Goal: Task Accomplishment & Management: Use online tool/utility

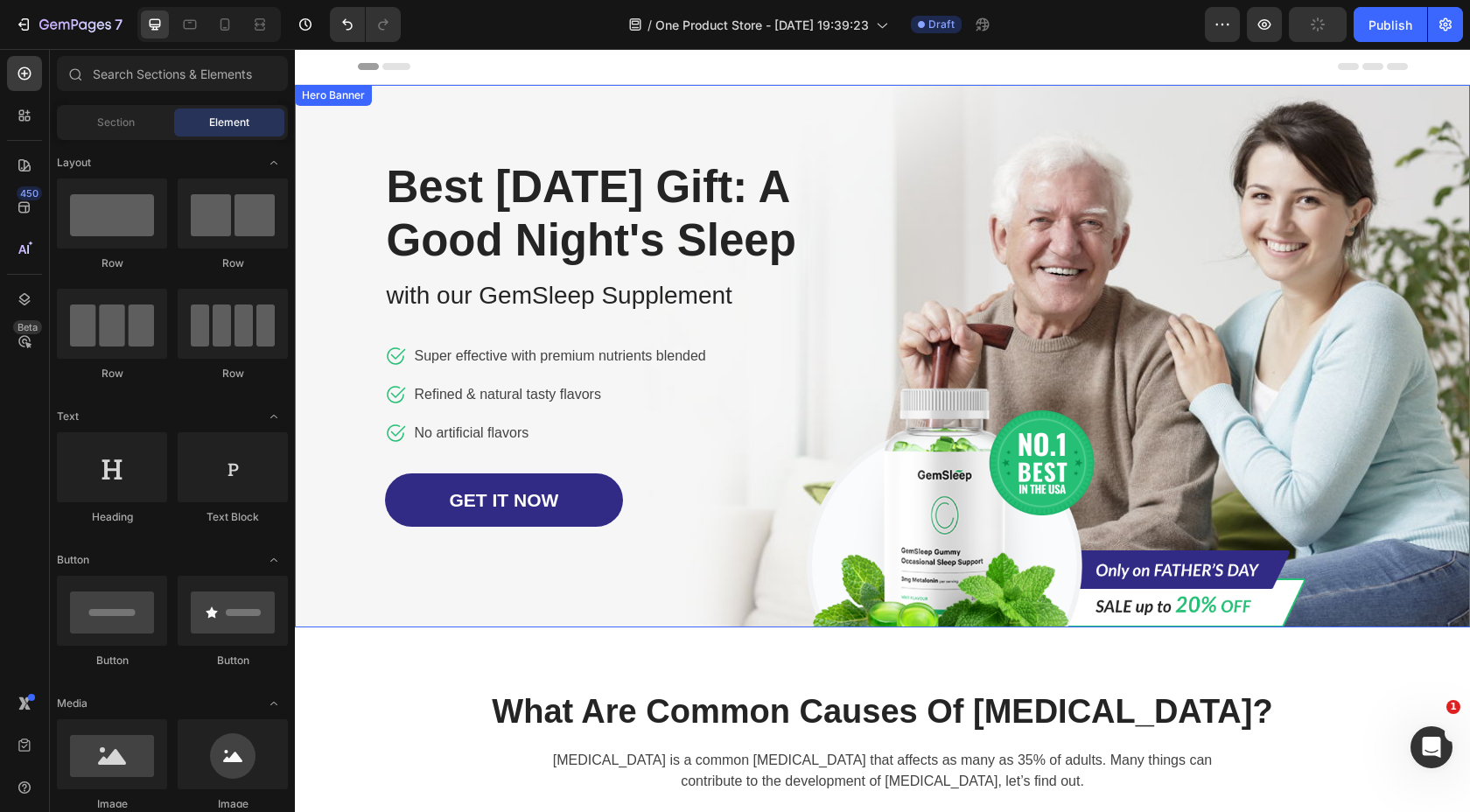
click at [955, 218] on div "Image Row Best Father's Day Gift: A Good Night's Sleep Heading with our GemSlee…" at bounding box center [883, 356] width 1024 height 543
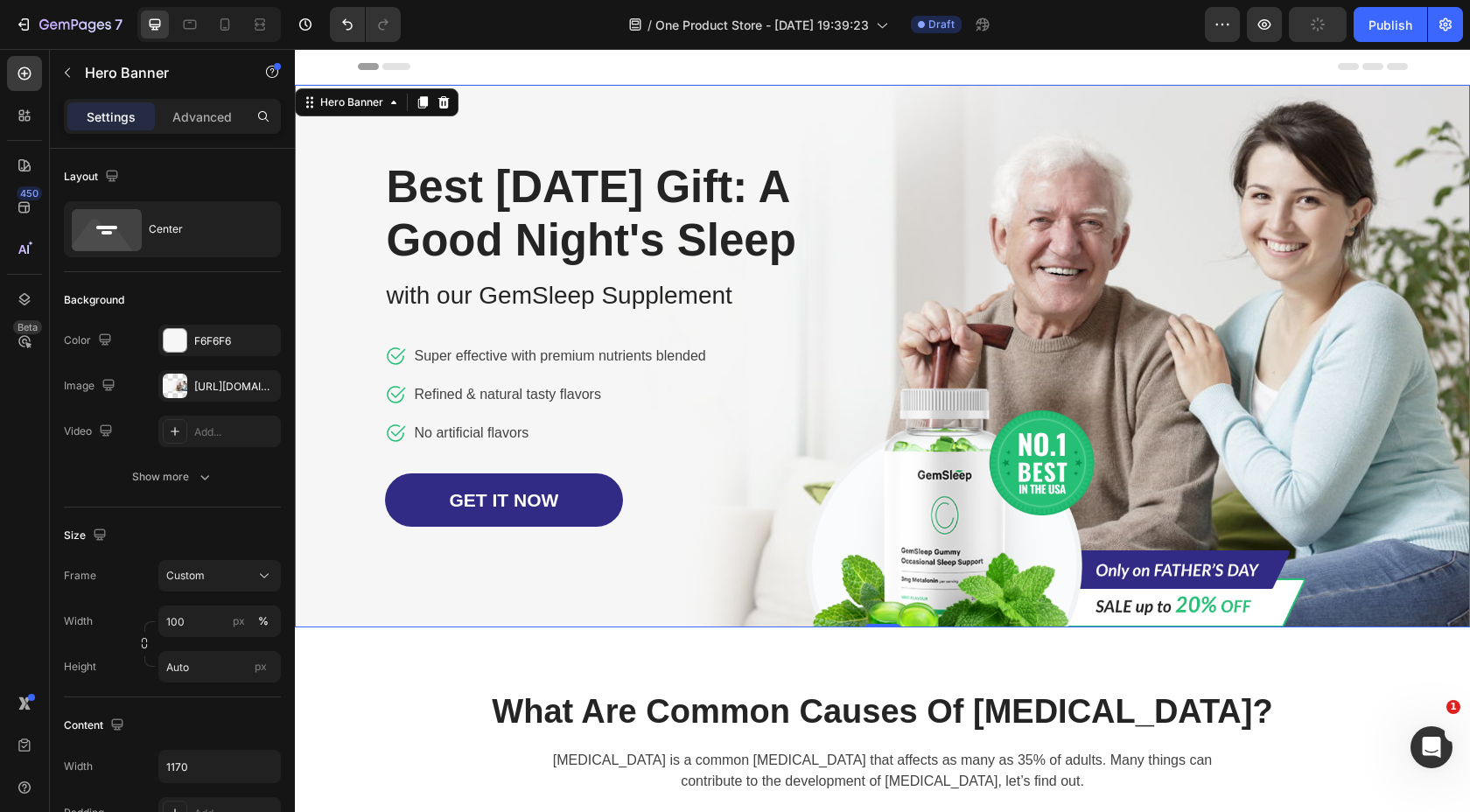
click at [931, 126] on div "Image Row Best Father's Day Gift: A Good Night's Sleep Heading with our GemSlee…" at bounding box center [883, 356] width 1024 height 543
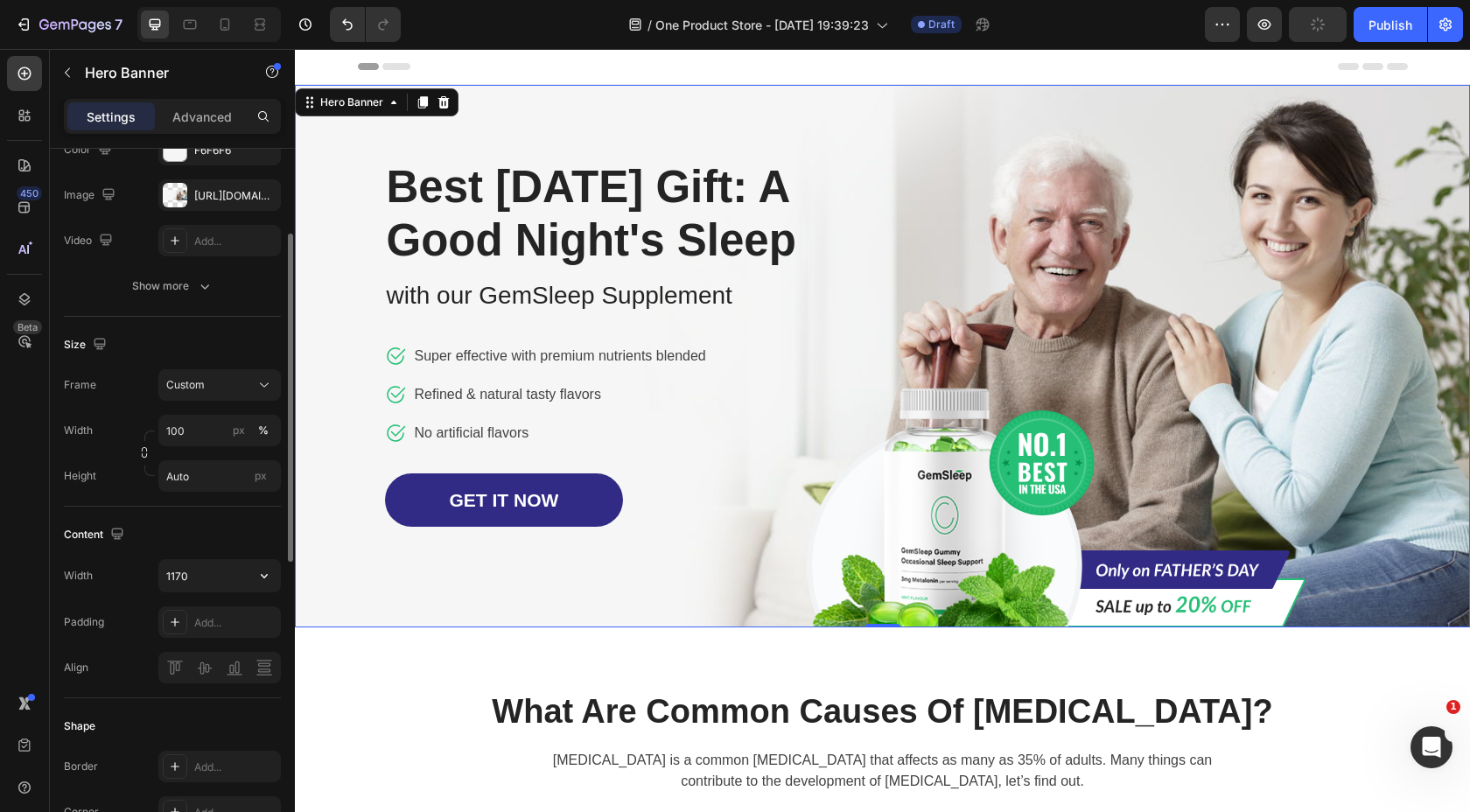
scroll to position [193, 0]
click at [194, 579] on input "1170" at bounding box center [219, 573] width 121 height 31
click at [265, 575] on icon "button" at bounding box center [264, 573] width 18 height 18
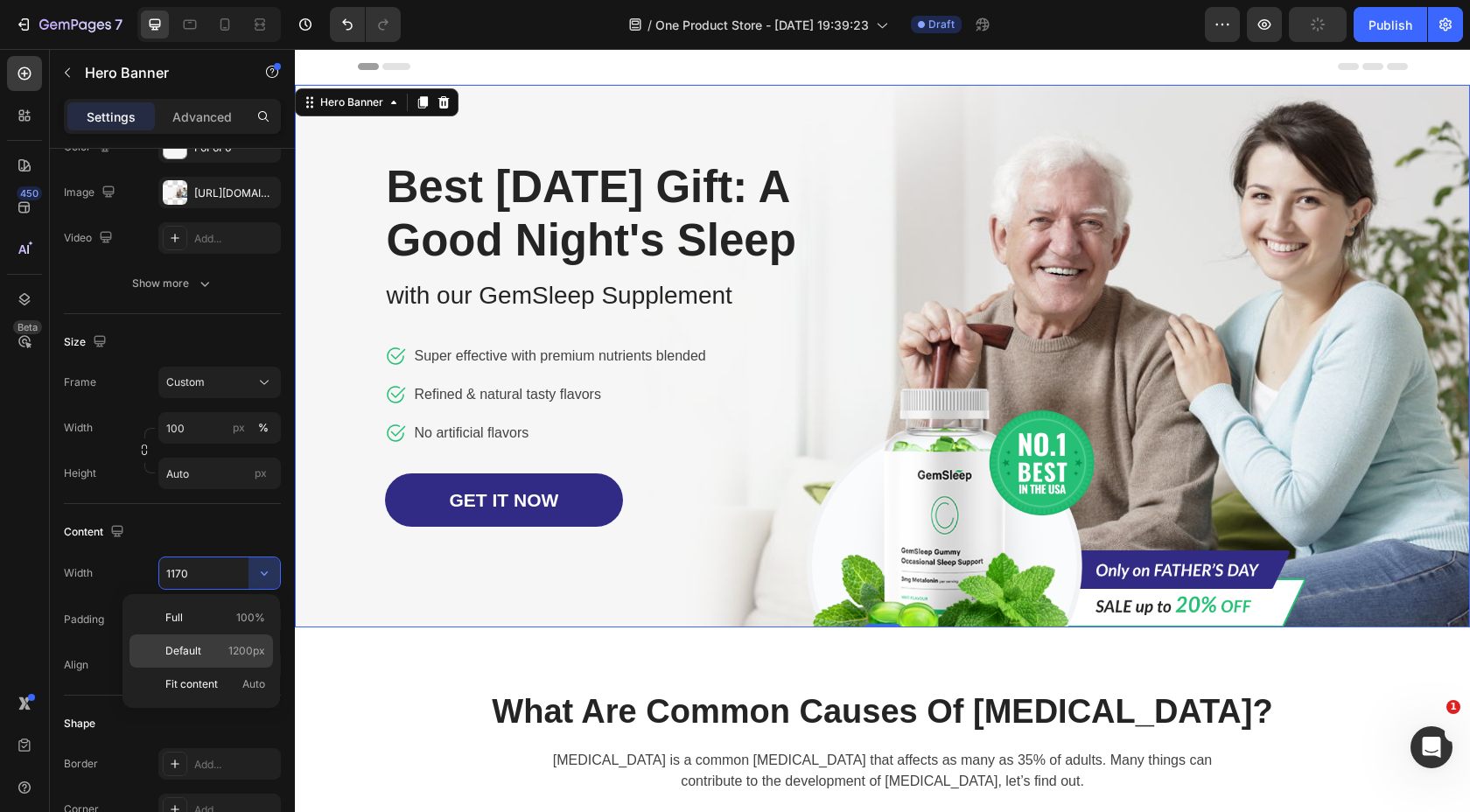
click at [225, 650] on p "Default 1200px" at bounding box center [215, 651] width 99 height 16
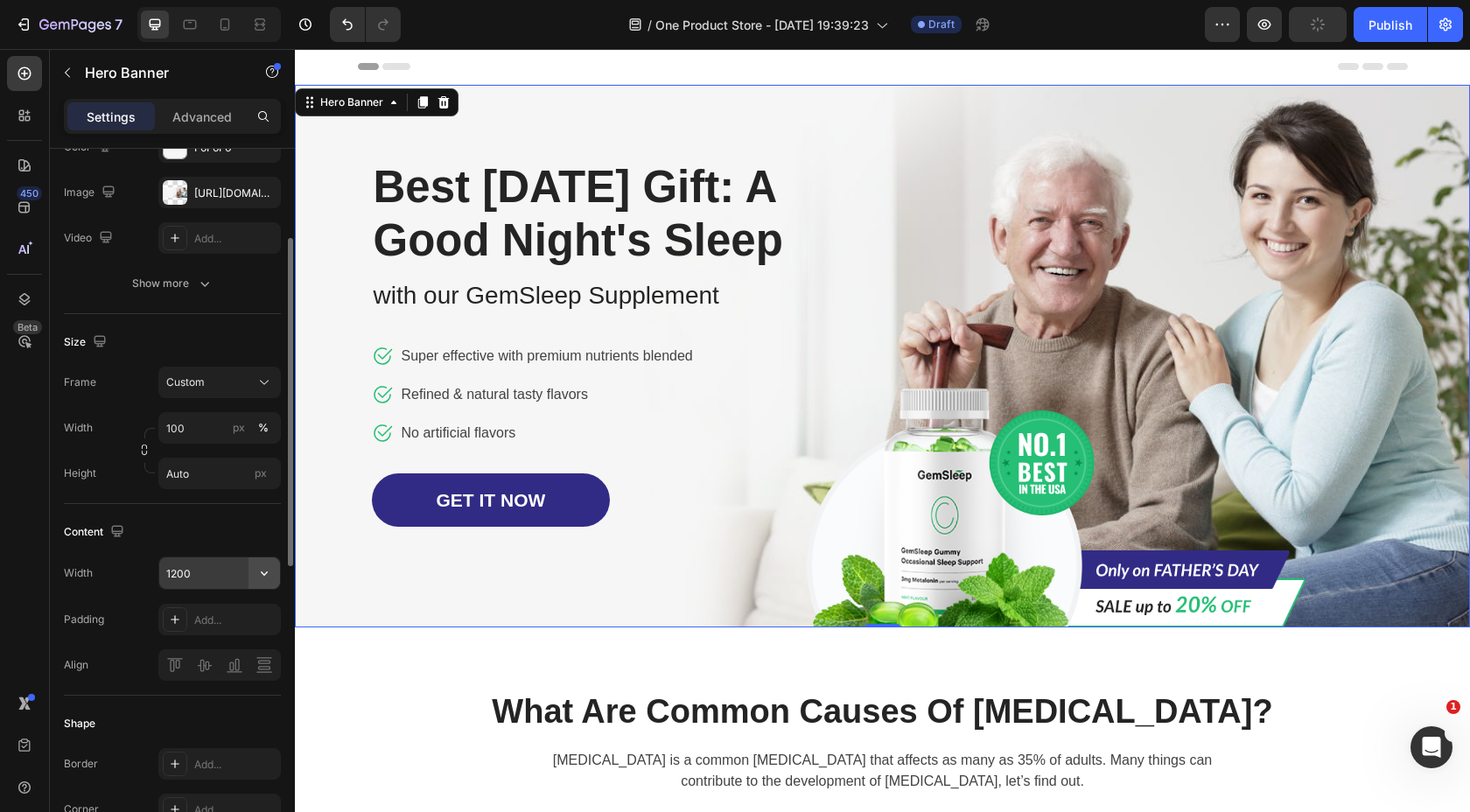
click at [261, 578] on icon "button" at bounding box center [264, 573] width 18 height 18
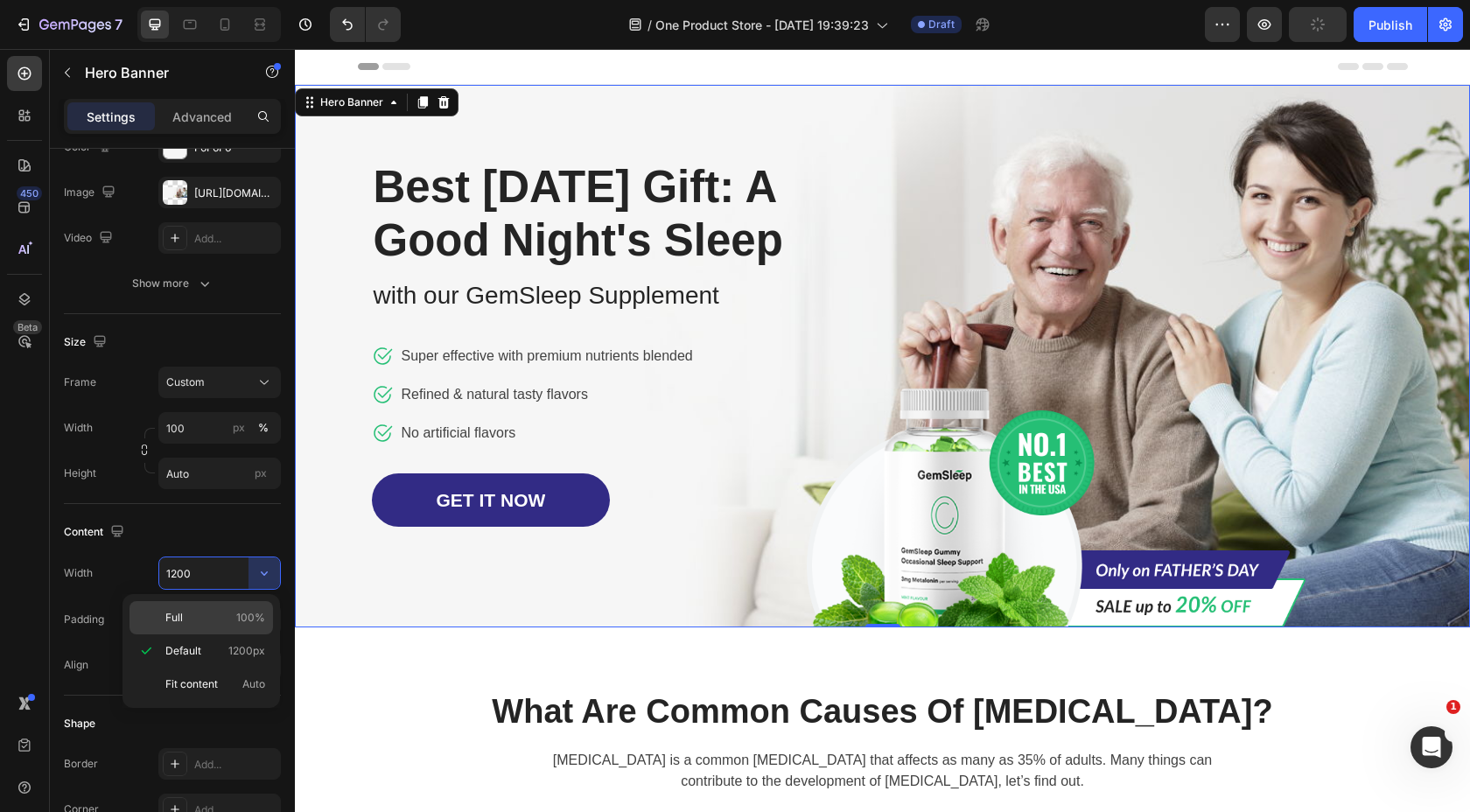
click at [235, 616] on p "Full 100%" at bounding box center [215, 618] width 99 height 16
type input "100%"
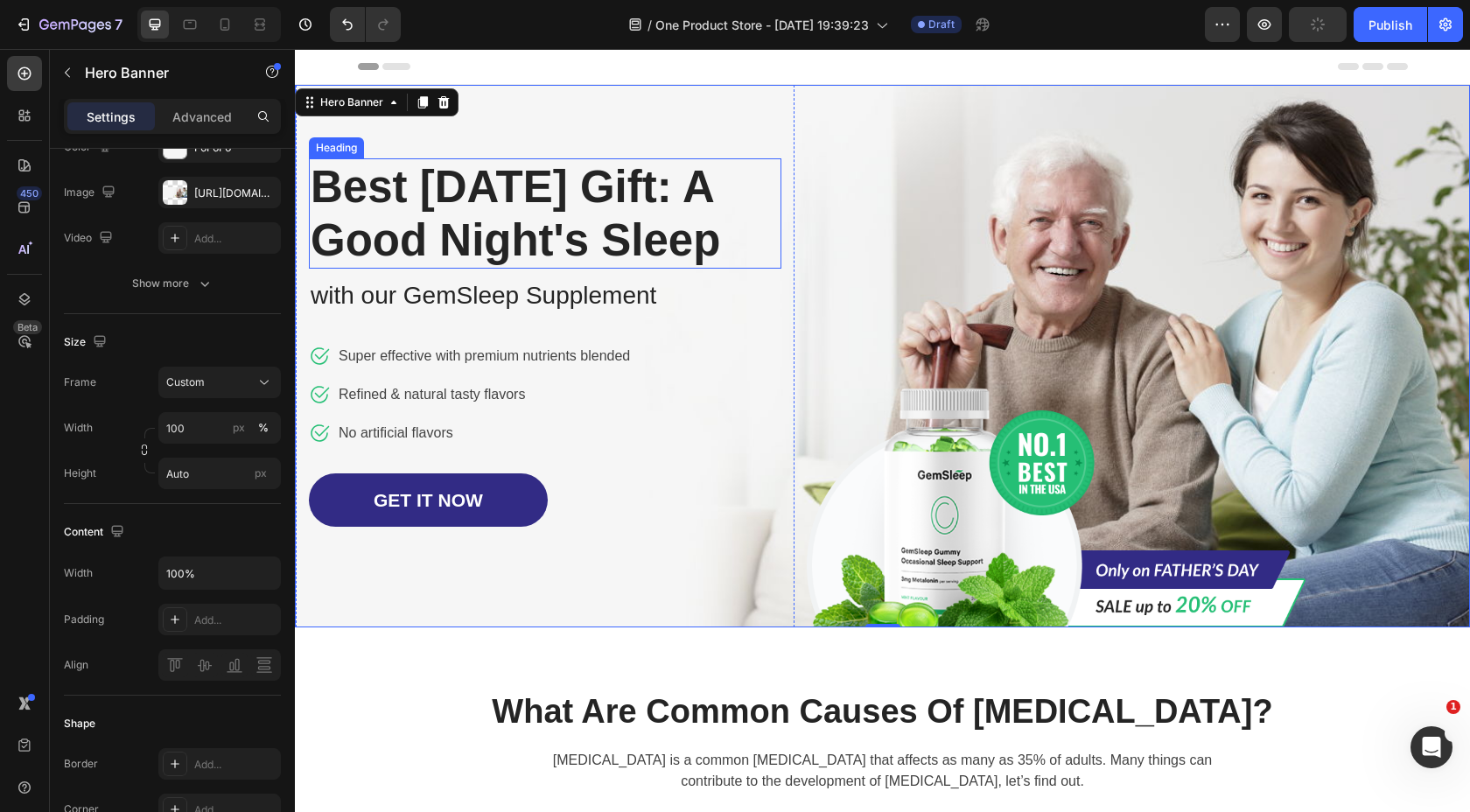
click at [470, 210] on p "Best Father's Day Gift: A Good Night's Sleep" at bounding box center [545, 213] width 469 height 107
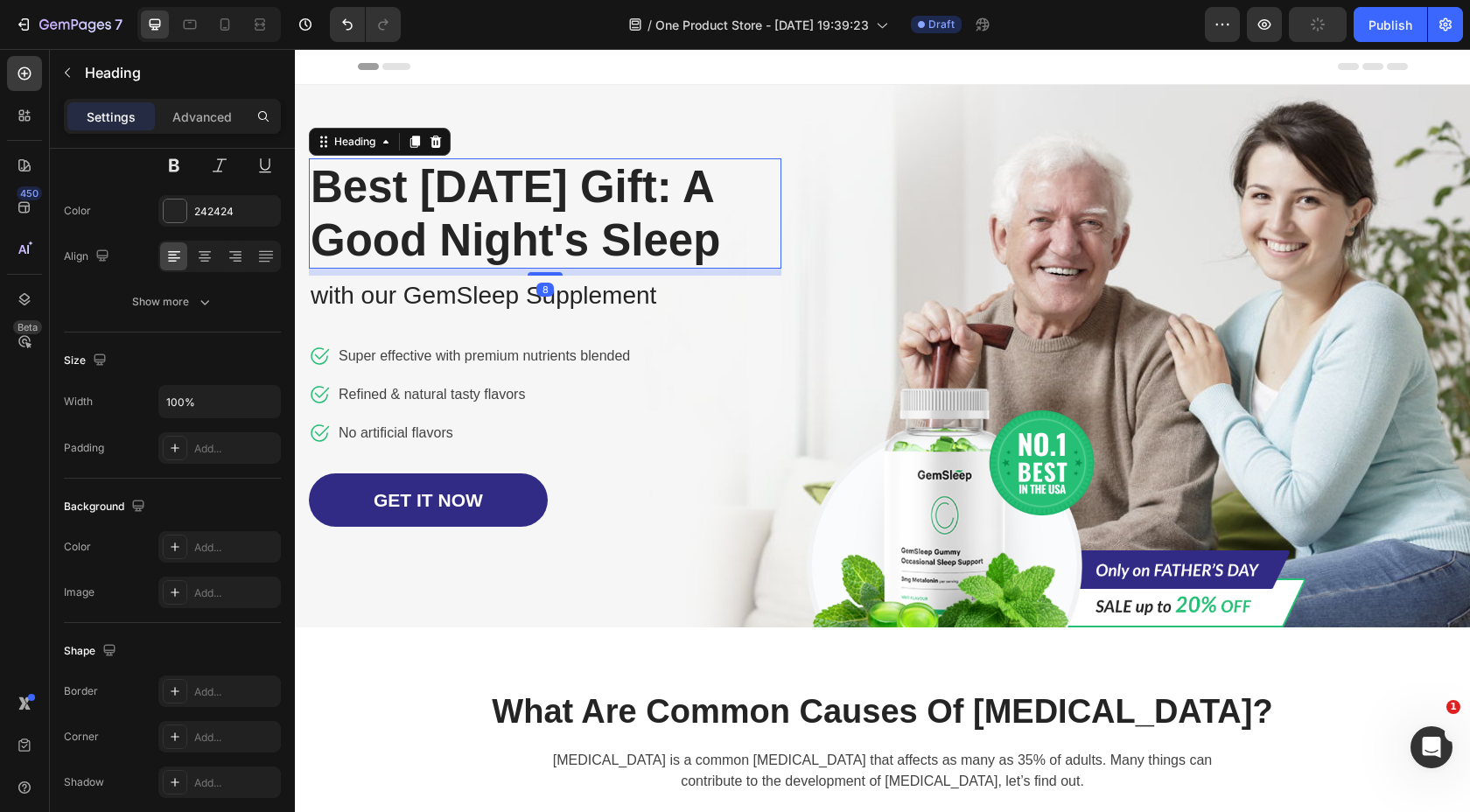
scroll to position [0, 0]
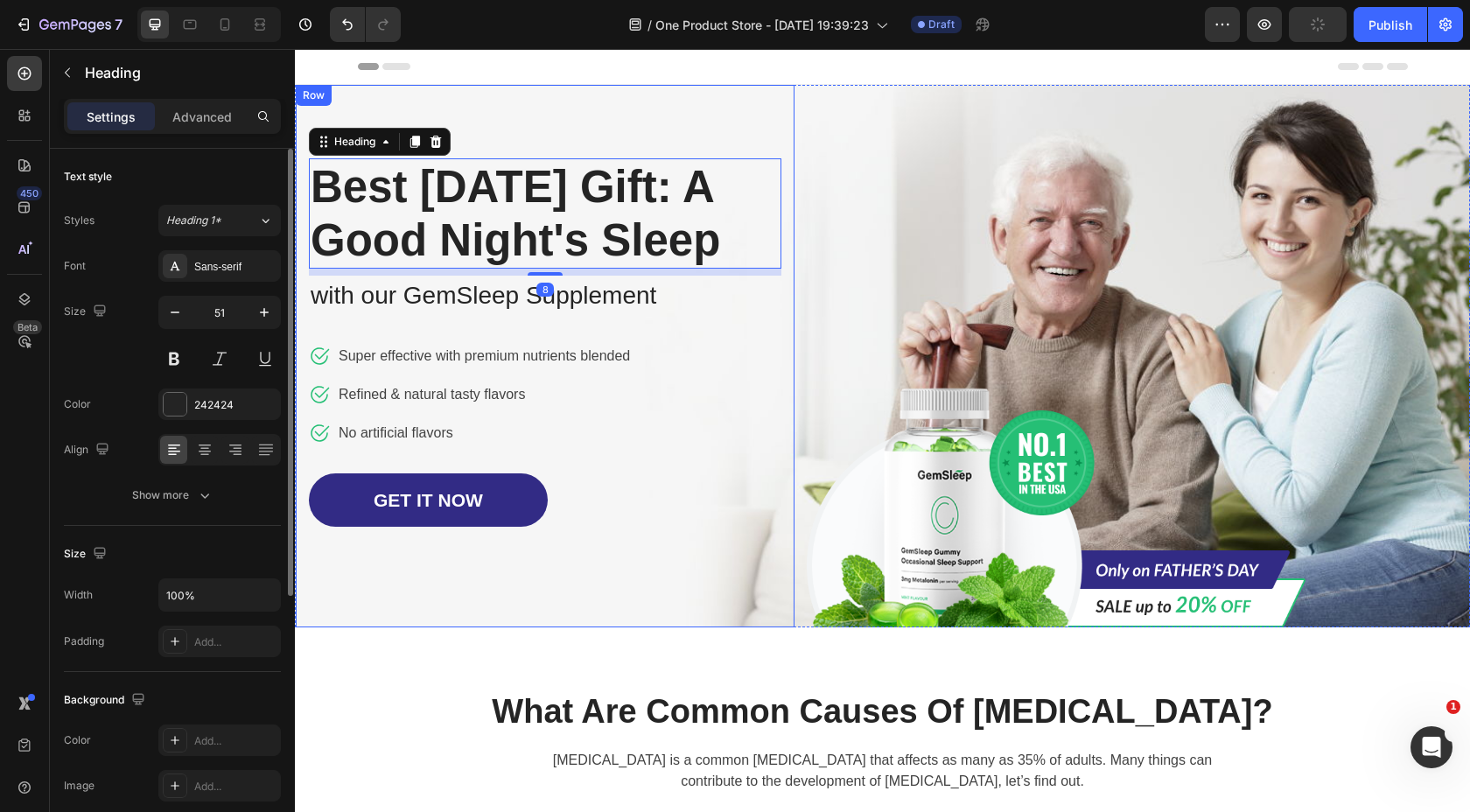
click at [521, 103] on div "Best Father's Day Gift: A Good Night's Sleep Heading 8 with our GemSleep Supple…" at bounding box center [545, 356] width 499 height 543
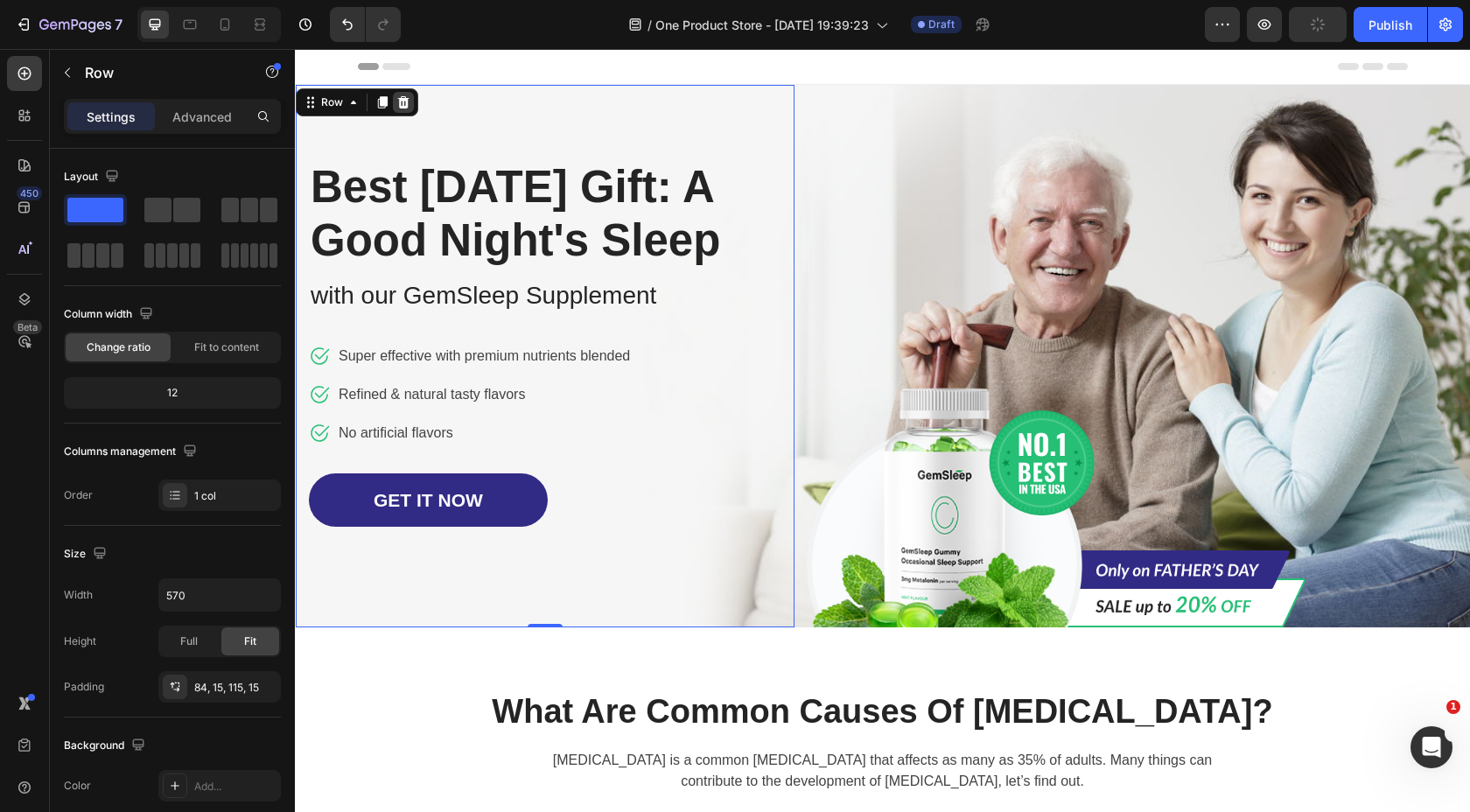
click at [406, 105] on icon at bounding box center [404, 102] width 12 height 13
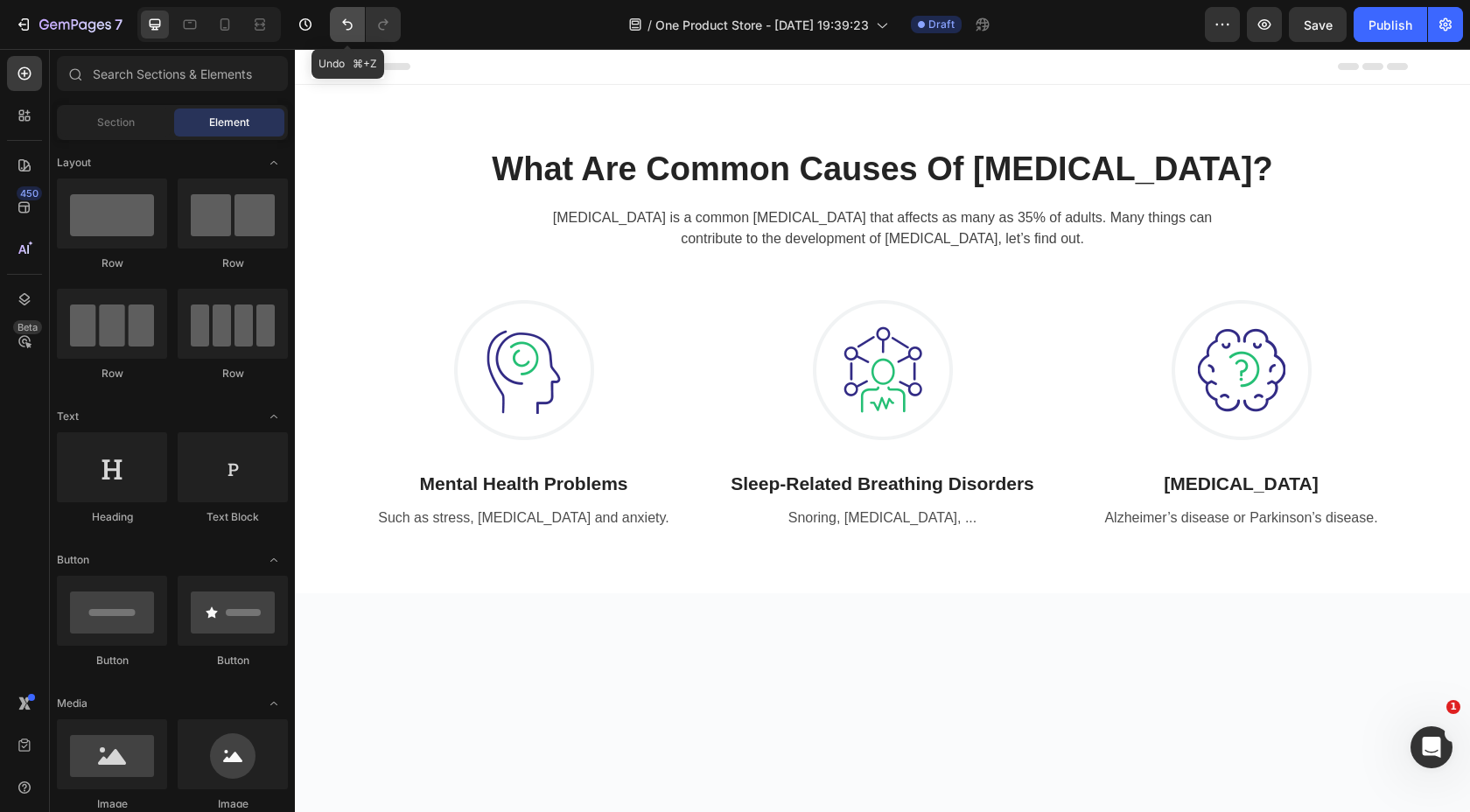
click at [343, 25] on icon "Undo/Redo" at bounding box center [347, 24] width 18 height 18
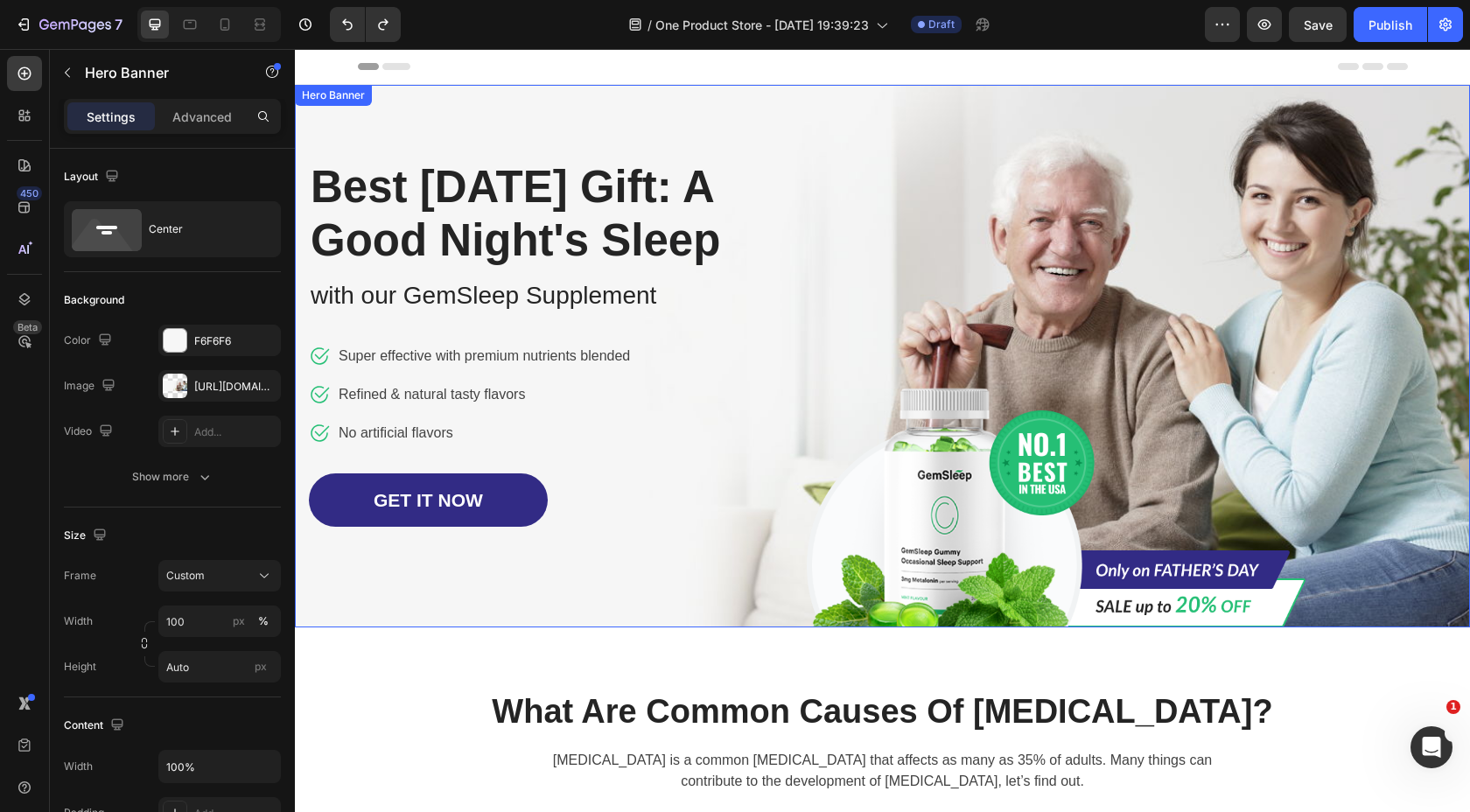
click at [953, 200] on div "Image Row Best Father's Day Gift: A Good Night's Sleep Heading with our GemSlee…" at bounding box center [883, 356] width 1176 height 543
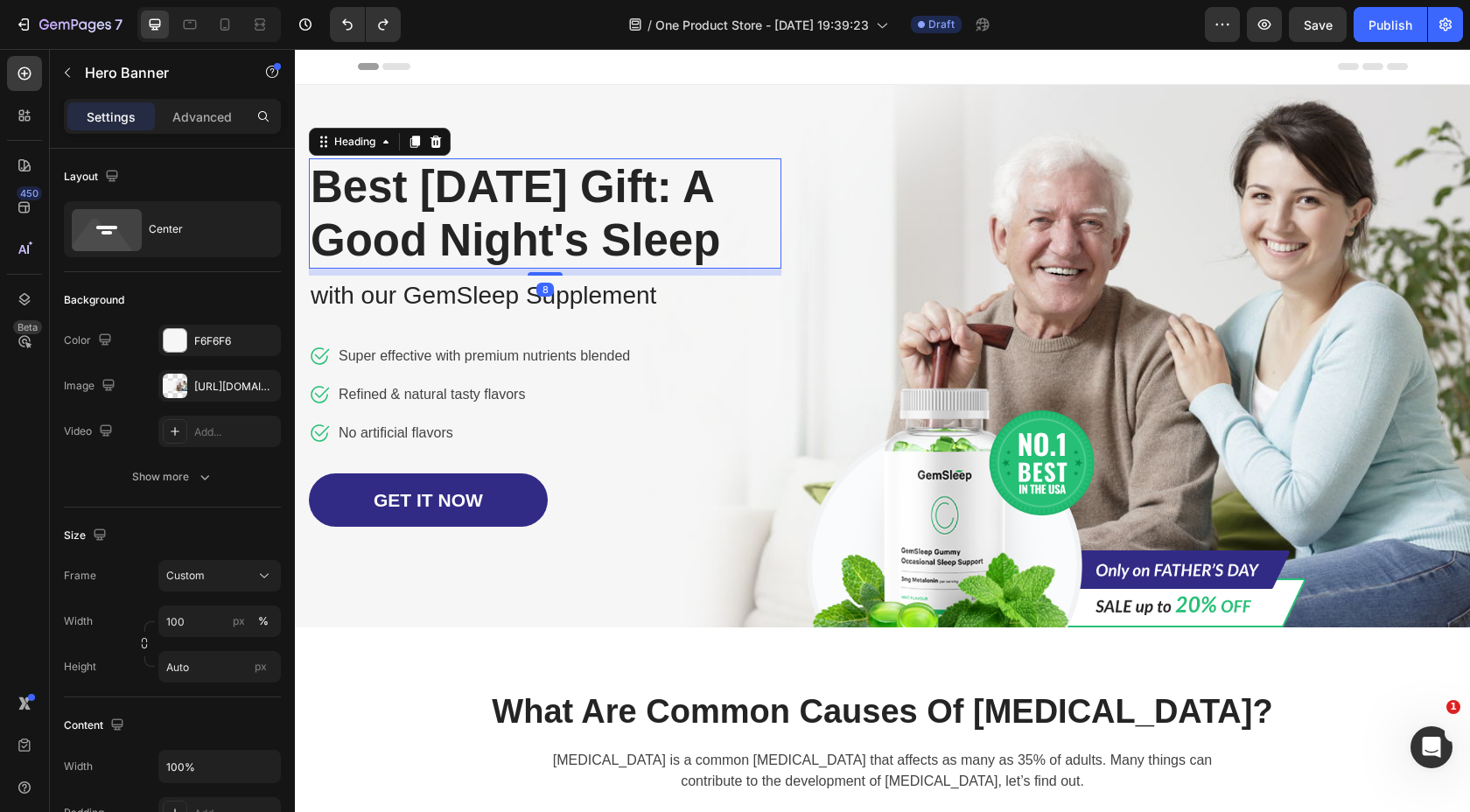
click at [557, 221] on p "Best Father's Day Gift: A Good Night's Sleep" at bounding box center [545, 213] width 469 height 107
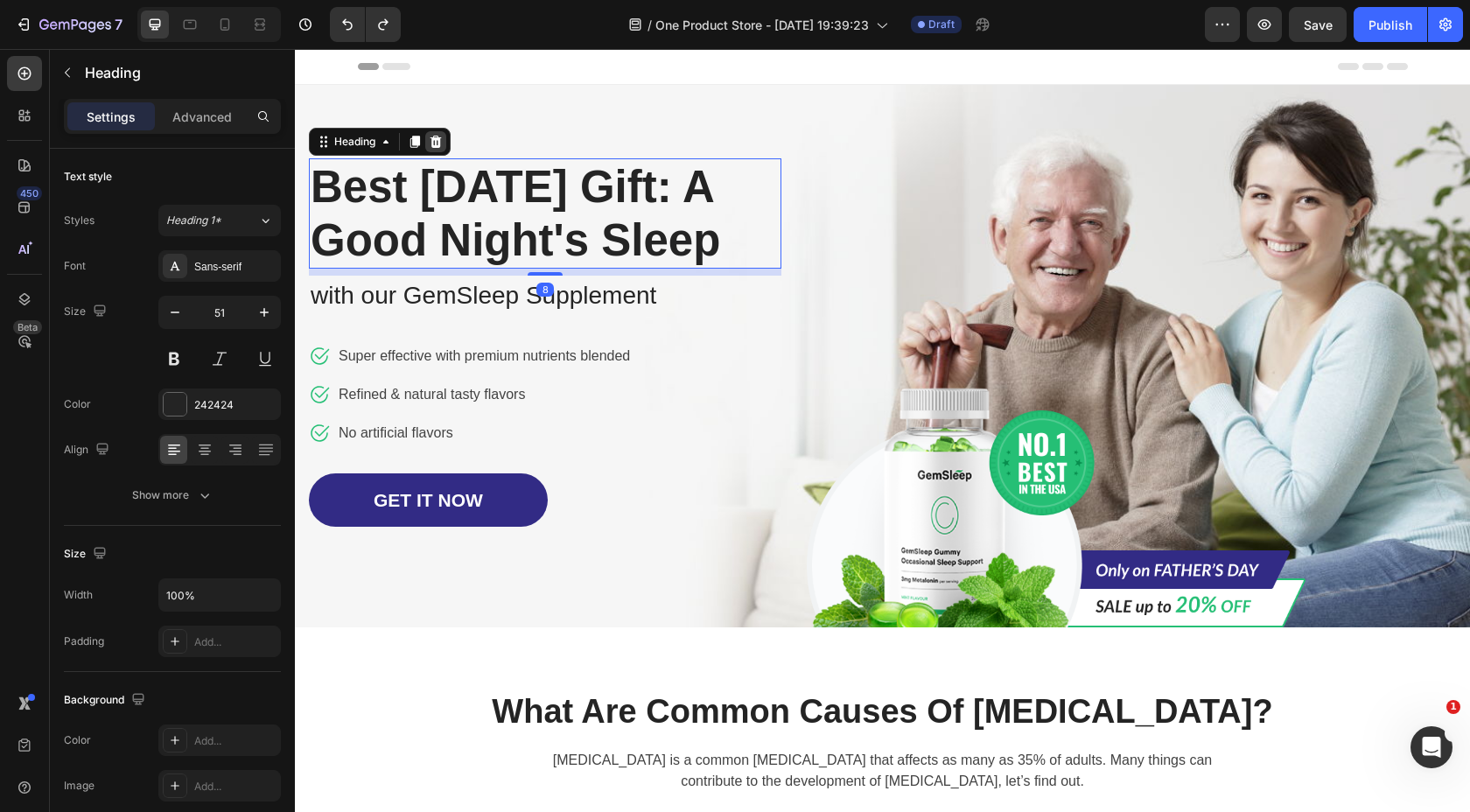
click at [436, 140] on icon at bounding box center [437, 141] width 12 height 13
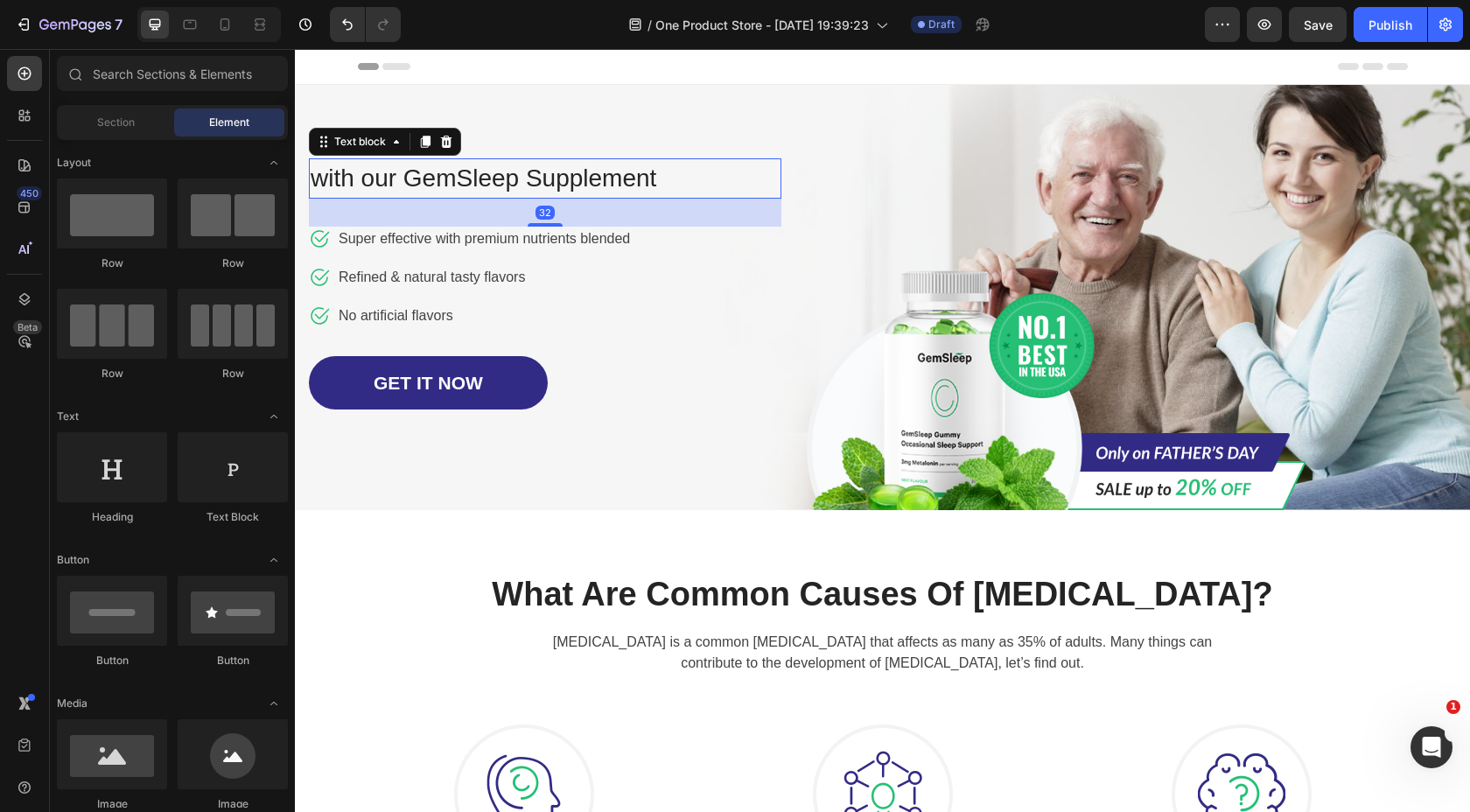
click at [447, 188] on p "with our GemSleep Supplement" at bounding box center [545, 178] width 469 height 37
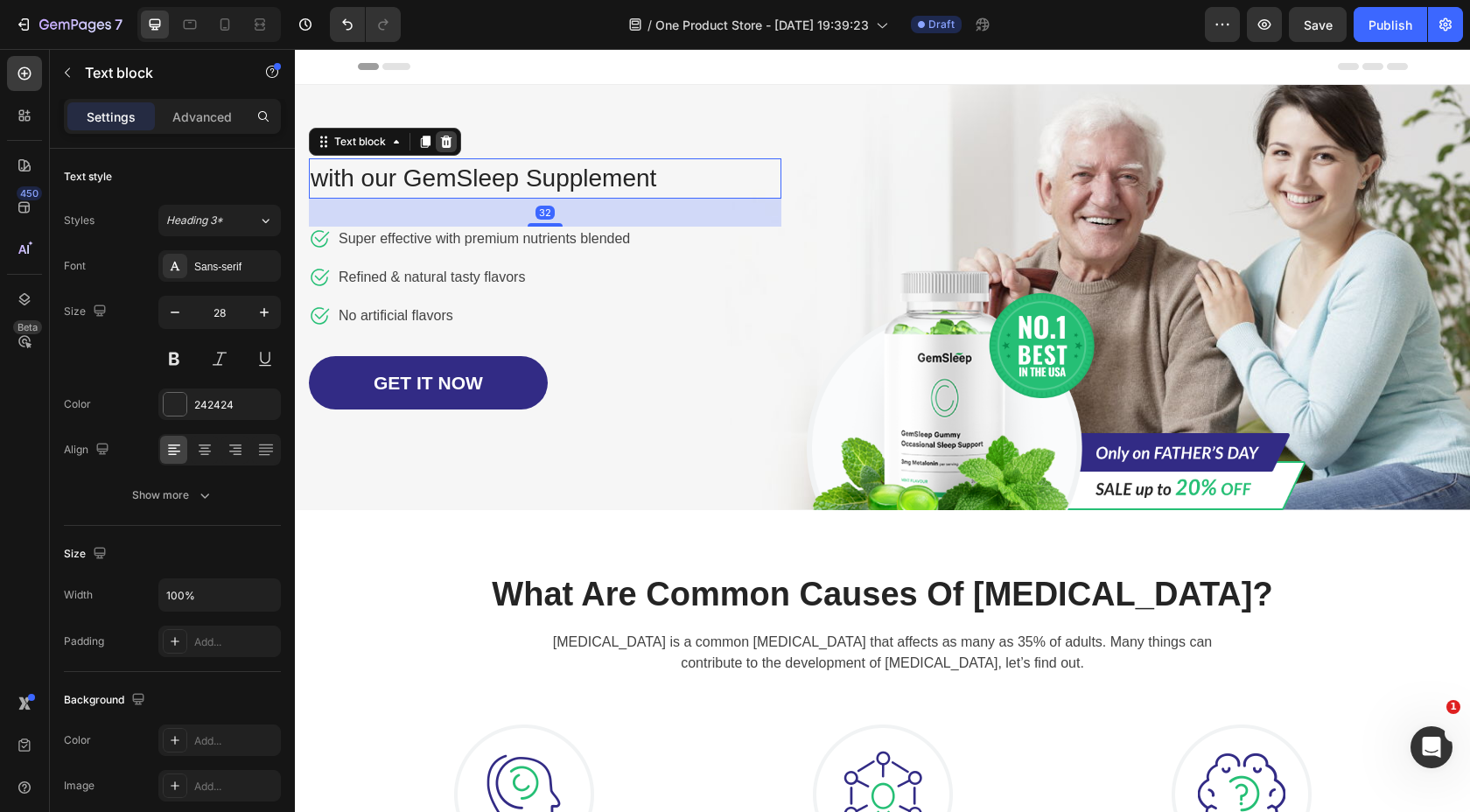
click at [445, 145] on icon at bounding box center [446, 141] width 12 height 13
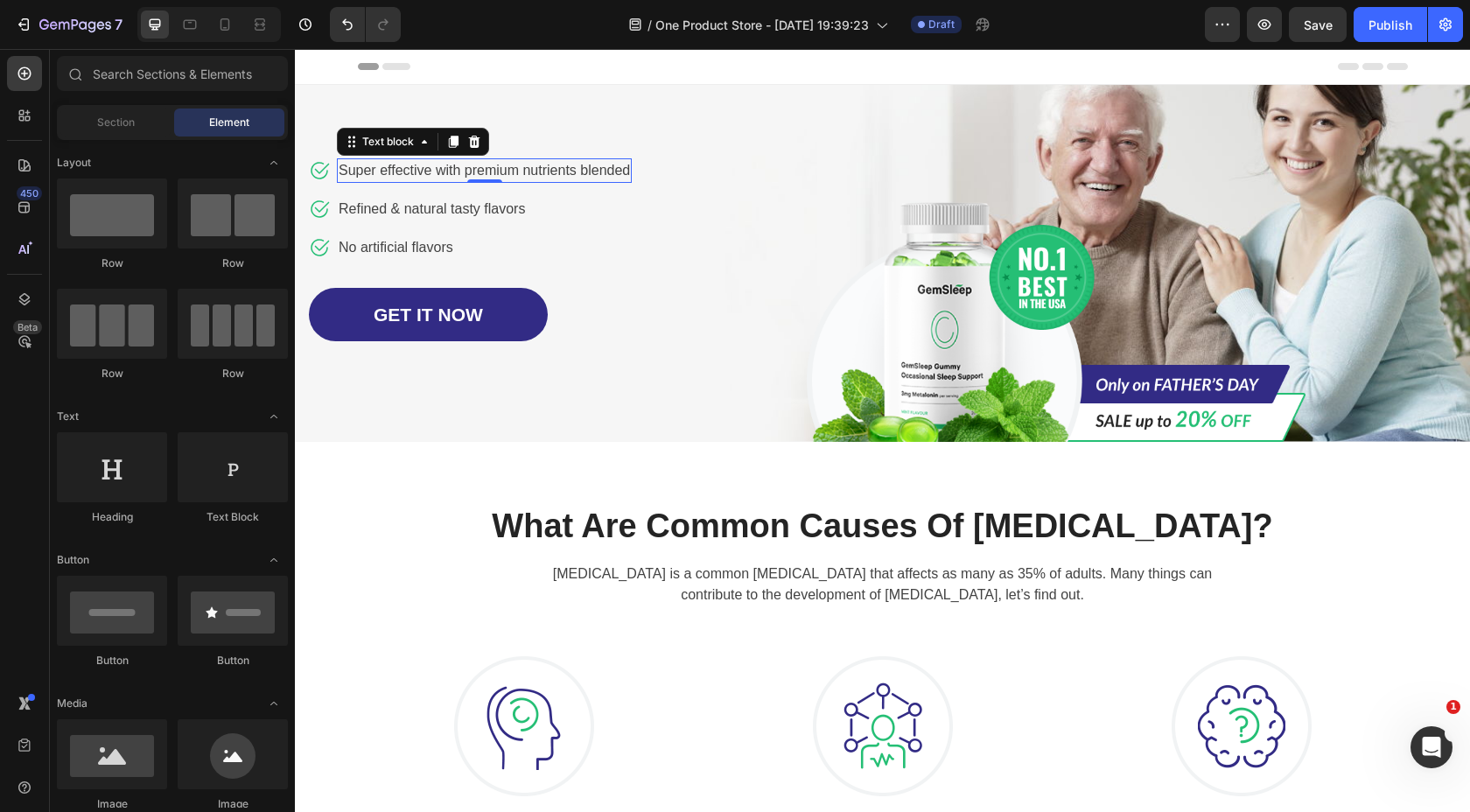
click at [440, 173] on p "Super effective with premium nutrients blended" at bounding box center [484, 171] width 291 height 21
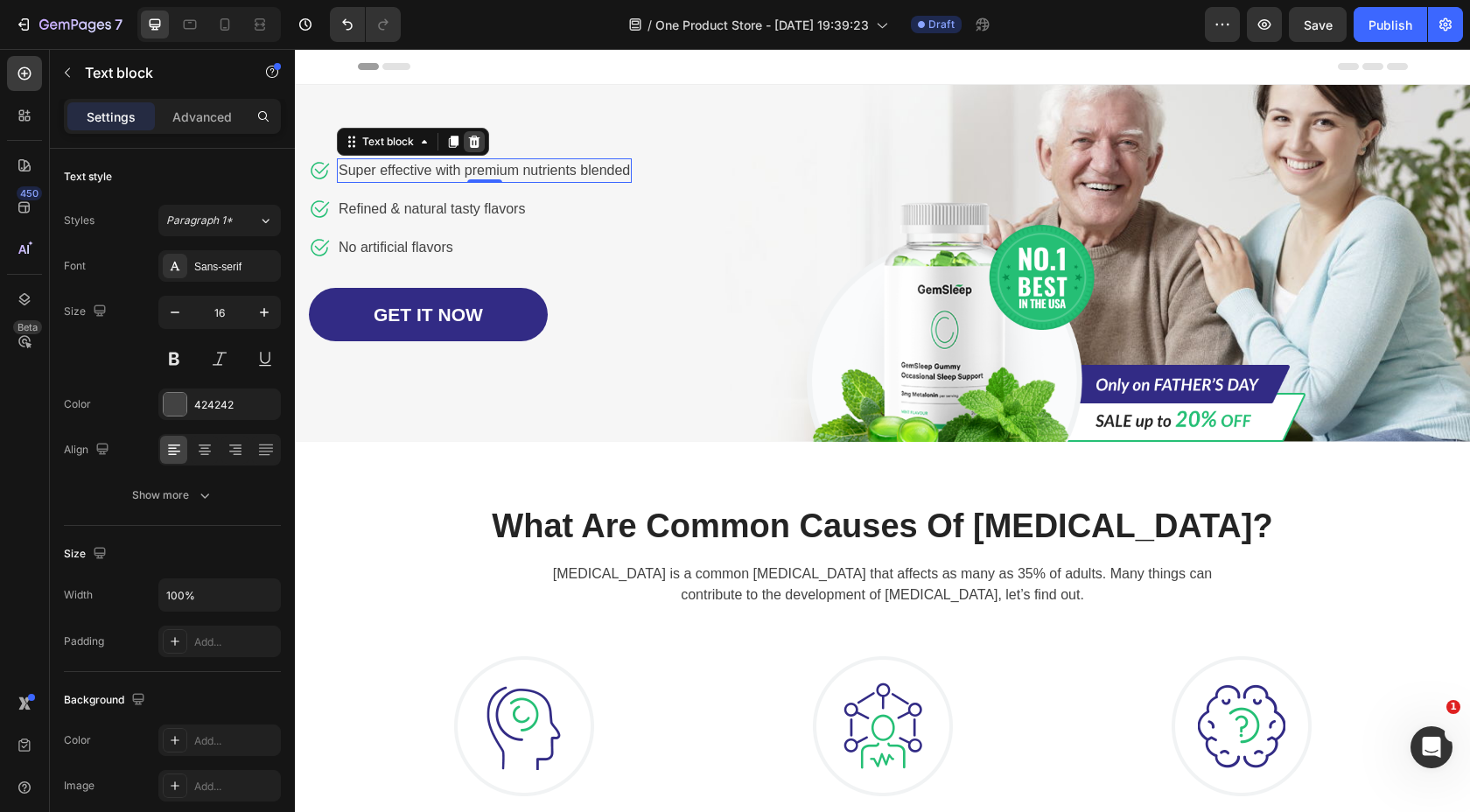
click at [475, 142] on icon at bounding box center [475, 141] width 12 height 13
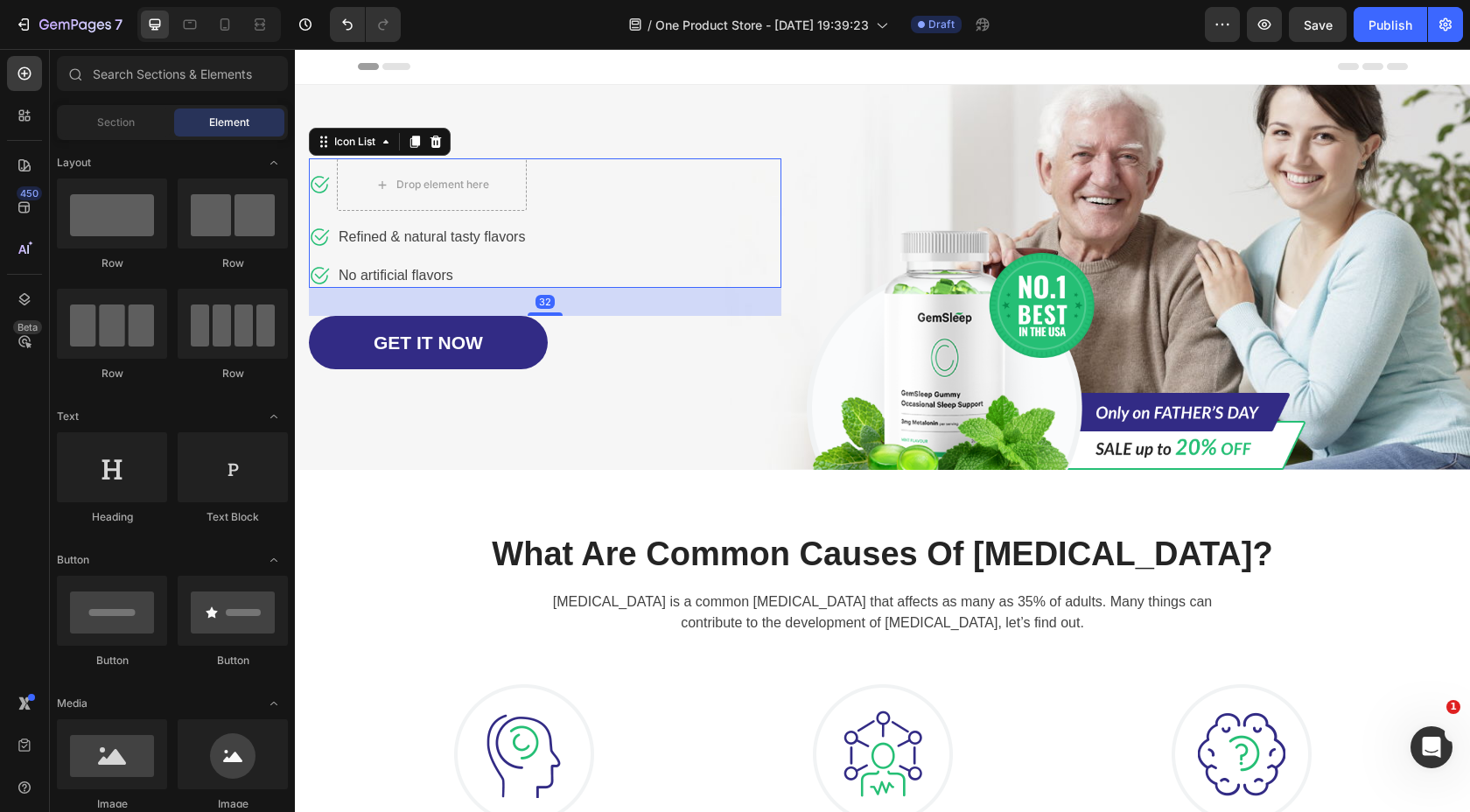
click at [589, 247] on div "Icon Drop element here Icon Refined & natural tasty flavors Text block Icon No …" at bounding box center [545, 222] width 473 height 130
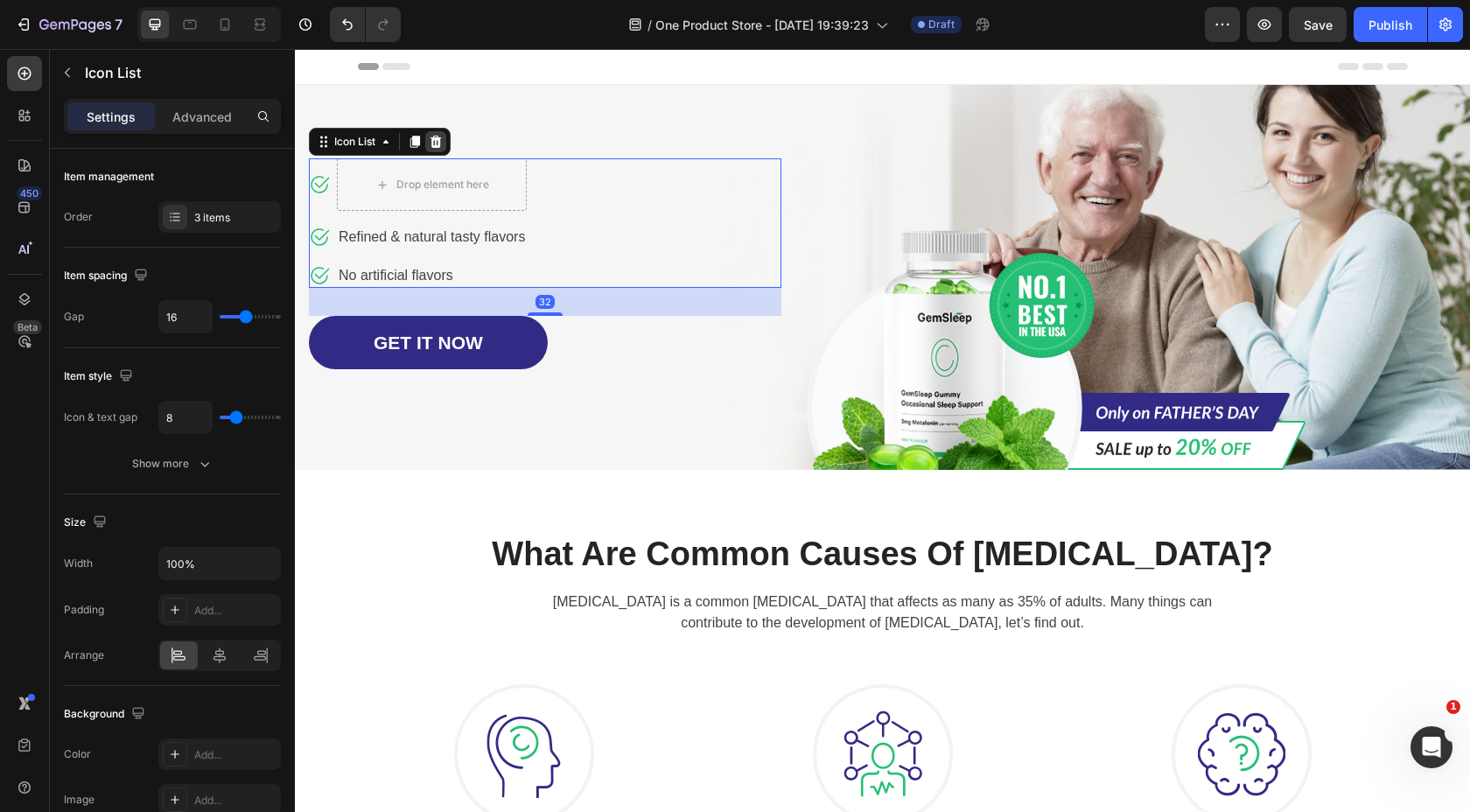
click at [441, 137] on icon at bounding box center [437, 141] width 12 height 13
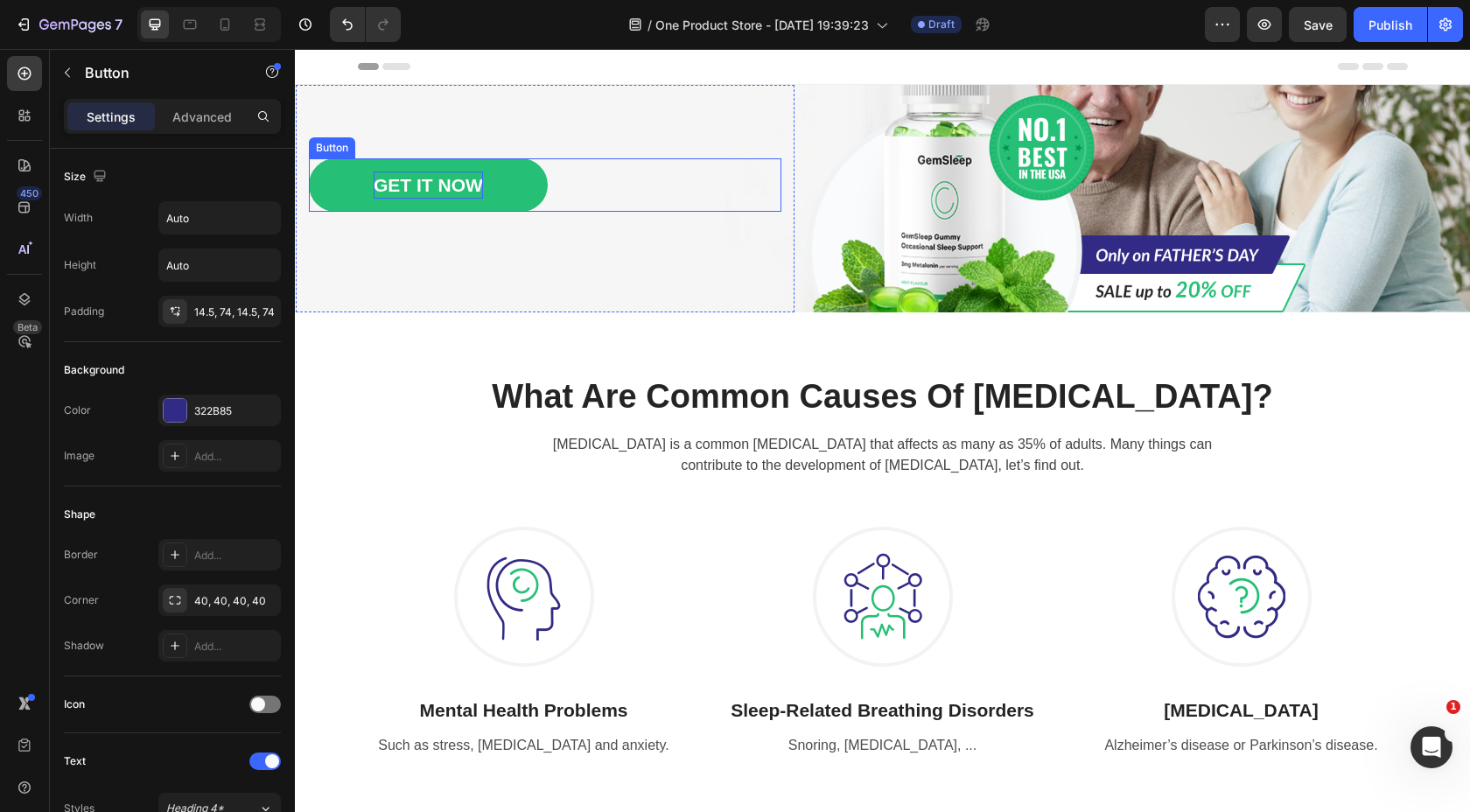
click at [467, 181] on div "GET IT NOW" at bounding box center [428, 185] width 109 height 28
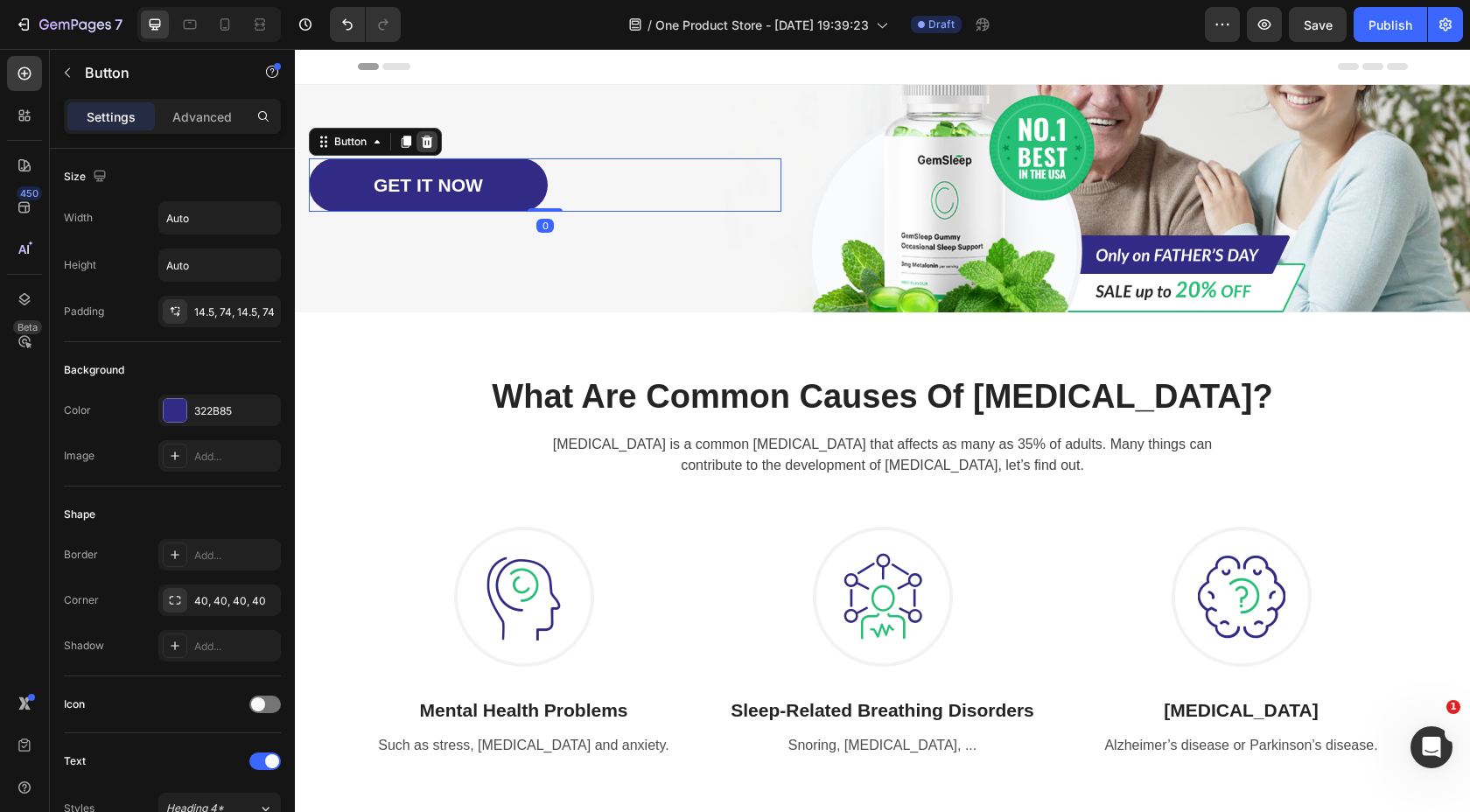
click at [434, 141] on div at bounding box center [427, 142] width 21 height 21
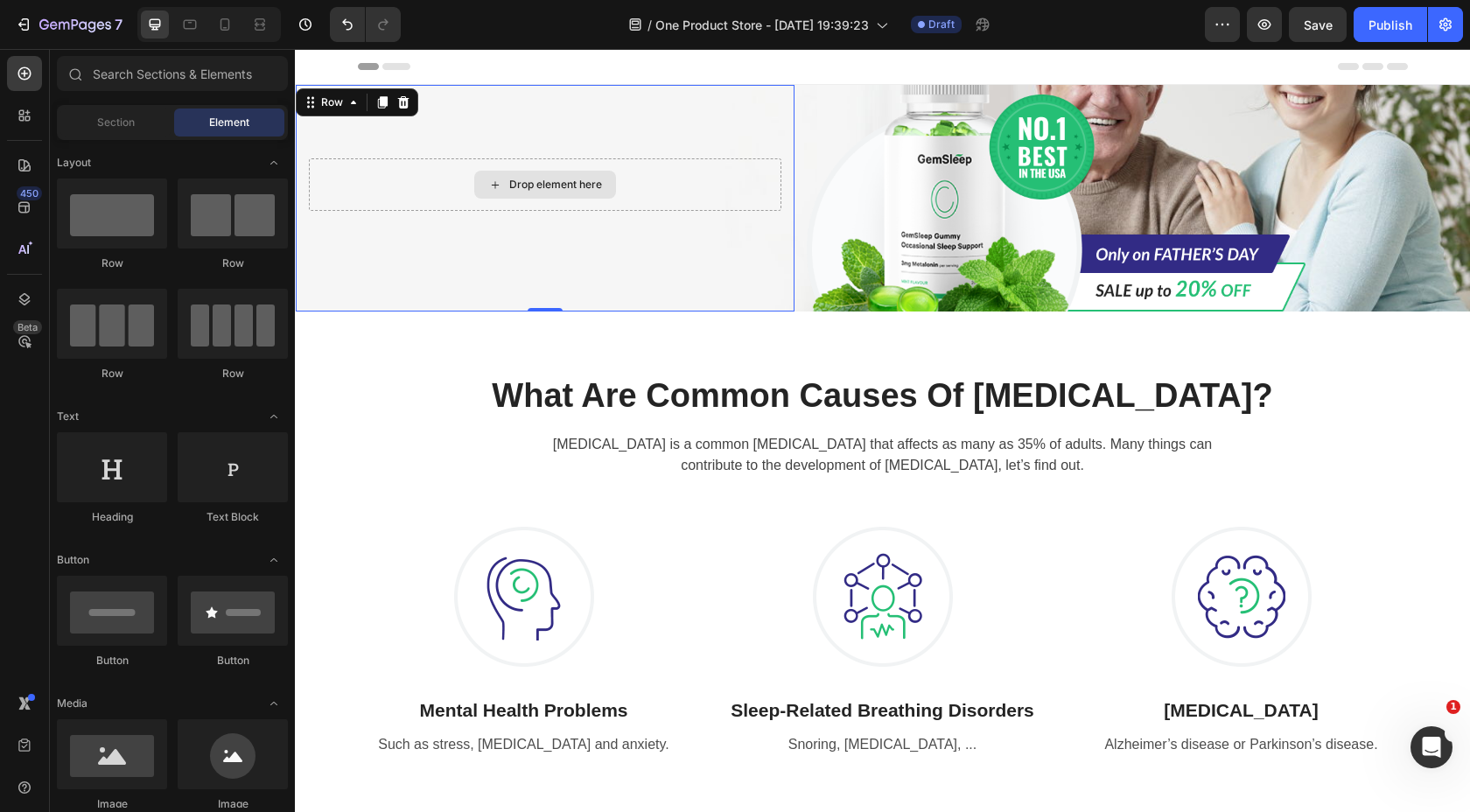
click at [638, 201] on div "Drop element here" at bounding box center [545, 184] width 473 height 53
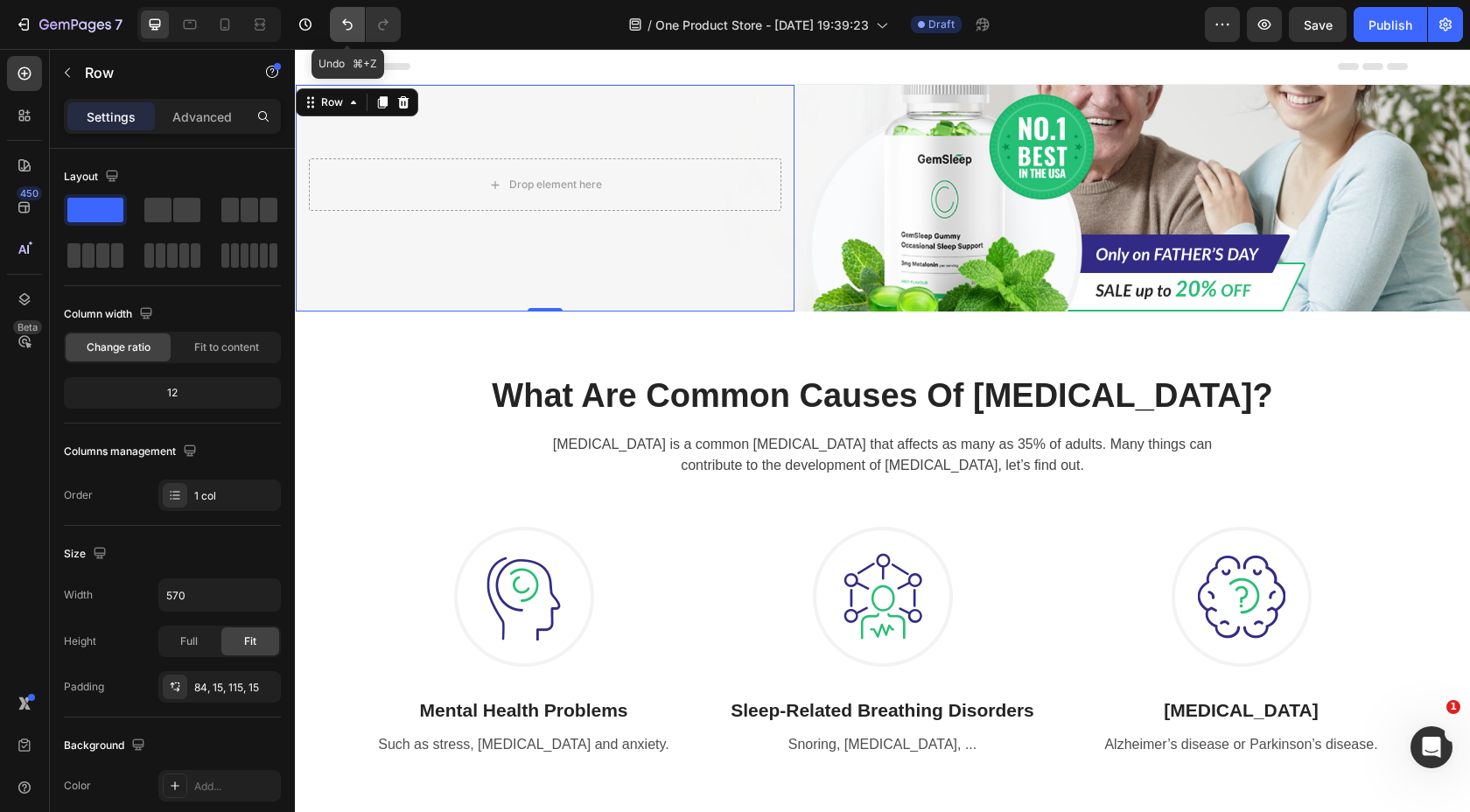
click at [351, 32] on icon "Undo/Redo" at bounding box center [347, 24] width 18 height 18
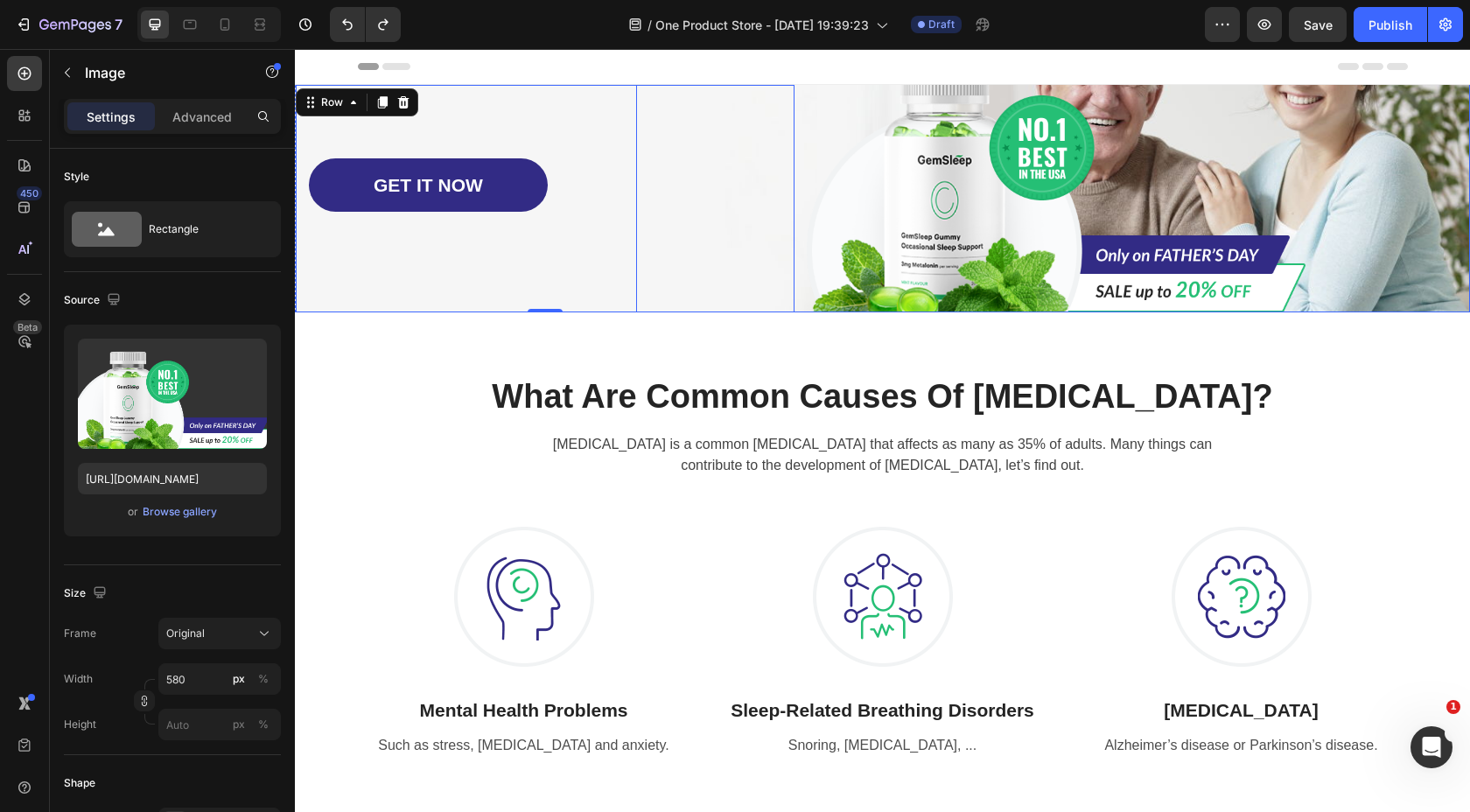
click at [913, 193] on img at bounding box center [1054, 176] width 508 height 271
click at [1152, 176] on img at bounding box center [1054, 176] width 508 height 271
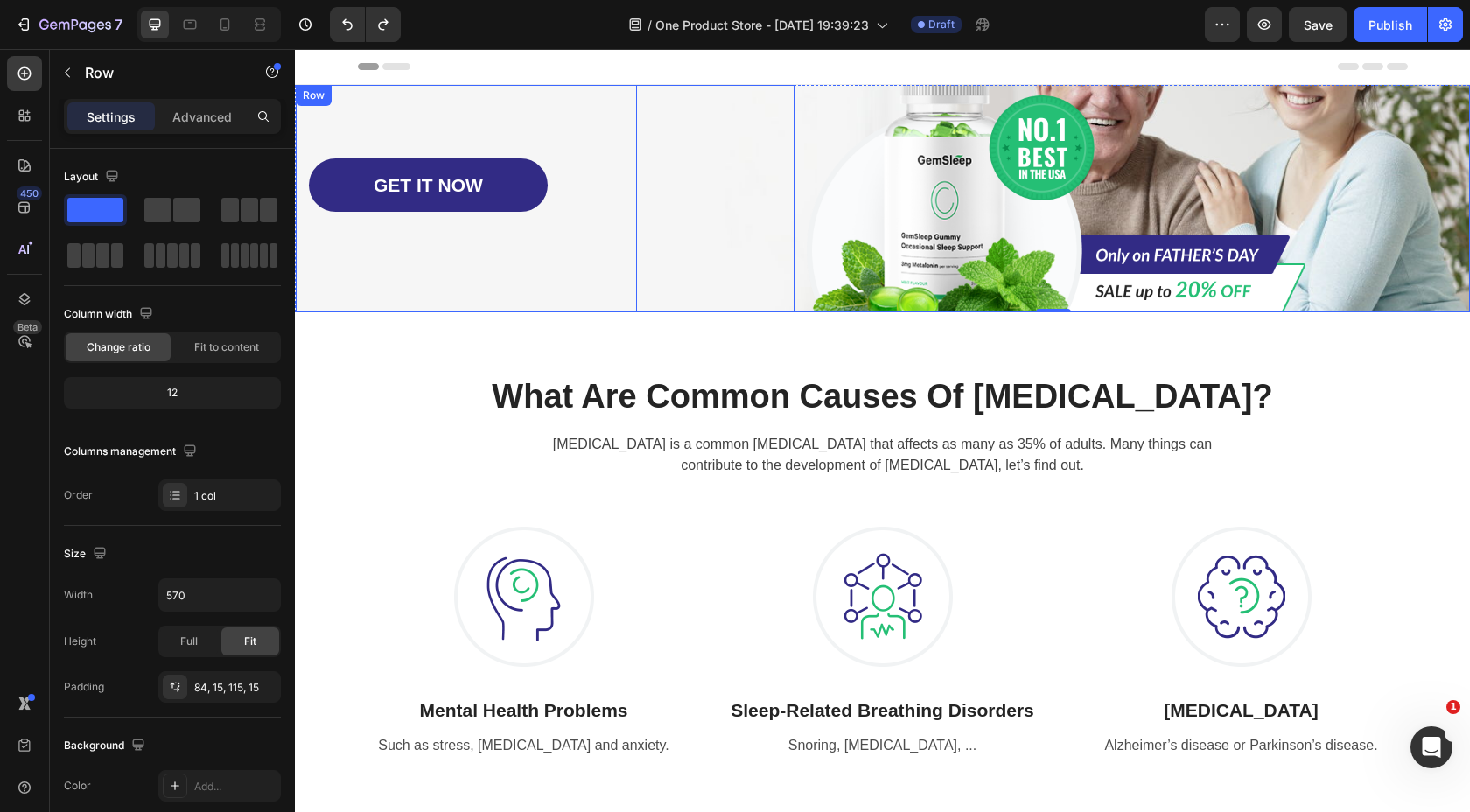
click at [587, 270] on div "GET IT NOW Button Row" at bounding box center [545, 198] width 499 height 227
click at [1016, 175] on img at bounding box center [1054, 176] width 508 height 271
click at [566, 271] on div "GET IT NOW Button Row" at bounding box center [545, 198] width 499 height 227
click at [407, 103] on icon at bounding box center [404, 102] width 14 height 14
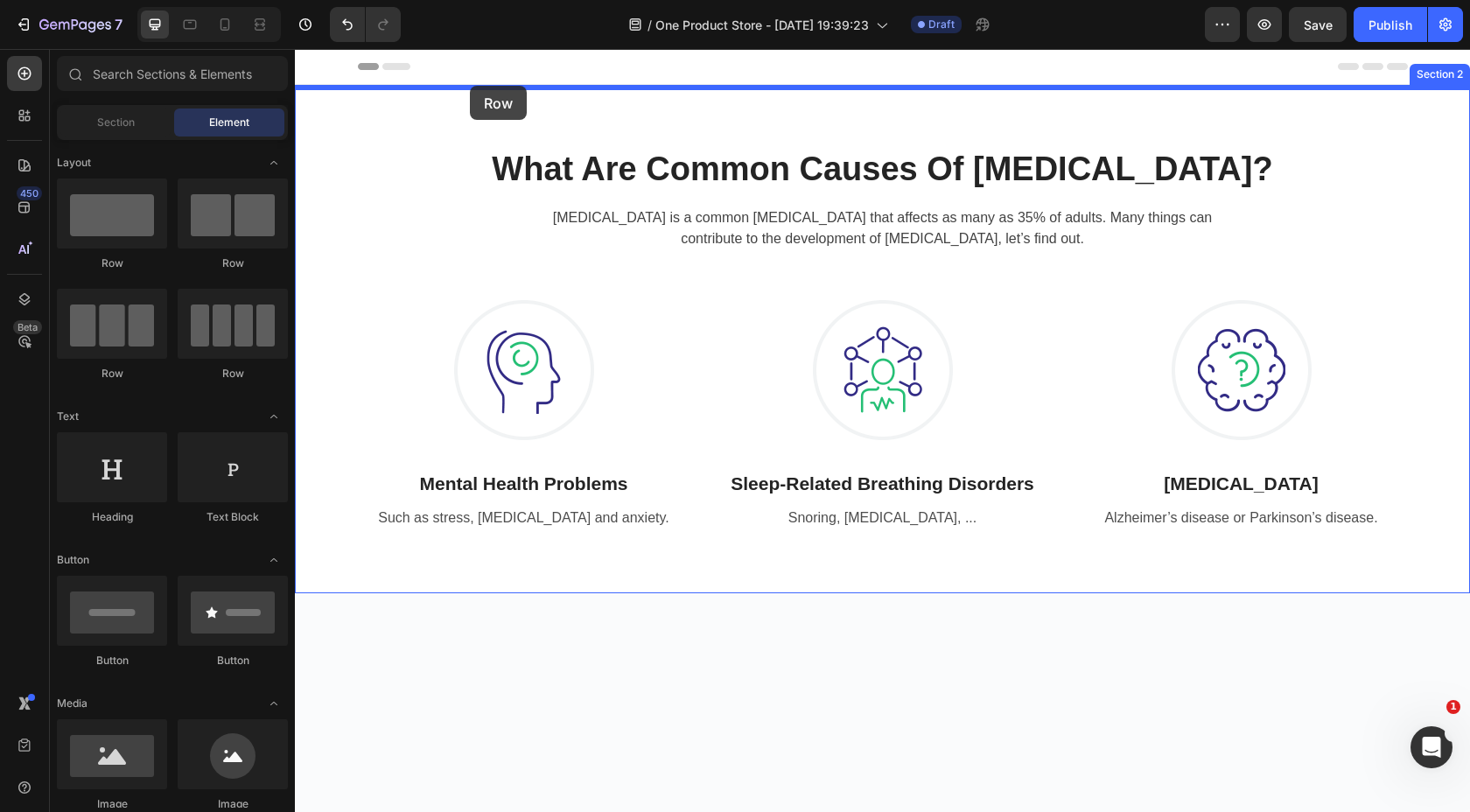
drag, startPoint x: 424, startPoint y: 270, endPoint x: 469, endPoint y: 86, distance: 189.4
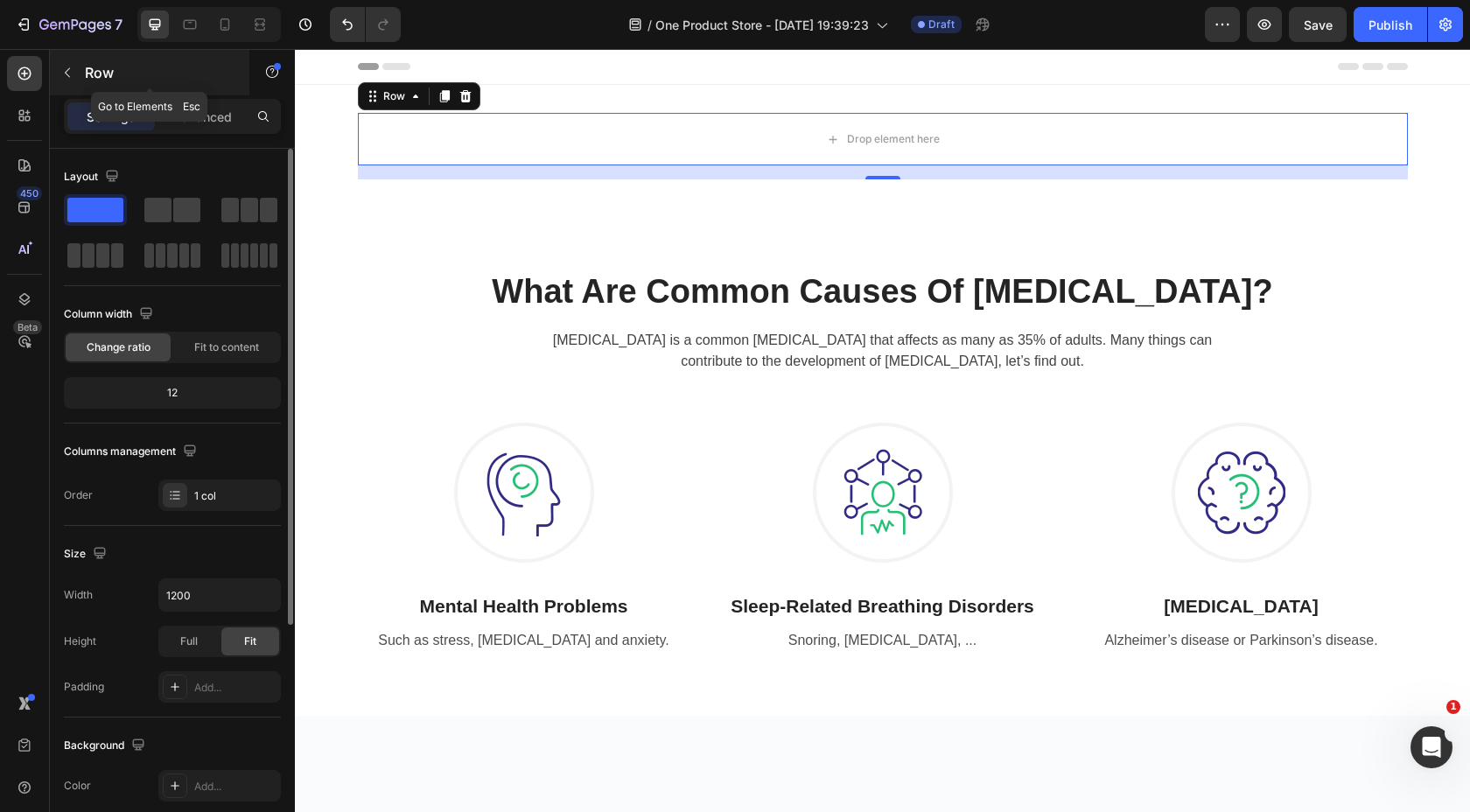
click at [72, 71] on icon "button" at bounding box center [67, 72] width 14 height 14
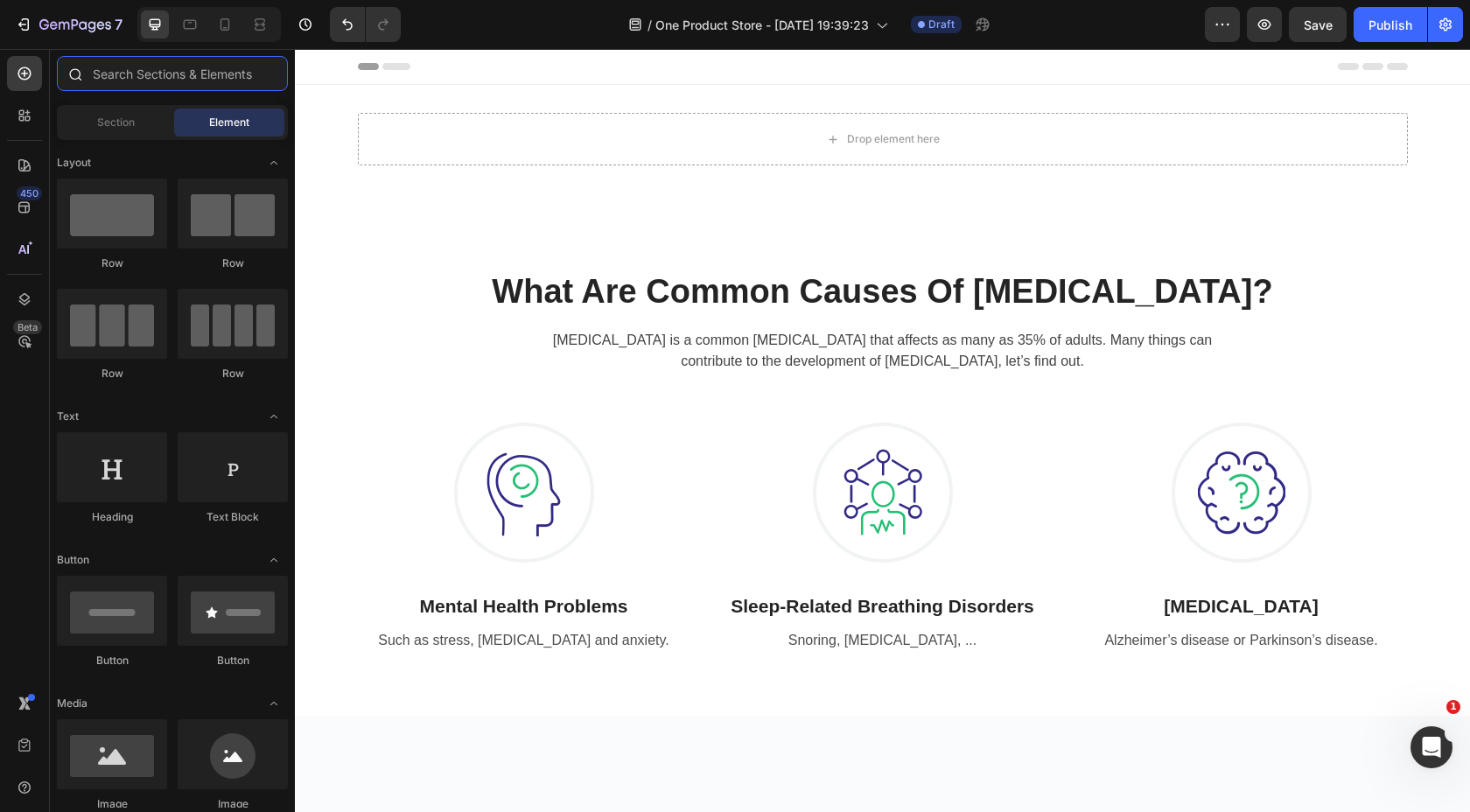
click at [186, 81] on input "text" at bounding box center [172, 73] width 231 height 35
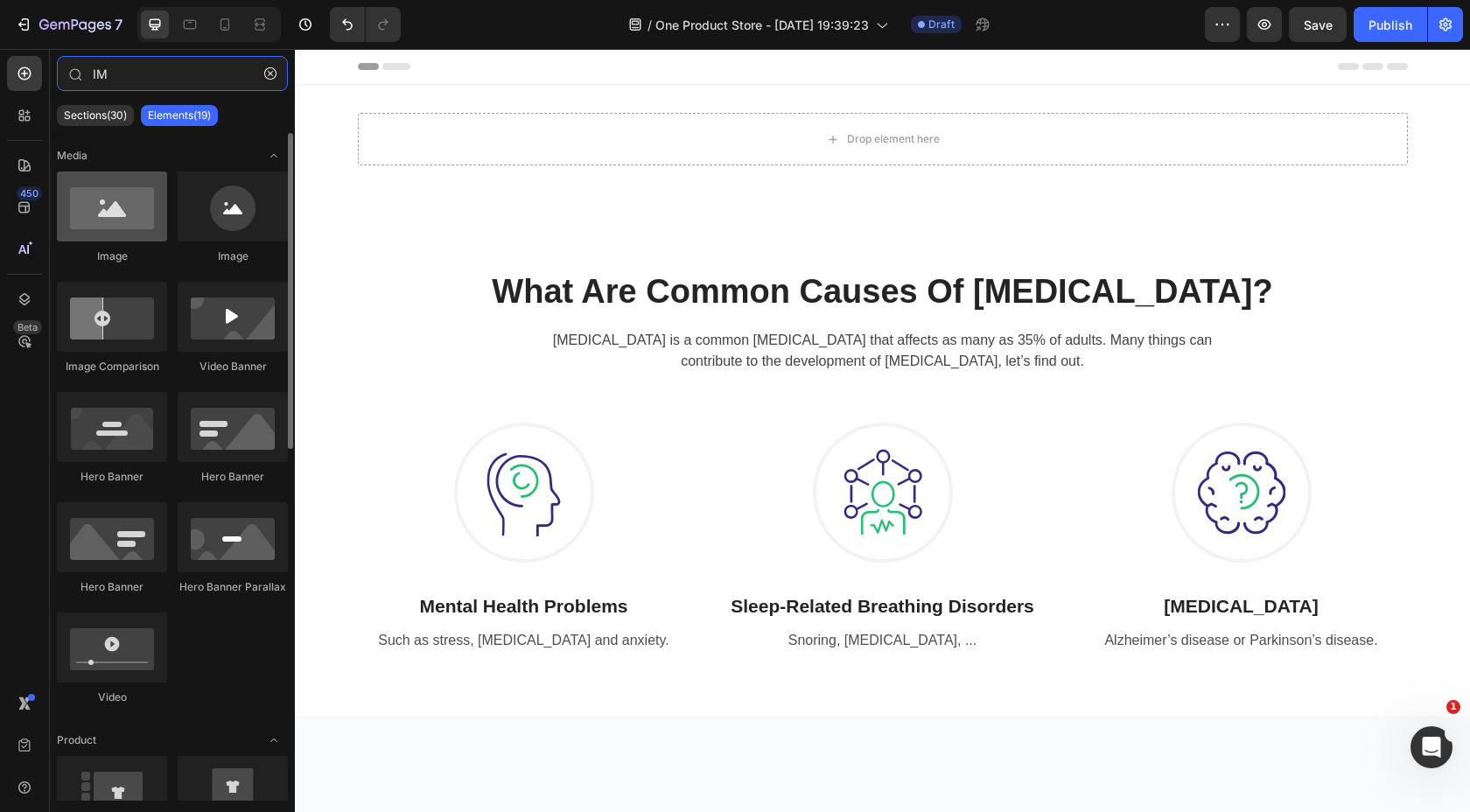
type input "IM"
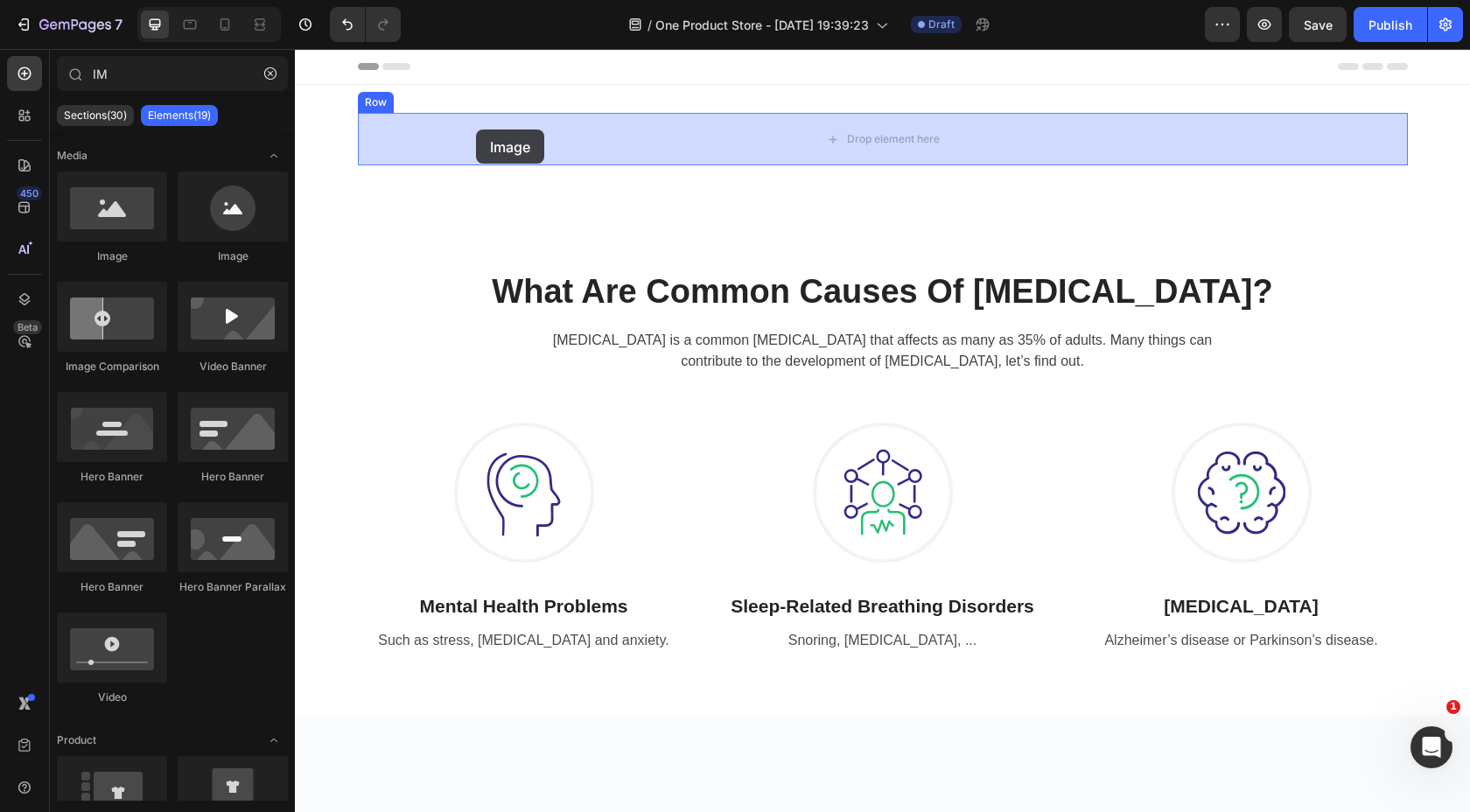
drag, startPoint x: 428, startPoint y: 275, endPoint x: 476, endPoint y: 130, distance: 152.7
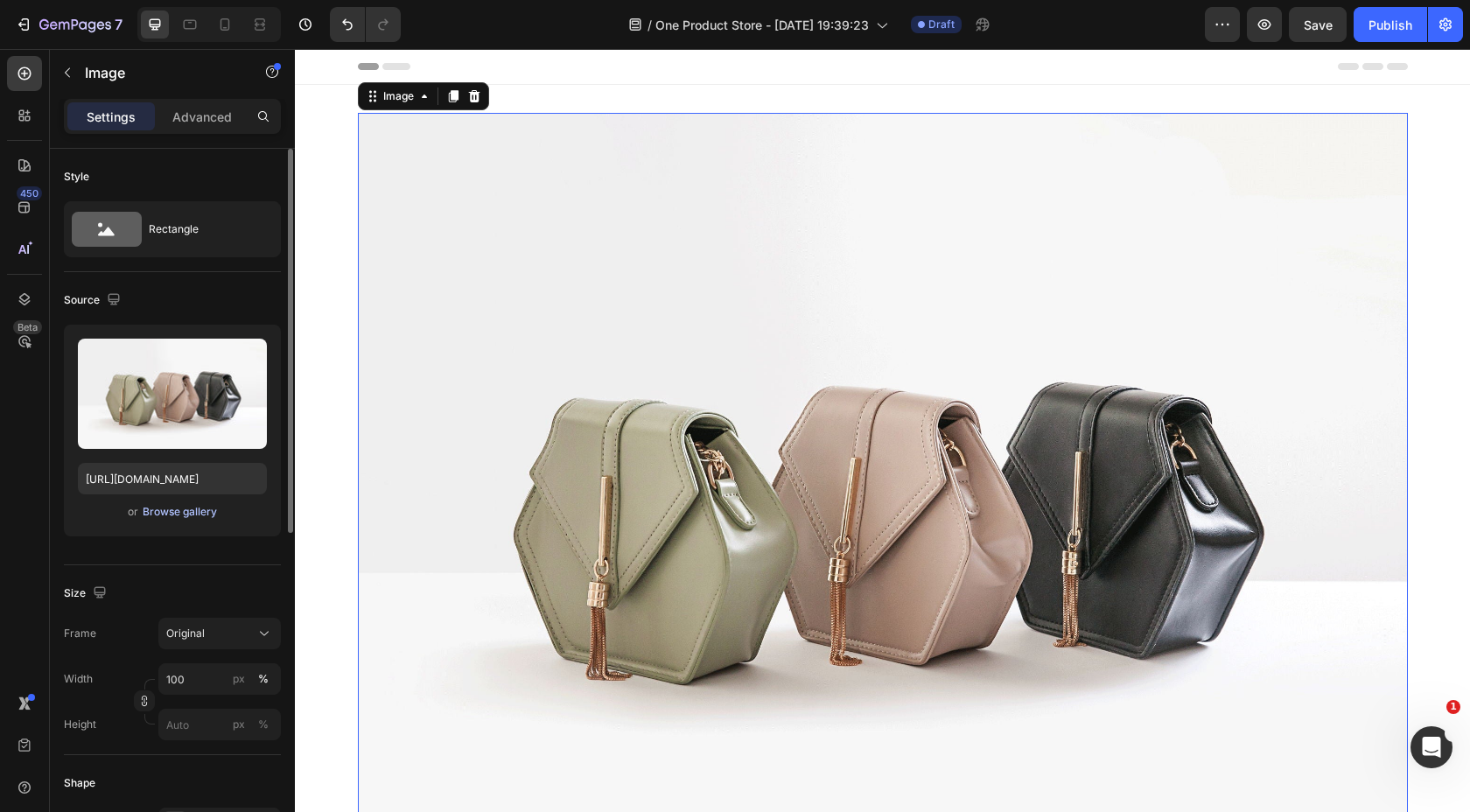
click at [207, 512] on div "Browse gallery" at bounding box center [179, 512] width 74 height 16
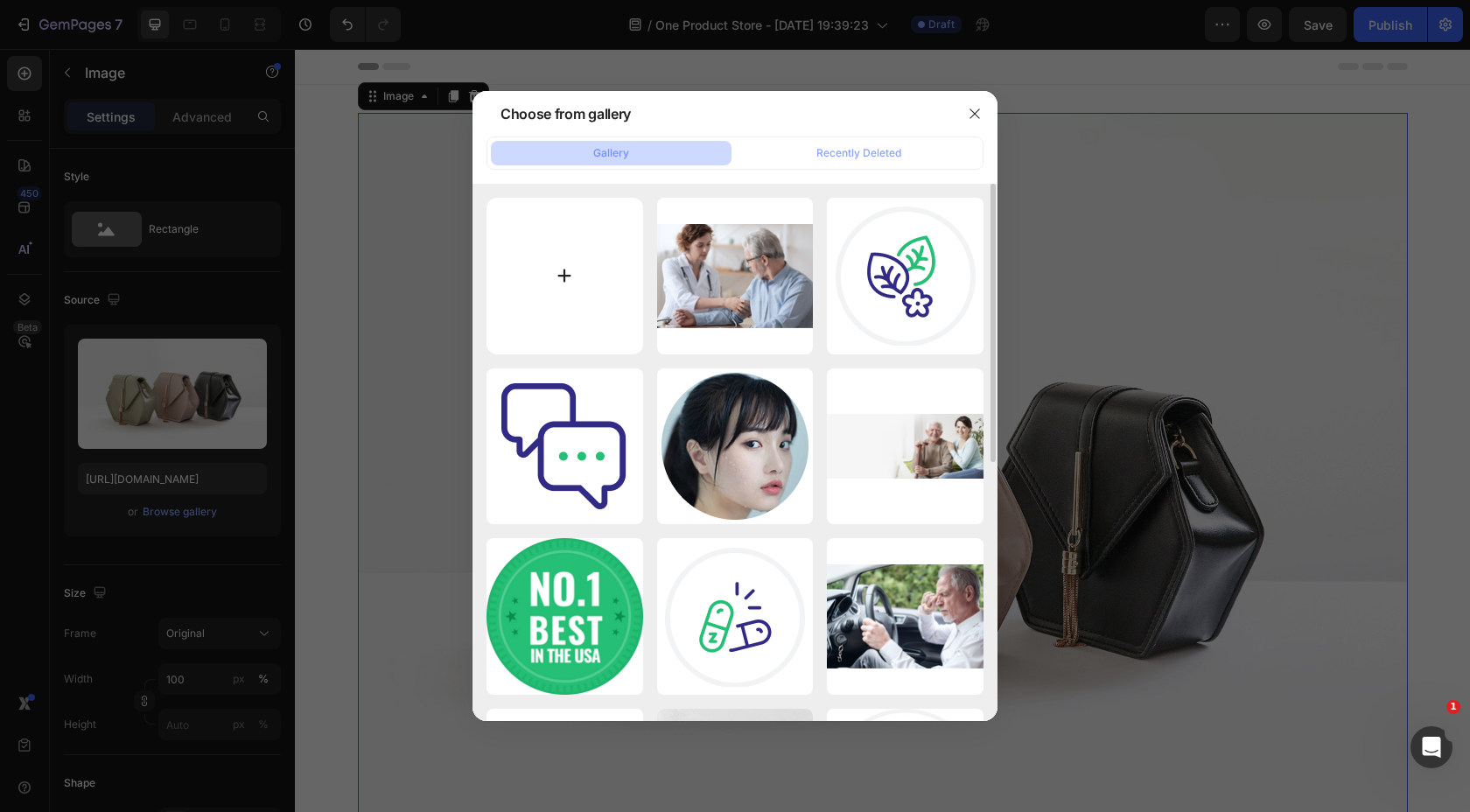
click at [573, 289] on input "file" at bounding box center [564, 276] width 157 height 157
click at [553, 261] on input "file" at bounding box center [564, 276] width 157 height 157
type input "C:\fakepath\5,000+ HAPPY HAIRLESS CUSTOMERS.png"
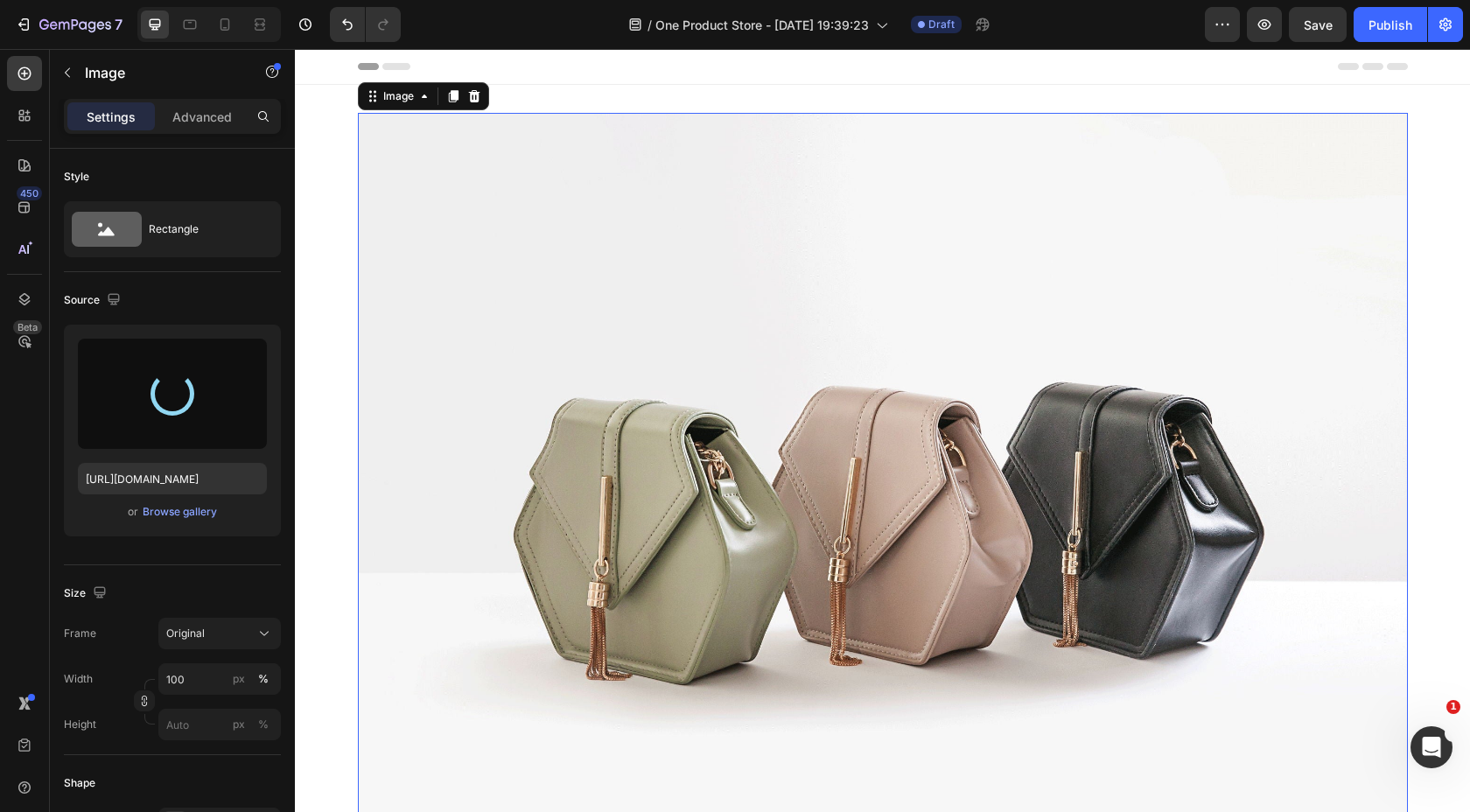
type input "[URL][DOMAIN_NAME]"
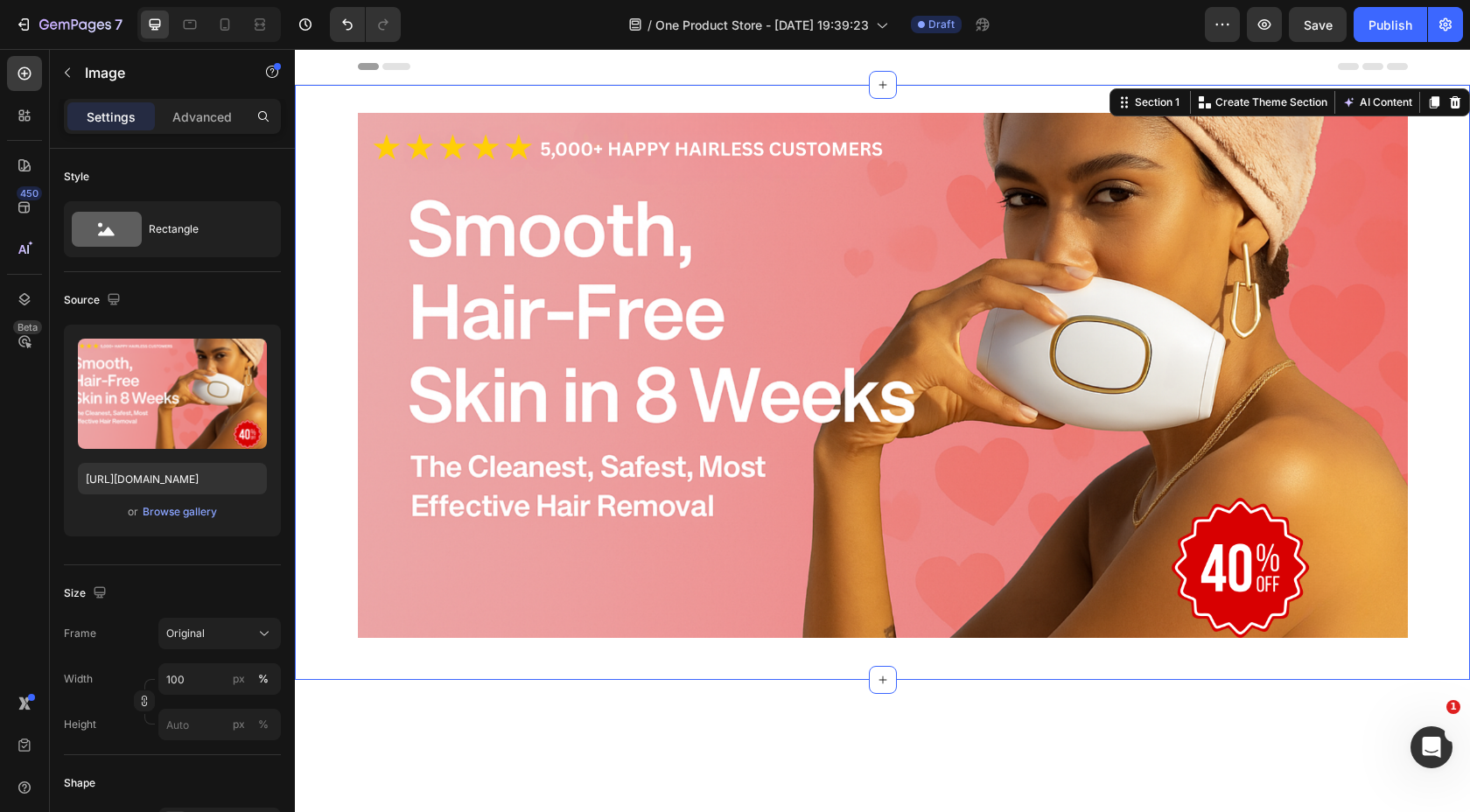
click at [338, 139] on div "Image Row" at bounding box center [883, 382] width 1176 height 539
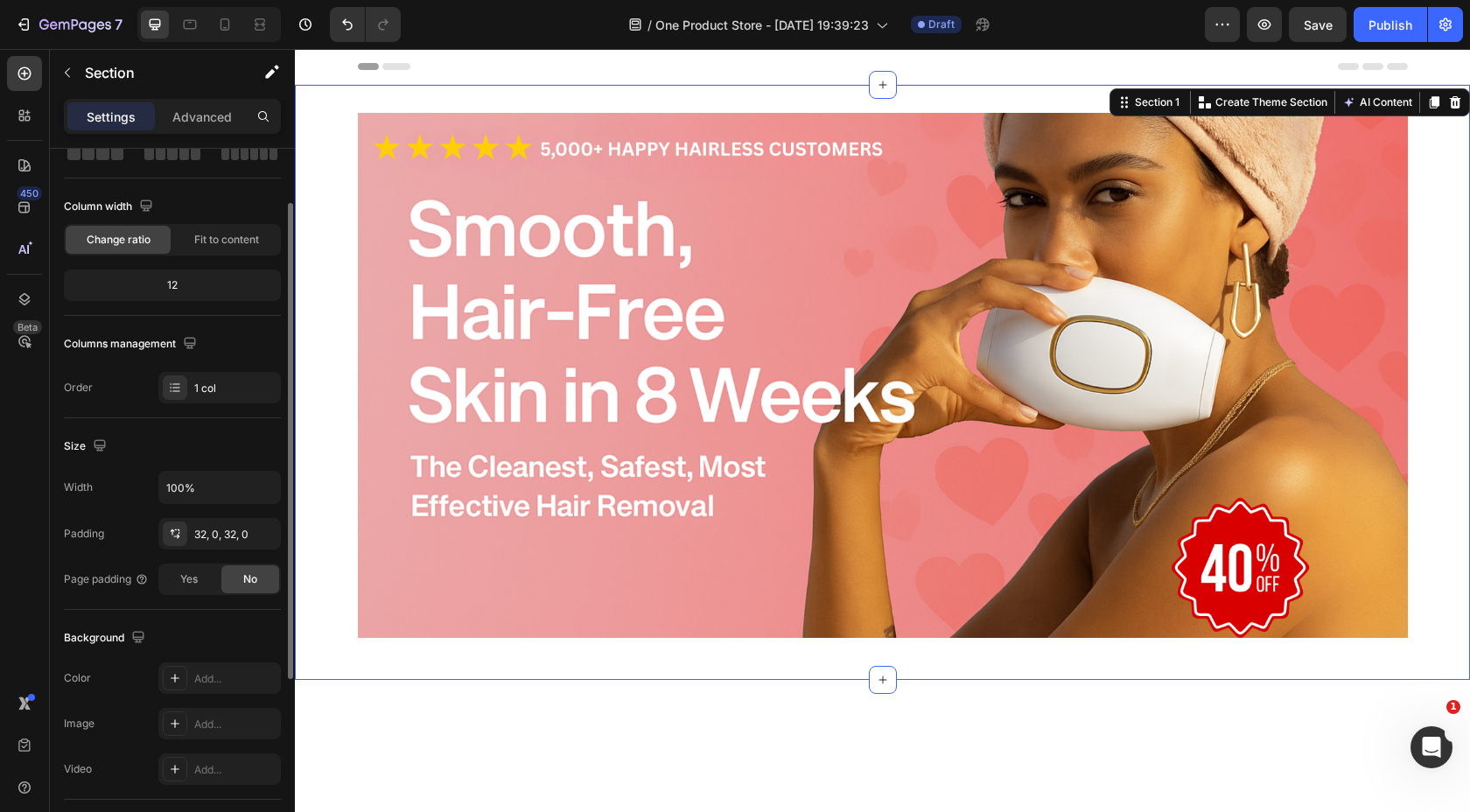
scroll to position [97, 0]
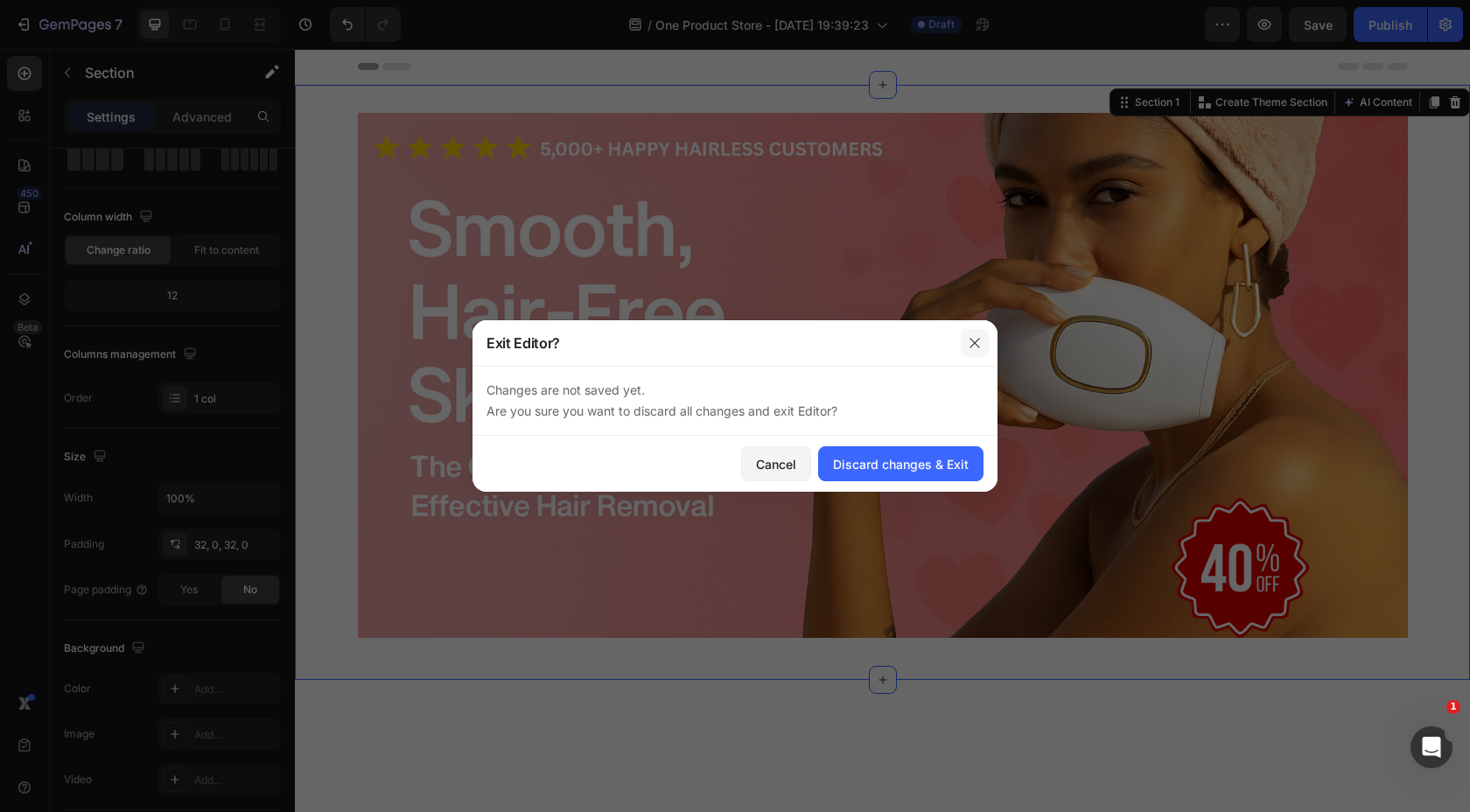
click at [977, 341] on icon "button" at bounding box center [975, 343] width 14 height 14
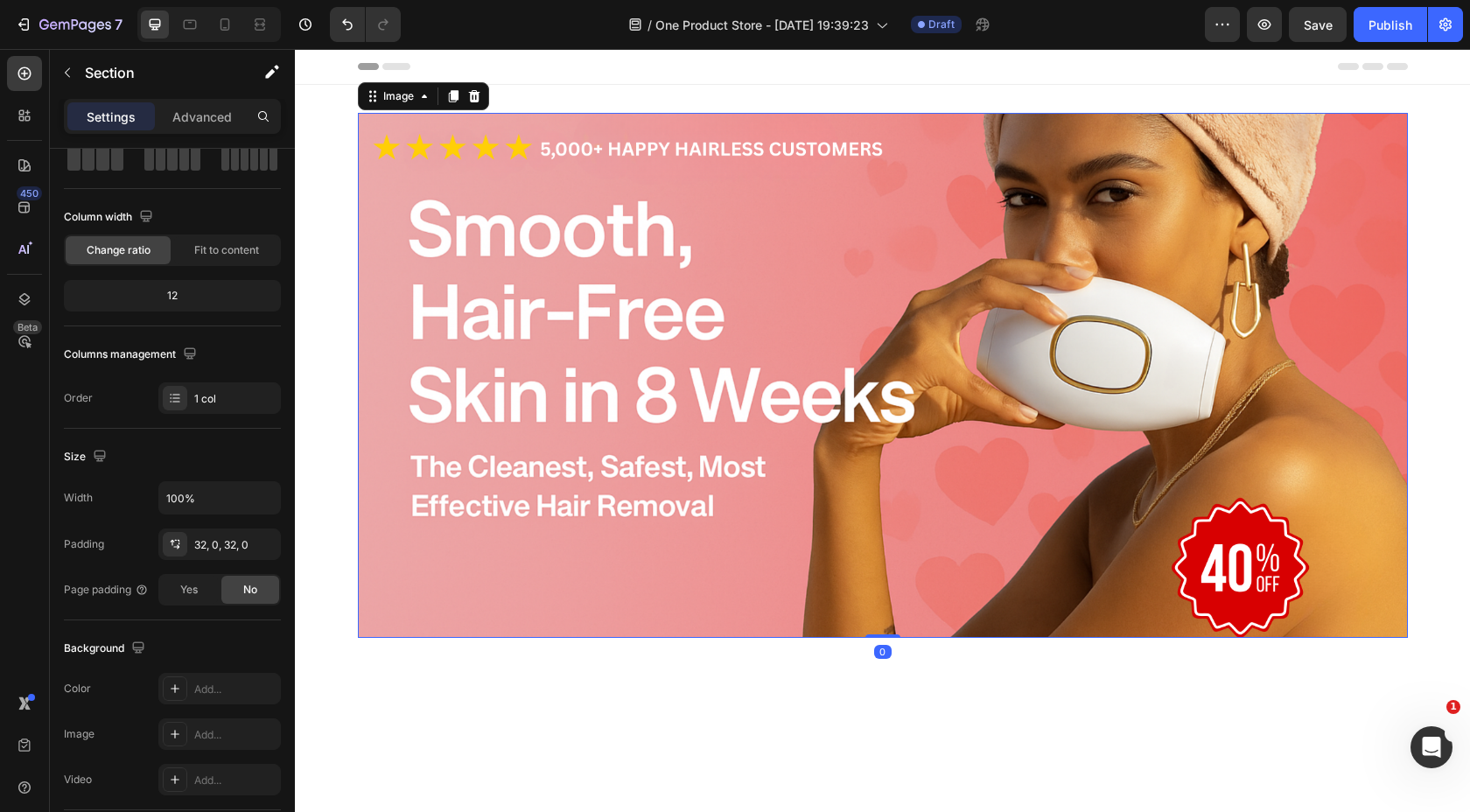
click at [640, 295] on img at bounding box center [882, 375] width 1050 height 525
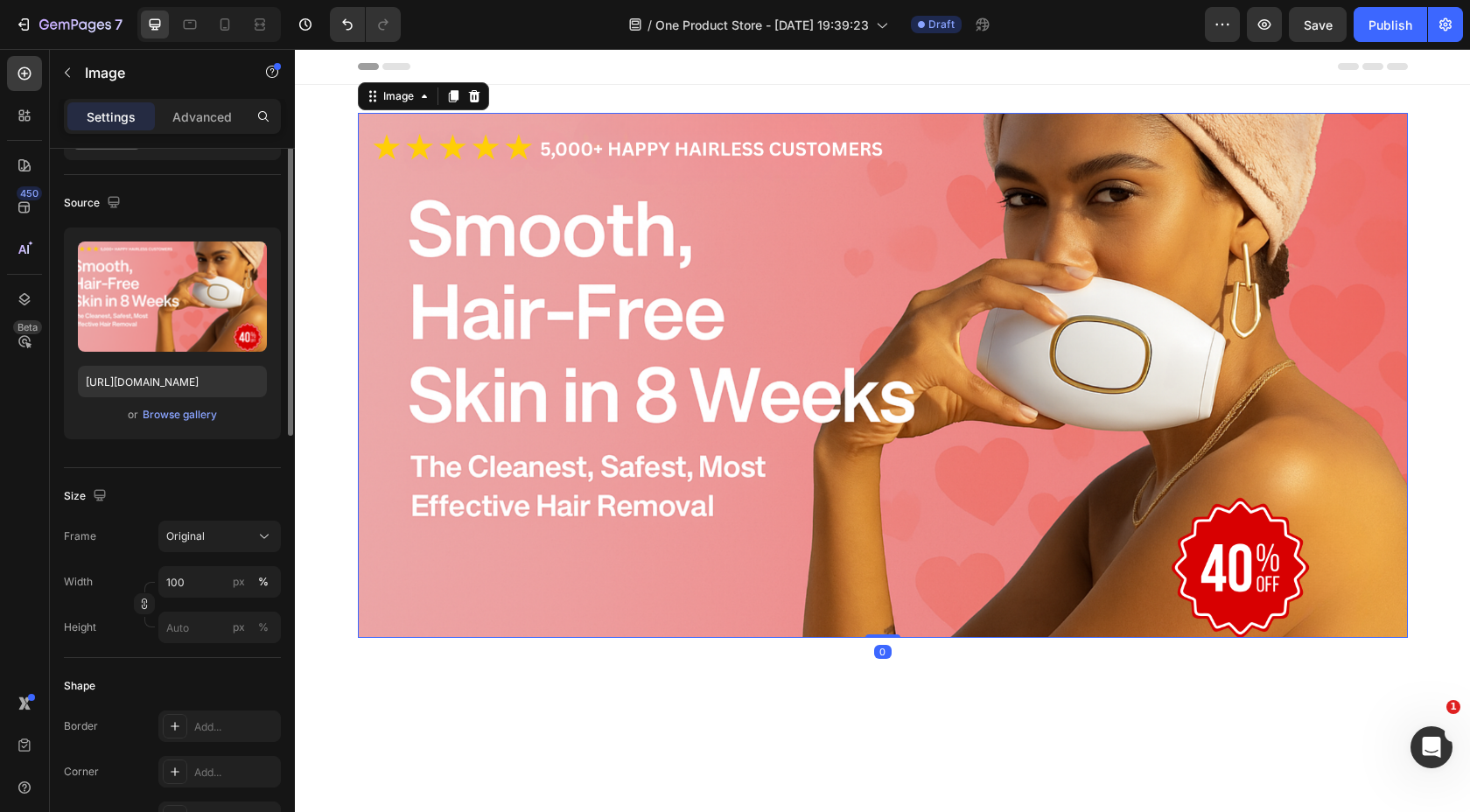
scroll to position [0, 0]
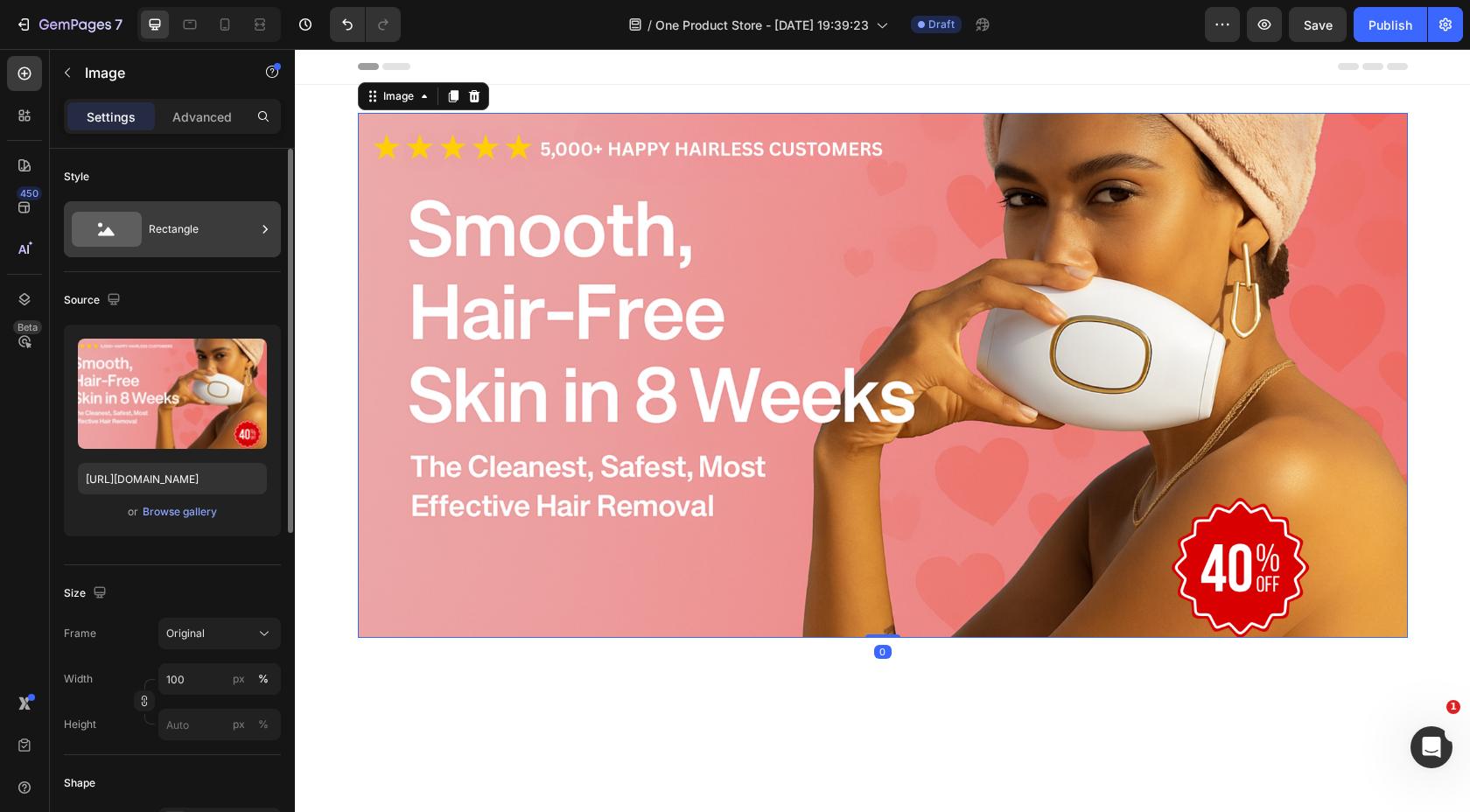
click at [194, 229] on div "Rectangle" at bounding box center [203, 229] width 107 height 40
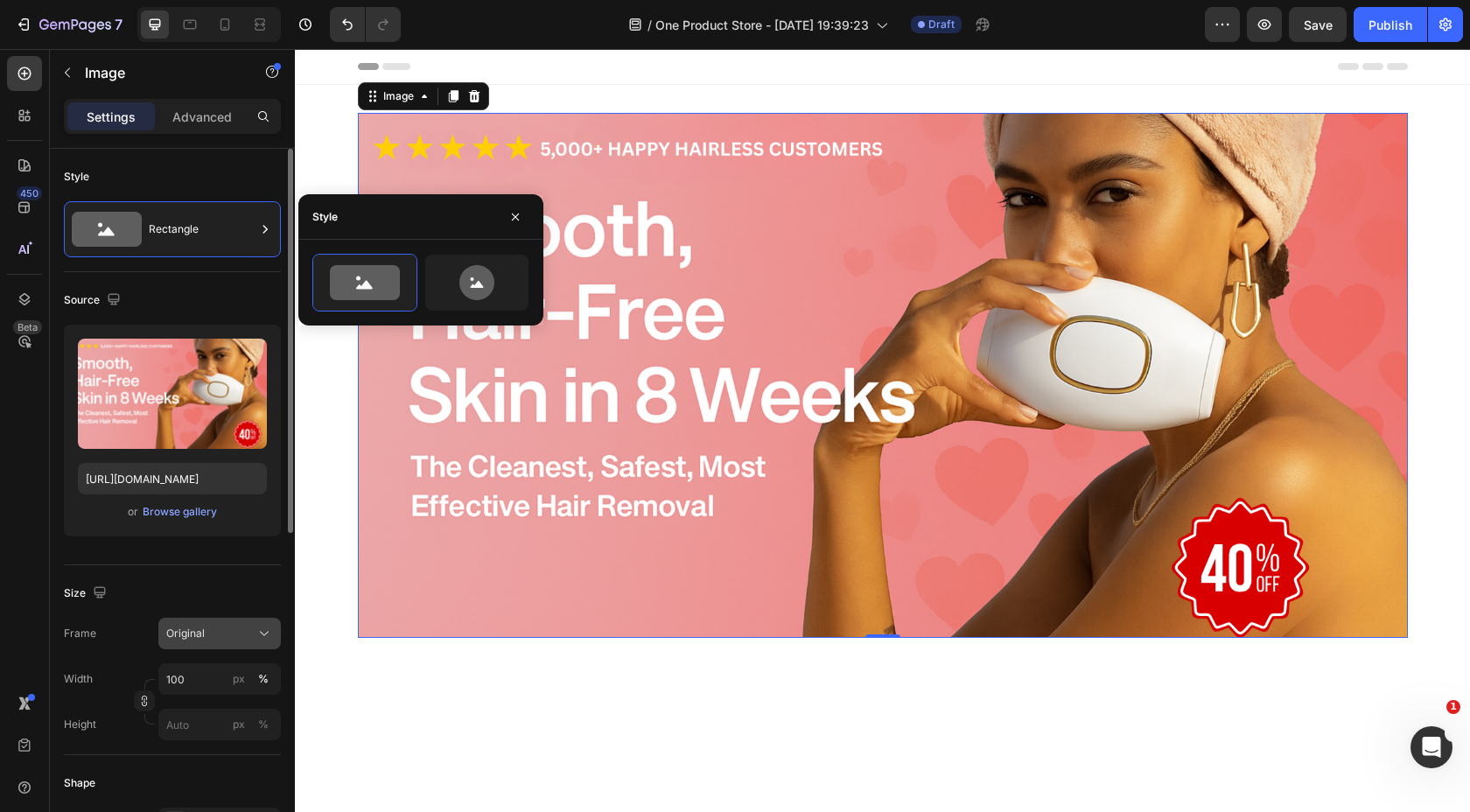
click at [205, 631] on div "Original" at bounding box center [210, 634] width 86 height 16
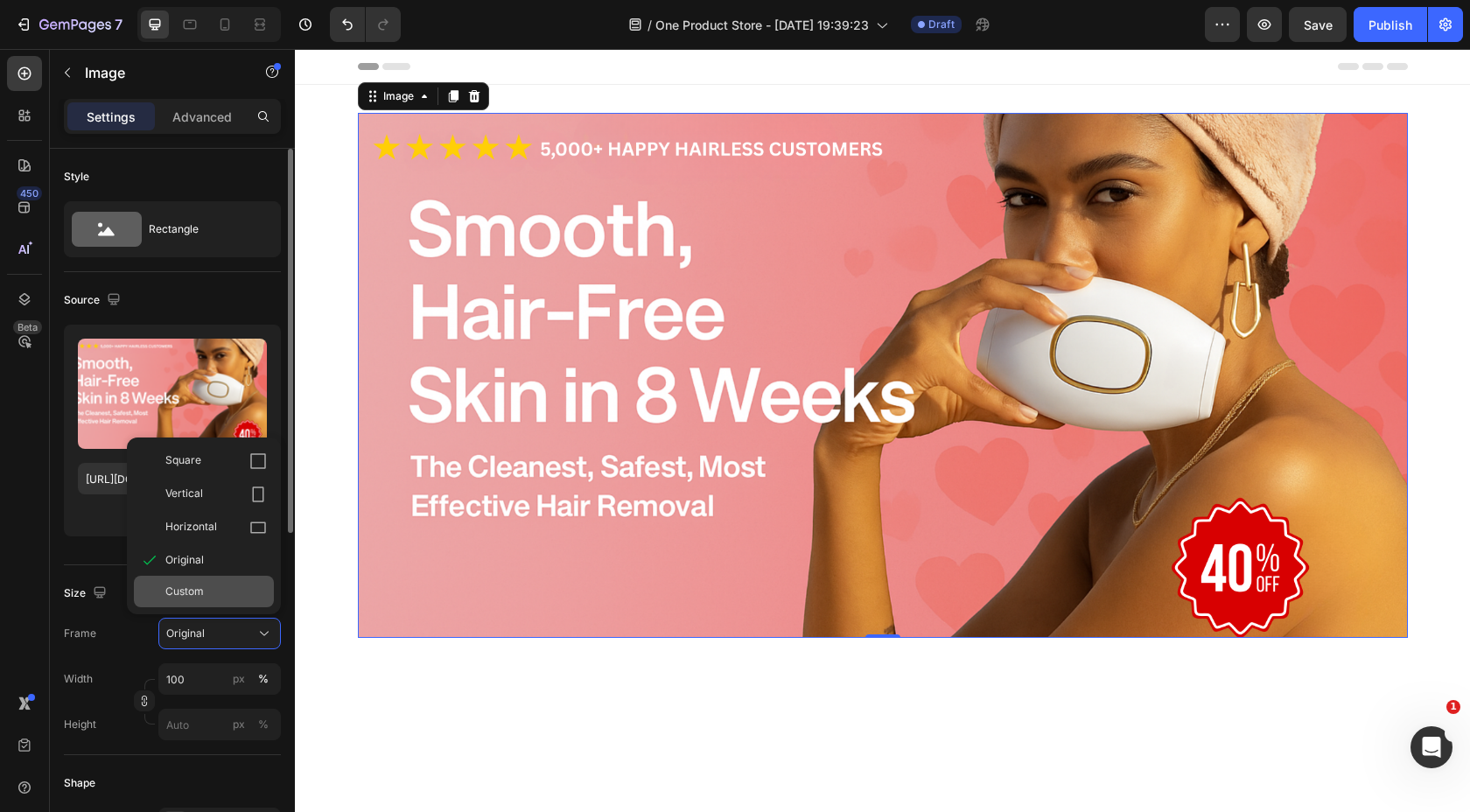
click at [201, 601] on div "Custom" at bounding box center [204, 592] width 140 height 31
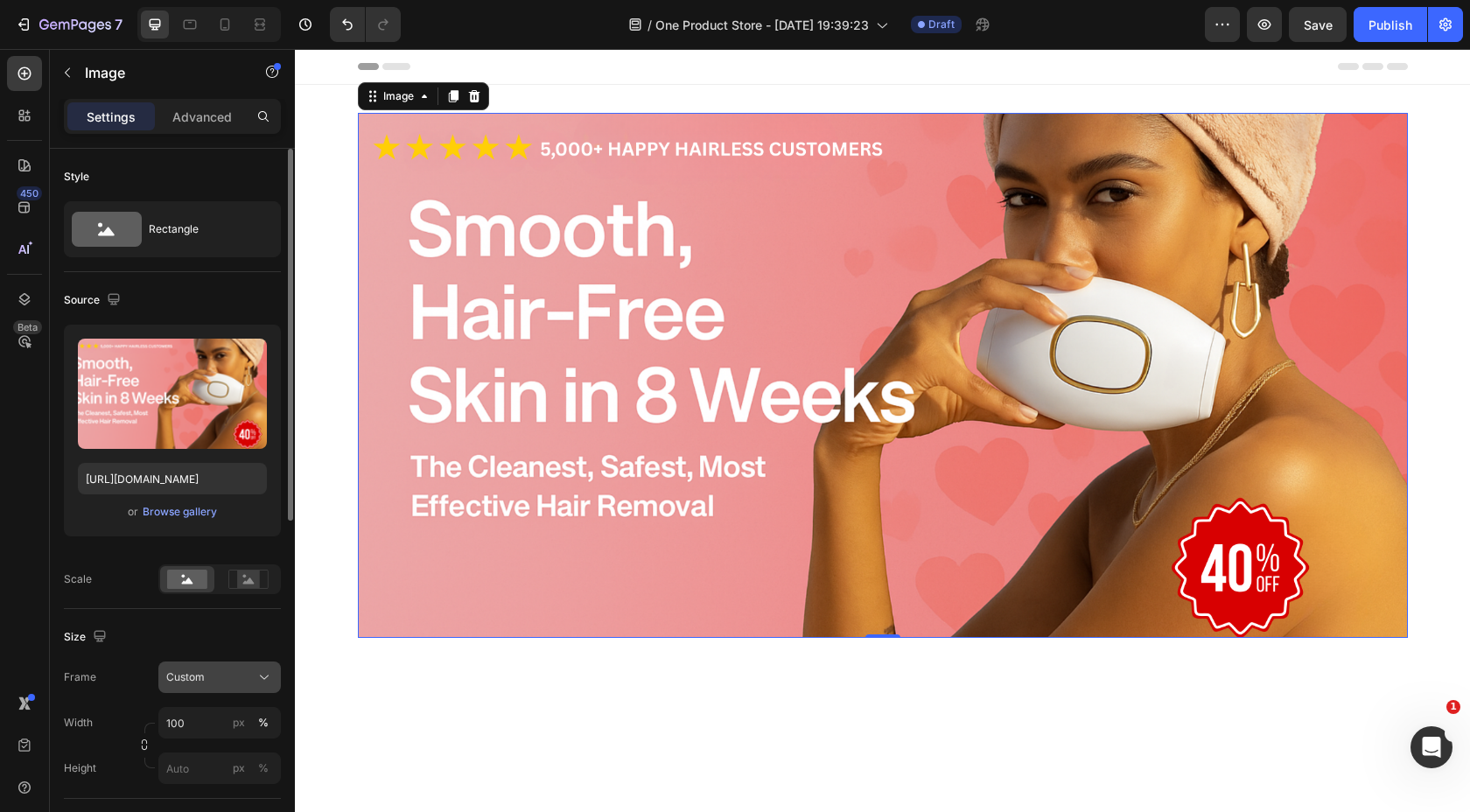
click at [236, 681] on div "Custom" at bounding box center [210, 677] width 86 height 16
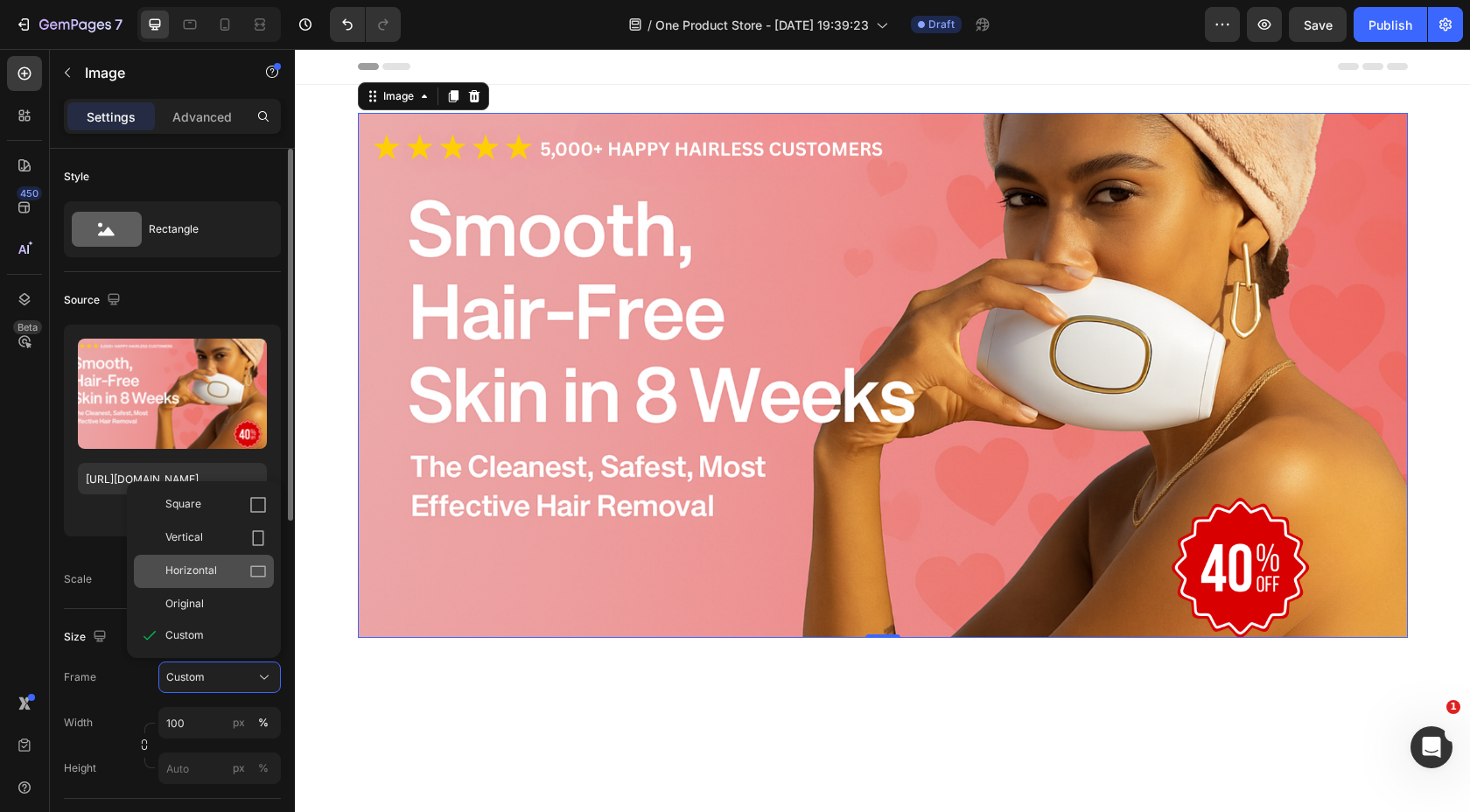
click at [227, 569] on div "Horizontal" at bounding box center [216, 571] width 101 height 18
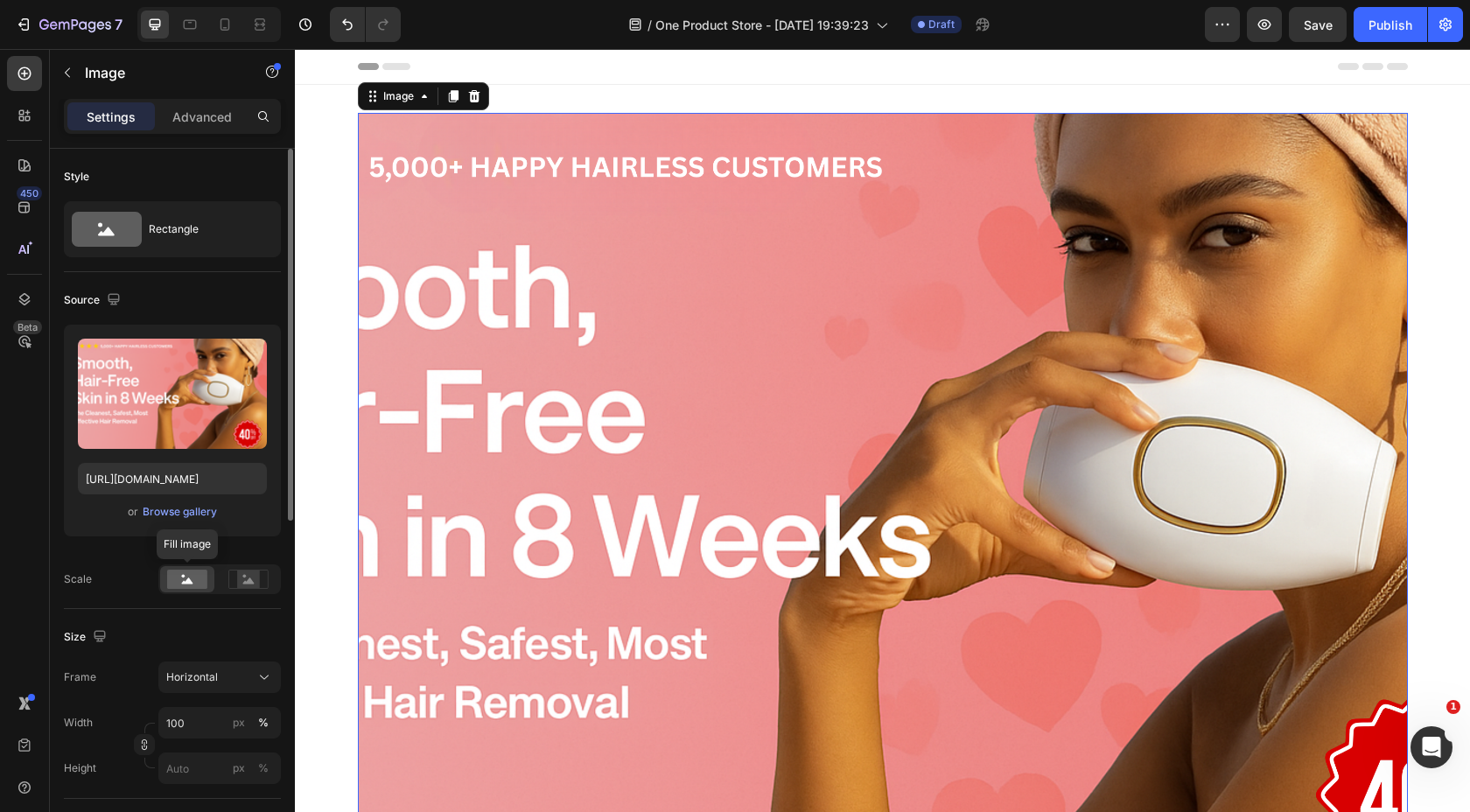
click at [198, 570] on rect at bounding box center [186, 579] width 40 height 19
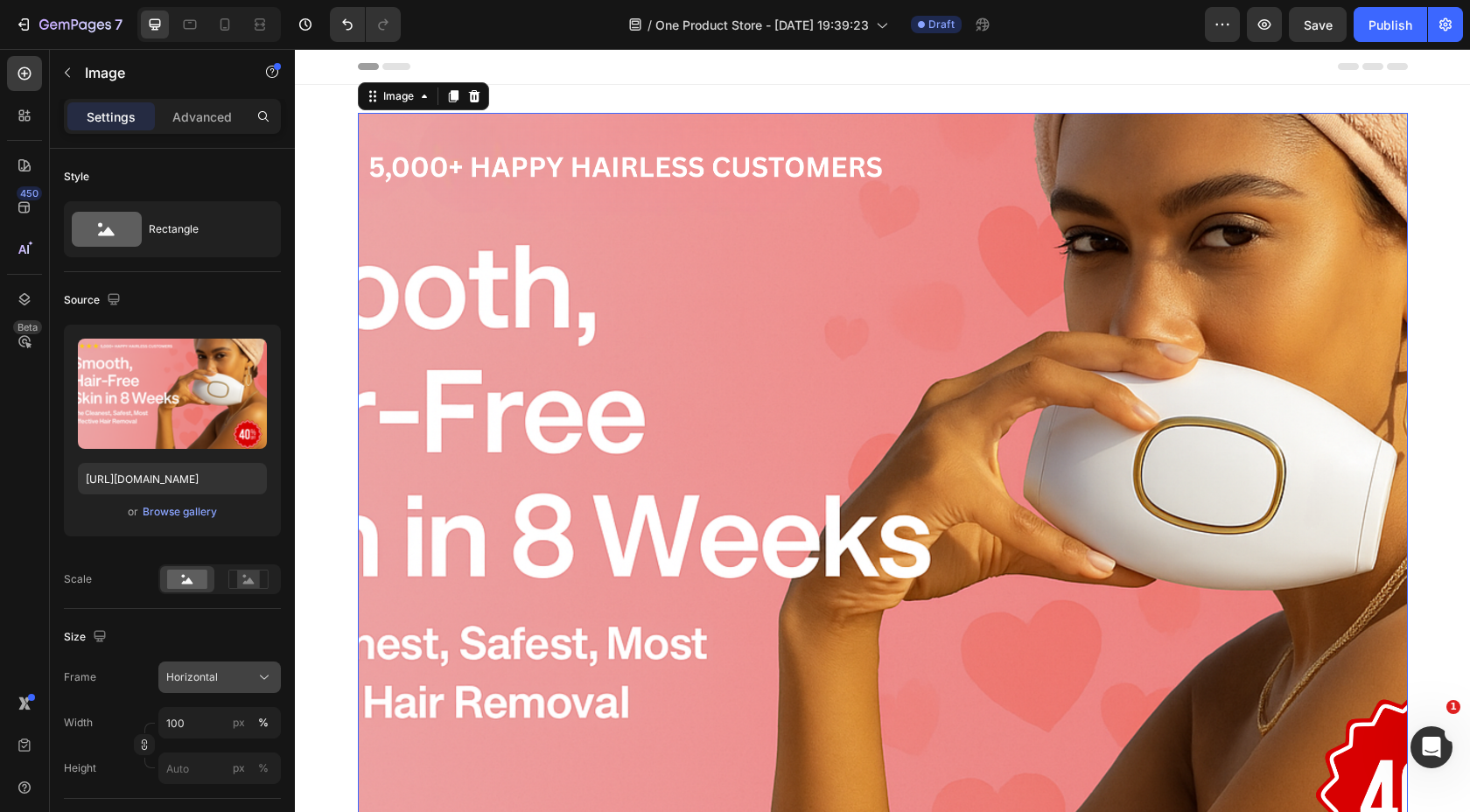
click at [232, 686] on button "Horizontal" at bounding box center [219, 677] width 123 height 31
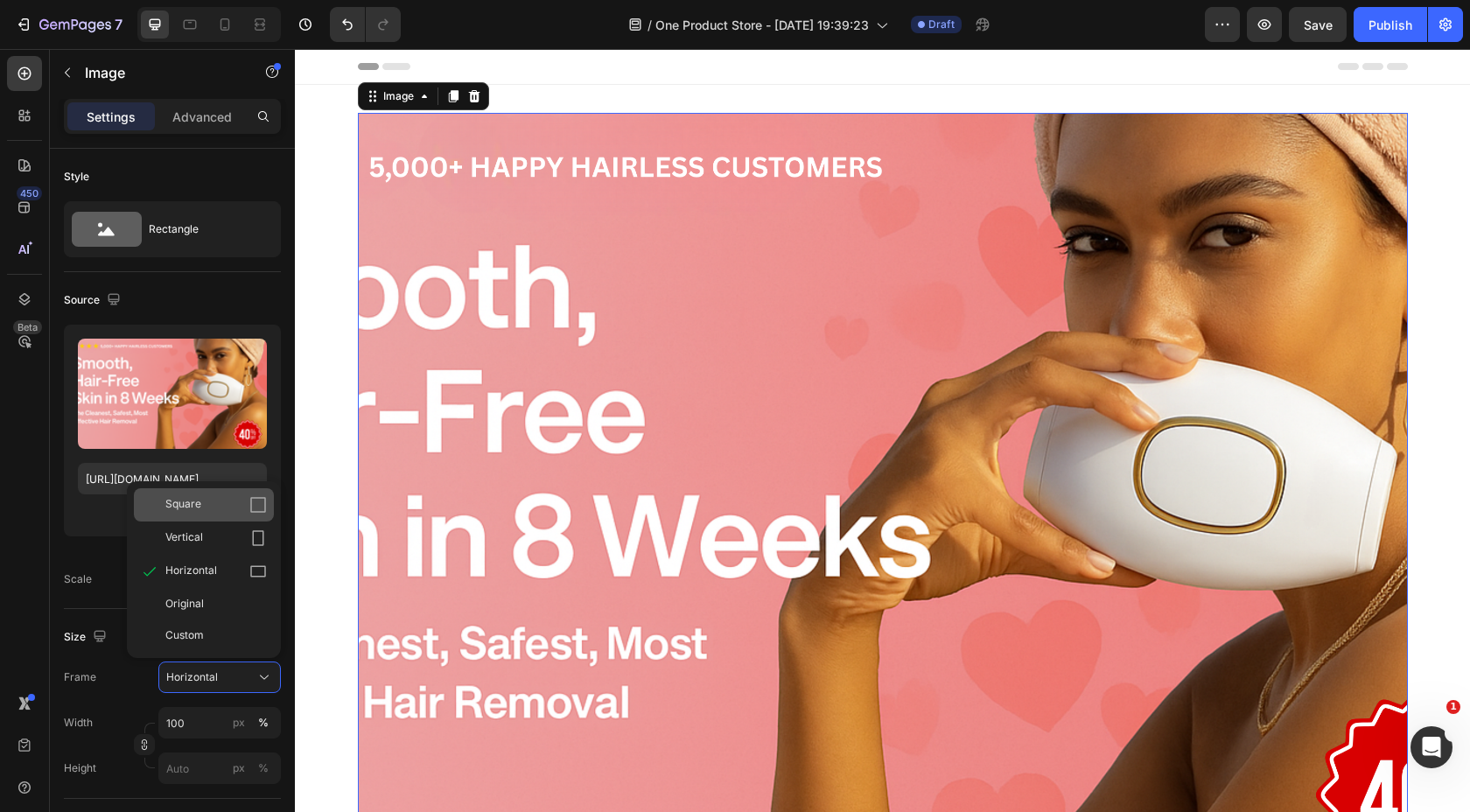
click at [232, 514] on div "Square" at bounding box center [204, 505] width 140 height 33
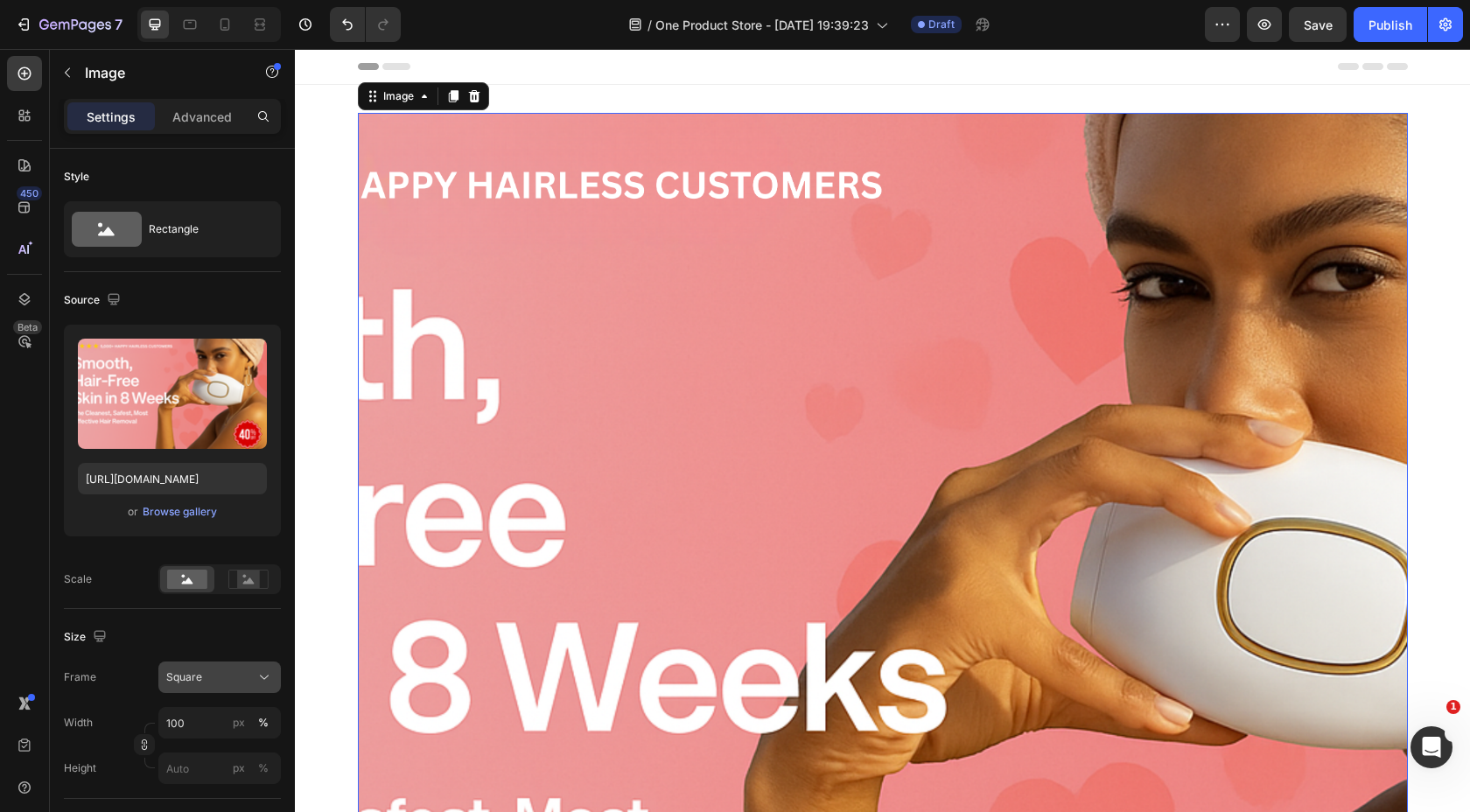
click at [223, 679] on div "Square" at bounding box center [210, 677] width 86 height 16
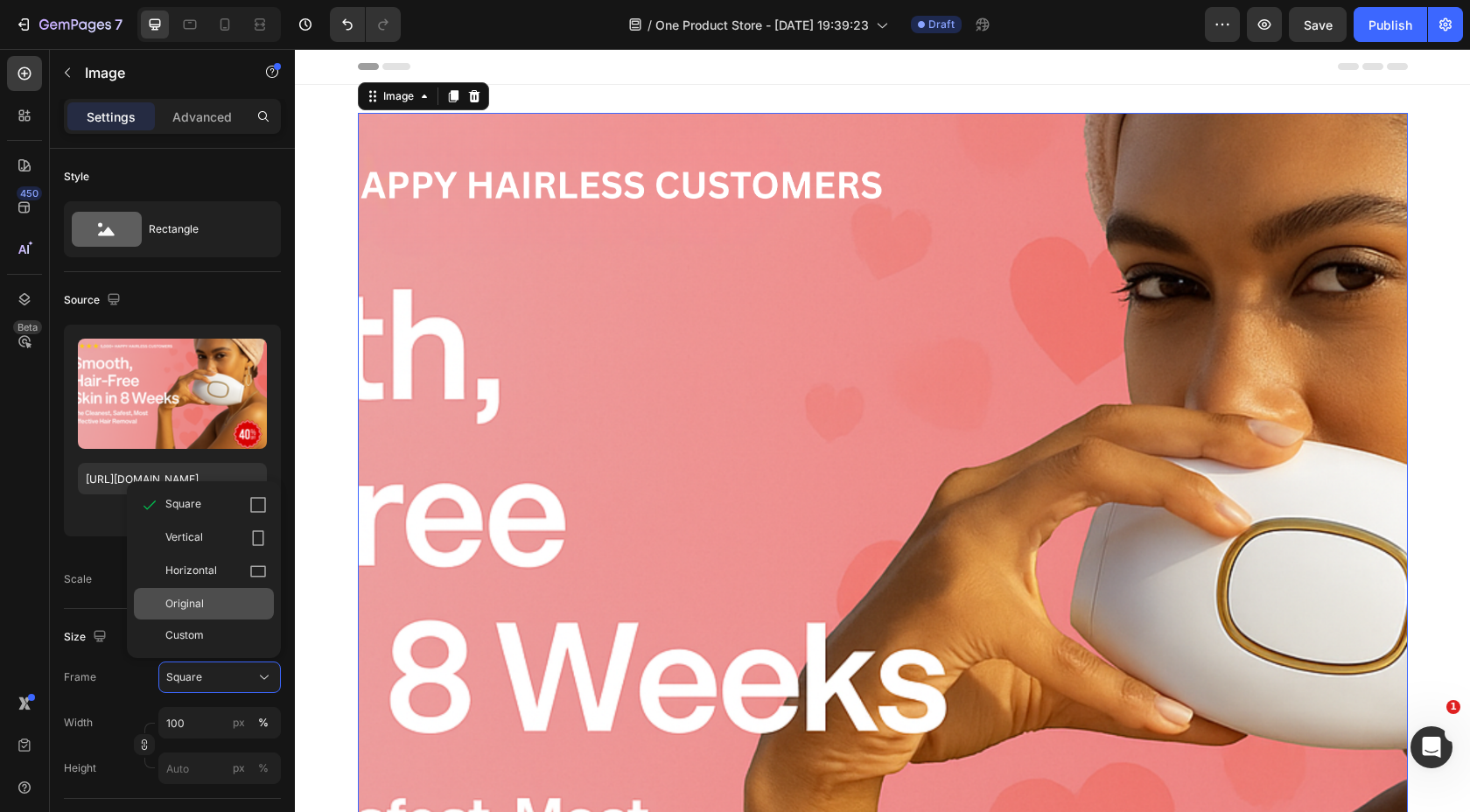
click at [215, 603] on div "Original" at bounding box center [216, 603] width 101 height 16
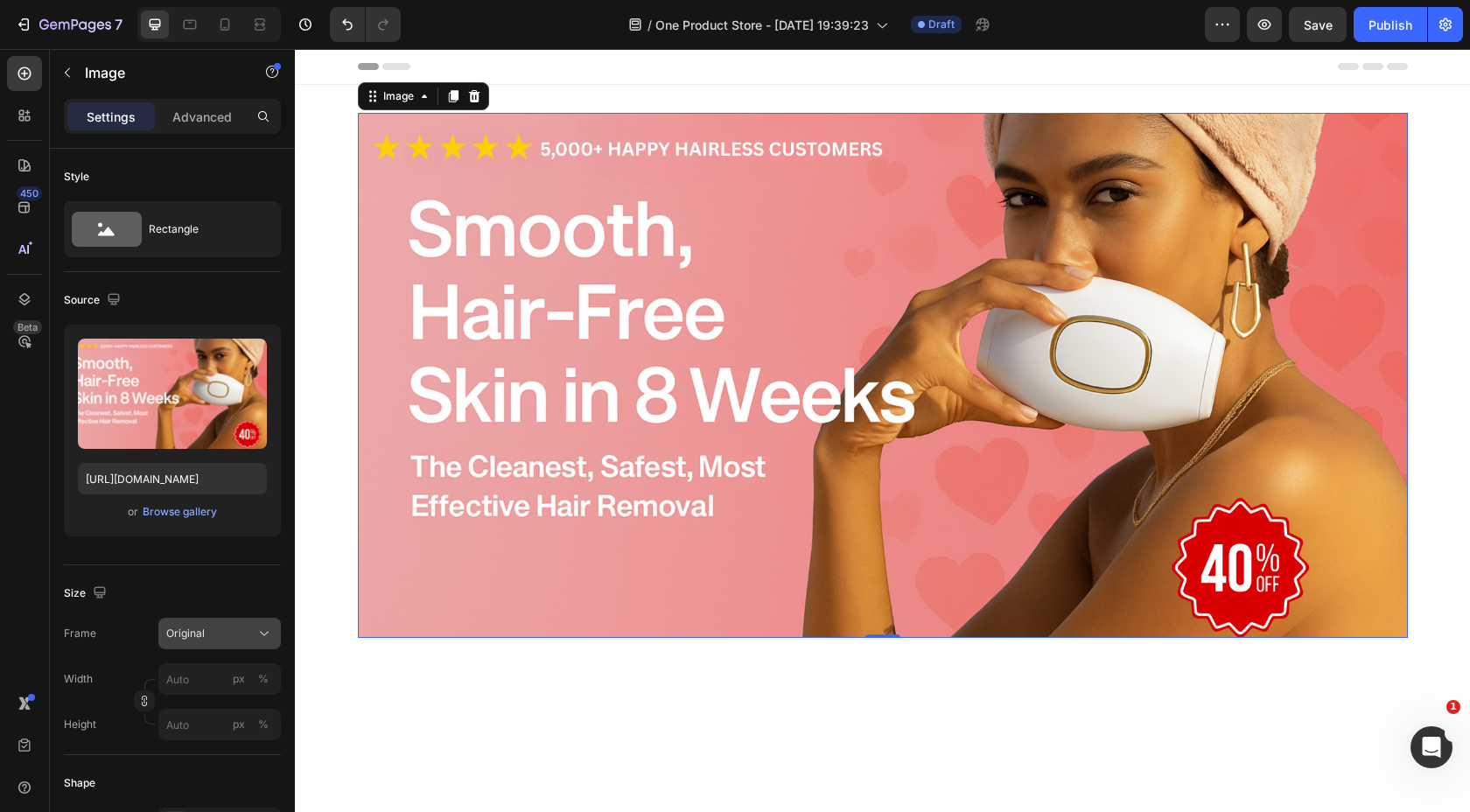
click at [226, 641] on div "Original" at bounding box center [220, 634] width 107 height 18
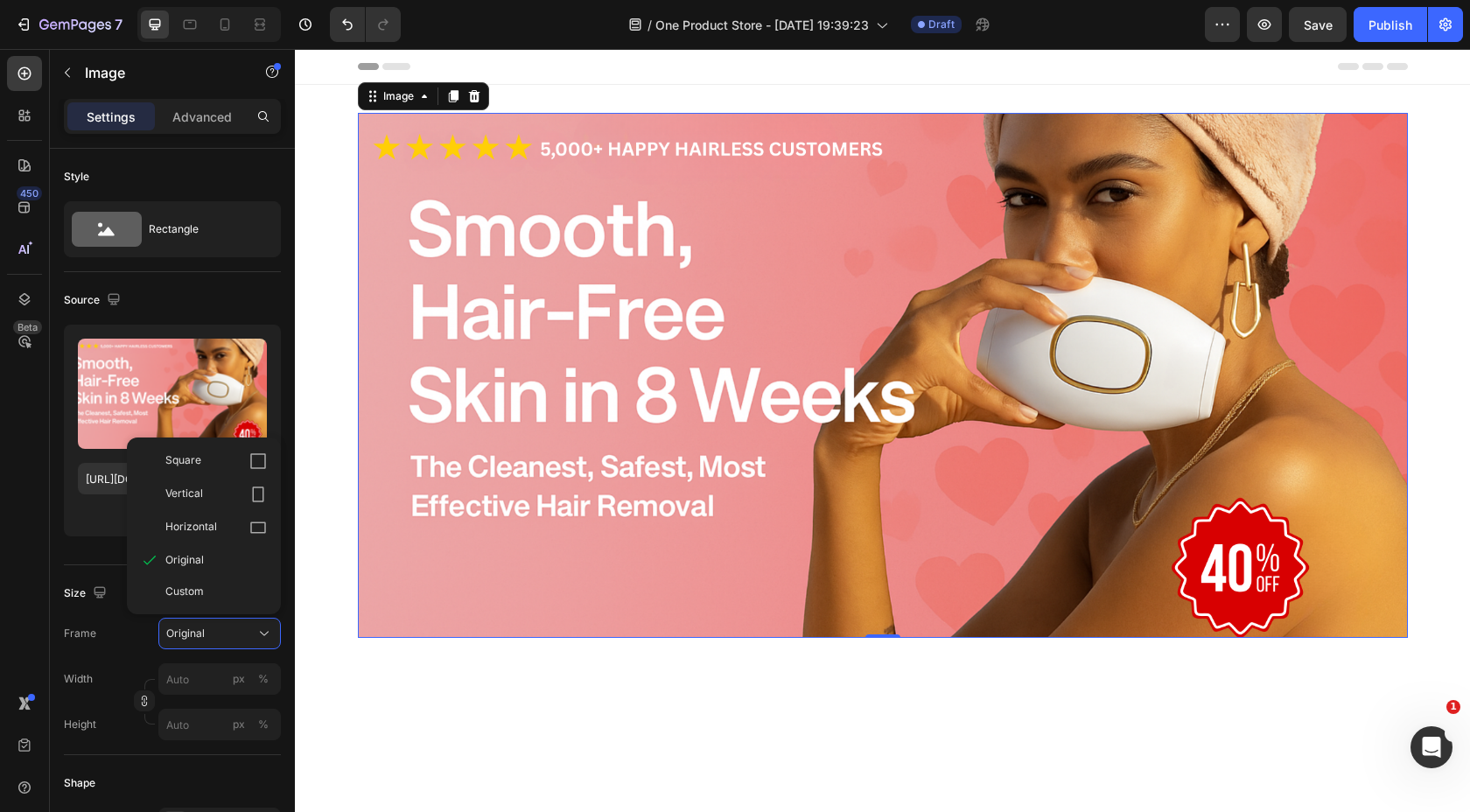
click at [119, 638] on div "Frame Original Square Vertical Horizontal Original Custom" at bounding box center [173, 634] width 217 height 31
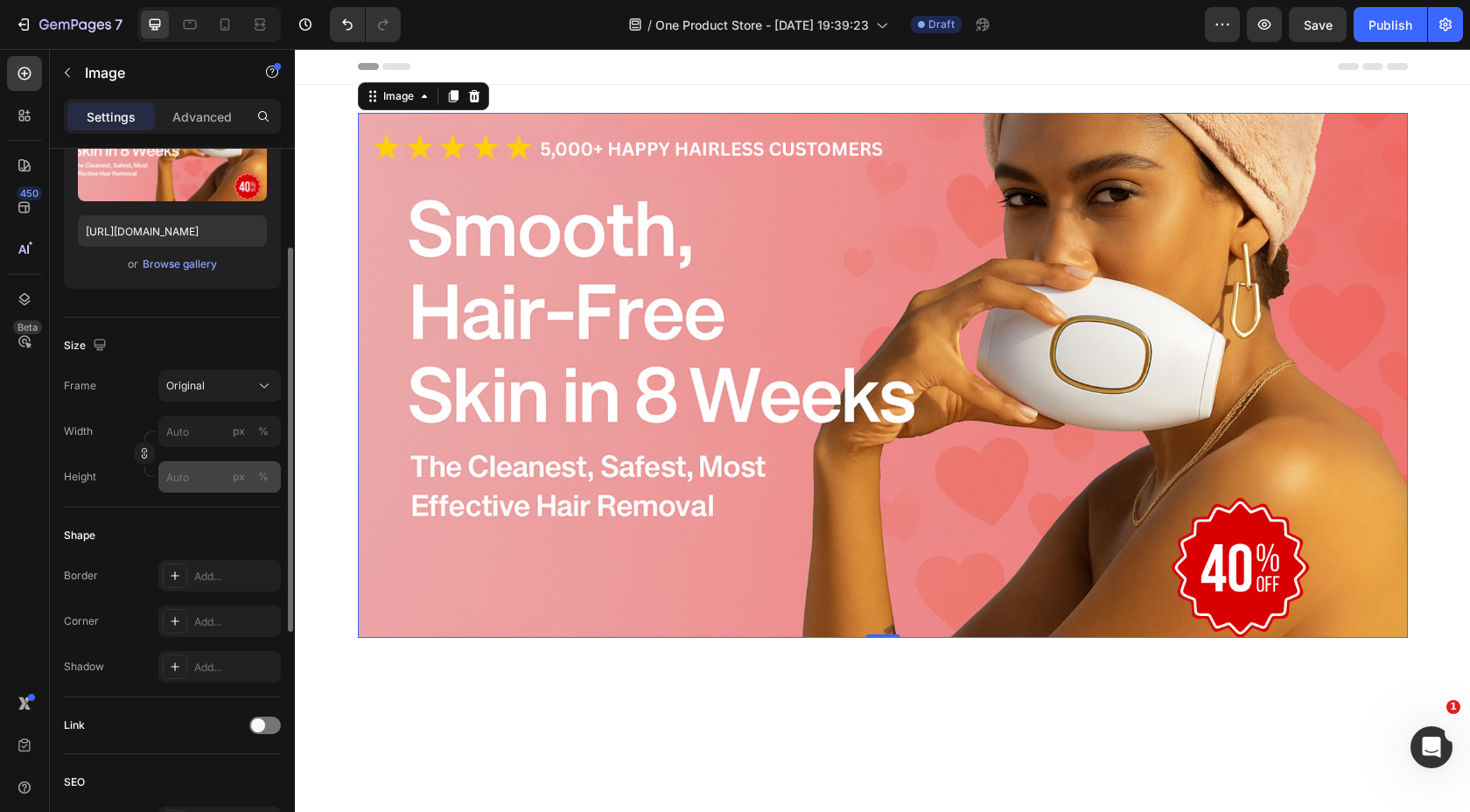
scroll to position [225, 0]
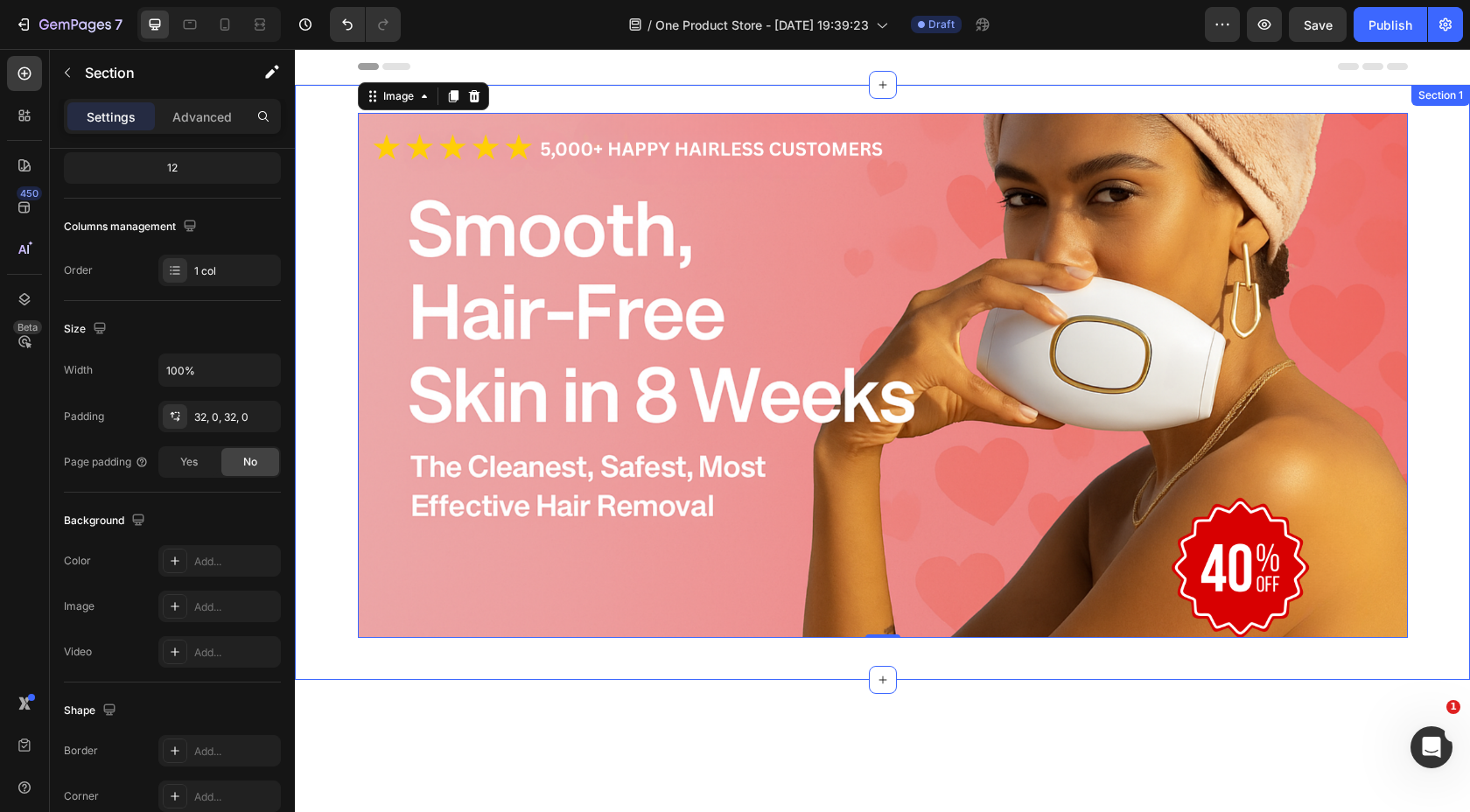
click at [332, 185] on div "Image 0 Row" at bounding box center [883, 382] width 1176 height 539
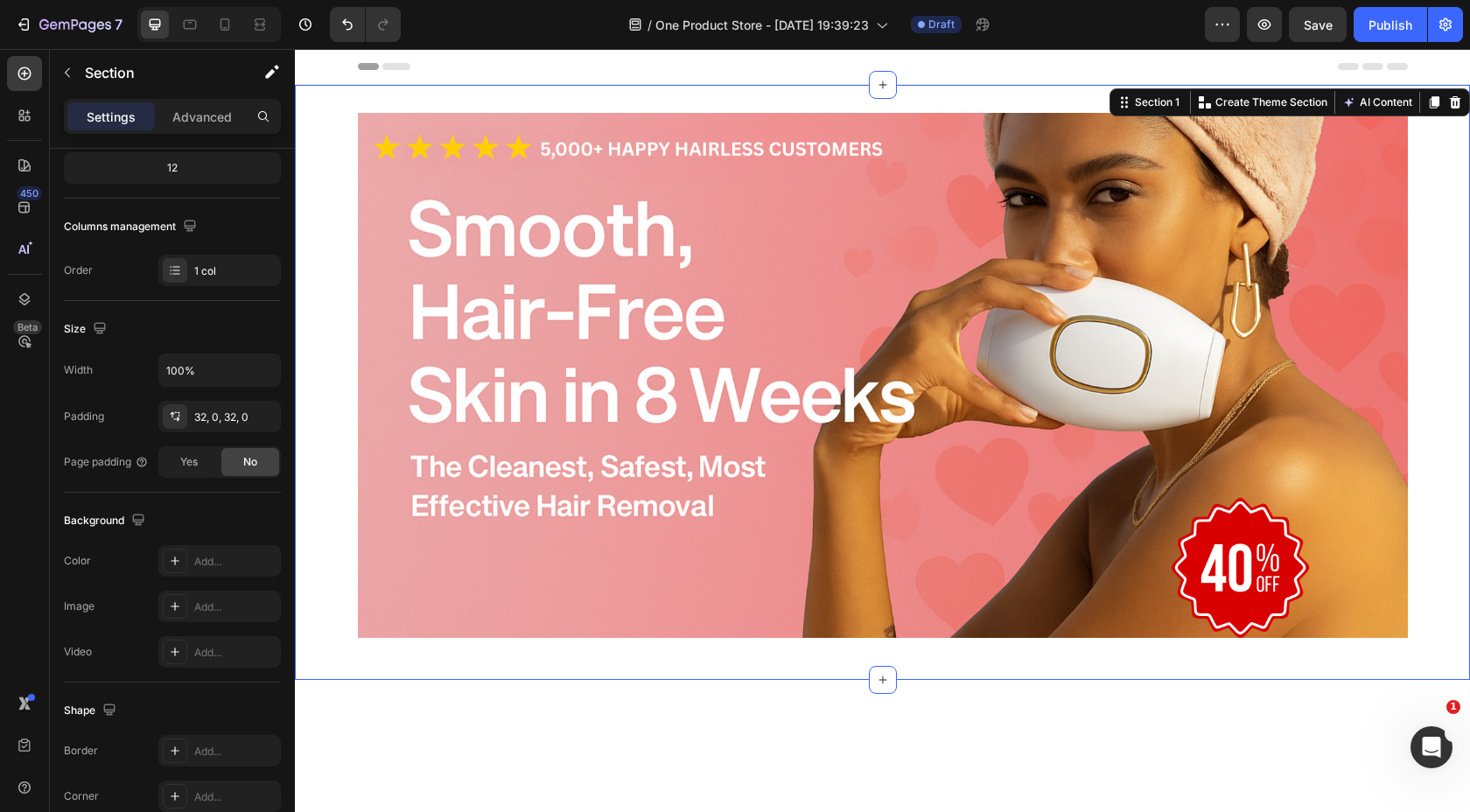
scroll to position [0, 0]
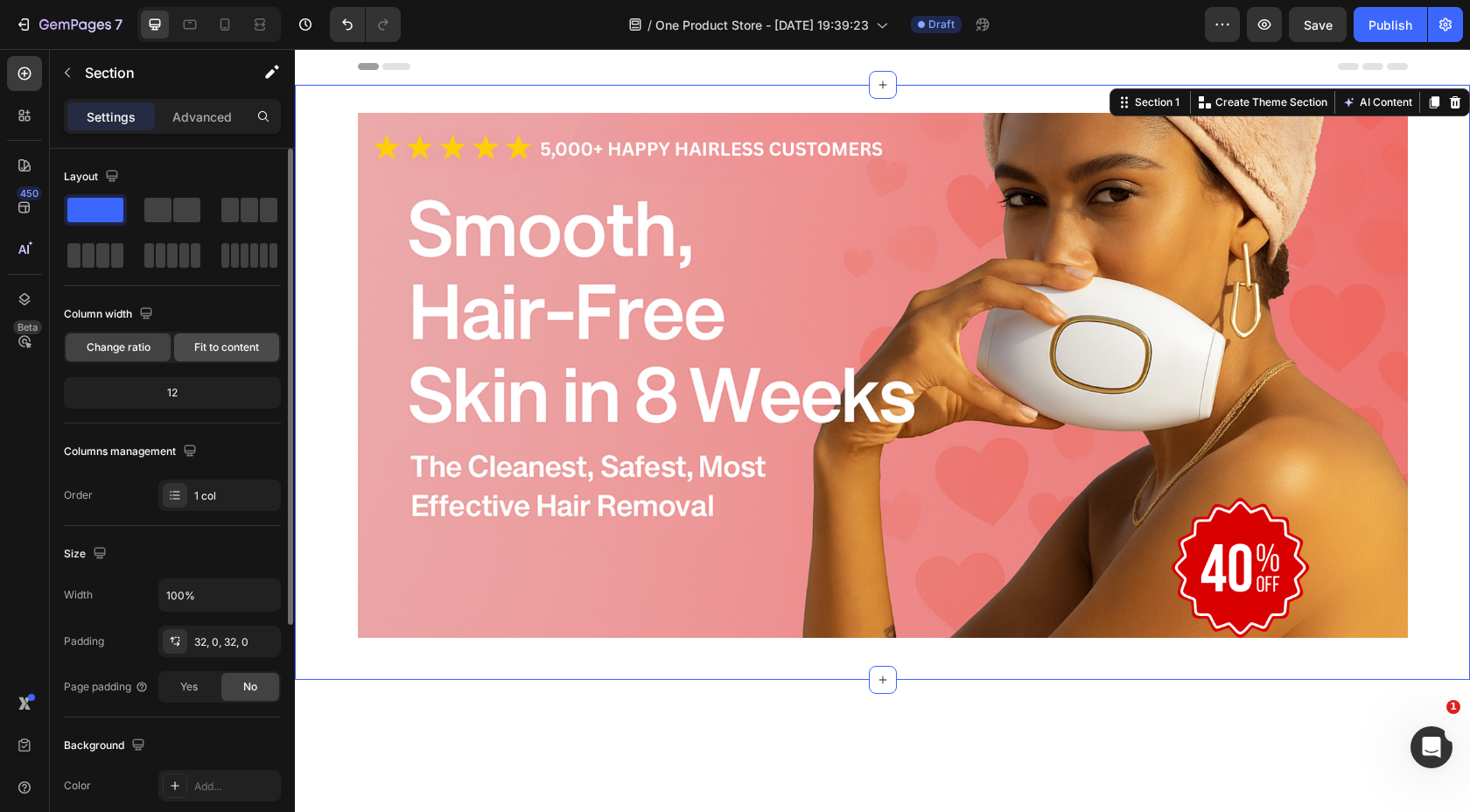
click at [255, 347] on span "Fit to content" at bounding box center [226, 347] width 64 height 16
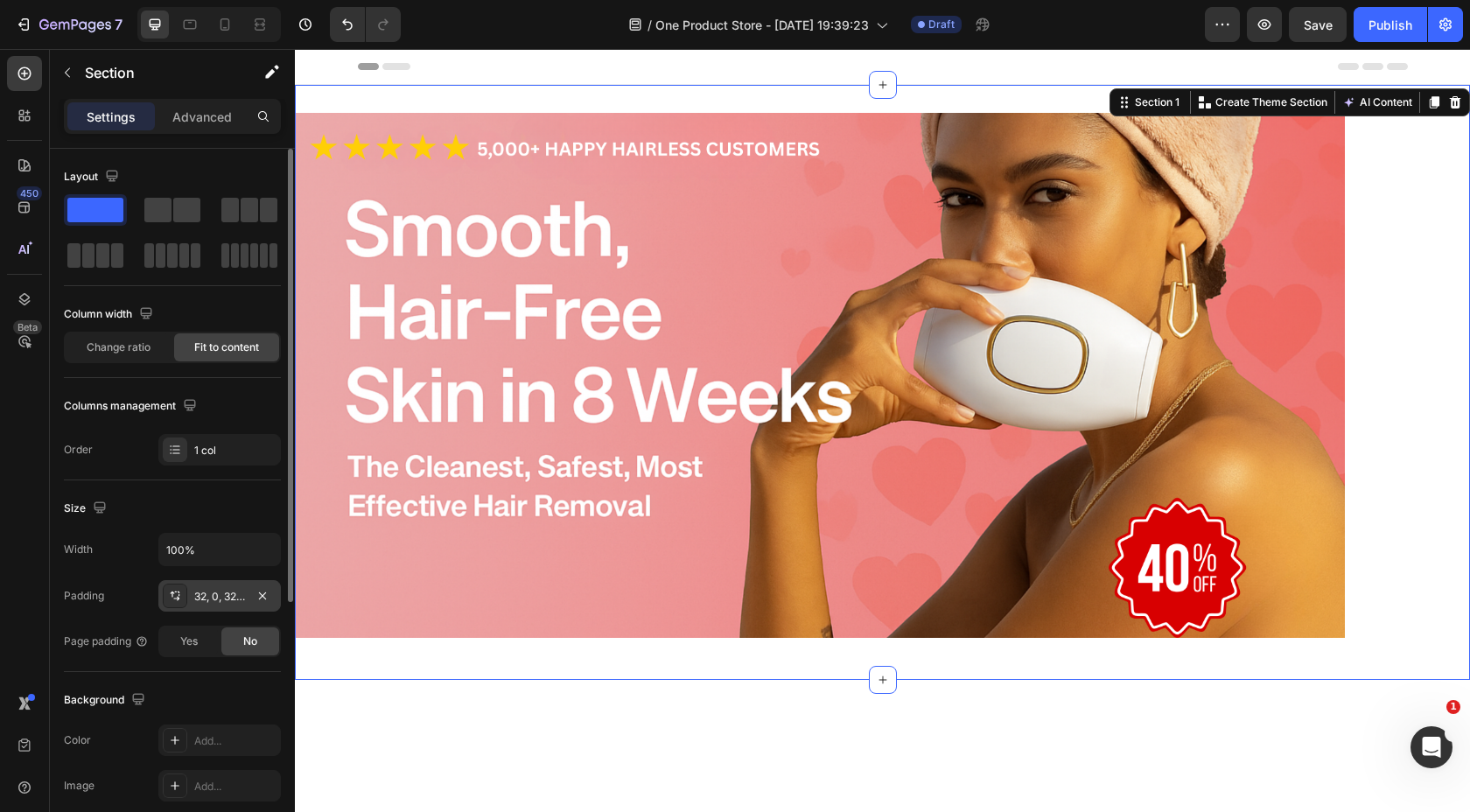
click at [213, 592] on div "32, 0, 32, 0" at bounding box center [219, 597] width 51 height 16
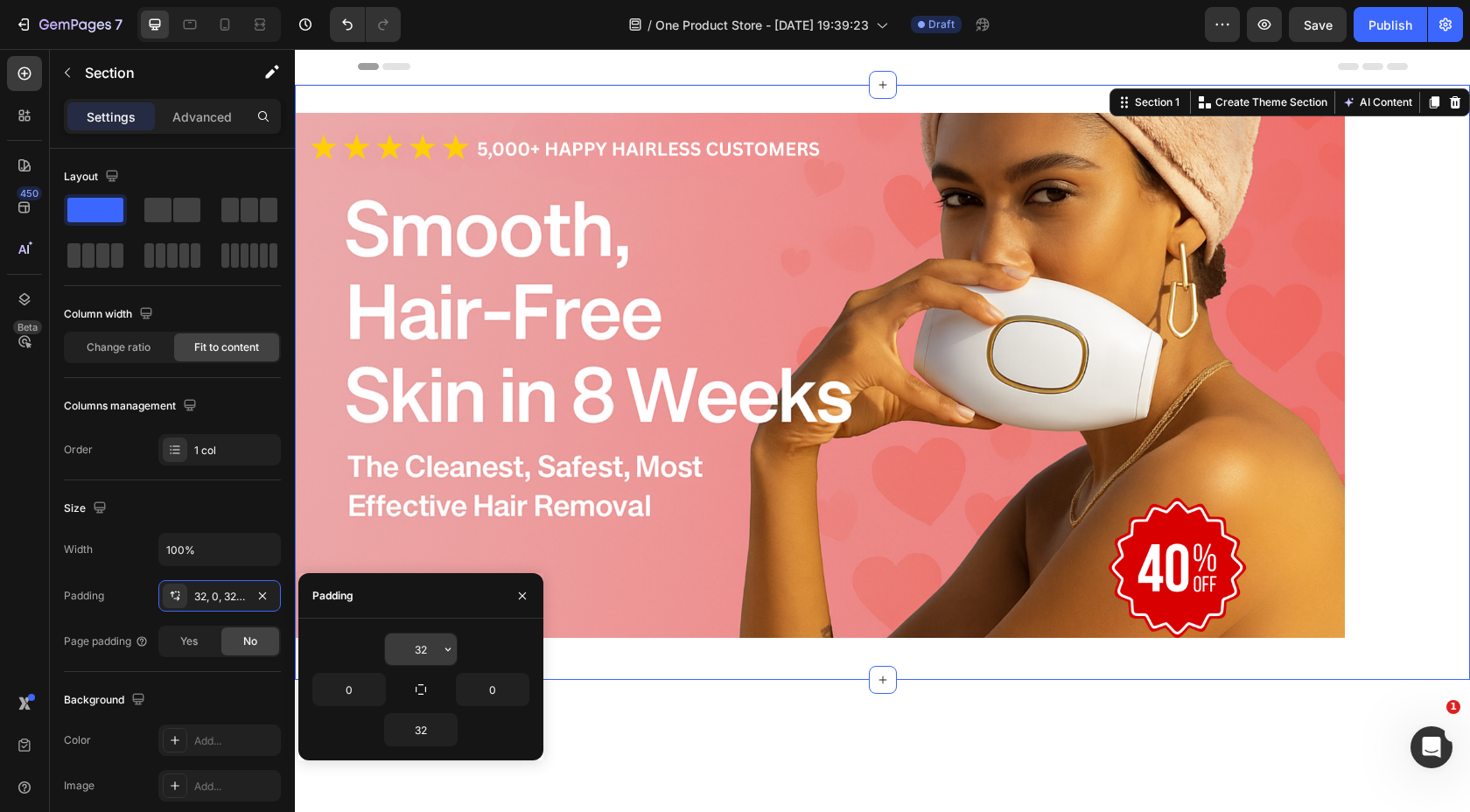
click at [435, 652] on input "32" at bounding box center [421, 649] width 72 height 31
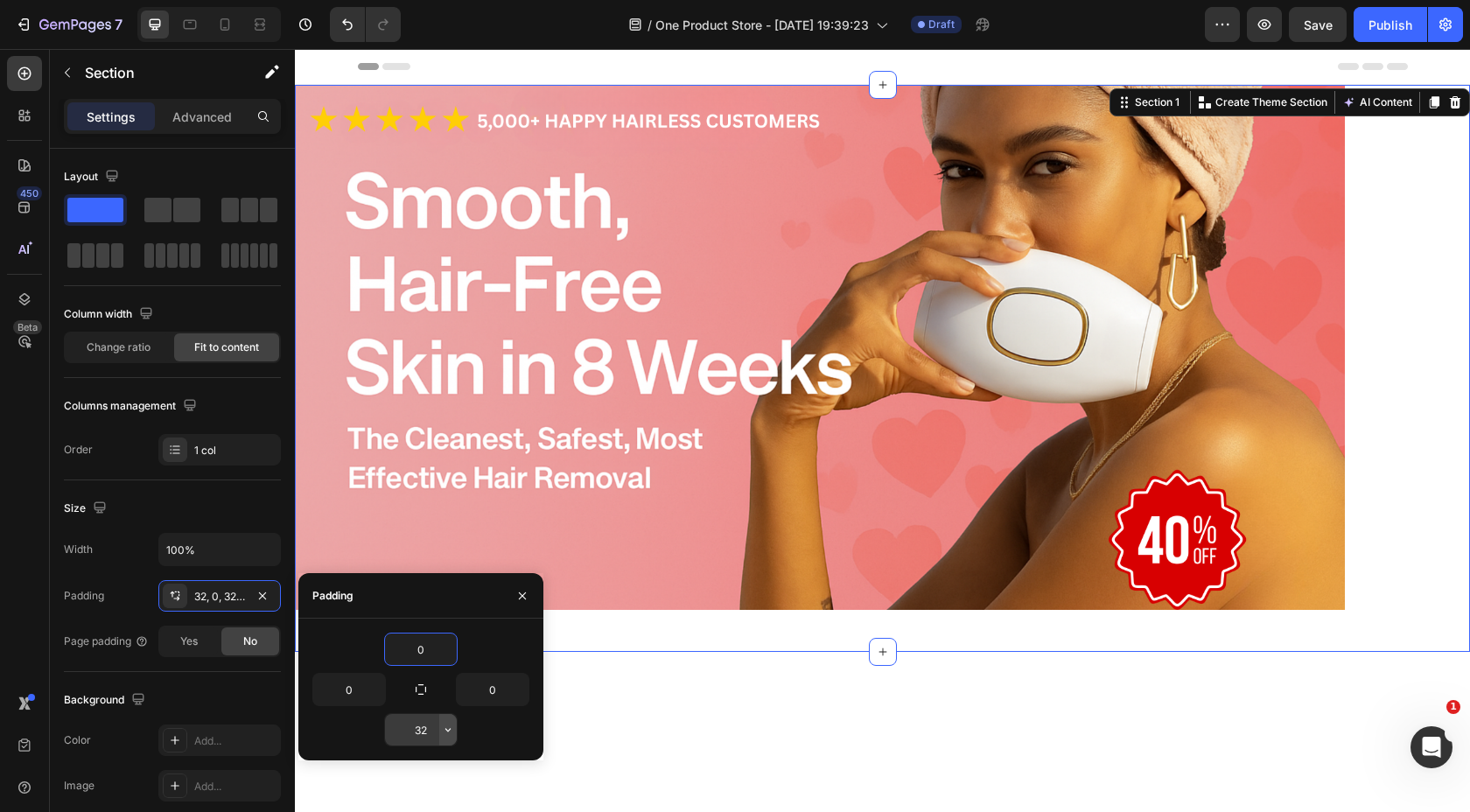
type input "0"
click at [441, 732] on icon "button" at bounding box center [447, 730] width 14 height 14
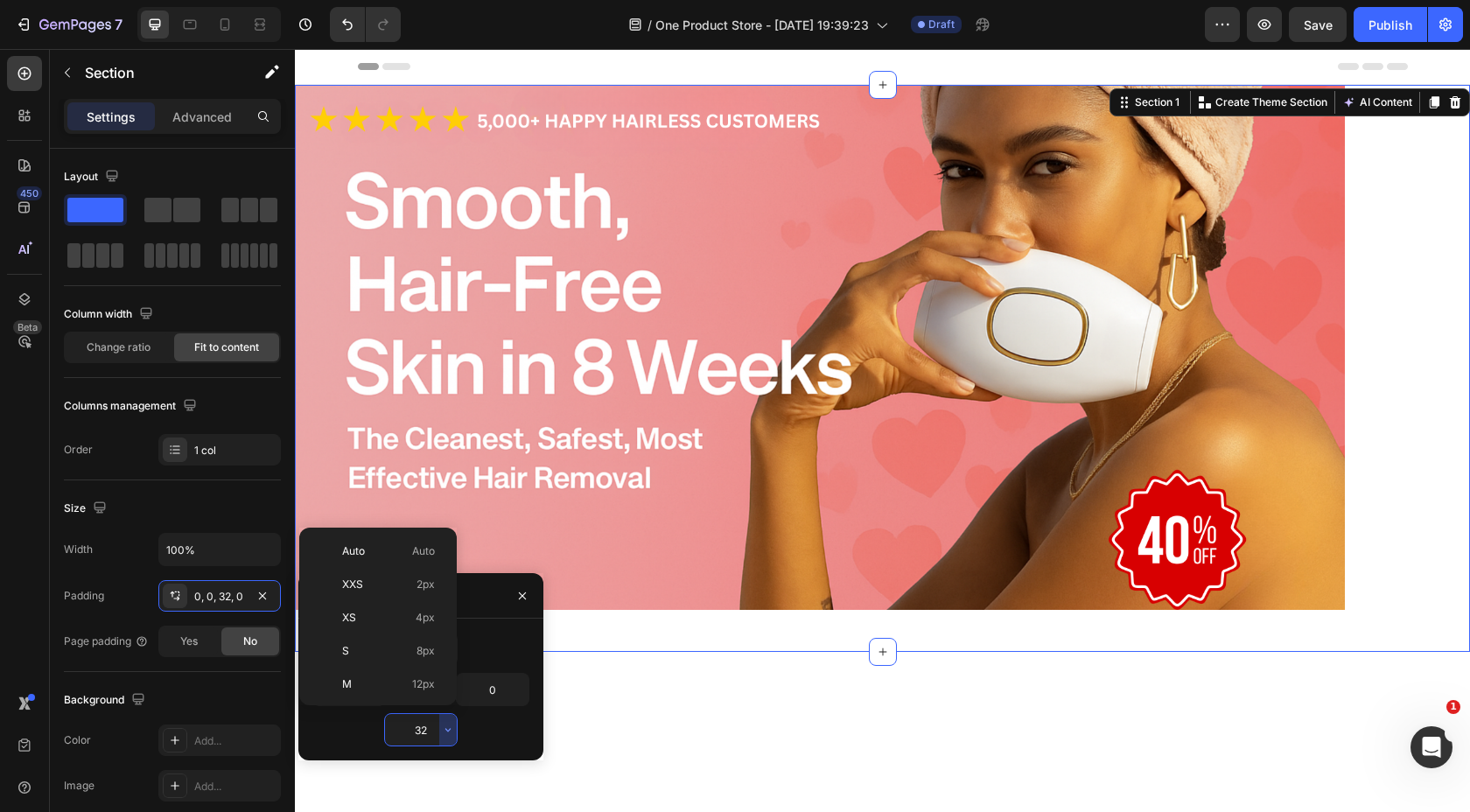
scroll to position [126, 0]
click at [434, 741] on input "32" at bounding box center [421, 730] width 72 height 31
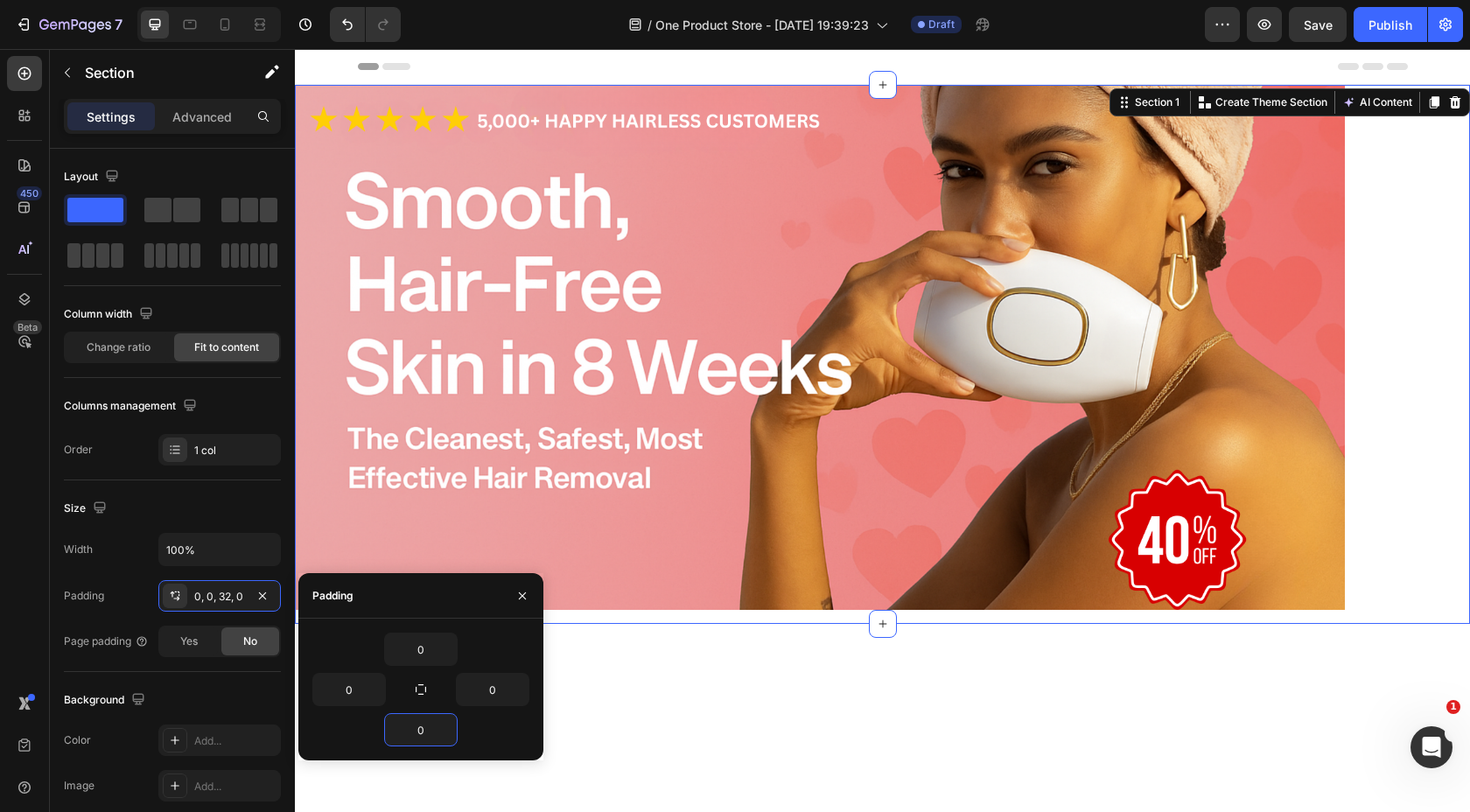
type input "0"
click at [486, 737] on div "0" at bounding box center [421, 730] width 217 height 33
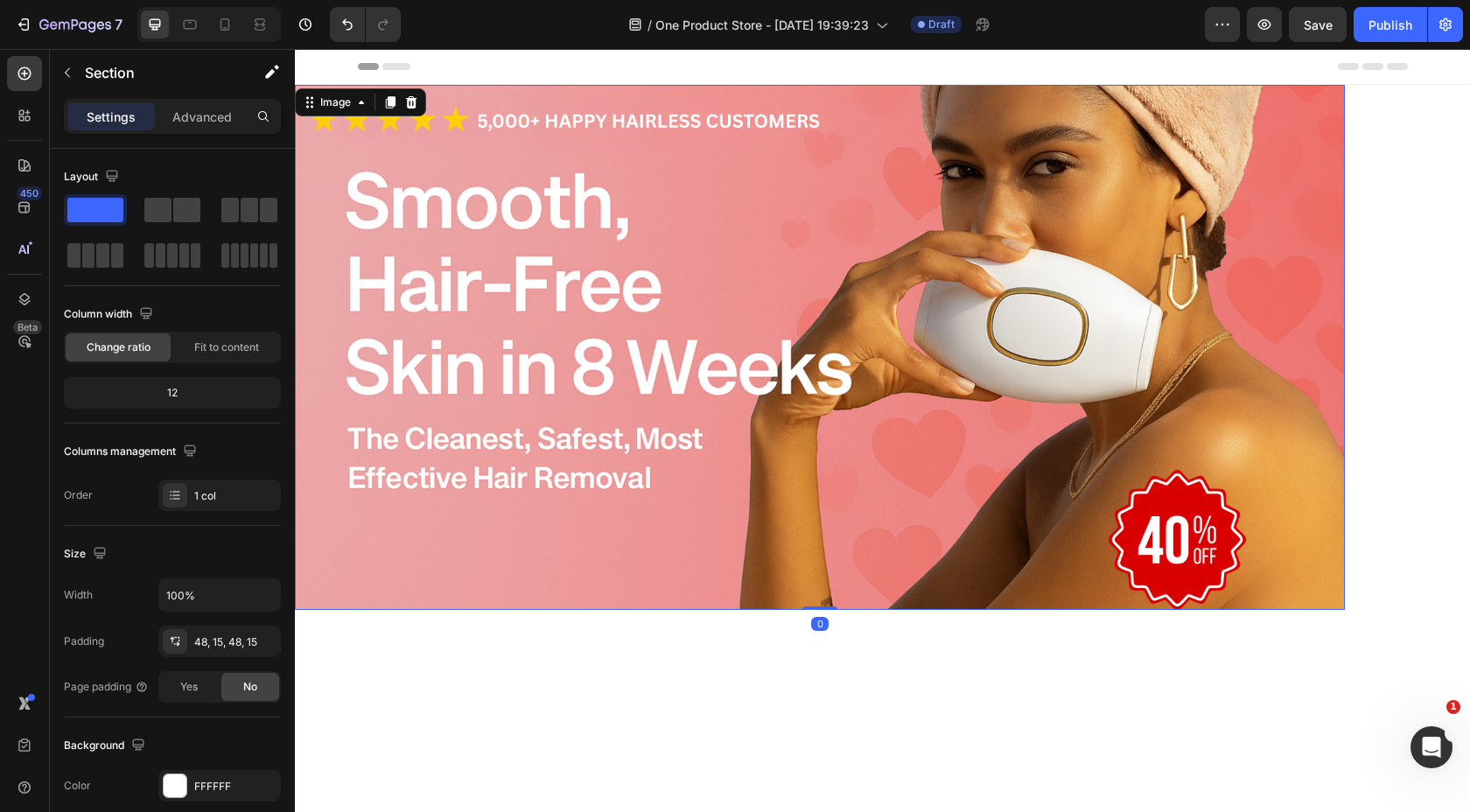
click at [1085, 219] on img at bounding box center [820, 347] width 1050 height 525
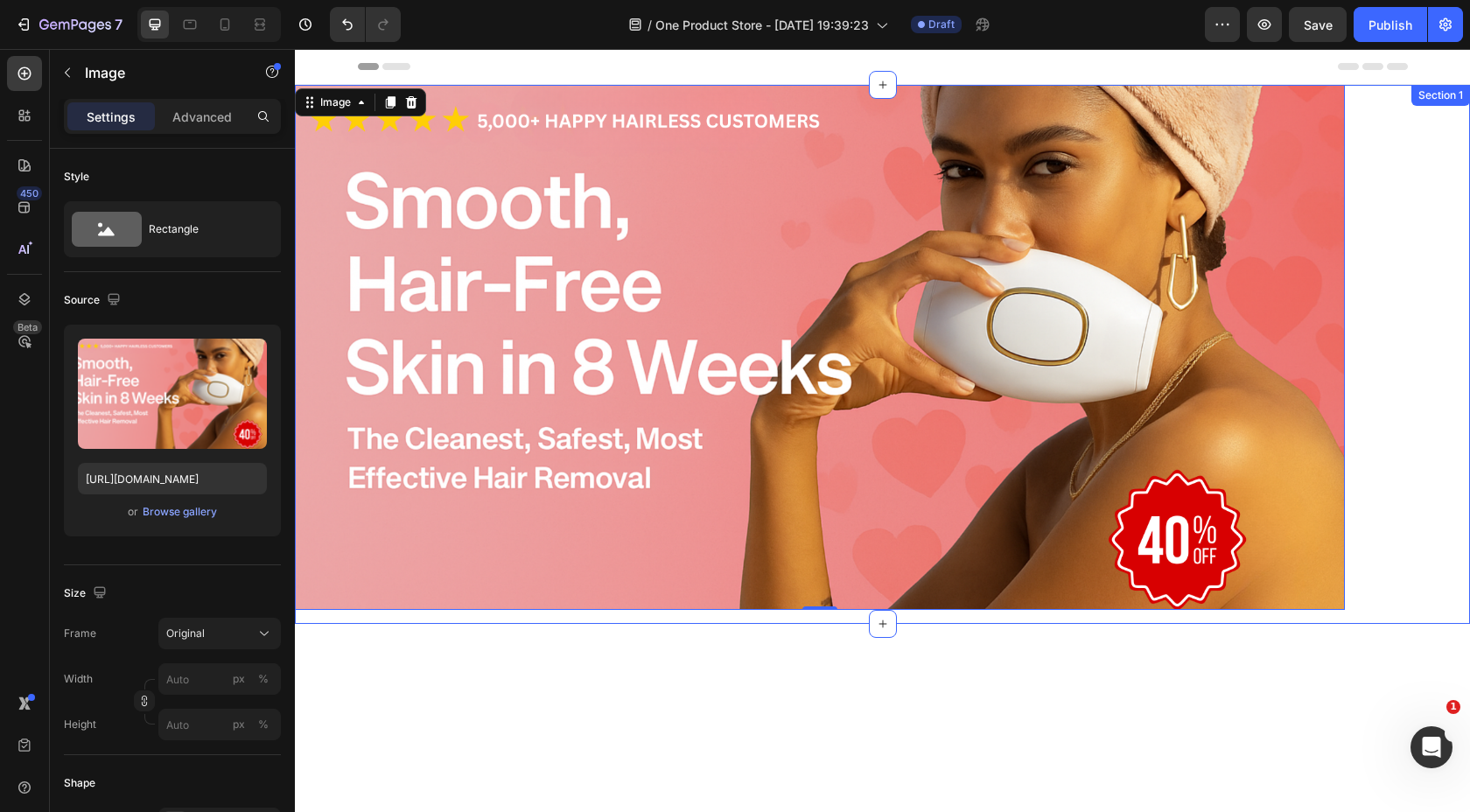
click at [1411, 244] on div "Image 0 Row Section 1" at bounding box center [883, 354] width 1176 height 539
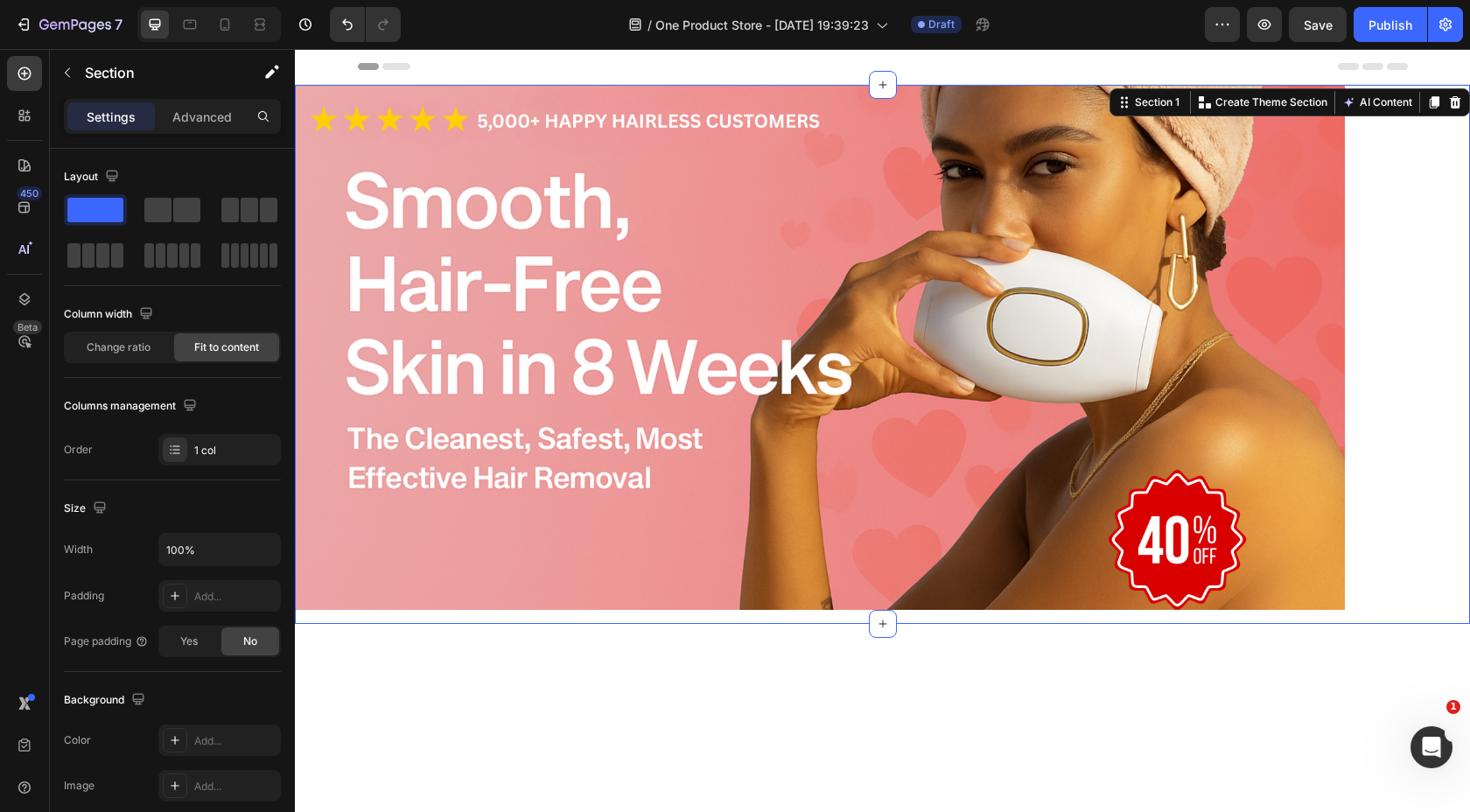
click at [1426, 192] on div "Image Row Section 1 Create Theme Section AI Content Write with GemAI What would…" at bounding box center [883, 354] width 1176 height 539
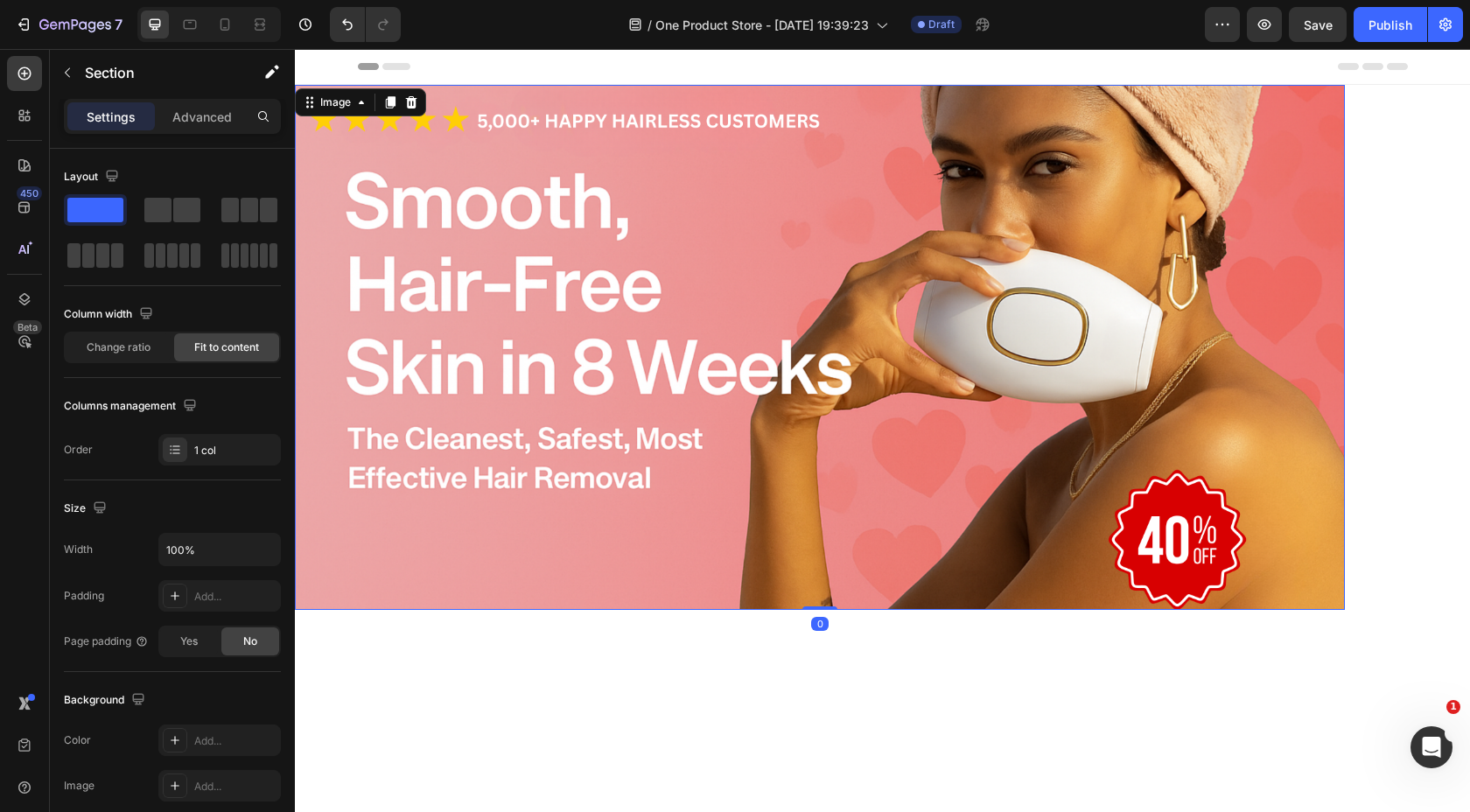
click at [1310, 223] on img at bounding box center [820, 347] width 1050 height 525
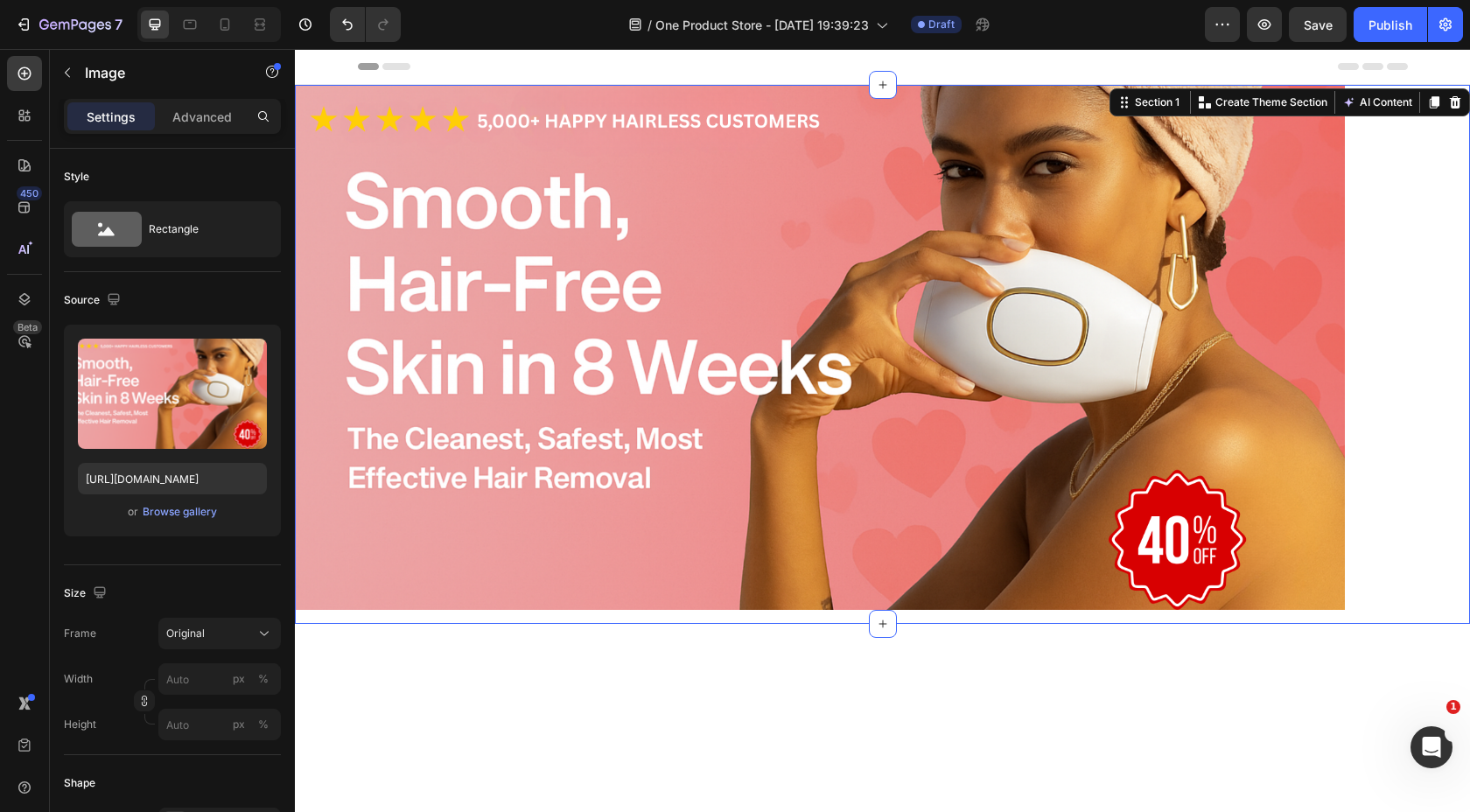
click at [1412, 196] on div "Image Row Section 1 Create Theme Section AI Content Write with GemAI What would…" at bounding box center [883, 354] width 1176 height 539
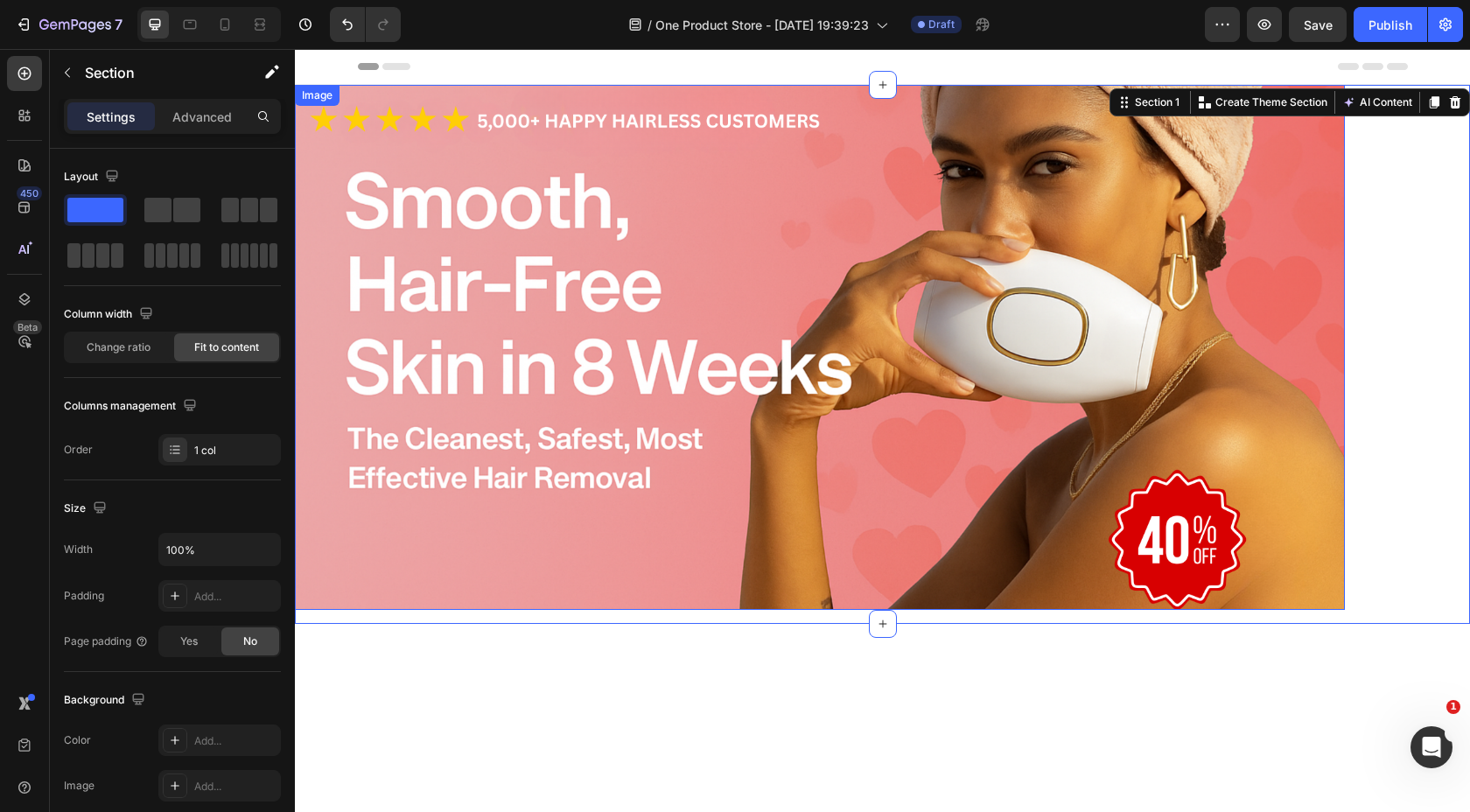
click at [1267, 221] on img at bounding box center [820, 347] width 1050 height 525
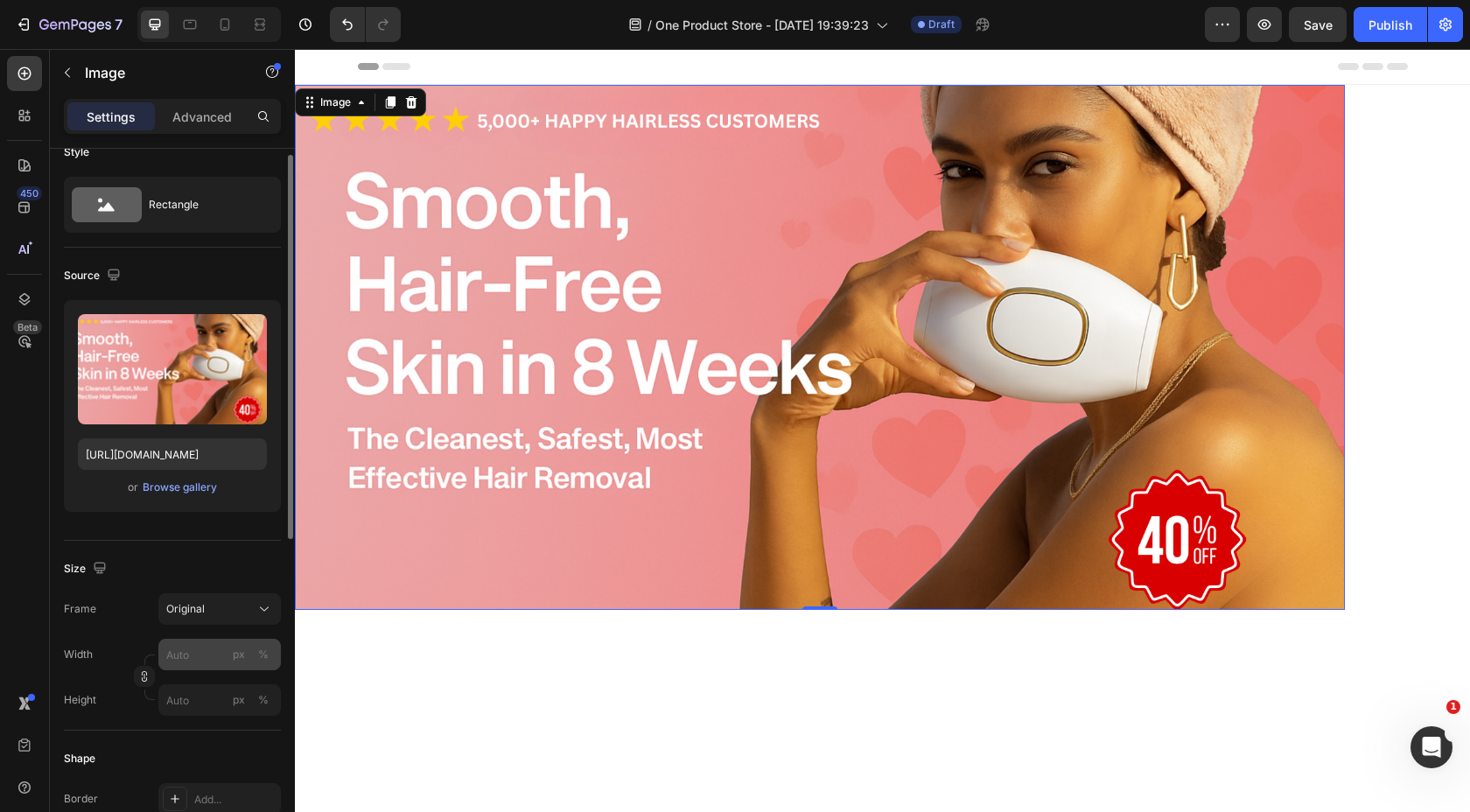
scroll to position [25, 0]
click at [211, 655] on input "px %" at bounding box center [219, 653] width 123 height 31
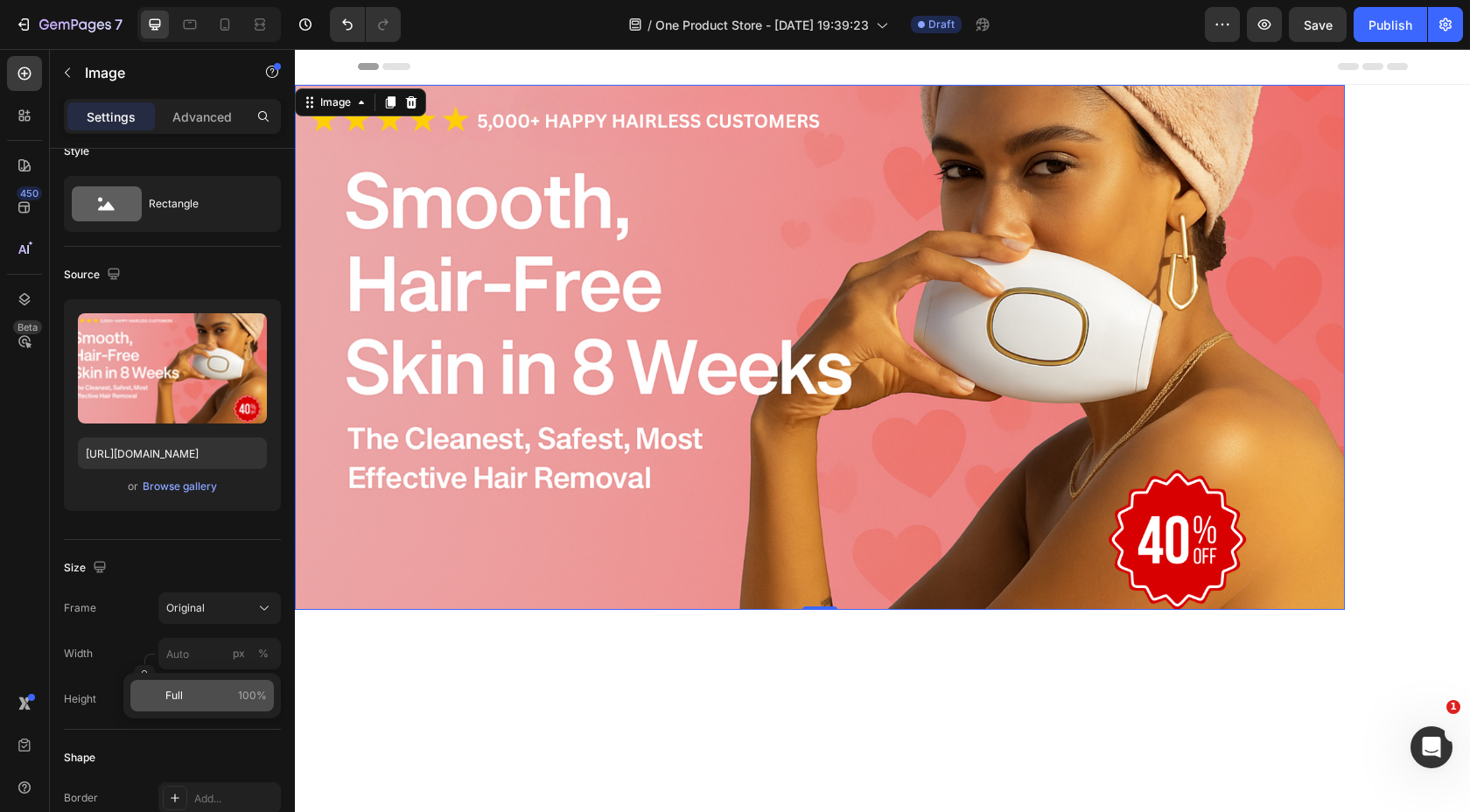
click at [207, 705] on div "Full 100%" at bounding box center [202, 696] width 143 height 31
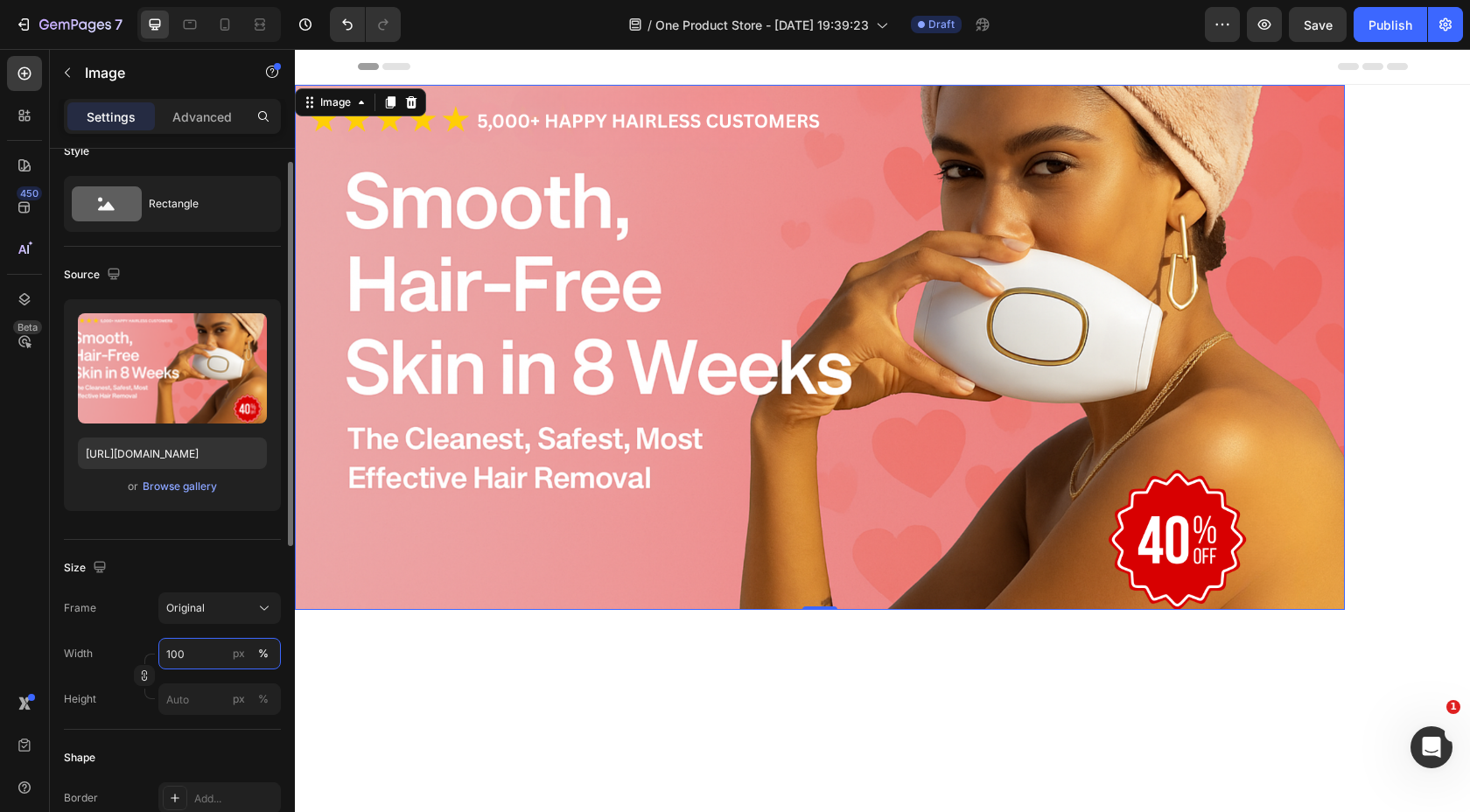
click at [207, 663] on input "100" at bounding box center [219, 653] width 123 height 31
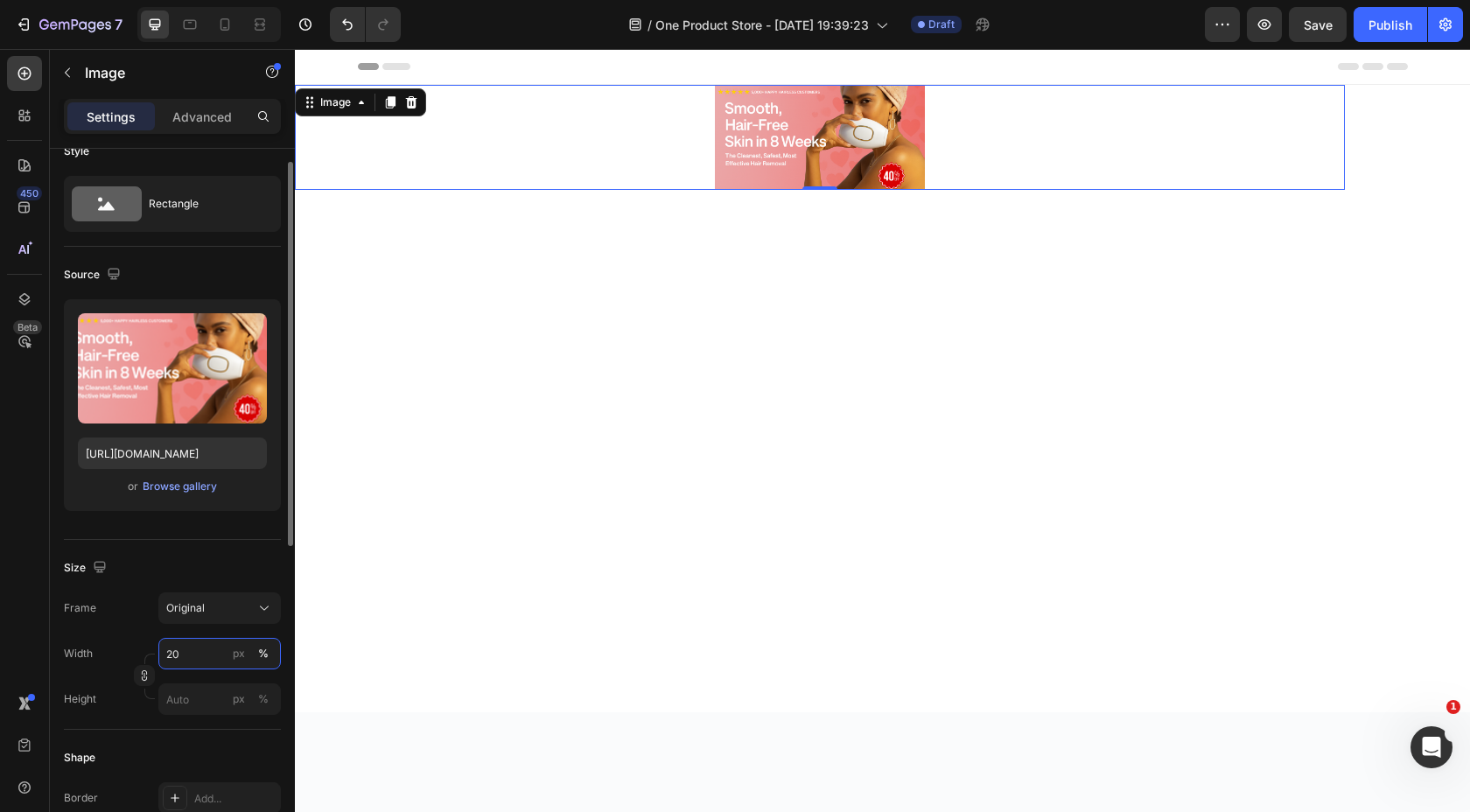
type input "2"
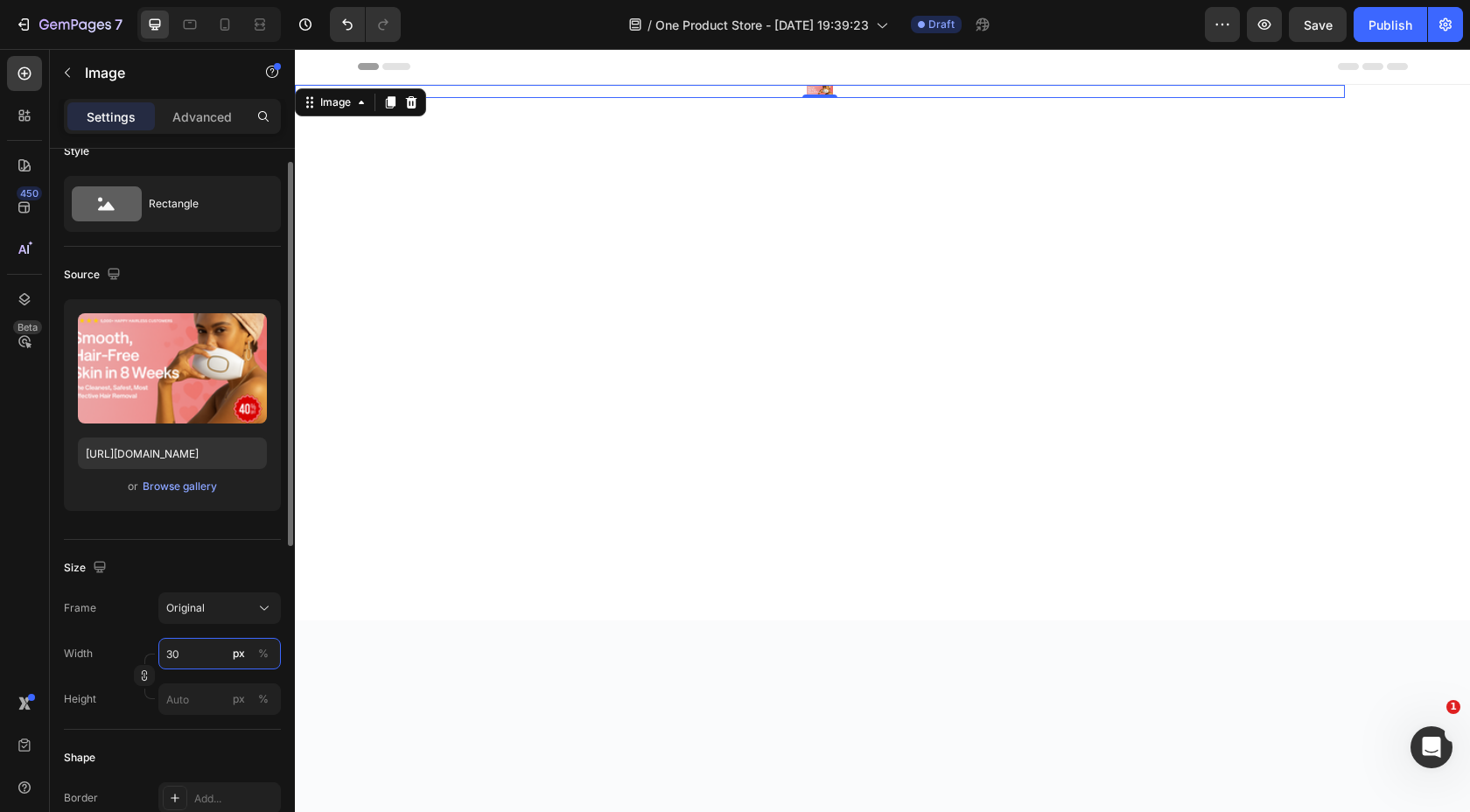
type input "3"
type input "1"
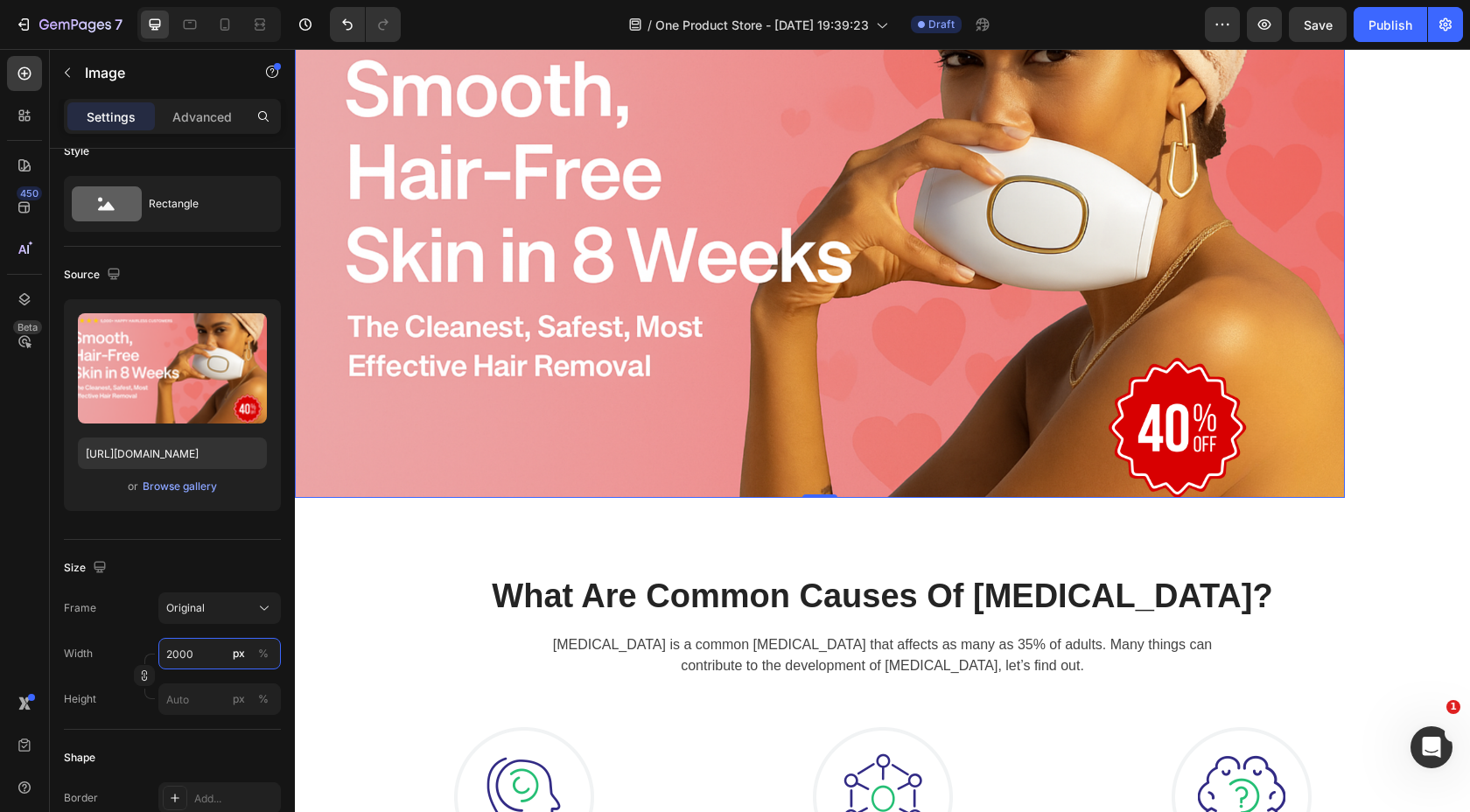
scroll to position [0, 0]
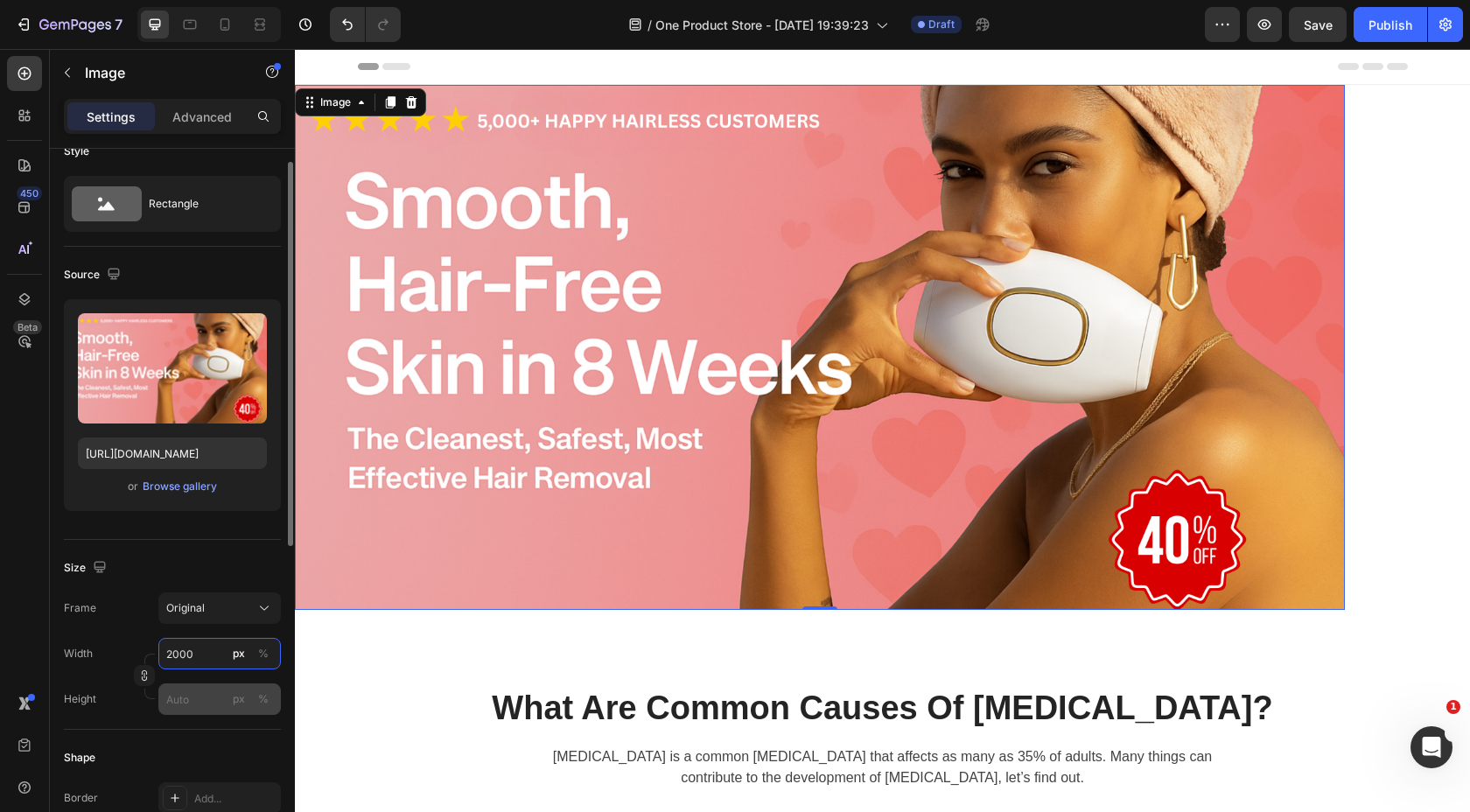
type input "2000"
click at [199, 698] on input "px %" at bounding box center [219, 699] width 123 height 31
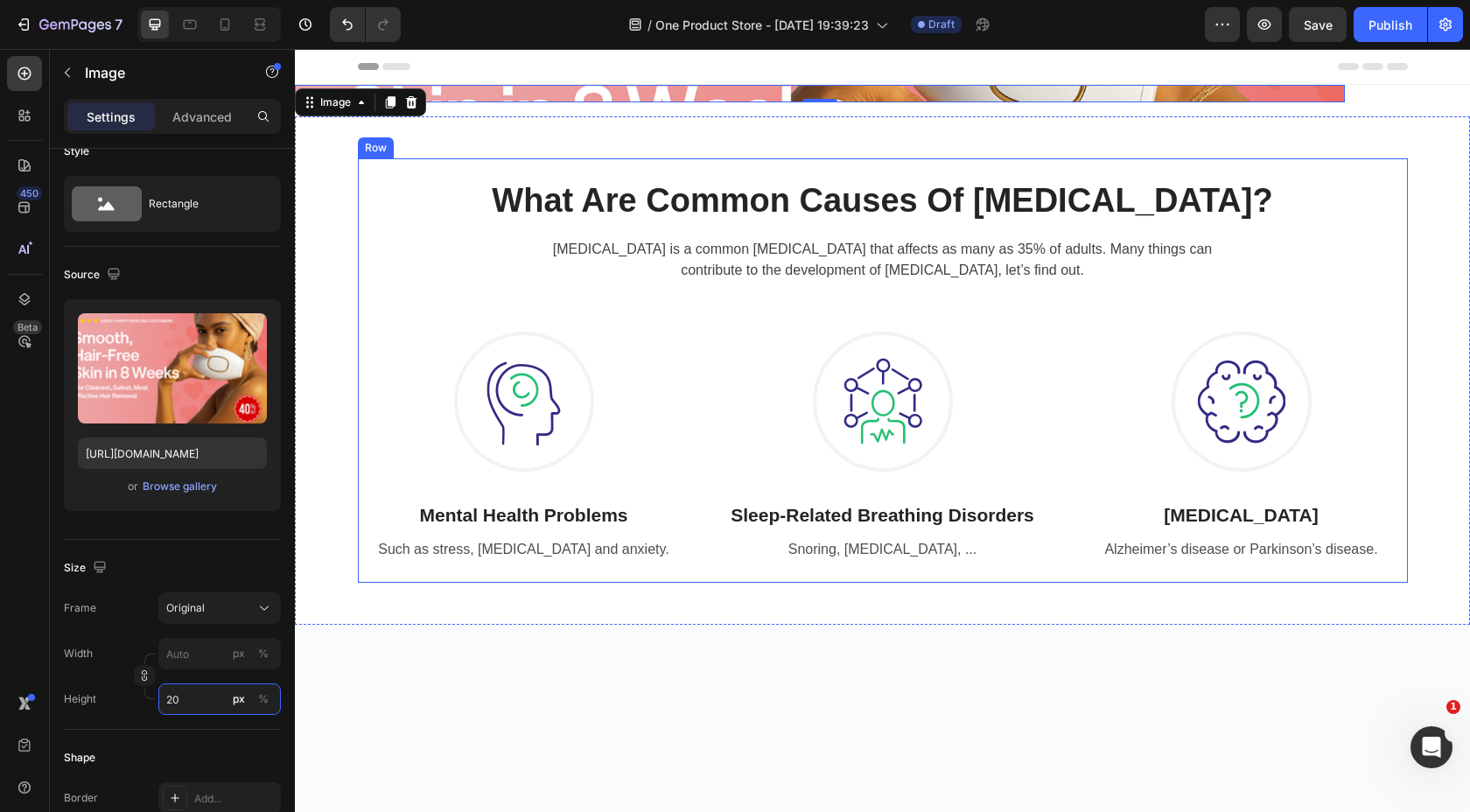
type input "2"
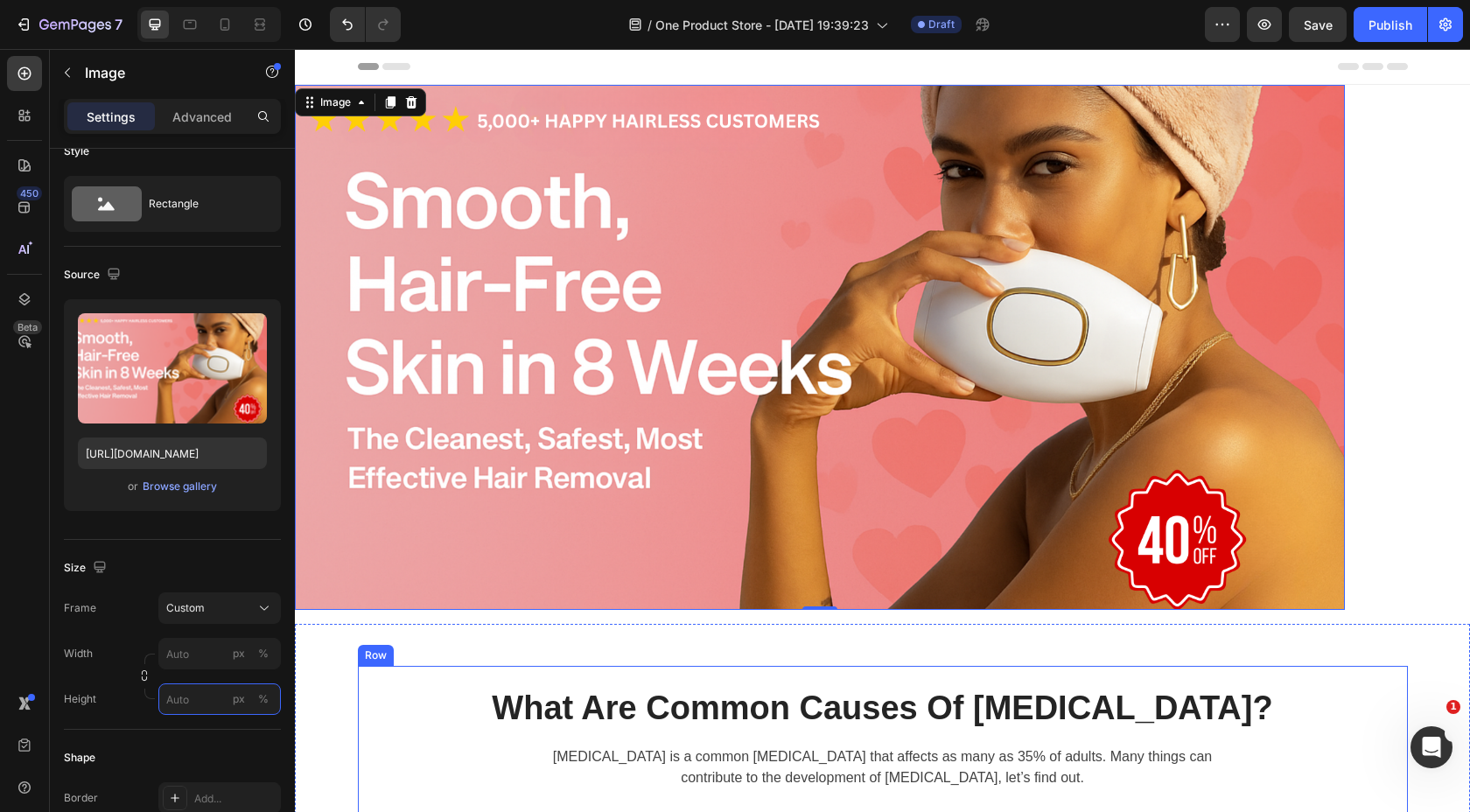
type input "2"
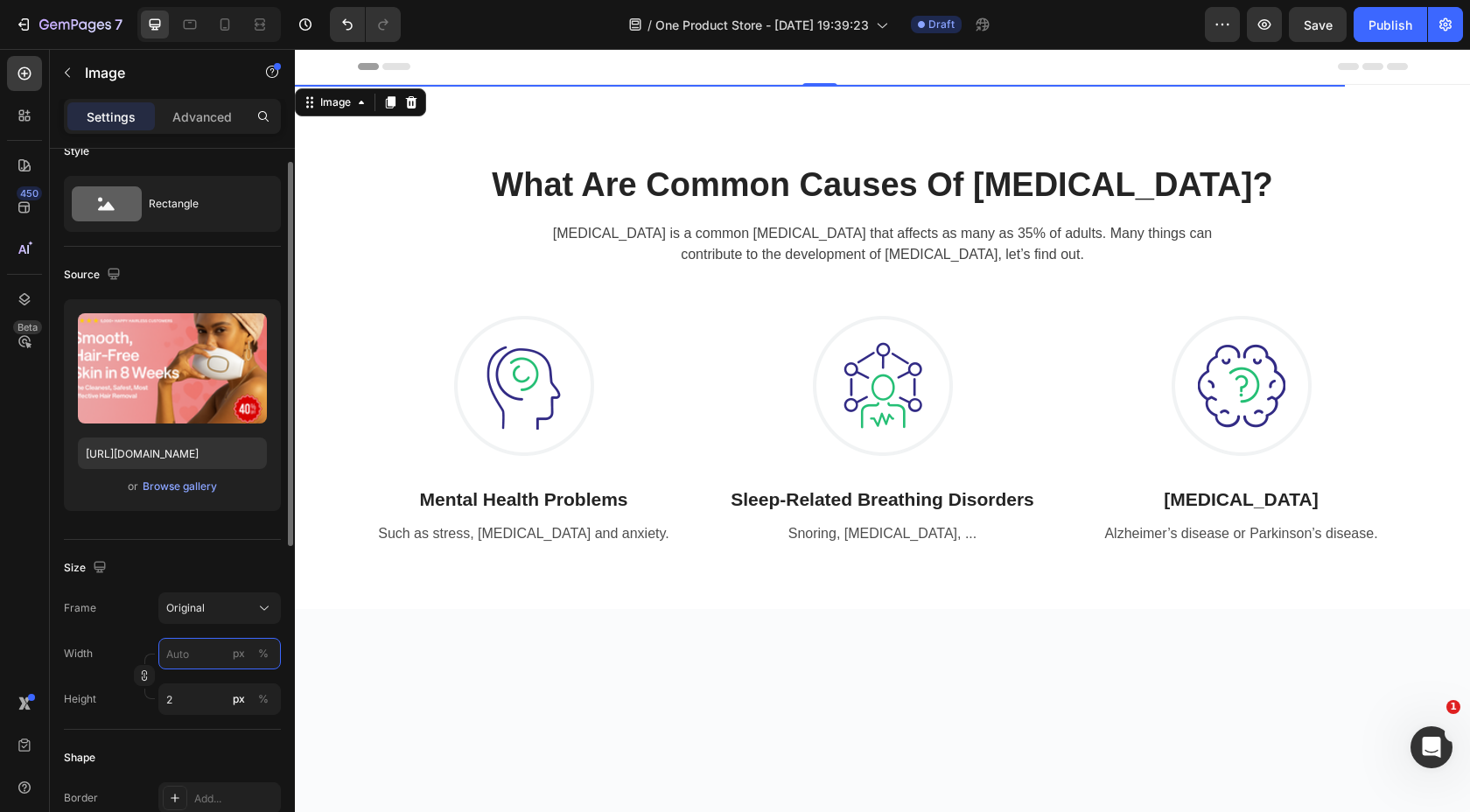
click at [199, 660] on input "px %" at bounding box center [219, 653] width 123 height 31
click at [142, 566] on div "Size" at bounding box center [173, 567] width 217 height 28
click at [194, 698] on input "2" at bounding box center [219, 699] width 123 height 31
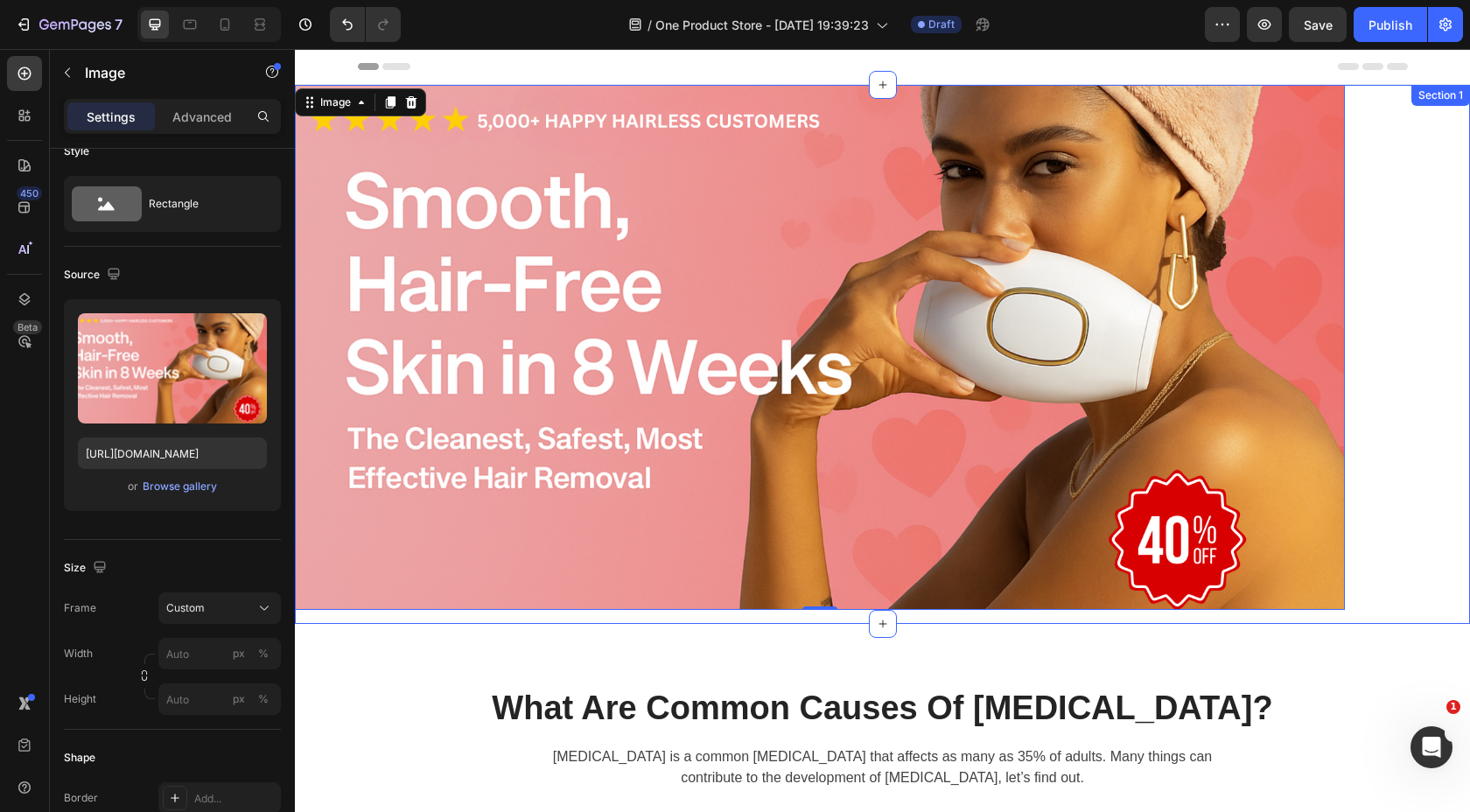
click at [1310, 234] on img at bounding box center [820, 347] width 1050 height 525
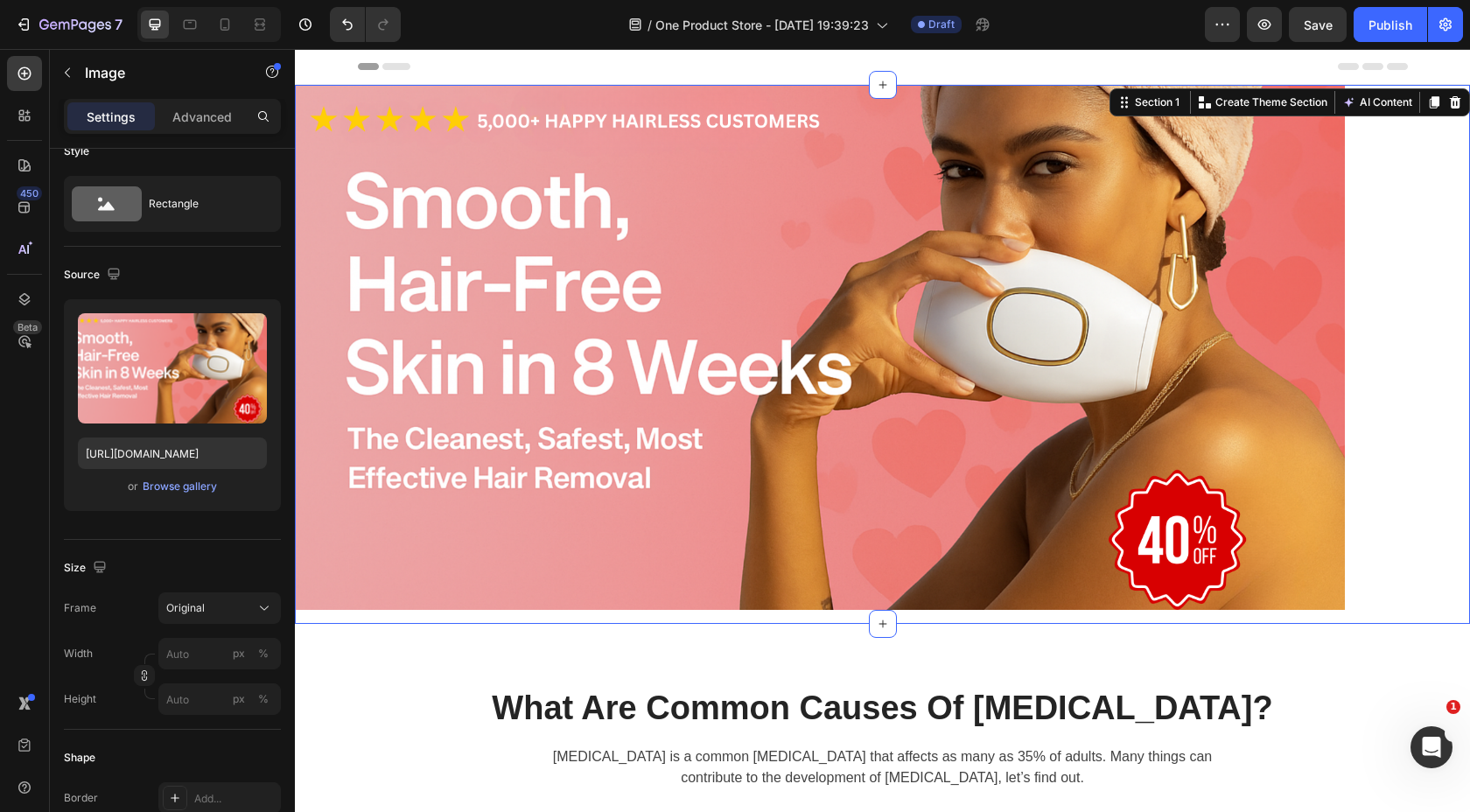
click at [1385, 227] on div "Image Row Section 1 Create Theme Section AI Content Write with GemAI What would…" at bounding box center [883, 354] width 1176 height 539
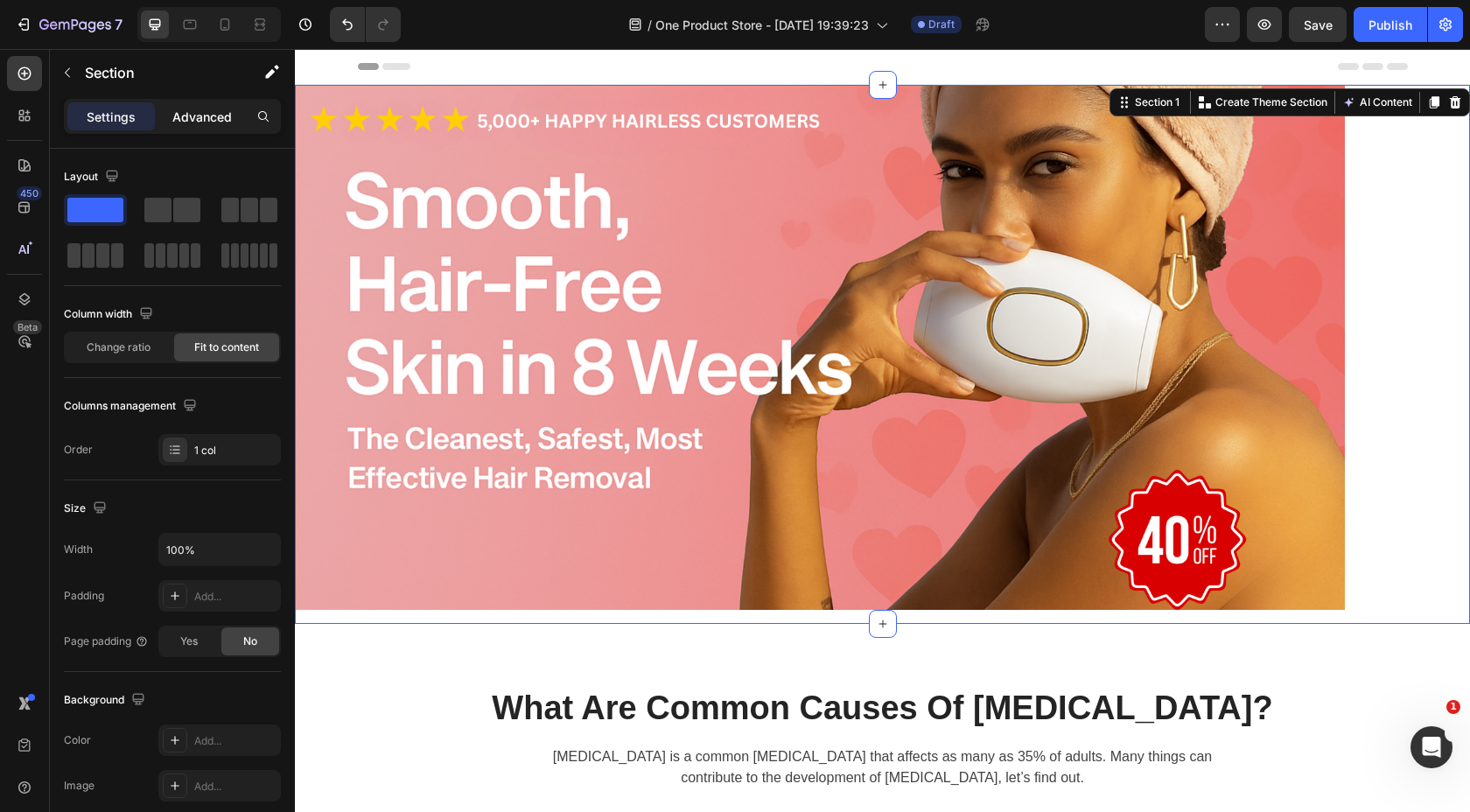
click at [215, 119] on p "Advanced" at bounding box center [202, 116] width 59 height 19
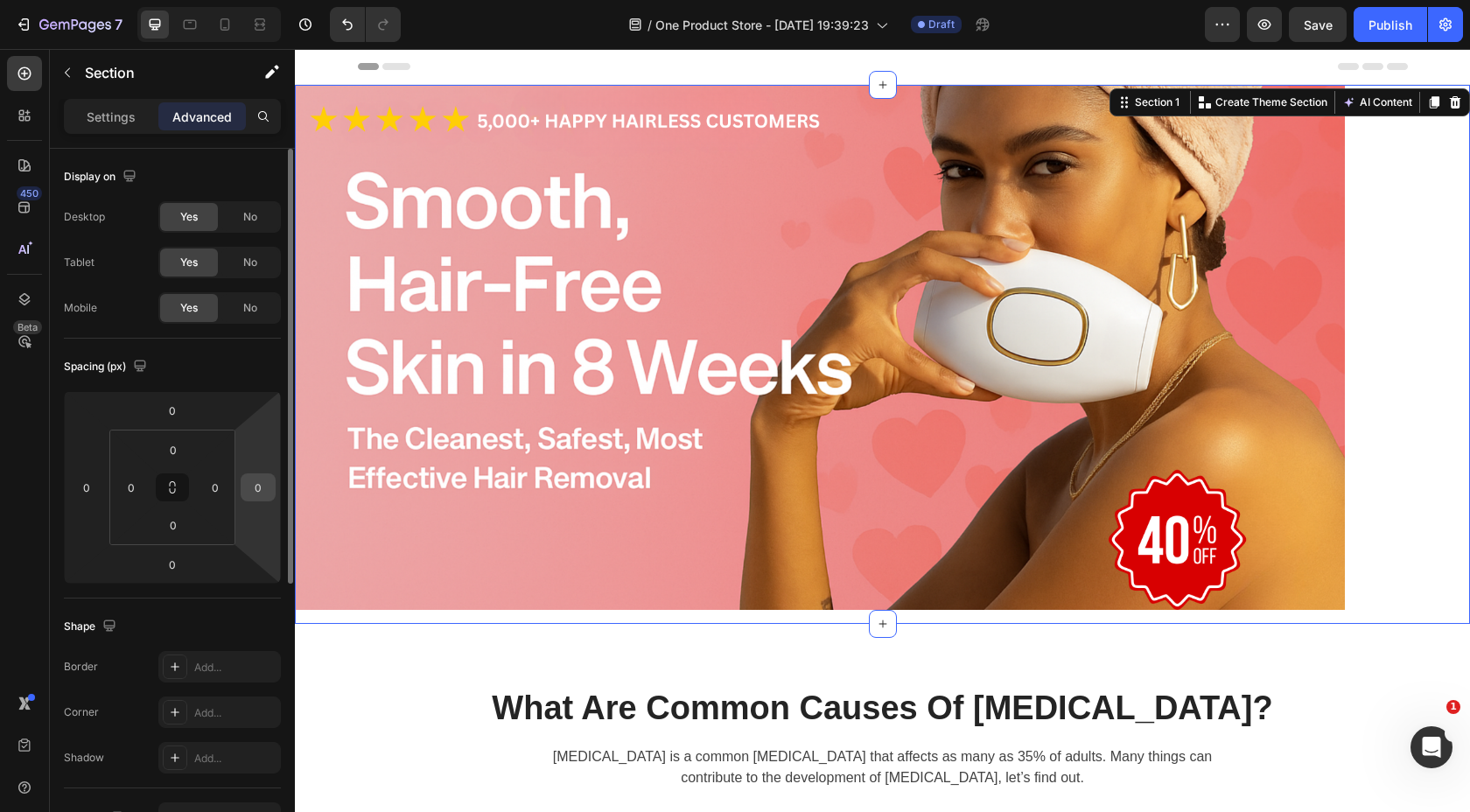
click at [257, 483] on input "0" at bounding box center [257, 487] width 26 height 26
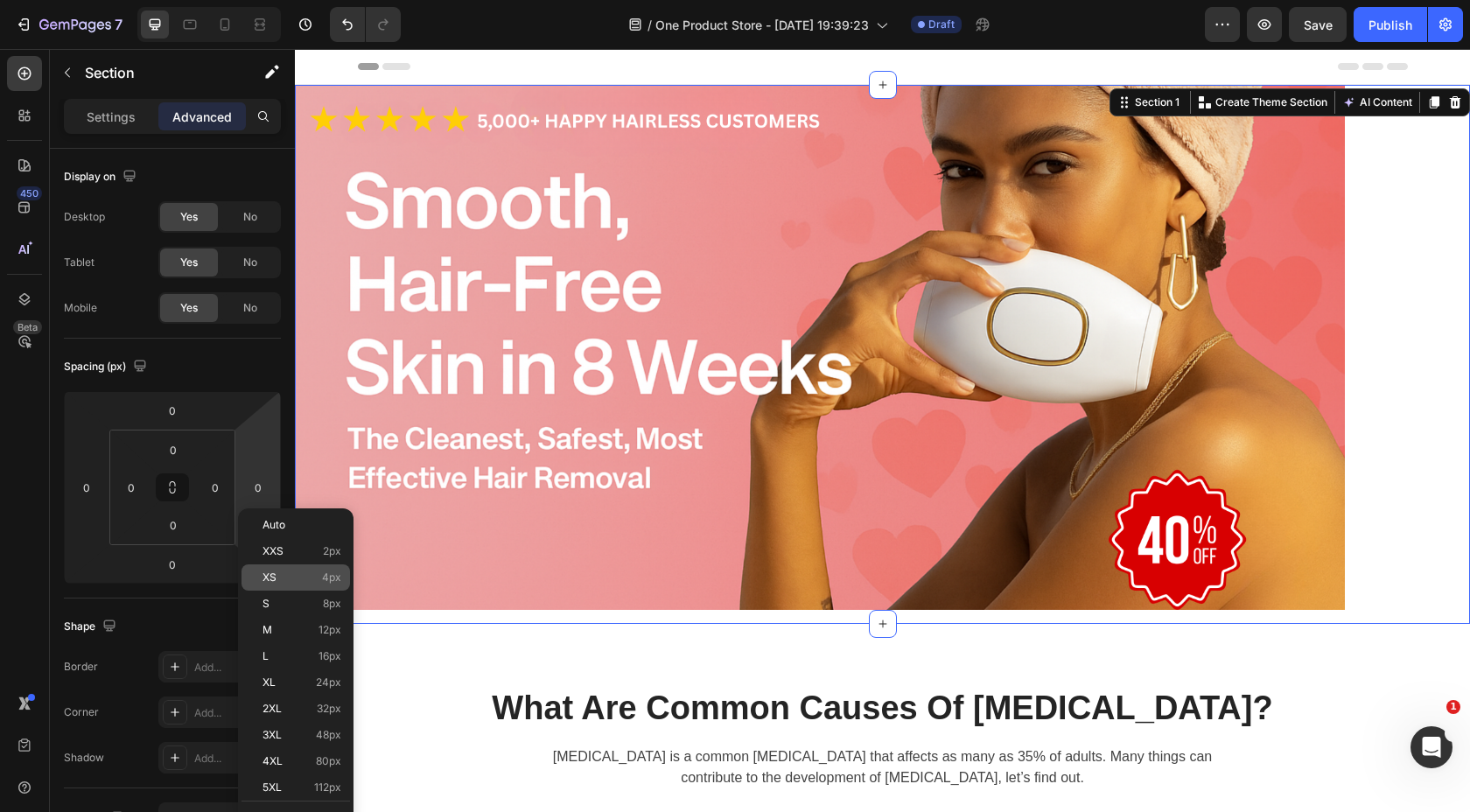
click at [271, 568] on div "XS 4px" at bounding box center [295, 577] width 108 height 26
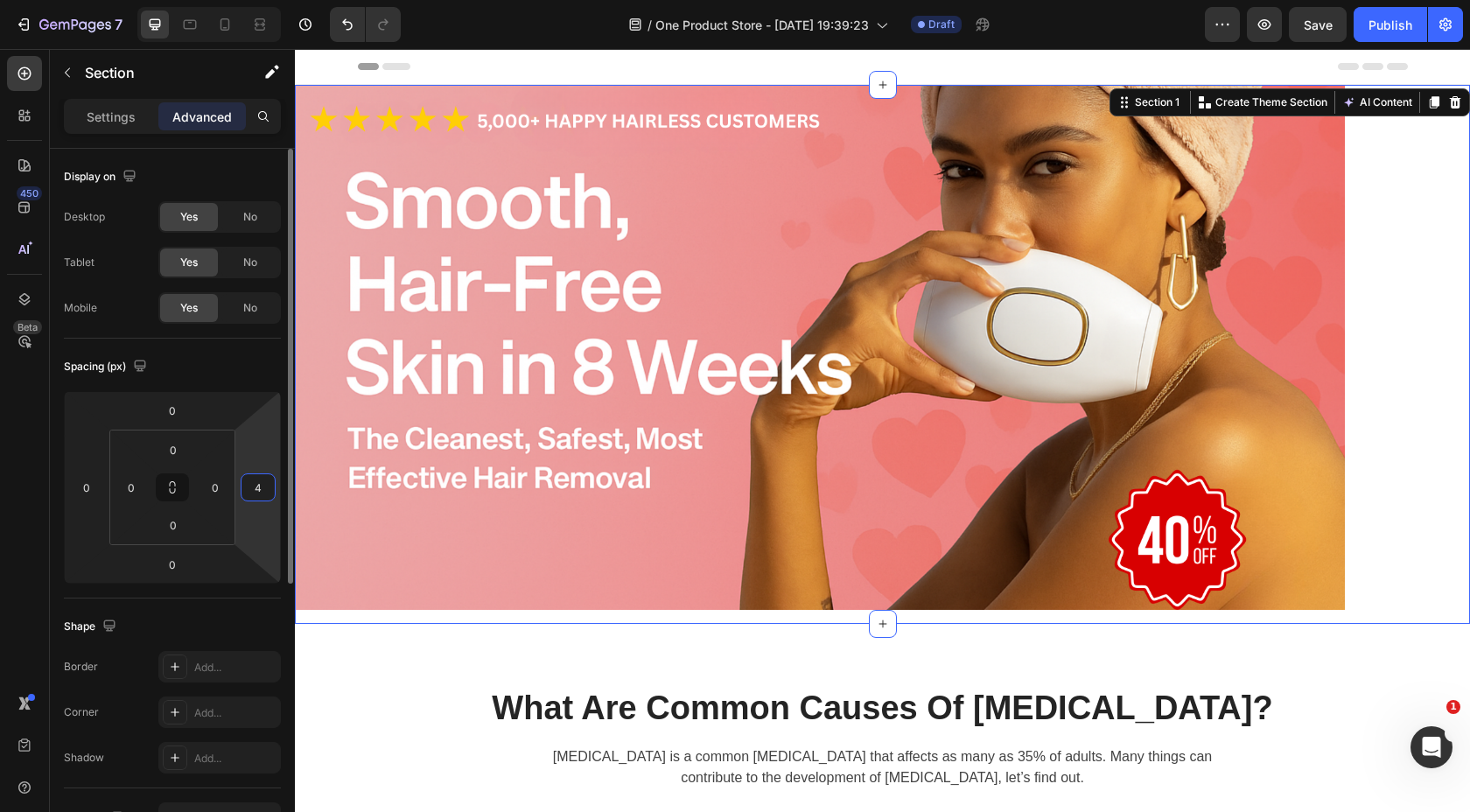
click at [261, 483] on input "4" at bounding box center [257, 487] width 26 height 26
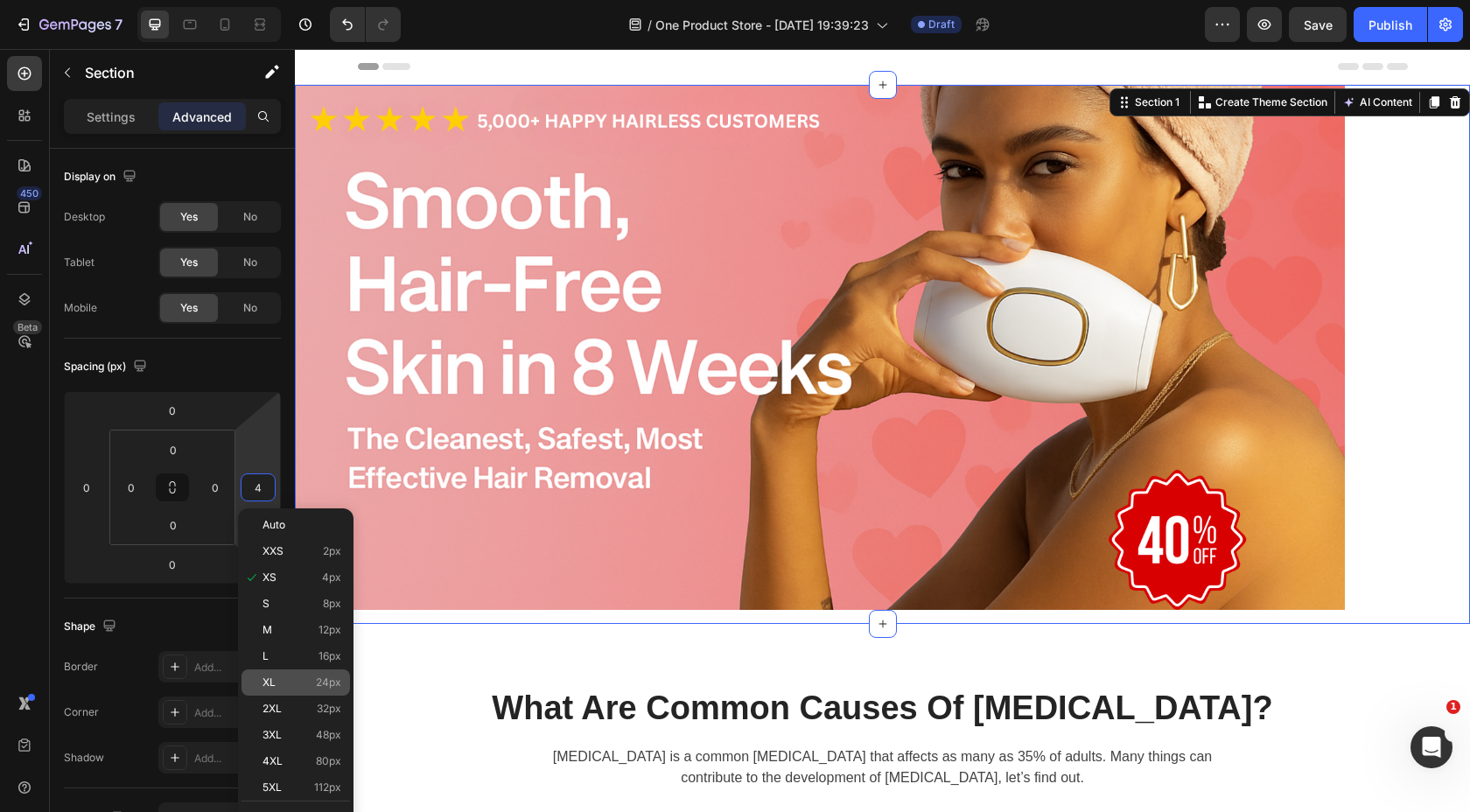
click at [285, 677] on p "XL 24px" at bounding box center [301, 682] width 79 height 13
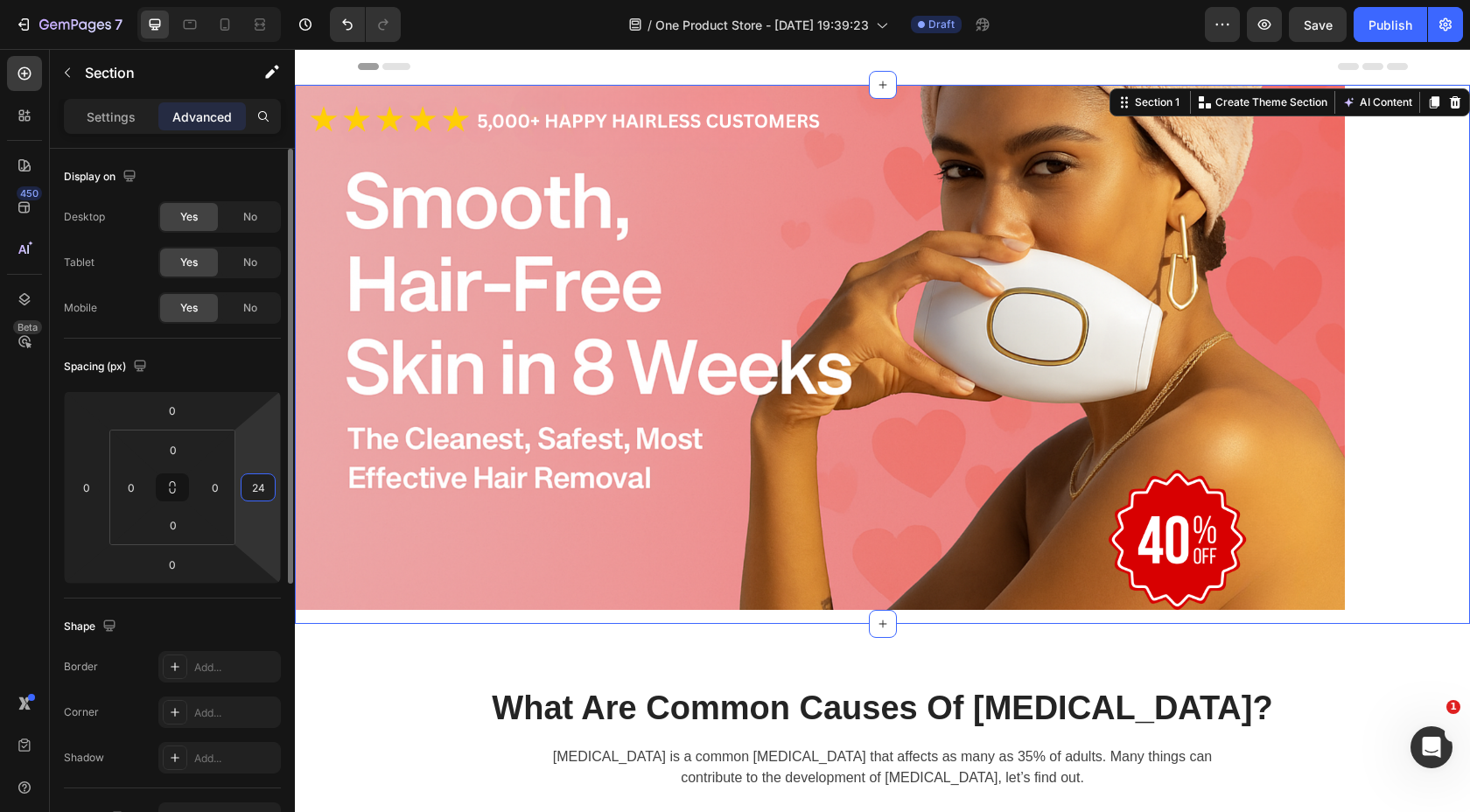
click at [261, 485] on input "24" at bounding box center [257, 487] width 26 height 26
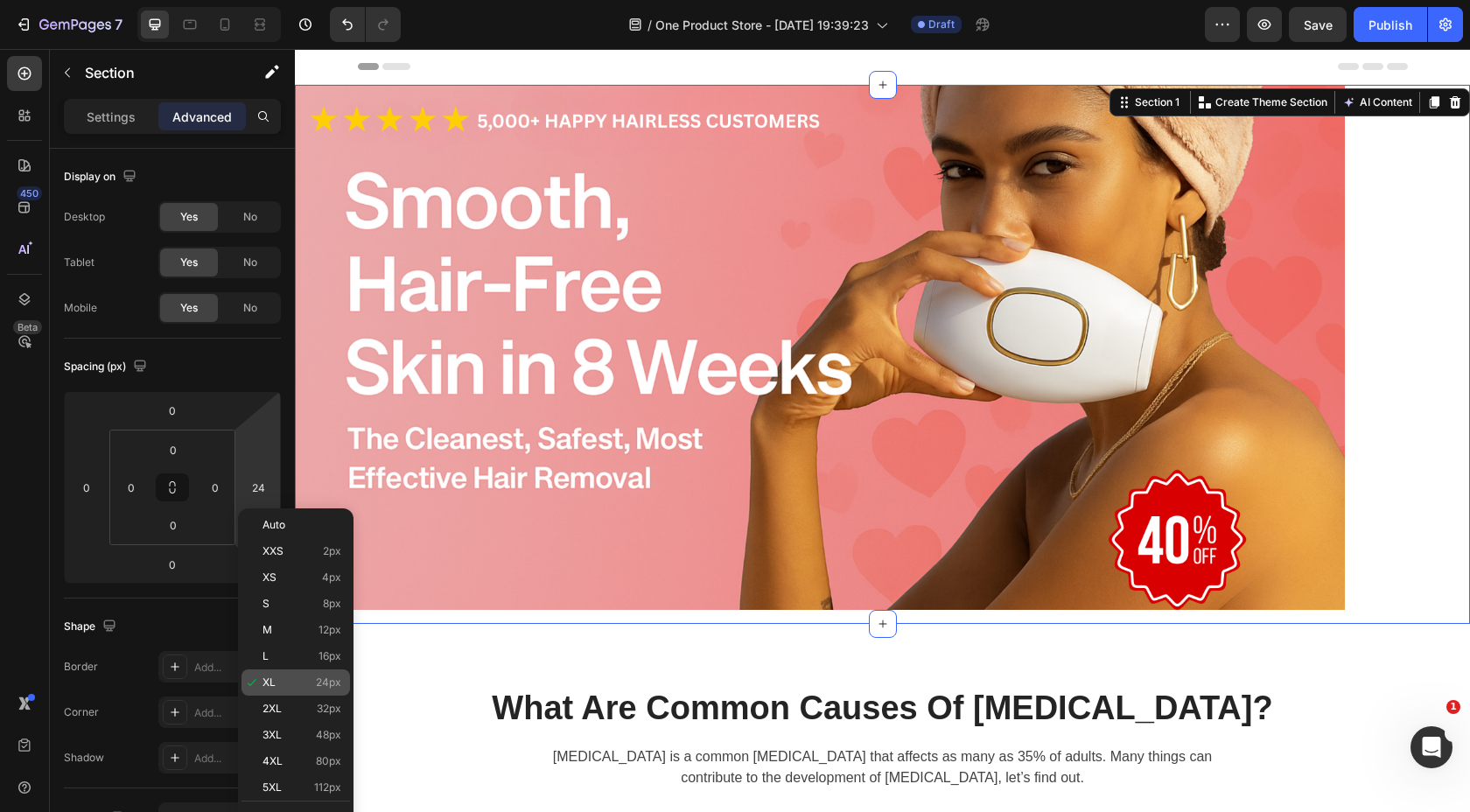
click at [277, 695] on div "XL 24px" at bounding box center [295, 682] width 108 height 26
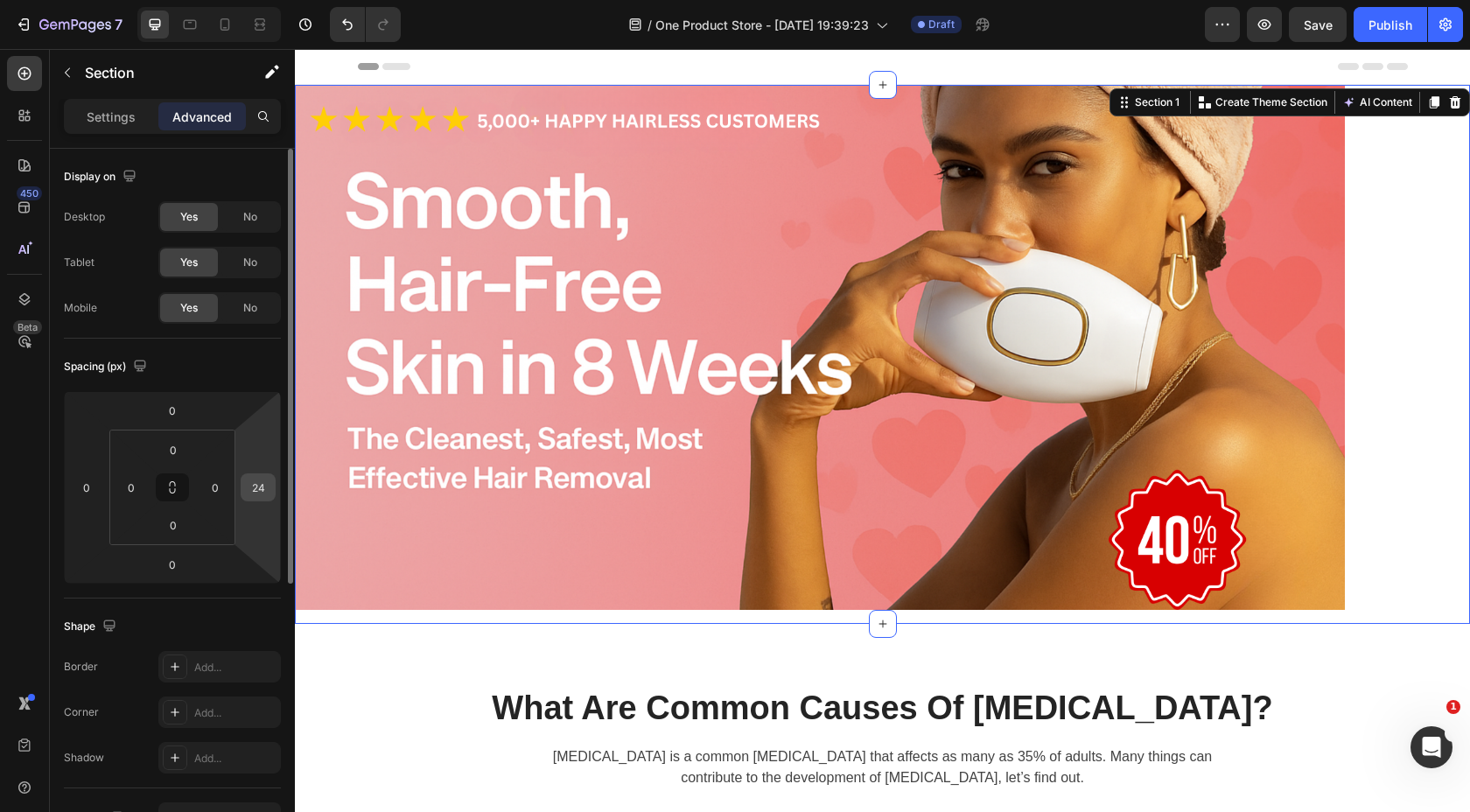
click at [262, 487] on input "24" at bounding box center [257, 487] width 26 height 26
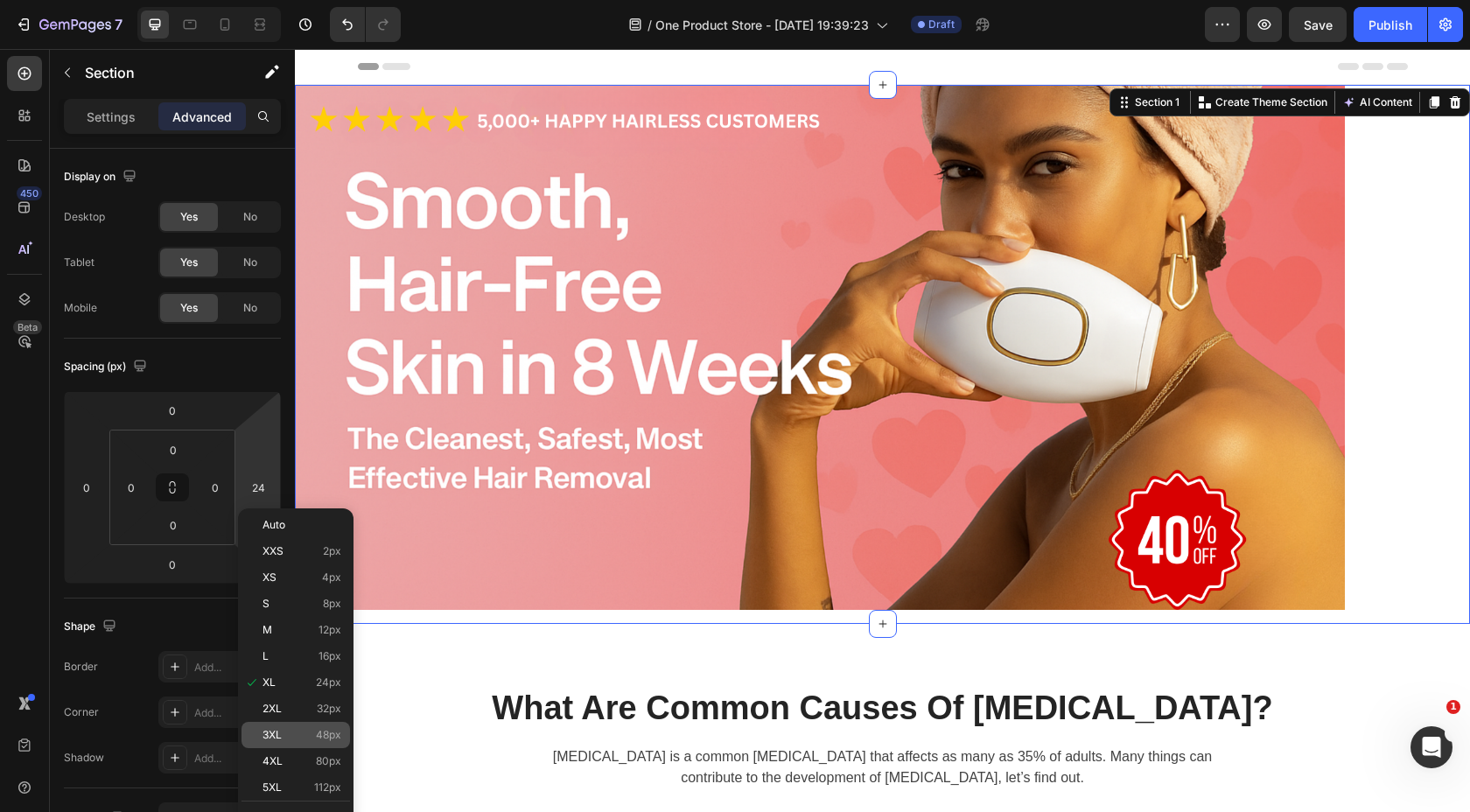
click at [285, 743] on div "3XL 48px" at bounding box center [295, 735] width 108 height 26
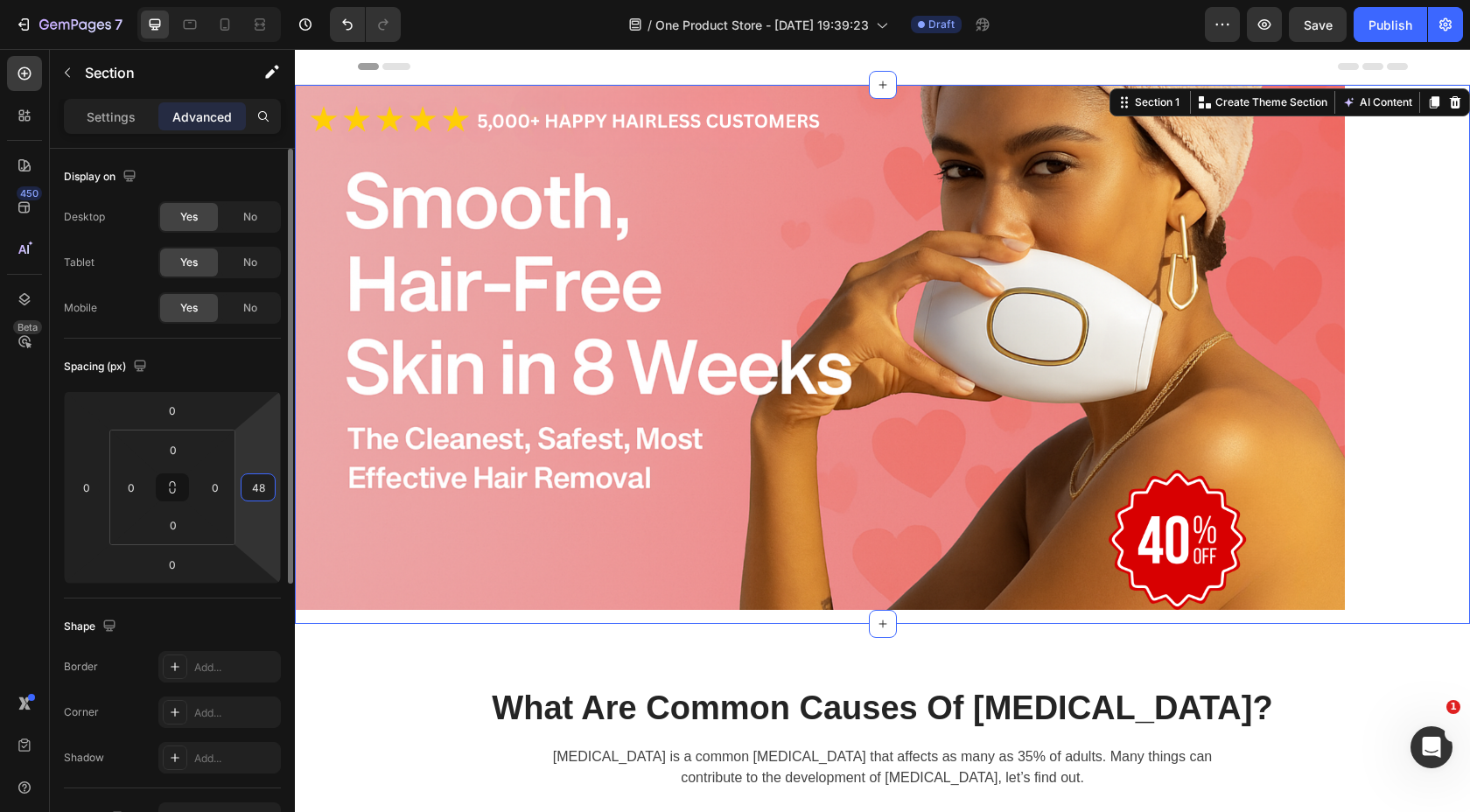
click at [257, 495] on input "48" at bounding box center [257, 487] width 26 height 26
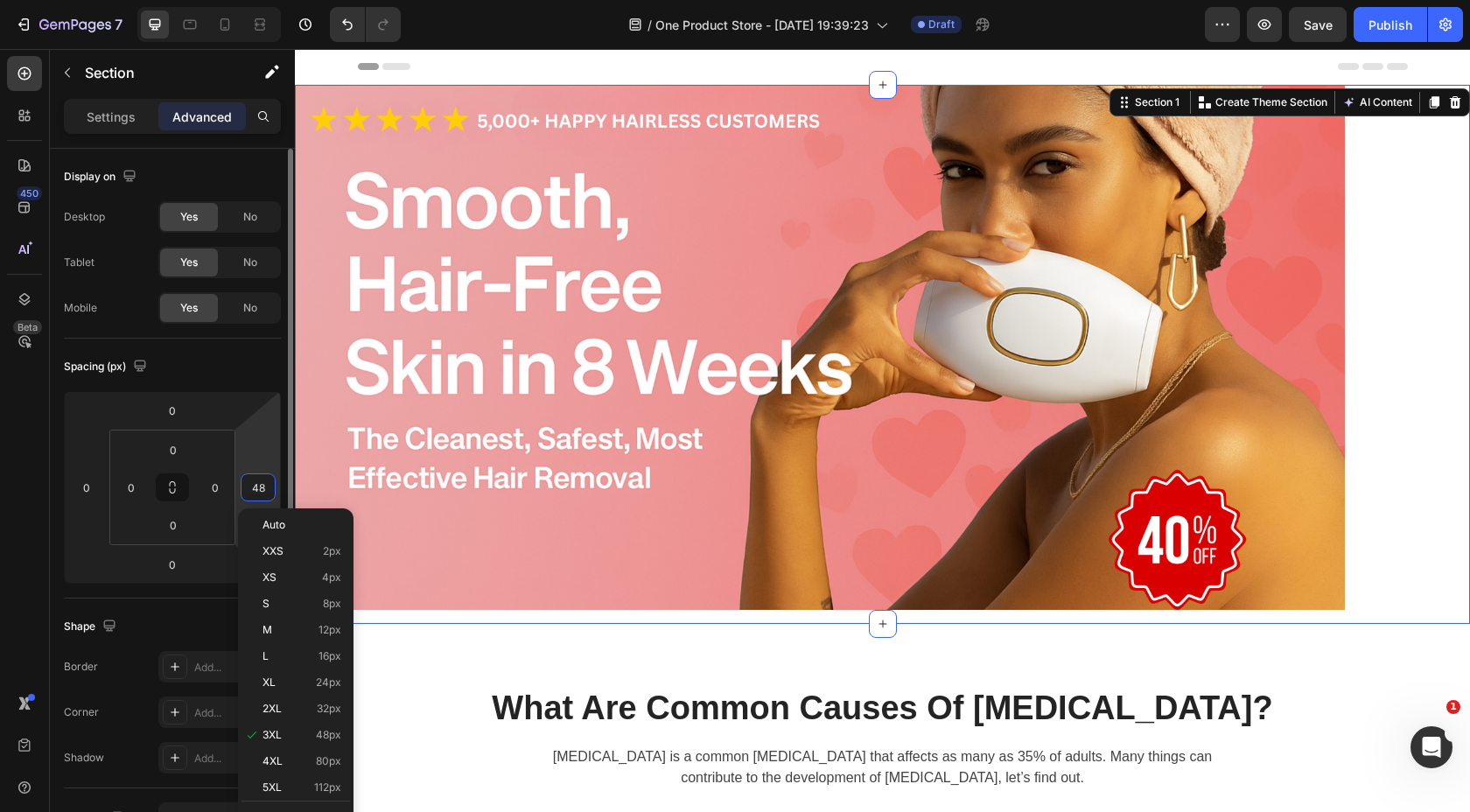
type input "0"
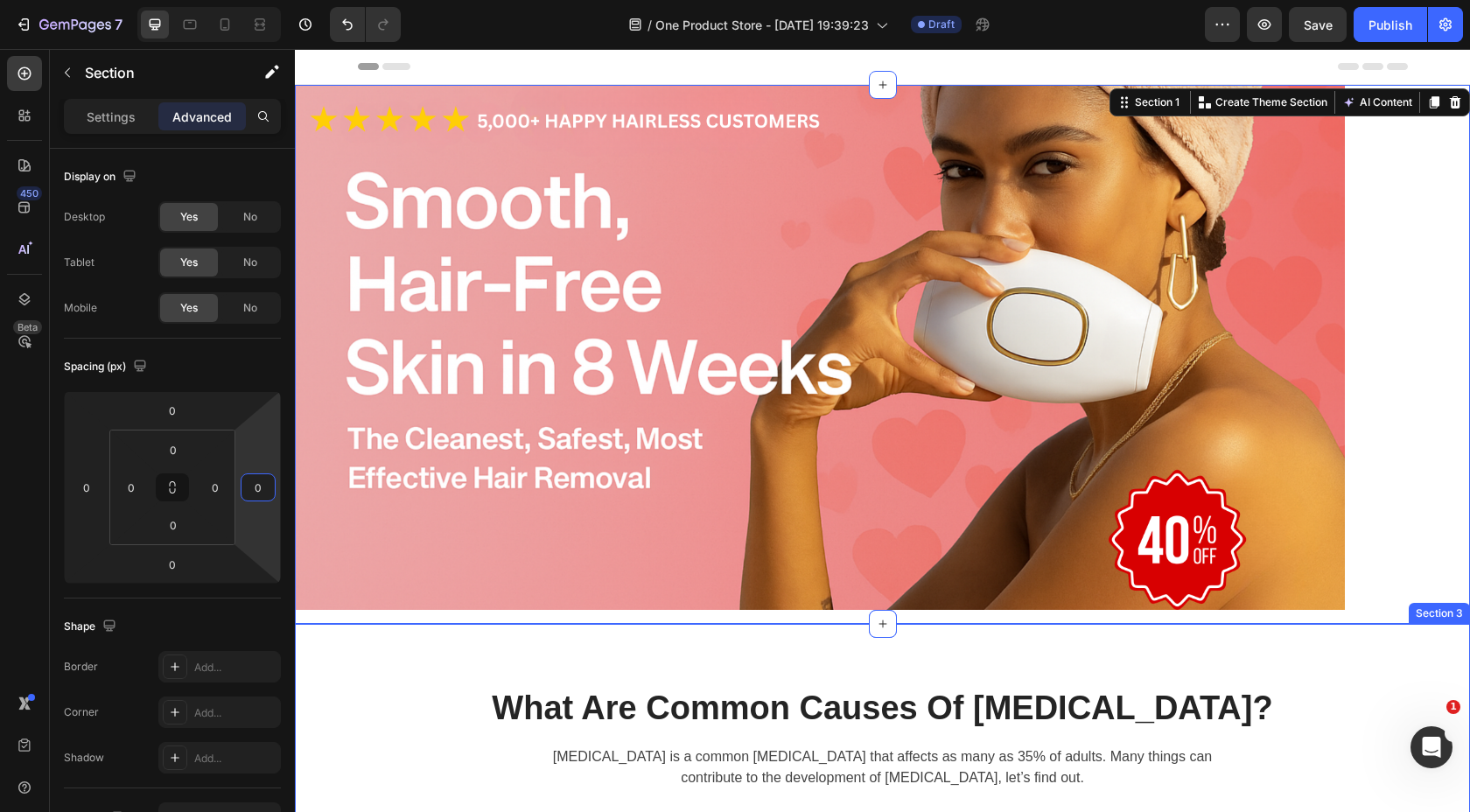
click at [1376, 184] on div "Image Row Section 1 Create Theme Section AI Content Write with GemAI What would…" at bounding box center [883, 354] width 1176 height 539
click at [1384, 387] on div "Image Row Section 1 Create Theme Section AI Content Write with GemAI What would…" at bounding box center [883, 354] width 1176 height 539
click at [938, 618] on div "Image Row" at bounding box center [820, 354] width 1050 height 539
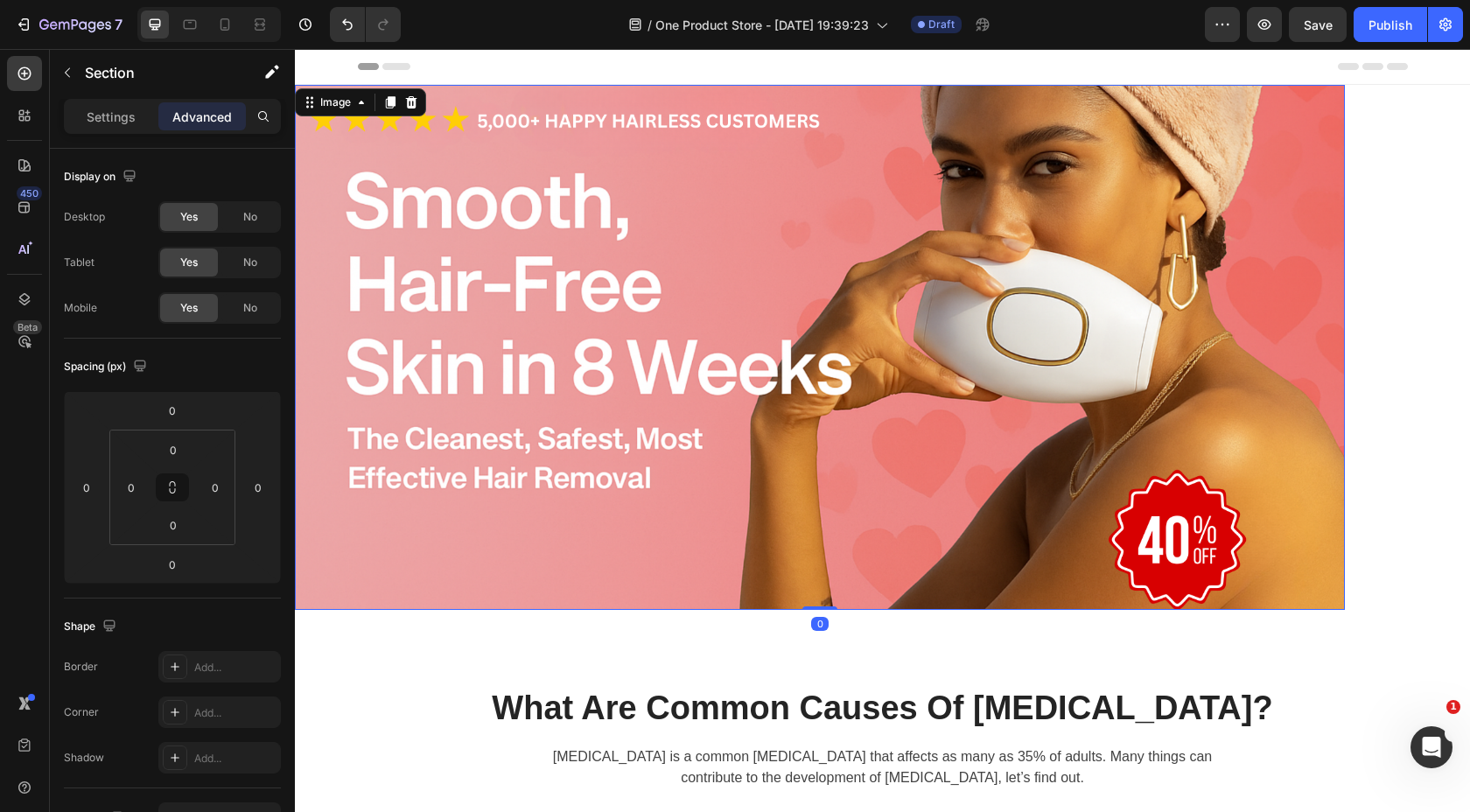
click at [1031, 502] on img at bounding box center [820, 347] width 1050 height 525
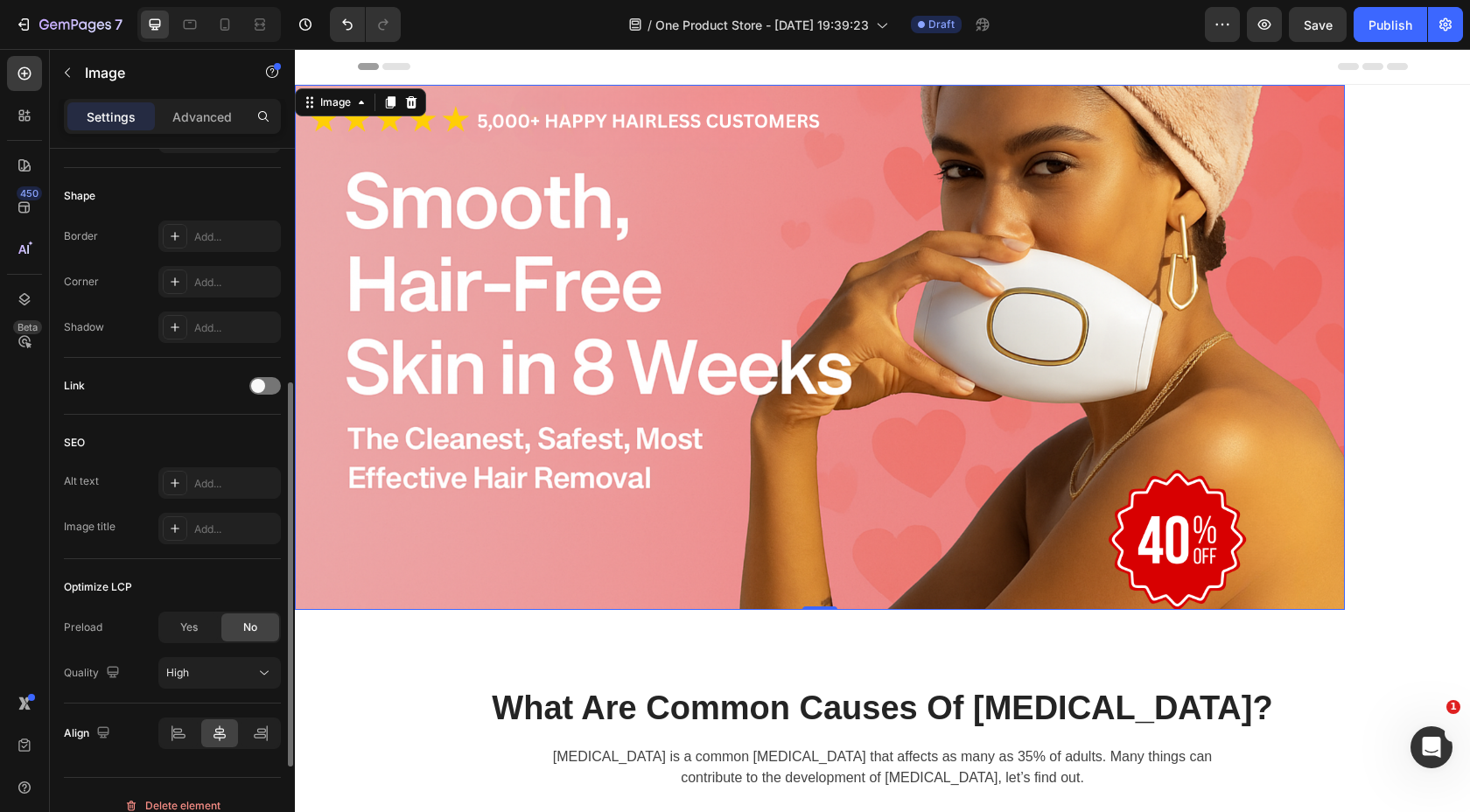
scroll to position [608, 0]
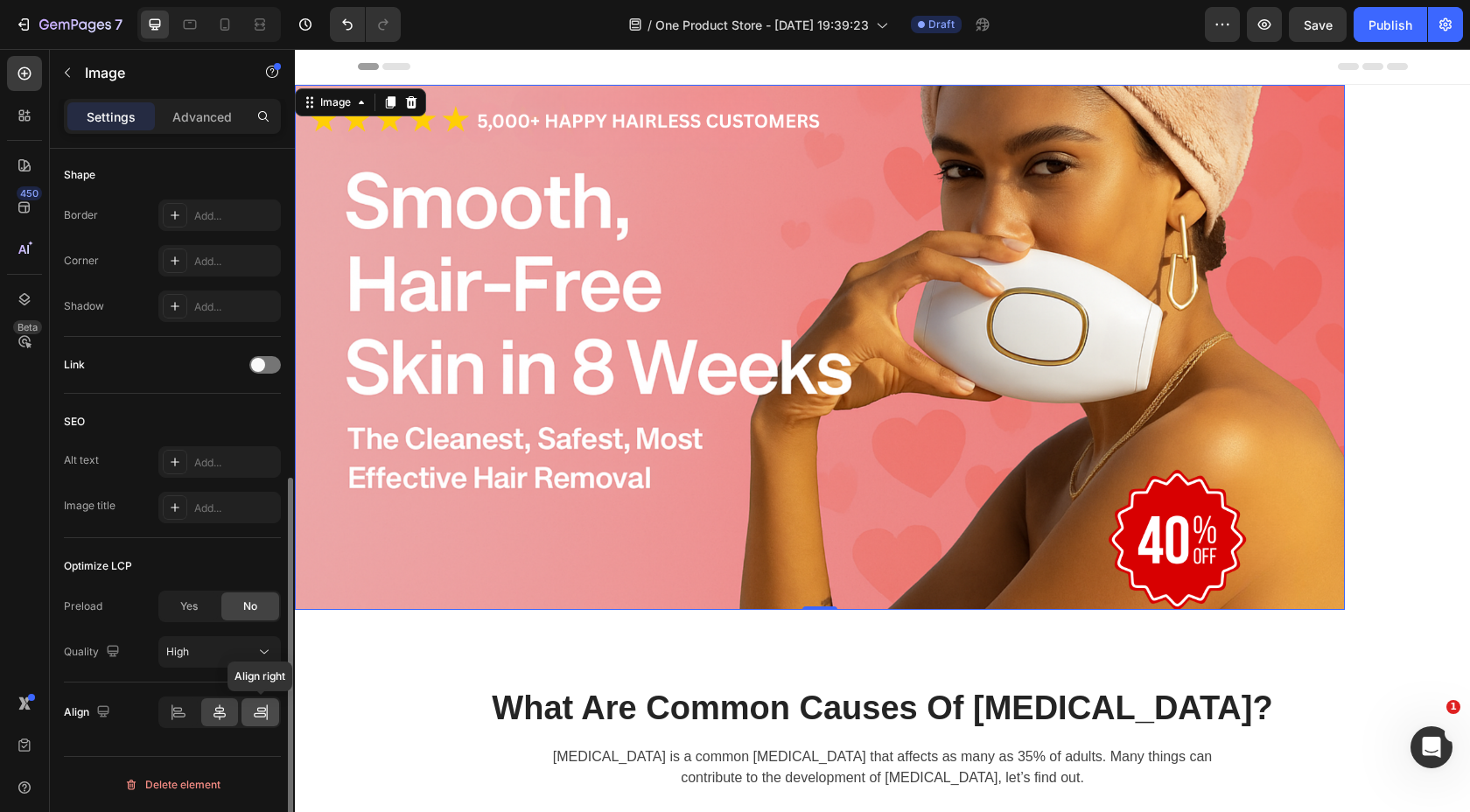
click at [247, 714] on div at bounding box center [260, 712] width 38 height 28
click at [212, 717] on icon at bounding box center [219, 713] width 18 height 18
click at [185, 715] on icon at bounding box center [178, 713] width 18 height 18
click at [216, 715] on icon at bounding box center [219, 713] width 18 height 18
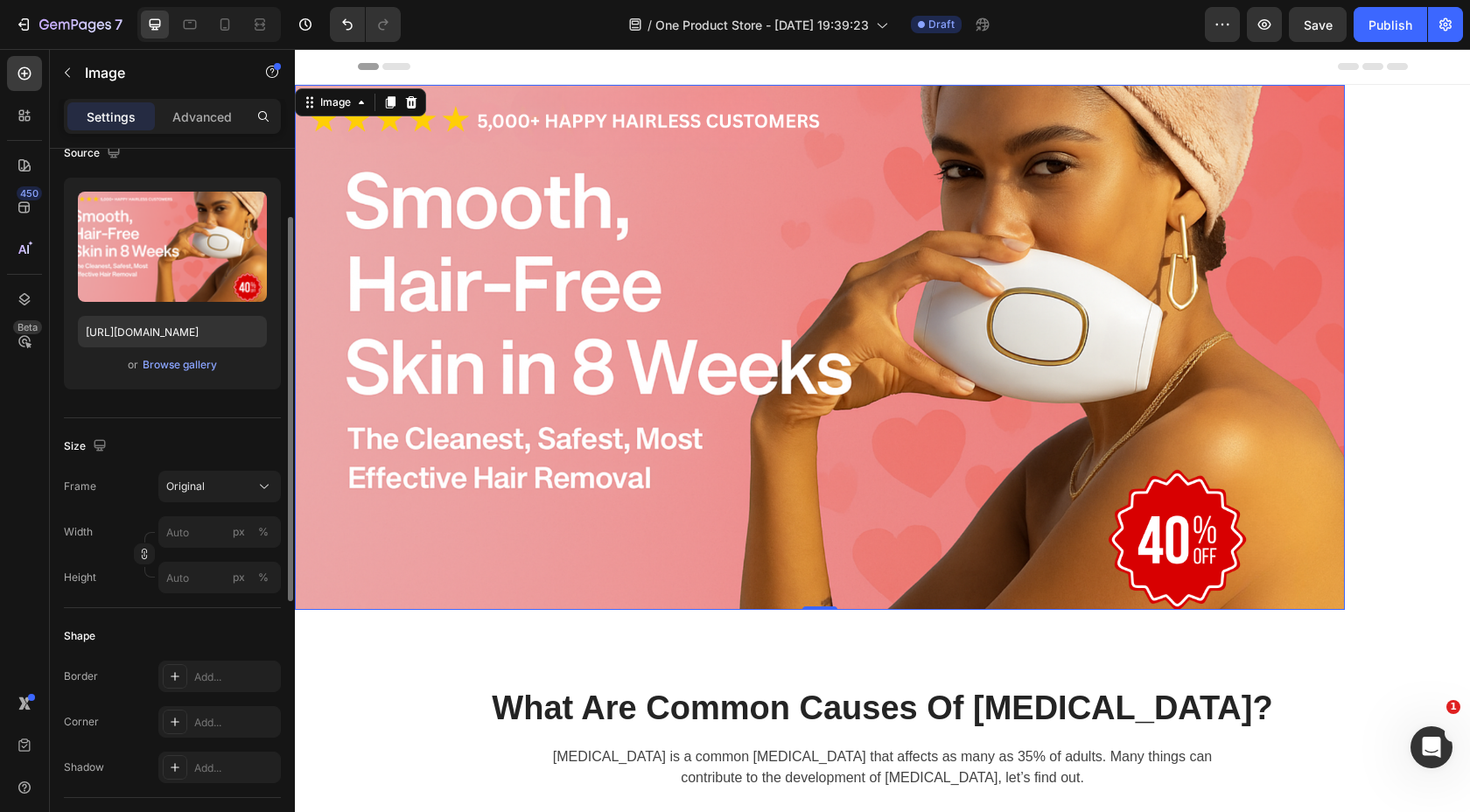
scroll to position [110, 0]
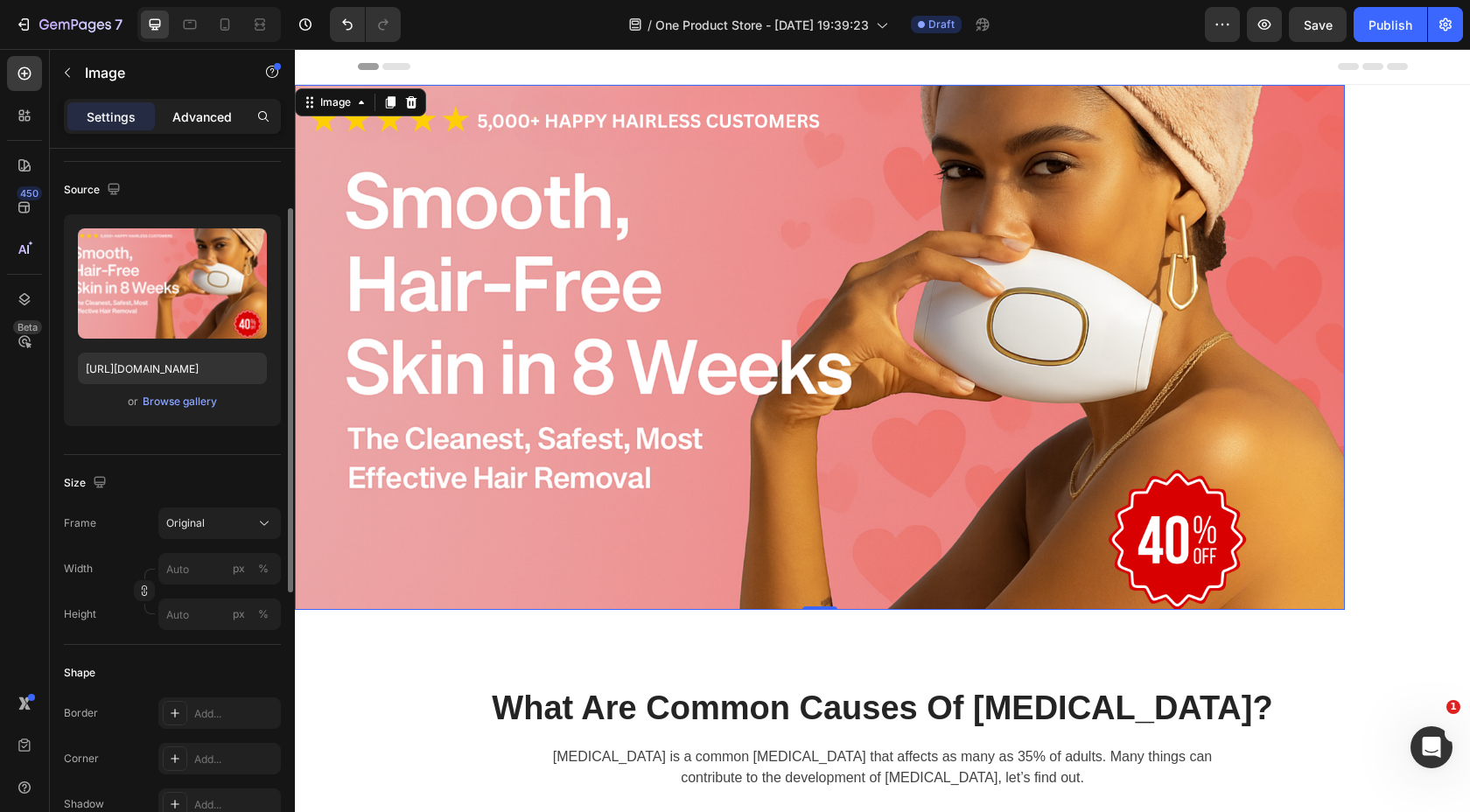
click at [195, 108] on p "Advanced" at bounding box center [202, 116] width 59 height 19
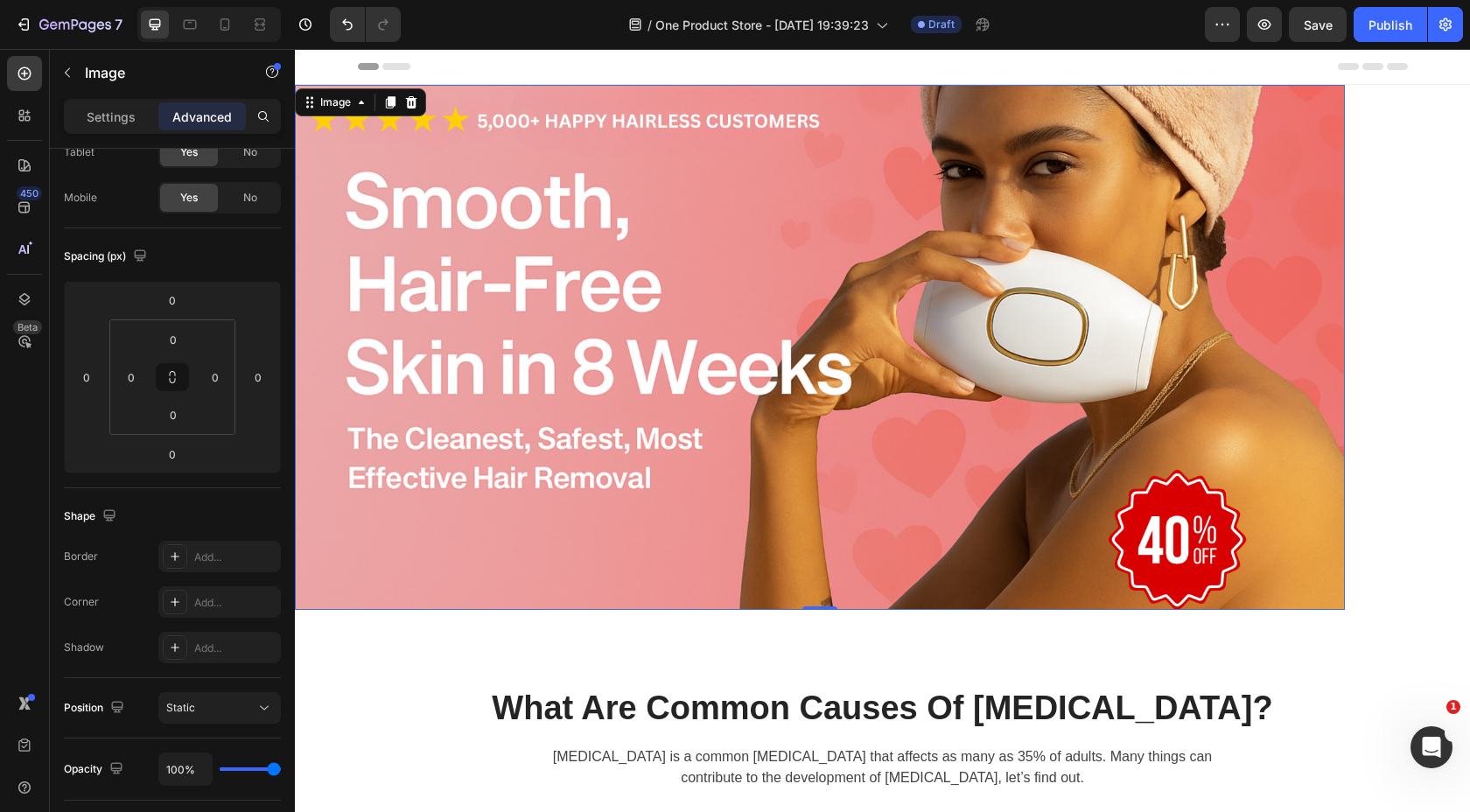
click at [1320, 300] on img at bounding box center [820, 347] width 1050 height 525
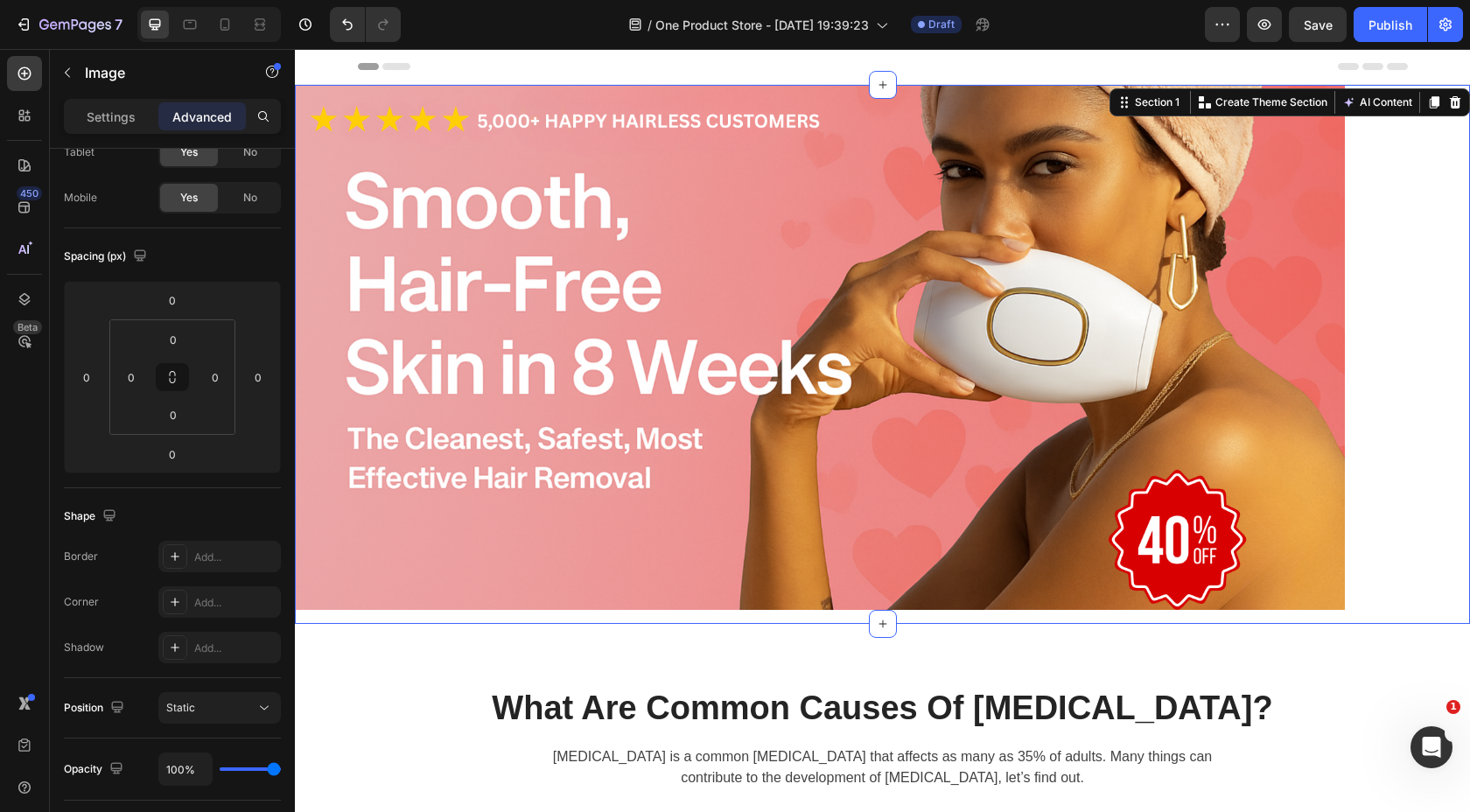
click at [1348, 305] on div "Image Row Section 1 Create Theme Section AI Content Write with GemAI What would…" at bounding box center [883, 354] width 1176 height 539
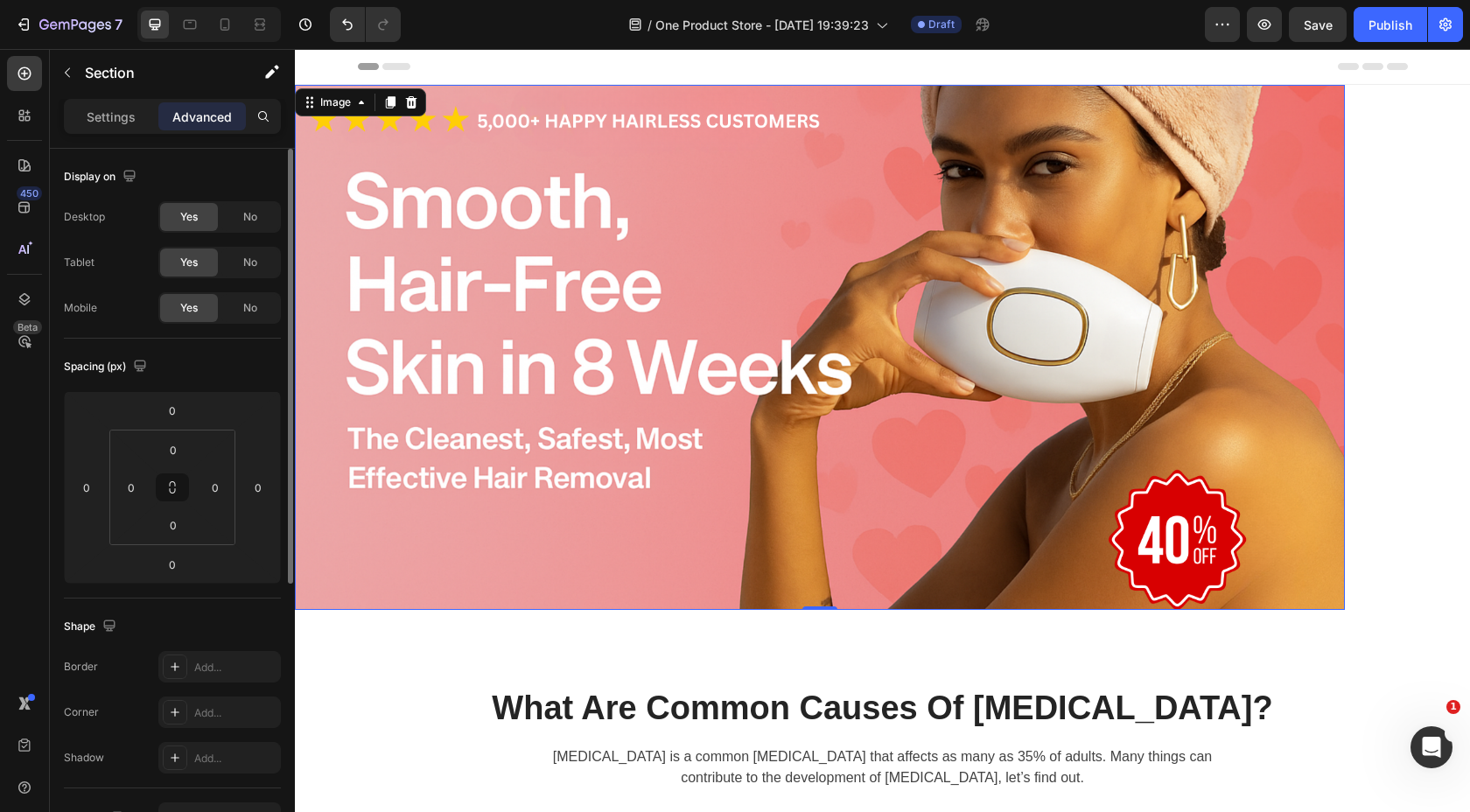
click at [1253, 304] on img at bounding box center [820, 347] width 1050 height 525
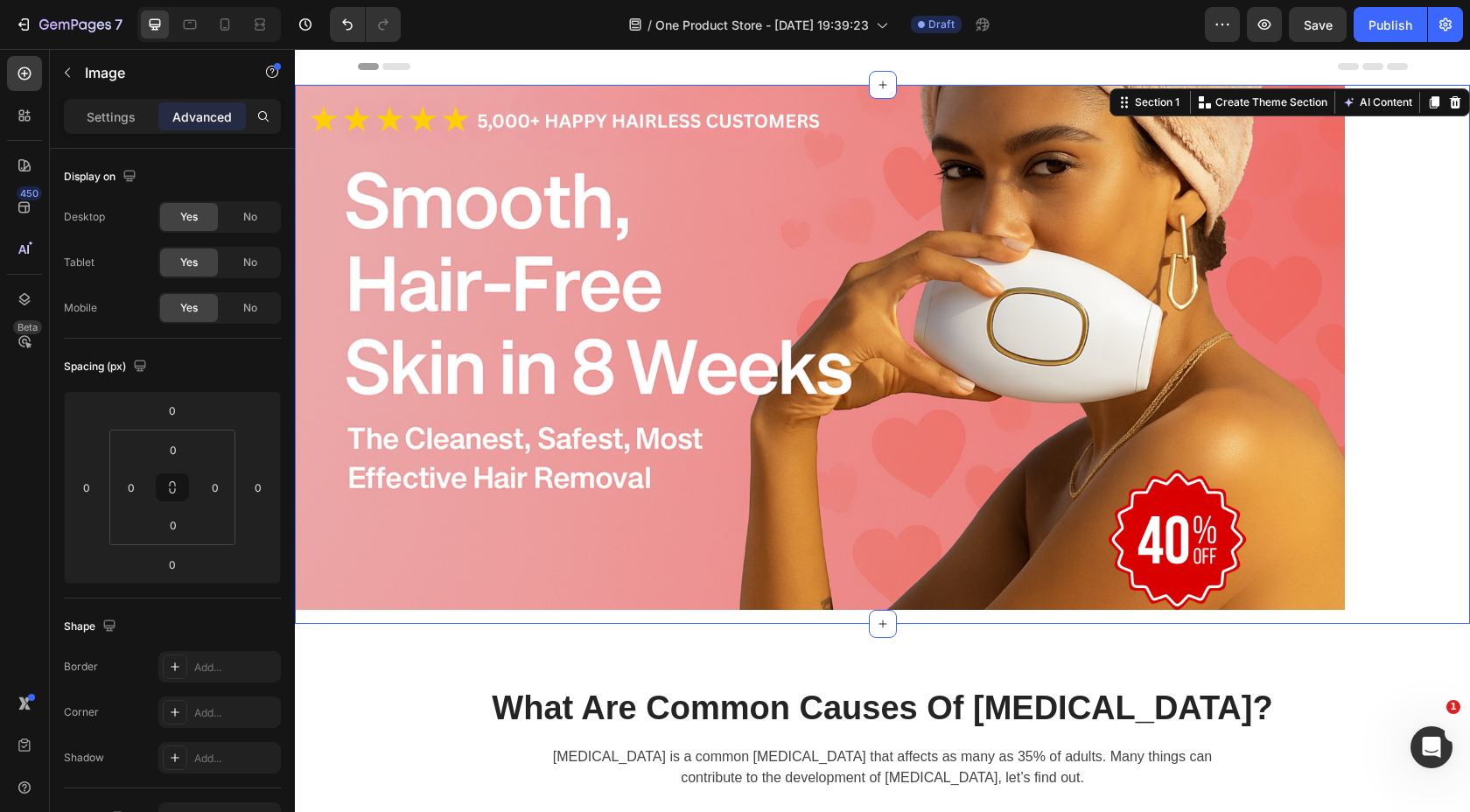
click at [1411, 270] on div "Image Row Section 1 Create Theme Section AI Content Write with GemAI What would…" at bounding box center [883, 354] width 1176 height 539
click at [1243, 272] on img at bounding box center [820, 347] width 1050 height 525
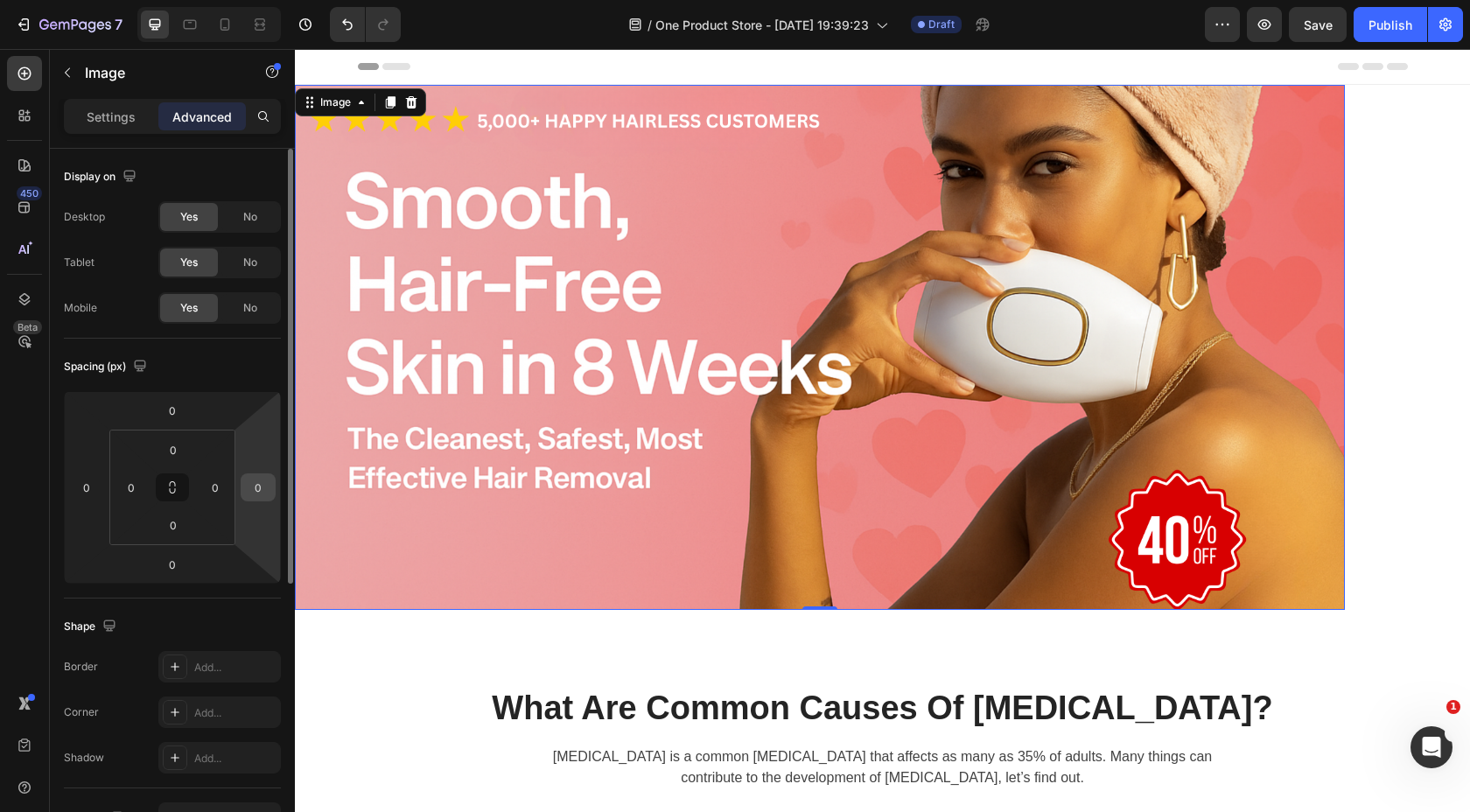
click at [252, 487] on input "0" at bounding box center [257, 487] width 26 height 26
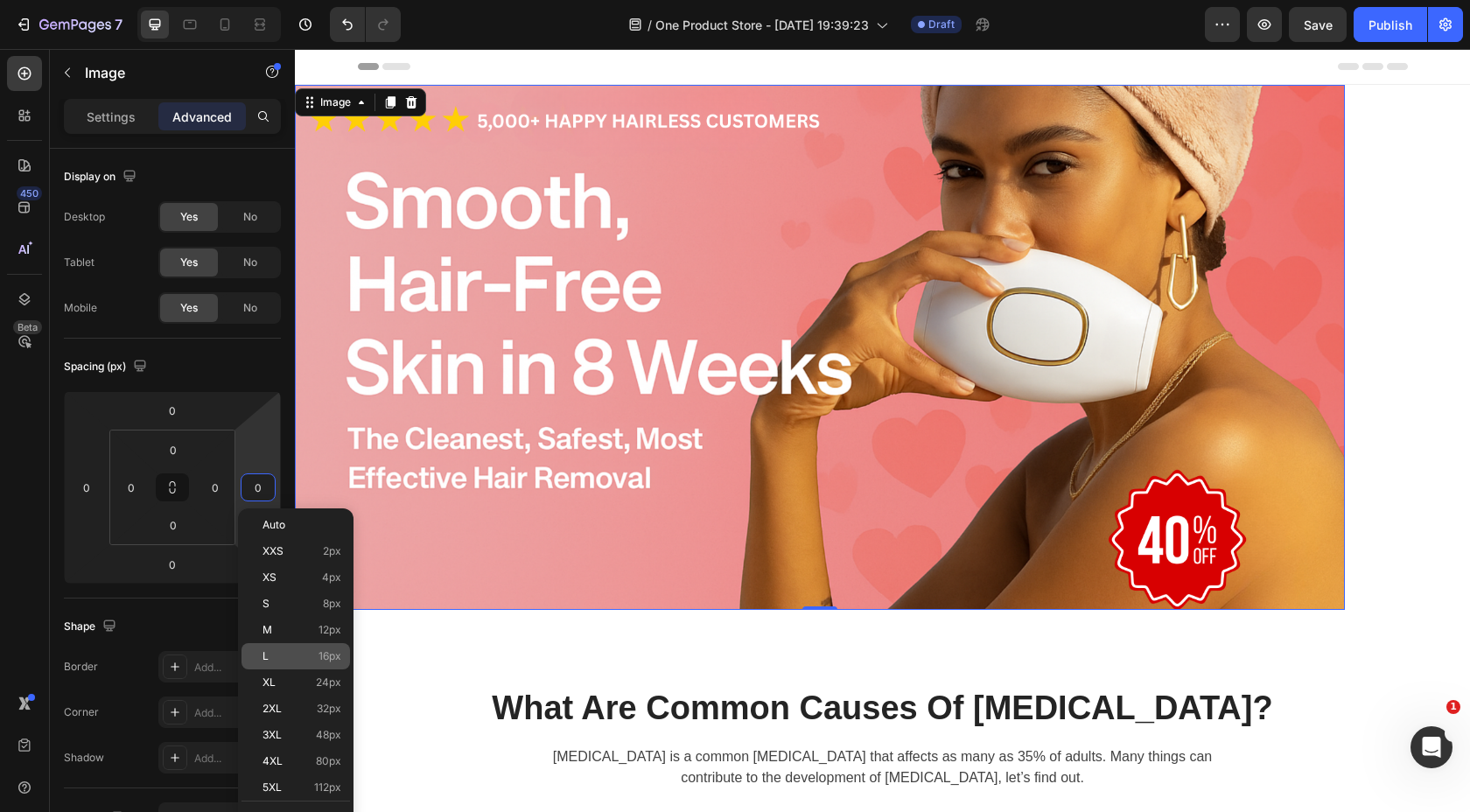
click at [300, 648] on div "L 16px" at bounding box center [295, 656] width 108 height 26
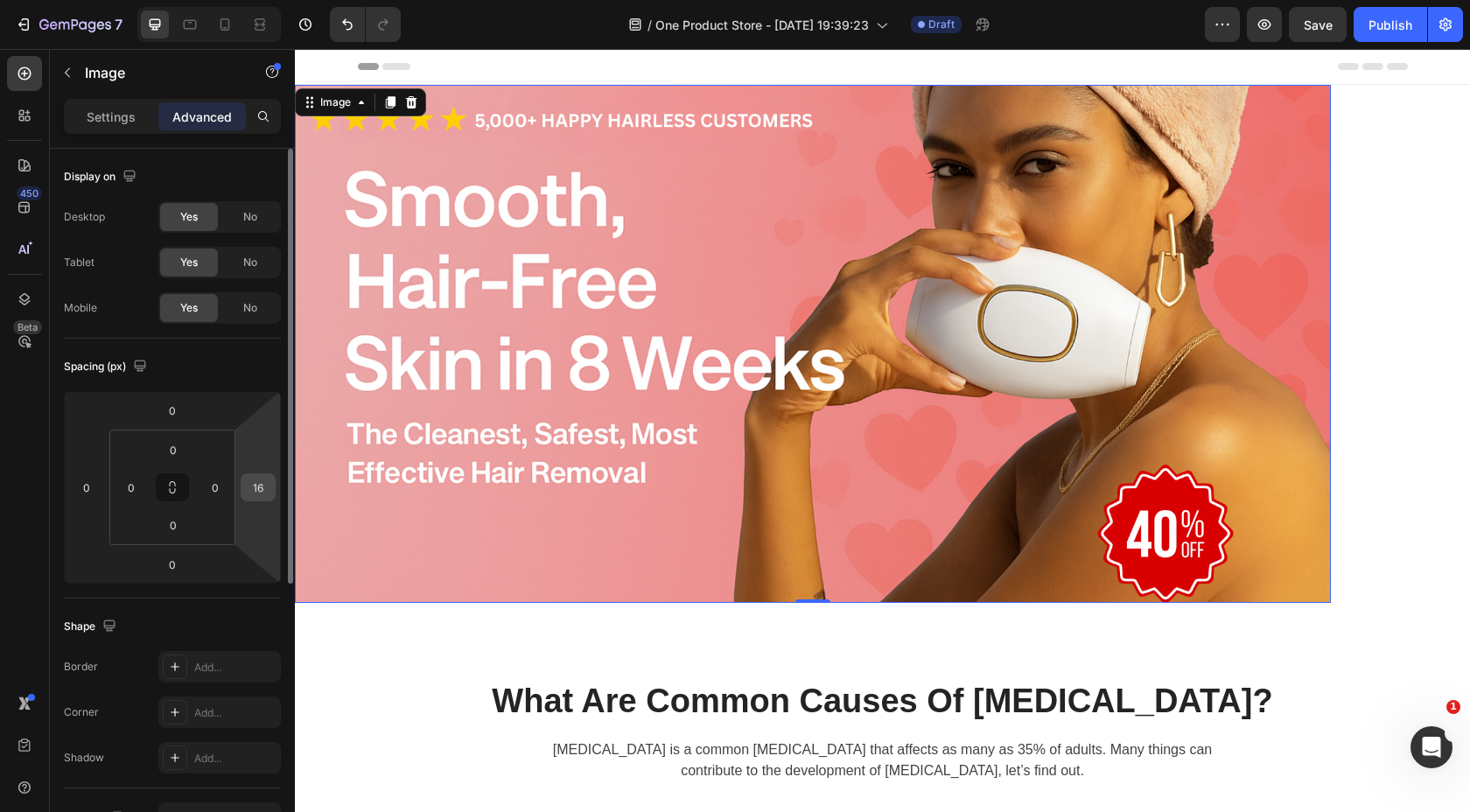
click at [262, 493] on input "16" at bounding box center [257, 487] width 26 height 26
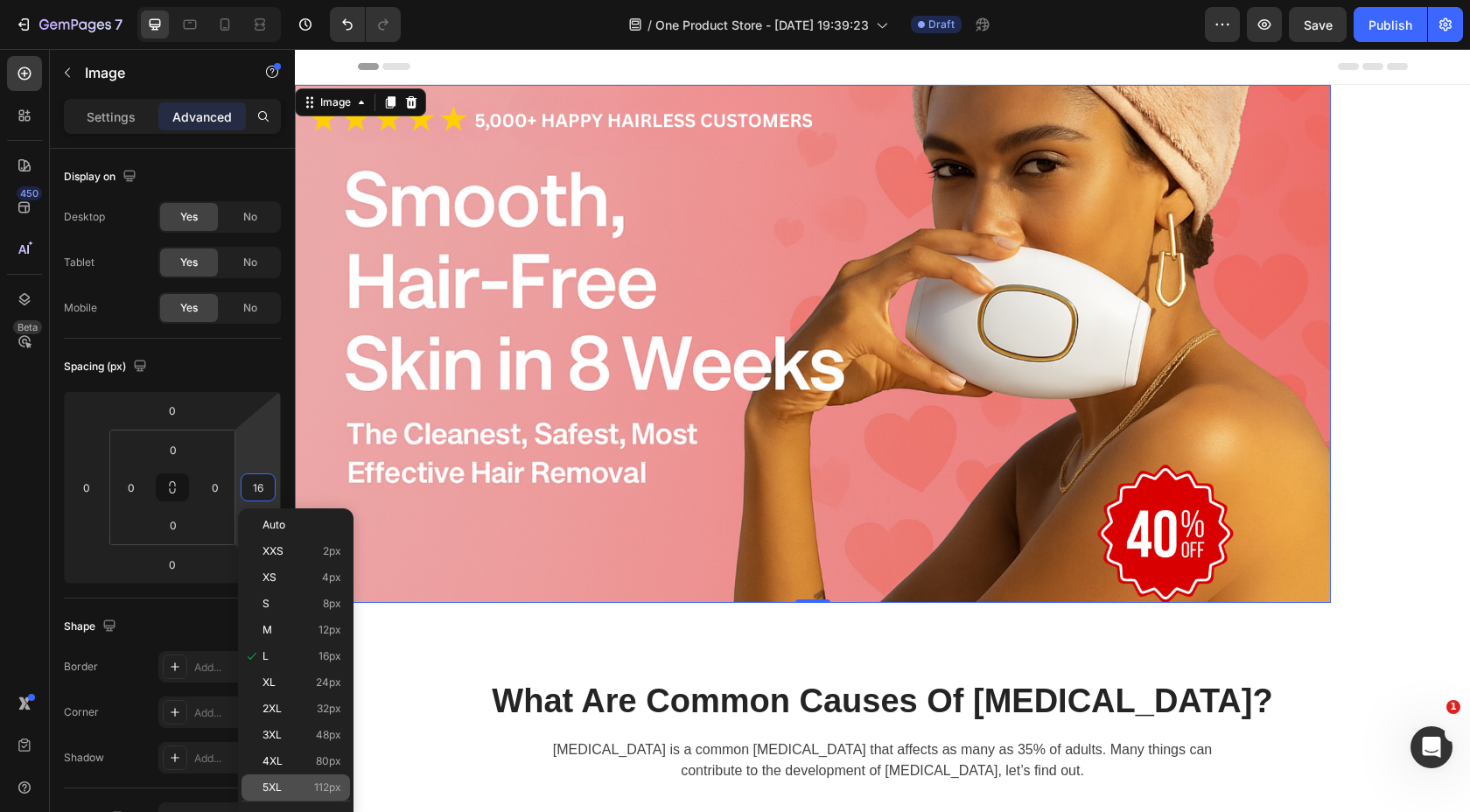
click at [286, 783] on p "5XL 112px" at bounding box center [301, 788] width 79 height 13
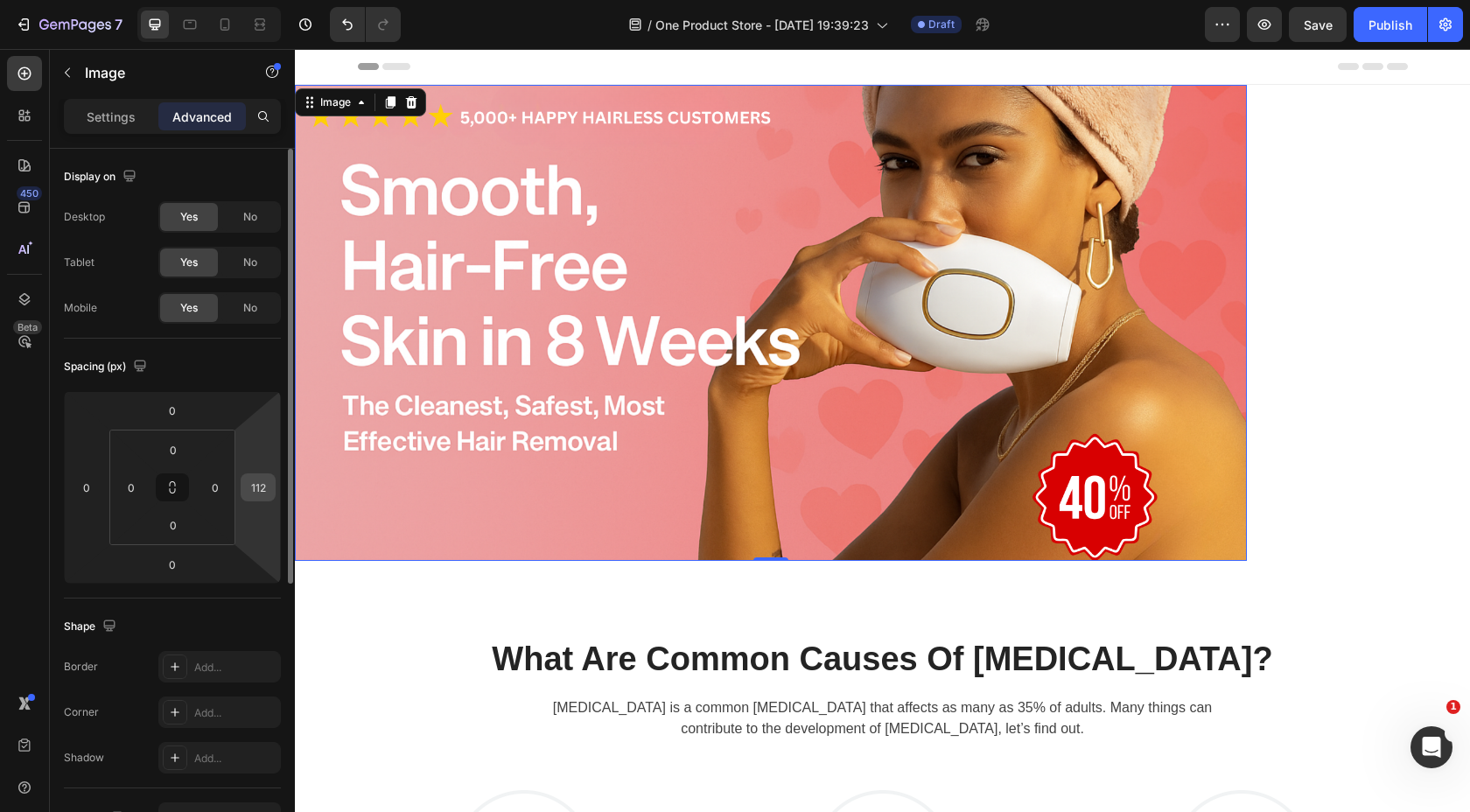
click at [262, 493] on input "112" at bounding box center [257, 487] width 26 height 26
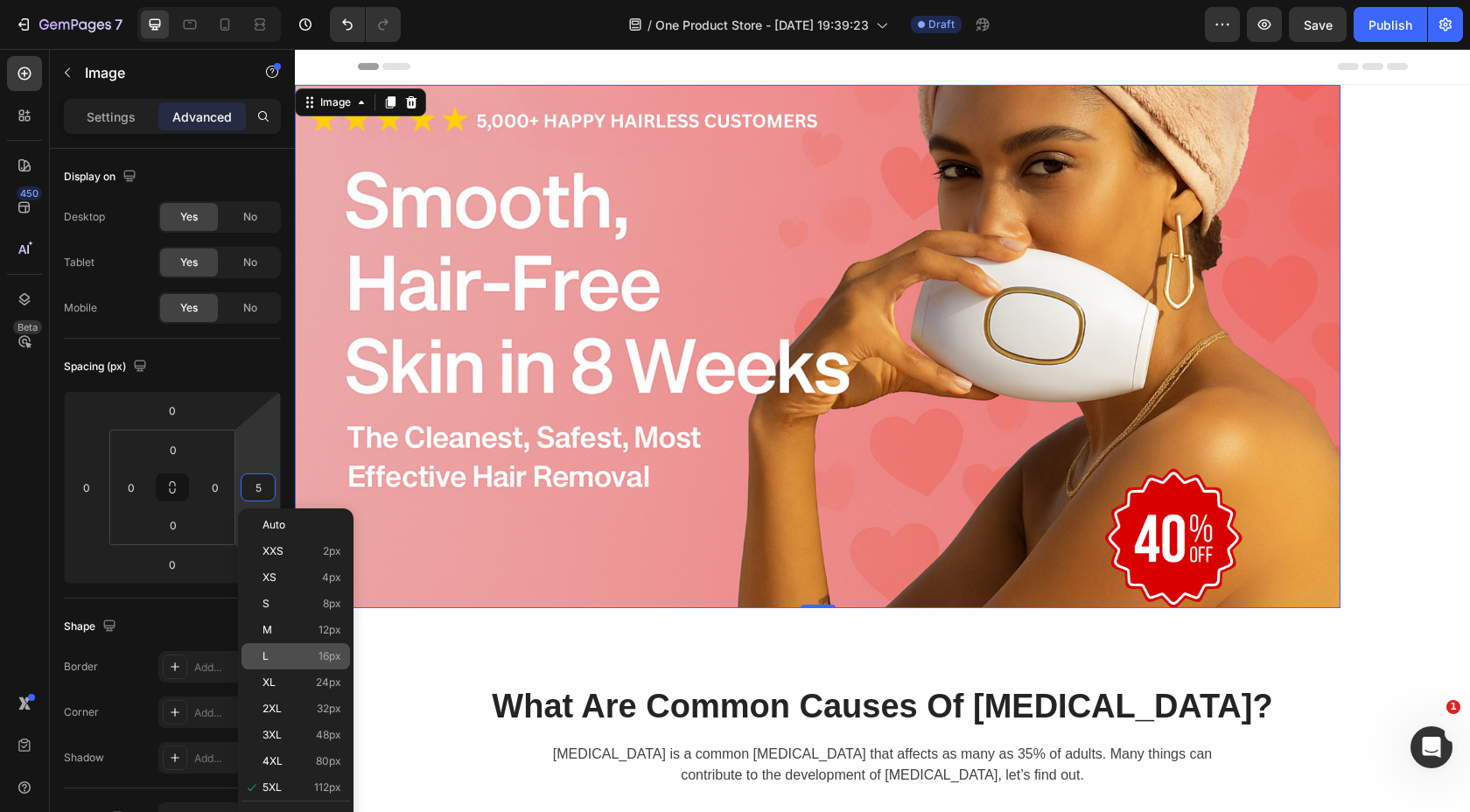
click at [303, 668] on div "L 16px" at bounding box center [295, 656] width 108 height 26
type input "16"
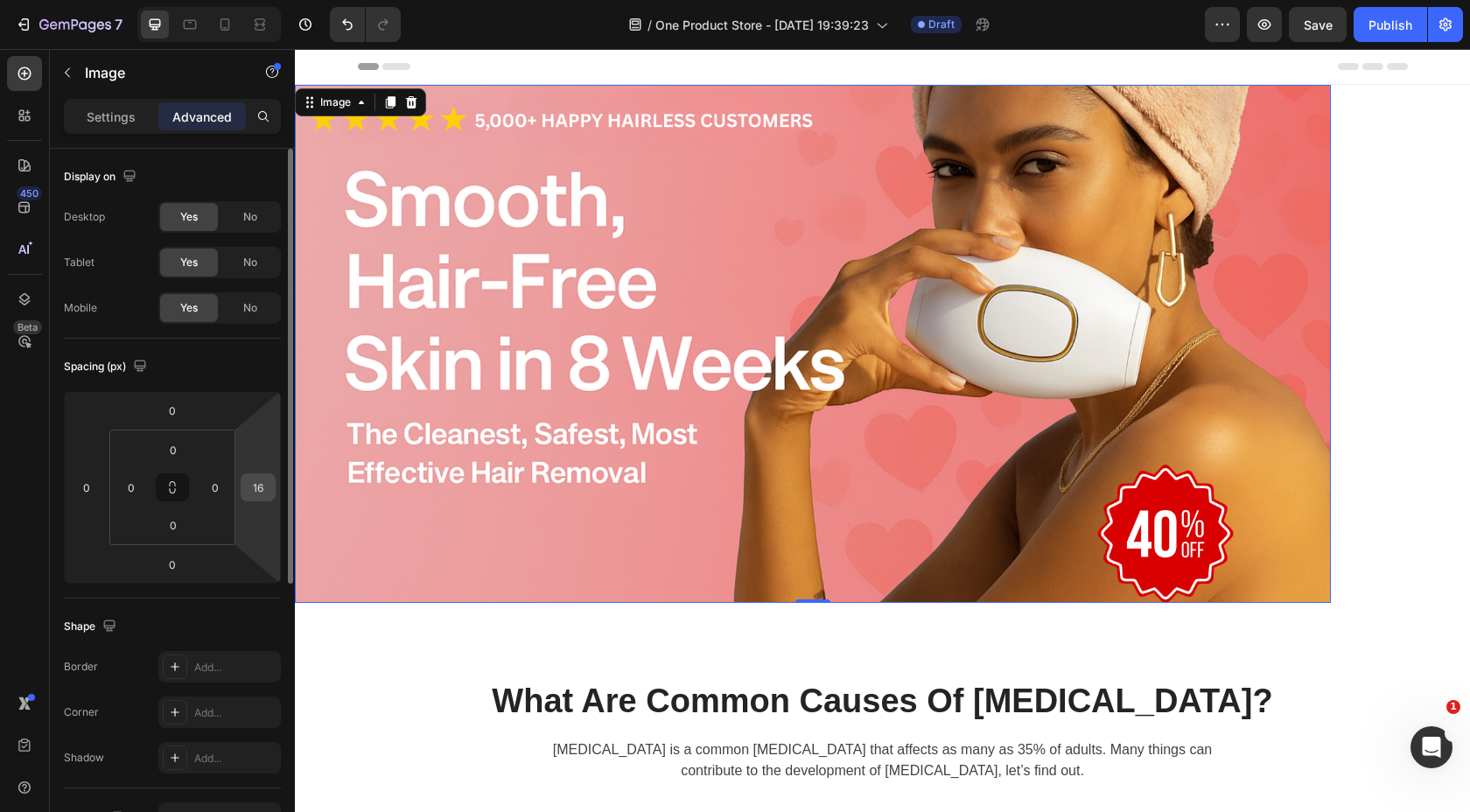
click at [261, 493] on input "16" at bounding box center [257, 487] width 26 height 26
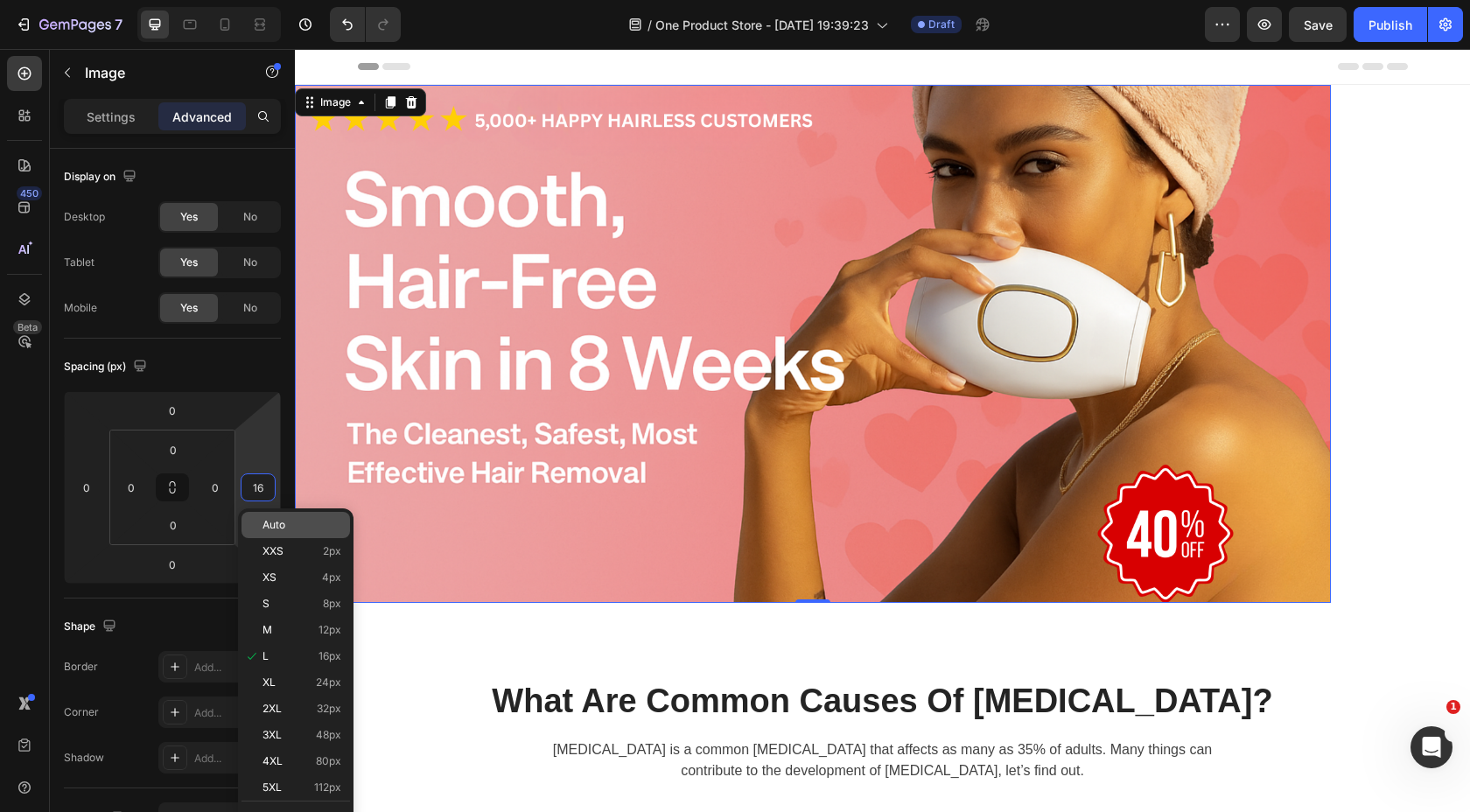
click at [281, 526] on span "Auto" at bounding box center [273, 524] width 22 height 13
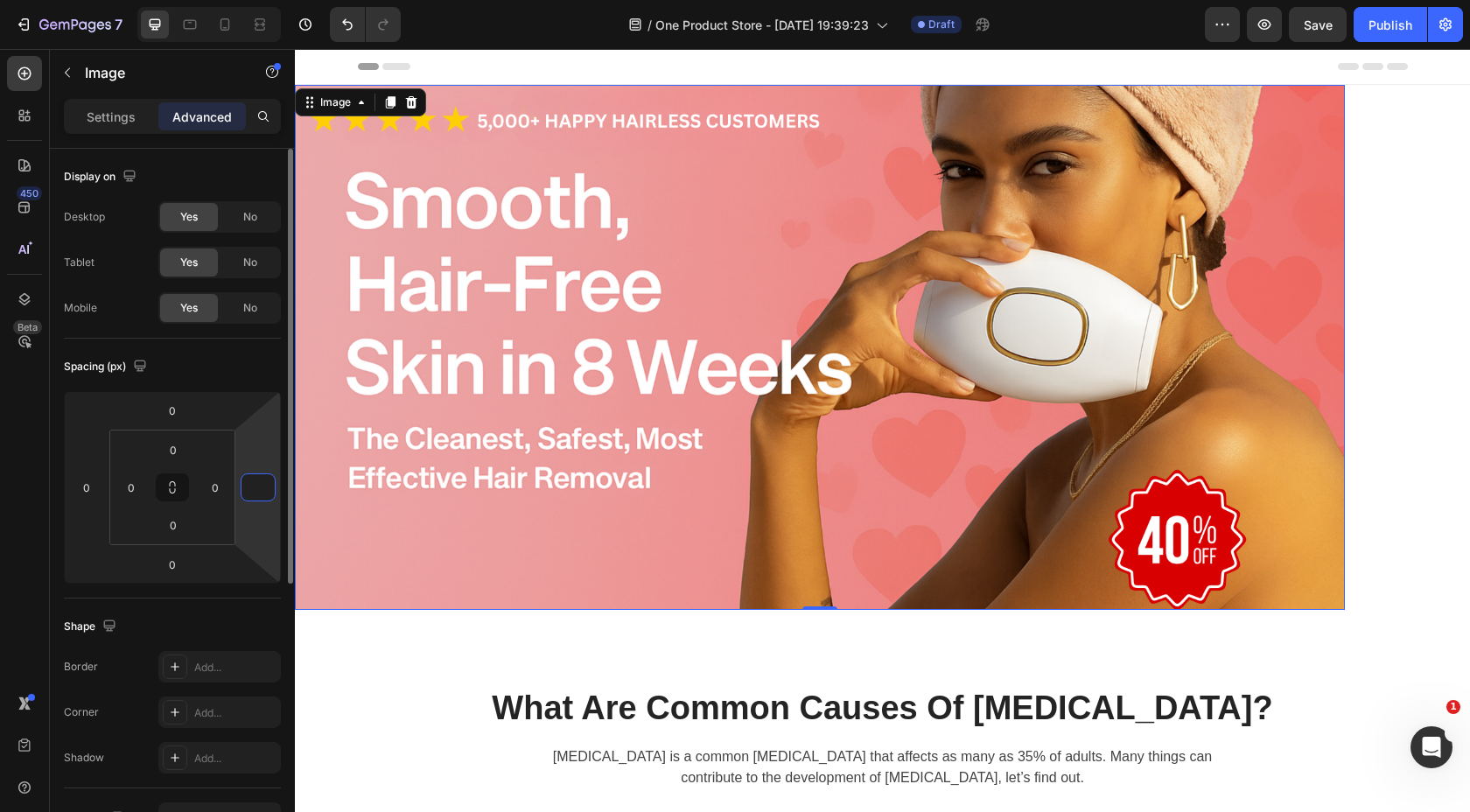
click at [252, 490] on input "number" at bounding box center [257, 487] width 26 height 26
type input "-20"
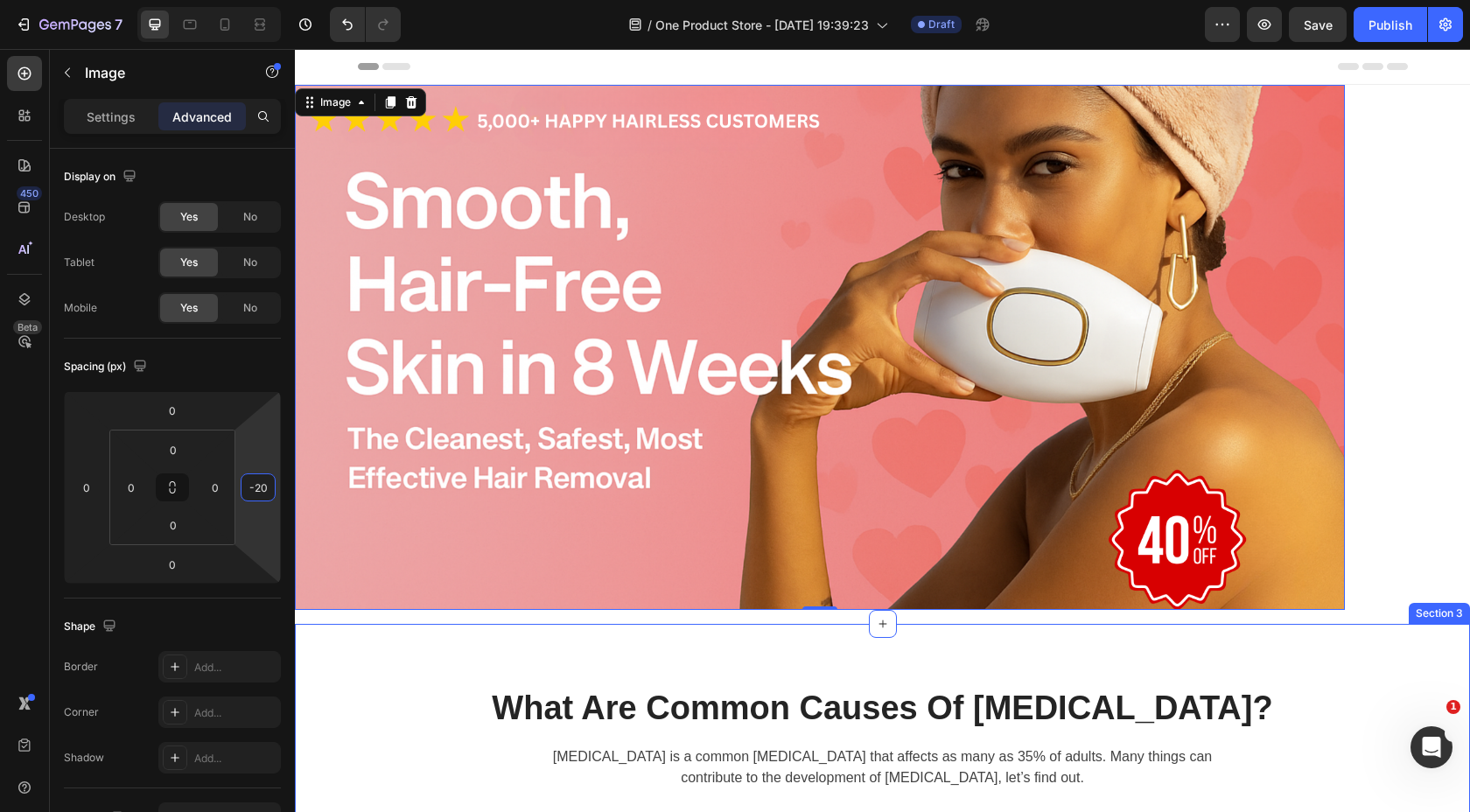
click at [368, 700] on p "What Are Common Causes Of [MEDICAL_DATA]?" at bounding box center [883, 709] width 1047 height 40
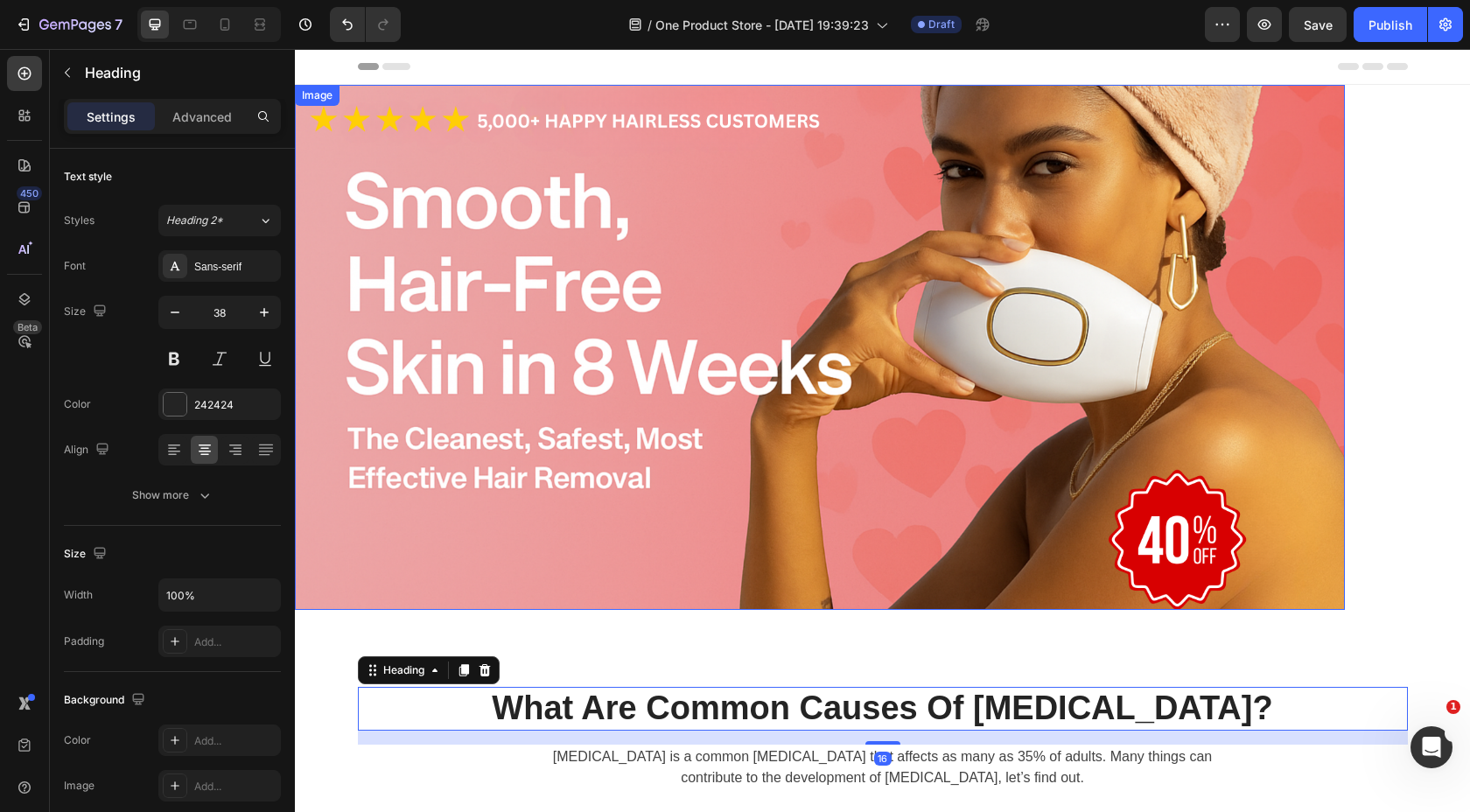
click at [544, 469] on img at bounding box center [820, 347] width 1050 height 525
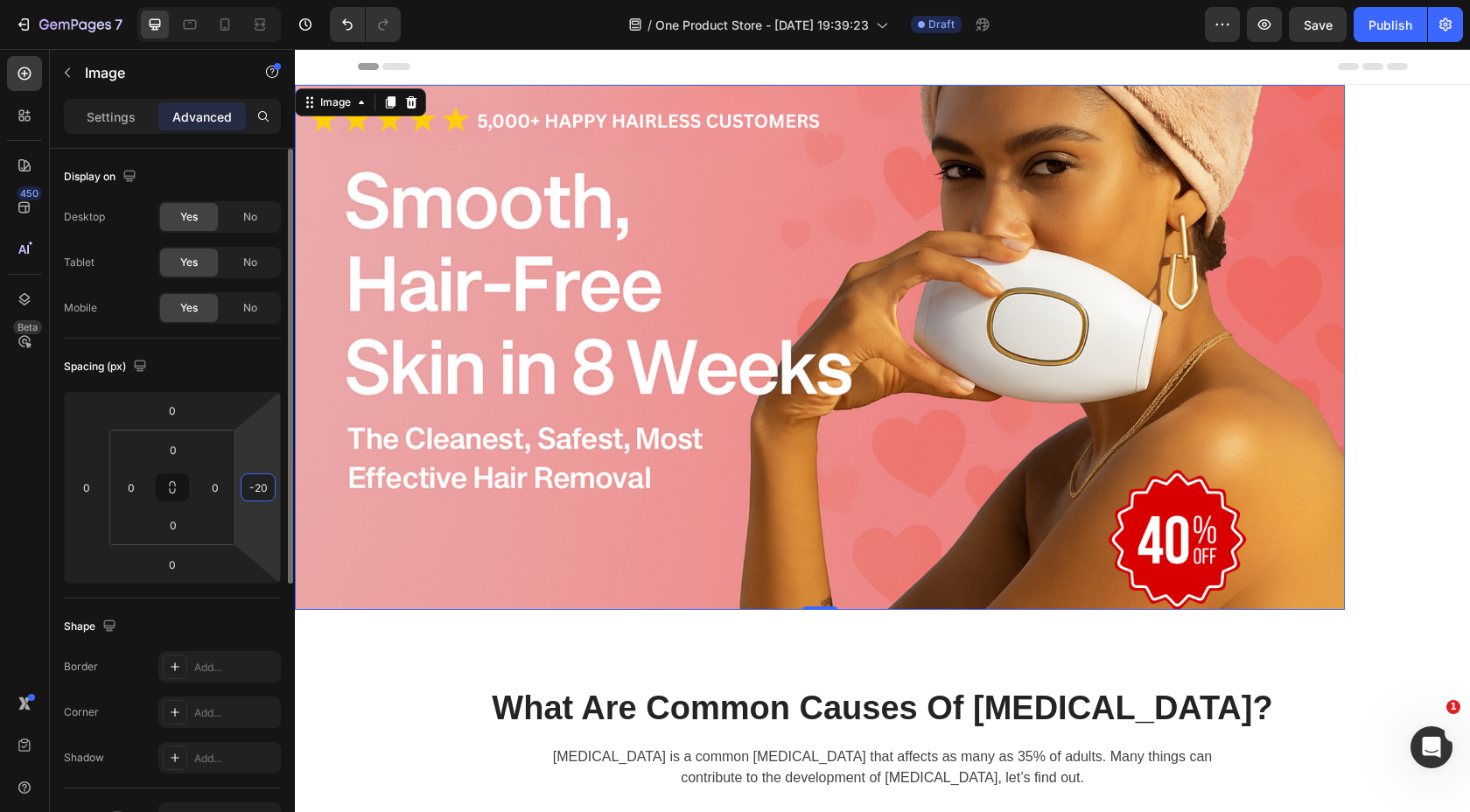
click at [261, 489] on input "-20" at bounding box center [257, 487] width 26 height 26
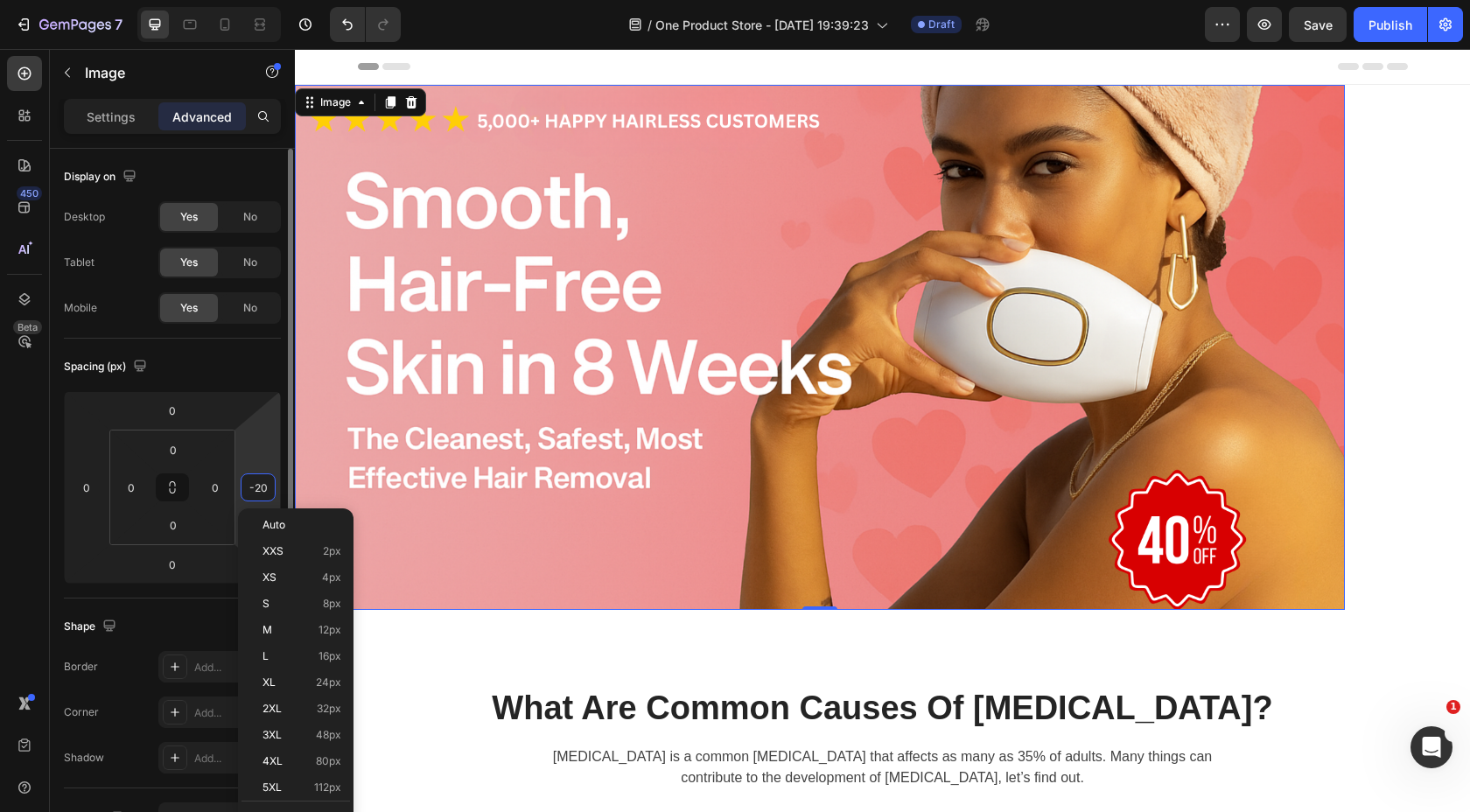
click at [270, 489] on input "-20" at bounding box center [257, 487] width 26 height 26
type input "-200"
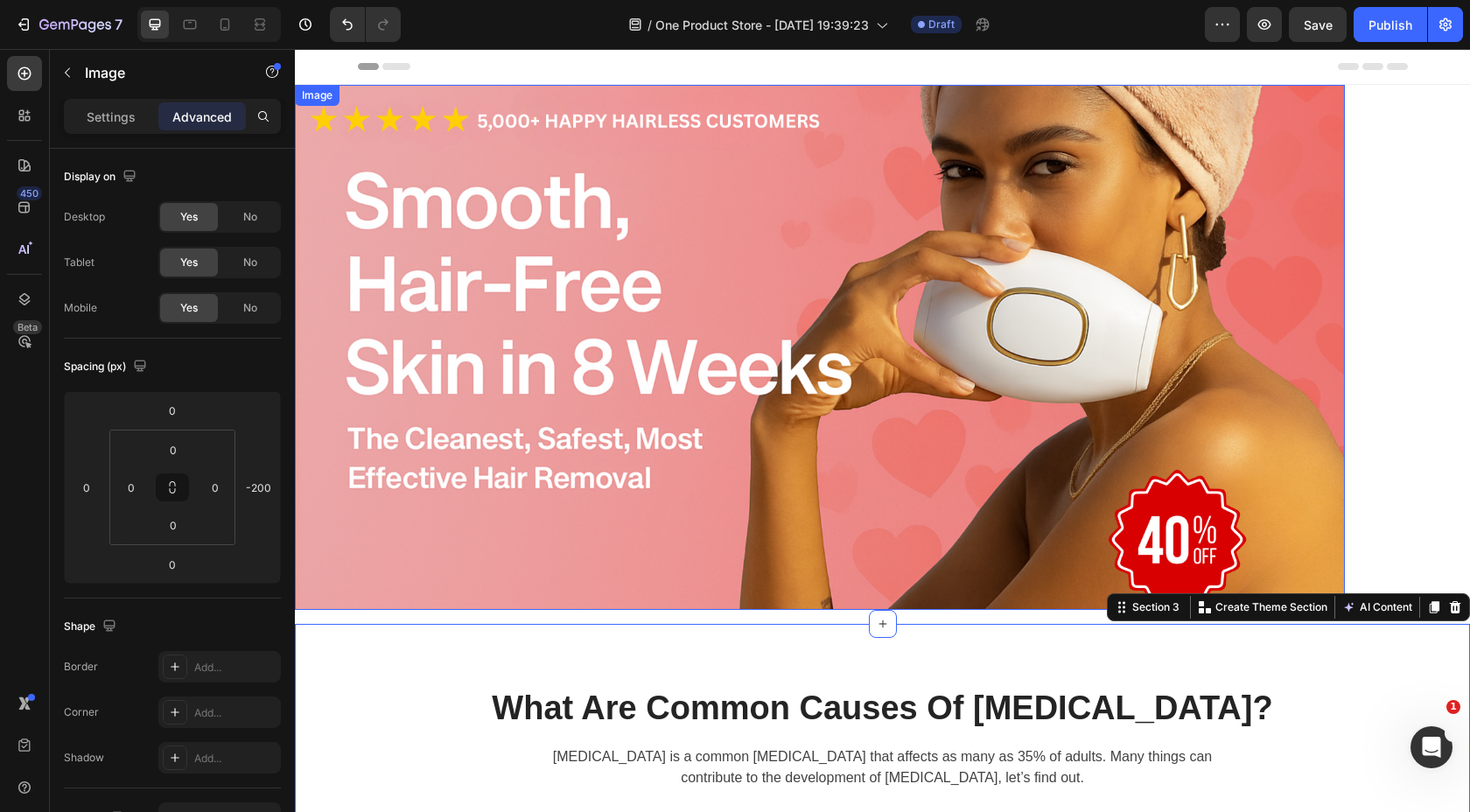
click at [489, 372] on img at bounding box center [820, 347] width 1050 height 525
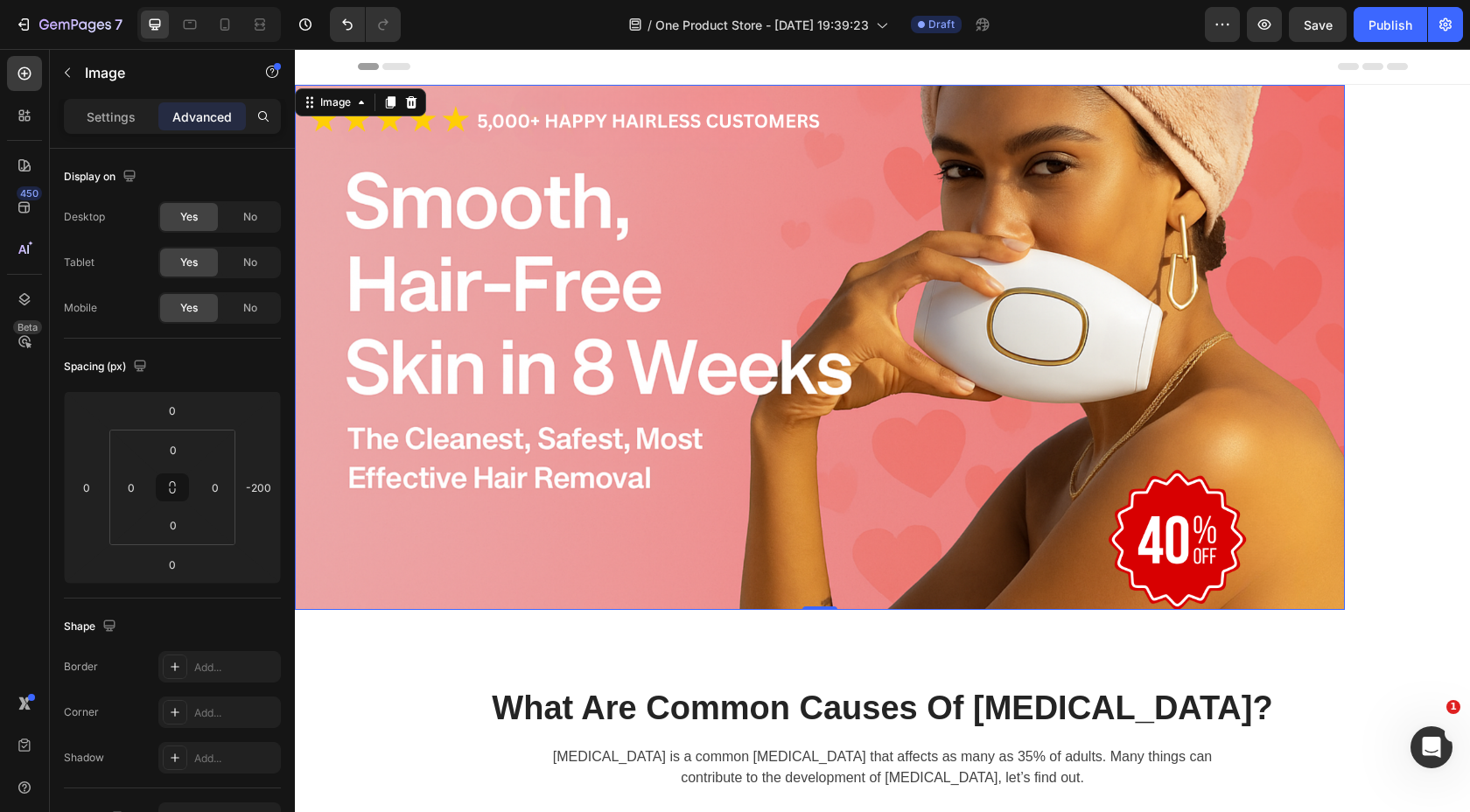
click at [623, 314] on img at bounding box center [820, 347] width 1050 height 525
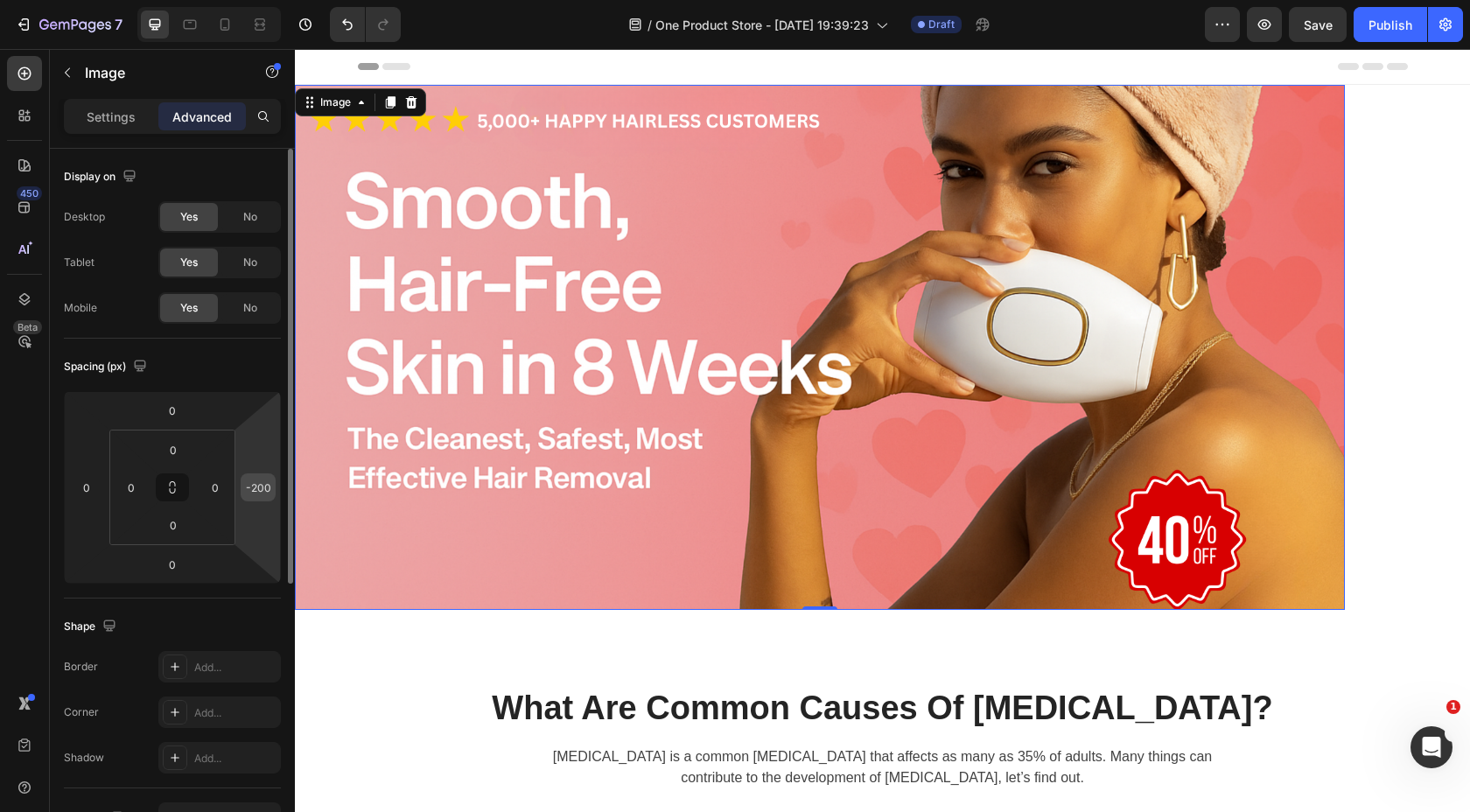
click at [263, 498] on input "-200" at bounding box center [257, 487] width 26 height 26
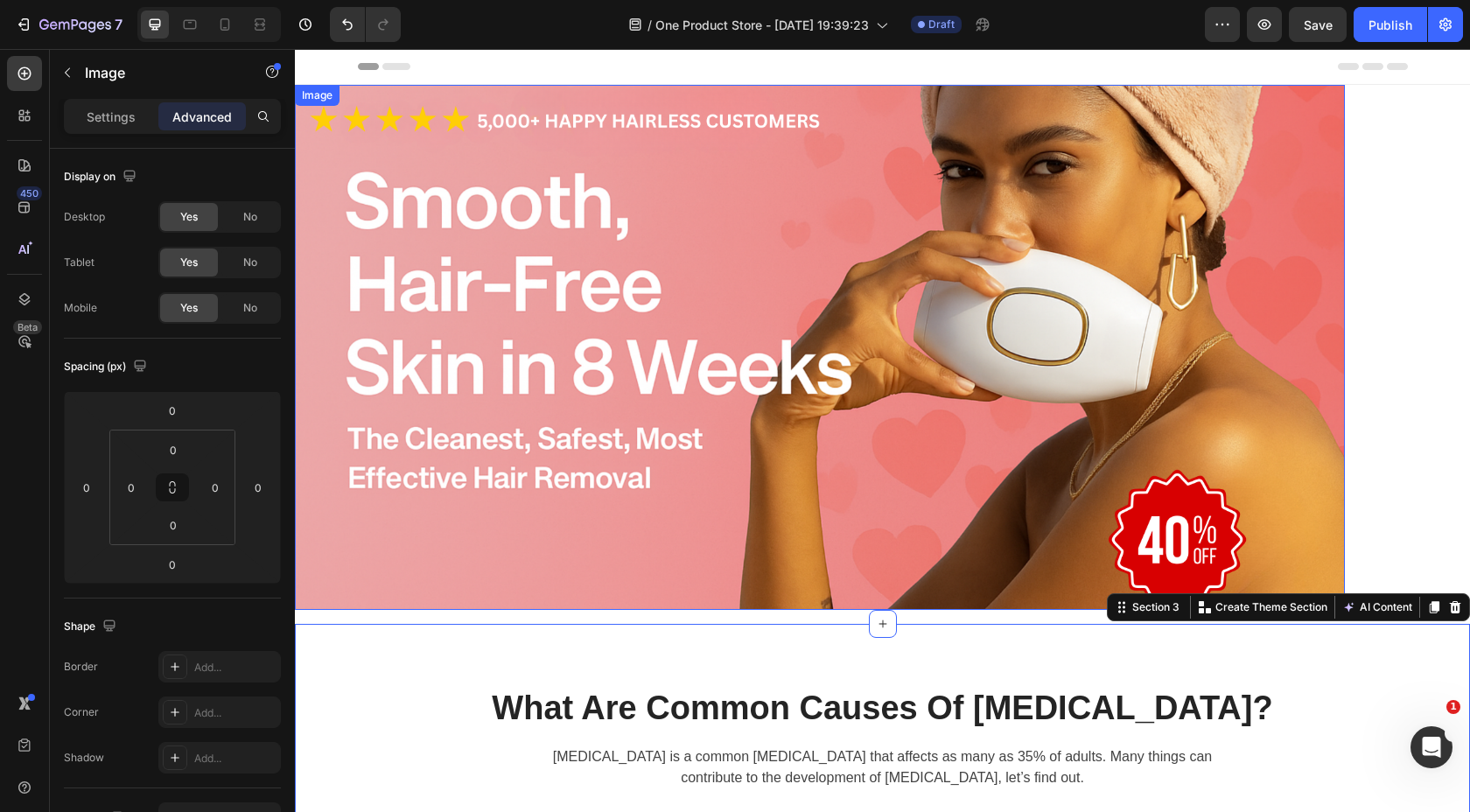
click at [473, 512] on img at bounding box center [820, 347] width 1050 height 525
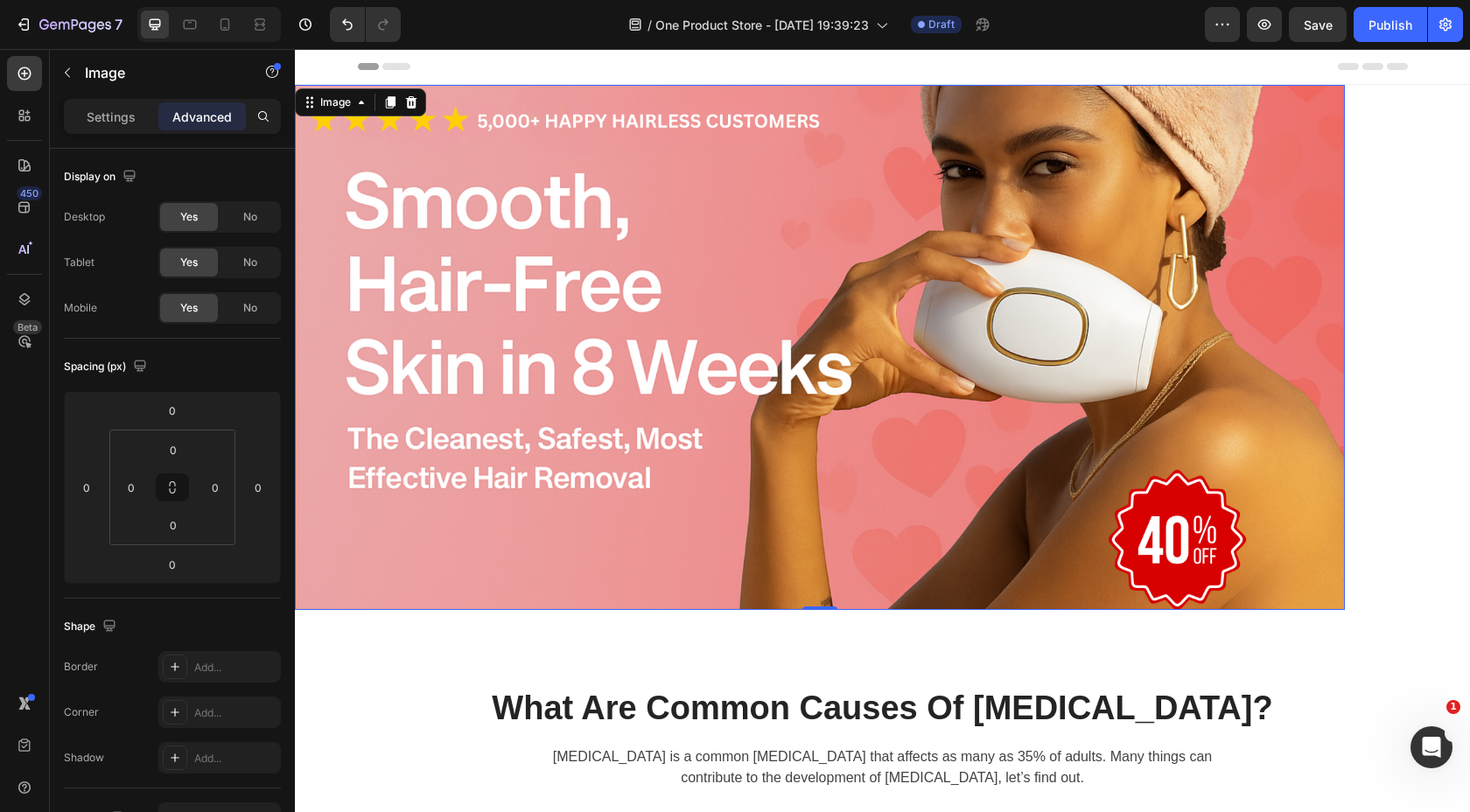
click at [473, 512] on img at bounding box center [820, 347] width 1050 height 525
click at [118, 124] on p "Settings" at bounding box center [111, 116] width 49 height 19
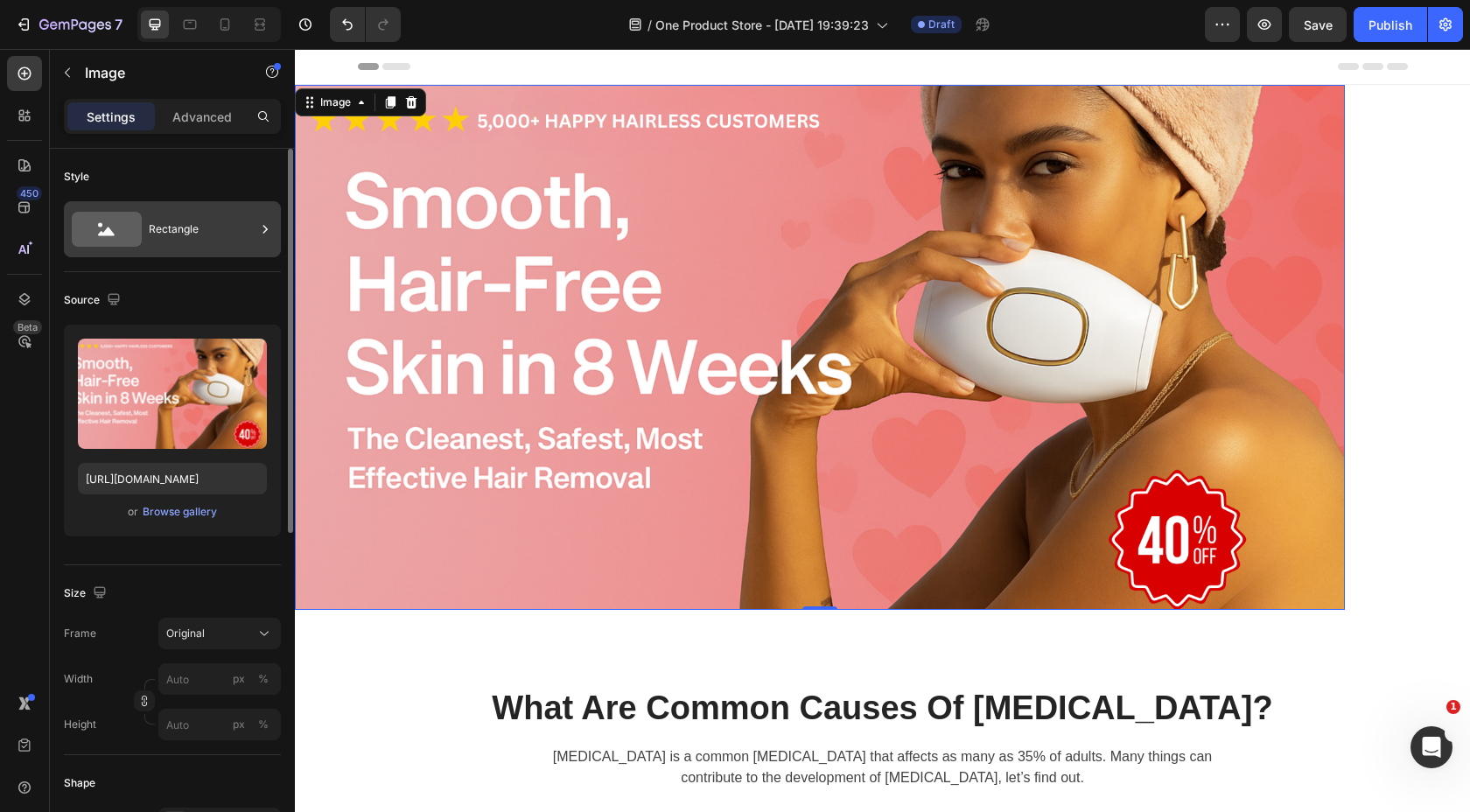
click at [191, 229] on div "Rectangle" at bounding box center [203, 229] width 107 height 40
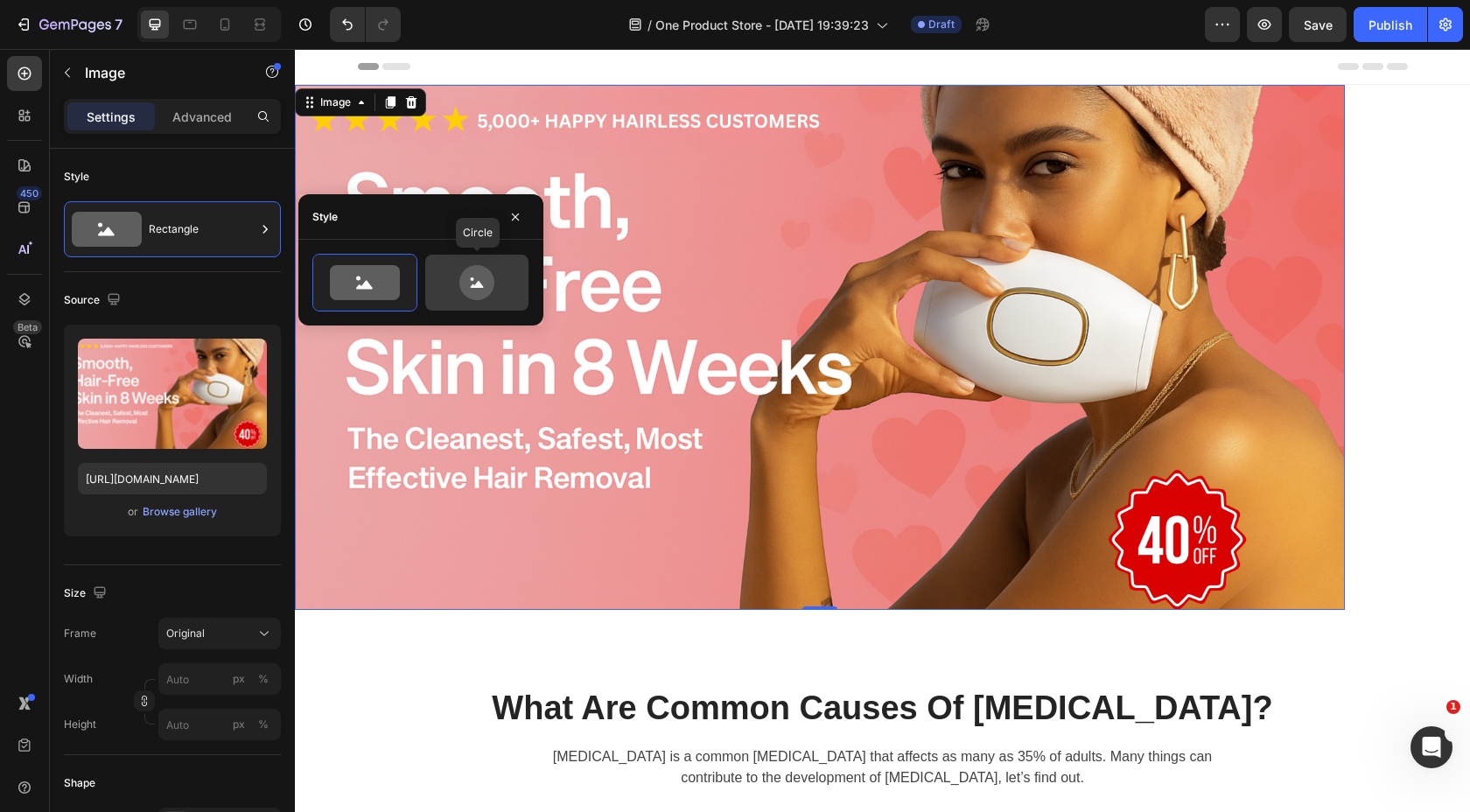
click at [458, 277] on icon at bounding box center [477, 283] width 82 height 35
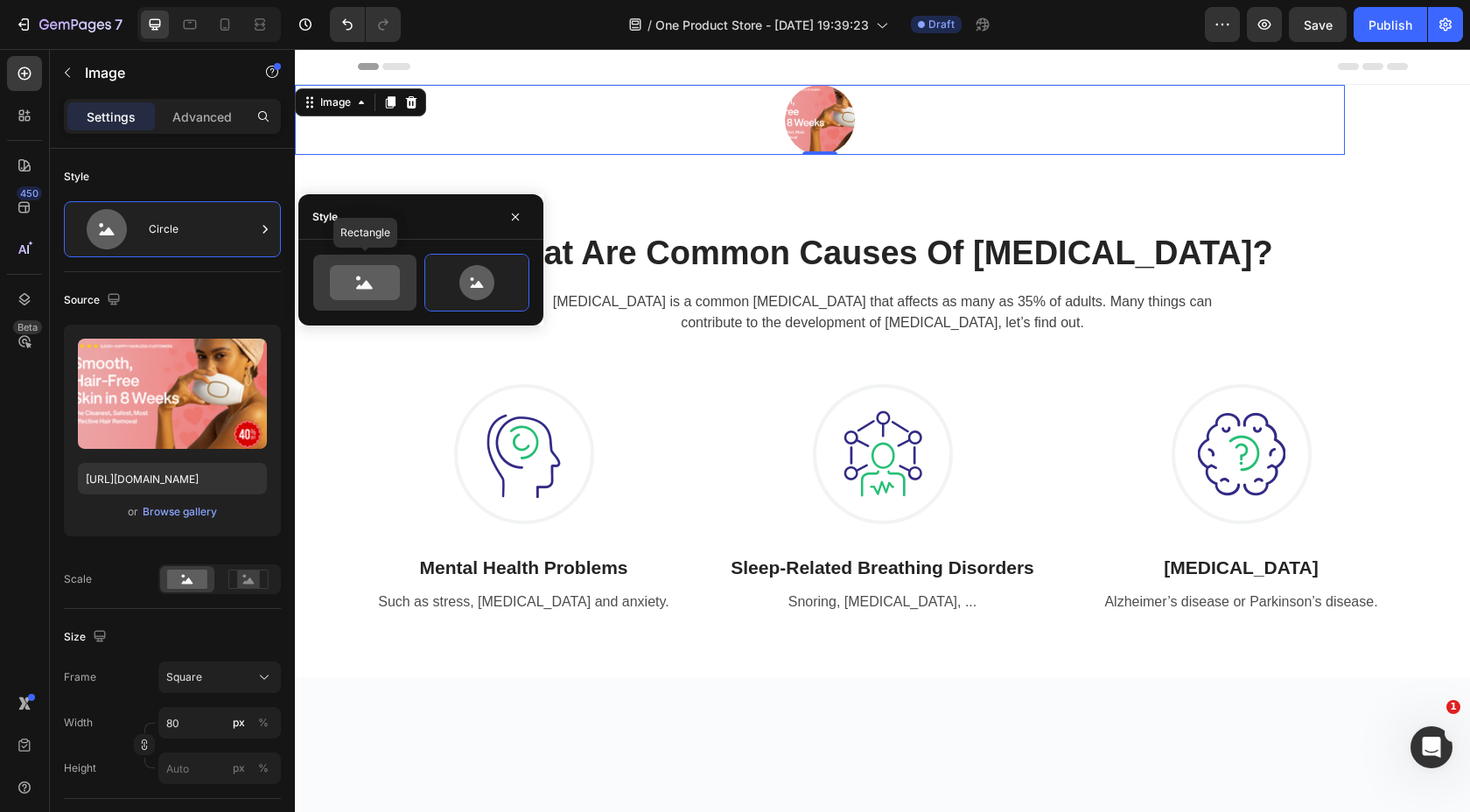
click at [365, 287] on icon at bounding box center [364, 285] width 17 height 9
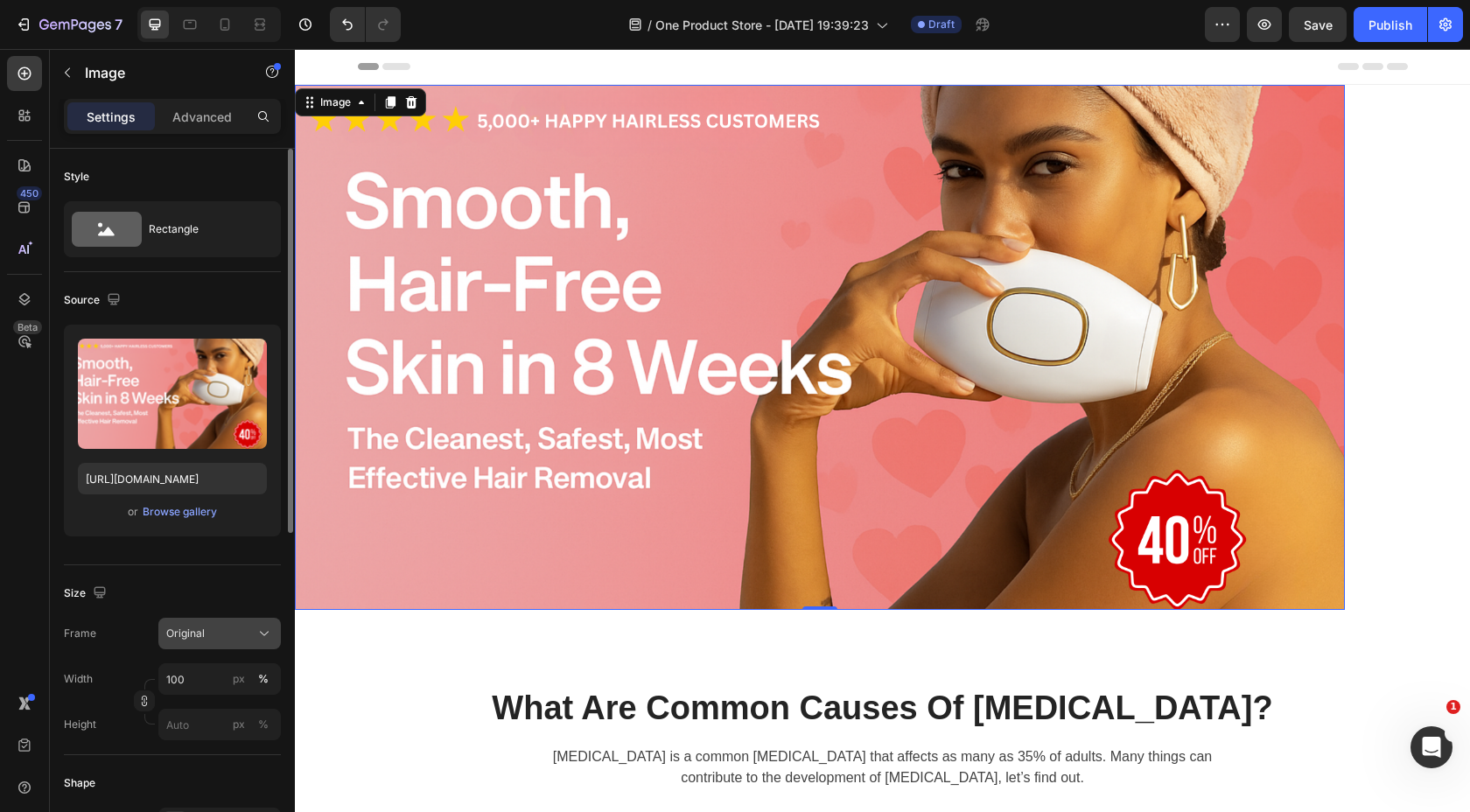
click at [228, 632] on div "Original" at bounding box center [210, 634] width 86 height 16
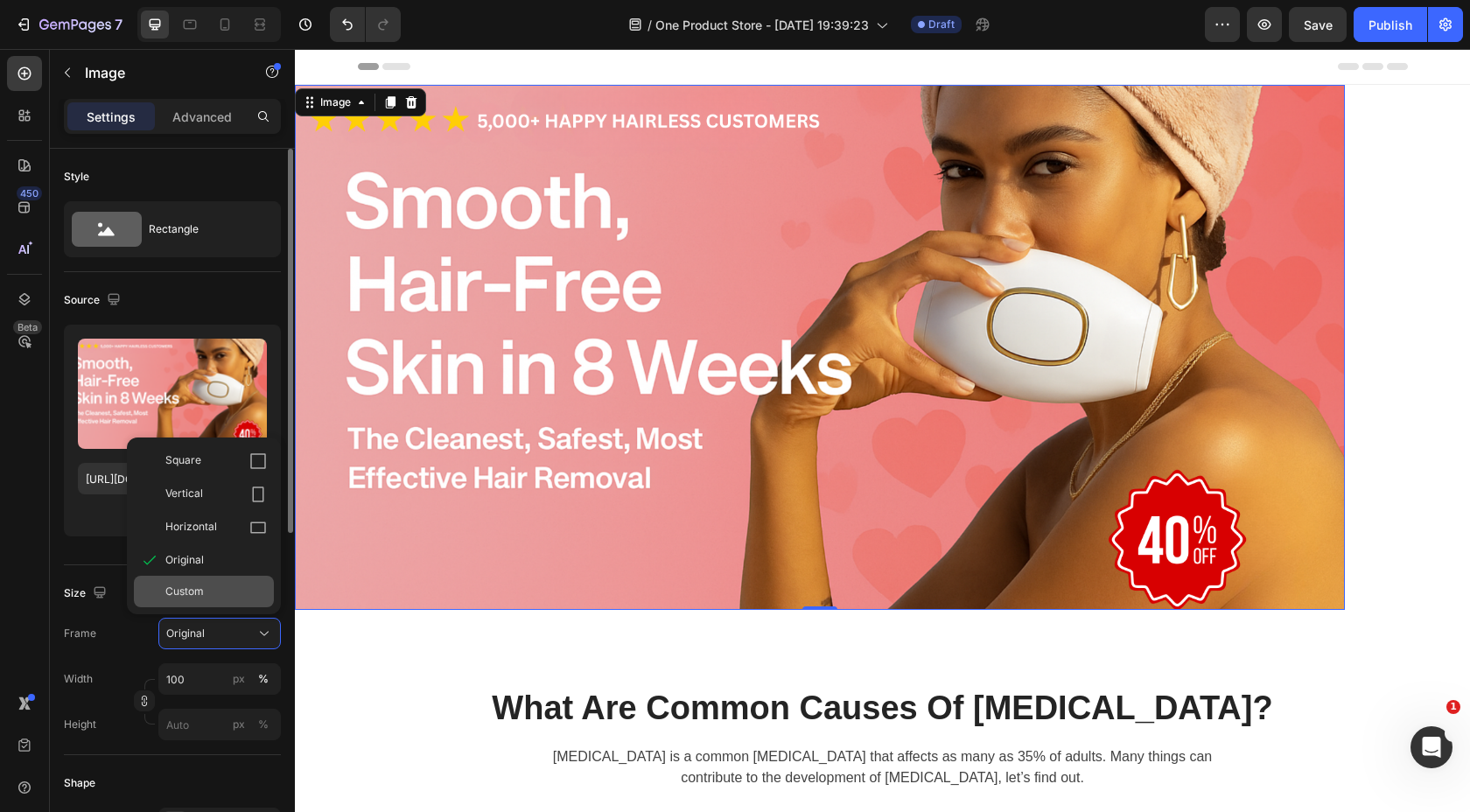
click at [209, 601] on div "Custom" at bounding box center [204, 592] width 140 height 31
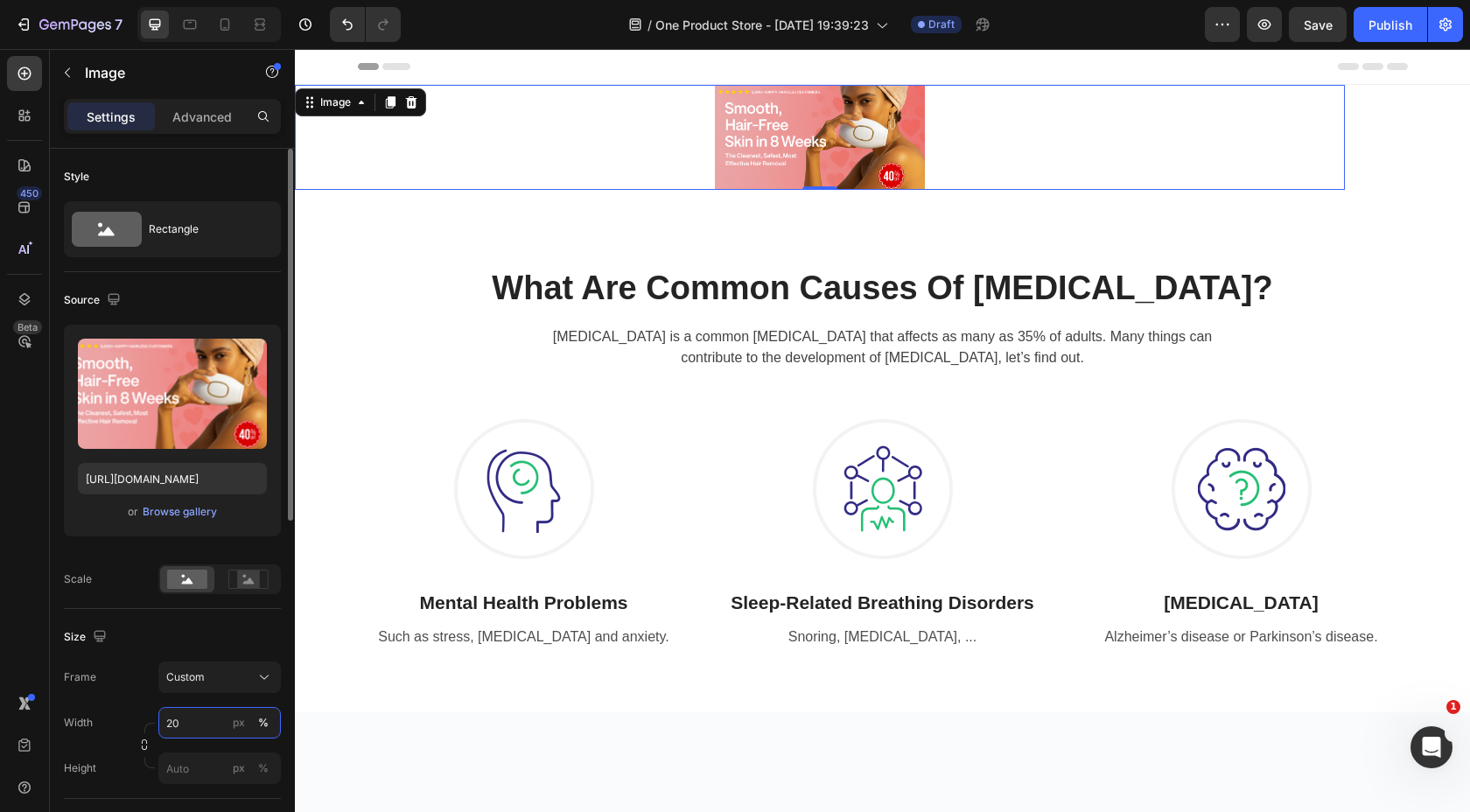
type input "2"
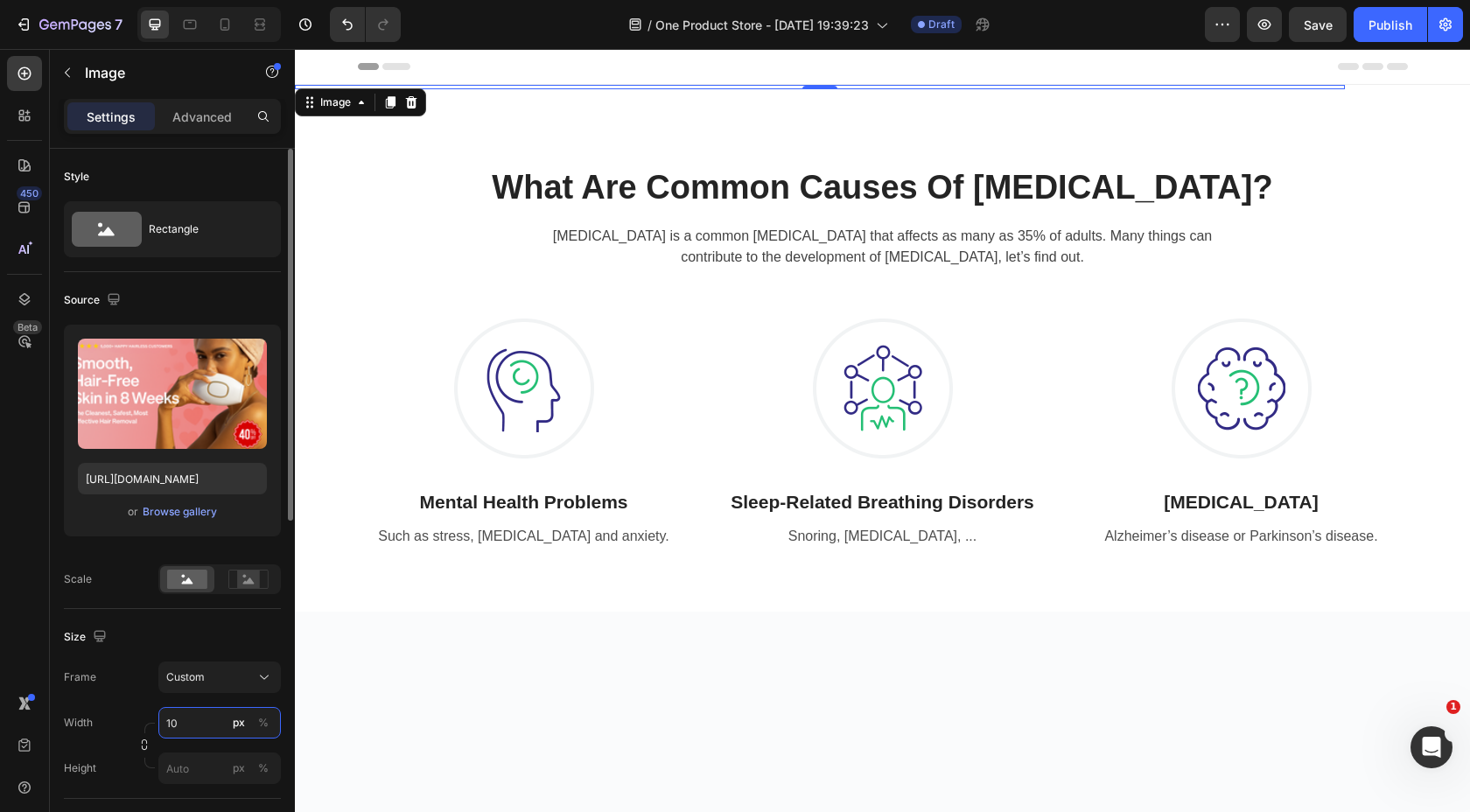
type input "1"
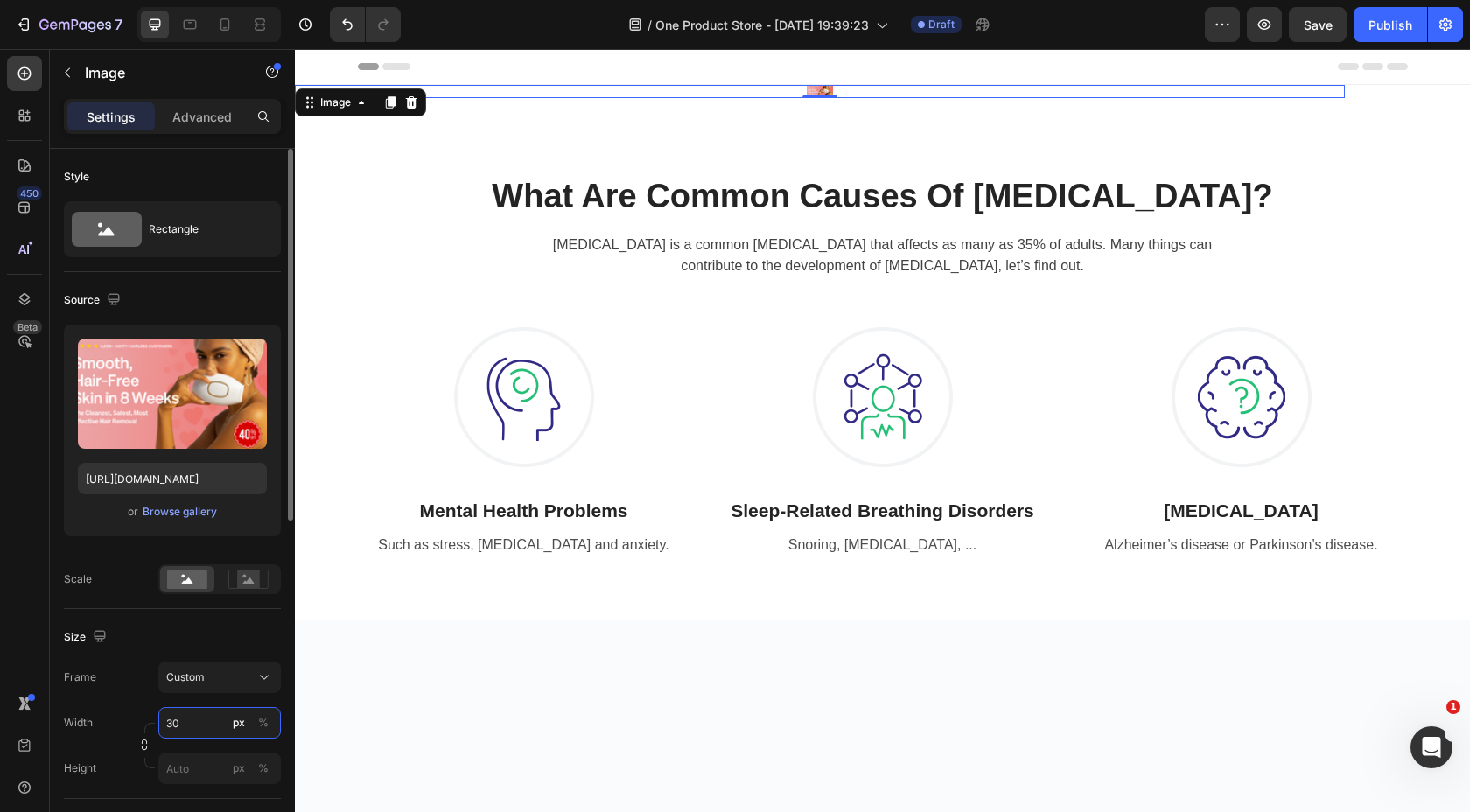
type input "3"
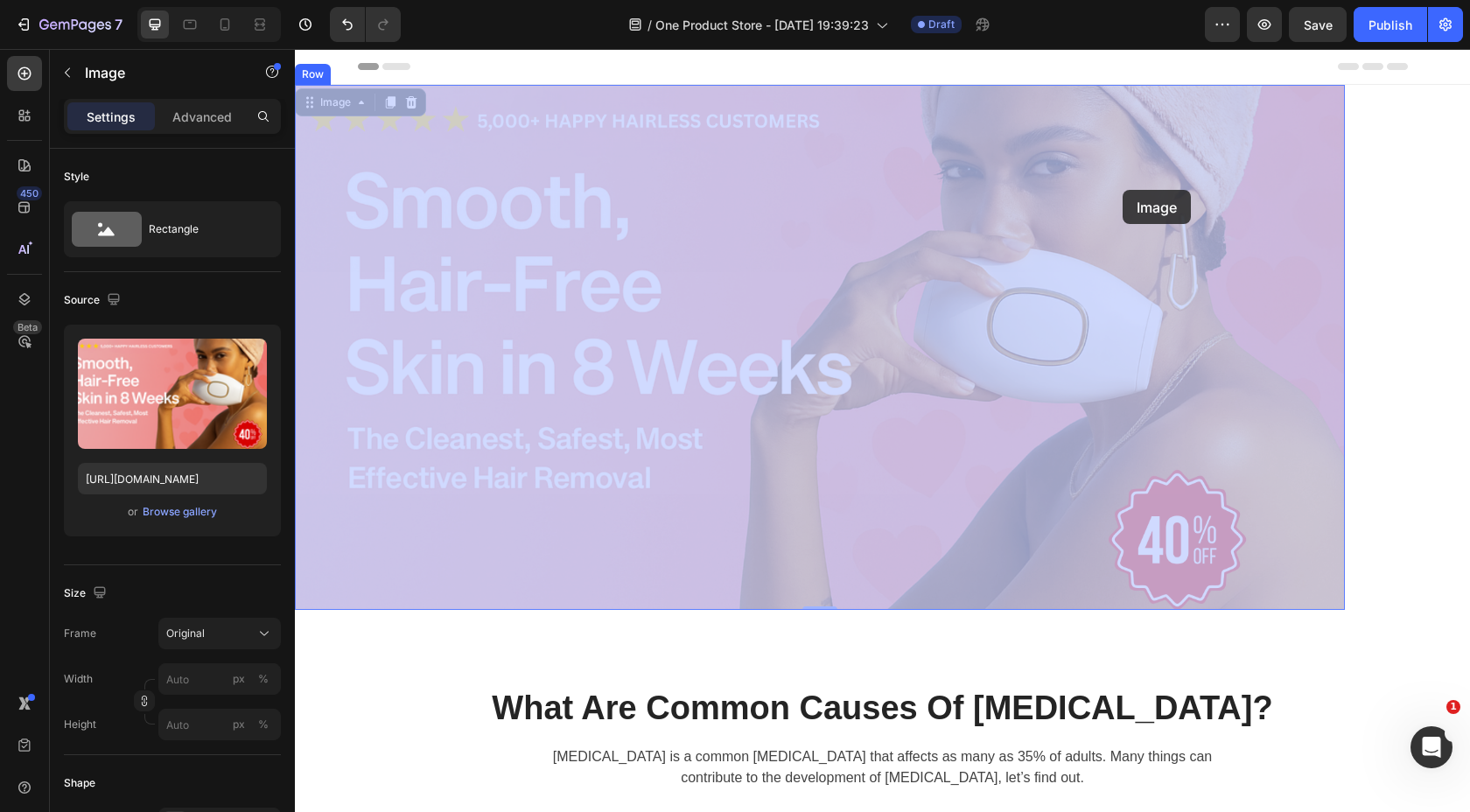
drag, startPoint x: 533, startPoint y: 235, endPoint x: 1124, endPoint y: 189, distance: 592.8
drag, startPoint x: 629, startPoint y: 294, endPoint x: 971, endPoint y: 344, distance: 345.6
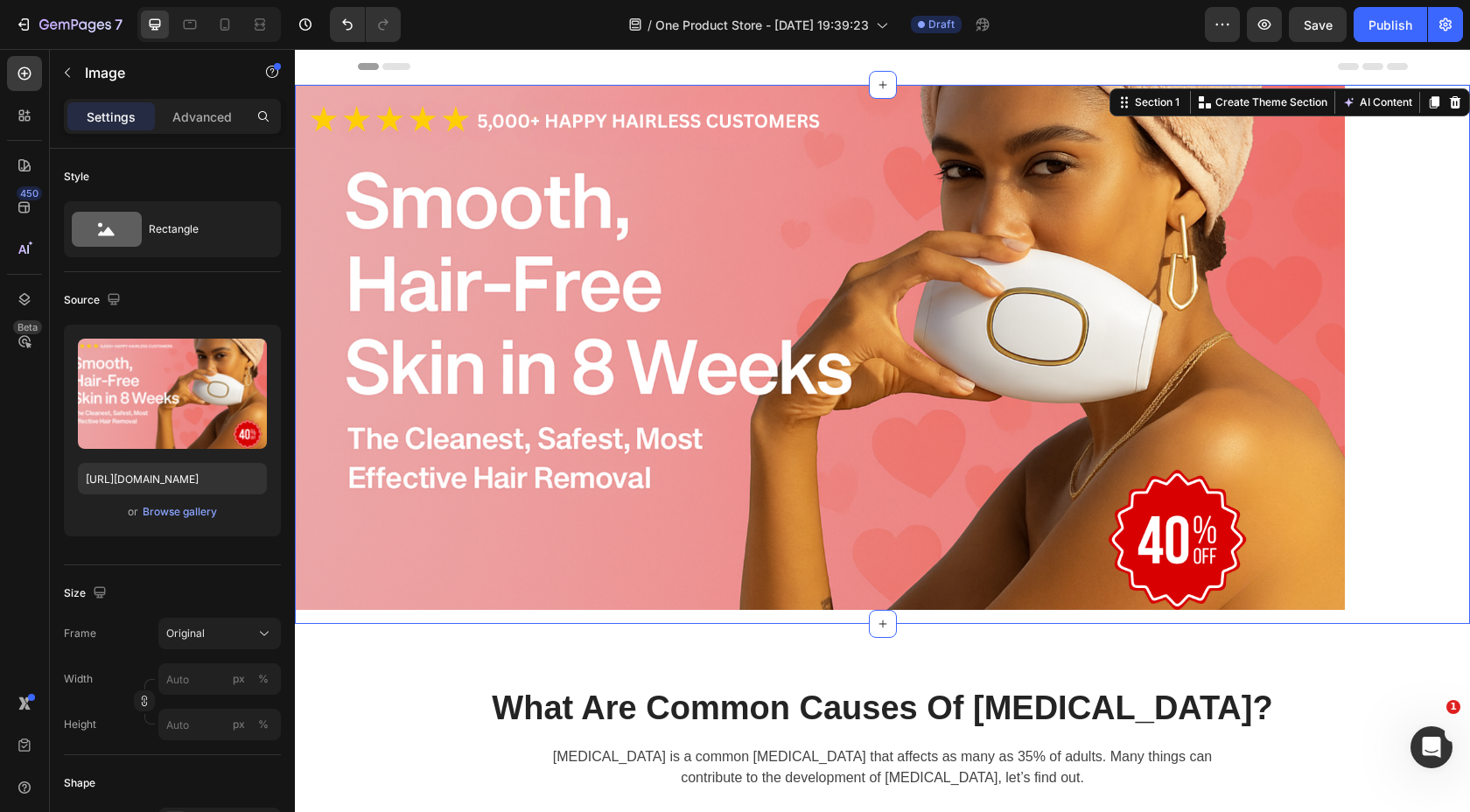
click at [1396, 251] on div "Image Row Section 1 Create Theme Section AI Content Write with GemAI What would…" at bounding box center [883, 354] width 1176 height 539
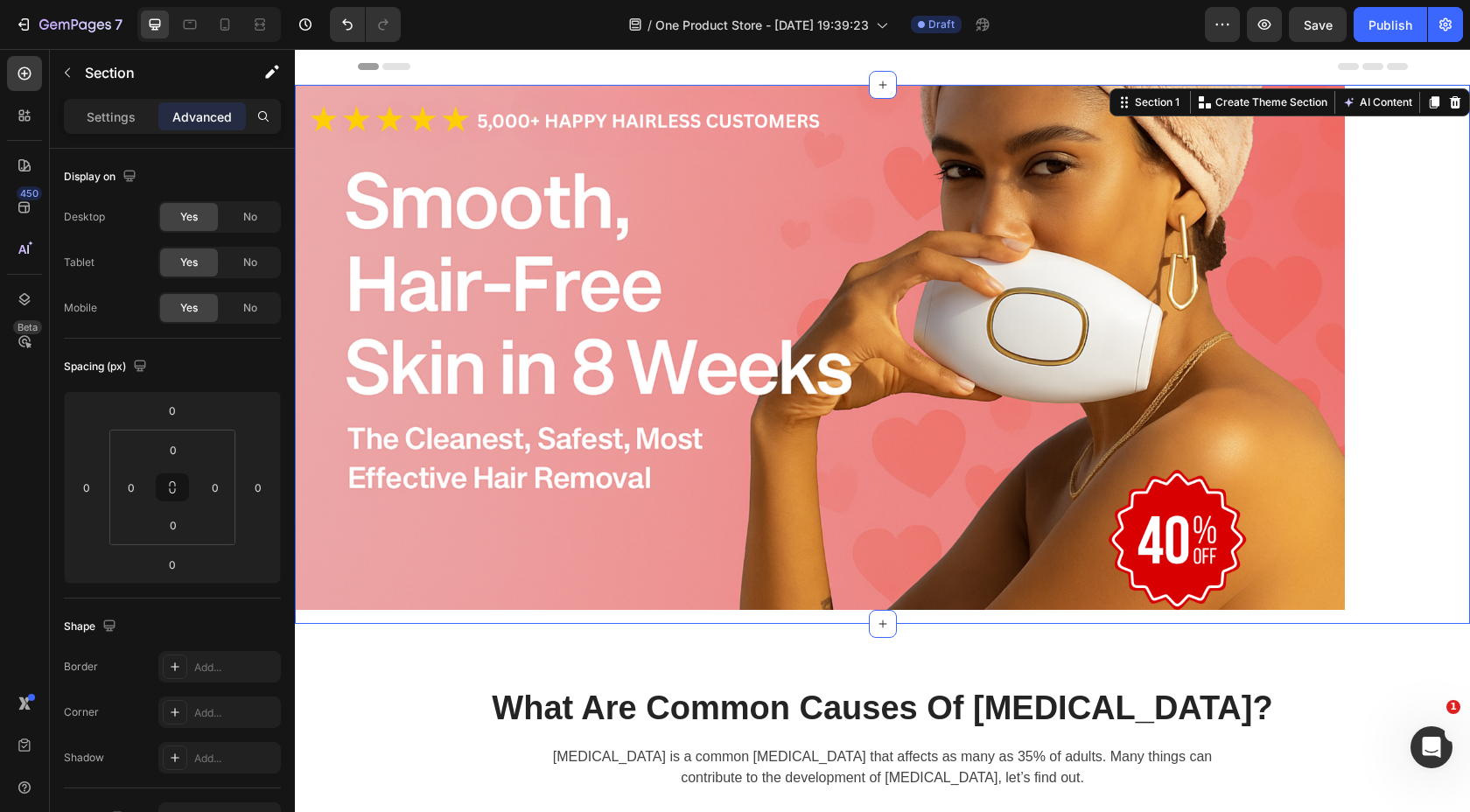
click at [1410, 212] on div "Image Row Section 1 Create Theme Section AI Content Write with GemAI What would…" at bounding box center [883, 354] width 1176 height 539
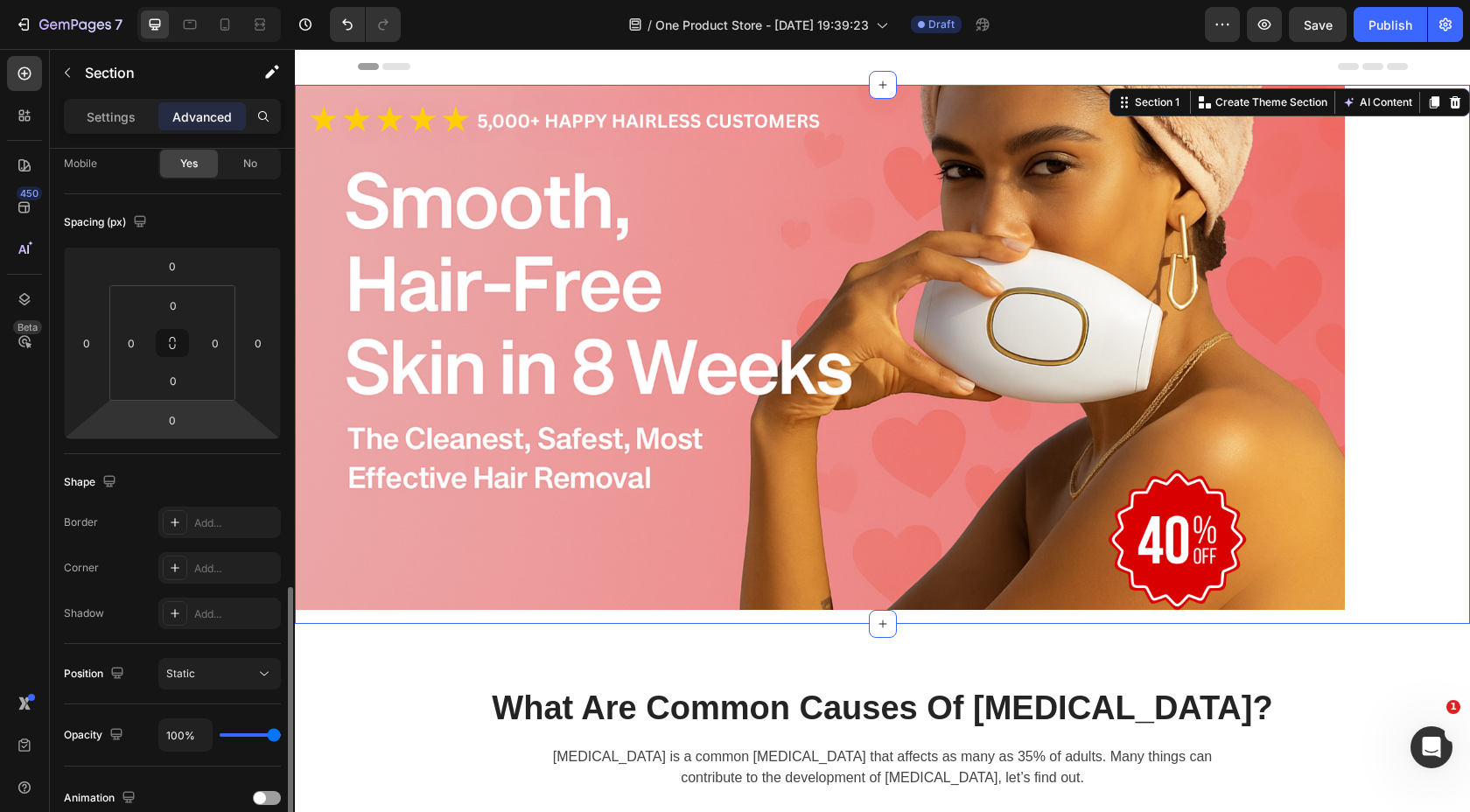
scroll to position [454, 0]
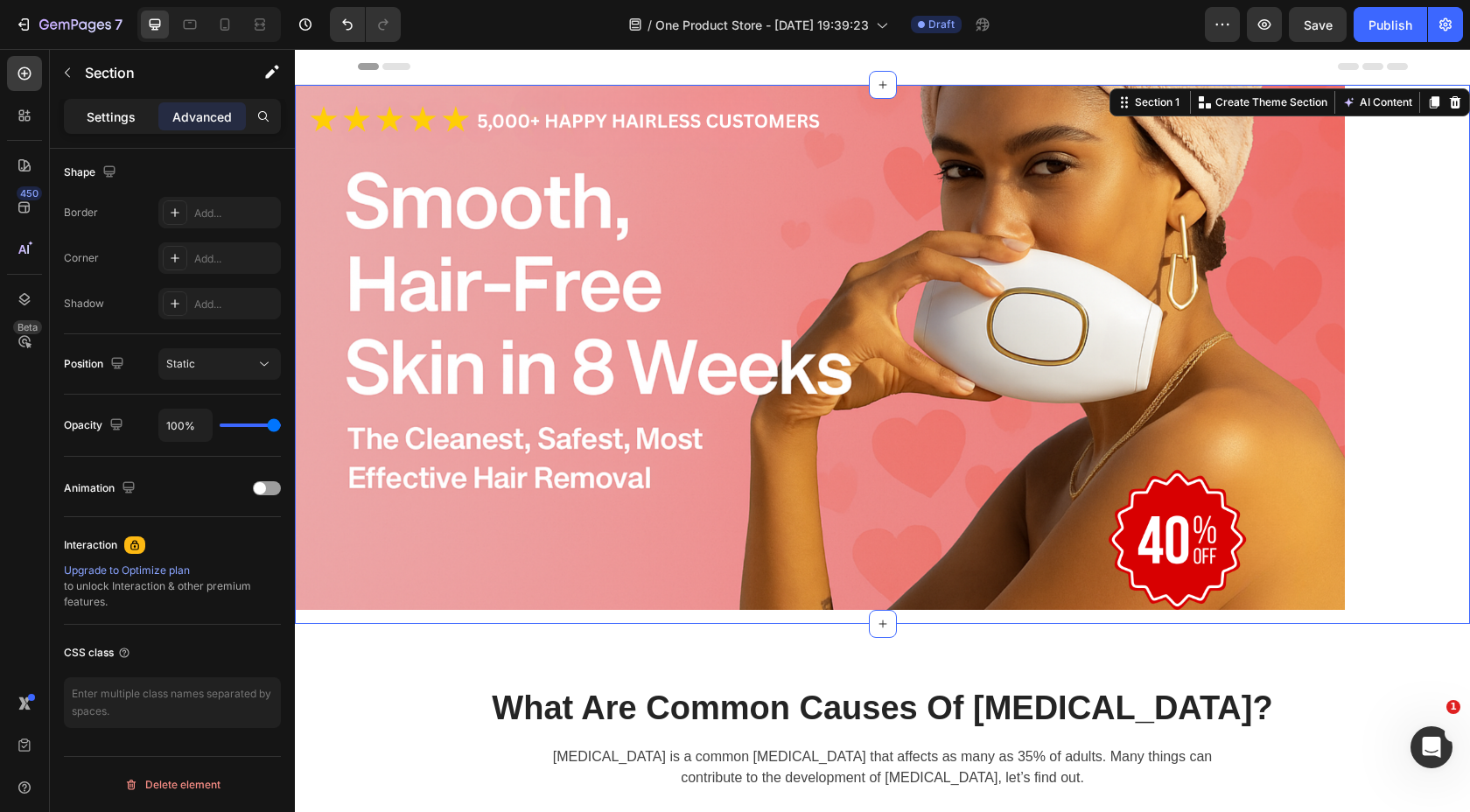
click at [109, 122] on p "Settings" at bounding box center [111, 116] width 49 height 19
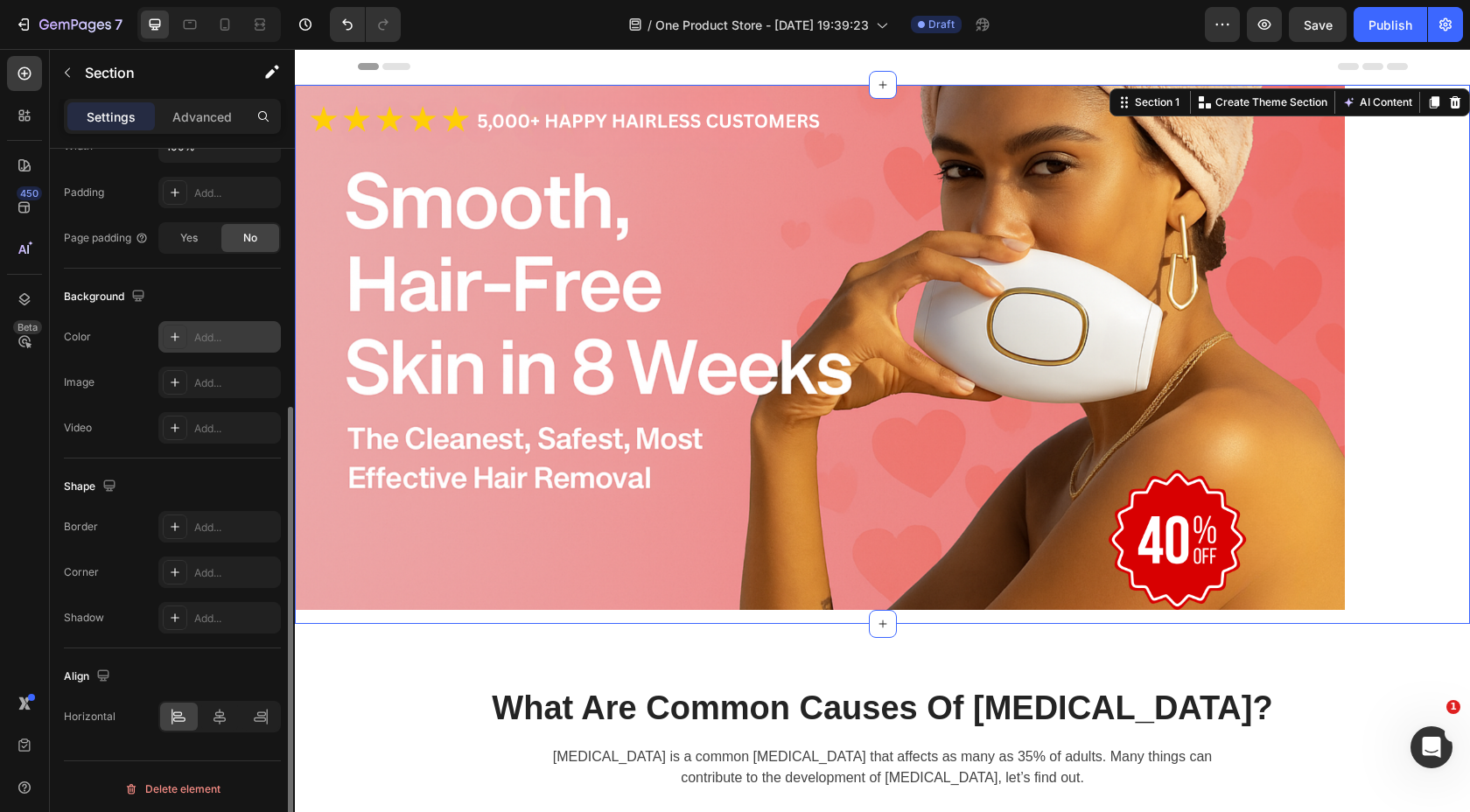
scroll to position [406, 0]
click at [217, 715] on icon at bounding box center [219, 715] width 13 height 16
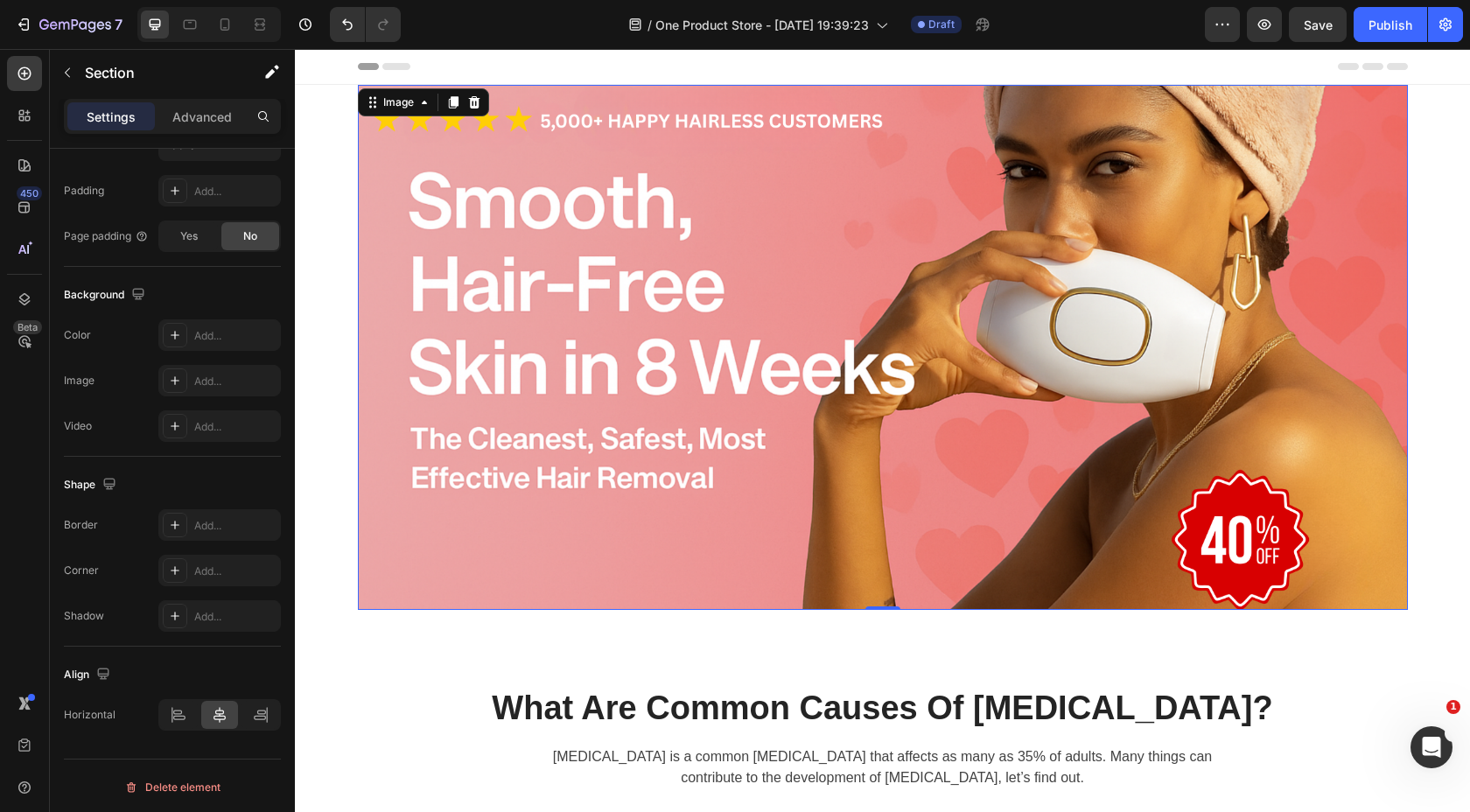
click at [529, 402] on img at bounding box center [882, 347] width 1050 height 525
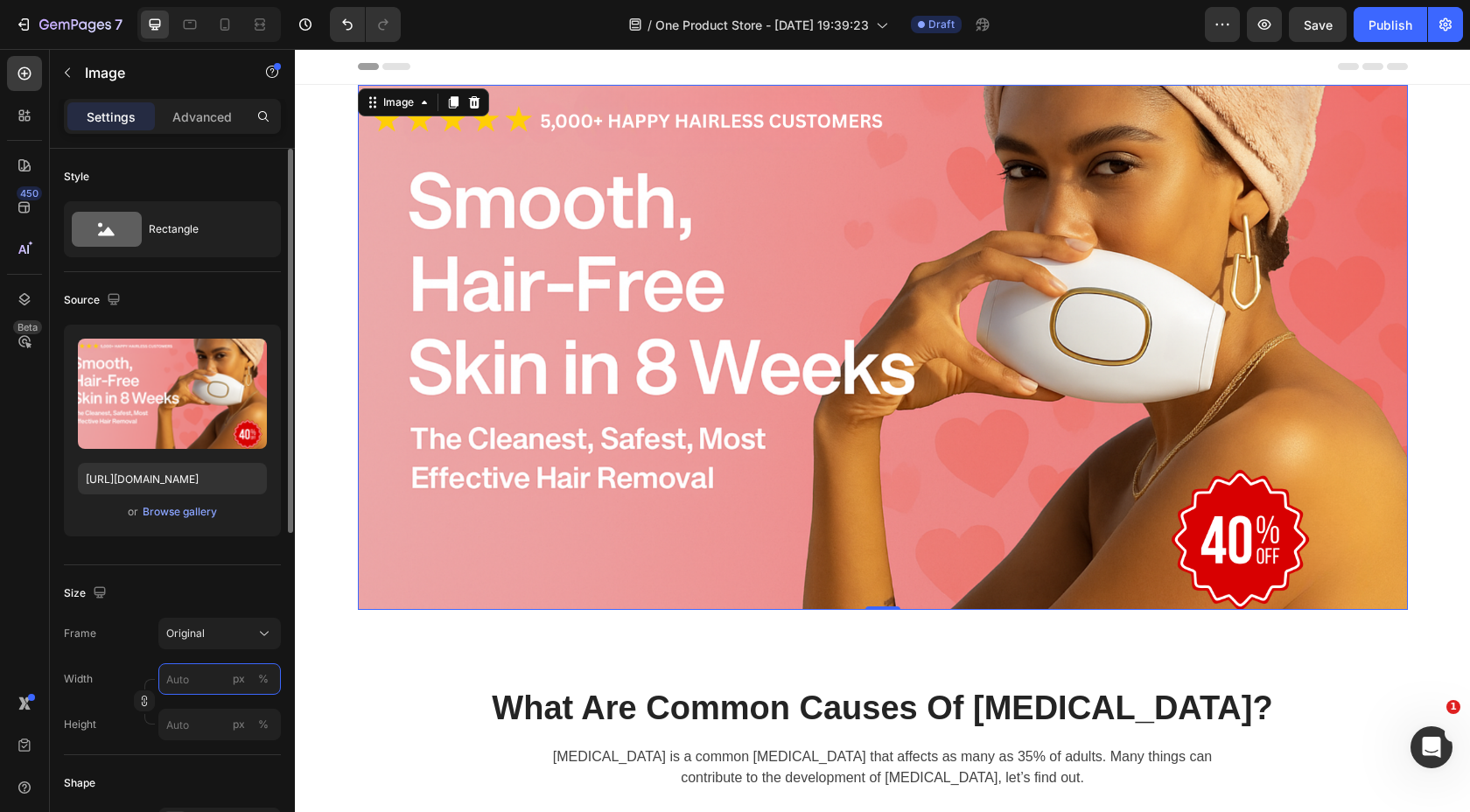
click at [203, 689] on input "px %" at bounding box center [219, 679] width 123 height 31
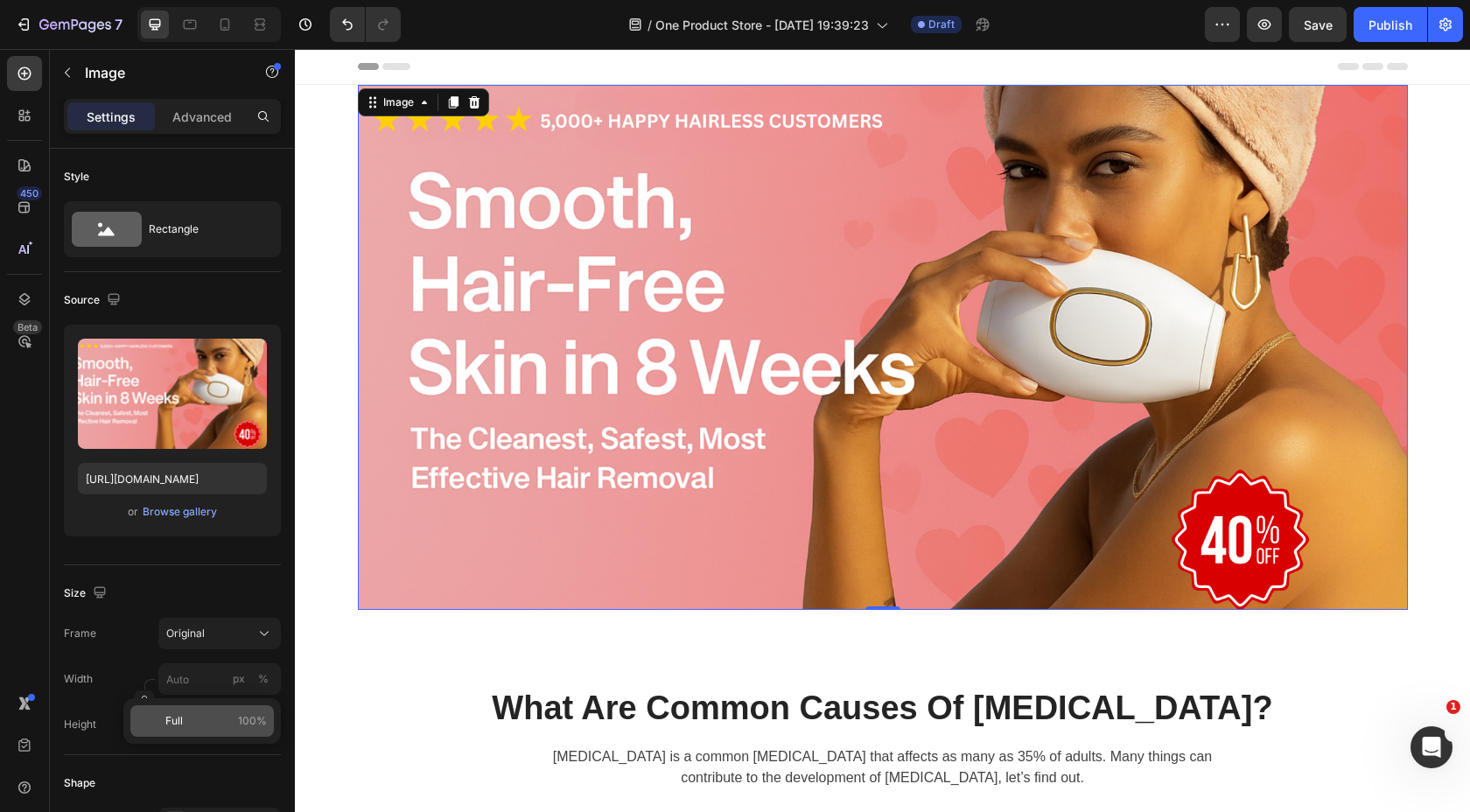
click at [233, 715] on p "Full 100%" at bounding box center [216, 721] width 101 height 16
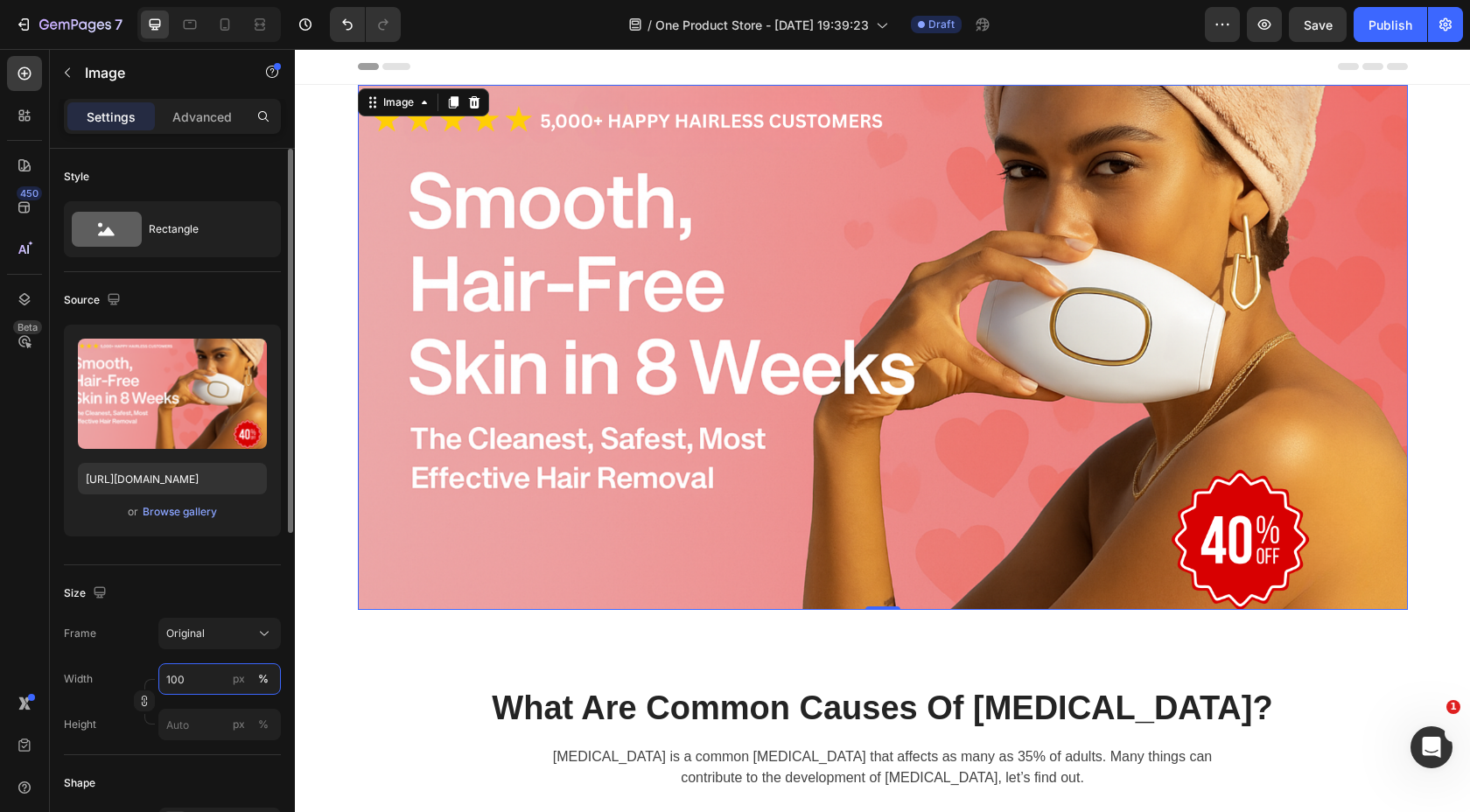
click at [224, 681] on input "100" at bounding box center [219, 679] width 123 height 31
type input "2"
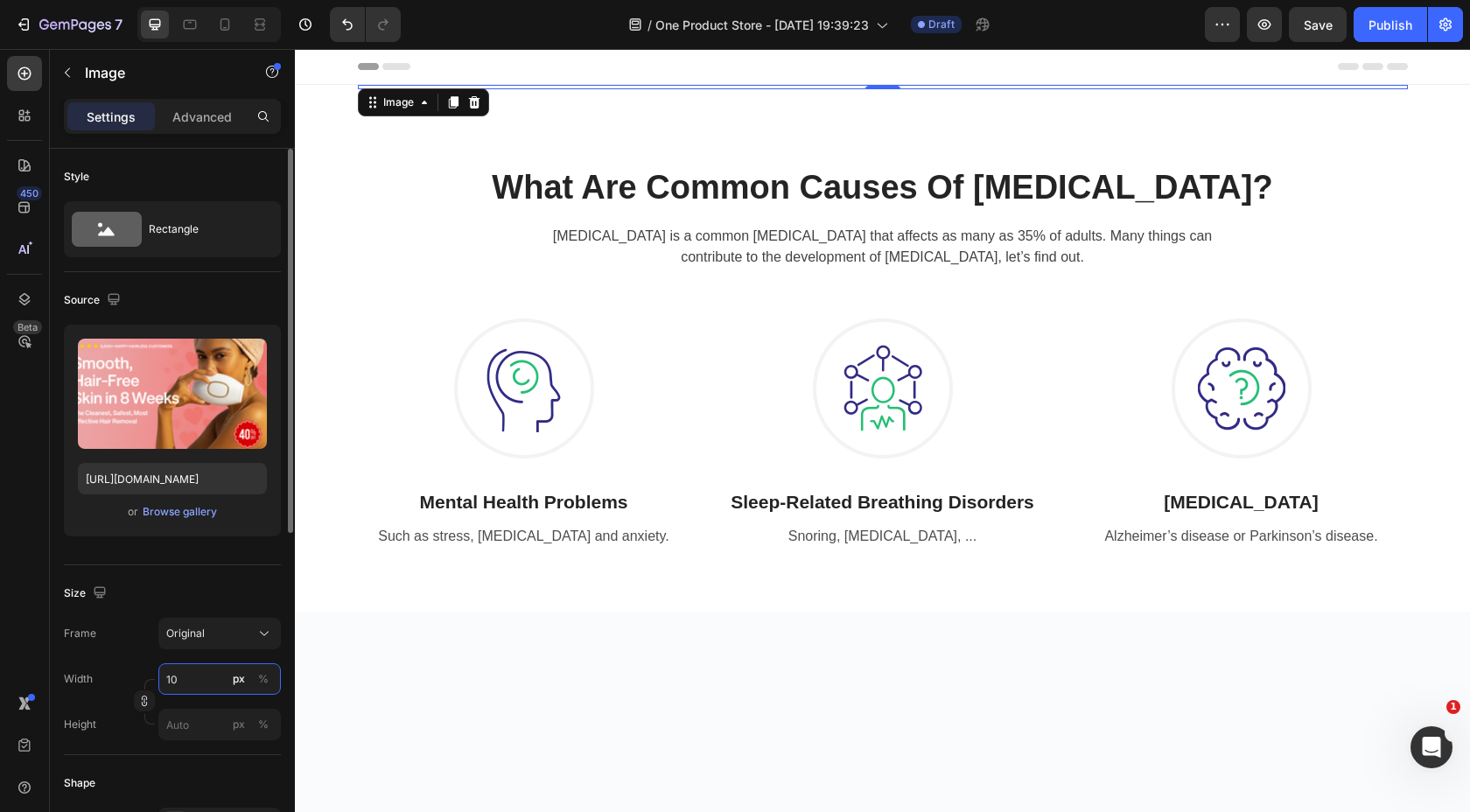
type input "1"
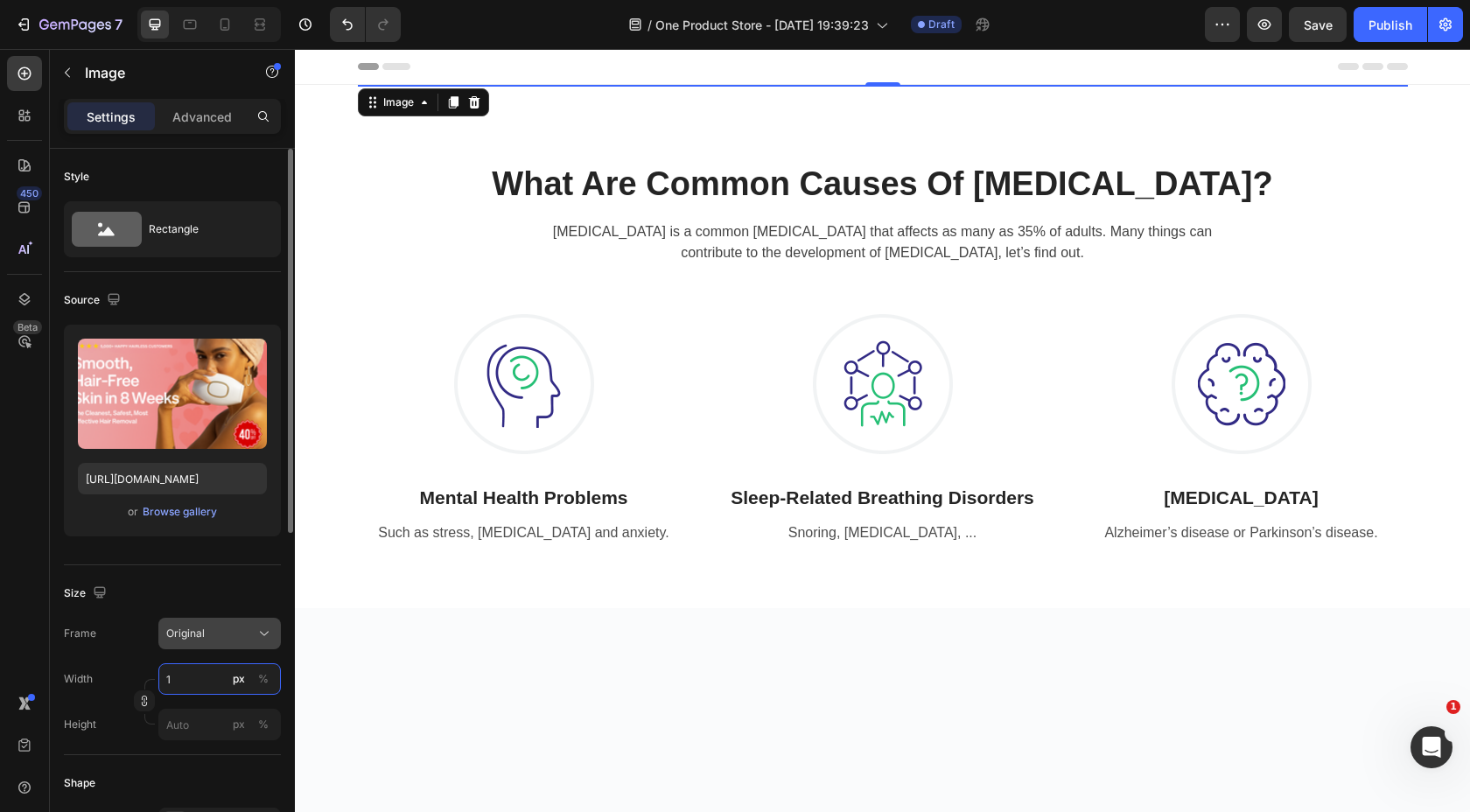
type input "1"
click at [226, 637] on div "Original" at bounding box center [210, 634] width 86 height 16
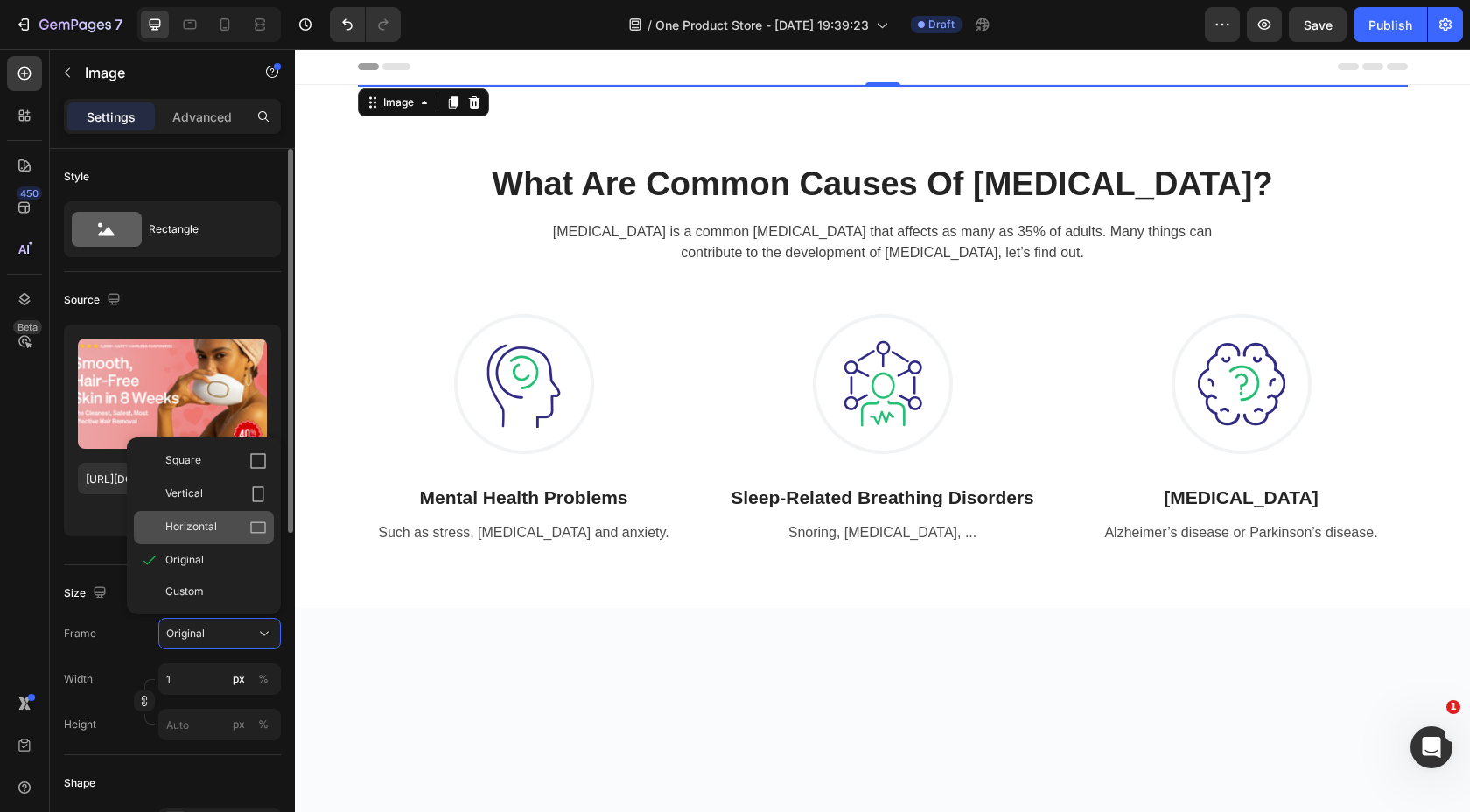
click at [234, 527] on div "Horizontal" at bounding box center [216, 527] width 101 height 18
type input "1"
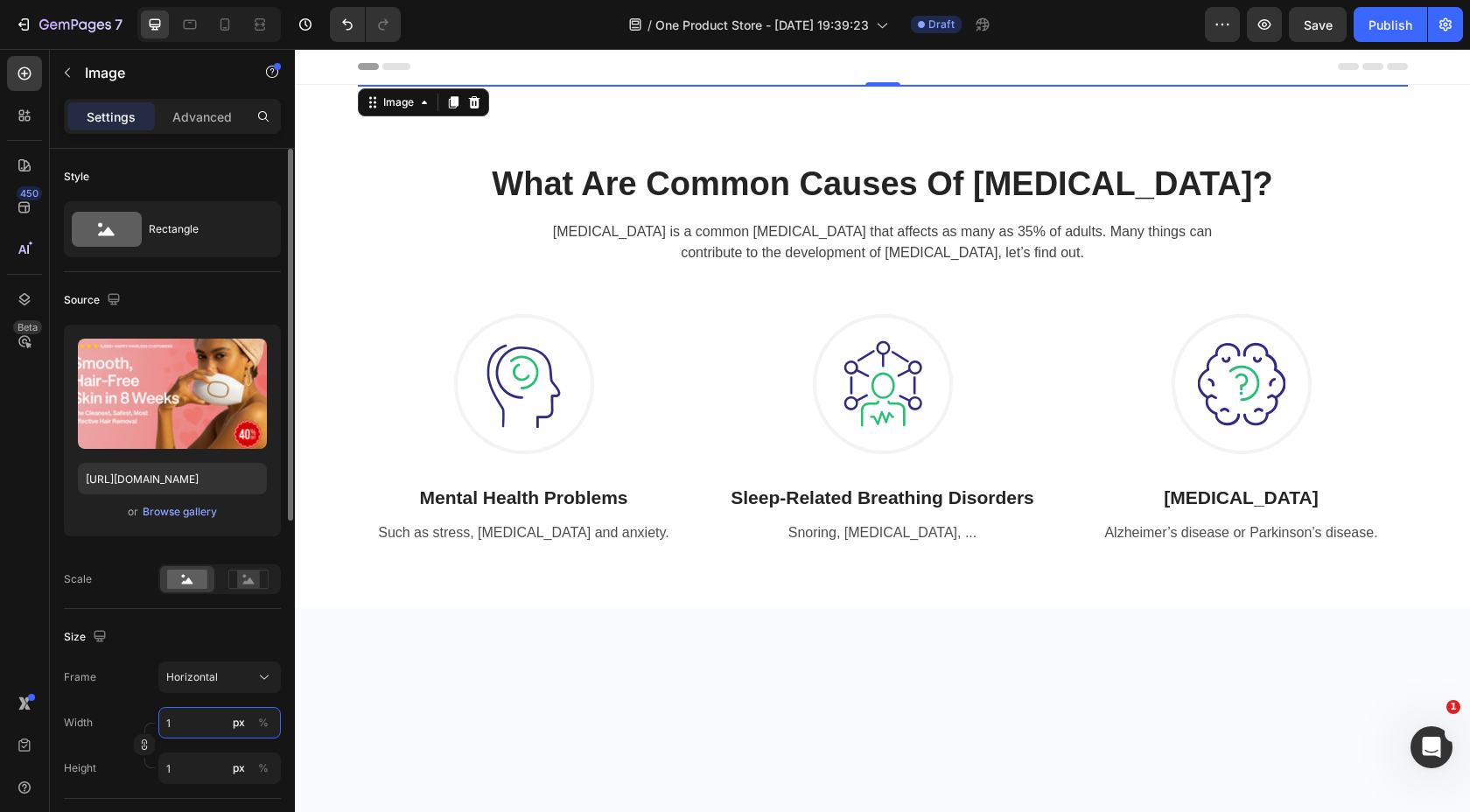
click at [197, 732] on input "1" at bounding box center [219, 722] width 123 height 31
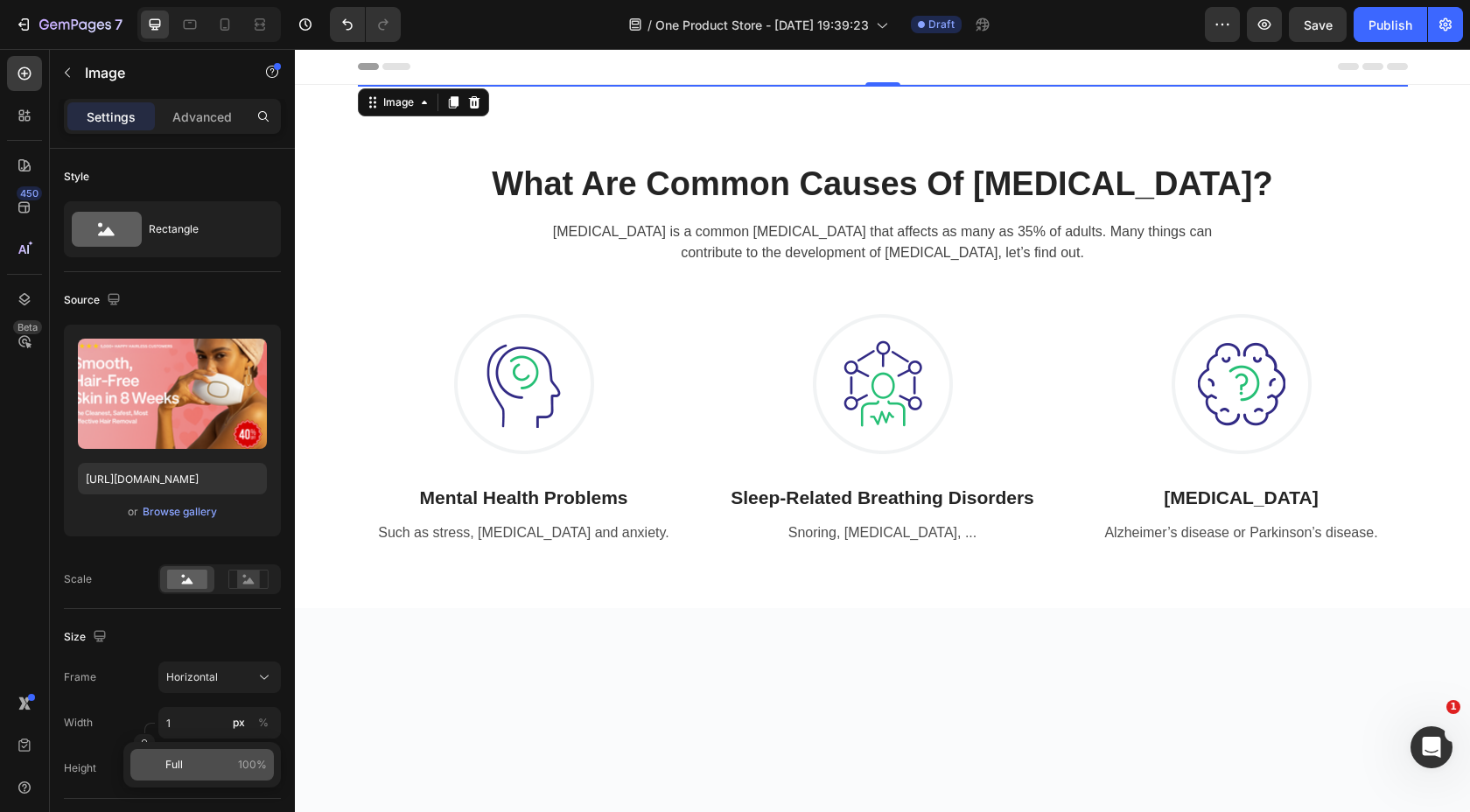
click at [193, 764] on p "Full 100%" at bounding box center [216, 765] width 101 height 16
type input "100"
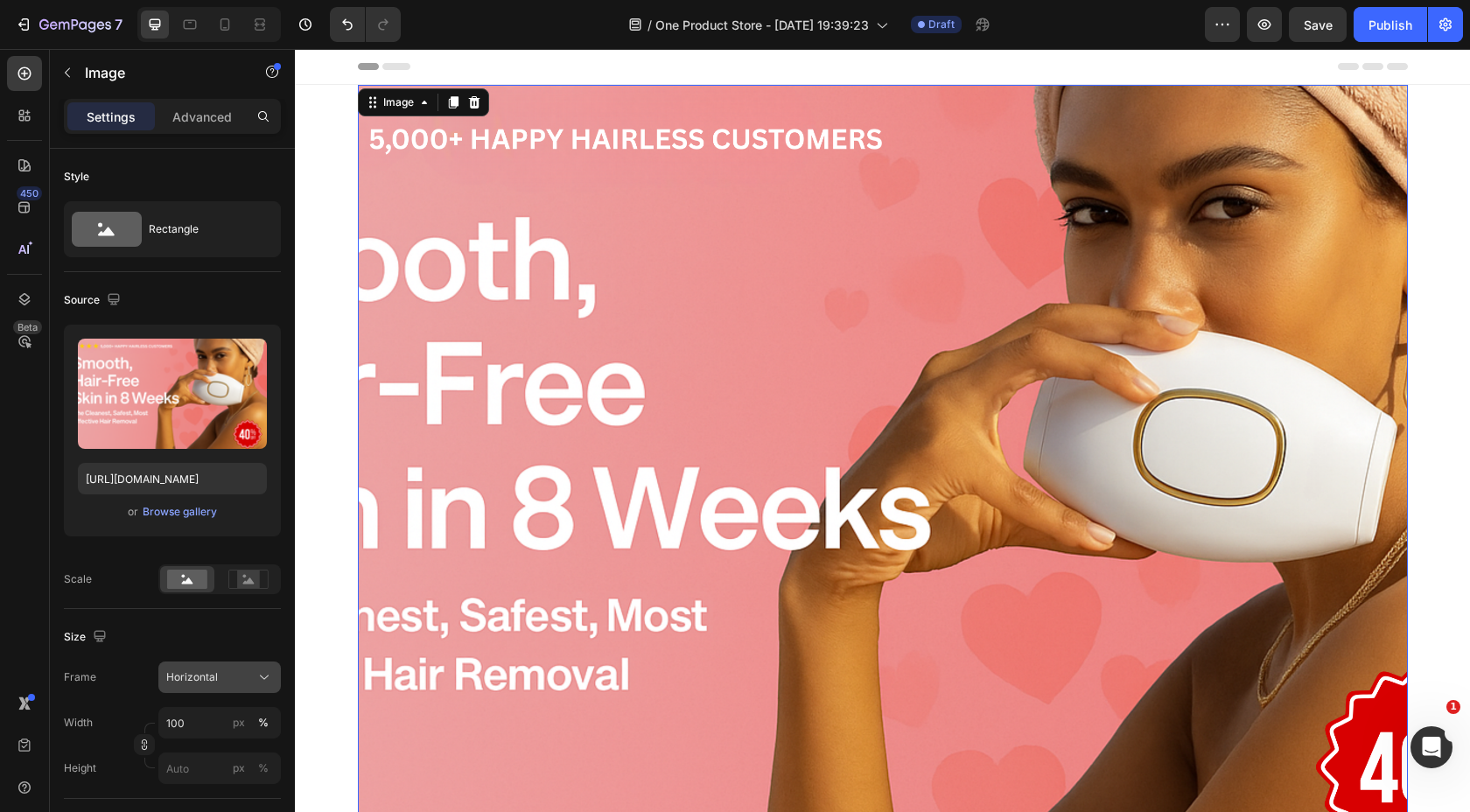
click at [220, 688] on button "Horizontal" at bounding box center [219, 677] width 123 height 31
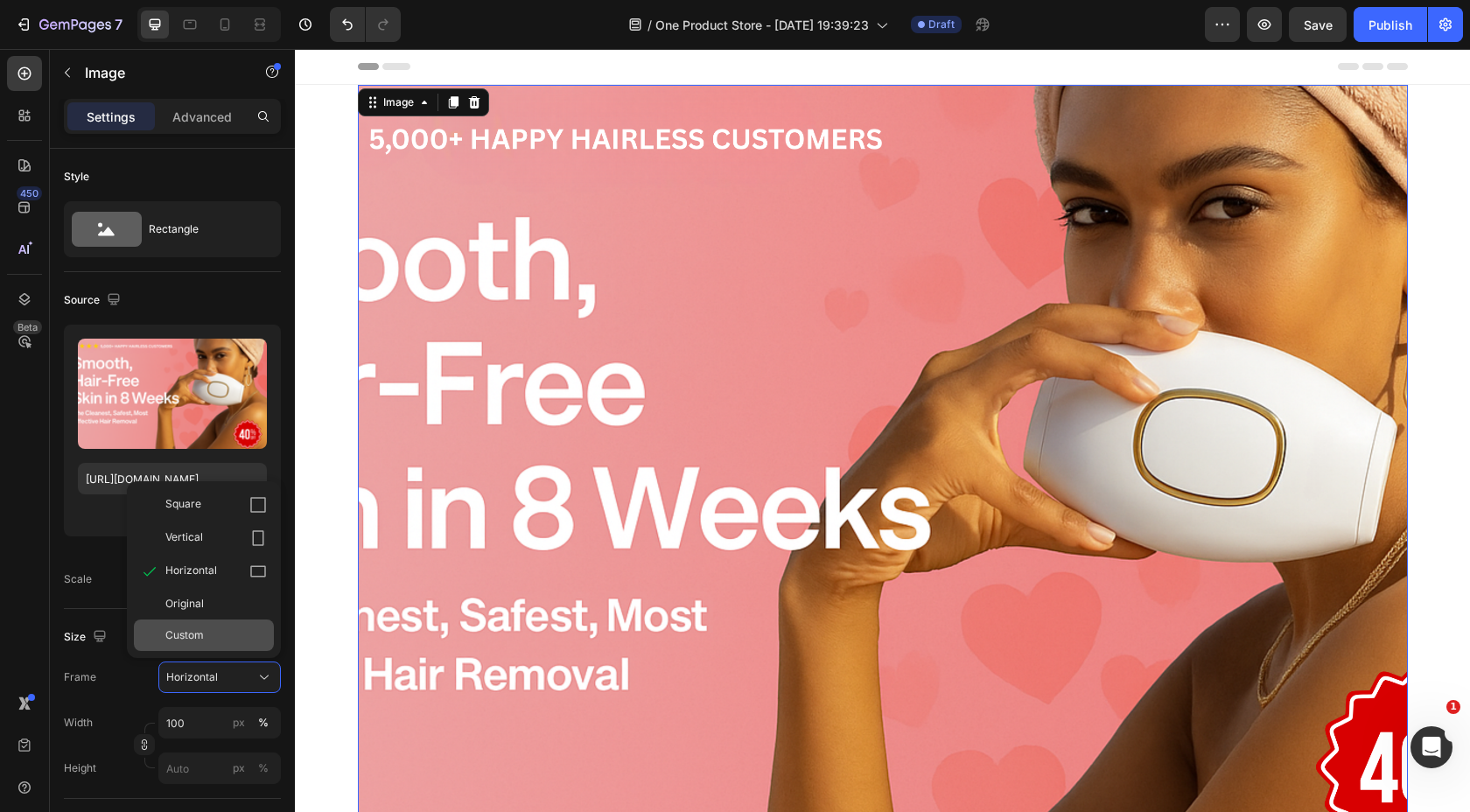
click at [235, 631] on div "Custom" at bounding box center [216, 636] width 101 height 16
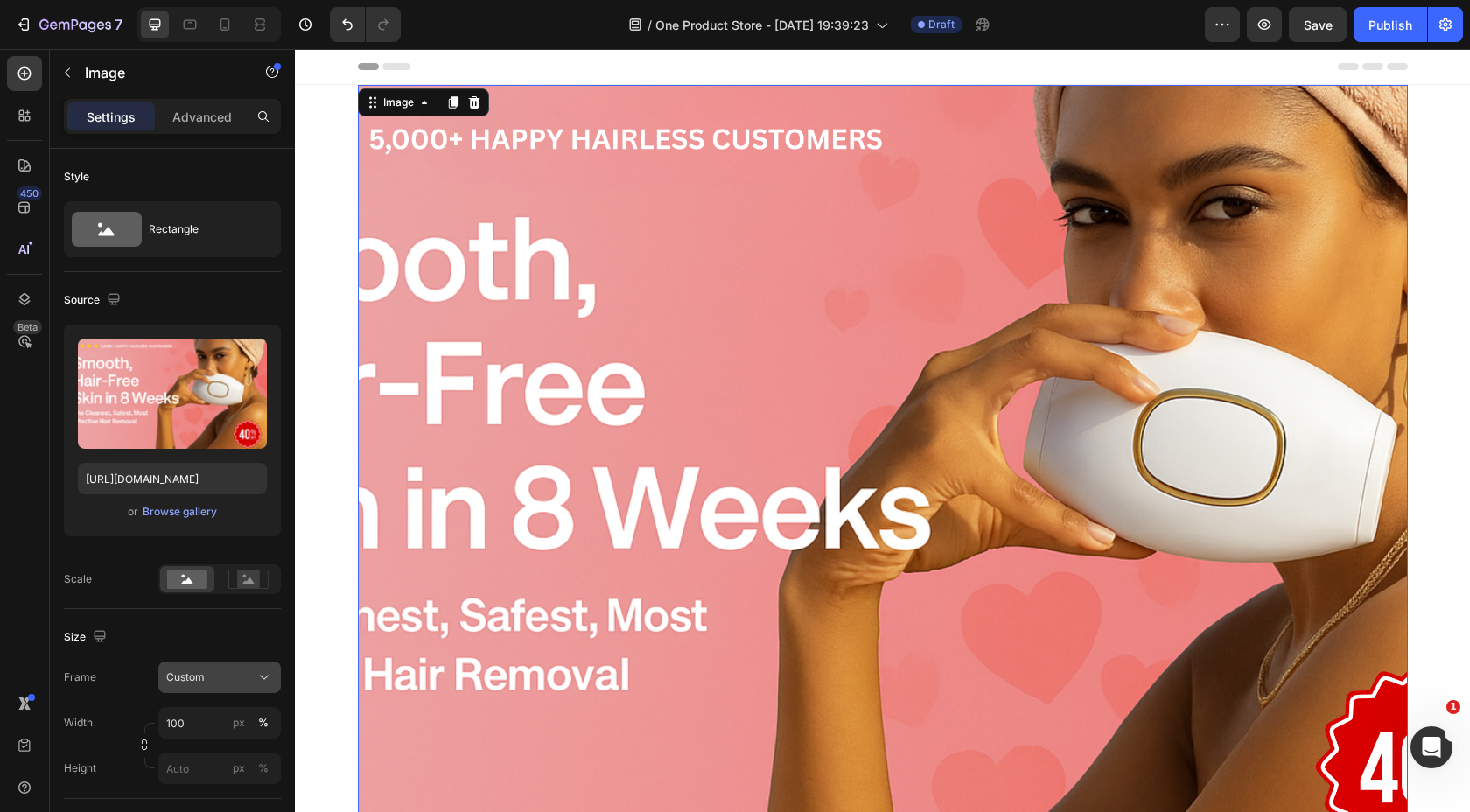
click at [220, 672] on div "Custom" at bounding box center [210, 677] width 86 height 16
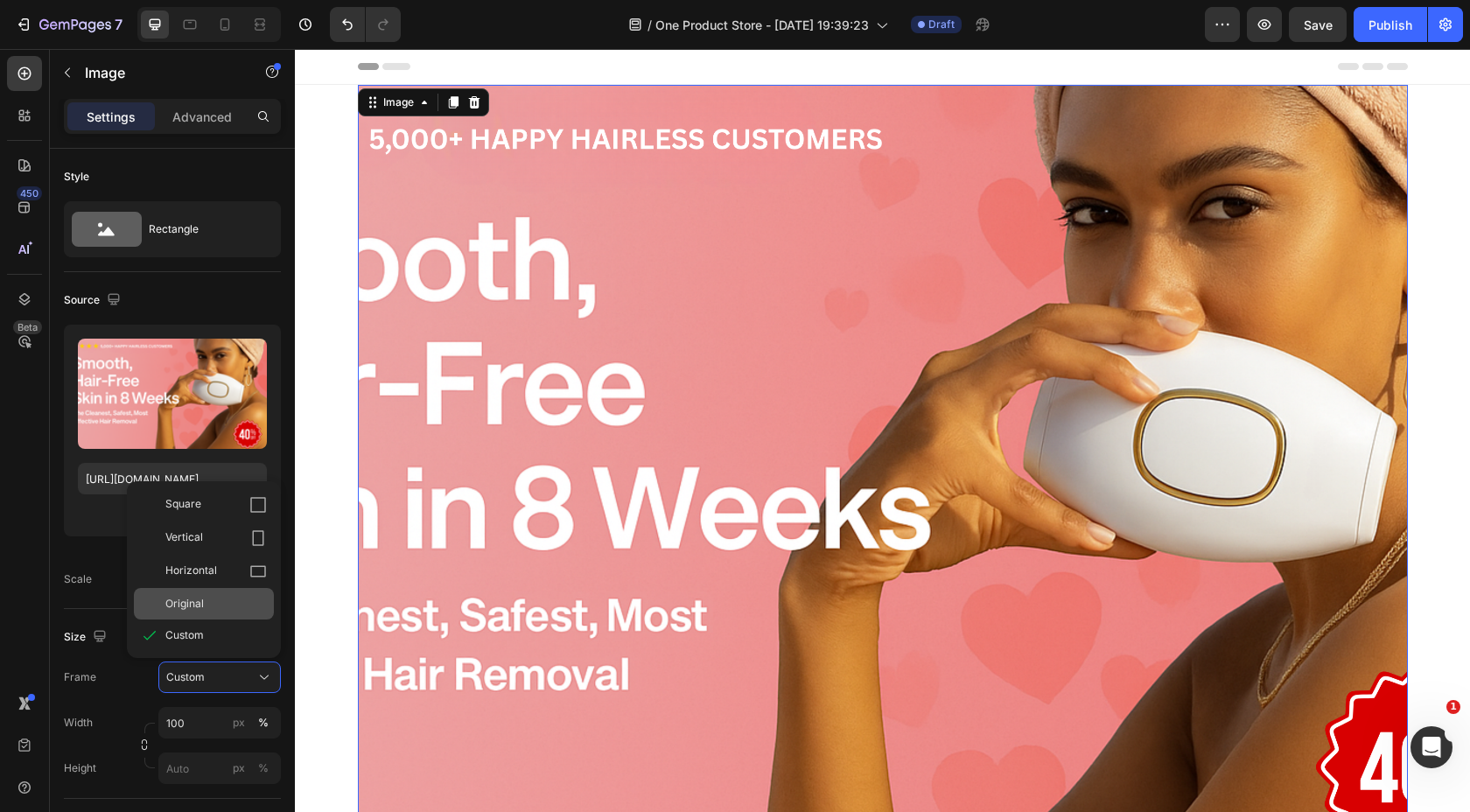
click at [220, 610] on div "Original" at bounding box center [216, 603] width 101 height 16
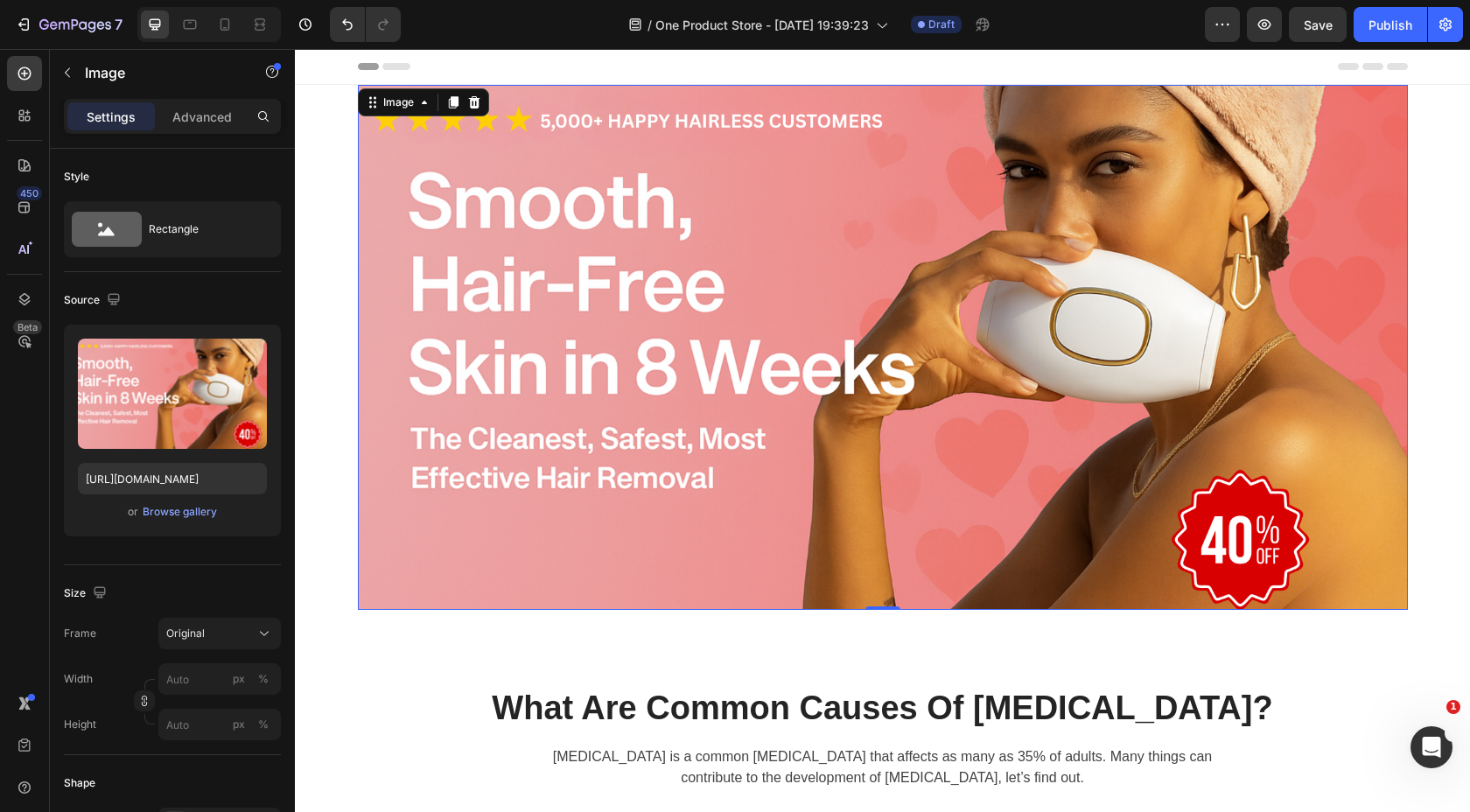
click at [678, 236] on img at bounding box center [882, 347] width 1050 height 525
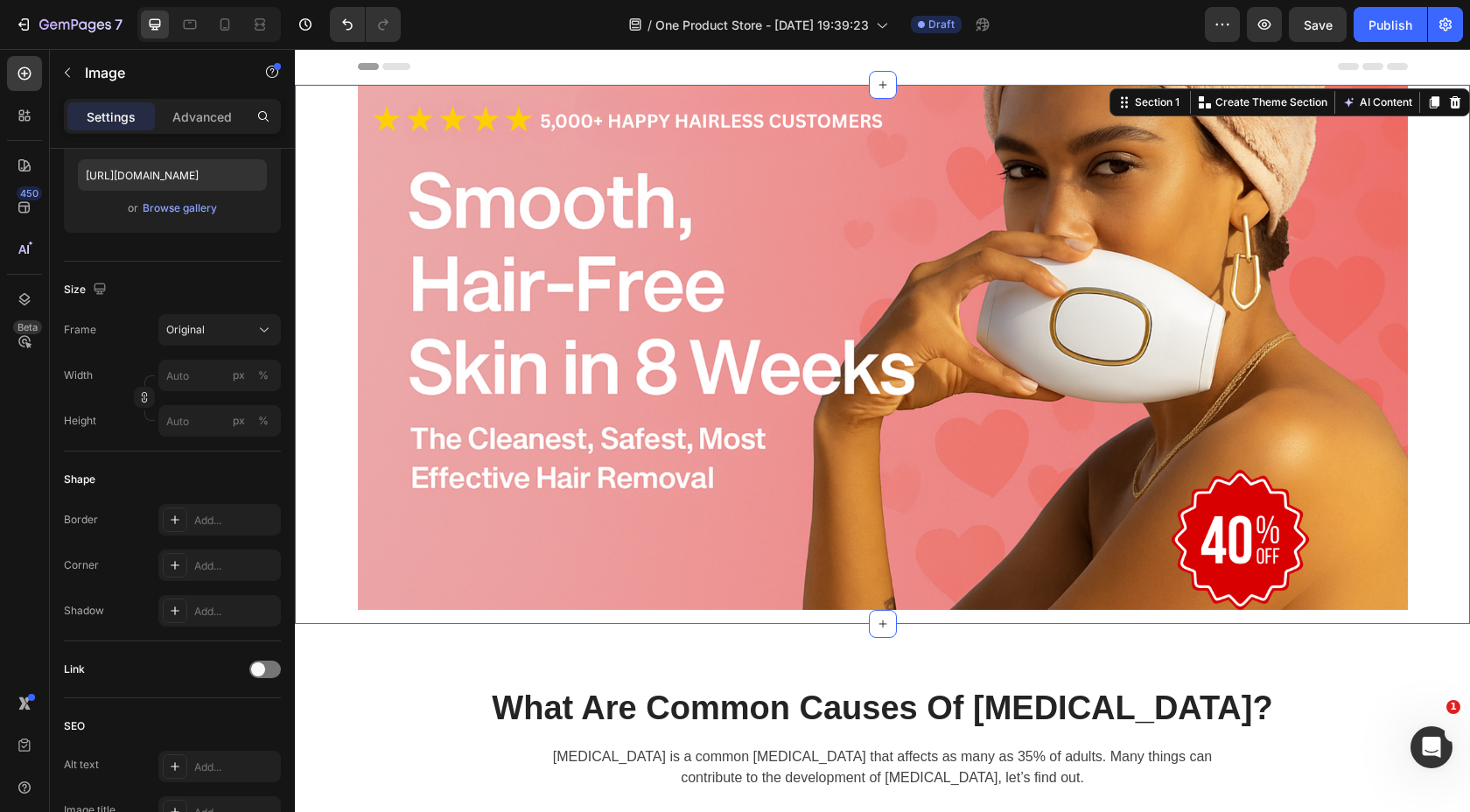
click at [328, 256] on div "Image Row Section 1 Create Theme Section AI Content Write with GemAI What would…" at bounding box center [883, 354] width 1176 height 539
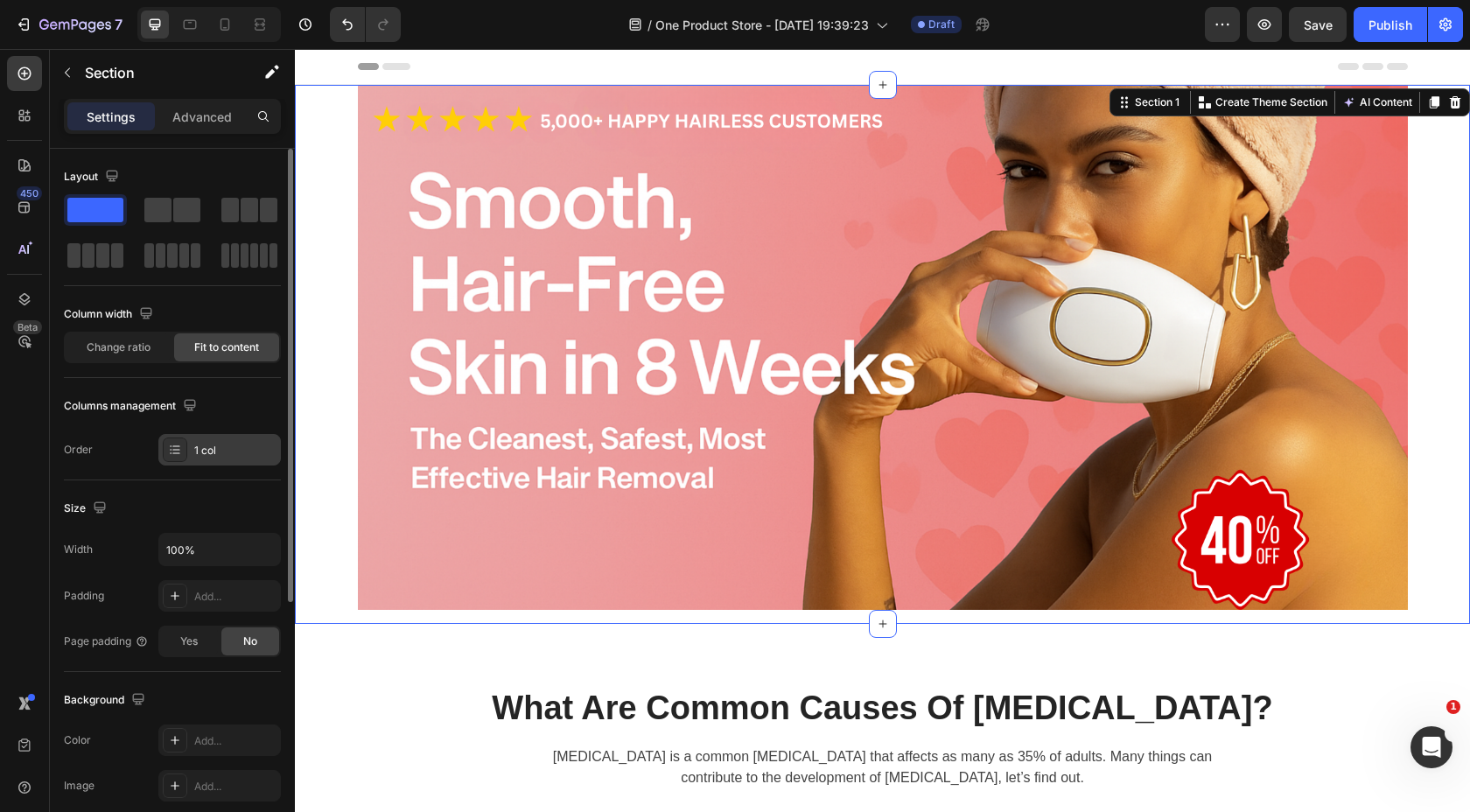
click at [198, 451] on div "1 col" at bounding box center [235, 450] width 82 height 16
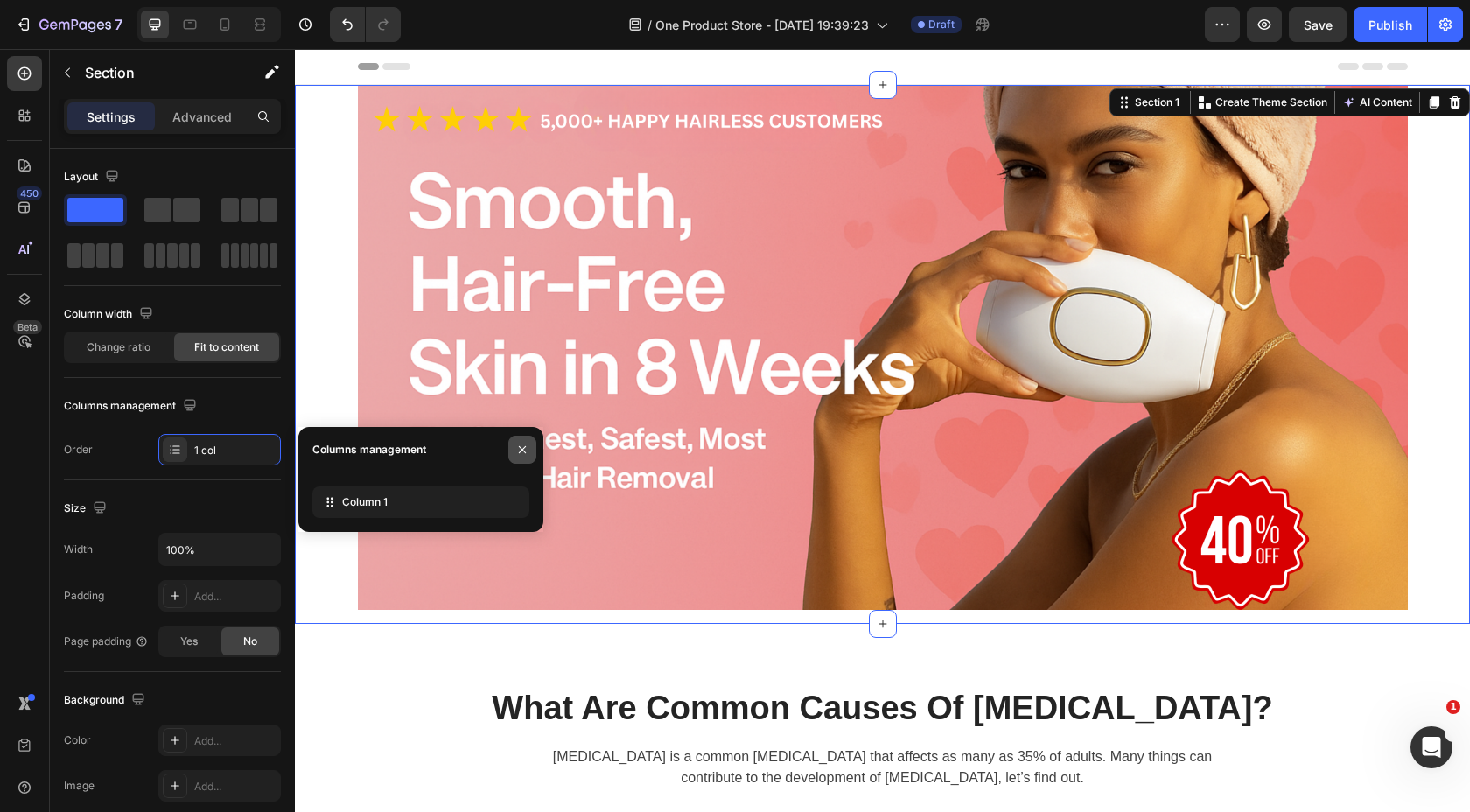
click at [522, 446] on icon "button" at bounding box center [522, 449] width 14 height 14
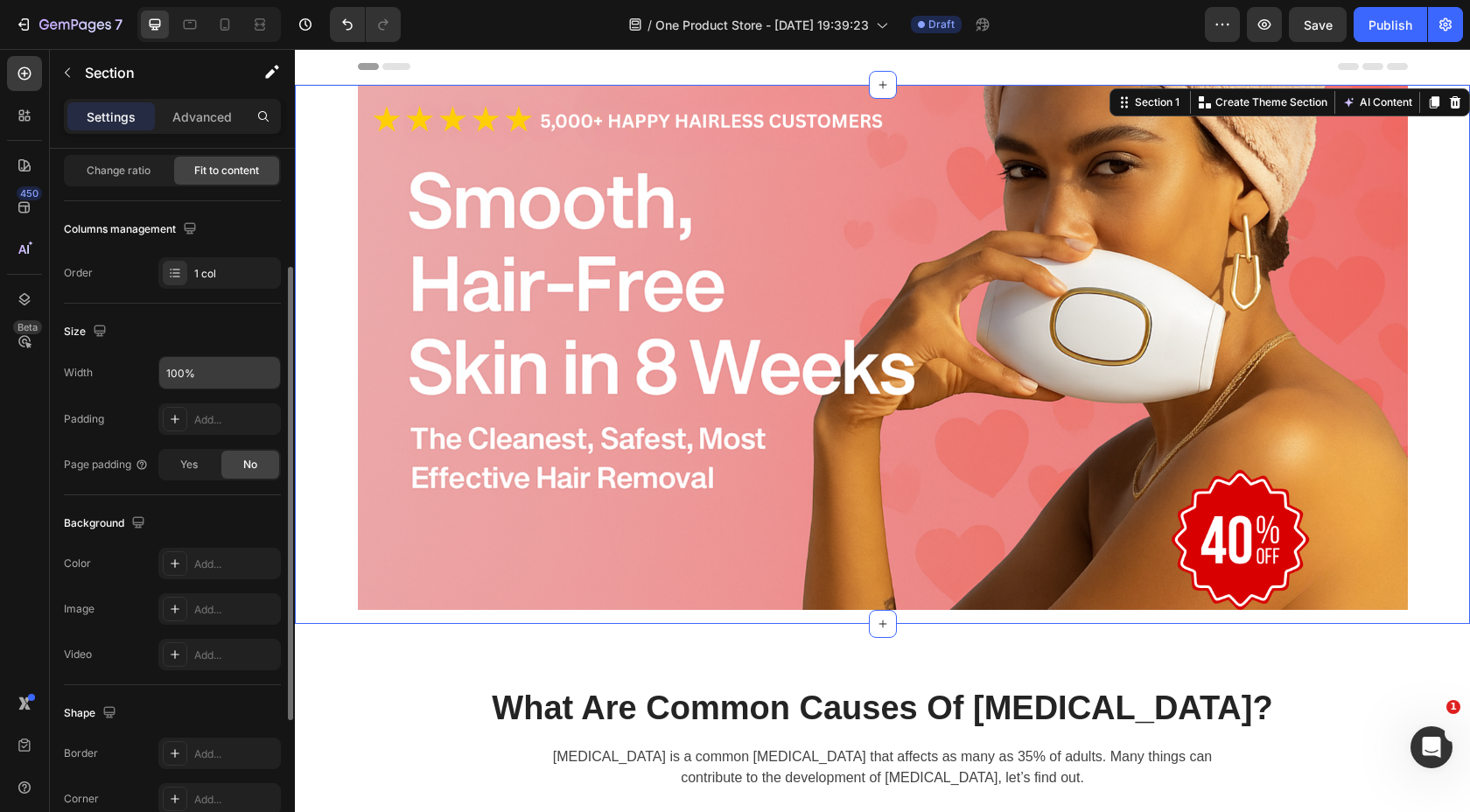
scroll to position [188, 0]
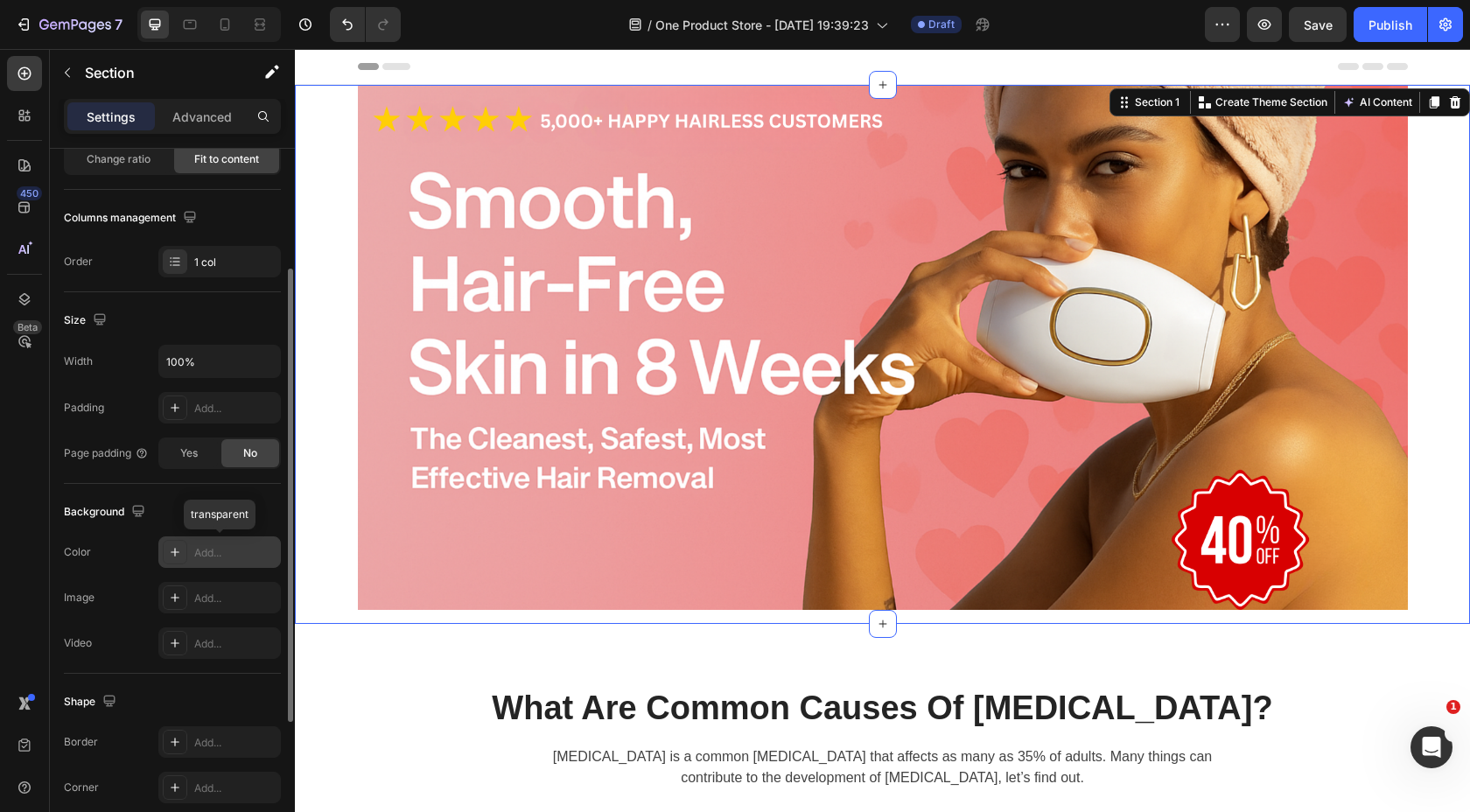
click at [210, 547] on div "Add..." at bounding box center [235, 553] width 82 height 16
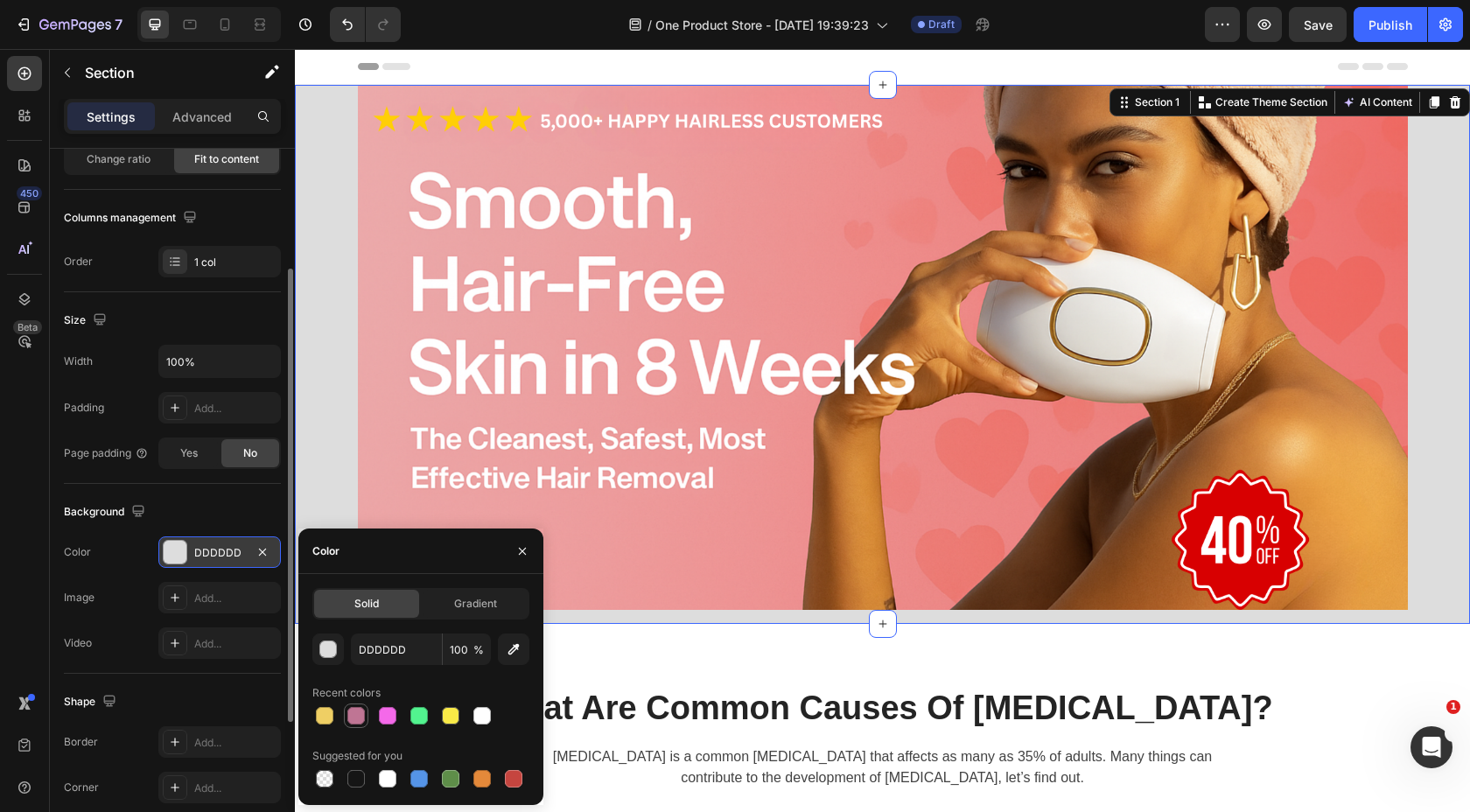
click at [360, 715] on div at bounding box center [356, 715] width 18 height 18
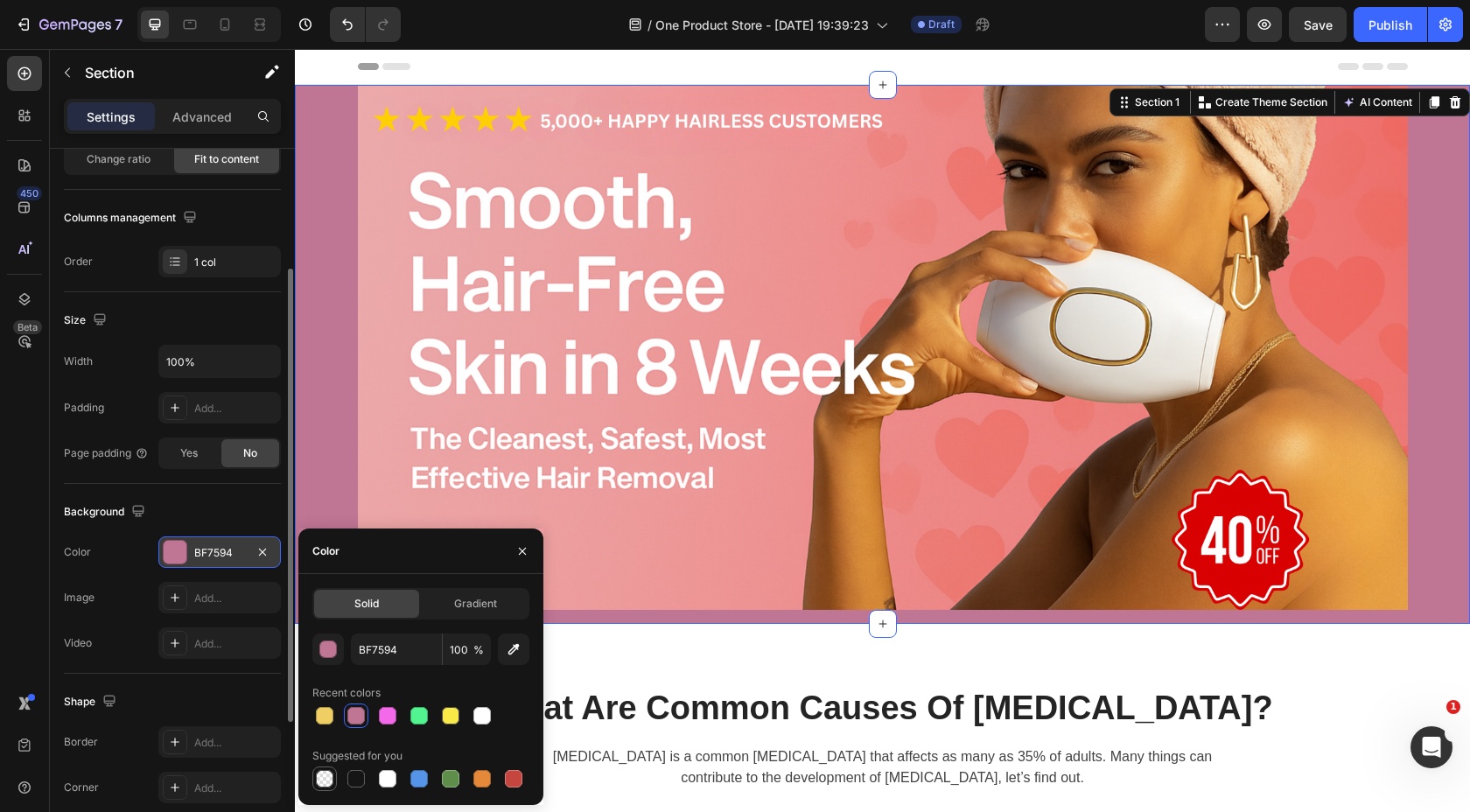
click at [329, 778] on div at bounding box center [325, 779] width 18 height 18
type input "000000"
type input "0"
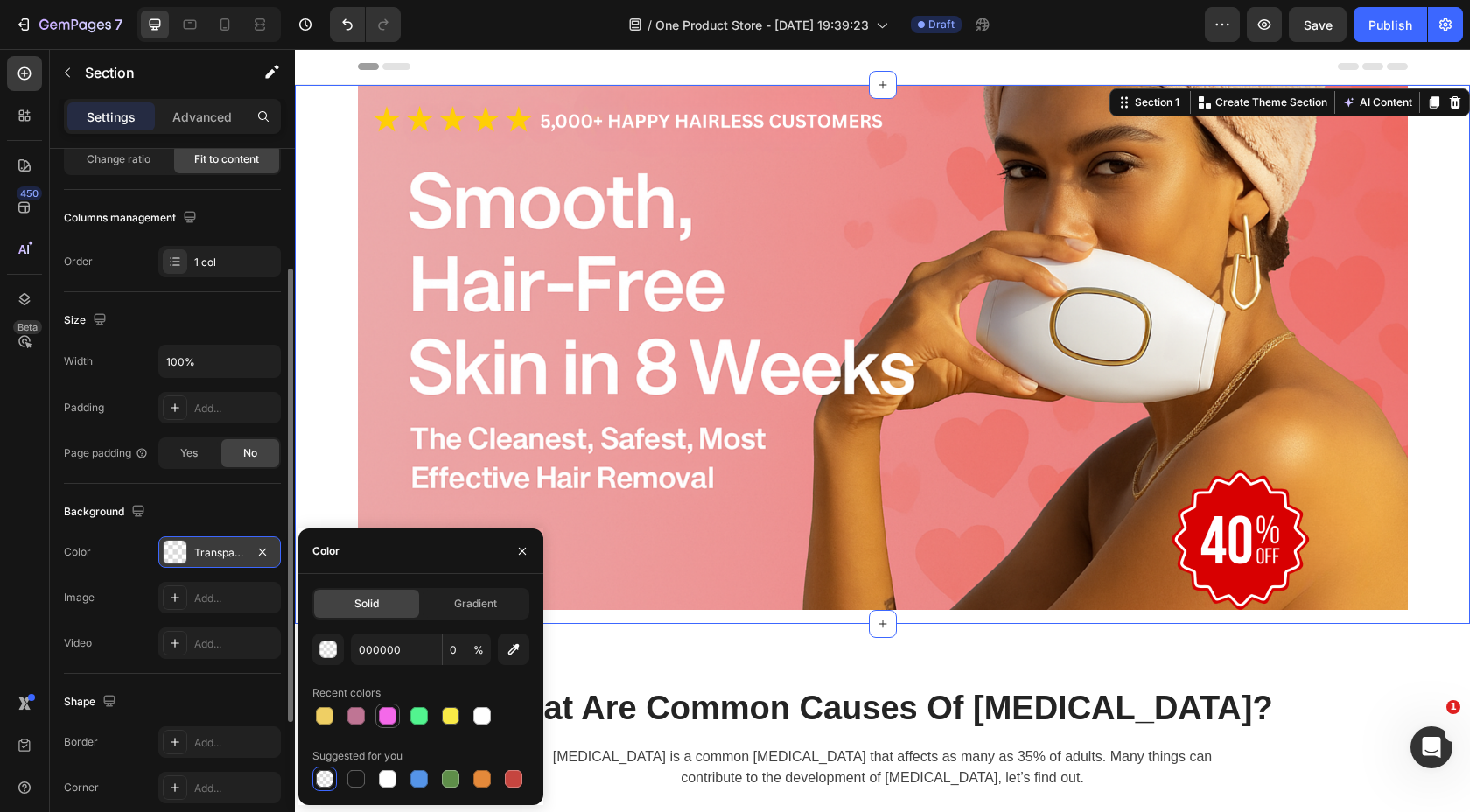
click at [386, 710] on div at bounding box center [388, 715] width 18 height 18
type input "F469E9"
type input "100"
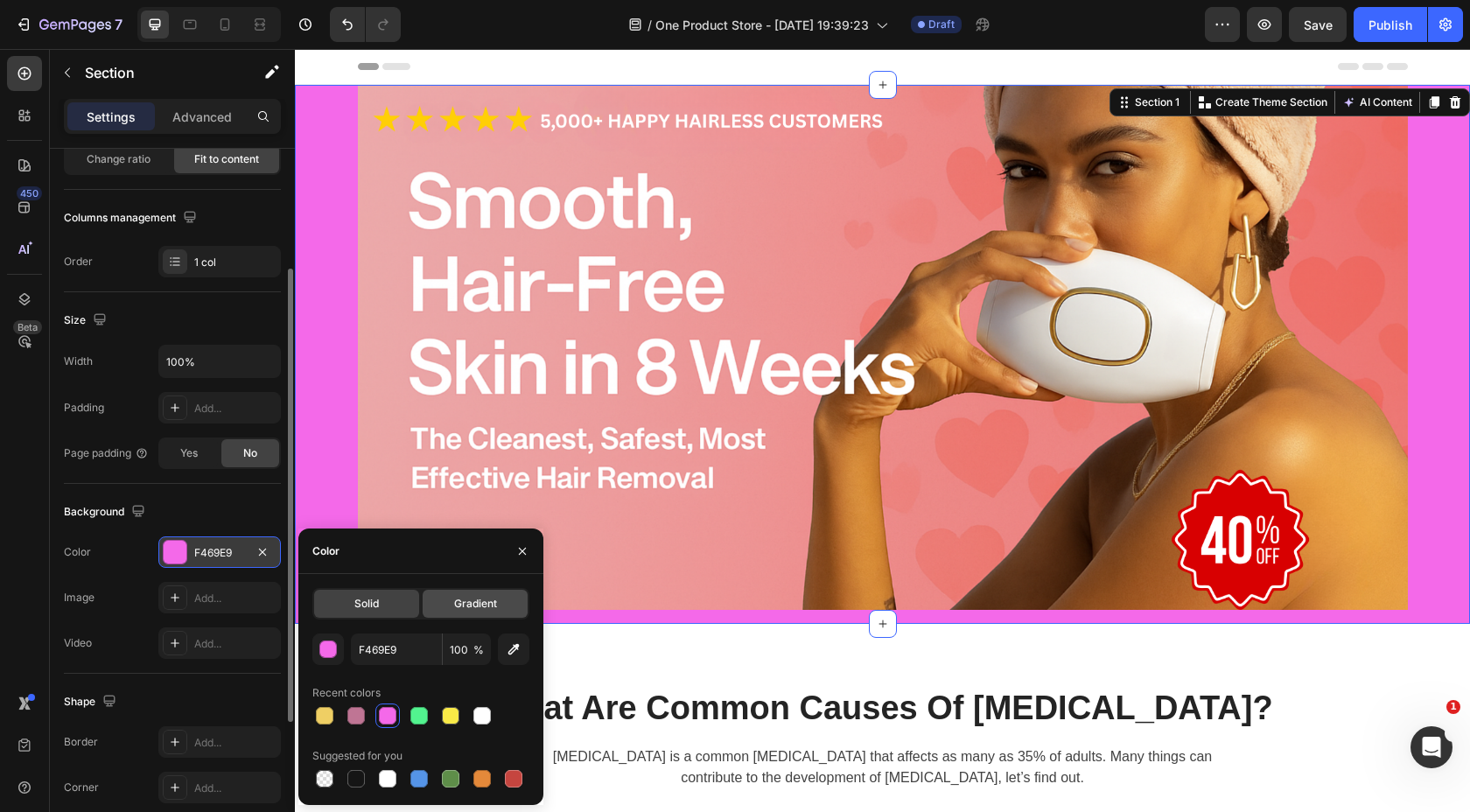
click at [485, 594] on div "Gradient" at bounding box center [476, 603] width 105 height 28
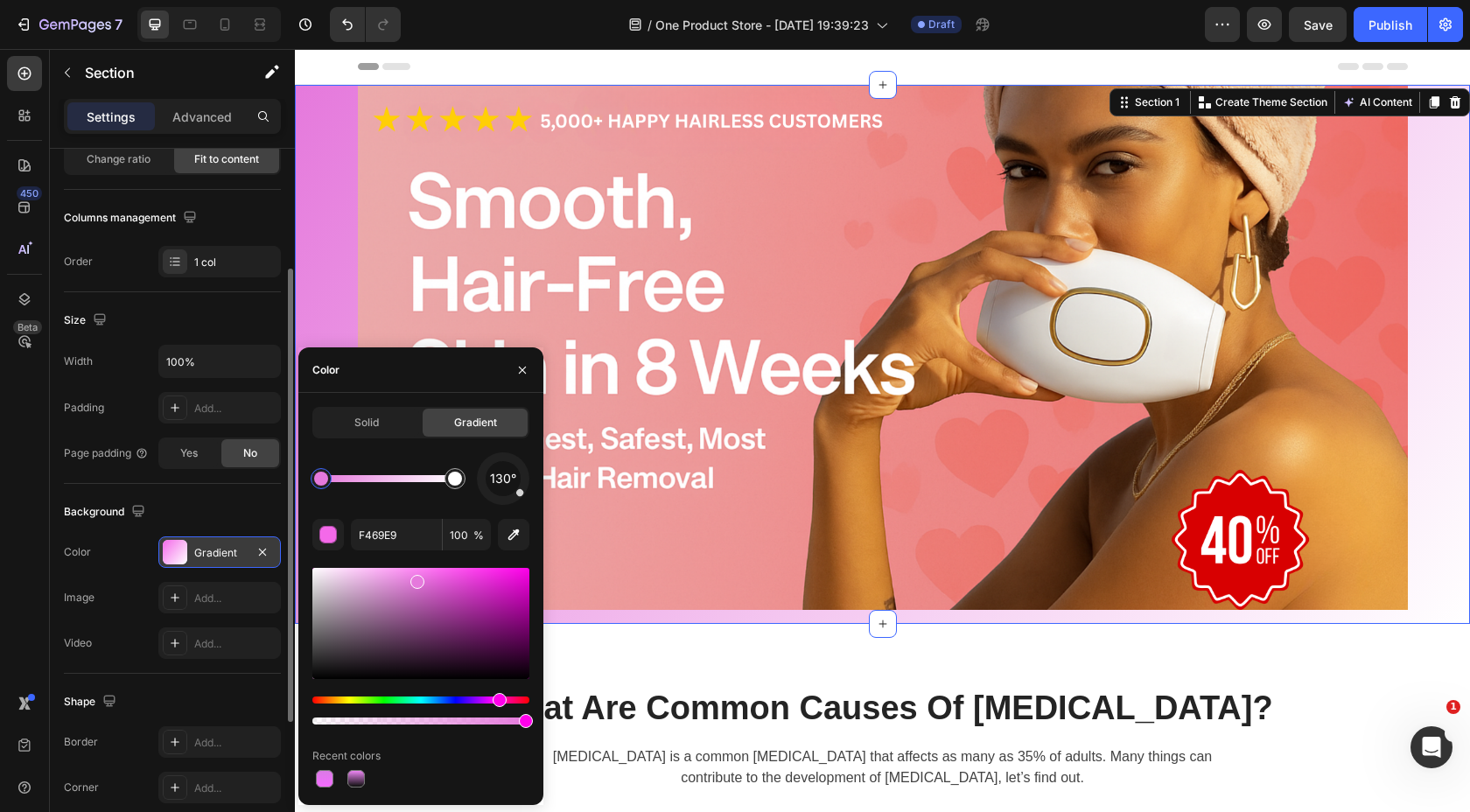
drag, startPoint x: 442, startPoint y: 576, endPoint x: 415, endPoint y: 578, distance: 27.1
click at [415, 578] on div at bounding box center [417, 582] width 14 height 14
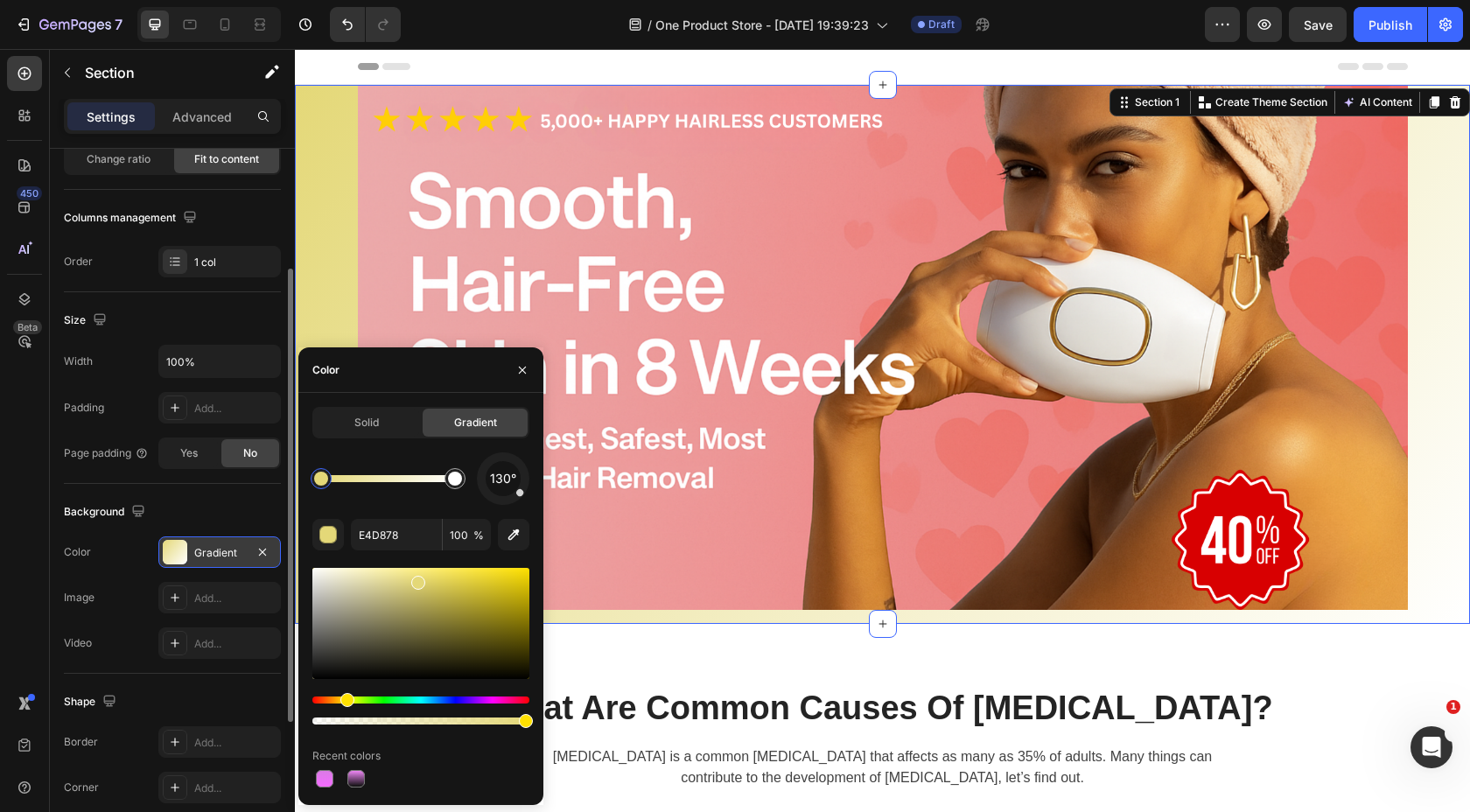
drag, startPoint x: 504, startPoint y: 701, endPoint x: 513, endPoint y: 689, distance: 15.0
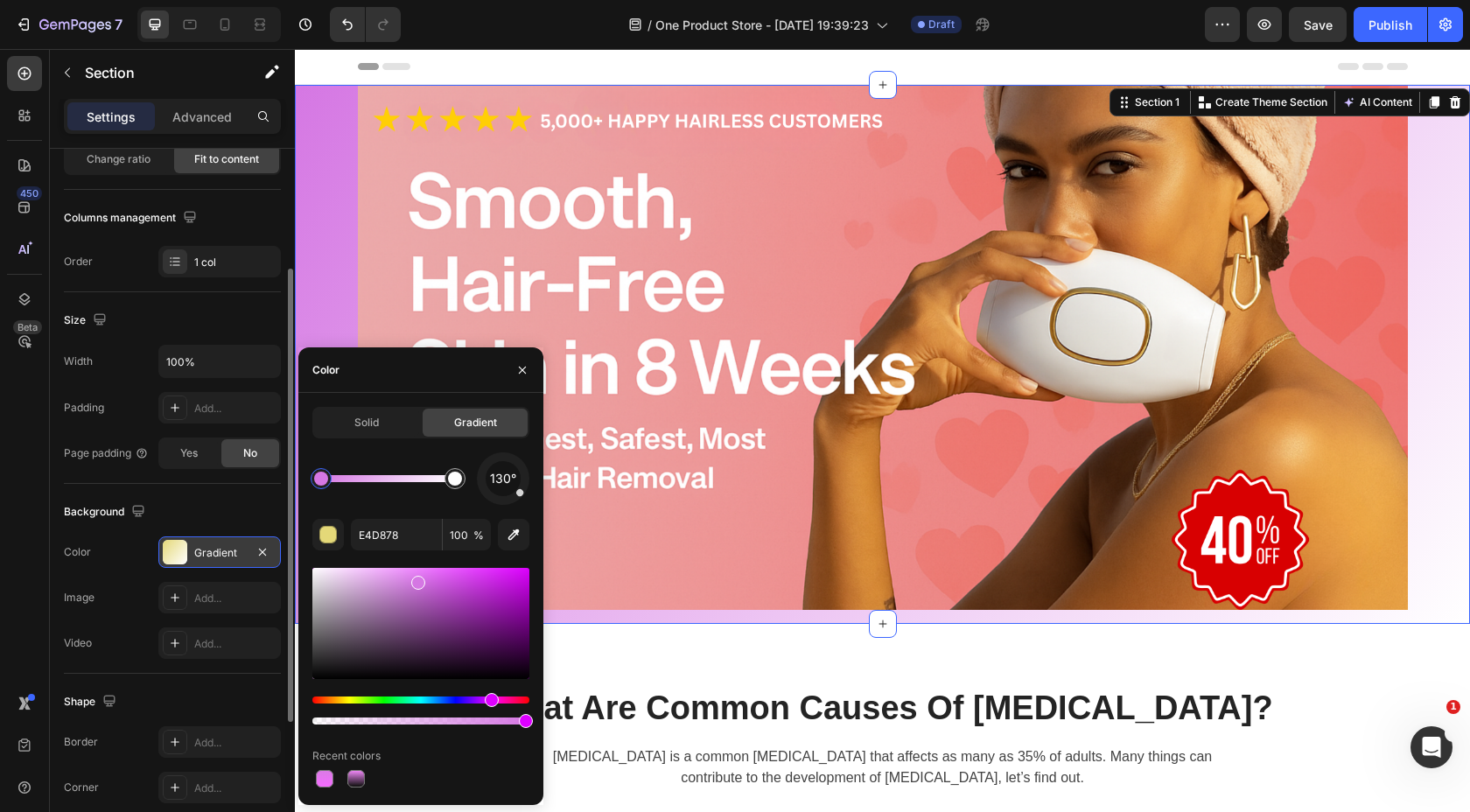
type input "D577E3"
drag, startPoint x: 349, startPoint y: 701, endPoint x: 476, endPoint y: 705, distance: 127.1
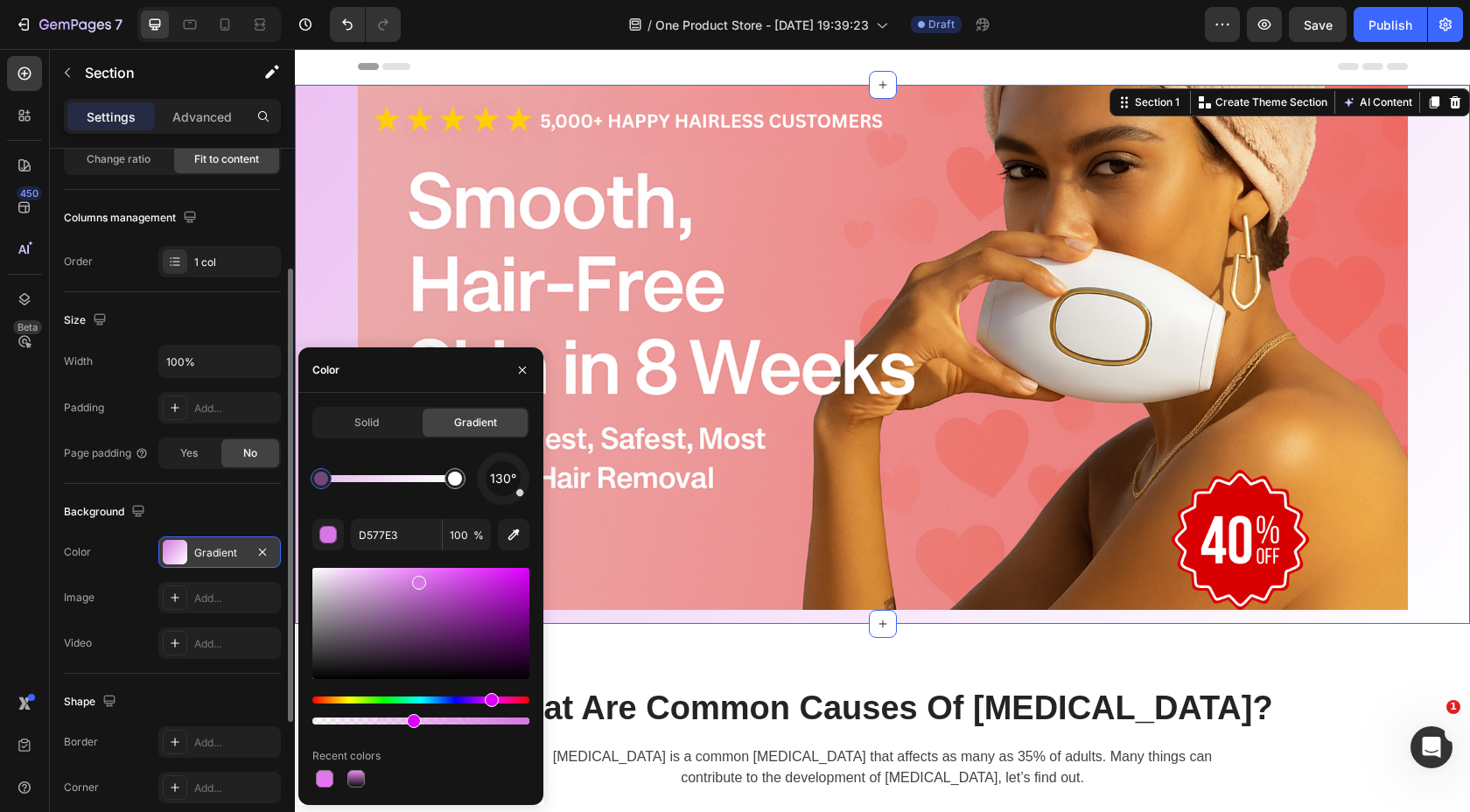
type input "45"
drag, startPoint x: 522, startPoint y: 720, endPoint x: 410, endPoint y: 728, distance: 112.3
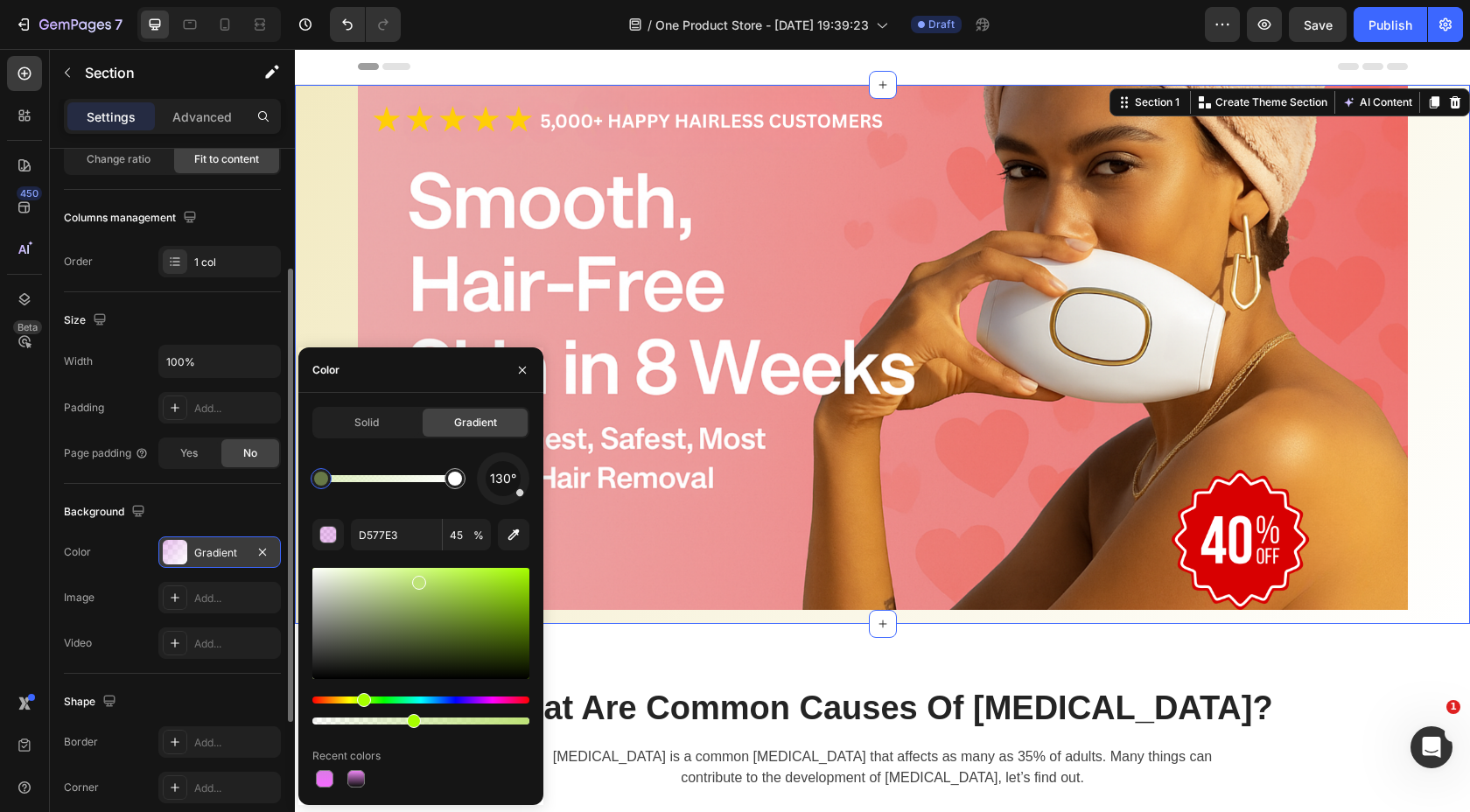
drag, startPoint x: 488, startPoint y: 699, endPoint x: 362, endPoint y: 717, distance: 127.3
click at [362, 717] on div at bounding box center [421, 711] width 217 height 28
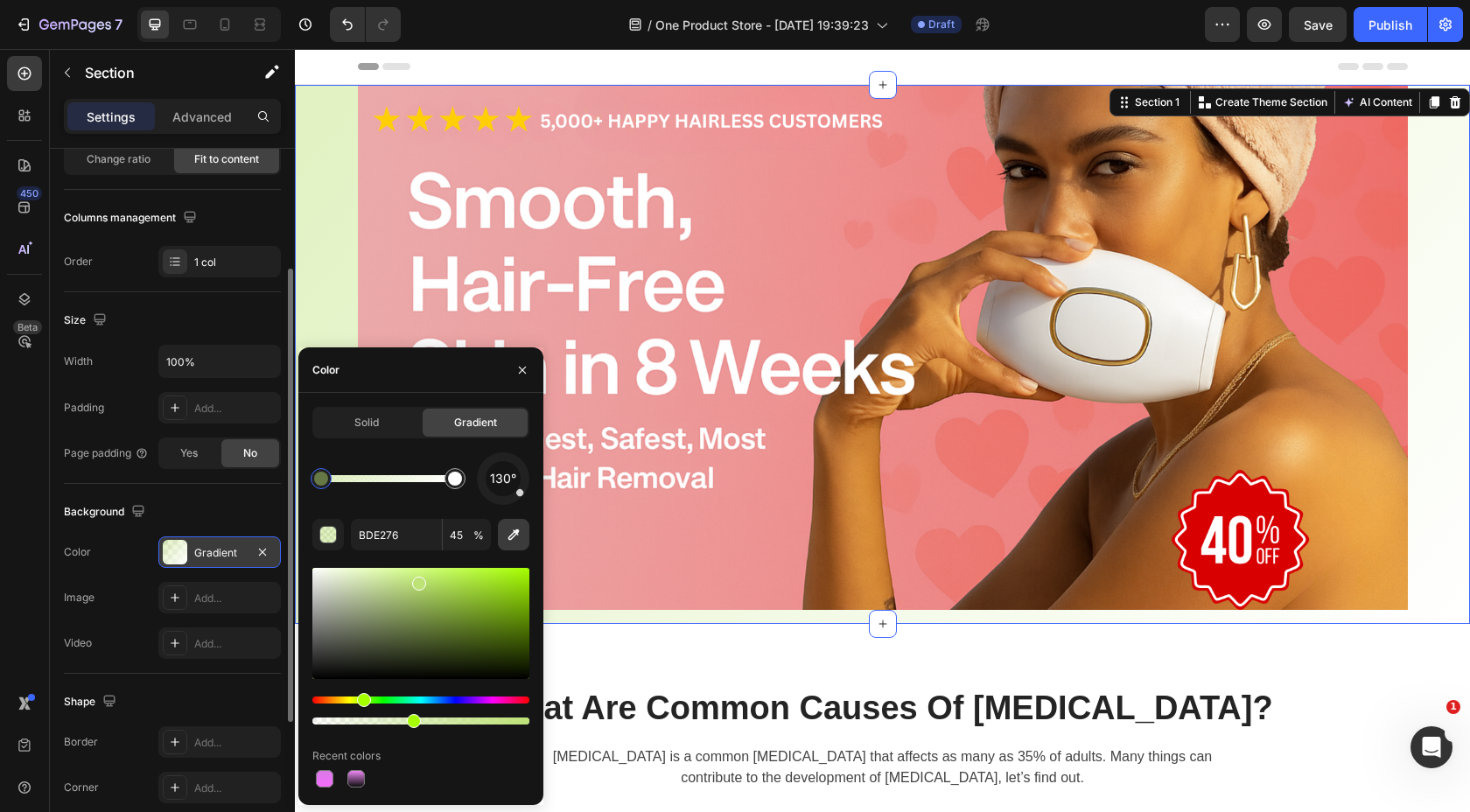
click at [517, 529] on icon "button" at bounding box center [515, 535] width 12 height 12
type input "EE9C9C"
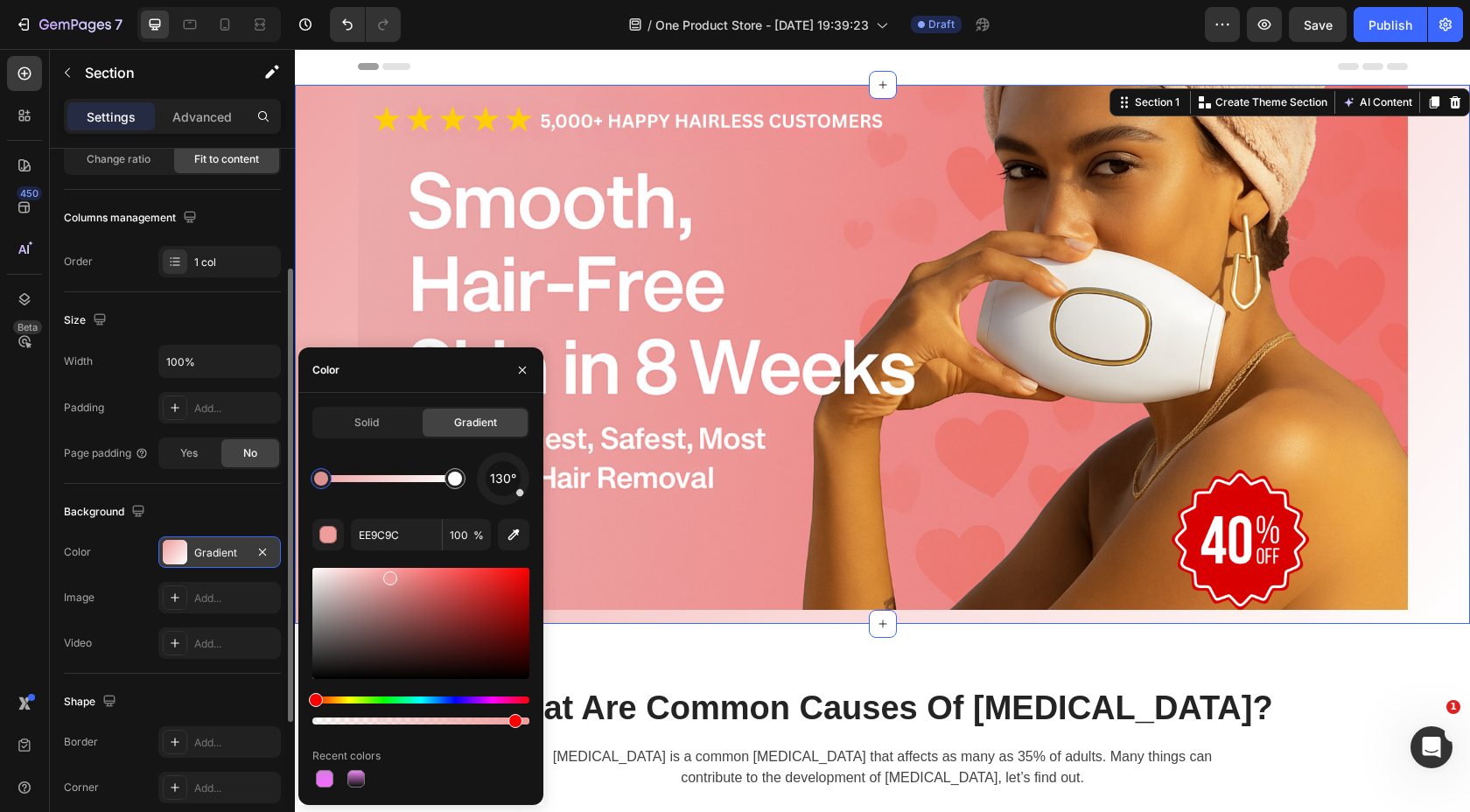
type input "92"
drag, startPoint x: 525, startPoint y: 722, endPoint x: 516, endPoint y: 733, distance: 14.2
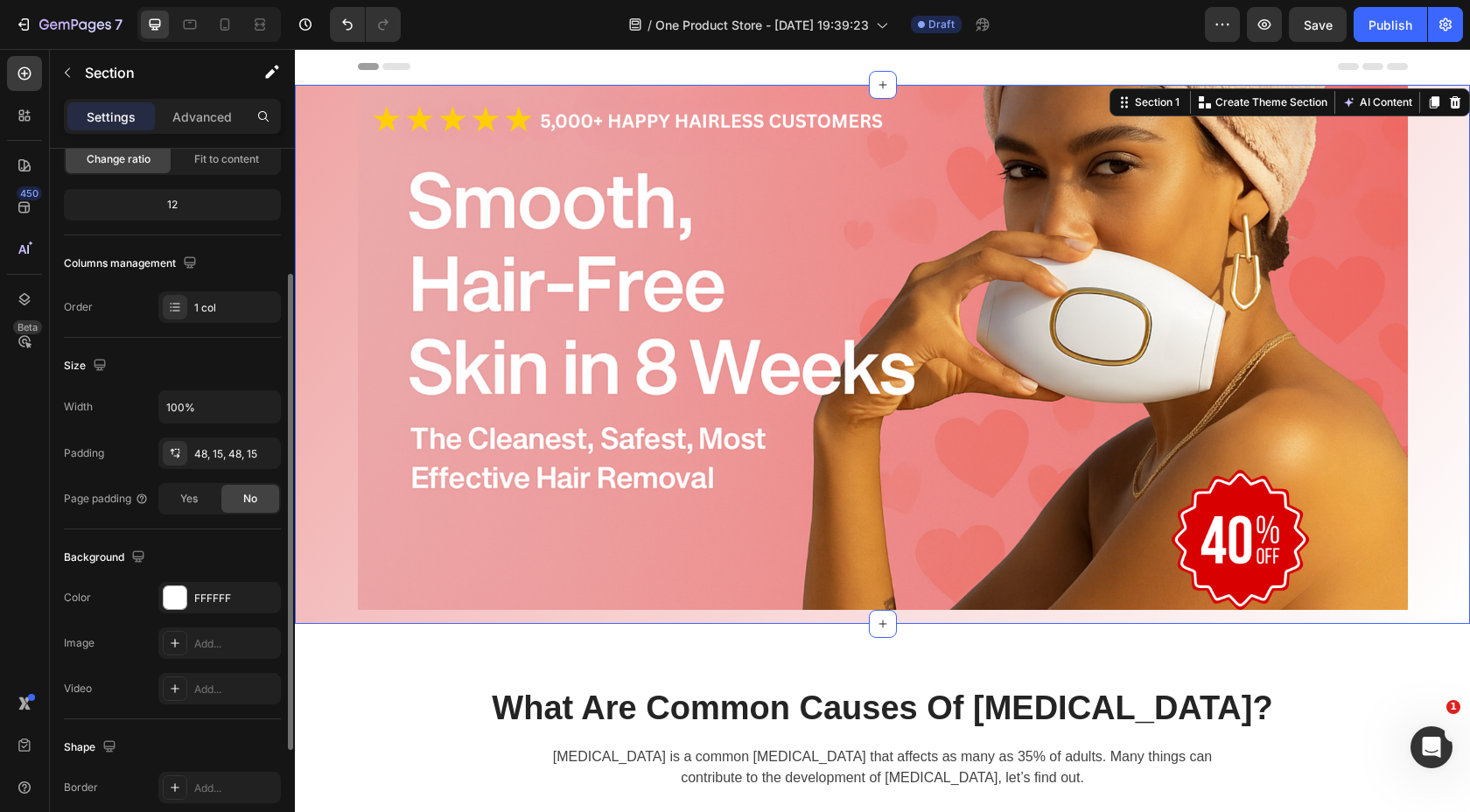
click at [1440, 381] on div "Image Row Section 1 Create Theme Section AI Content Write with GemAI What would…" at bounding box center [883, 354] width 1176 height 539
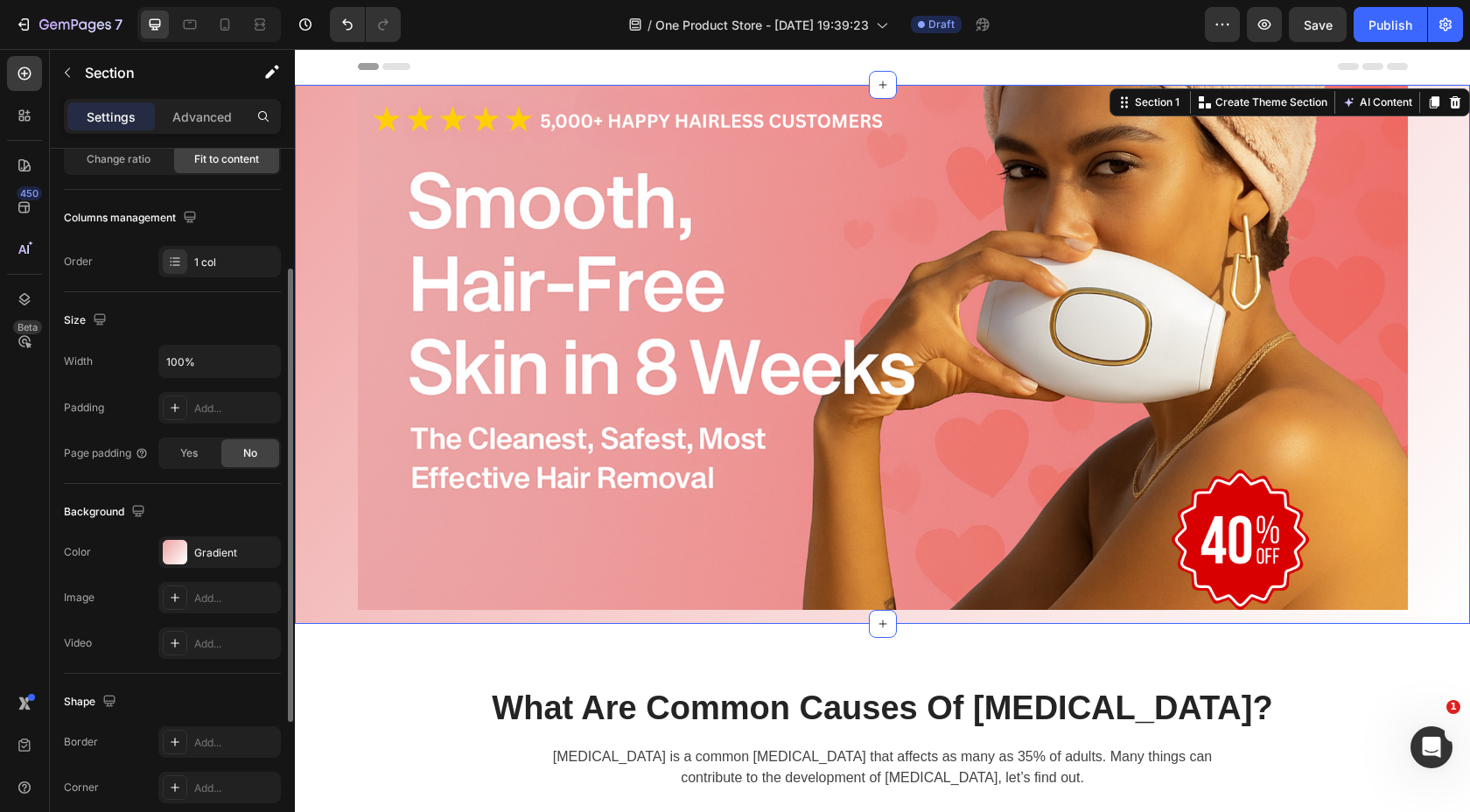
click at [319, 561] on div "Image Row Section 1 Create Theme Section AI Content Write with GemAI What would…" at bounding box center [883, 354] width 1176 height 539
click at [209, 555] on div "Gradient" at bounding box center [219, 553] width 51 height 16
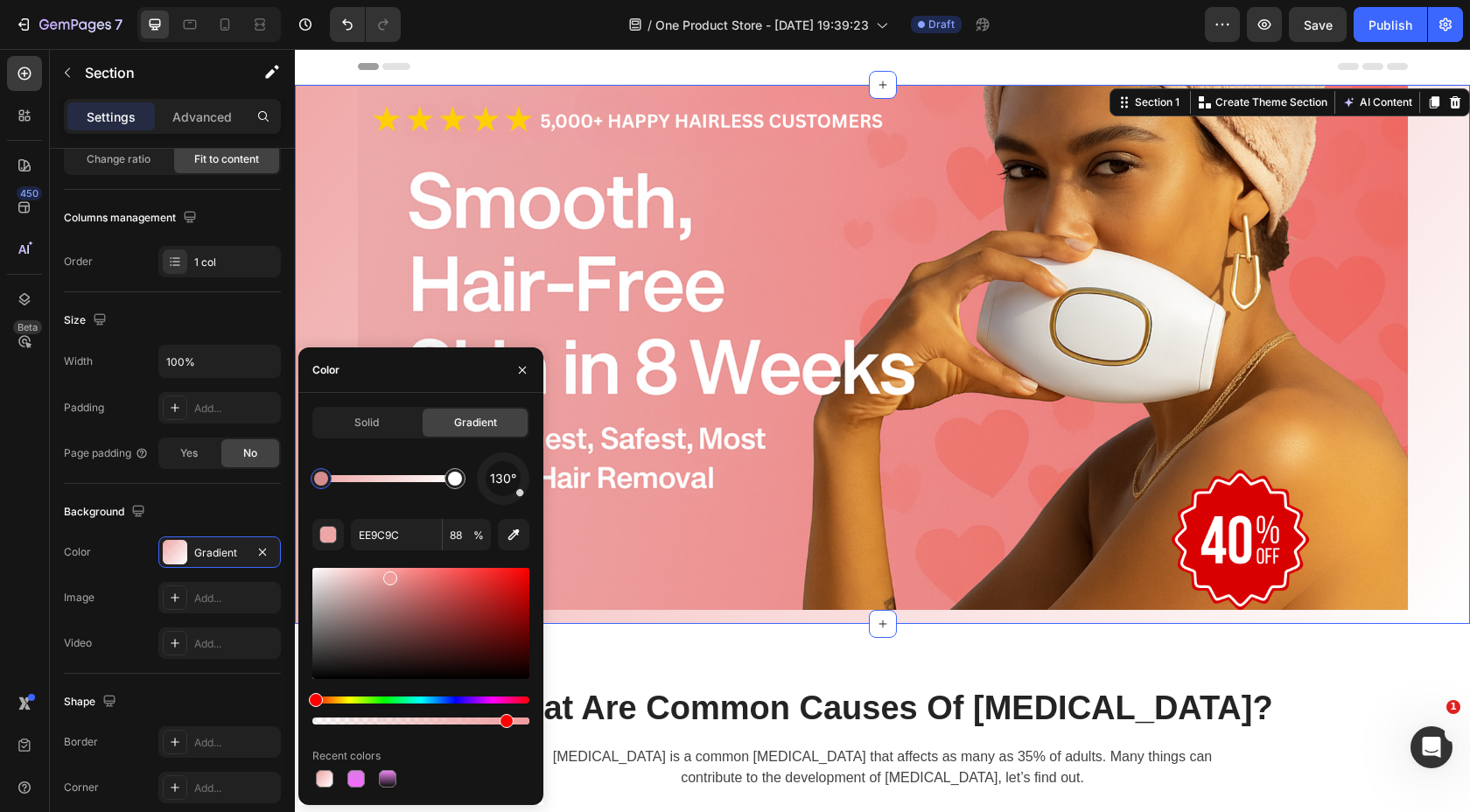
drag, startPoint x: 515, startPoint y: 718, endPoint x: 507, endPoint y: 723, distance: 9.4
drag, startPoint x: 508, startPoint y: 723, endPoint x: 535, endPoint y: 721, distance: 27.1
click at [519, 719] on div at bounding box center [522, 721] width 14 height 14
click at [471, 536] on input "95" at bounding box center [466, 534] width 48 height 31
type input "1"
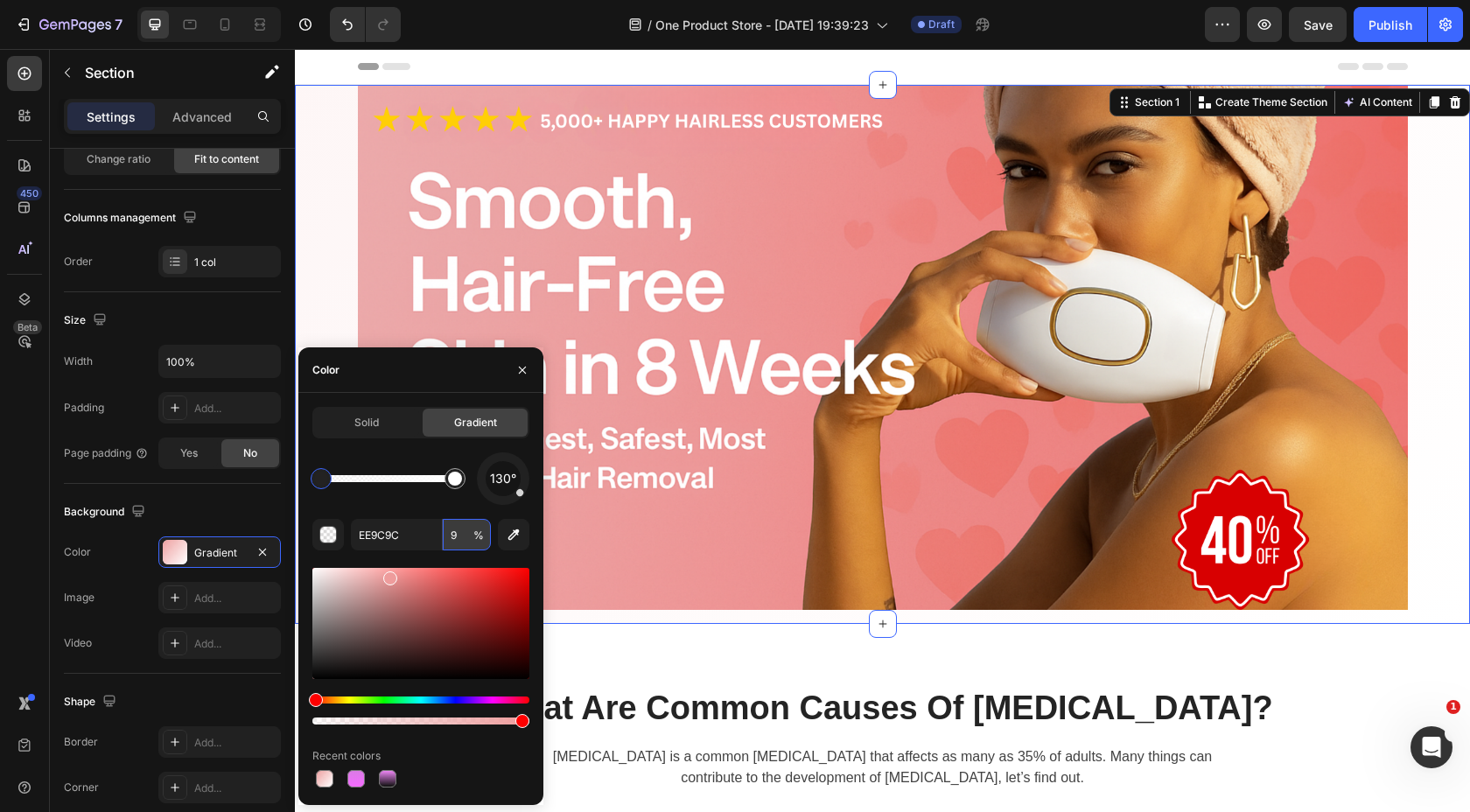
type input "90"
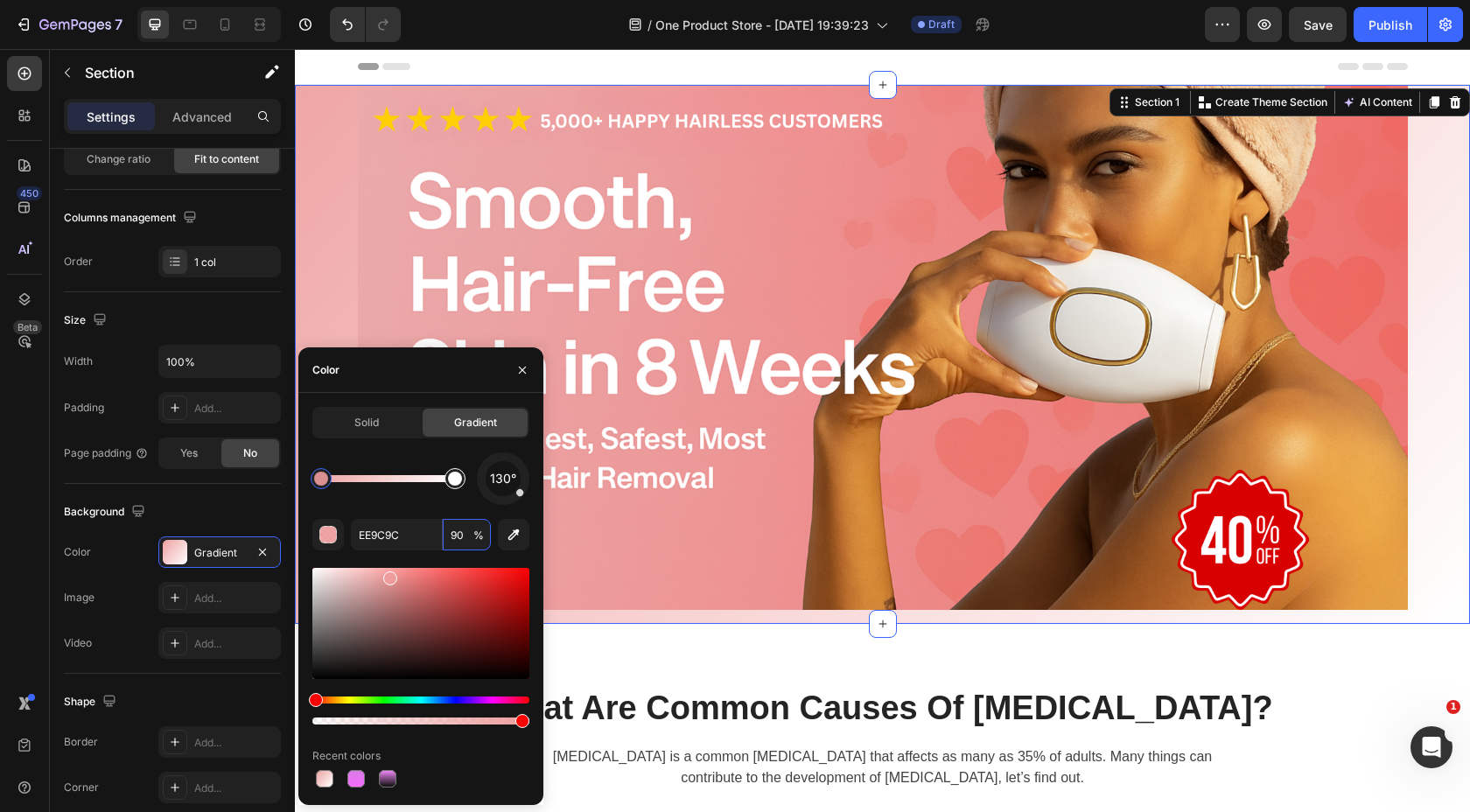
type input "FFFFFF"
type input "100"
type input "EE9C9C"
type input "90"
drag, startPoint x: 457, startPoint y: 483, endPoint x: 338, endPoint y: 481, distance: 119.0
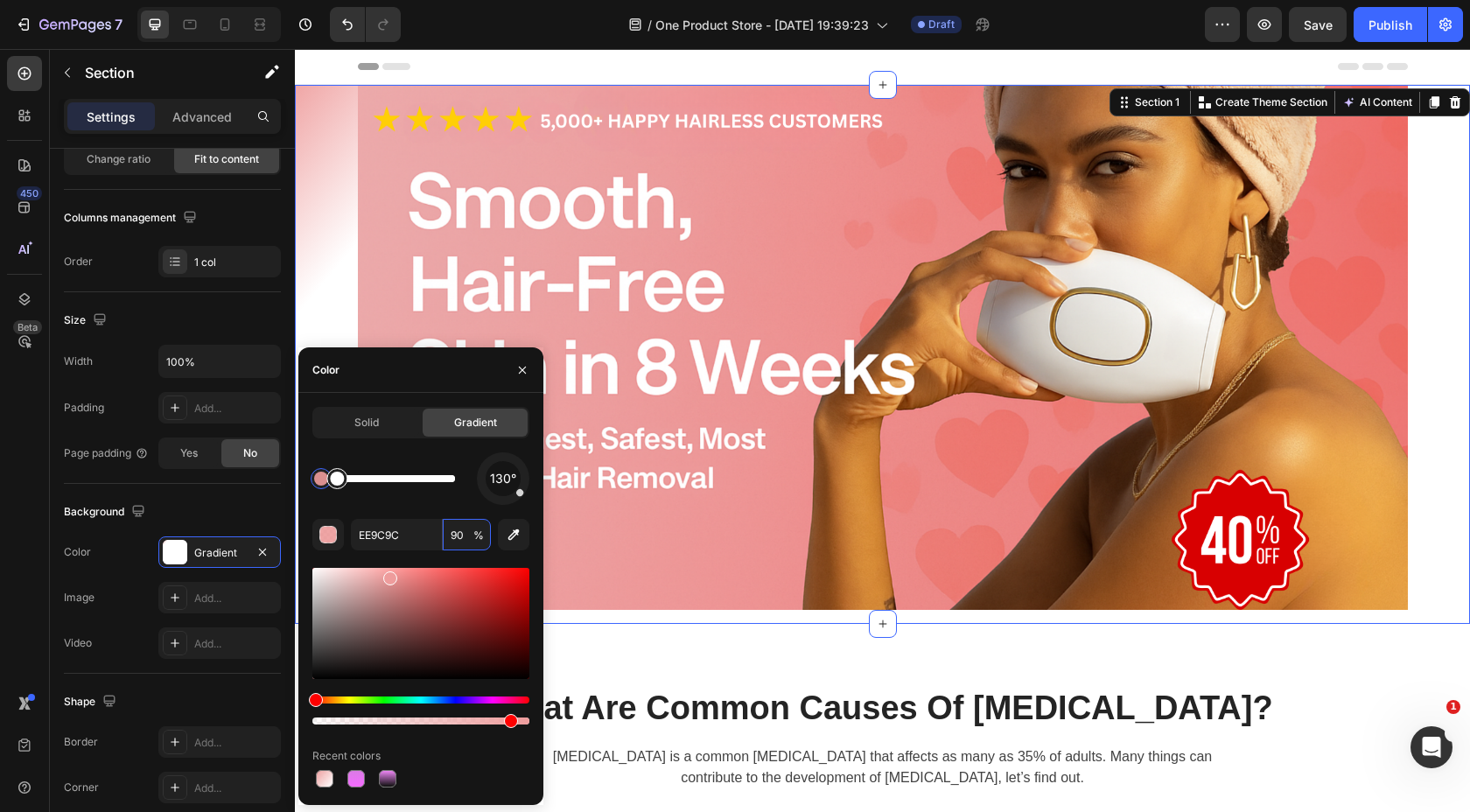
type input "FFFFFF"
type input "100"
type input "EE9C9C"
type input "90"
drag, startPoint x: 341, startPoint y: 487, endPoint x: 359, endPoint y: 485, distance: 18.1
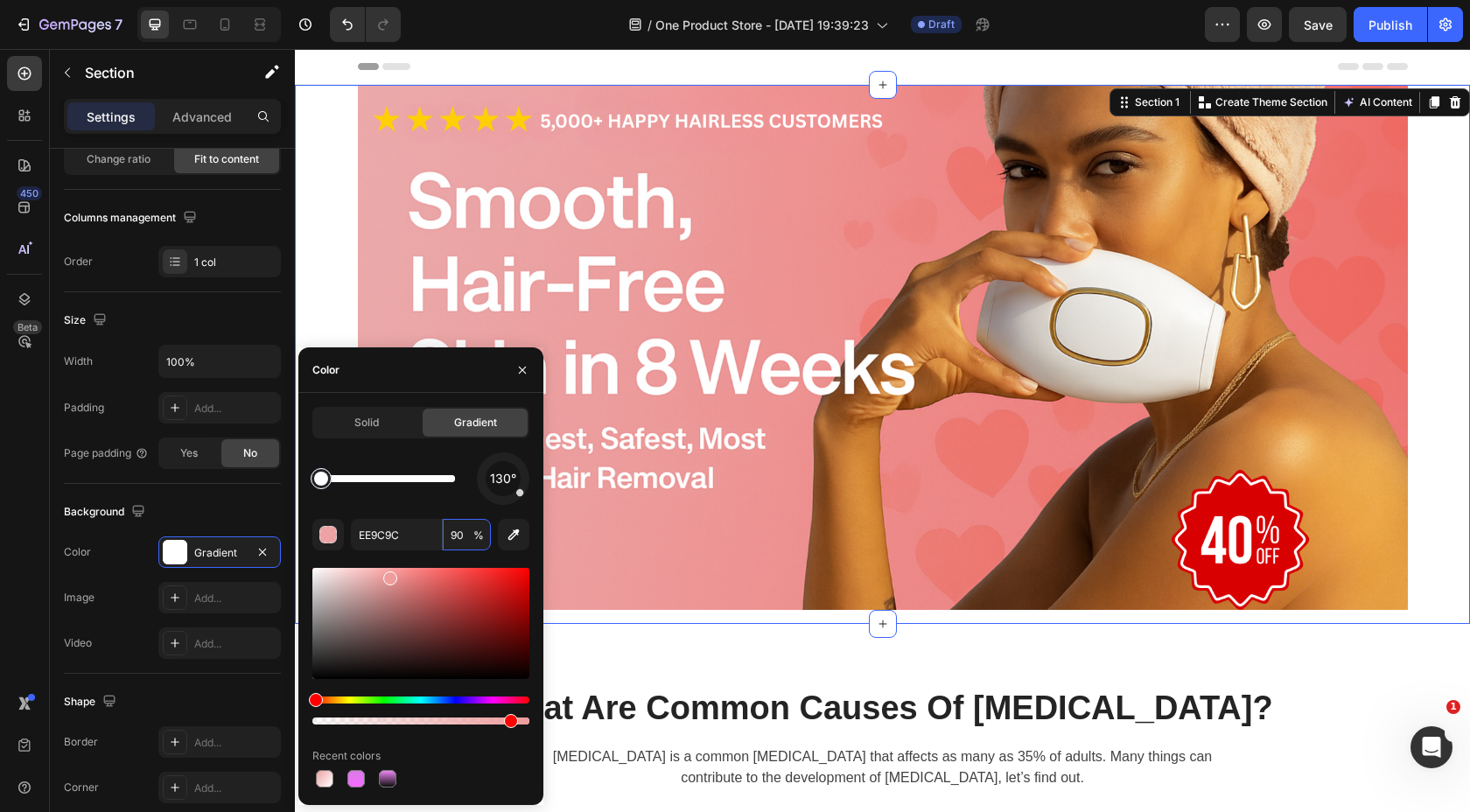
type input "FFFFFF"
type input "100"
type input "EE9C9C"
type input "90"
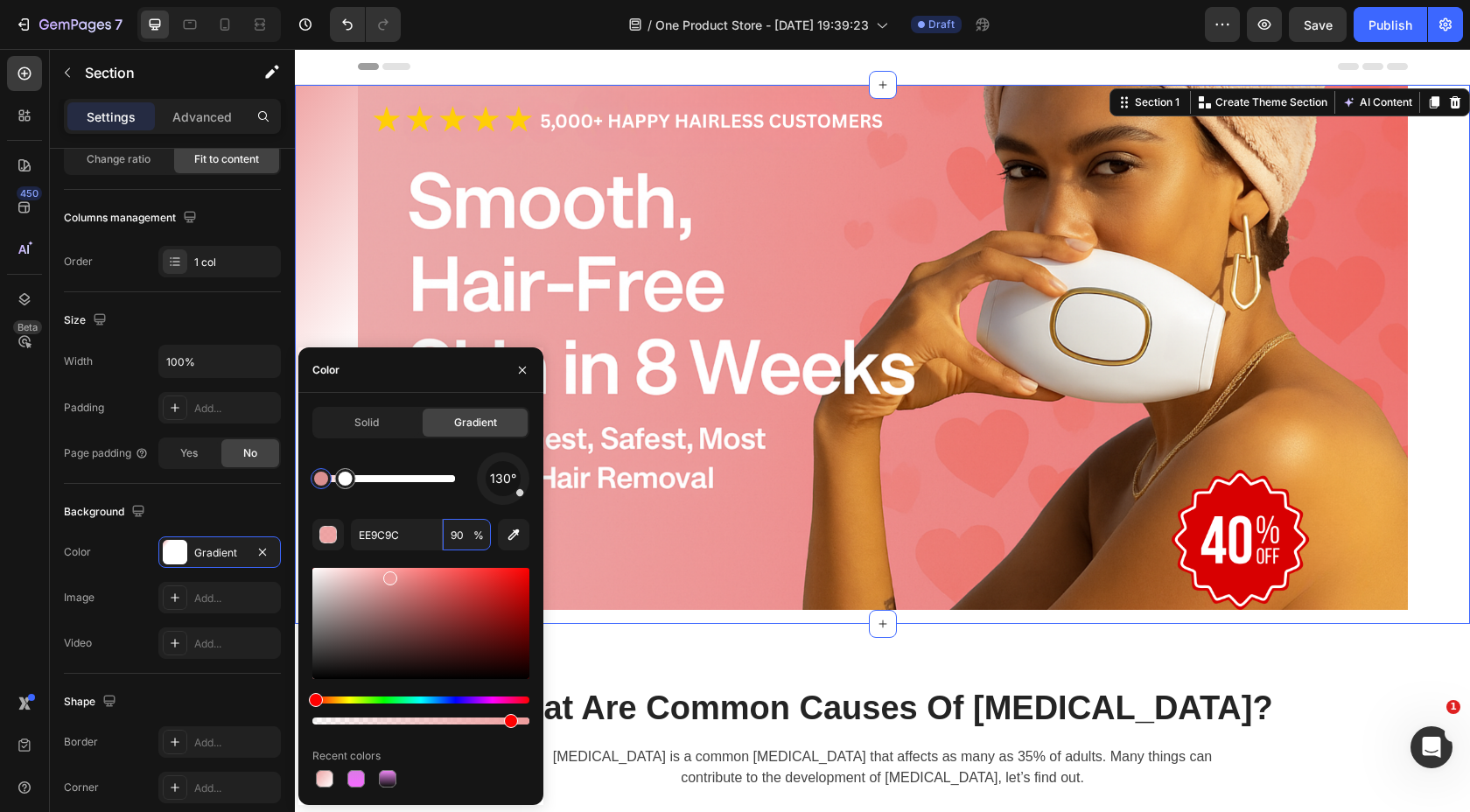
type input "FFFFFF"
type input "100"
drag, startPoint x: 346, startPoint y: 482, endPoint x: 487, endPoint y: 467, distance: 141.8
click at [487, 467] on div "130°" at bounding box center [421, 479] width 217 height 53
type input "EE9C9C"
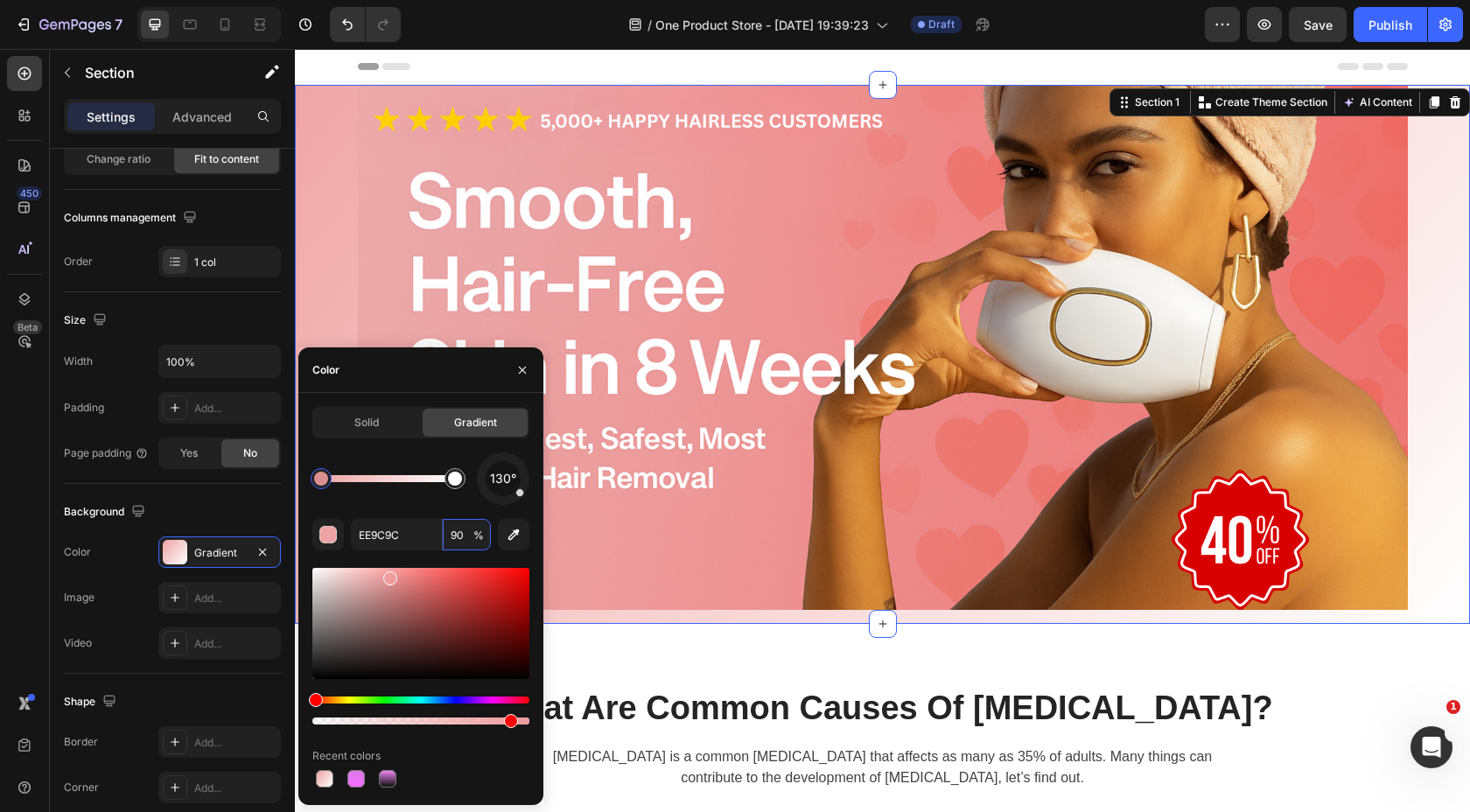
type input "90"
drag, startPoint x: 524, startPoint y: 498, endPoint x: 507, endPoint y: 469, distance: 33.6
click at [507, 469] on div "130°" at bounding box center [503, 479] width 53 height 53
click at [523, 504] on div "130°" at bounding box center [503, 479] width 53 height 53
click at [508, 490] on div "159°" at bounding box center [503, 479] width 35 height 35
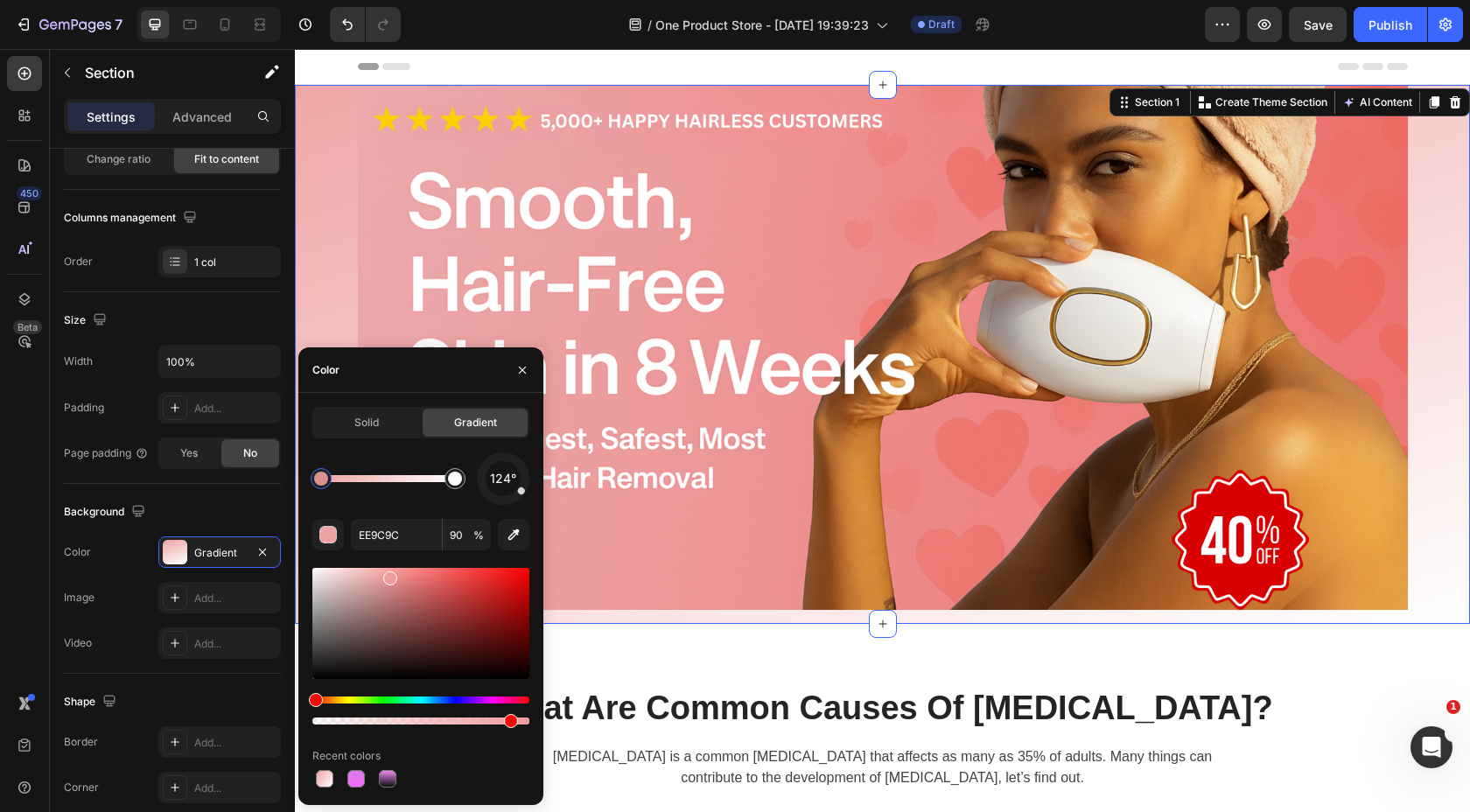
drag, startPoint x: 510, startPoint y: 500, endPoint x: 532, endPoint y: 497, distance: 22.2
click at [532, 497] on div "Solid Gradient 124° EE9C9C 90 % Recent colors" at bounding box center [420, 599] width 245 height 384
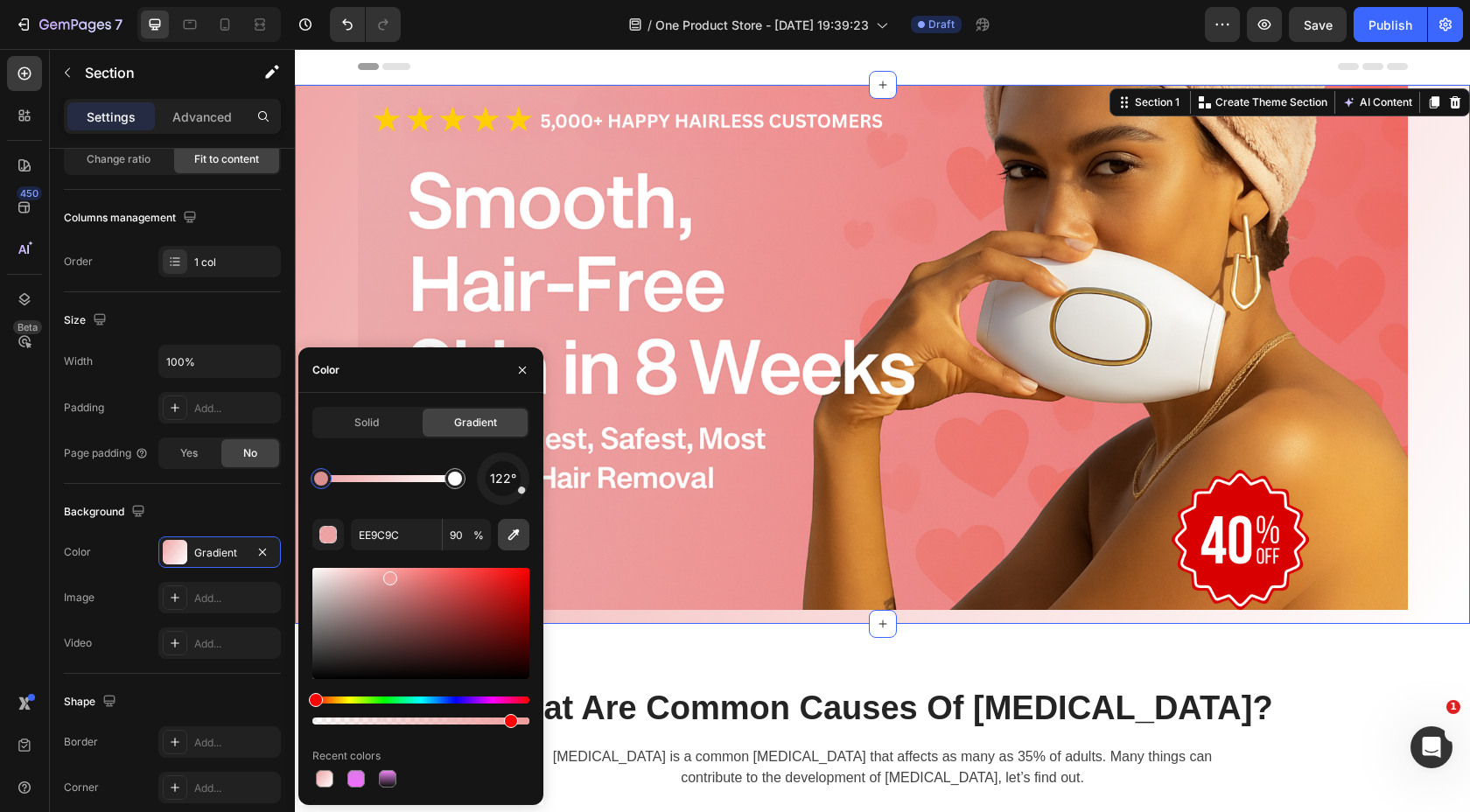
click at [512, 541] on icon "button" at bounding box center [514, 535] width 18 height 18
type input "F1AFAF"
type input "100"
click at [388, 420] on div "Solid" at bounding box center [367, 422] width 105 height 28
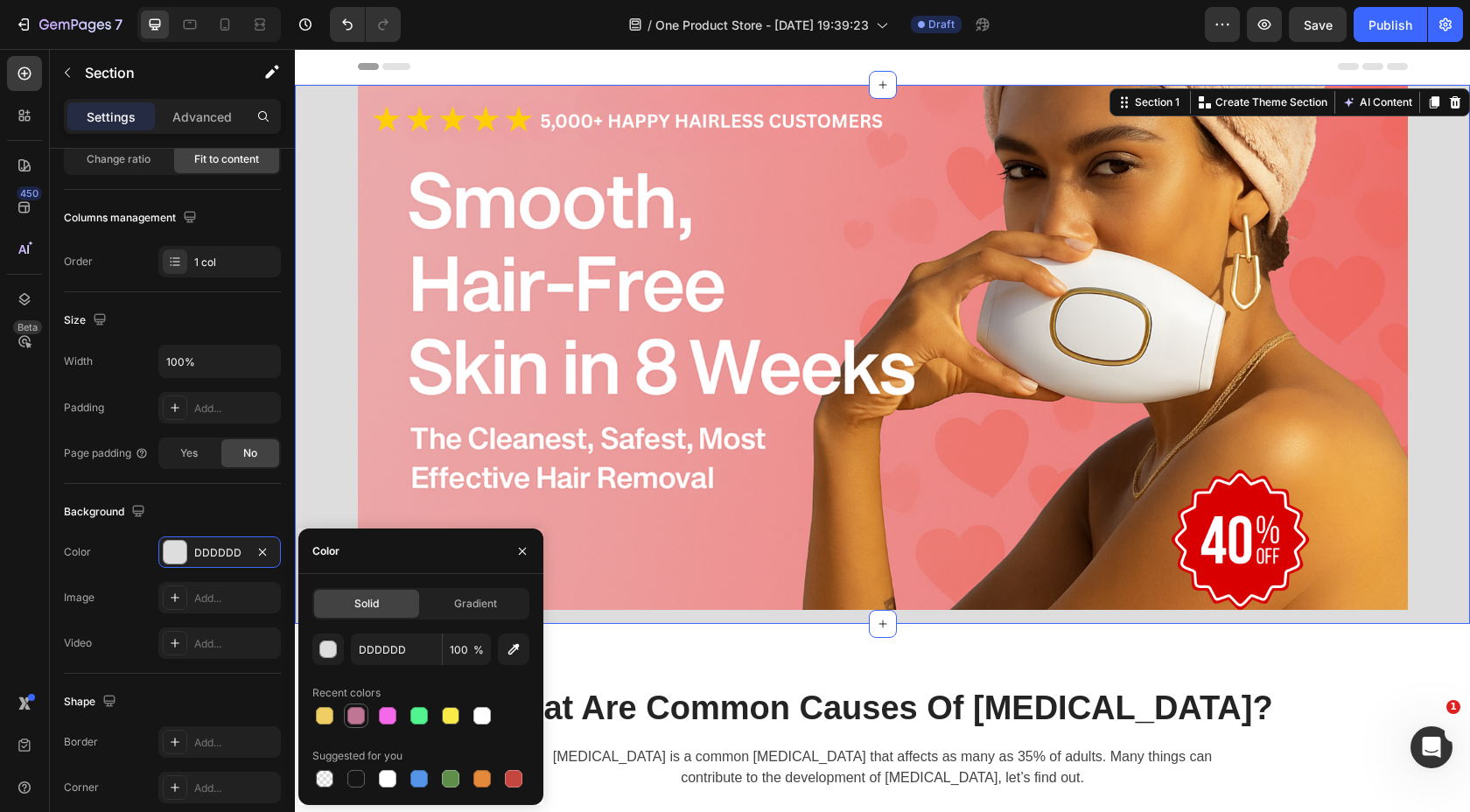
click at [354, 723] on div at bounding box center [356, 715] width 18 height 18
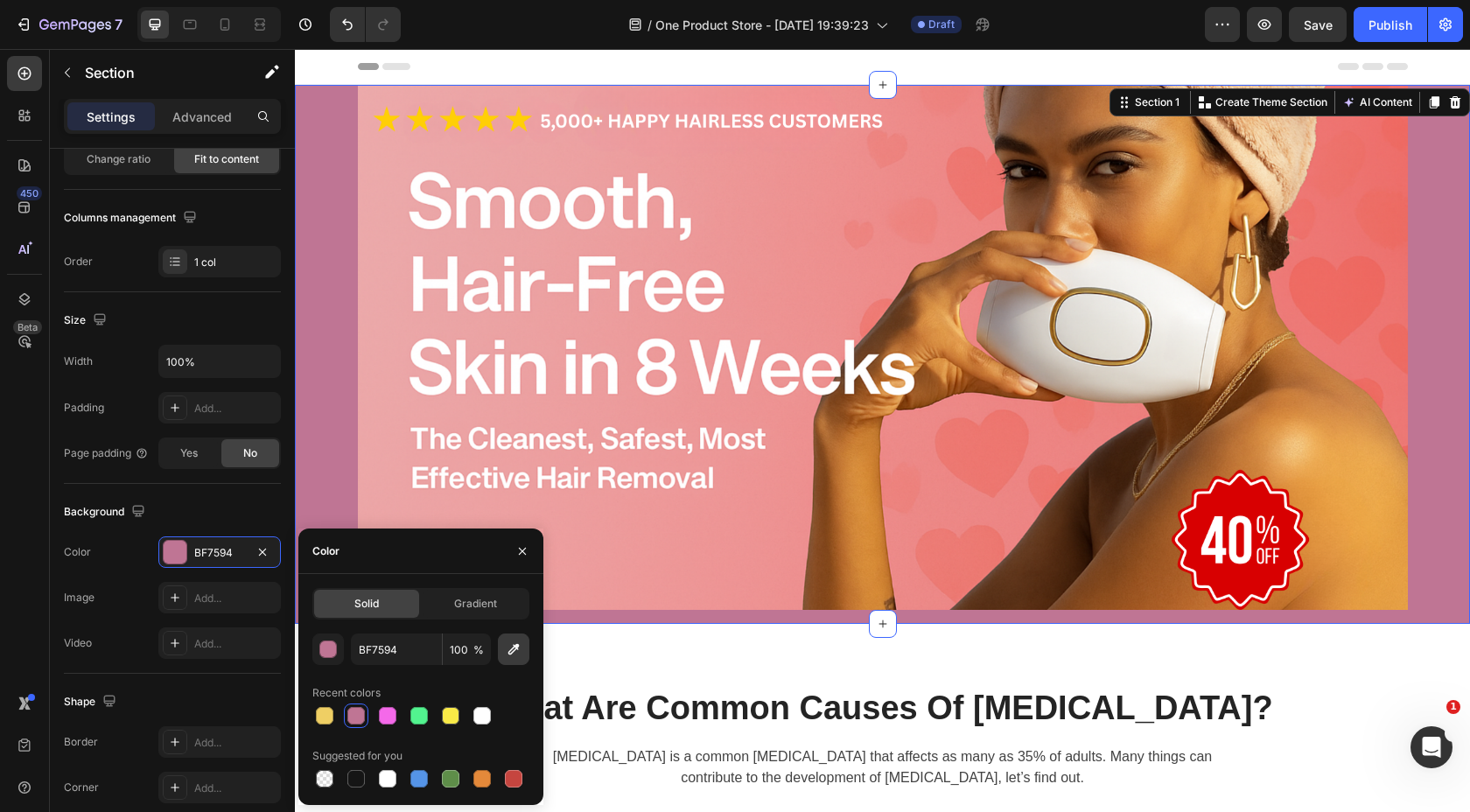
click at [514, 655] on icon "button" at bounding box center [514, 649] width 18 height 18
type input "ED9B9B"
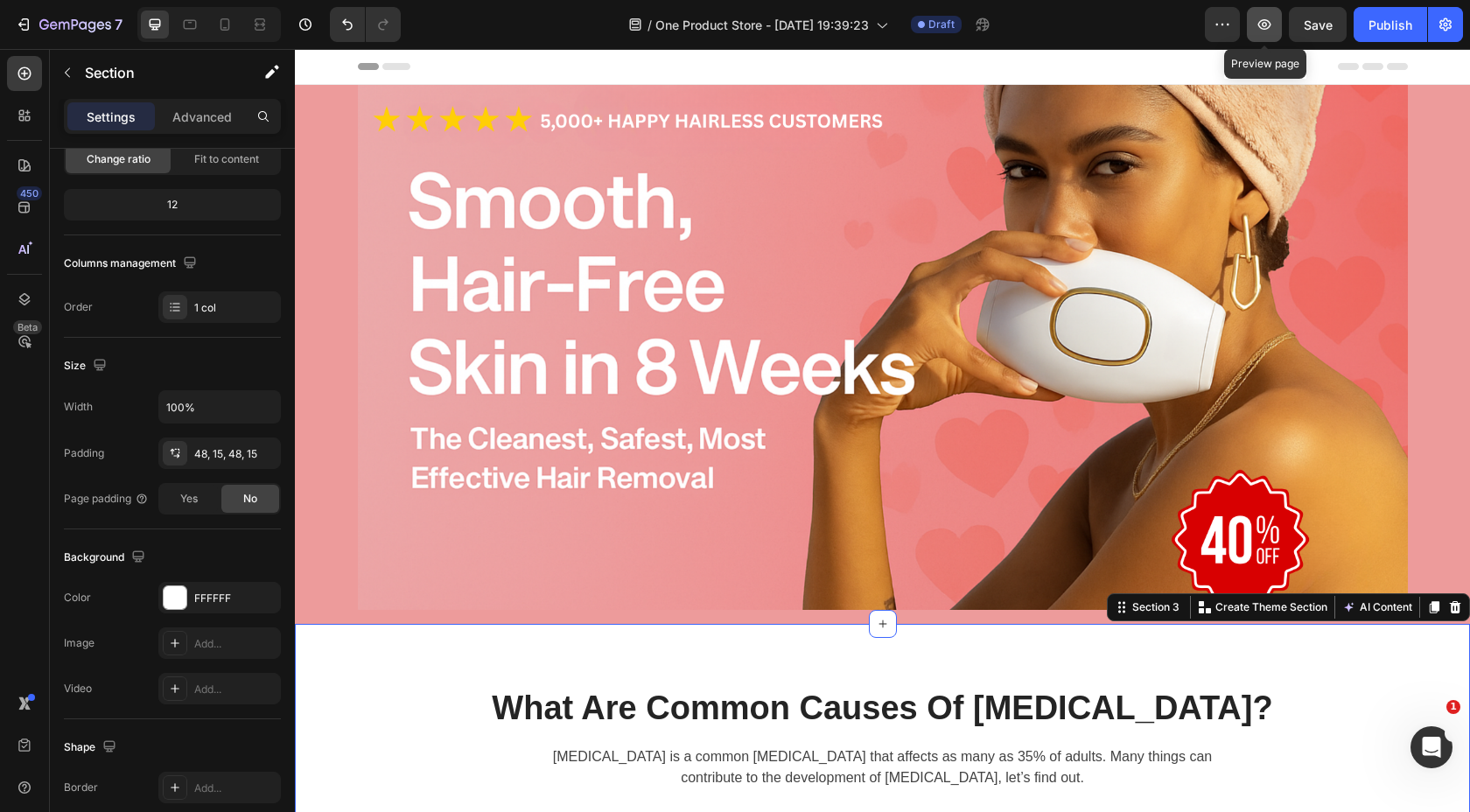
click at [1275, 20] on button "button" at bounding box center [1264, 24] width 35 height 35
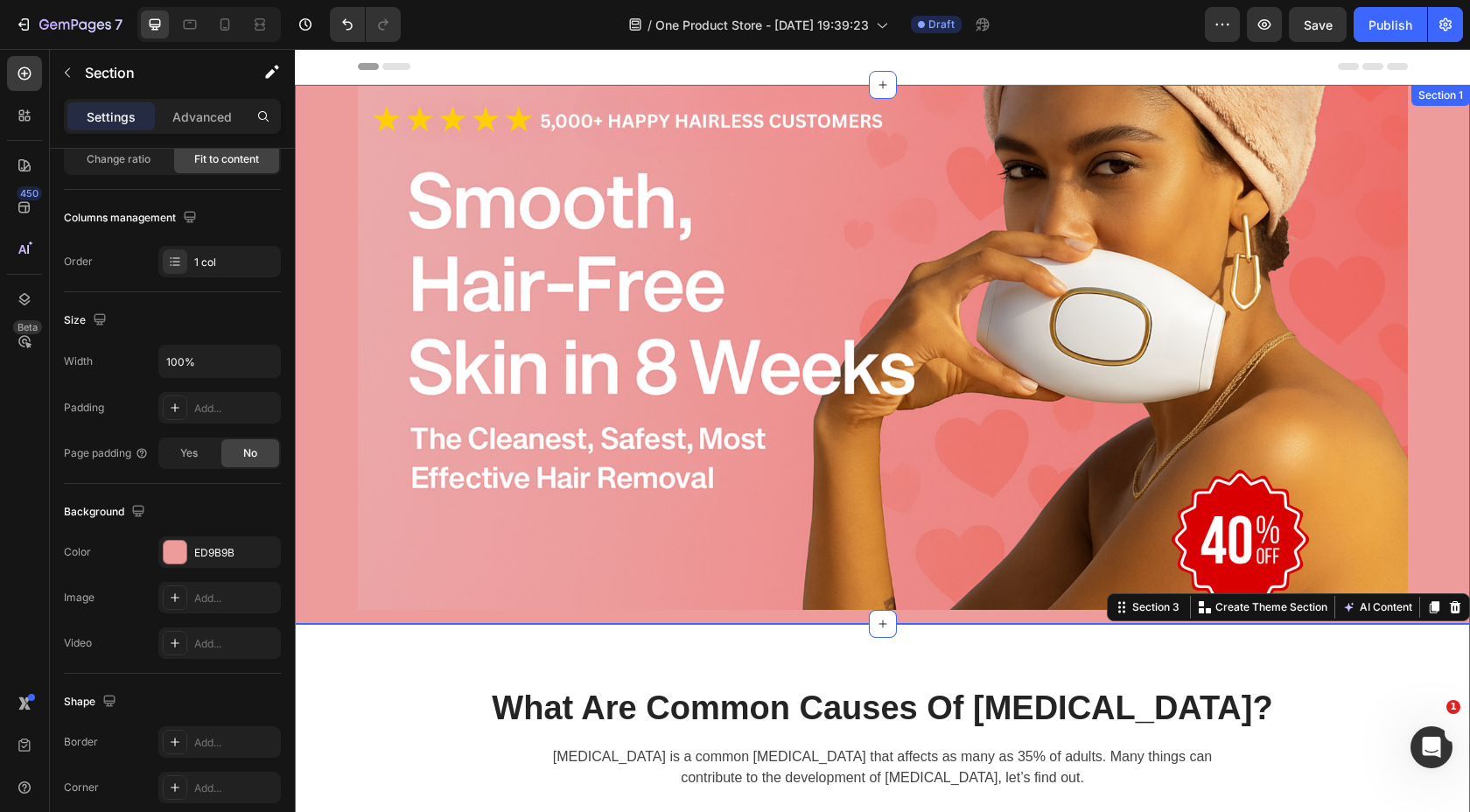
click at [322, 257] on div "Image Row Section 1" at bounding box center [883, 354] width 1176 height 539
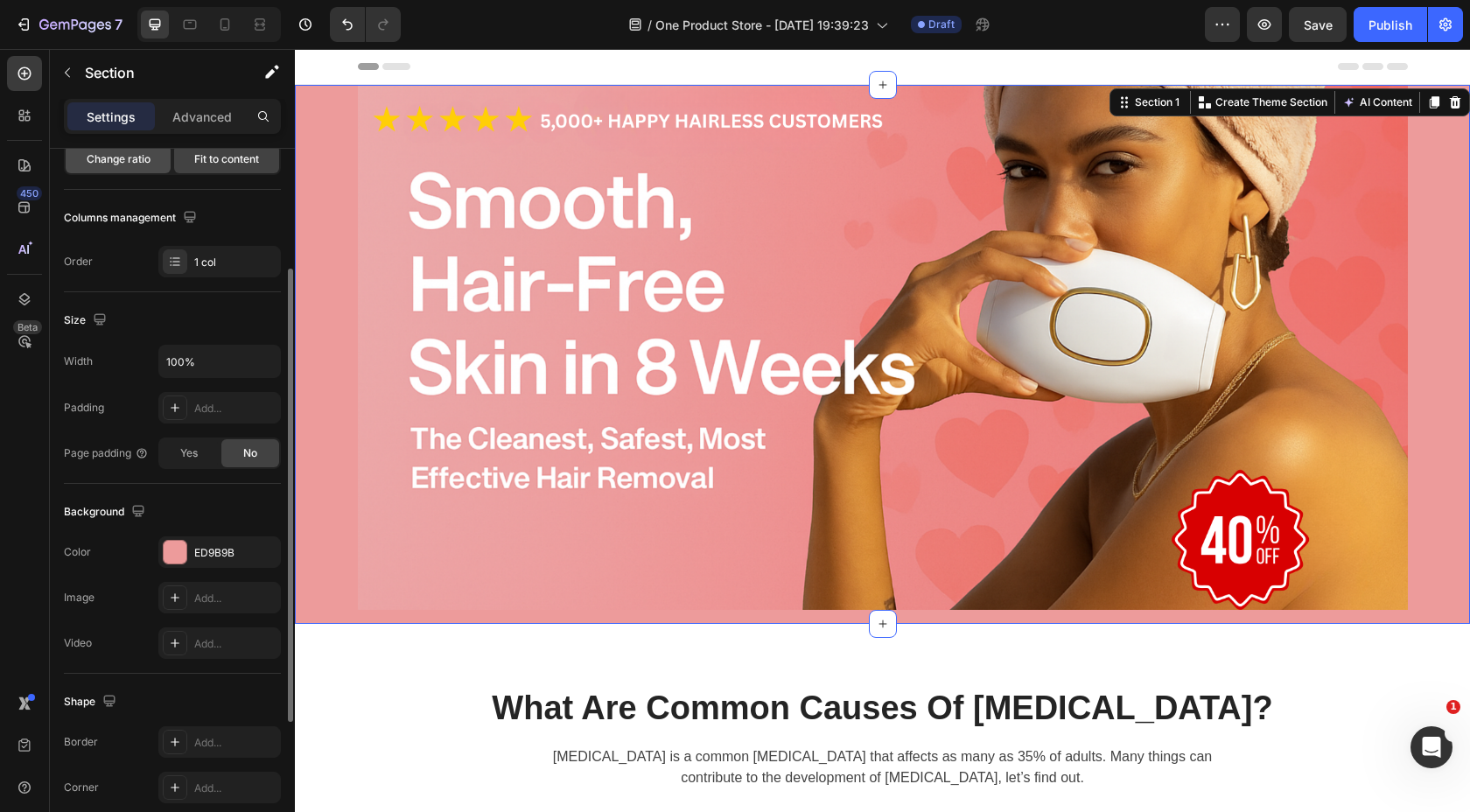
click at [150, 167] on span "Change ratio" at bounding box center [119, 159] width 64 height 16
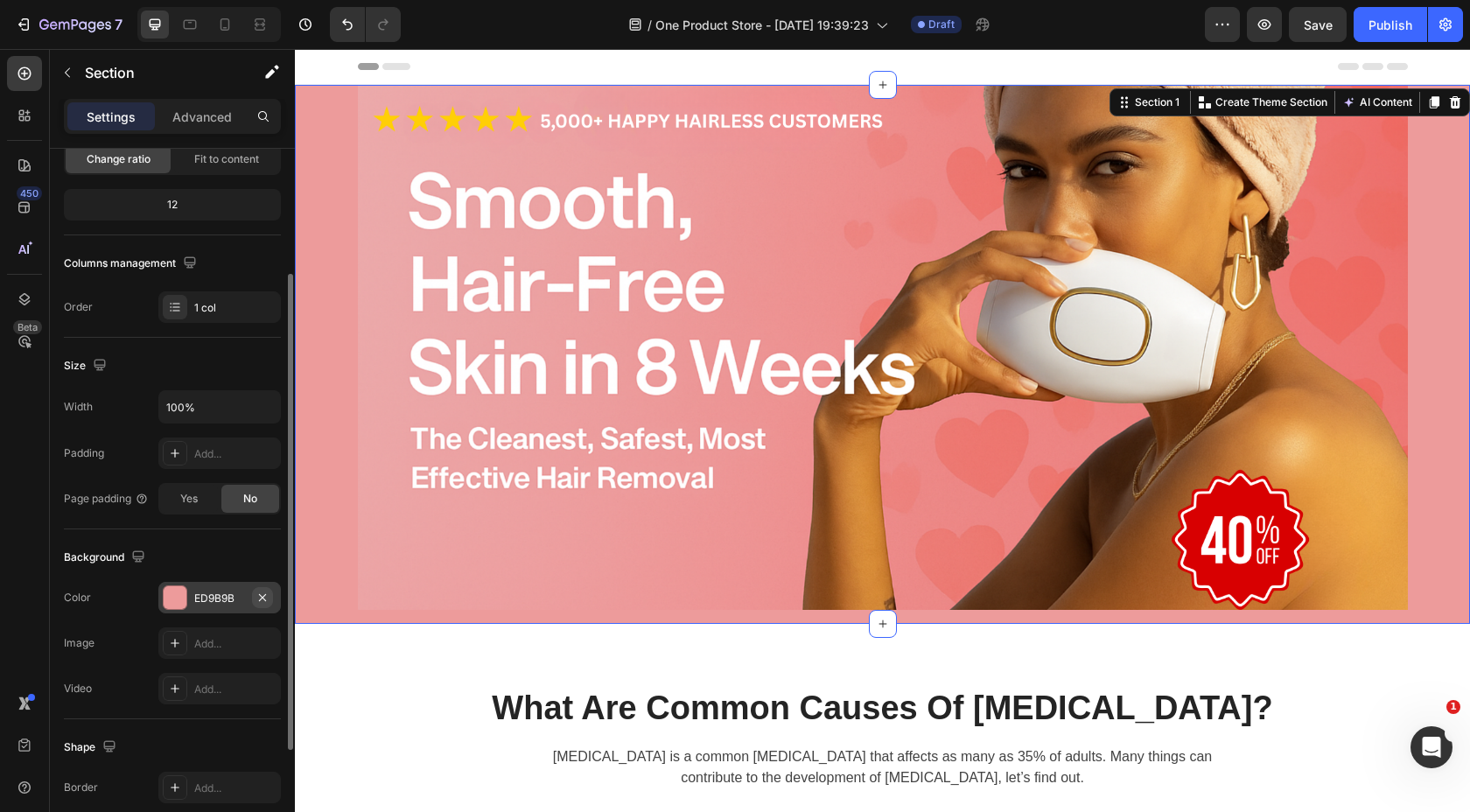
click at [264, 598] on icon "button" at bounding box center [262, 598] width 14 height 14
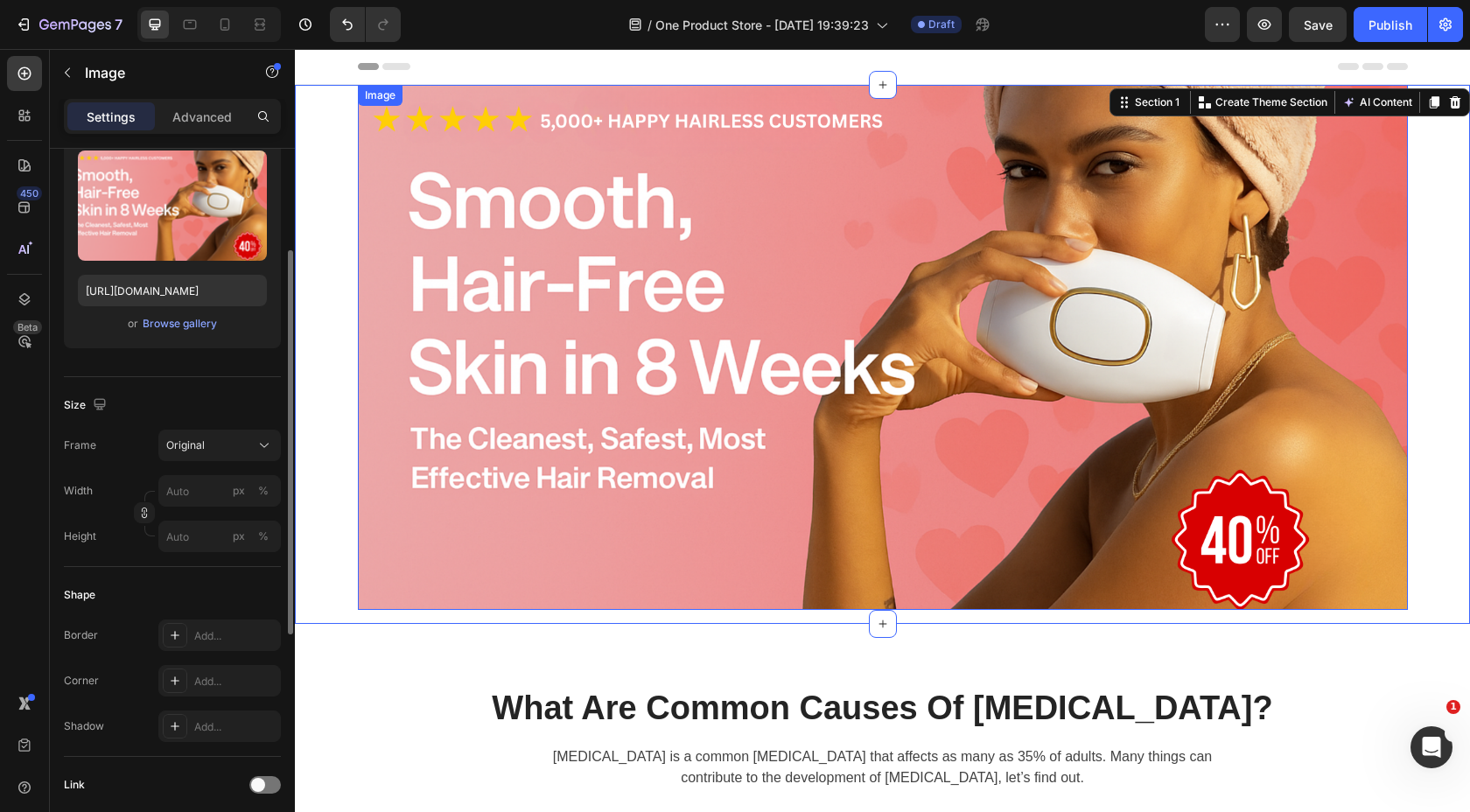
click at [433, 478] on img at bounding box center [882, 347] width 1050 height 525
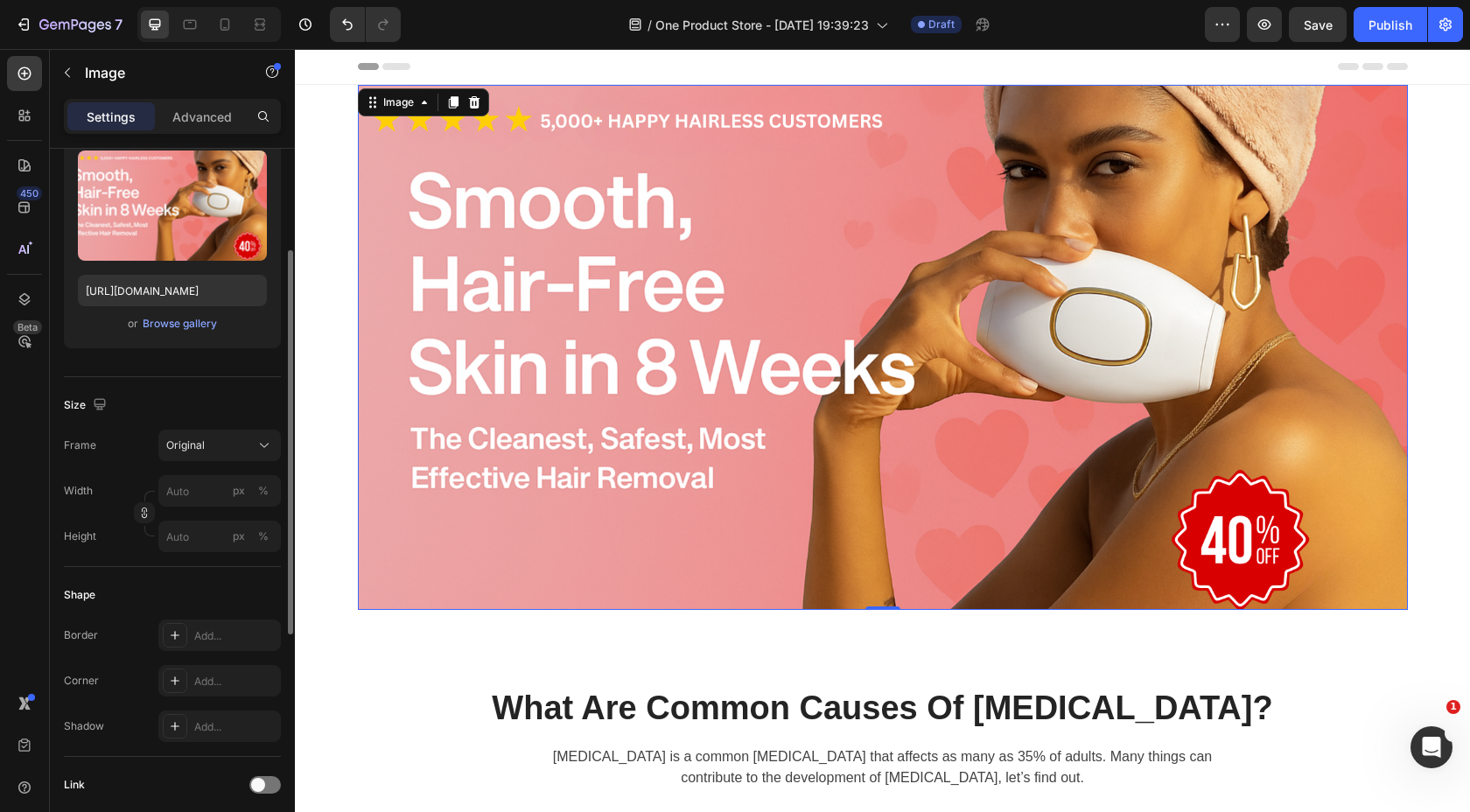
scroll to position [0, 0]
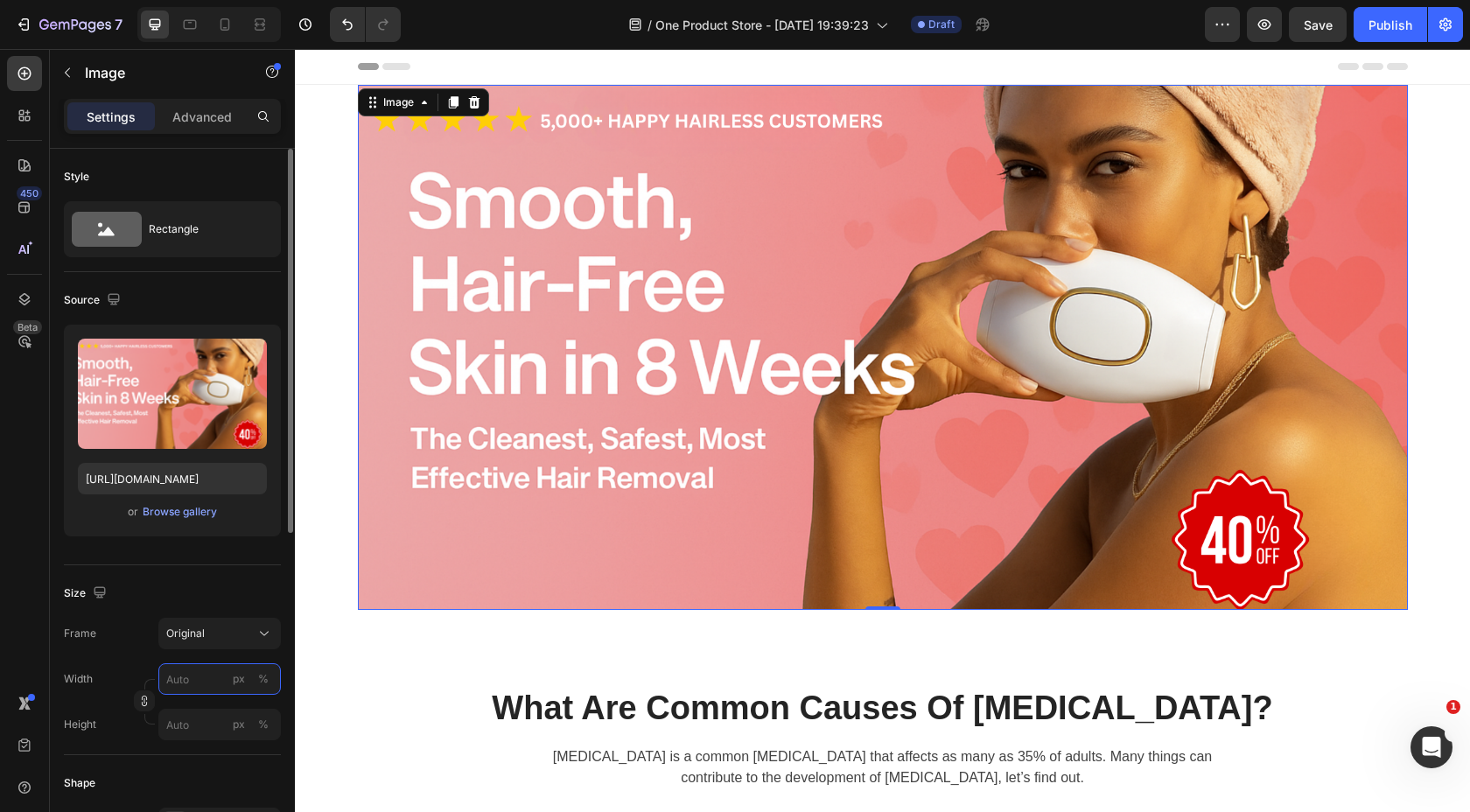
click at [212, 684] on input "px %" at bounding box center [219, 679] width 123 height 31
type input "1952"
click at [200, 730] on input "px %" at bounding box center [219, 724] width 123 height 31
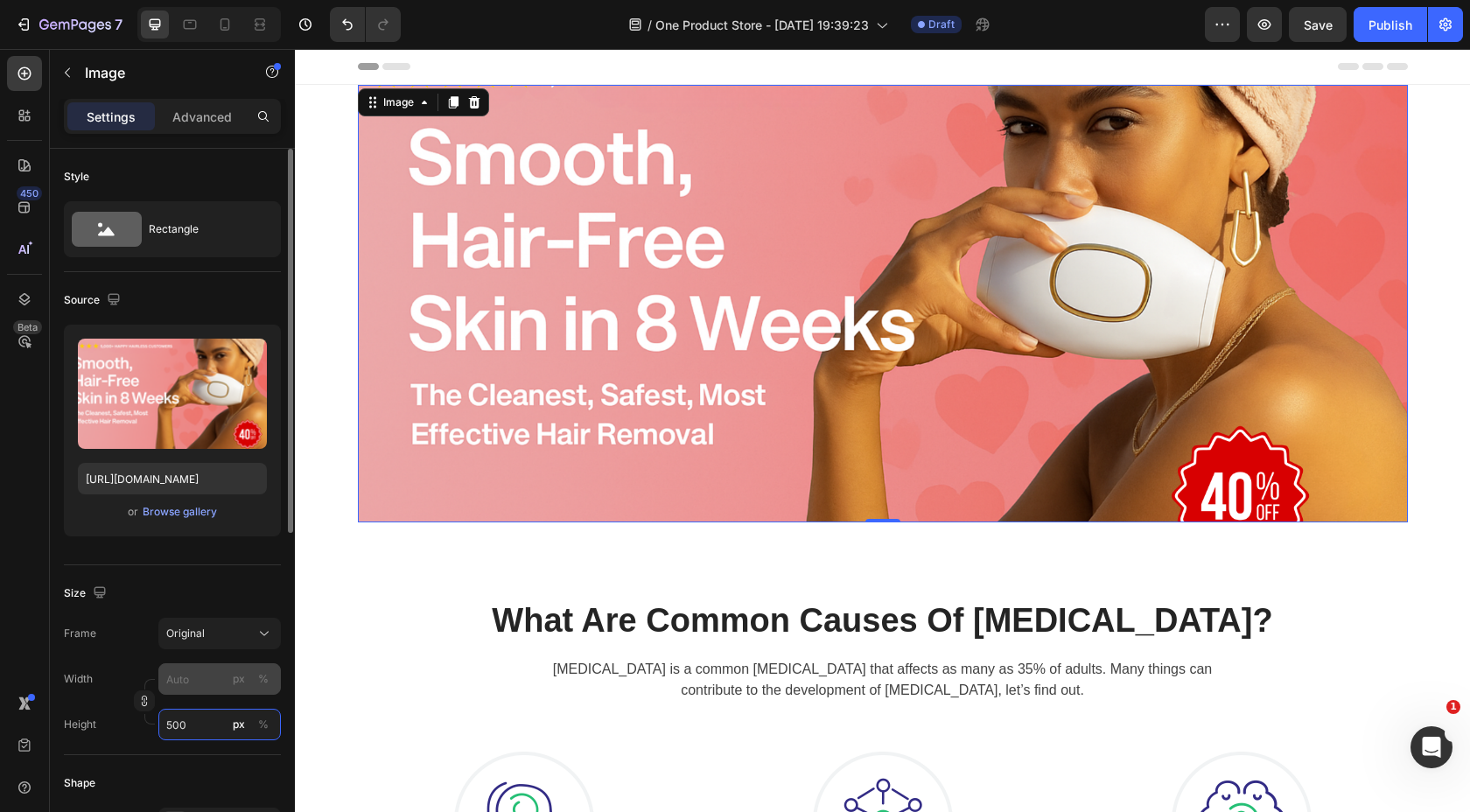
type input "500"
click at [184, 677] on input "px %" at bounding box center [219, 679] width 123 height 31
click at [220, 630] on div "Original" at bounding box center [210, 634] width 86 height 16
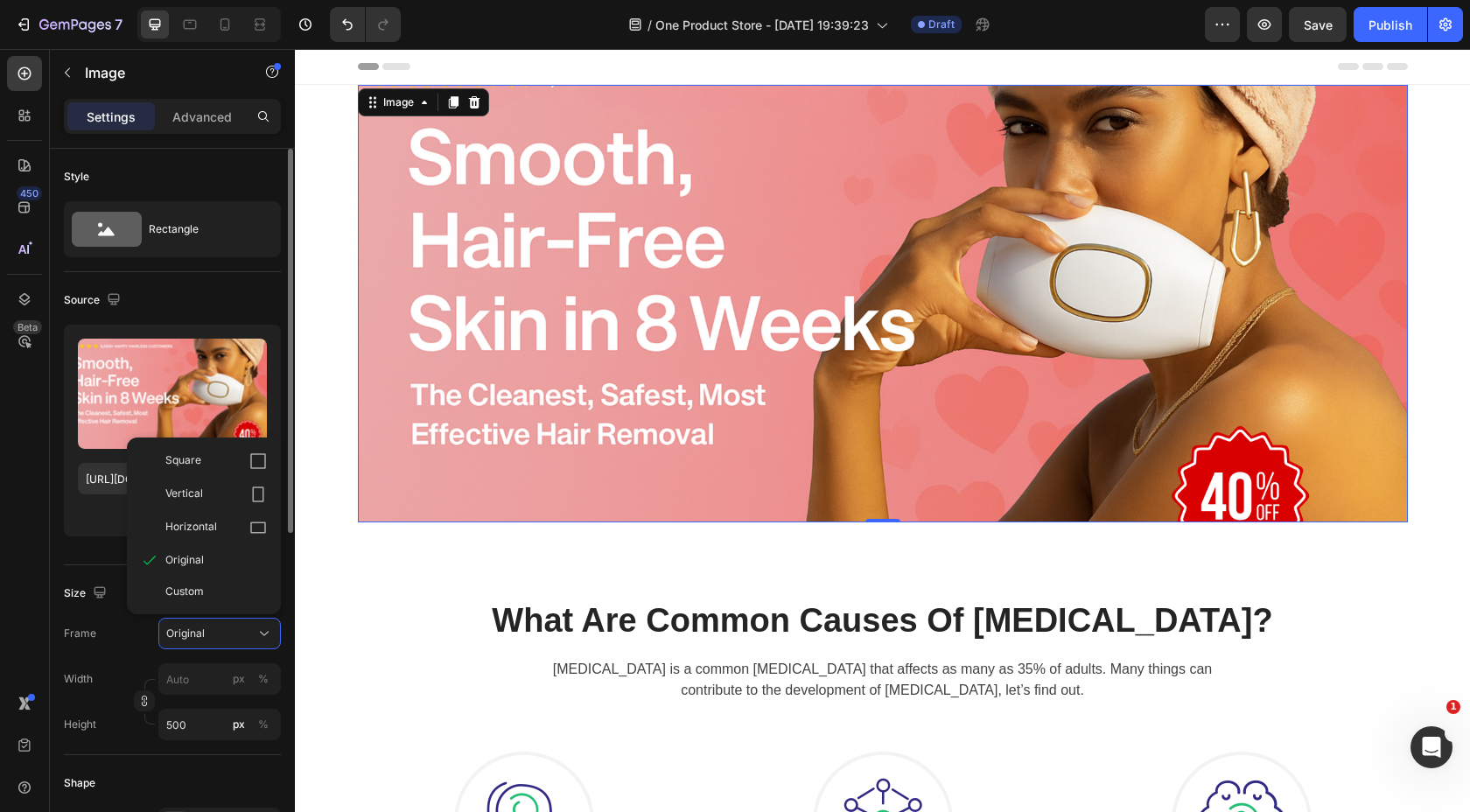
click at [119, 646] on div "Frame Original Square Vertical Horizontal Original Custom" at bounding box center [173, 634] width 217 height 31
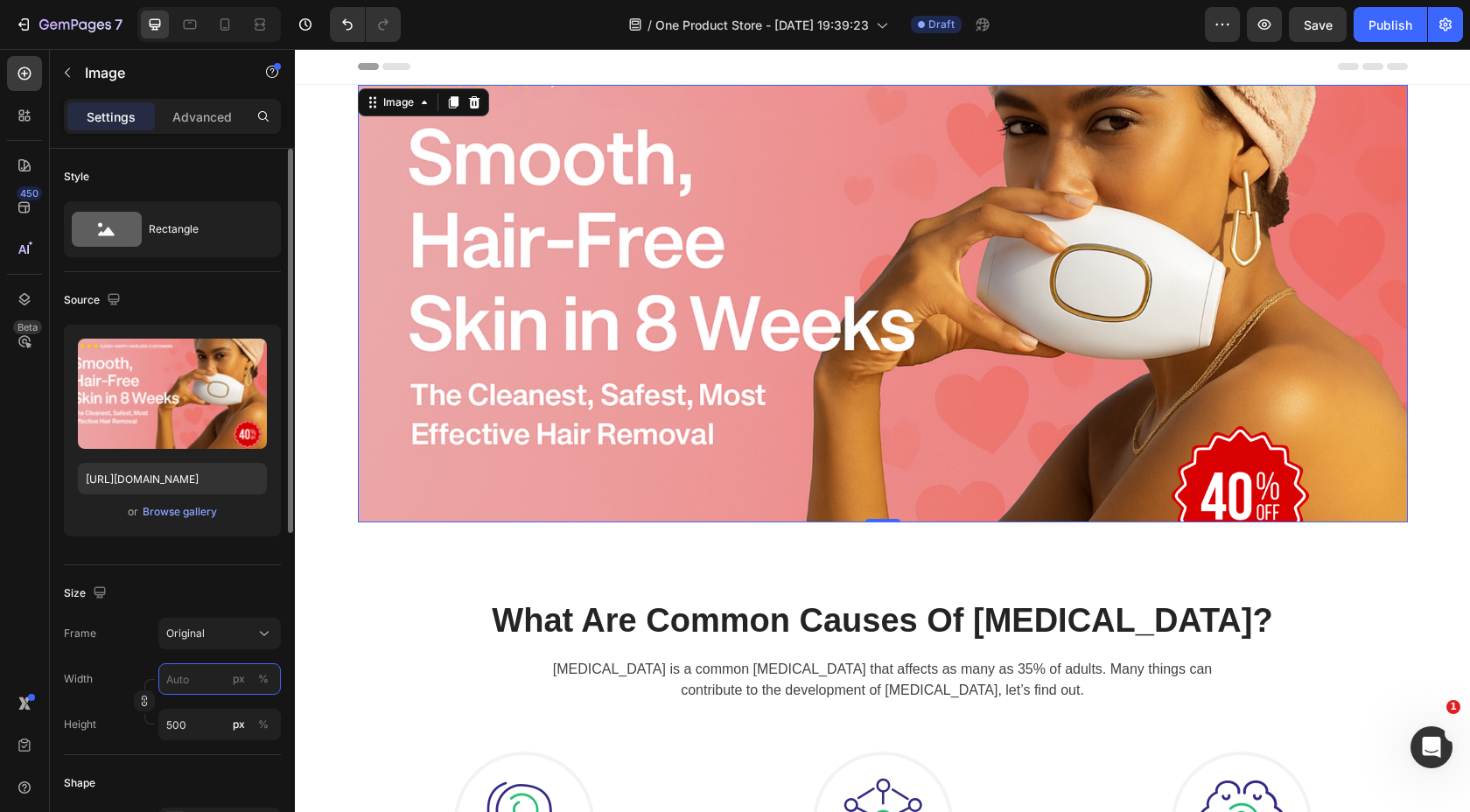
click at [195, 683] on input "px %" at bounding box center [219, 679] width 123 height 31
type input "2"
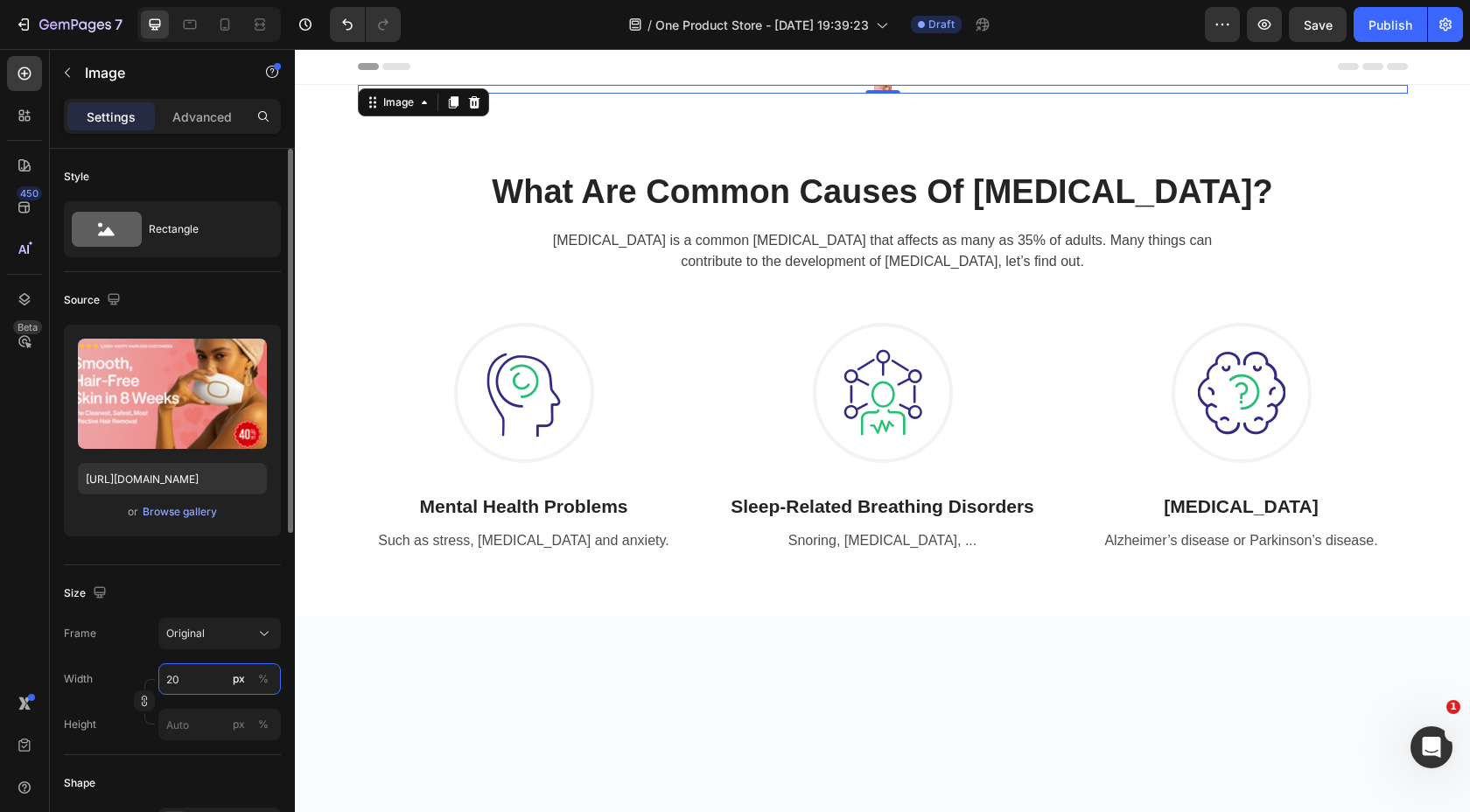
type input "2"
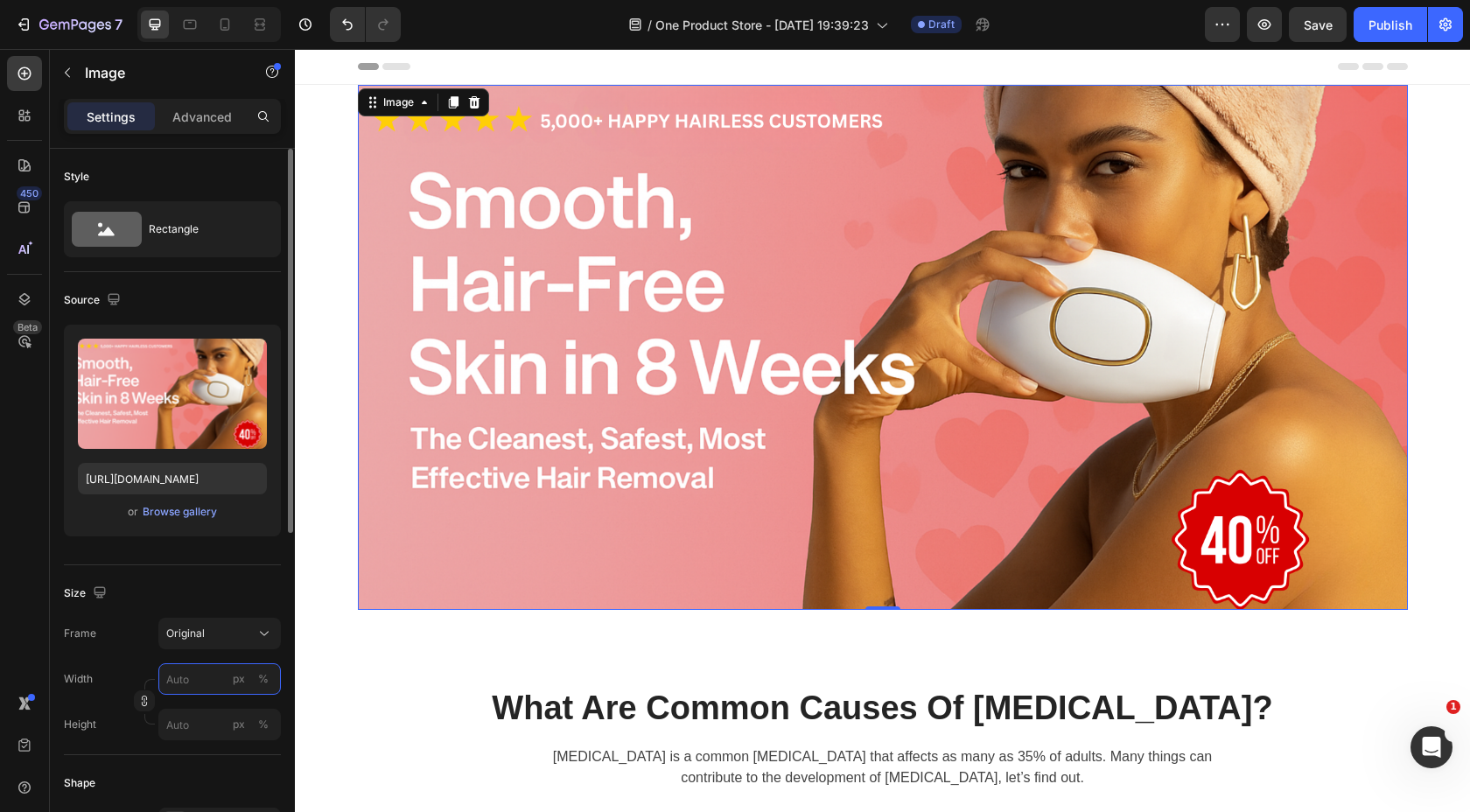
type input "2"
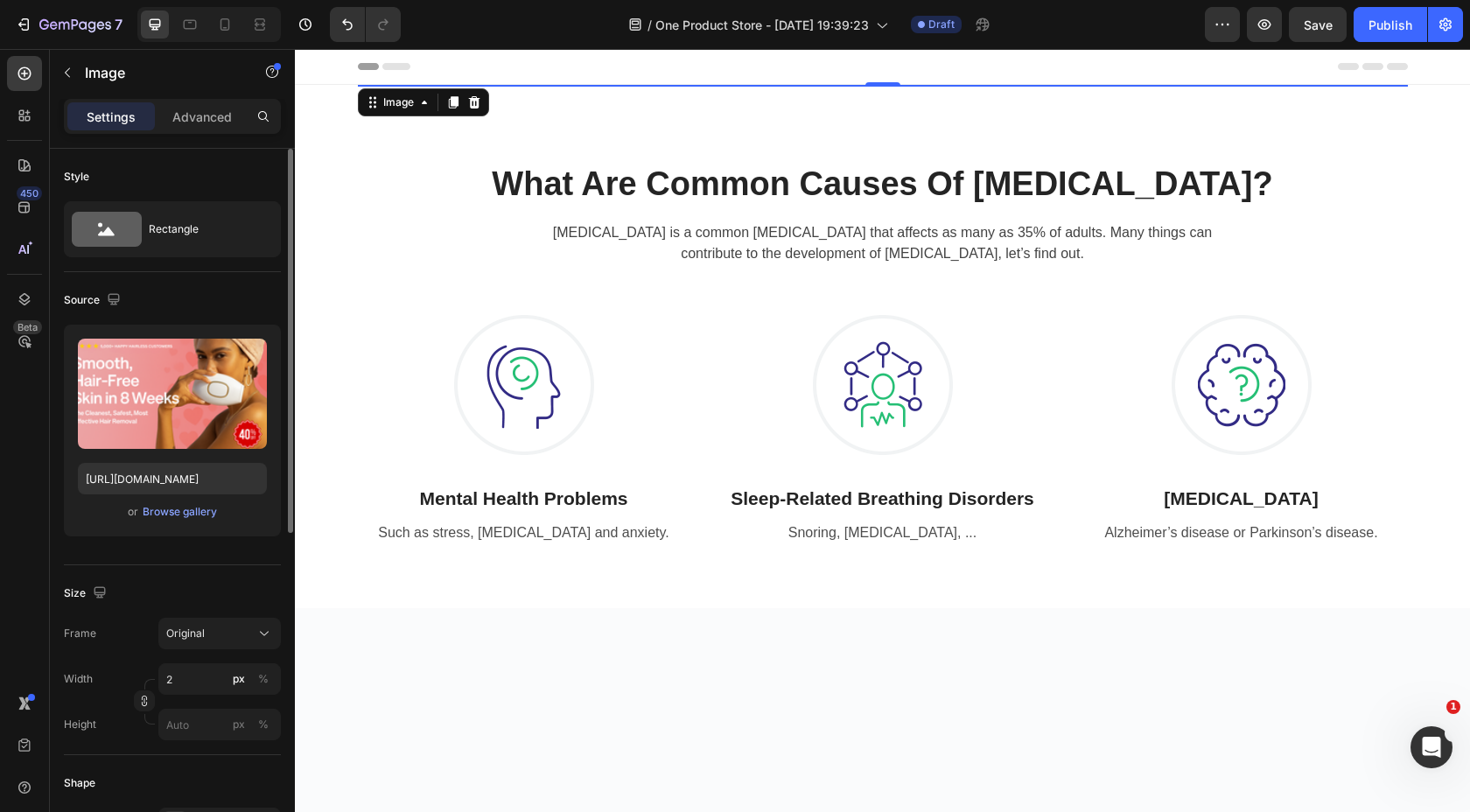
click at [141, 586] on div "Size" at bounding box center [173, 593] width 217 height 28
click at [192, 688] on input "2" at bounding box center [219, 679] width 123 height 31
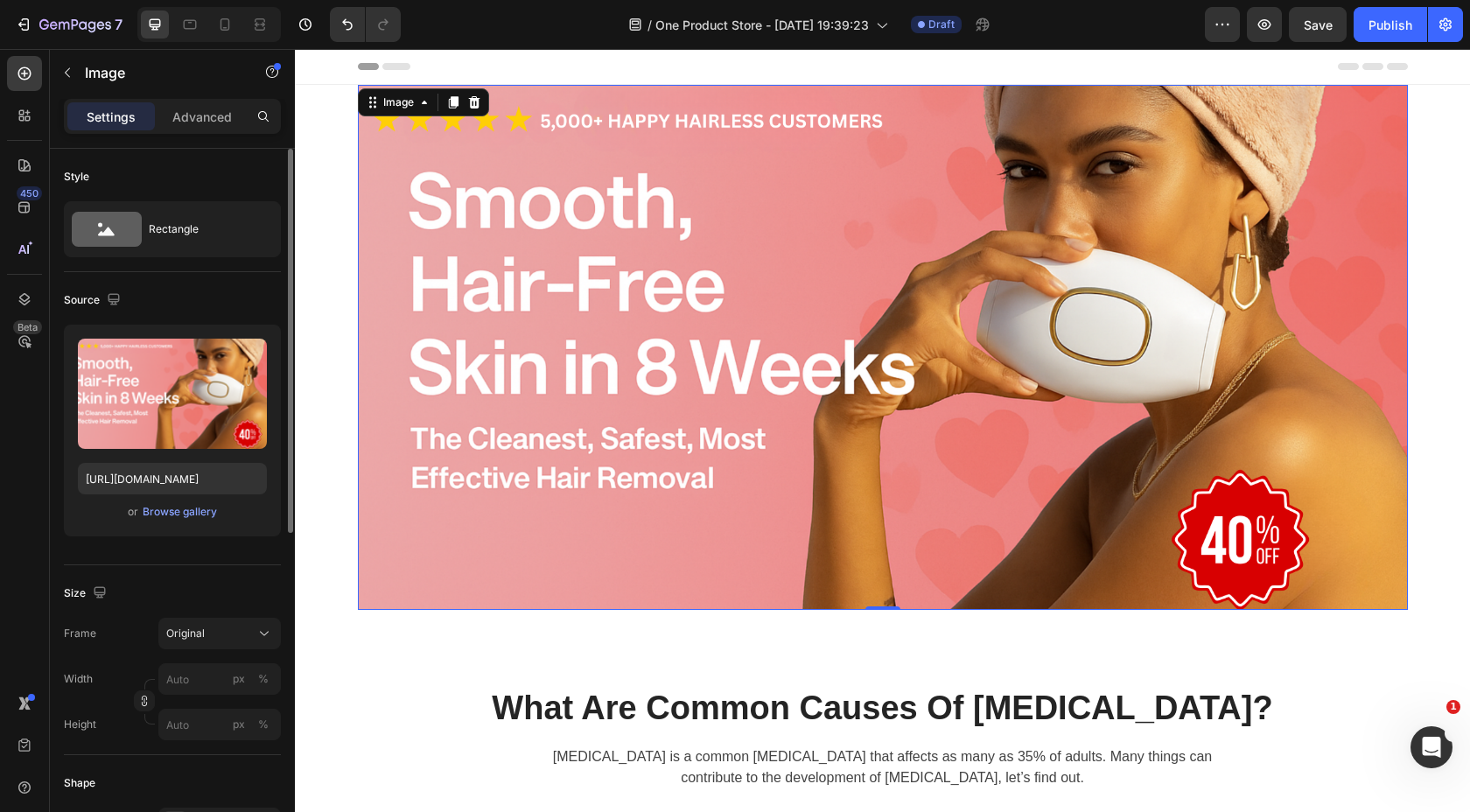
click at [163, 784] on div "Shape" at bounding box center [173, 783] width 217 height 28
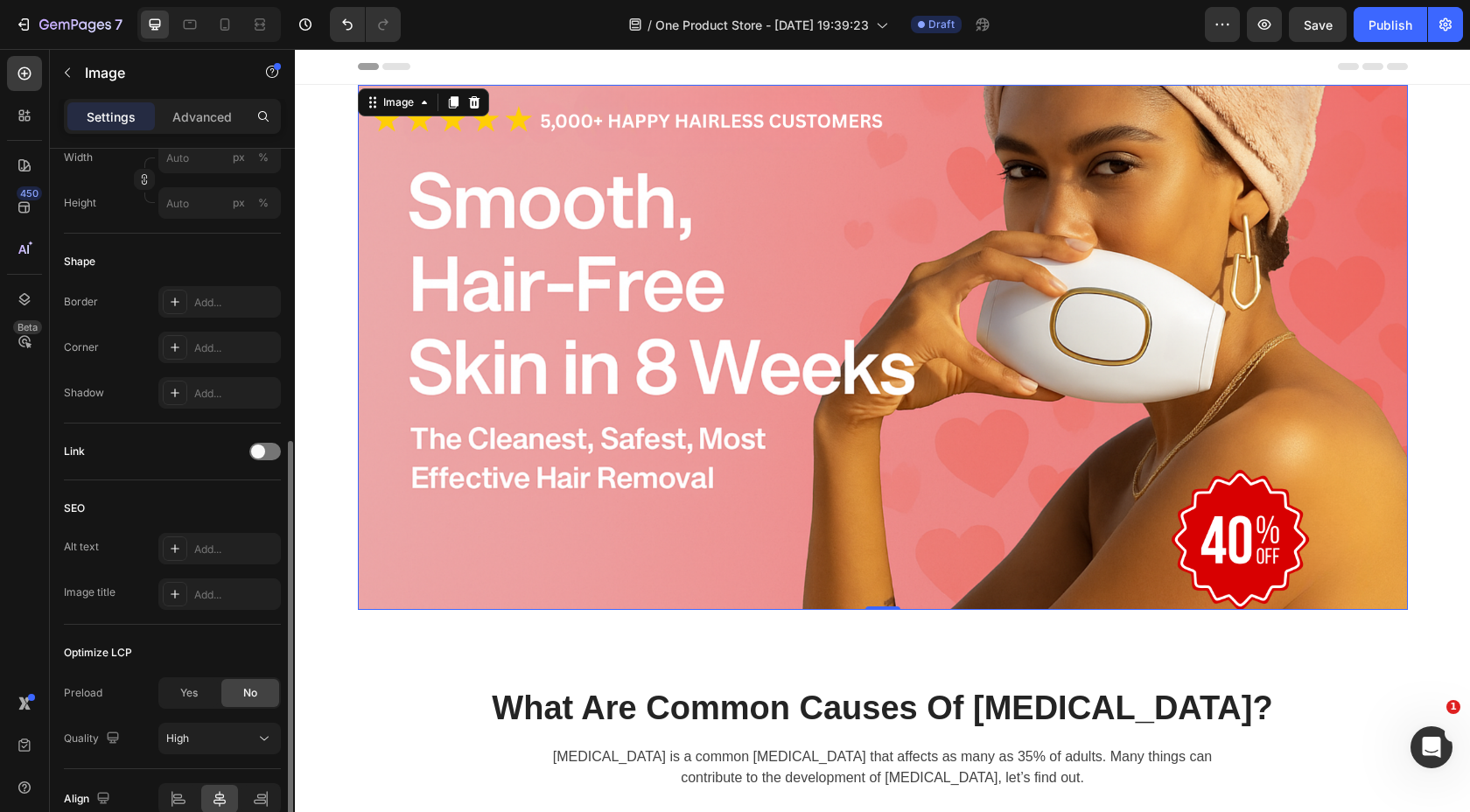
scroll to position [608, 0]
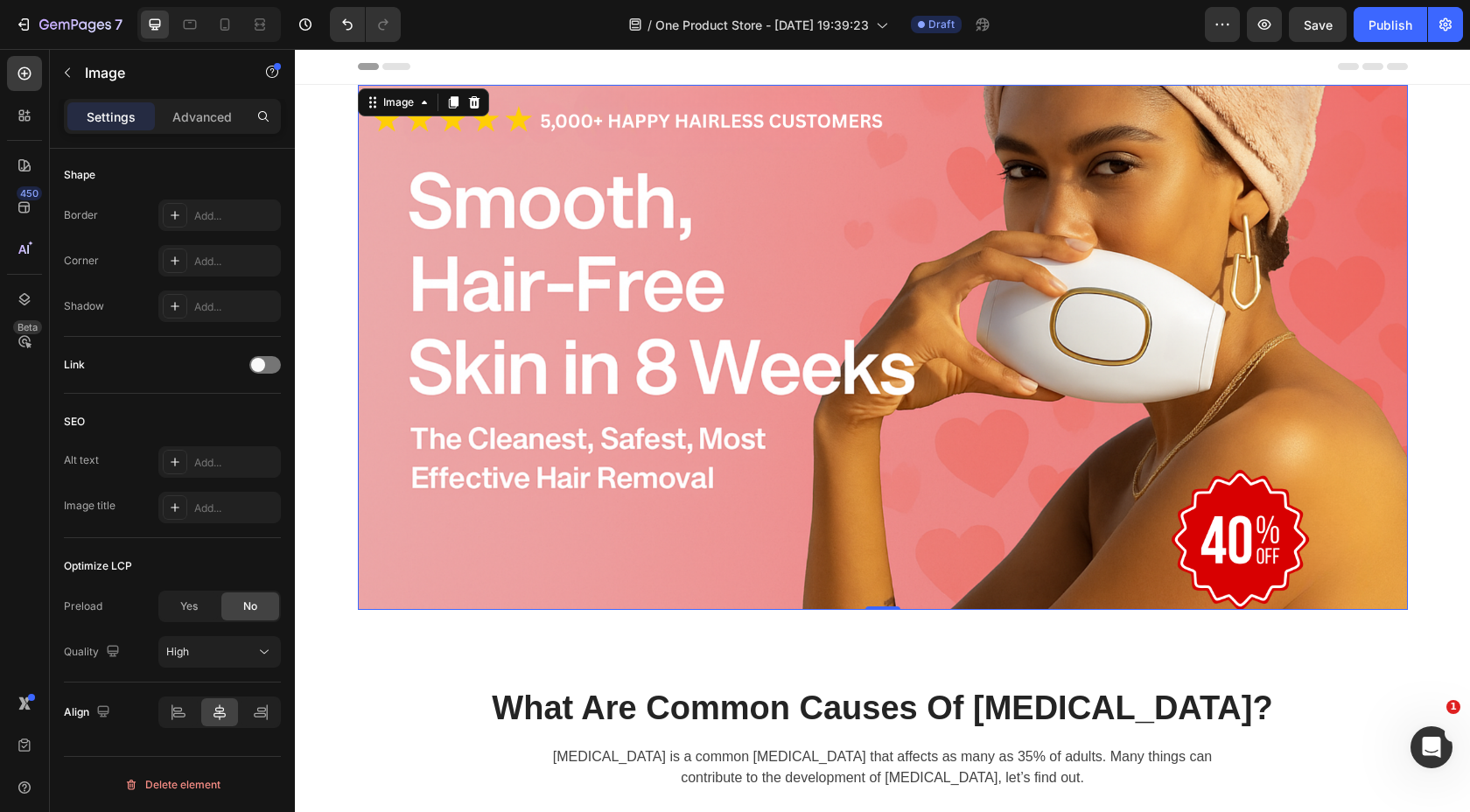
click at [449, 378] on img at bounding box center [882, 347] width 1050 height 525
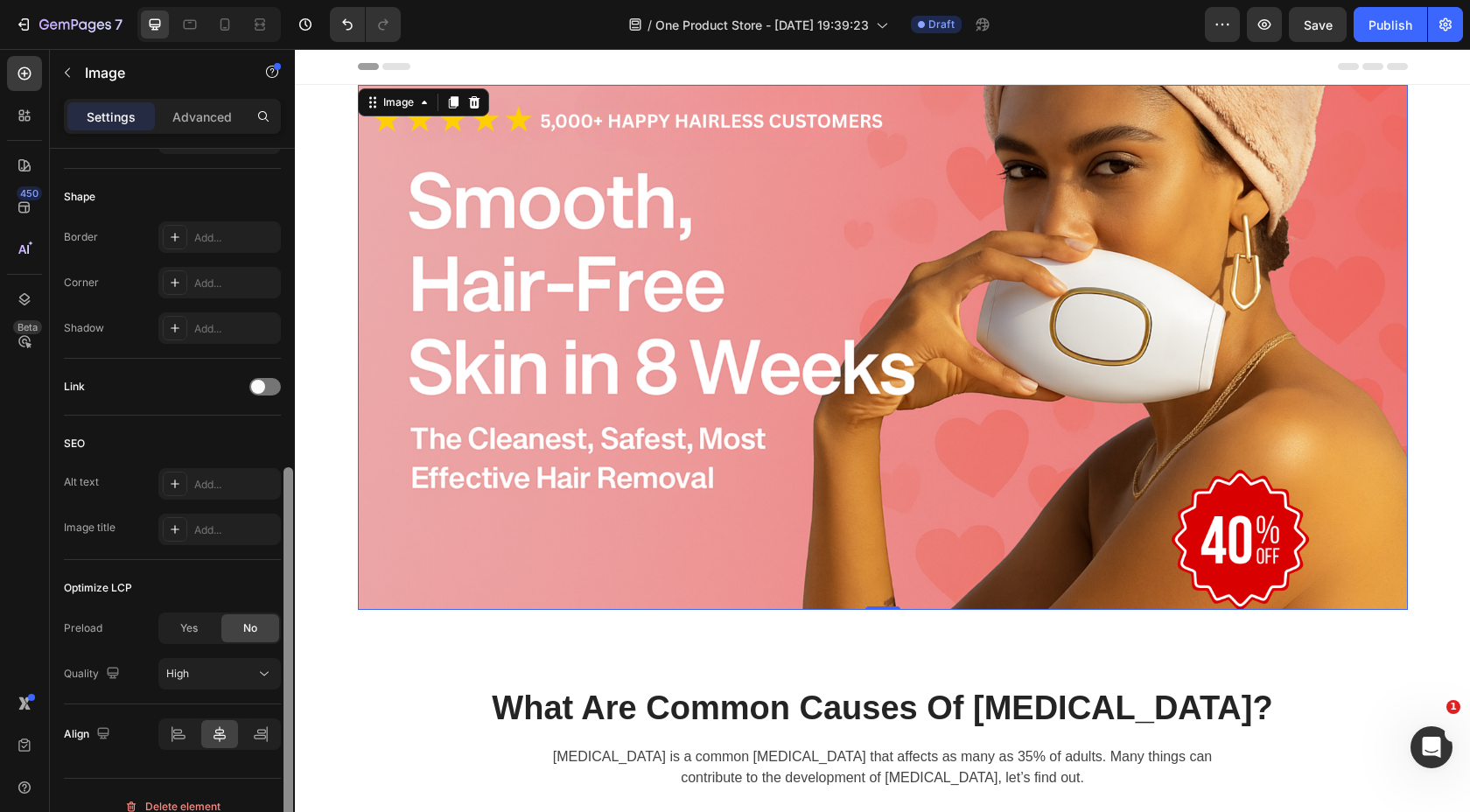
scroll to position [587, 0]
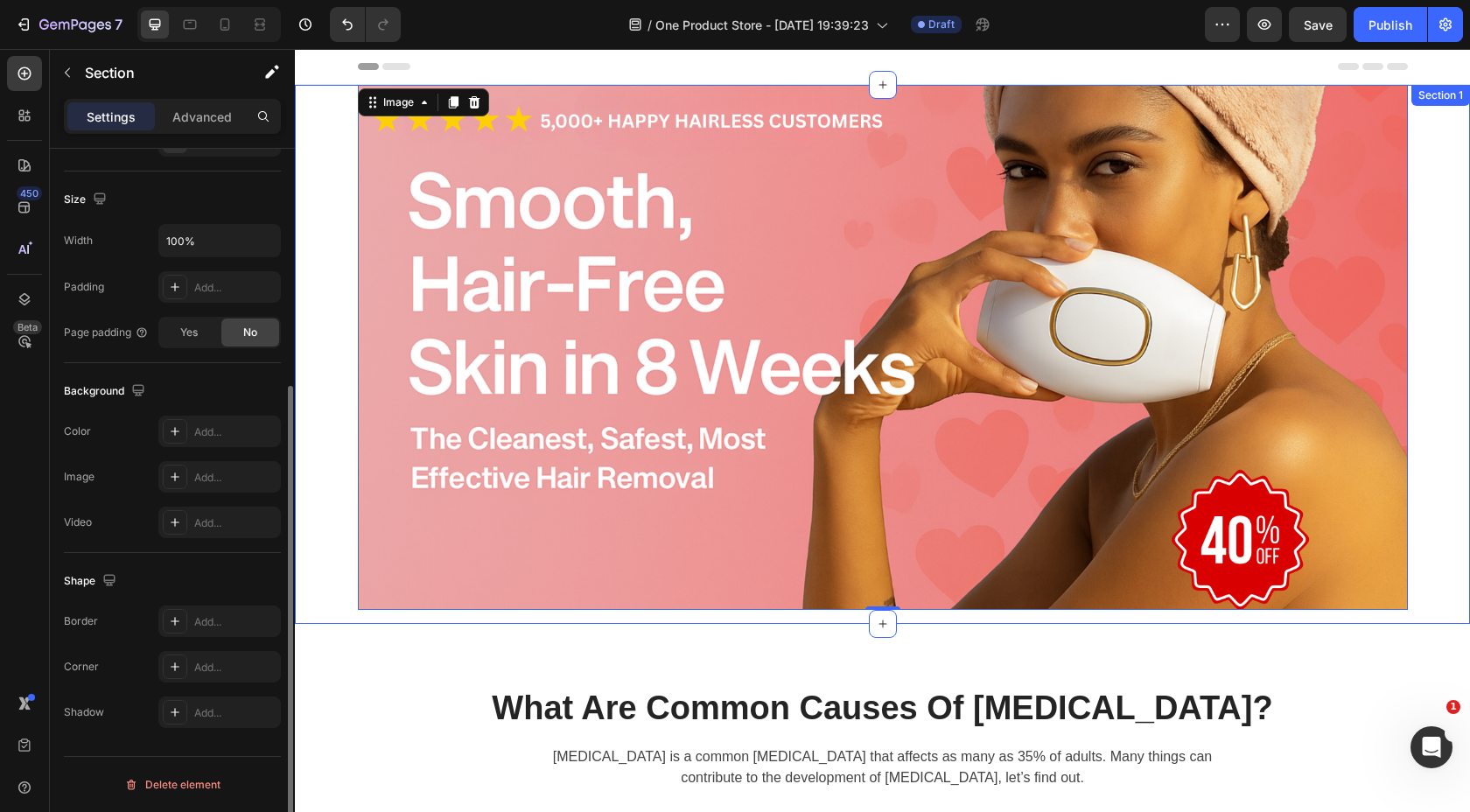
click at [329, 256] on div "Image 0 Row" at bounding box center [883, 354] width 1176 height 539
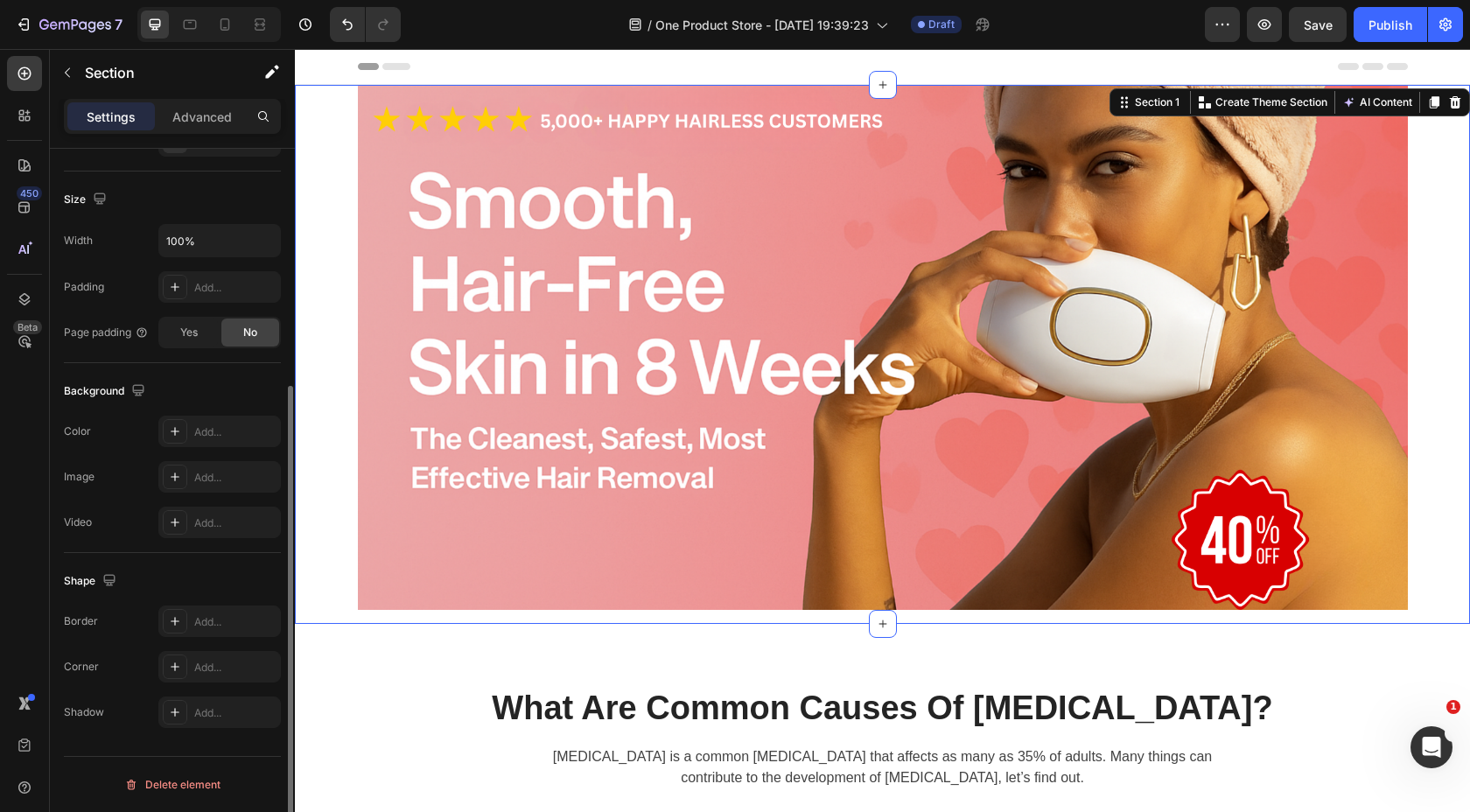
scroll to position [0, 0]
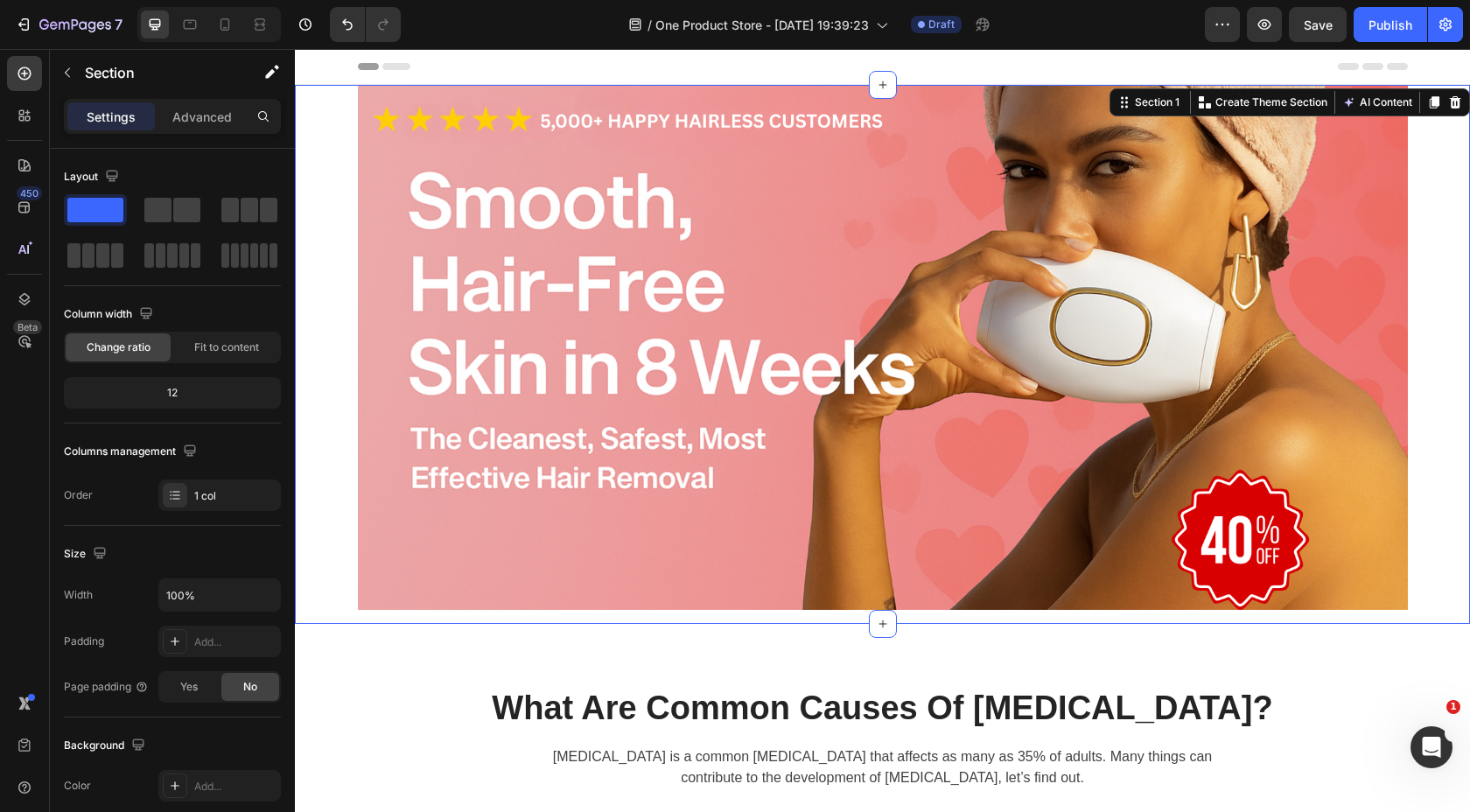
click at [1435, 215] on div "Image Row" at bounding box center [883, 354] width 1176 height 539
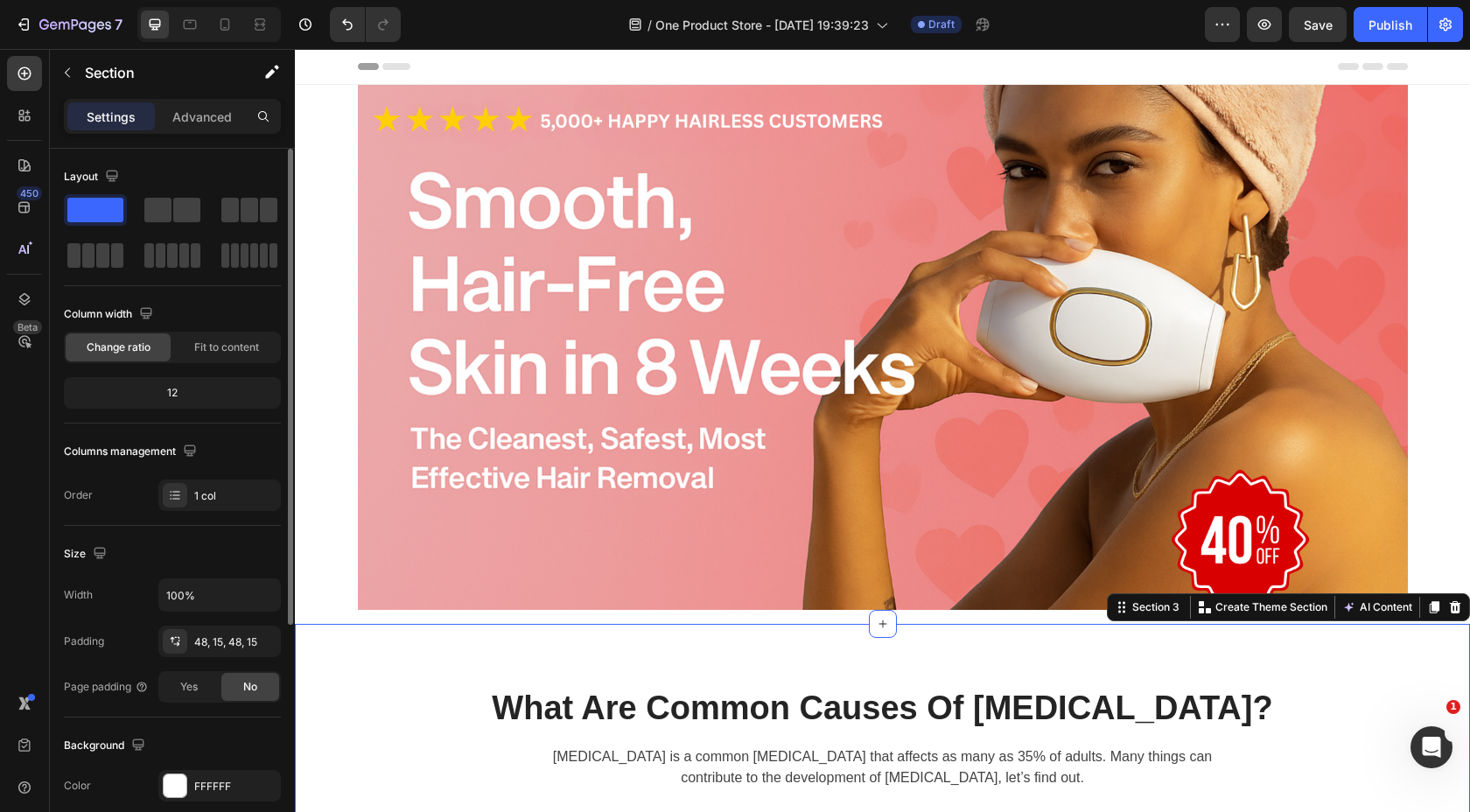
click at [251, 686] on span "No" at bounding box center [251, 687] width 14 height 16
click at [265, 638] on icon "button" at bounding box center [262, 640] width 7 height 7
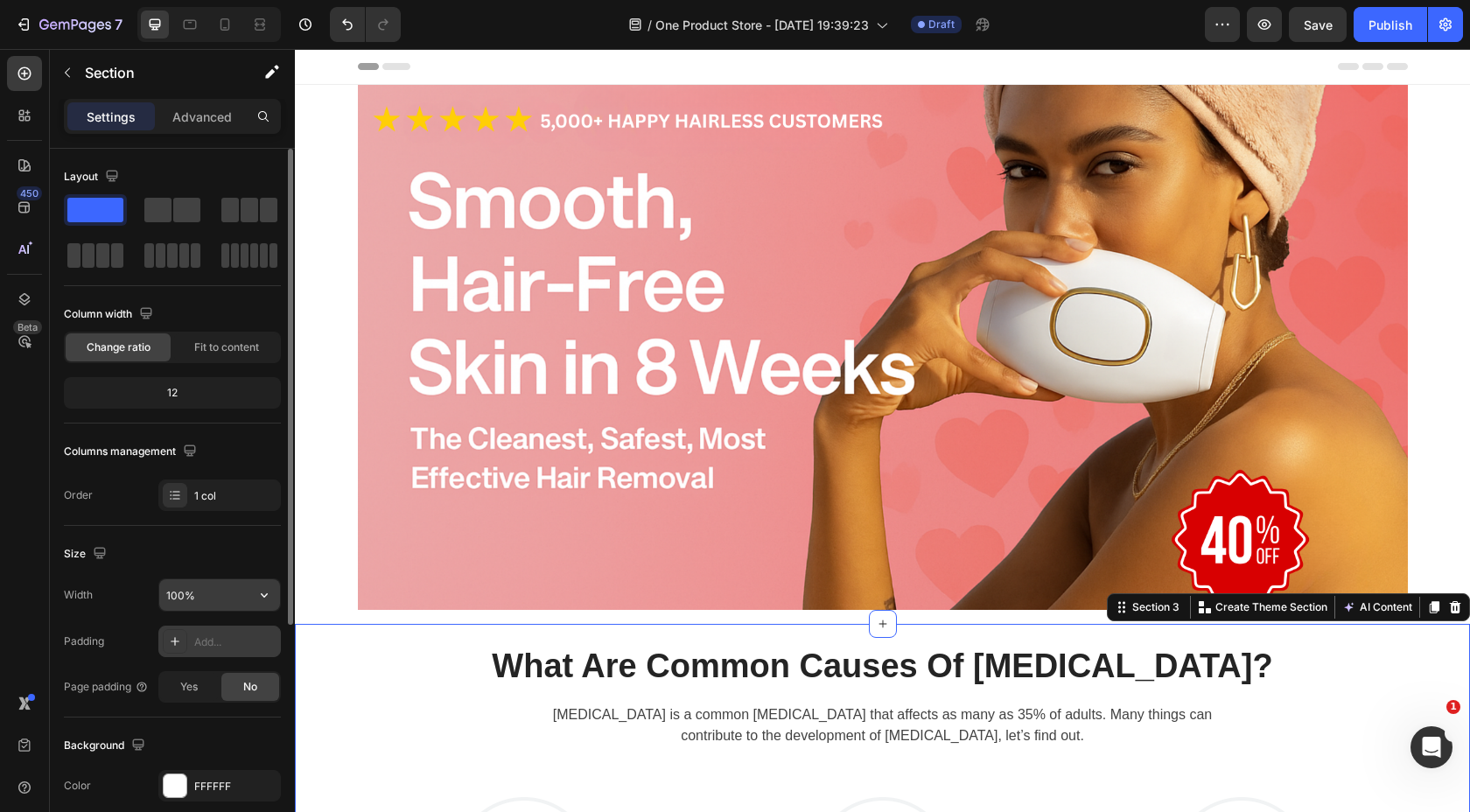
click at [210, 599] on input "100%" at bounding box center [219, 595] width 121 height 31
click at [227, 599] on input "100%" at bounding box center [219, 595] width 121 height 31
click at [261, 595] on icon "button" at bounding box center [264, 596] width 18 height 18
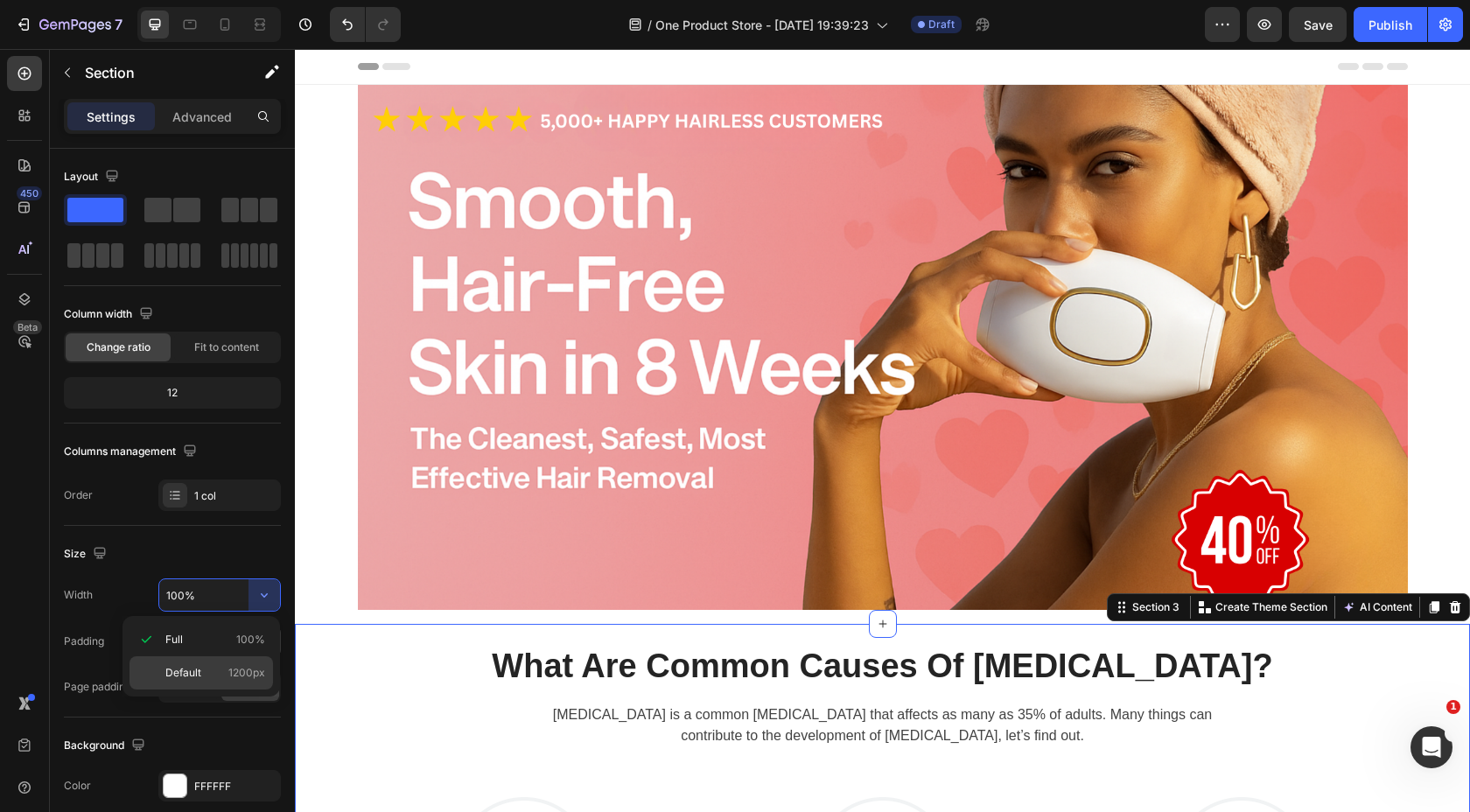
click at [219, 679] on p "Default 1200px" at bounding box center [215, 673] width 99 height 16
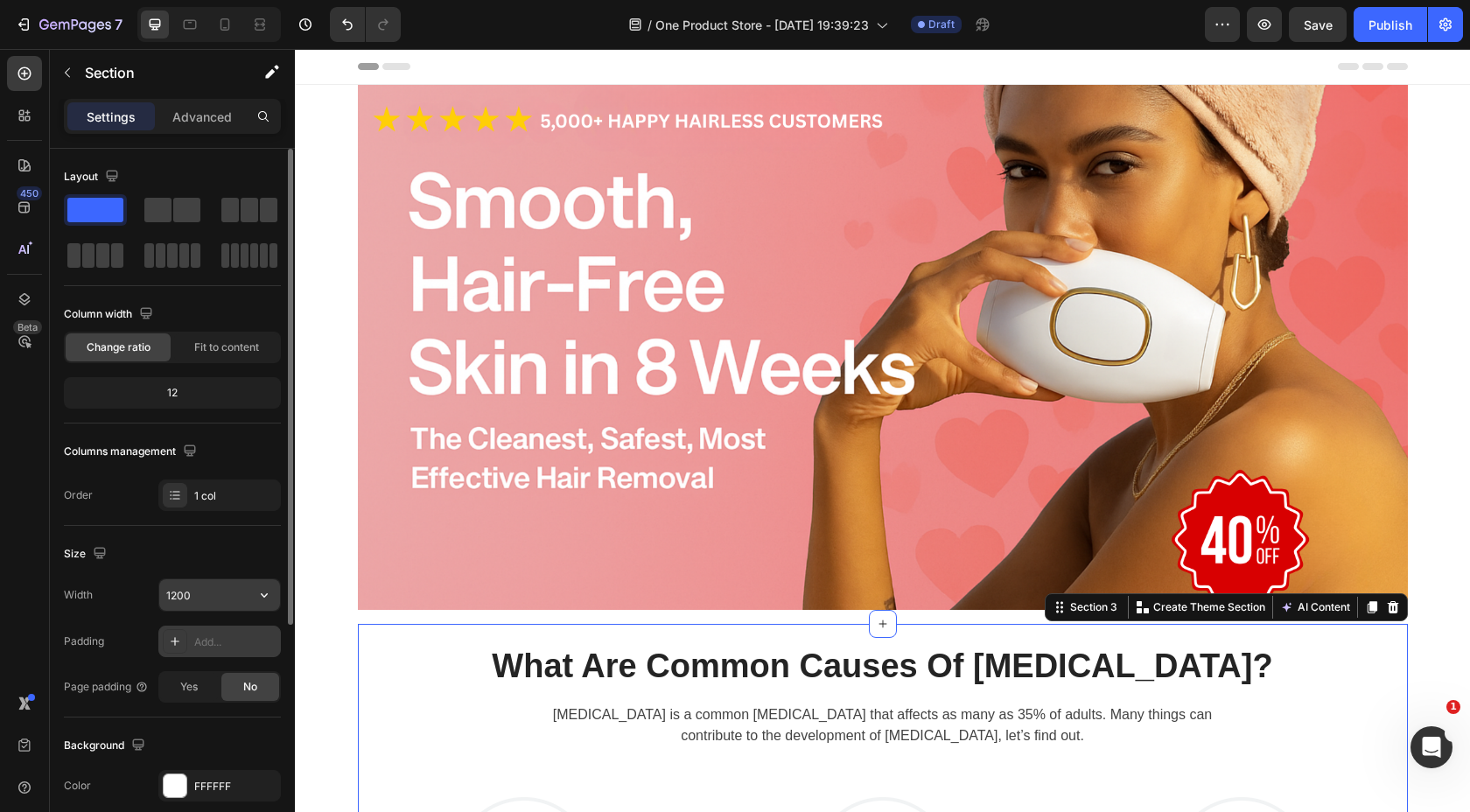
click at [230, 591] on input "1200" at bounding box center [219, 595] width 121 height 31
click at [263, 592] on icon "button" at bounding box center [264, 596] width 18 height 18
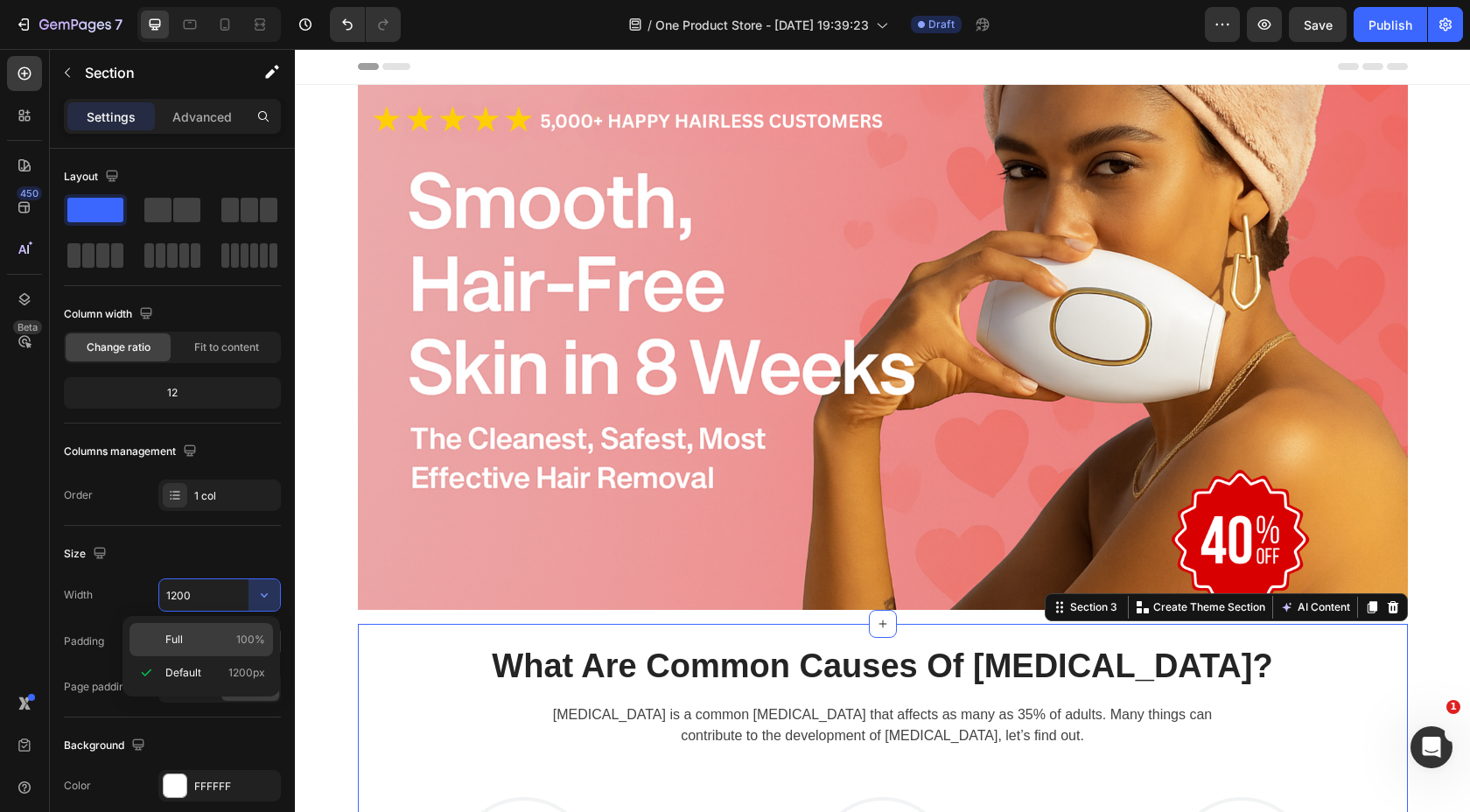
click at [231, 638] on p "Full 100%" at bounding box center [215, 639] width 99 height 16
type input "100%"
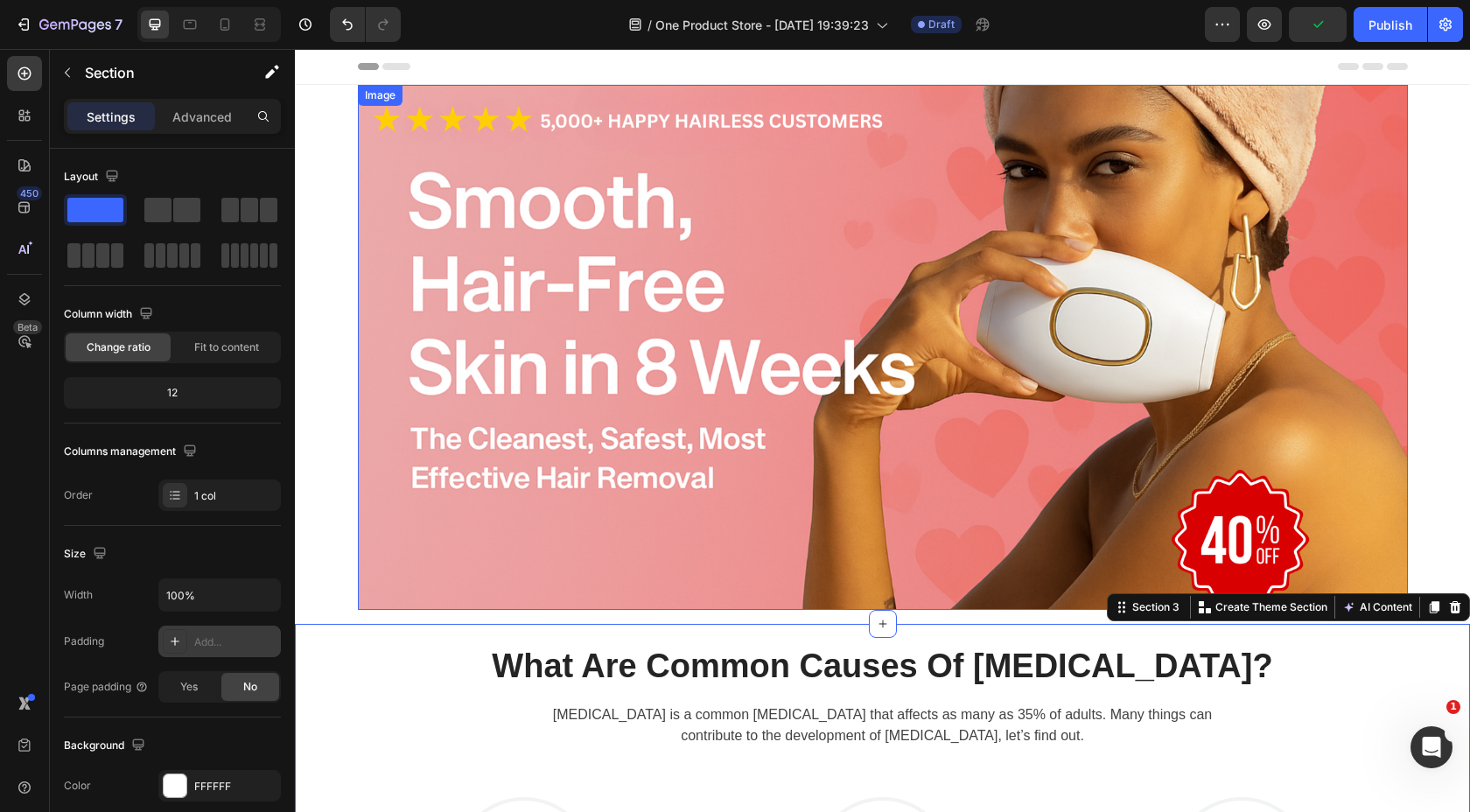
click at [445, 434] on img at bounding box center [882, 347] width 1050 height 525
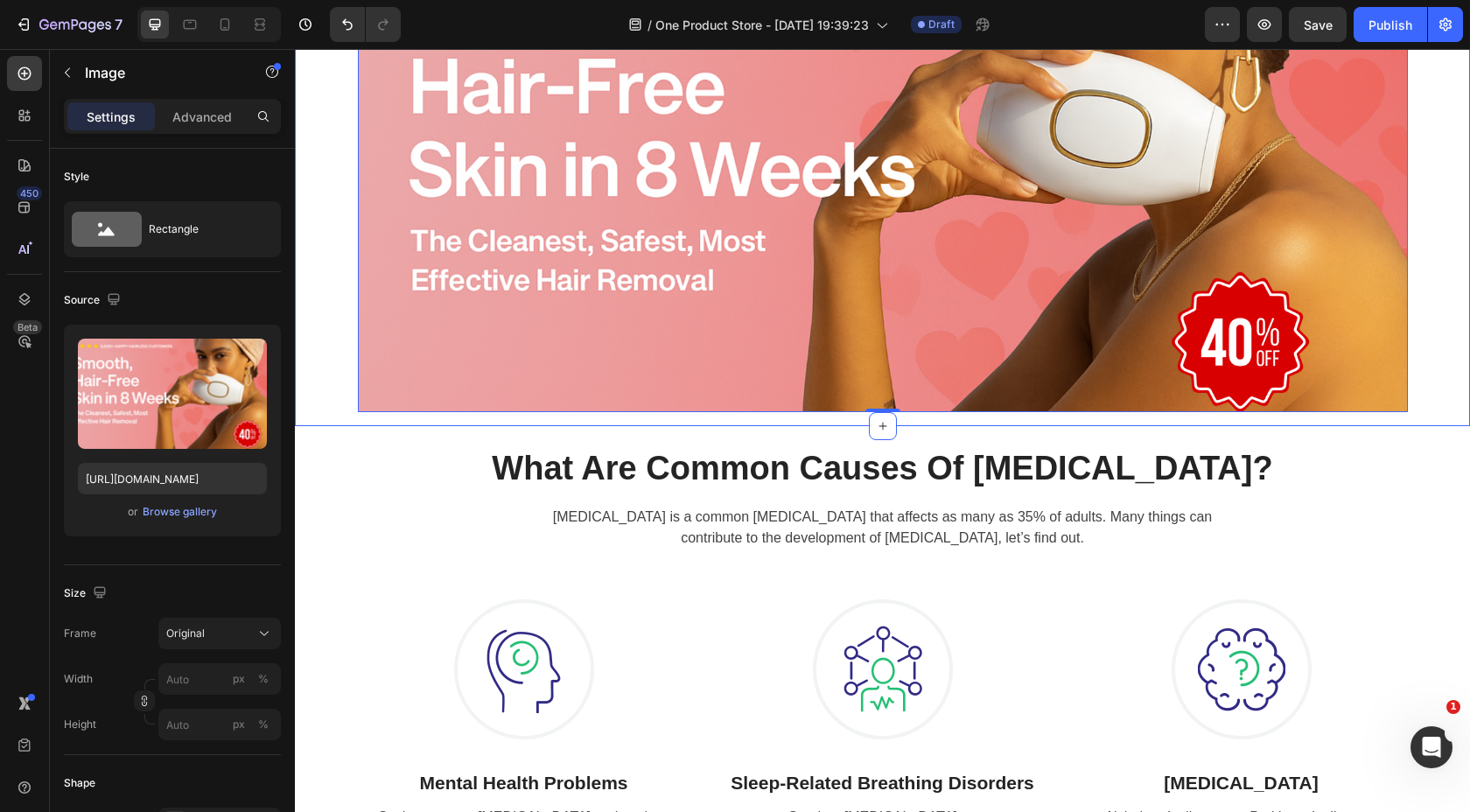
scroll to position [164, 0]
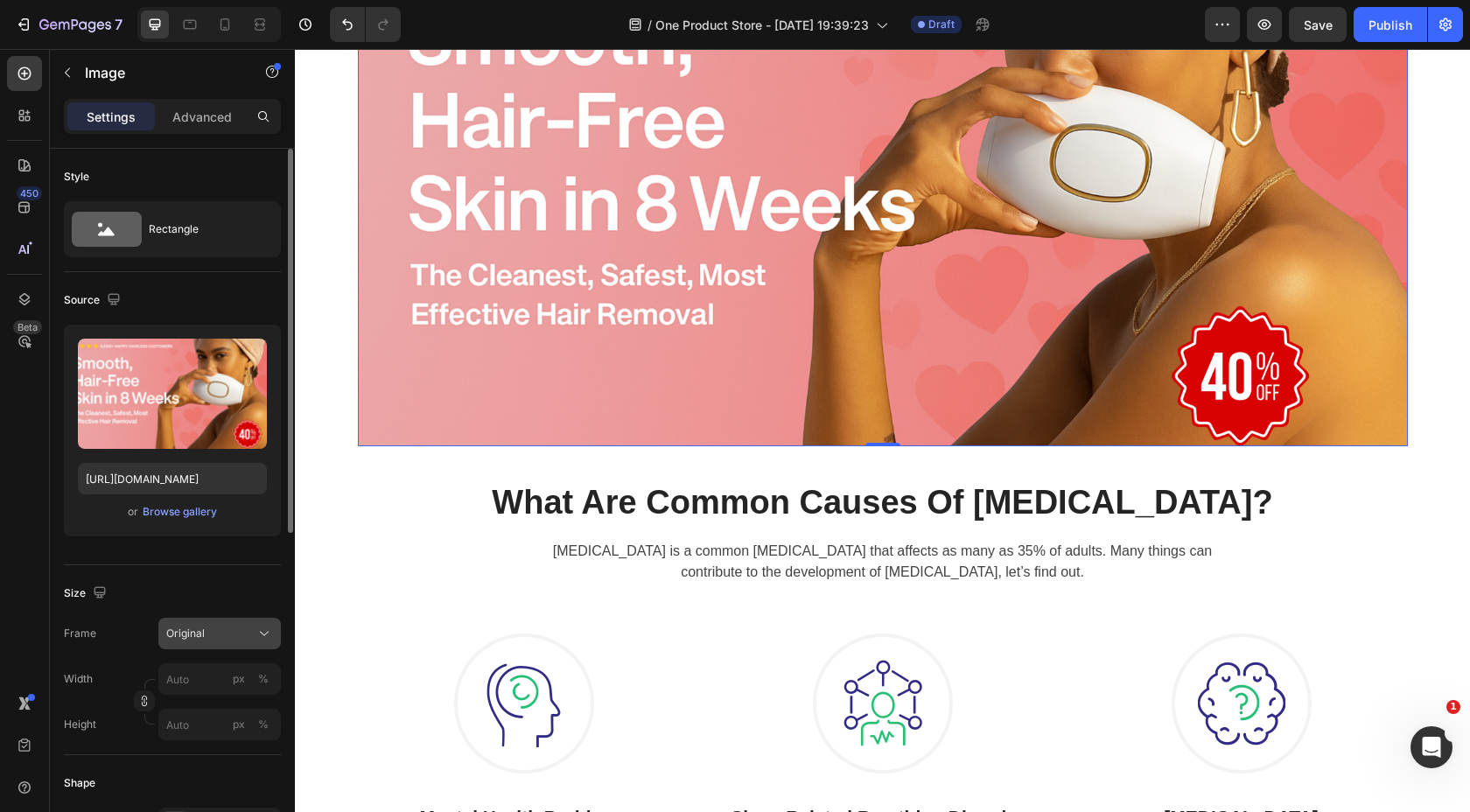
click at [253, 630] on div "Original" at bounding box center [220, 634] width 107 height 18
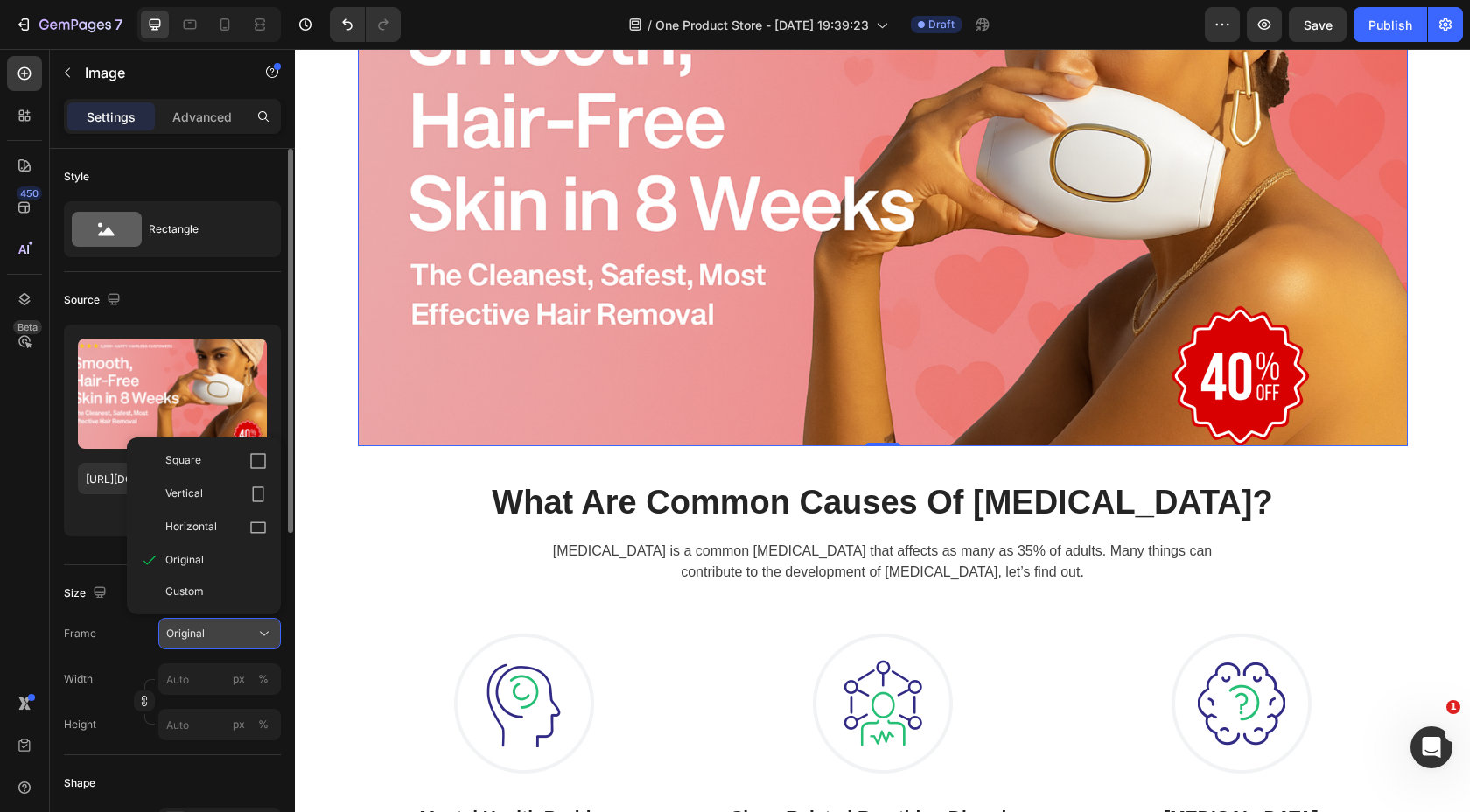
click at [253, 630] on div "Original" at bounding box center [220, 634] width 107 height 18
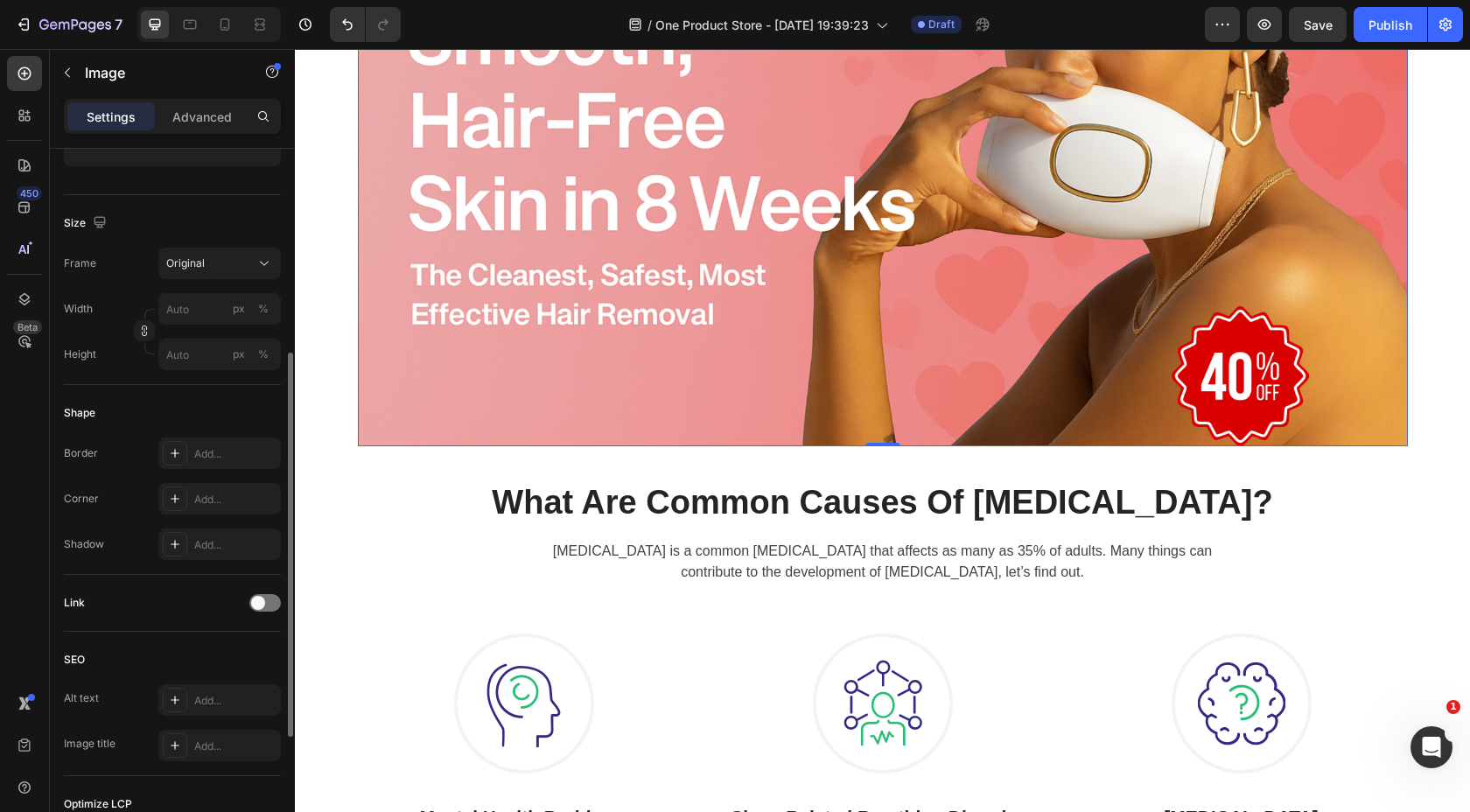
scroll to position [375, 0]
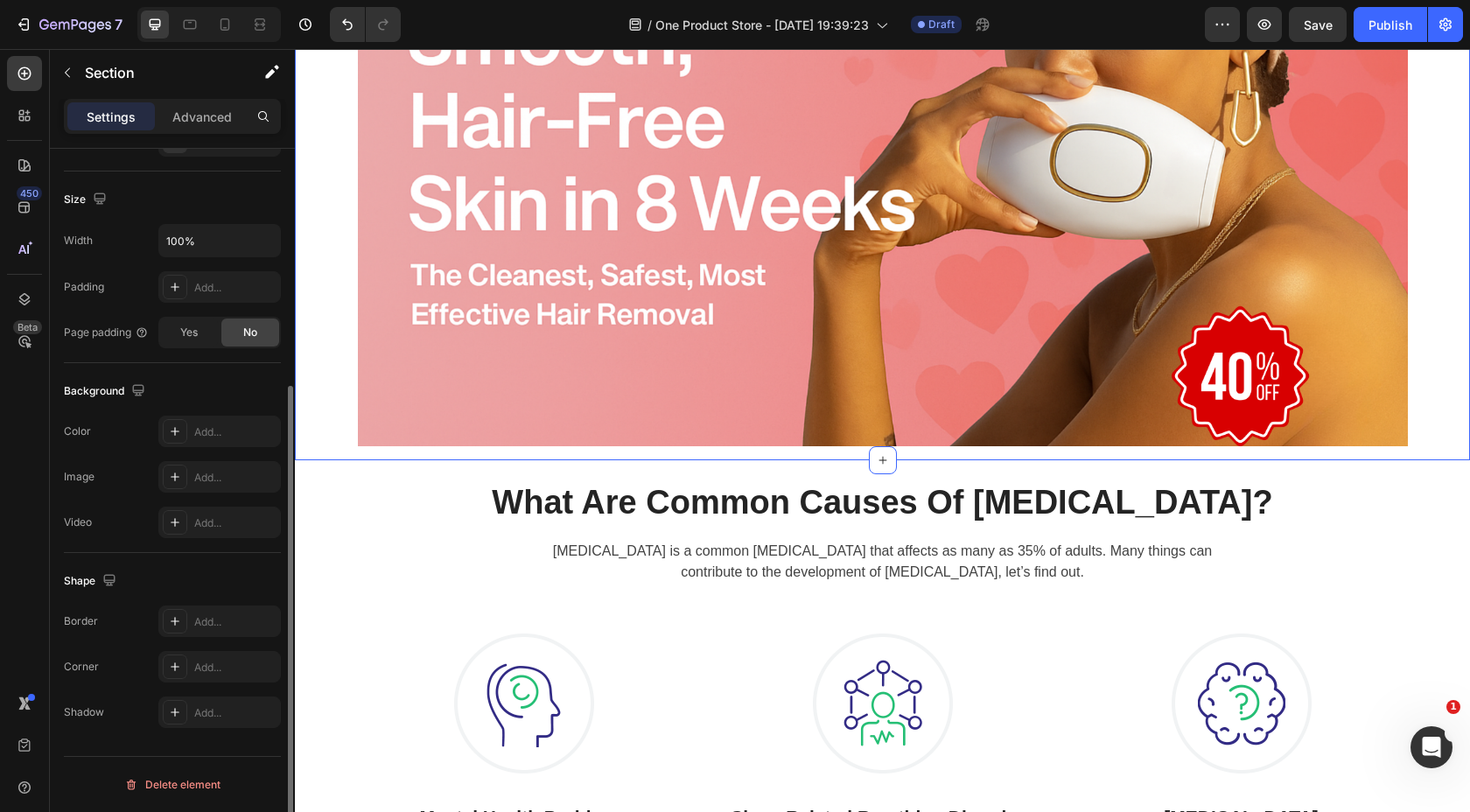
click at [329, 252] on div "Image Row" at bounding box center [883, 190] width 1176 height 539
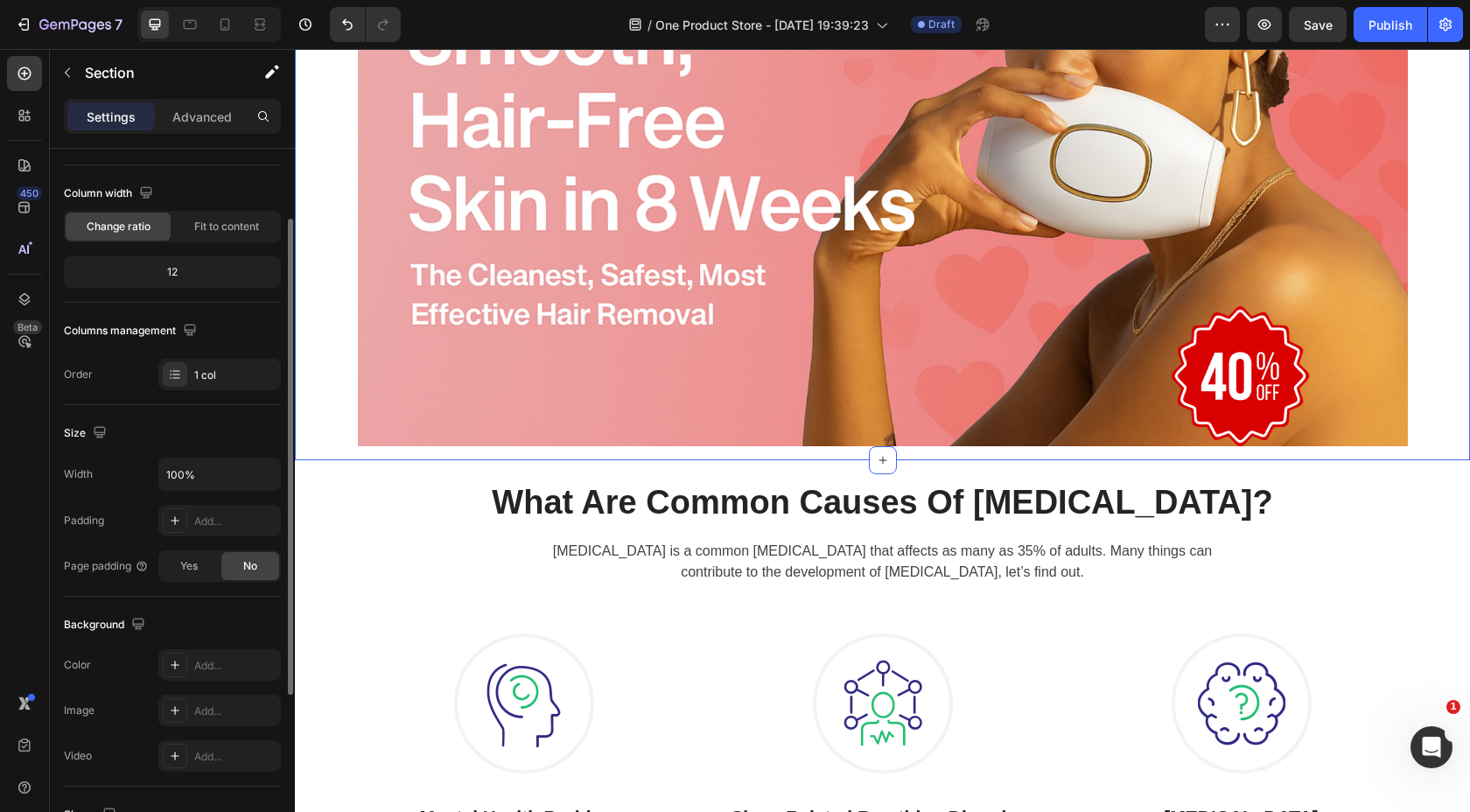
scroll to position [123, 0]
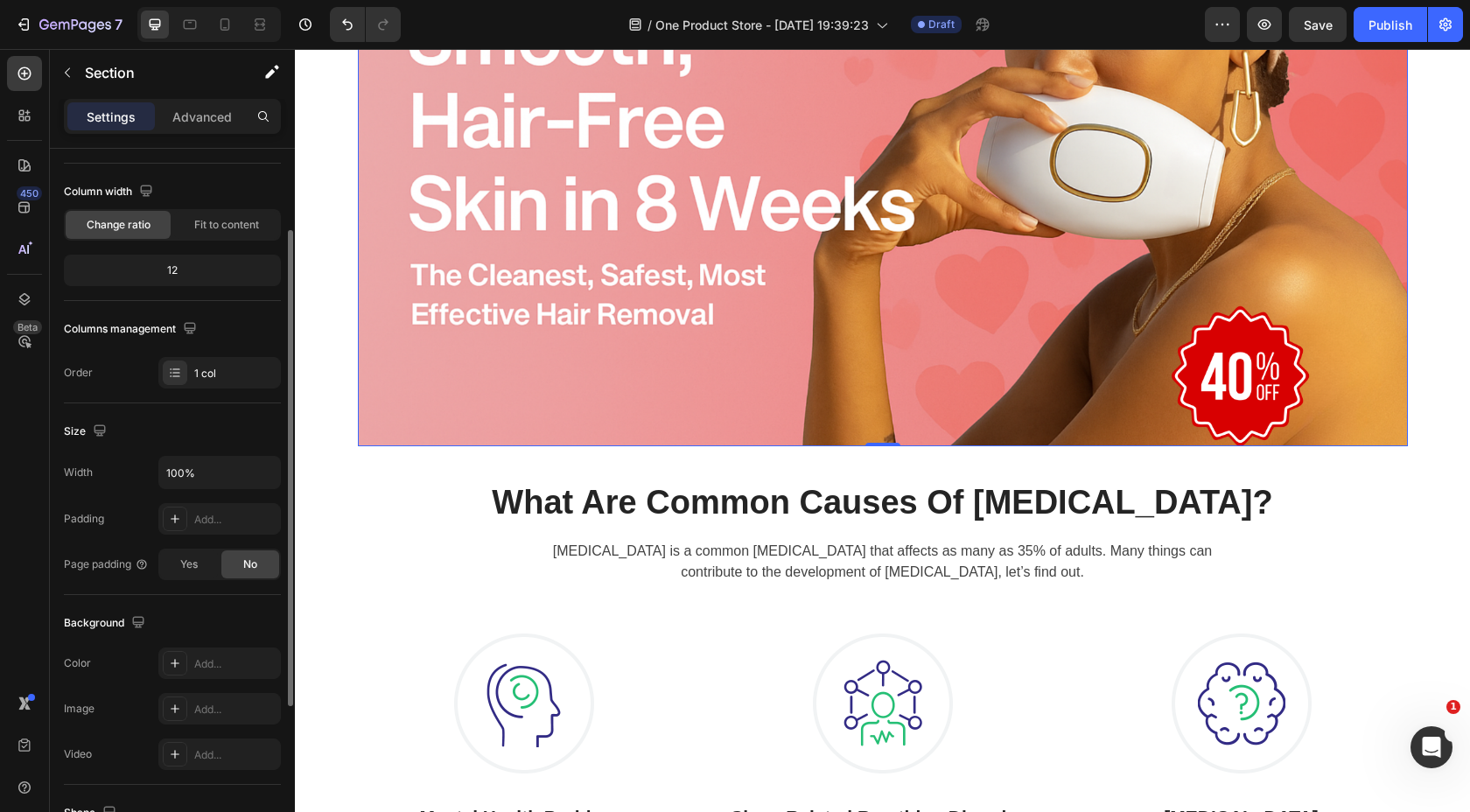
click at [428, 340] on img at bounding box center [882, 183] width 1050 height 525
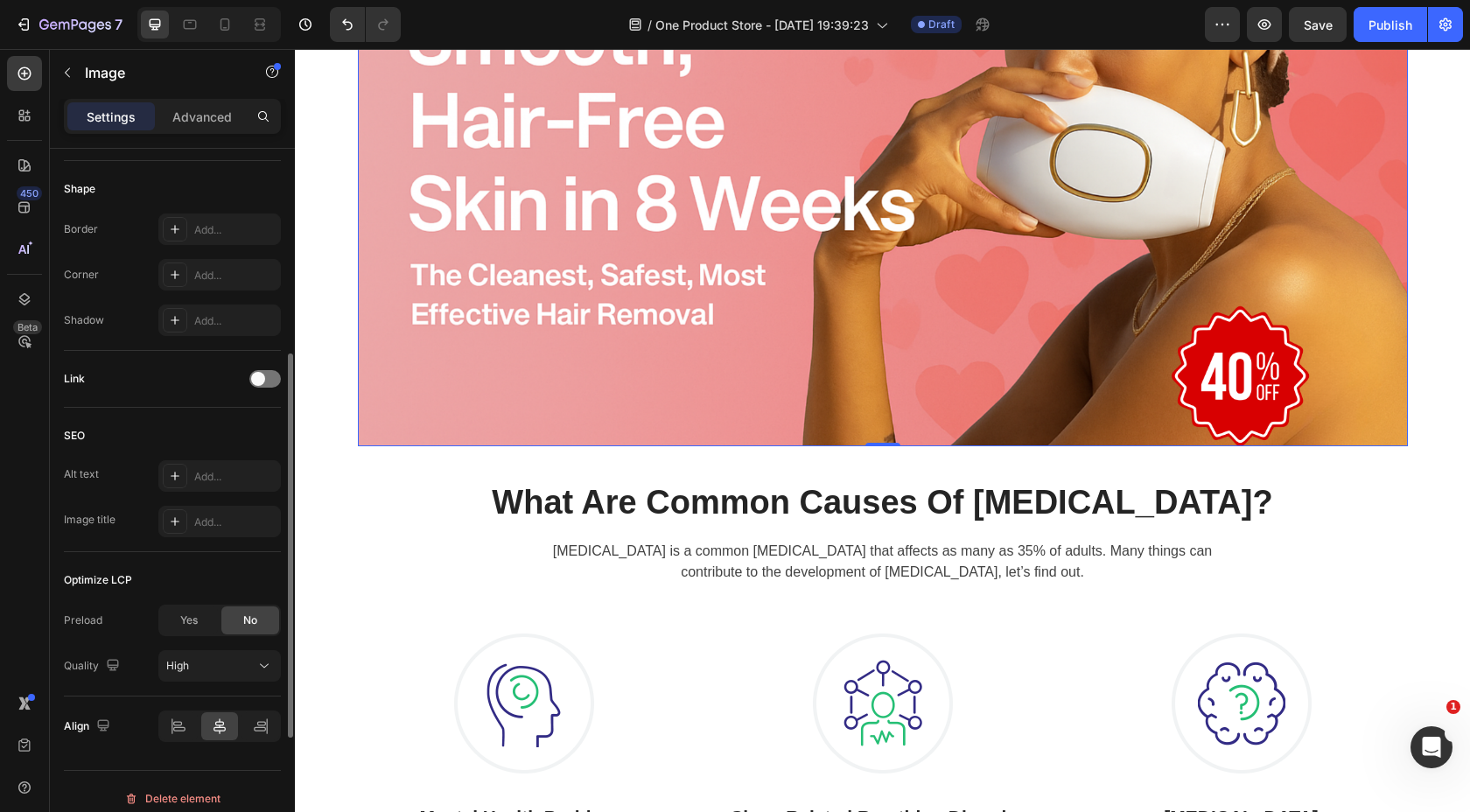
scroll to position [608, 0]
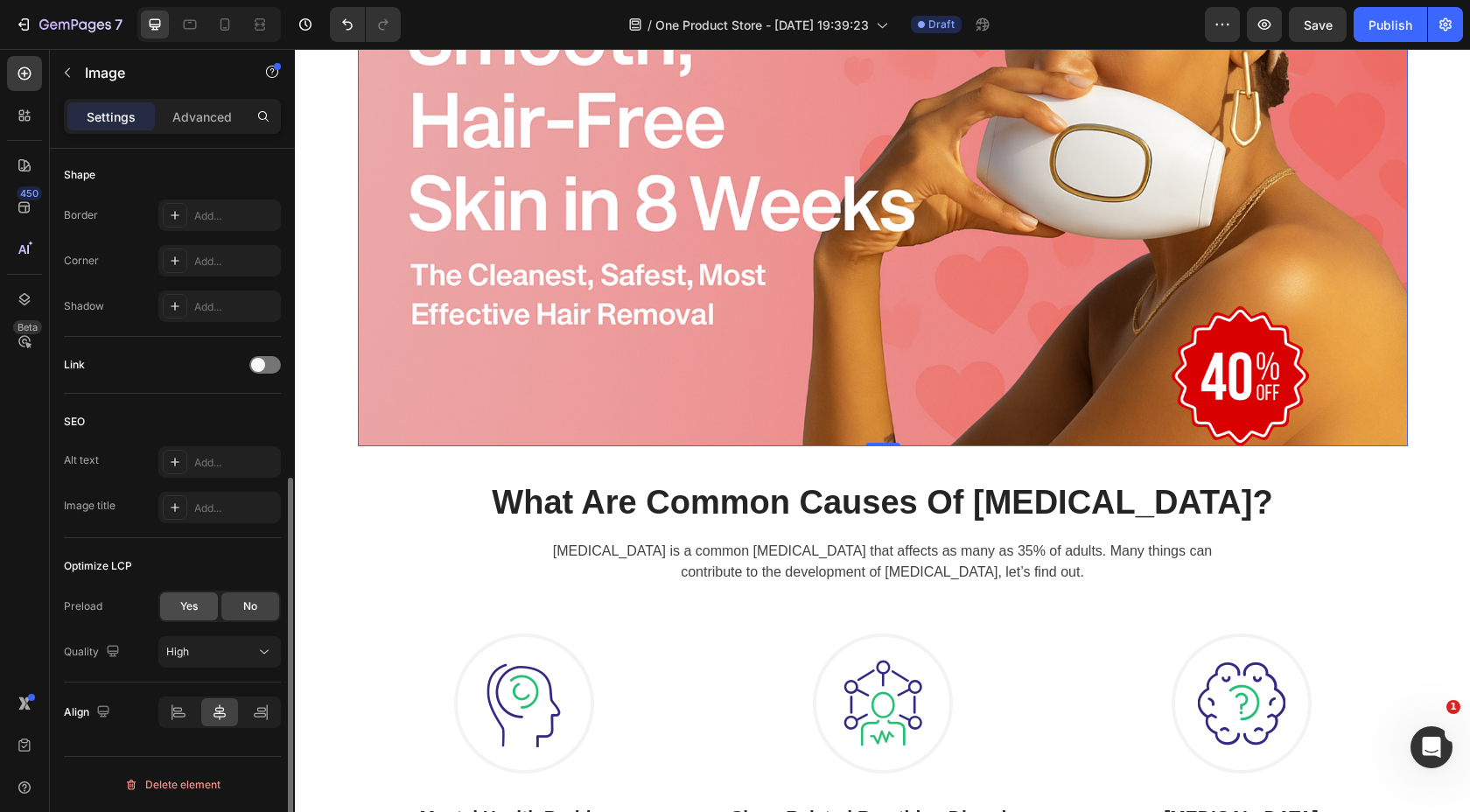
click at [180, 600] on span "Yes" at bounding box center [189, 606] width 18 height 16
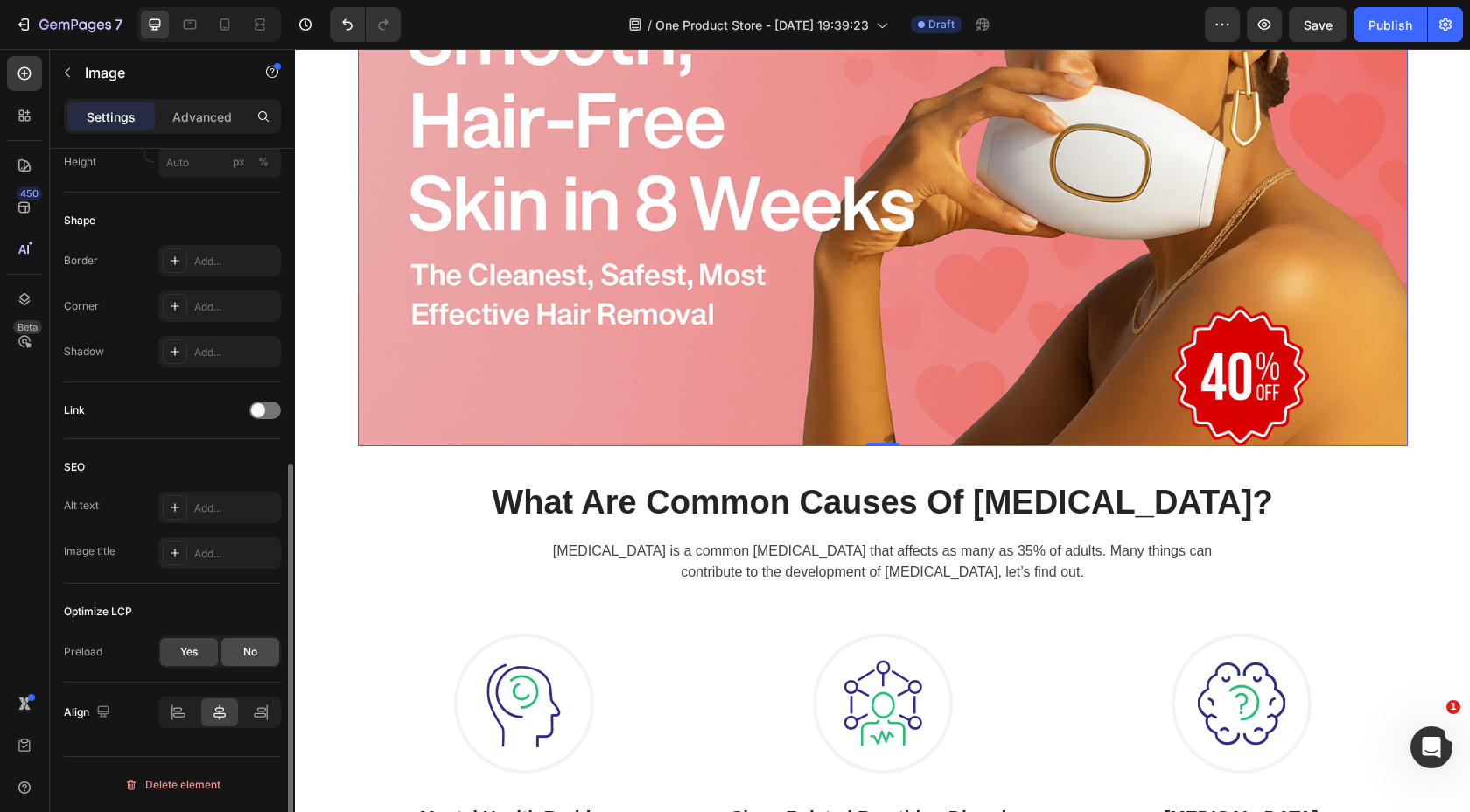
click at [235, 648] on div "No" at bounding box center [250, 651] width 58 height 28
click at [191, 654] on span "Yes" at bounding box center [189, 652] width 18 height 16
click at [243, 653] on div "No" at bounding box center [250, 651] width 58 height 28
click at [208, 693] on div "High" at bounding box center [212, 697] width 90 height 16
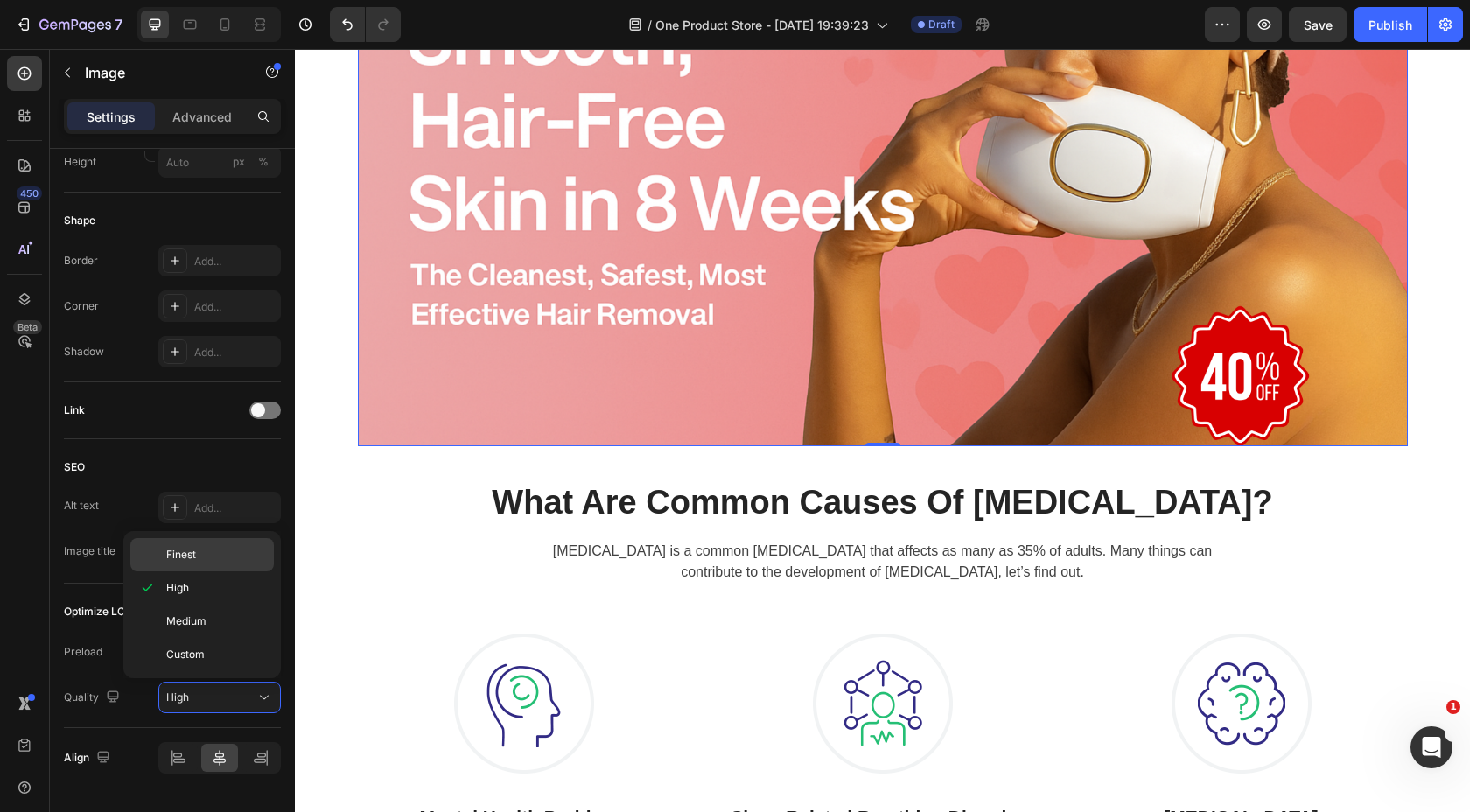
click at [204, 561] on p "Finest" at bounding box center [216, 555] width 99 height 16
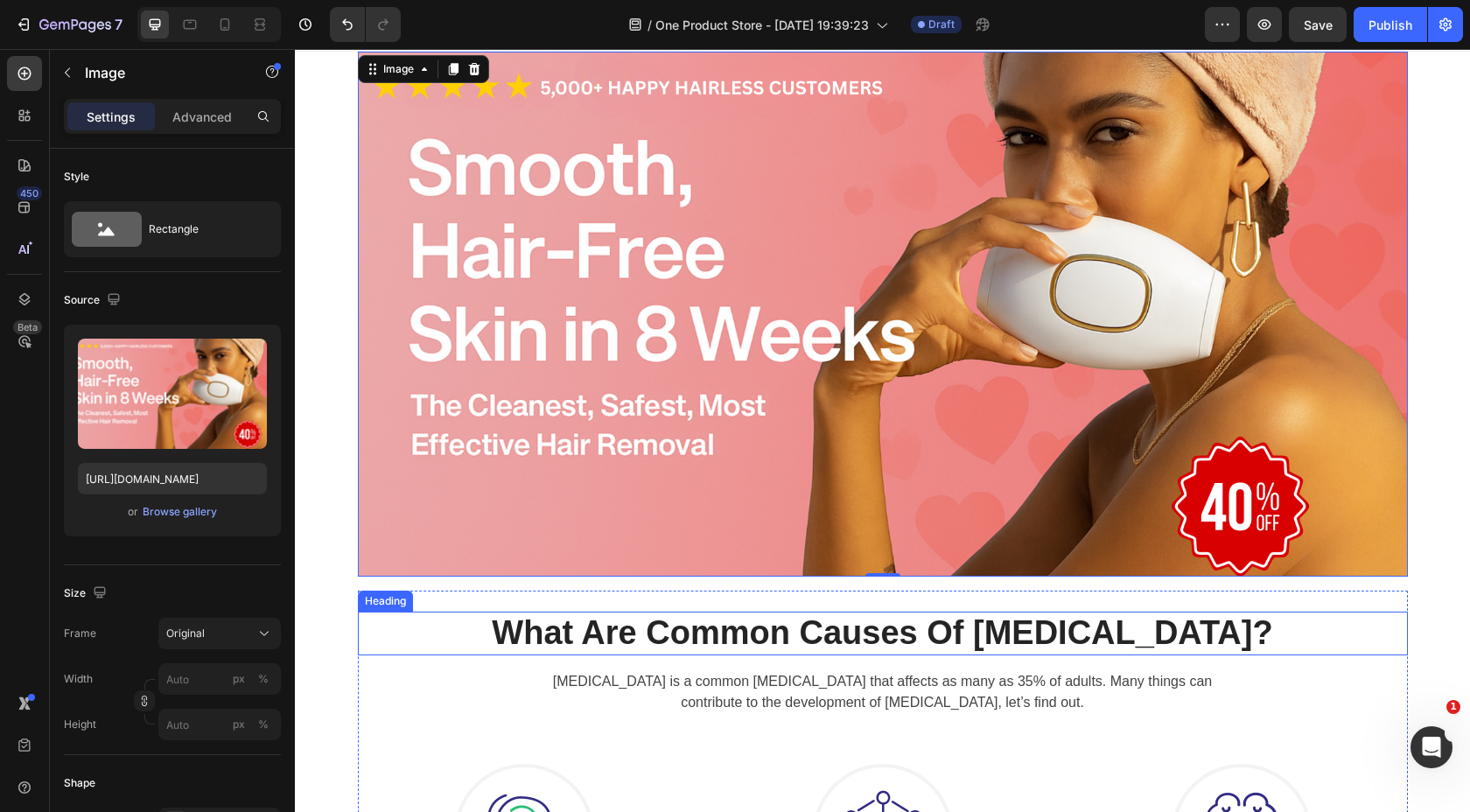
scroll to position [36, 0]
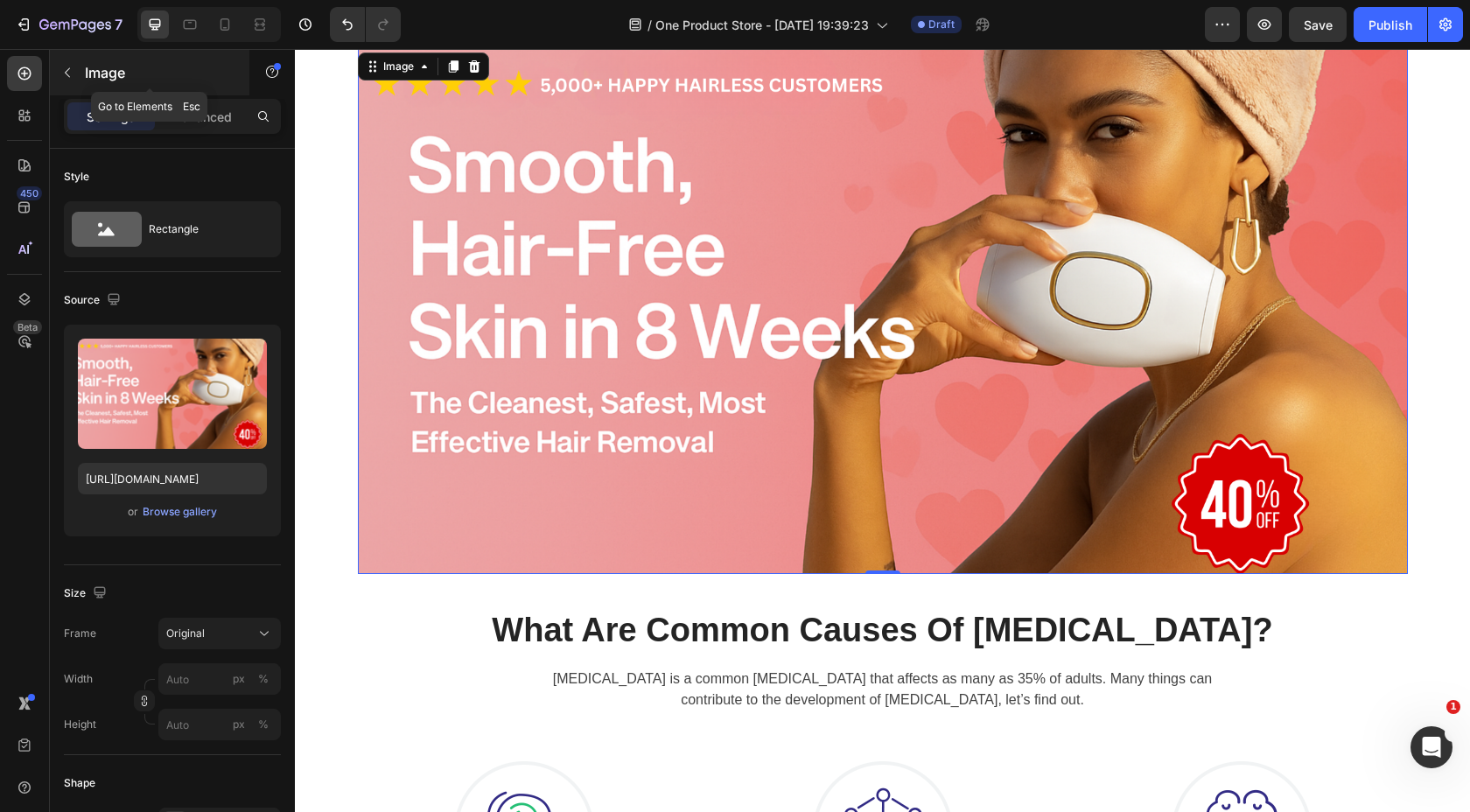
click at [80, 68] on button "button" at bounding box center [67, 72] width 28 height 28
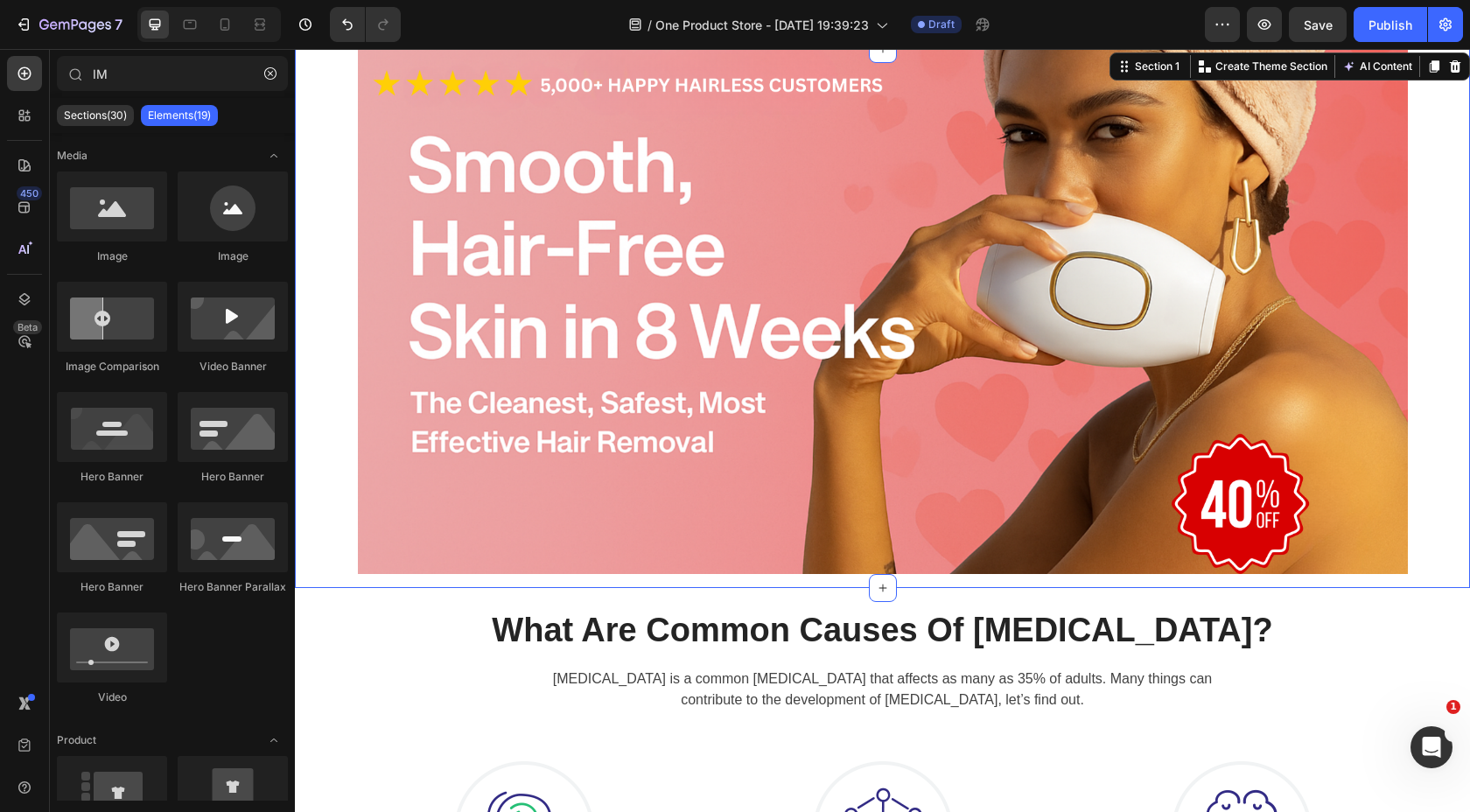
click at [346, 173] on div "Image Row" at bounding box center [883, 318] width 1176 height 539
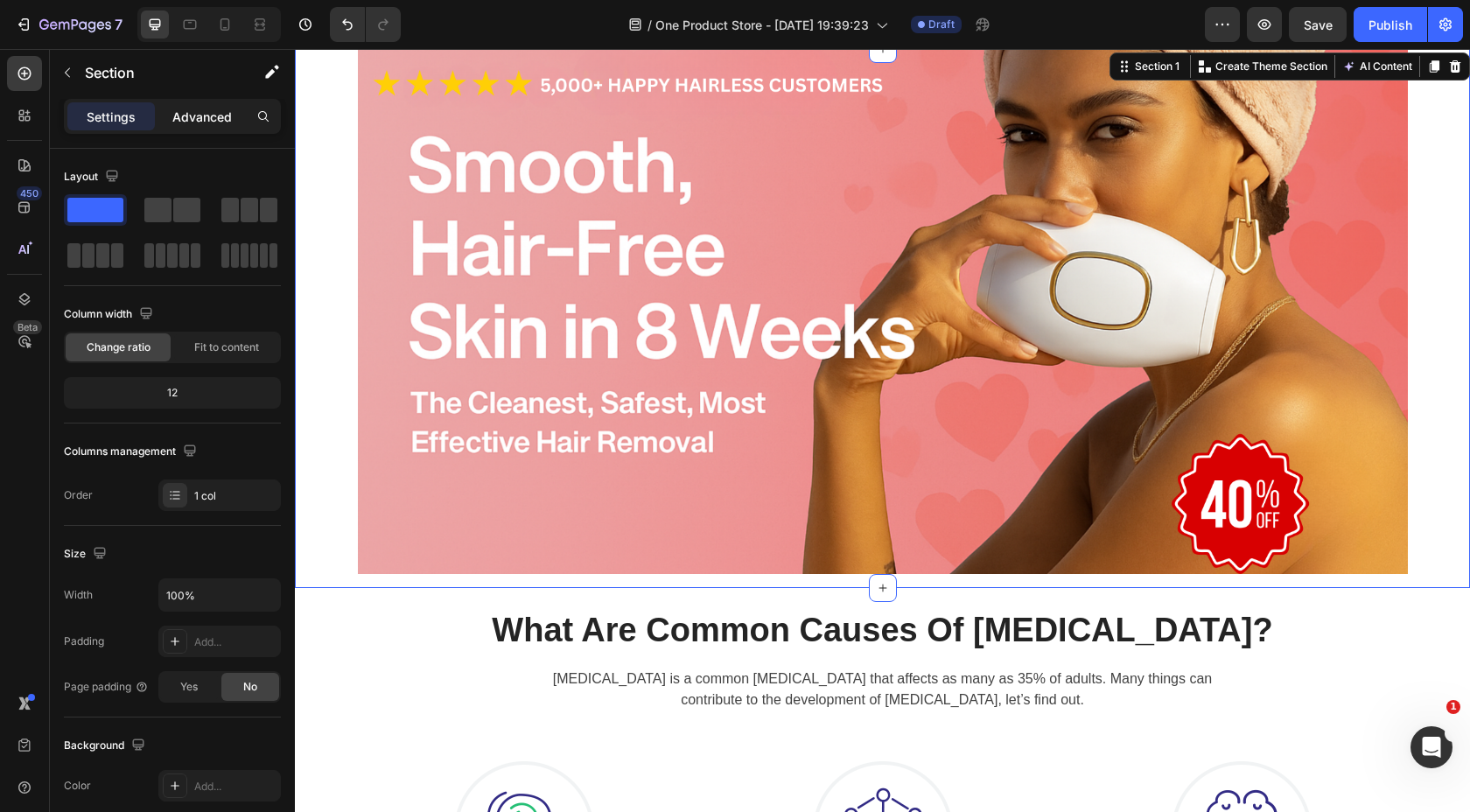
click at [218, 117] on p "Advanced" at bounding box center [202, 116] width 59 height 19
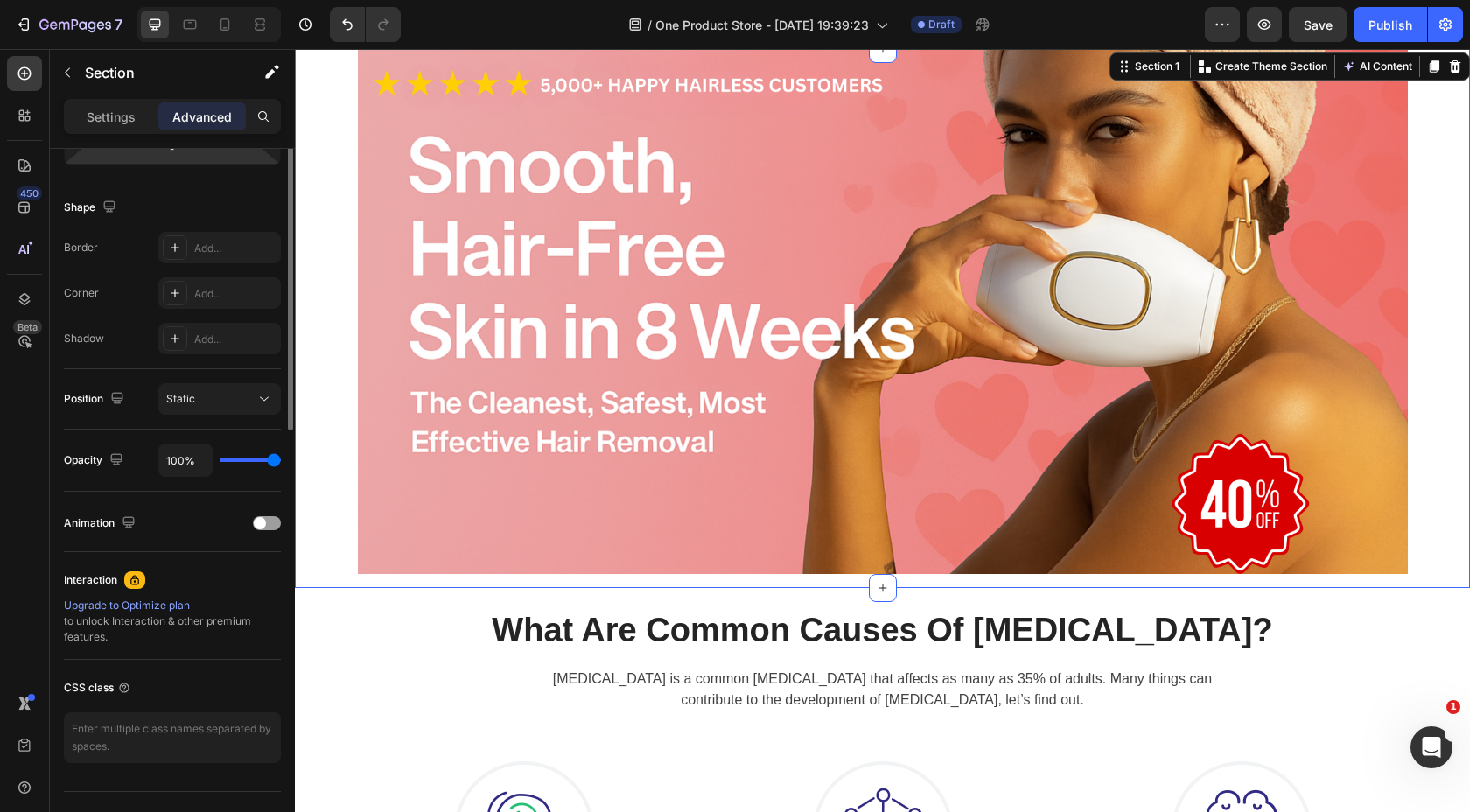
scroll to position [454, 0]
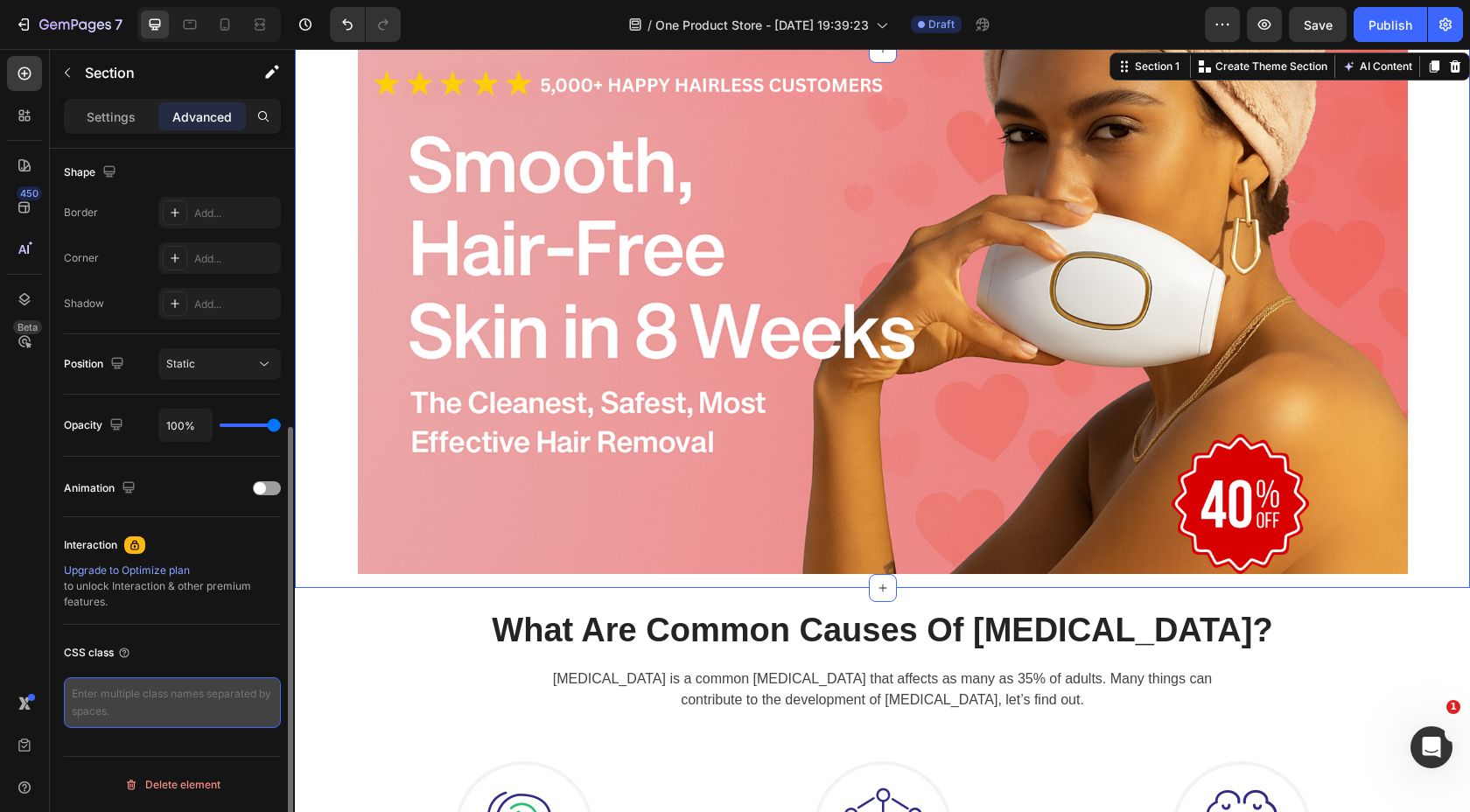
click at [137, 699] on textarea at bounding box center [173, 703] width 217 height 51
paste textarea "/* Make hero banner full width */ .gem-hero-banner, .gem-section img { width: 1…"
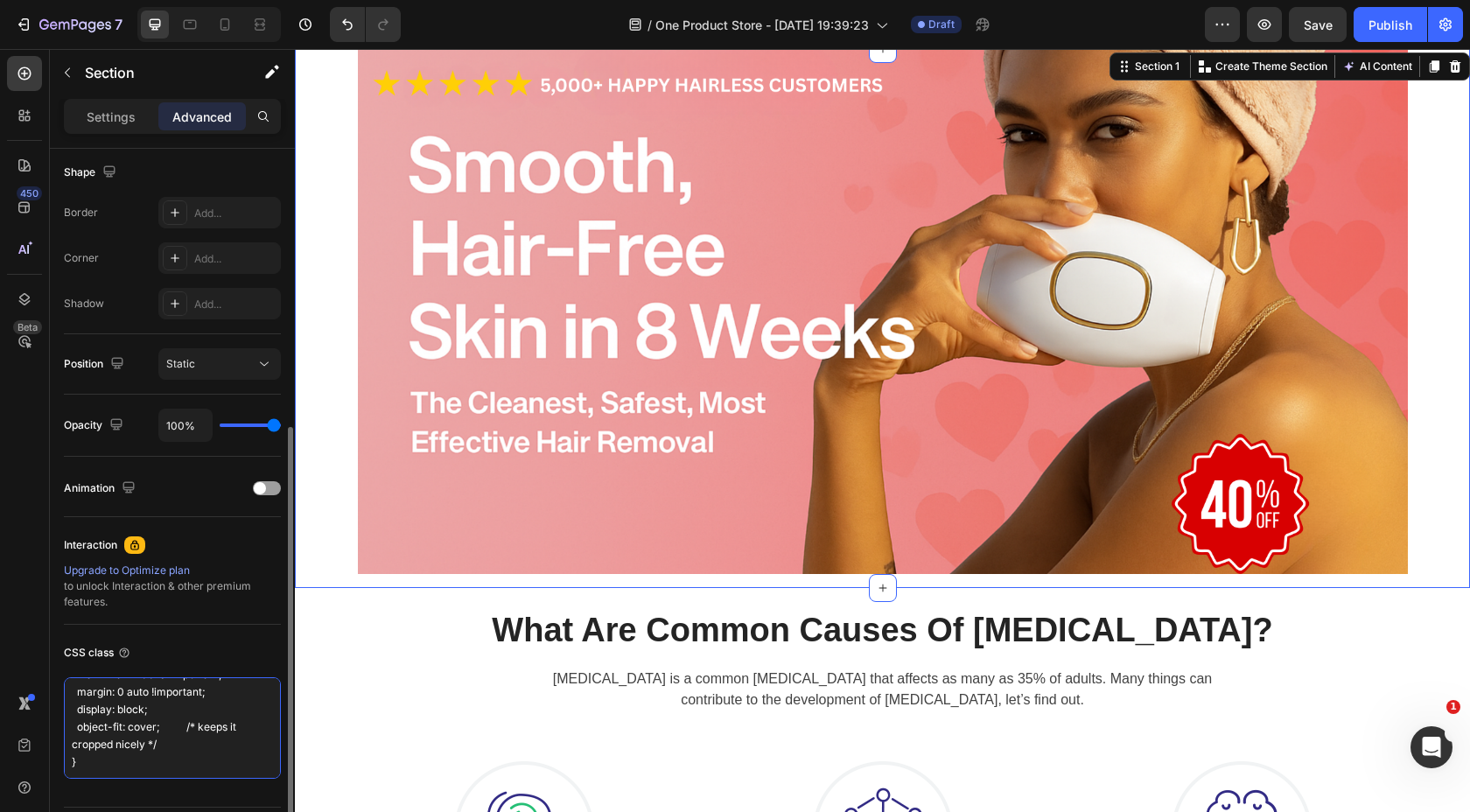
scroll to position [493, 0]
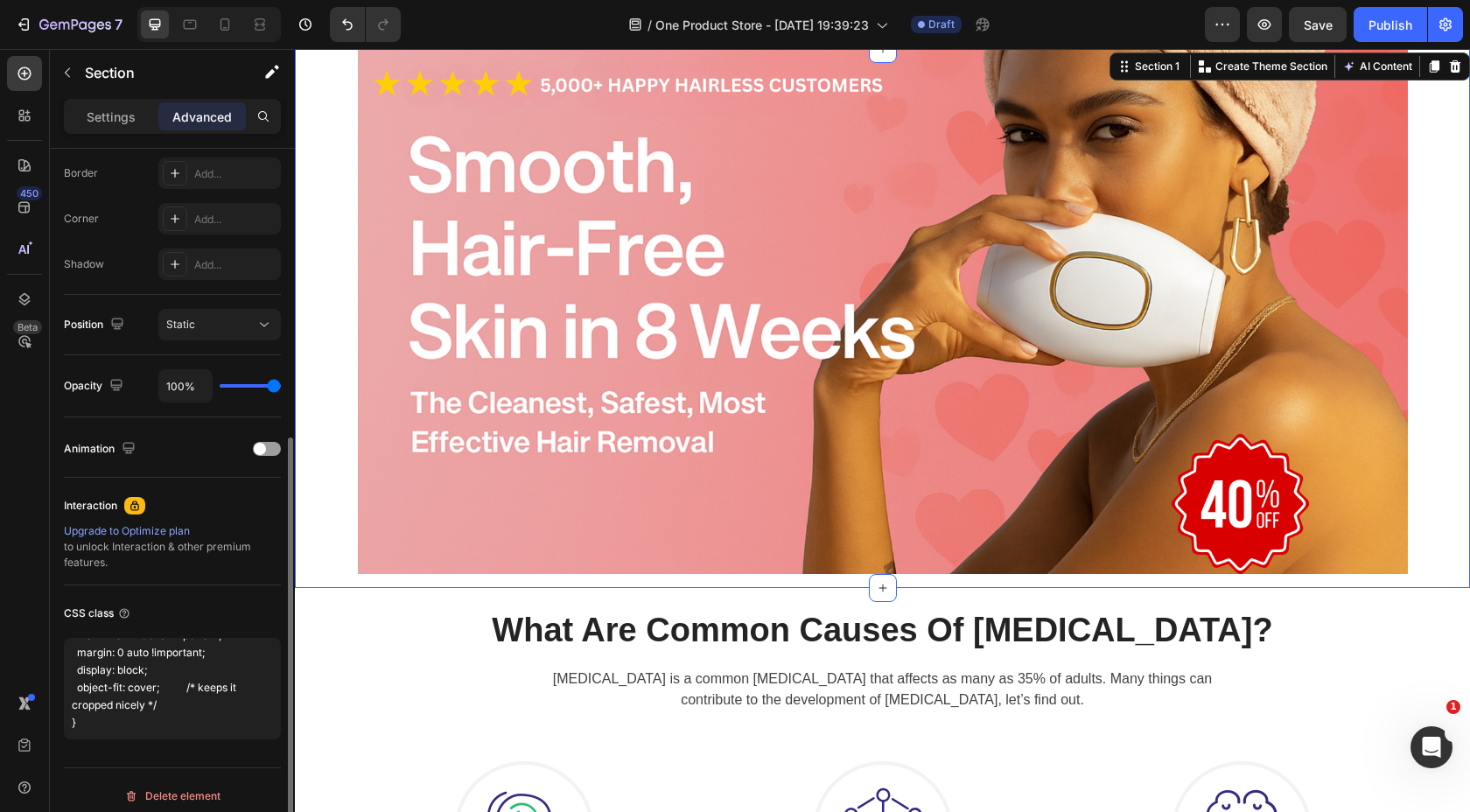
click at [199, 608] on div "CSS class" at bounding box center [173, 613] width 217 height 28
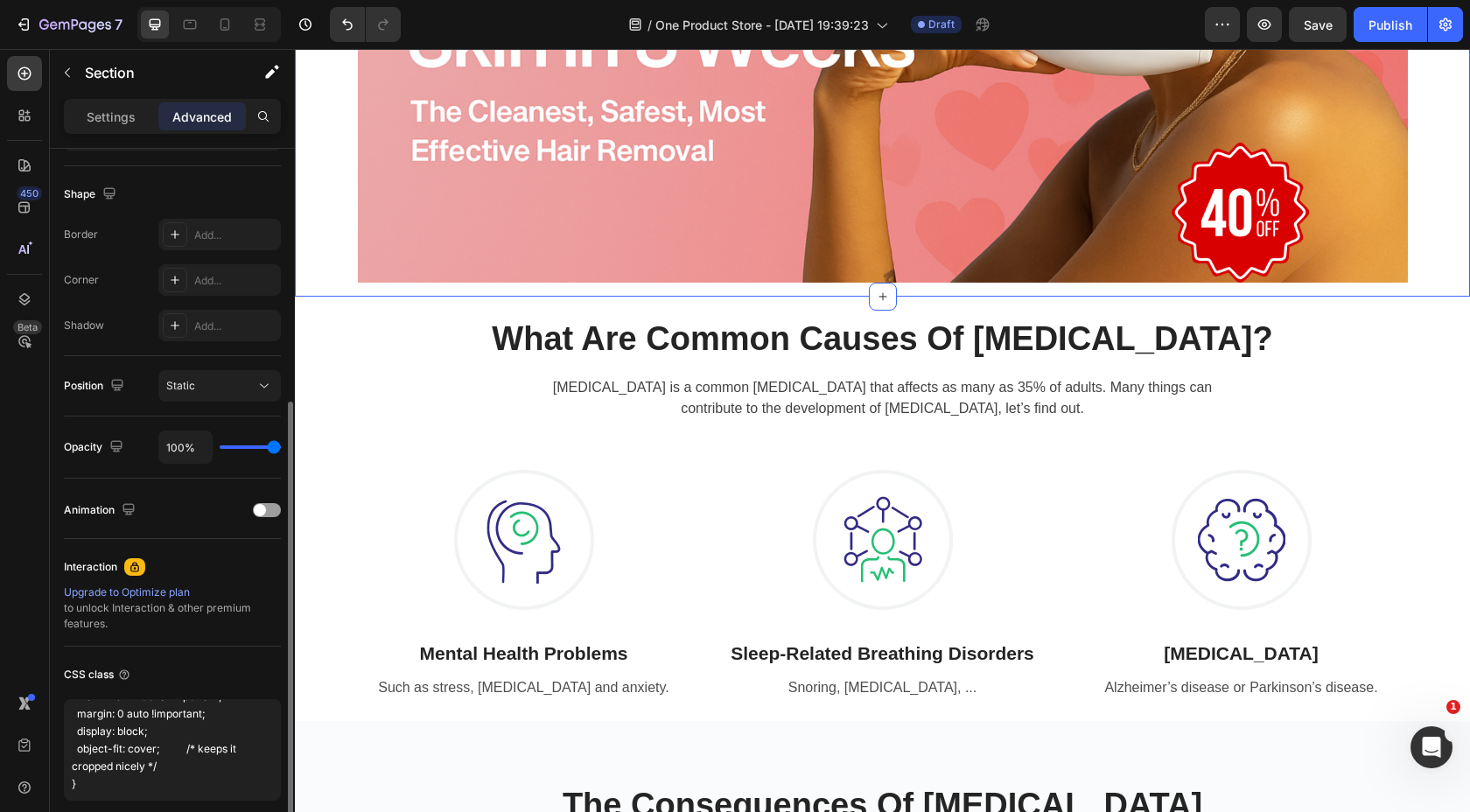
scroll to position [482, 0]
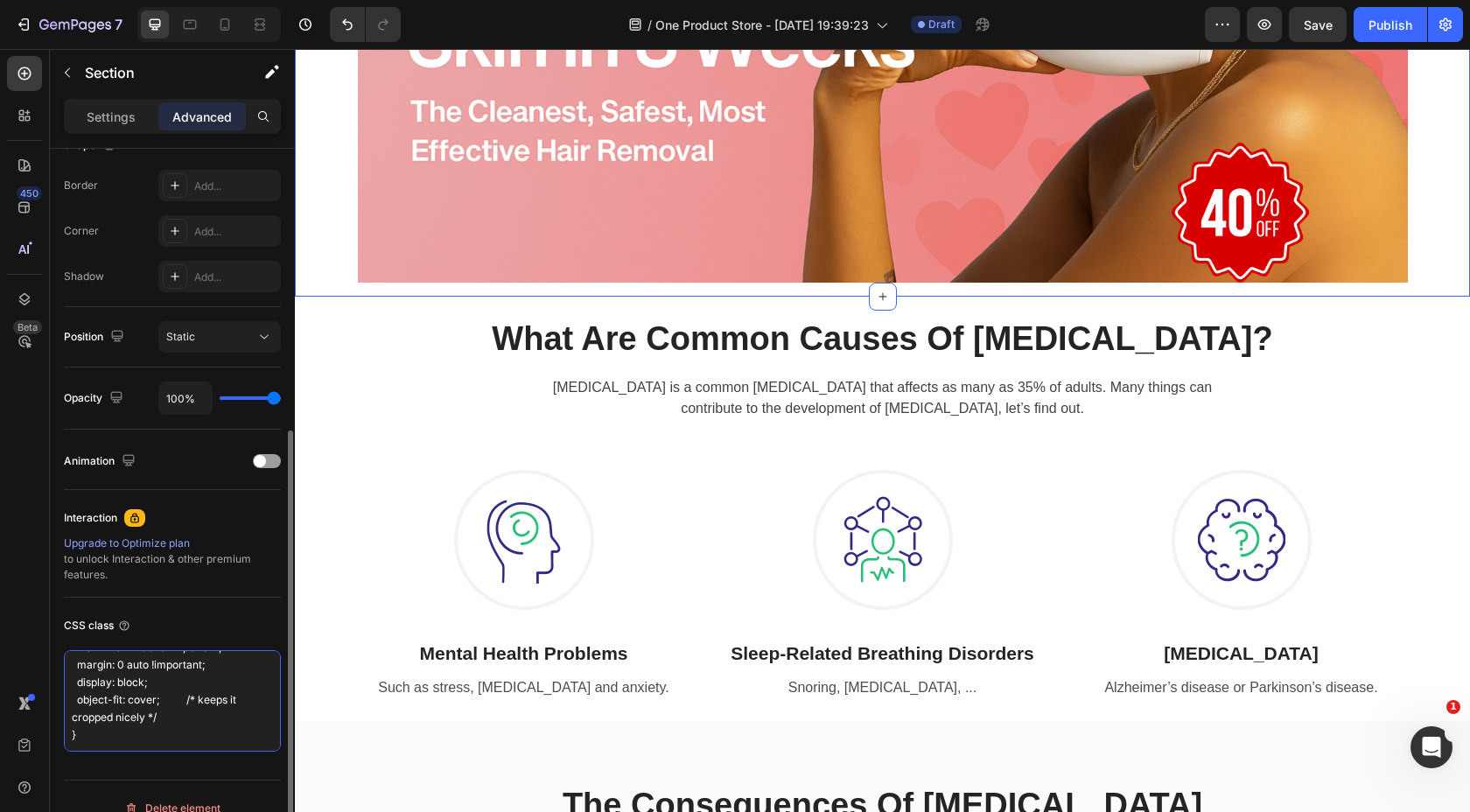
click at [167, 728] on textarea "/* Make hero banner full width */ .gem-hero-banner, .gem-section img { width: 1…" at bounding box center [173, 701] width 217 height 101
type textarea "/* Make hero banner full width */ .gem-hero-banner, .gem-section img { width: 1…"
click at [198, 612] on div "CSS class" at bounding box center [173, 626] width 217 height 28
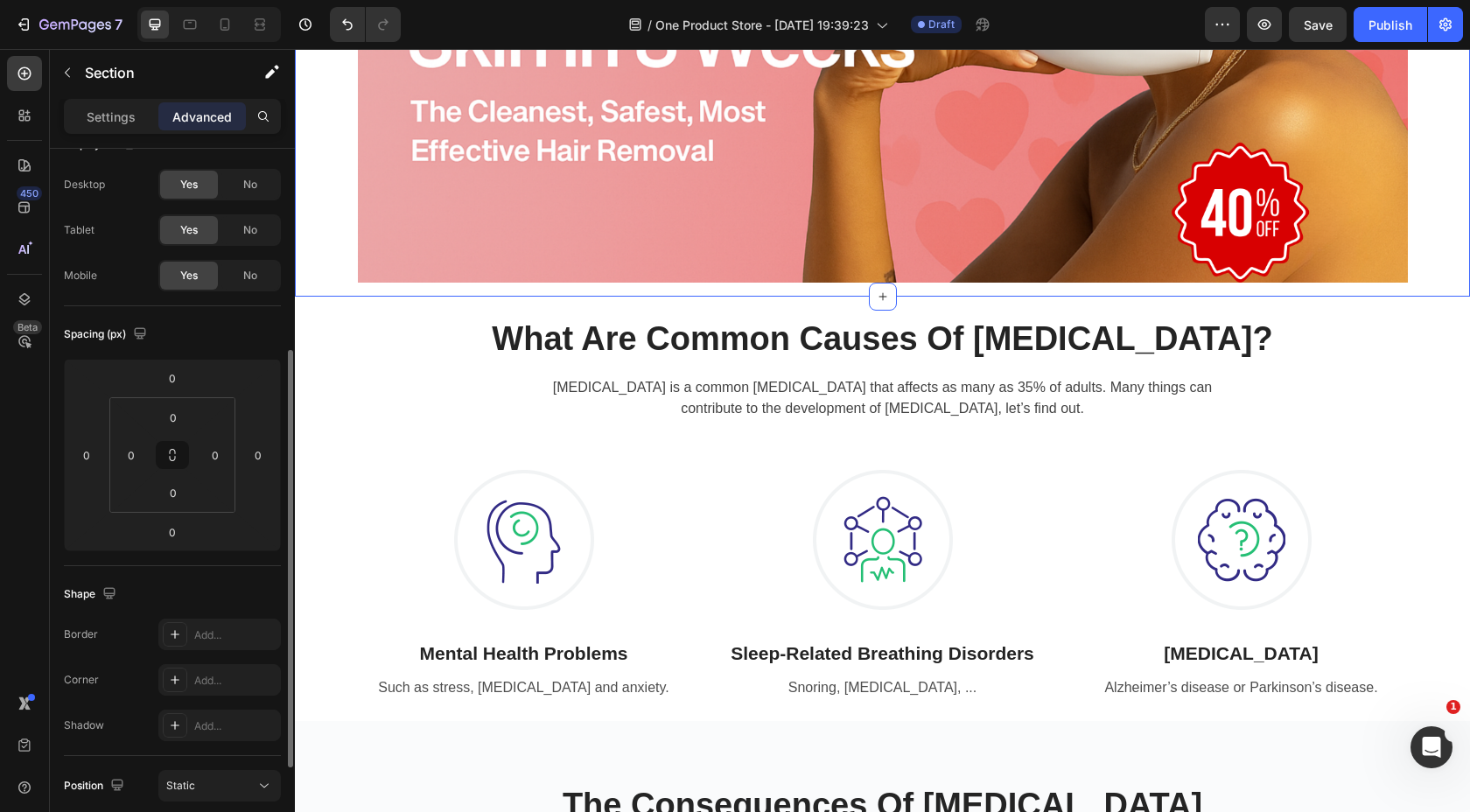
scroll to position [0, 0]
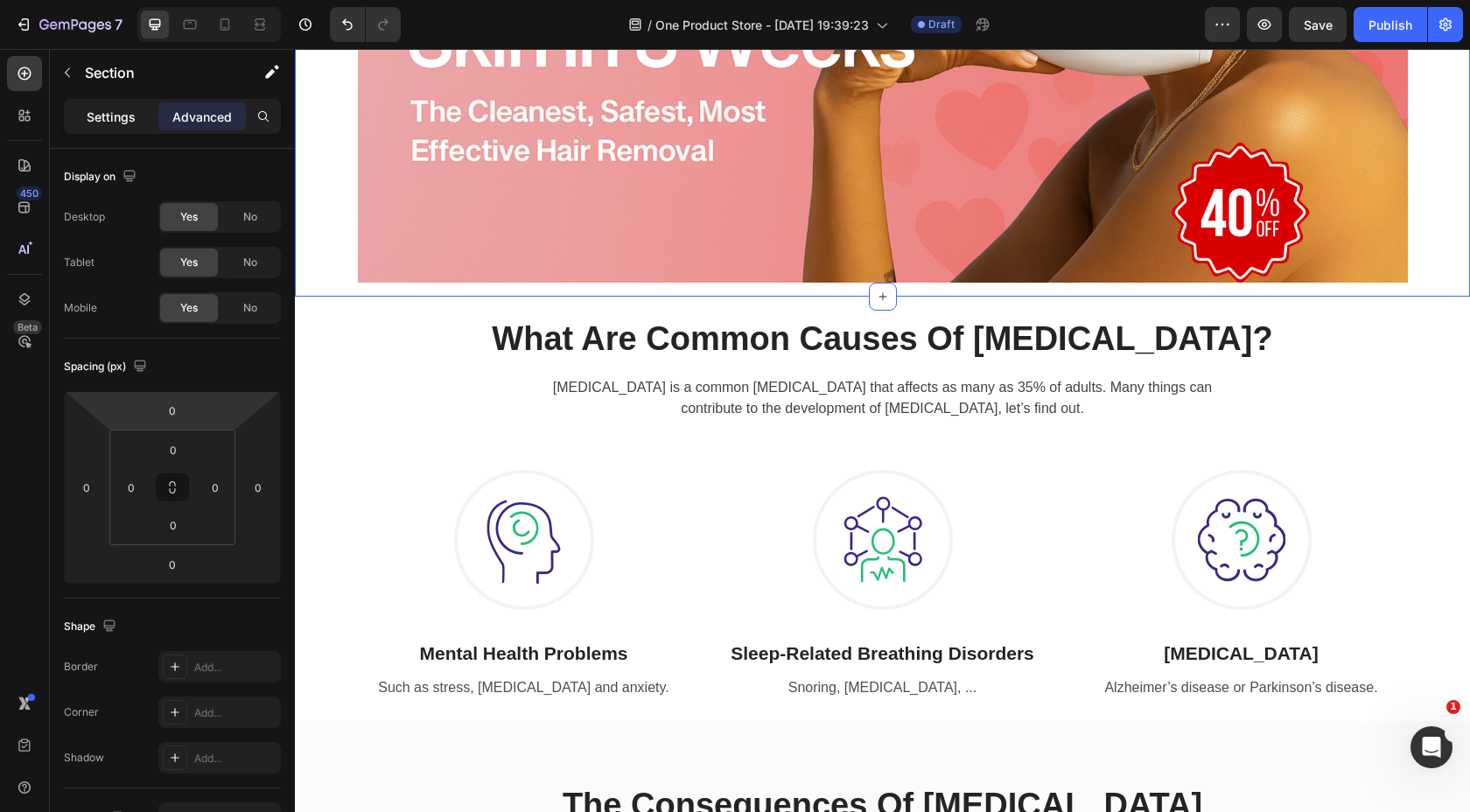
click at [133, 110] on p "Settings" at bounding box center [111, 116] width 49 height 19
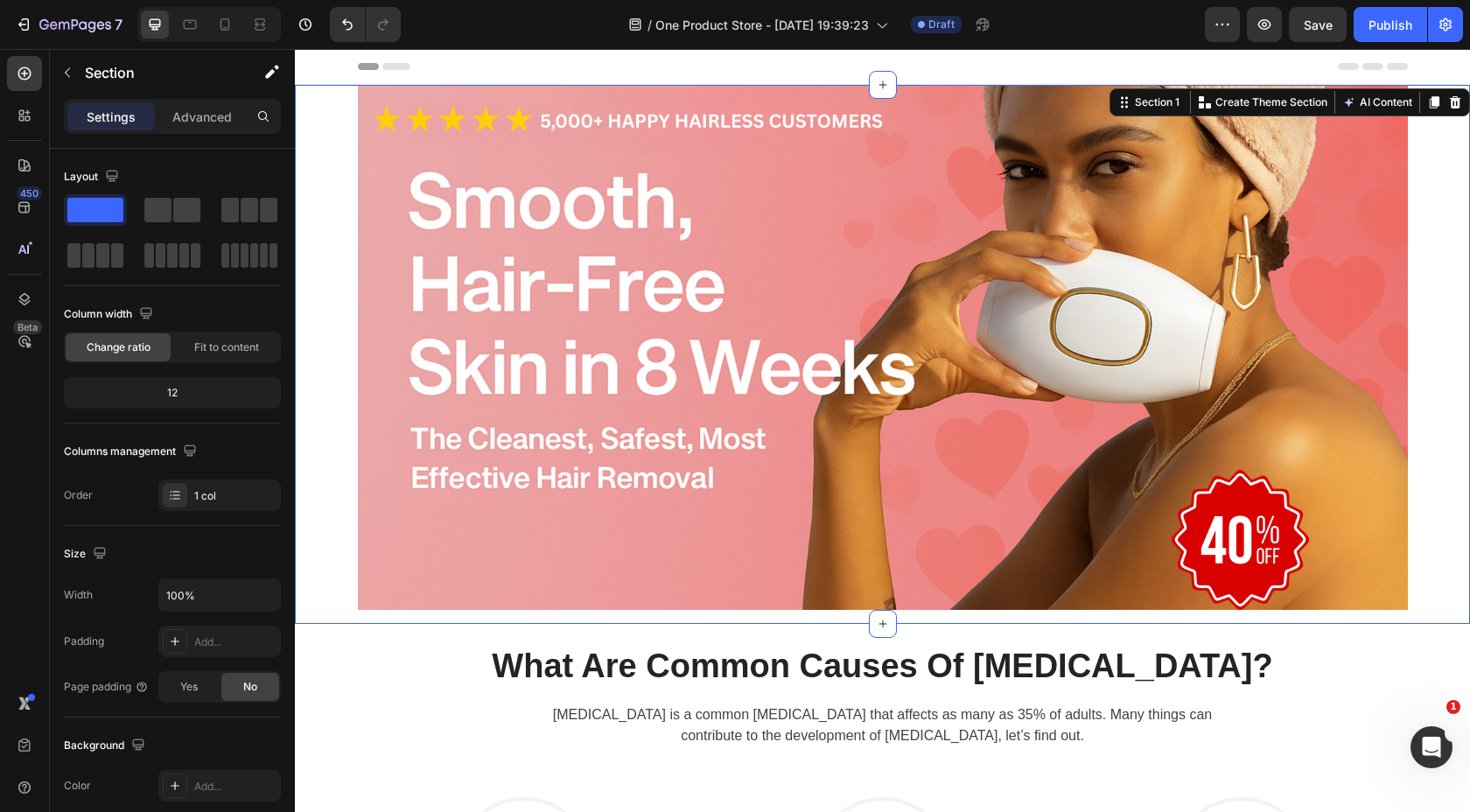
click at [318, 237] on div "Image Row" at bounding box center [883, 354] width 1176 height 539
click at [1445, 193] on div "Image Row" at bounding box center [883, 354] width 1176 height 539
click at [269, 80] on icon "button" at bounding box center [272, 72] width 18 height 18
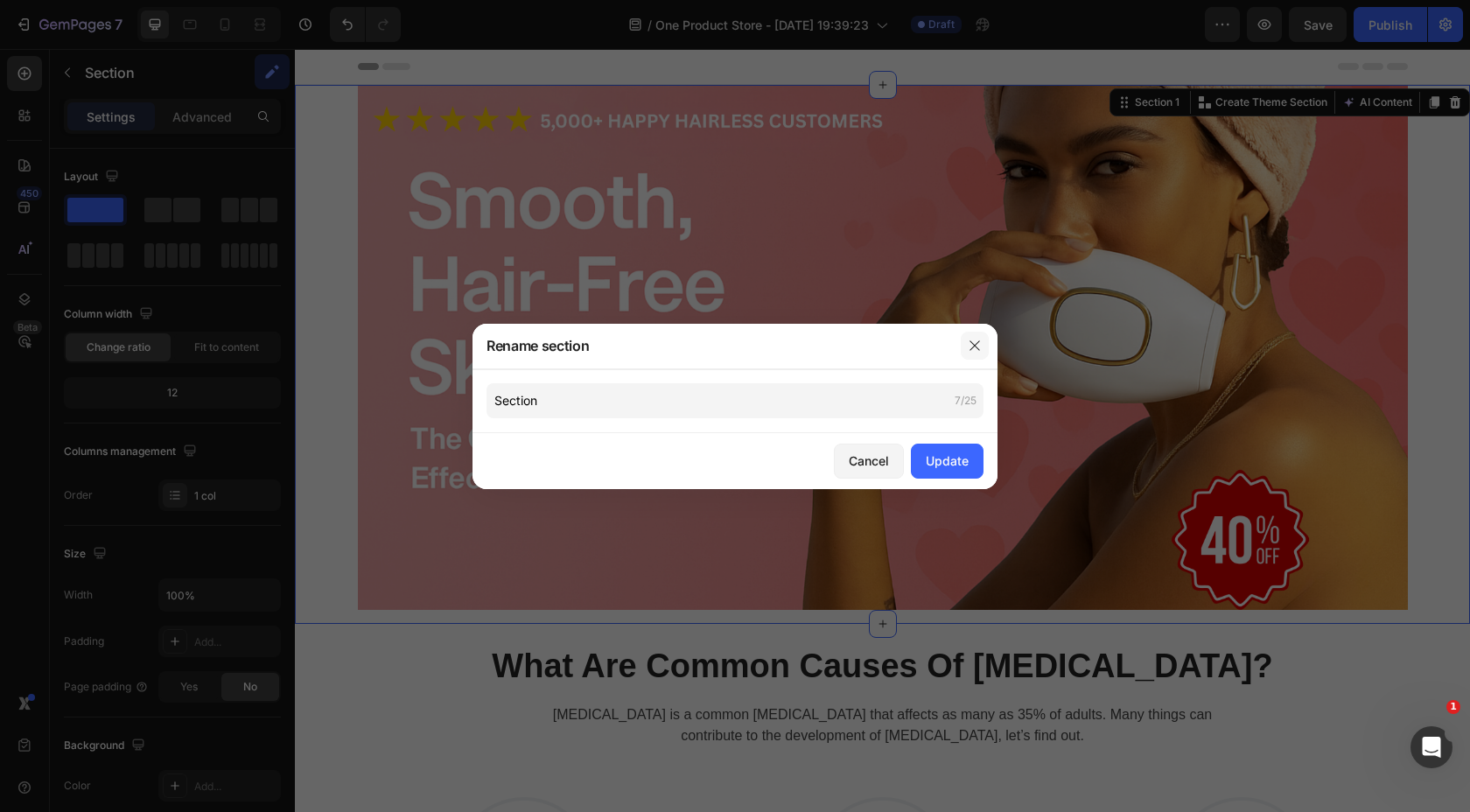
click at [988, 349] on button "button" at bounding box center [975, 345] width 28 height 28
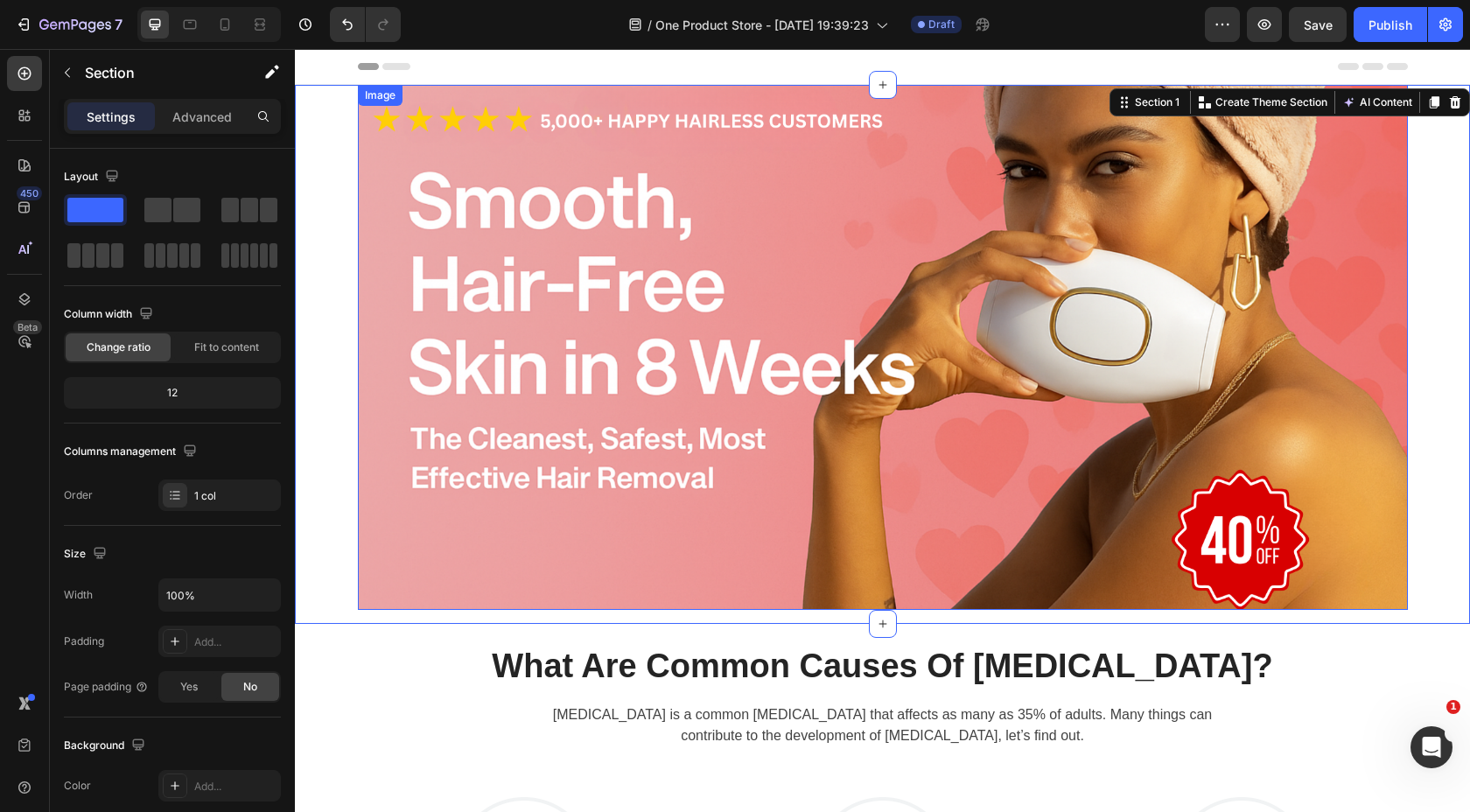
click at [732, 385] on img at bounding box center [882, 347] width 1050 height 525
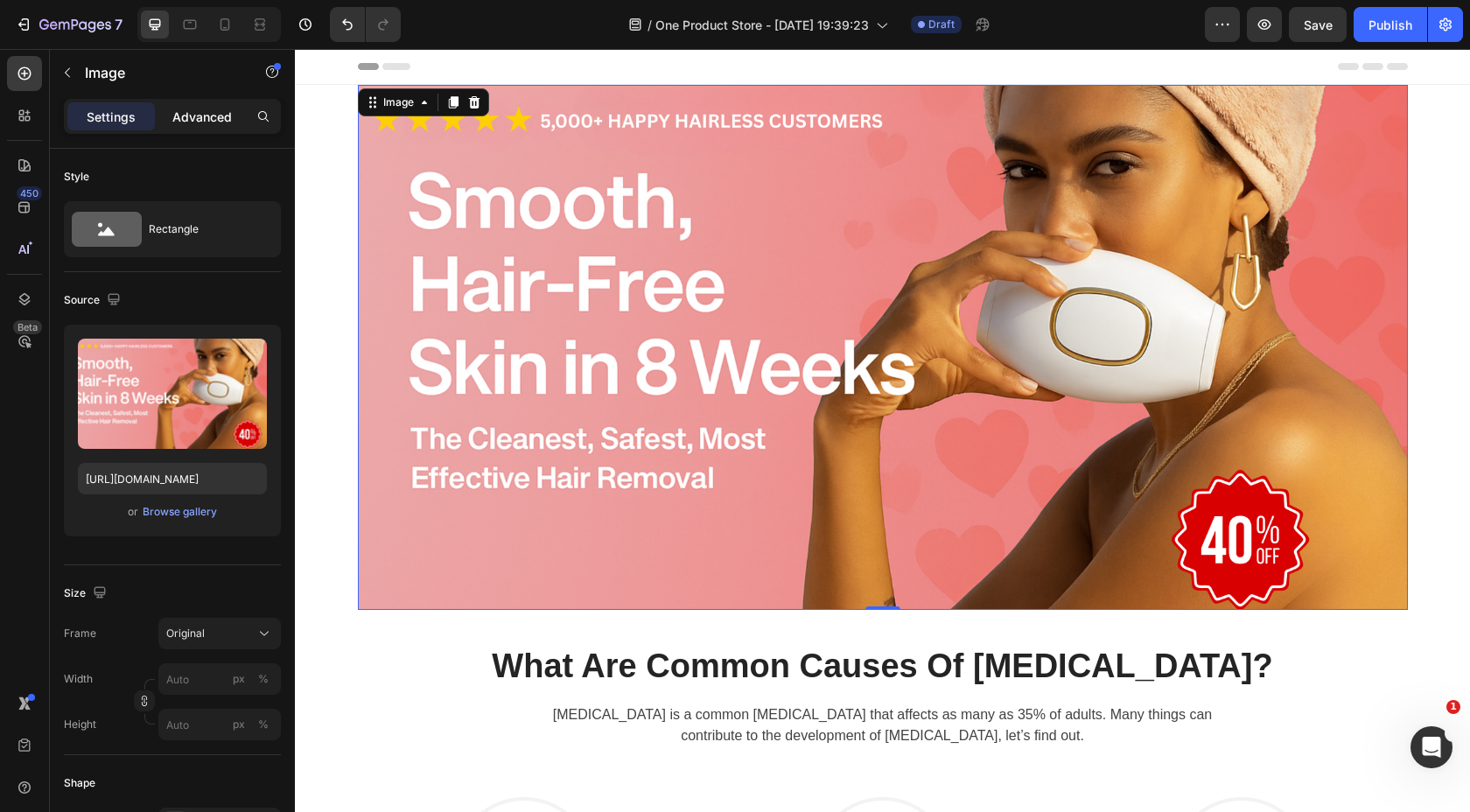
click at [185, 104] on div "Advanced" at bounding box center [202, 116] width 88 height 28
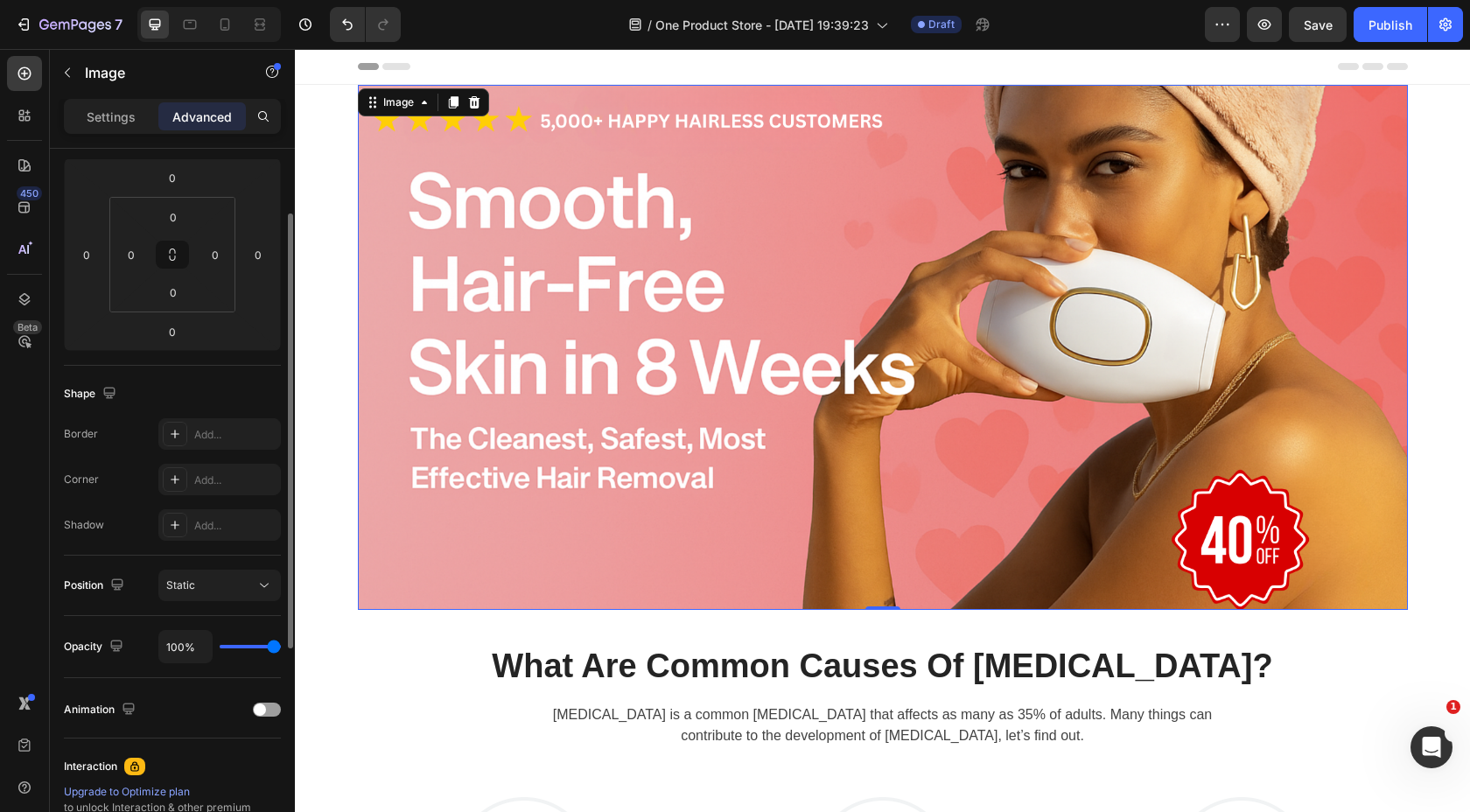
scroll to position [177, 0]
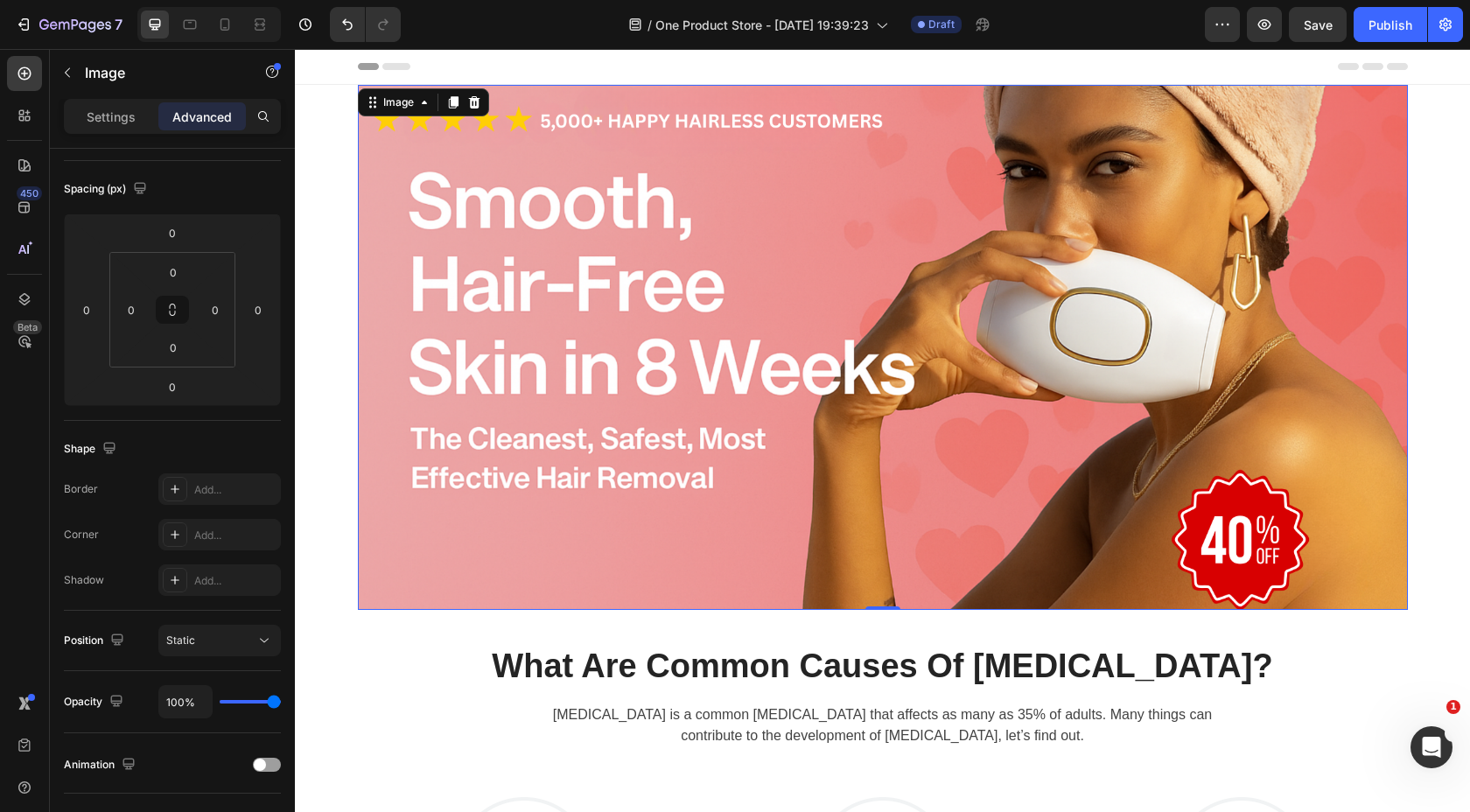
click at [557, 231] on img at bounding box center [882, 347] width 1050 height 525
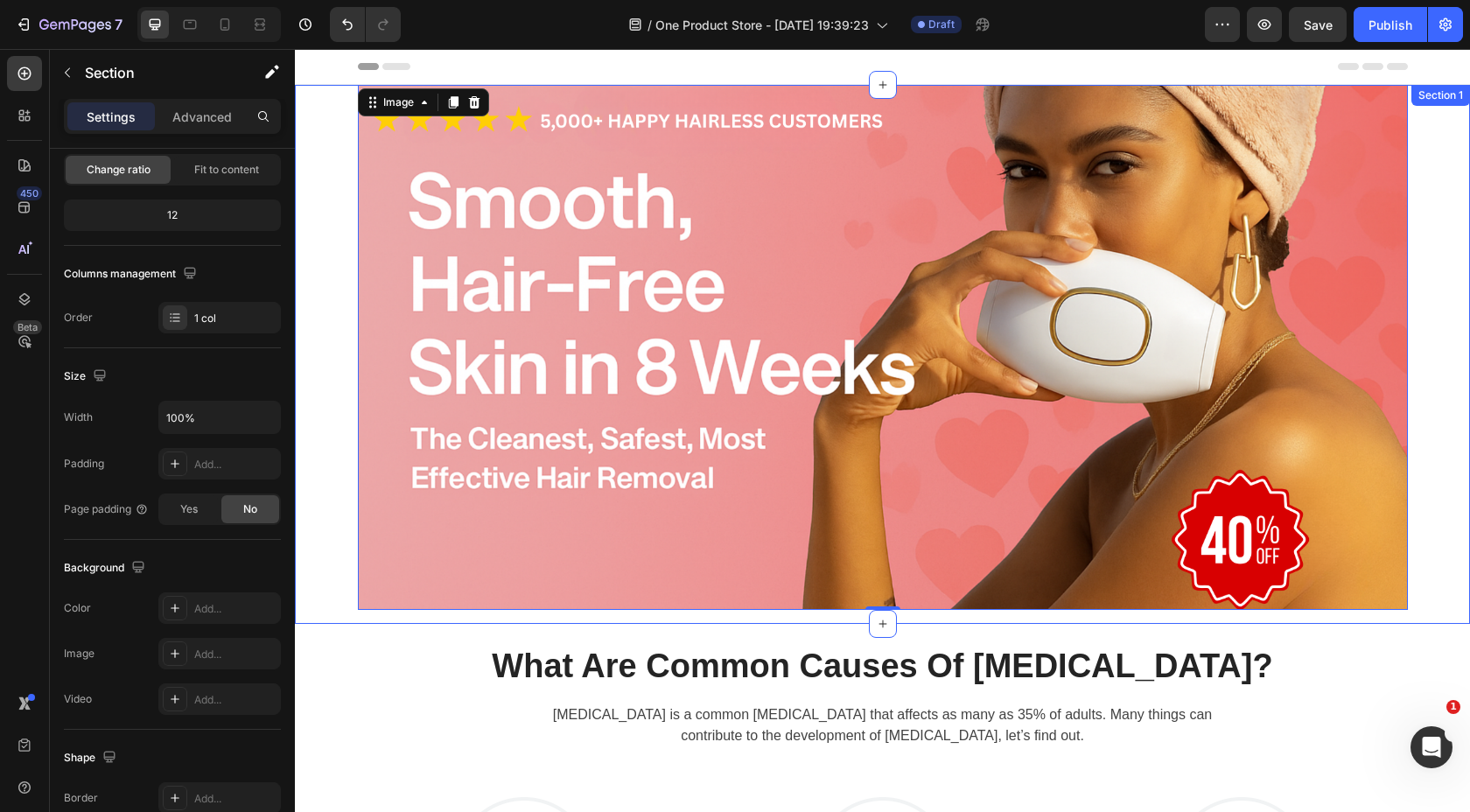
click at [329, 197] on div "Image 0 Row" at bounding box center [883, 354] width 1176 height 539
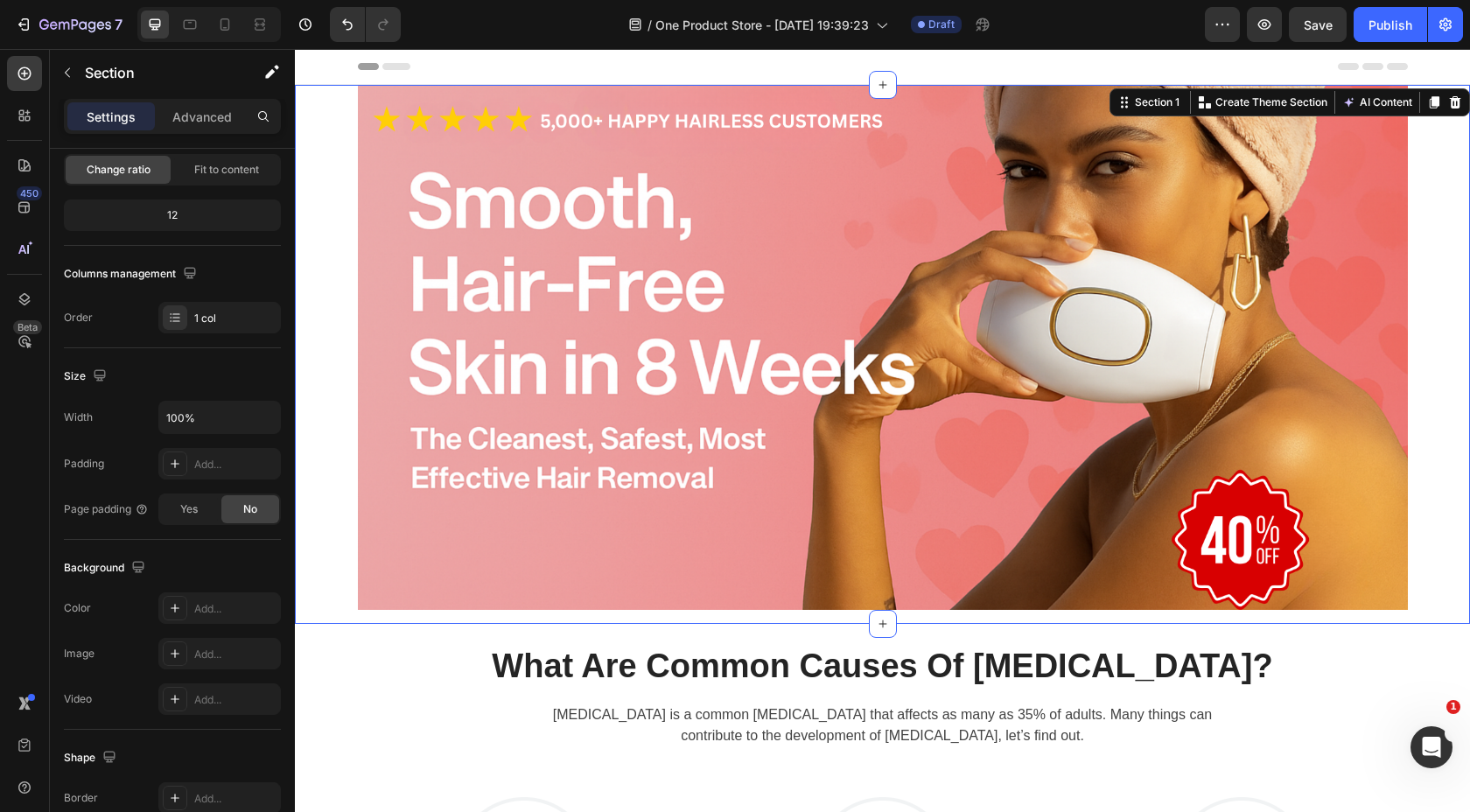
scroll to position [0, 0]
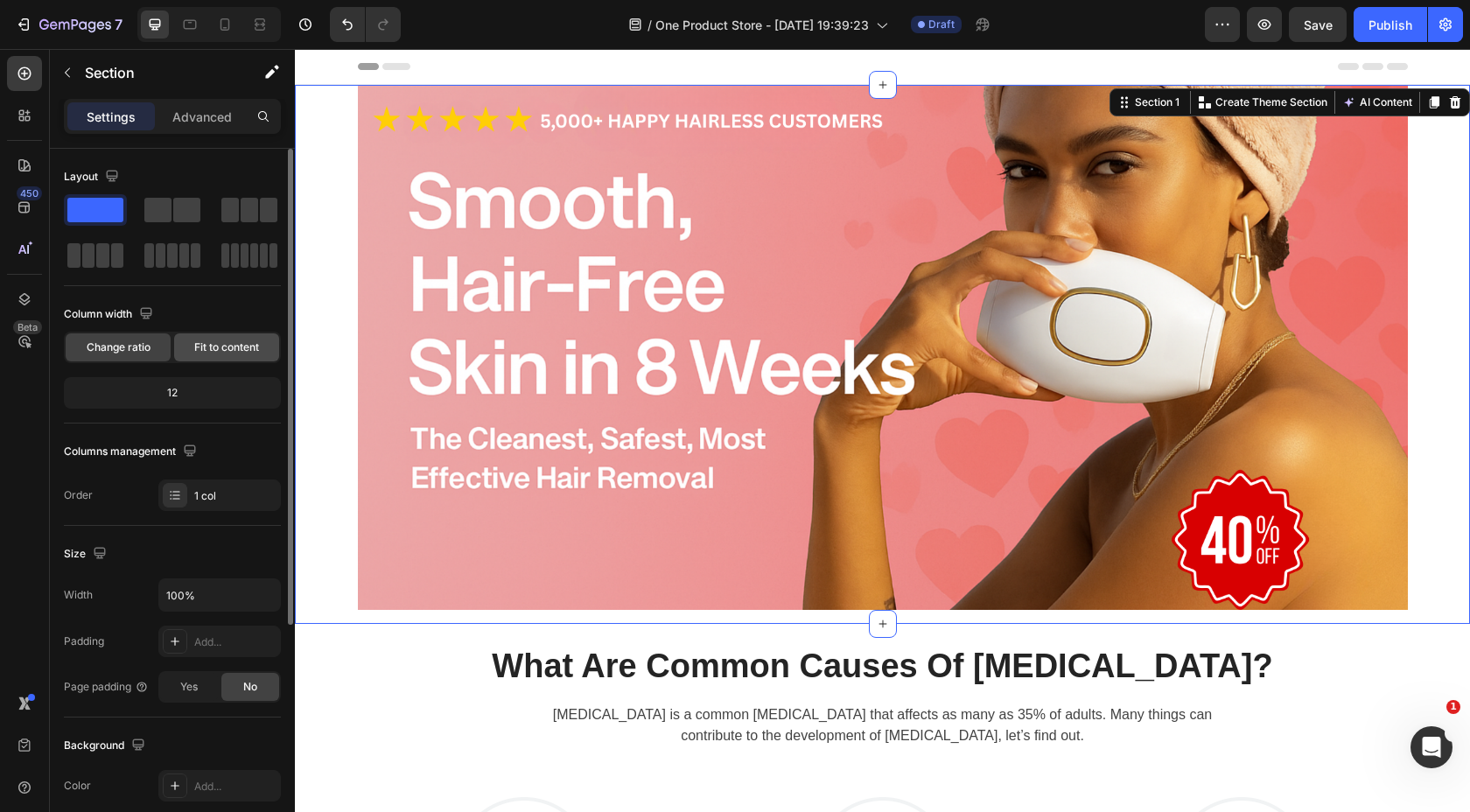
click at [235, 343] on span "Fit to content" at bounding box center [226, 347] width 64 height 16
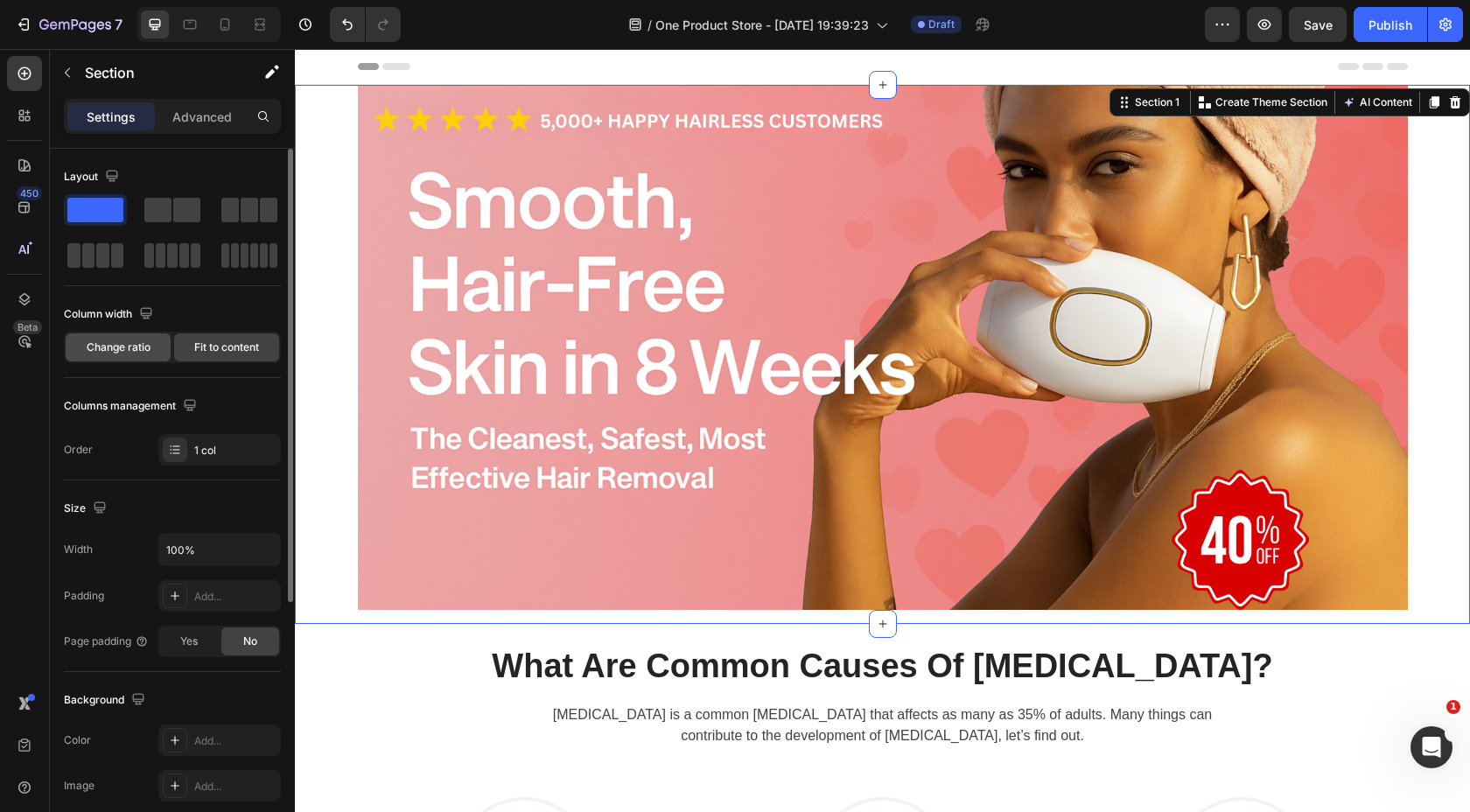
click at [147, 339] on span "Change ratio" at bounding box center [119, 347] width 64 height 16
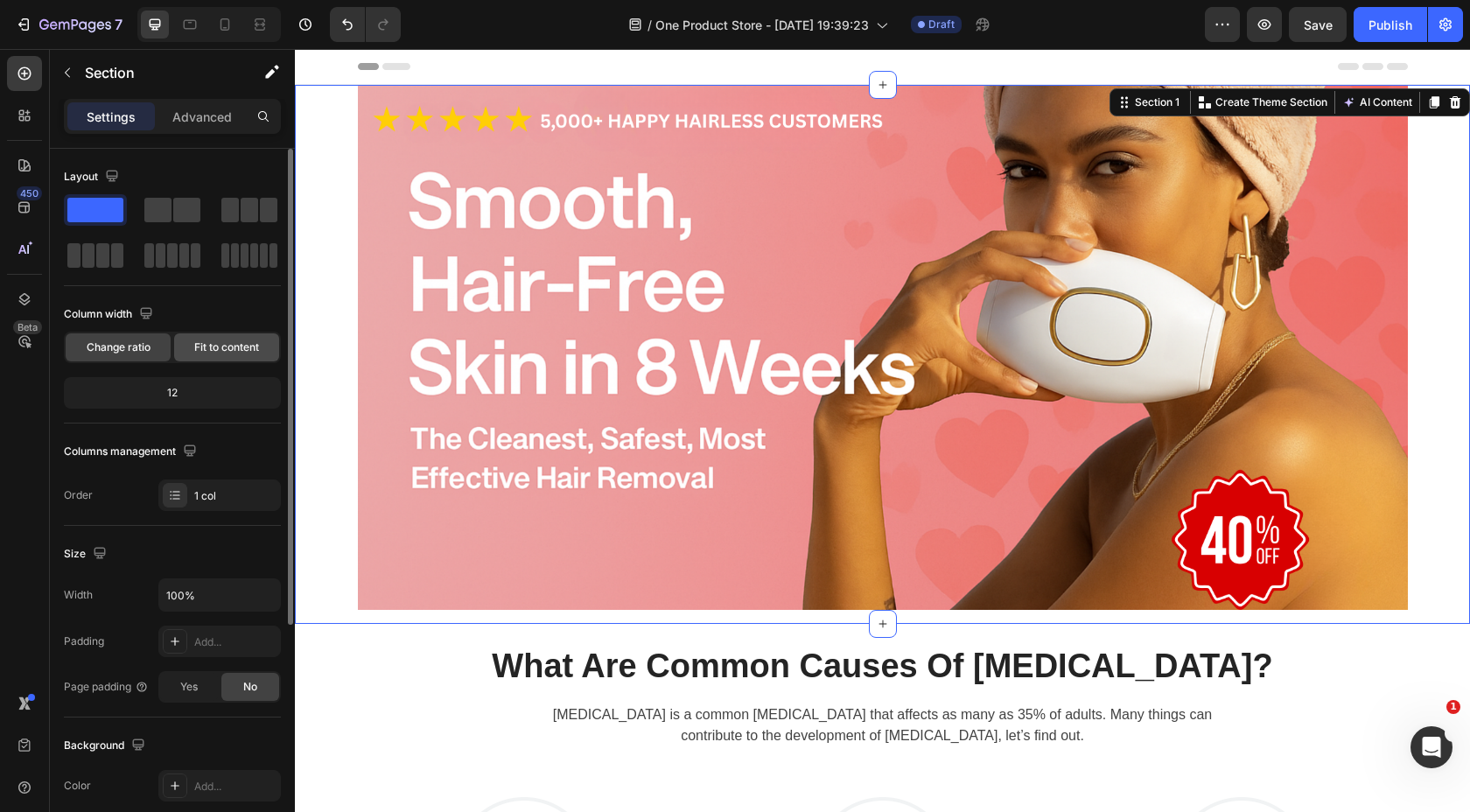
click at [189, 351] on div "Fit to content" at bounding box center [227, 347] width 105 height 28
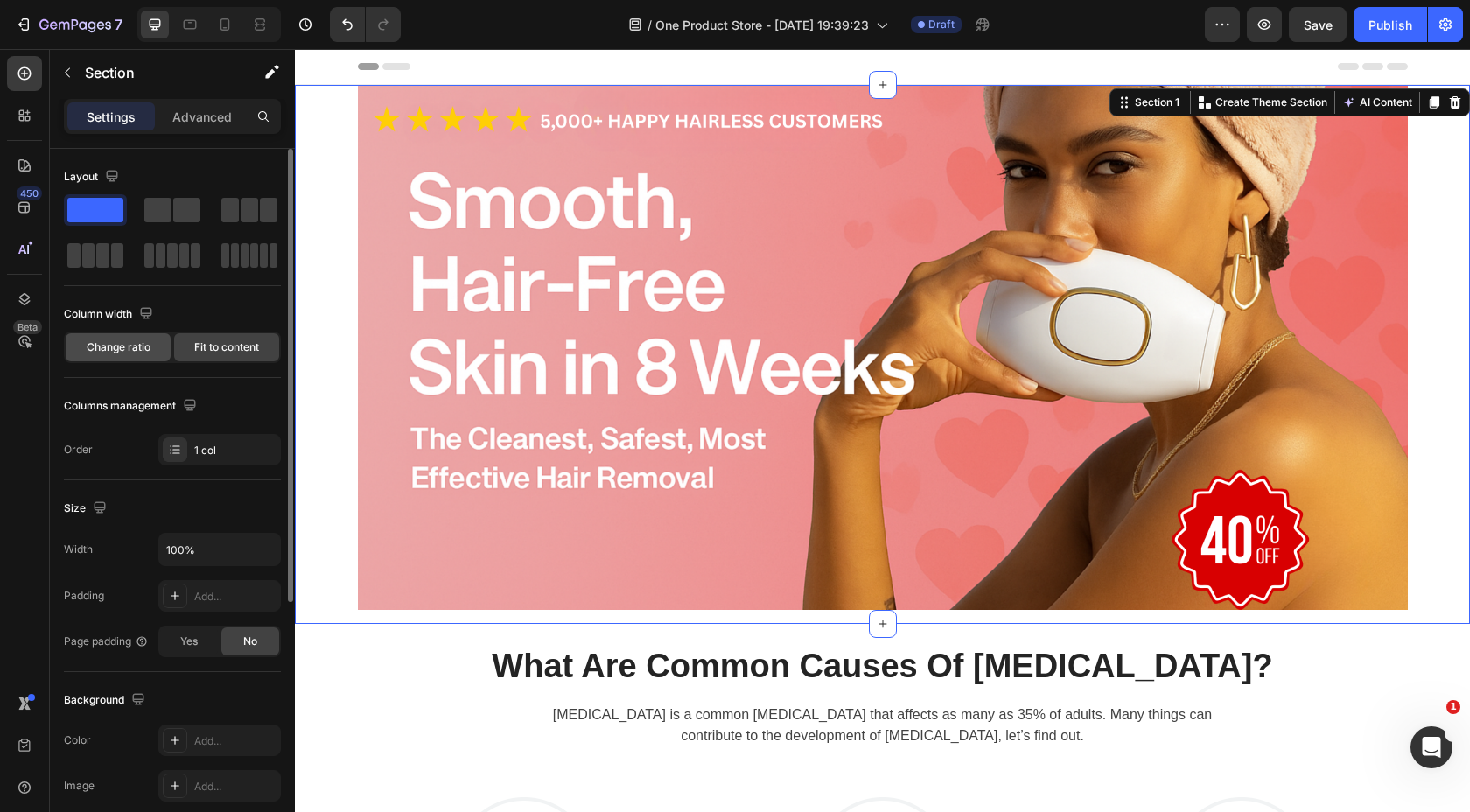
click at [138, 347] on span "Change ratio" at bounding box center [119, 347] width 64 height 16
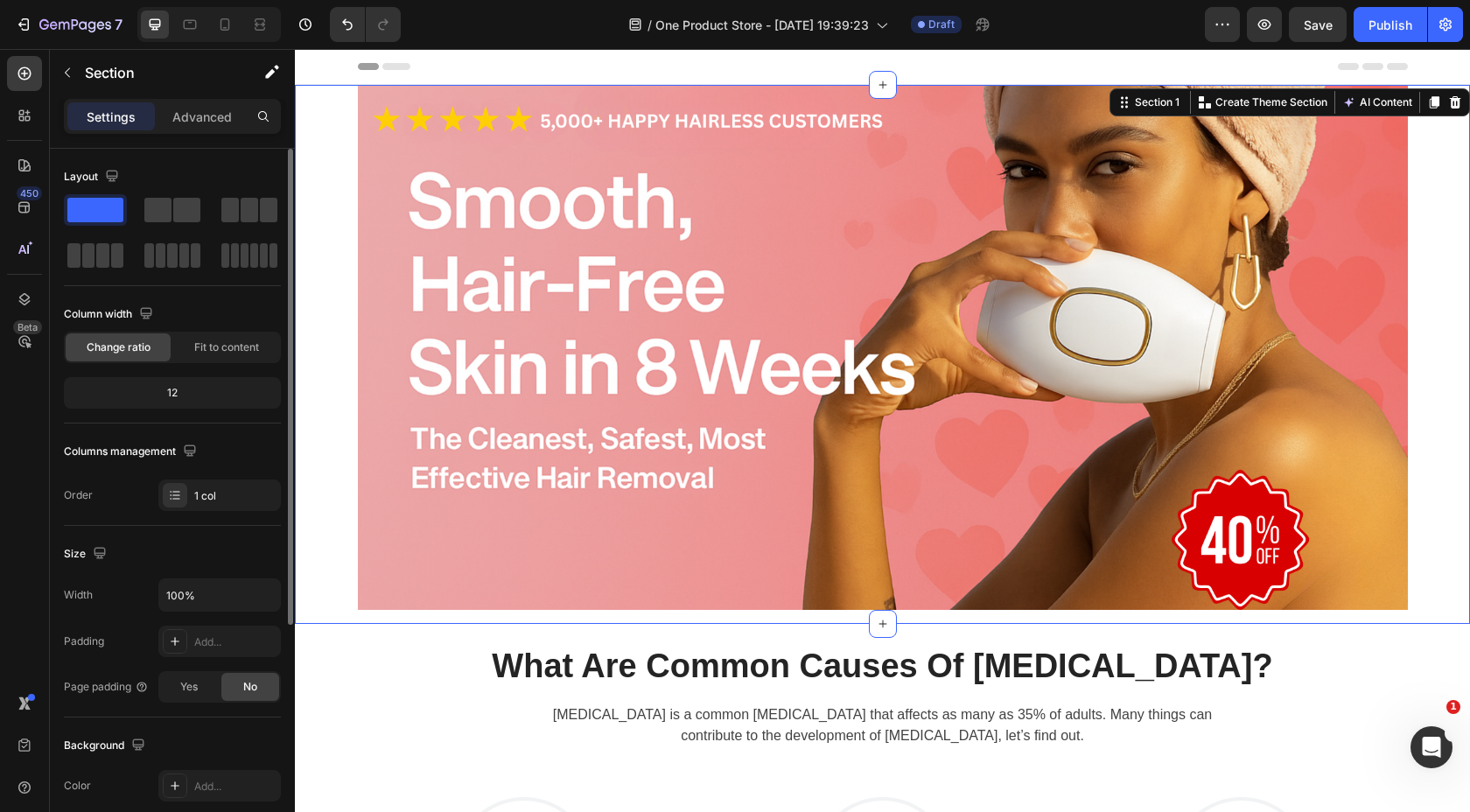
click at [208, 394] on div "12" at bounding box center [172, 393] width 210 height 24
click at [183, 392] on div "12" at bounding box center [172, 393] width 210 height 24
click at [175, 392] on div "12" at bounding box center [172, 393] width 210 height 24
click at [126, 345] on span "Change ratio" at bounding box center [119, 347] width 64 height 16
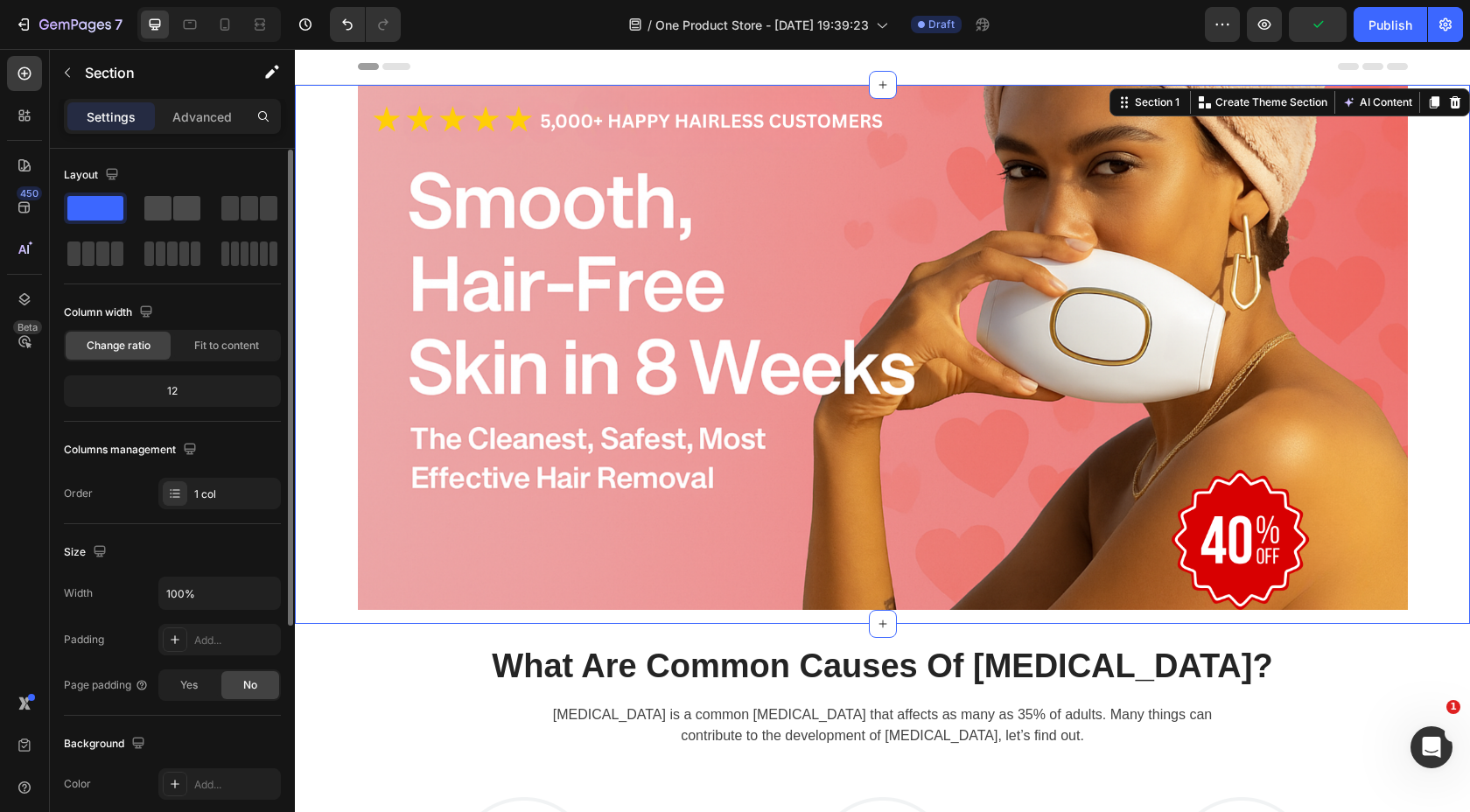
click at [167, 211] on span at bounding box center [158, 208] width 27 height 24
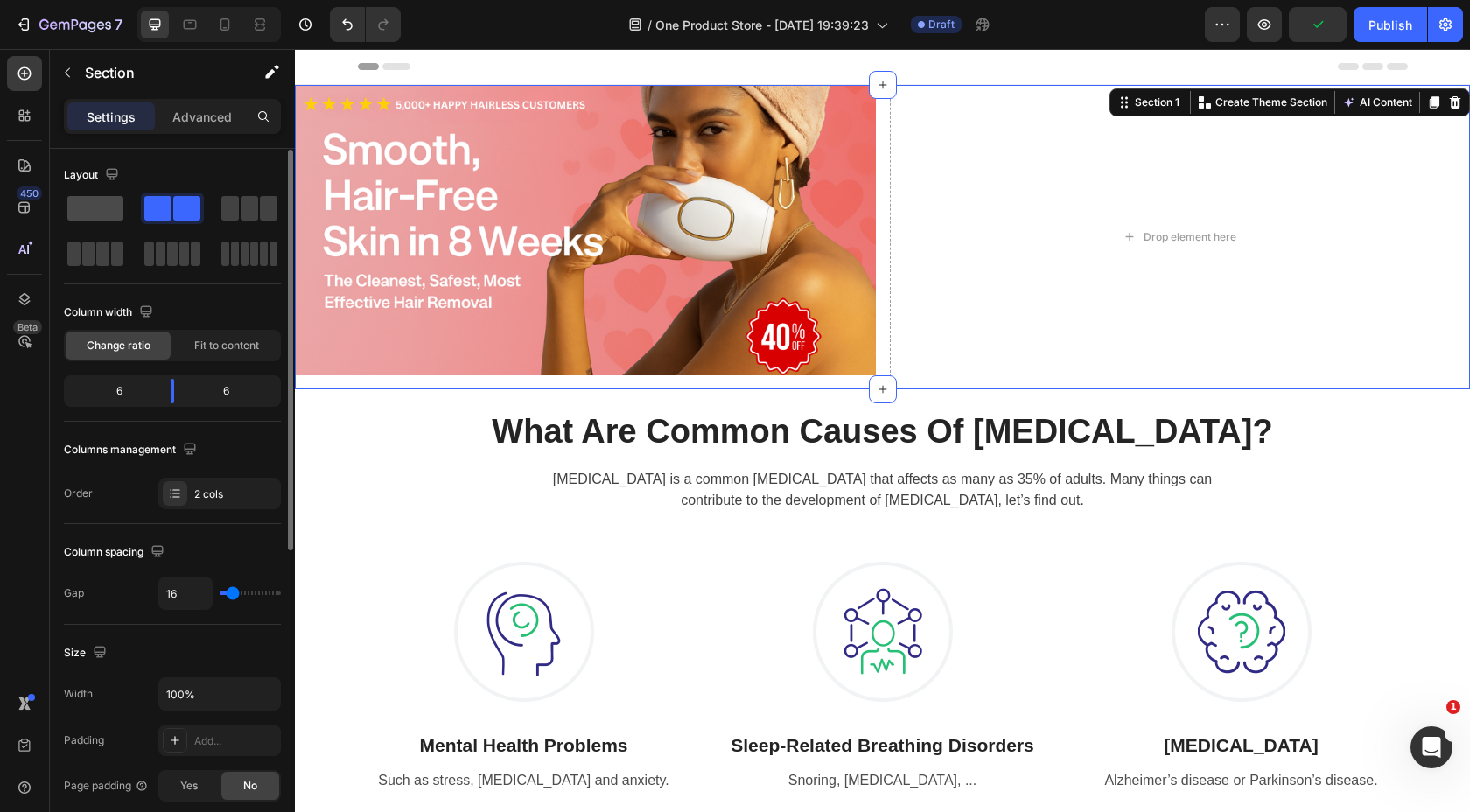
click at [102, 210] on span at bounding box center [95, 208] width 56 height 24
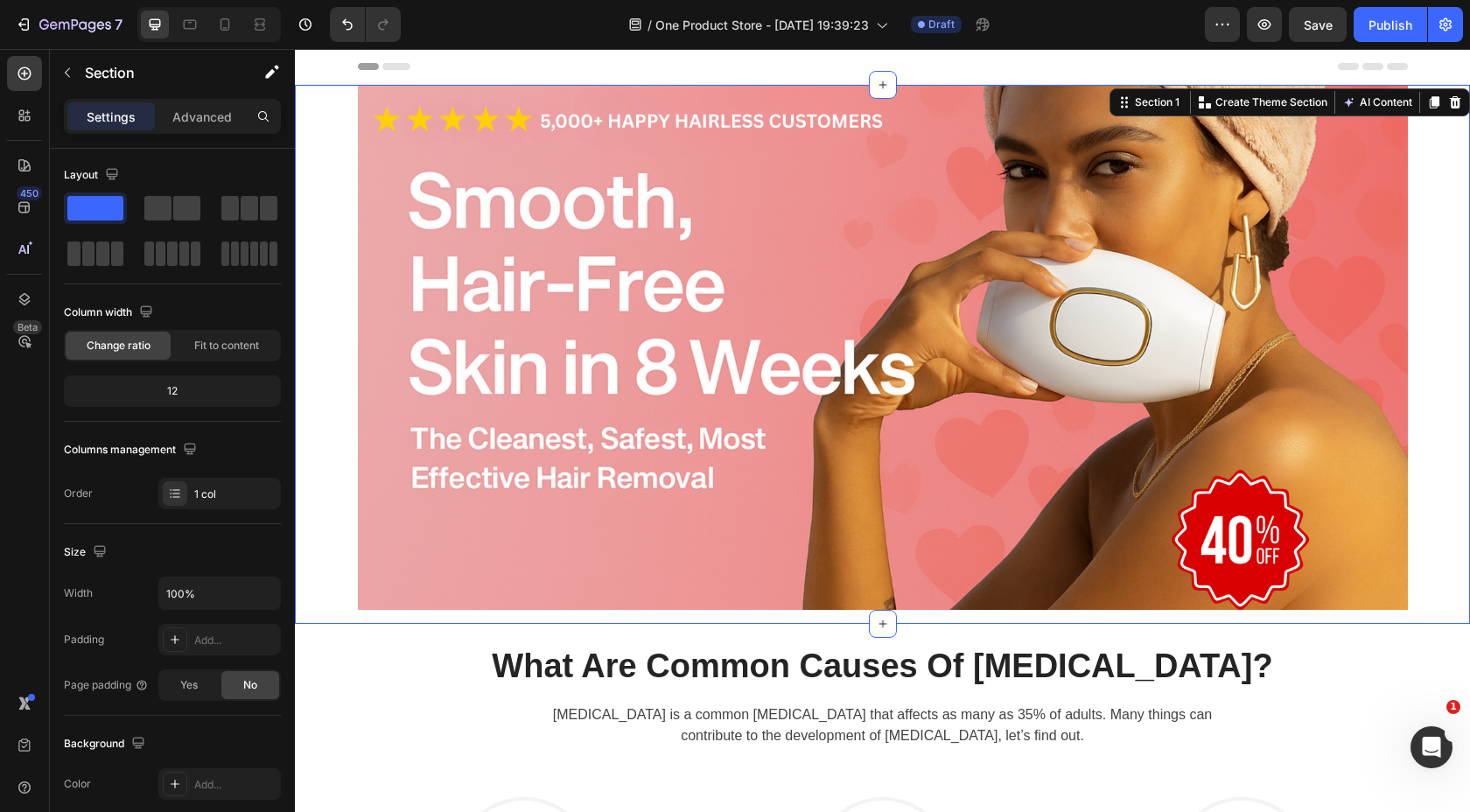
click at [326, 193] on div "Image Row" at bounding box center [883, 354] width 1176 height 539
click at [1459, 99] on icon at bounding box center [1455, 102] width 14 height 14
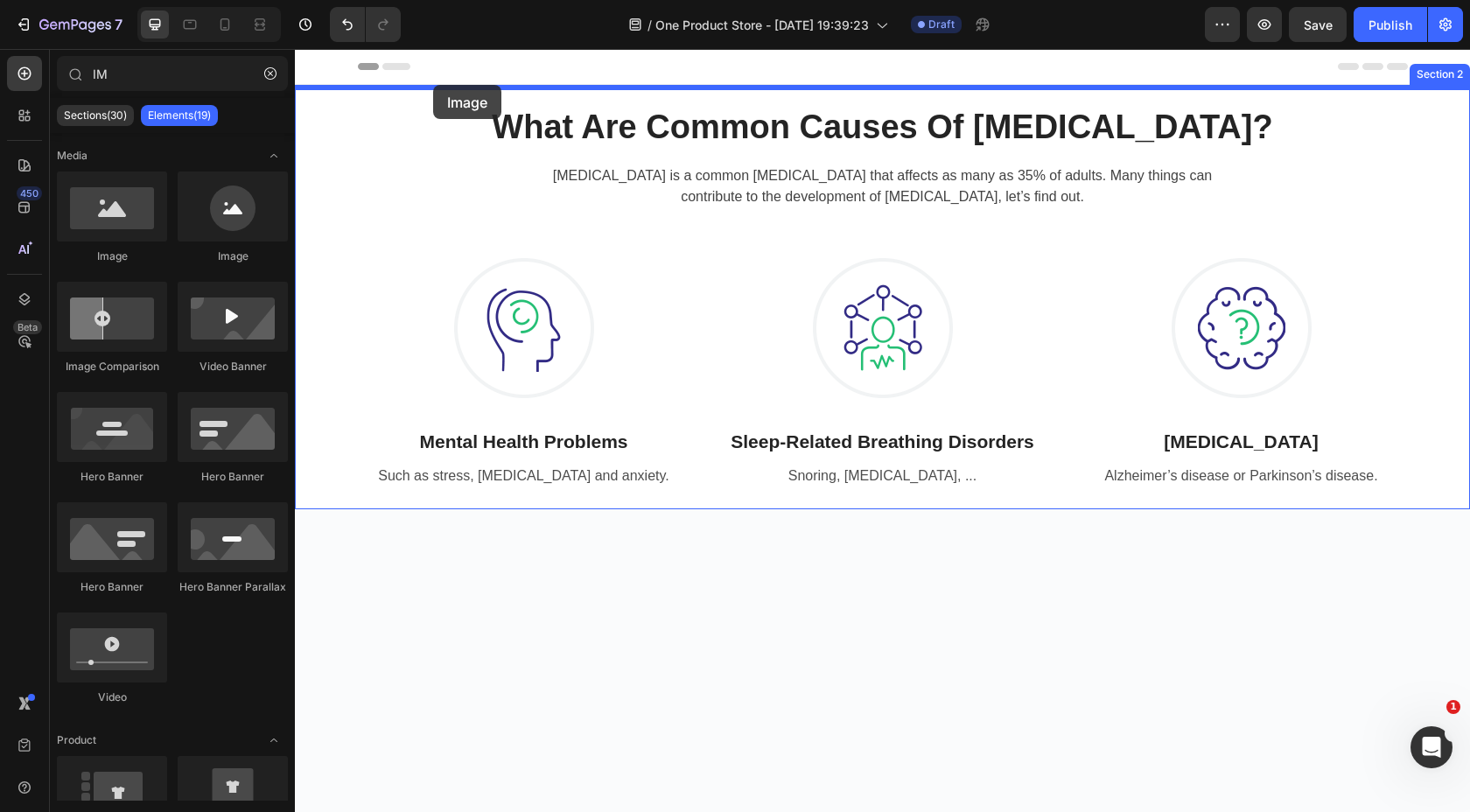
drag, startPoint x: 414, startPoint y: 281, endPoint x: 435, endPoint y: 88, distance: 194.1
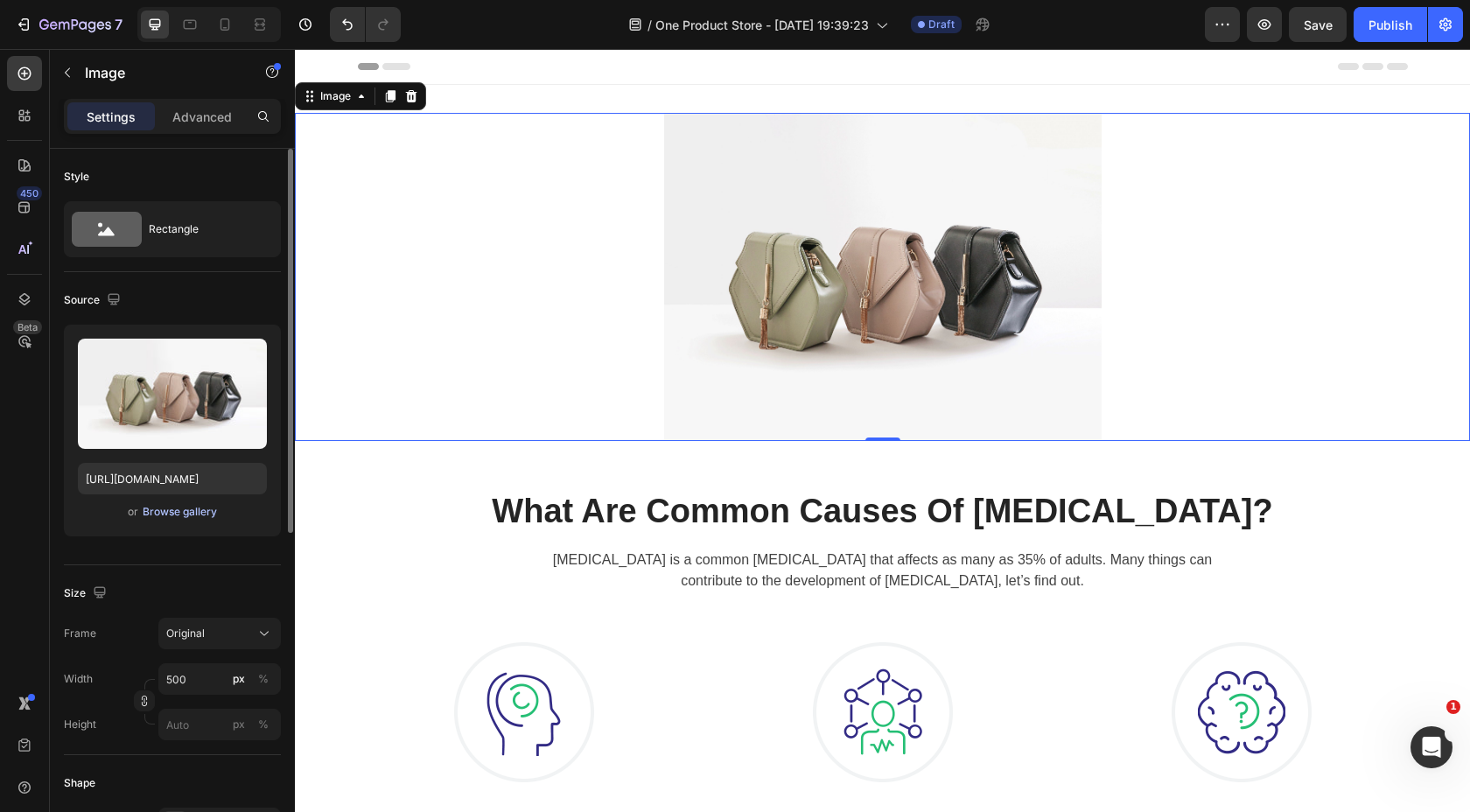
click at [167, 513] on div "Browse gallery" at bounding box center [179, 512] width 74 height 16
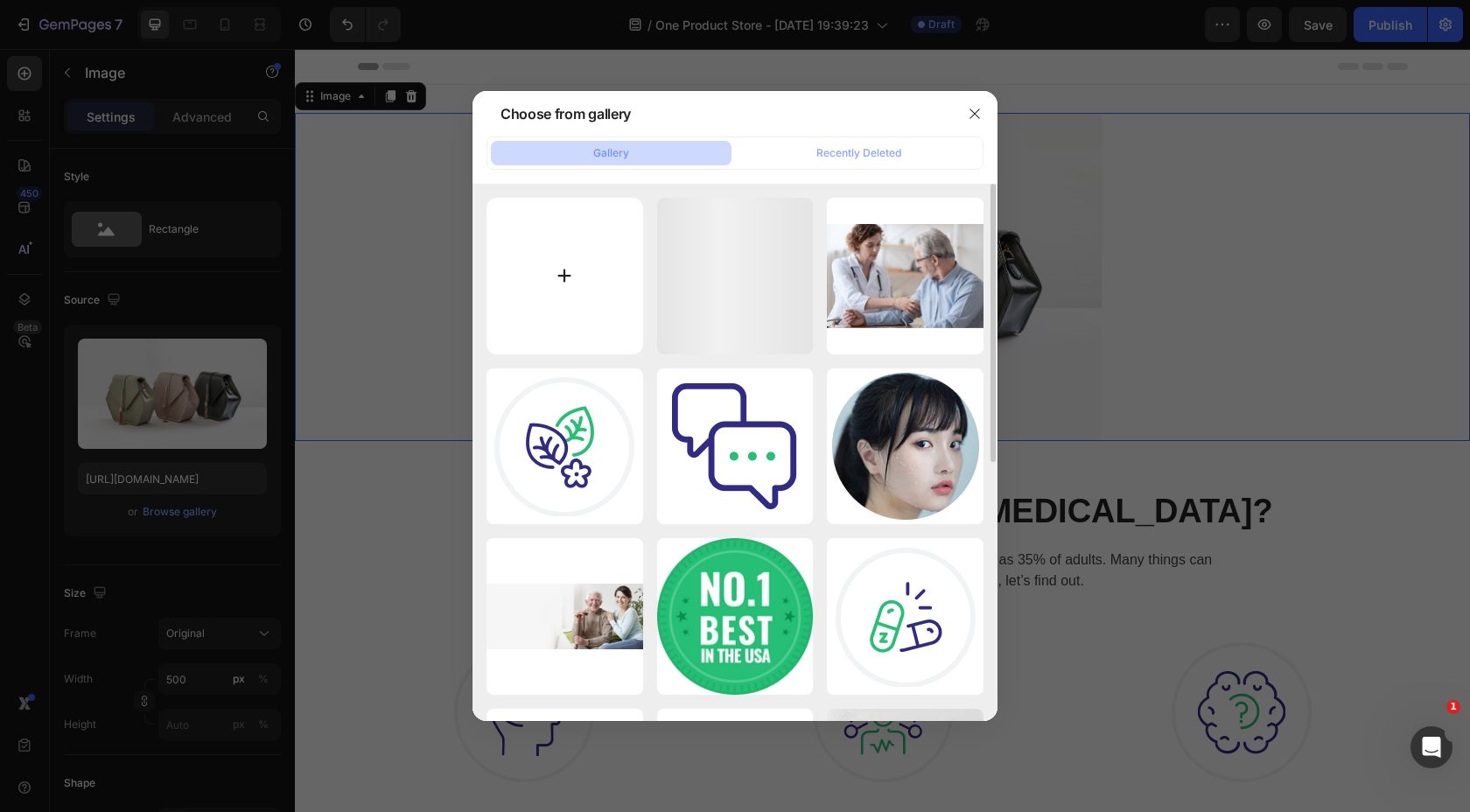
click at [569, 258] on input "file" at bounding box center [564, 276] width 157 height 157
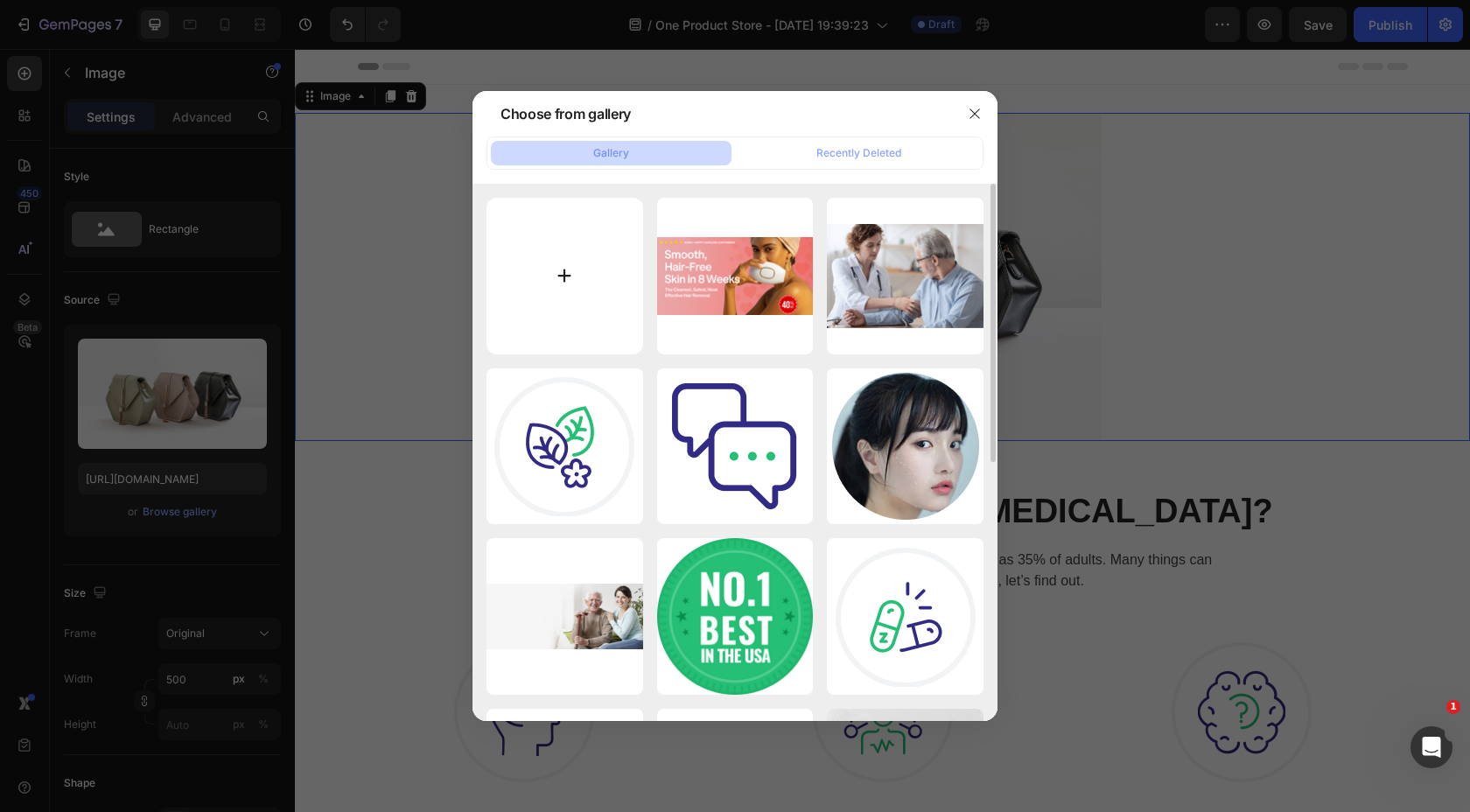
type input "C:\fakepath\5,000+ HAPPY HAIRLESS CUSTOMERS.png"
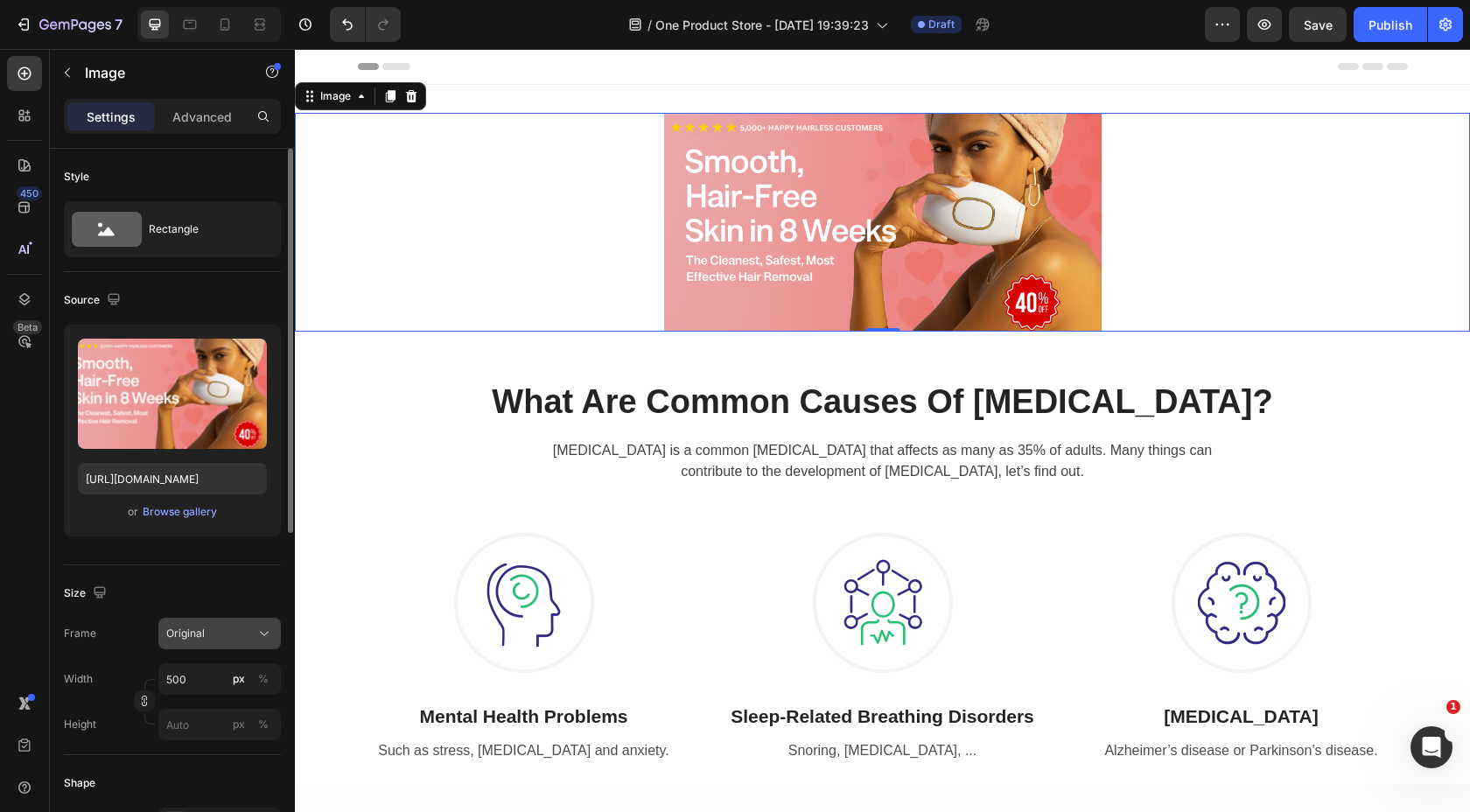
click at [206, 639] on div "Original" at bounding box center [210, 634] width 86 height 16
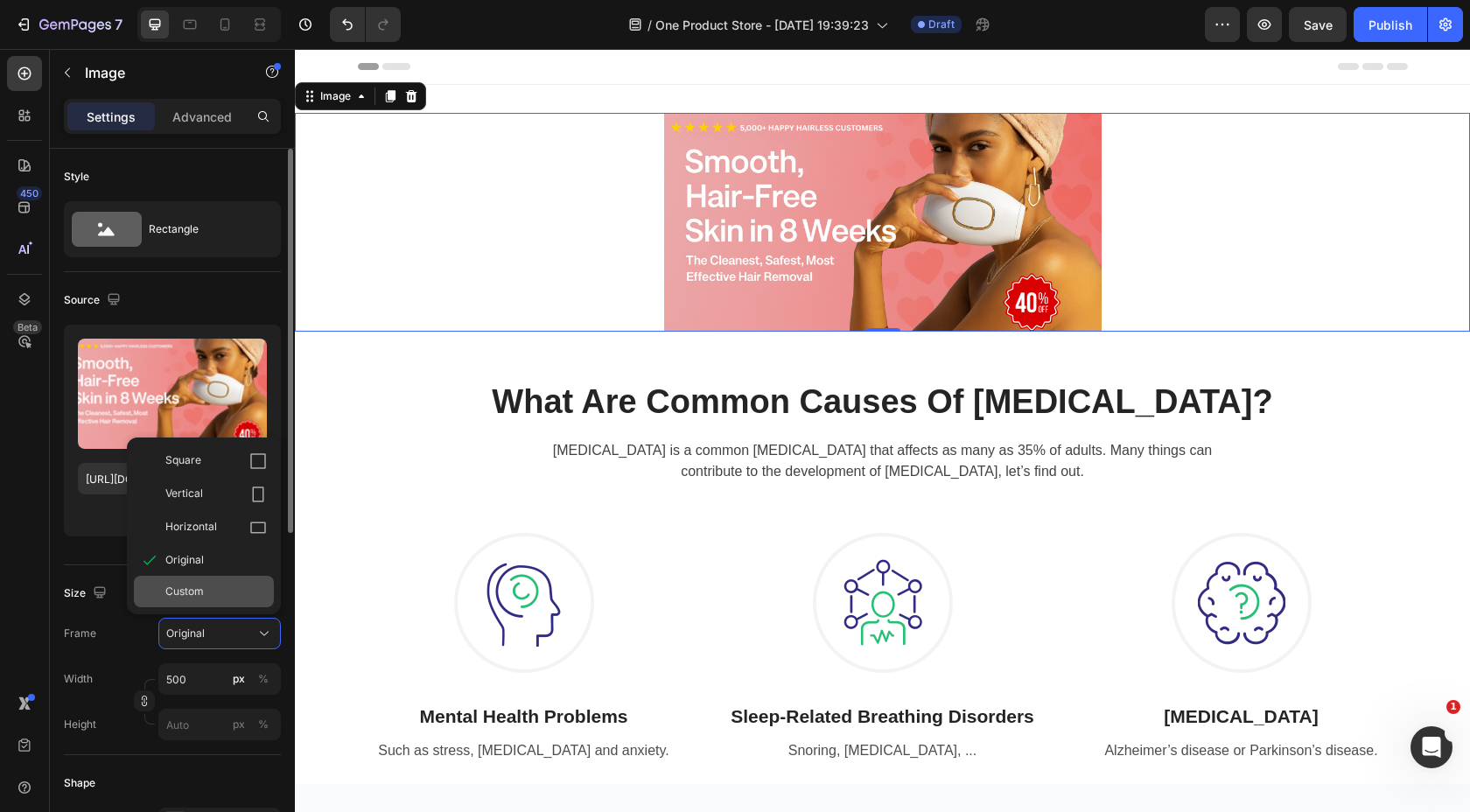
click at [209, 587] on div "Custom" at bounding box center [216, 592] width 101 height 16
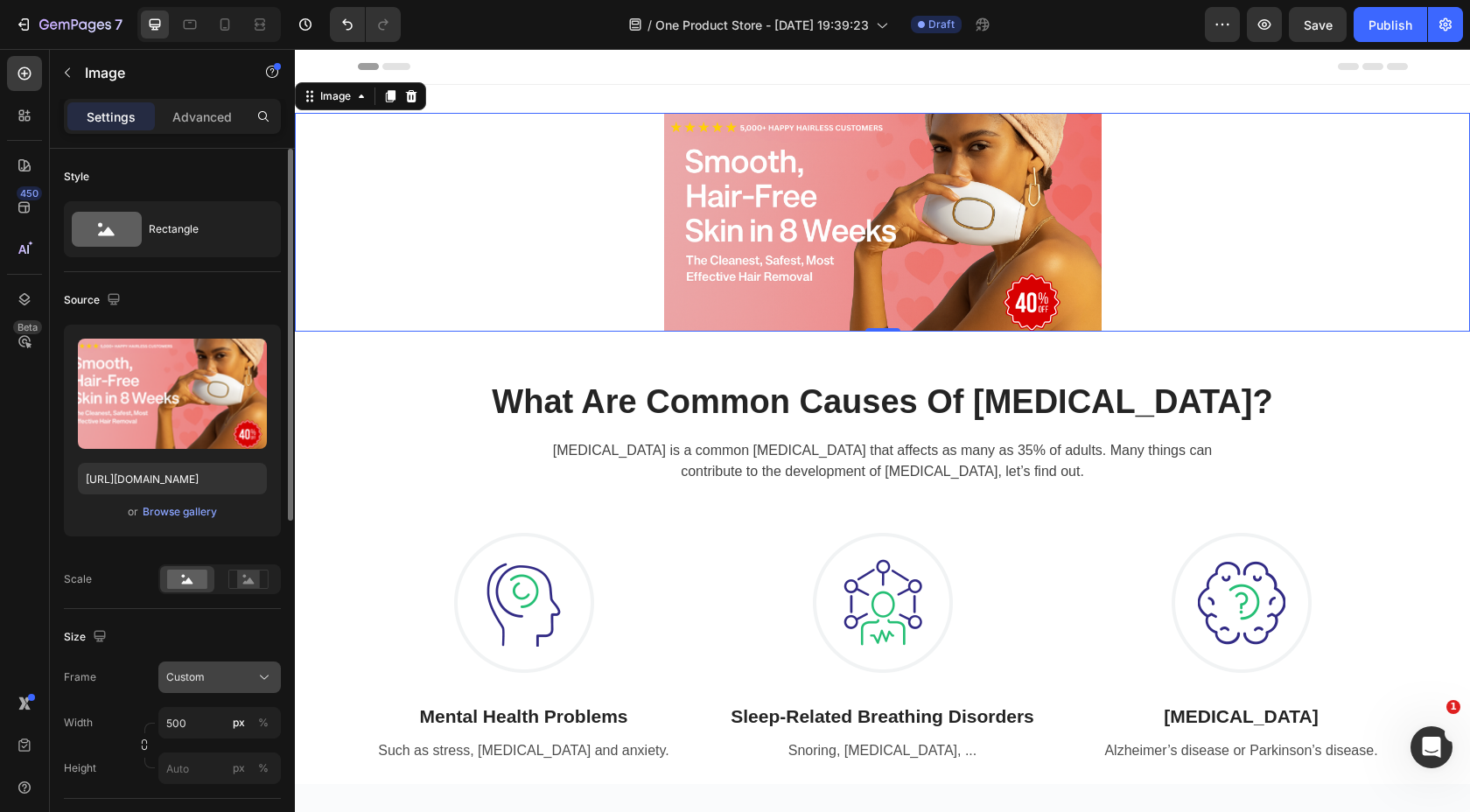
click at [213, 667] on button "Custom" at bounding box center [219, 677] width 123 height 31
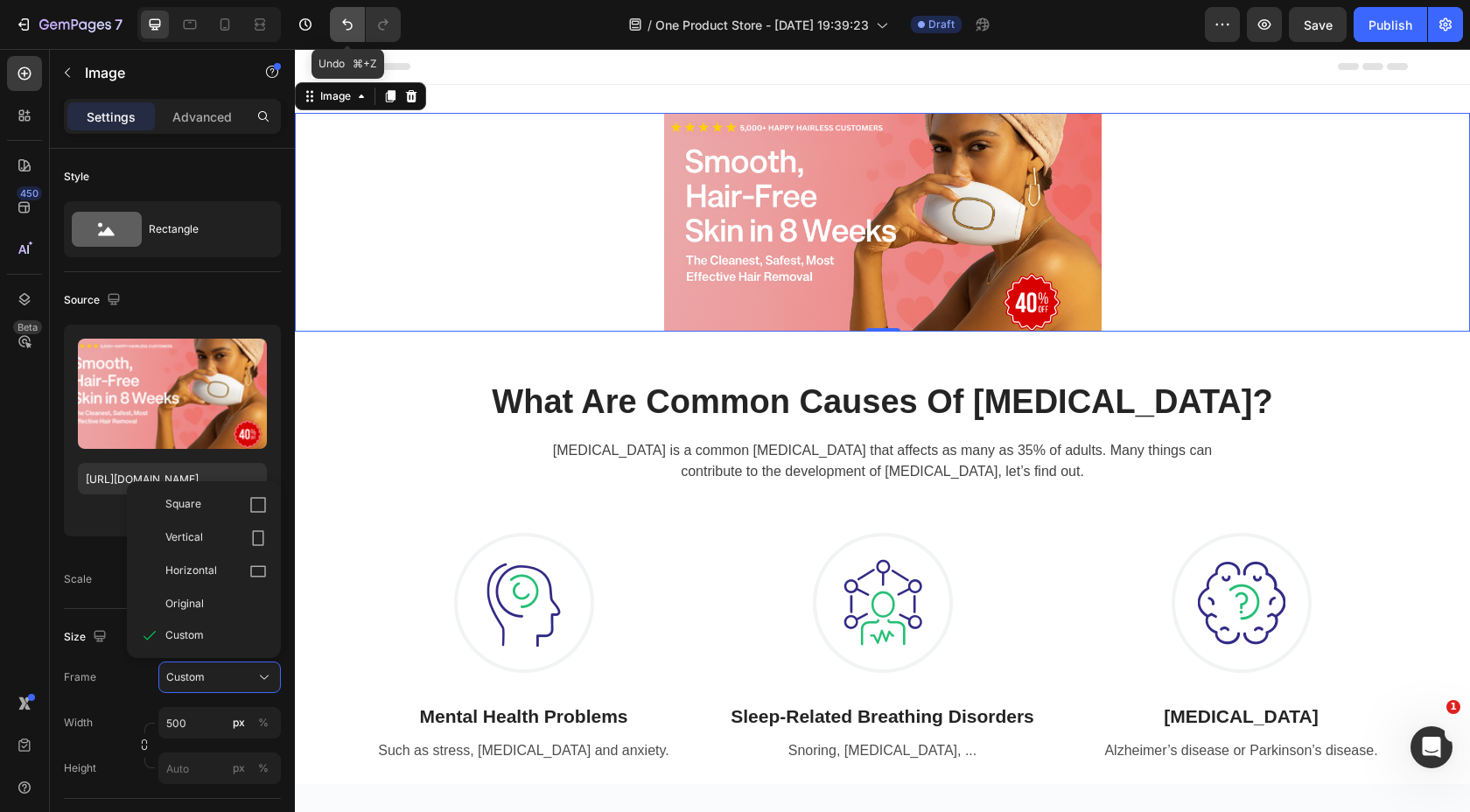
click at [342, 24] on icon "Undo/Redo" at bounding box center [347, 24] width 18 height 18
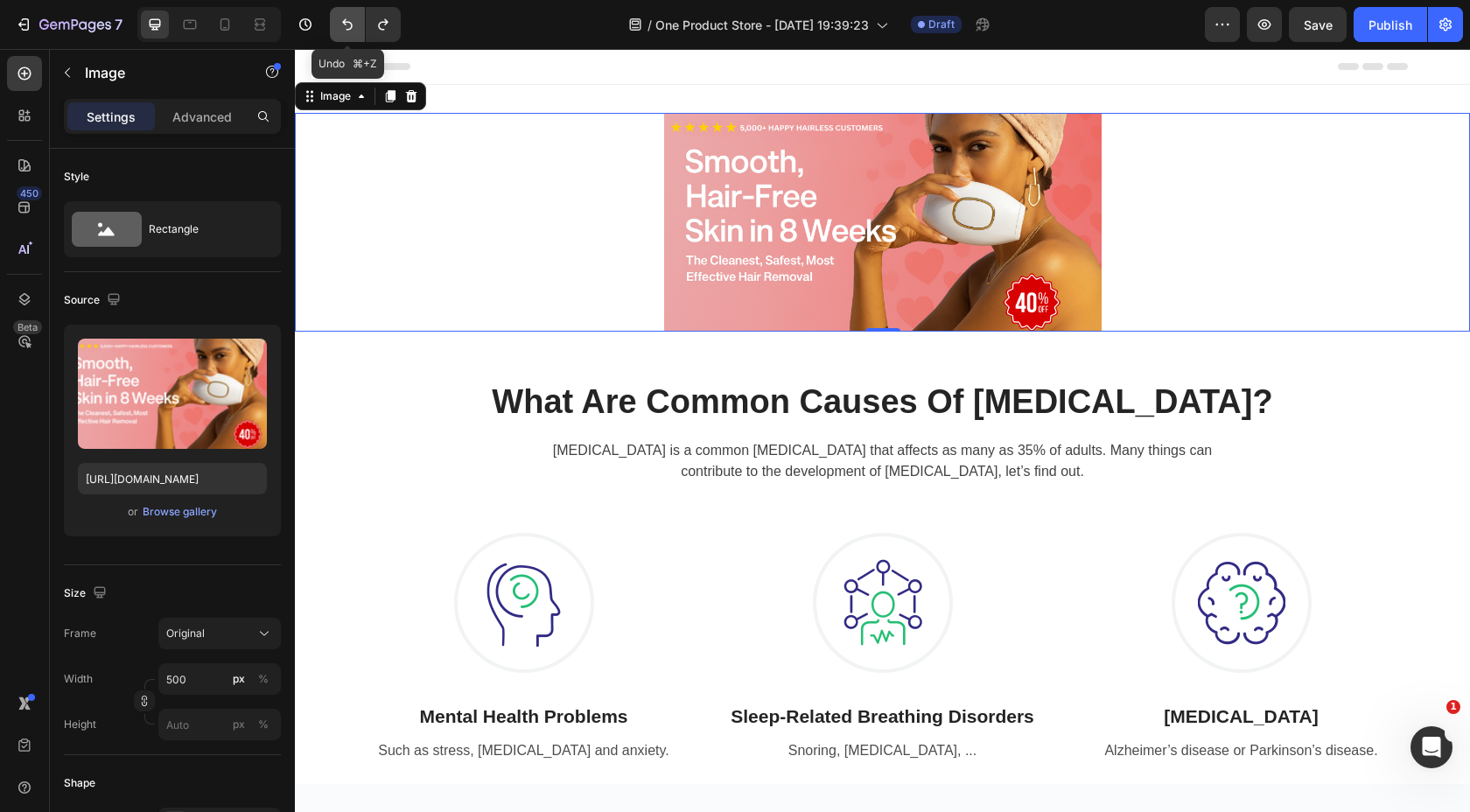
click at [342, 24] on icon "Undo/Redo" at bounding box center [347, 24] width 18 height 18
type input "https://cdn.shopify.com/s/files/1/2005/9307/files/image_demo.jpg"
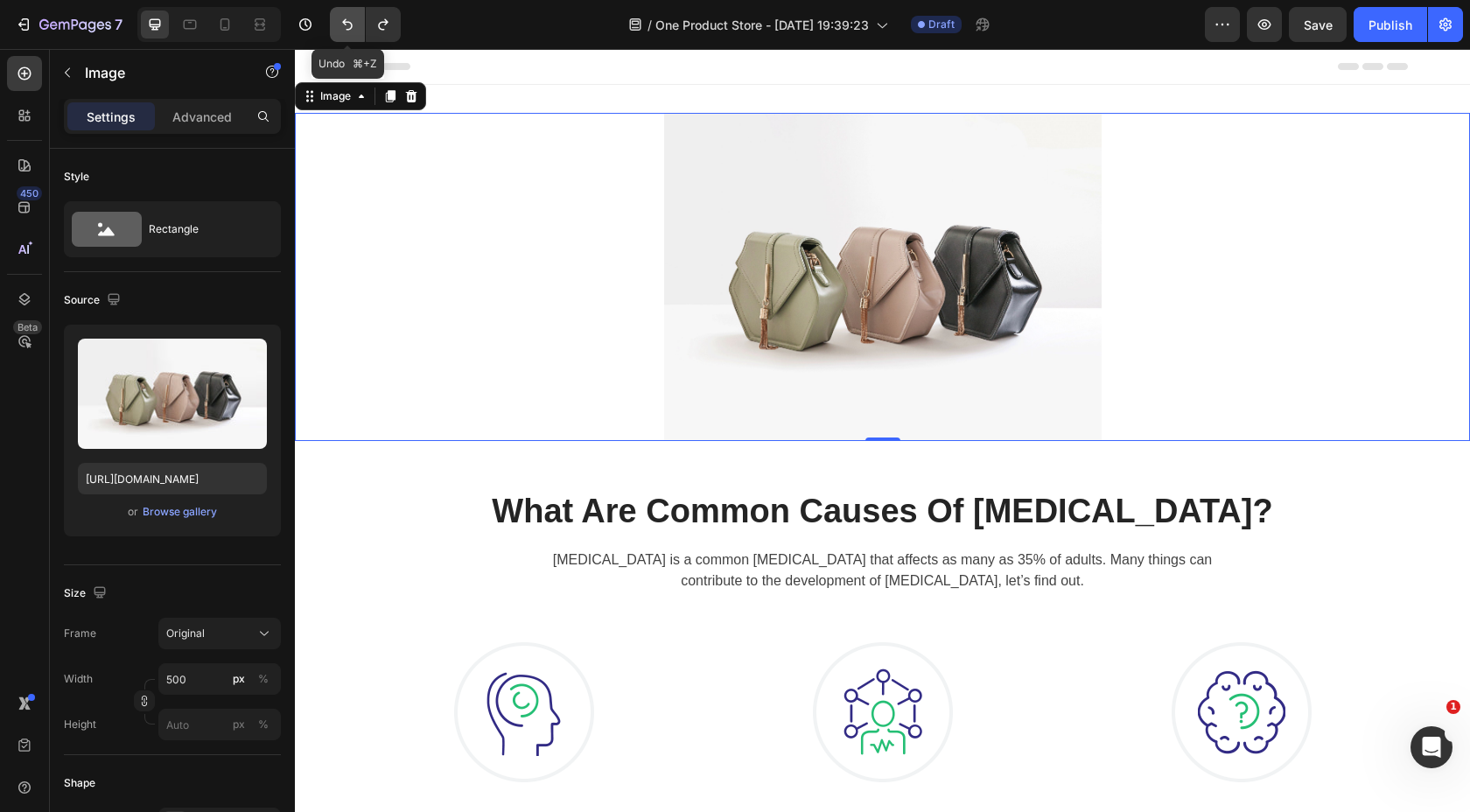
click at [342, 24] on icon "Undo/Redo" at bounding box center [347, 24] width 18 height 18
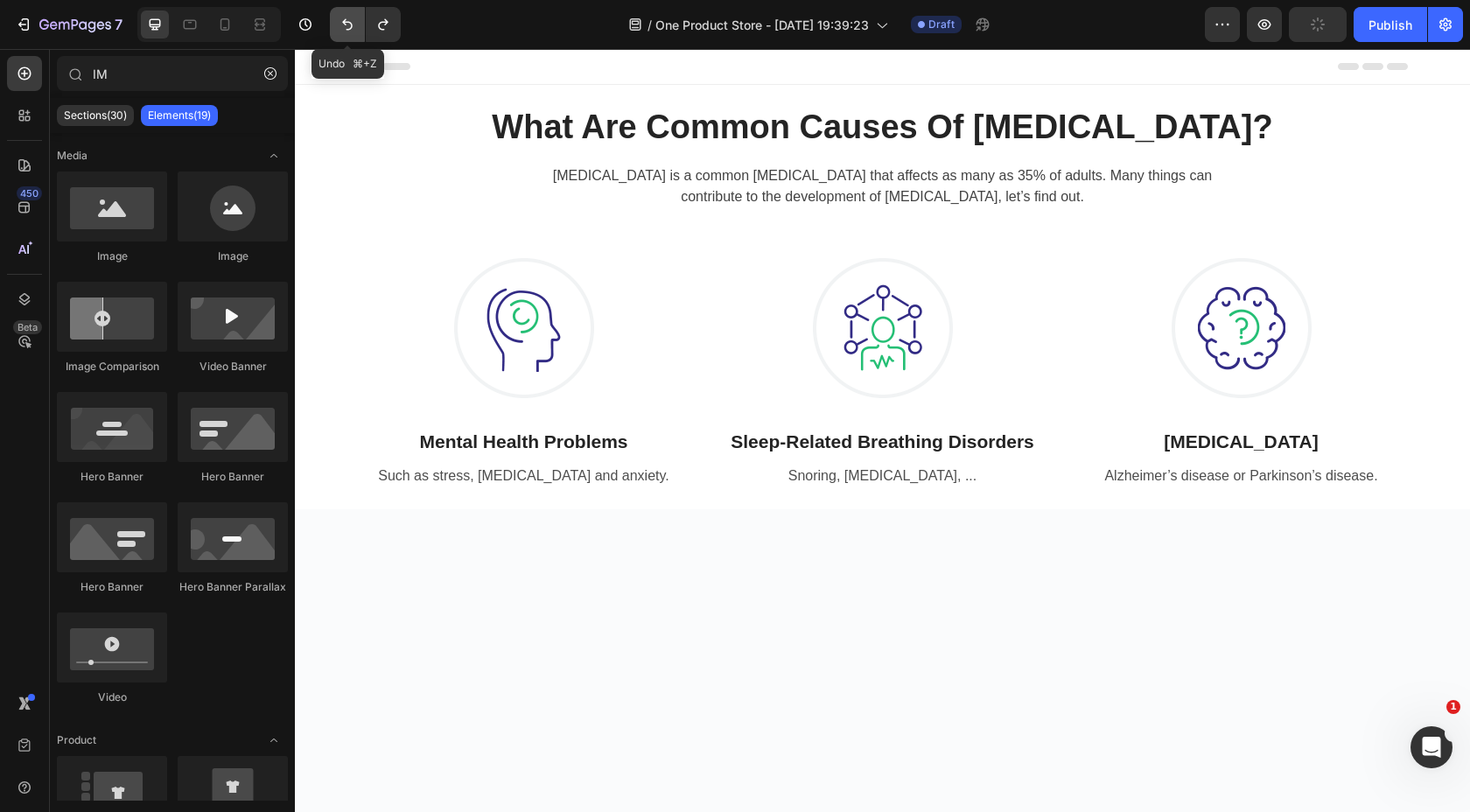
click at [342, 24] on icon "Undo/Redo" at bounding box center [347, 24] width 18 height 18
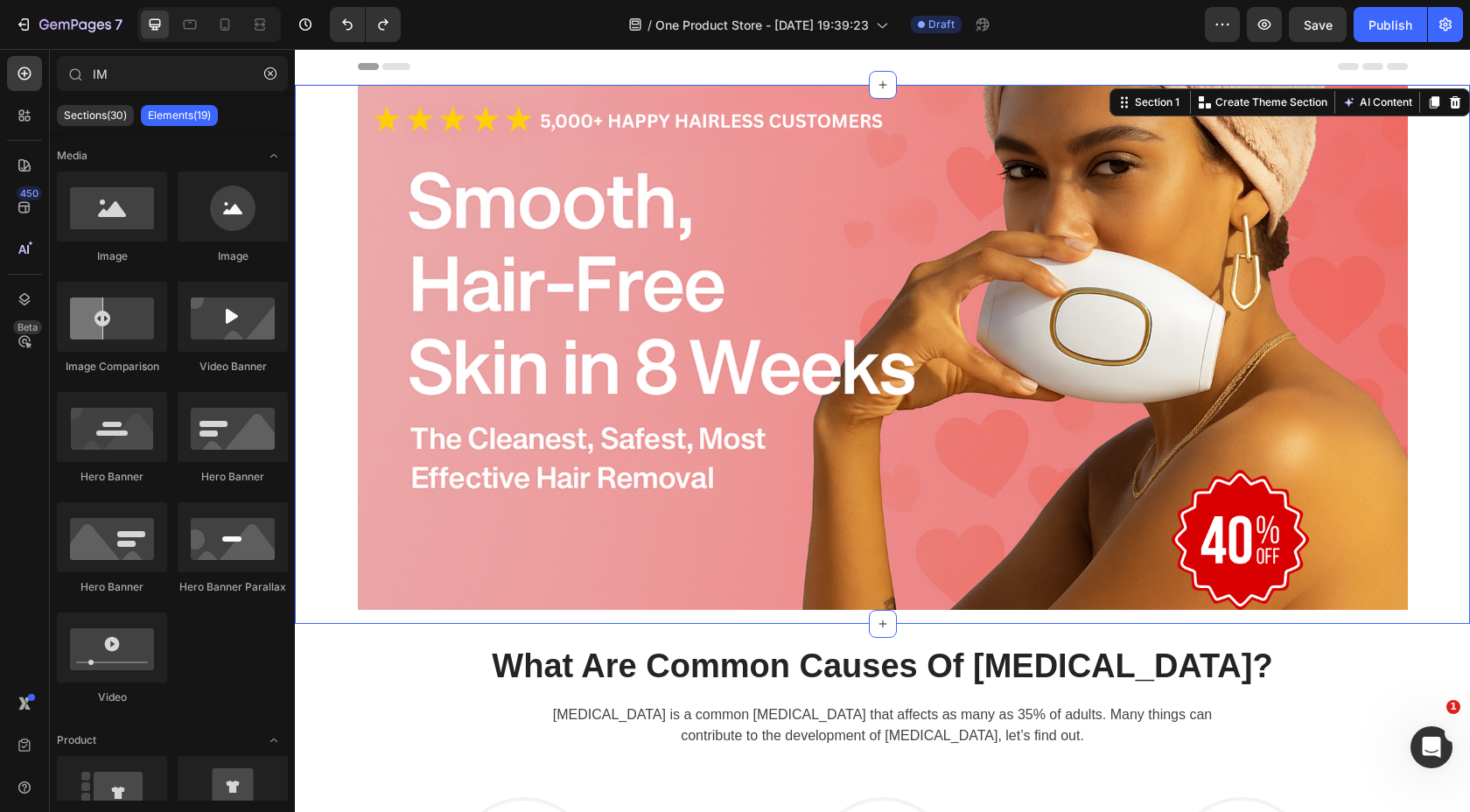
click at [329, 189] on div "Image Row" at bounding box center [883, 354] width 1176 height 539
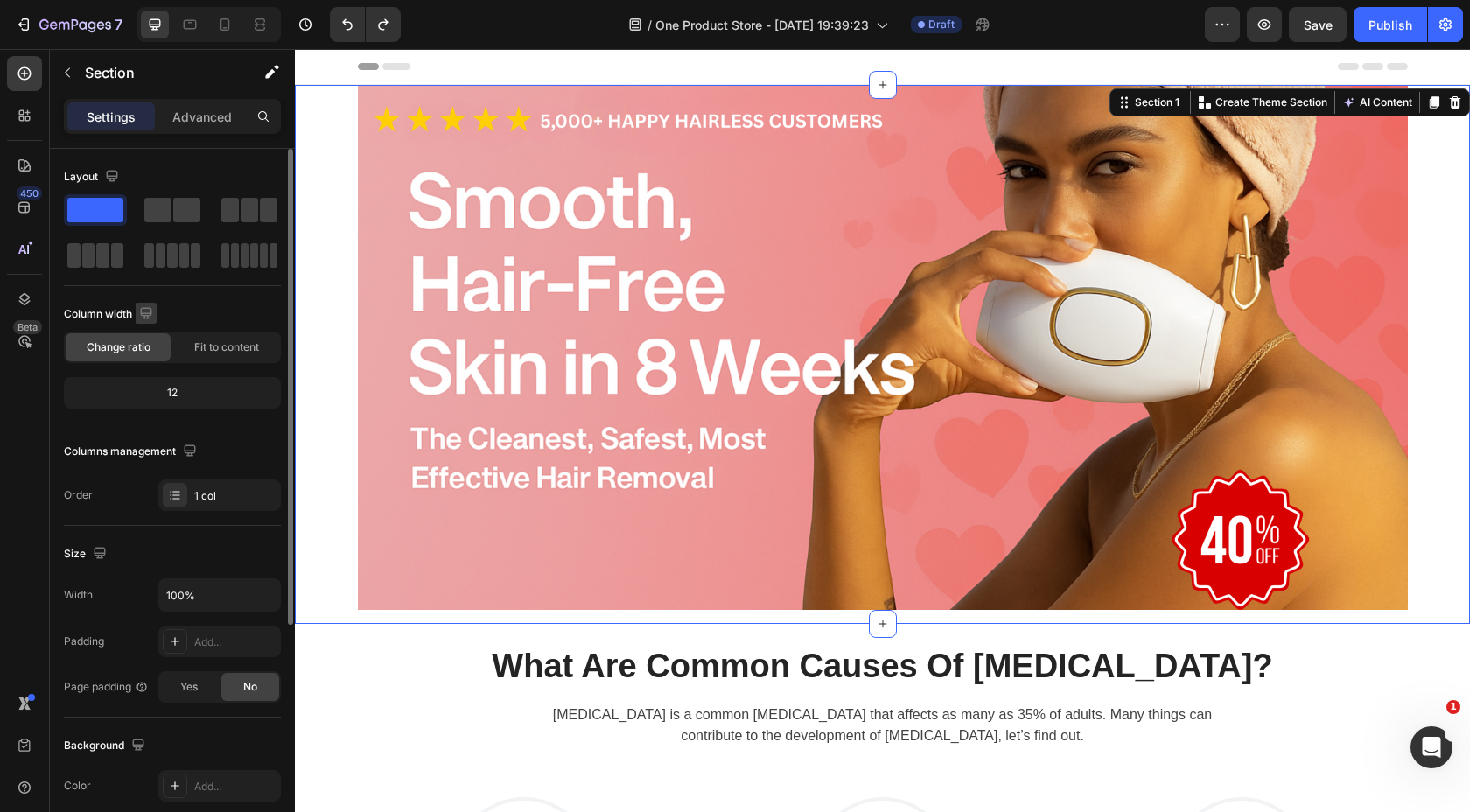
click at [142, 313] on icon "button" at bounding box center [146, 313] width 12 height 12
click at [149, 406] on icon "button" at bounding box center [150, 404] width 10 height 13
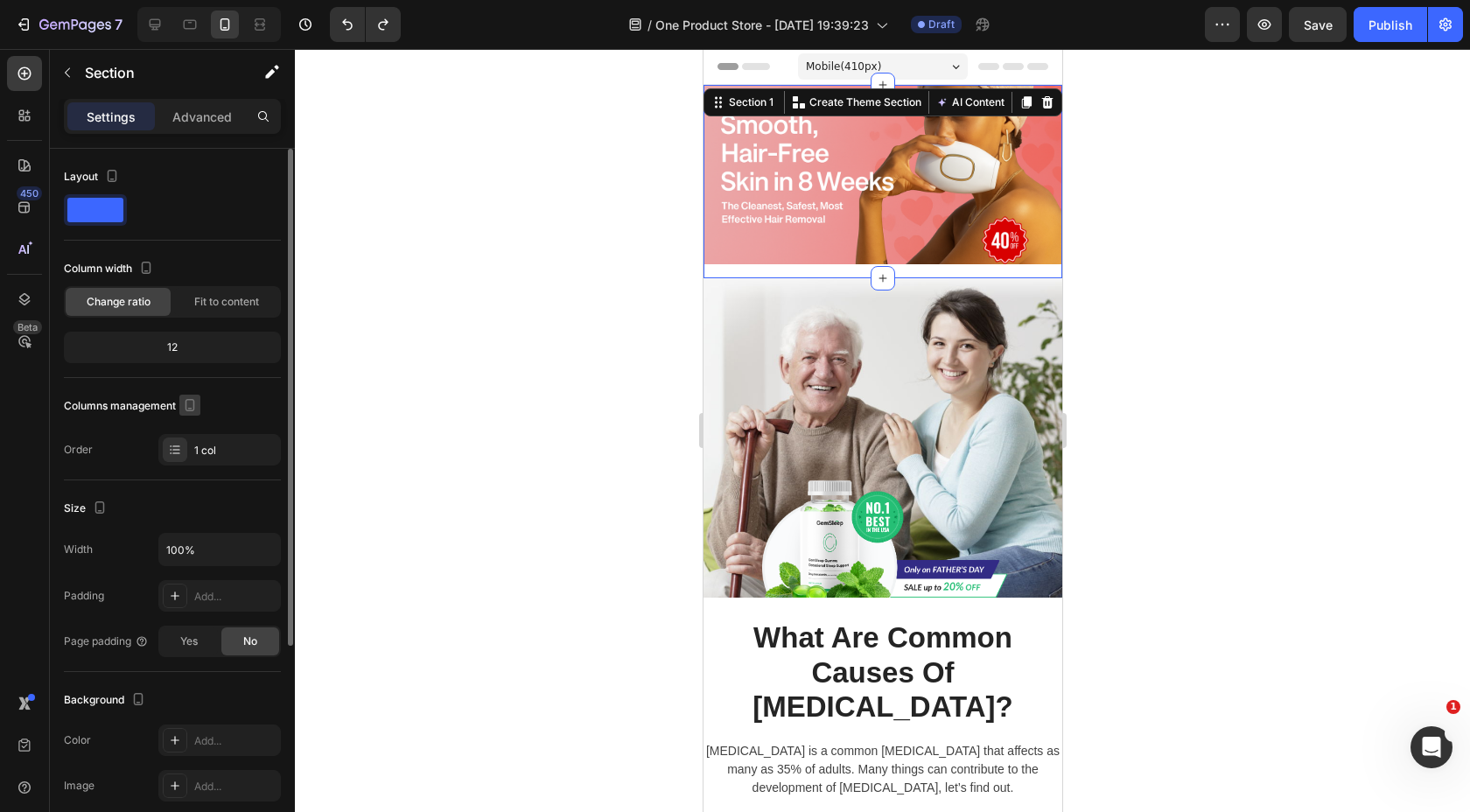
click at [186, 401] on icon "button" at bounding box center [190, 405] width 10 height 13
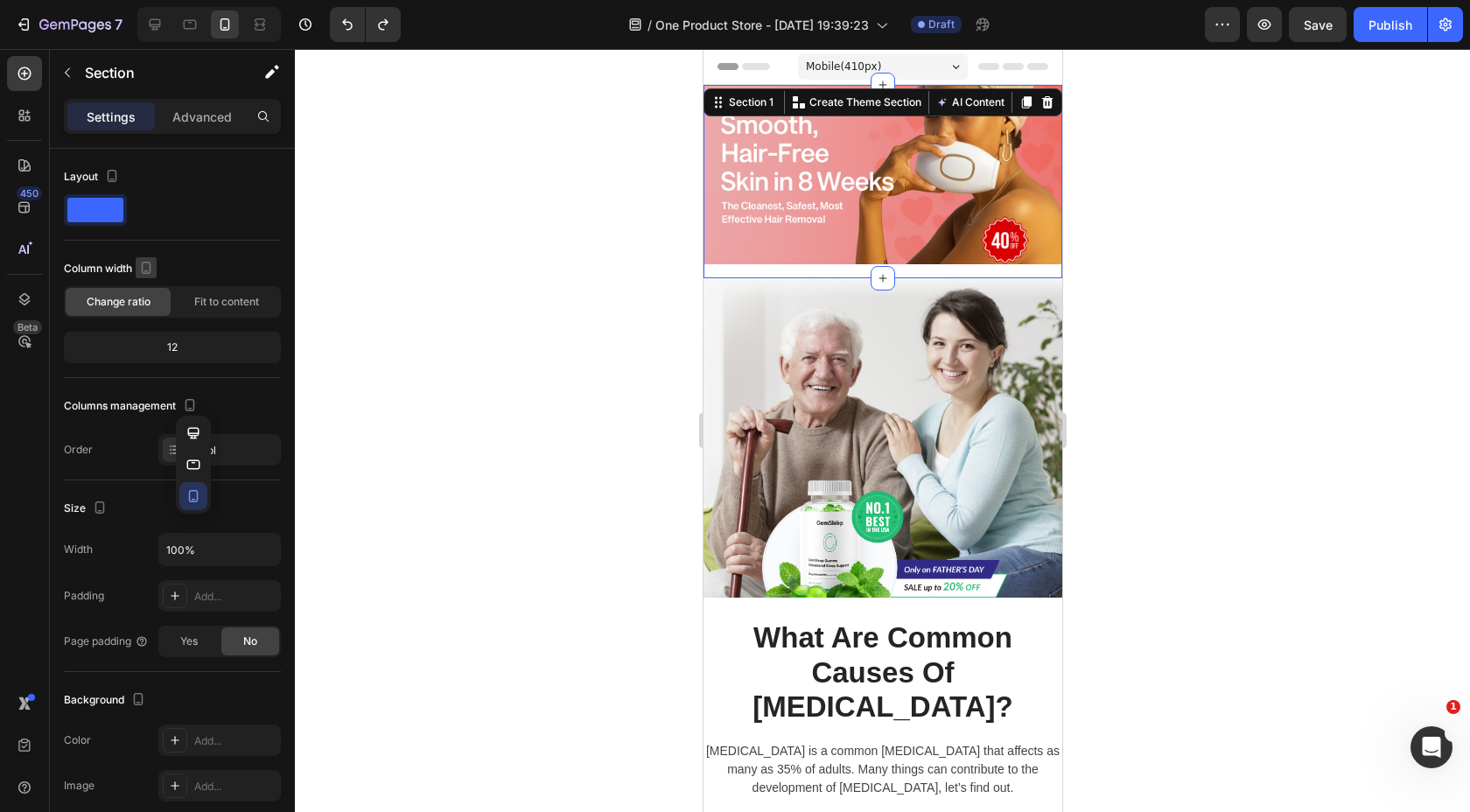
click at [150, 266] on icon "button" at bounding box center [146, 267] width 10 height 13
click at [163, 295] on button "button" at bounding box center [149, 295] width 28 height 28
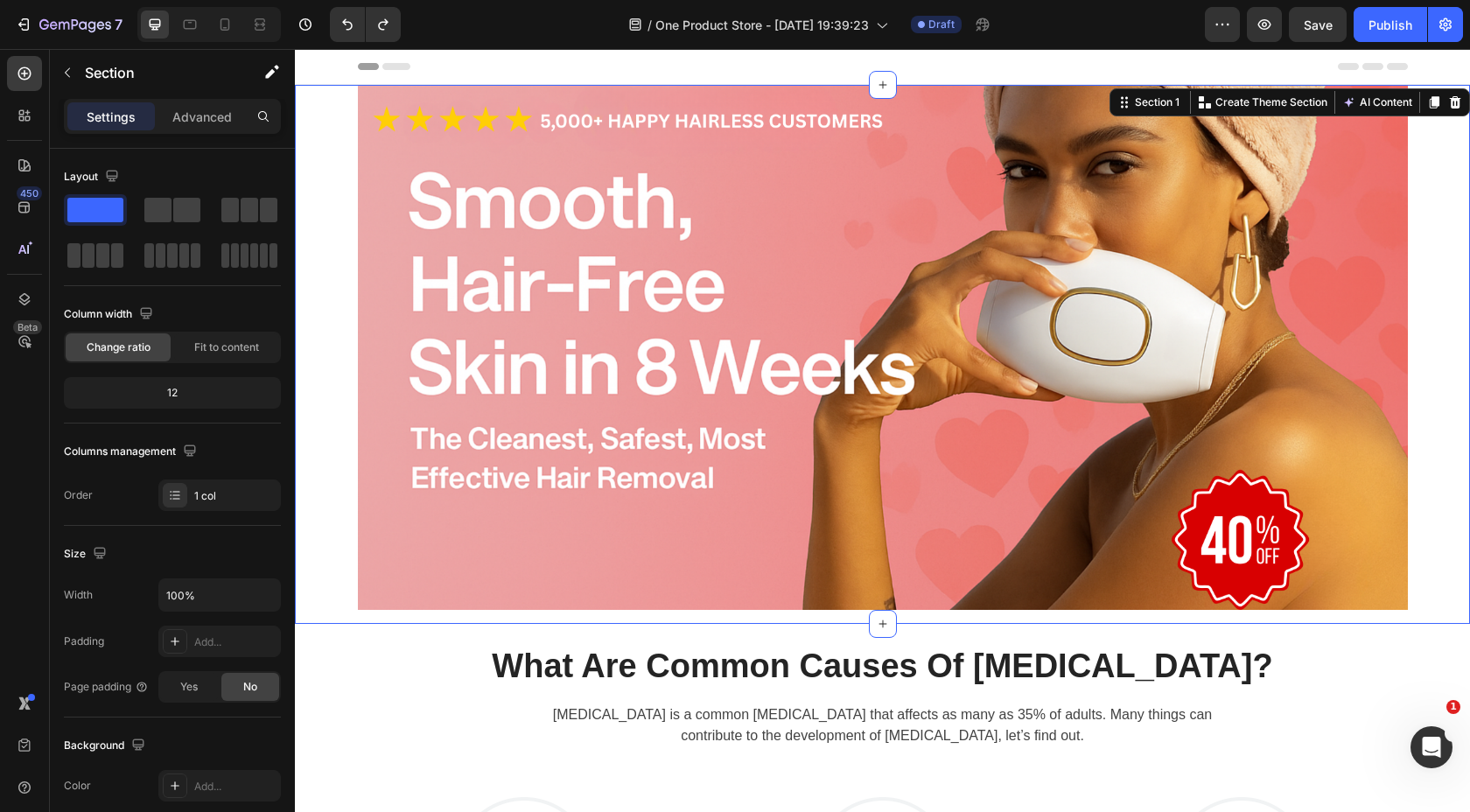
click at [336, 208] on div "Image Row" at bounding box center [883, 354] width 1176 height 539
click at [83, 66] on div "Section" at bounding box center [140, 72] width 182 height 46
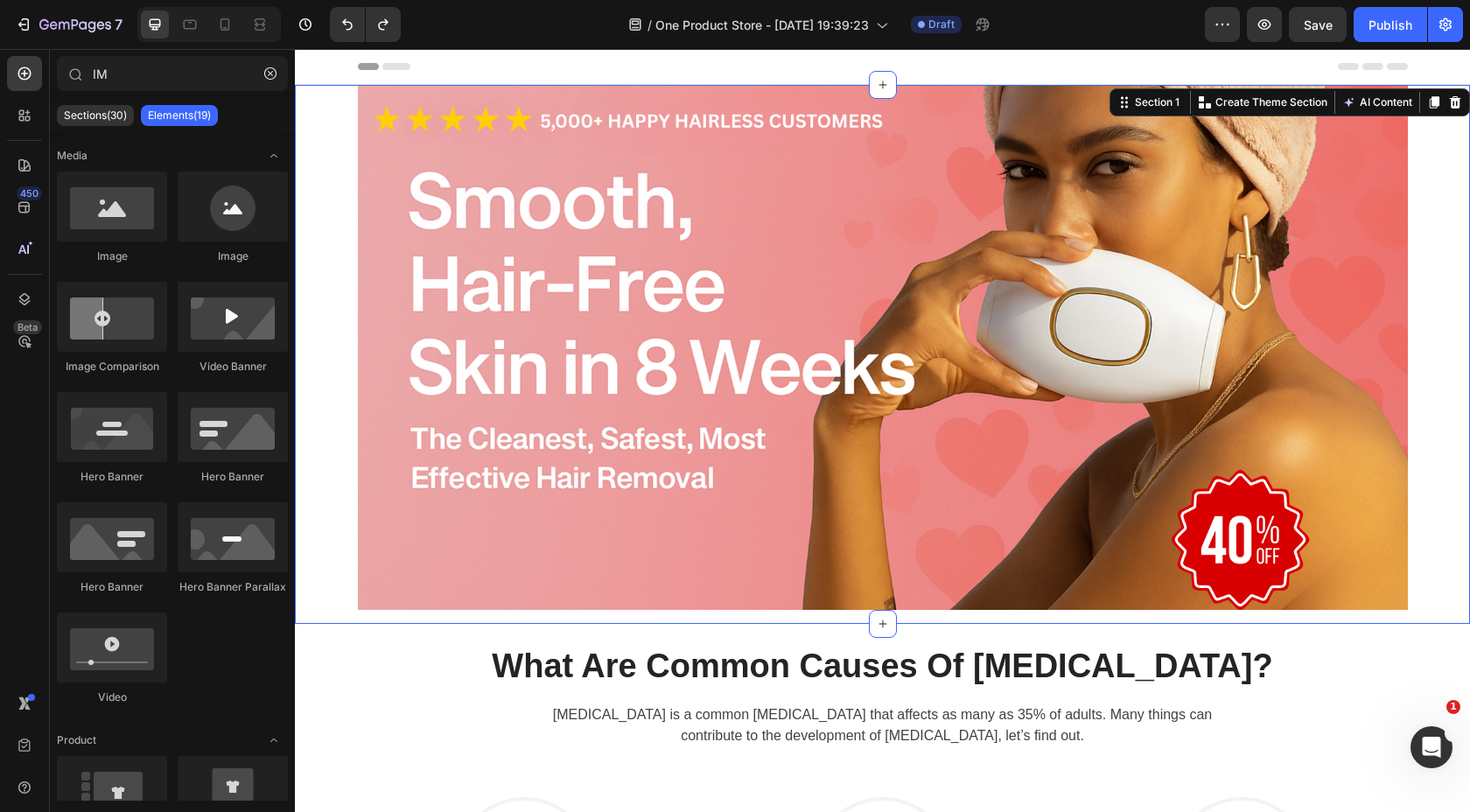
click at [337, 190] on div "Image Row" at bounding box center [883, 354] width 1176 height 539
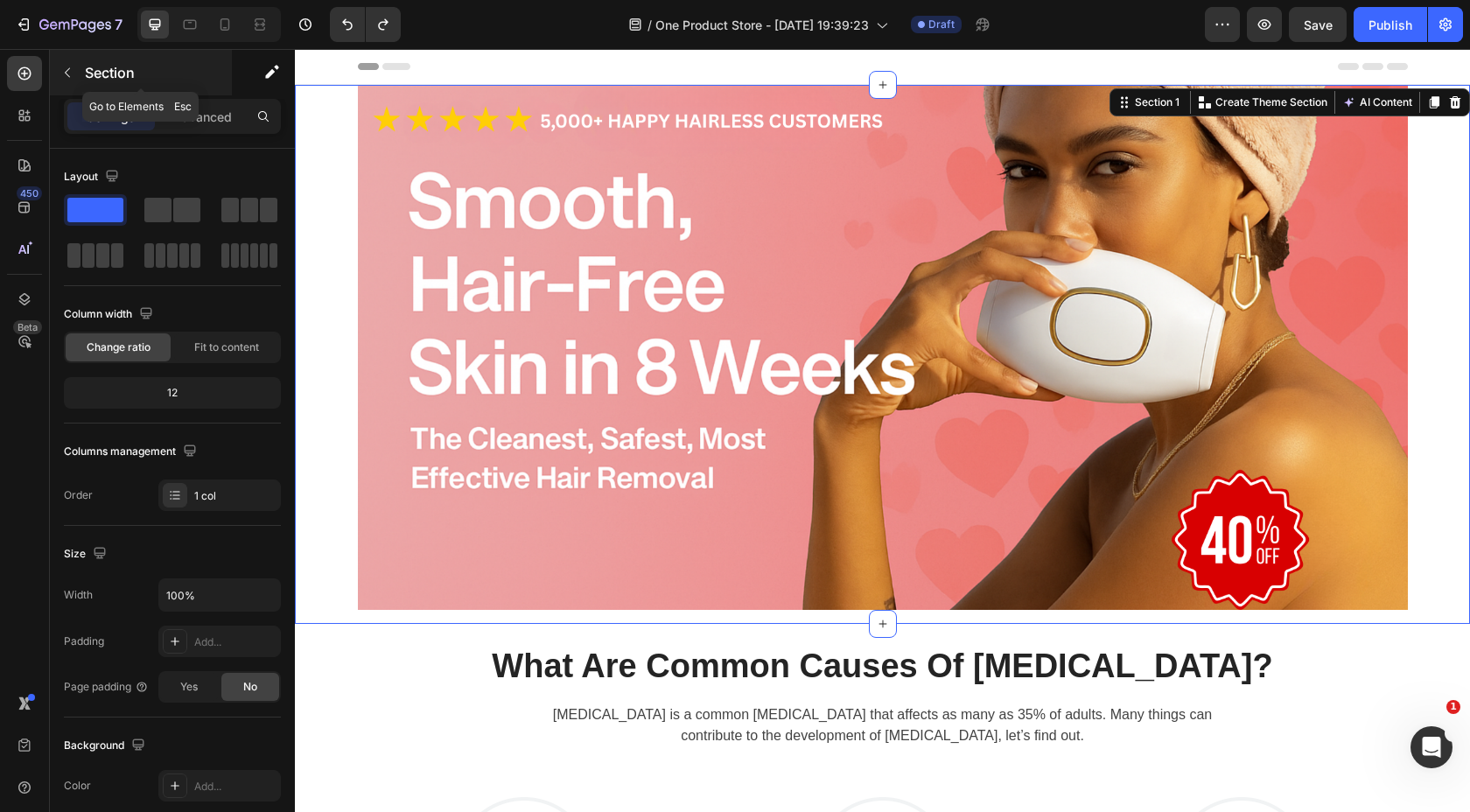
click at [73, 65] on icon "button" at bounding box center [67, 72] width 14 height 14
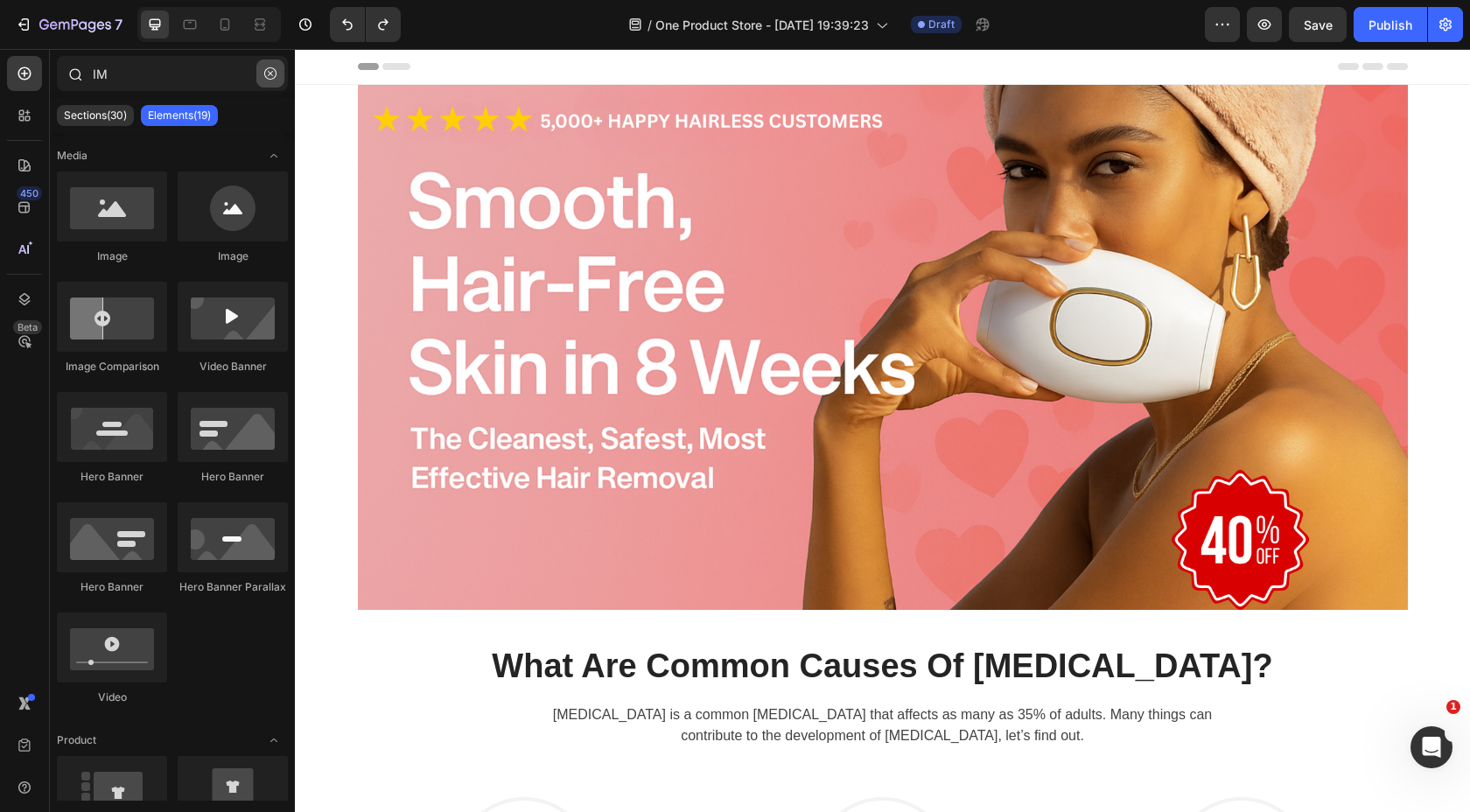
click at [276, 67] on icon "button" at bounding box center [270, 73] width 13 height 13
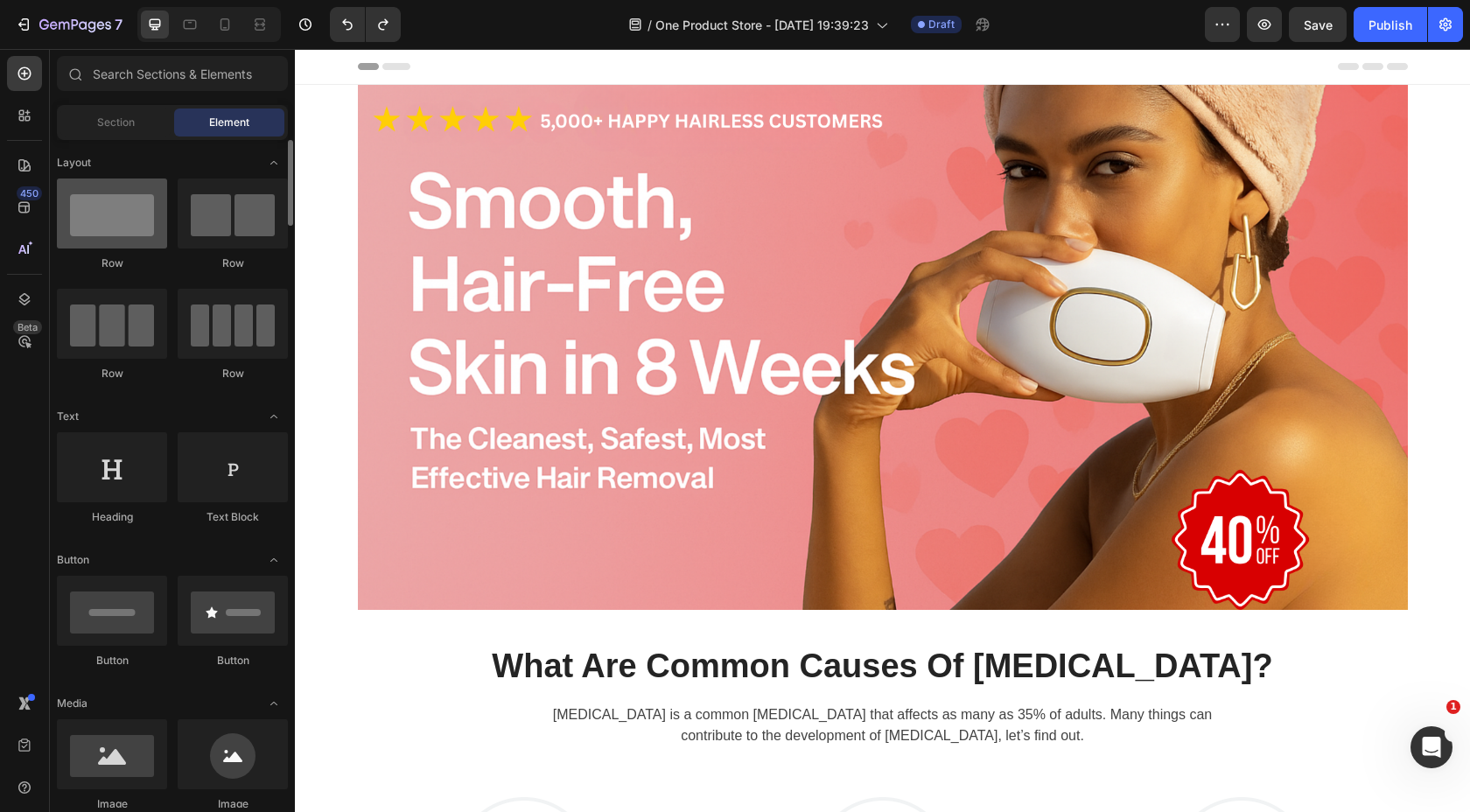
click at [115, 199] on div at bounding box center [111, 213] width 110 height 70
drag, startPoint x: 124, startPoint y: 227, endPoint x: 82, endPoint y: 226, distance: 42.0
click at [82, 226] on div at bounding box center [111, 213] width 110 height 70
click at [90, 226] on div at bounding box center [111, 213] width 110 height 70
click at [124, 218] on div at bounding box center [111, 213] width 110 height 70
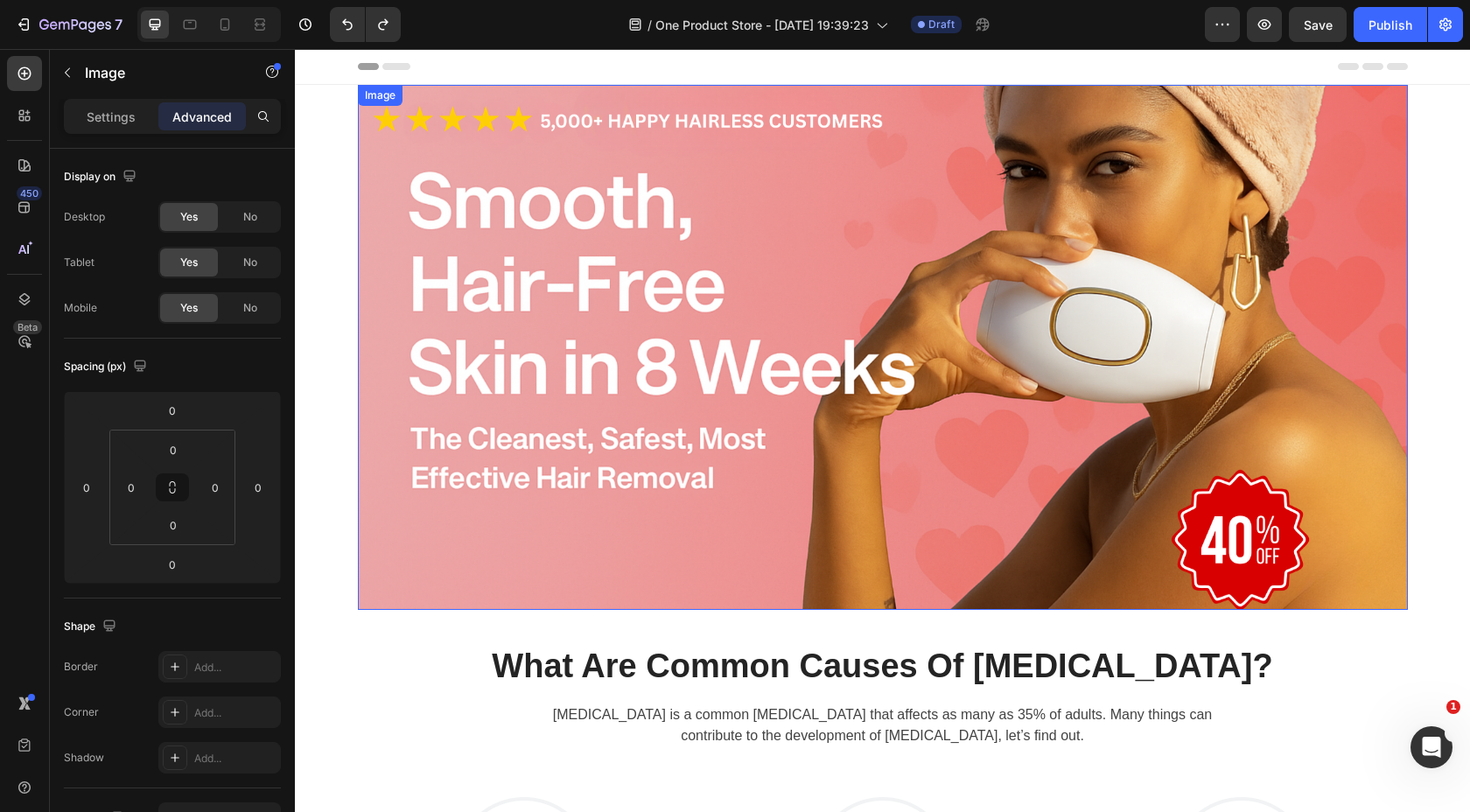
click at [425, 221] on img at bounding box center [882, 347] width 1050 height 525
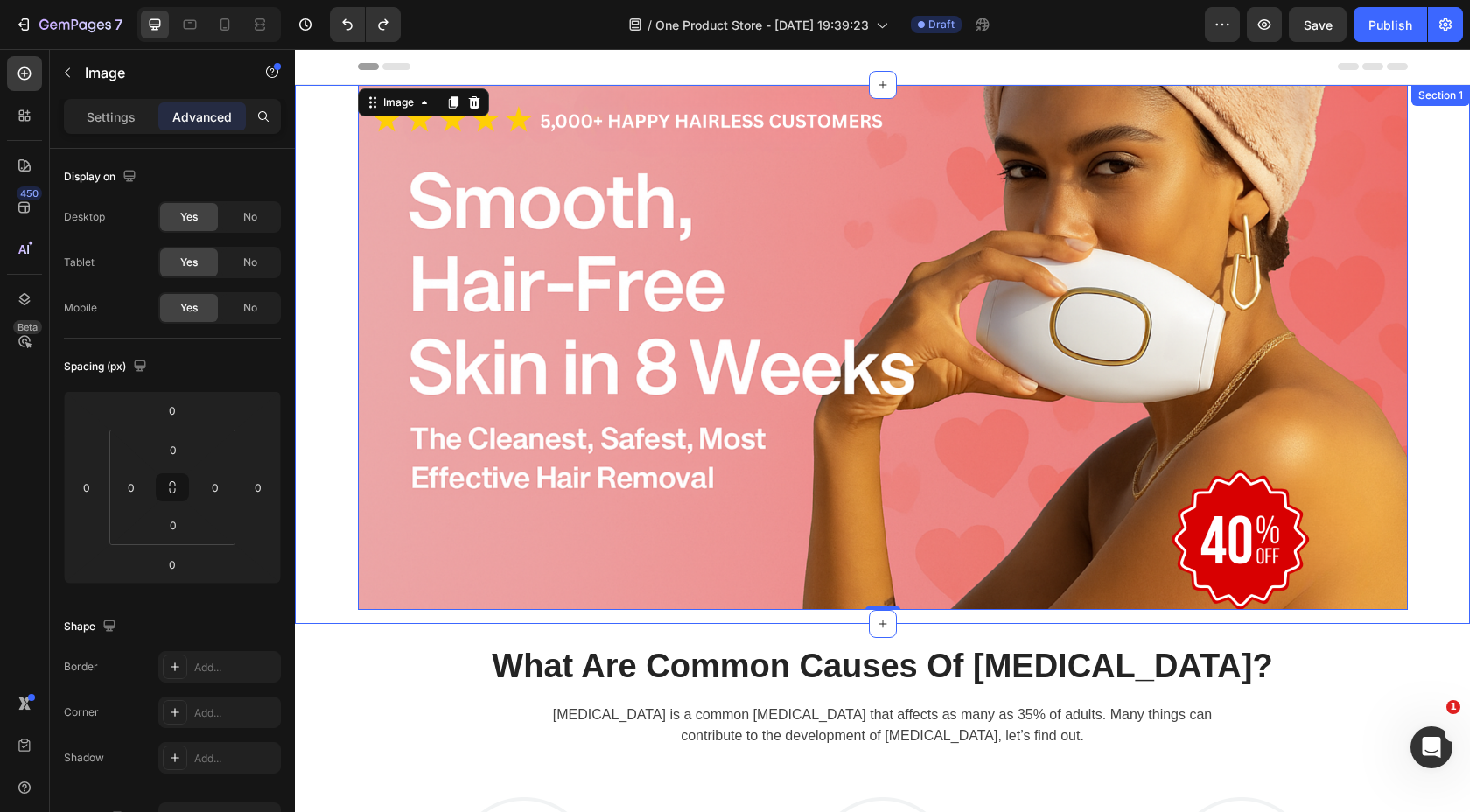
click at [325, 211] on div "Image 0 Row" at bounding box center [883, 354] width 1176 height 539
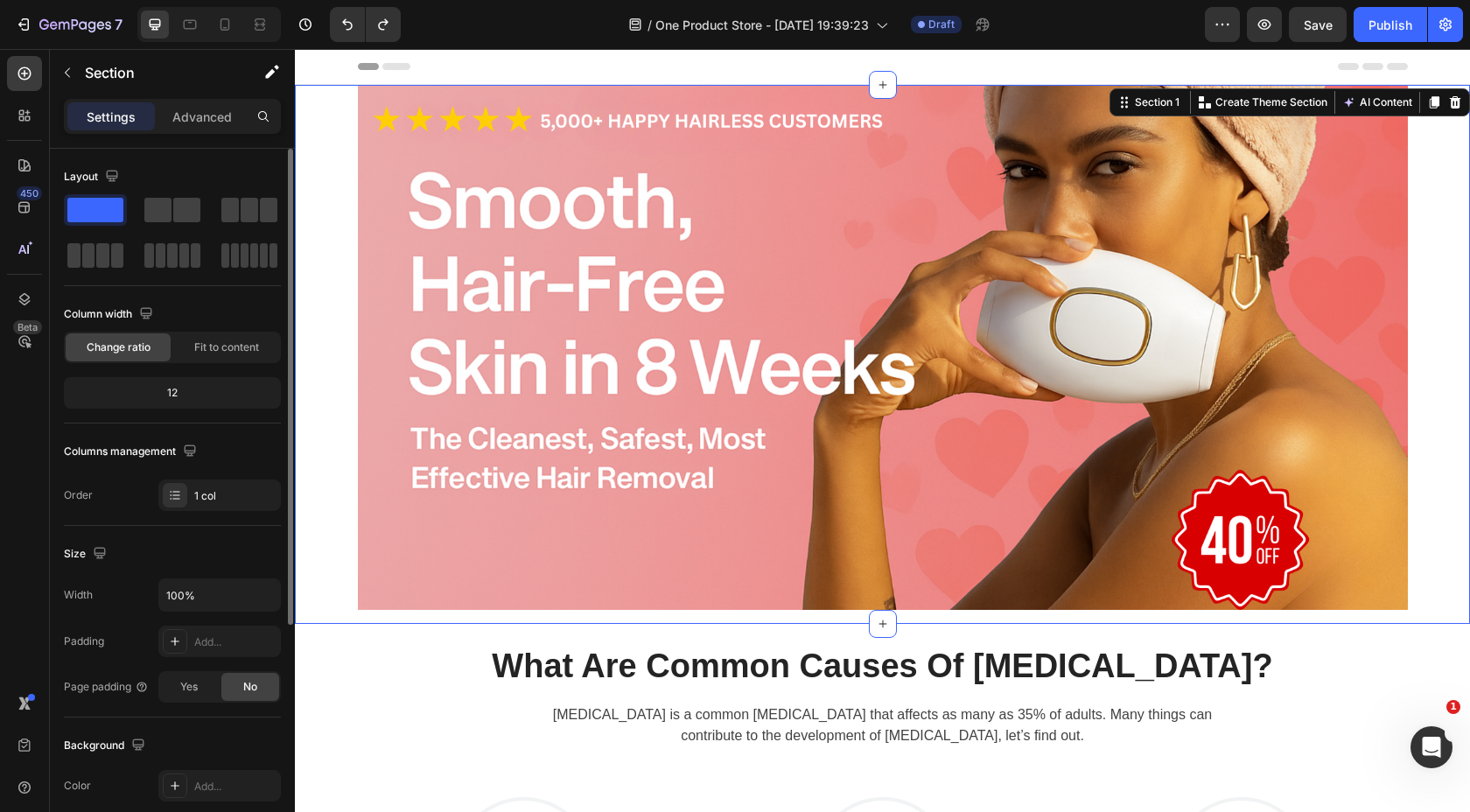
click at [106, 209] on span at bounding box center [95, 210] width 56 height 24
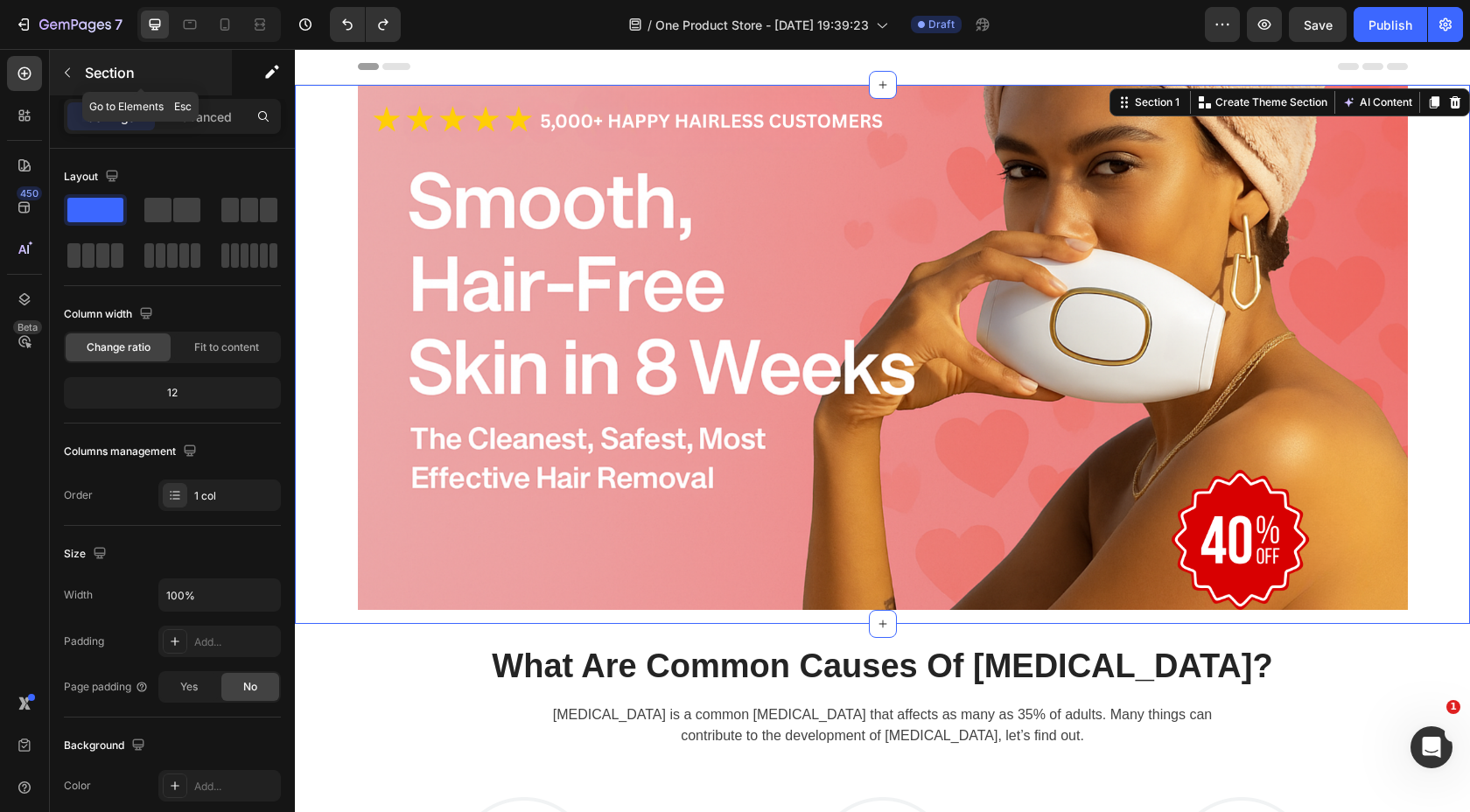
click at [81, 65] on div "Section" at bounding box center [140, 72] width 182 height 46
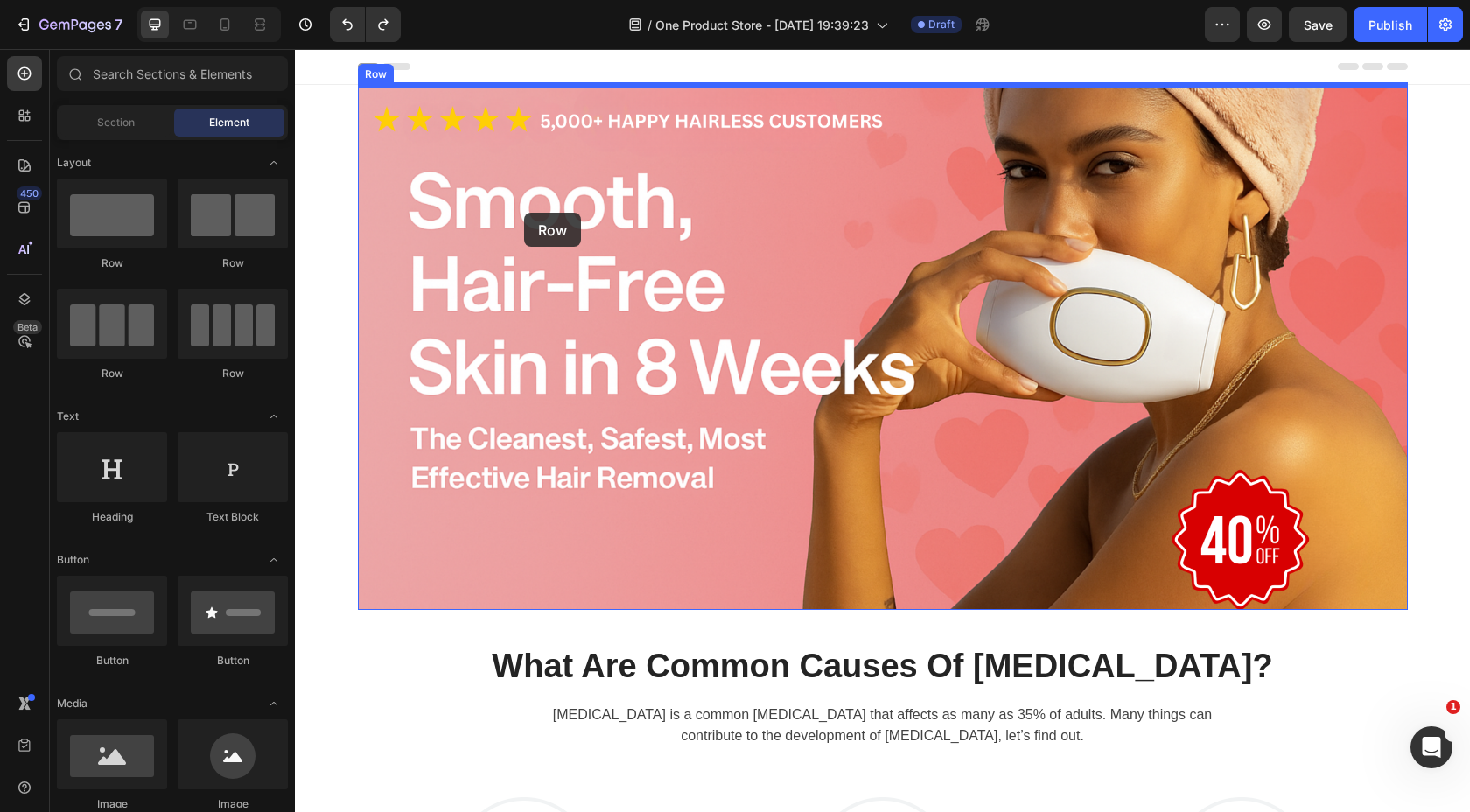
drag, startPoint x: 432, startPoint y: 278, endPoint x: 523, endPoint y: 211, distance: 113.0
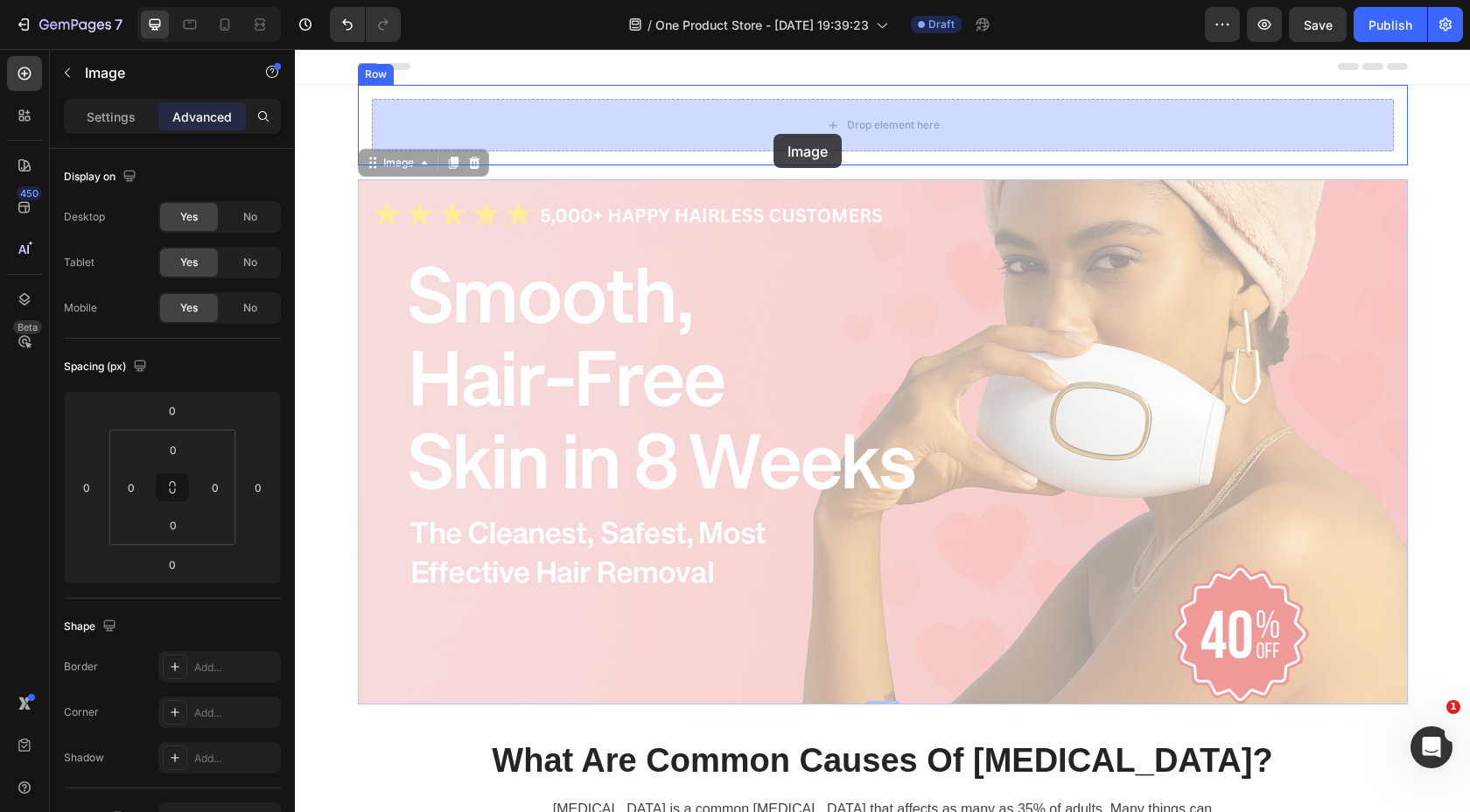
drag, startPoint x: 769, startPoint y: 331, endPoint x: 774, endPoint y: 134, distance: 197.1
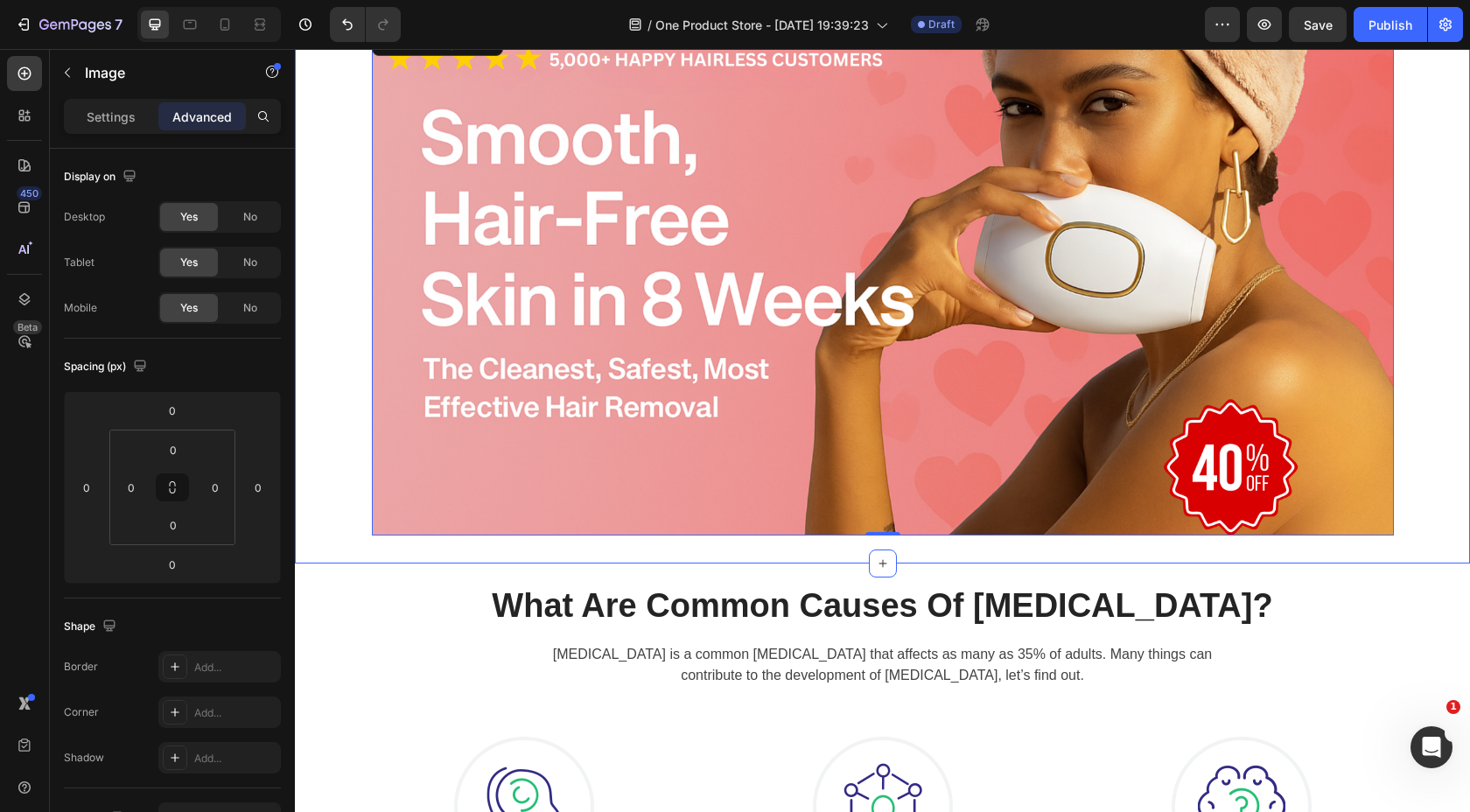
scroll to position [44, 0]
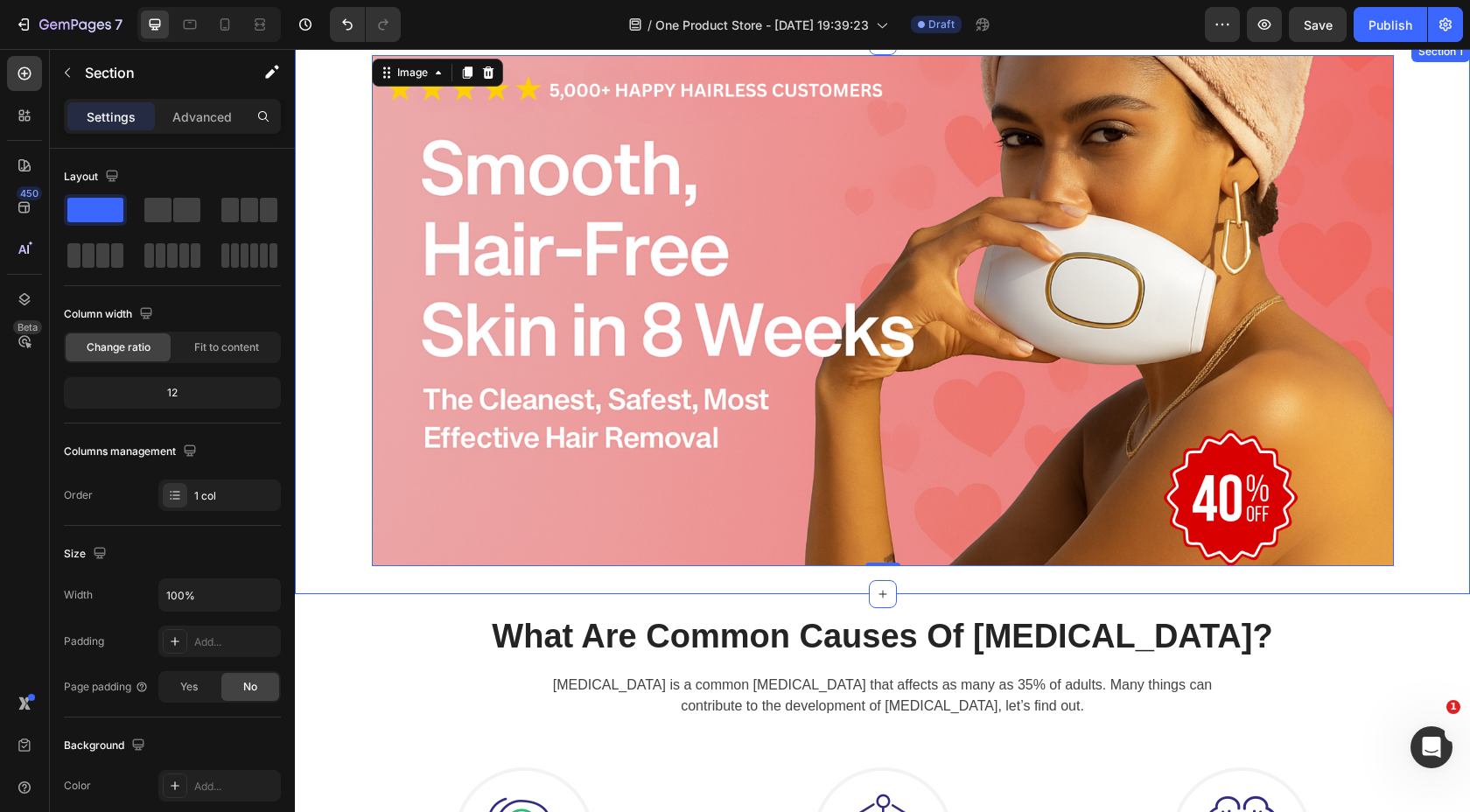
click at [329, 357] on div "Image 0 Row Row" at bounding box center [883, 317] width 1176 height 553
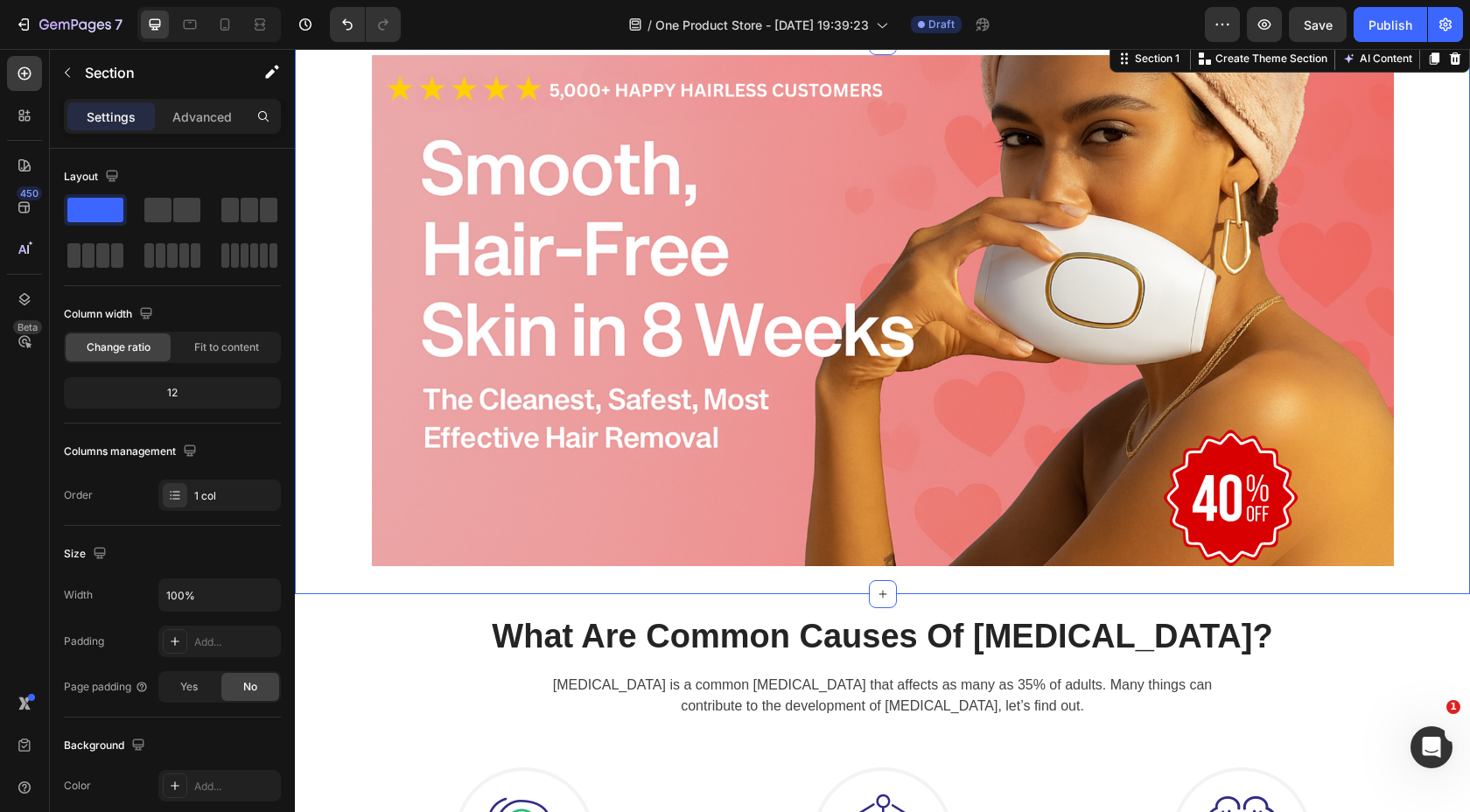
click at [337, 355] on div "Image Row Row" at bounding box center [883, 317] width 1176 height 553
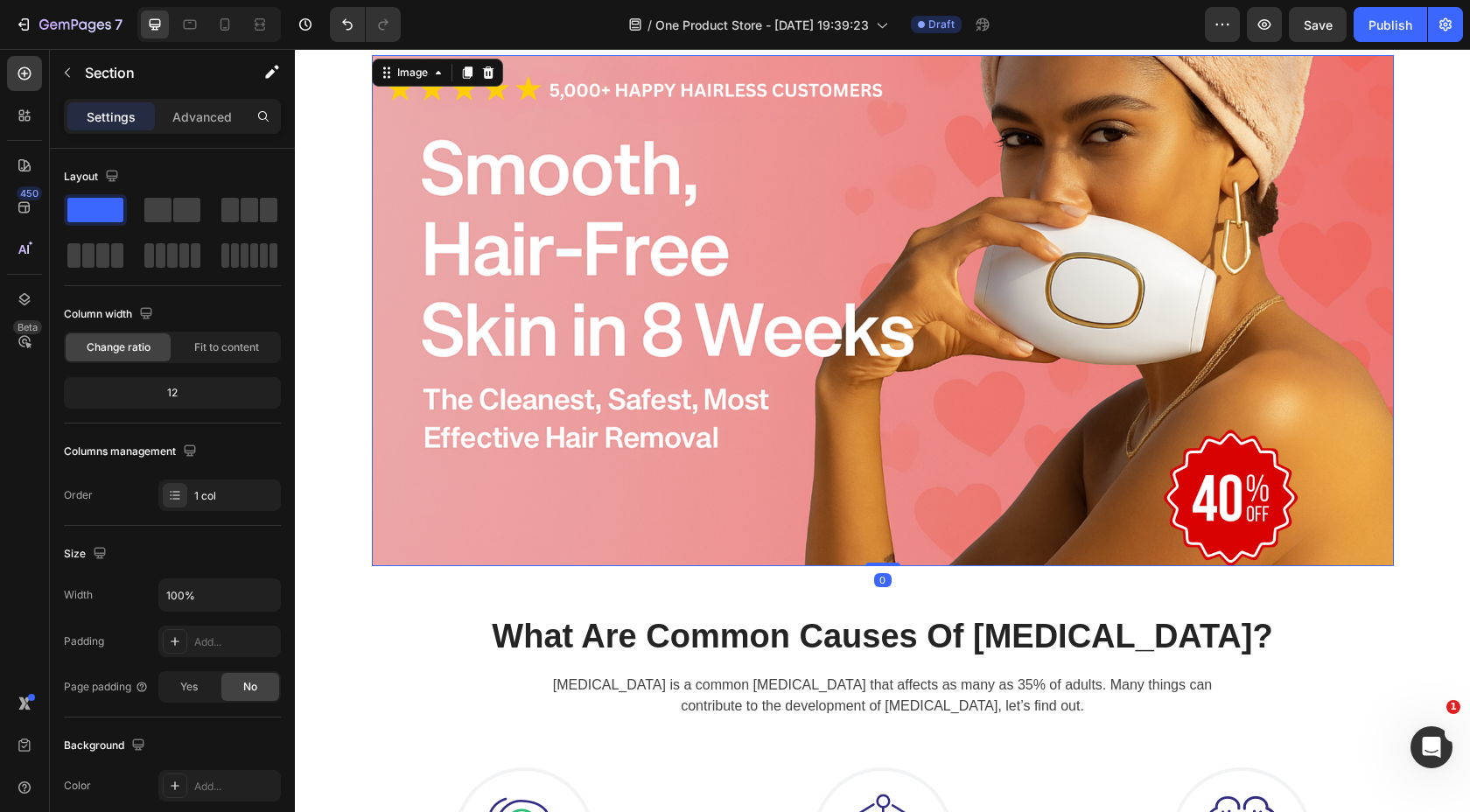
click at [440, 338] on img at bounding box center [883, 311] width 1023 height 511
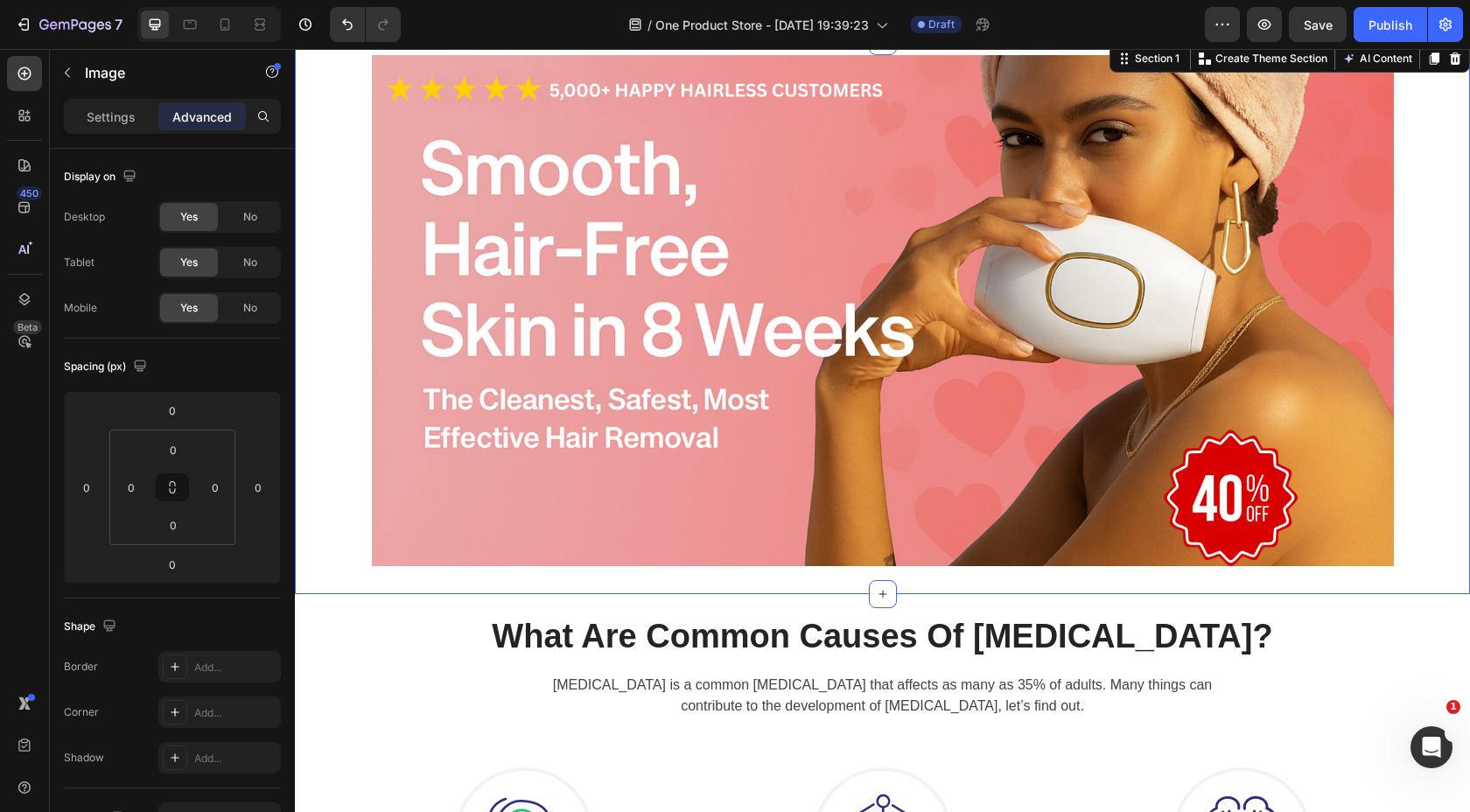
click at [341, 312] on div "Image Row Row" at bounding box center [883, 317] width 1176 height 553
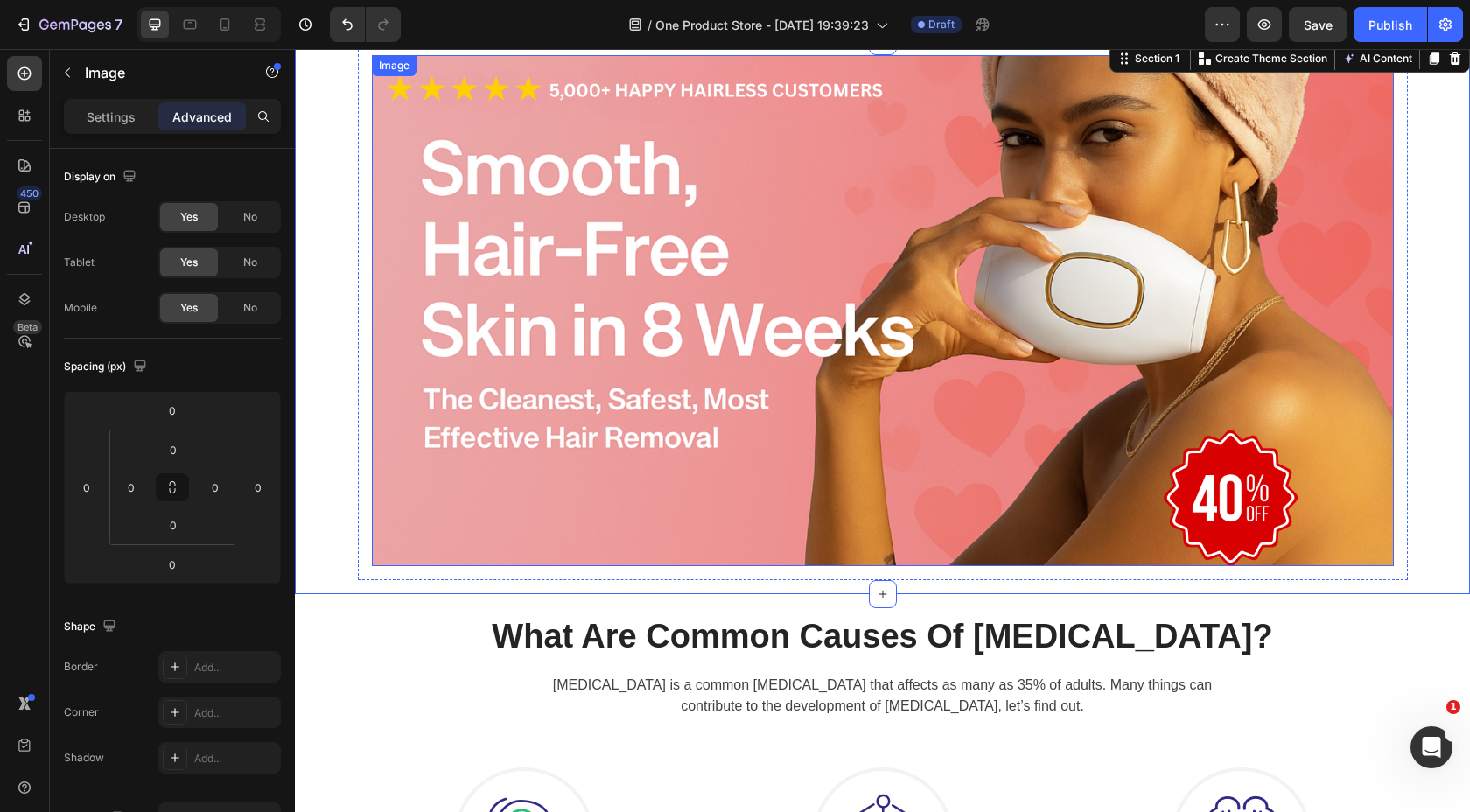
click at [385, 314] on img at bounding box center [883, 311] width 1023 height 511
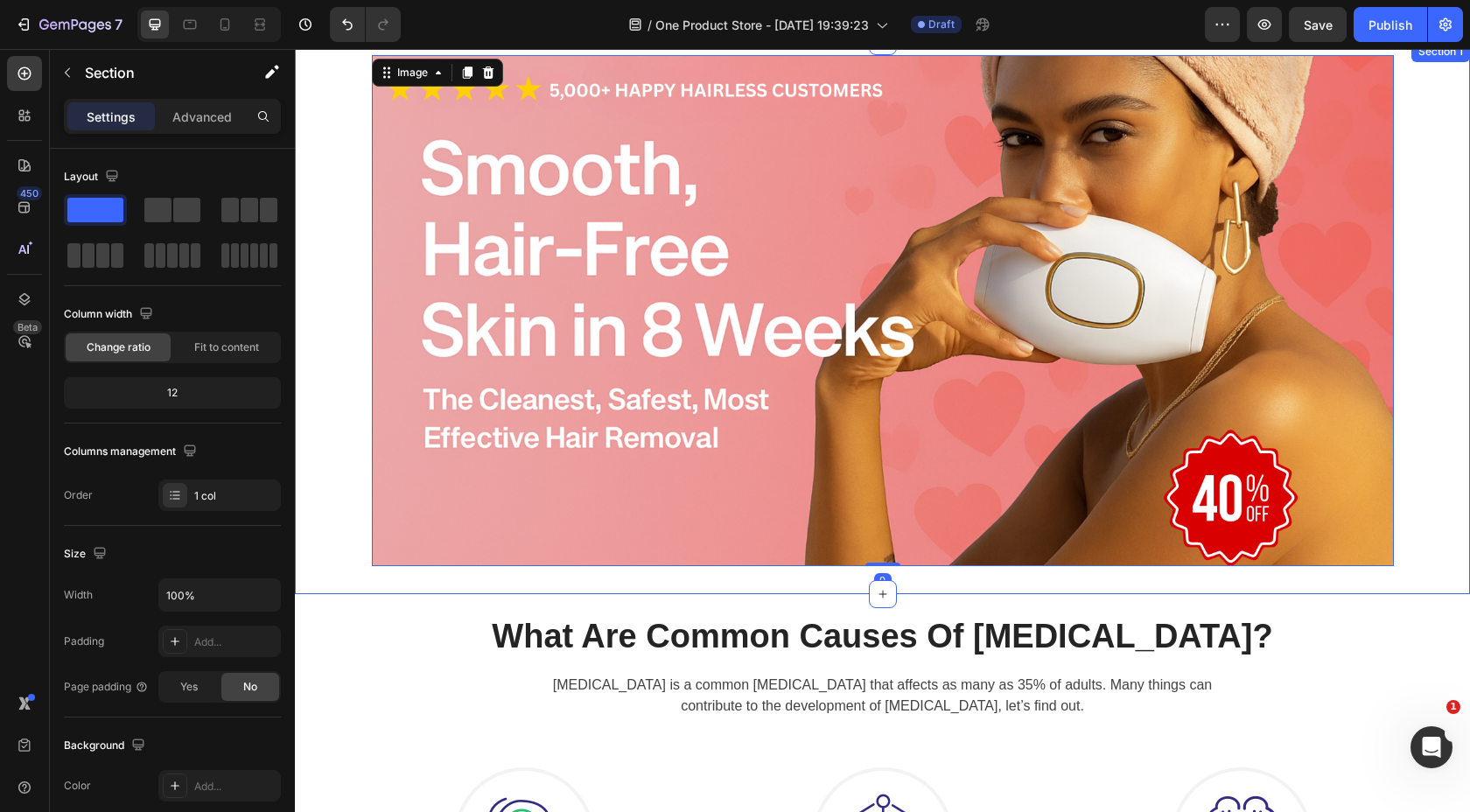
click at [321, 285] on div "Image 0 Row Row" at bounding box center [883, 317] width 1176 height 553
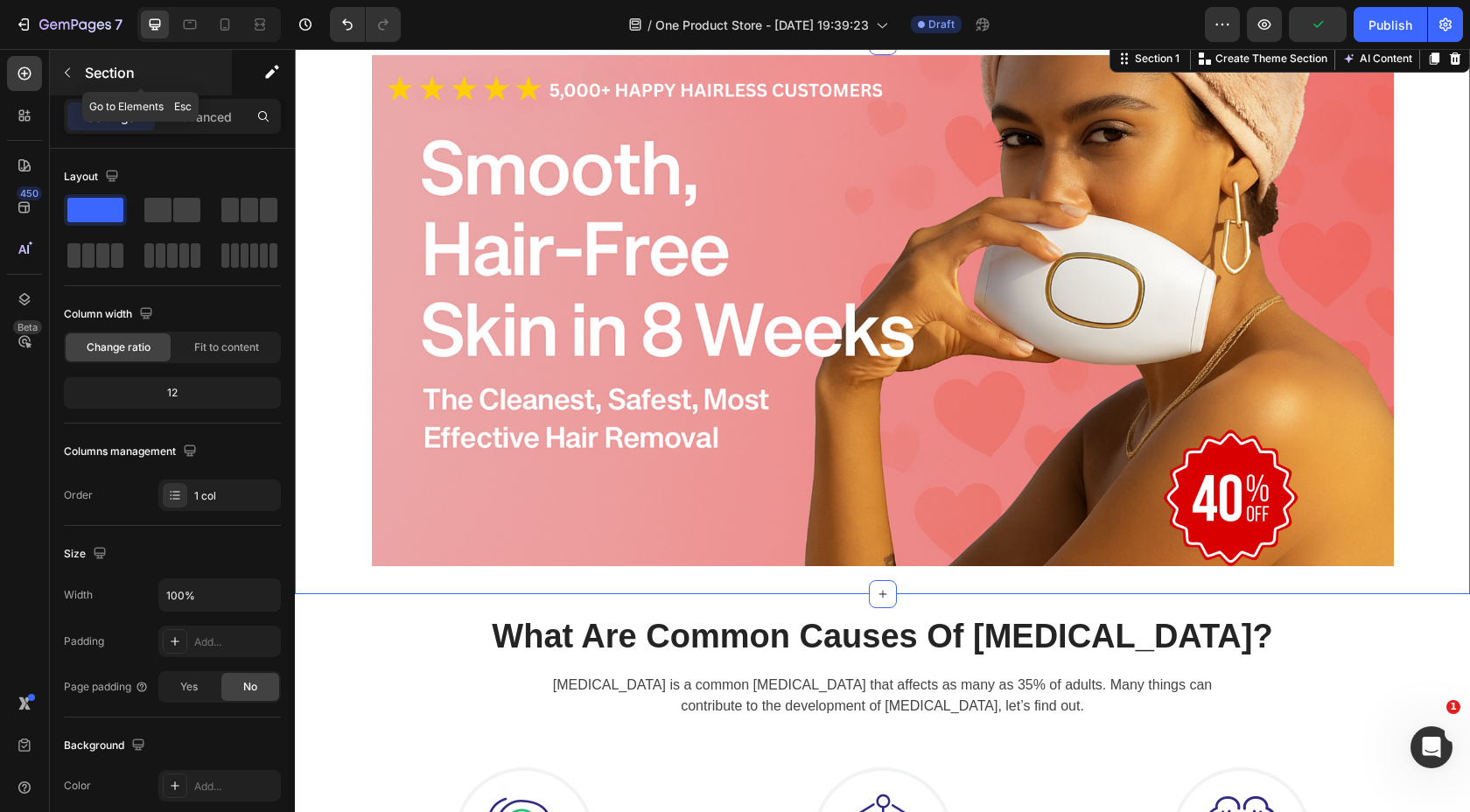
click at [77, 65] on button "button" at bounding box center [67, 72] width 28 height 28
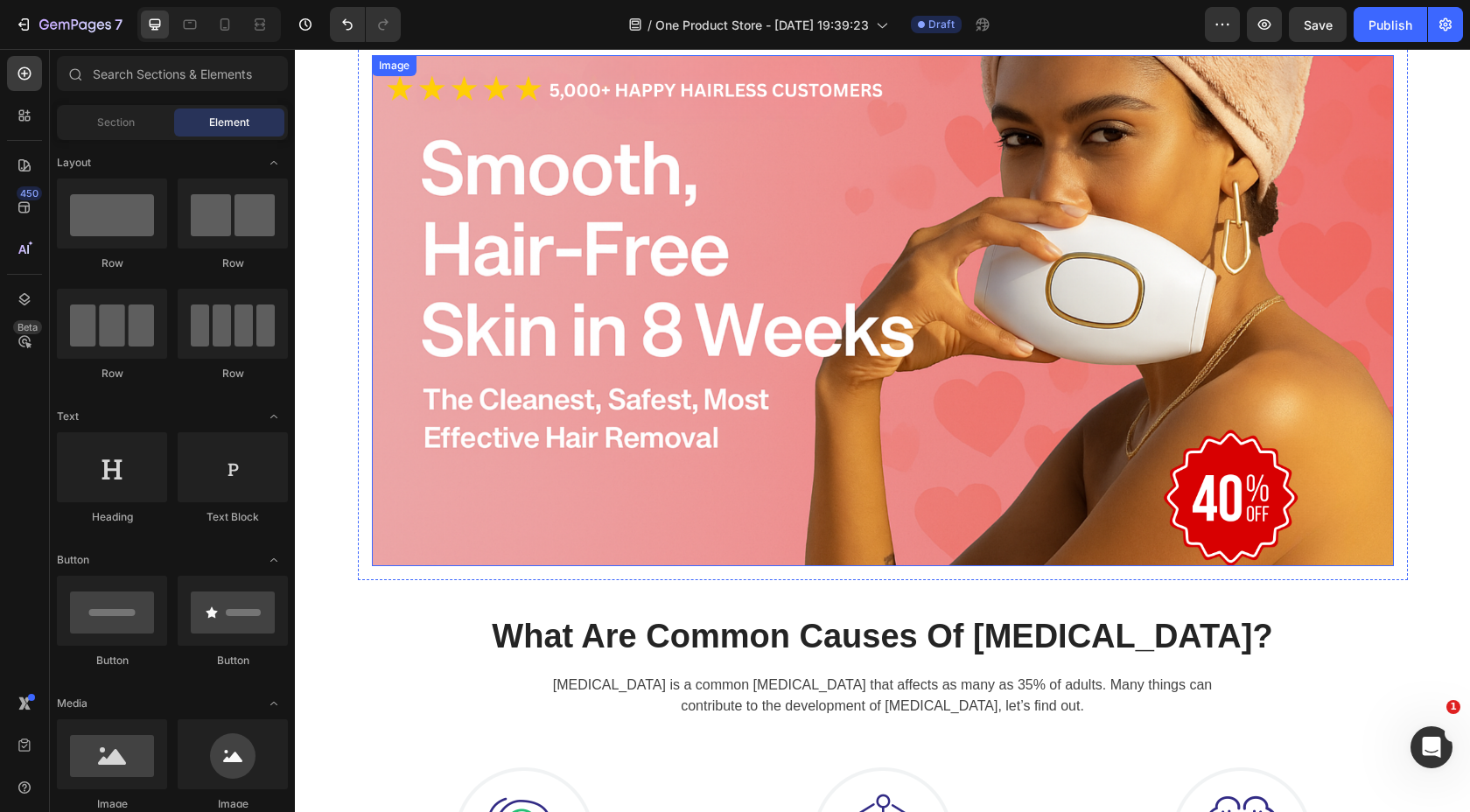
click at [445, 254] on img at bounding box center [883, 311] width 1023 height 511
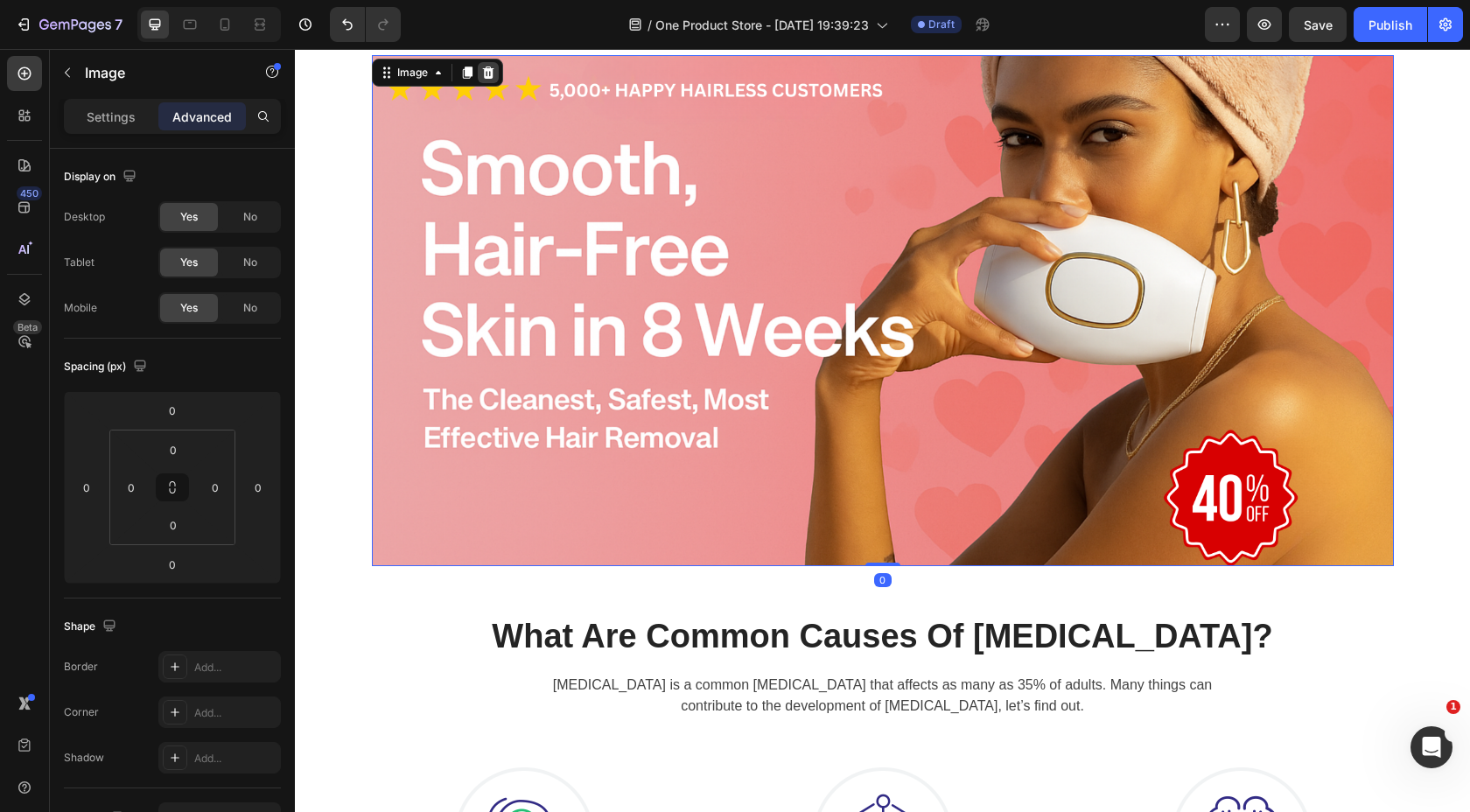
click at [482, 71] on icon at bounding box center [488, 72] width 14 height 14
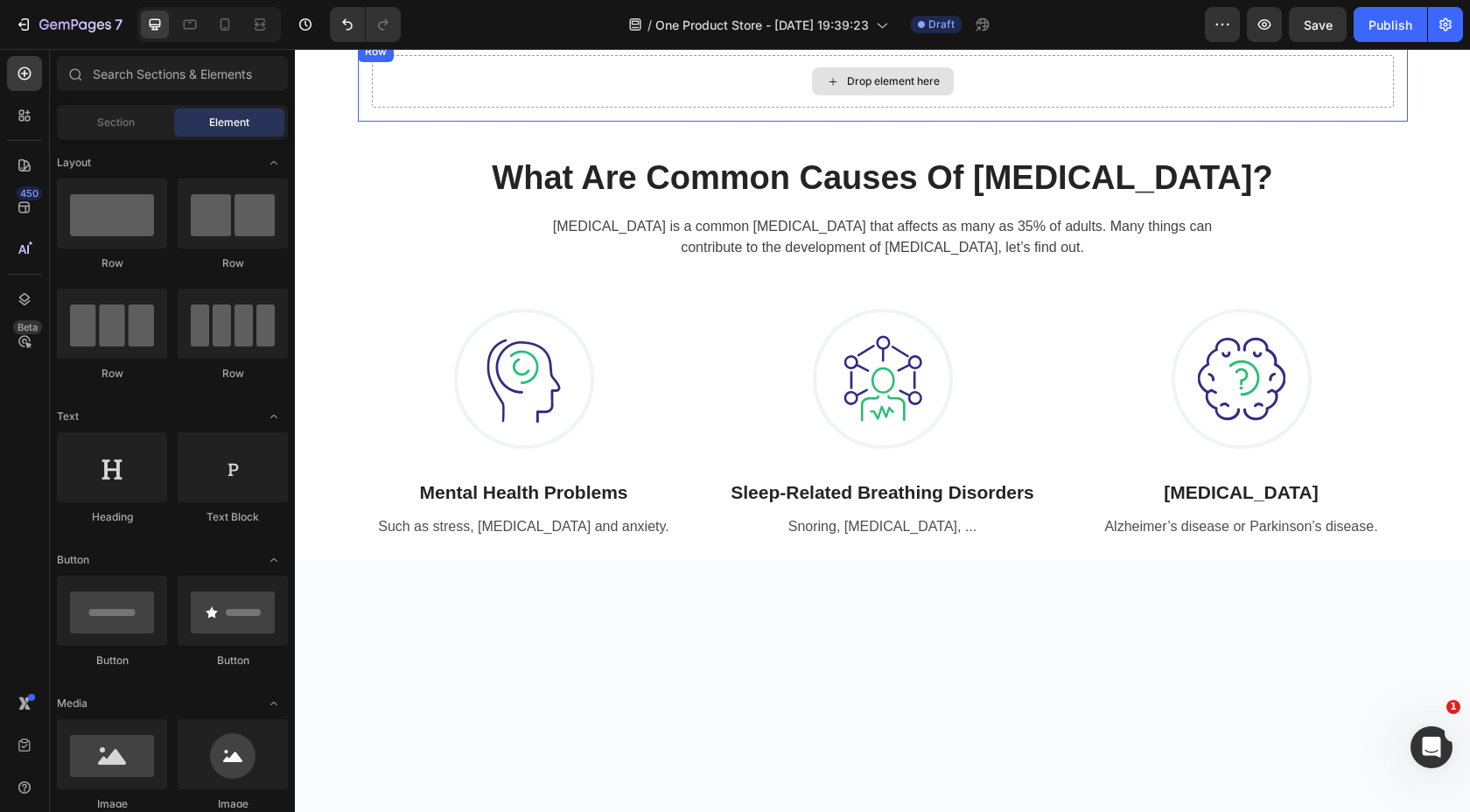
click at [435, 93] on div "Drop element here" at bounding box center [883, 82] width 1023 height 53
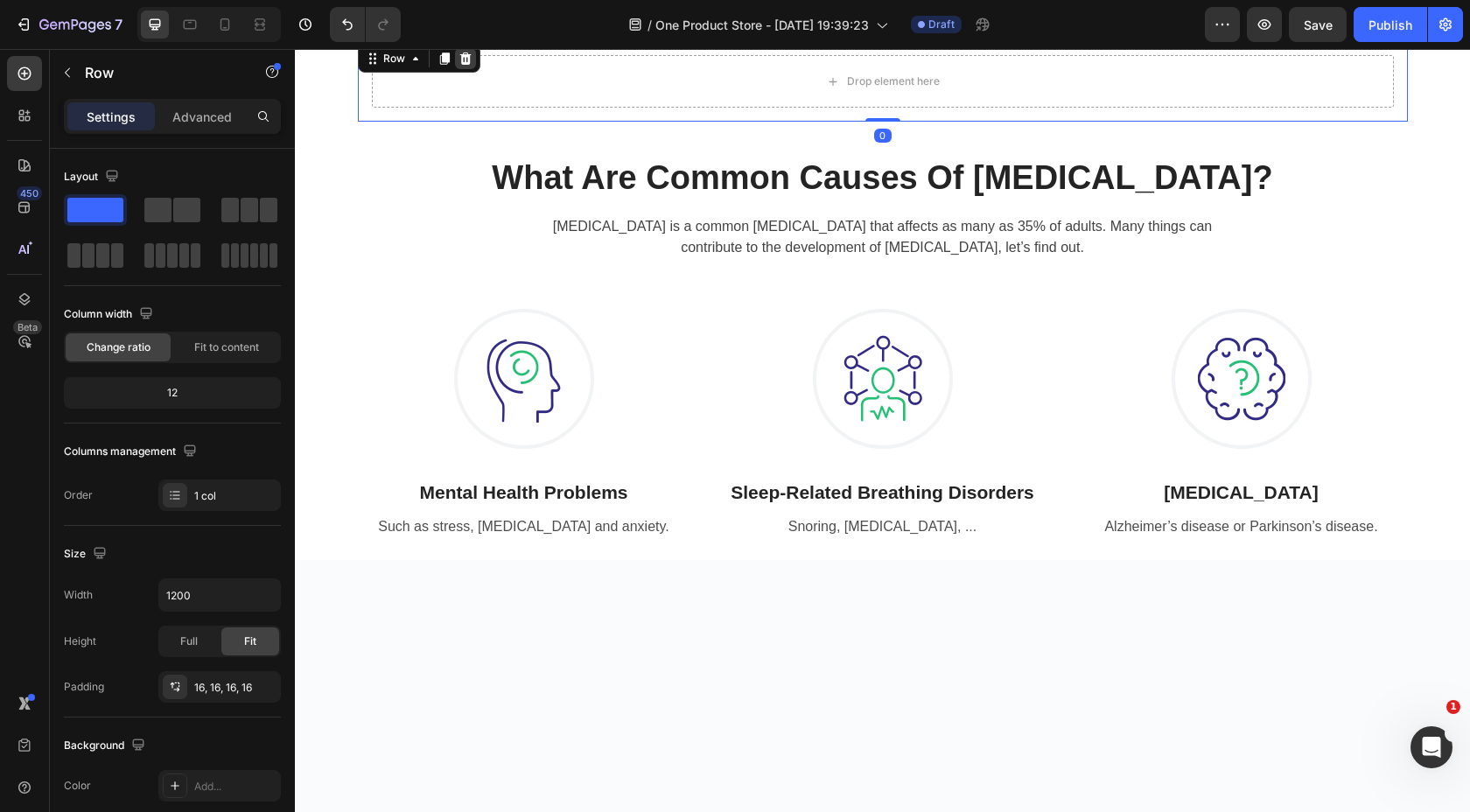
click at [464, 60] on icon at bounding box center [465, 58] width 12 height 13
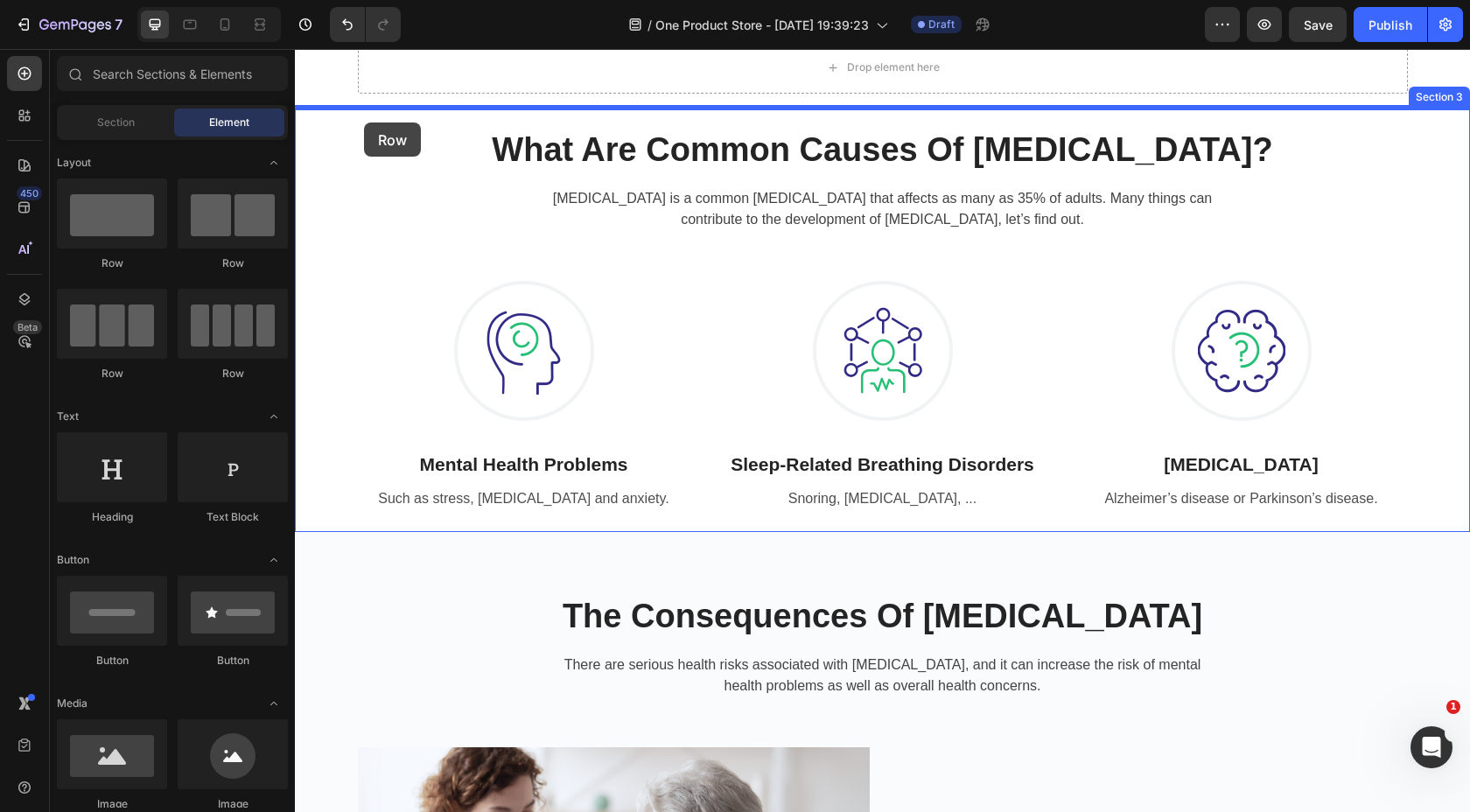
scroll to position [0, 0]
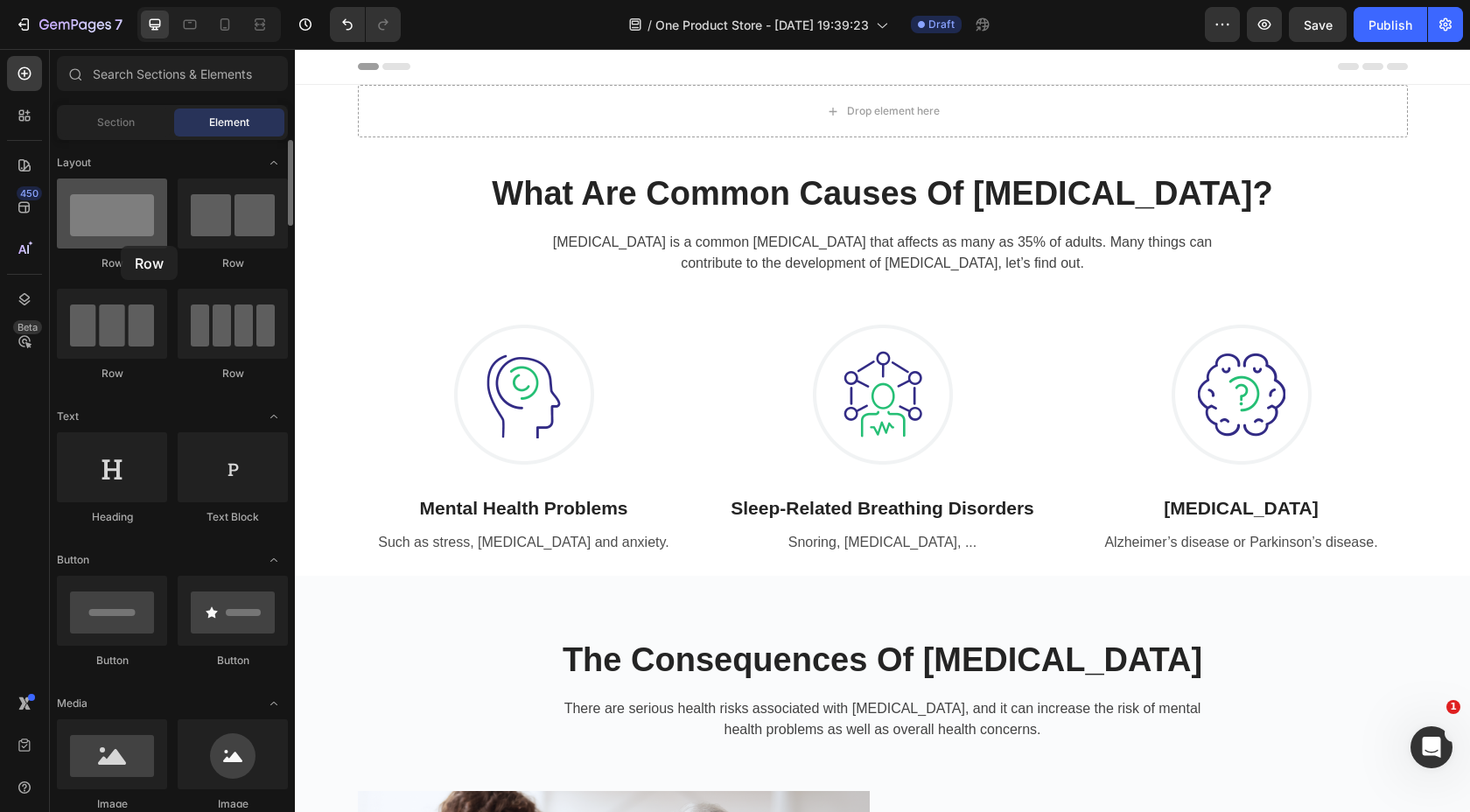
drag, startPoint x: 121, startPoint y: 218, endPoint x: 121, endPoint y: 235, distance: 17.0
click at [121, 235] on div at bounding box center [111, 213] width 110 height 70
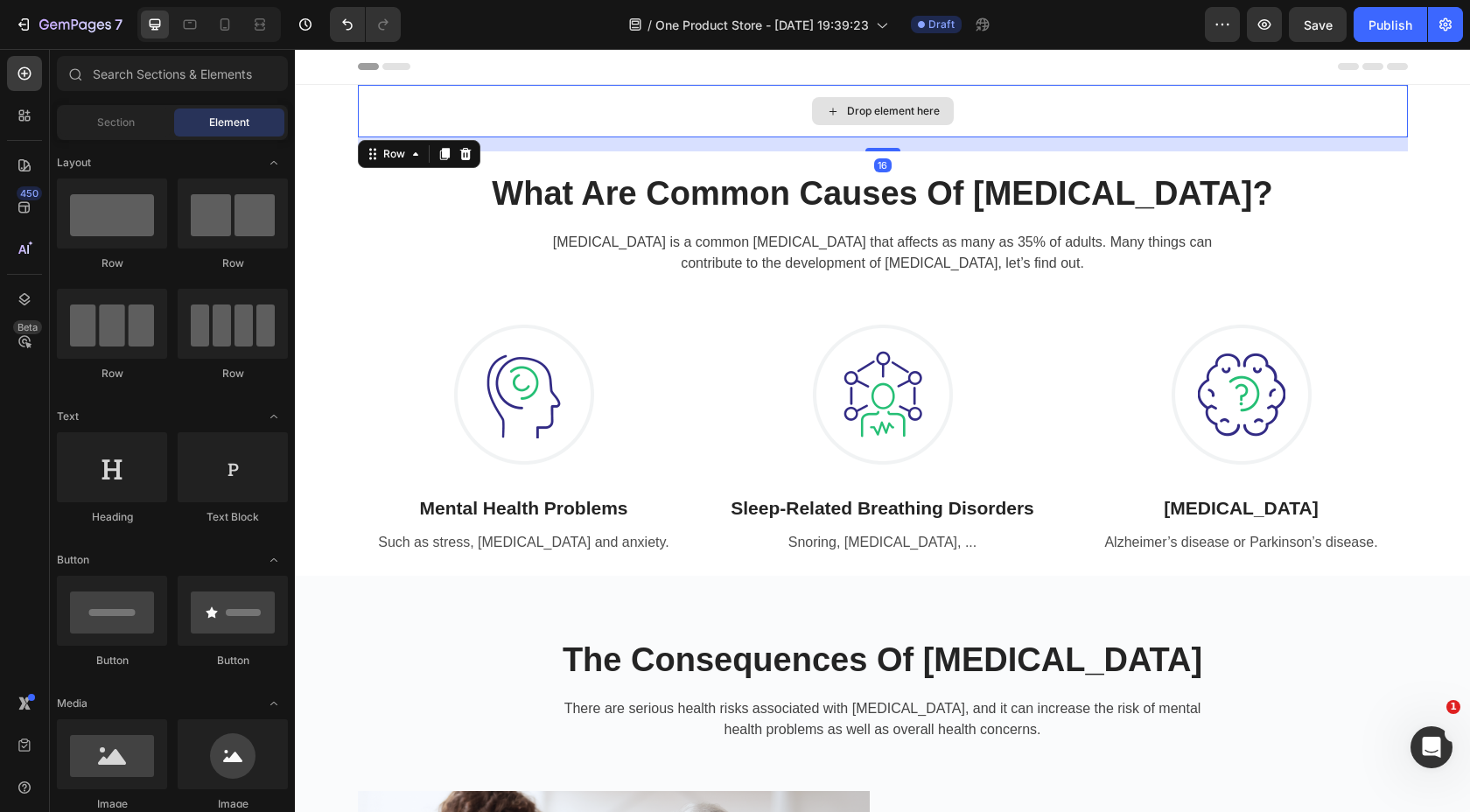
click at [403, 117] on div "Drop element here" at bounding box center [882, 111] width 1050 height 53
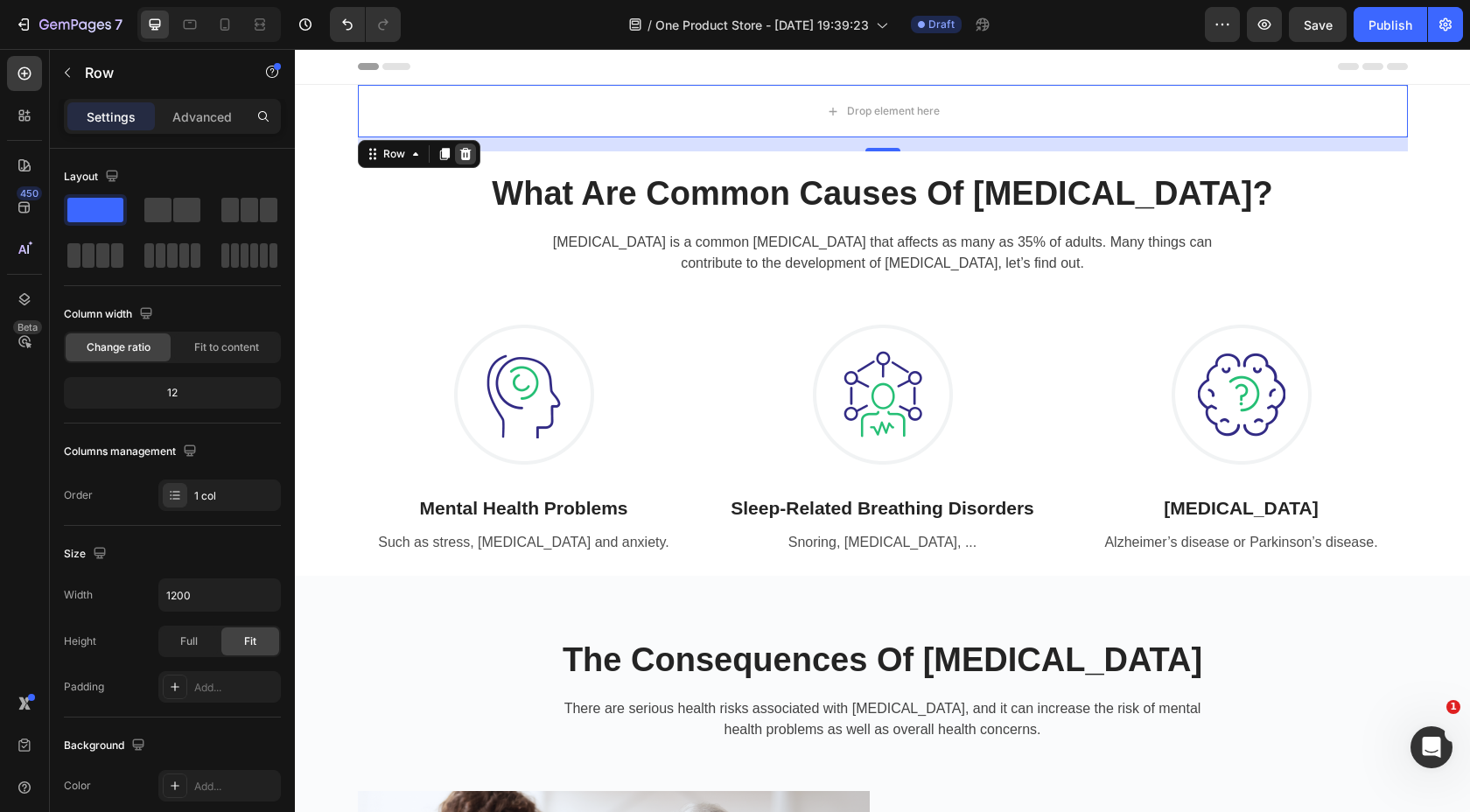
click at [460, 151] on icon at bounding box center [465, 154] width 12 height 13
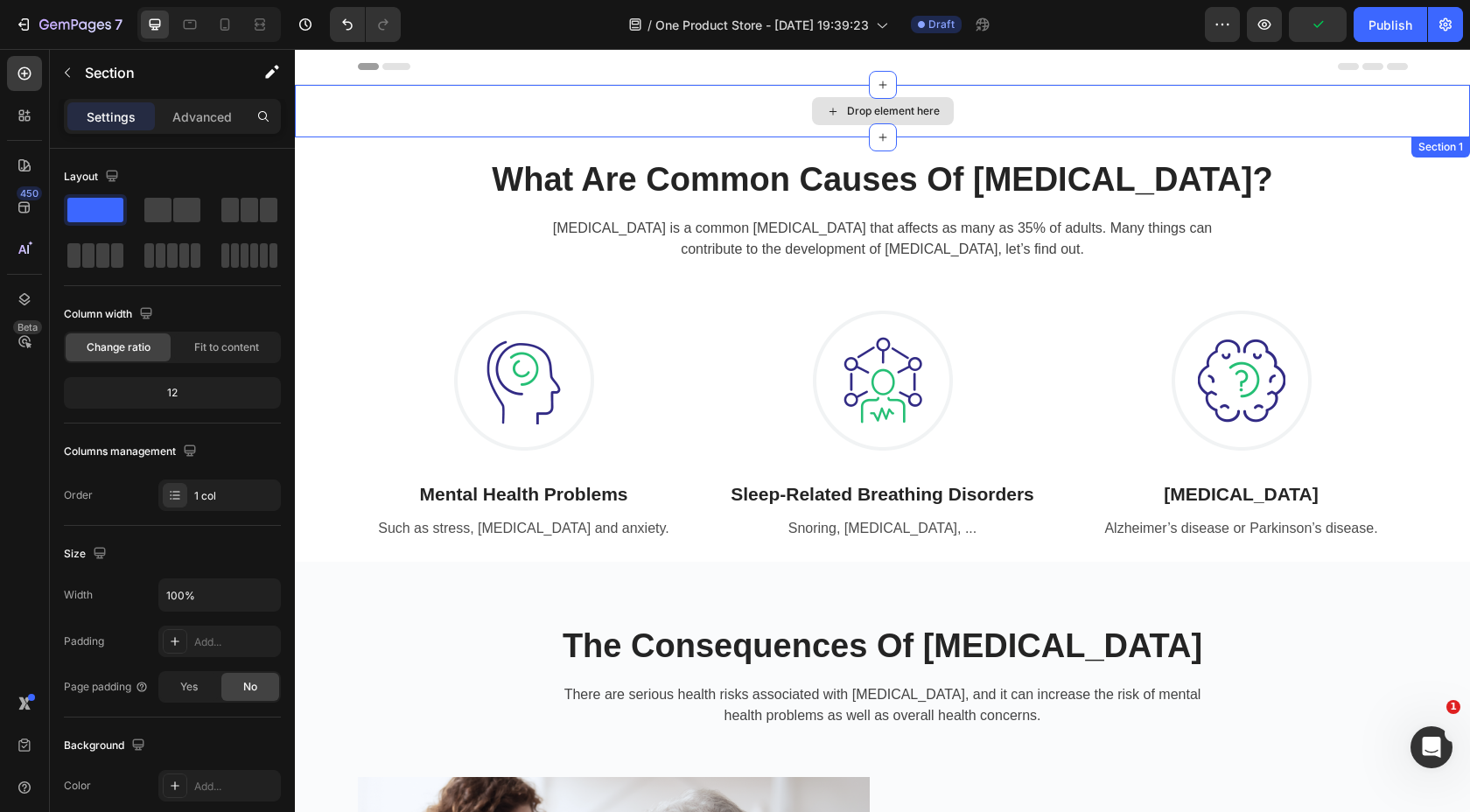
click at [478, 116] on div "Drop element here" at bounding box center [883, 111] width 1176 height 53
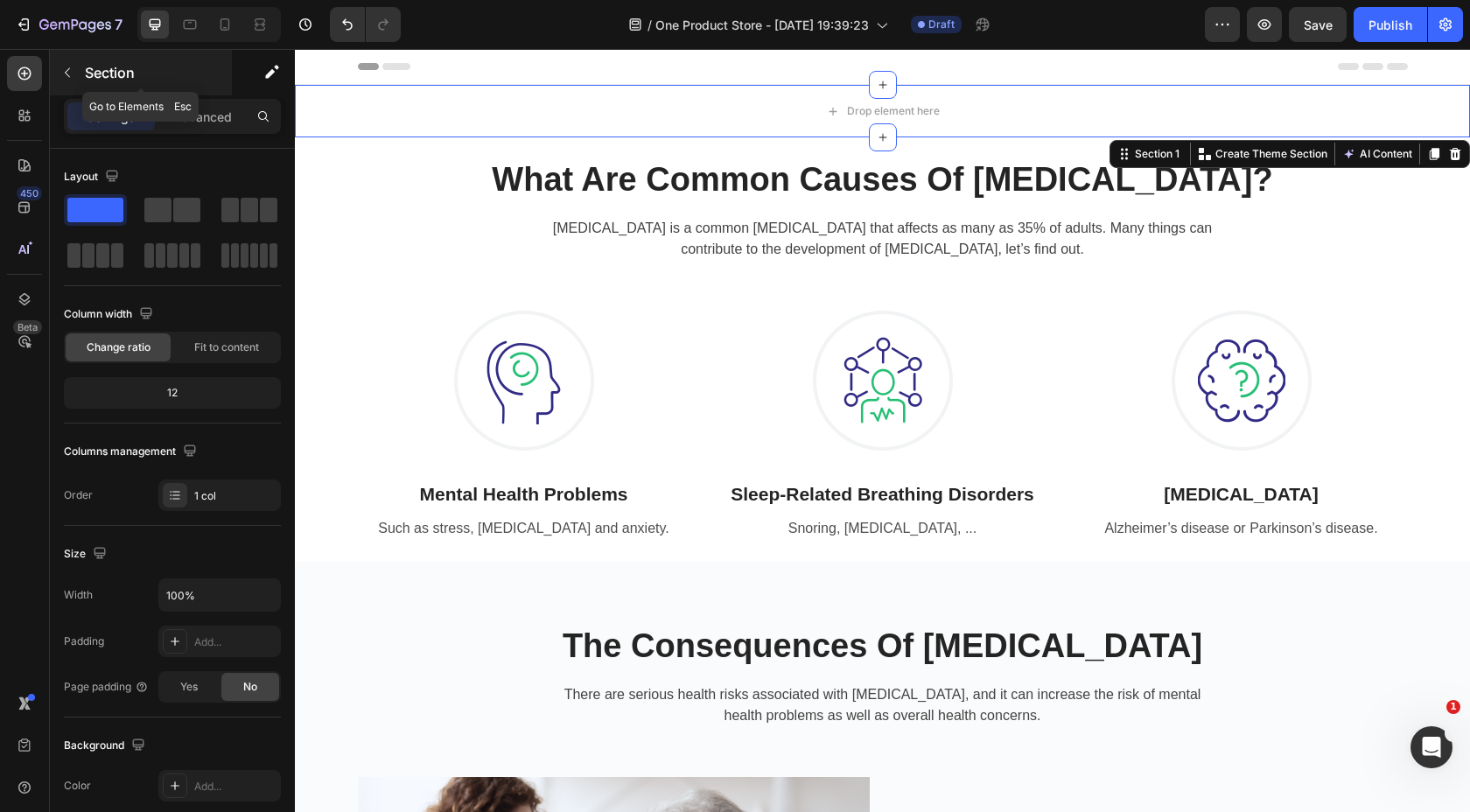
click at [80, 70] on button "button" at bounding box center [67, 72] width 28 height 28
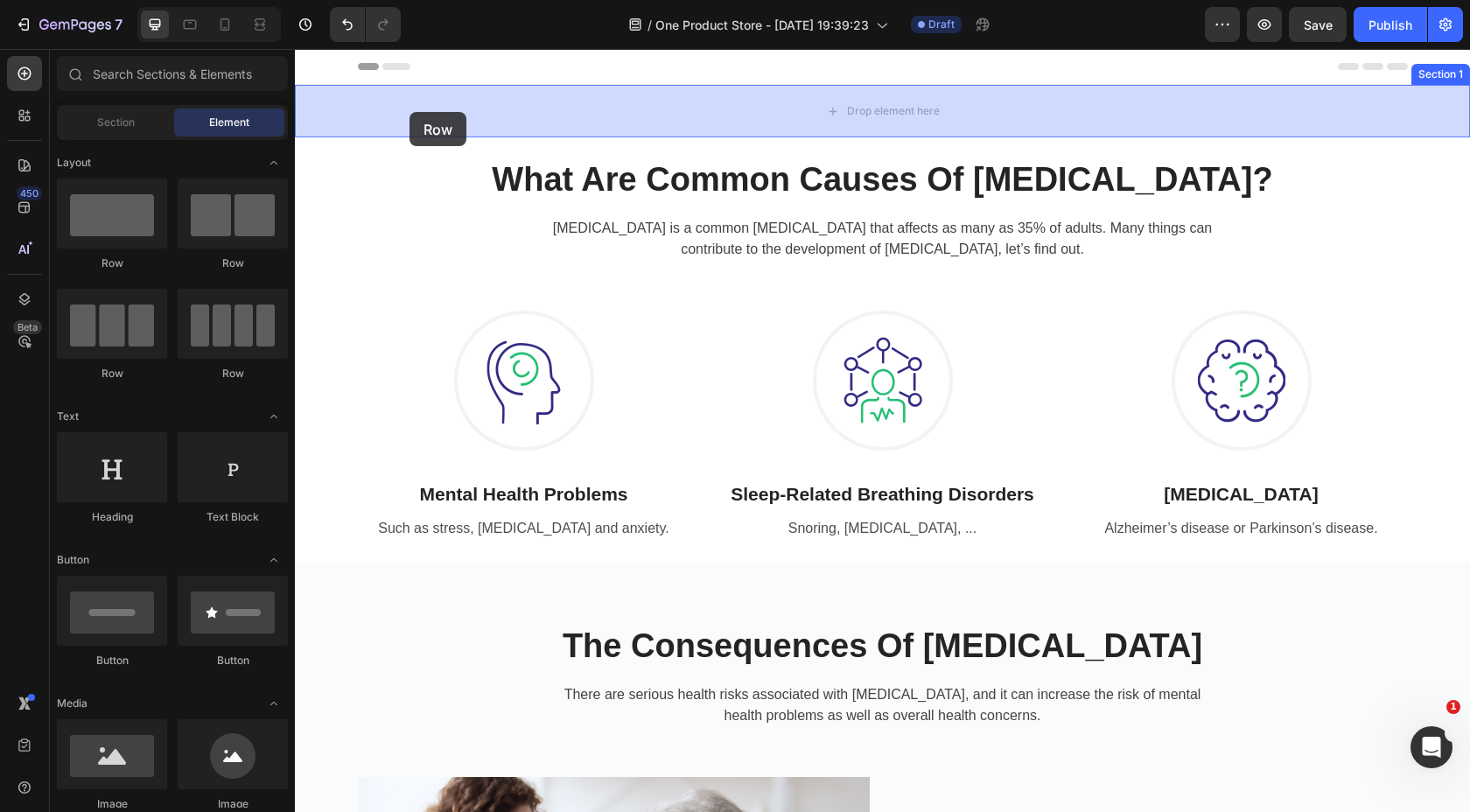
drag, startPoint x: 409, startPoint y: 273, endPoint x: 409, endPoint y: 112, distance: 161.0
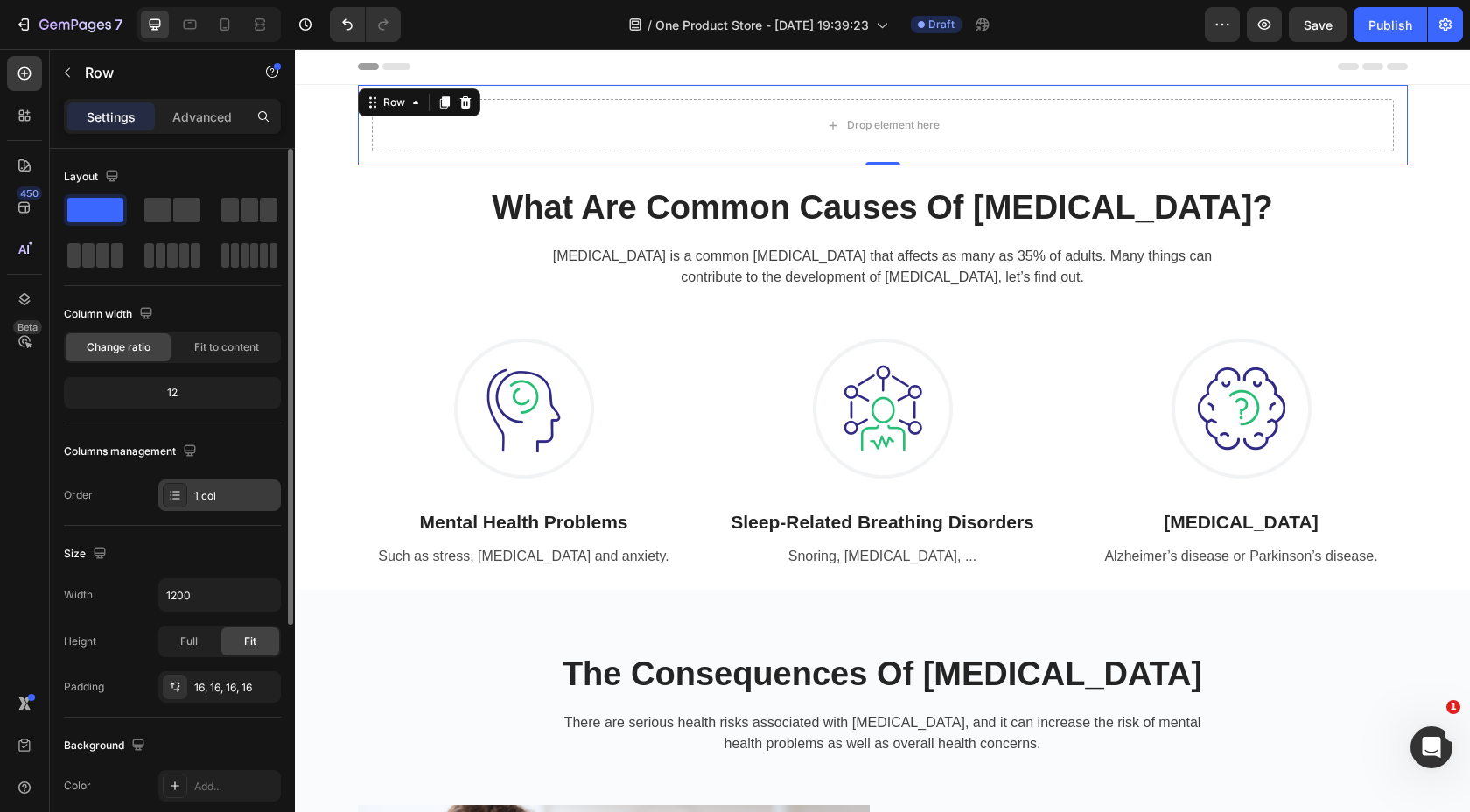
click at [198, 490] on div "1 col" at bounding box center [235, 496] width 82 height 16
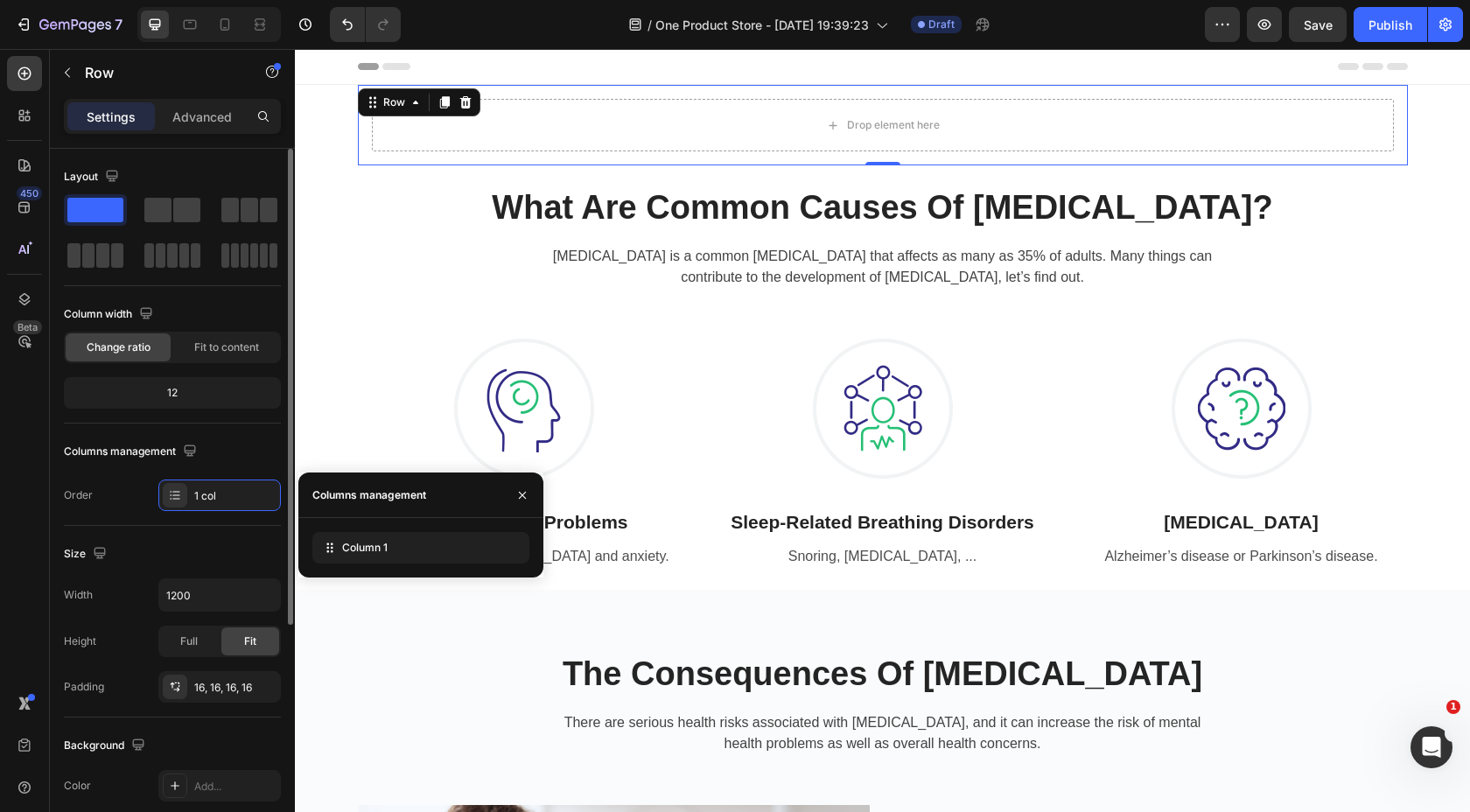
click at [229, 717] on div "Layout Column width Change ratio Fit to content 12 Columns management Order 1 c…" at bounding box center [173, 812] width 217 height 190
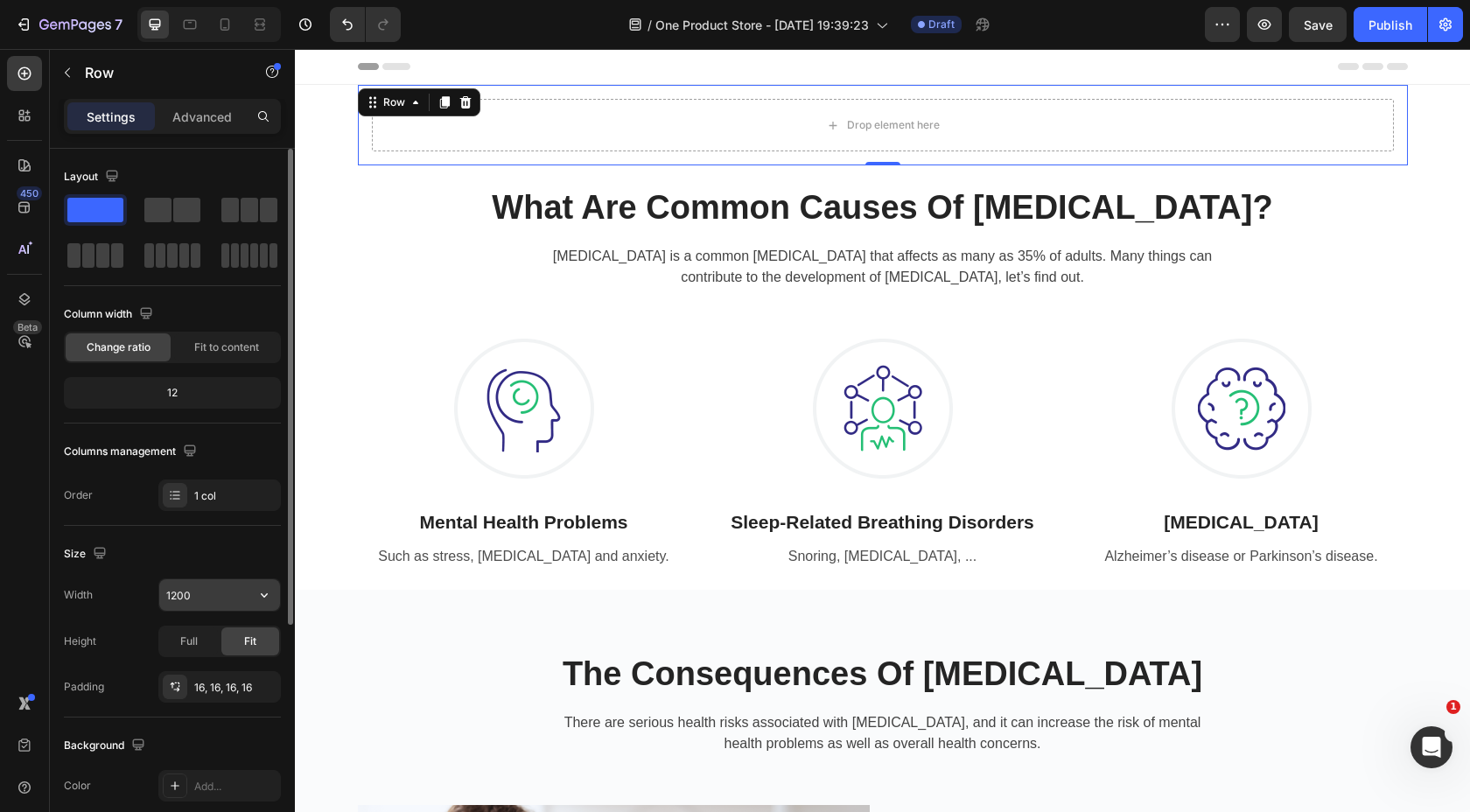
click at [205, 588] on input "1200" at bounding box center [219, 595] width 121 height 31
type input "2000"
click at [236, 547] on div "Size" at bounding box center [173, 554] width 217 height 28
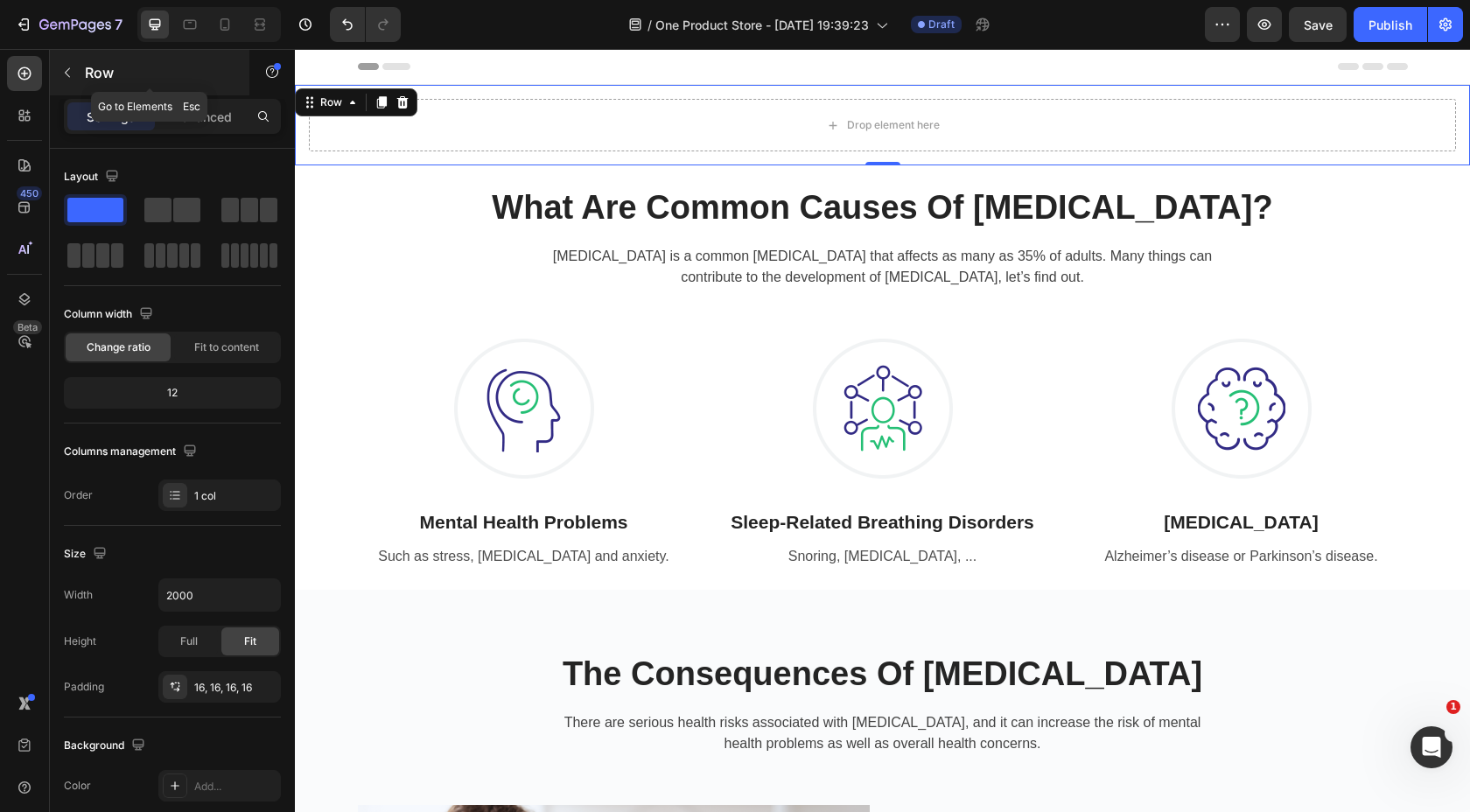
click at [78, 75] on button "button" at bounding box center [67, 72] width 28 height 28
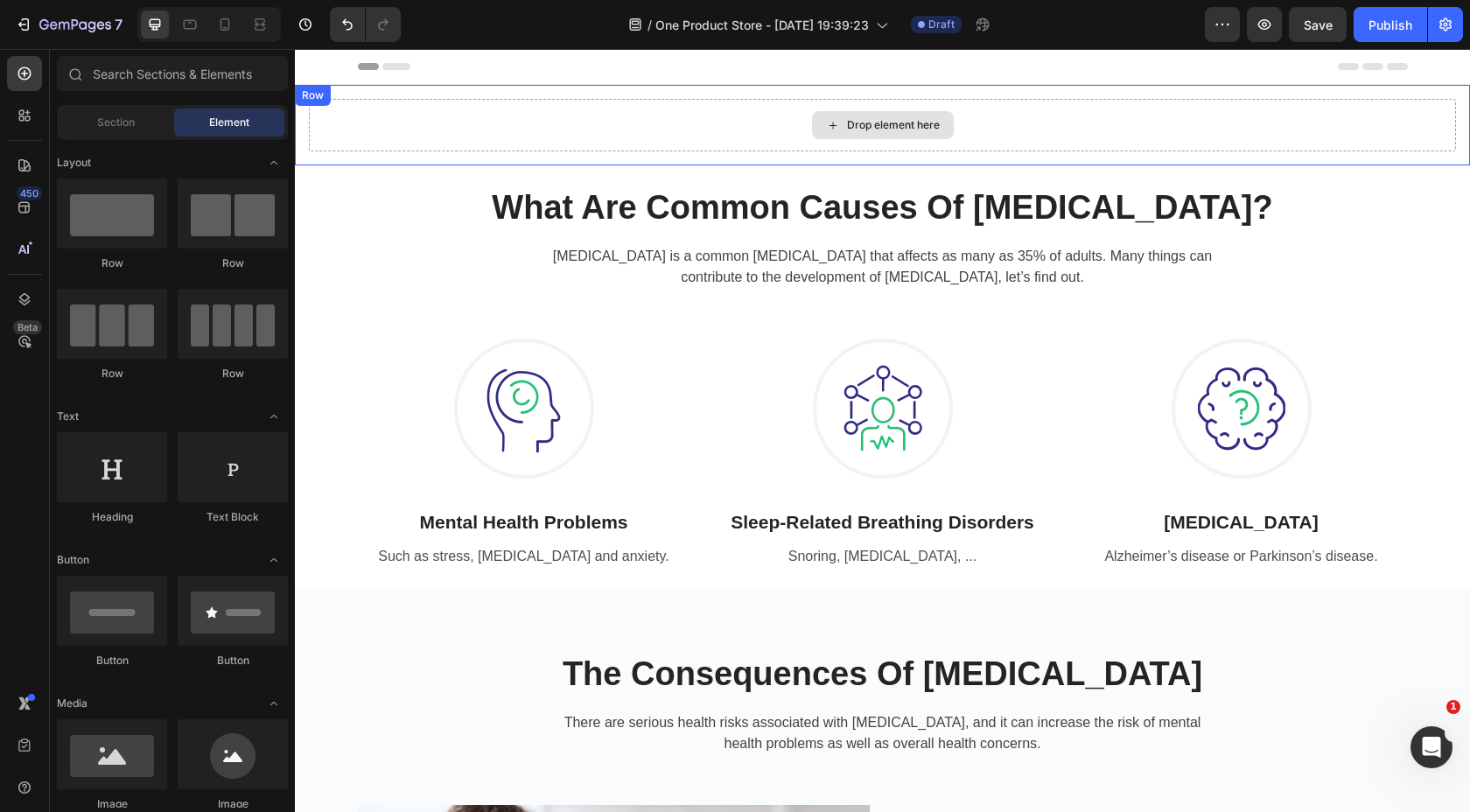
click at [867, 123] on div "Drop element here" at bounding box center [893, 125] width 93 height 14
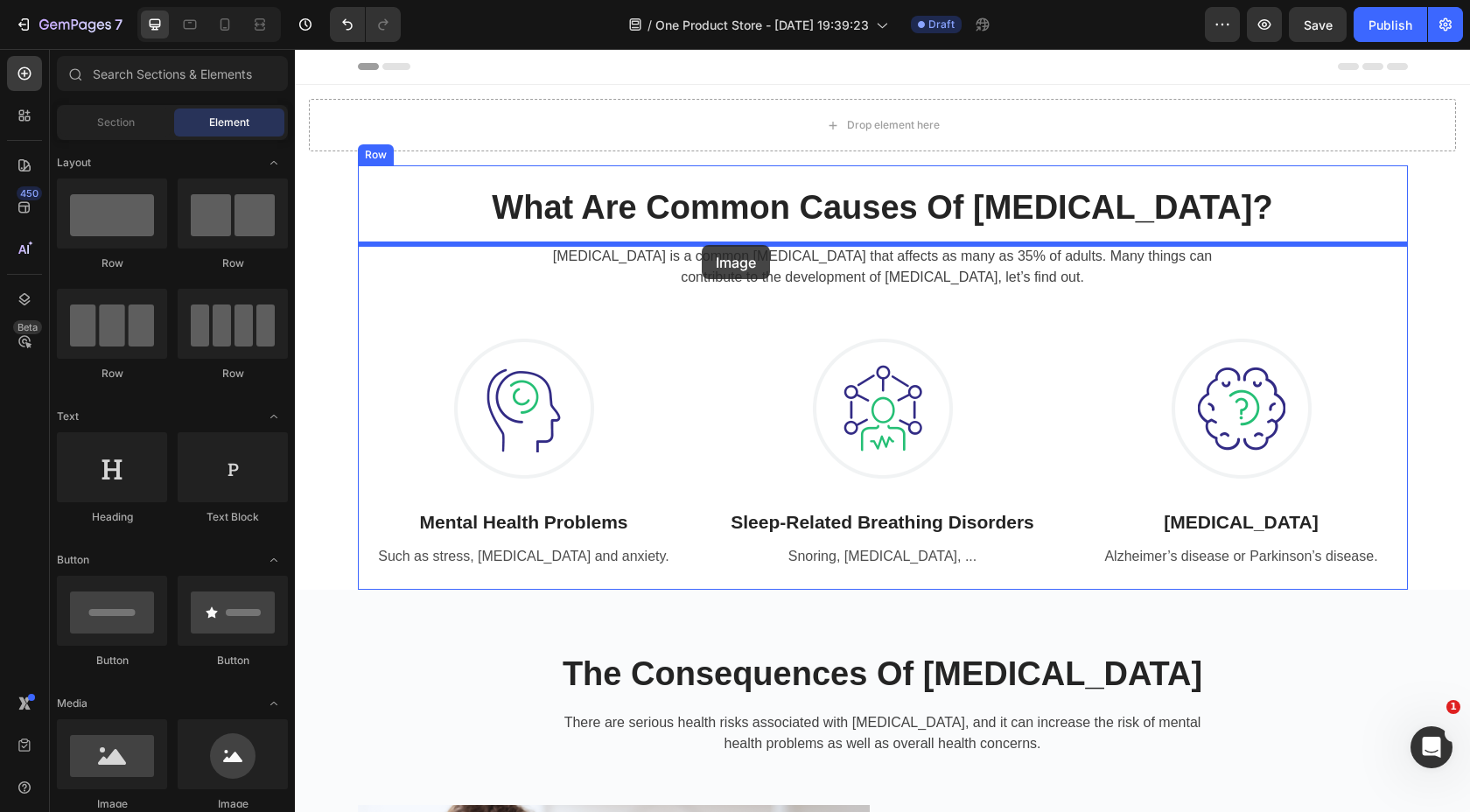
drag, startPoint x: 406, startPoint y: 817, endPoint x: 685, endPoint y: 235, distance: 645.4
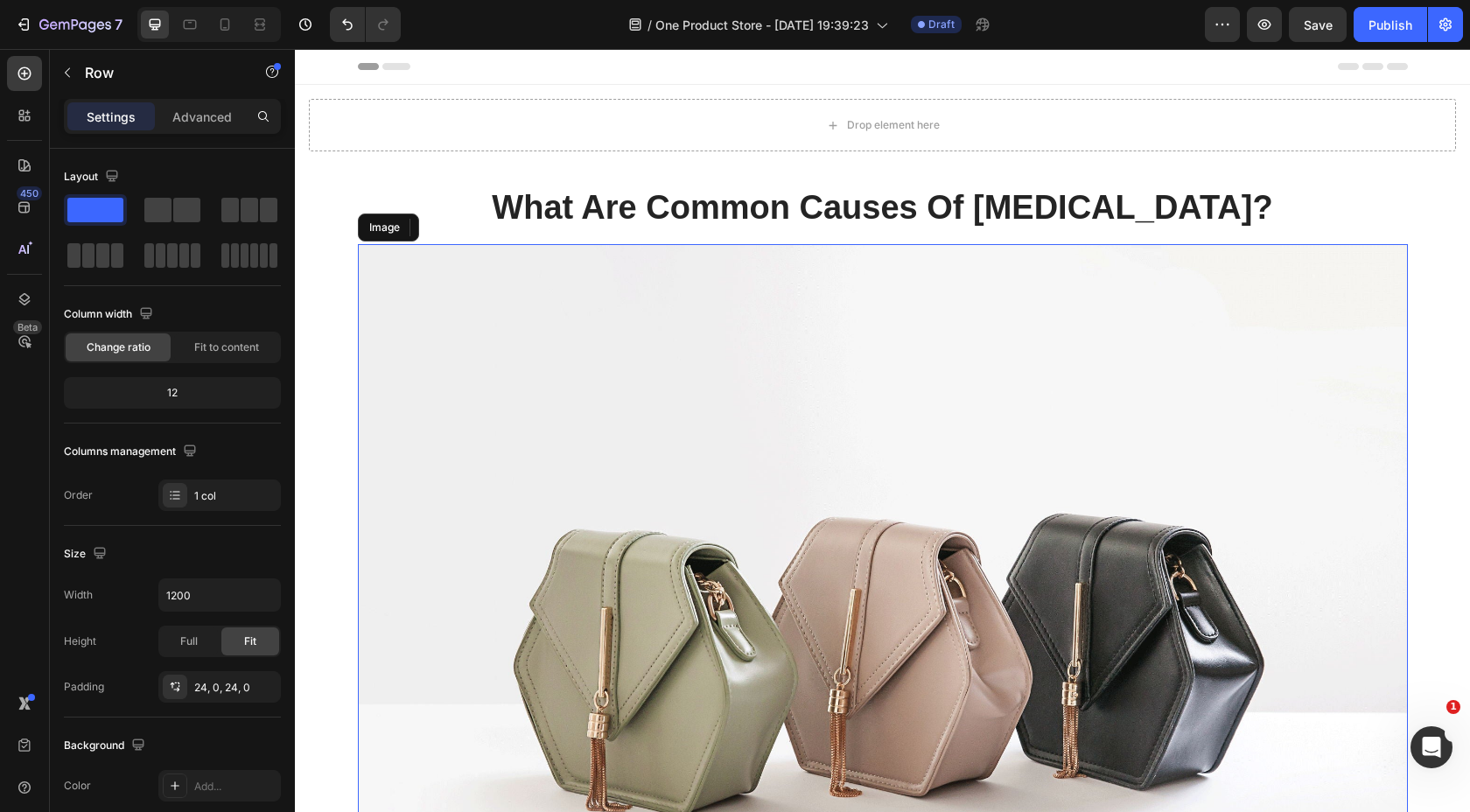
click at [685, 235] on div "What Are Common Causes Of Insomnia? Heading Image Insomnia is a common sleep di…" at bounding box center [882, 778] width 1050 height 1184
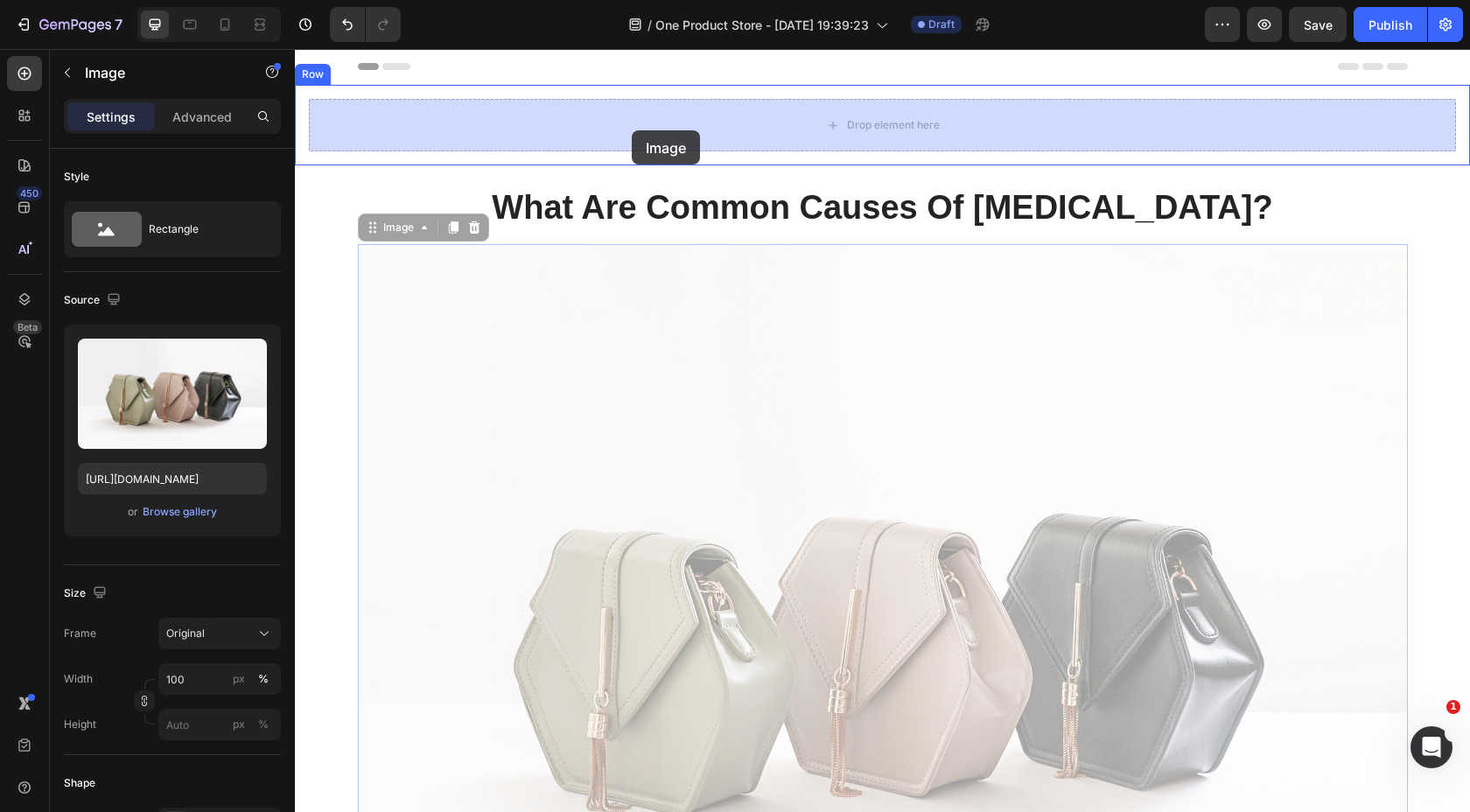
drag, startPoint x: 642, startPoint y: 313, endPoint x: 632, endPoint y: 131, distance: 182.3
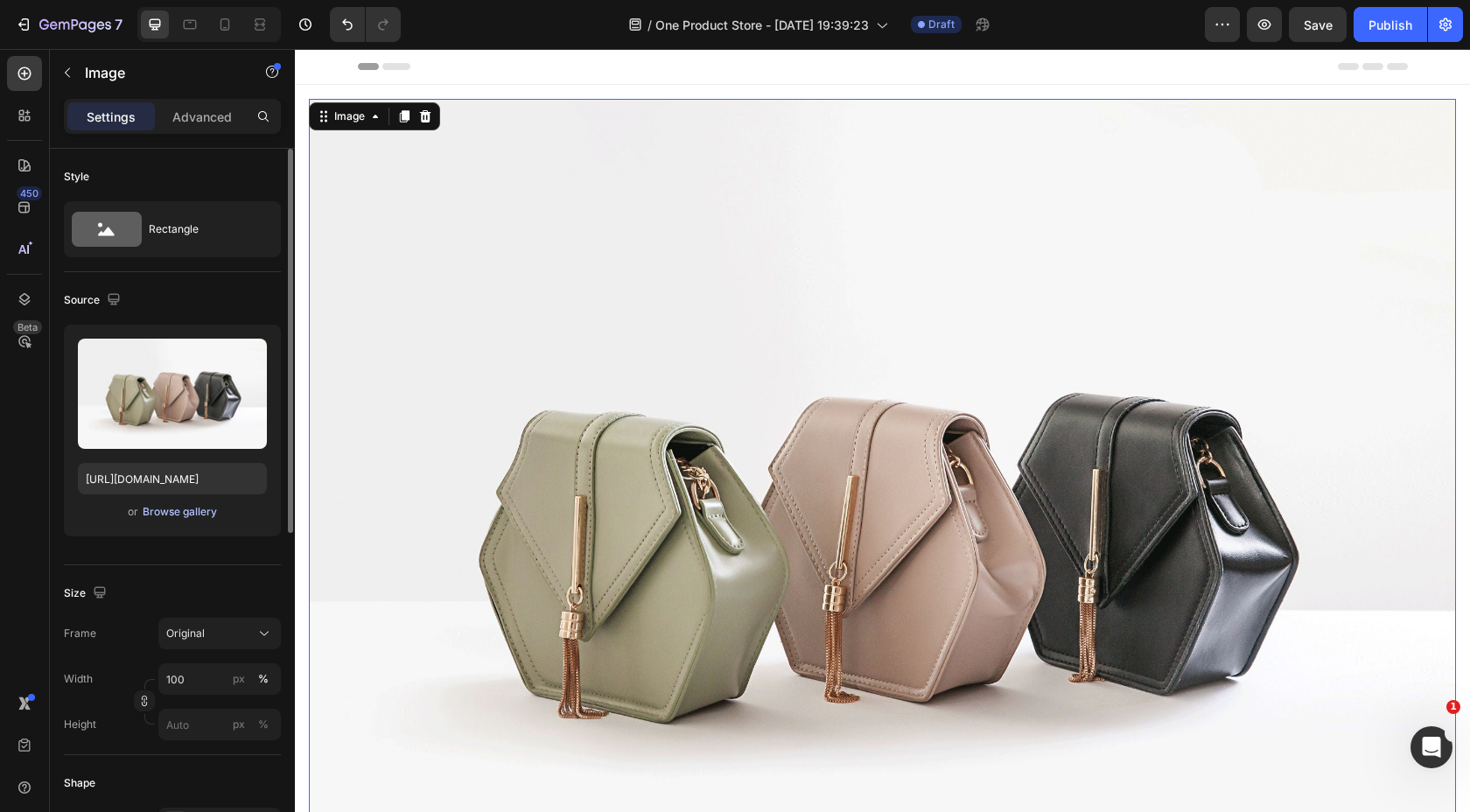
click at [188, 518] on div "Browse gallery" at bounding box center [179, 512] width 74 height 16
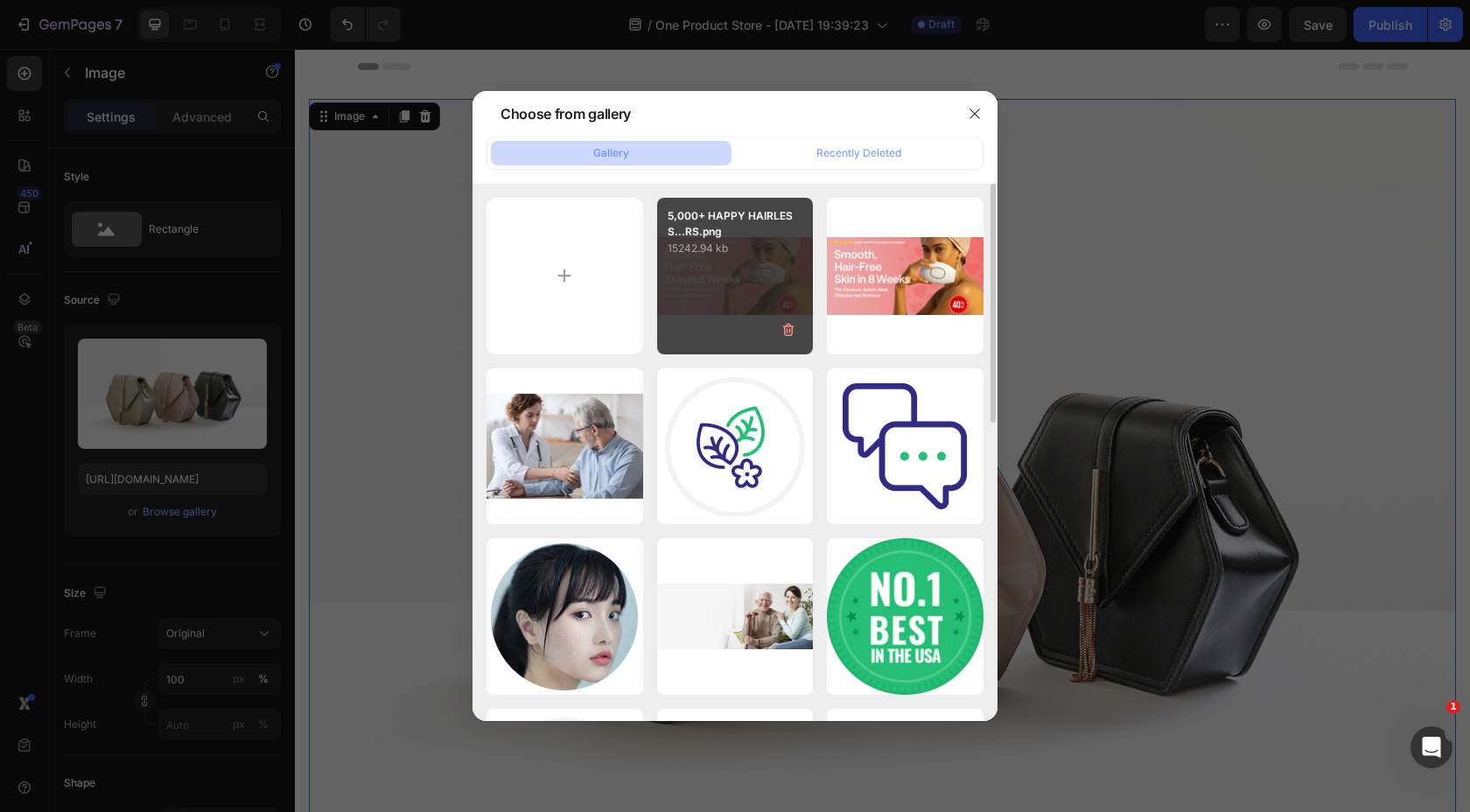
click at [737, 274] on div "5,000+ HAPPY HAIRLESS...RS.png 15242.94 kb" at bounding box center [735, 276] width 157 height 157
type input "[URL][DOMAIN_NAME]"
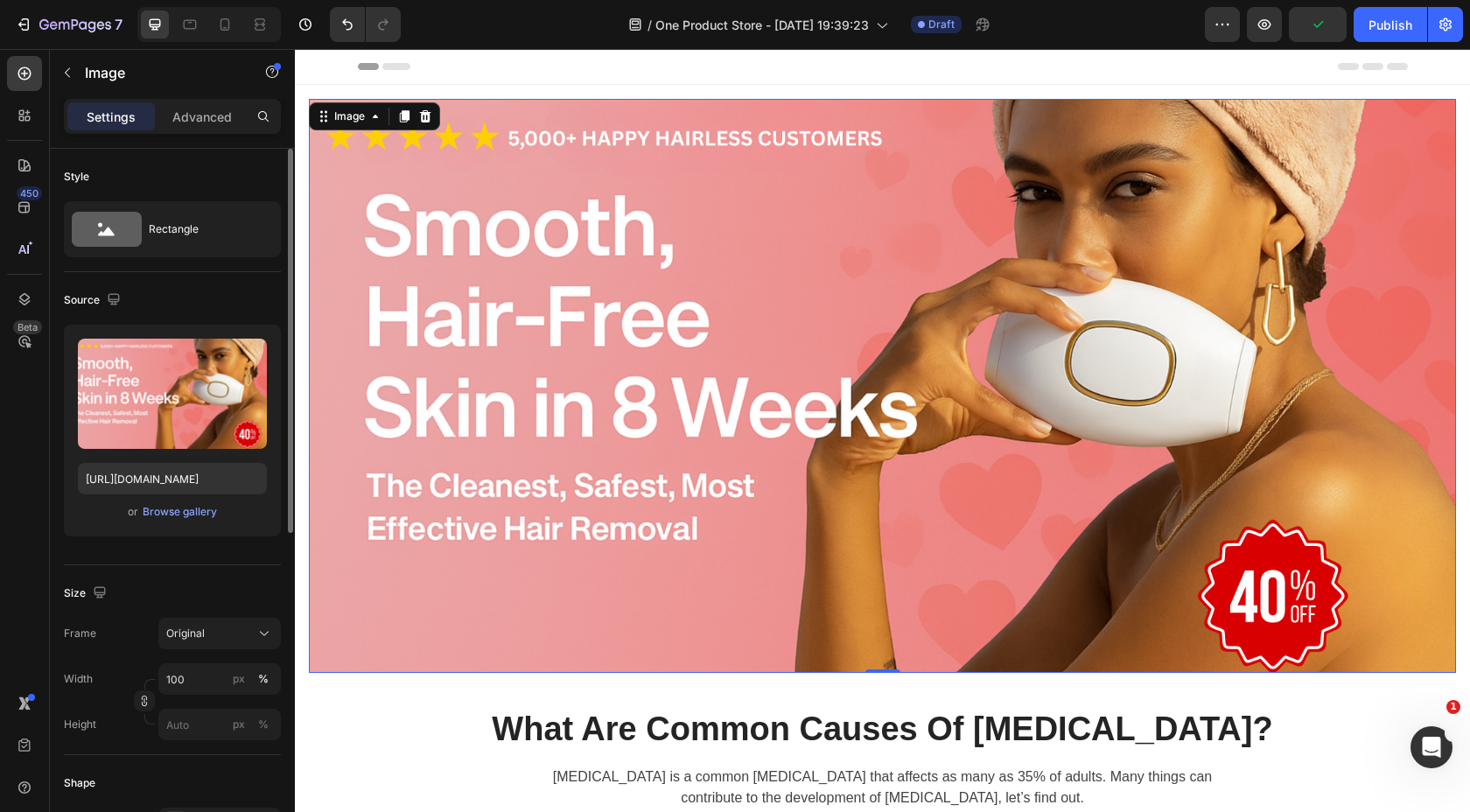
click at [222, 581] on div "Size" at bounding box center [173, 593] width 217 height 28
click at [217, 629] on div "Original" at bounding box center [210, 634] width 86 height 16
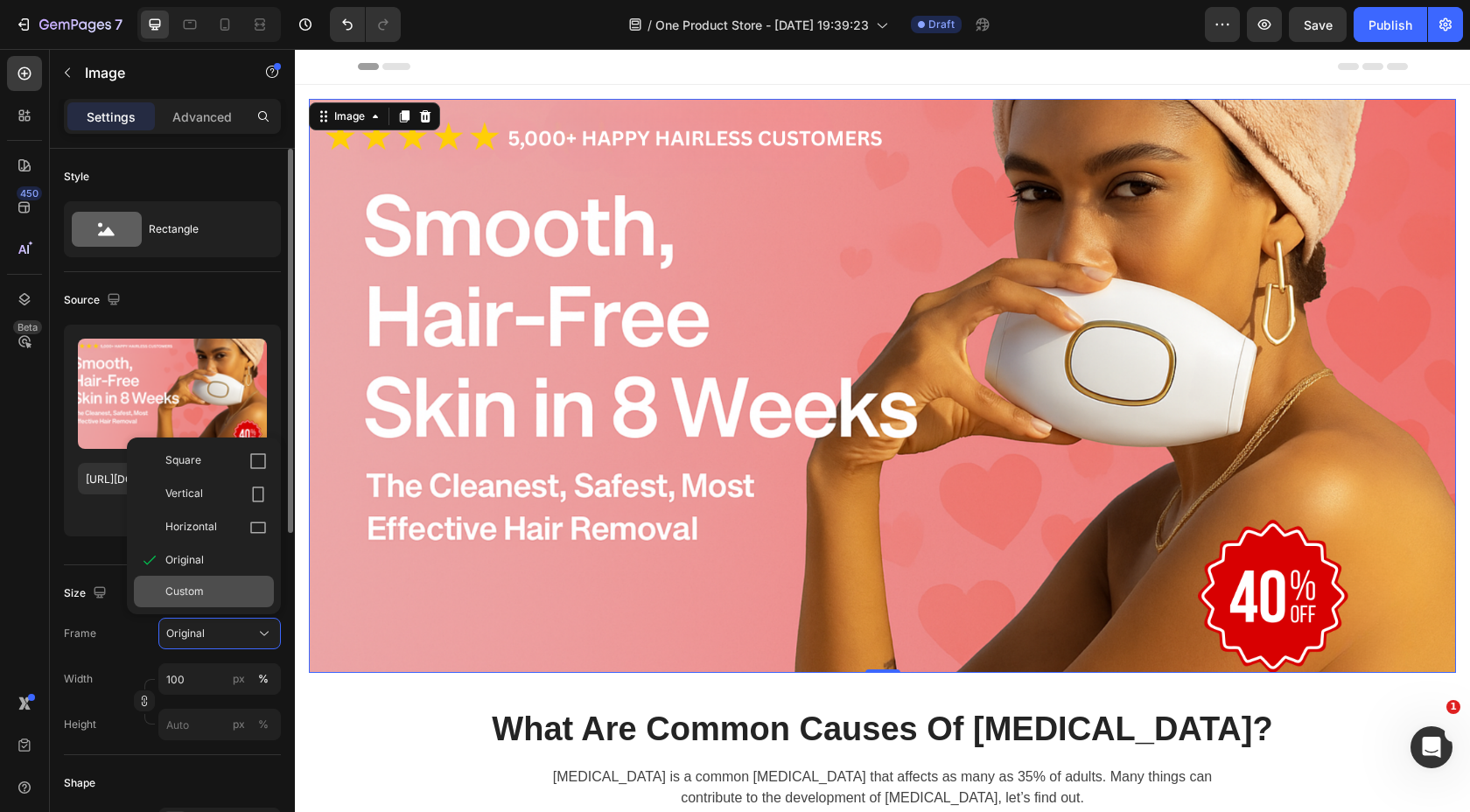
click at [212, 584] on div "Custom" at bounding box center [216, 592] width 101 height 16
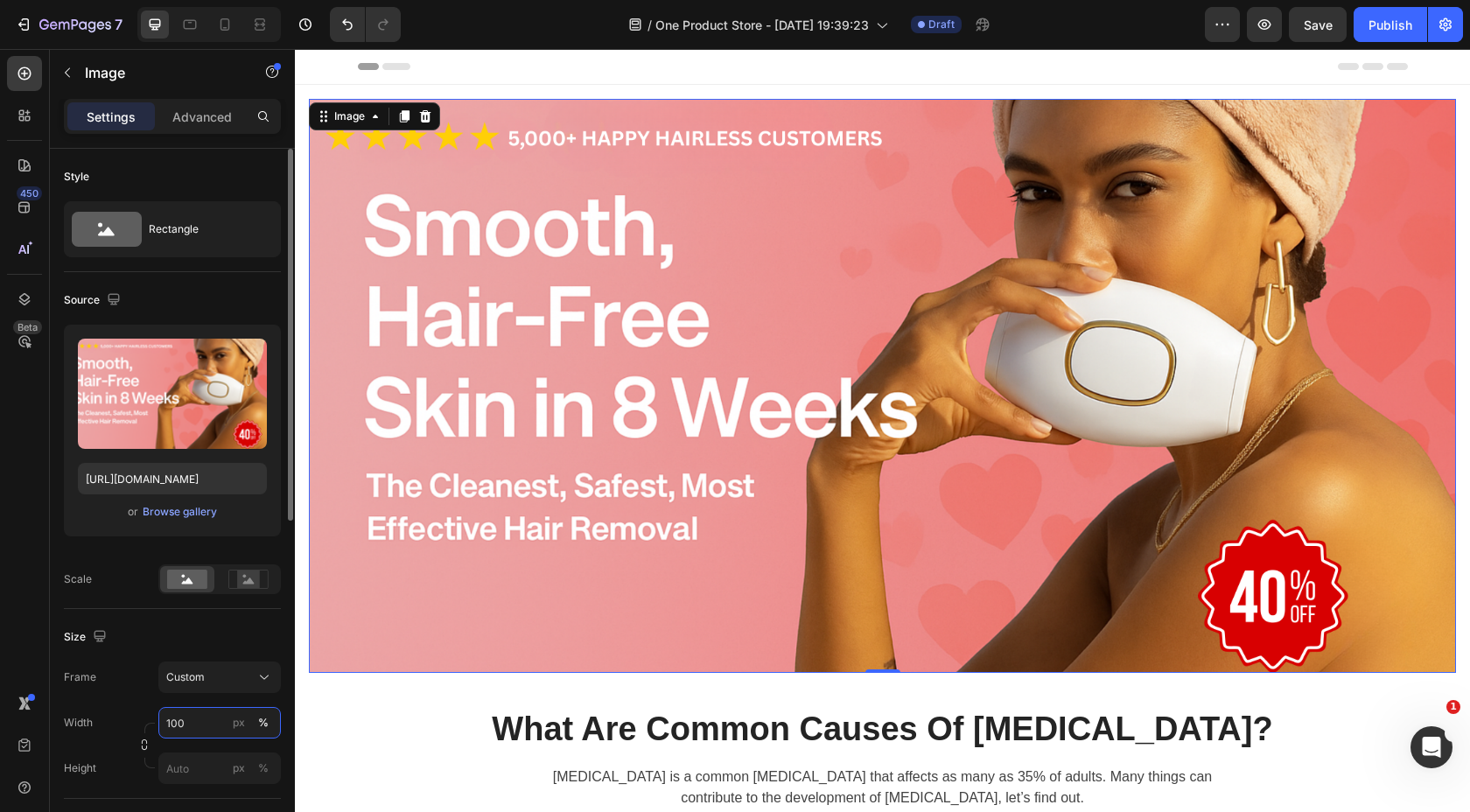
click at [192, 724] on input "100" at bounding box center [219, 722] width 123 height 31
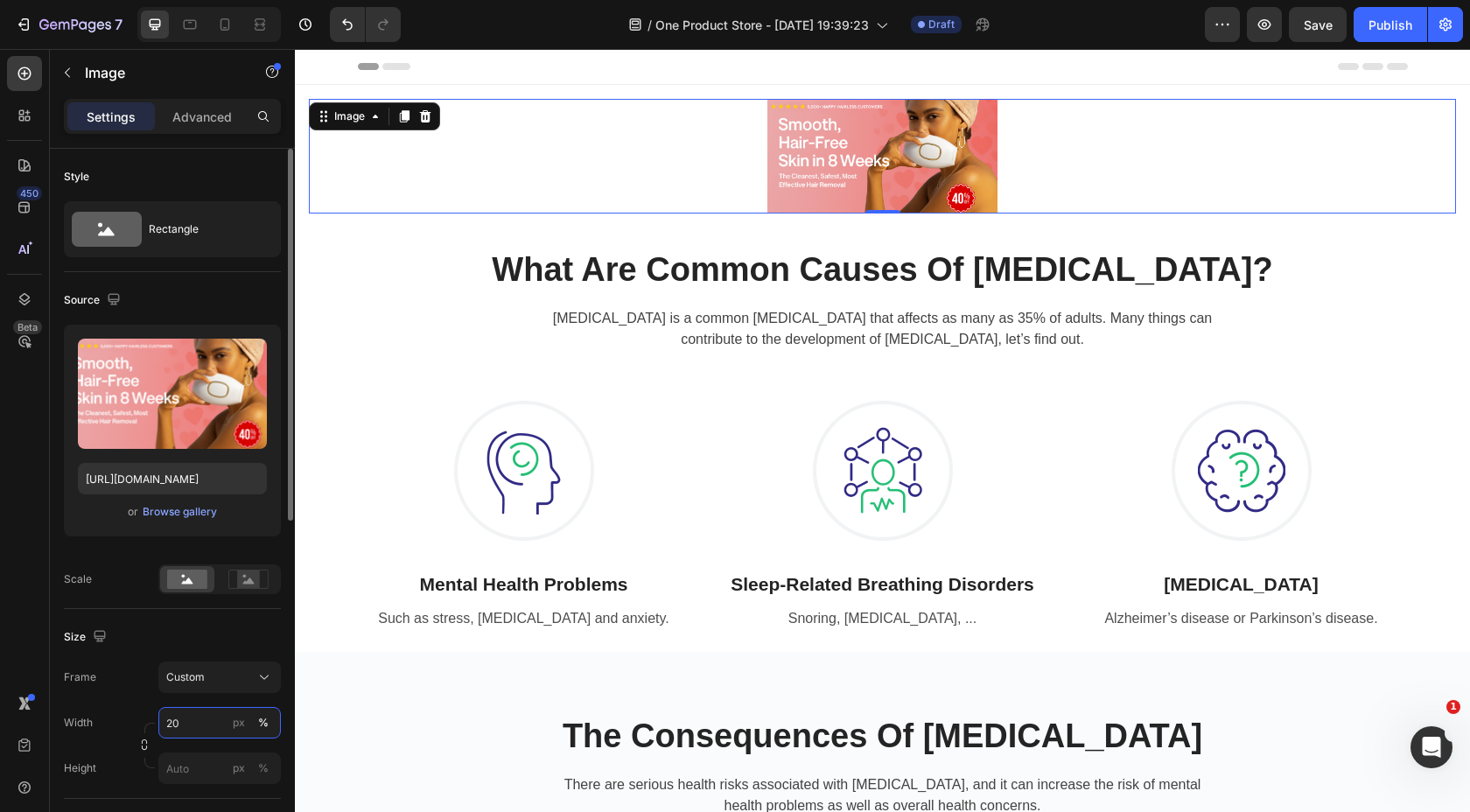
type input "2"
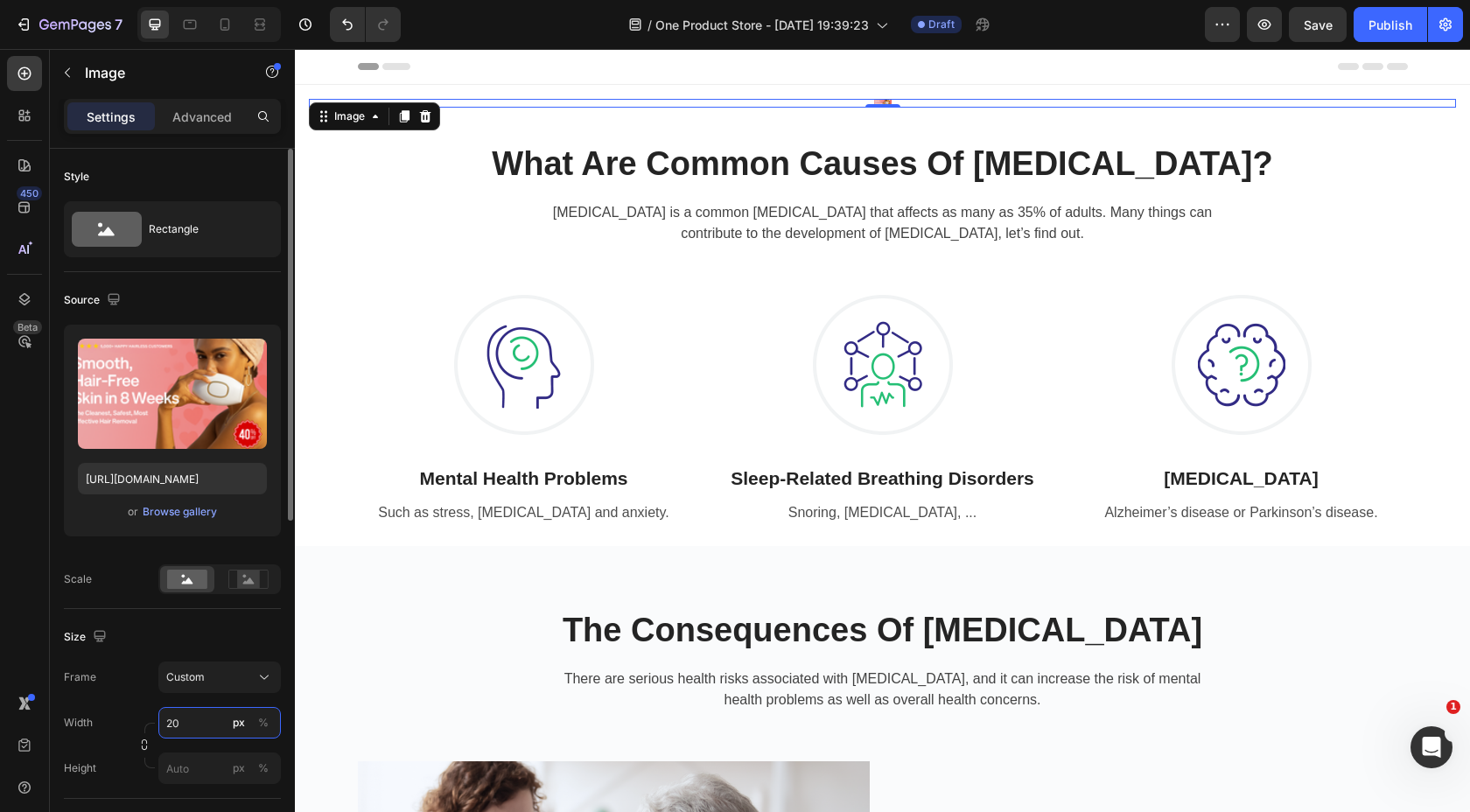
type input "2"
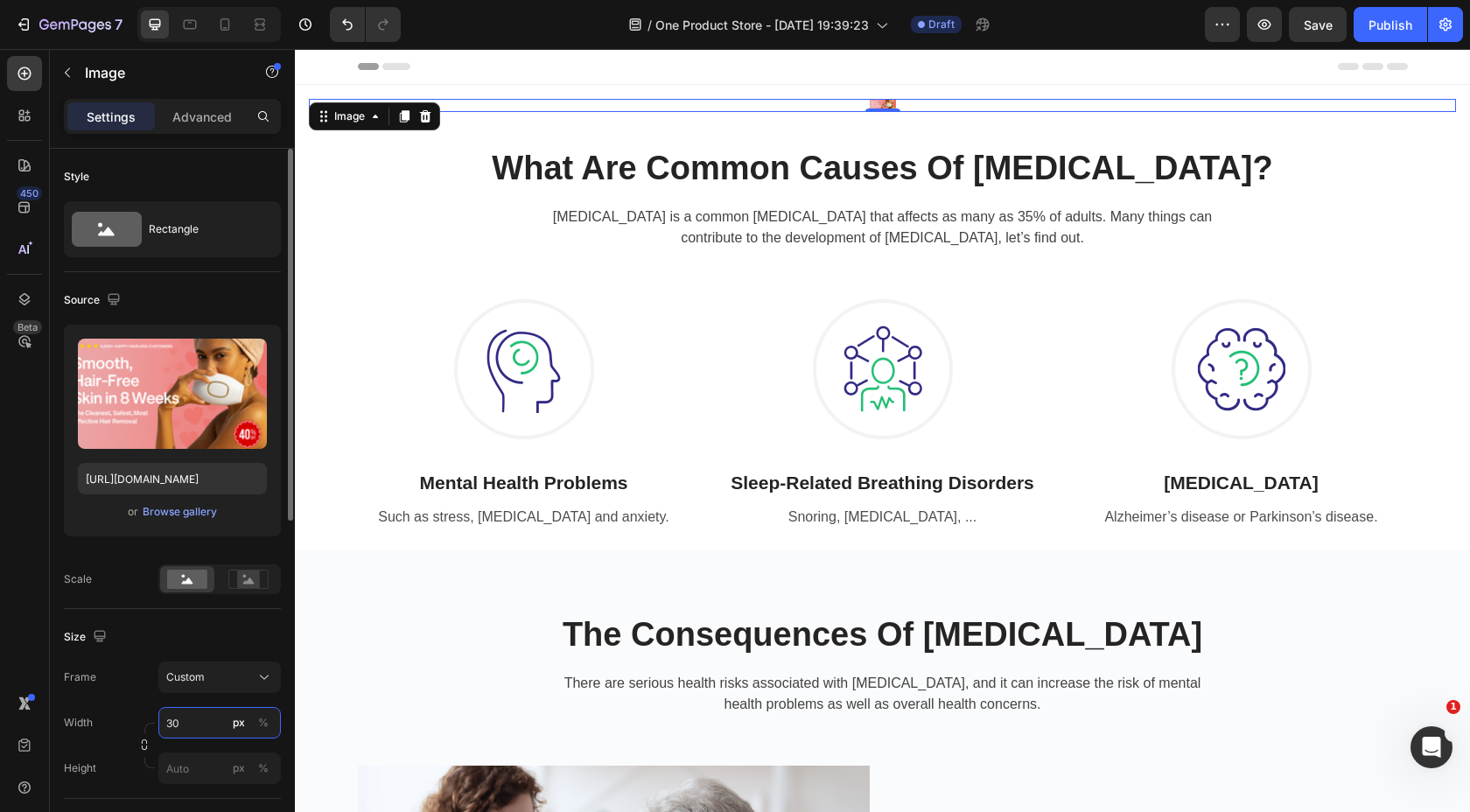
type input "3"
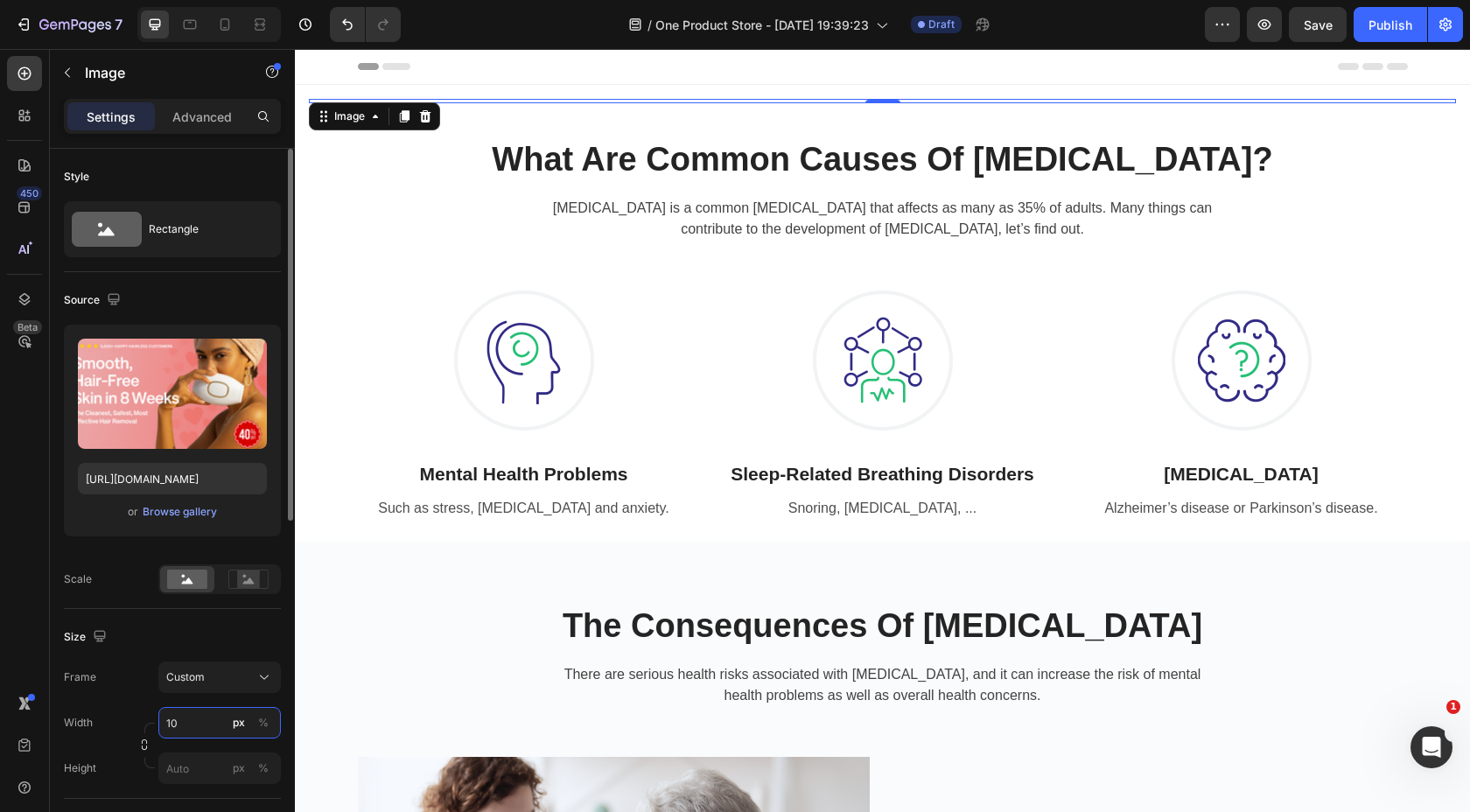
type input "1"
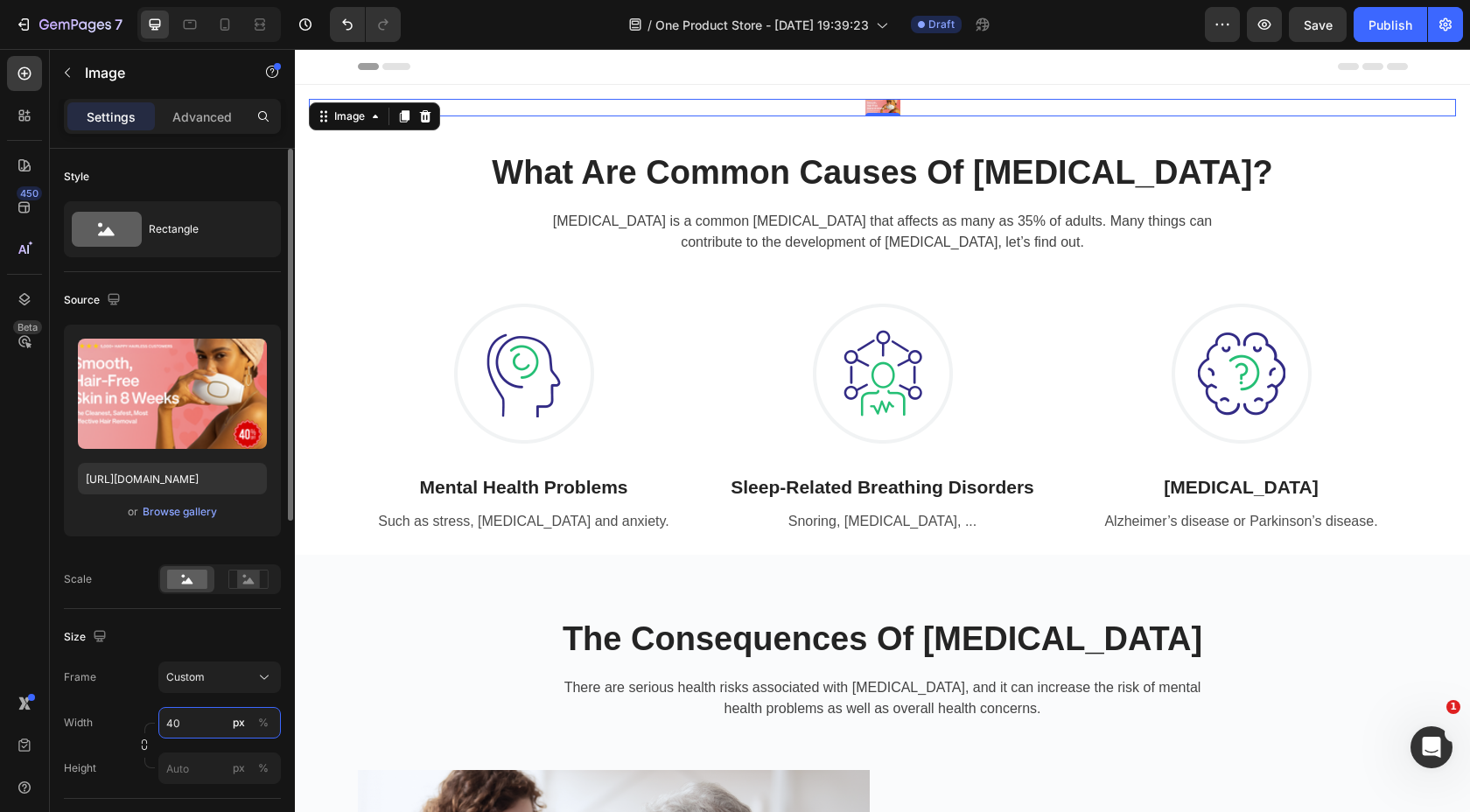
type input "4"
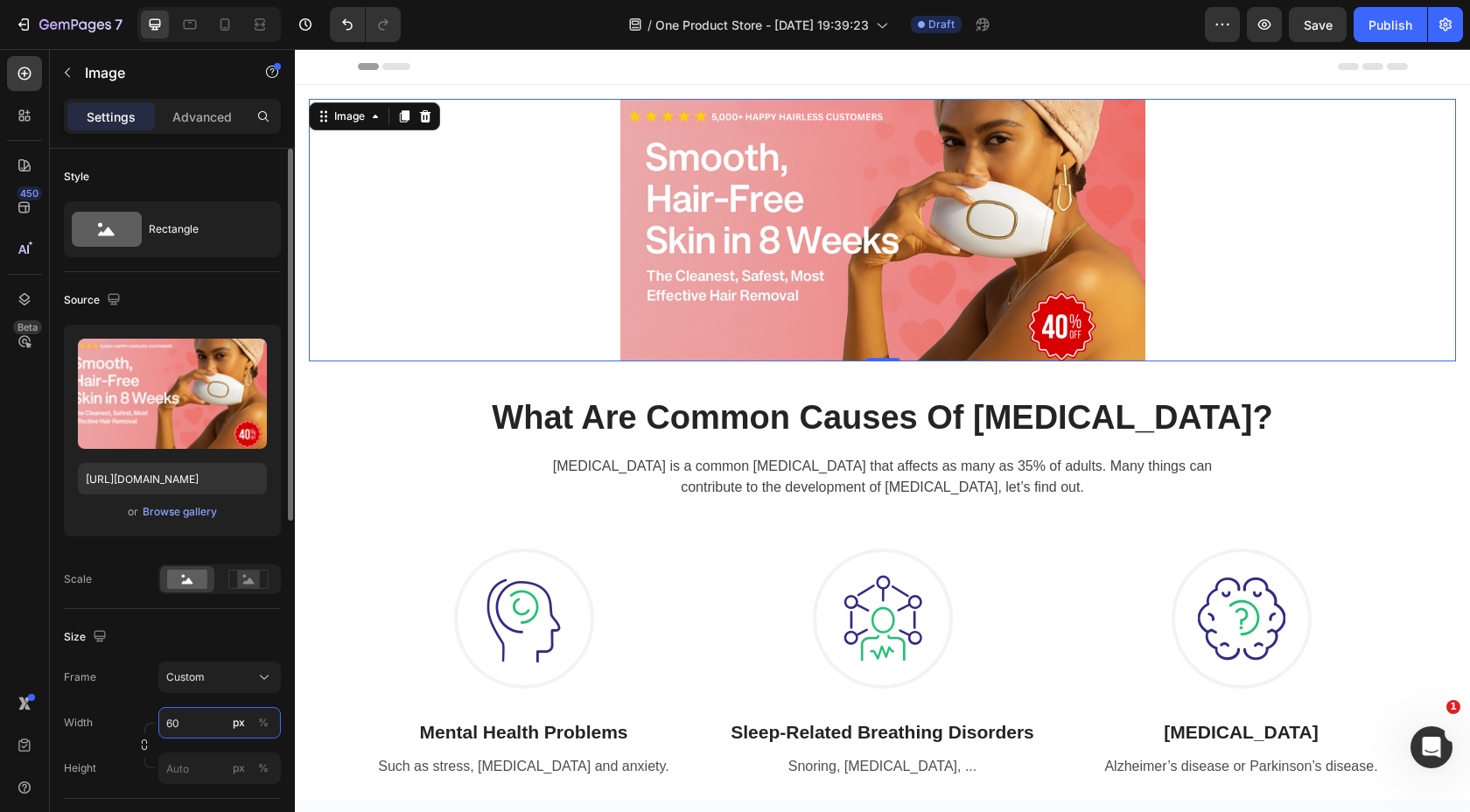
type input "6"
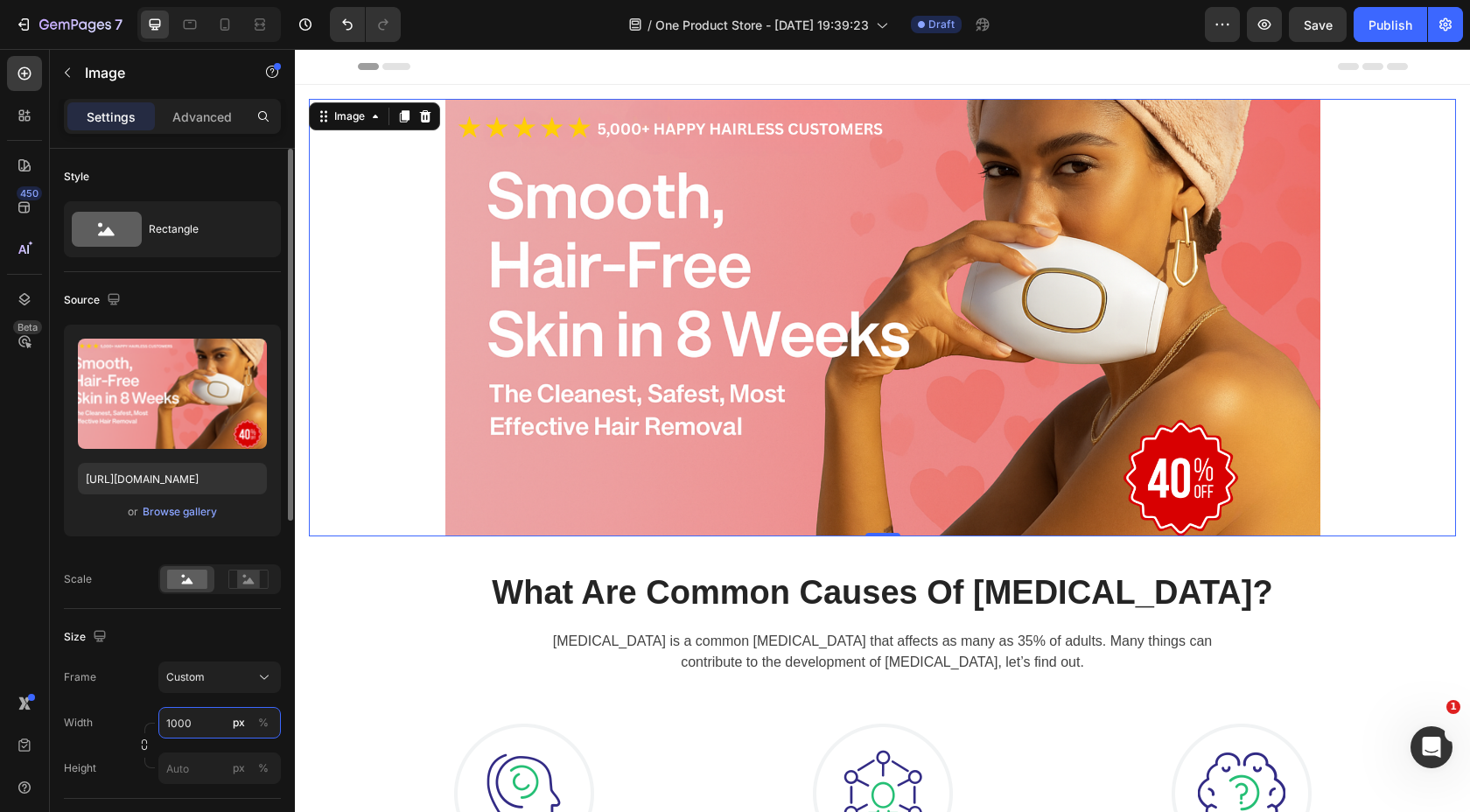
type input "10000"
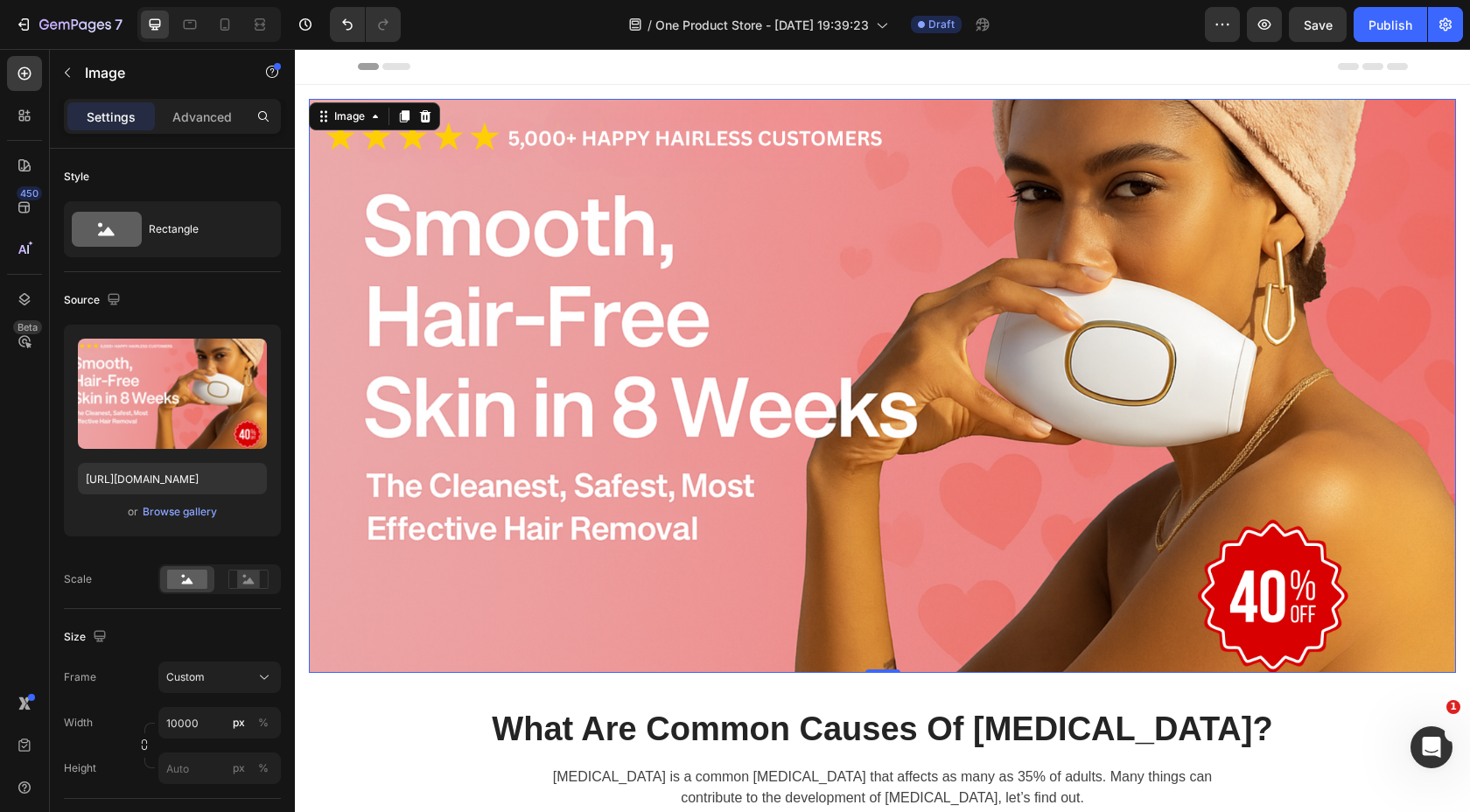
click at [552, 77] on div "Header" at bounding box center [882, 66] width 1050 height 35
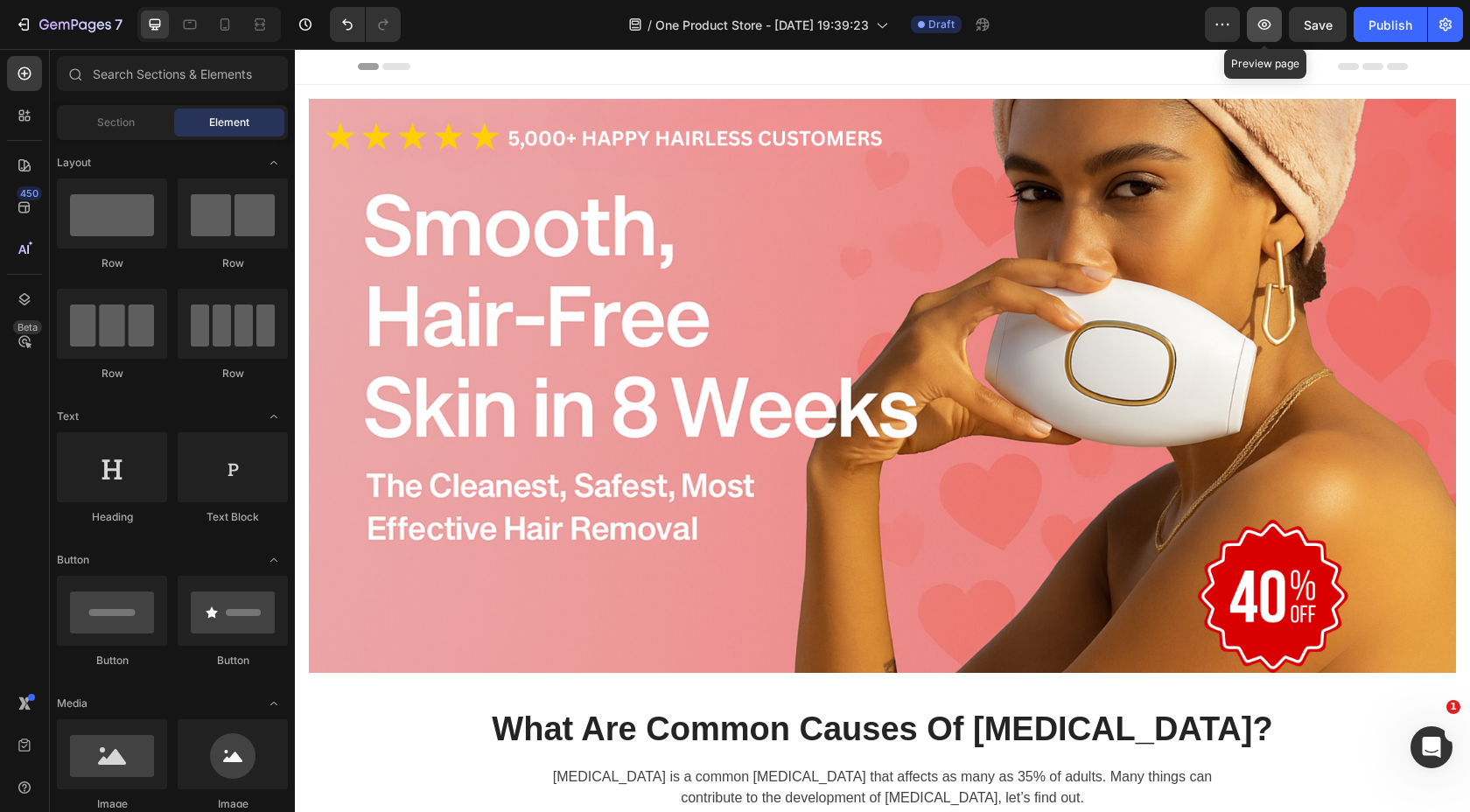
click at [1263, 29] on icon "button" at bounding box center [1264, 24] width 13 height 11
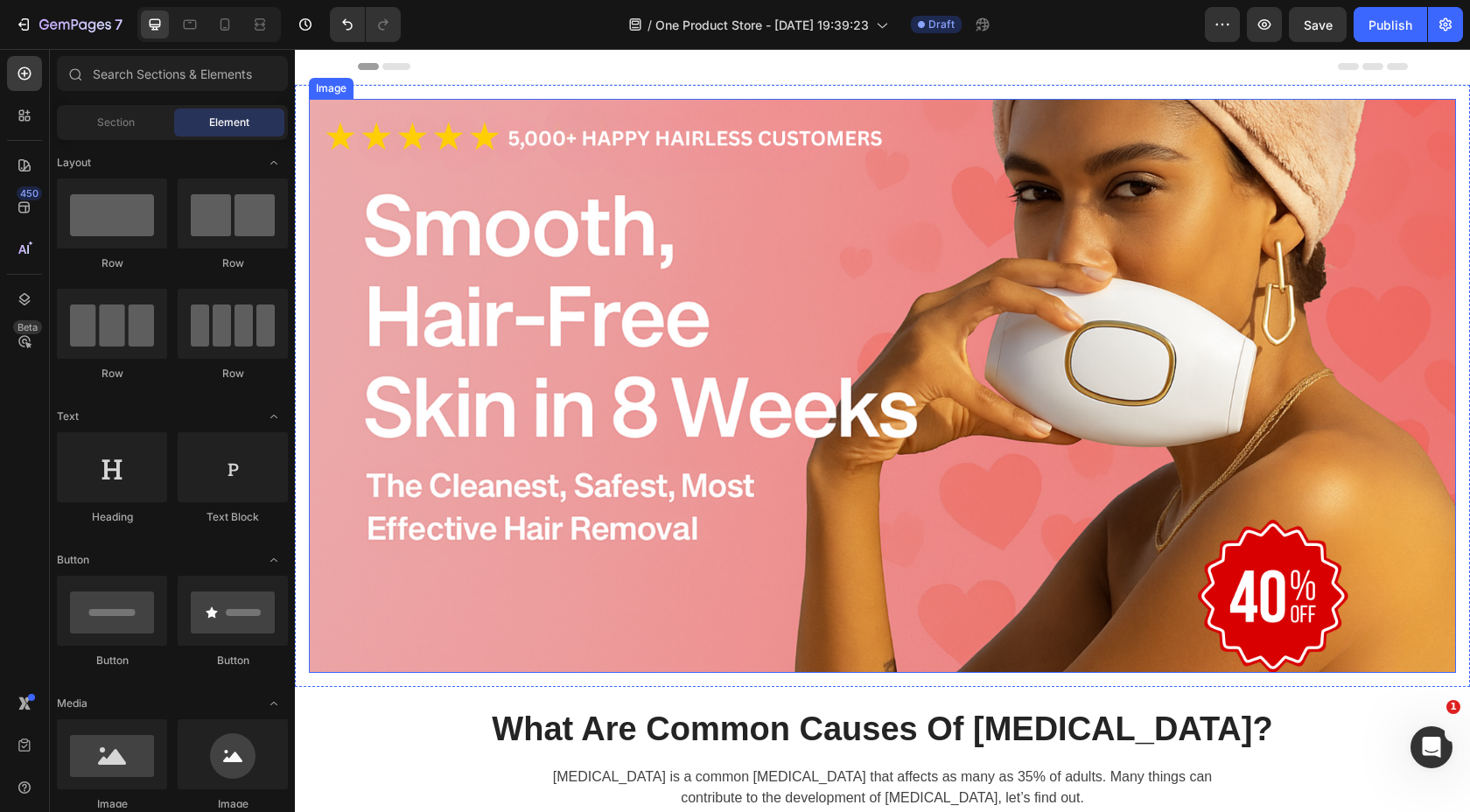
click at [402, 157] on img at bounding box center [882, 385] width 1147 height 574
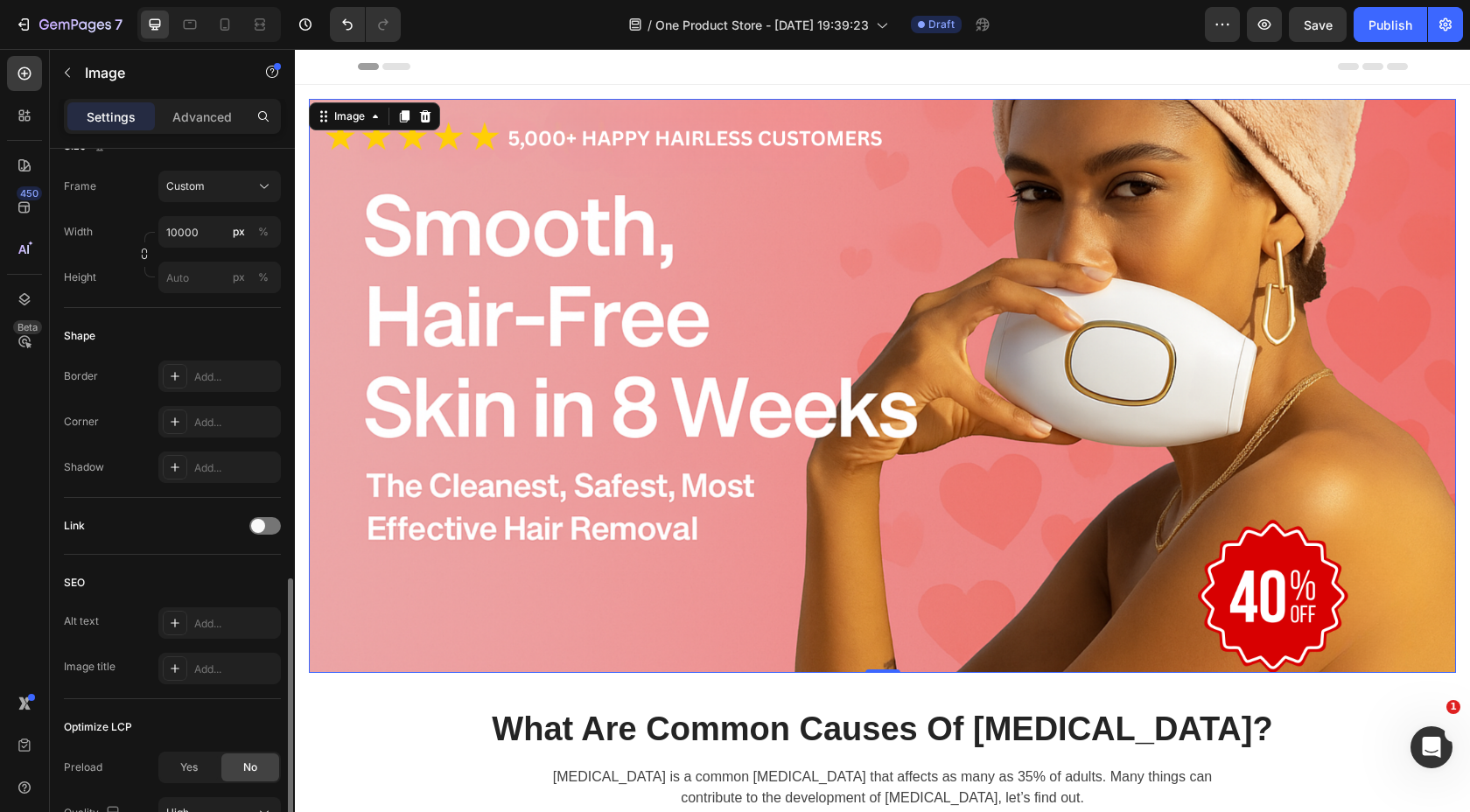
scroll to position [652, 0]
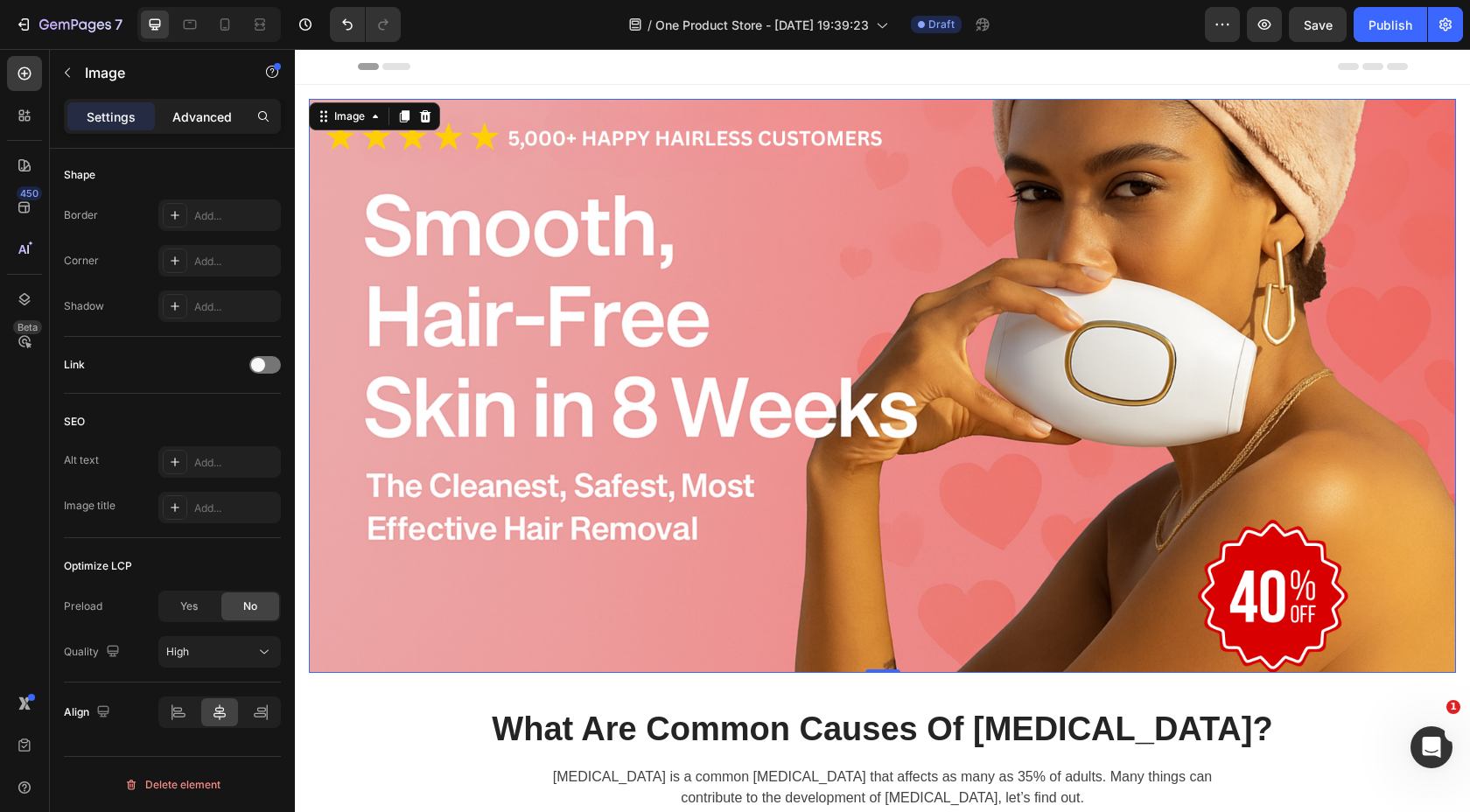
click at [195, 119] on p "Advanced" at bounding box center [202, 116] width 59 height 19
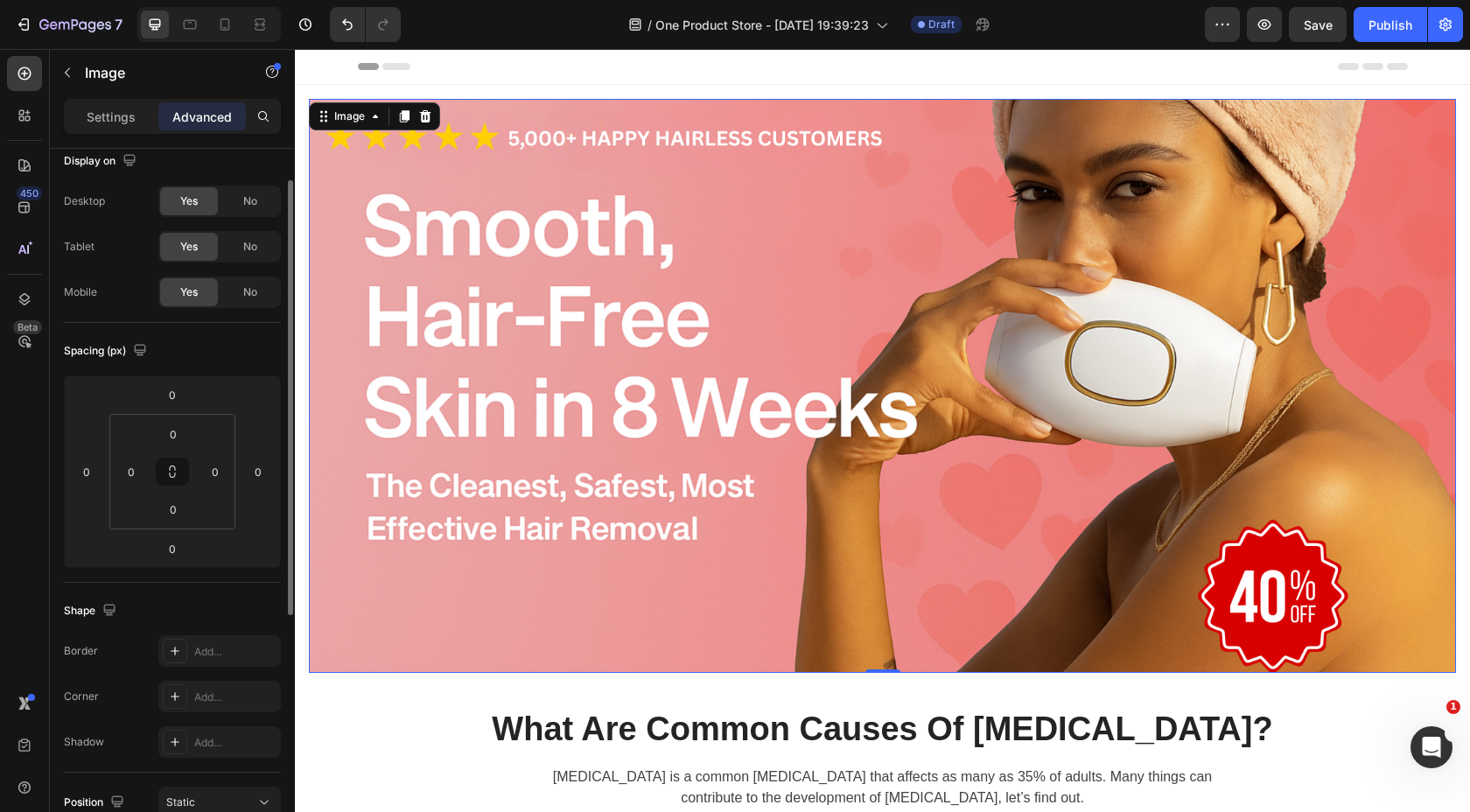
scroll to position [0, 0]
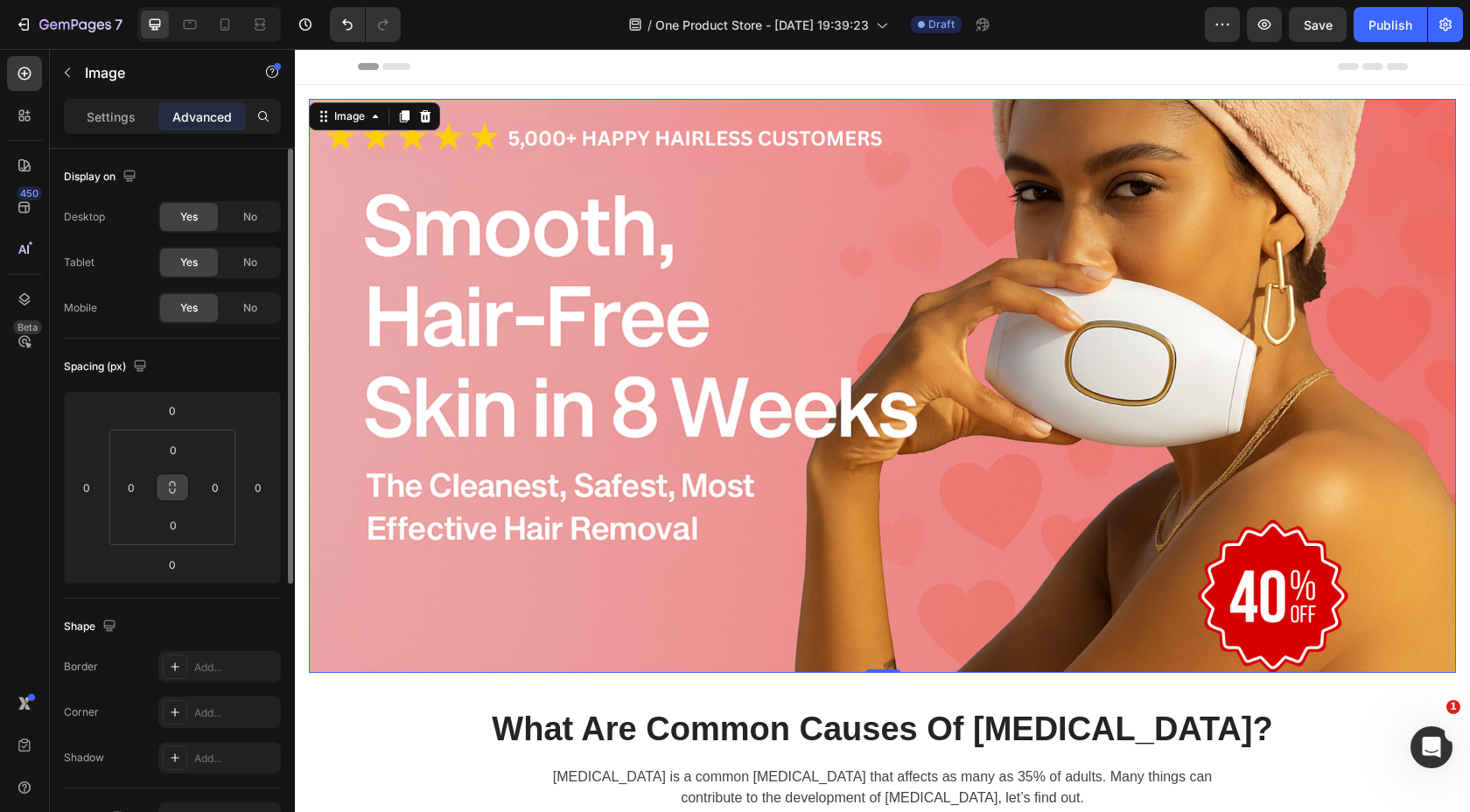
click at [167, 492] on icon at bounding box center [173, 487] width 14 height 14
click at [167, 491] on icon at bounding box center [173, 487] width 14 height 14
click at [132, 489] on input "0" at bounding box center [131, 487] width 26 height 26
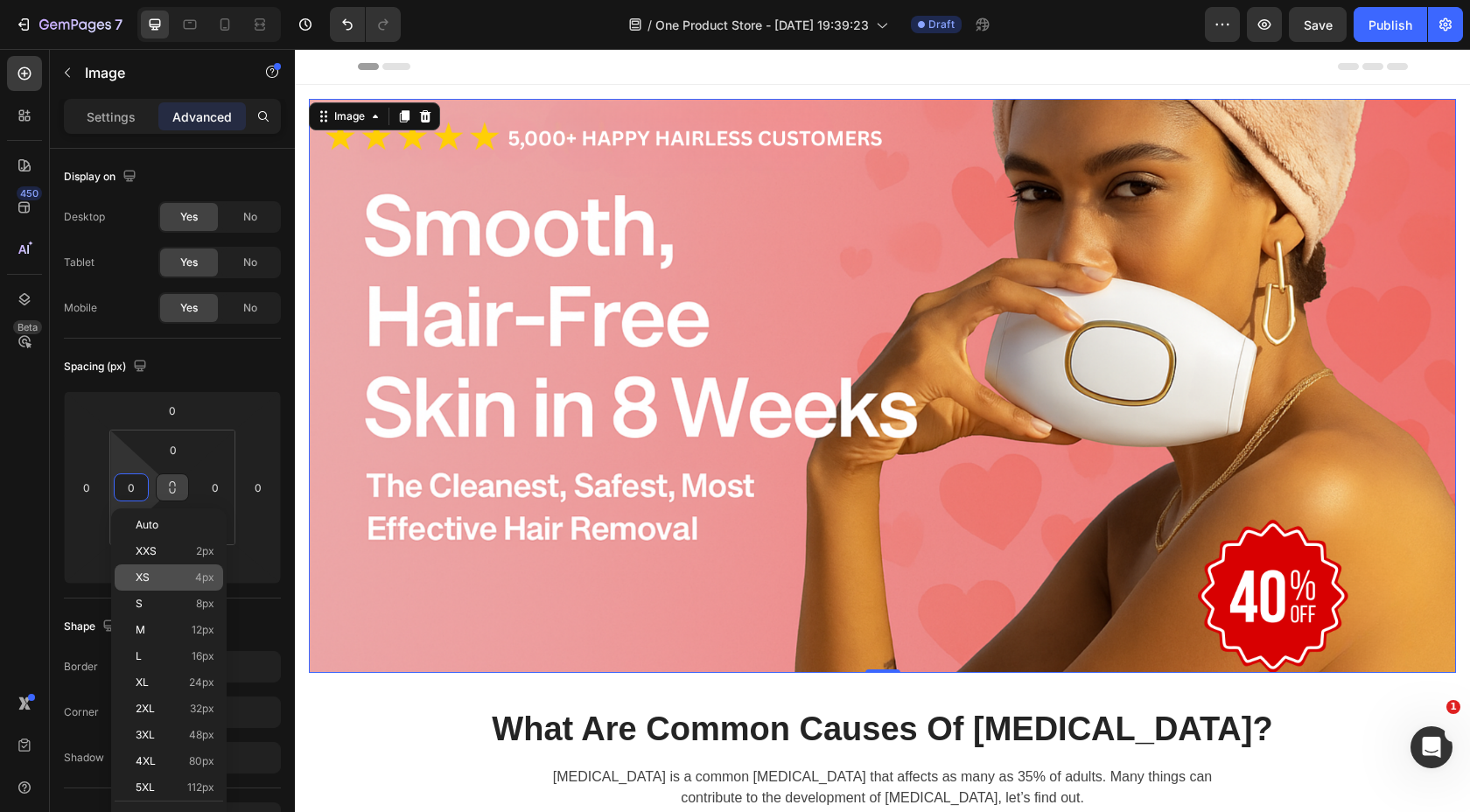
click at [150, 588] on div "XS 4px" at bounding box center [169, 577] width 108 height 26
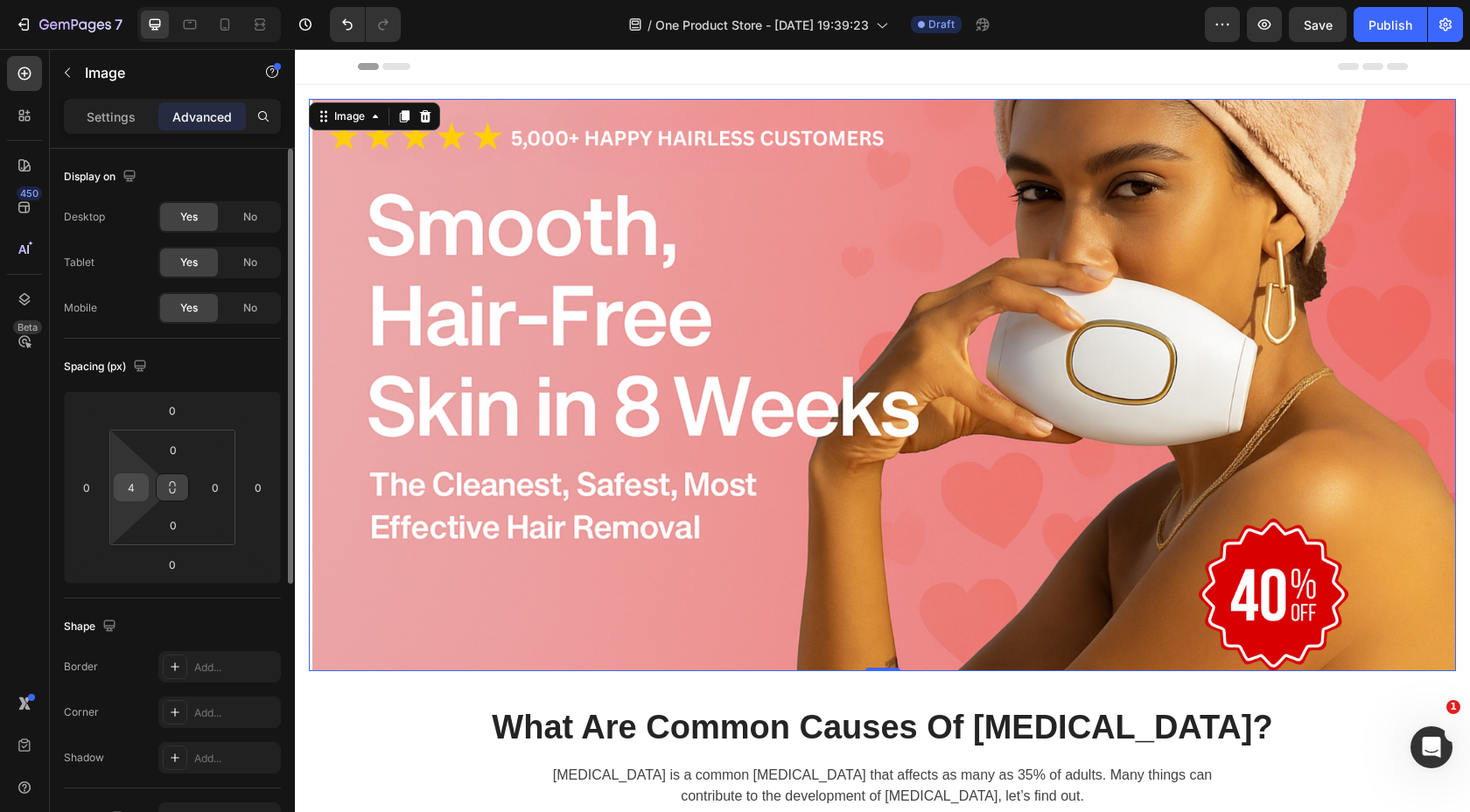
click at [139, 490] on input "4" at bounding box center [131, 487] width 26 height 26
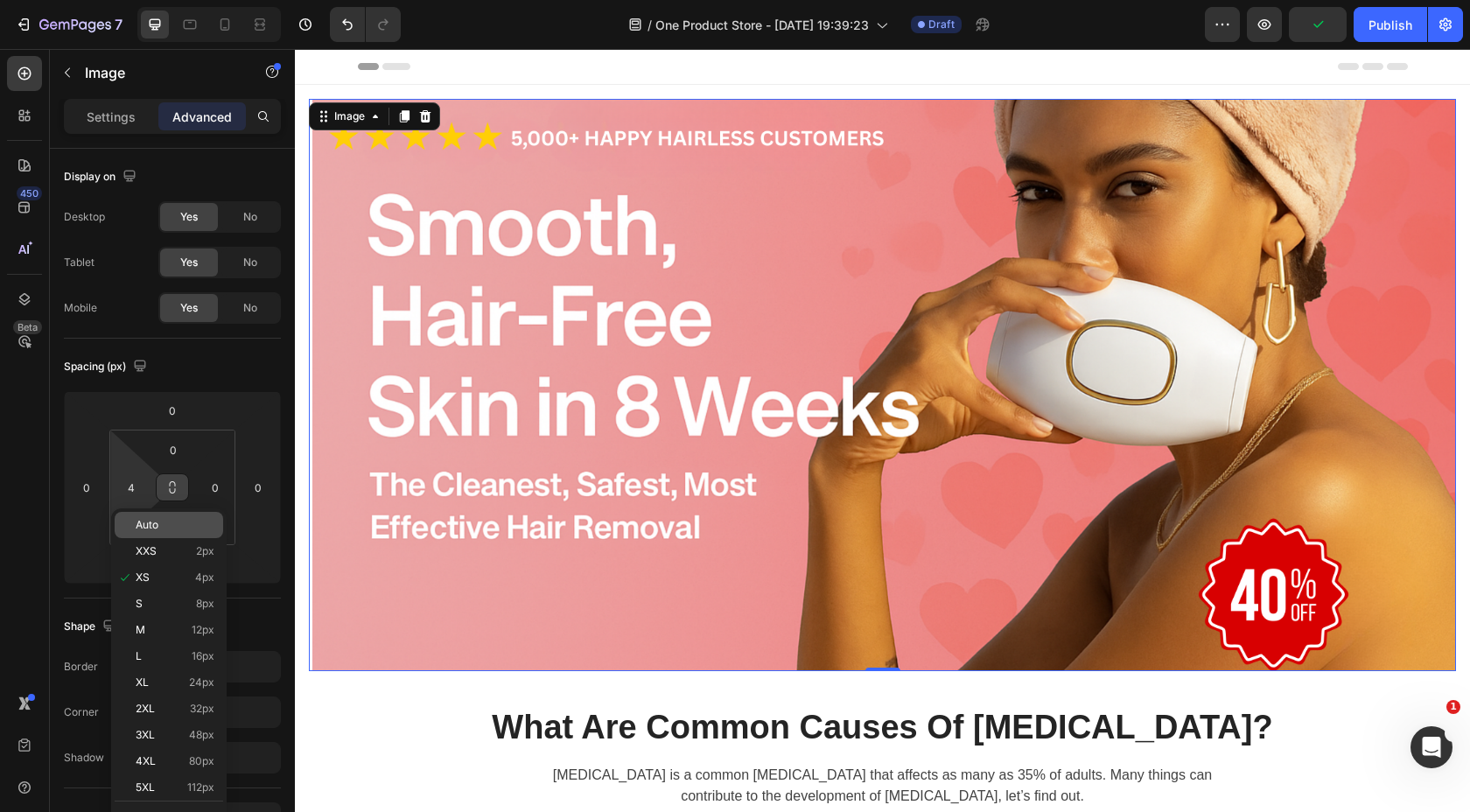
click at [164, 529] on p "Auto" at bounding box center [174, 524] width 79 height 13
type input "Auto"
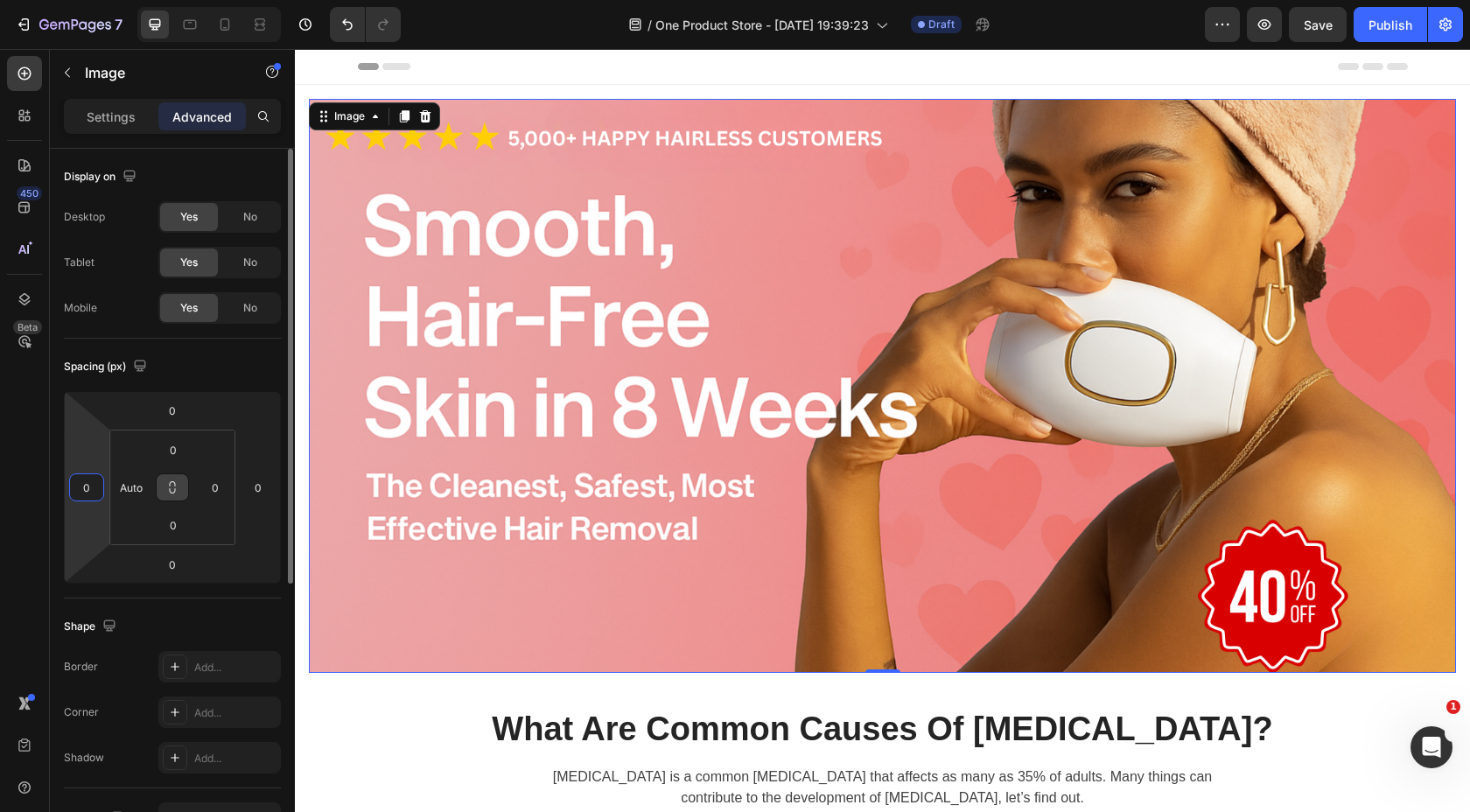
click at [95, 481] on input "0" at bounding box center [86, 487] width 26 height 26
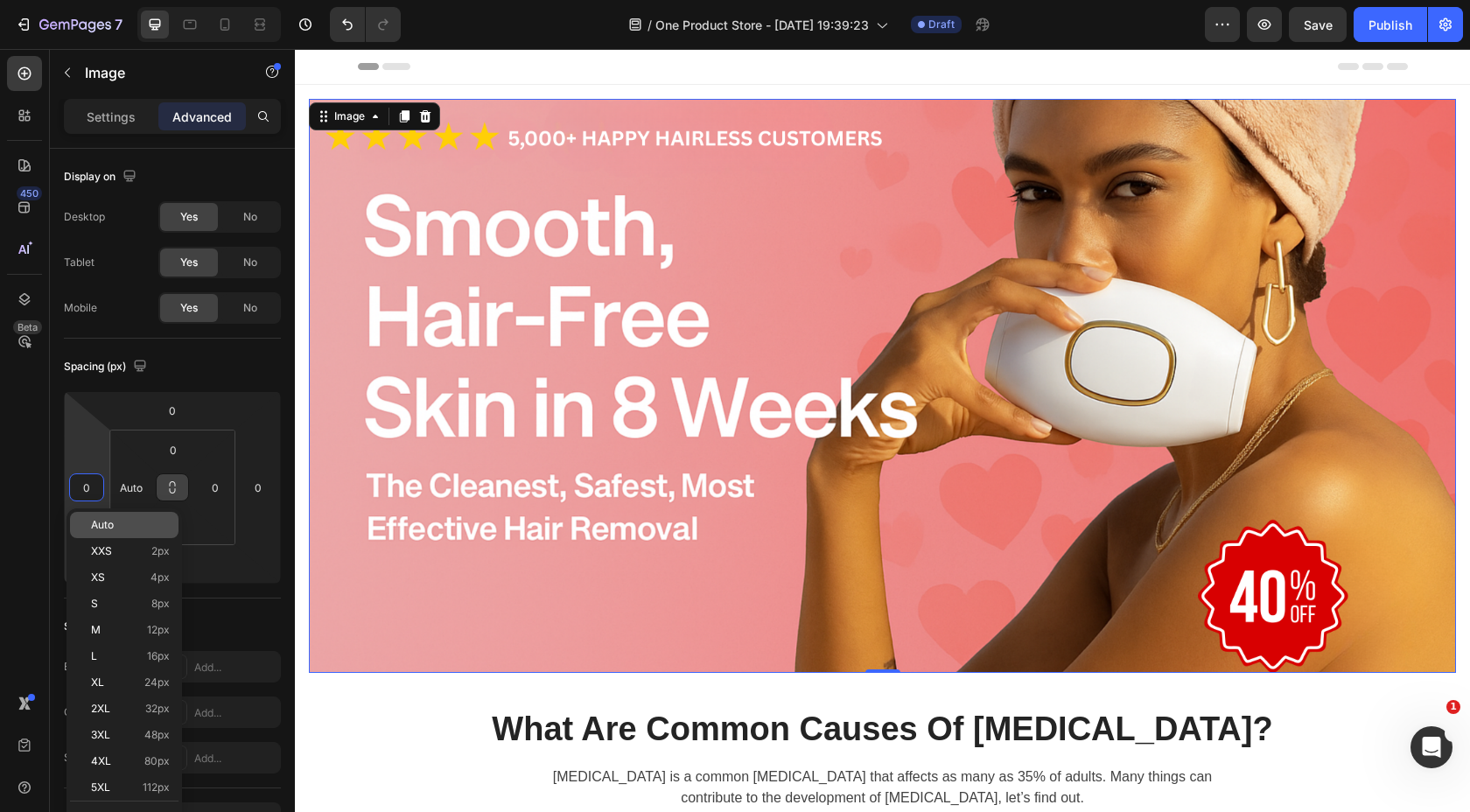
click at [119, 524] on p "Auto" at bounding box center [130, 524] width 79 height 13
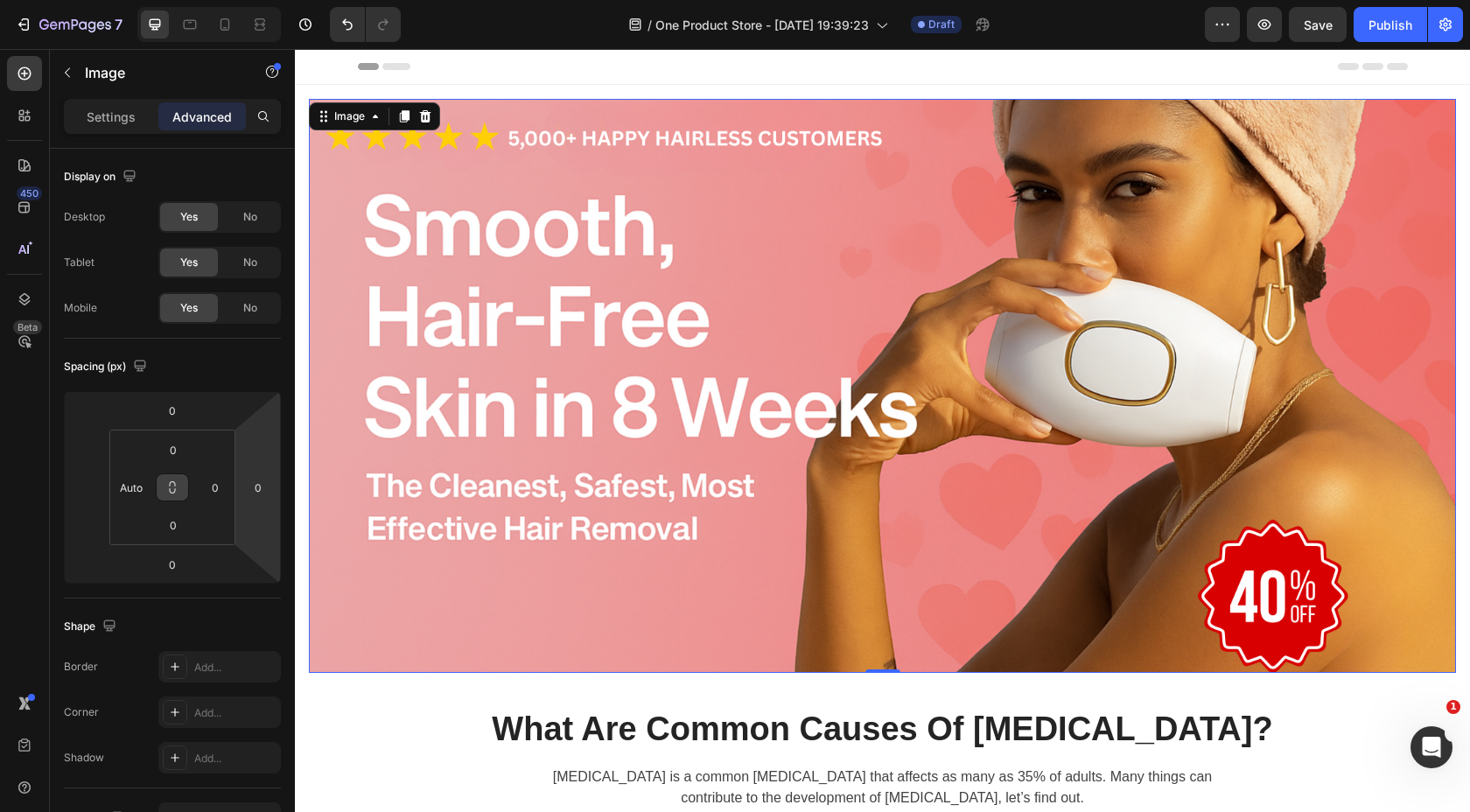
click at [486, 381] on img at bounding box center [882, 385] width 1147 height 574
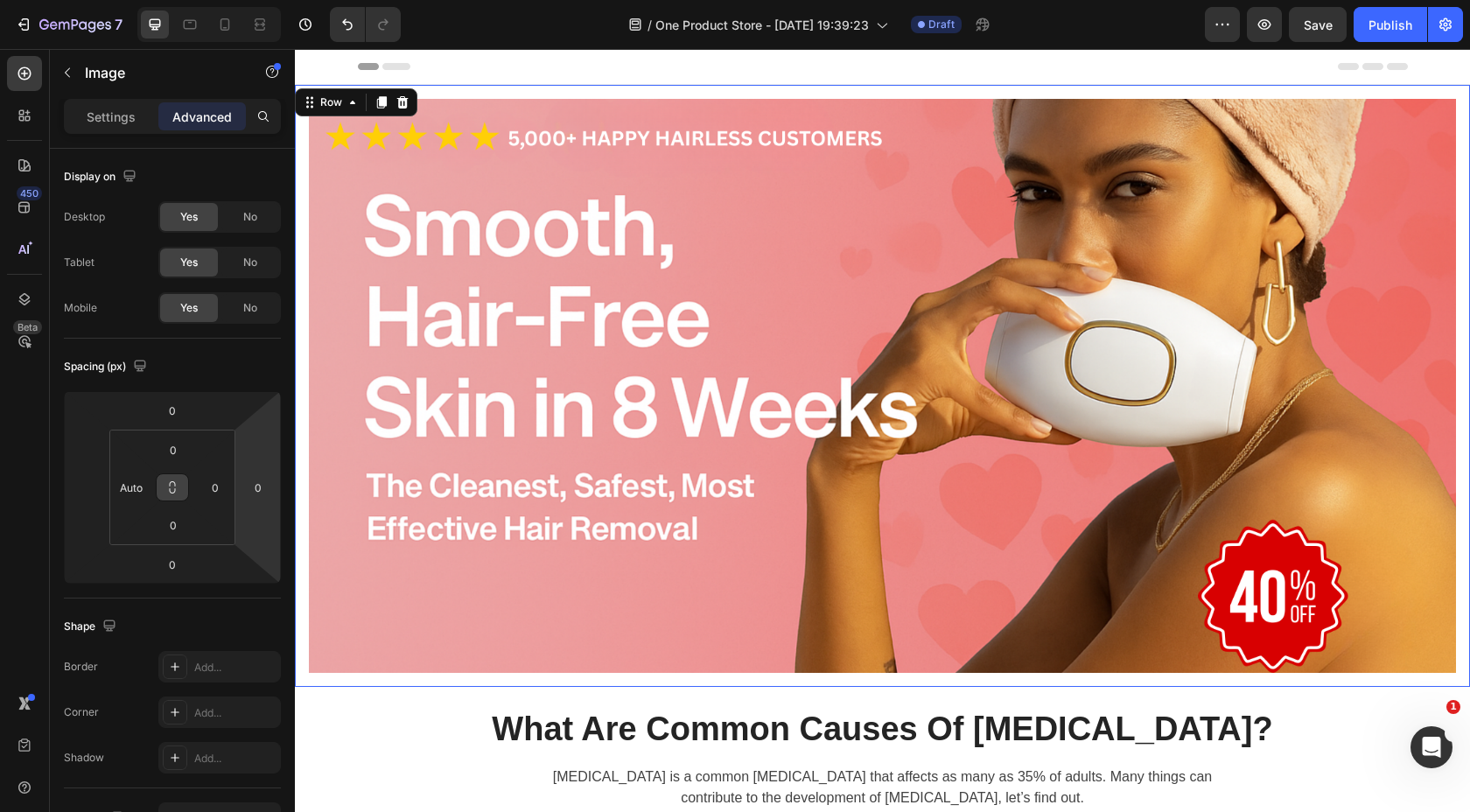
click at [300, 215] on div "Image Row 0" at bounding box center [883, 386] width 1176 height 602
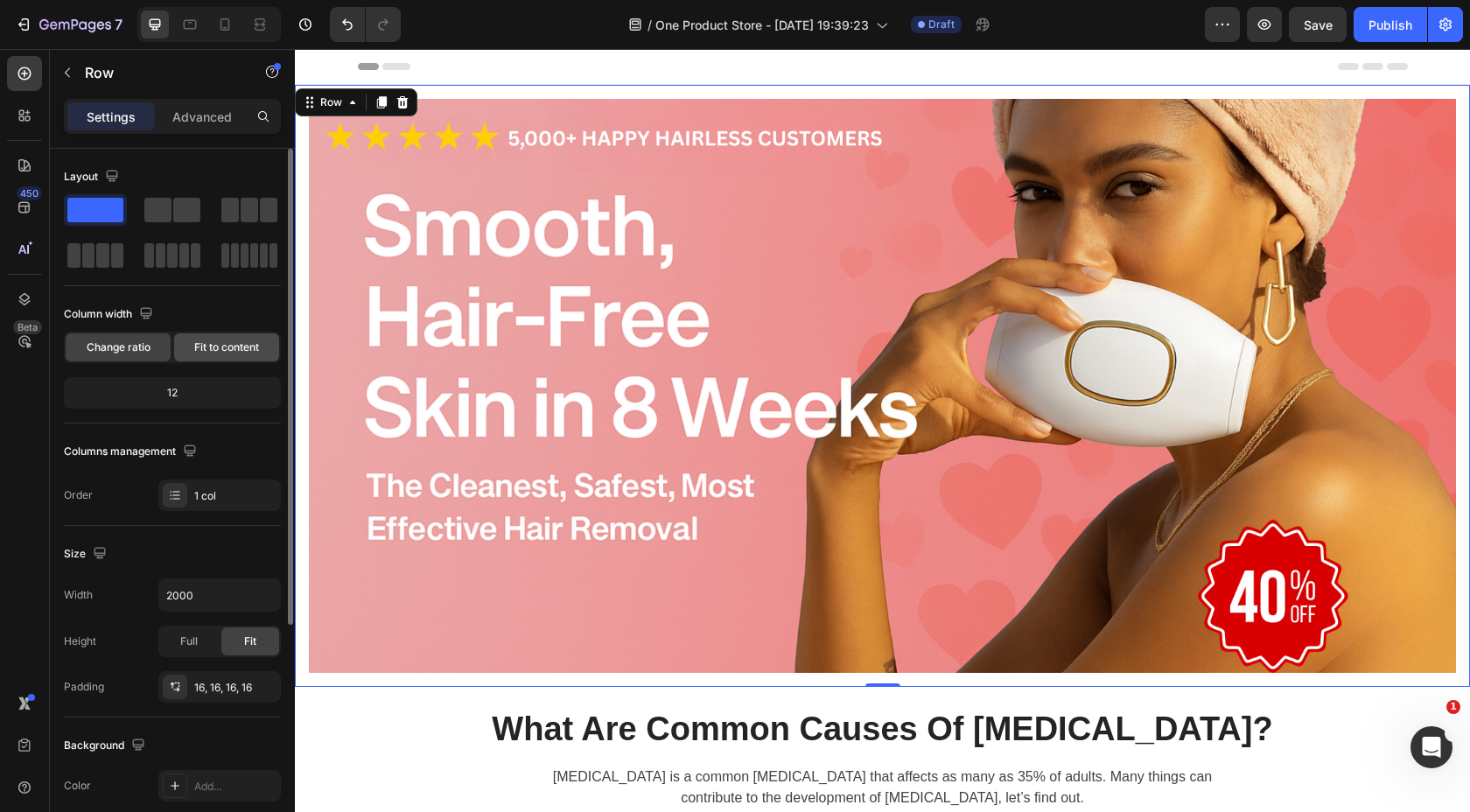
click at [205, 344] on span "Fit to content" at bounding box center [226, 347] width 64 height 16
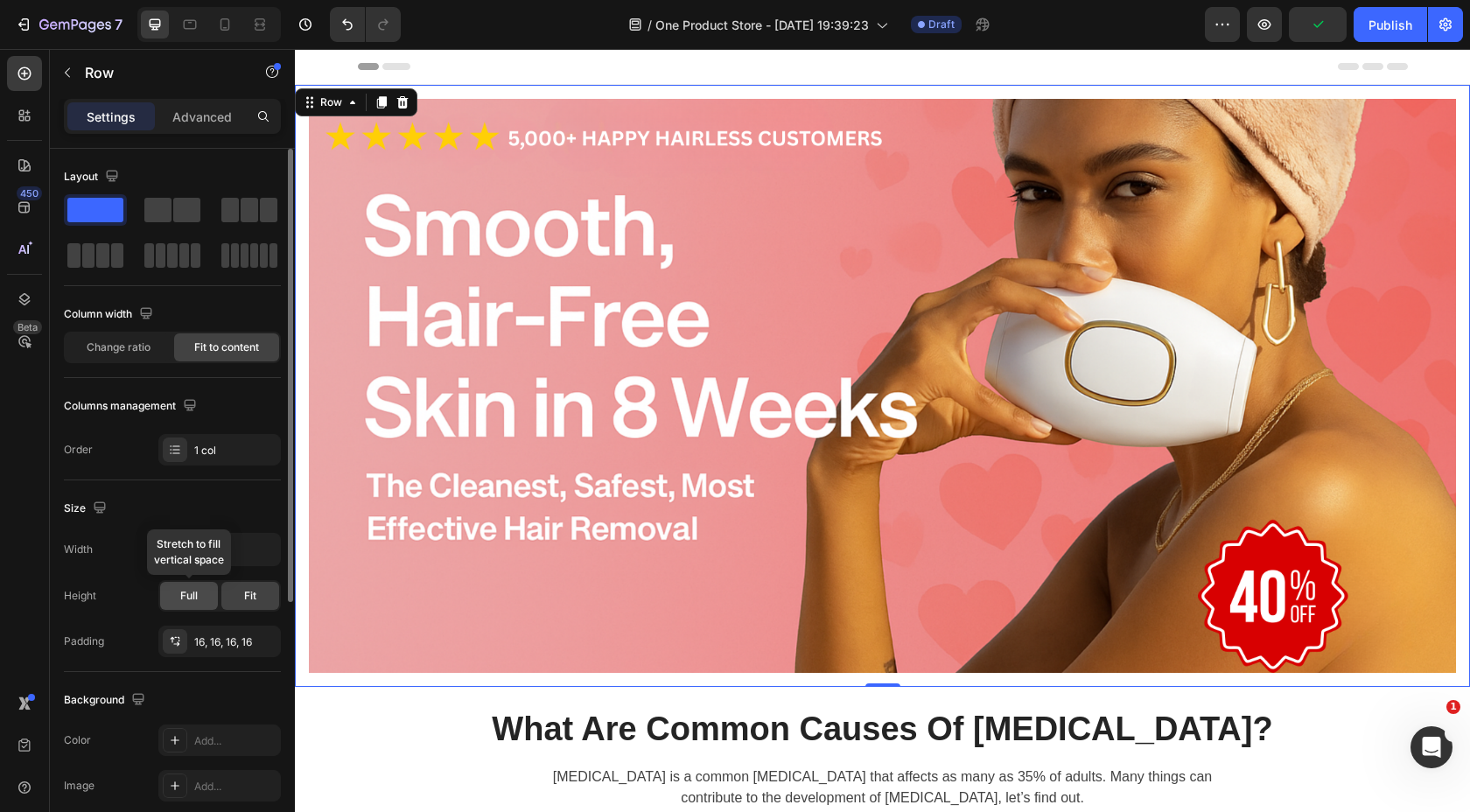
click at [193, 597] on span "Full" at bounding box center [189, 596] width 18 height 16
click at [240, 598] on div "Fit" at bounding box center [250, 596] width 58 height 28
click at [254, 638] on button "button" at bounding box center [263, 641] width 21 height 21
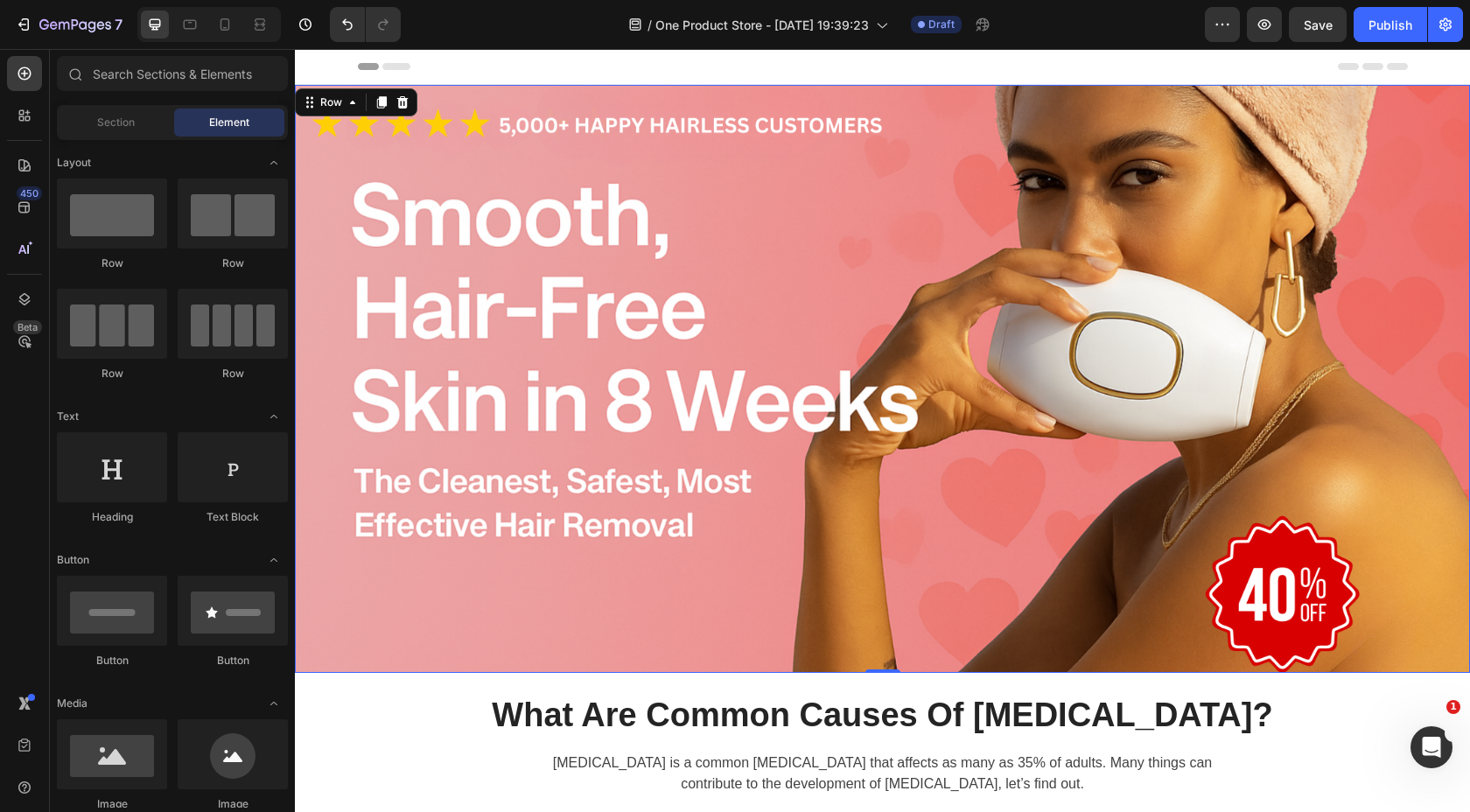
click at [793, 69] on div "Header" at bounding box center [882, 66] width 1050 height 35
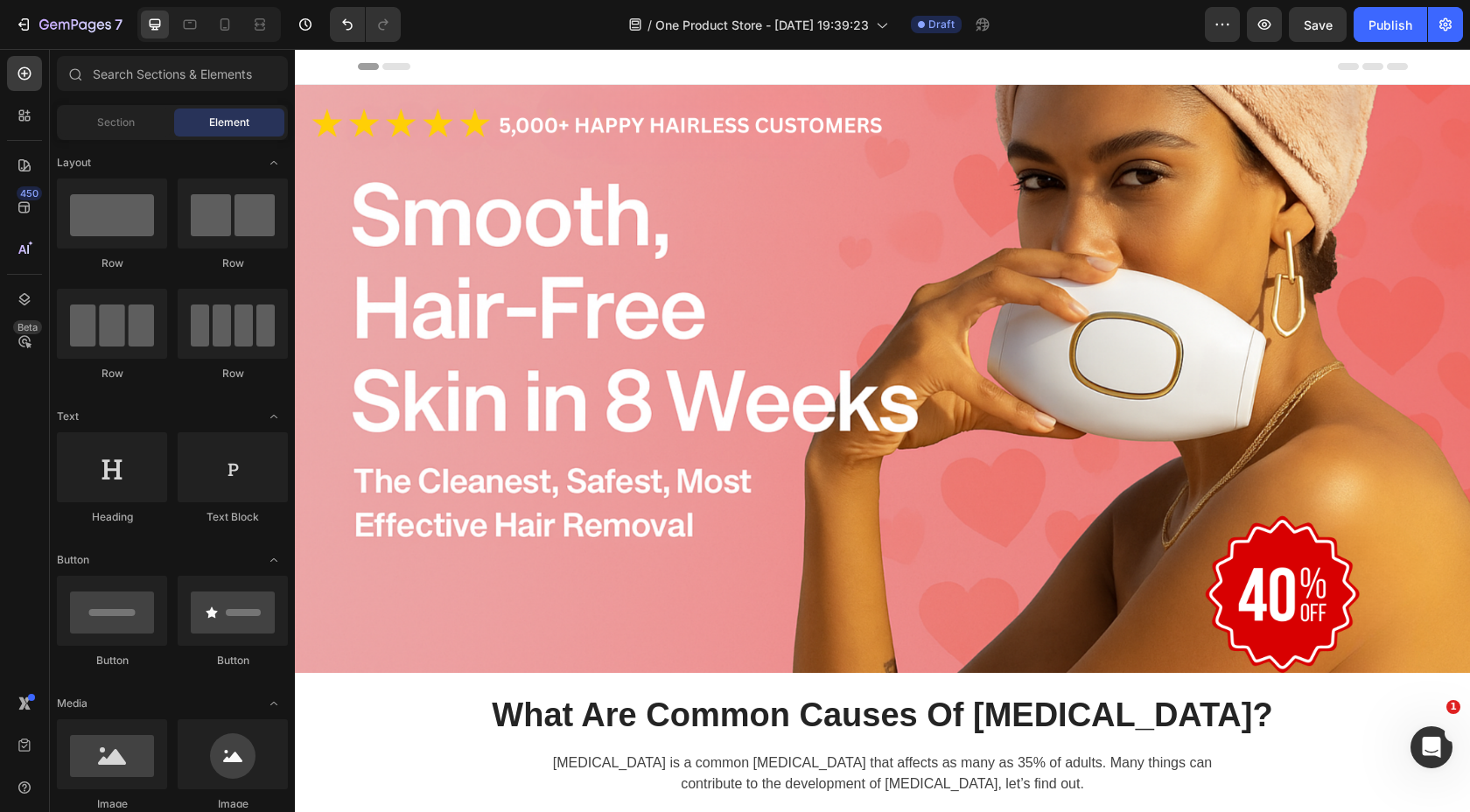
click at [625, 64] on div "Header" at bounding box center [882, 66] width 1050 height 35
click at [849, 71] on div "Header" at bounding box center [882, 66] width 1050 height 35
click at [329, 65] on span "Header" at bounding box center [348, 66] width 39 height 18
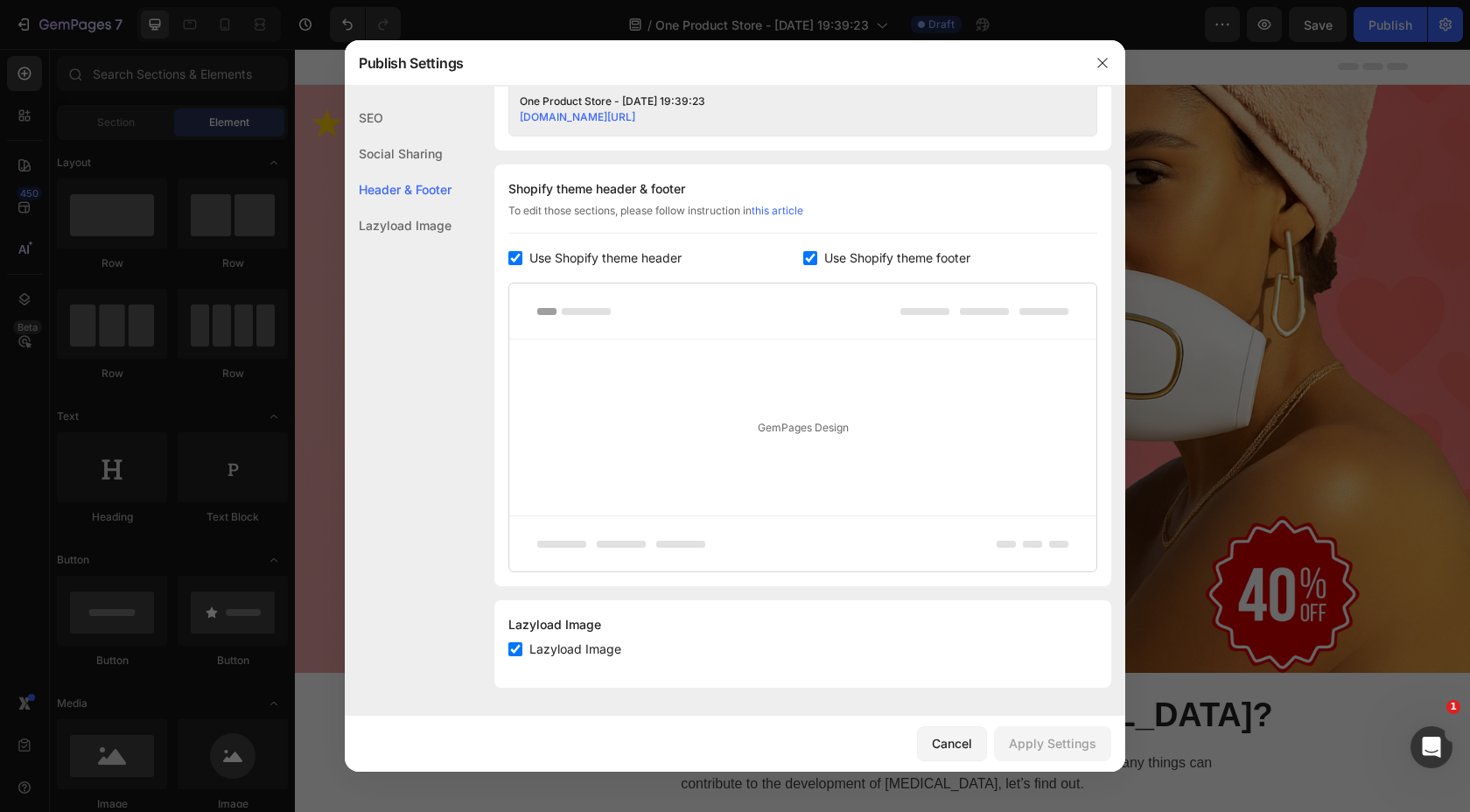
scroll to position [759, 0]
click at [1103, 69] on icon "button" at bounding box center [1102, 62] width 14 height 14
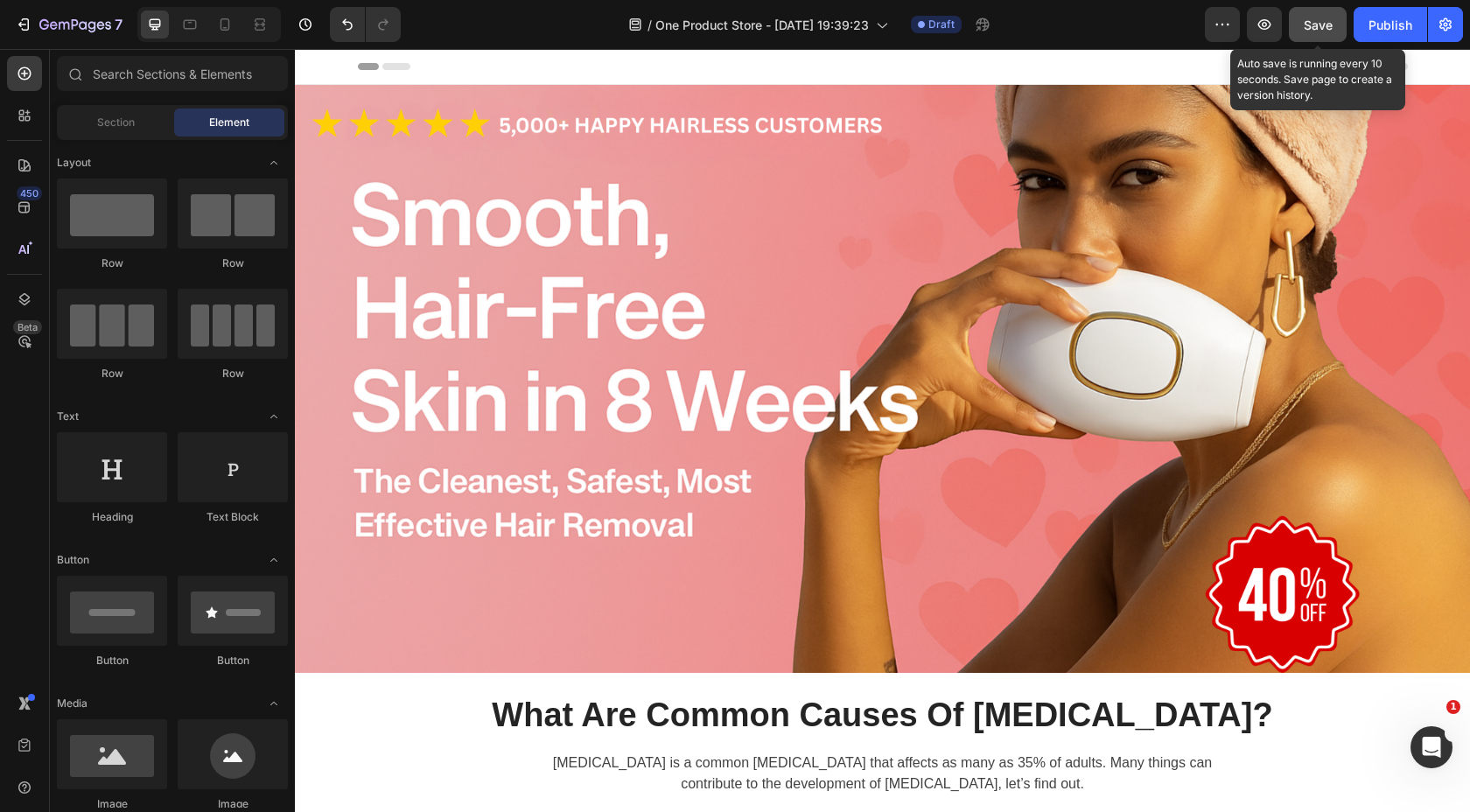
click at [1316, 37] on button "Save" at bounding box center [1317, 24] width 58 height 35
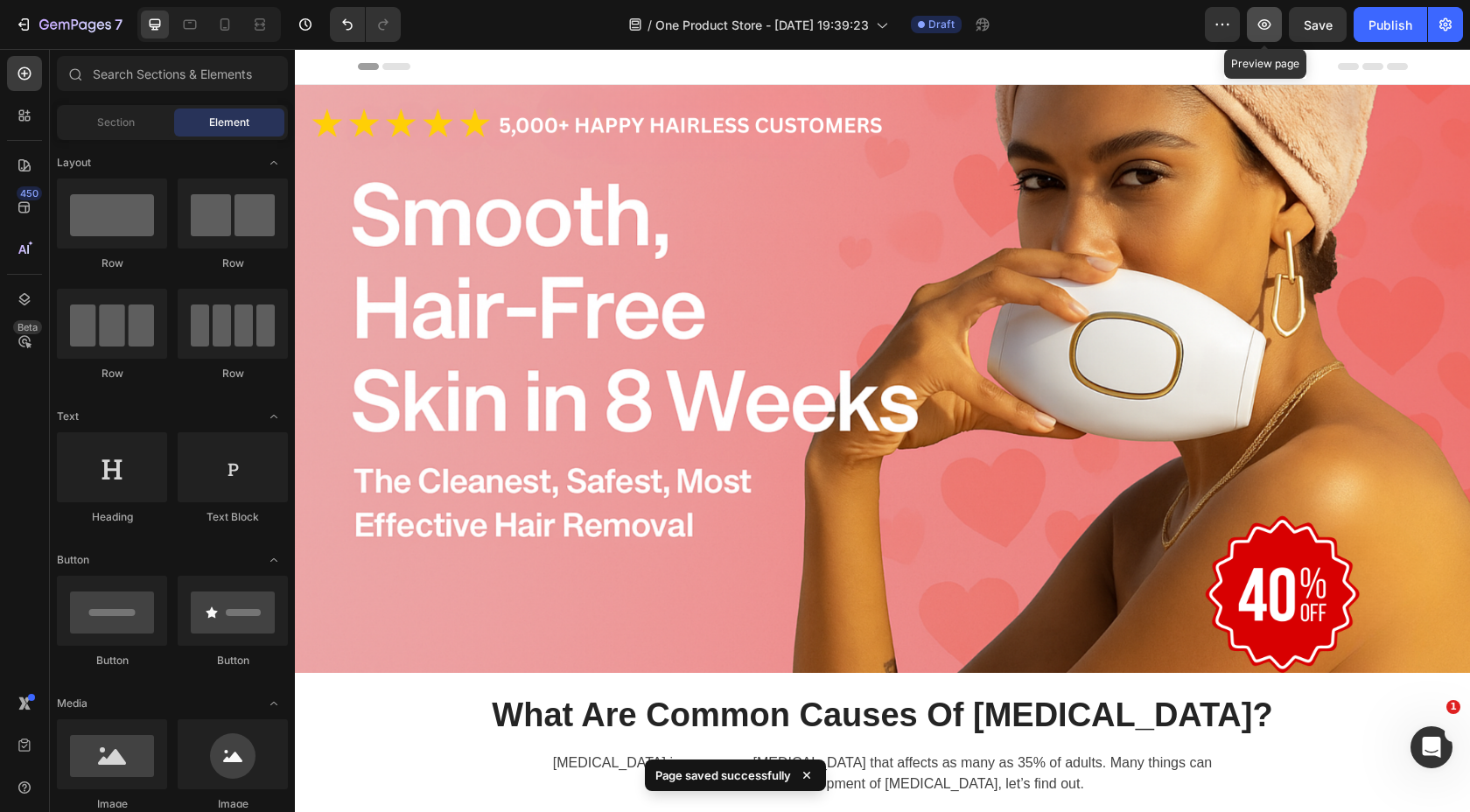
click at [1264, 19] on icon "button" at bounding box center [1264, 24] width 13 height 11
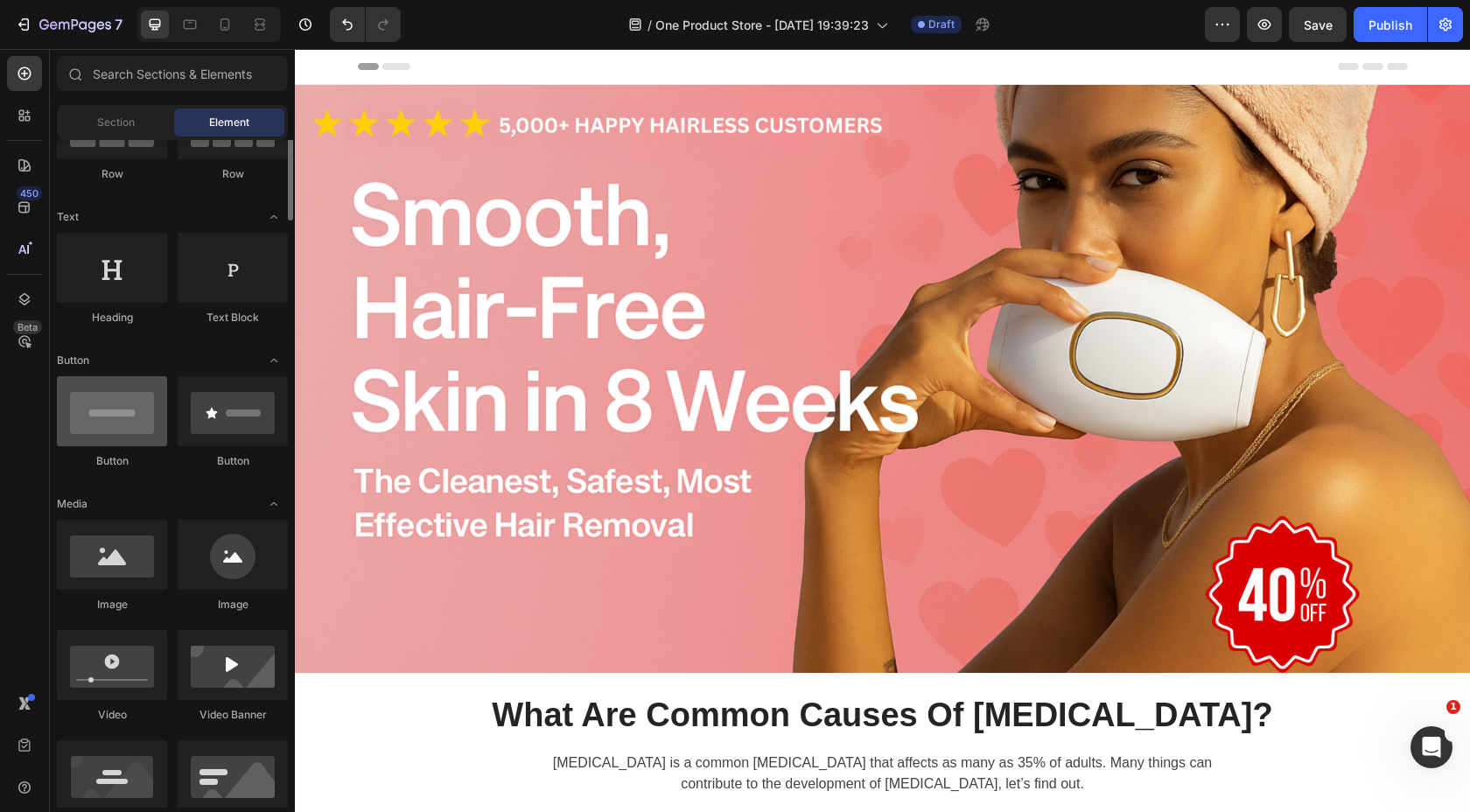
scroll to position [148, 0]
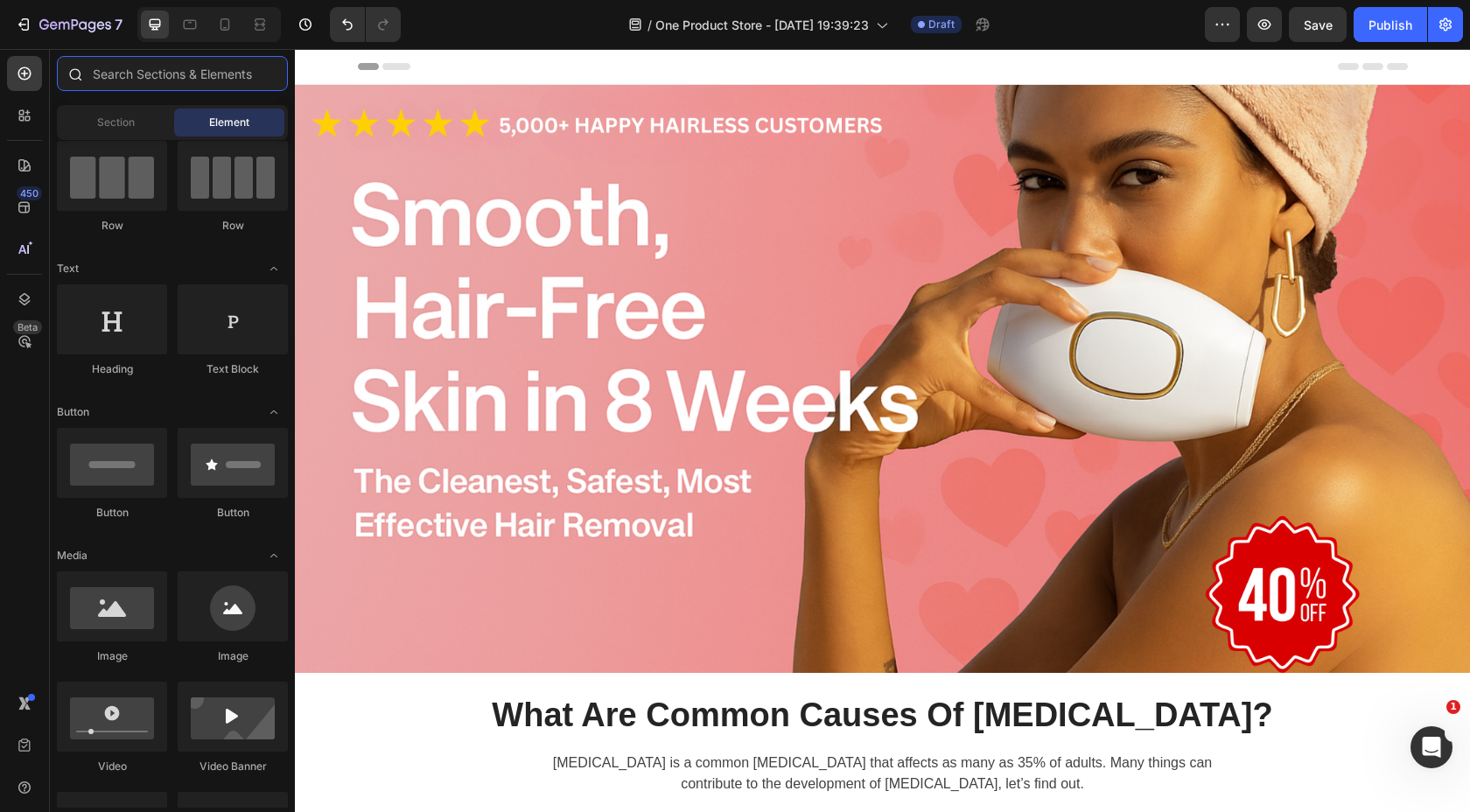
click at [181, 80] on input "text" at bounding box center [172, 73] width 231 height 35
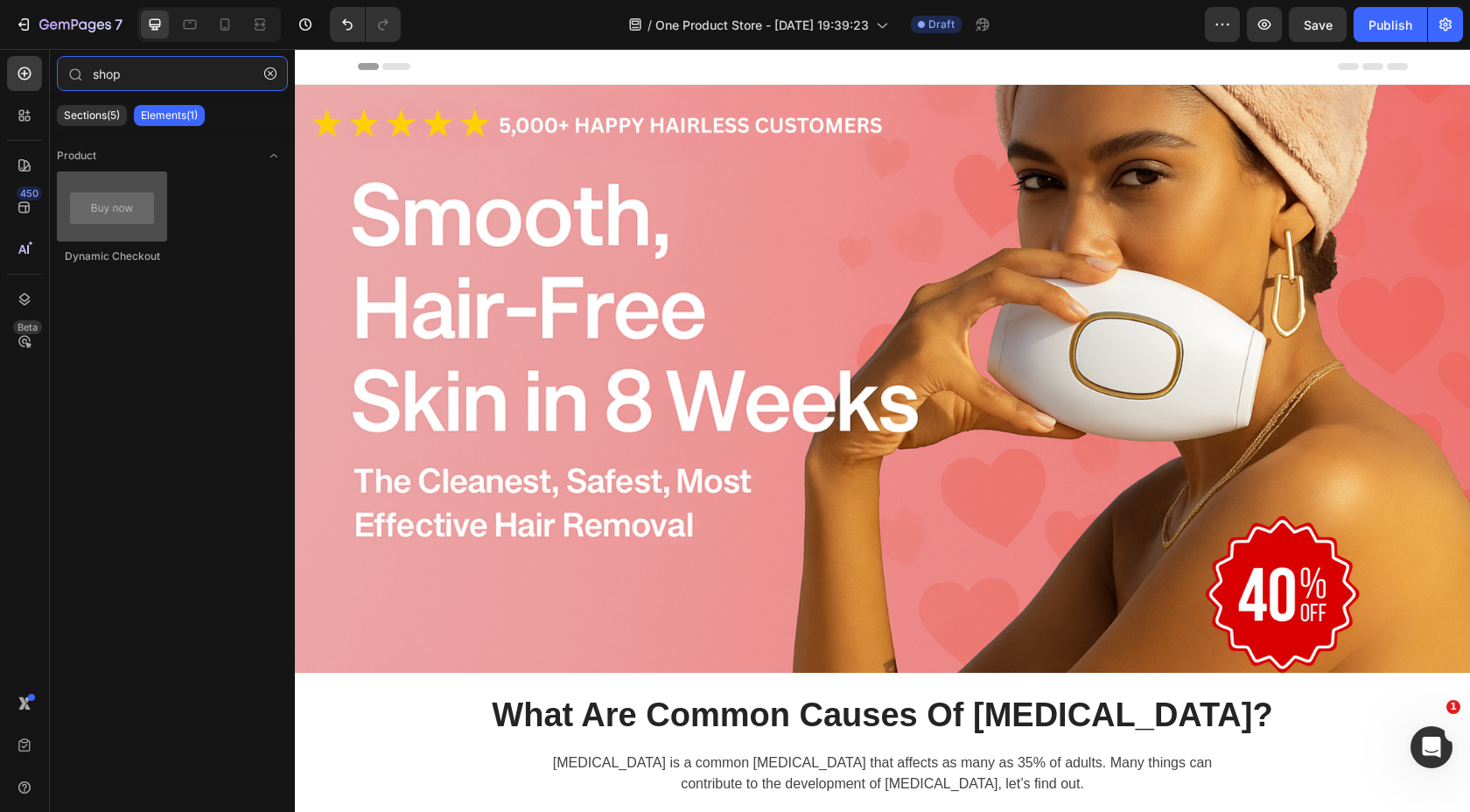
type input "shop"
drag, startPoint x: 105, startPoint y: 204, endPoint x: 91, endPoint y: 179, distance: 28.7
click at [91, 179] on div at bounding box center [111, 207] width 110 height 70
click at [270, 81] on button "button" at bounding box center [270, 73] width 28 height 28
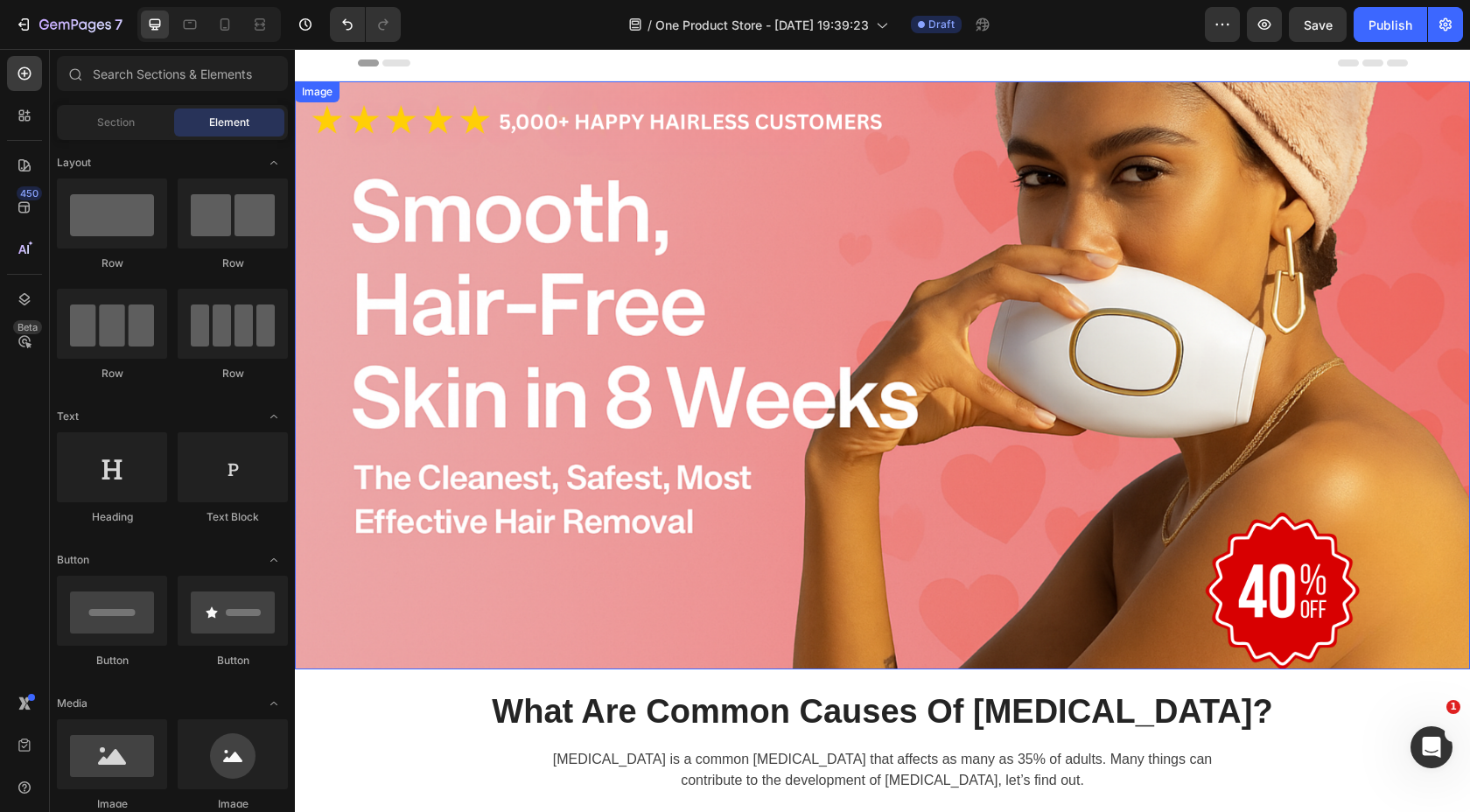
scroll to position [0, 0]
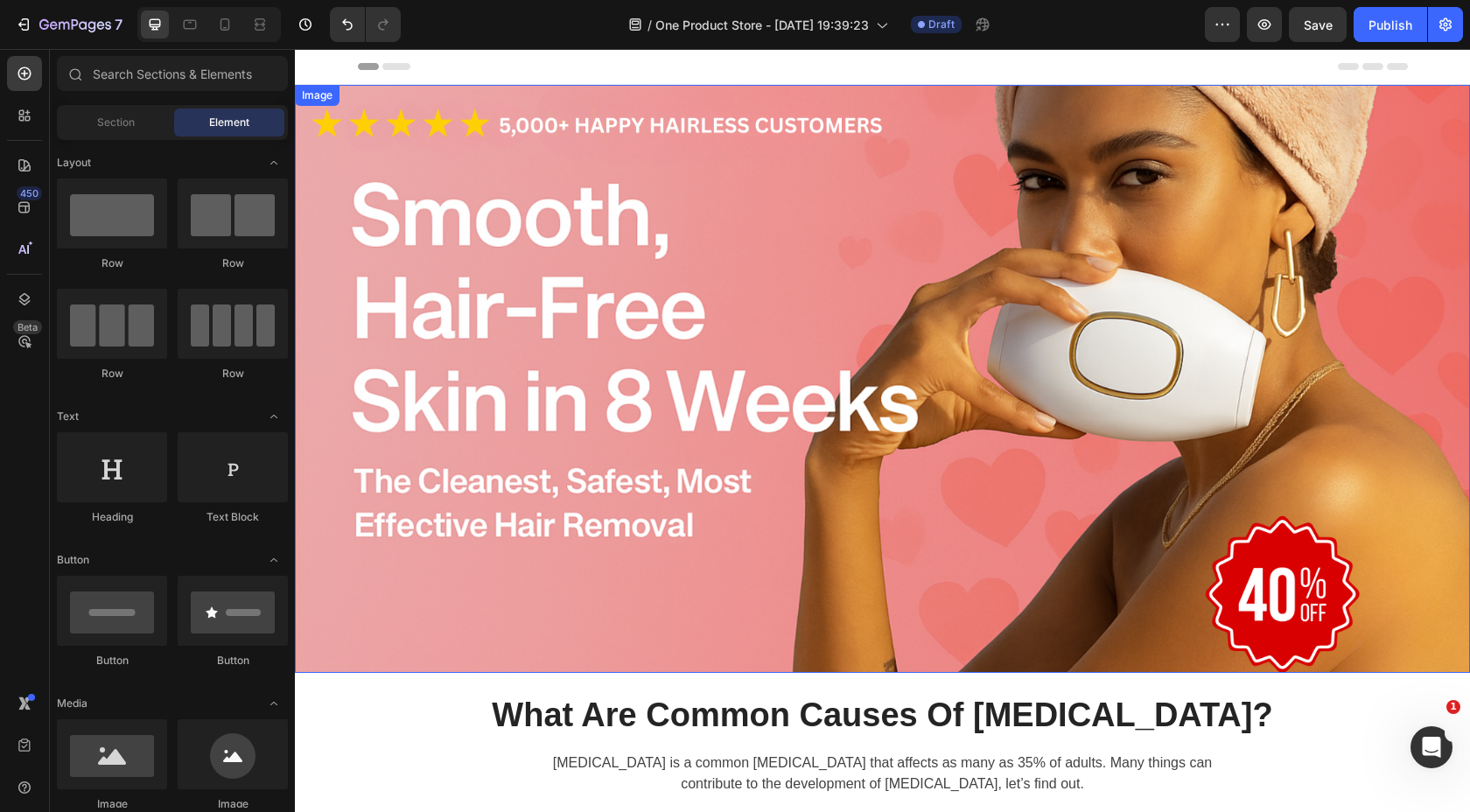
click at [502, 192] on img at bounding box center [883, 378] width 1176 height 588
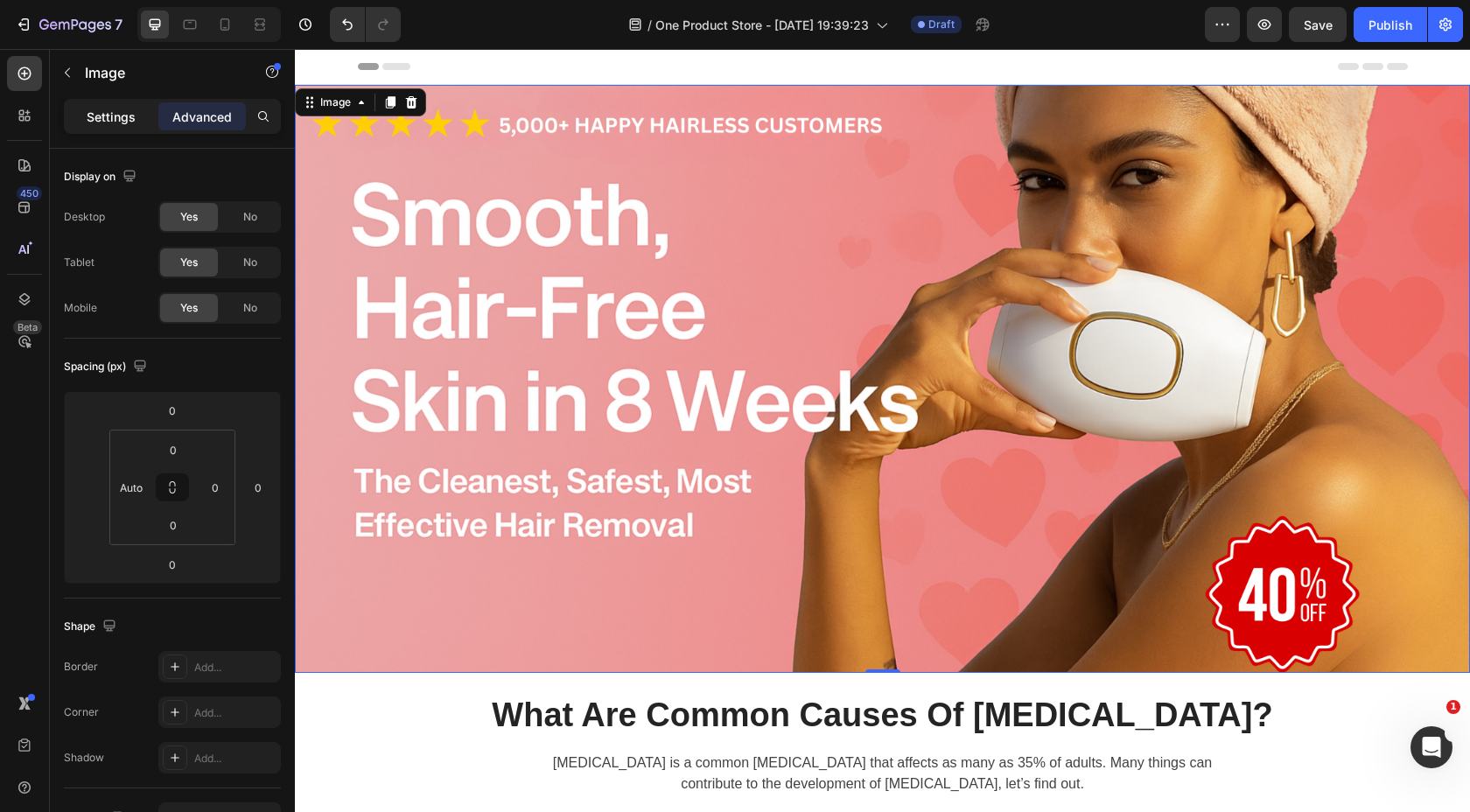
click at [133, 121] on p "Settings" at bounding box center [111, 116] width 49 height 19
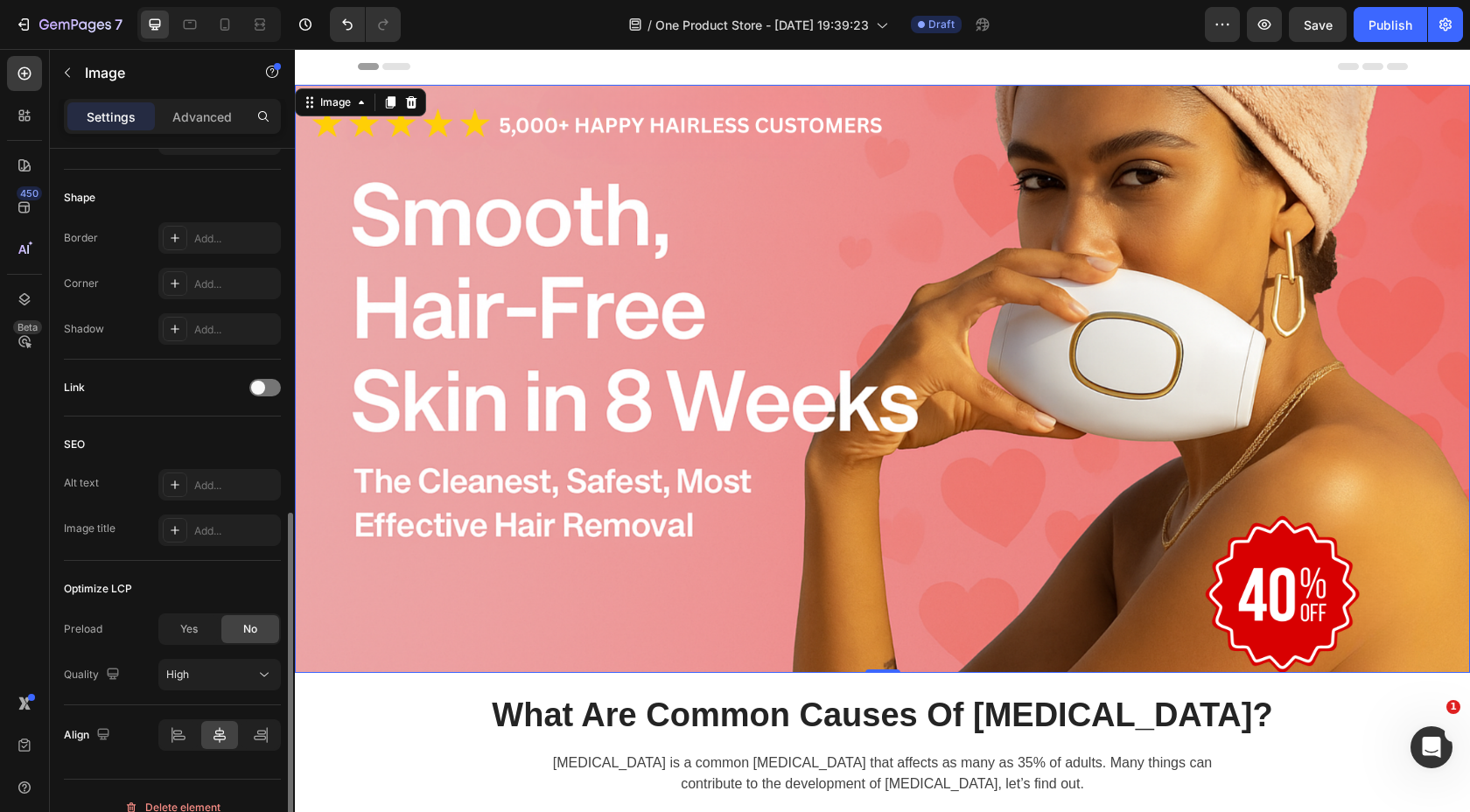
scroll to position [652, 0]
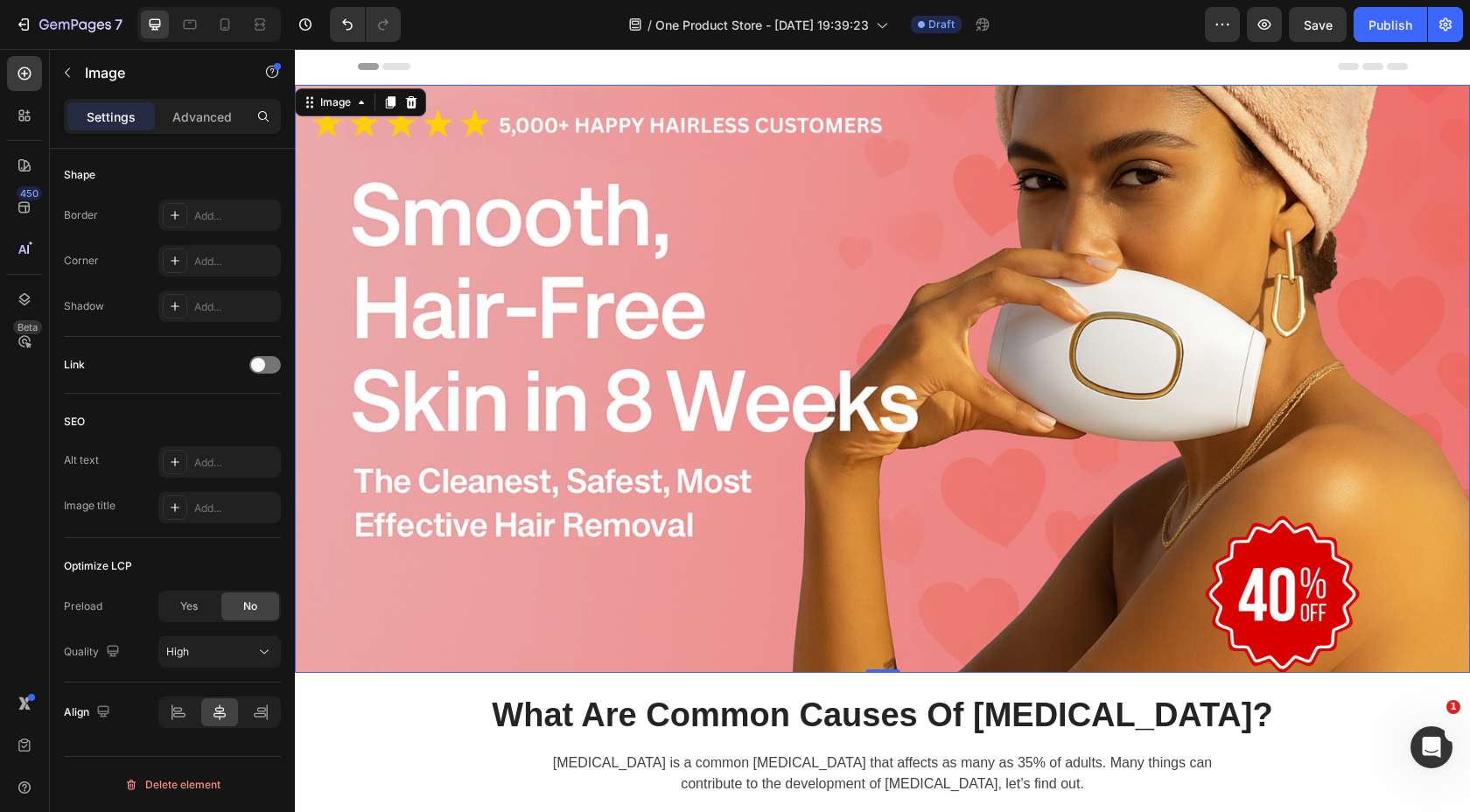
click at [463, 428] on img at bounding box center [883, 378] width 1176 height 588
click at [368, 106] on icon at bounding box center [362, 102] width 14 height 14
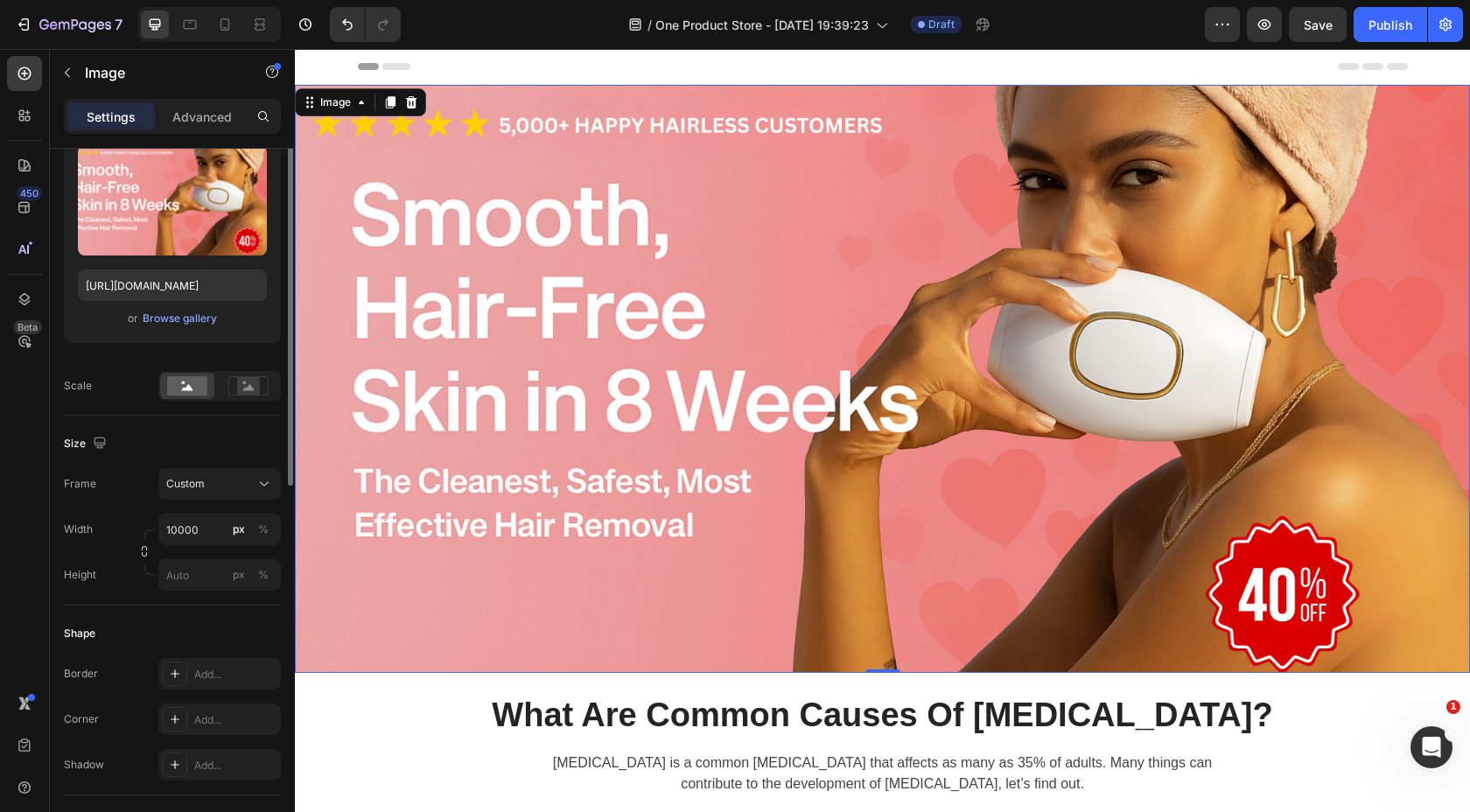
scroll to position [0, 0]
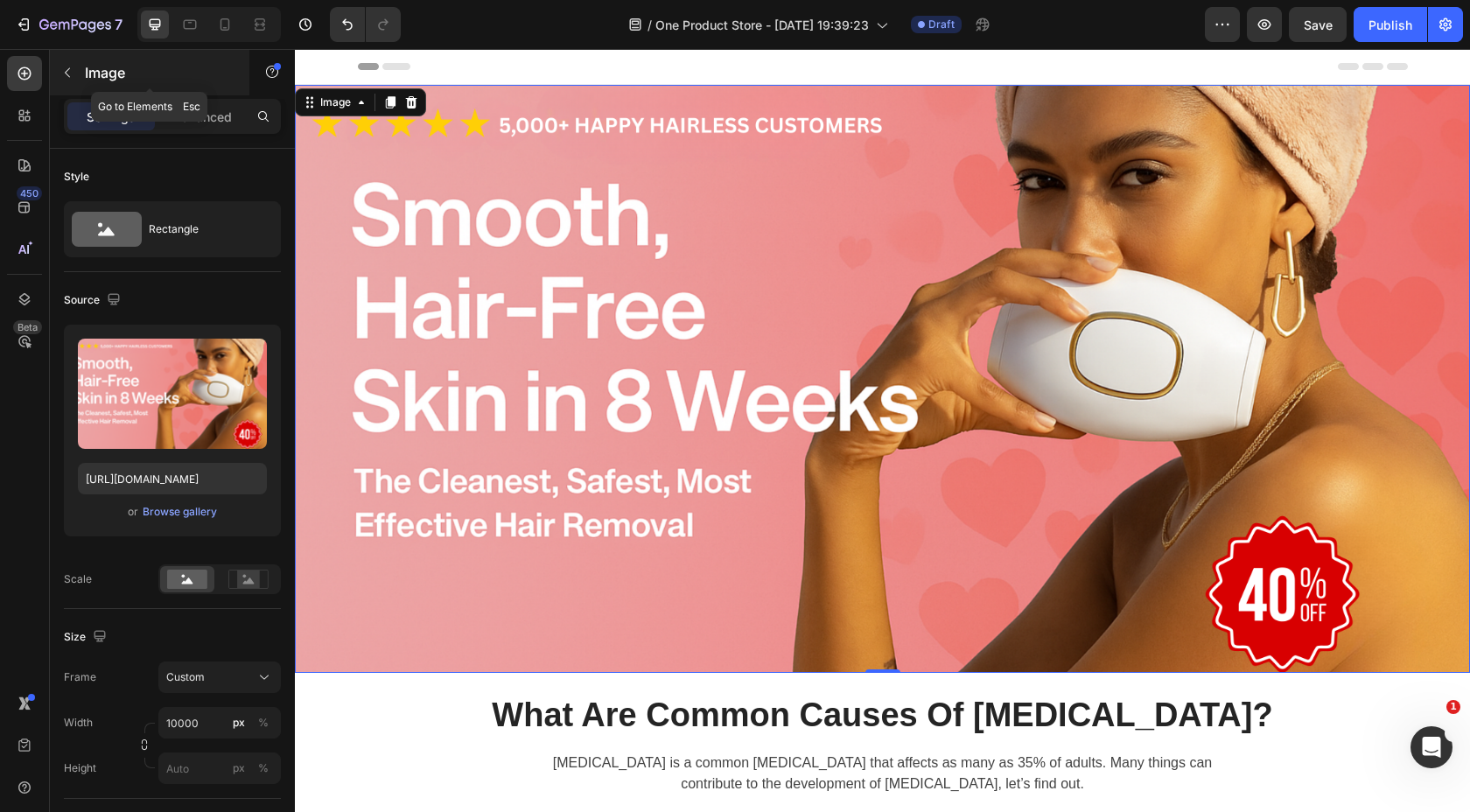
click at [77, 72] on button "button" at bounding box center [67, 72] width 28 height 28
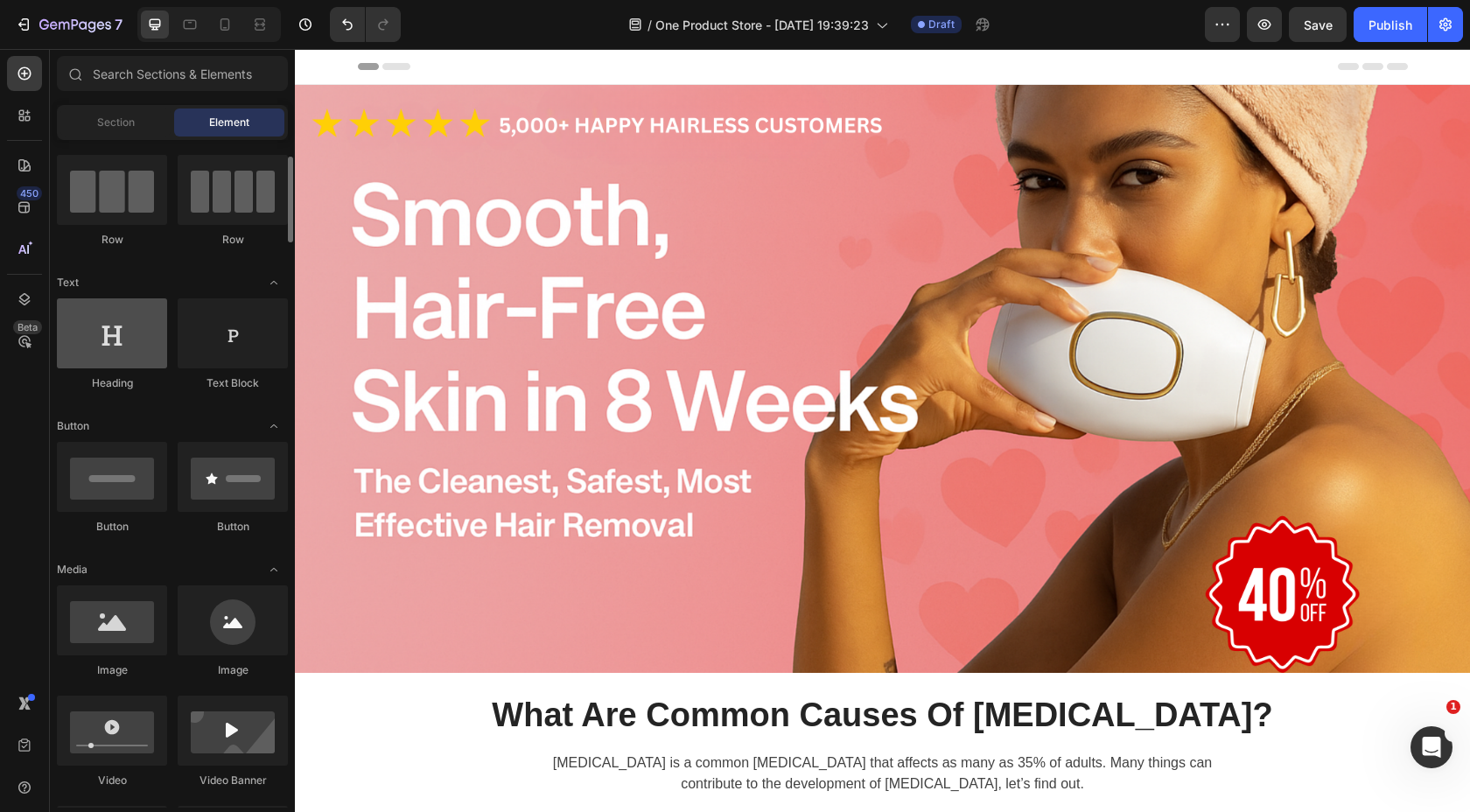
scroll to position [135, 0]
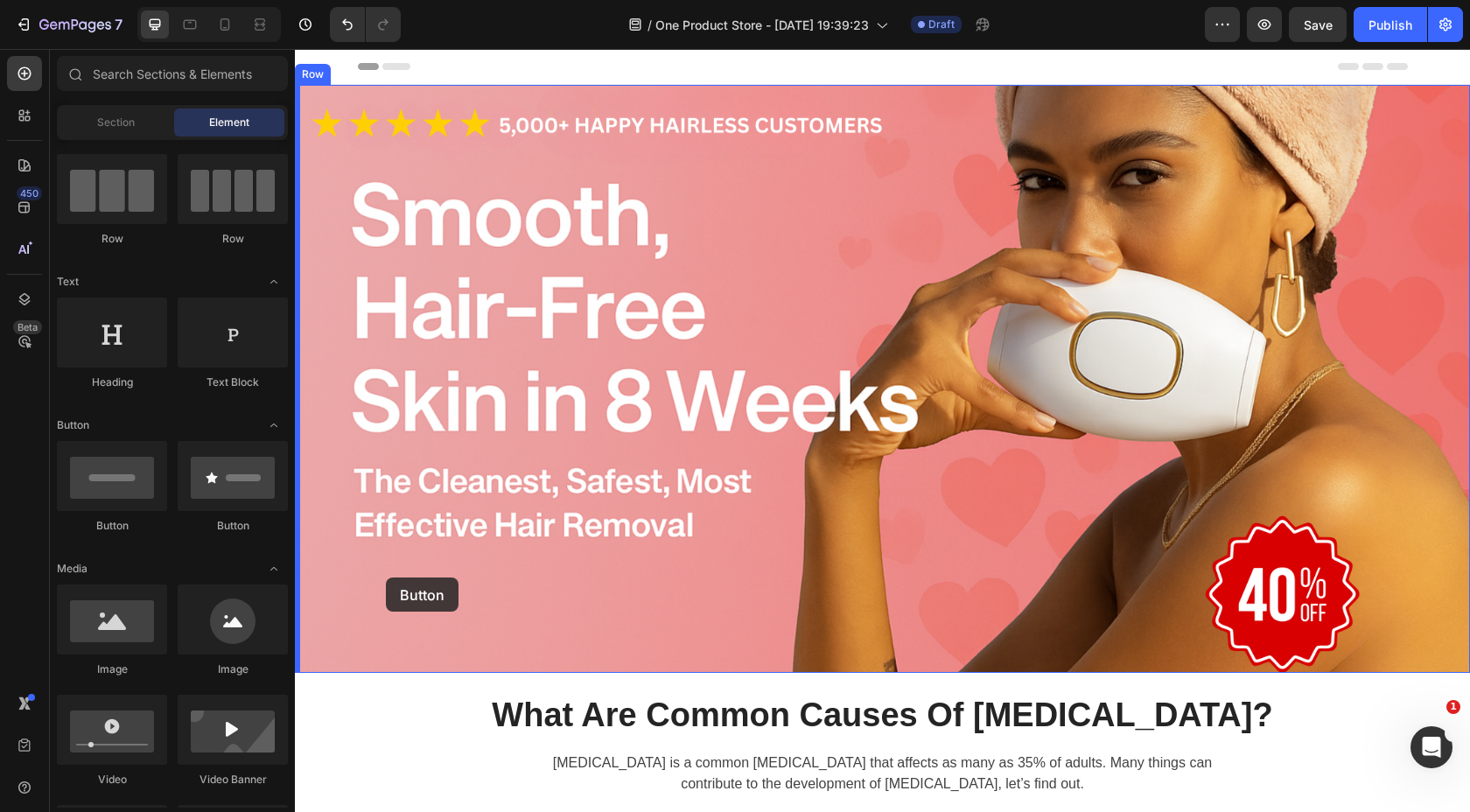
drag, startPoint x: 394, startPoint y: 544, endPoint x: 386, endPoint y: 578, distance: 34.9
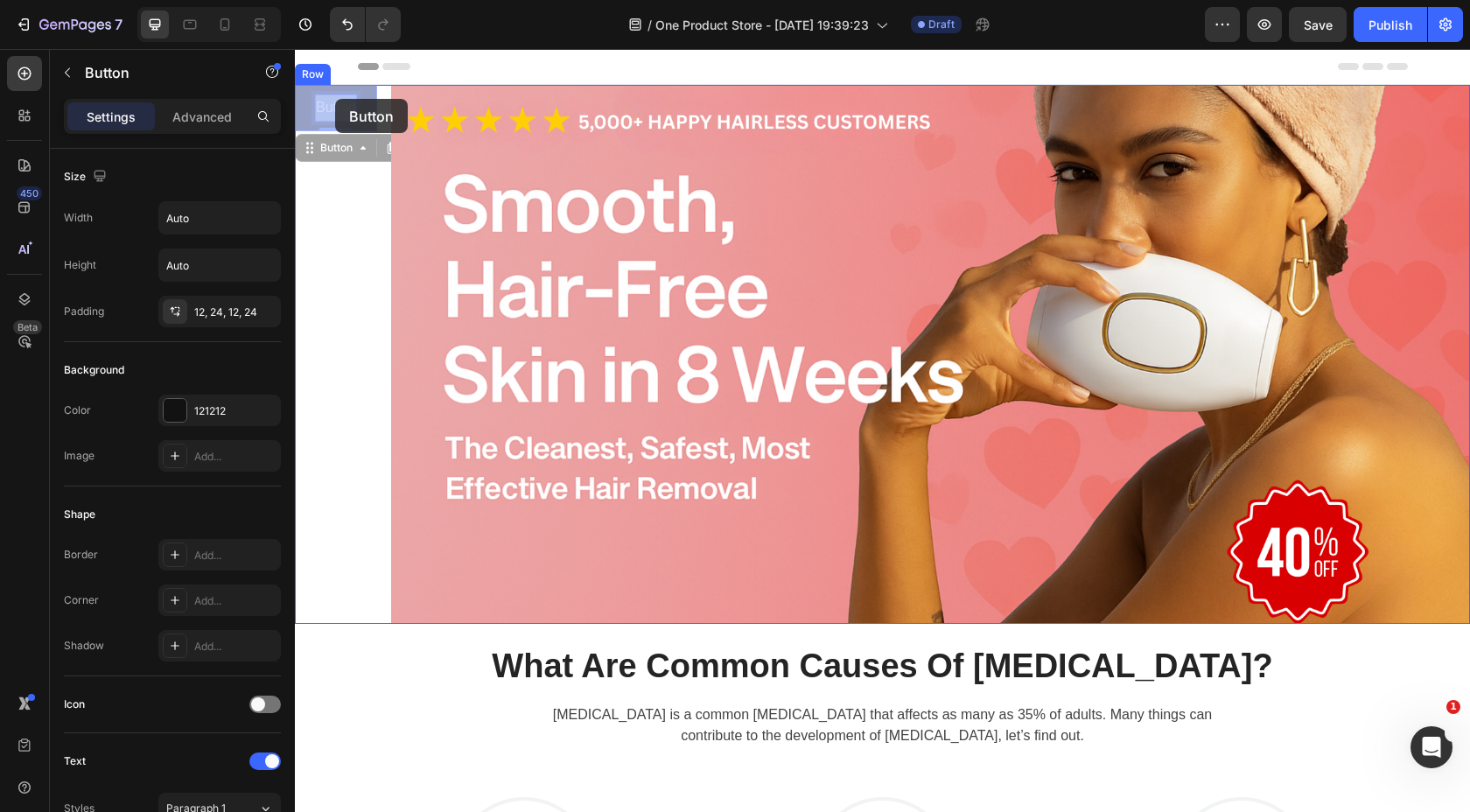
drag, startPoint x: 336, startPoint y: 114, endPoint x: 335, endPoint y: 98, distance: 16.0
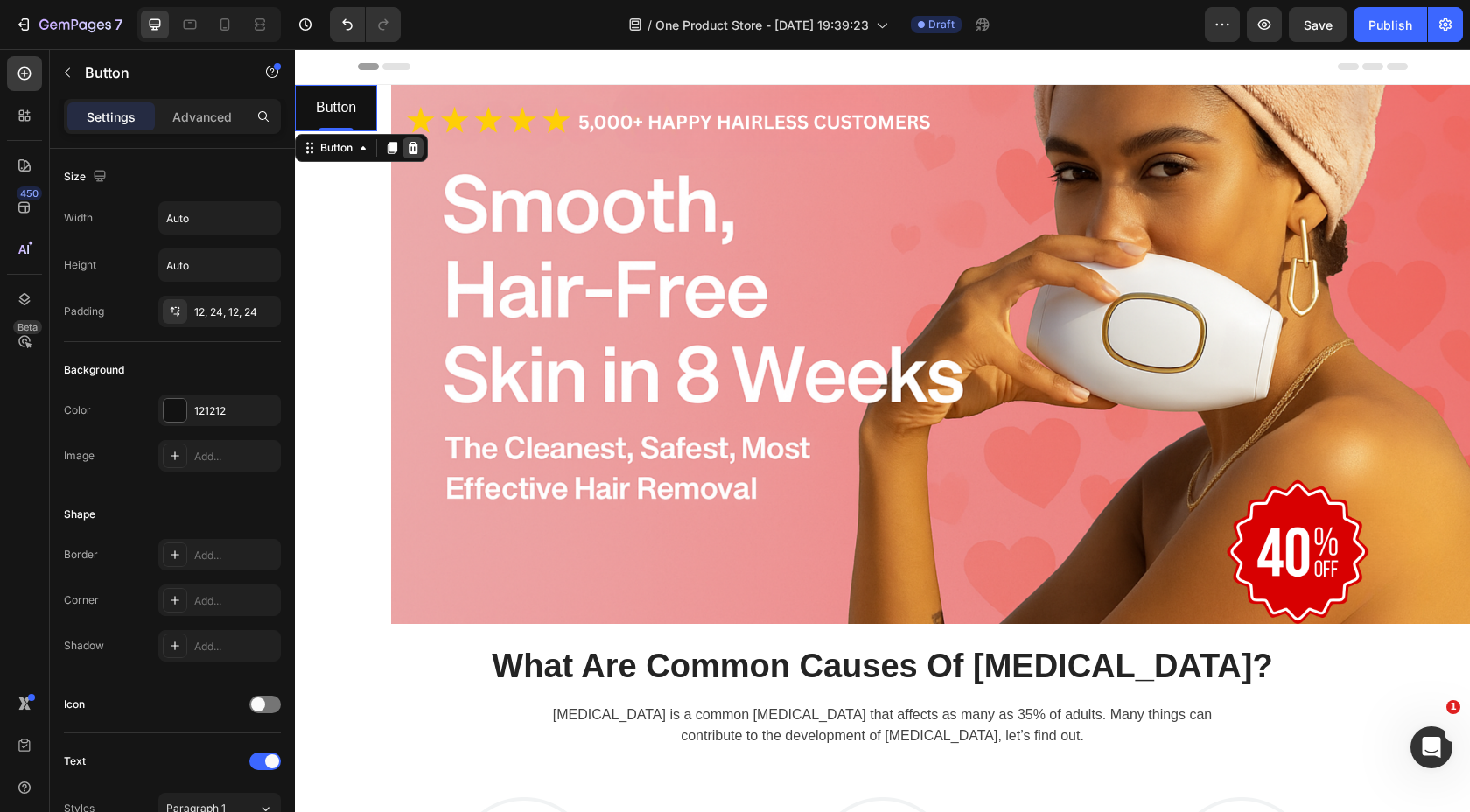
click at [422, 150] on div at bounding box center [413, 148] width 21 height 21
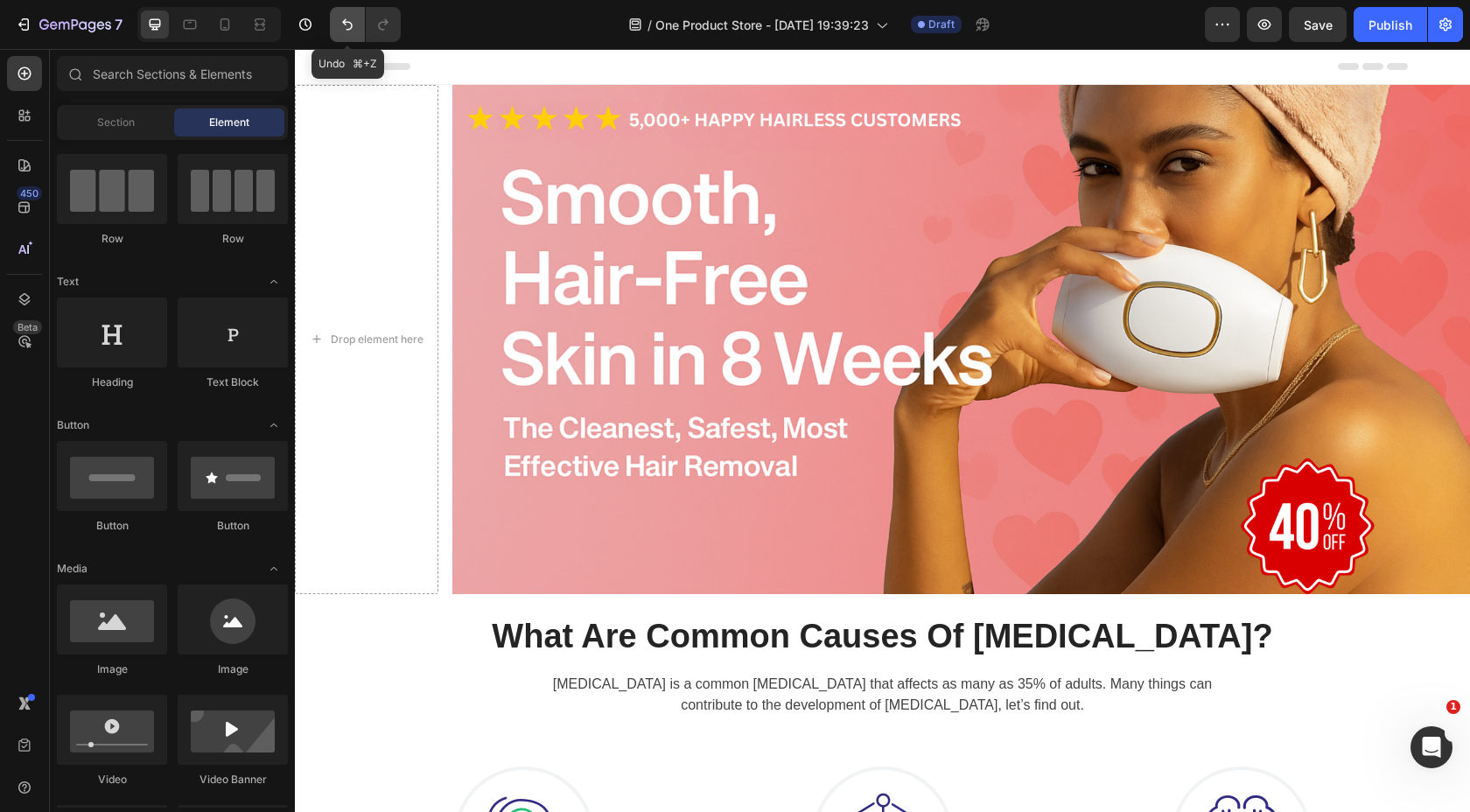
click at [351, 30] on icon "Undo/Redo" at bounding box center [347, 24] width 18 height 18
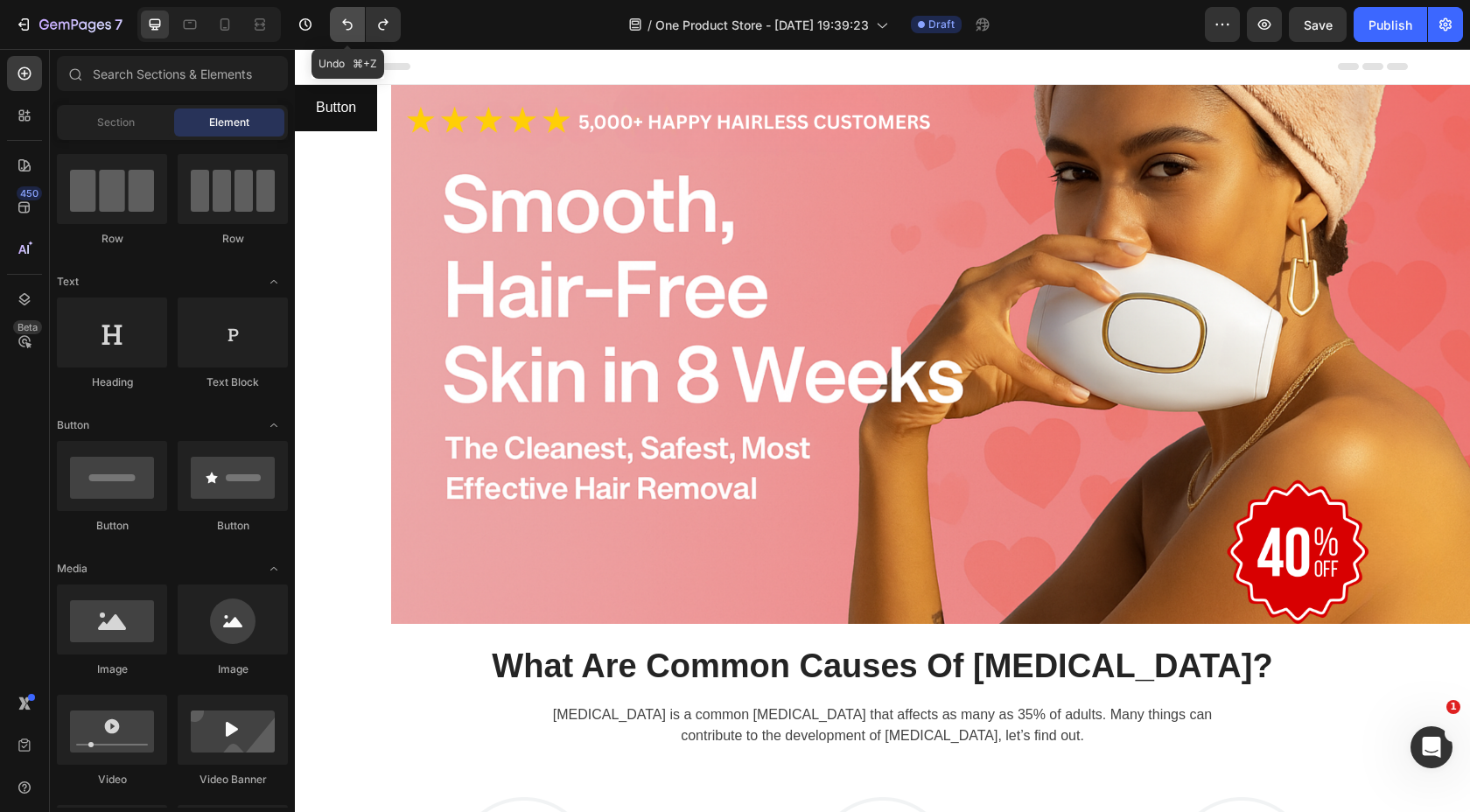
click at [351, 30] on icon "Undo/Redo" at bounding box center [347, 24] width 18 height 18
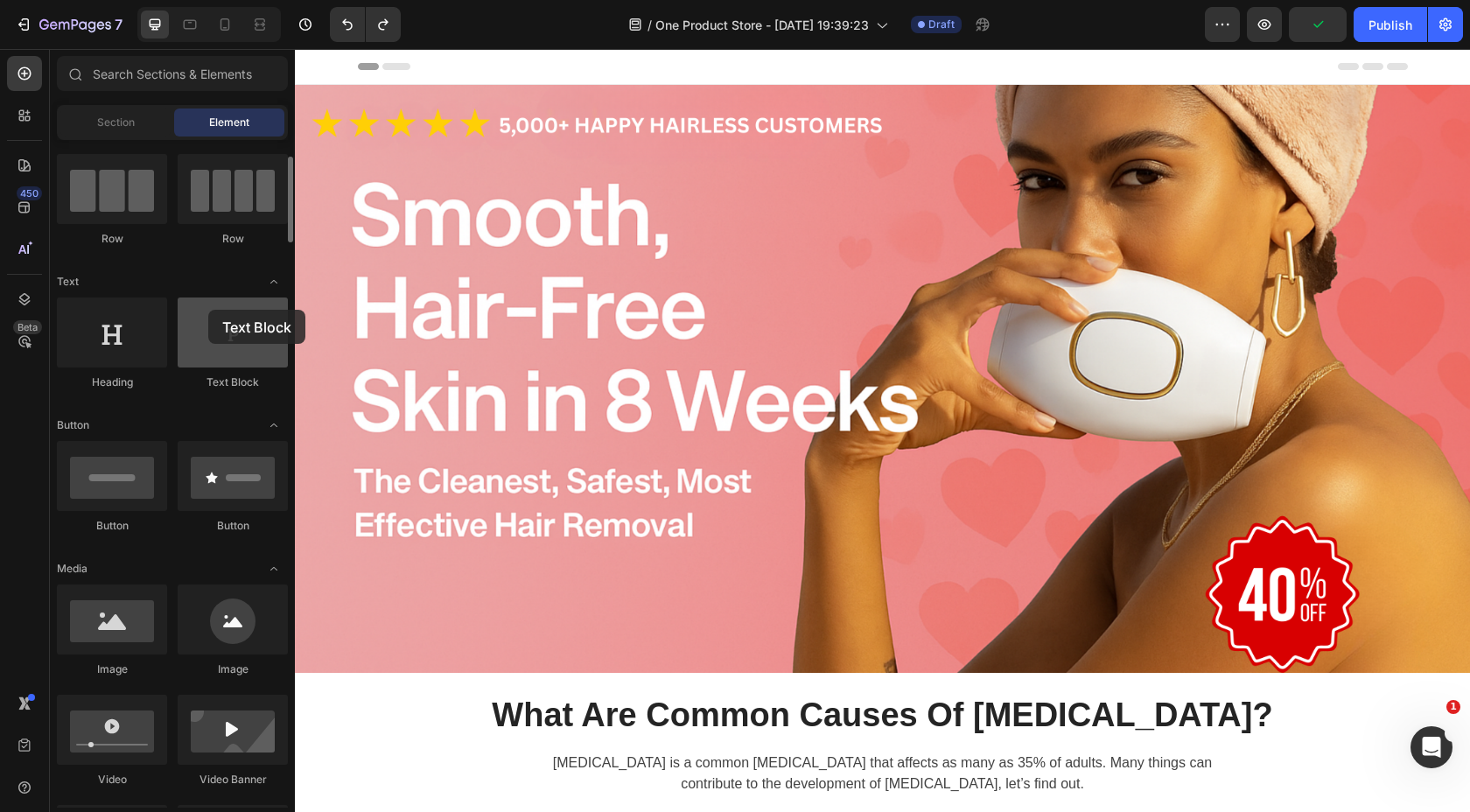
drag, startPoint x: 226, startPoint y: 348, endPoint x: 208, endPoint y: 311, distance: 41.1
click at [208, 311] on div at bounding box center [232, 332] width 110 height 70
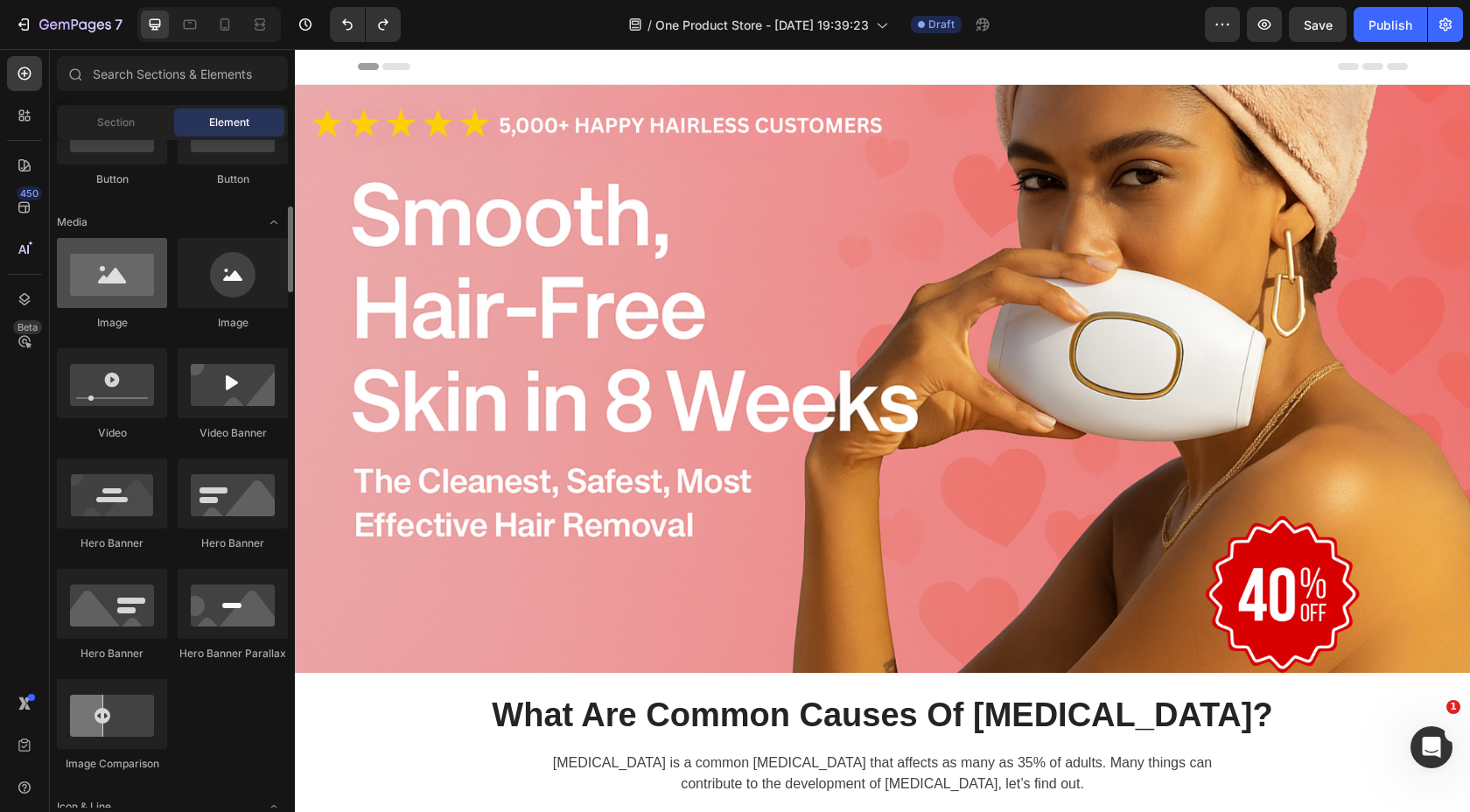
scroll to position [485, 0]
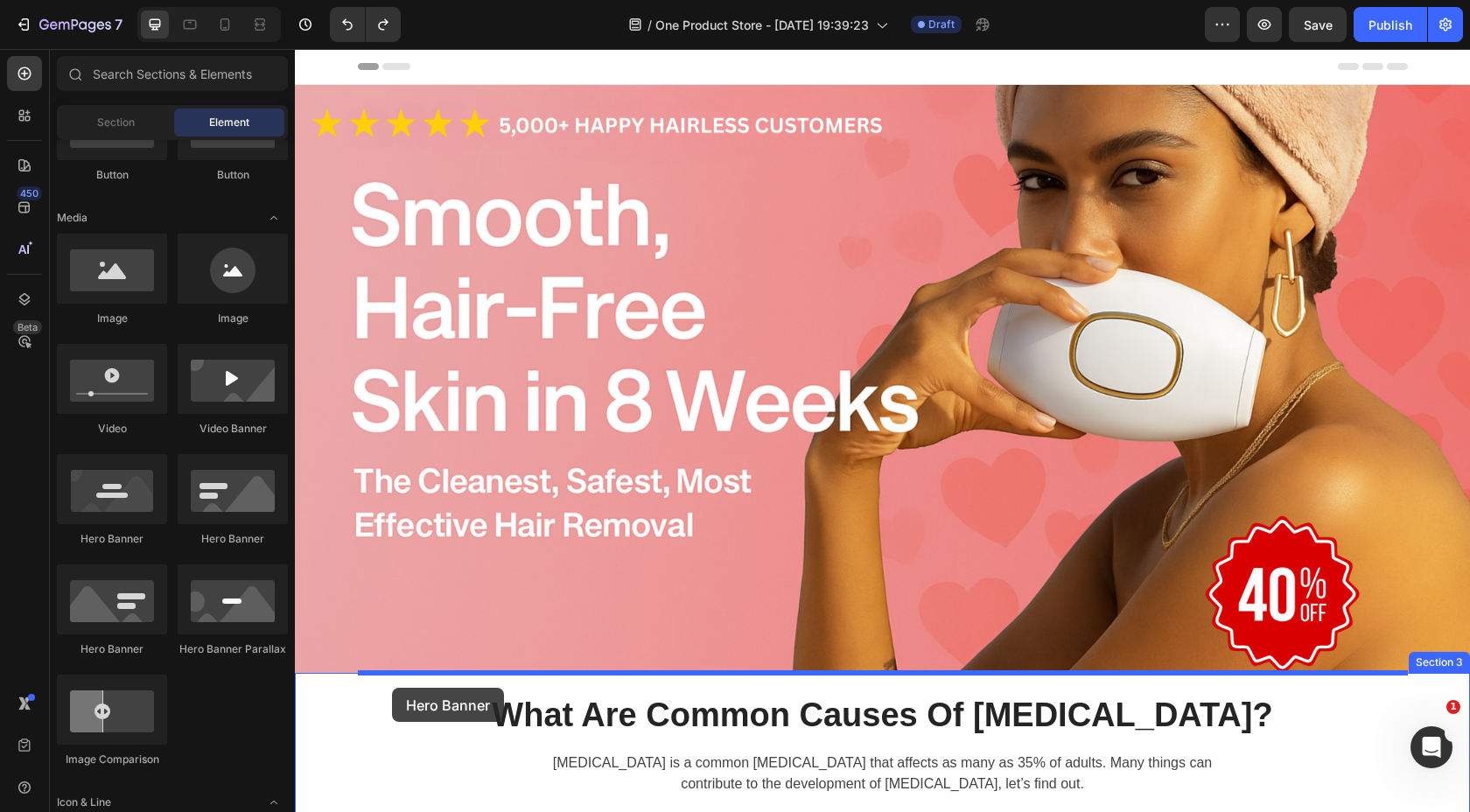
drag, startPoint x: 406, startPoint y: 555, endPoint x: 392, endPoint y: 688, distance: 133.7
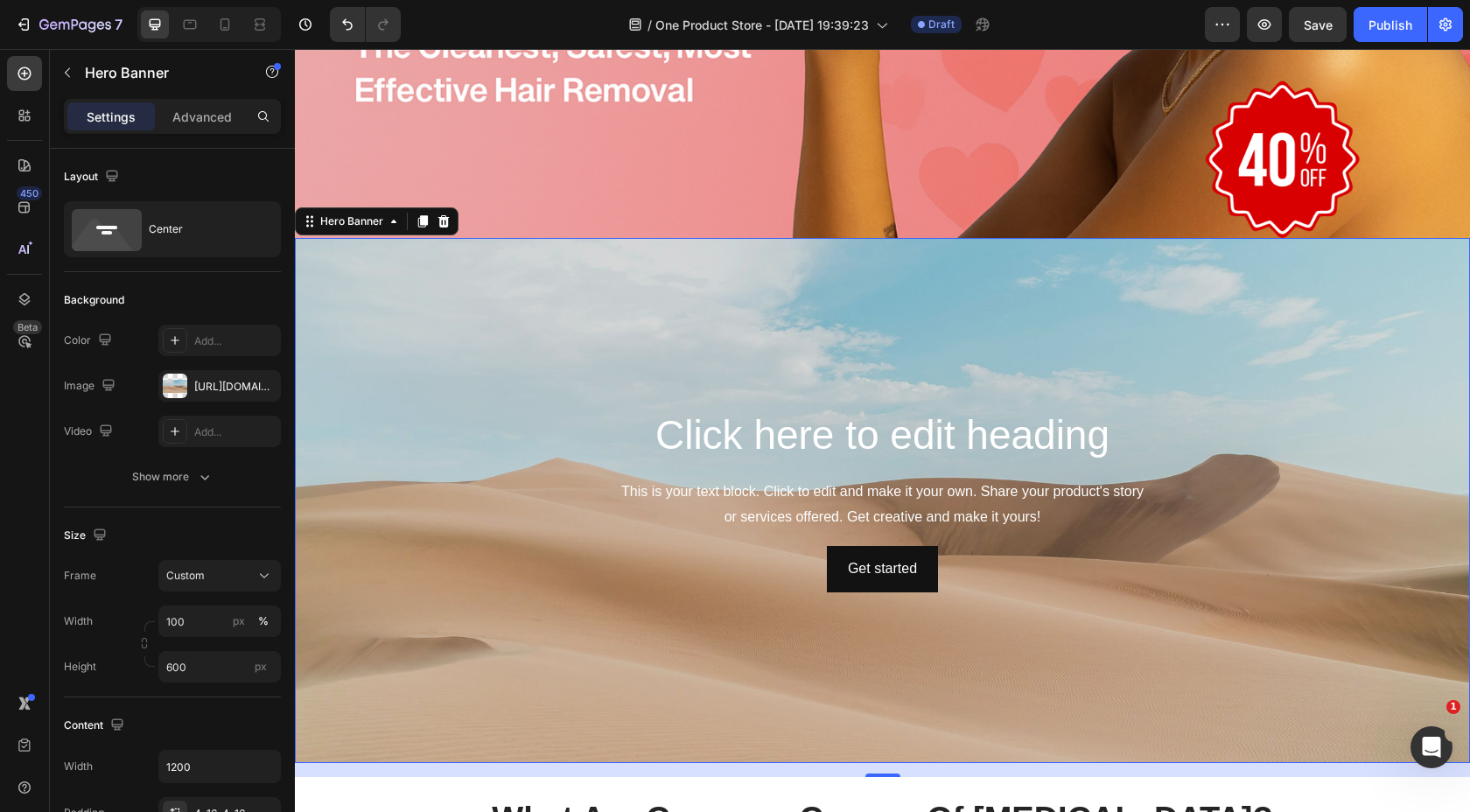
scroll to position [432, 0]
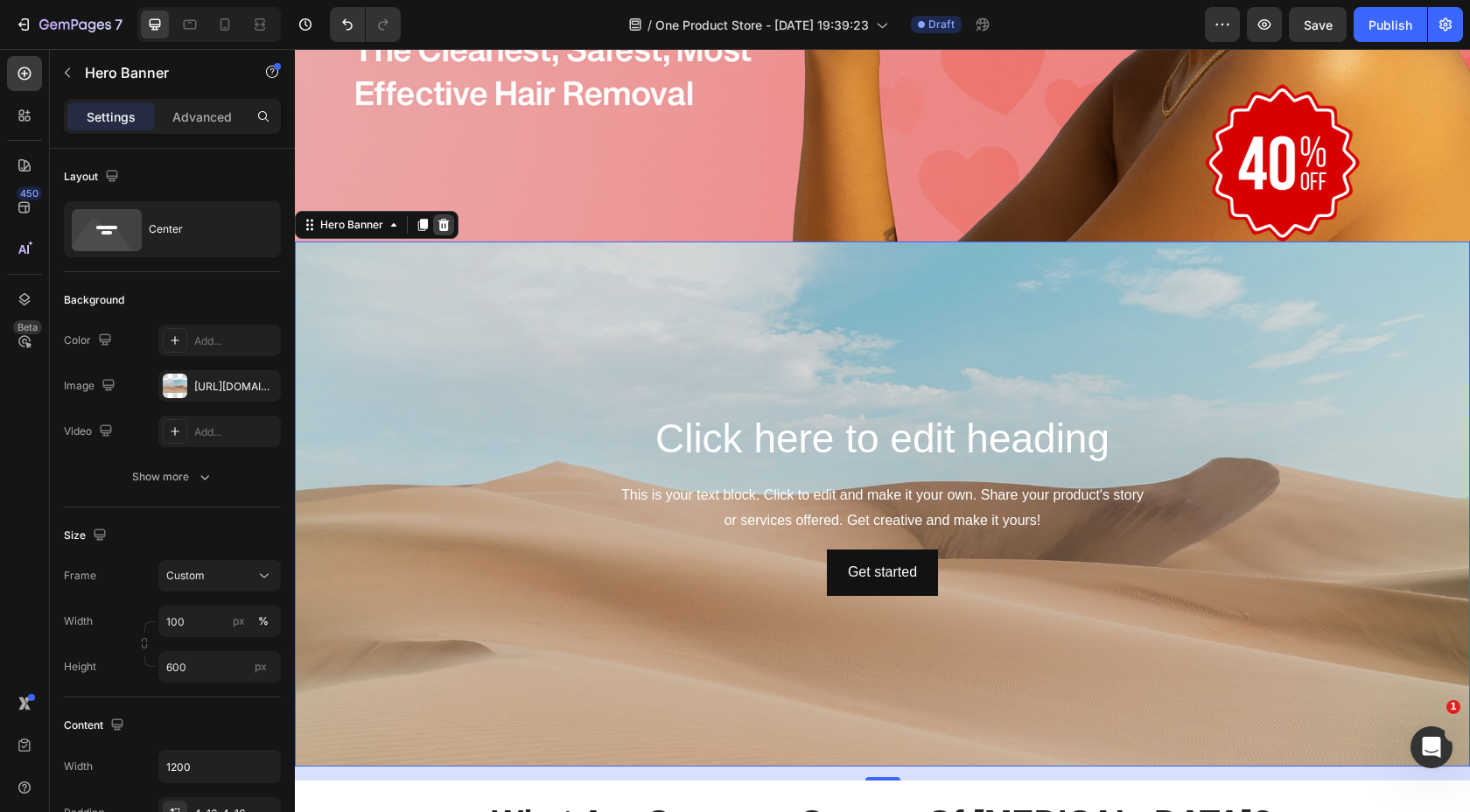
click at [445, 230] on icon at bounding box center [444, 225] width 14 height 14
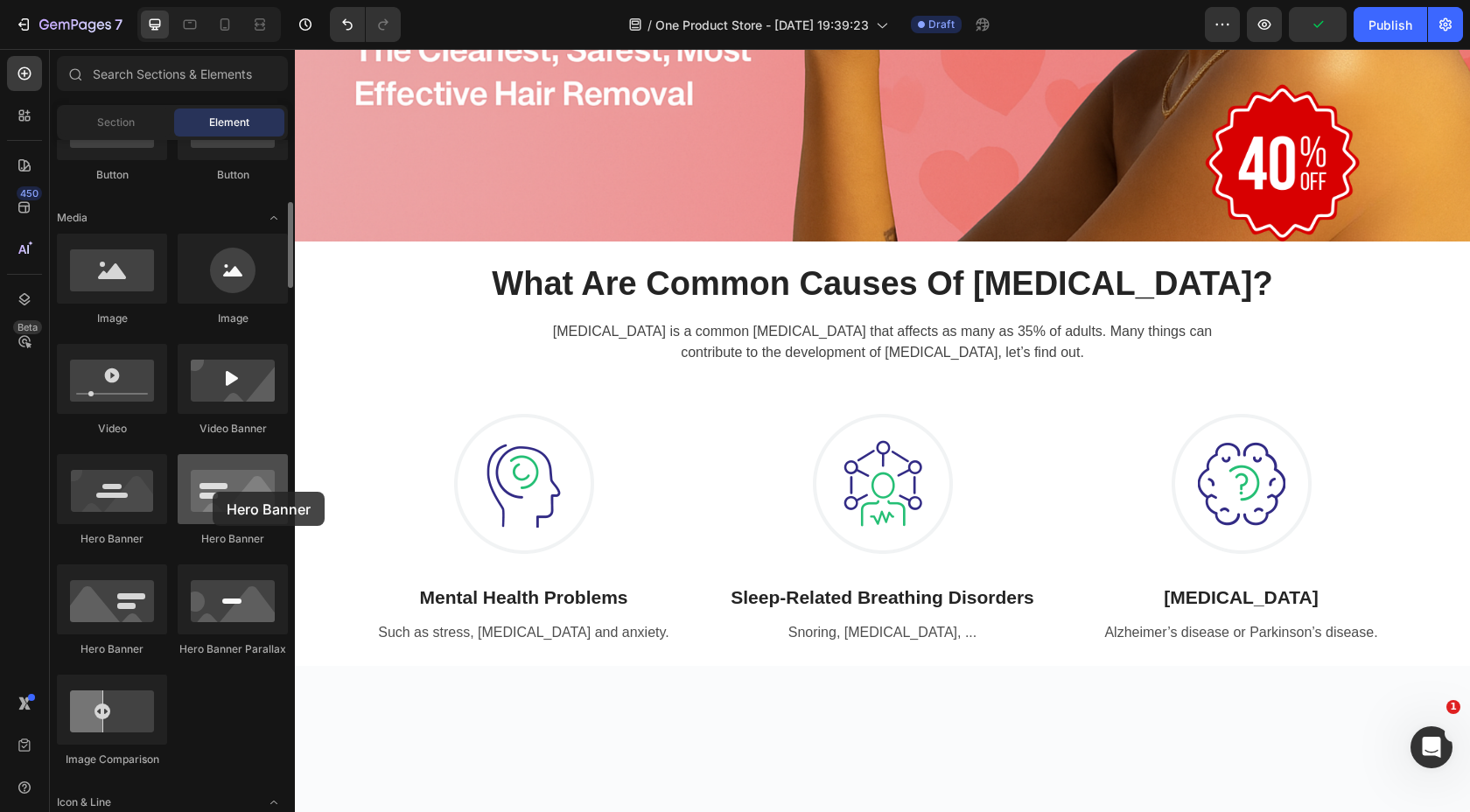
click at [213, 492] on div at bounding box center [232, 489] width 110 height 70
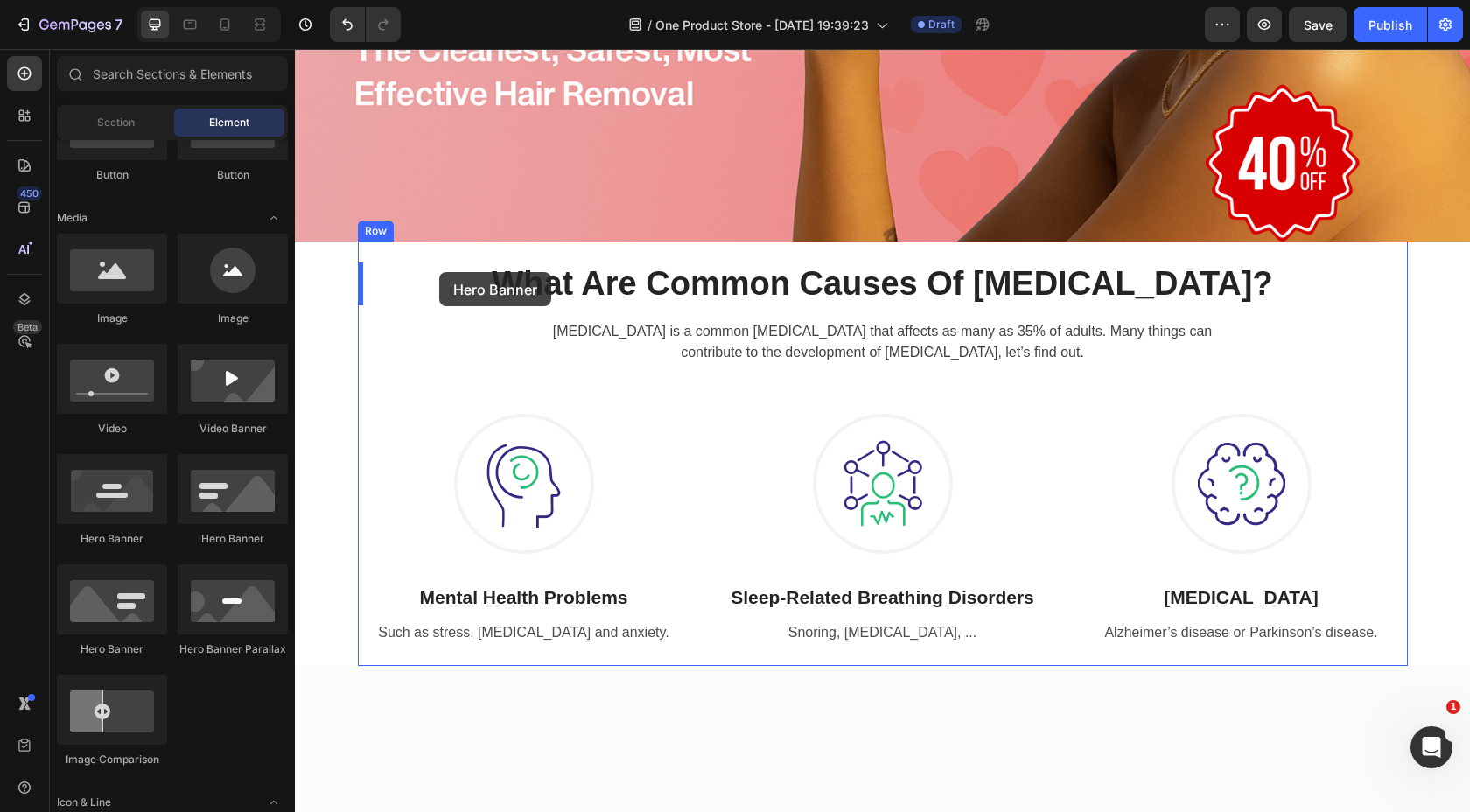
drag, startPoint x: 508, startPoint y: 541, endPoint x: 440, endPoint y: 272, distance: 277.5
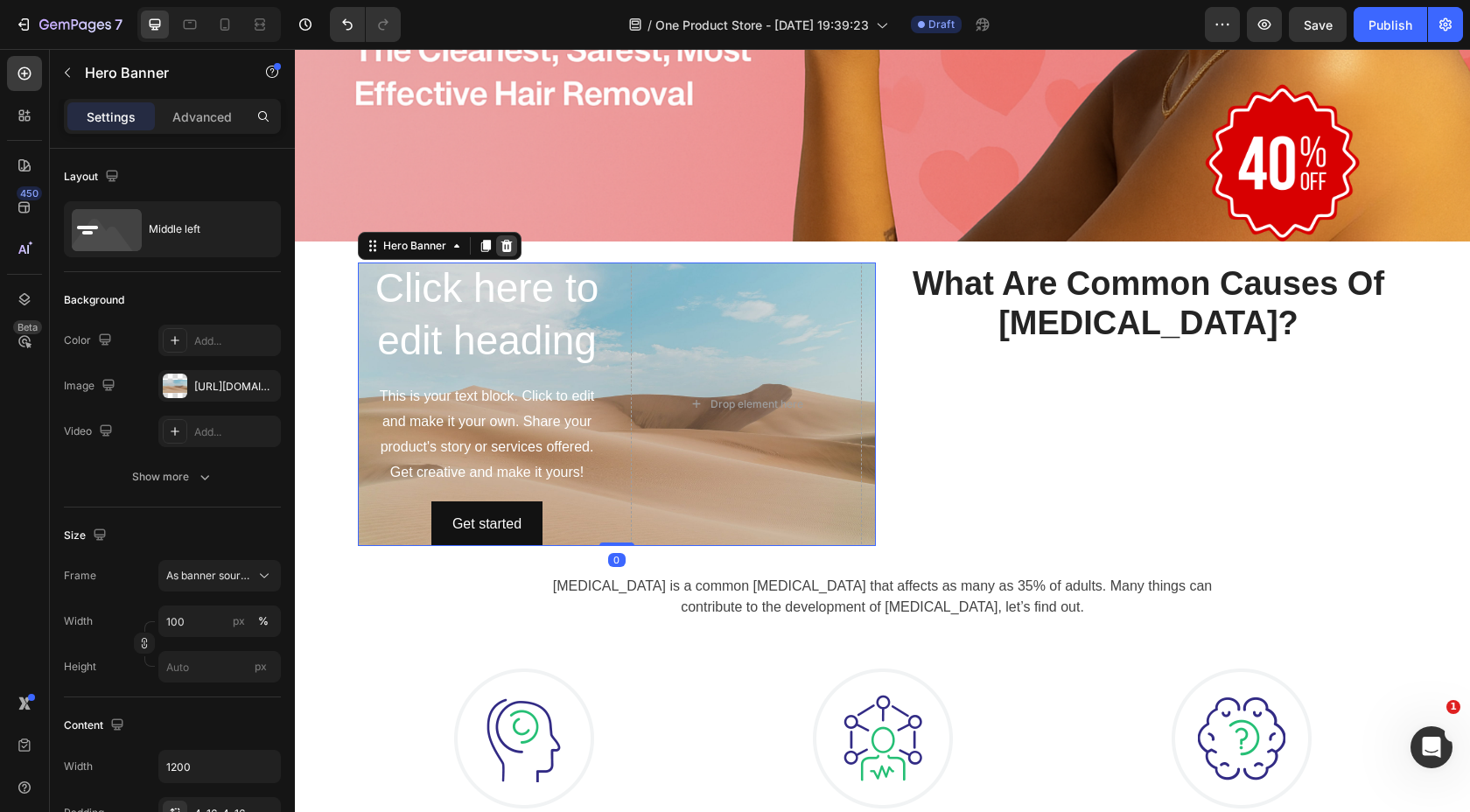
click at [512, 244] on icon at bounding box center [507, 246] width 14 height 14
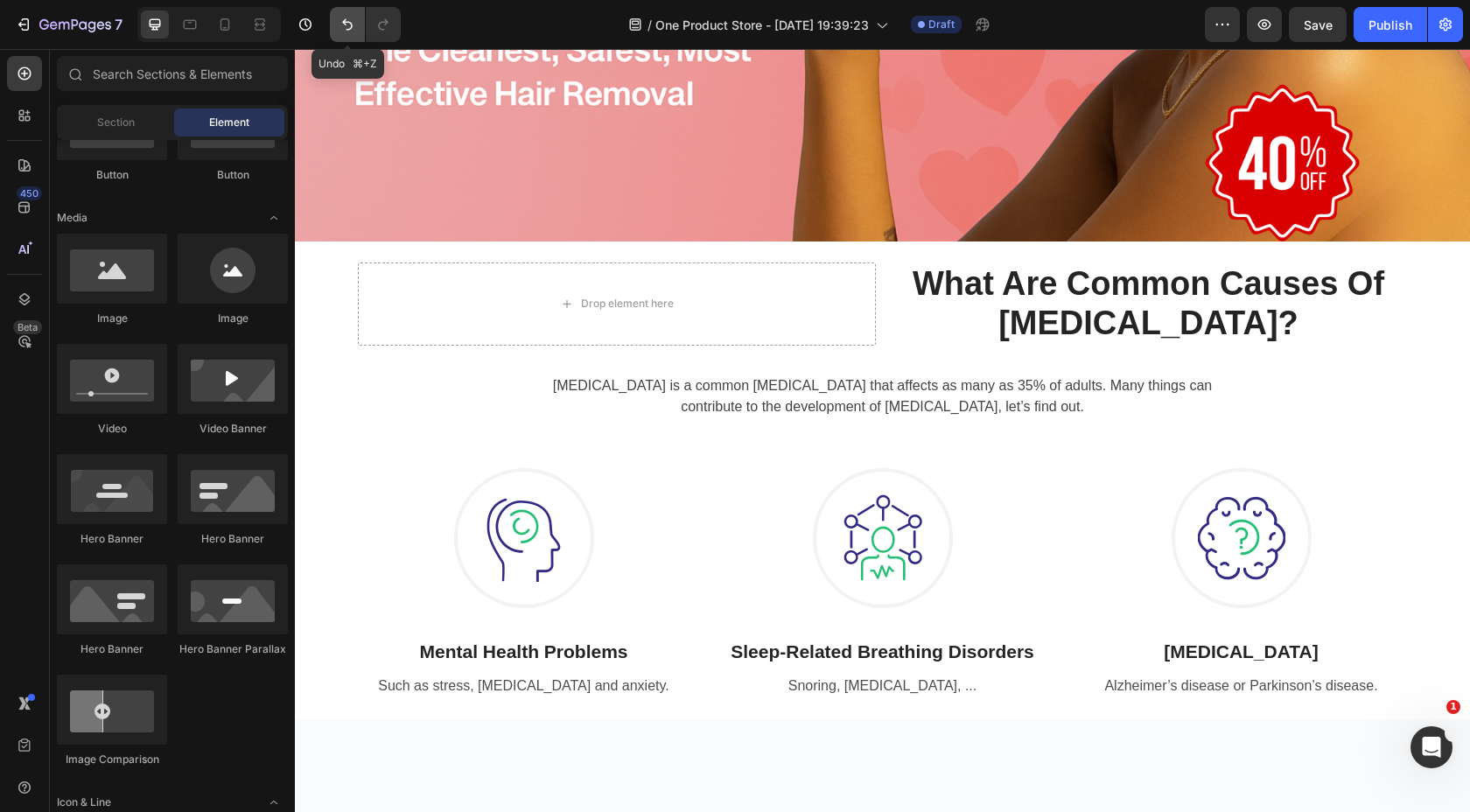
click at [347, 27] on icon "Undo/Redo" at bounding box center [347, 24] width 18 height 18
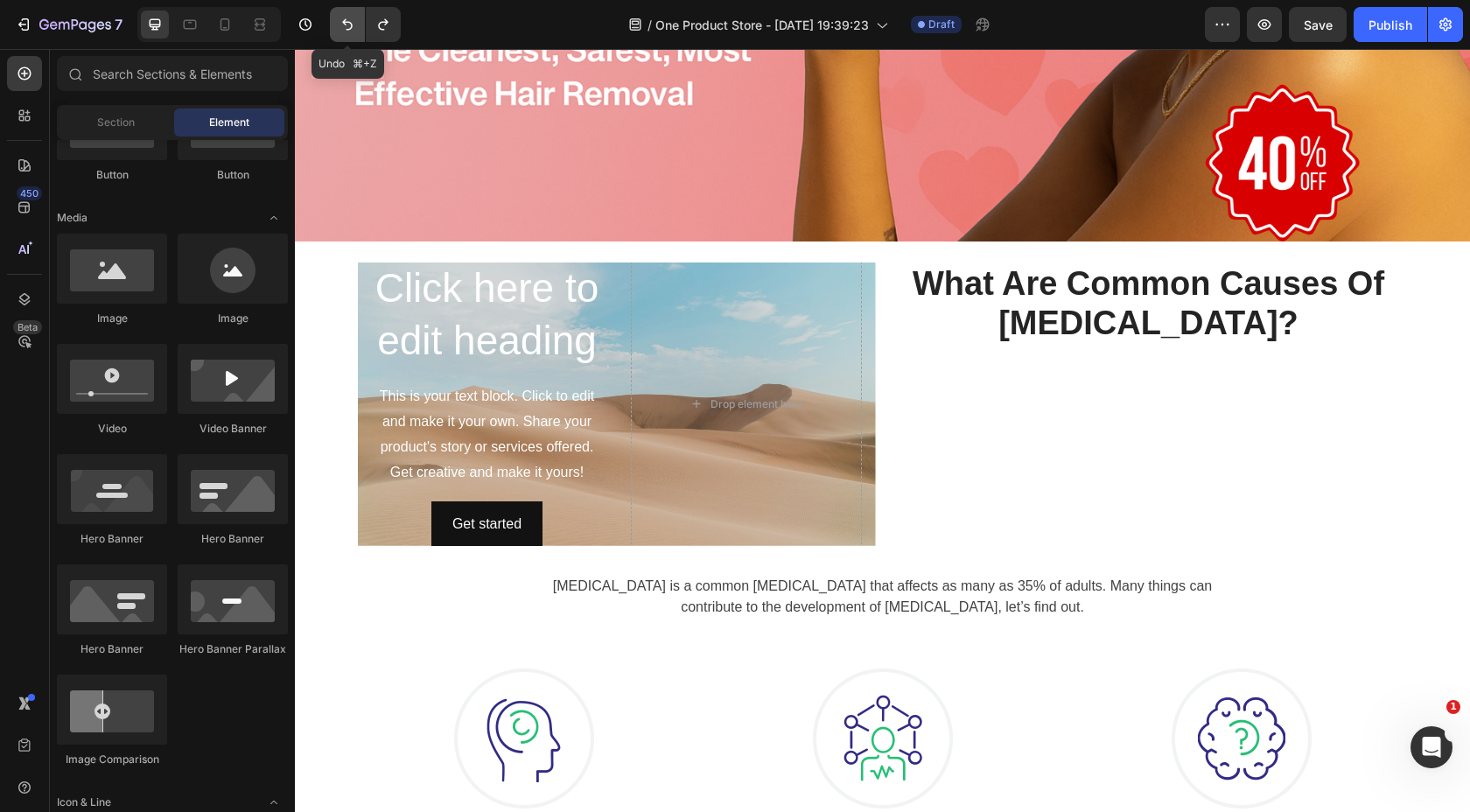
click at [347, 27] on icon "Undo/Redo" at bounding box center [347, 24] width 18 height 18
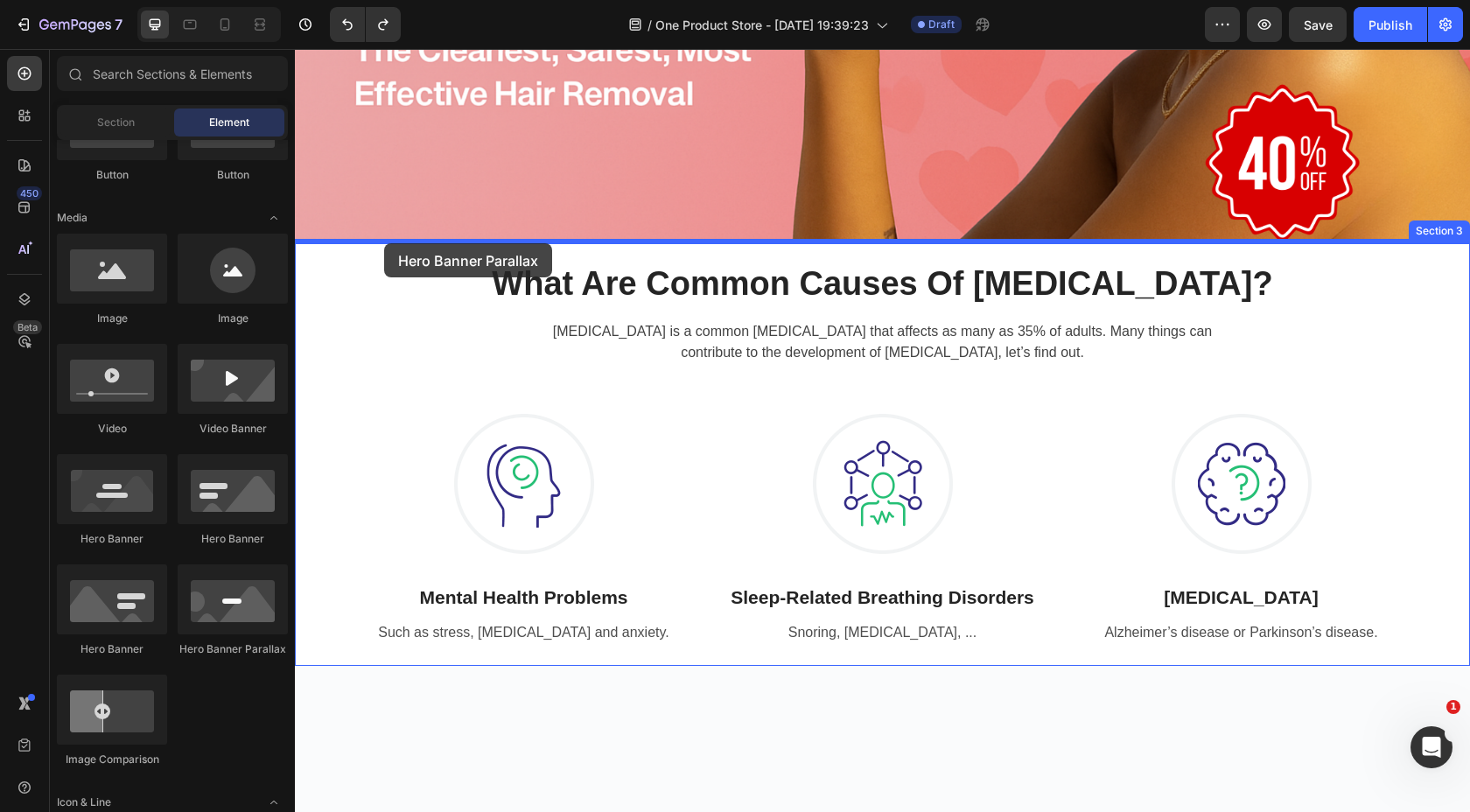
drag, startPoint x: 504, startPoint y: 661, endPoint x: 384, endPoint y: 244, distance: 433.9
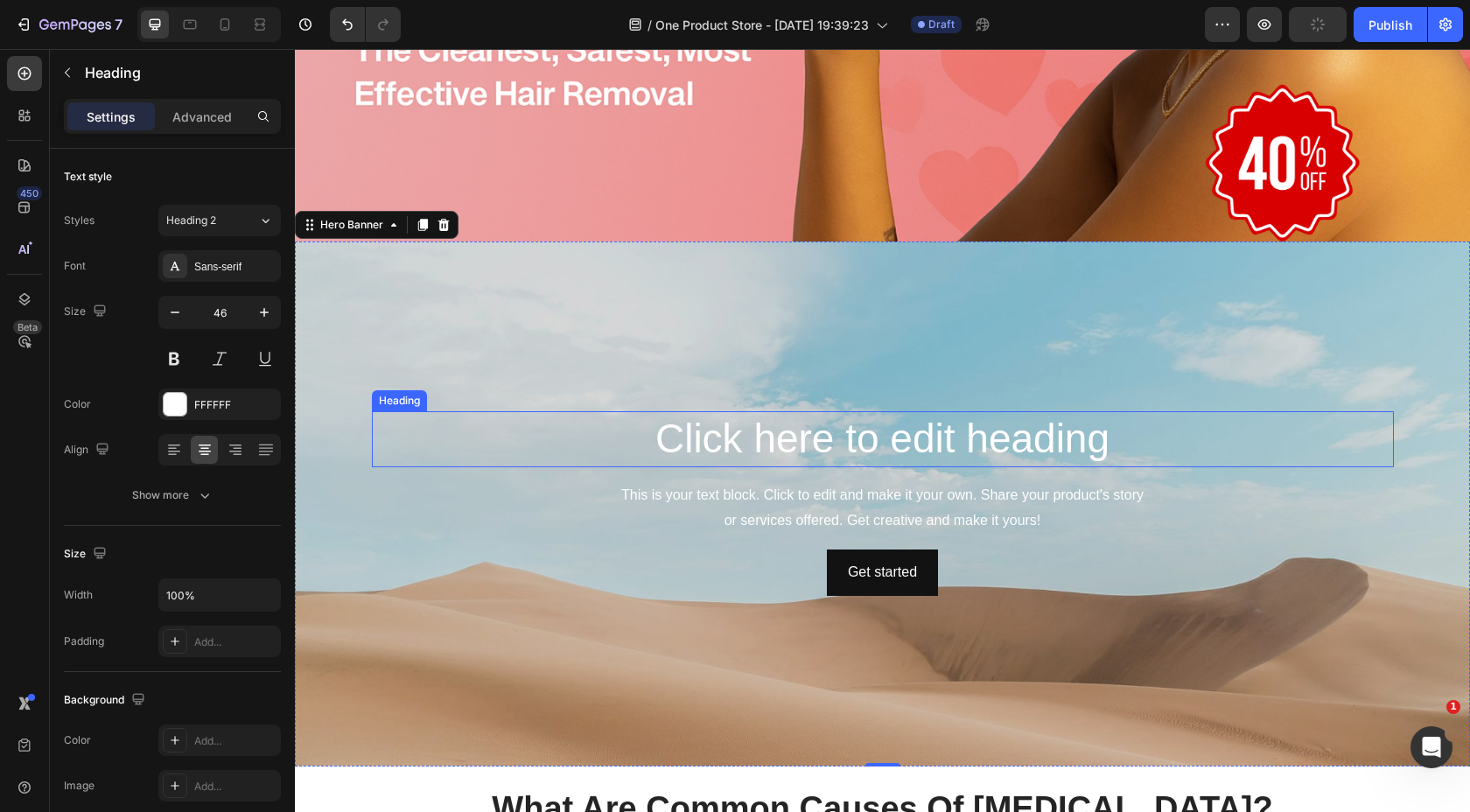
click at [827, 433] on h2 "Click here to edit heading" at bounding box center [883, 439] width 1023 height 56
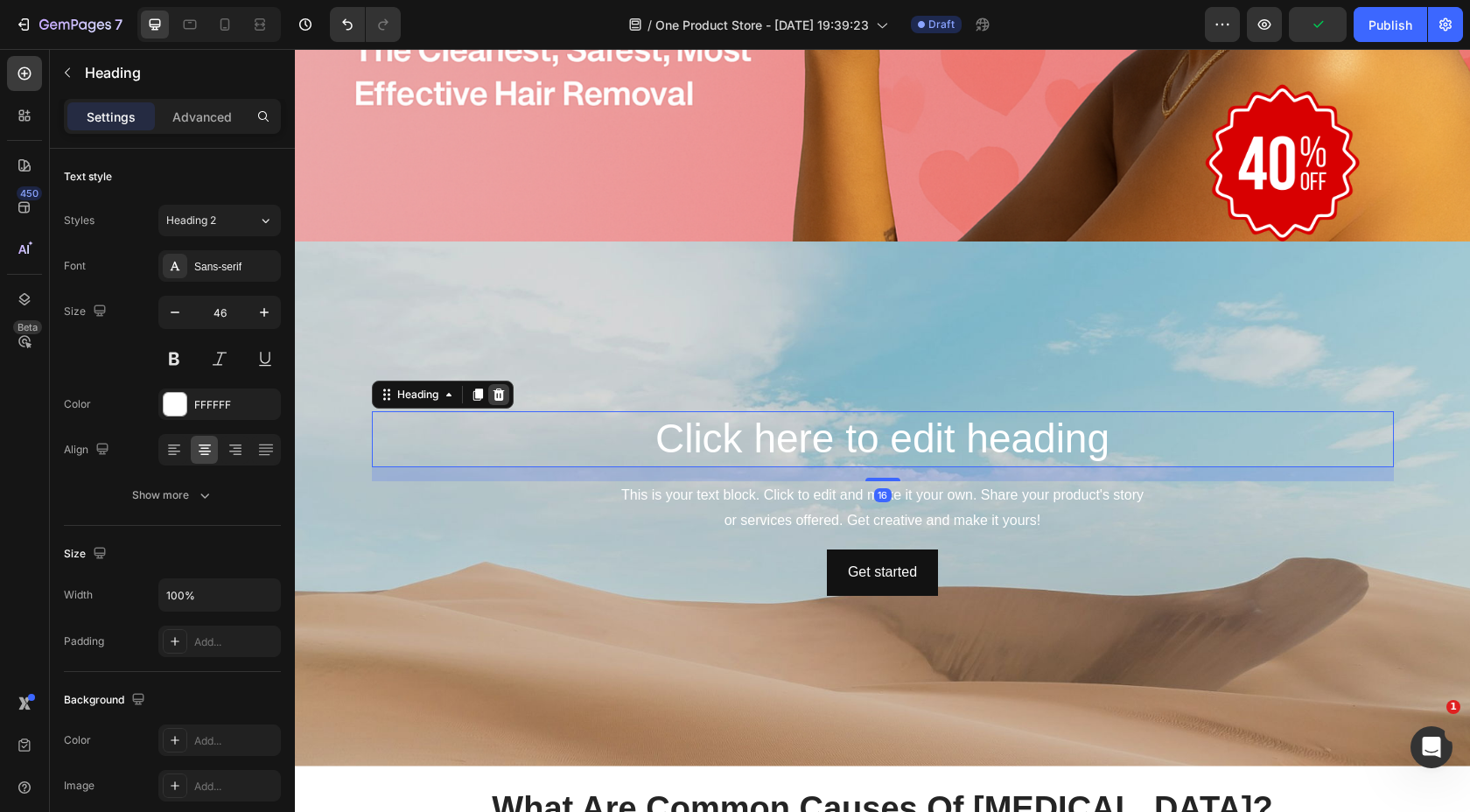
click at [499, 397] on icon at bounding box center [498, 395] width 12 height 13
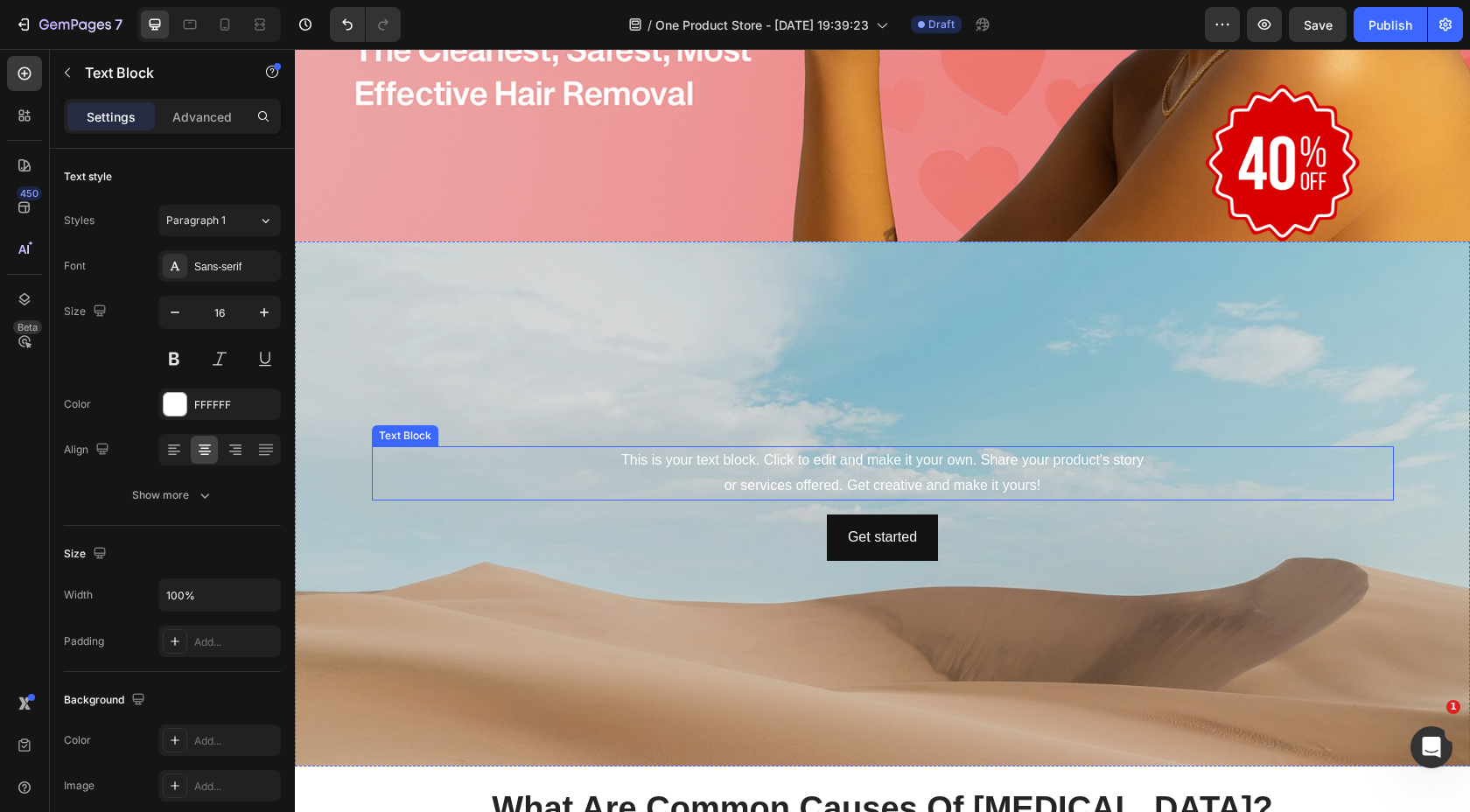
click at [729, 471] on div "This is your text block. Click to edit and make it your own. Share your product…" at bounding box center [883, 474] width 1023 height 55
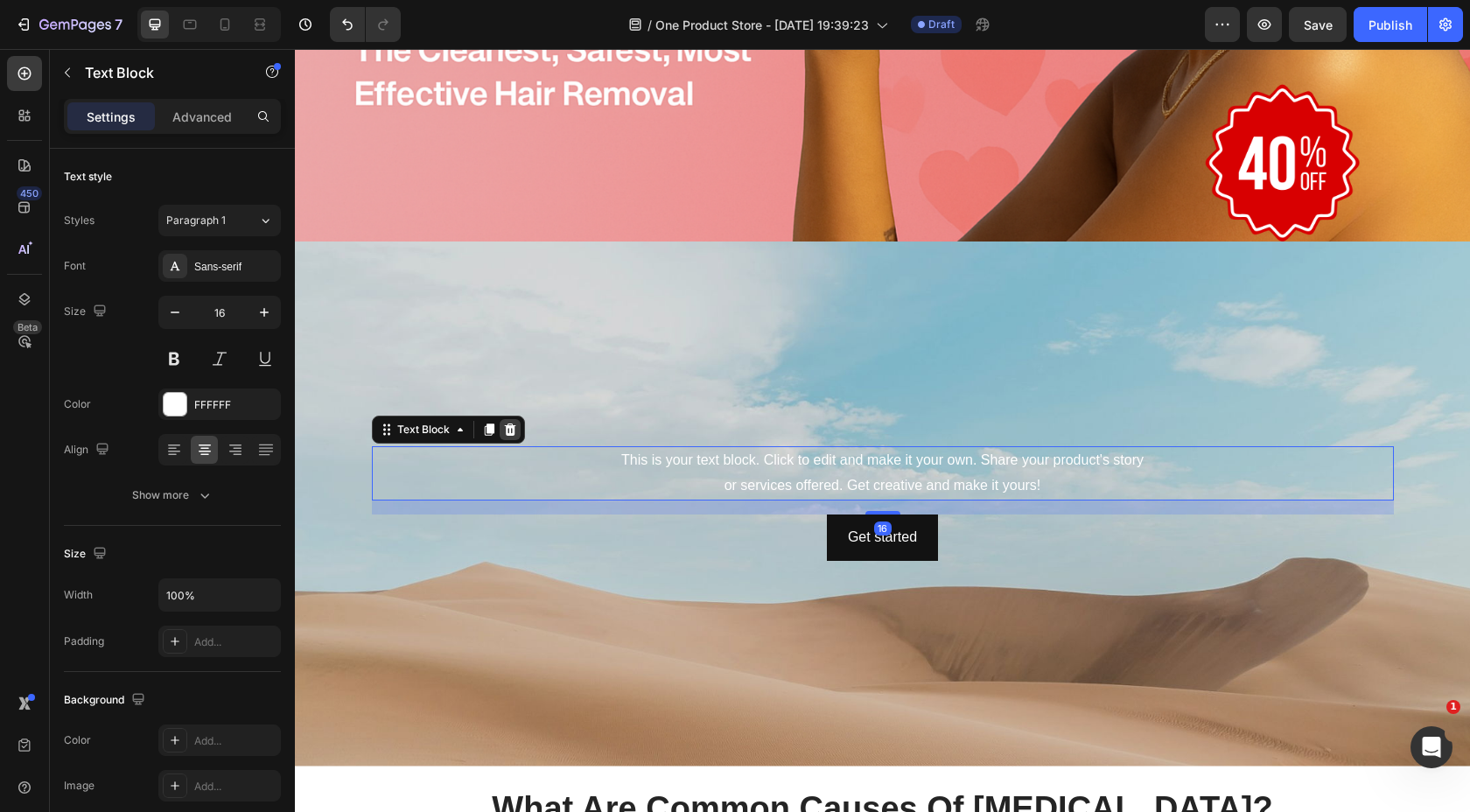
click at [508, 432] on icon at bounding box center [510, 430] width 14 height 14
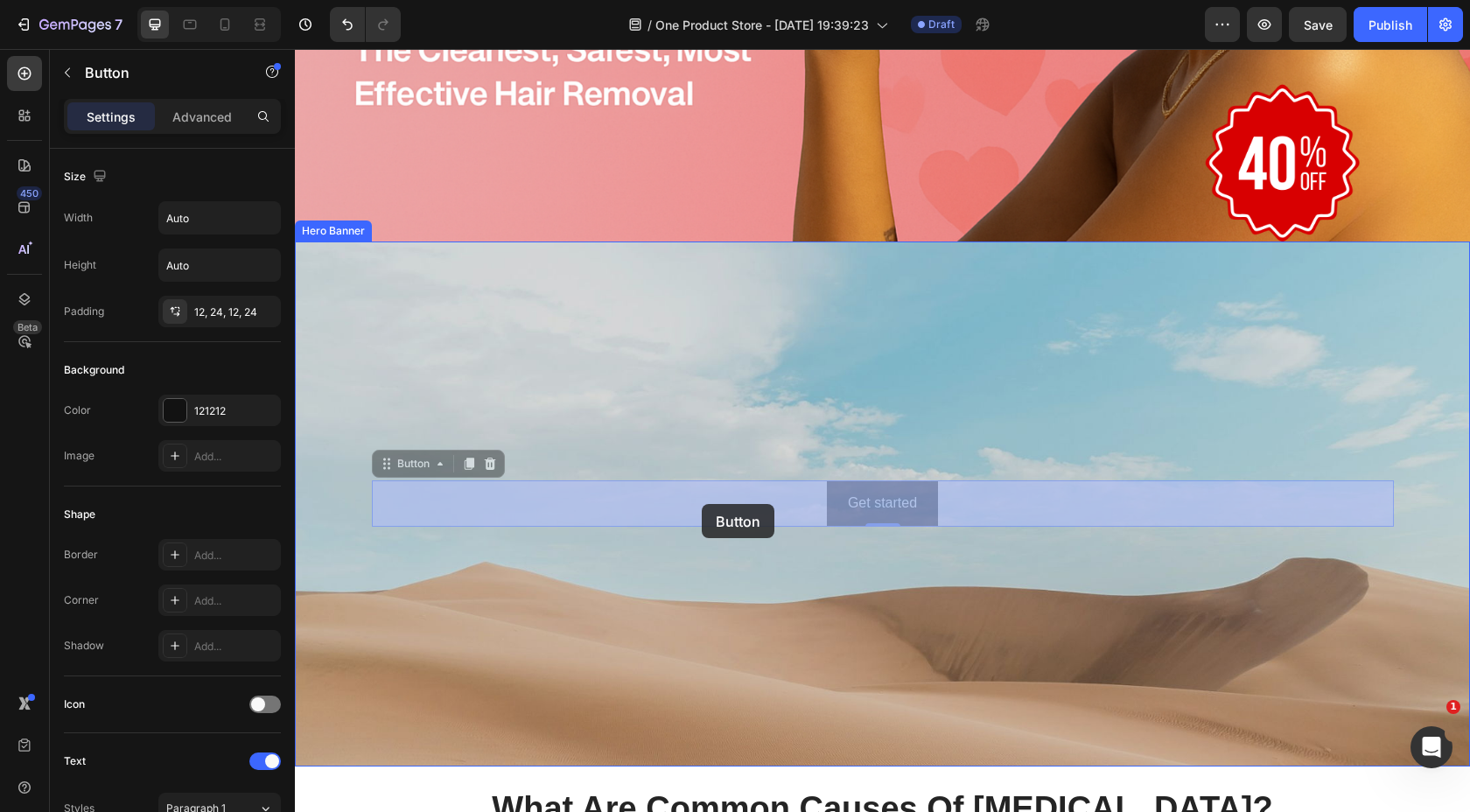
drag, startPoint x: 719, startPoint y: 501, endPoint x: 702, endPoint y: 504, distance: 17.3
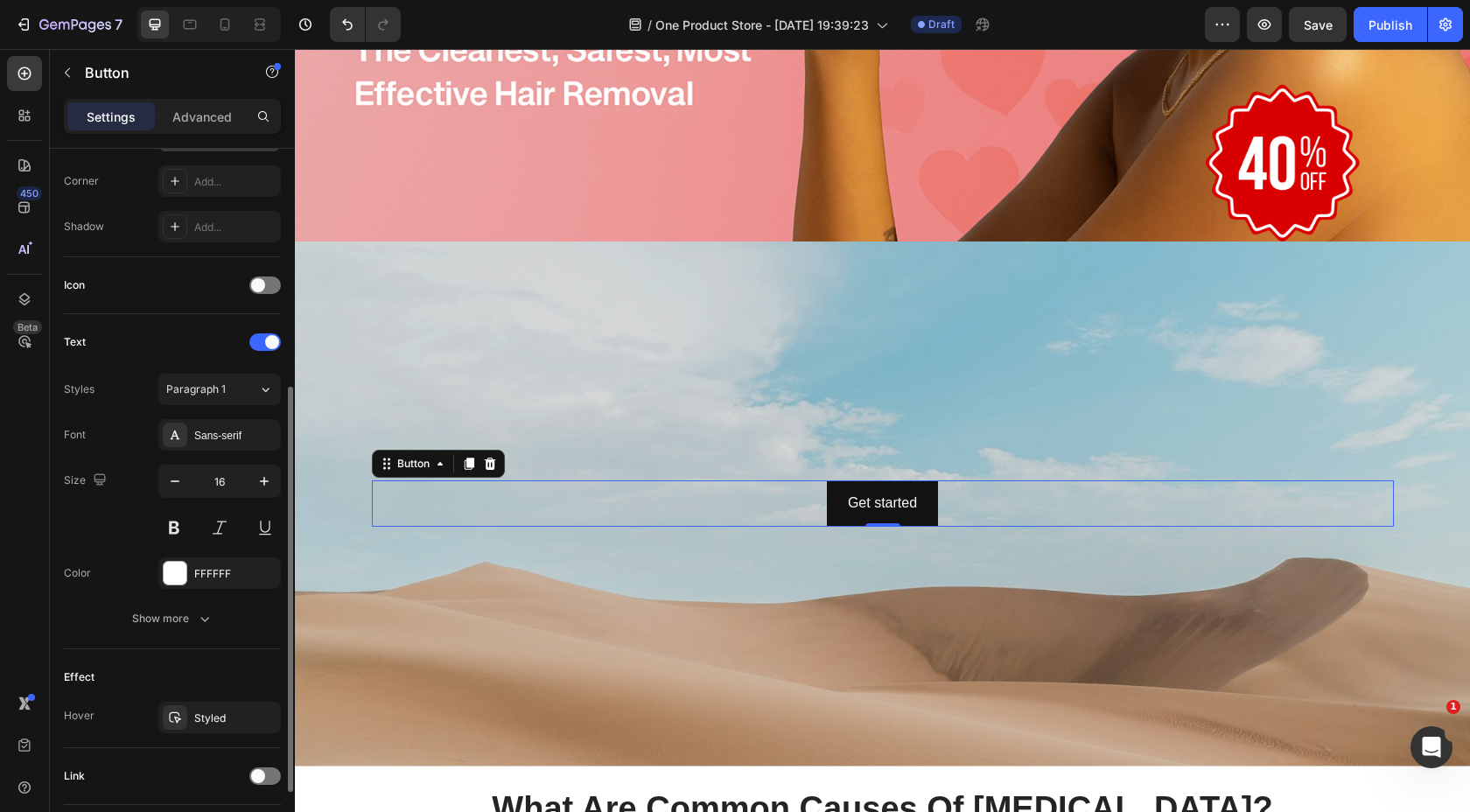
scroll to position [542, 0]
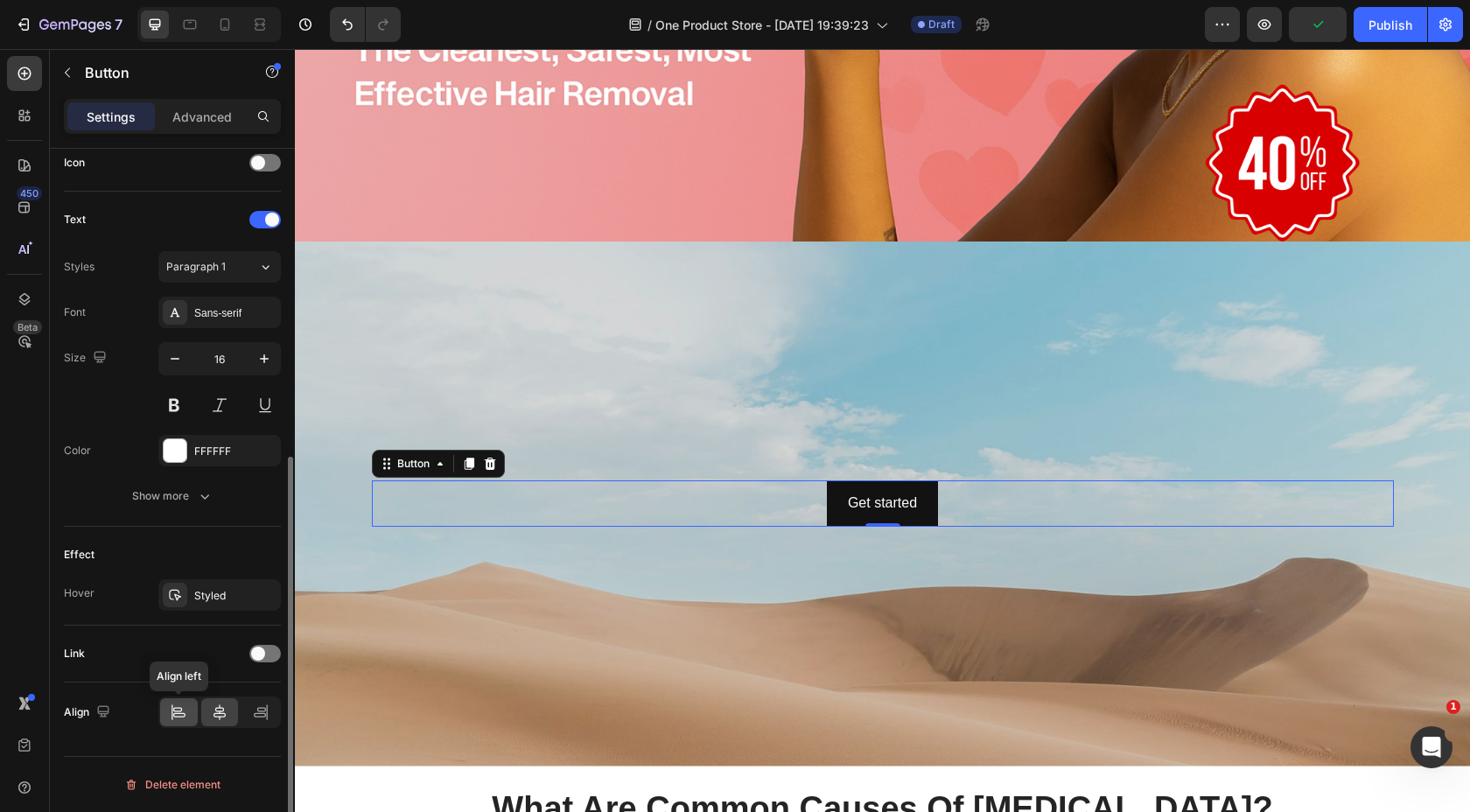
click at [177, 720] on icon at bounding box center [178, 713] width 18 height 18
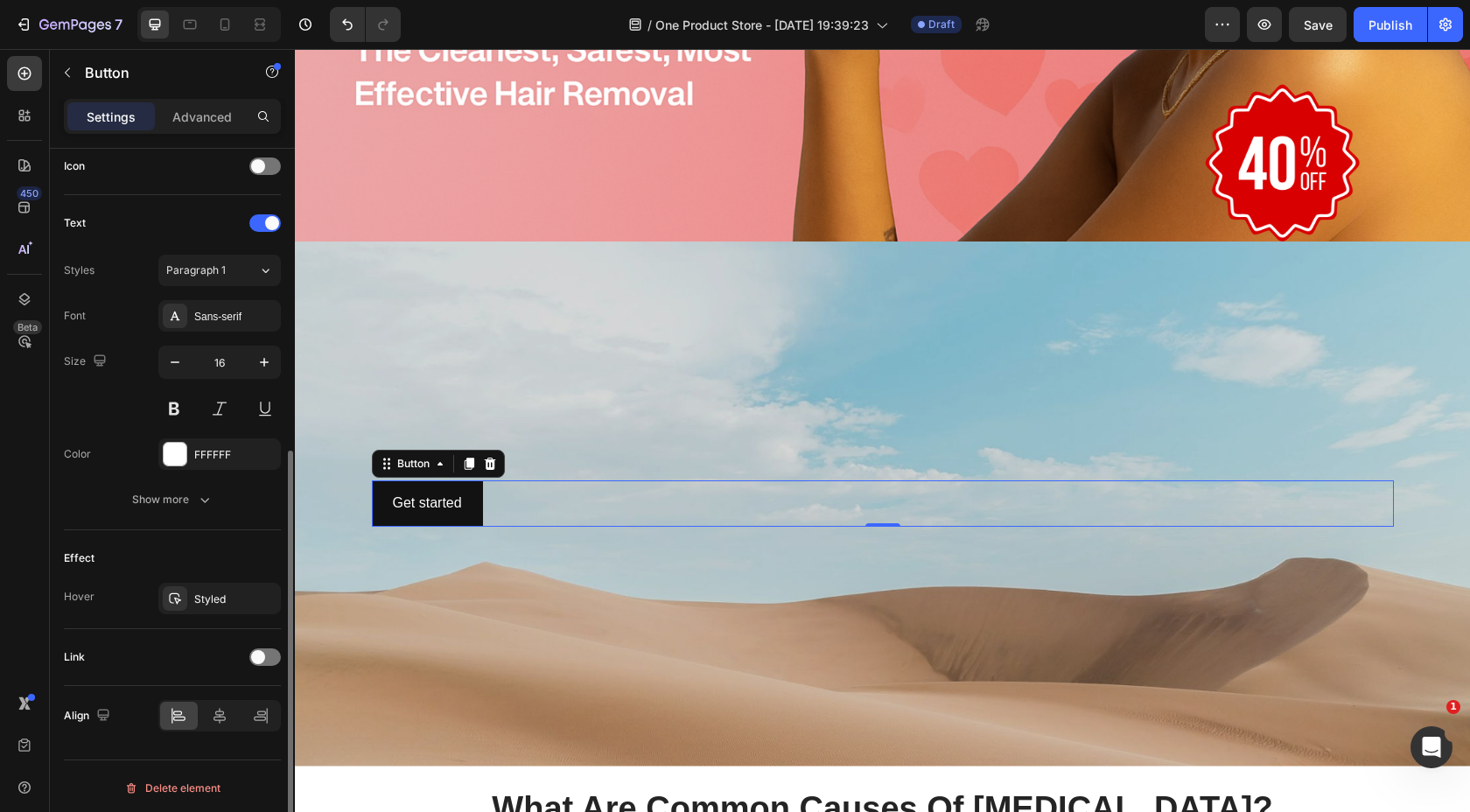
scroll to position [535, 0]
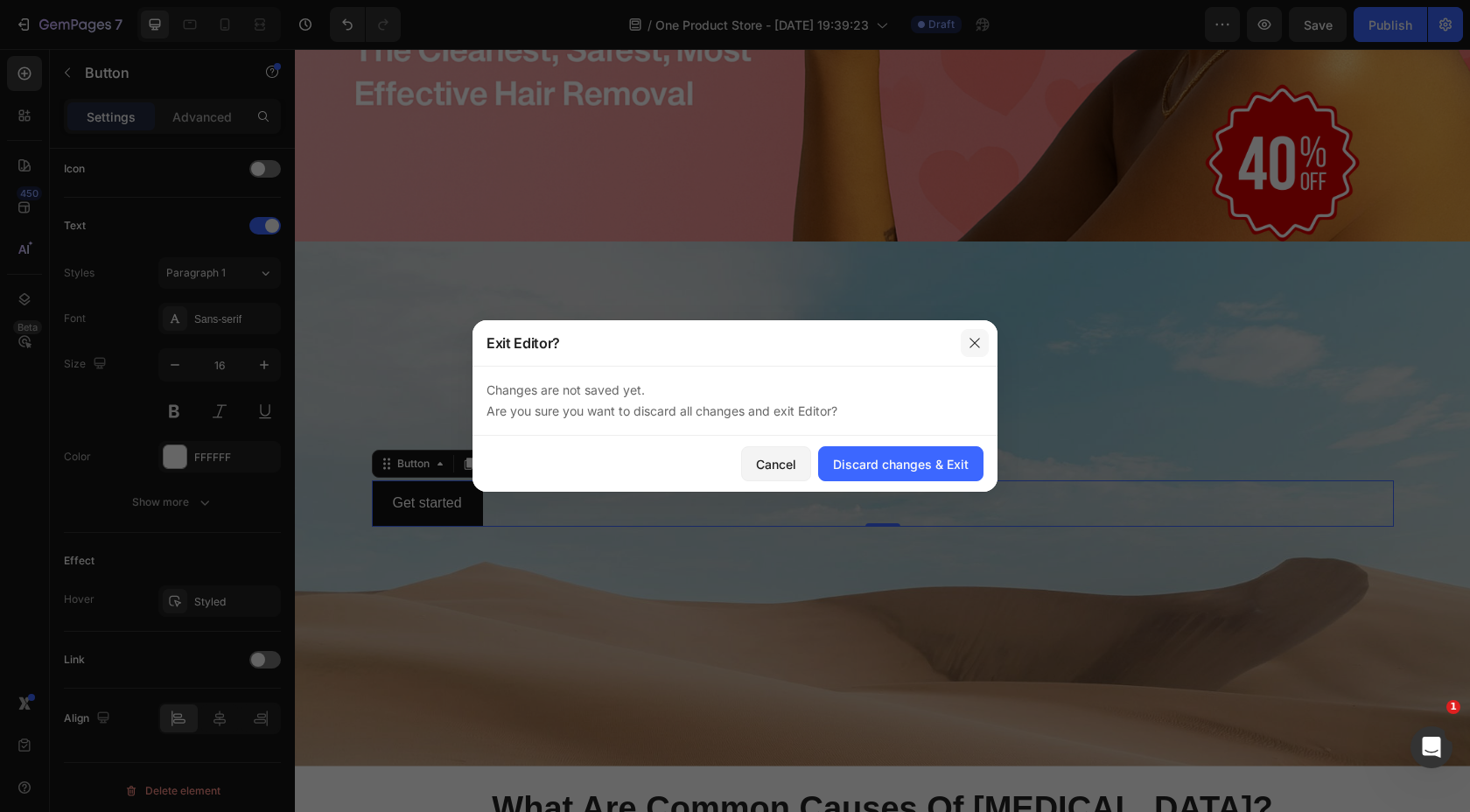
click at [980, 338] on icon "button" at bounding box center [975, 343] width 10 height 10
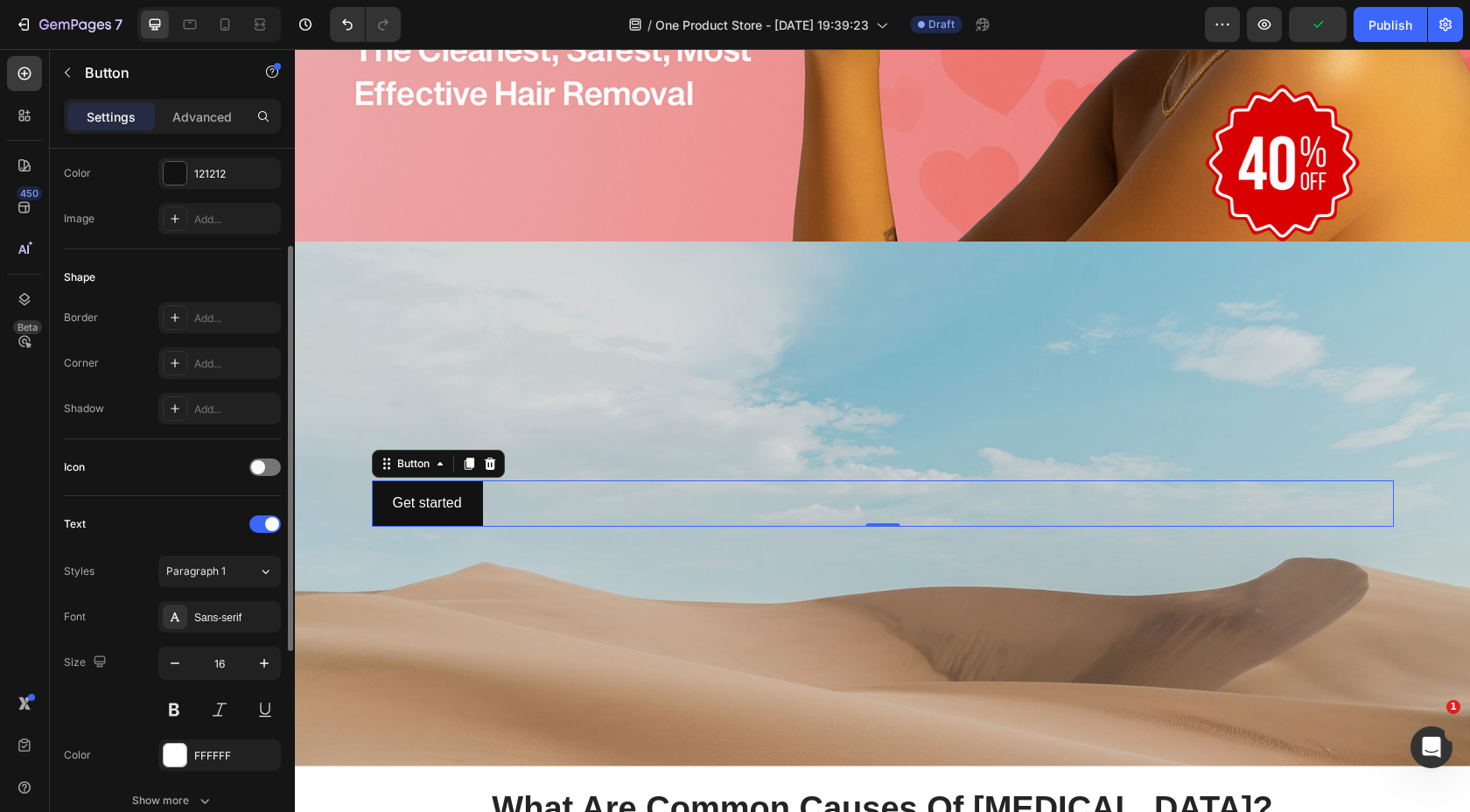
scroll to position [0, 0]
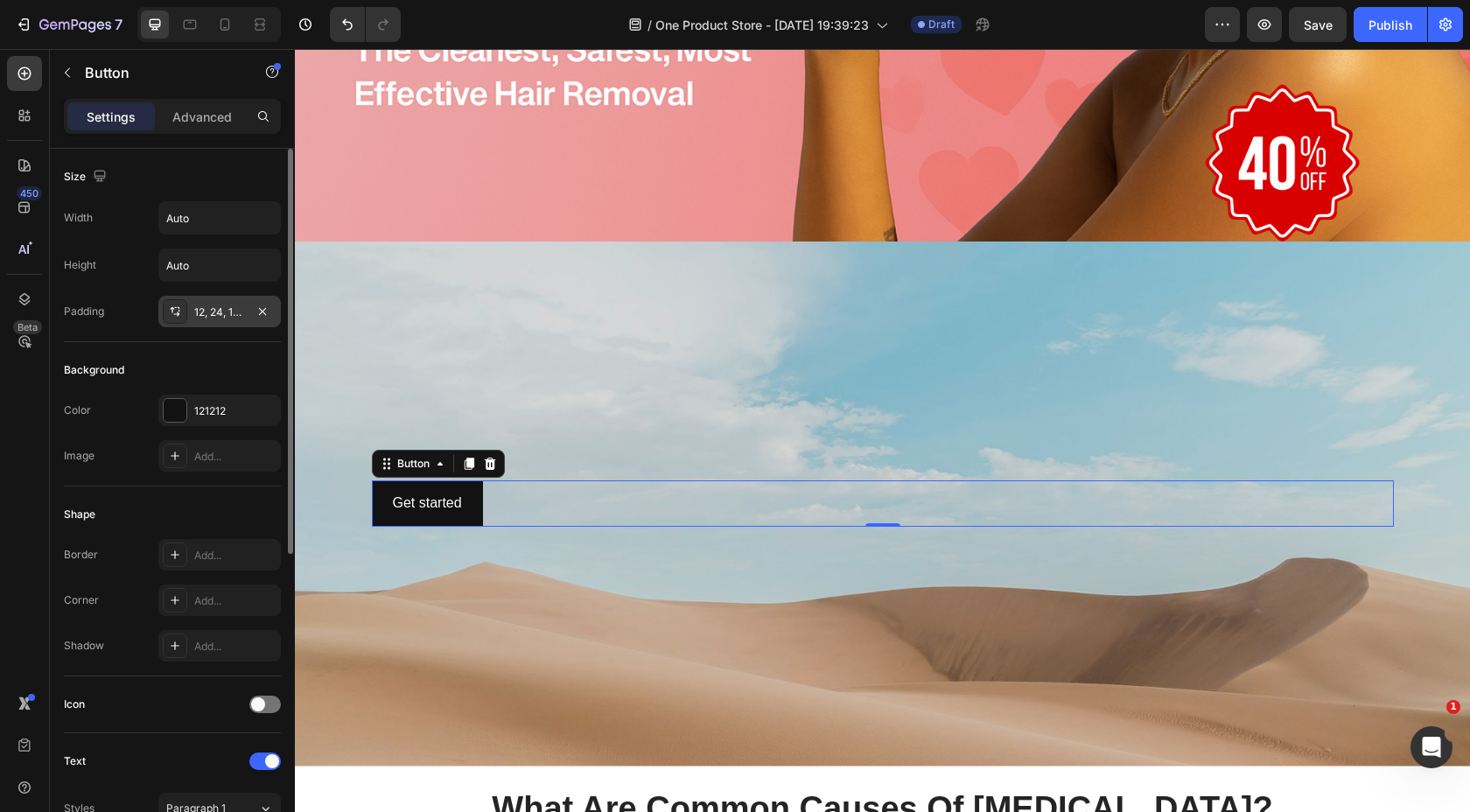
click at [198, 317] on div "12, 24, 12, 24" at bounding box center [219, 312] width 51 height 16
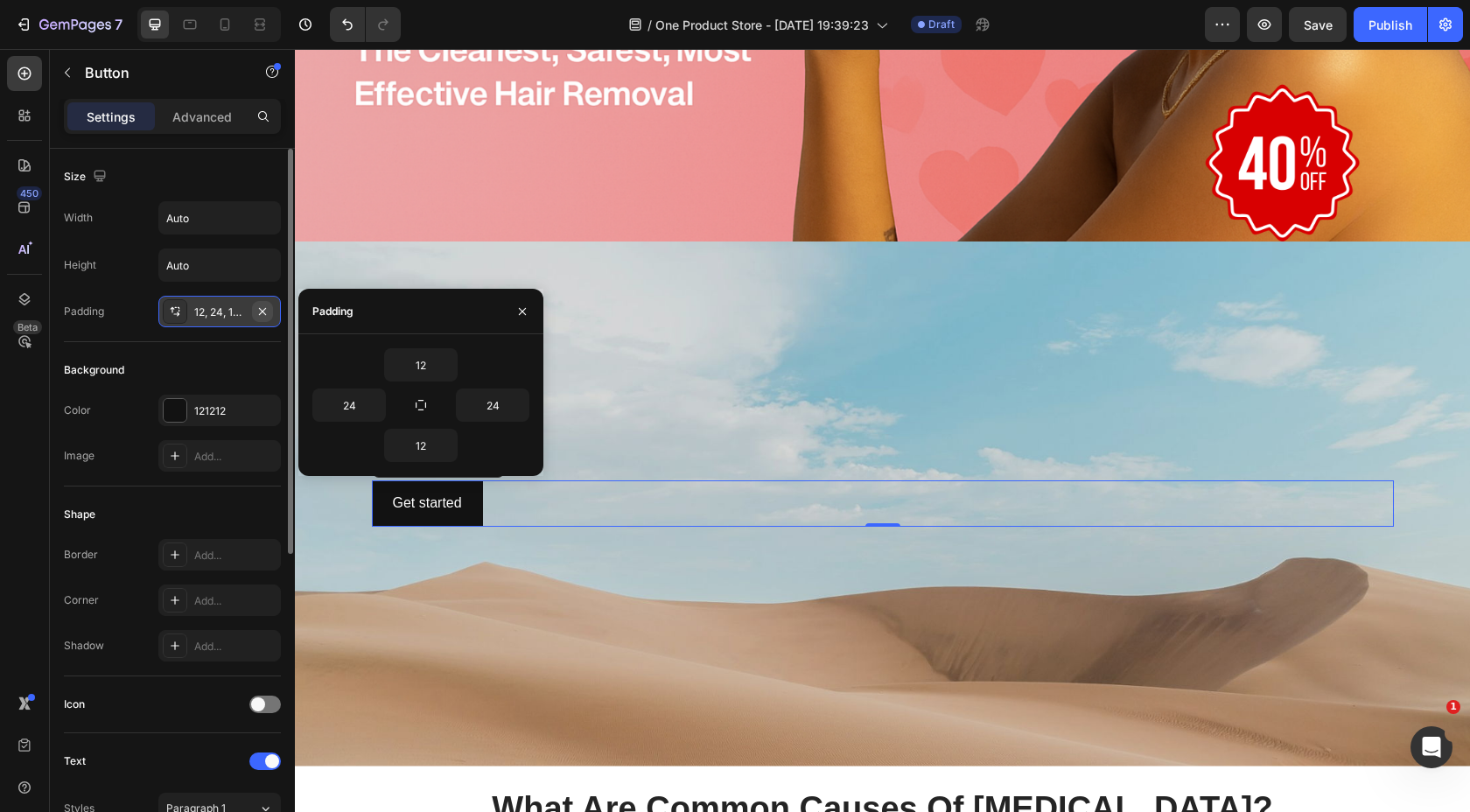
click at [262, 312] on icon "button" at bounding box center [262, 310] width 7 height 7
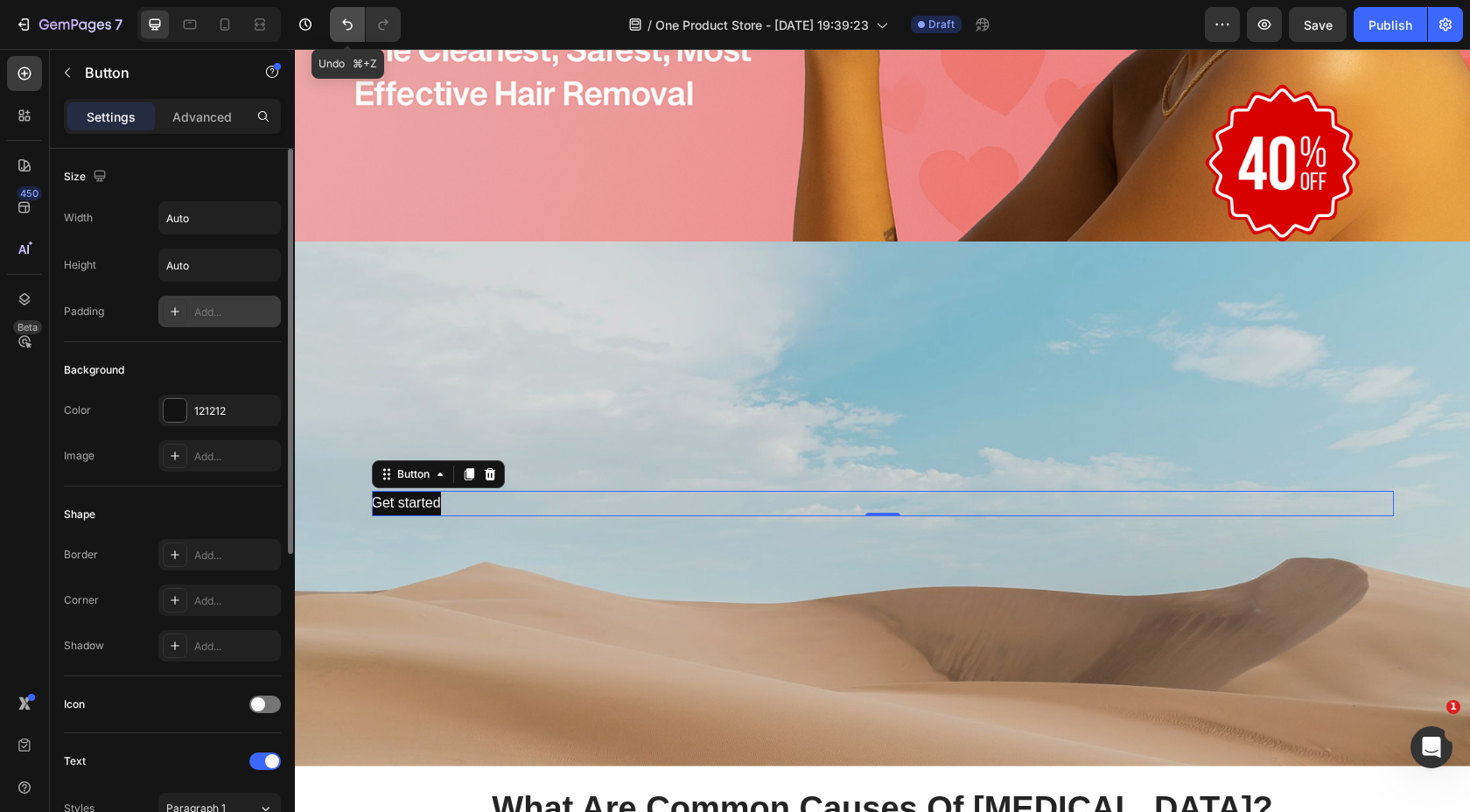
click at [353, 17] on icon "Undo/Redo" at bounding box center [347, 24] width 18 height 18
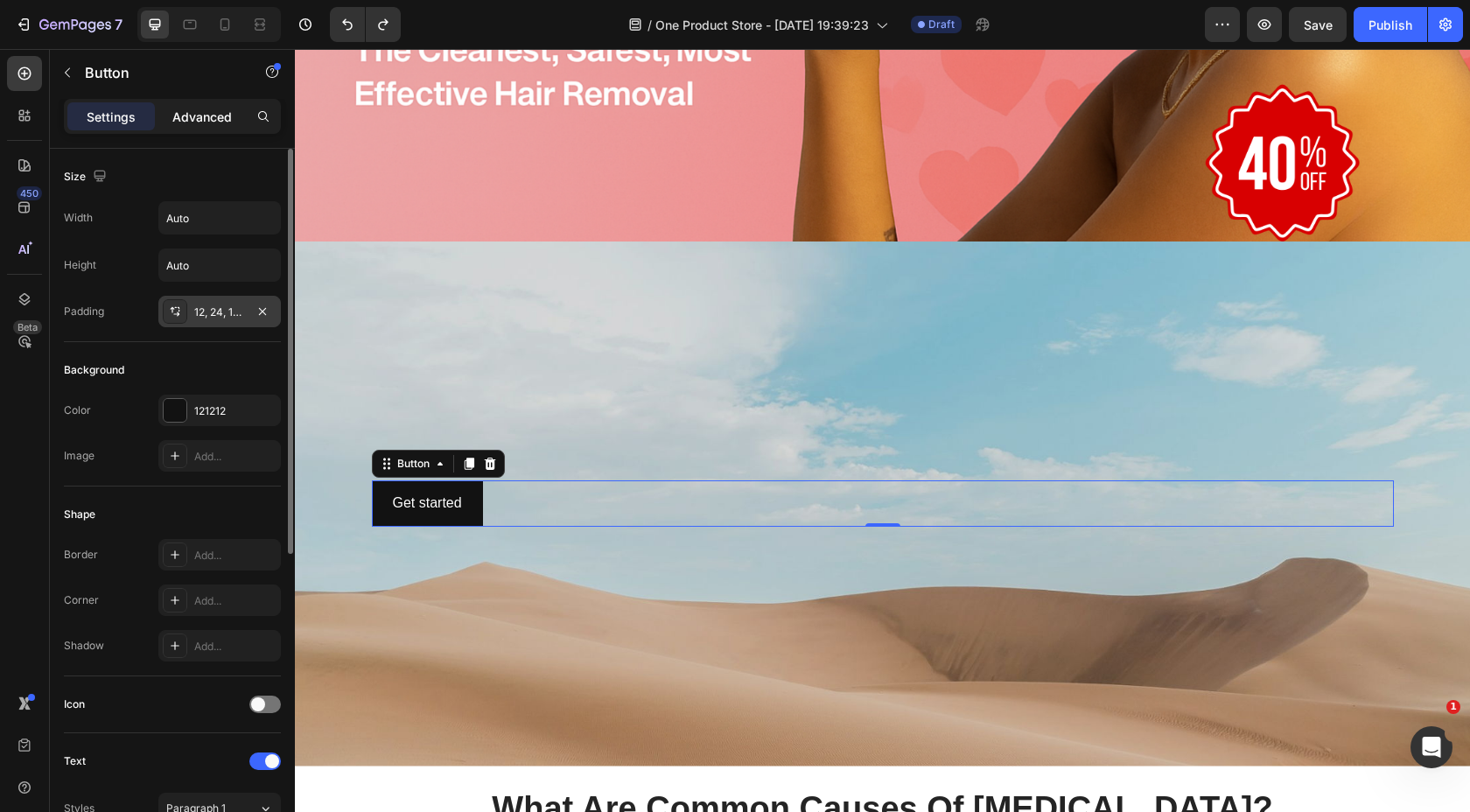
click at [211, 110] on p "Advanced" at bounding box center [202, 116] width 59 height 19
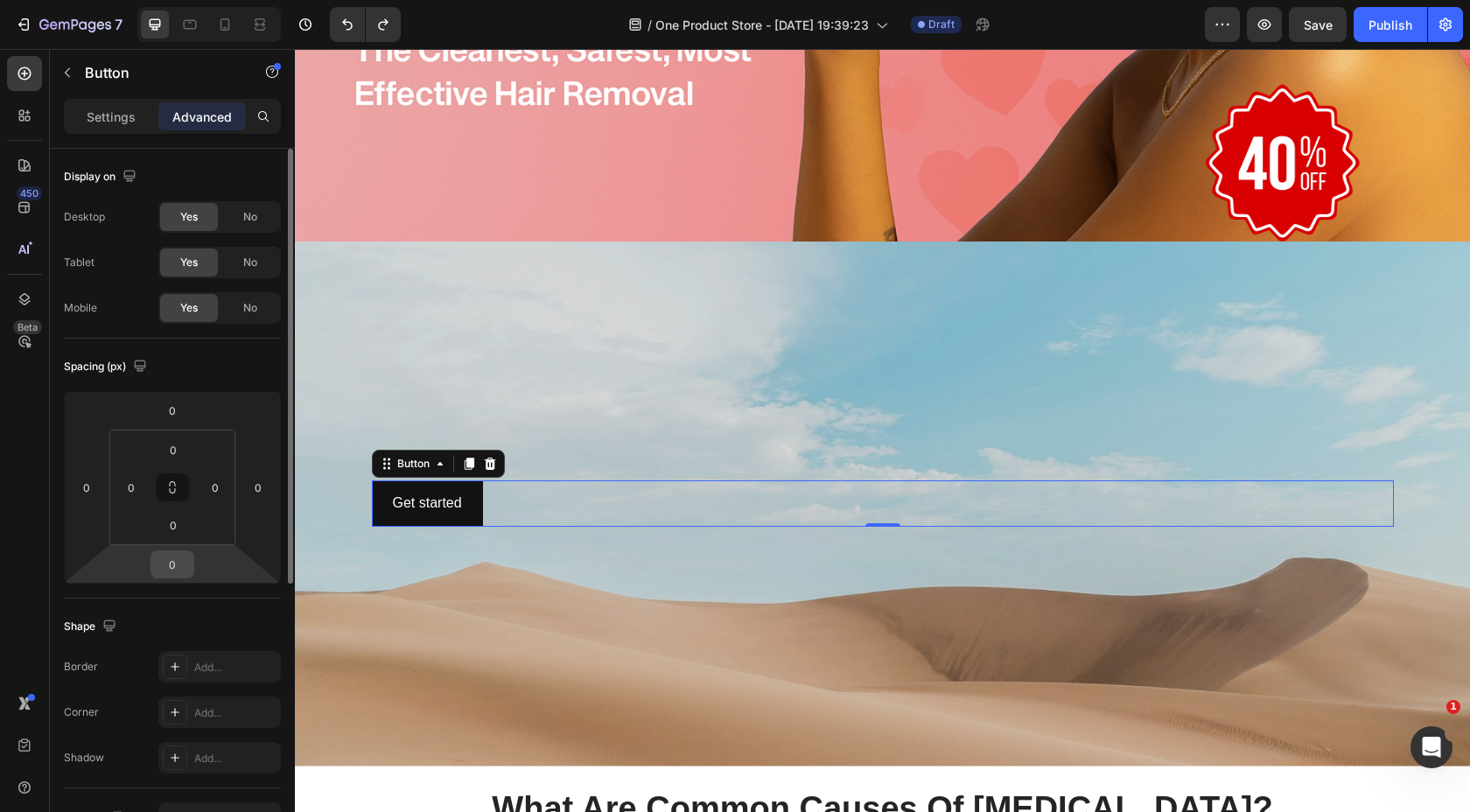
click at [181, 563] on input "0" at bounding box center [173, 564] width 35 height 26
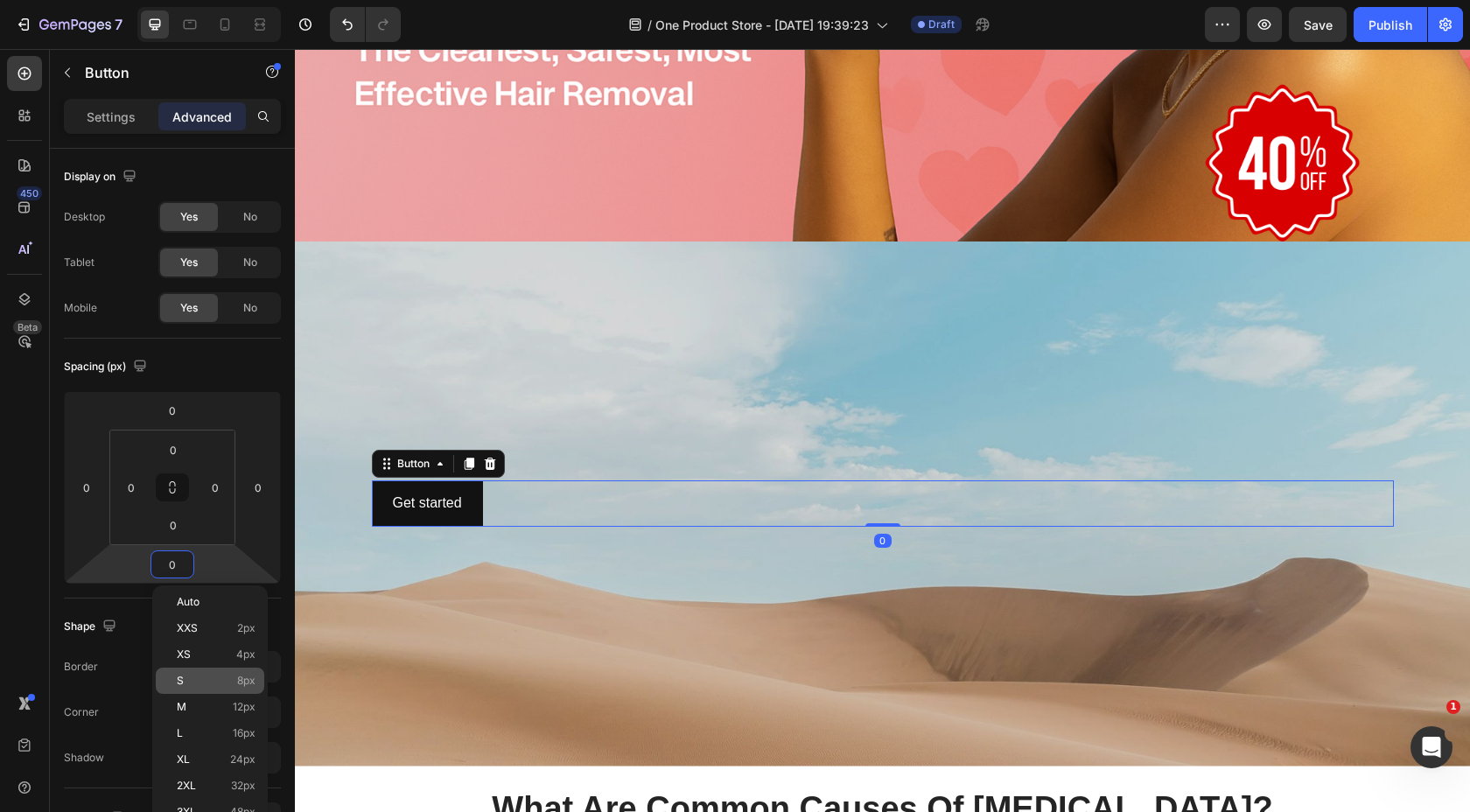
click at [227, 689] on div "S 8px" at bounding box center [210, 680] width 108 height 26
type input "8"
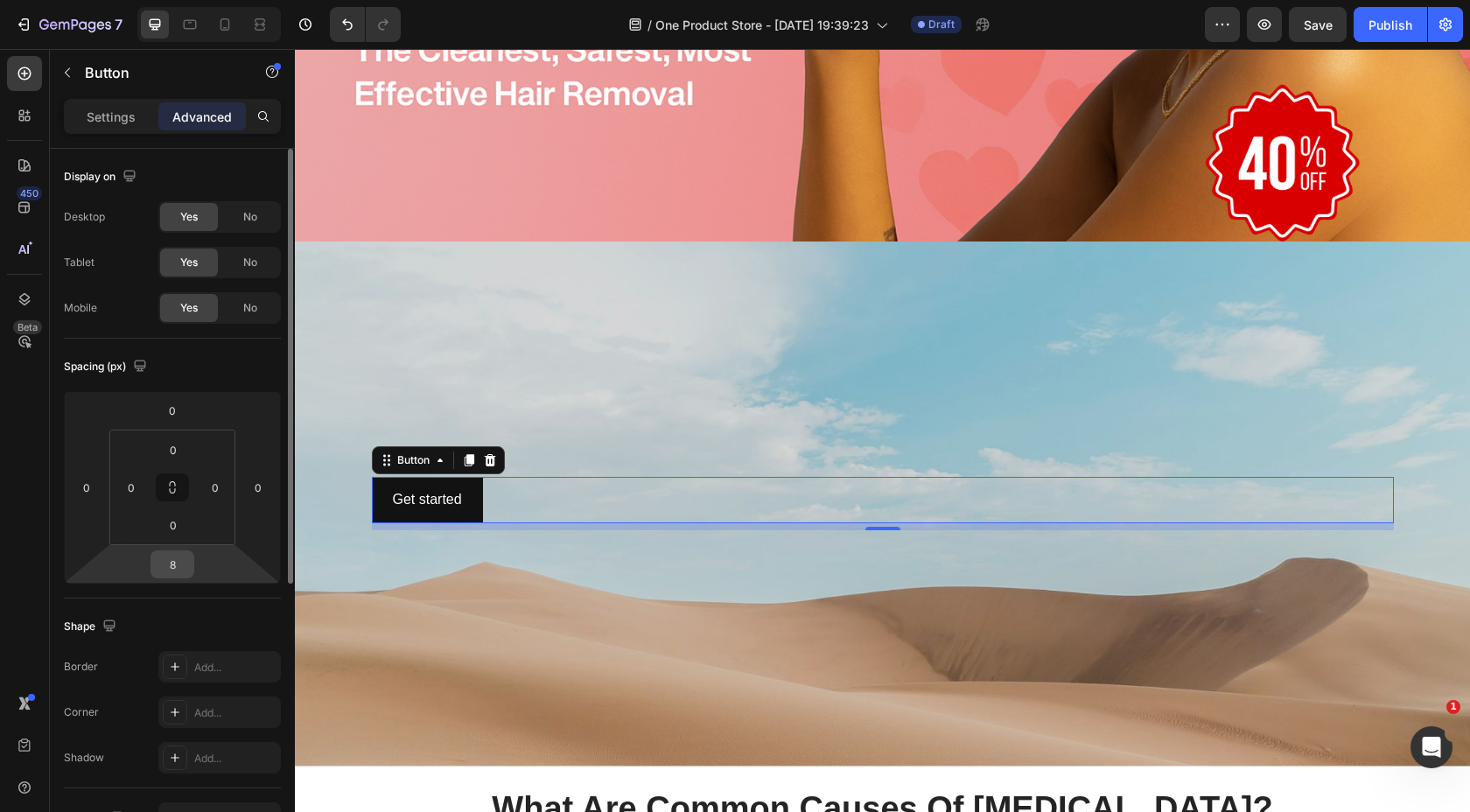
click at [189, 573] on div "8" at bounding box center [172, 564] width 44 height 28
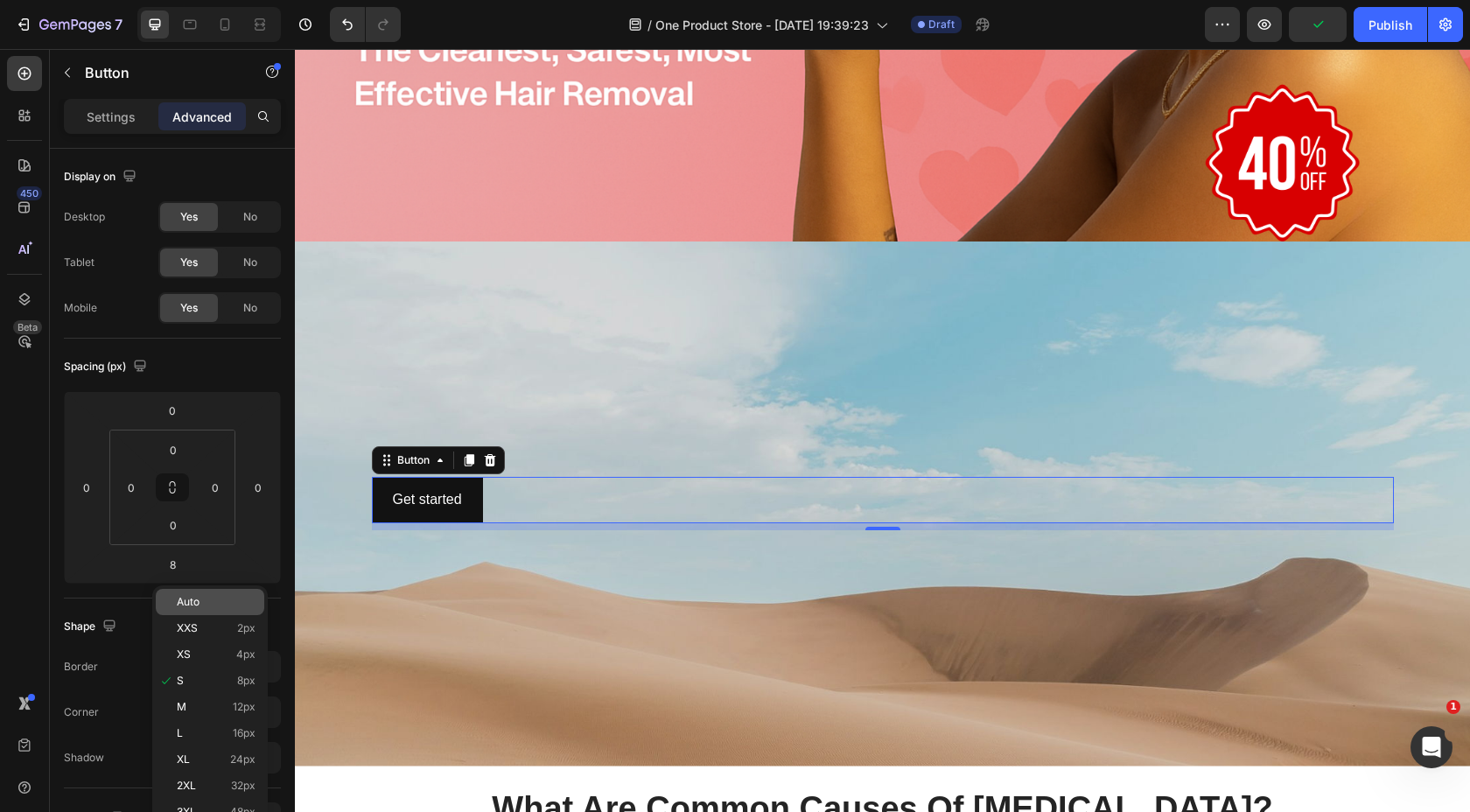
click at [211, 603] on p "Auto" at bounding box center [215, 601] width 79 height 13
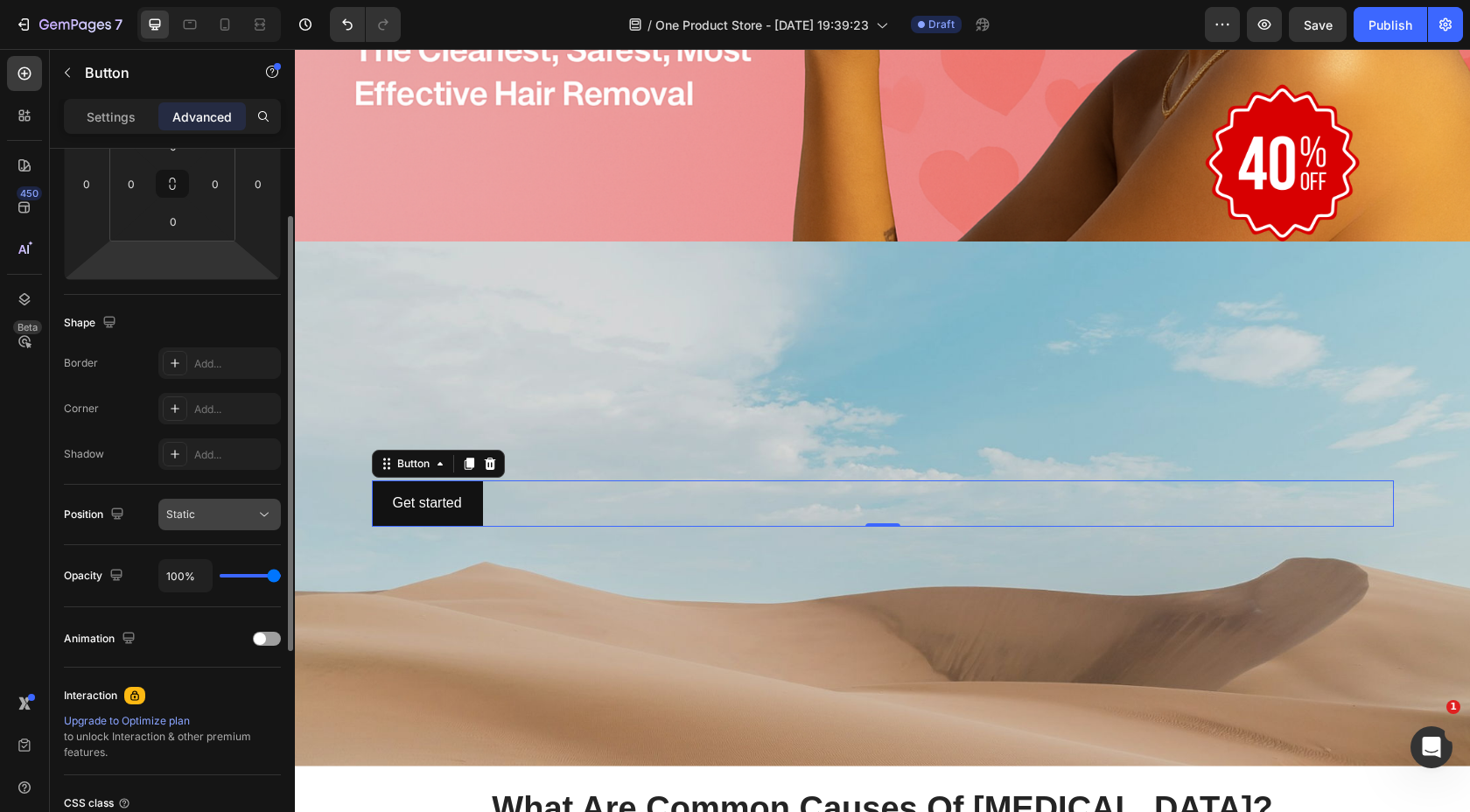
scroll to position [119, 0]
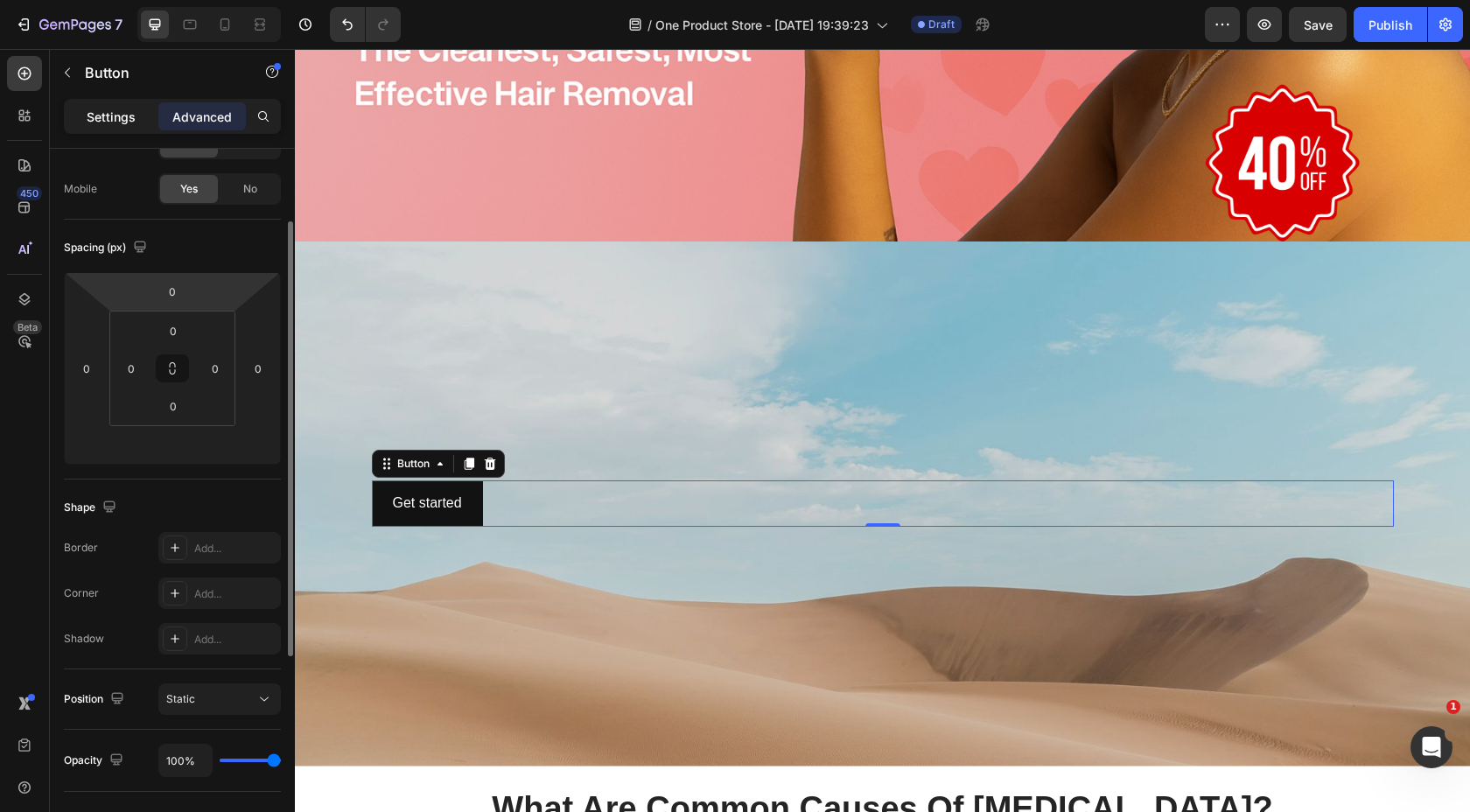
click at [127, 114] on p "Settings" at bounding box center [111, 116] width 49 height 19
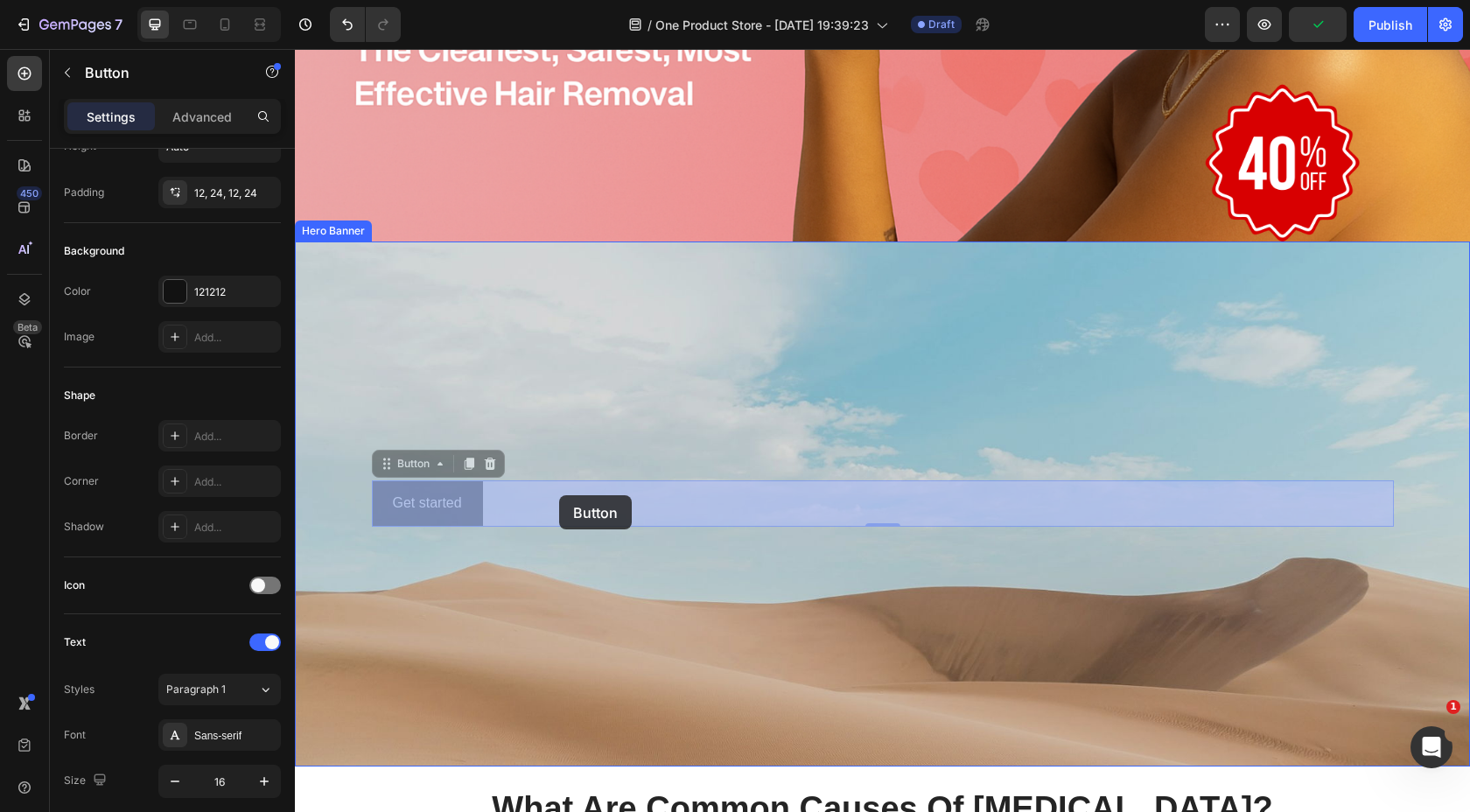
drag, startPoint x: 621, startPoint y: 496, endPoint x: 560, endPoint y: 495, distance: 61.0
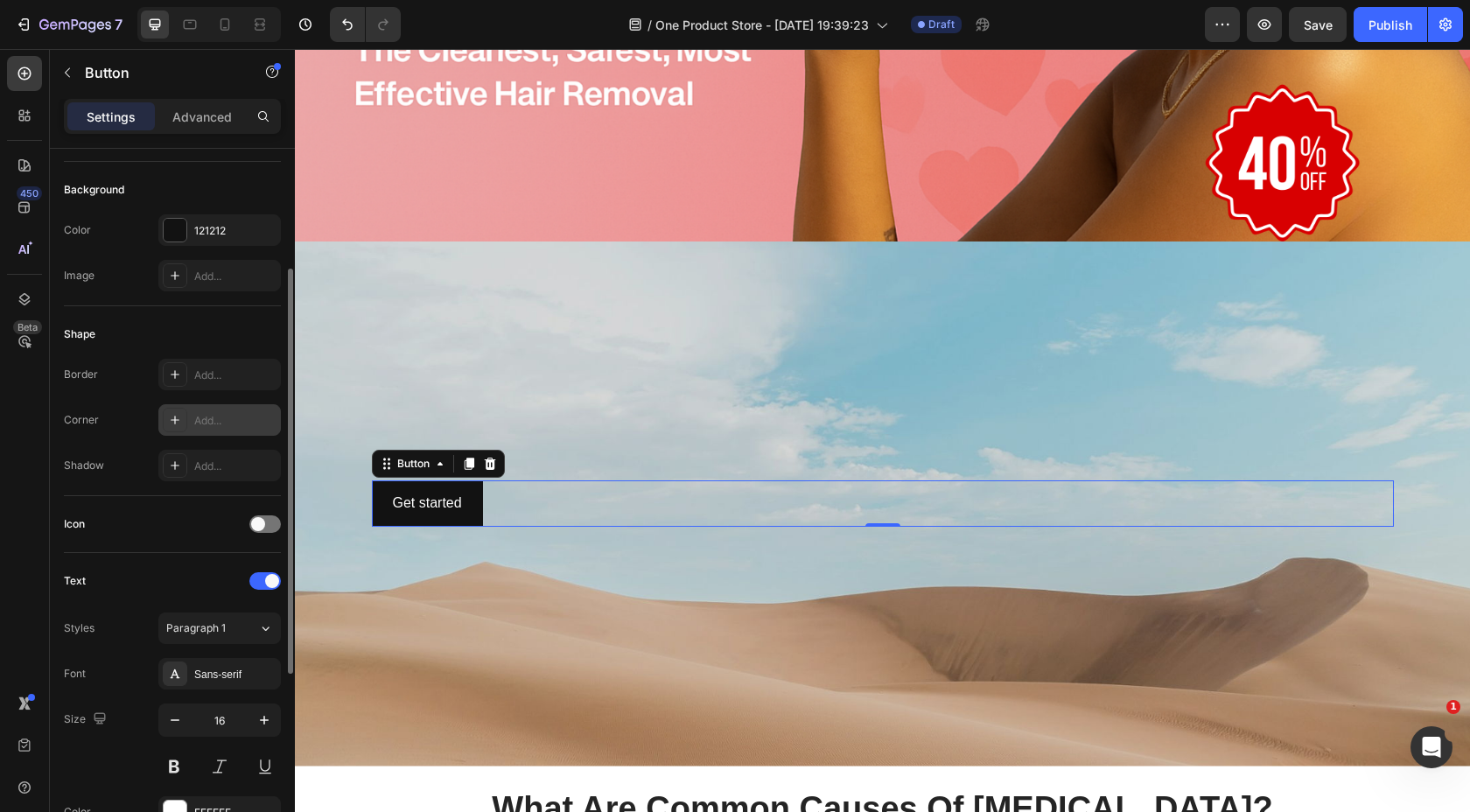
scroll to position [192, 0]
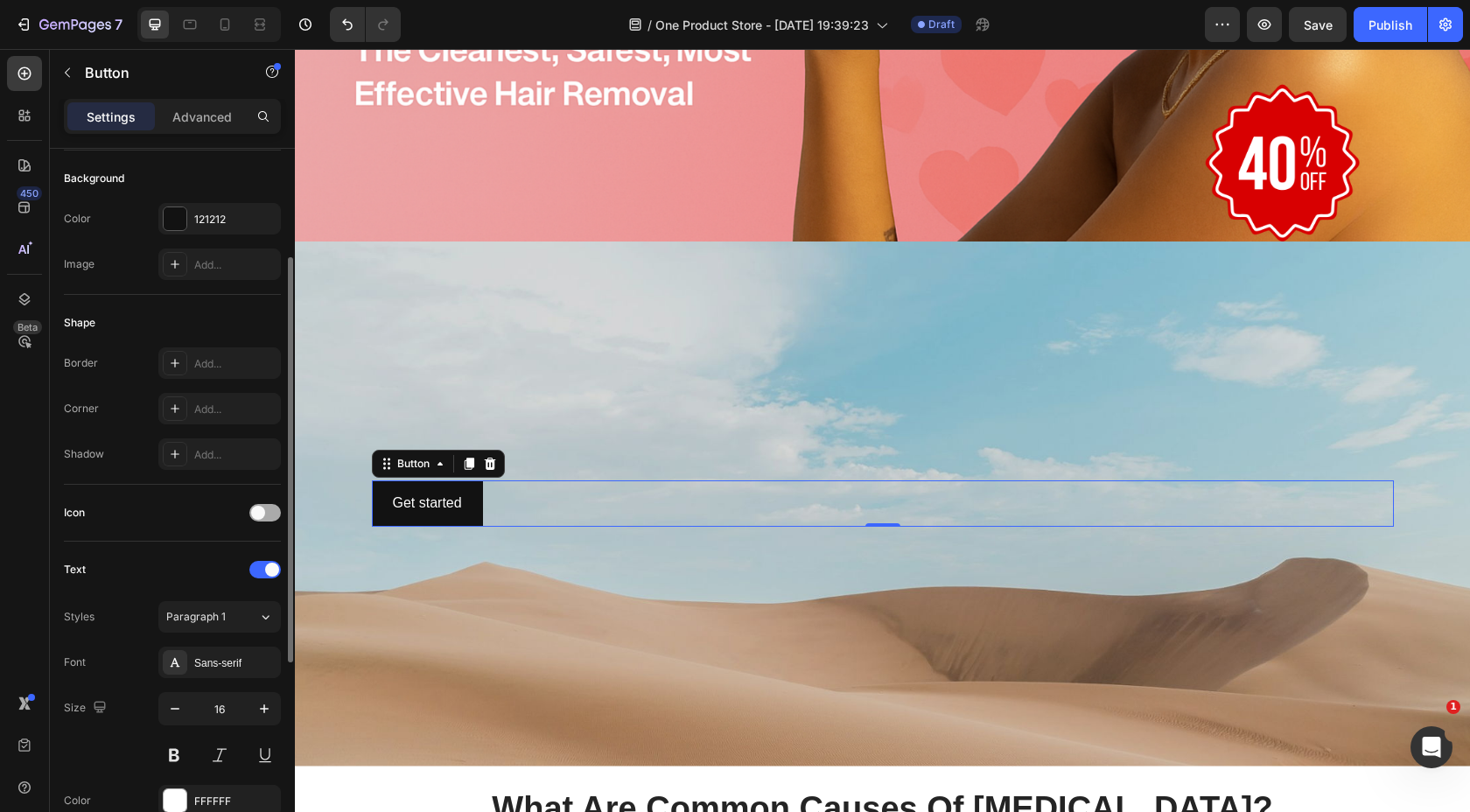
click at [261, 509] on span at bounding box center [258, 513] width 14 height 14
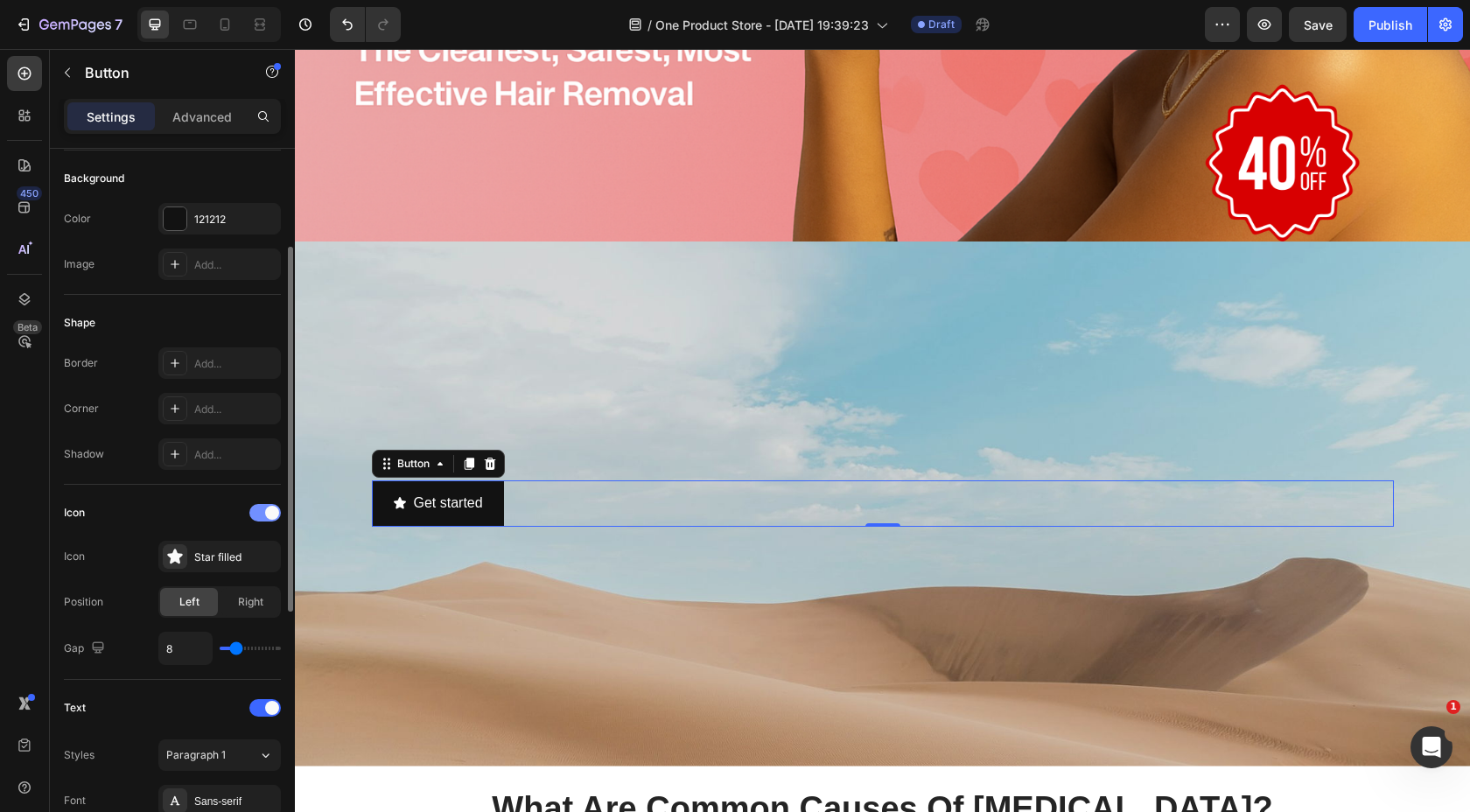
click at [268, 515] on span at bounding box center [272, 513] width 14 height 14
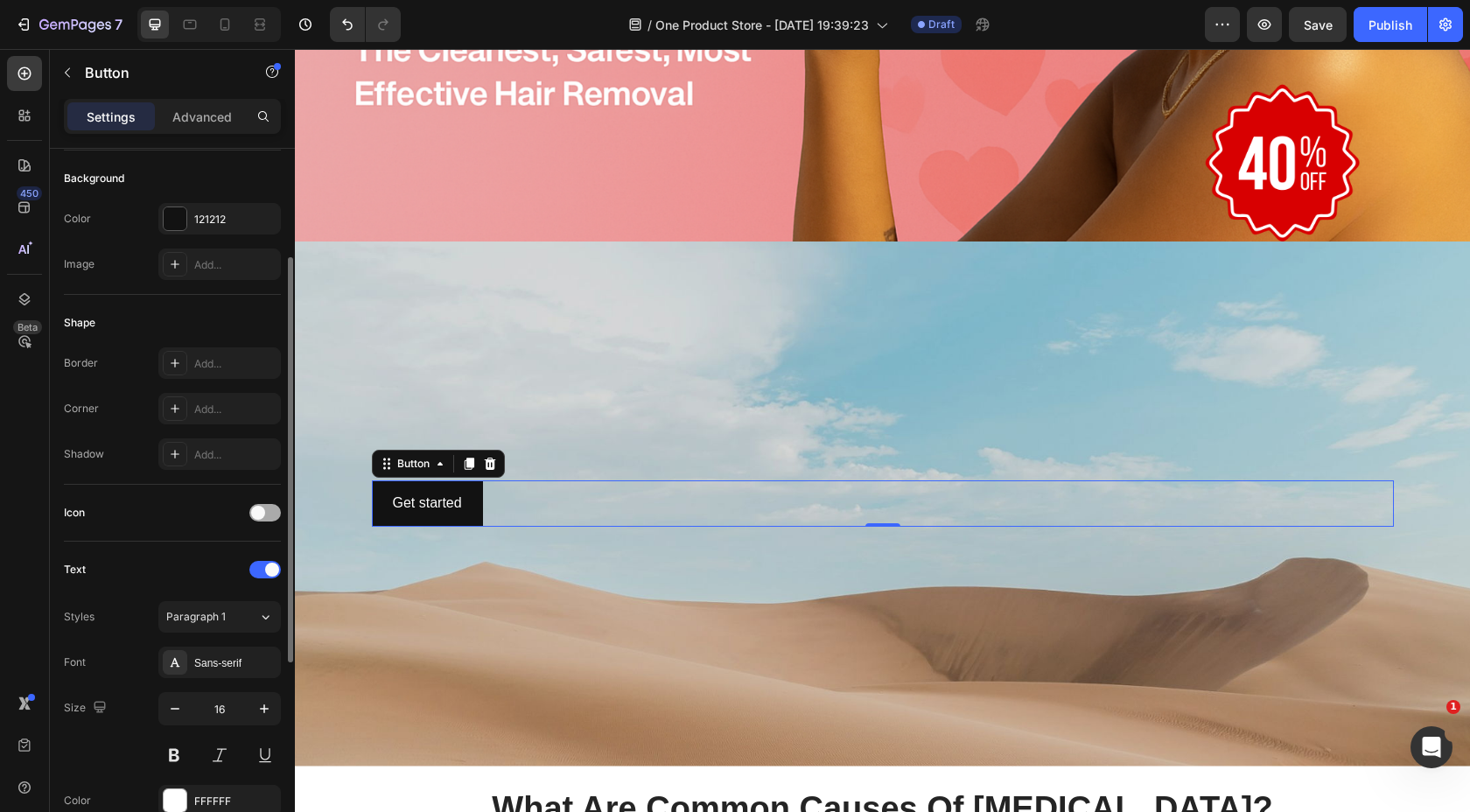
click at [268, 514] on div at bounding box center [265, 513] width 31 height 18
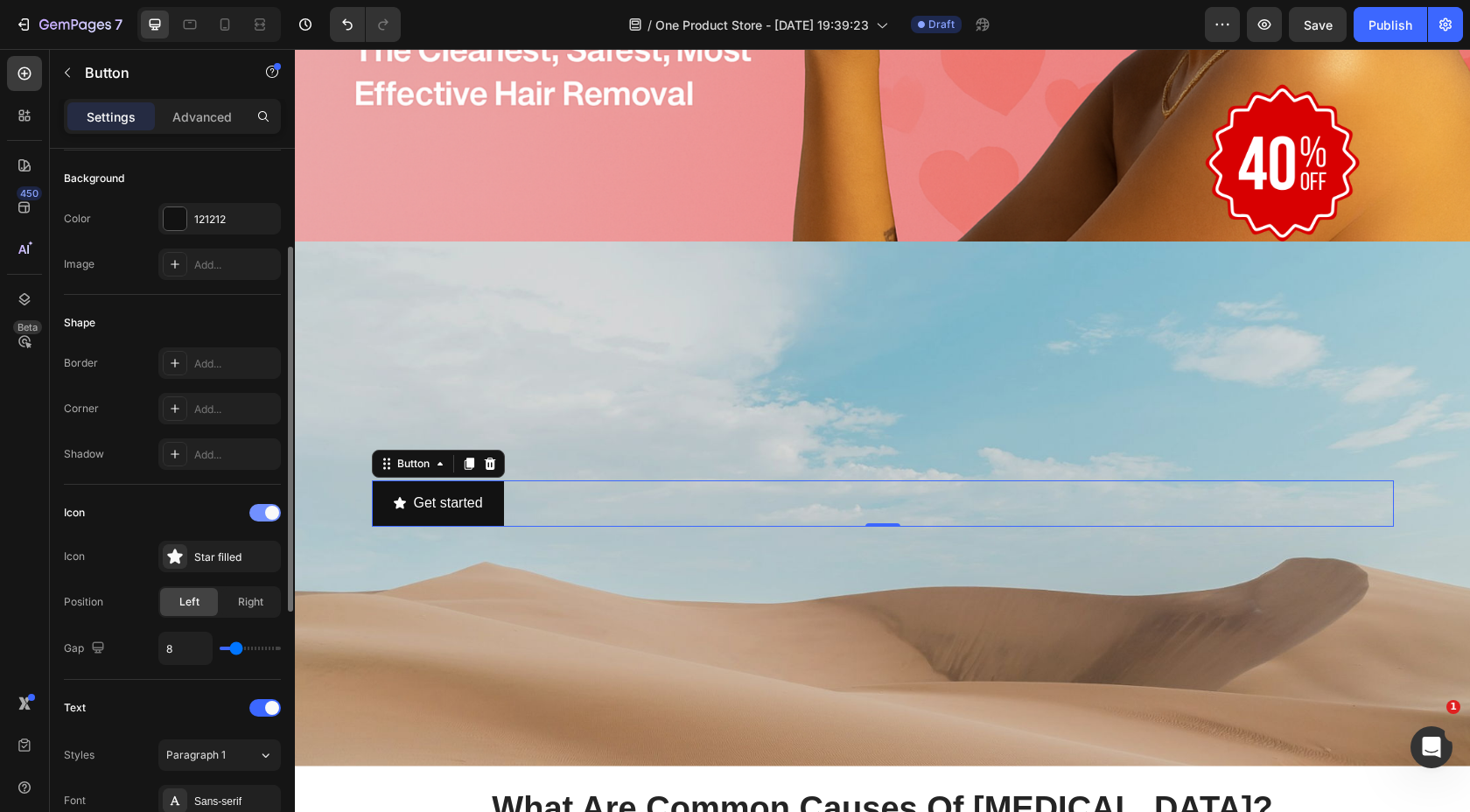
click at [269, 513] on span at bounding box center [272, 513] width 14 height 14
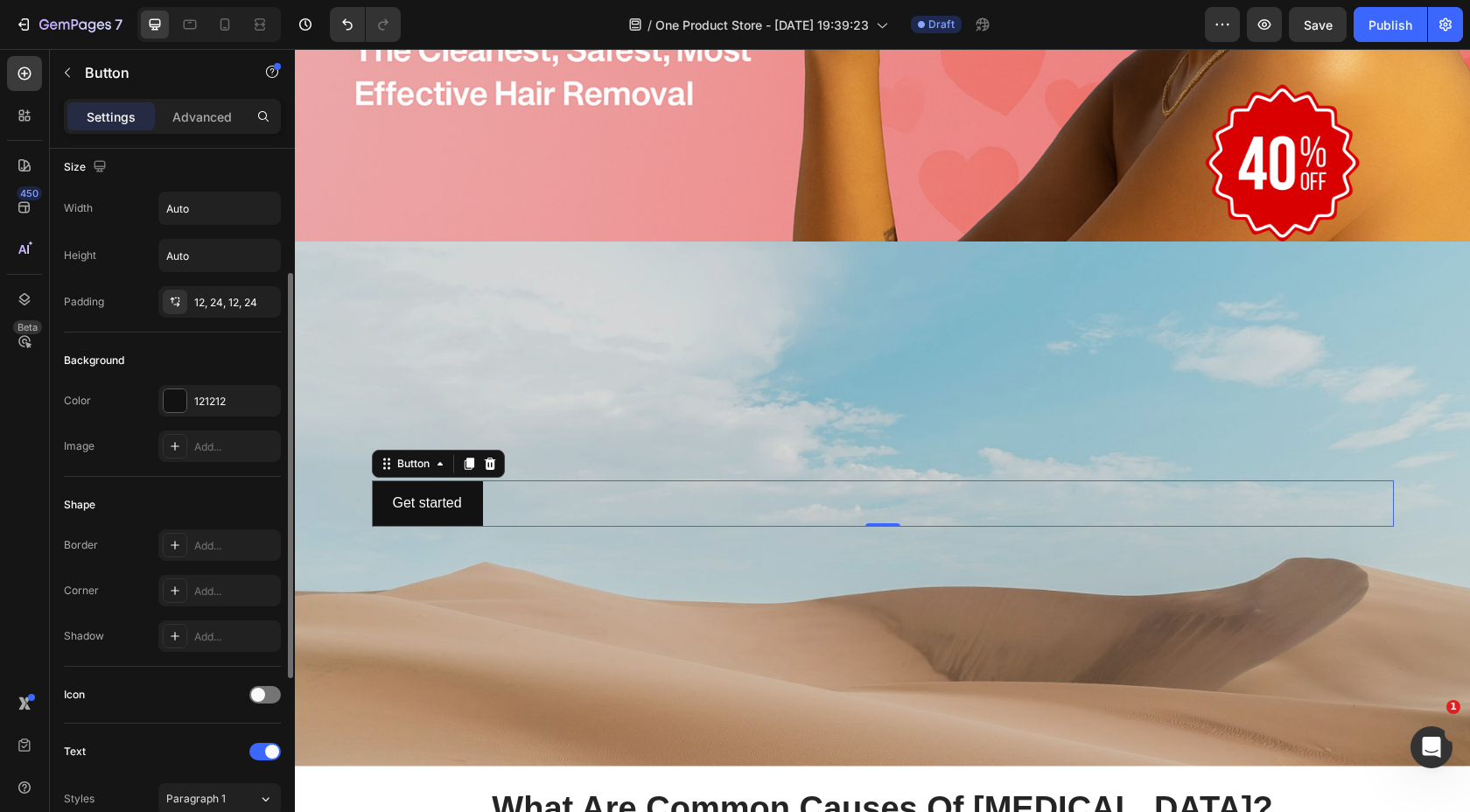
scroll to position [0, 0]
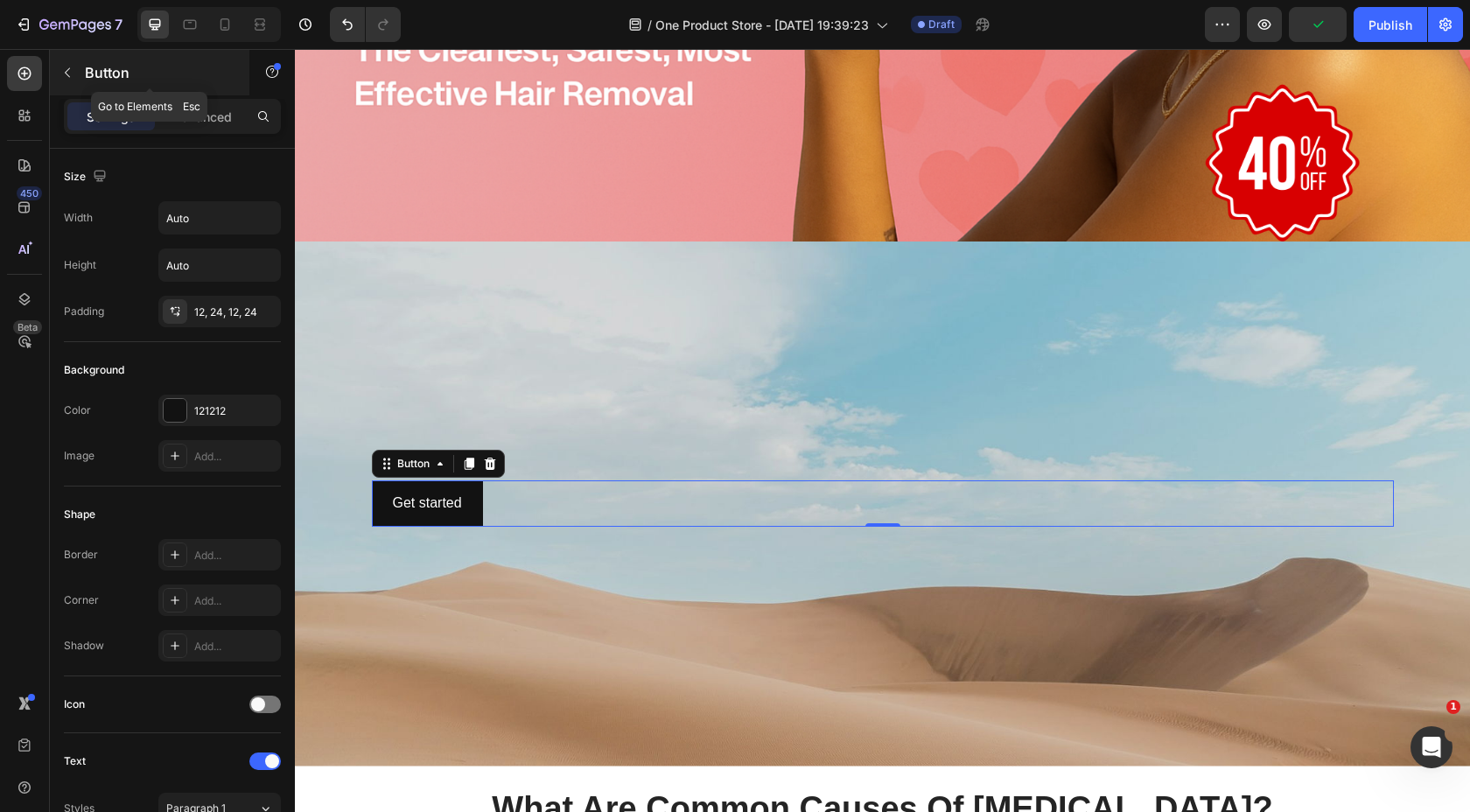
click at [75, 64] on button "button" at bounding box center [67, 72] width 28 height 28
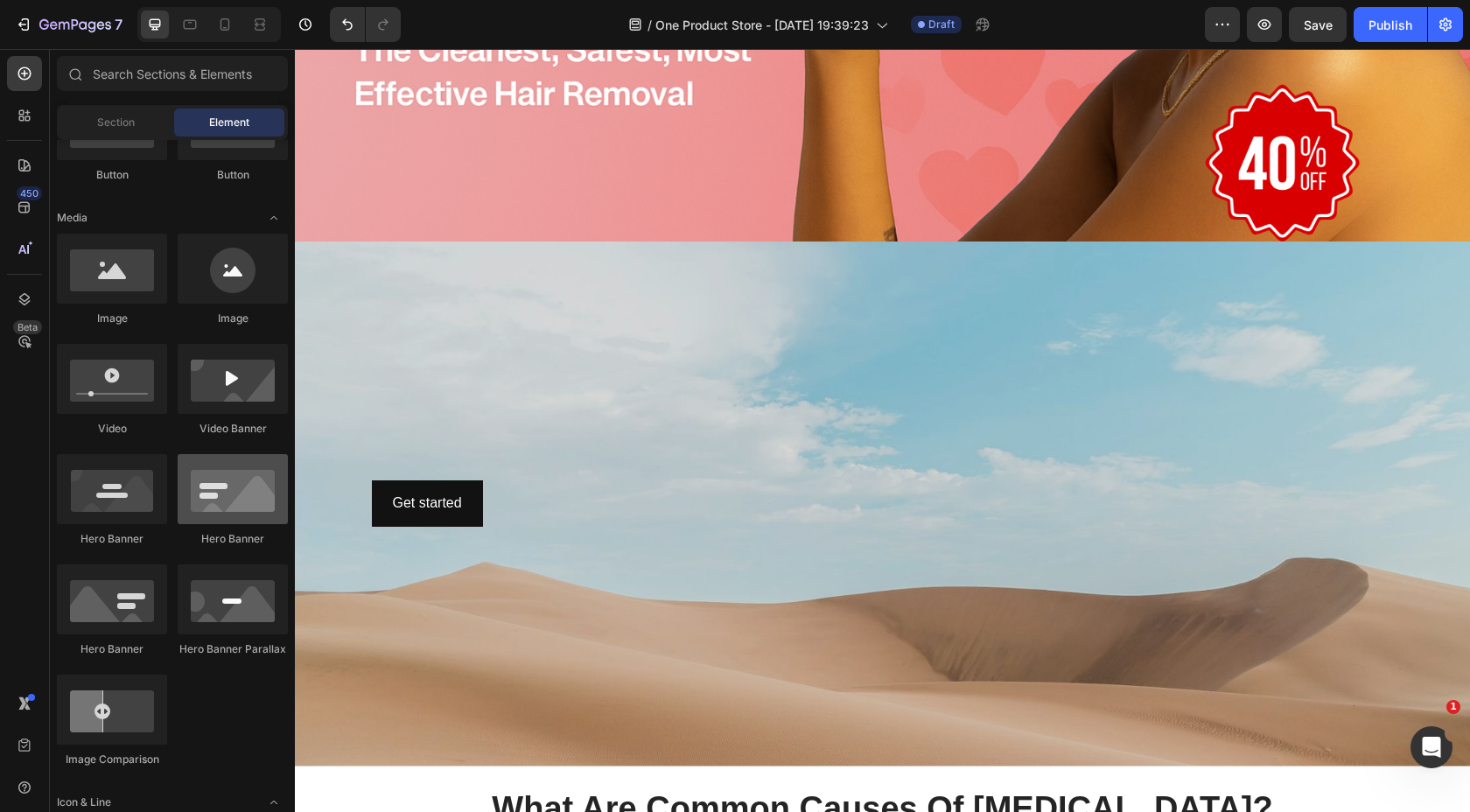
click at [205, 506] on div at bounding box center [232, 489] width 110 height 70
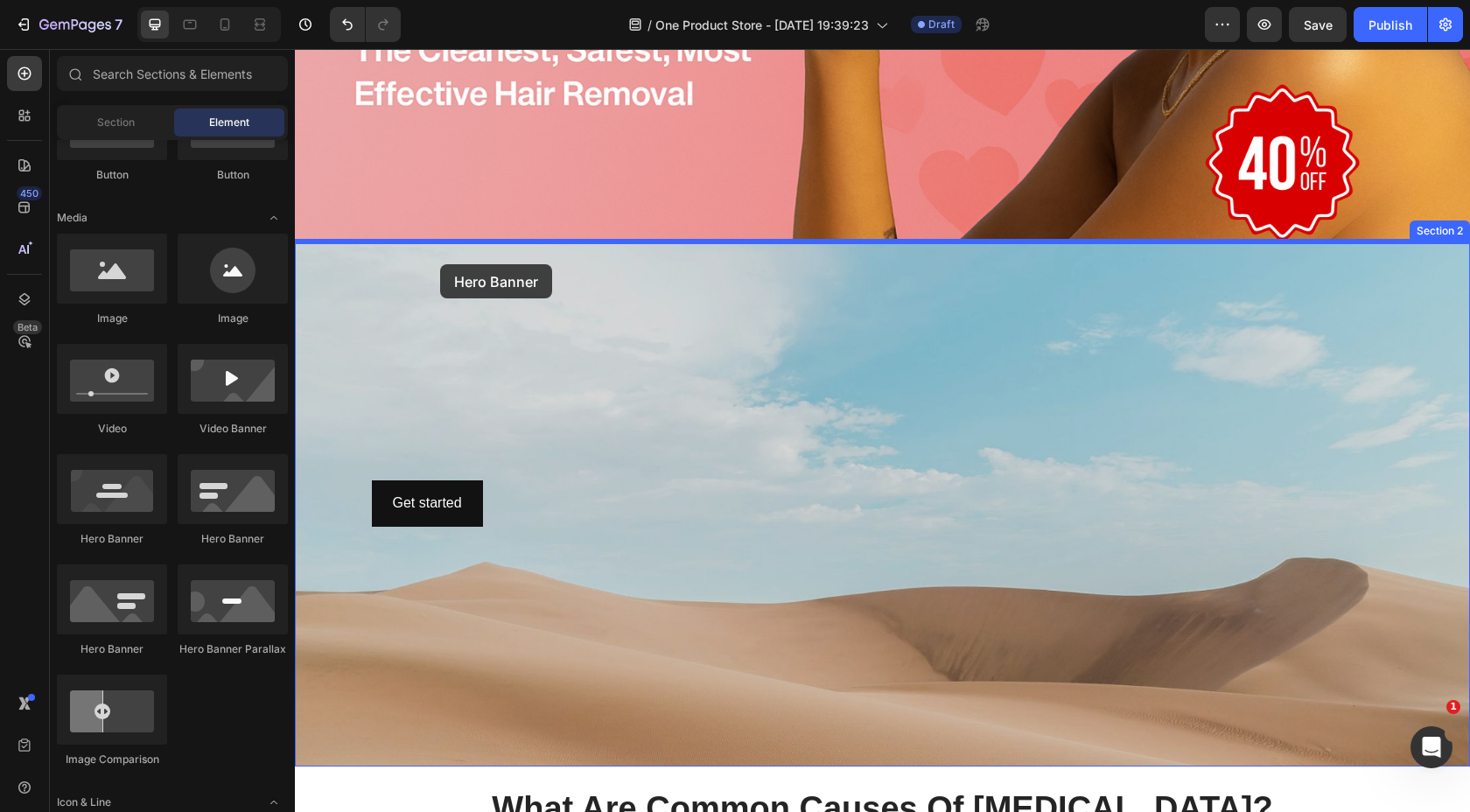
drag, startPoint x: 531, startPoint y: 553, endPoint x: 441, endPoint y: 264, distance: 302.7
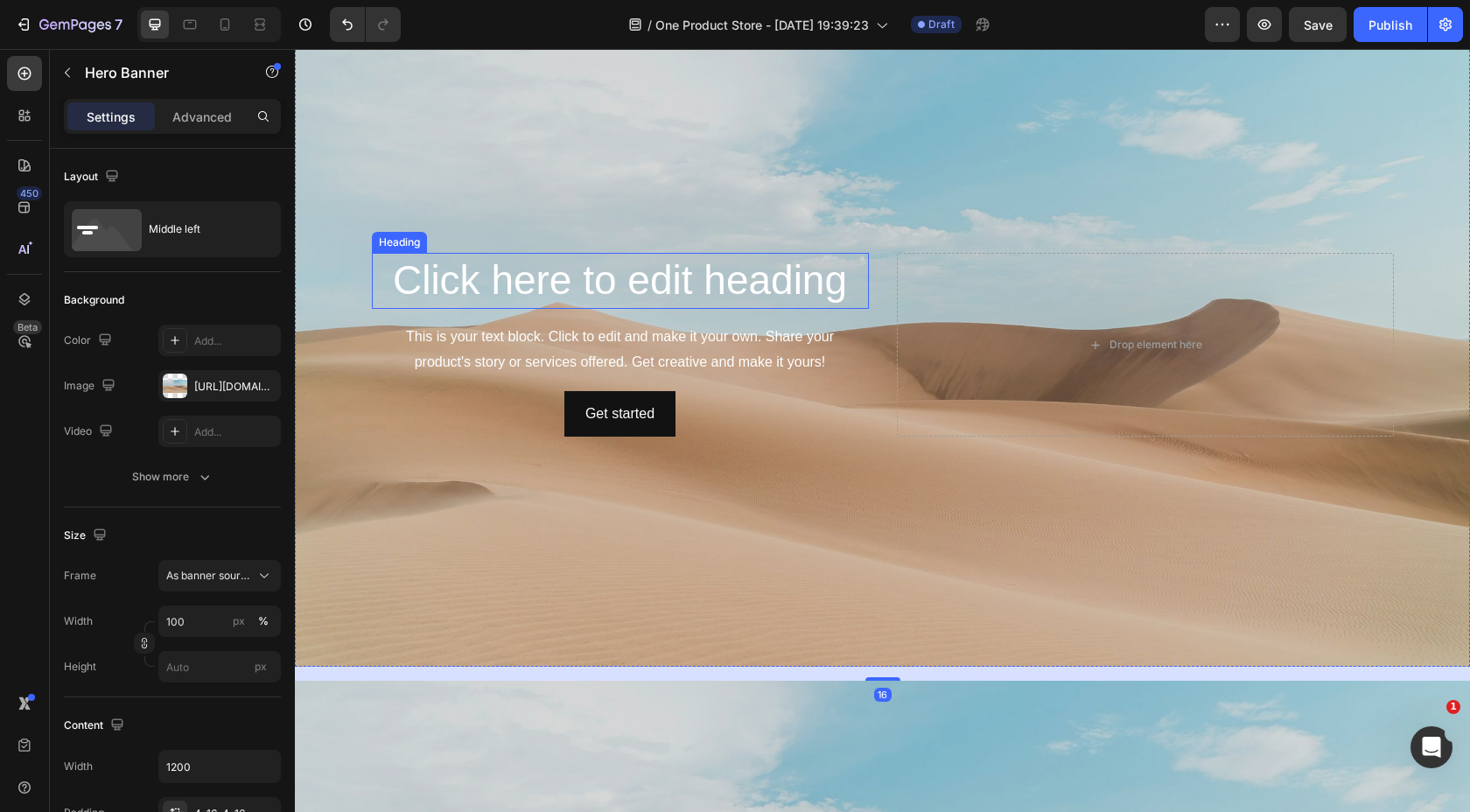
scroll to position [546, 0]
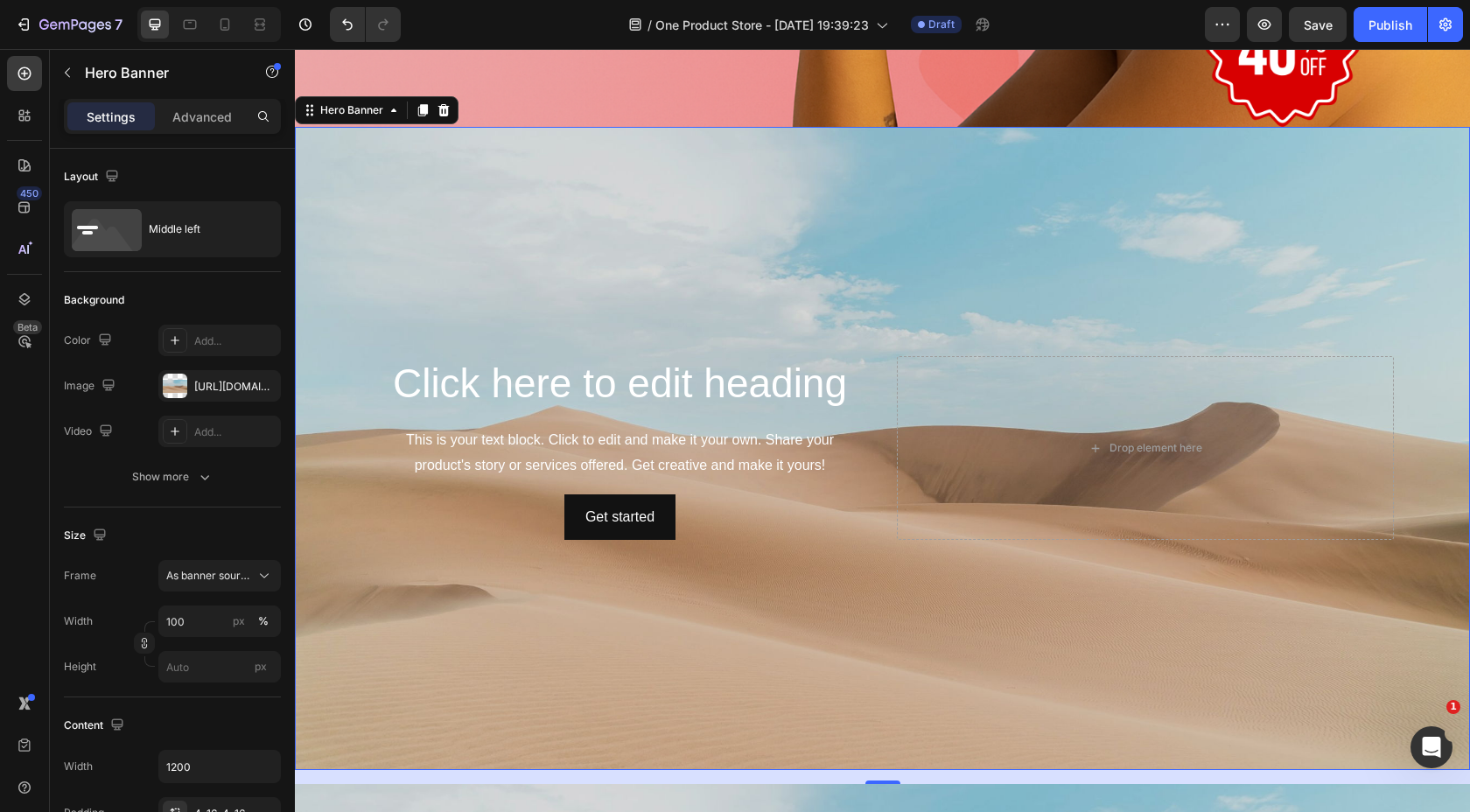
click at [780, 266] on div "Background Image" at bounding box center [883, 448] width 1176 height 644
click at [442, 111] on icon at bounding box center [444, 110] width 14 height 14
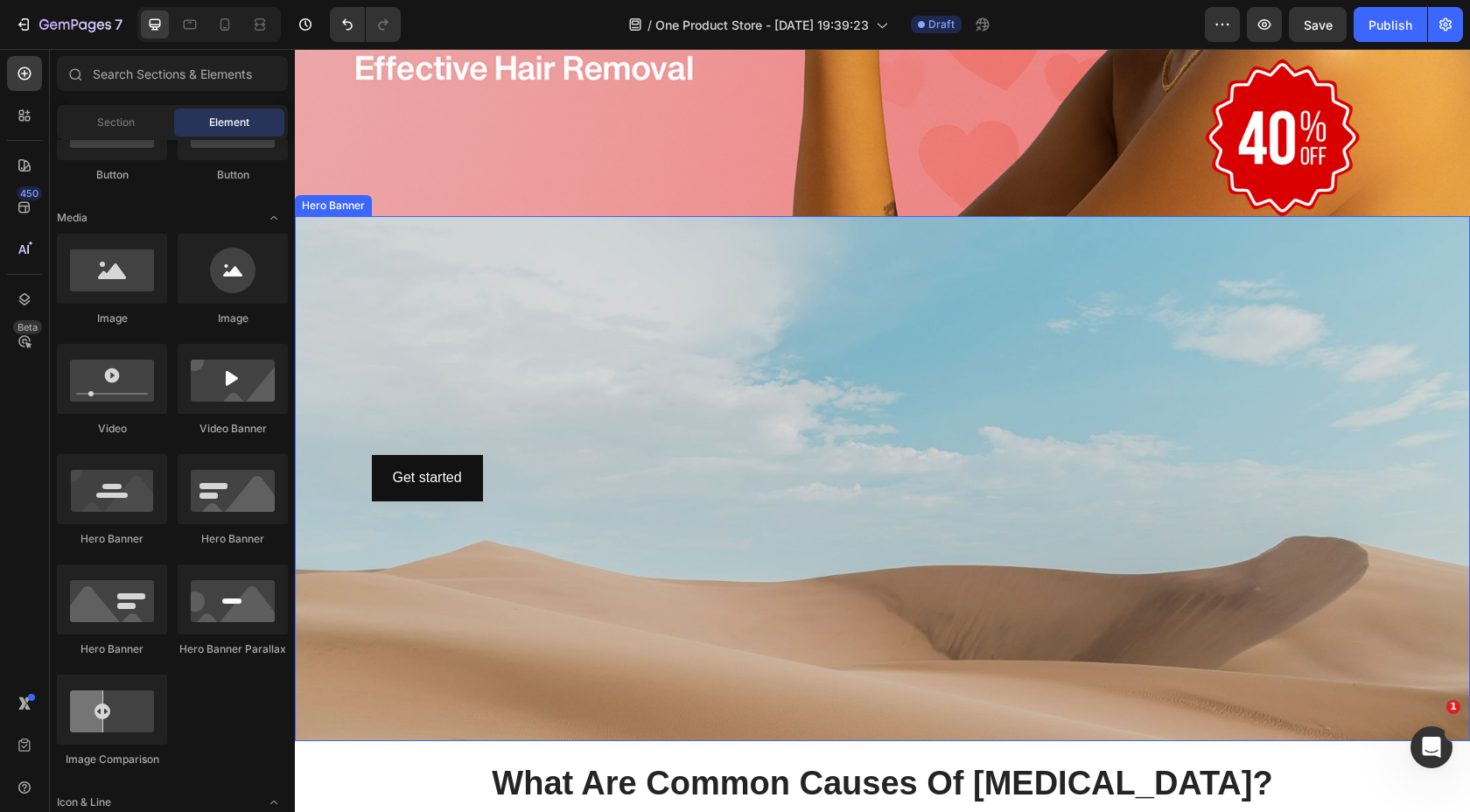
scroll to position [454, 0]
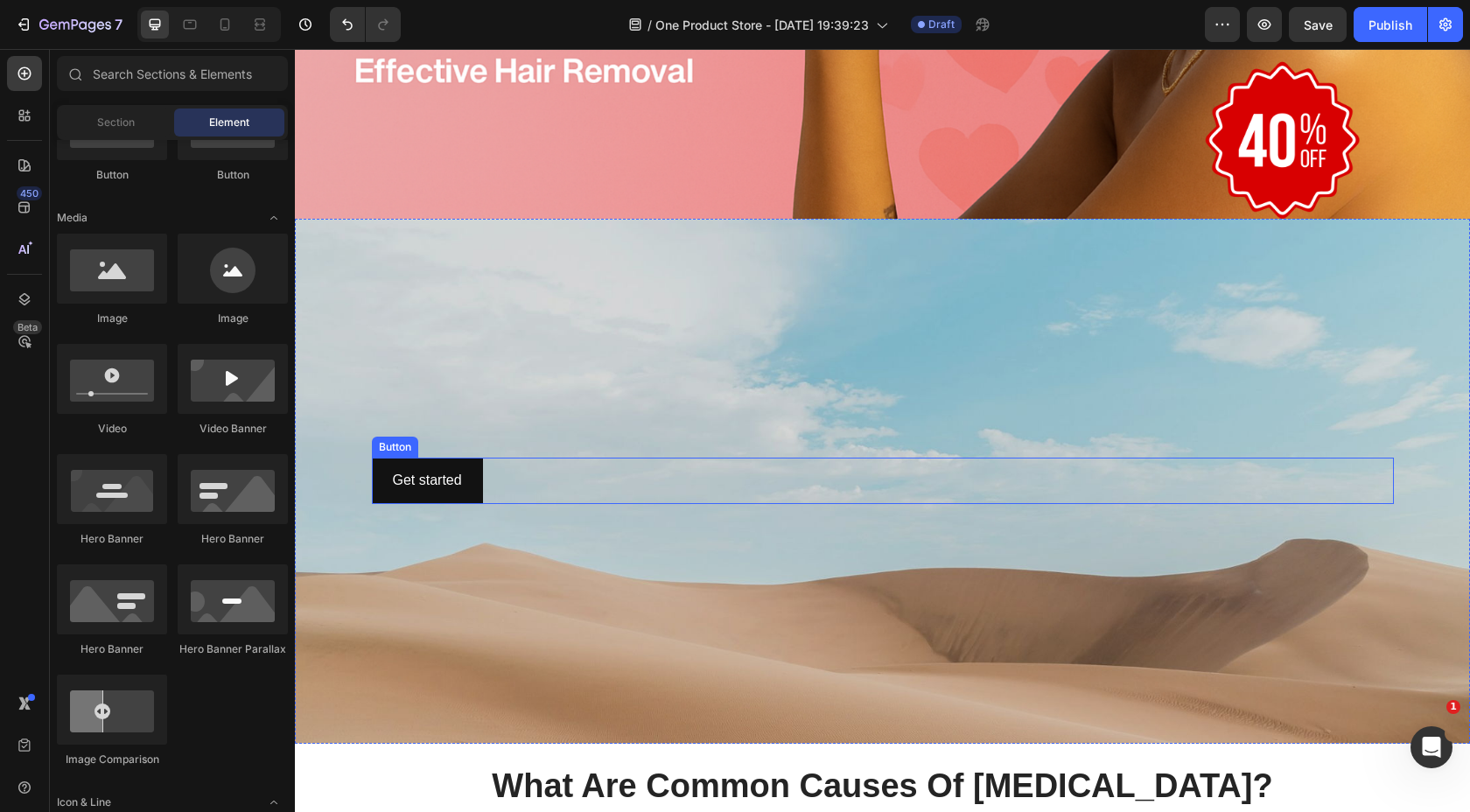
click at [492, 478] on div "Get started Button" at bounding box center [883, 482] width 1023 height 47
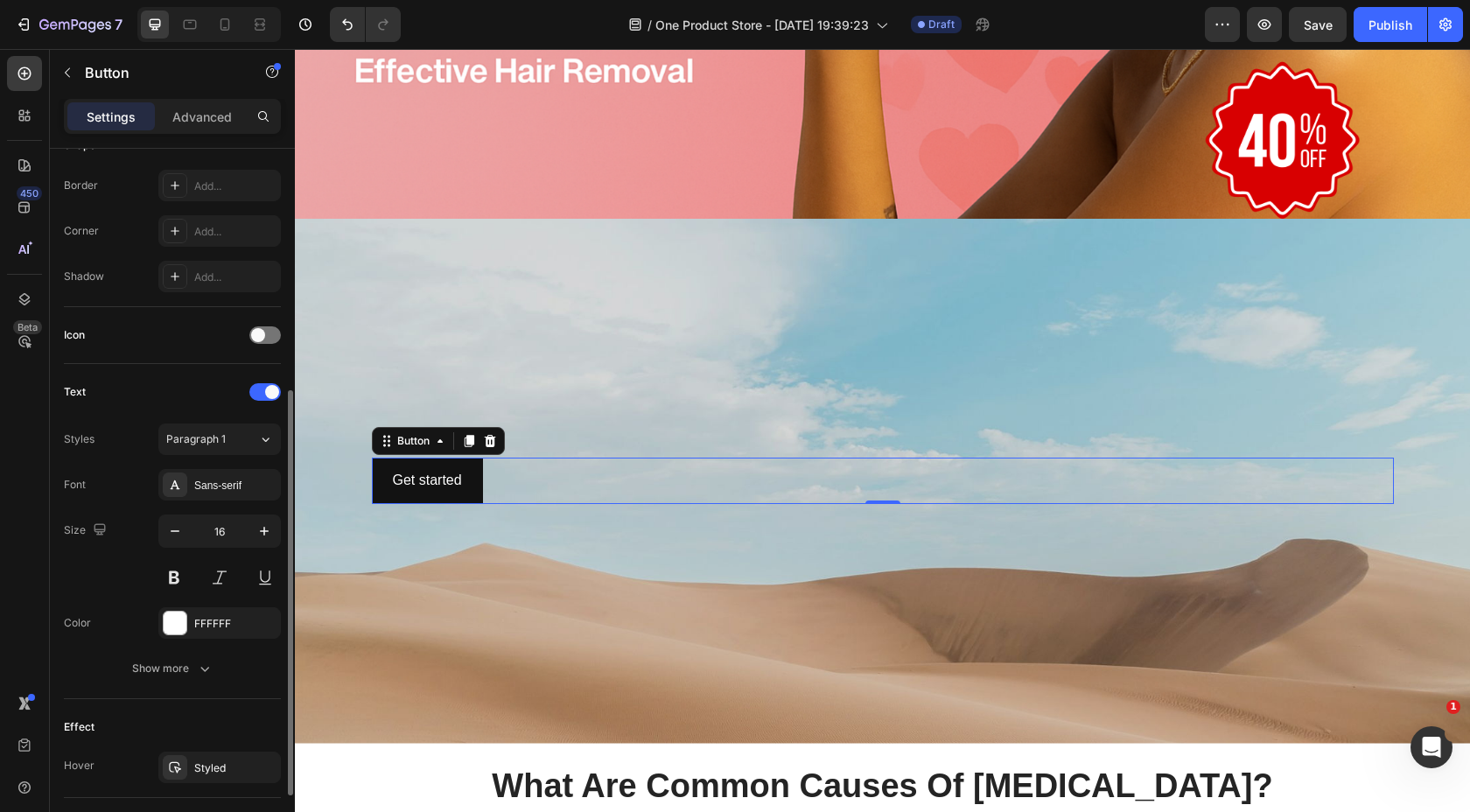
scroll to position [411, 0]
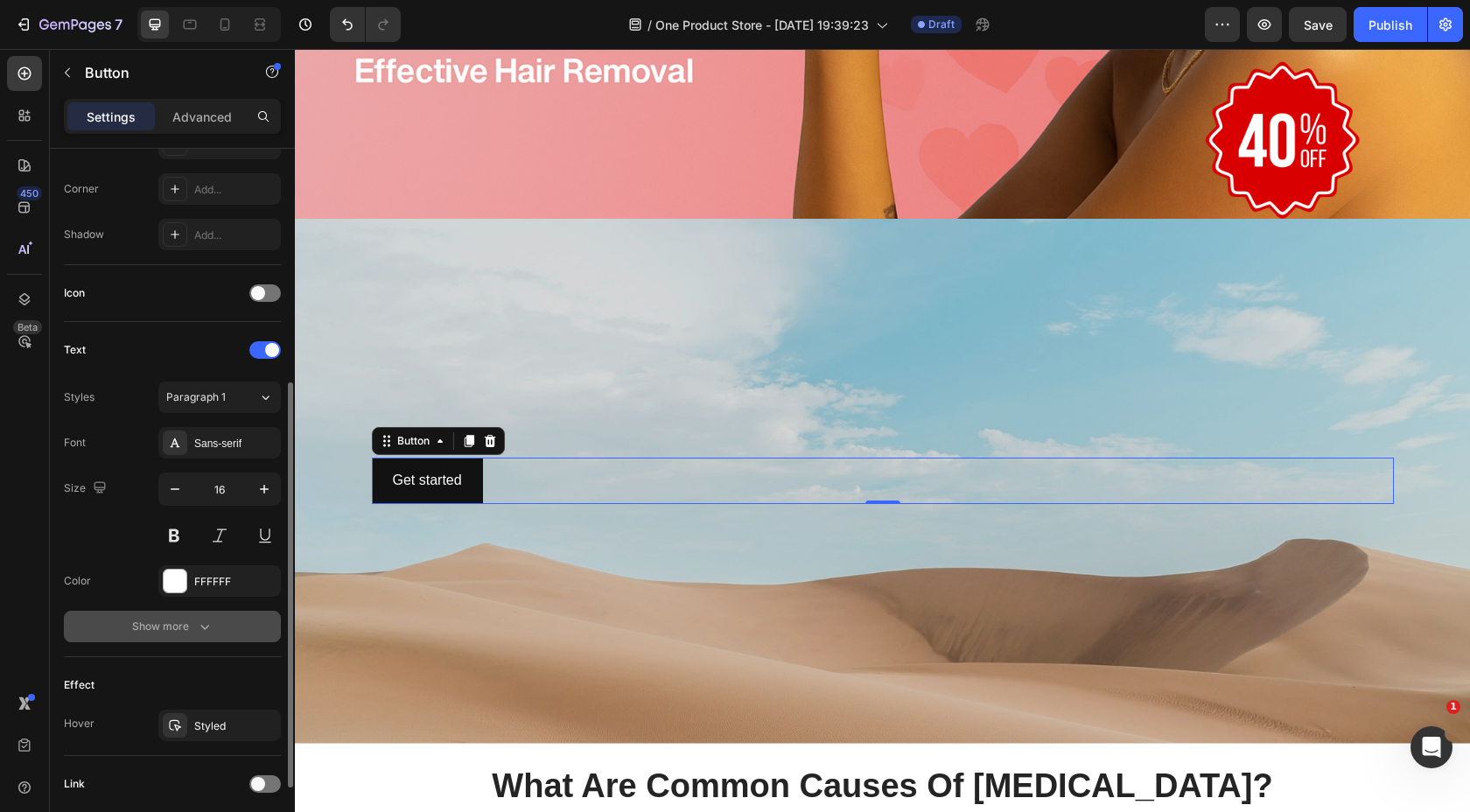
click at [170, 629] on div "Show more" at bounding box center [173, 627] width 81 height 18
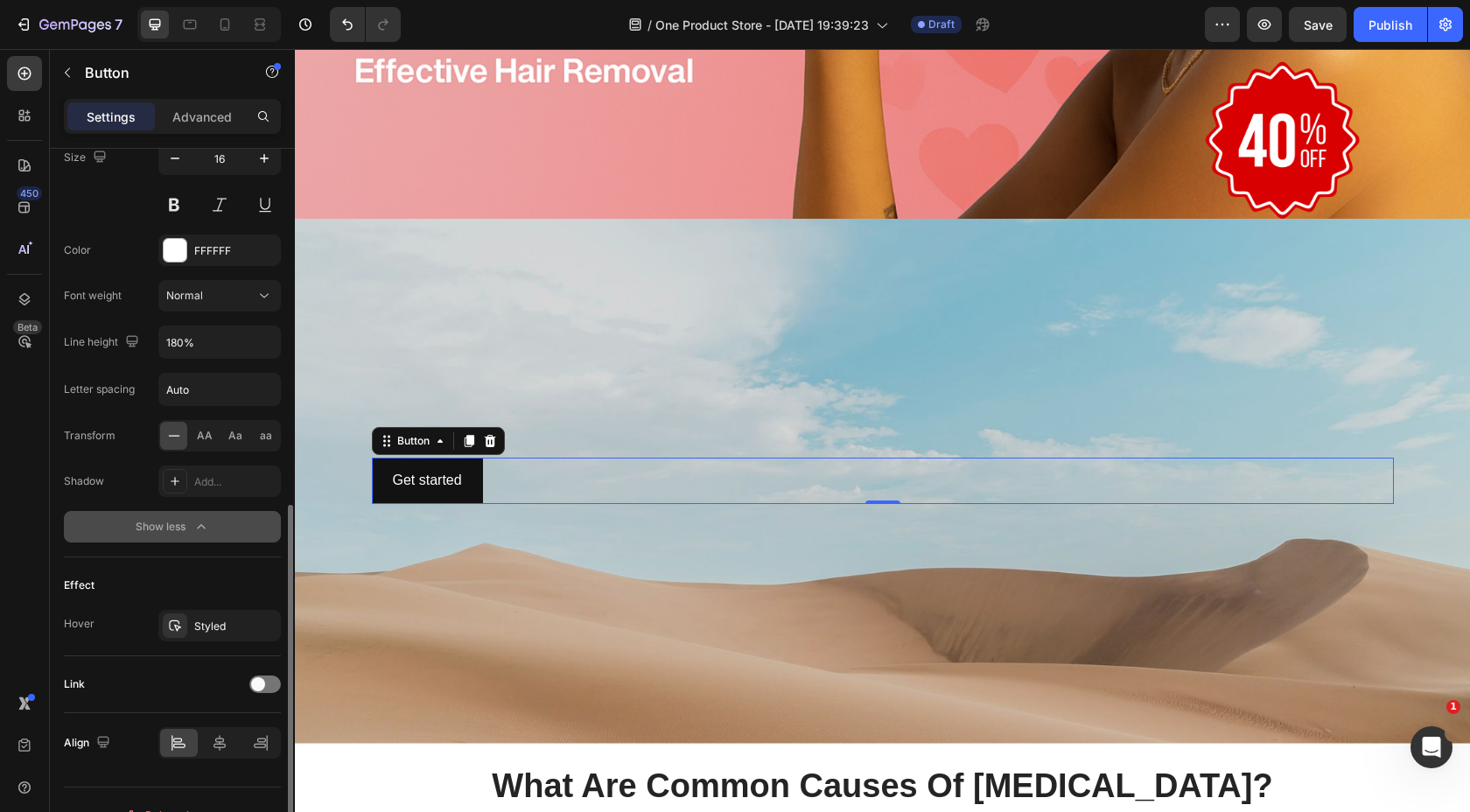
scroll to position [773, 0]
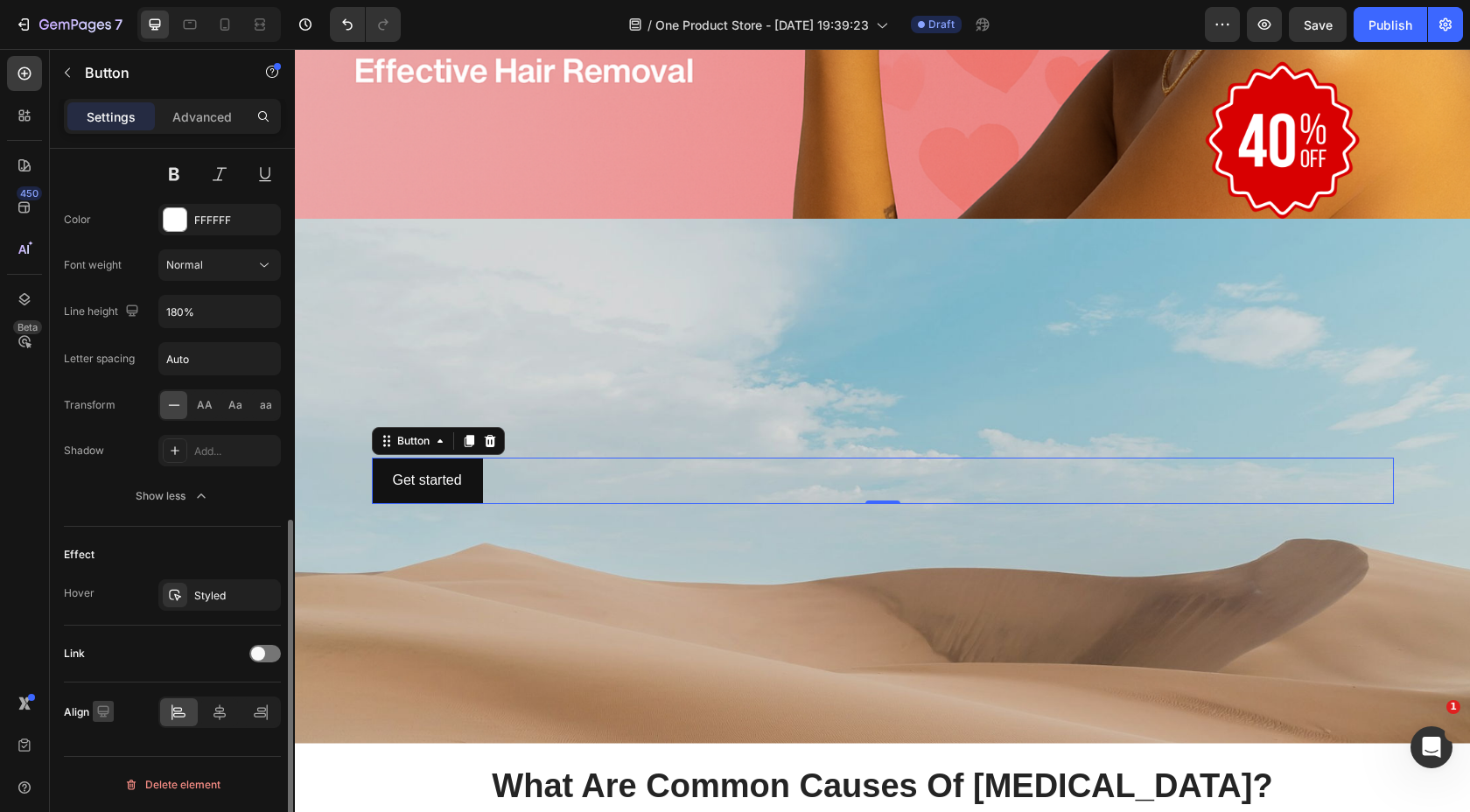
click at [105, 712] on icon "button" at bounding box center [103, 712] width 12 height 12
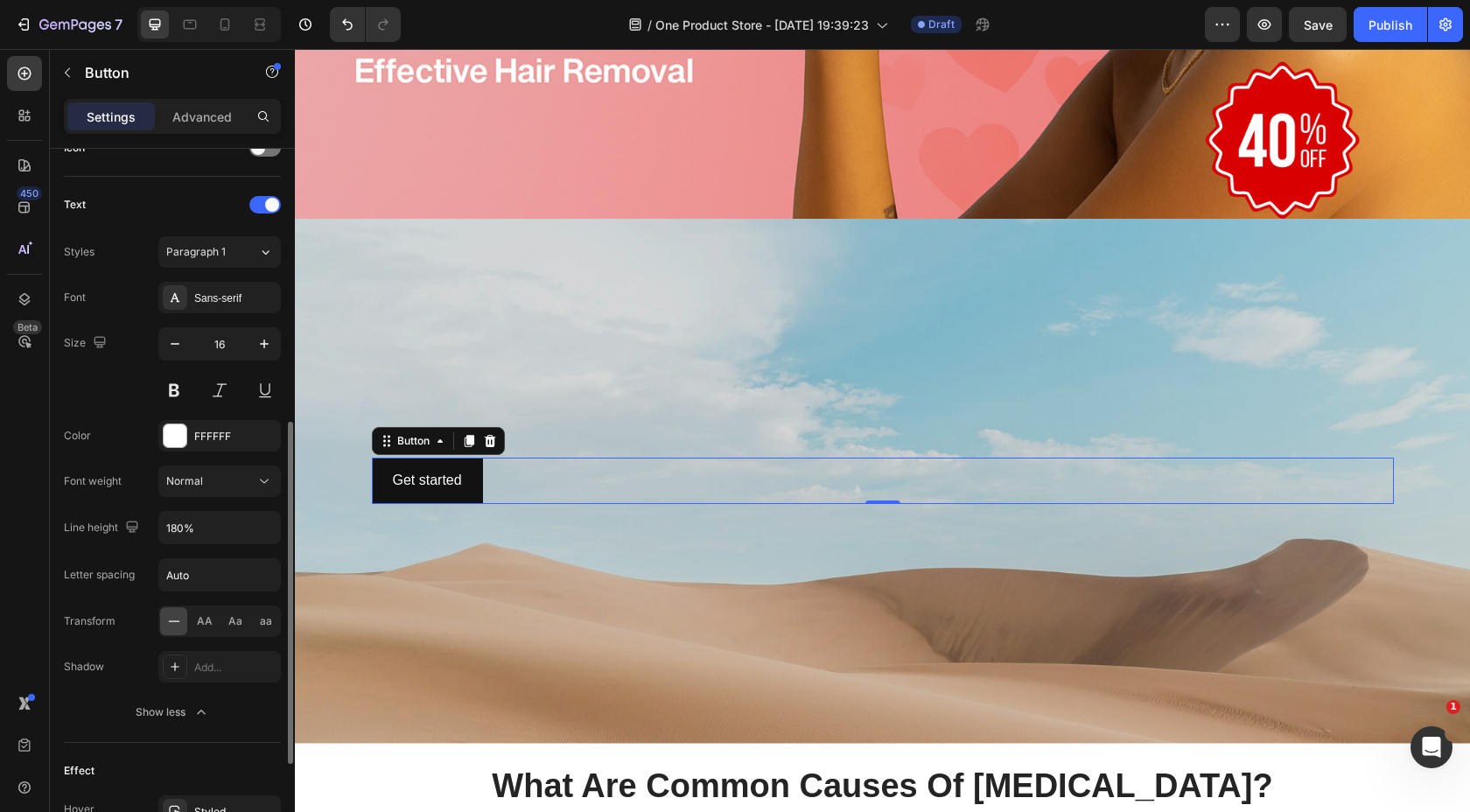
scroll to position [547, 0]
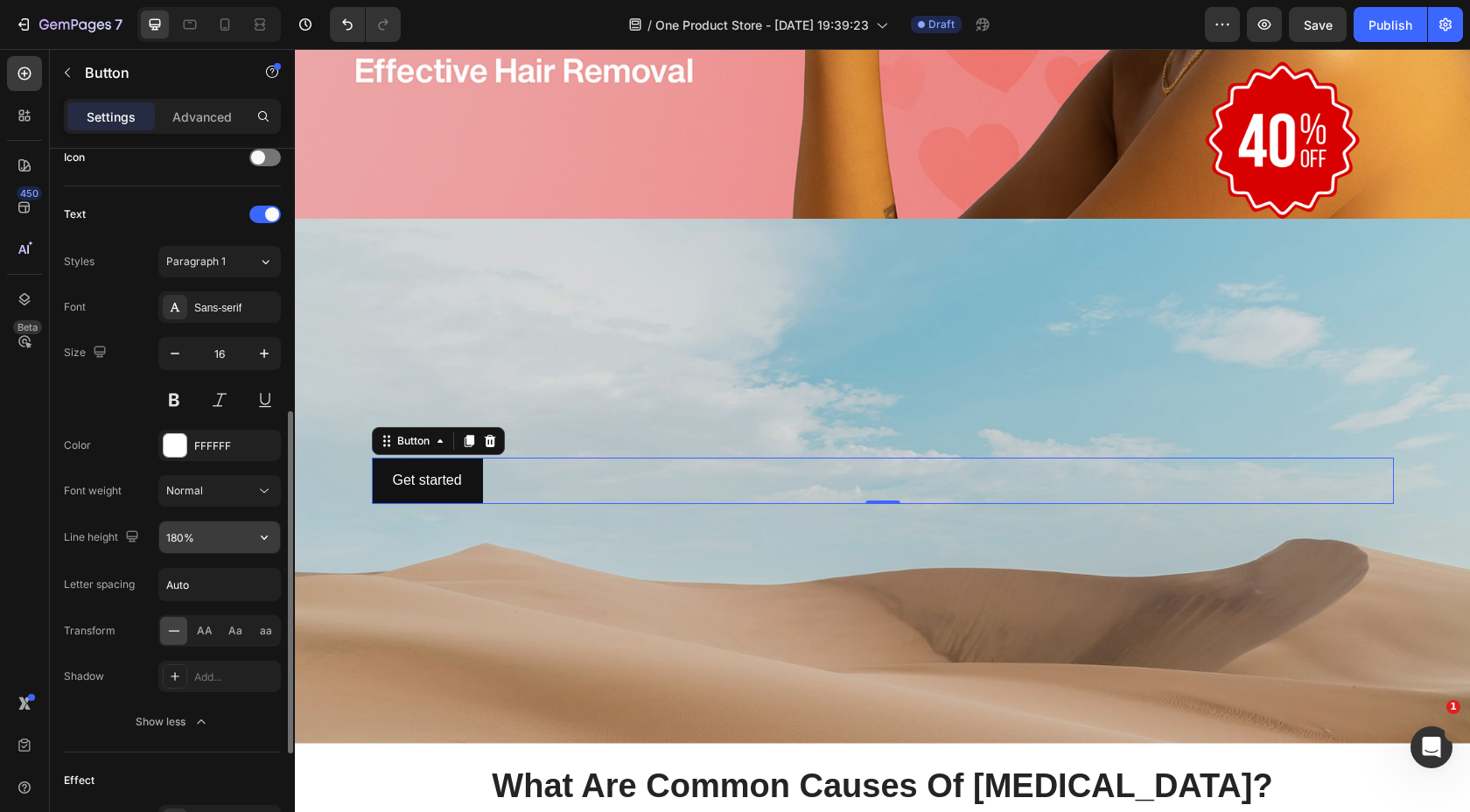
click at [200, 553] on div "180%" at bounding box center [219, 537] width 123 height 33
click at [210, 547] on input "180%" at bounding box center [219, 537] width 121 height 31
click at [270, 540] on icon "button" at bounding box center [264, 537] width 18 height 18
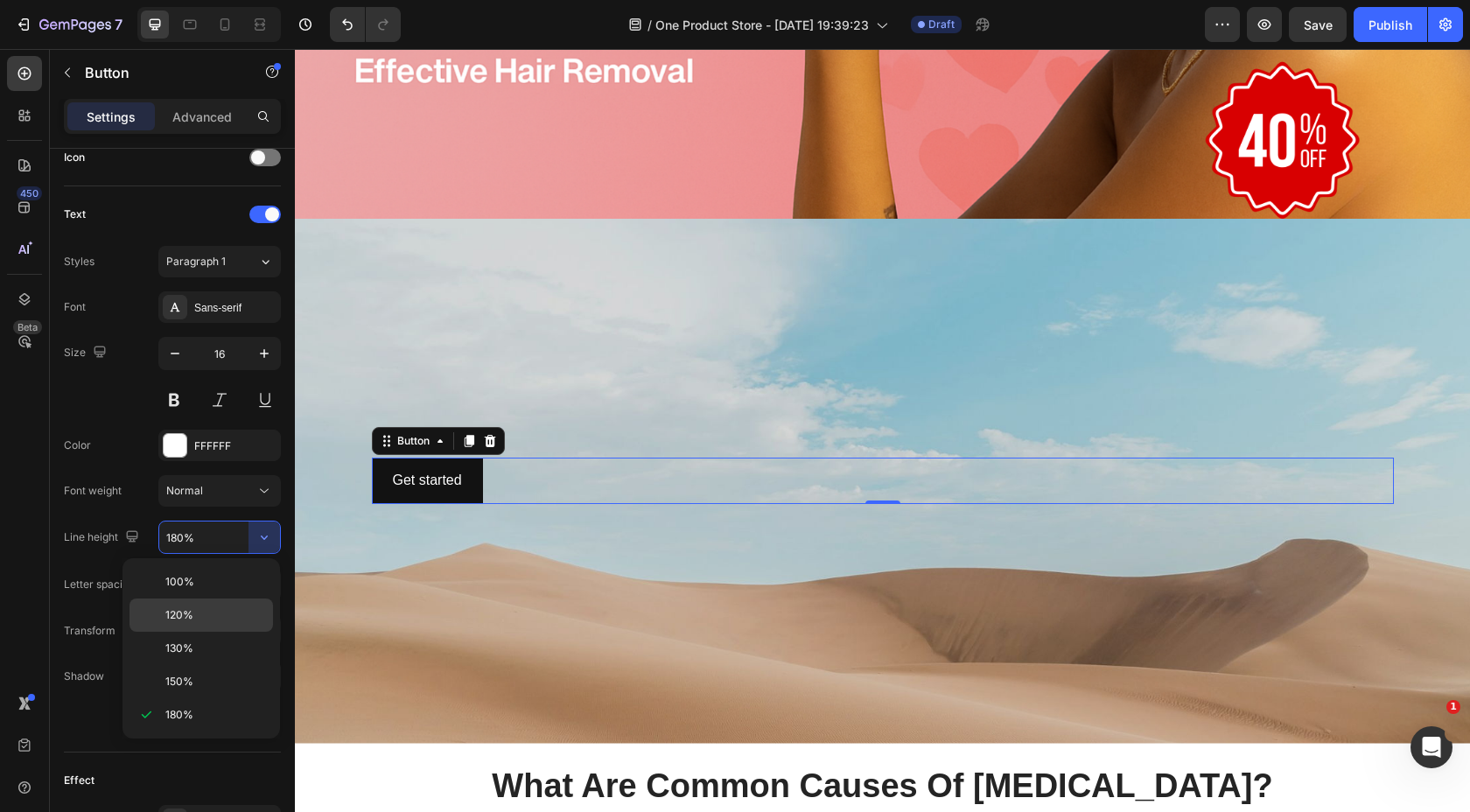
click at [199, 632] on div "120%" at bounding box center [201, 648] width 143 height 33
type input "120%"
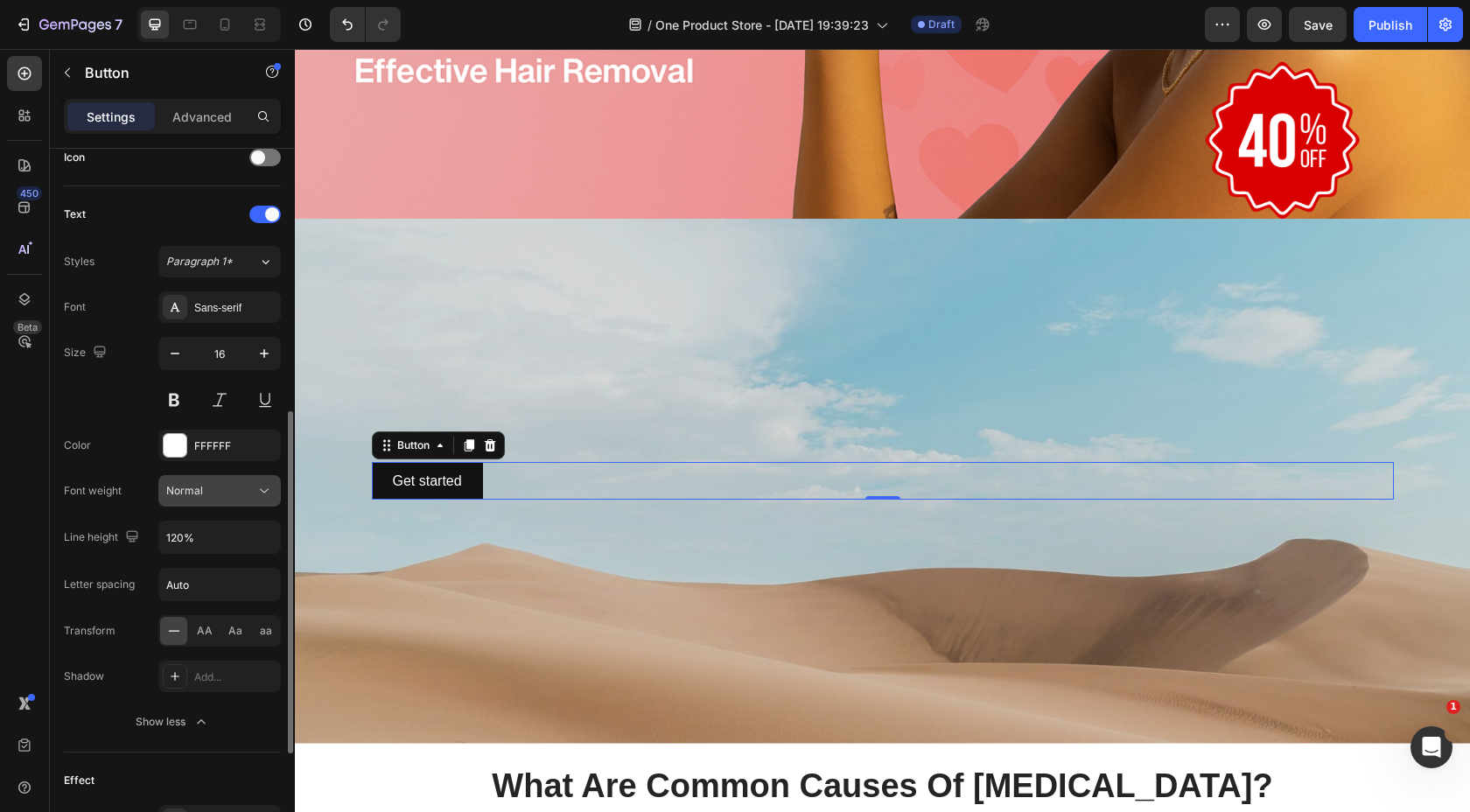
click at [253, 498] on div "Normal" at bounding box center [212, 491] width 90 height 16
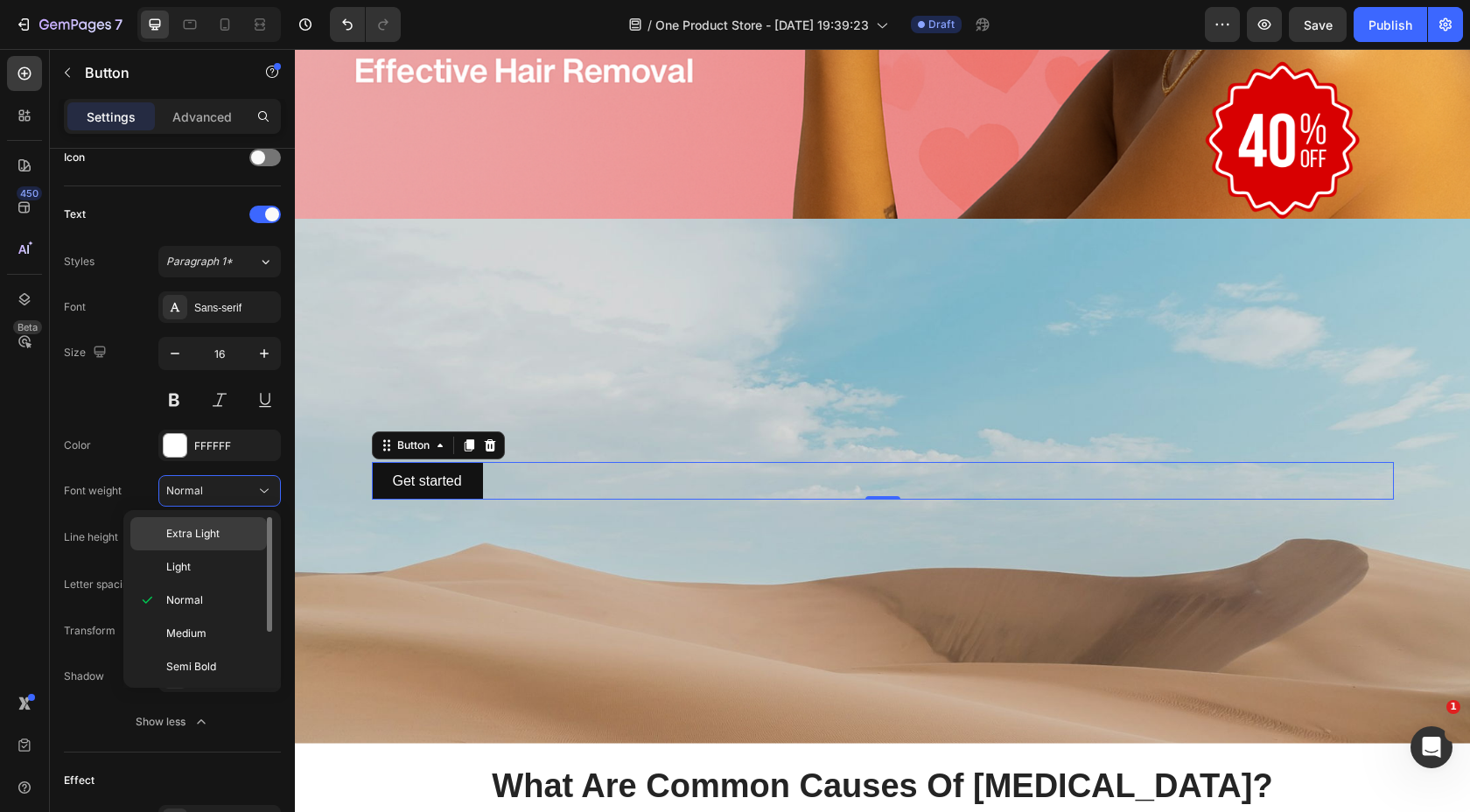
click at [238, 528] on p "Extra Light" at bounding box center [213, 534] width 93 height 16
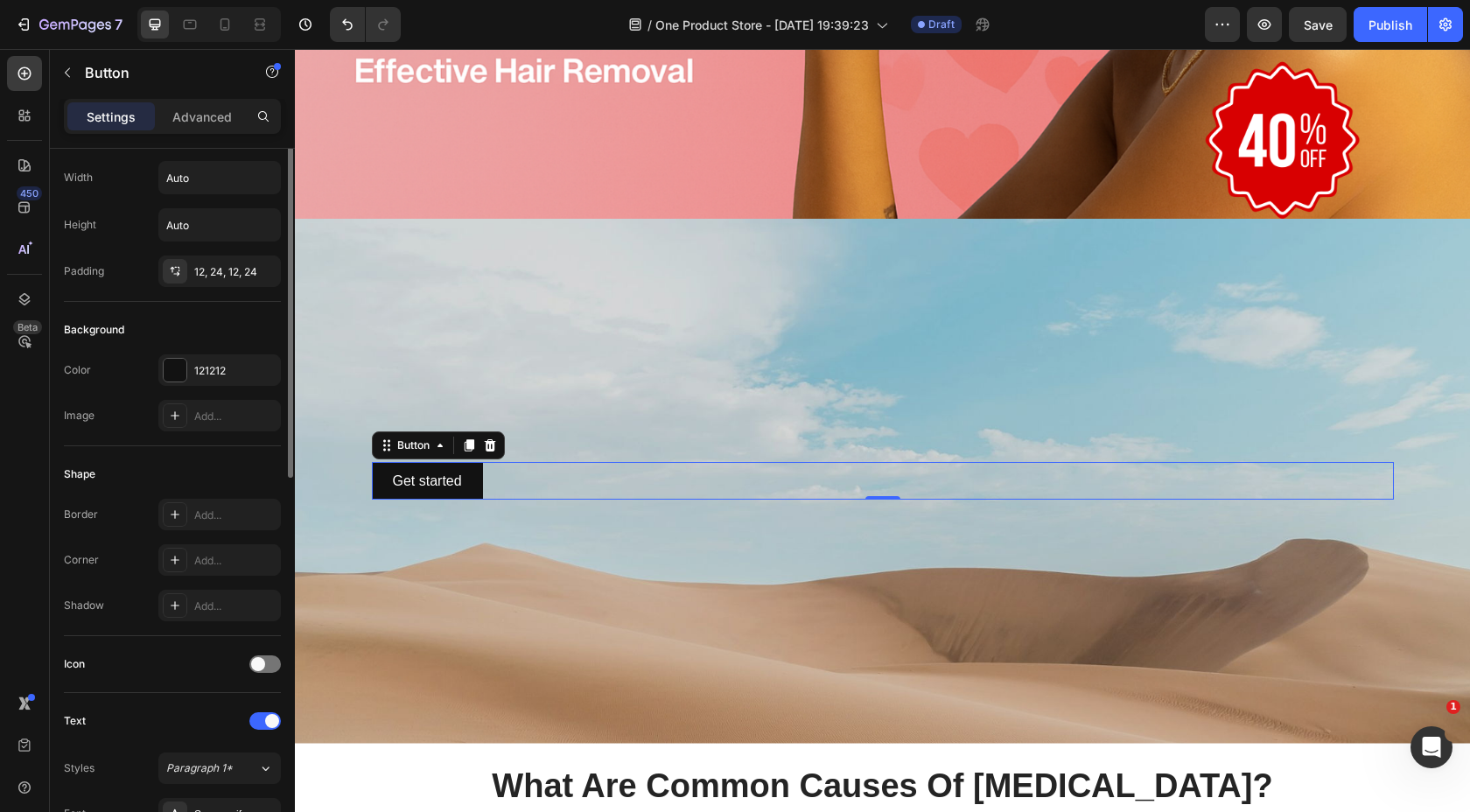
scroll to position [0, 0]
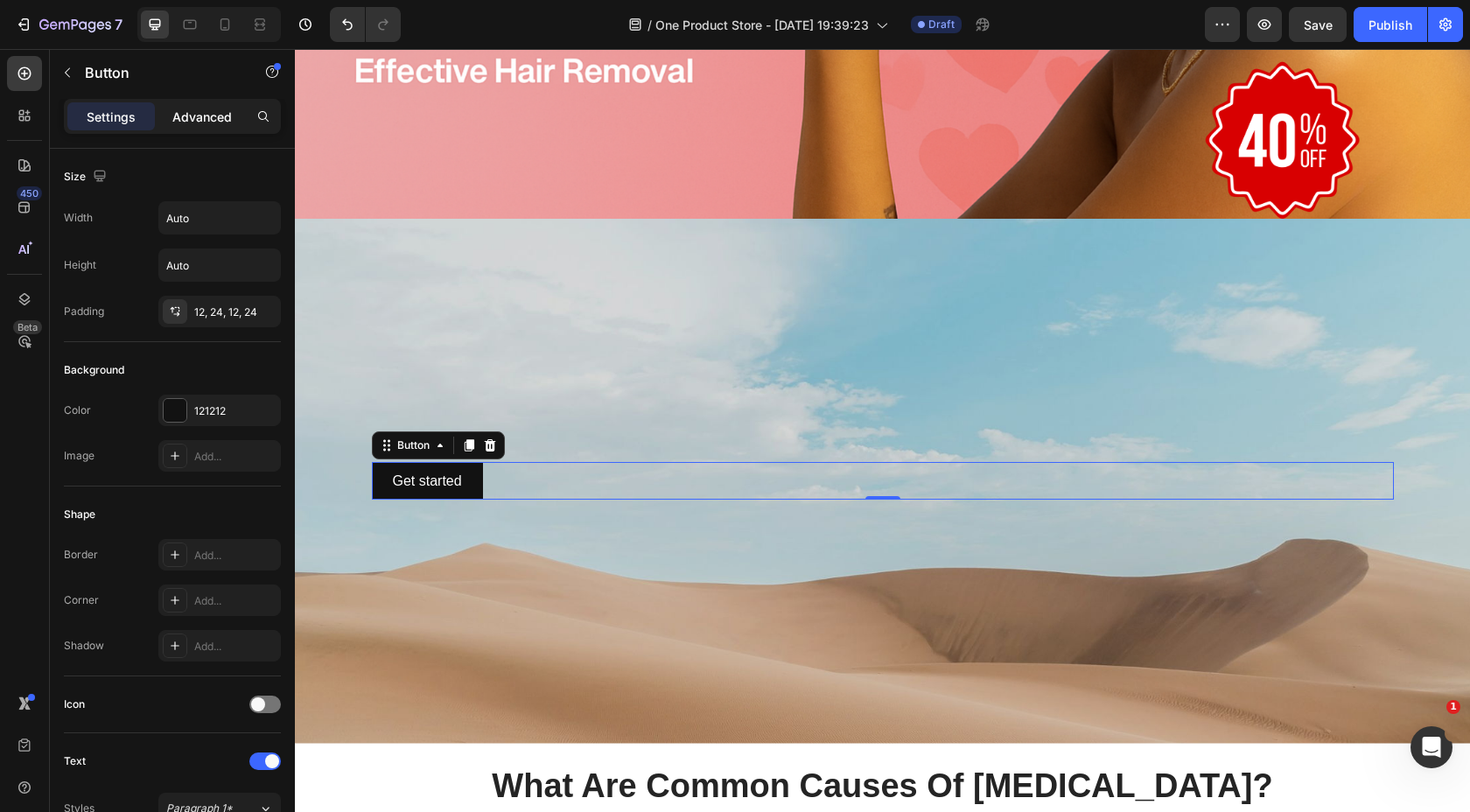
click at [201, 124] on p "Advanced" at bounding box center [202, 116] width 59 height 19
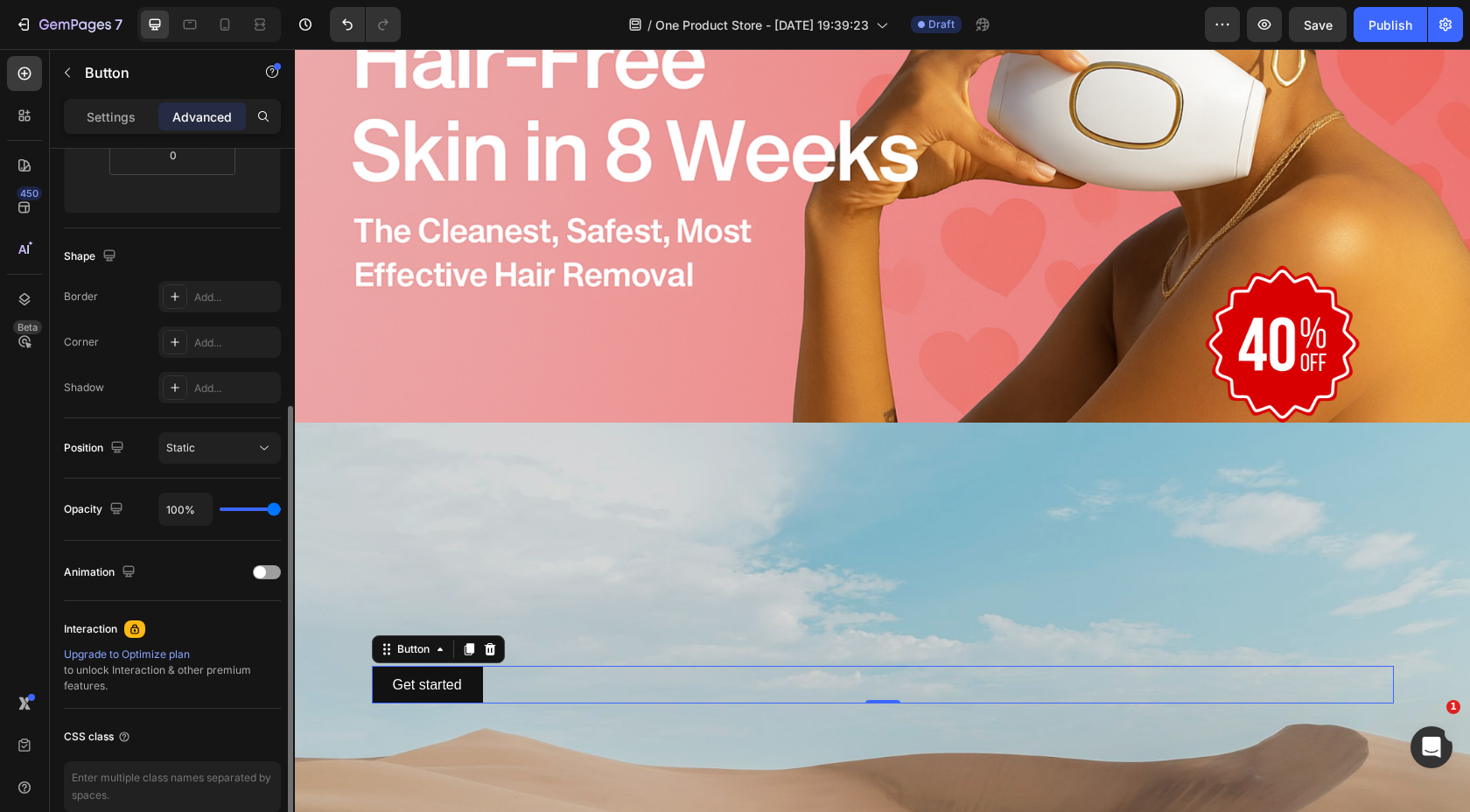
scroll to position [454, 0]
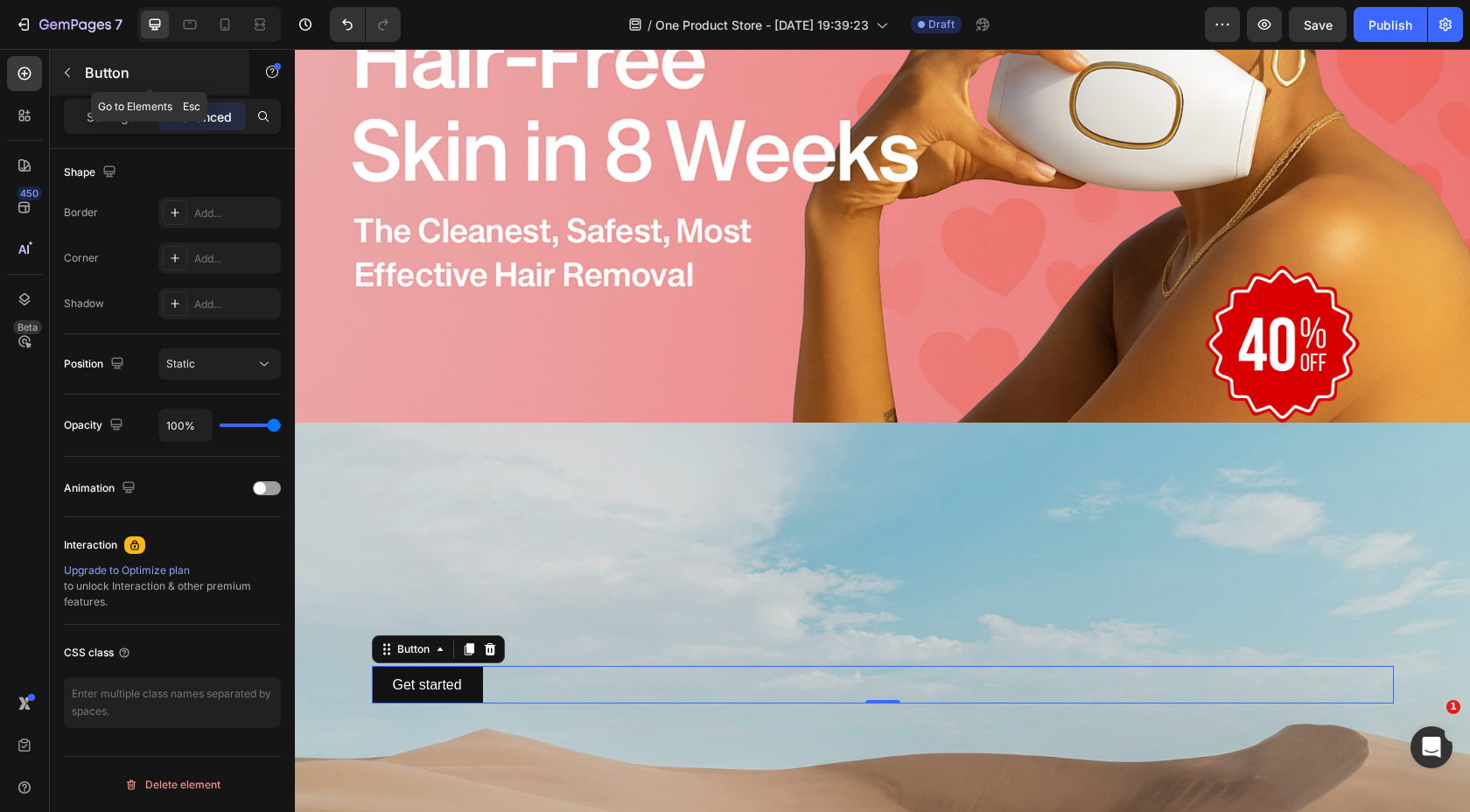
click at [77, 76] on button "button" at bounding box center [67, 72] width 28 height 28
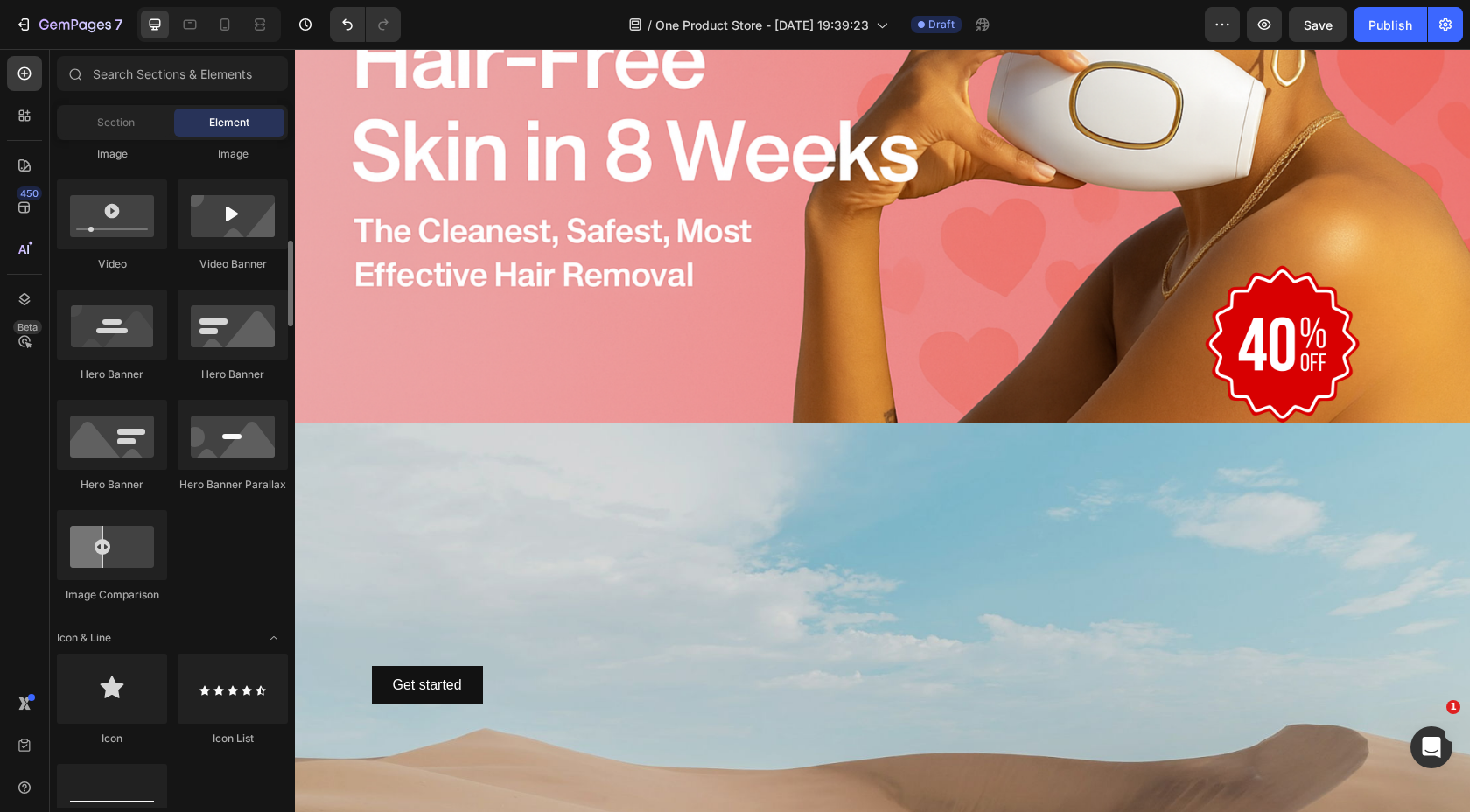
scroll to position [643, 0]
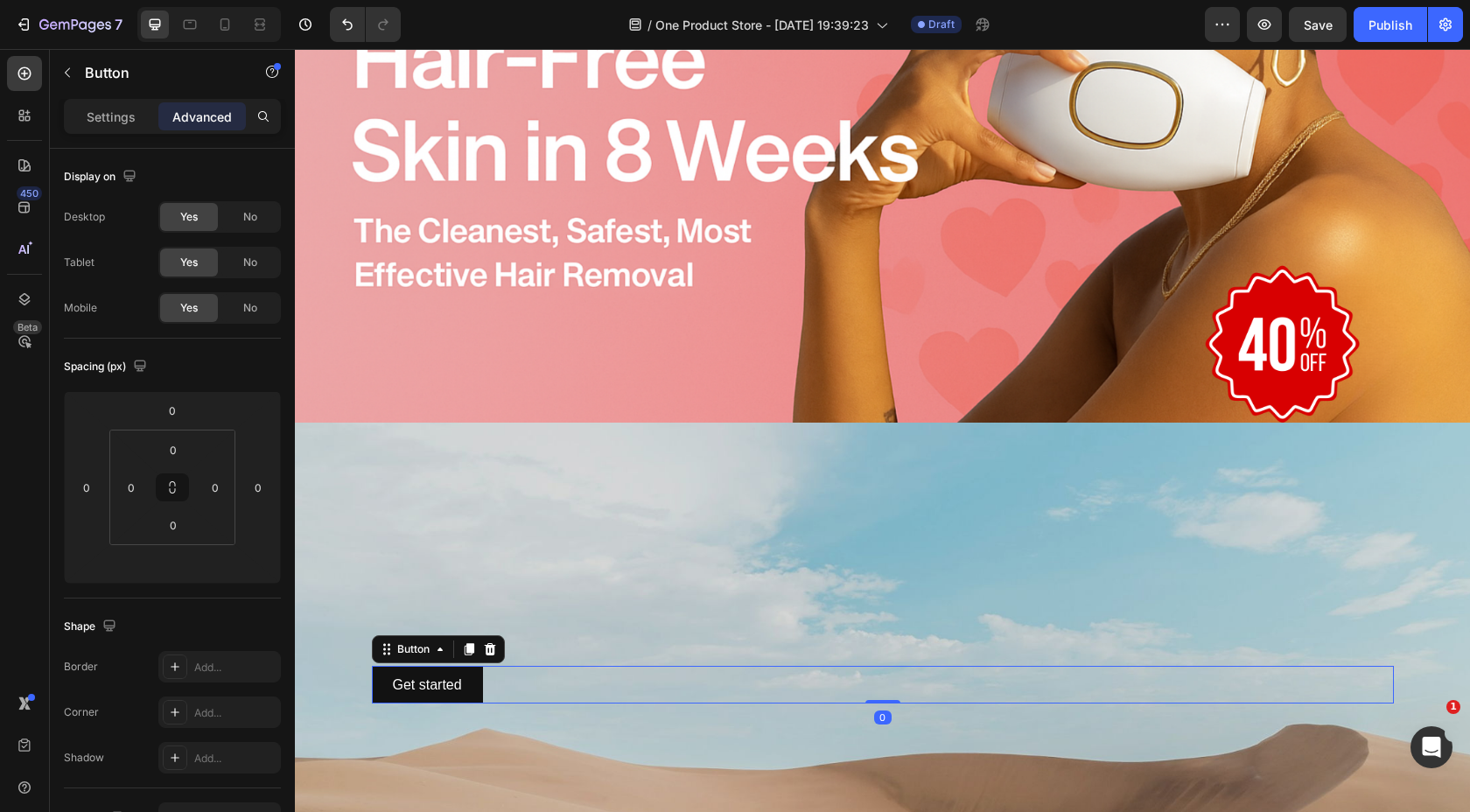
click at [547, 675] on div "Get started Button 0" at bounding box center [883, 684] width 1023 height 38
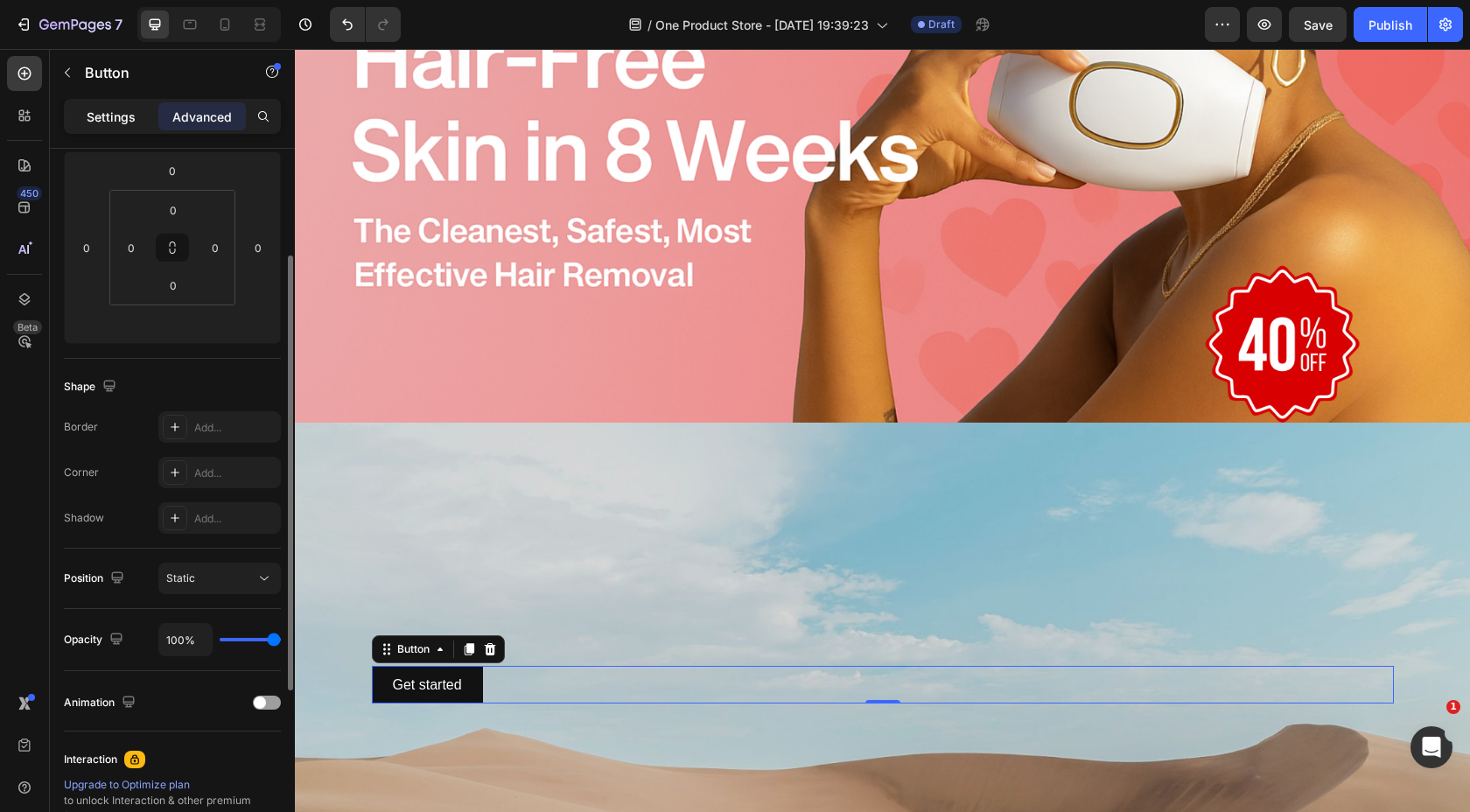
scroll to position [151, 0]
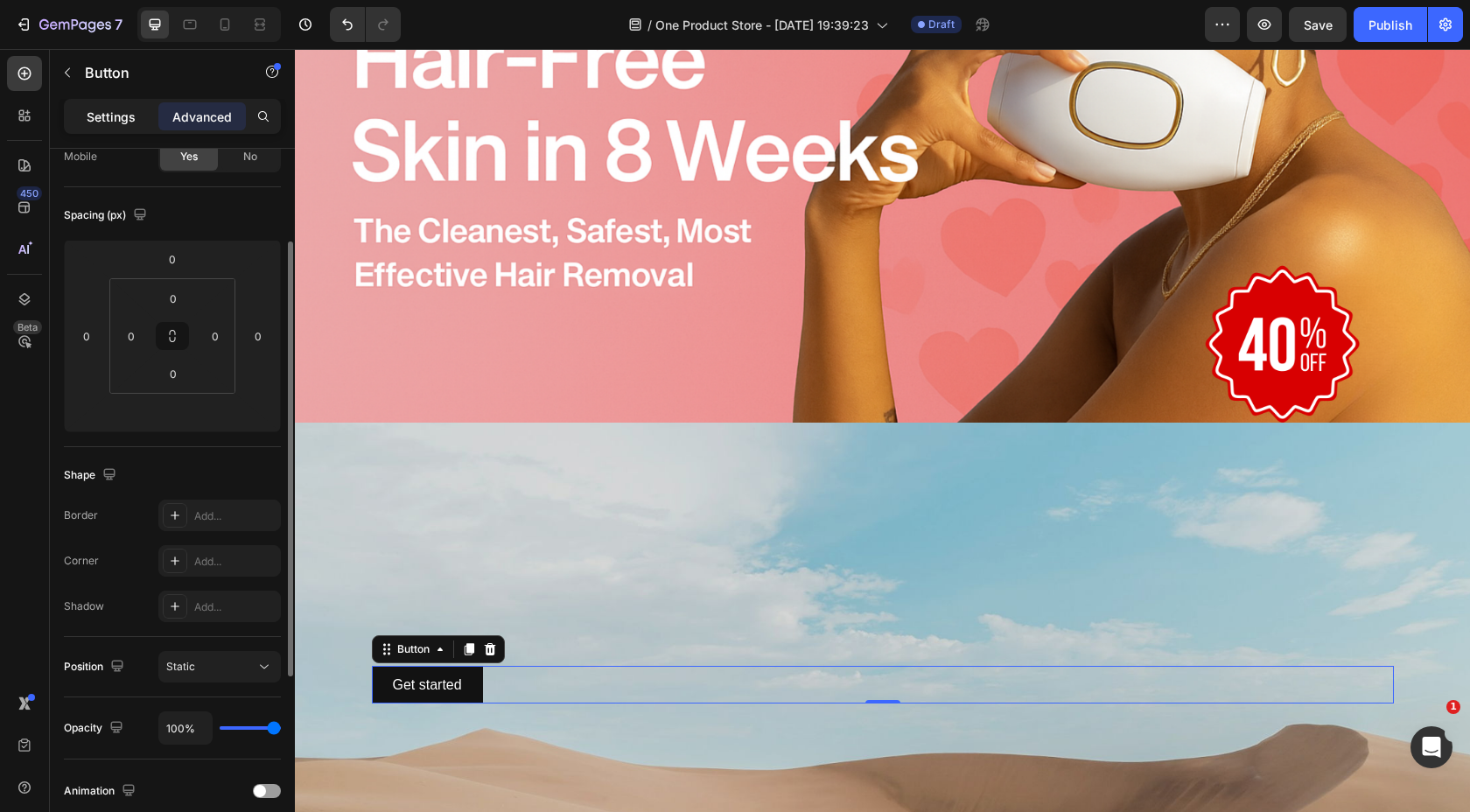
click at [102, 121] on p "Settings" at bounding box center [111, 116] width 49 height 19
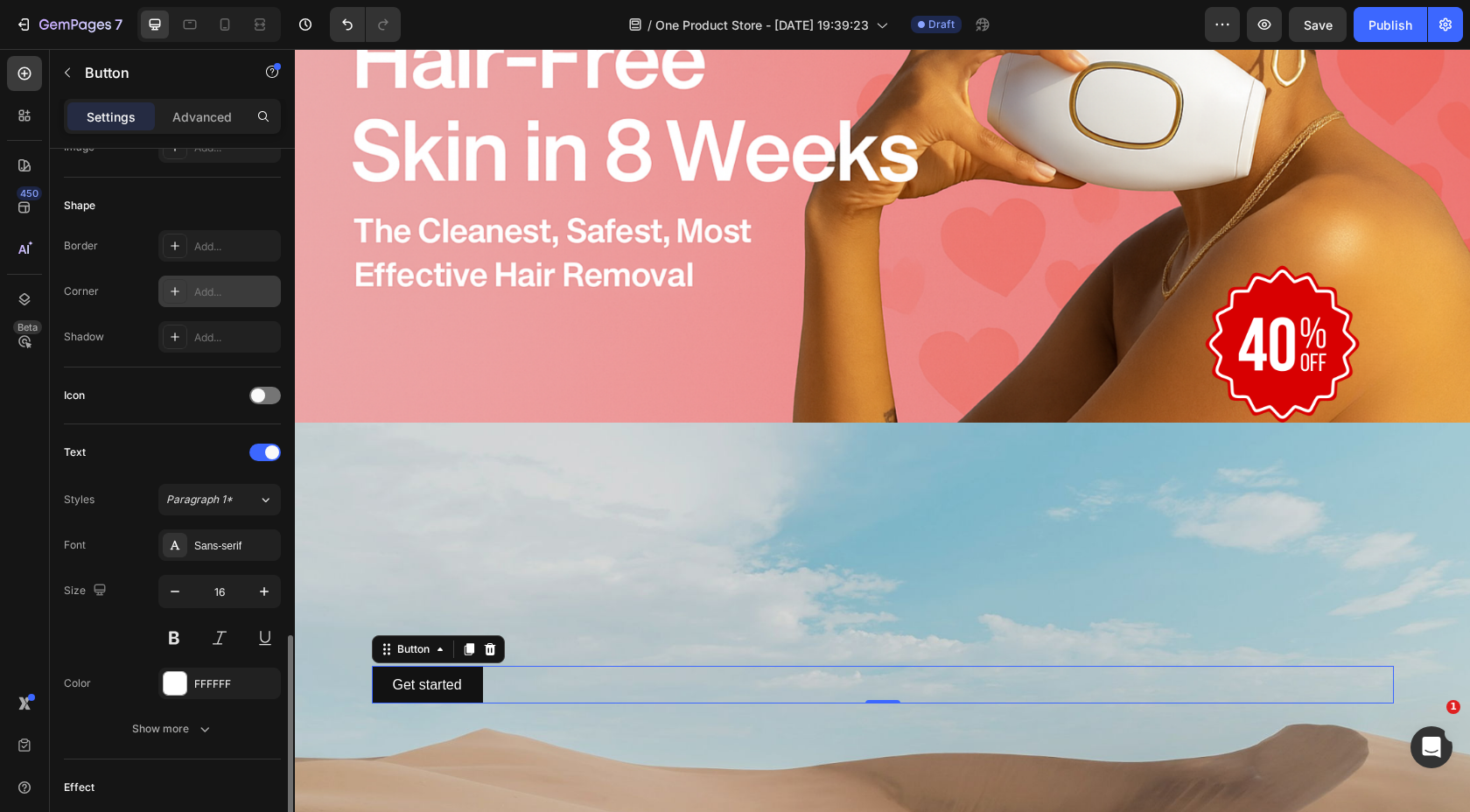
scroll to position [542, 0]
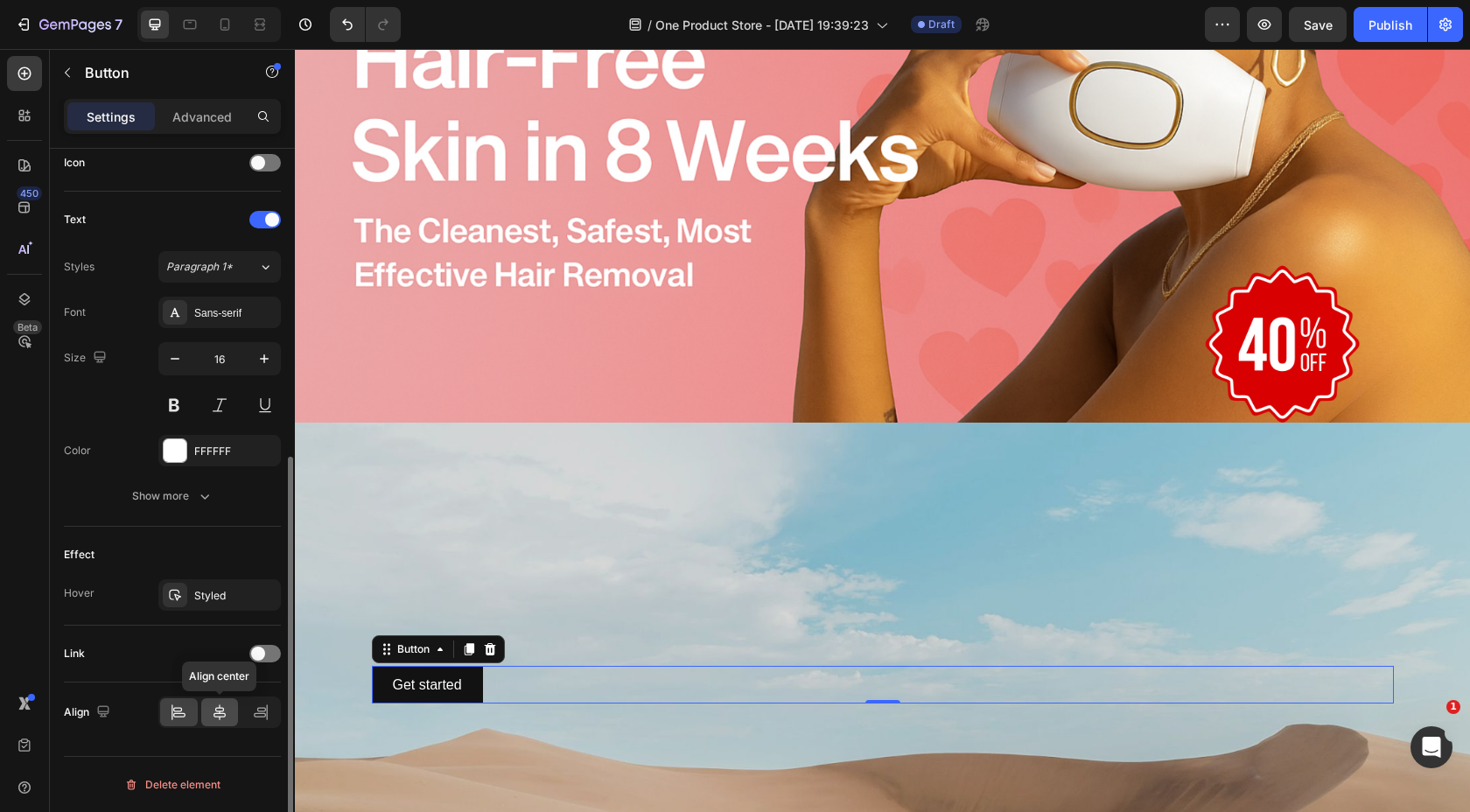
click at [218, 721] on div at bounding box center [219, 712] width 38 height 28
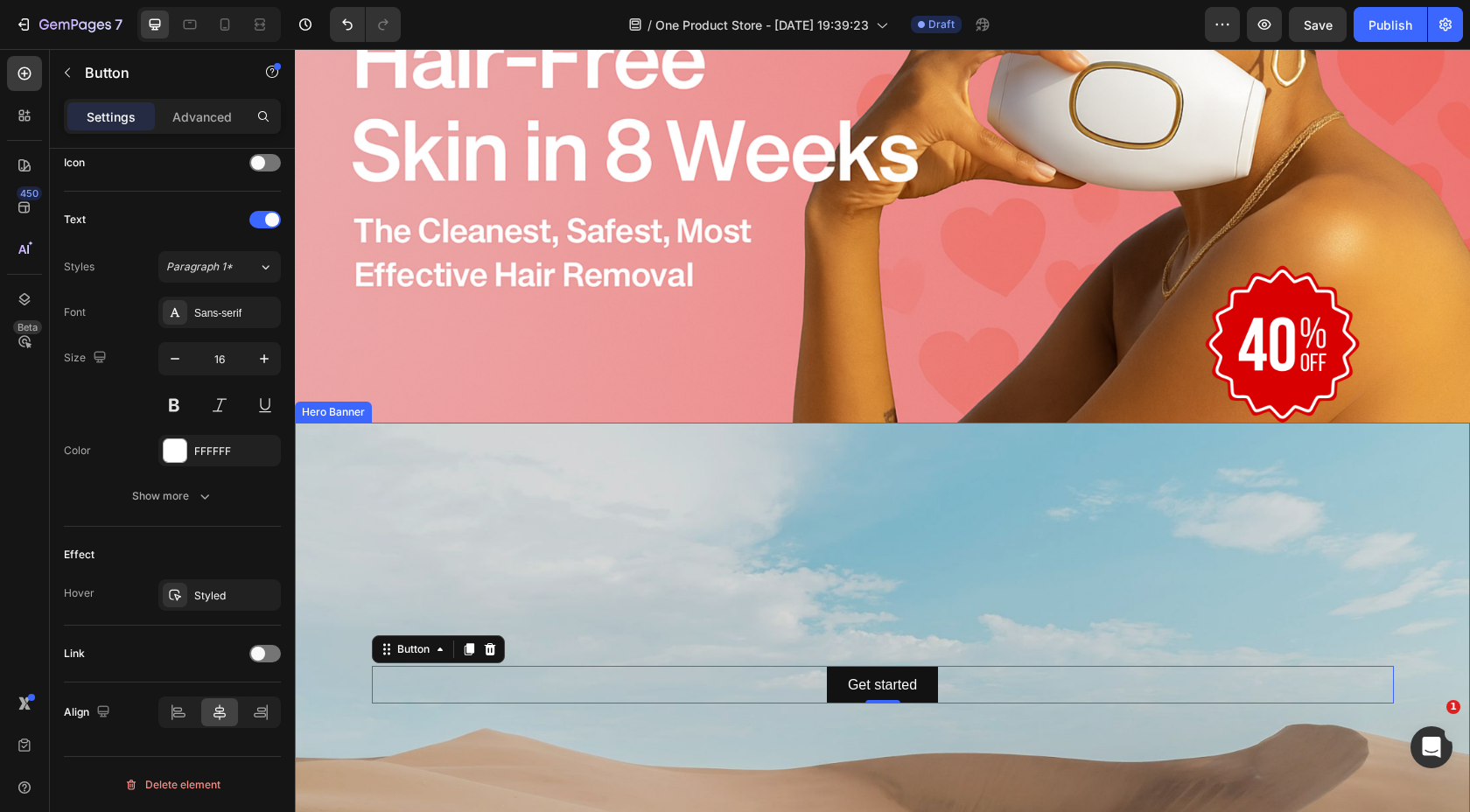
click at [672, 489] on div "Background Image" at bounding box center [883, 781] width 1176 height 788
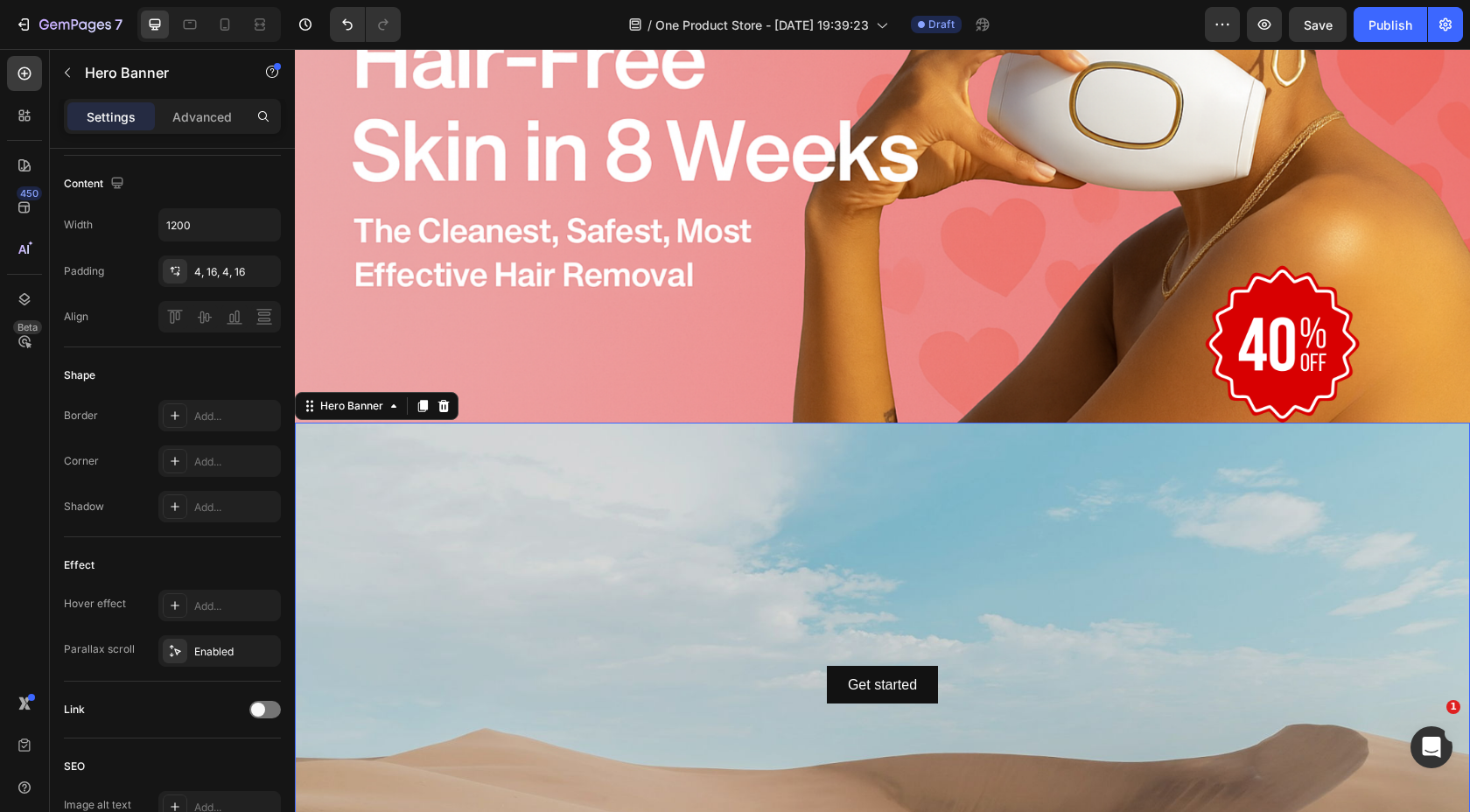
scroll to position [0, 0]
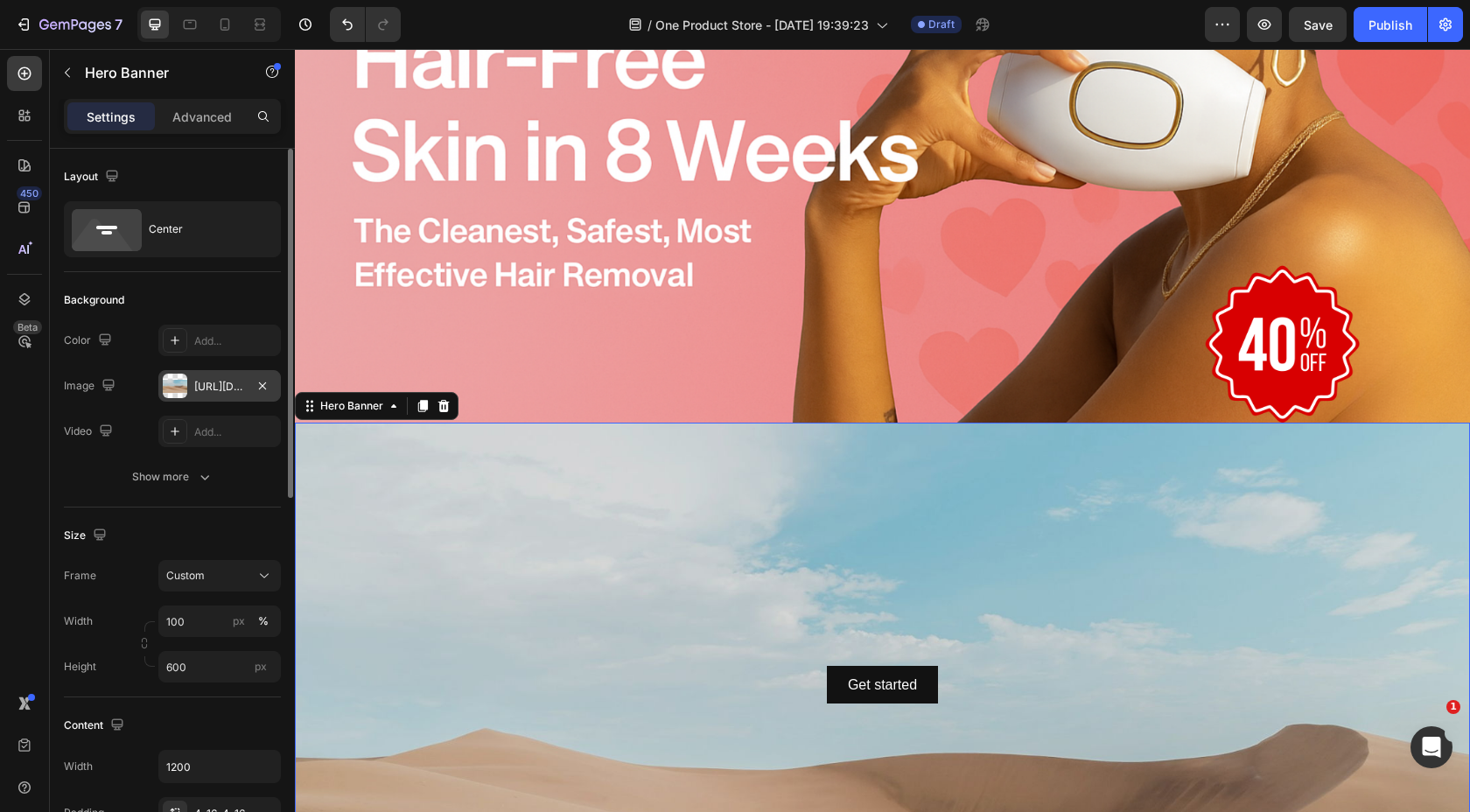
click at [179, 392] on div at bounding box center [174, 385] width 24 height 24
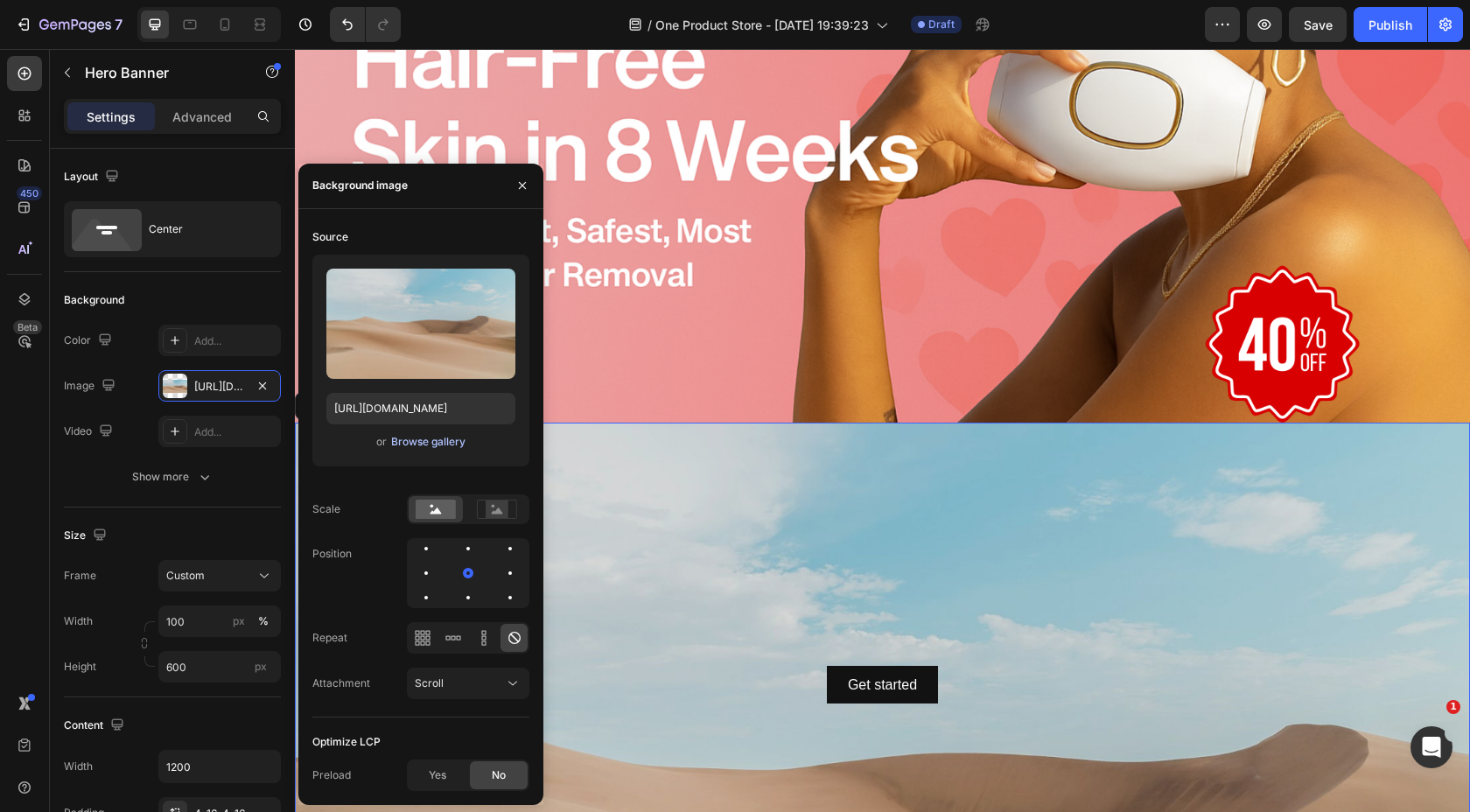
click at [414, 441] on div "Browse gallery" at bounding box center [428, 442] width 74 height 16
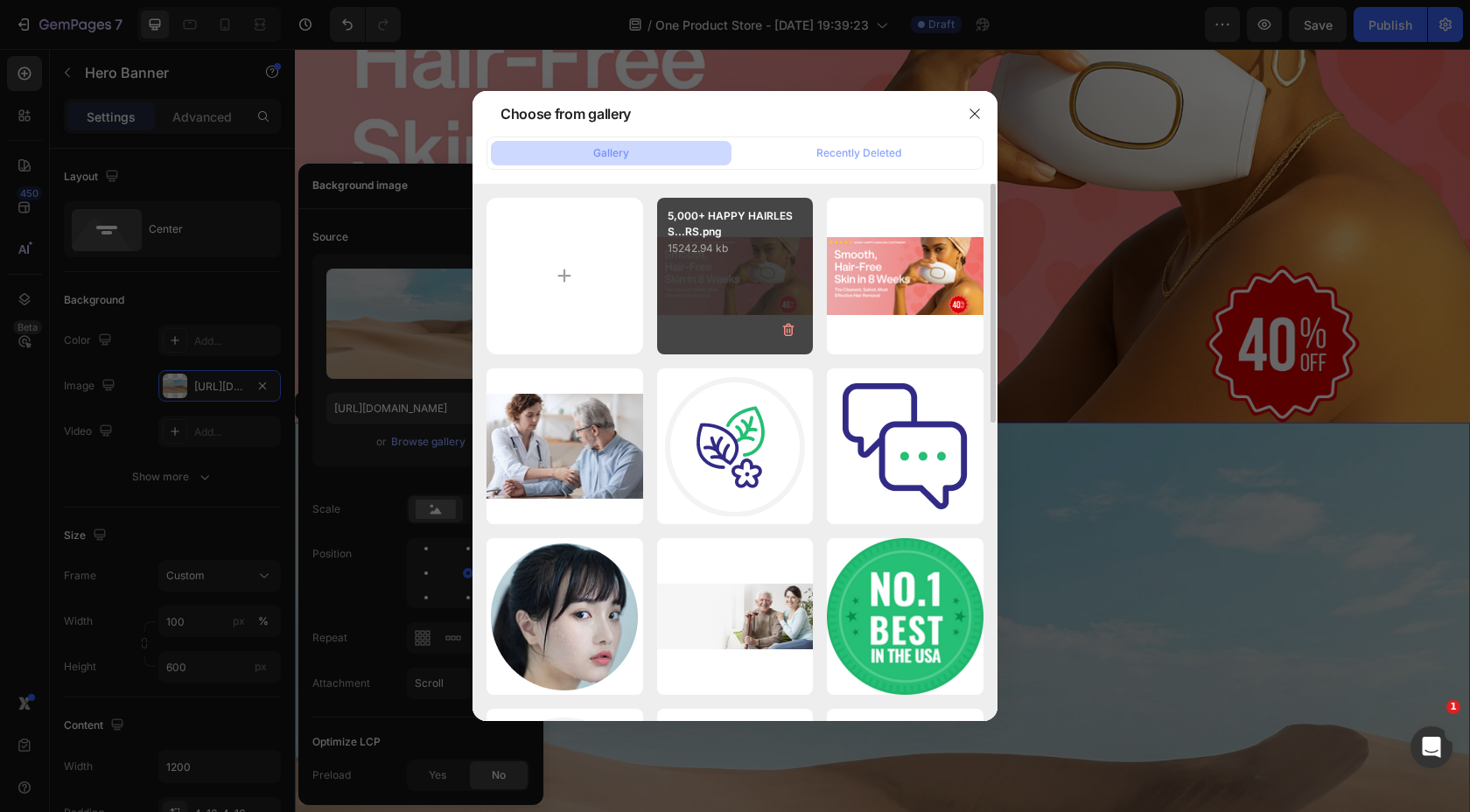
click at [737, 308] on div "5,000+ HAPPY HAIRLESS...RS.png 15242.94 kb" at bounding box center [735, 276] width 157 height 157
type input "[URL][DOMAIN_NAME]"
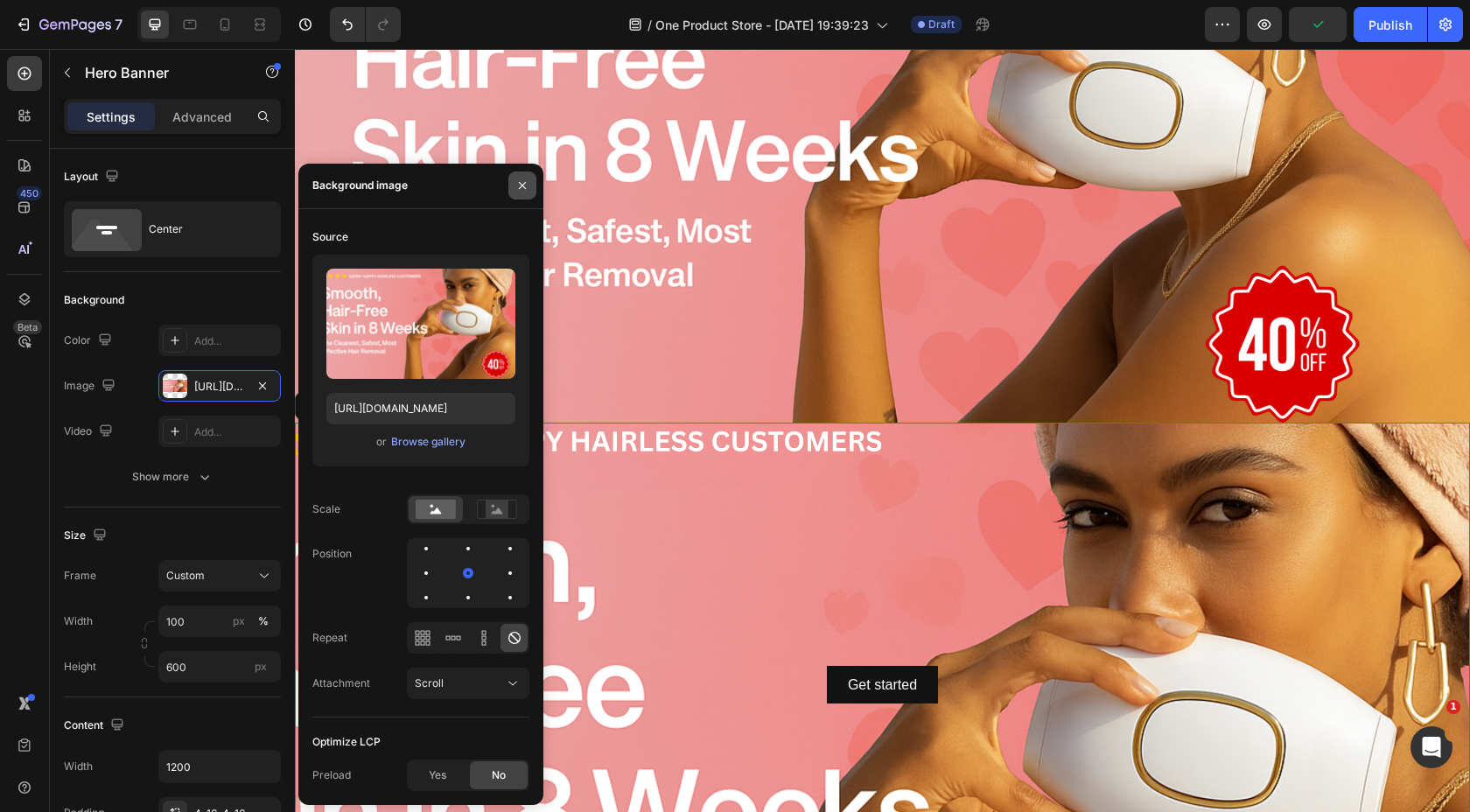
click at [516, 187] on icon "button" at bounding box center [522, 185] width 14 height 14
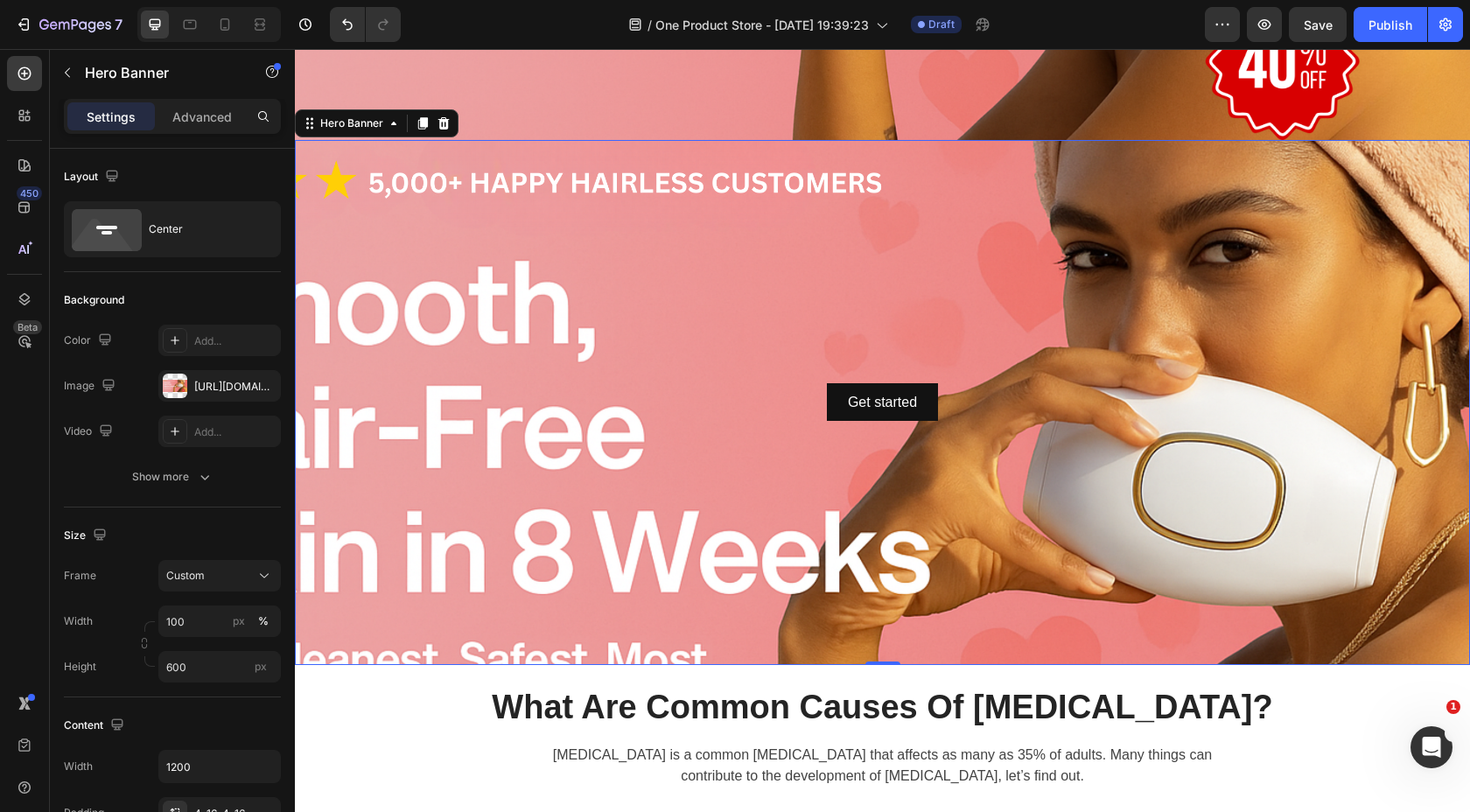
scroll to position [498, 0]
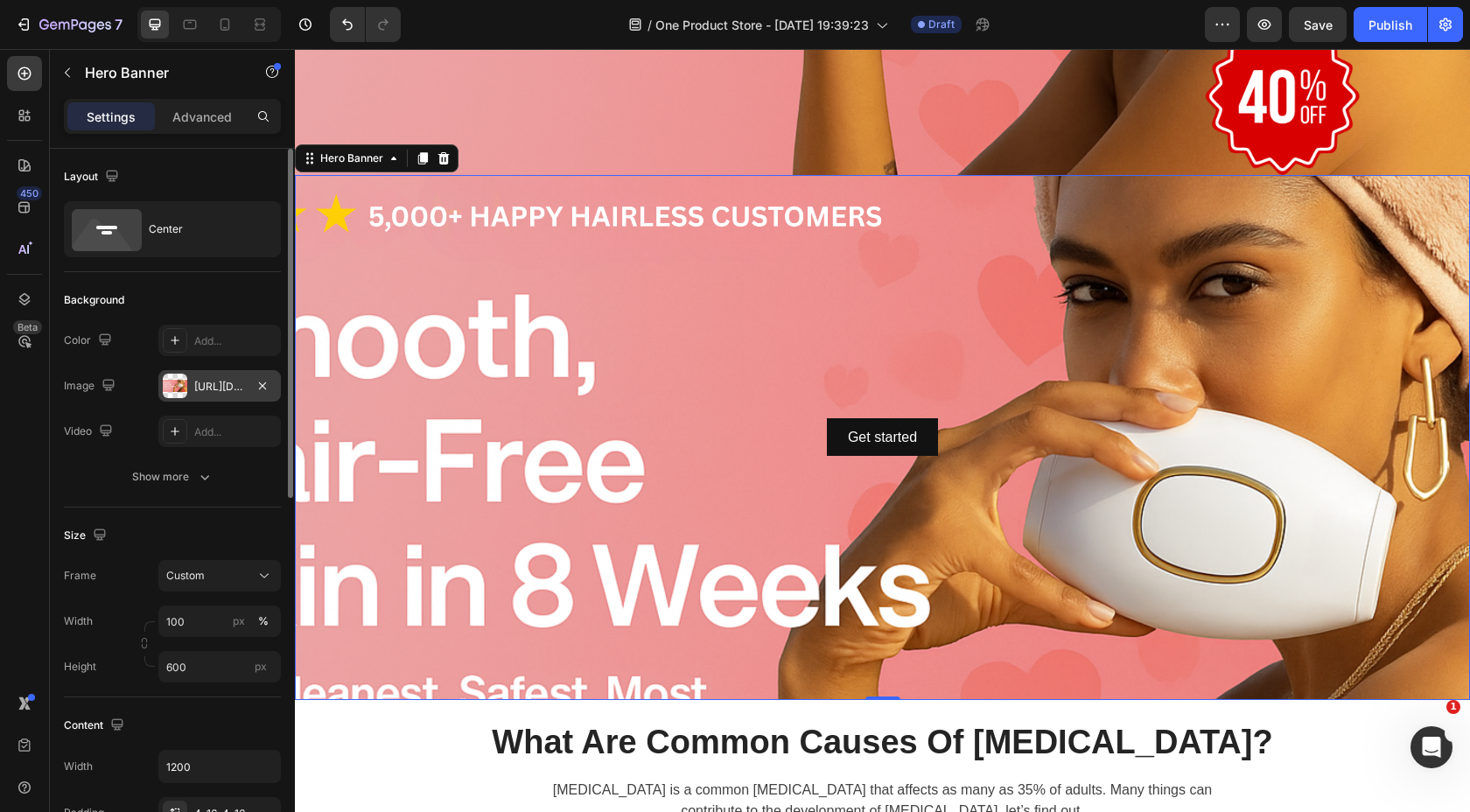
click at [219, 394] on div "[URL][DOMAIN_NAME]" at bounding box center [219, 386] width 123 height 31
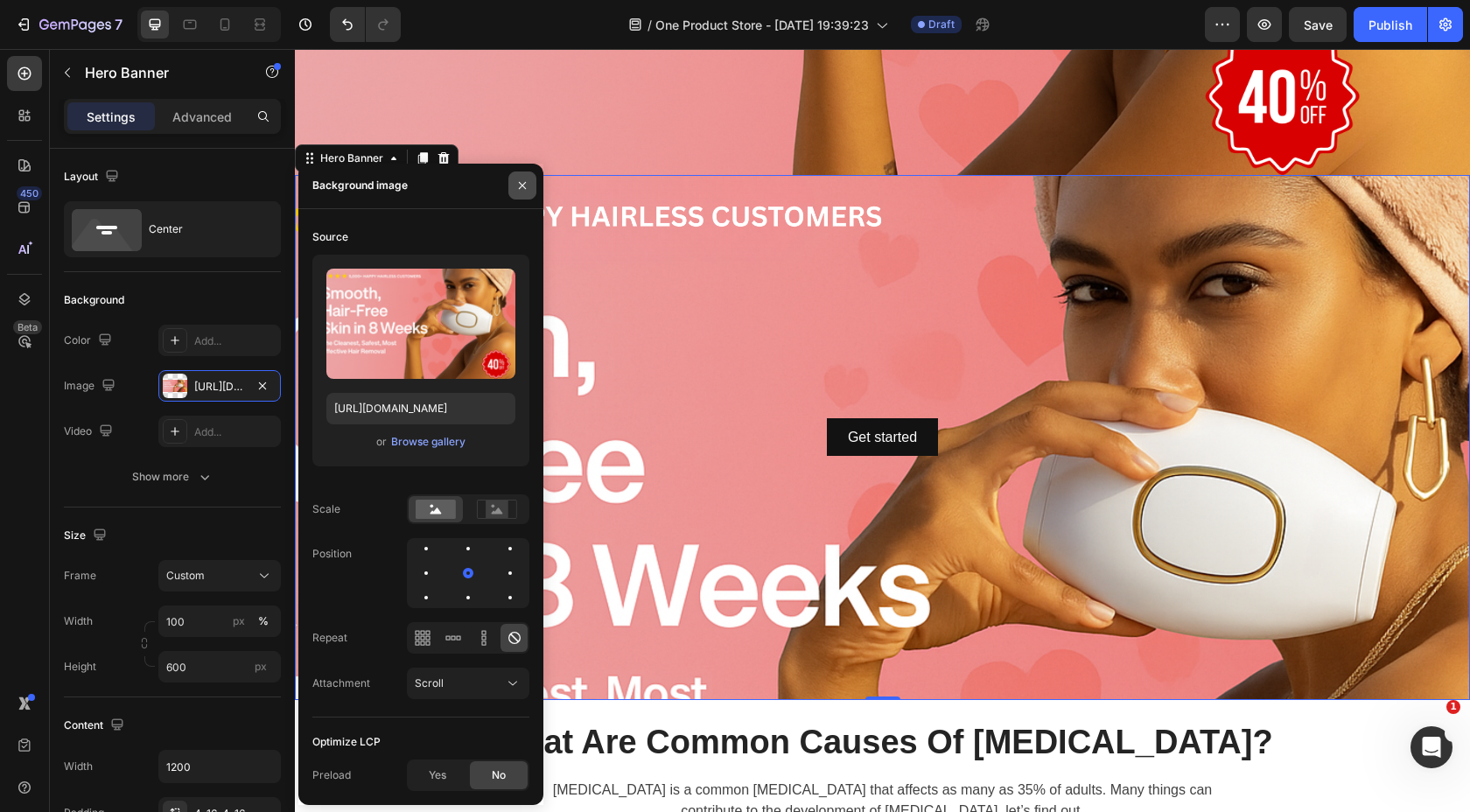
click at [522, 193] on button "button" at bounding box center [522, 185] width 28 height 28
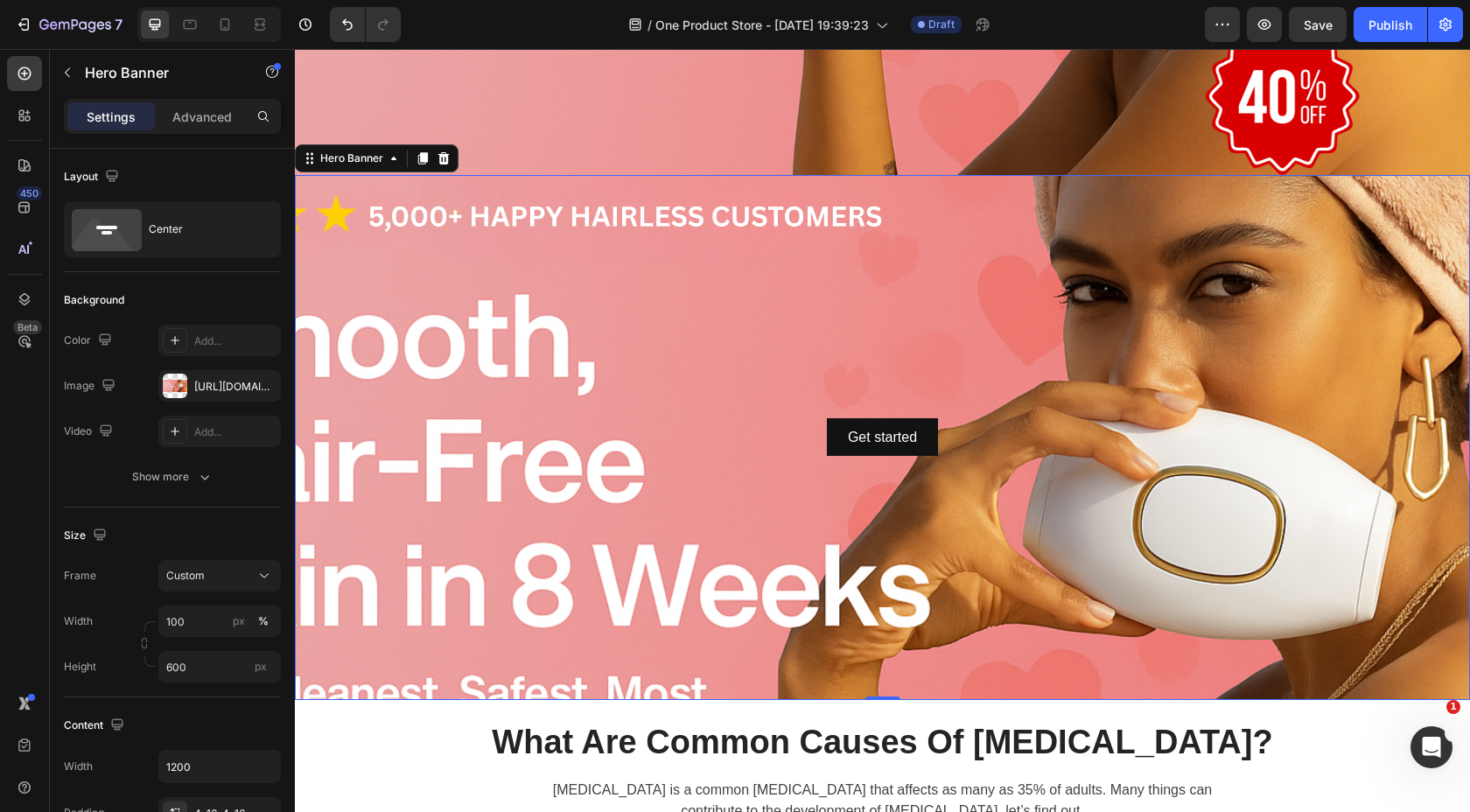
click at [516, 375] on div "Background Image" at bounding box center [883, 556] width 1176 height 788
click at [443, 162] on icon at bounding box center [445, 157] width 12 height 13
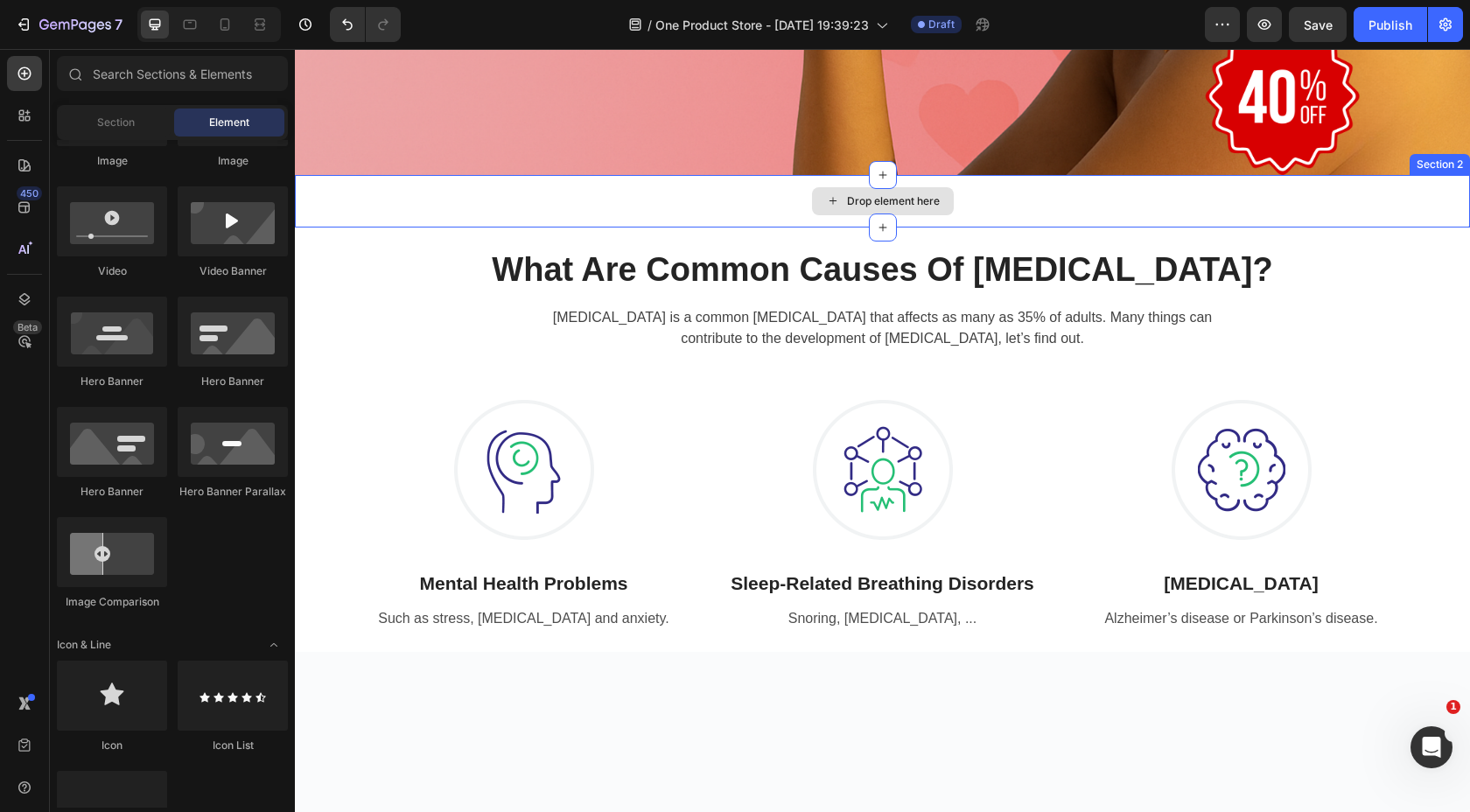
click at [492, 215] on div "Drop element here" at bounding box center [883, 202] width 1176 height 53
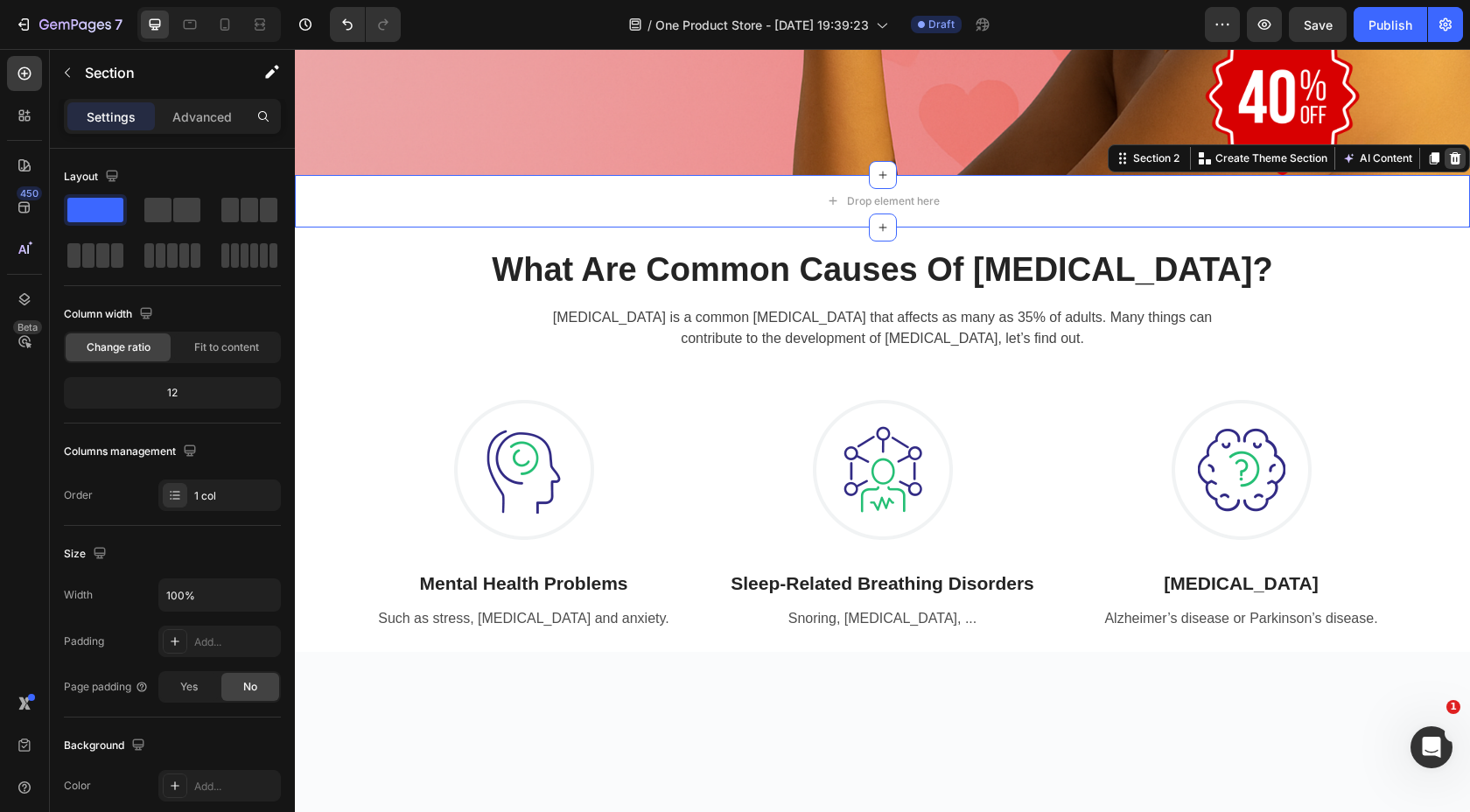
click at [1458, 151] on icon at bounding box center [1455, 158] width 14 height 14
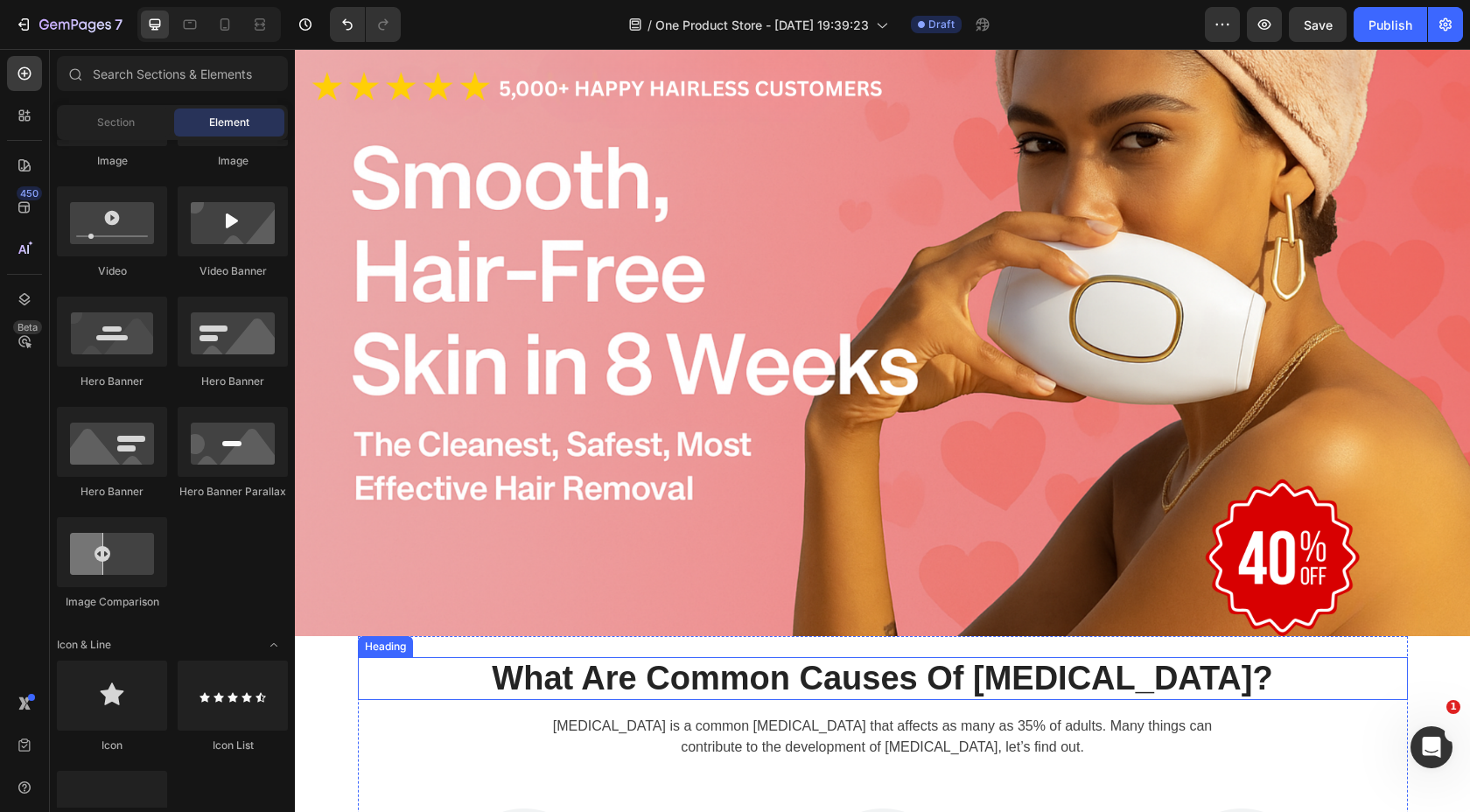
scroll to position [0, 0]
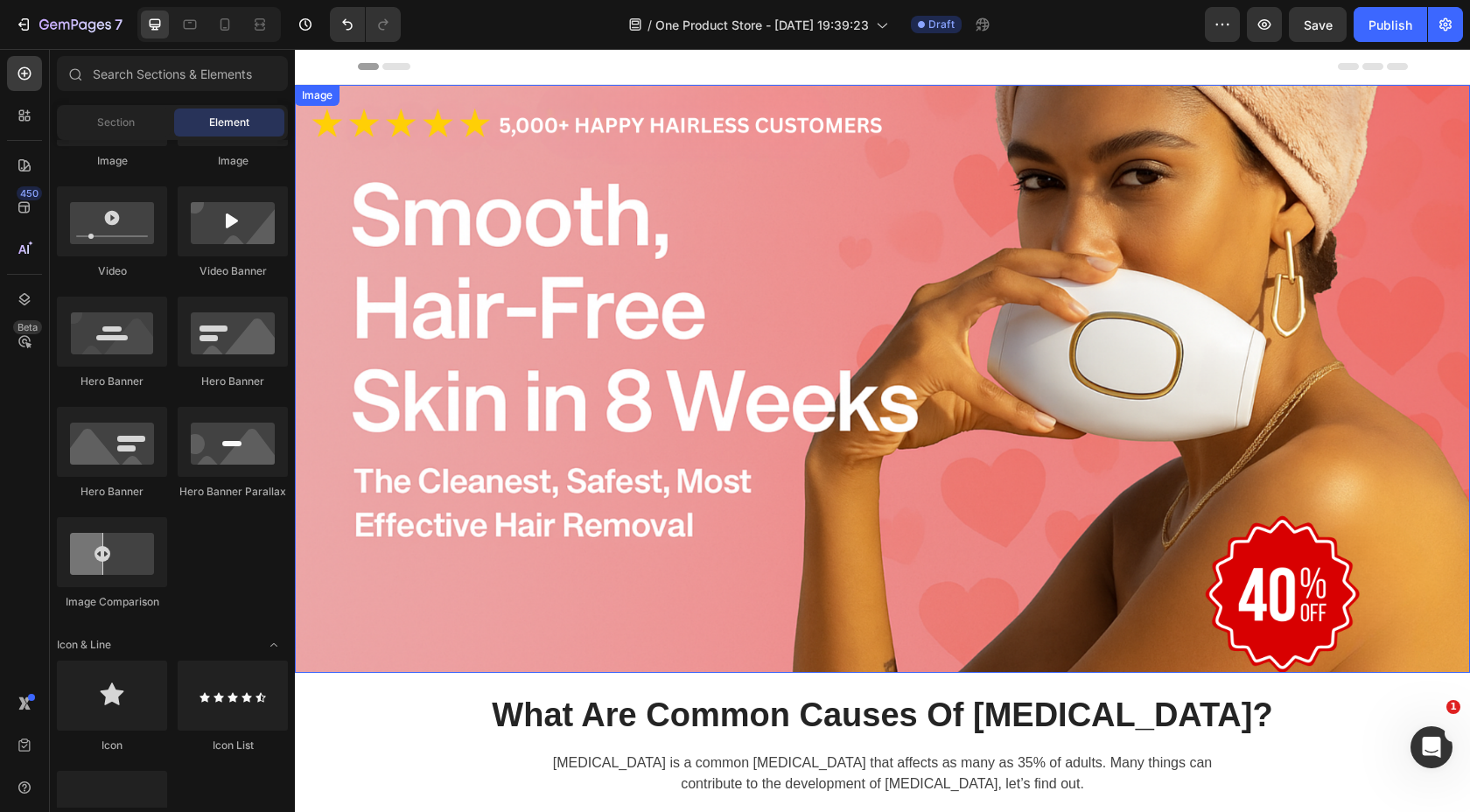
click at [497, 548] on img at bounding box center [883, 378] width 1176 height 588
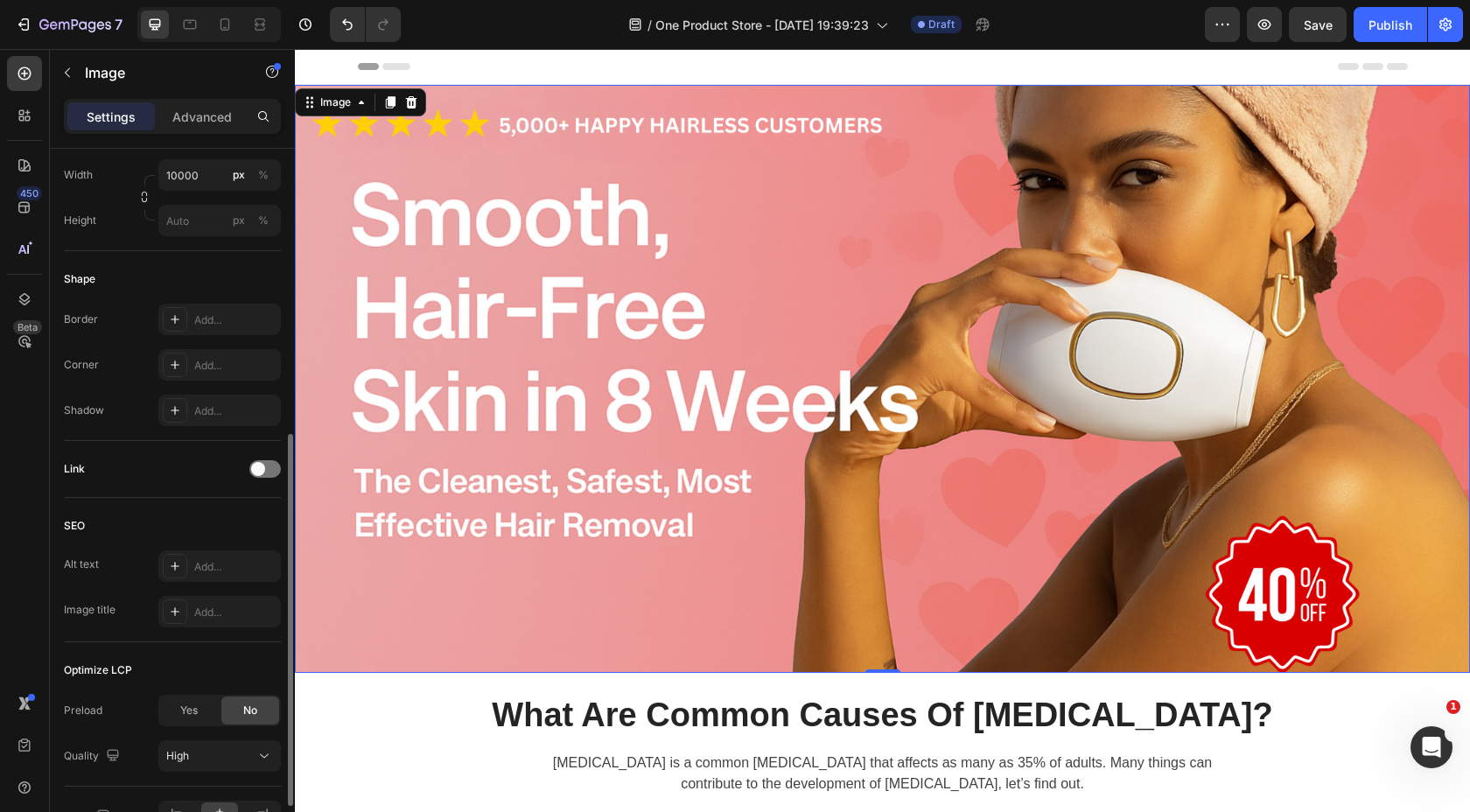
scroll to position [554, 0]
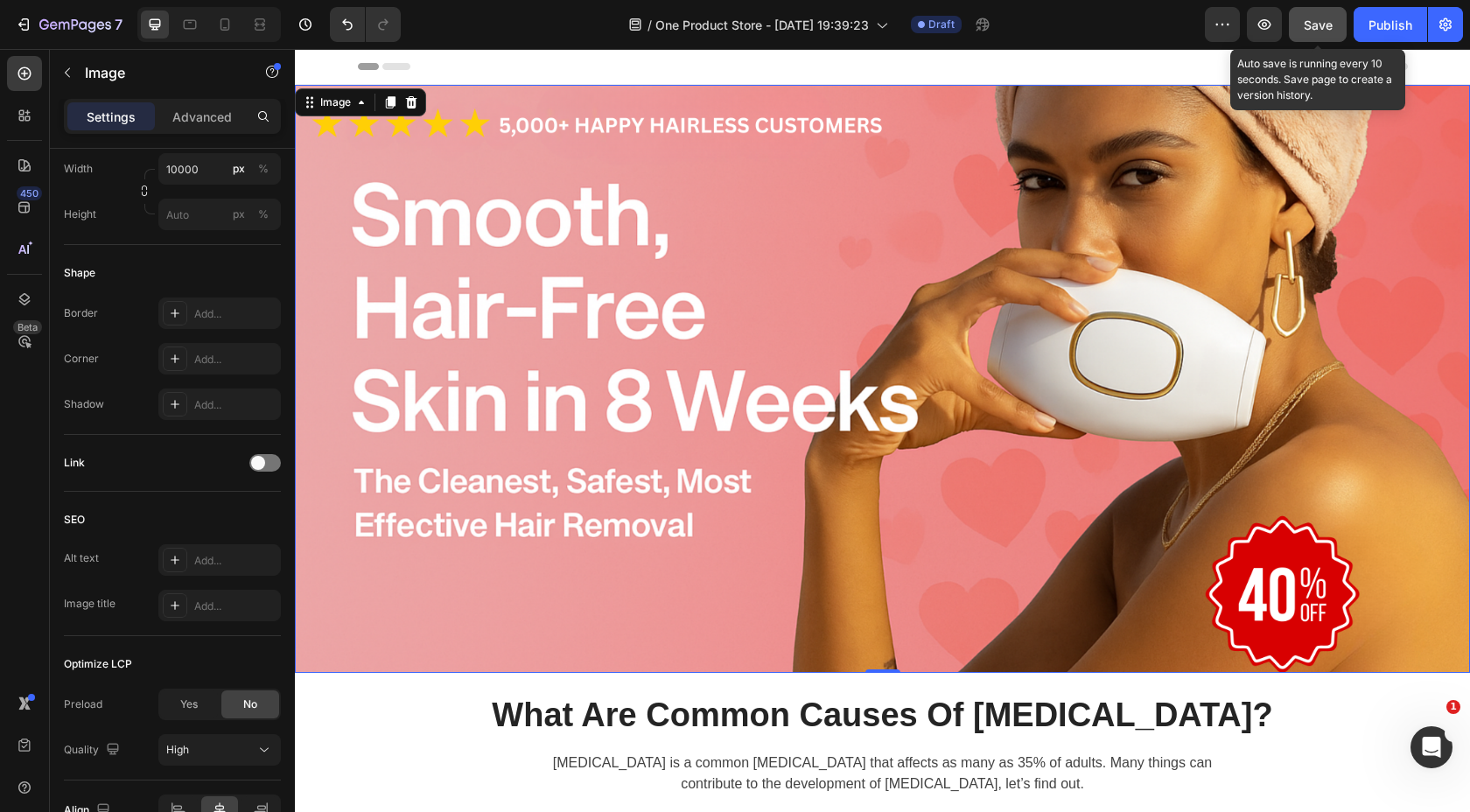
click at [1310, 38] on button "Save" at bounding box center [1317, 24] width 58 height 35
click at [443, 287] on img at bounding box center [883, 378] width 1176 height 588
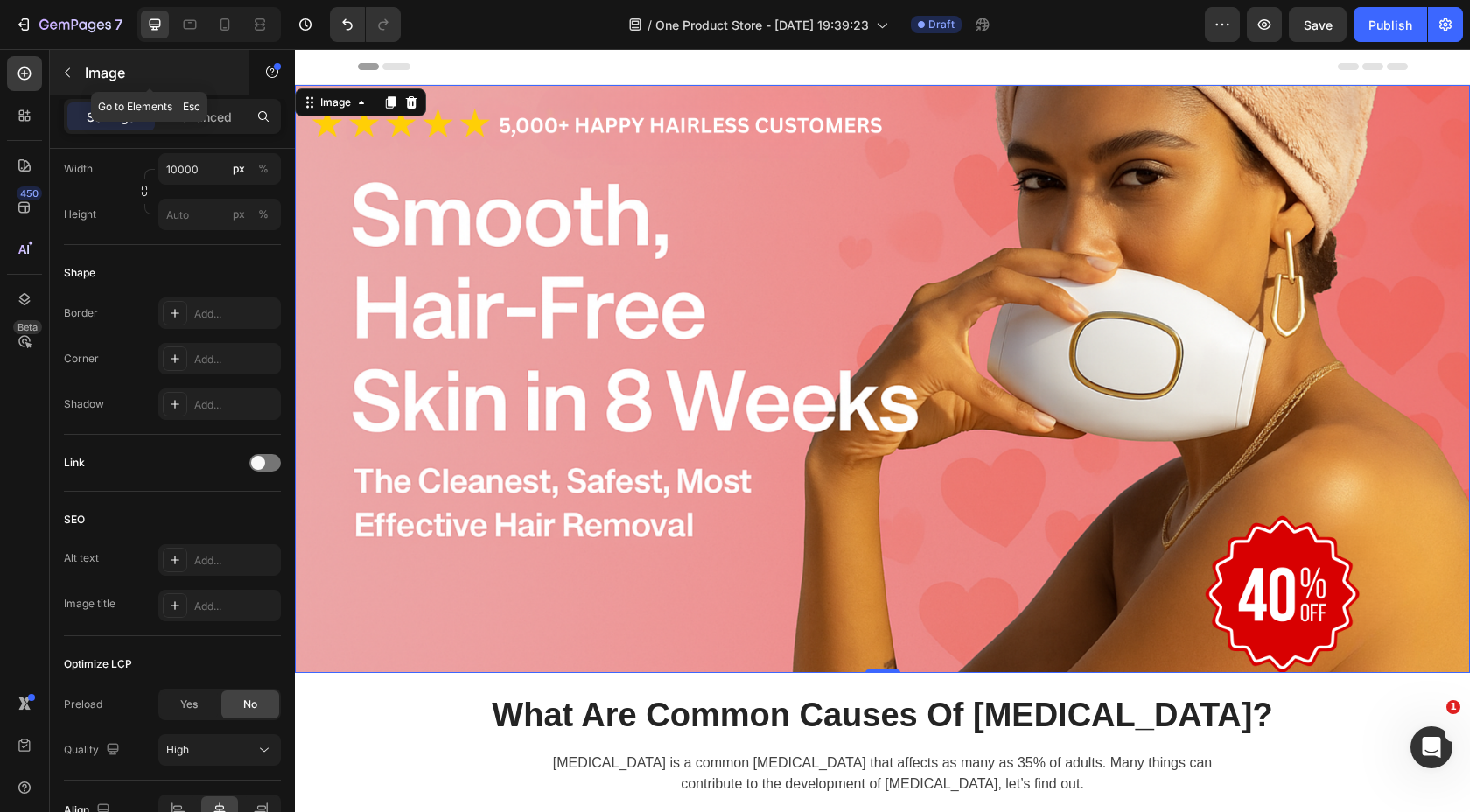
click at [87, 65] on p "Image" at bounding box center [159, 73] width 149 height 21
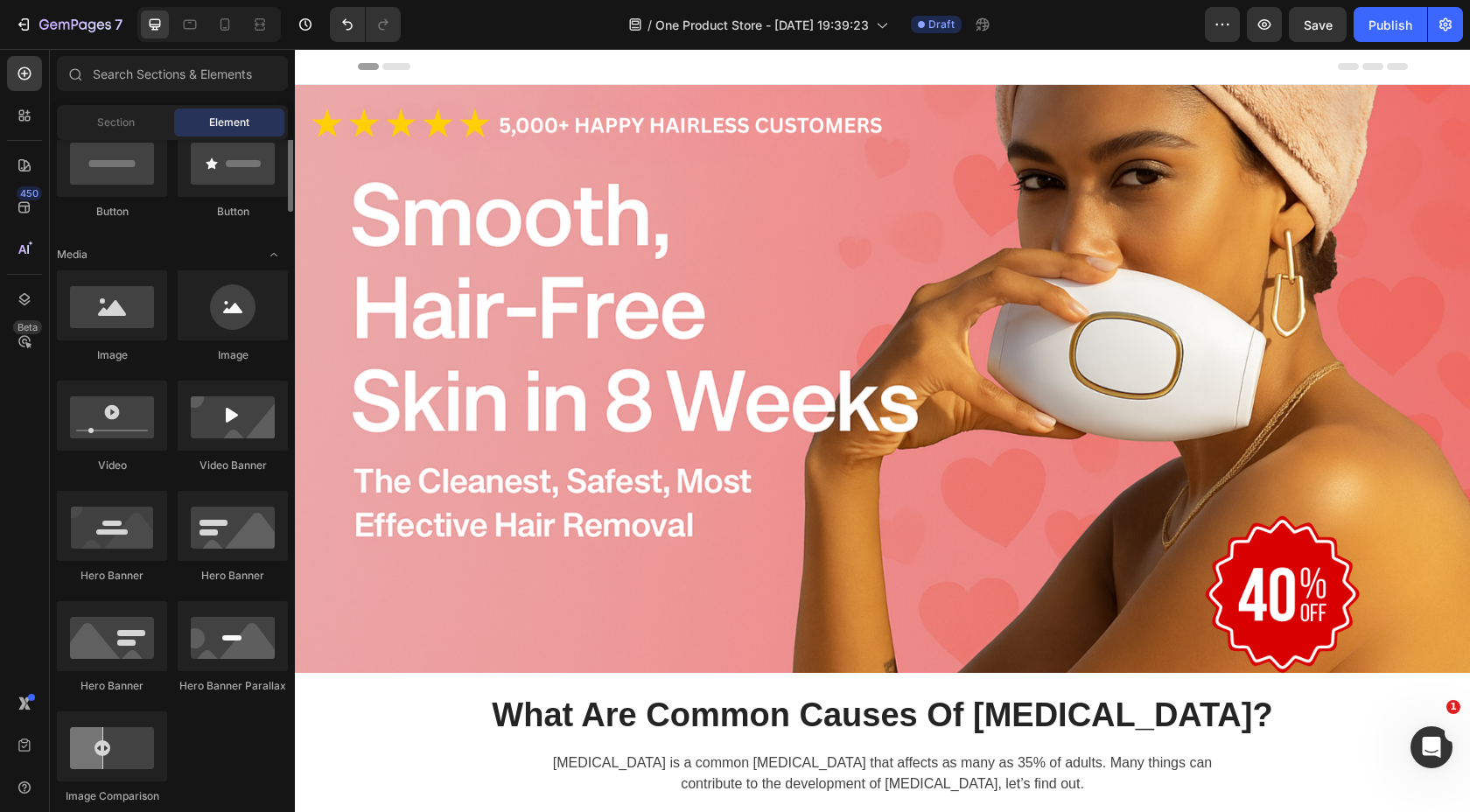
scroll to position [0, 0]
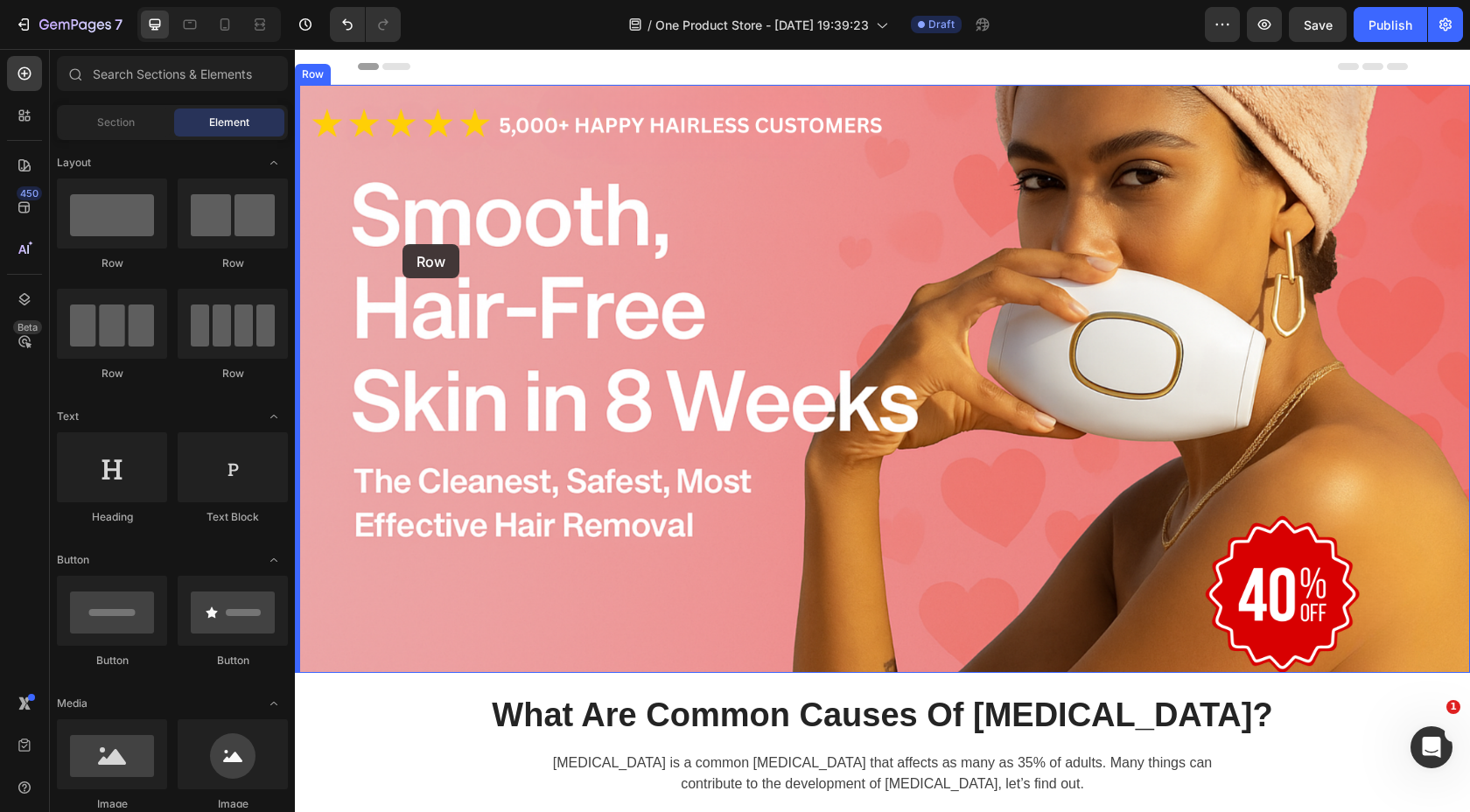
drag, startPoint x: 488, startPoint y: 289, endPoint x: 403, endPoint y: 244, distance: 96.2
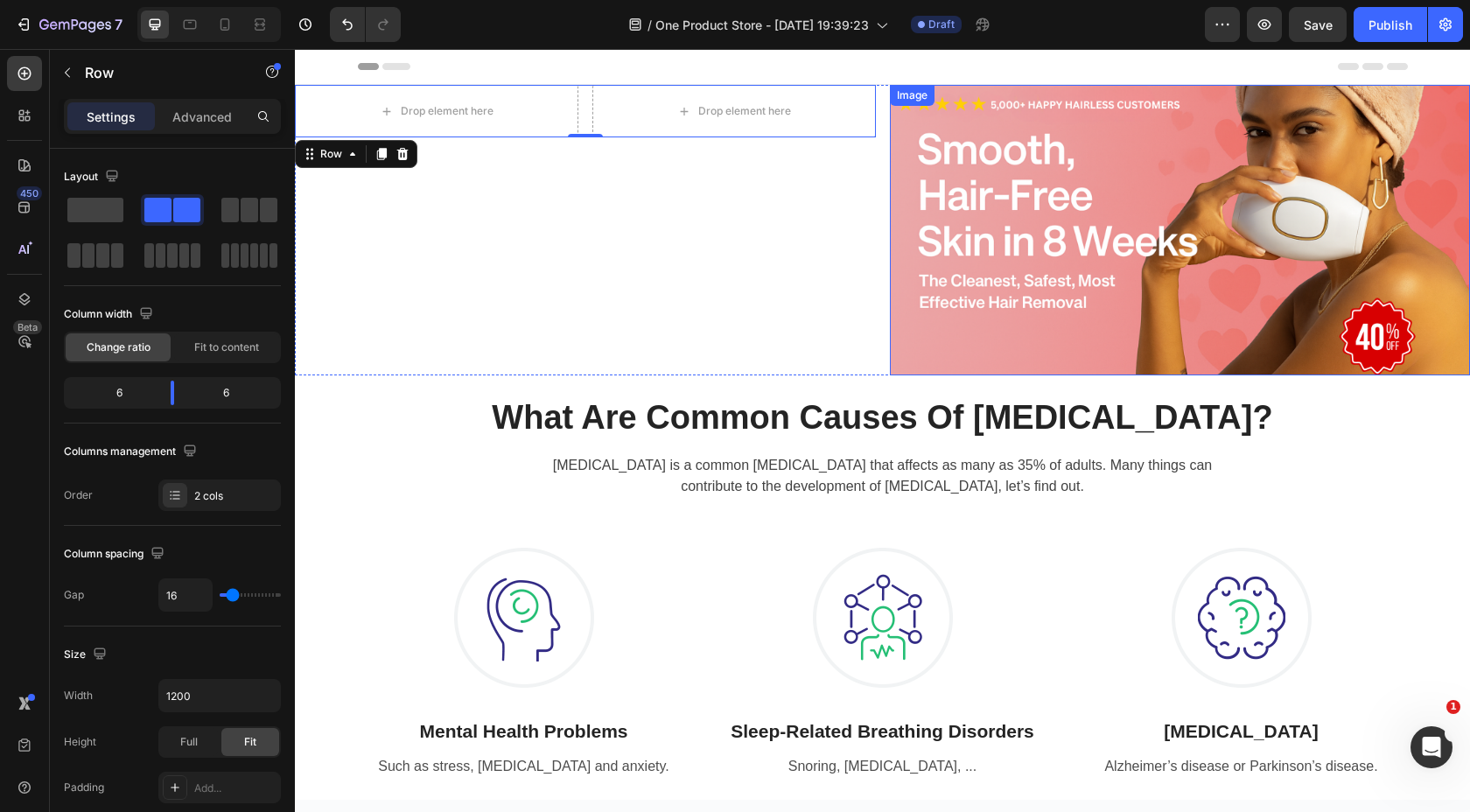
click at [998, 210] on img at bounding box center [1180, 230] width 581 height 290
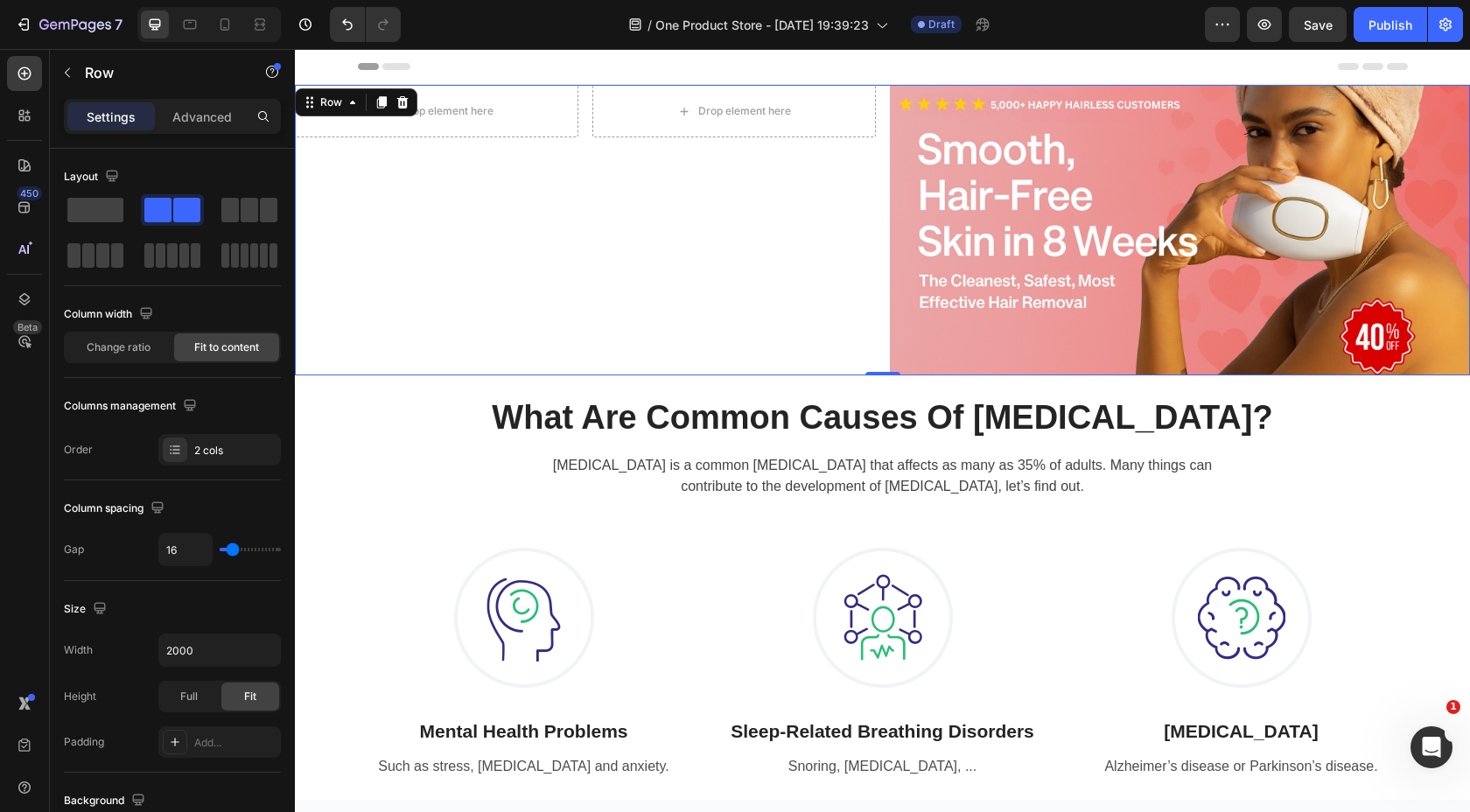
click at [824, 226] on div "Drop element here Drop element here Row" at bounding box center [586, 230] width 581 height 290
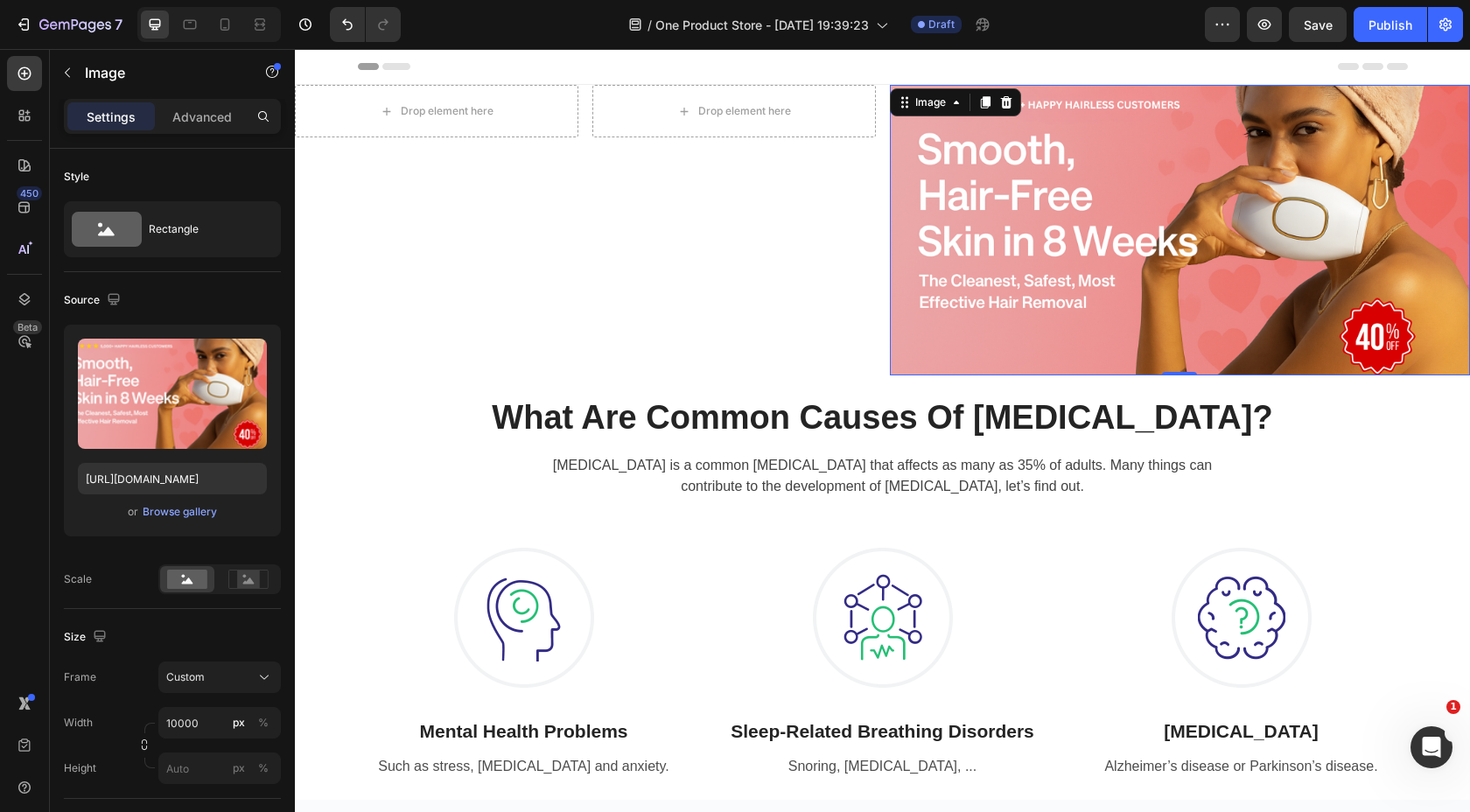
click at [949, 219] on img at bounding box center [1180, 230] width 581 height 290
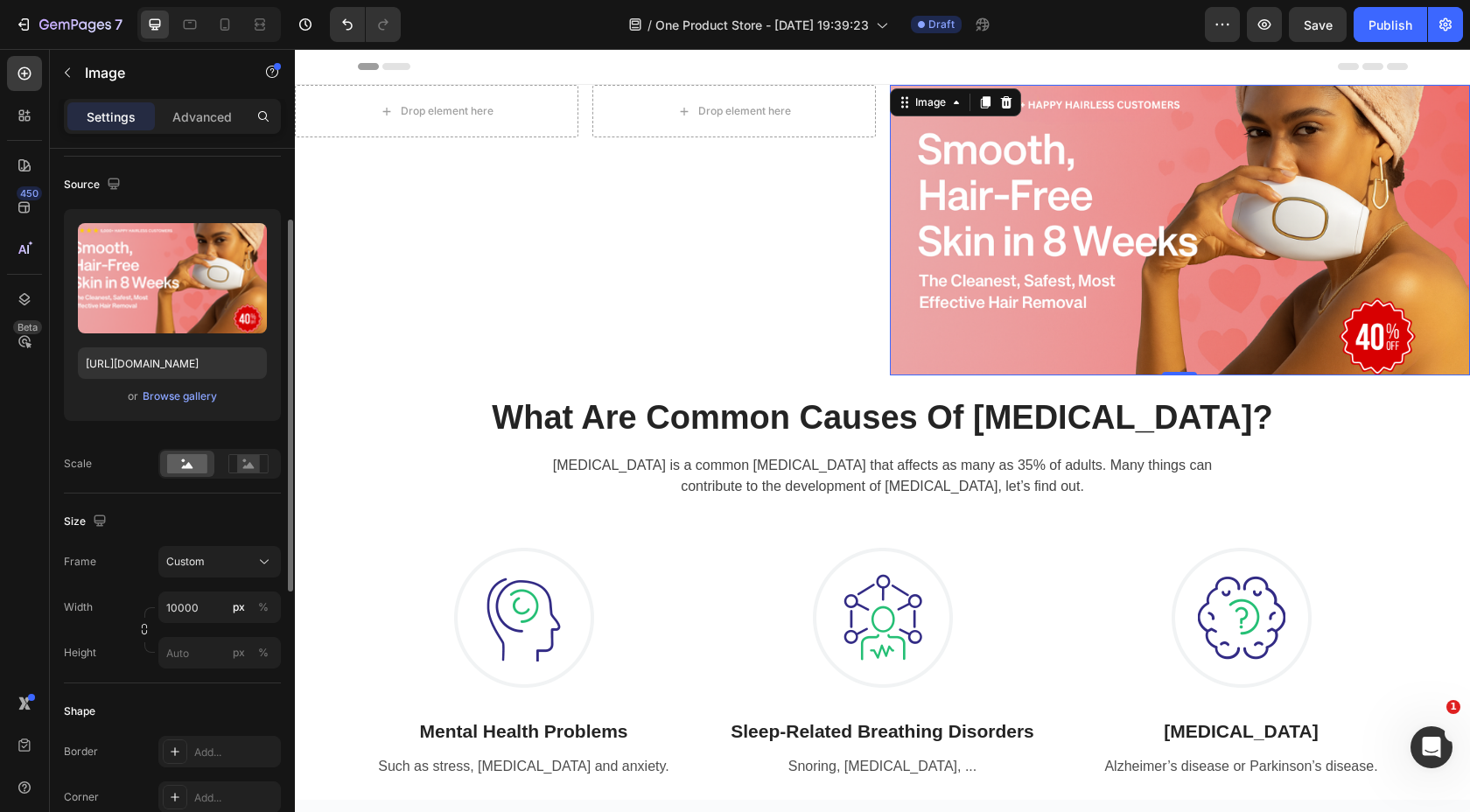
scroll to position [124, 0]
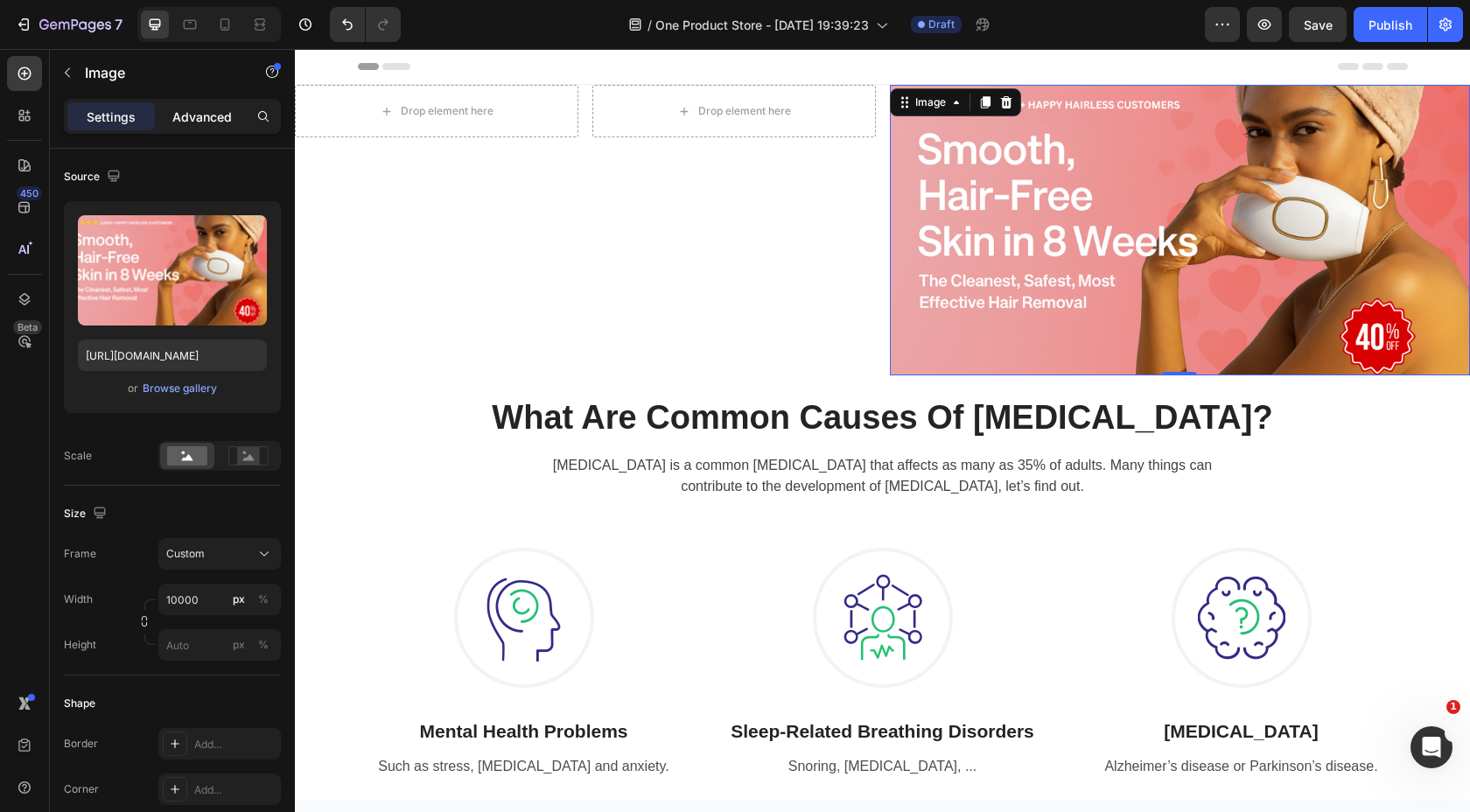
click at [206, 116] on p "Advanced" at bounding box center [202, 116] width 59 height 19
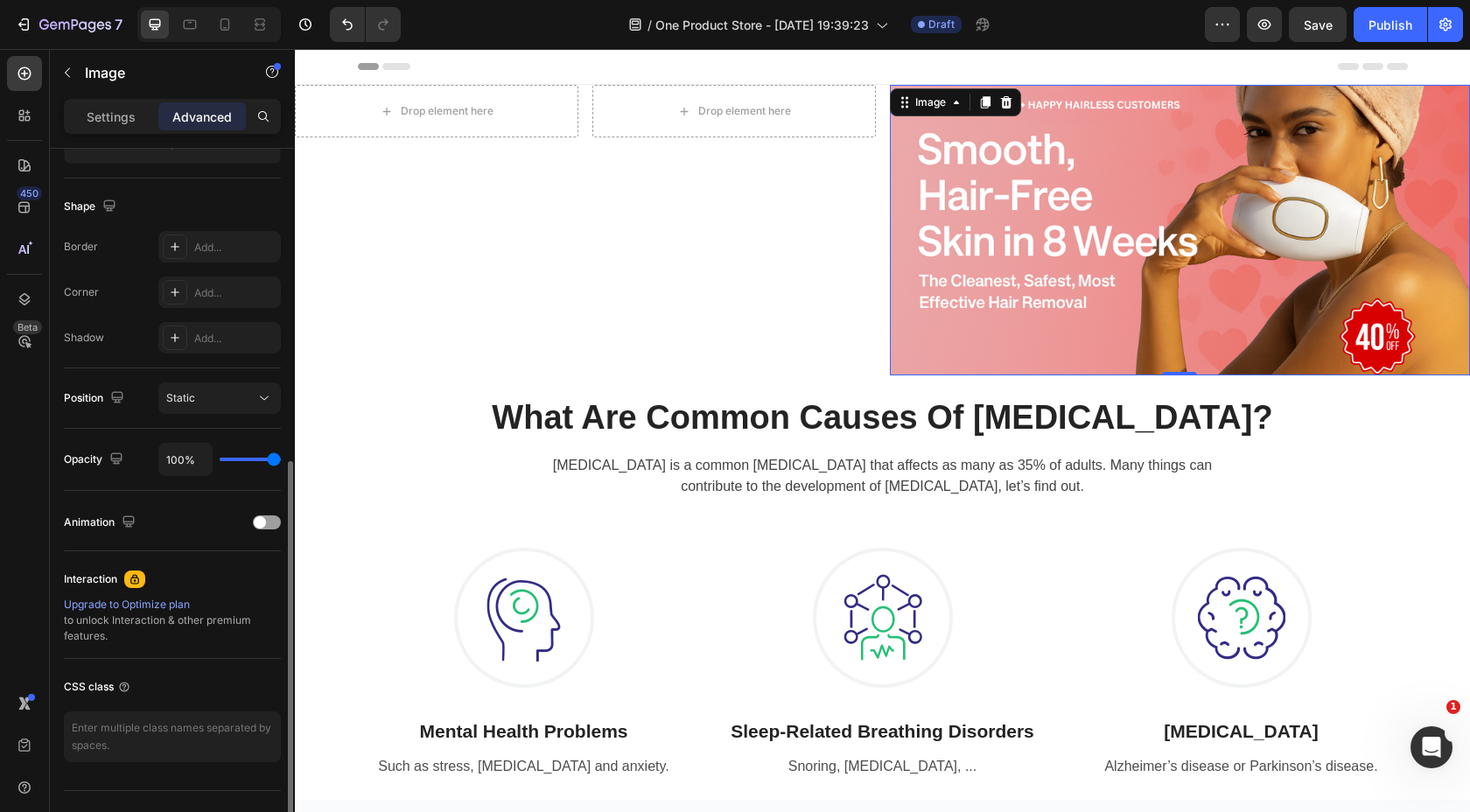
scroll to position [454, 0]
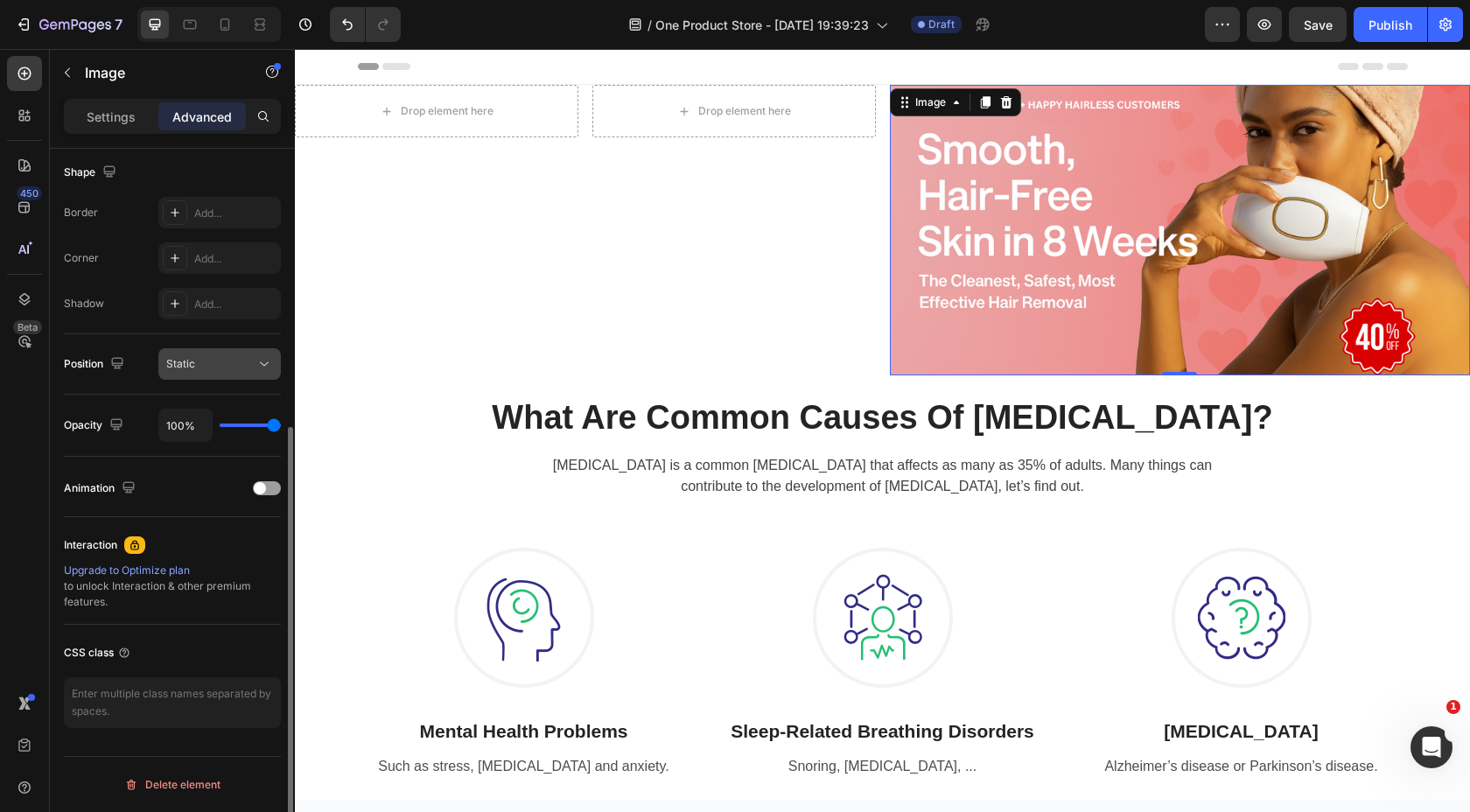
click at [204, 367] on div "Static" at bounding box center [212, 364] width 90 height 16
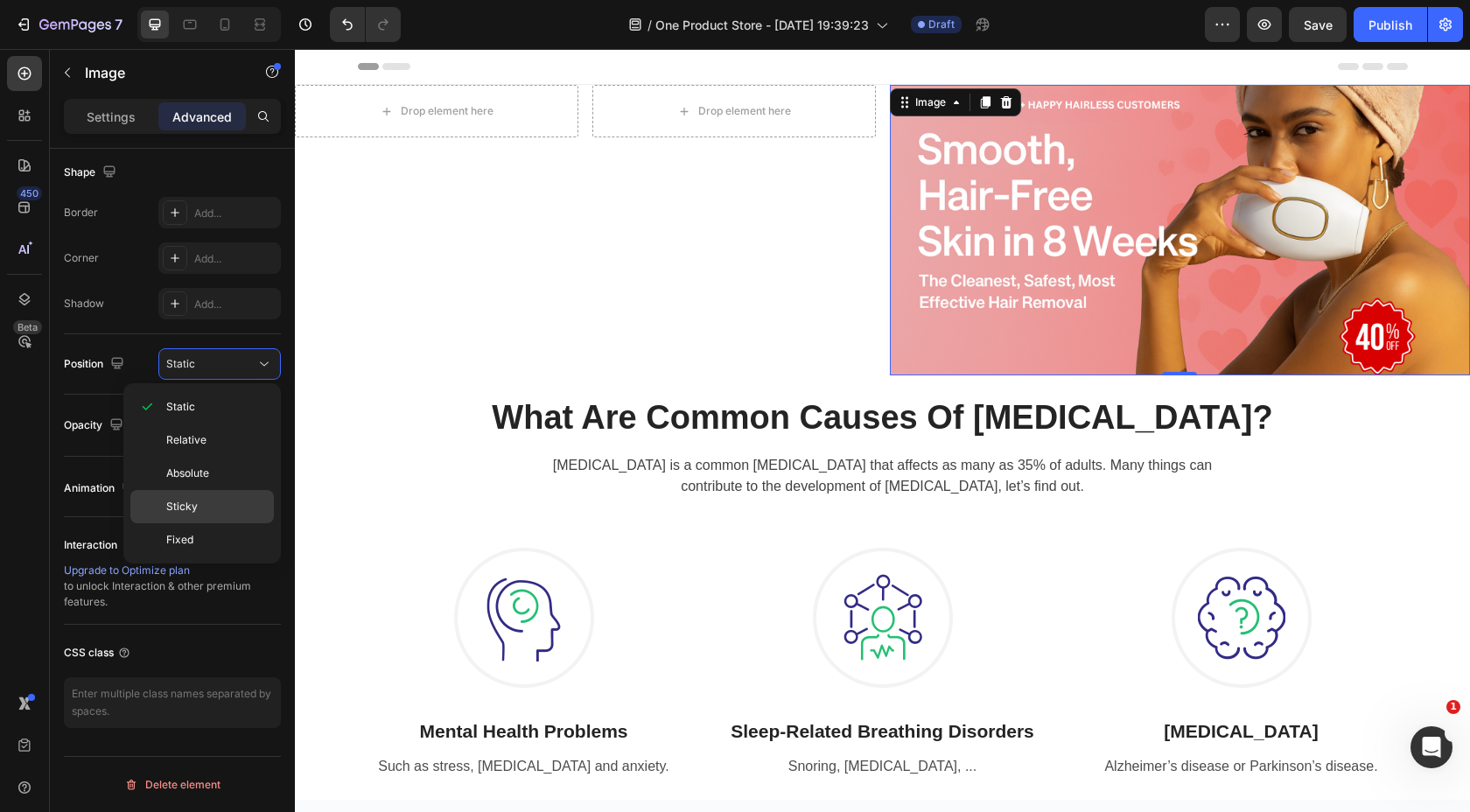
click at [193, 503] on span "Sticky" at bounding box center [182, 507] width 31 height 16
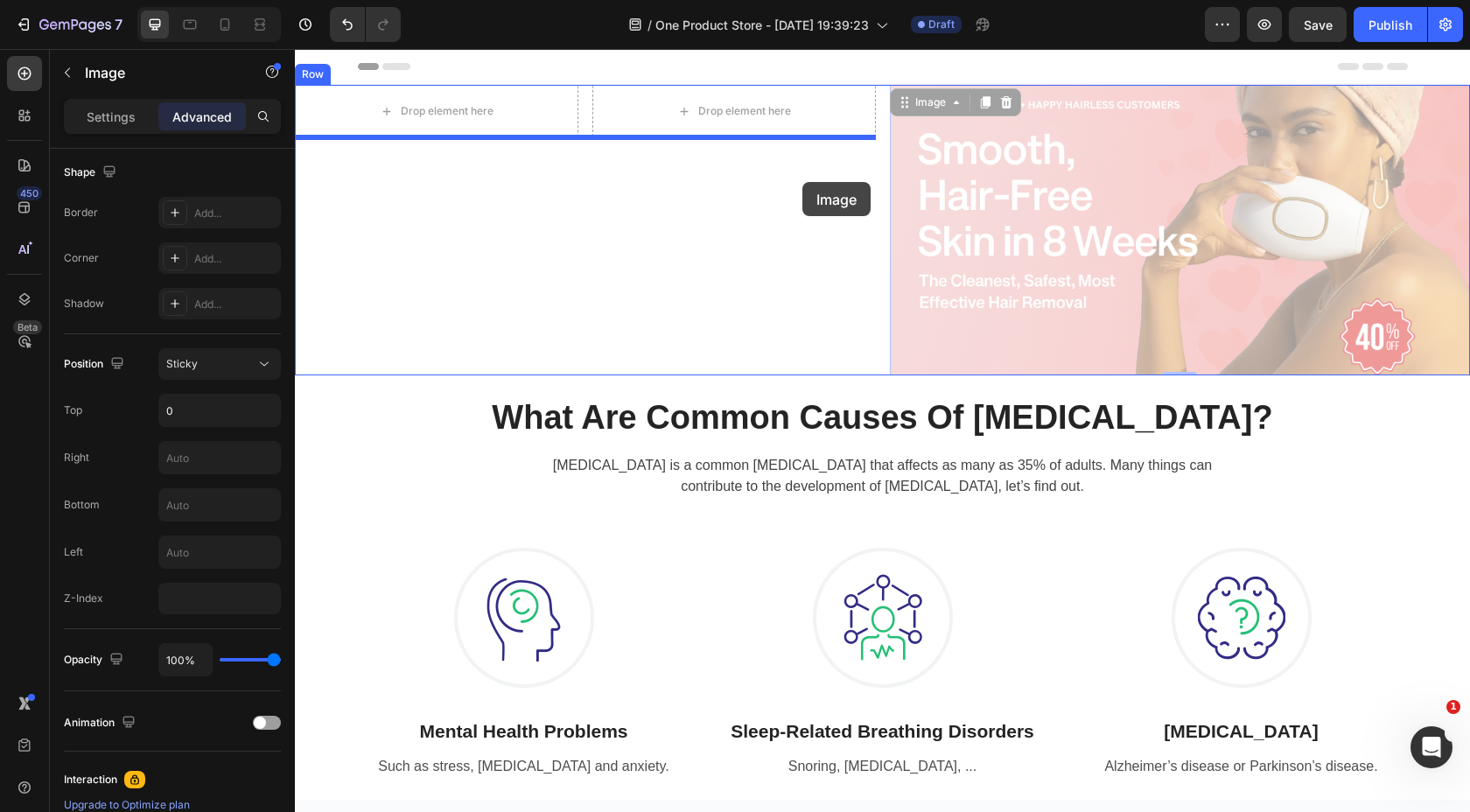
drag, startPoint x: 1017, startPoint y: 175, endPoint x: 795, endPoint y: 184, distance: 222.2
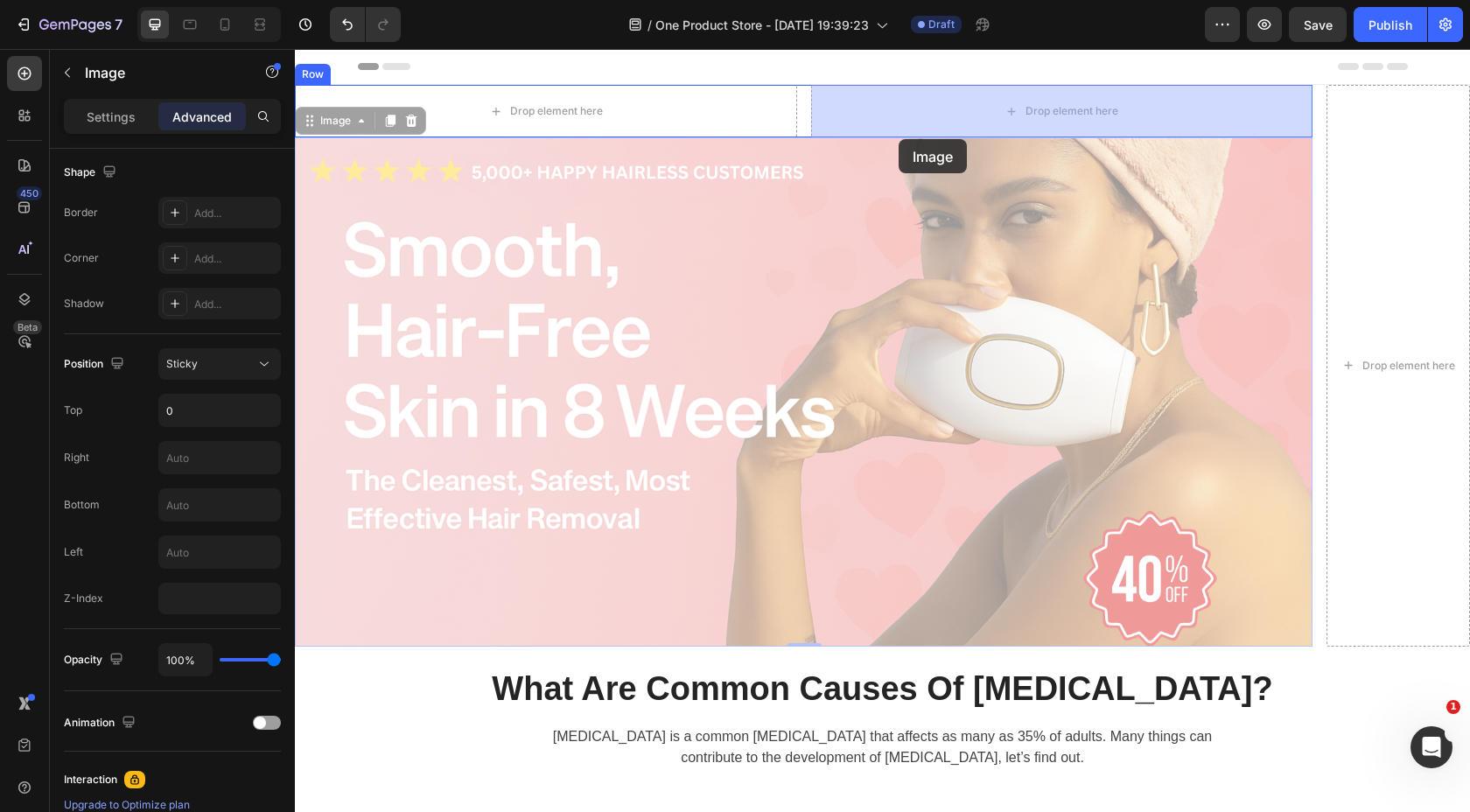
drag, startPoint x: 887, startPoint y: 225, endPoint x: 896, endPoint y: 118, distance: 107.4
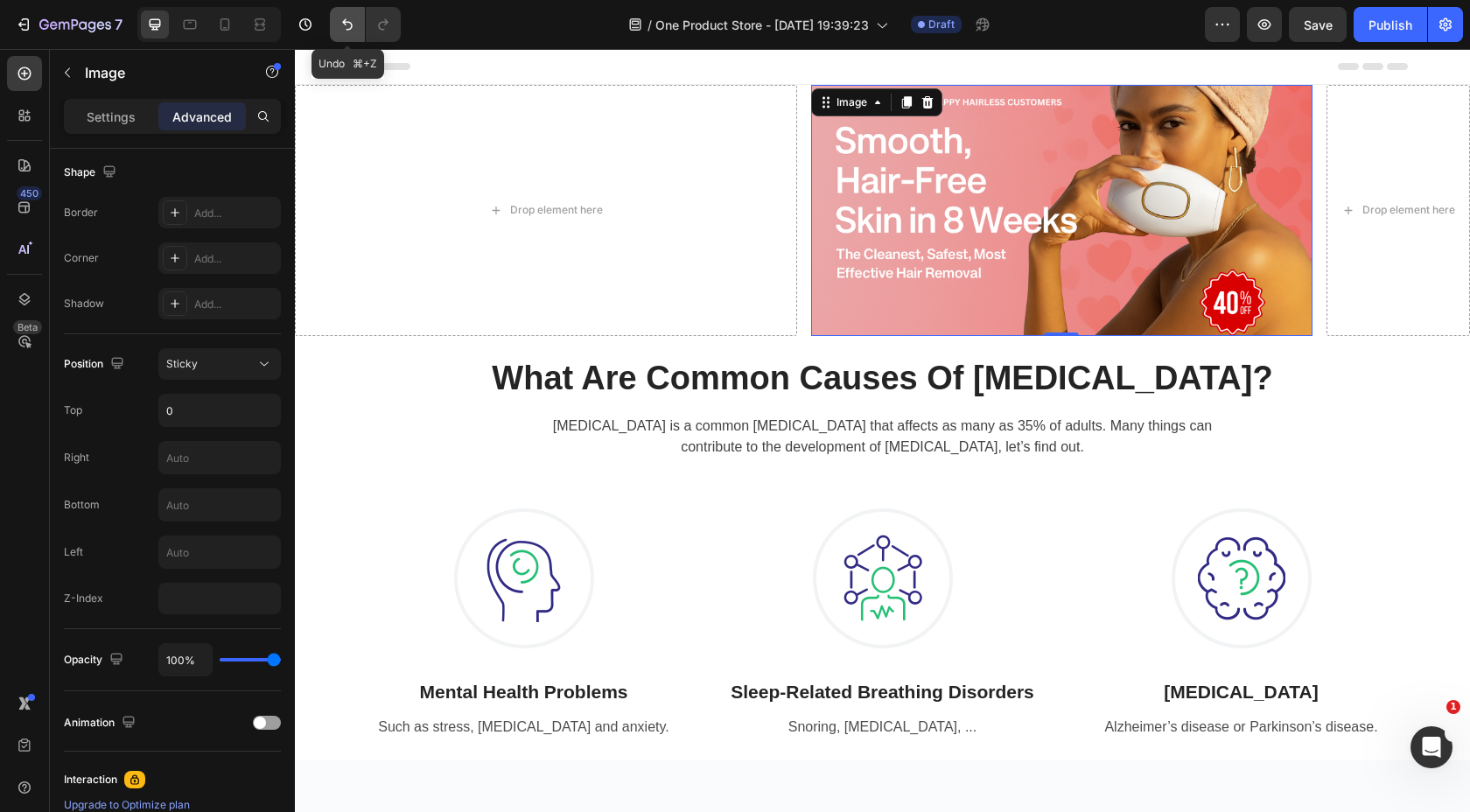
click at [345, 23] on icon "Undo/Redo" at bounding box center [347, 25] width 11 height 12
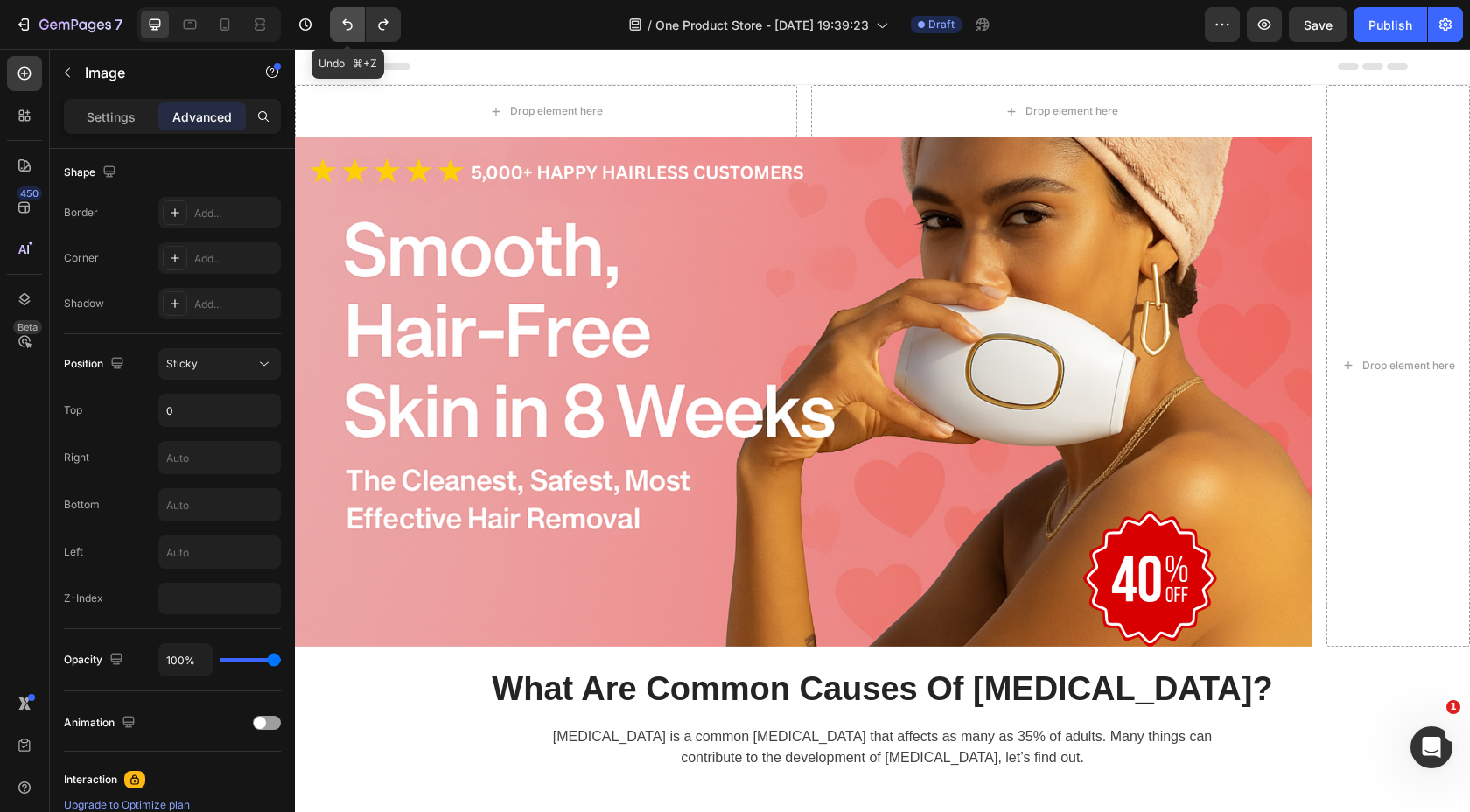
click at [345, 23] on icon "Undo/Redo" at bounding box center [347, 25] width 11 height 12
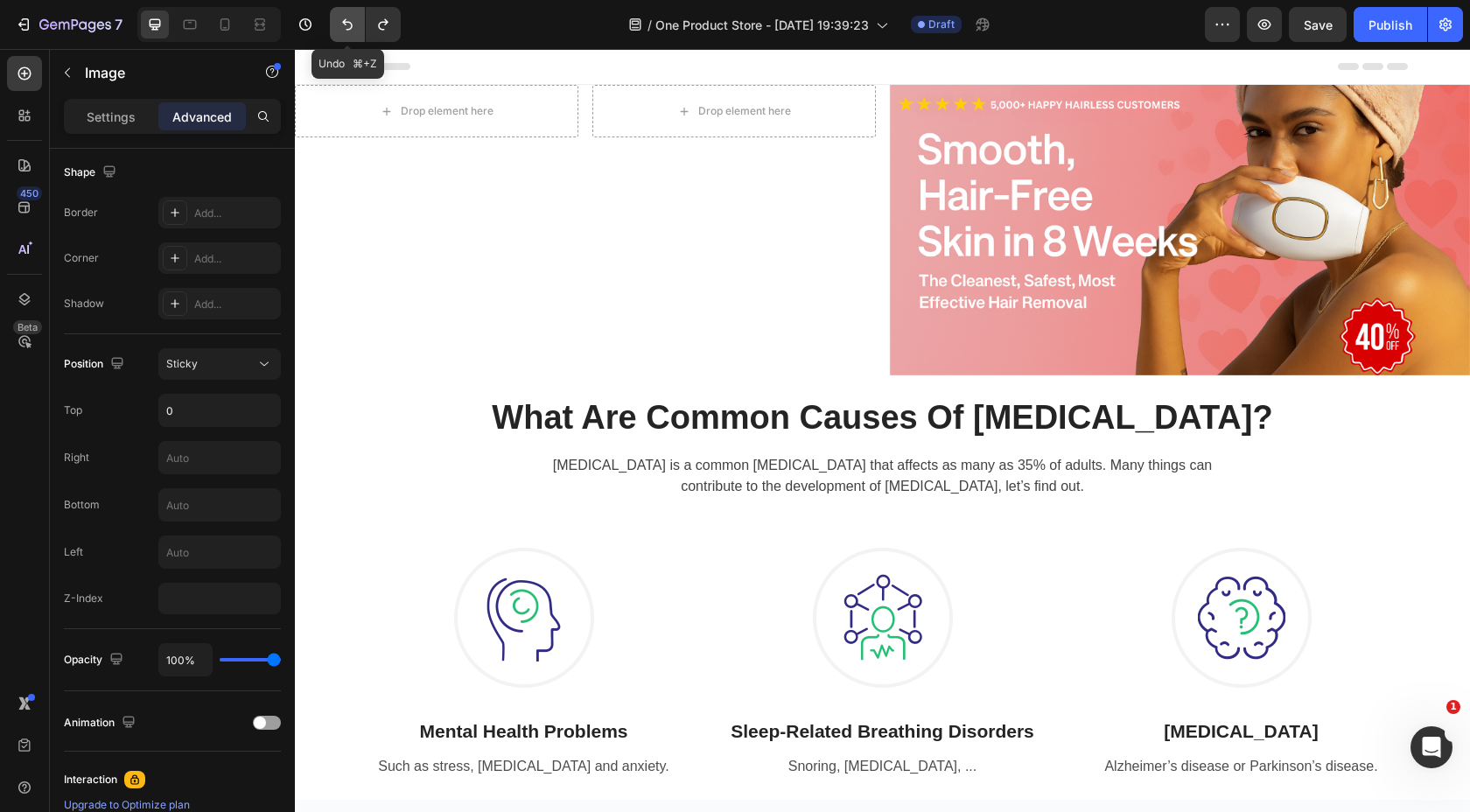
click at [345, 23] on icon "Undo/Redo" at bounding box center [347, 25] width 11 height 12
click at [346, 25] on icon "Undo/Redo" at bounding box center [347, 24] width 18 height 18
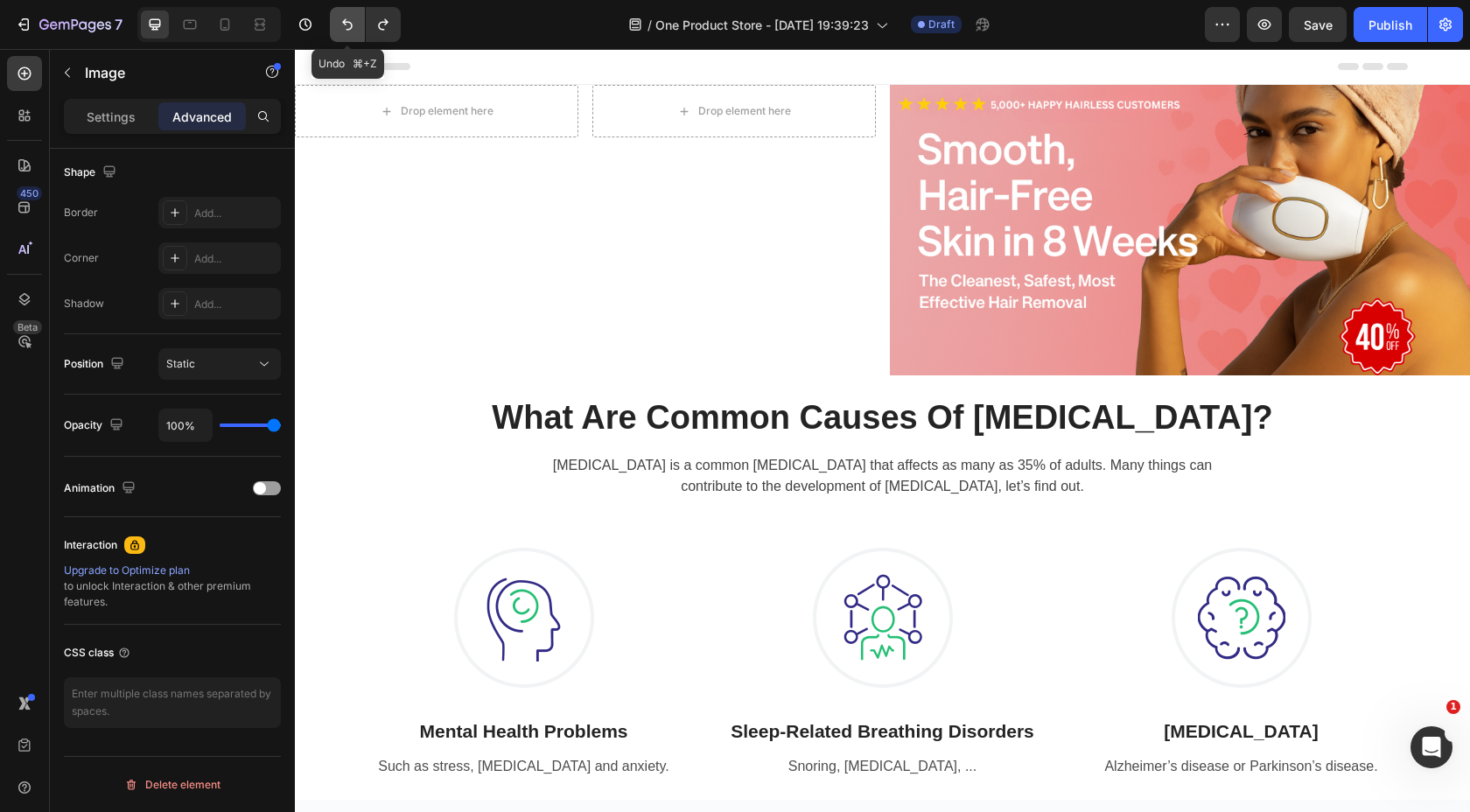
click at [346, 26] on icon "Undo/Redo" at bounding box center [347, 24] width 18 height 18
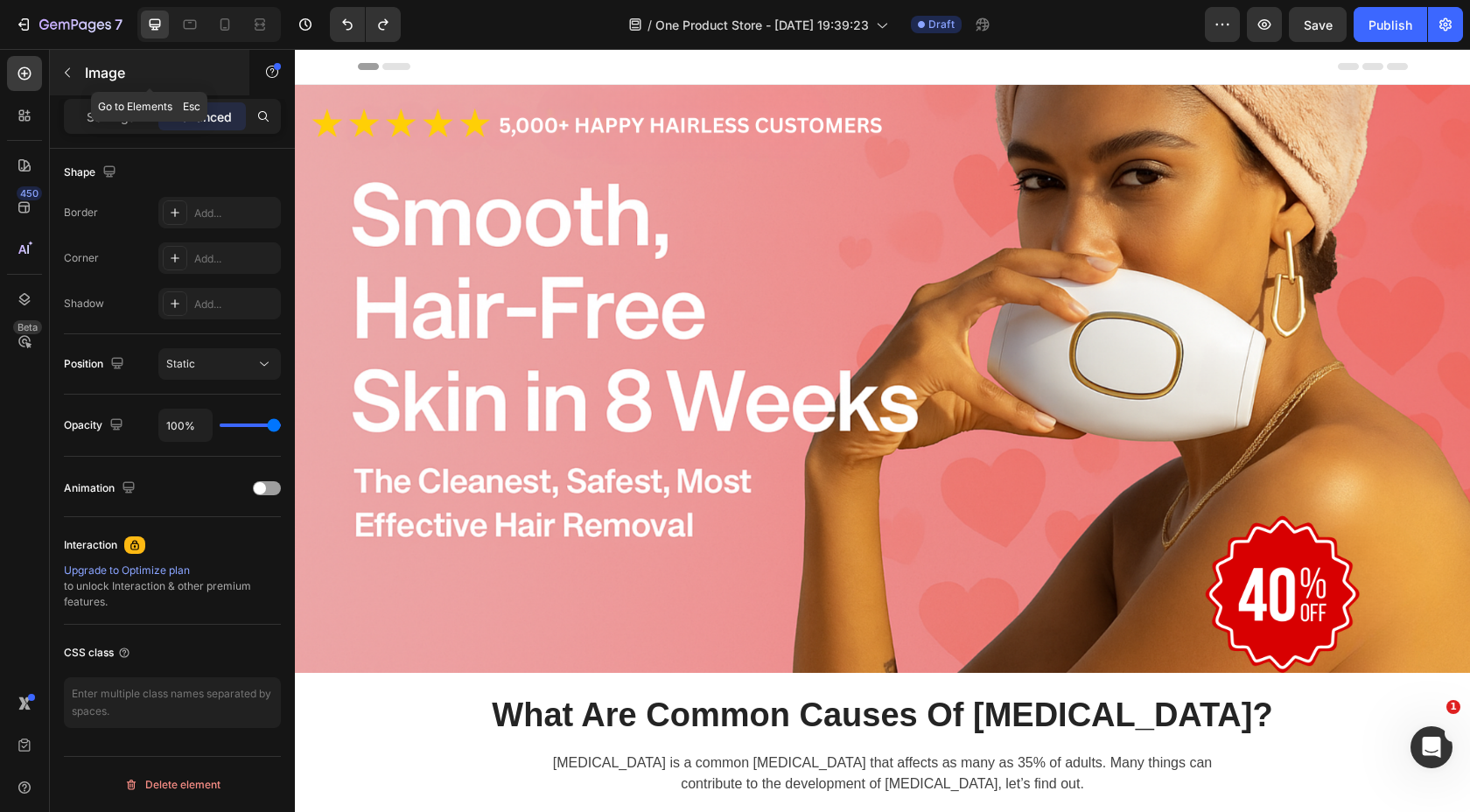
click at [62, 73] on icon "button" at bounding box center [67, 72] width 14 height 14
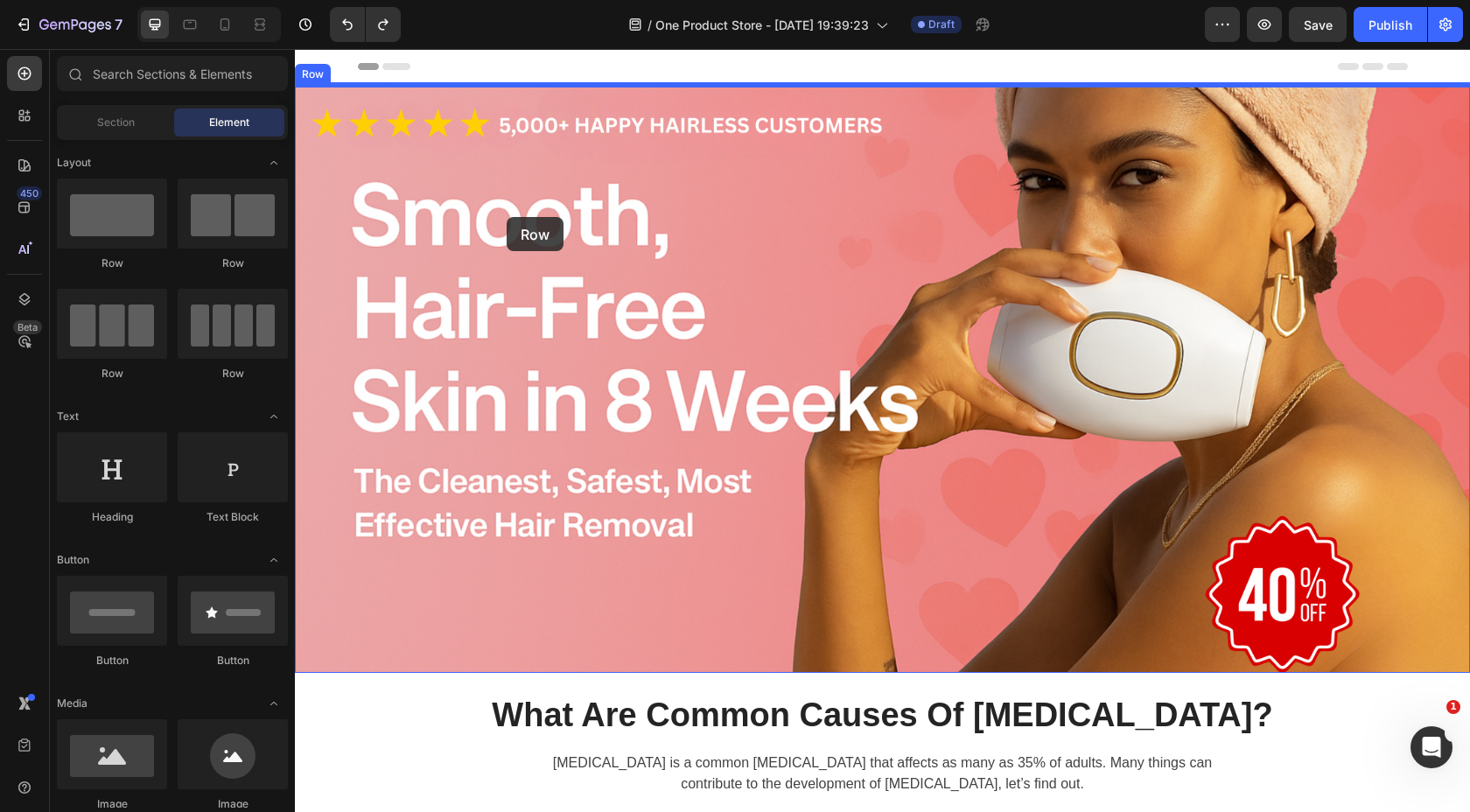
drag, startPoint x: 410, startPoint y: 251, endPoint x: 507, endPoint y: 217, distance: 102.8
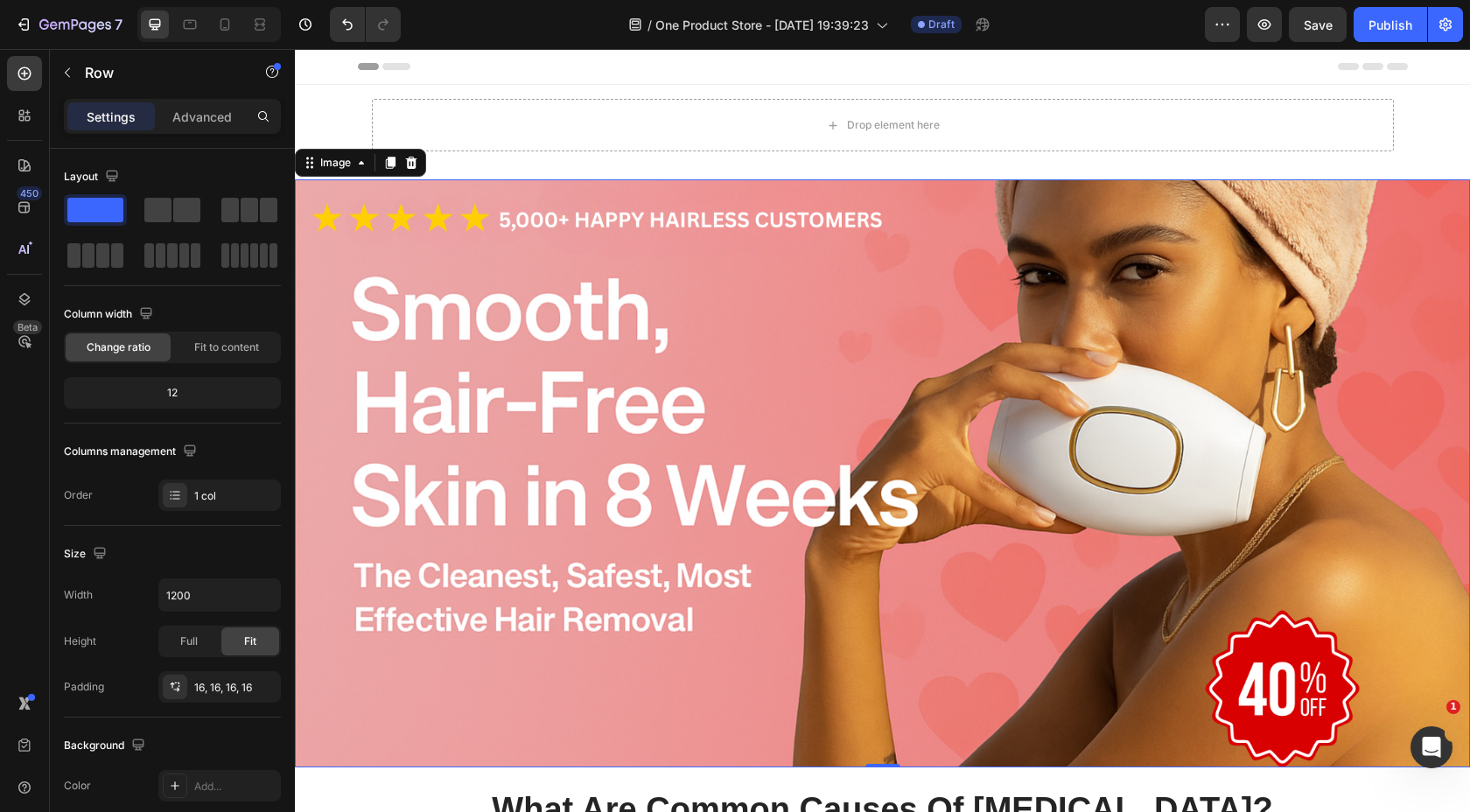
click at [386, 278] on img at bounding box center [883, 473] width 1176 height 588
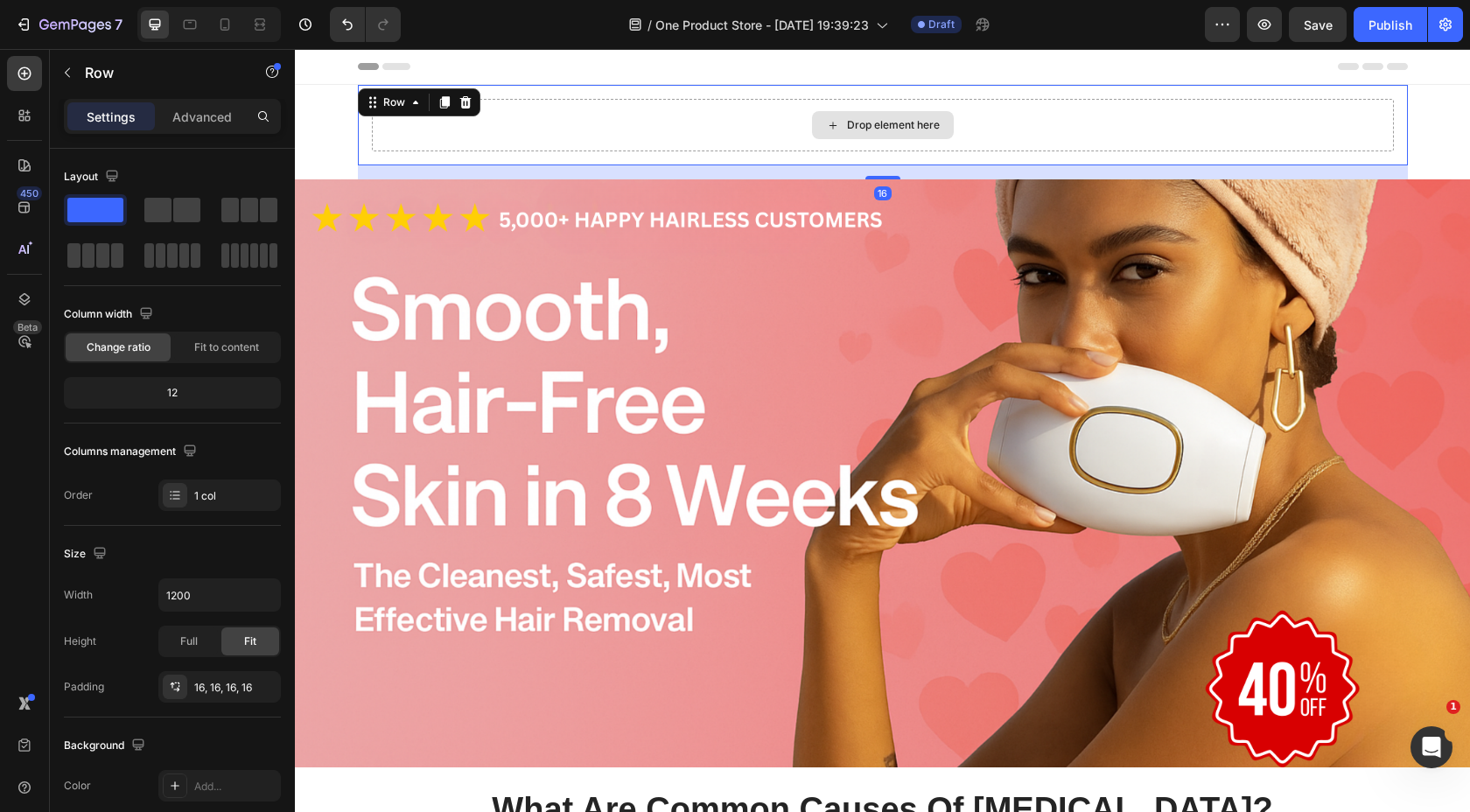
click at [638, 109] on div "Drop element here" at bounding box center [883, 125] width 1023 height 53
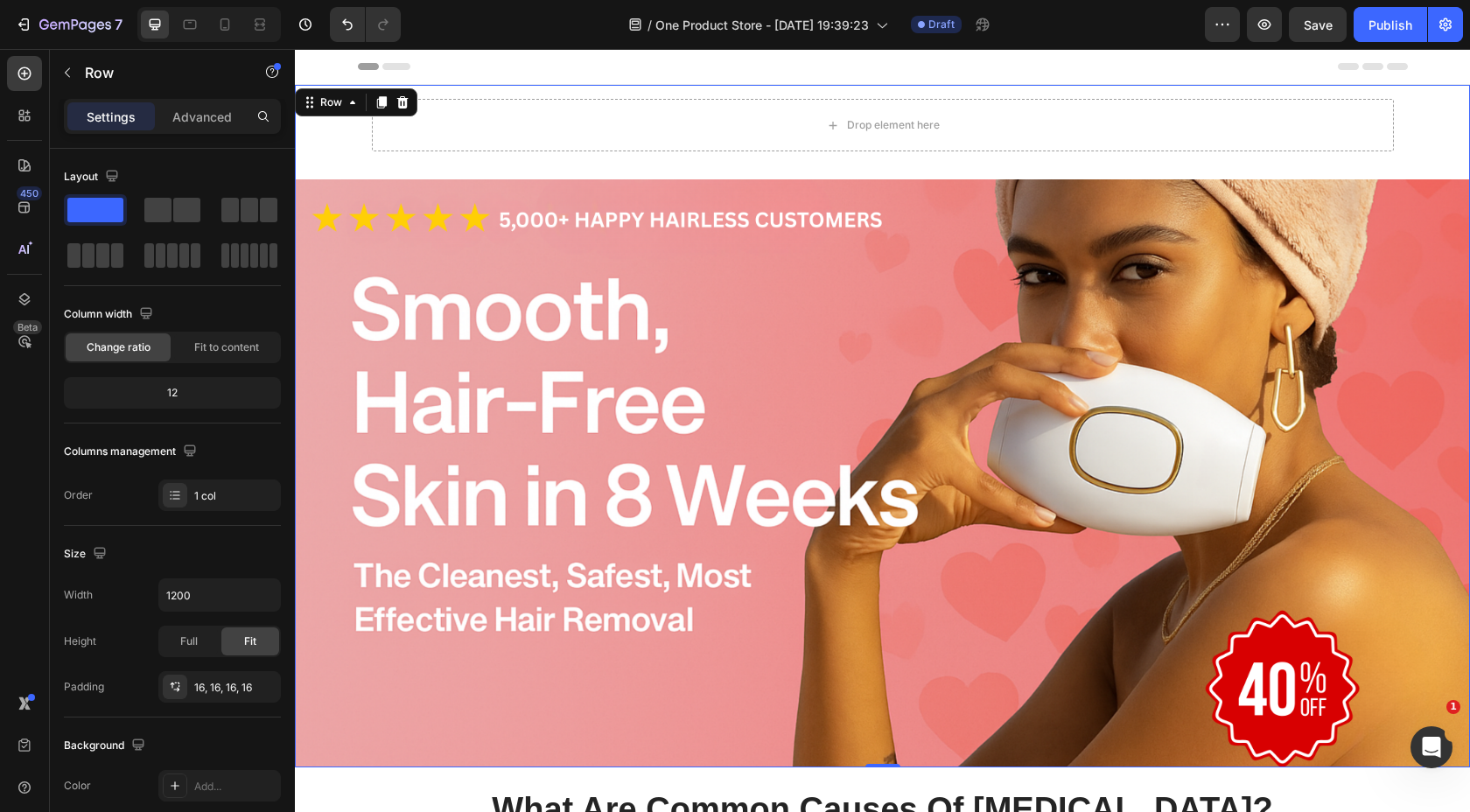
click at [341, 124] on div "Drop element here Row Image" at bounding box center [883, 426] width 1176 height 682
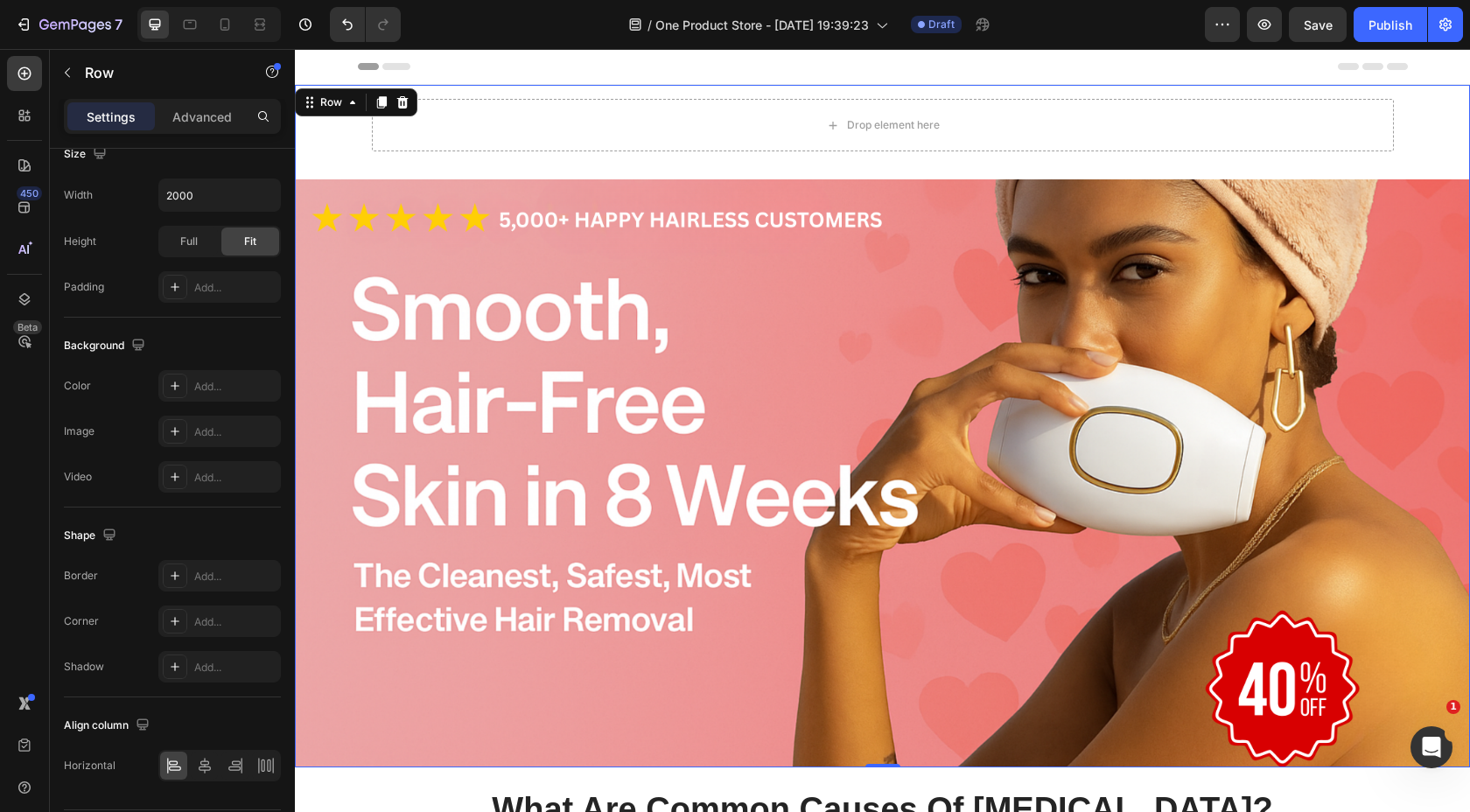
click at [328, 142] on div "Drop element here Row Image" at bounding box center [883, 426] width 1176 height 682
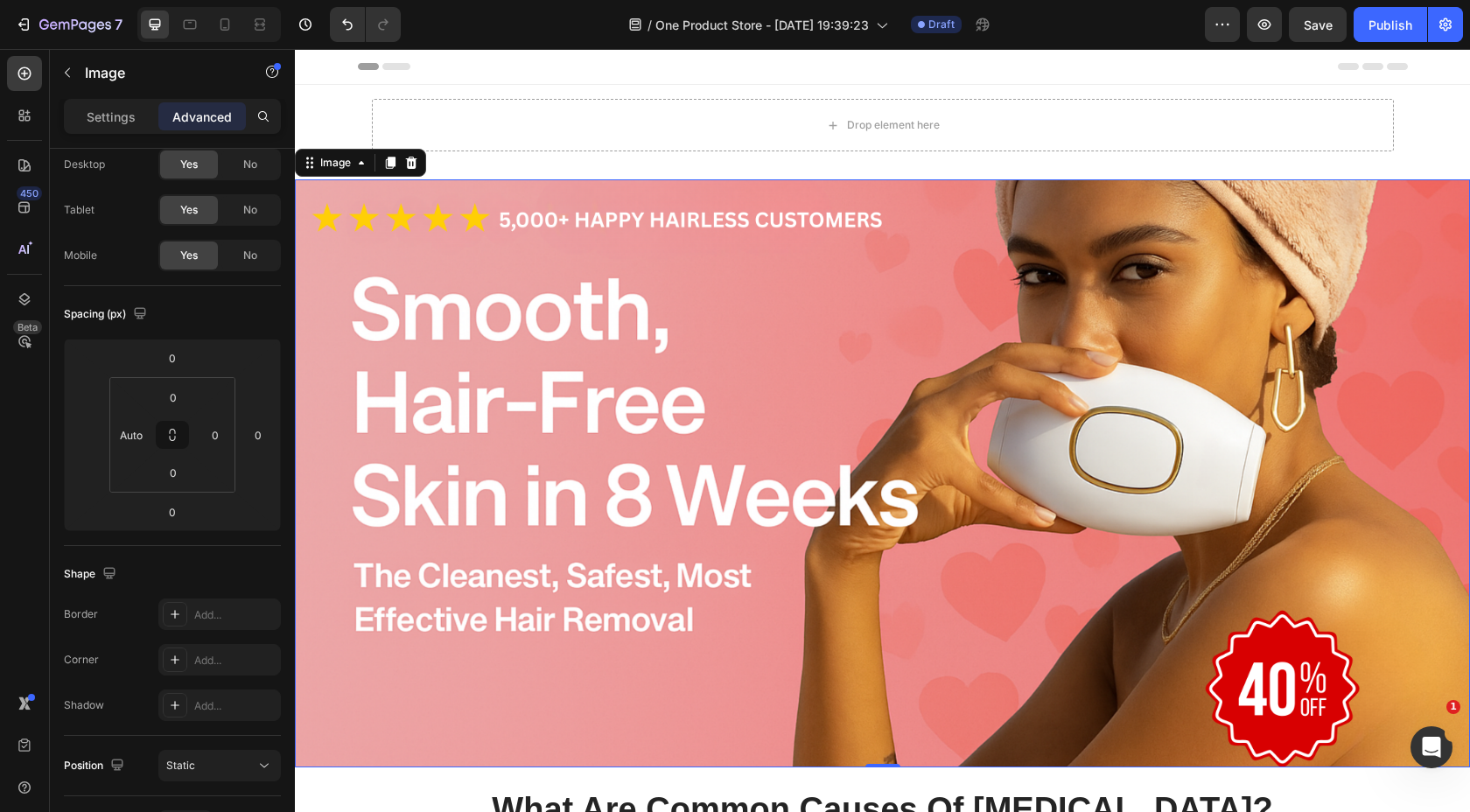
scroll to position [0, 0]
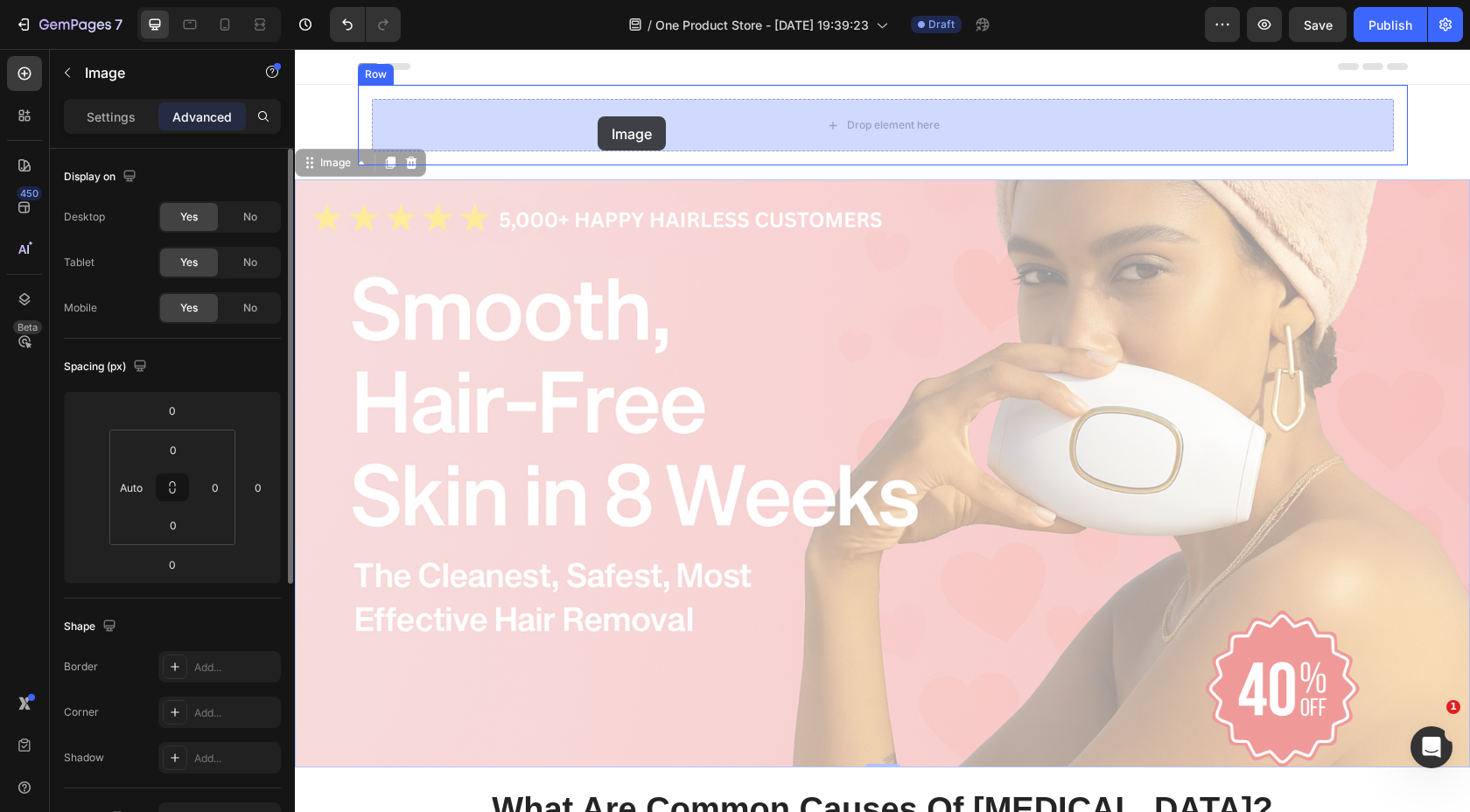
drag, startPoint x: 597, startPoint y: 355, endPoint x: 598, endPoint y: 117, distance: 238.0
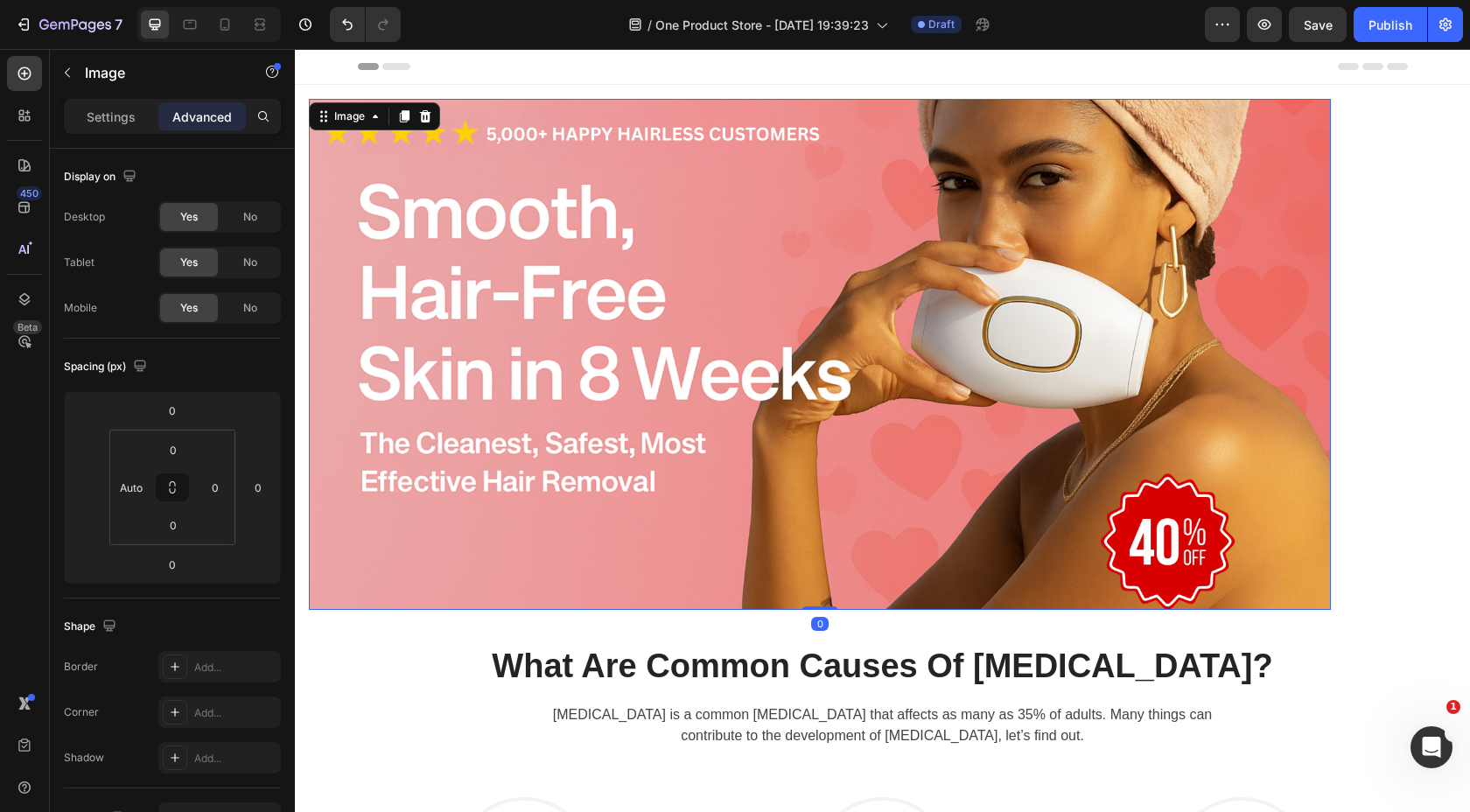
click at [638, 202] on img at bounding box center [820, 354] width 1023 height 511
click at [134, 129] on div "Settings" at bounding box center [111, 116] width 88 height 28
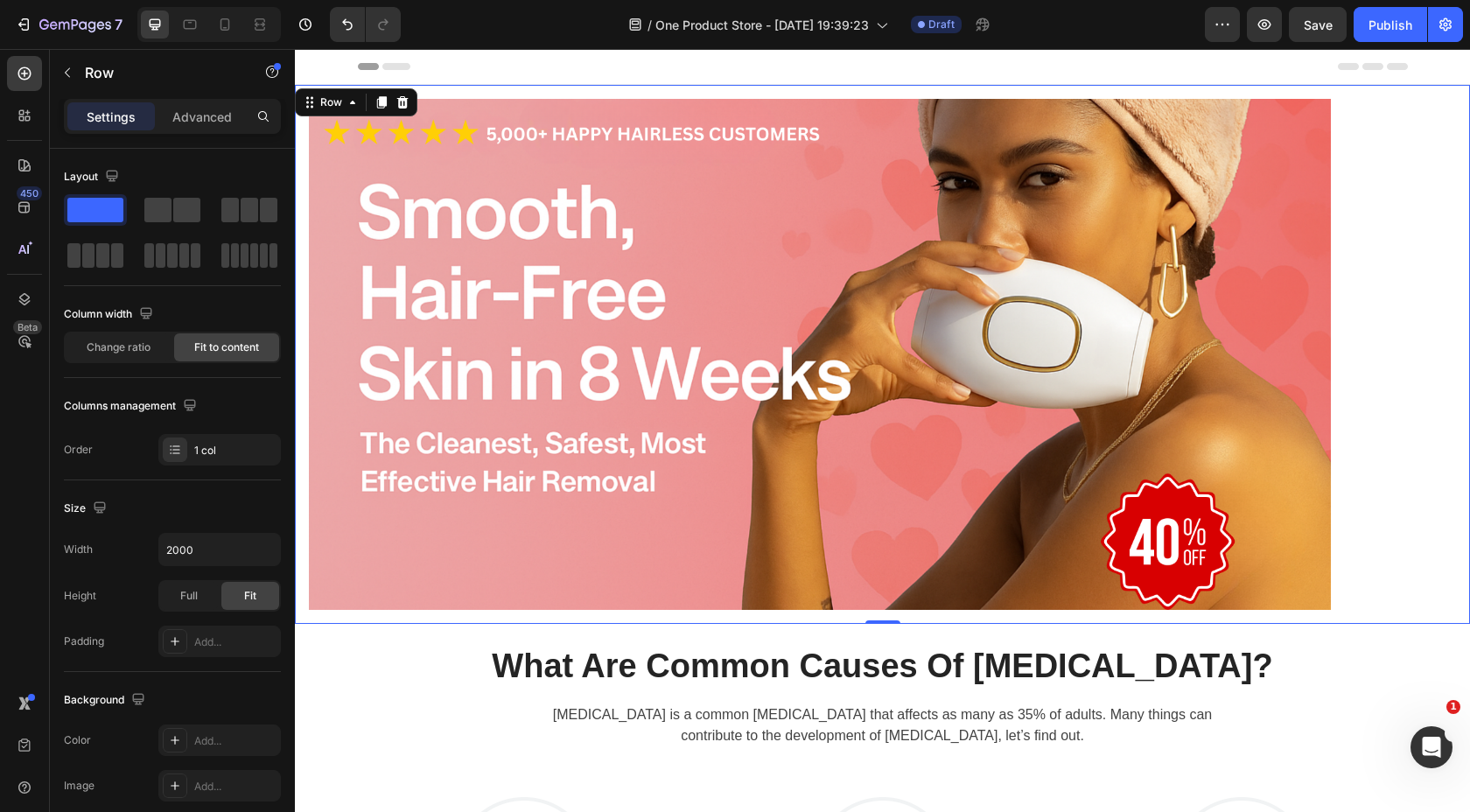
click at [1363, 278] on div "Image Row Row 0" at bounding box center [883, 354] width 1176 height 539
click at [235, 110] on div "Advanced" at bounding box center [202, 116] width 88 height 28
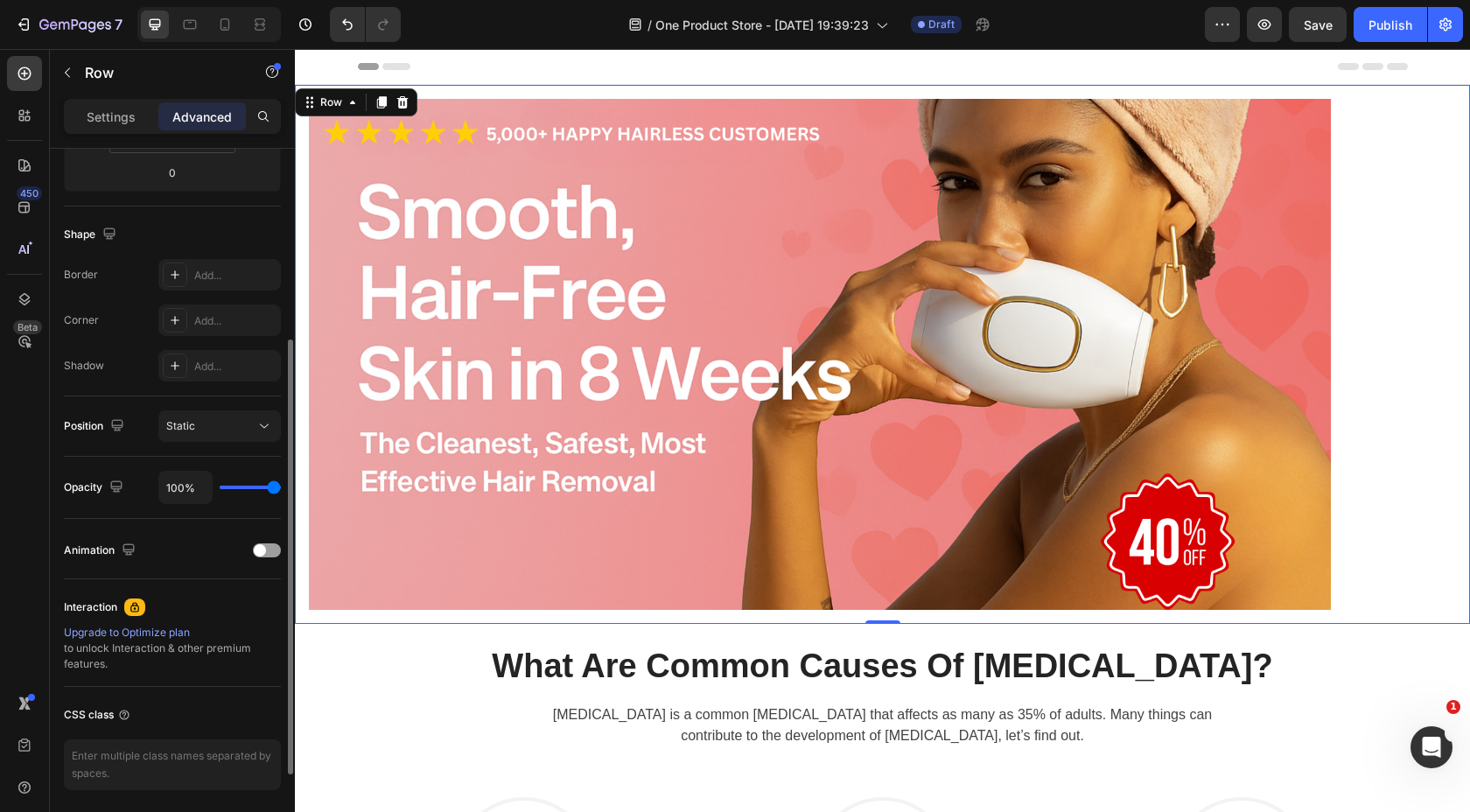
scroll to position [356, 0]
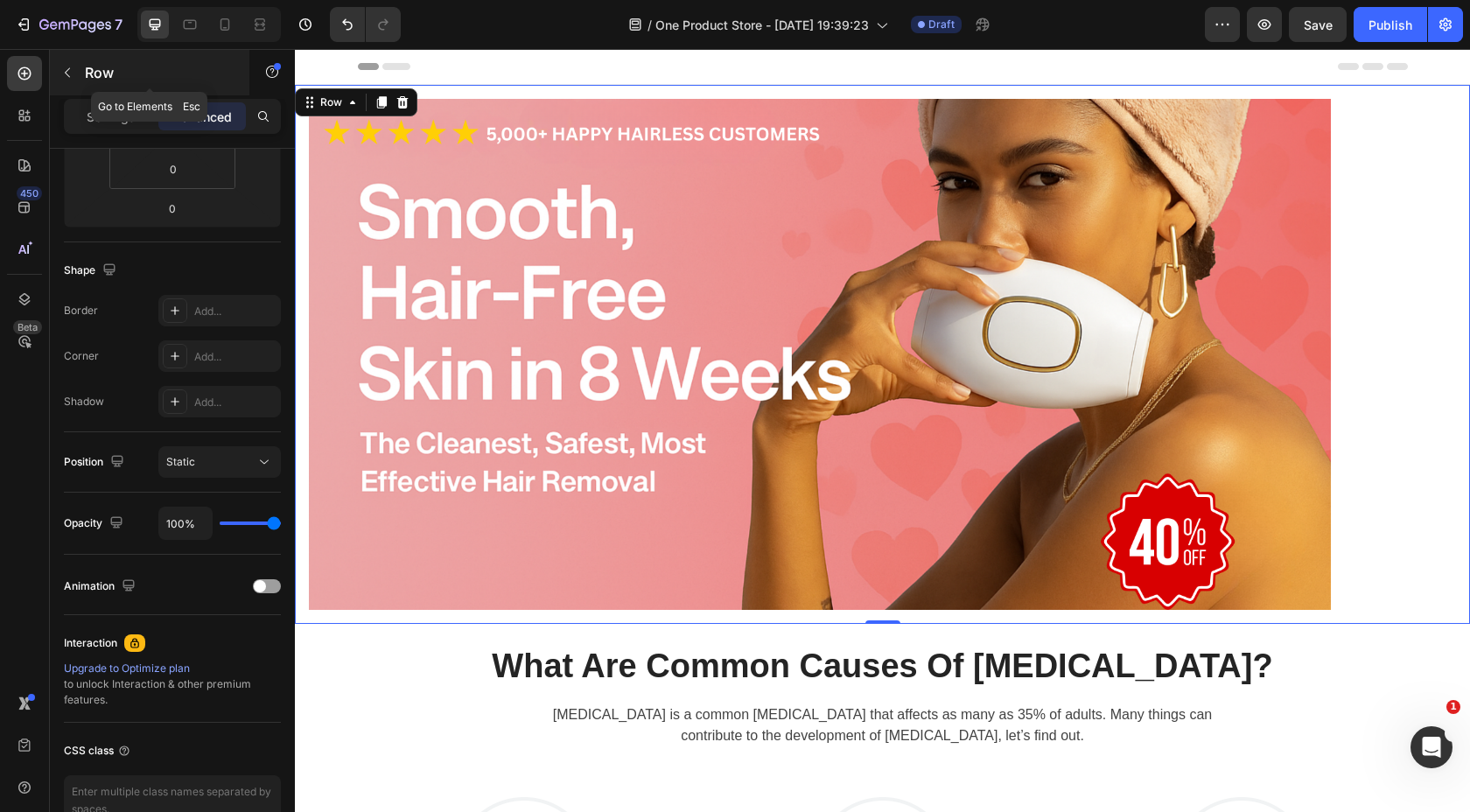
click at [78, 59] on button "button" at bounding box center [67, 72] width 28 height 28
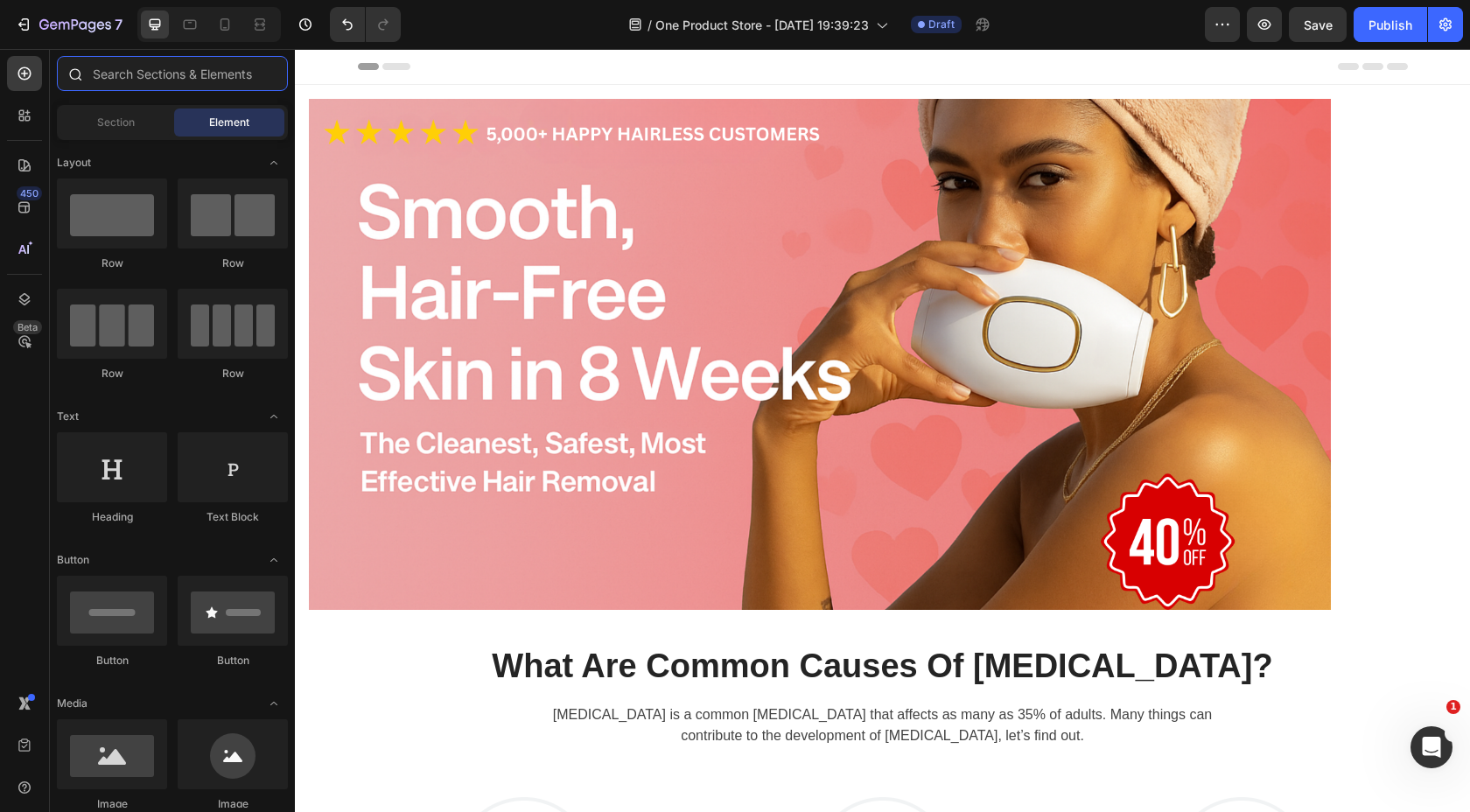
click at [114, 71] on input "text" at bounding box center [172, 73] width 231 height 35
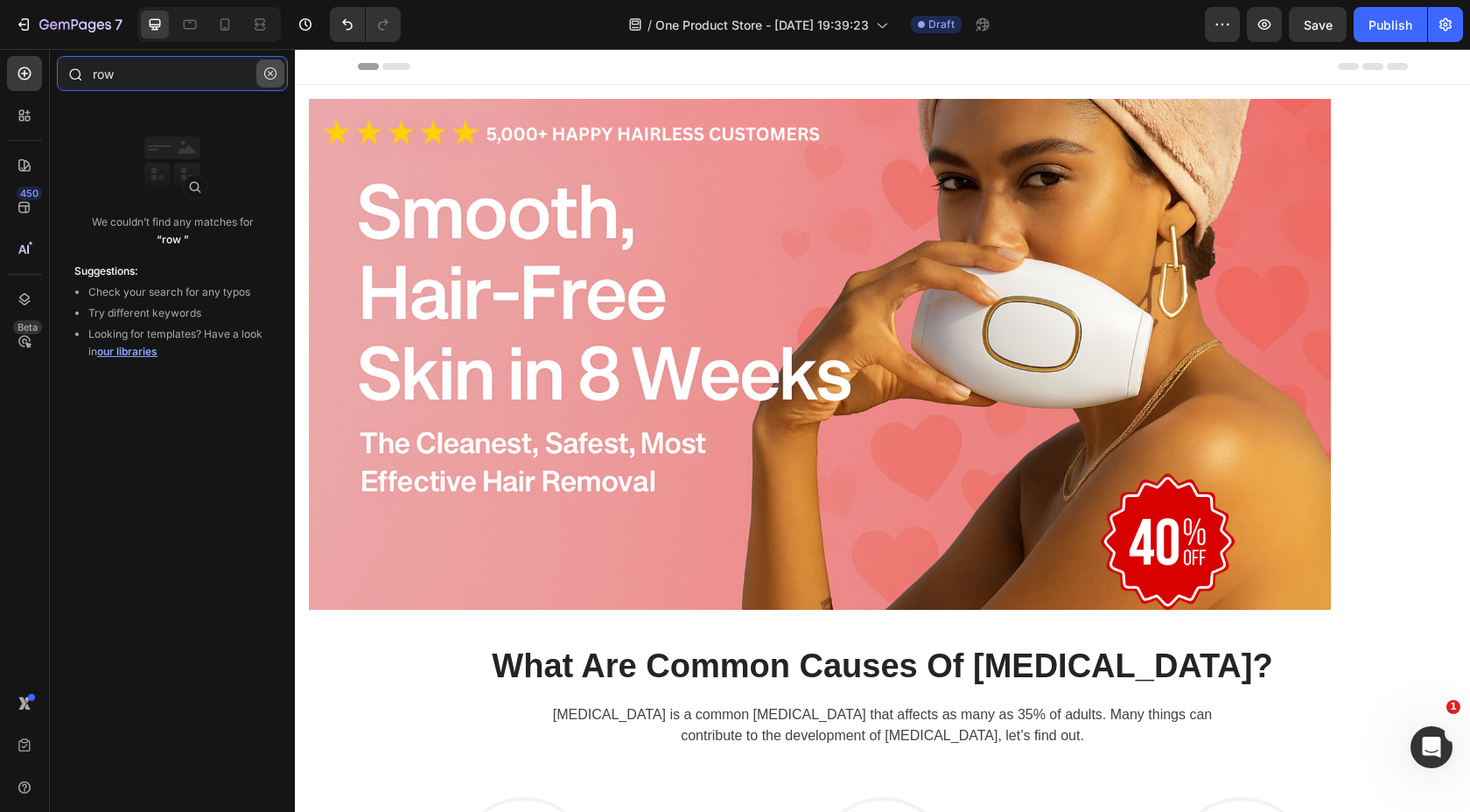
type input "row"
click at [269, 73] on icon "button" at bounding box center [270, 73] width 13 height 13
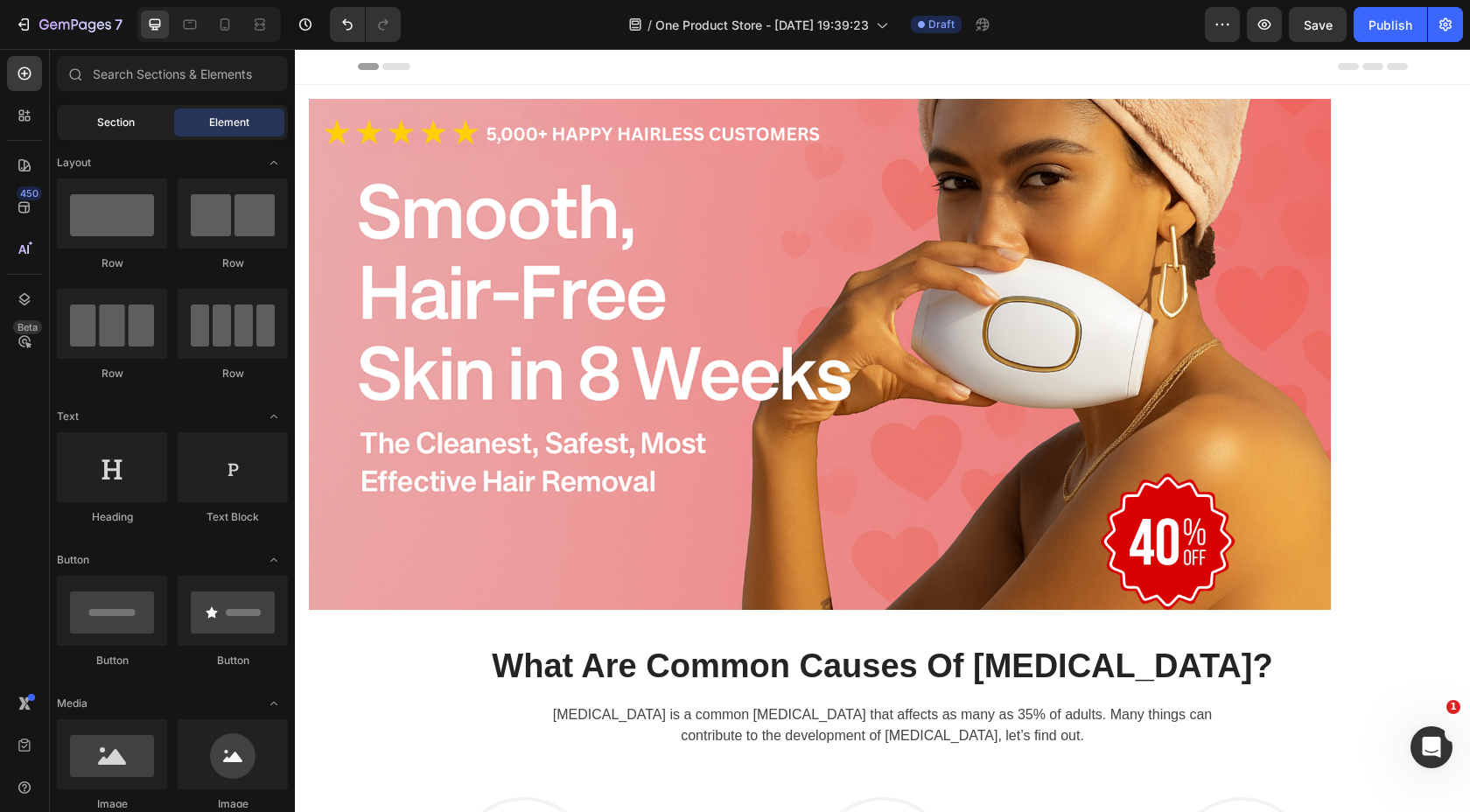
click at [103, 124] on span "Section" at bounding box center [116, 123] width 38 height 16
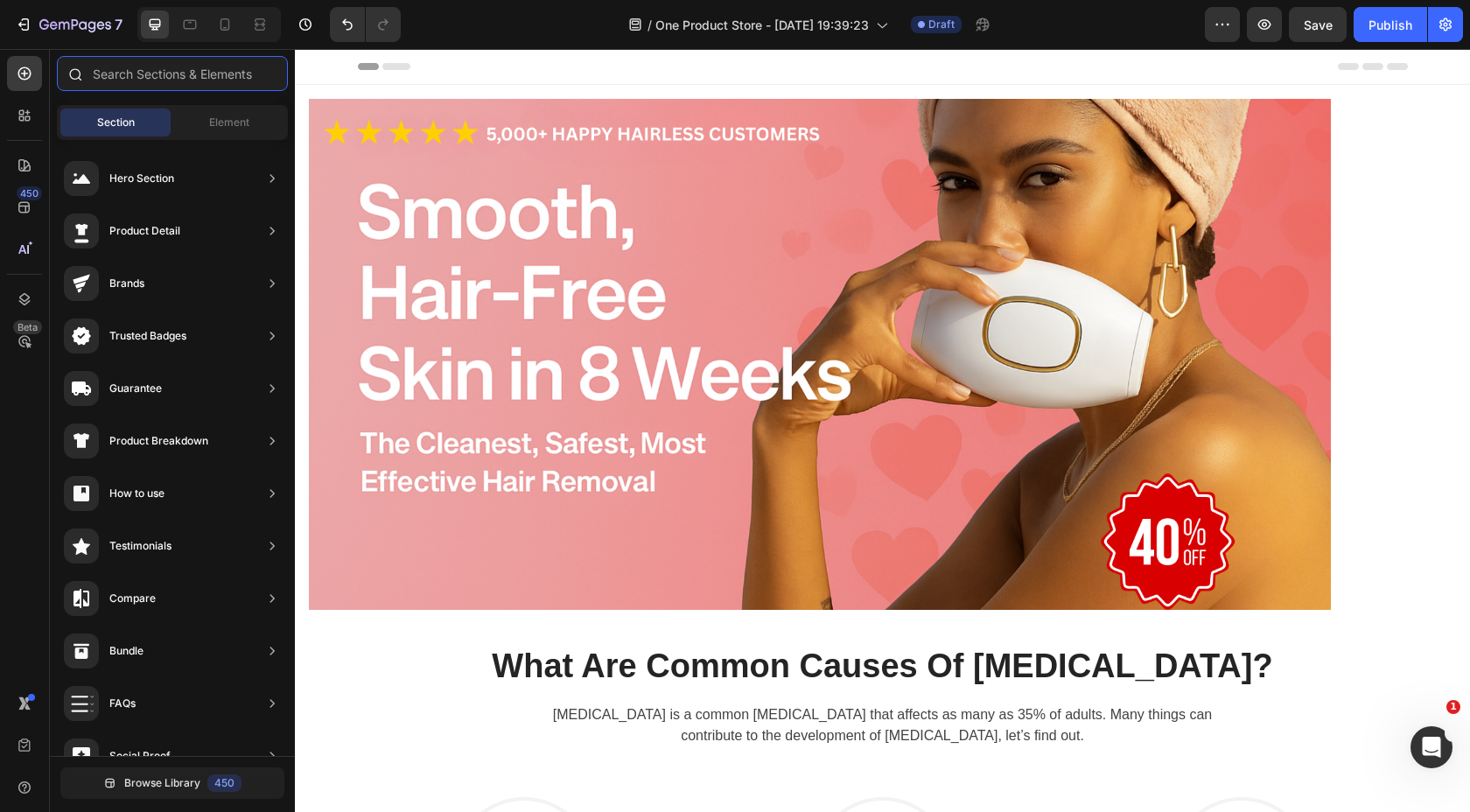
click at [180, 70] on input "text" at bounding box center [172, 73] width 231 height 35
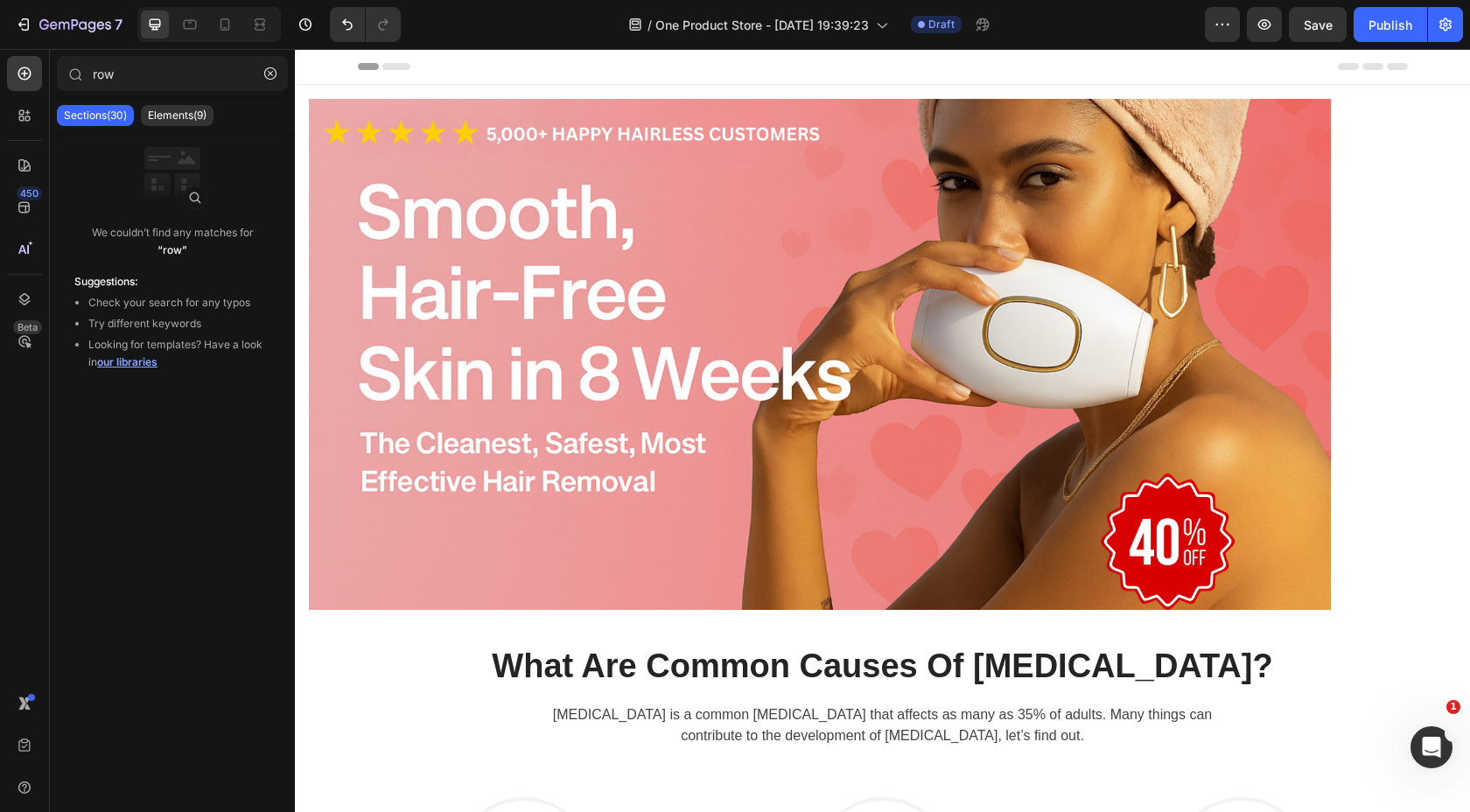
click at [118, 116] on p "Sections(30)" at bounding box center [96, 115] width 63 height 14
click at [184, 123] on div "Elements(9)" at bounding box center [177, 116] width 73 height 21
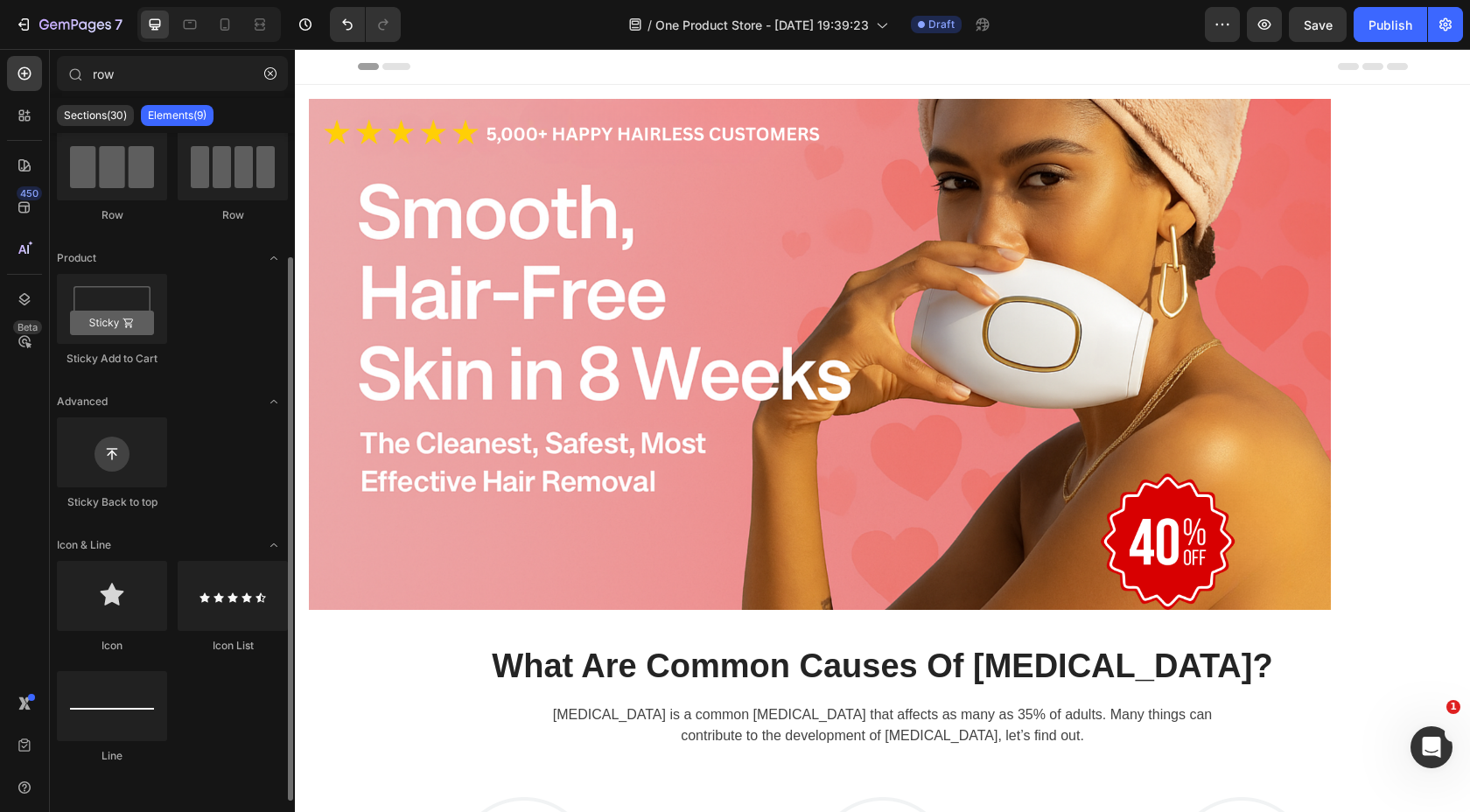
scroll to position [0, 0]
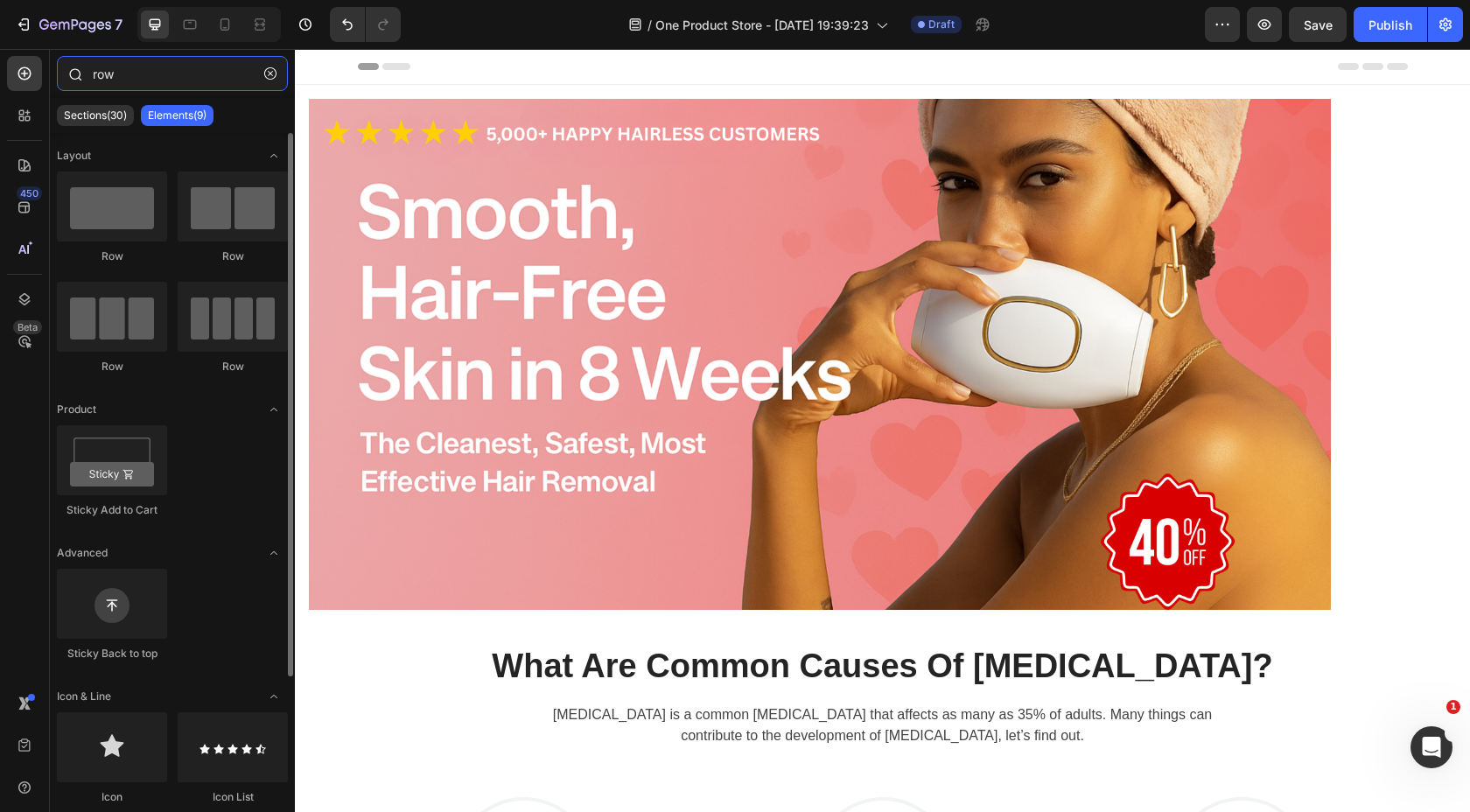
click at [167, 80] on input "row" at bounding box center [172, 73] width 231 height 35
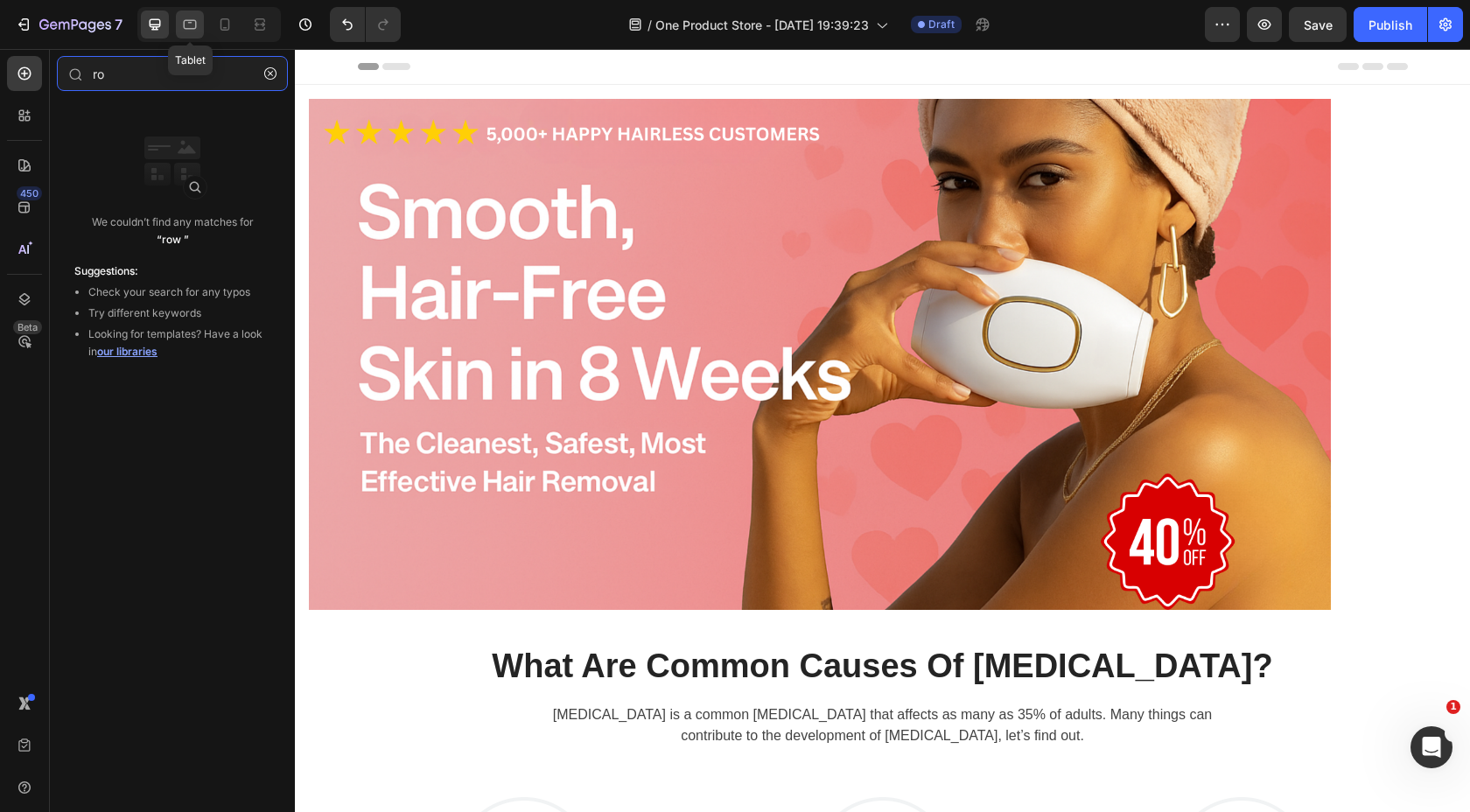
type input "r"
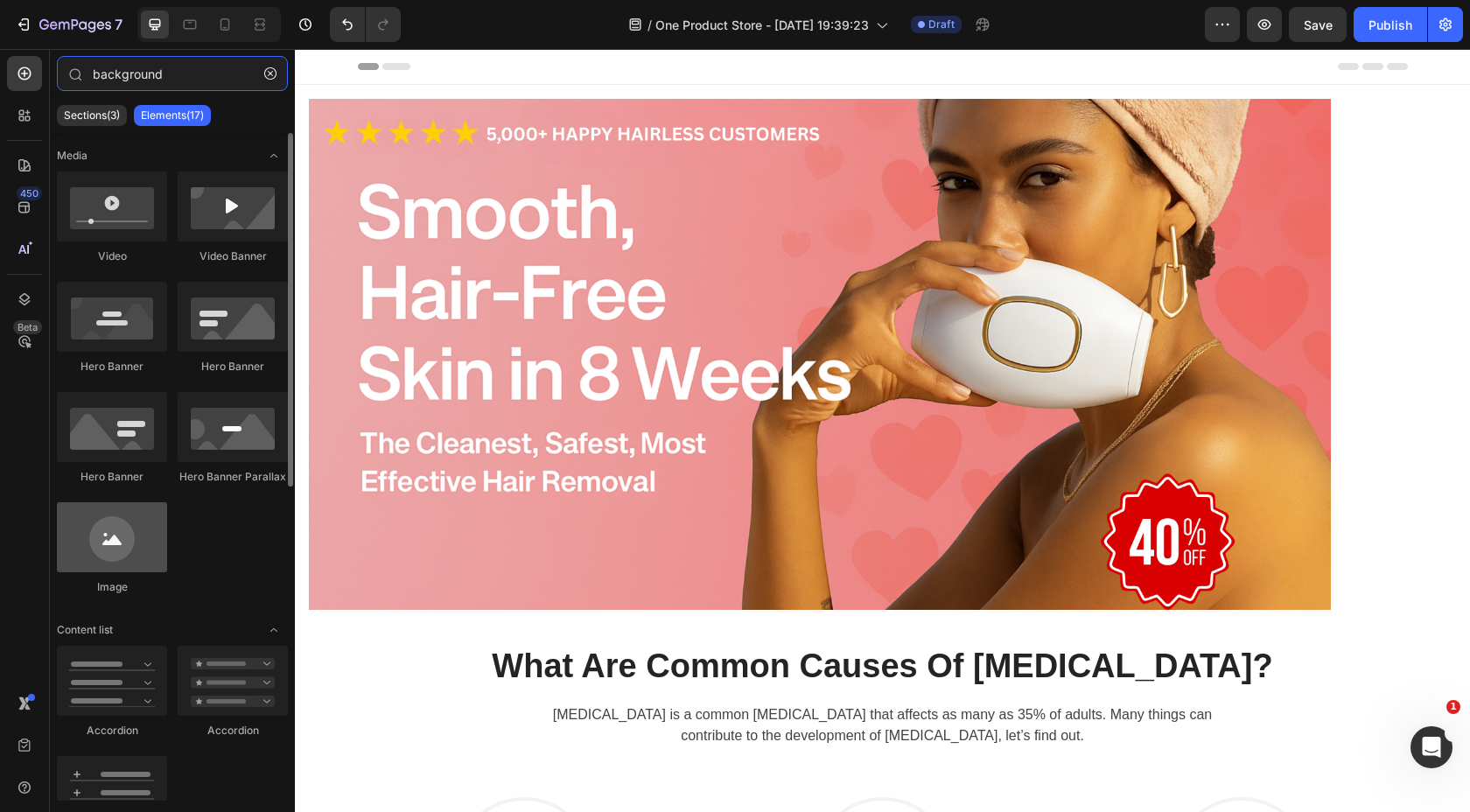
type input "background"
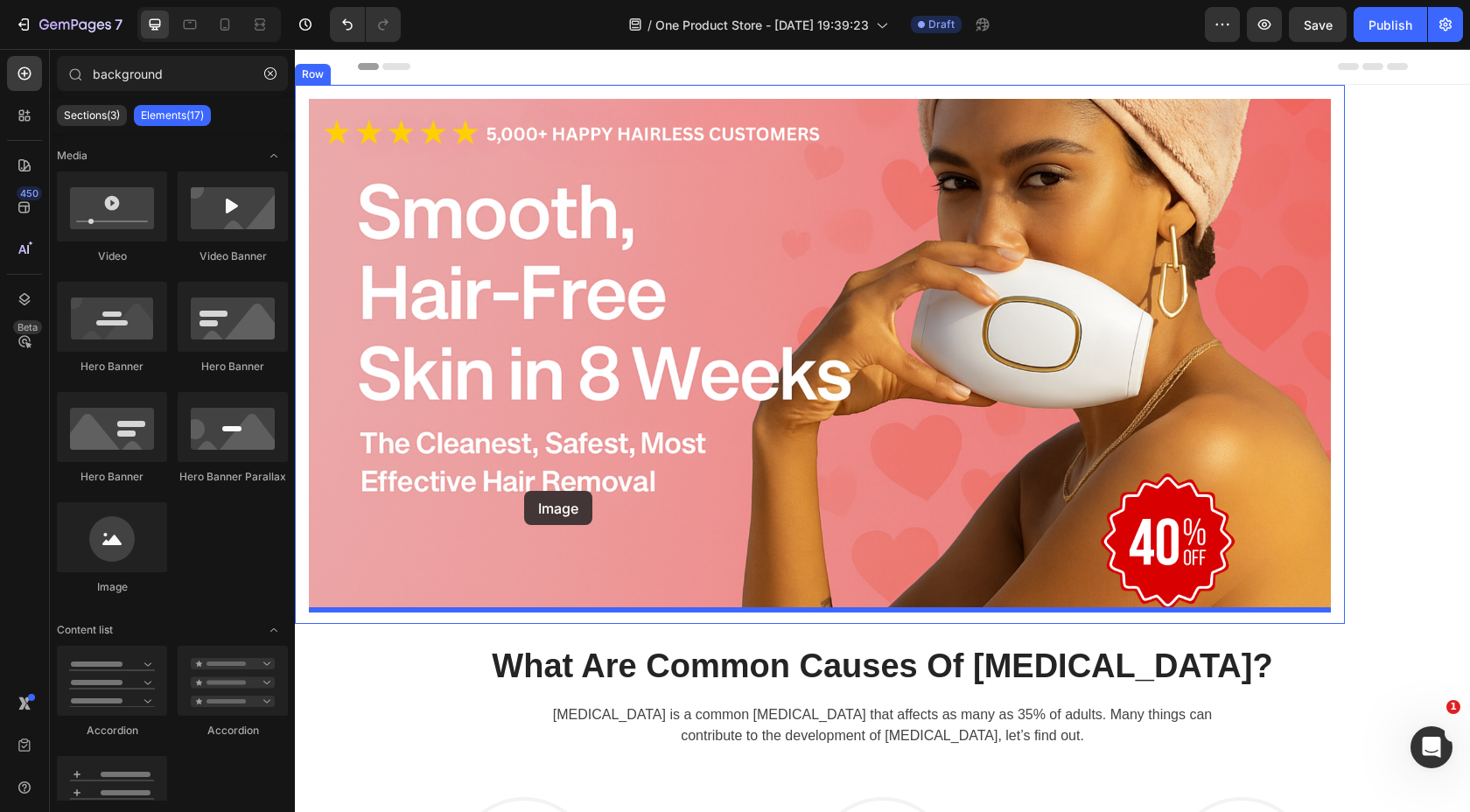
drag, startPoint x: 421, startPoint y: 585, endPoint x: 522, endPoint y: 491, distance: 138.0
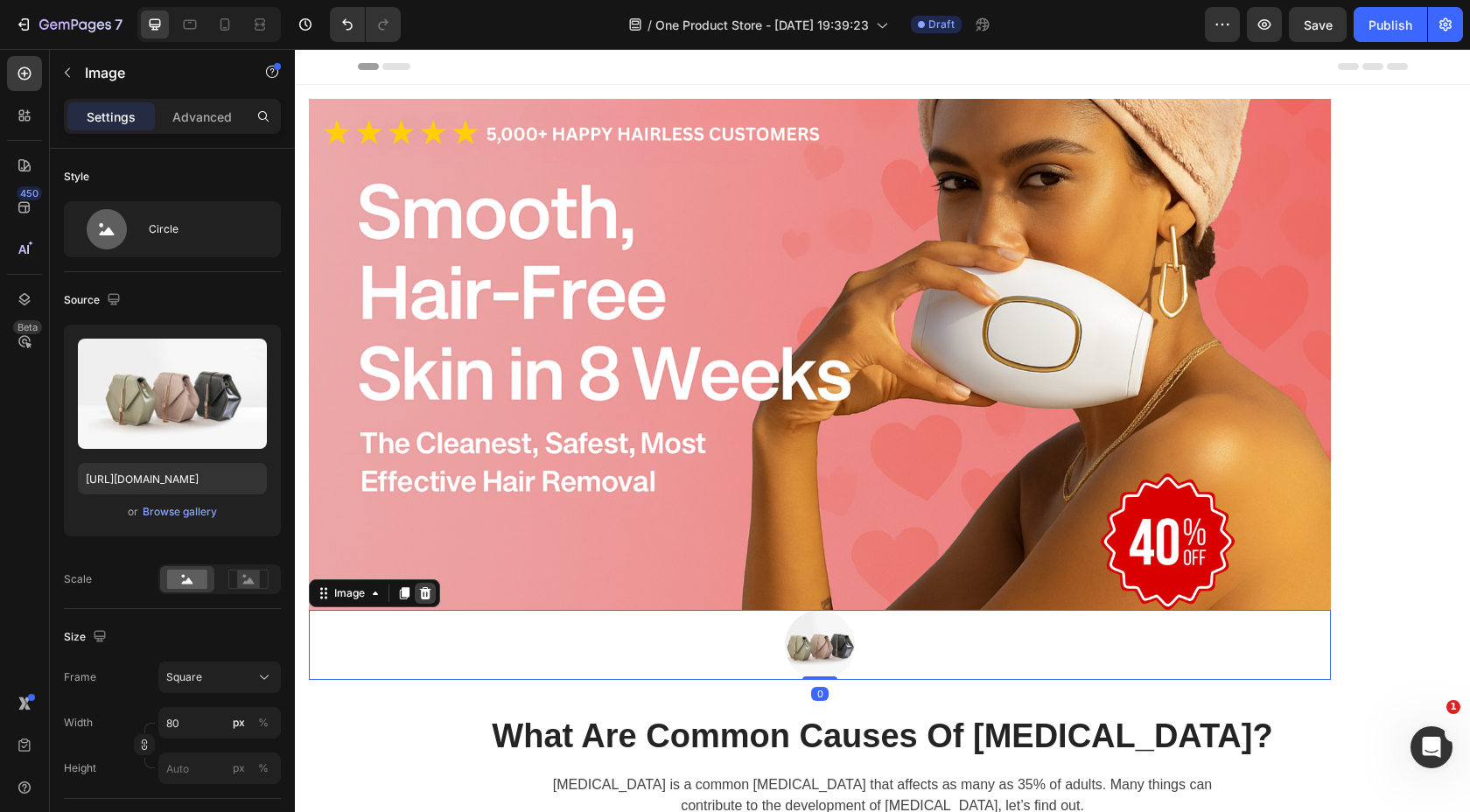
click at [430, 603] on div at bounding box center [426, 594] width 21 height 21
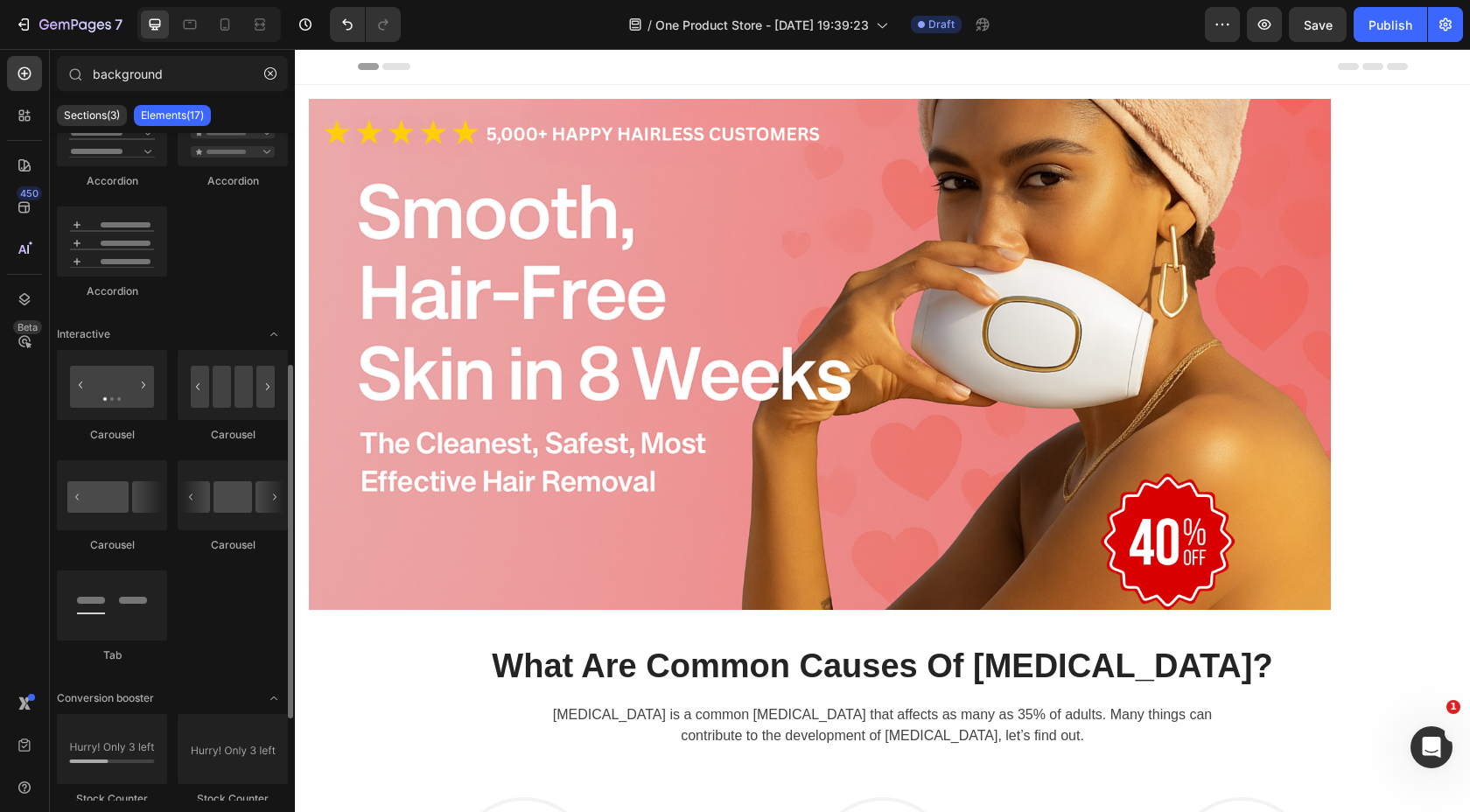
scroll to position [593, 0]
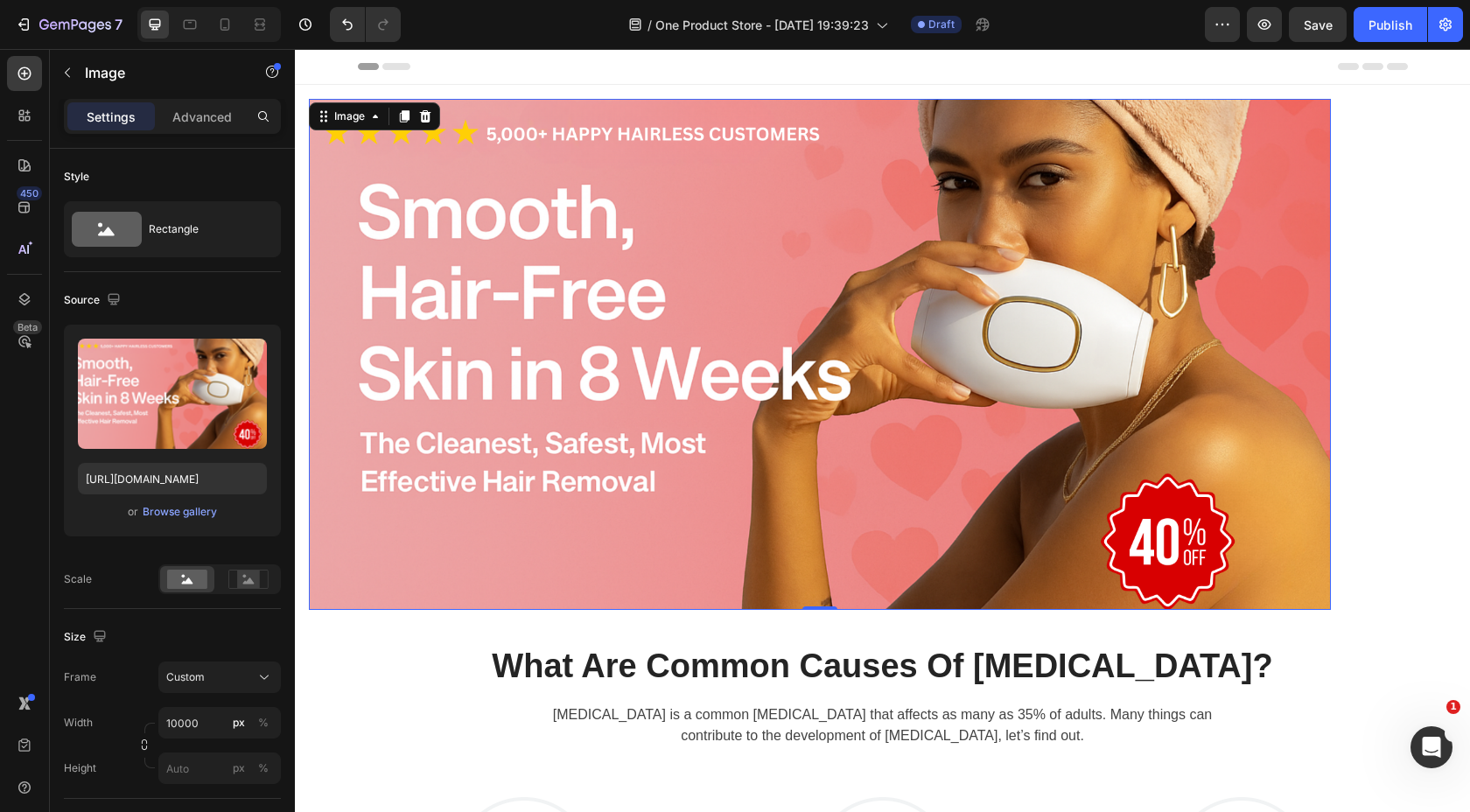
click at [522, 261] on img at bounding box center [820, 354] width 1023 height 511
click at [425, 115] on icon at bounding box center [426, 116] width 12 height 13
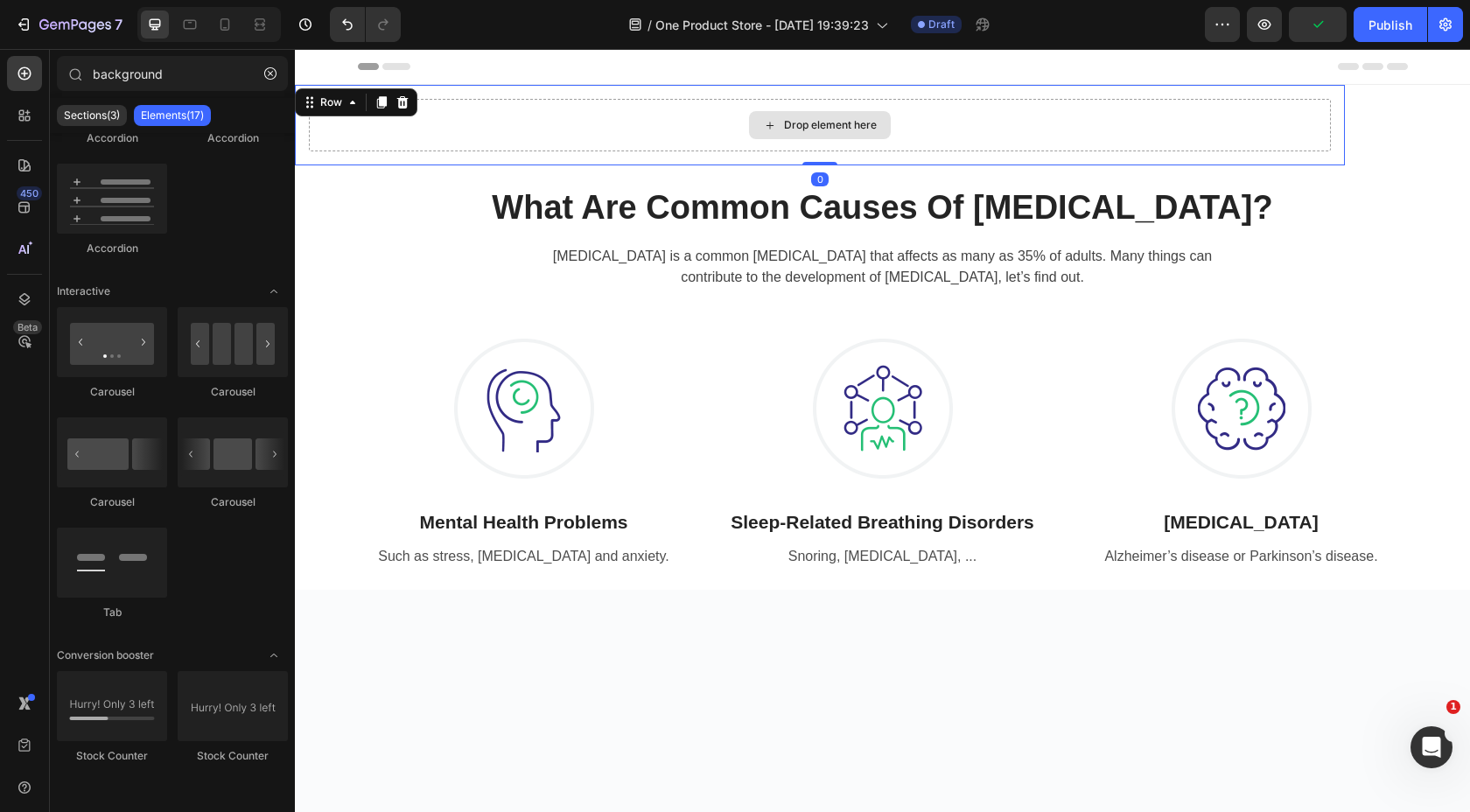
click at [609, 136] on div "Drop element here" at bounding box center [820, 125] width 1023 height 53
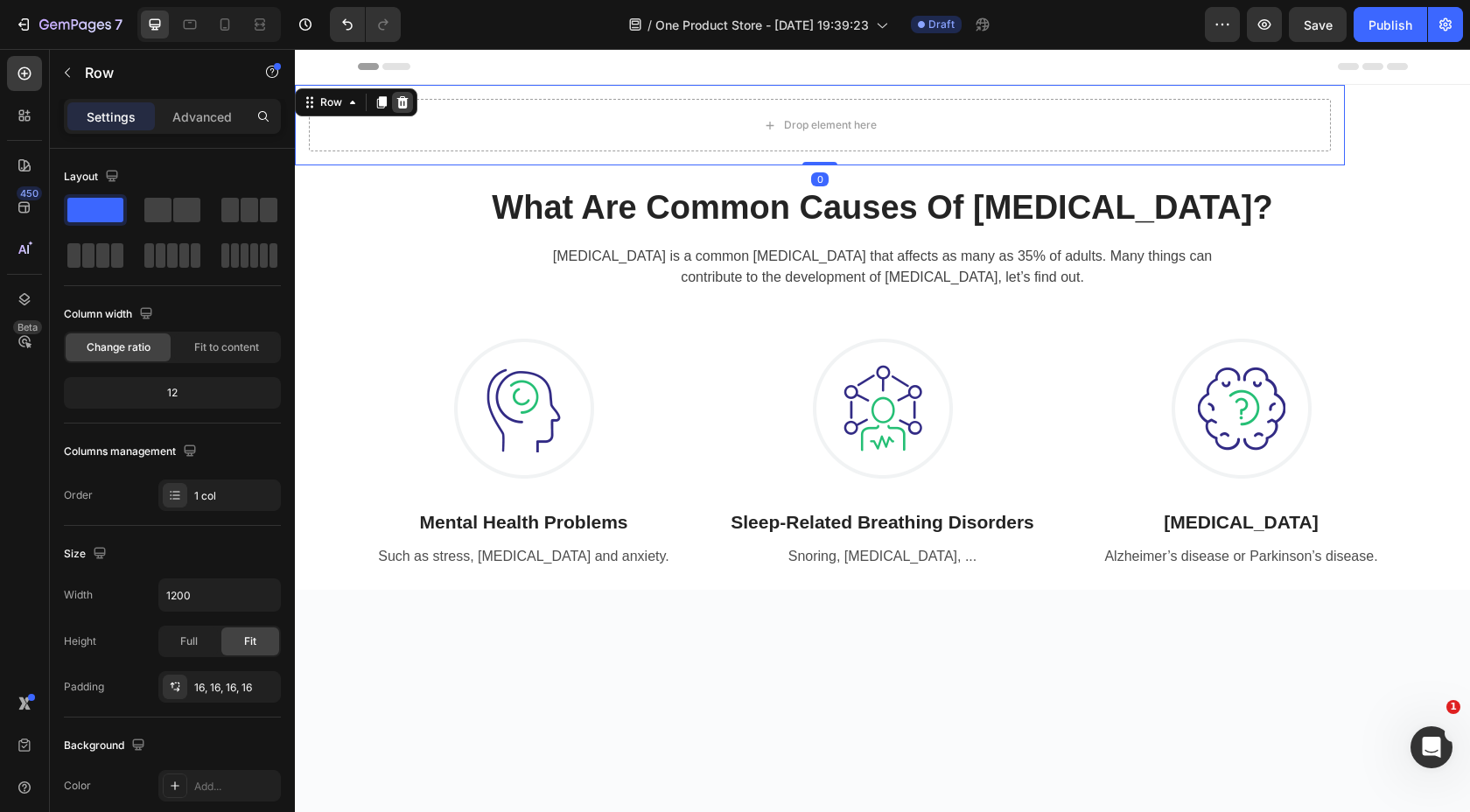
click at [402, 99] on icon at bounding box center [404, 102] width 12 height 13
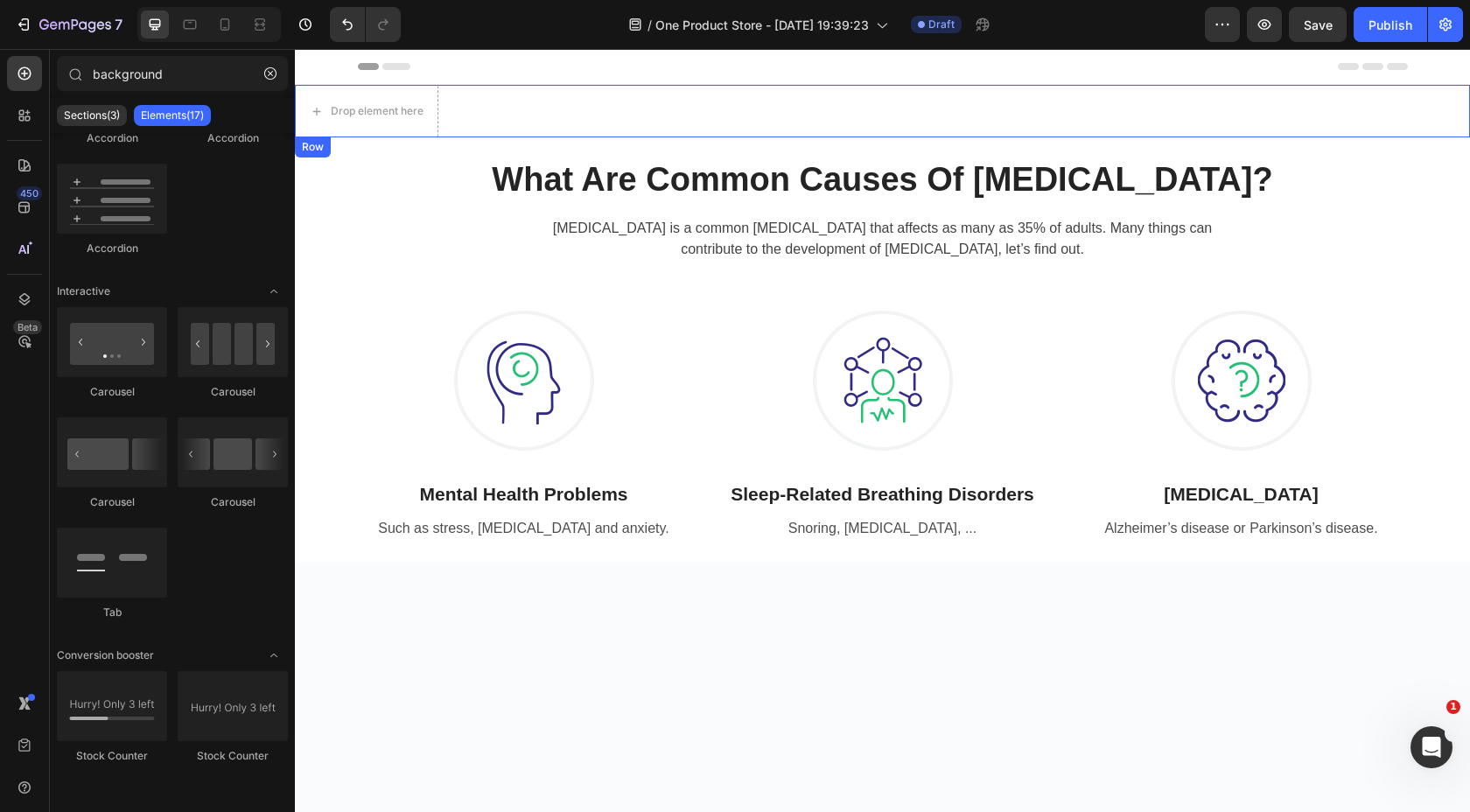
click at [501, 101] on div "Drop element here Row" at bounding box center [883, 111] width 1176 height 53
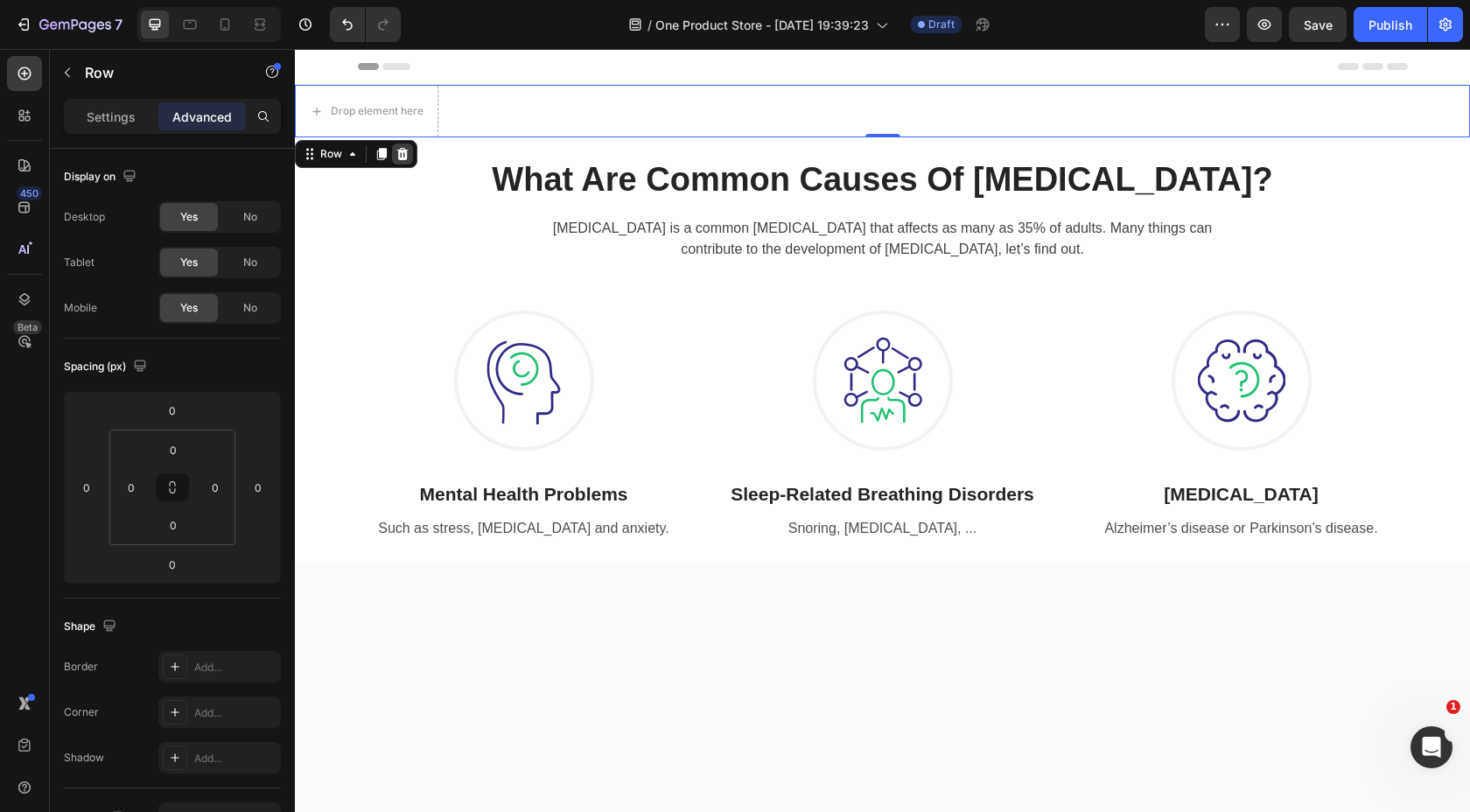
click at [399, 162] on div at bounding box center [403, 154] width 21 height 21
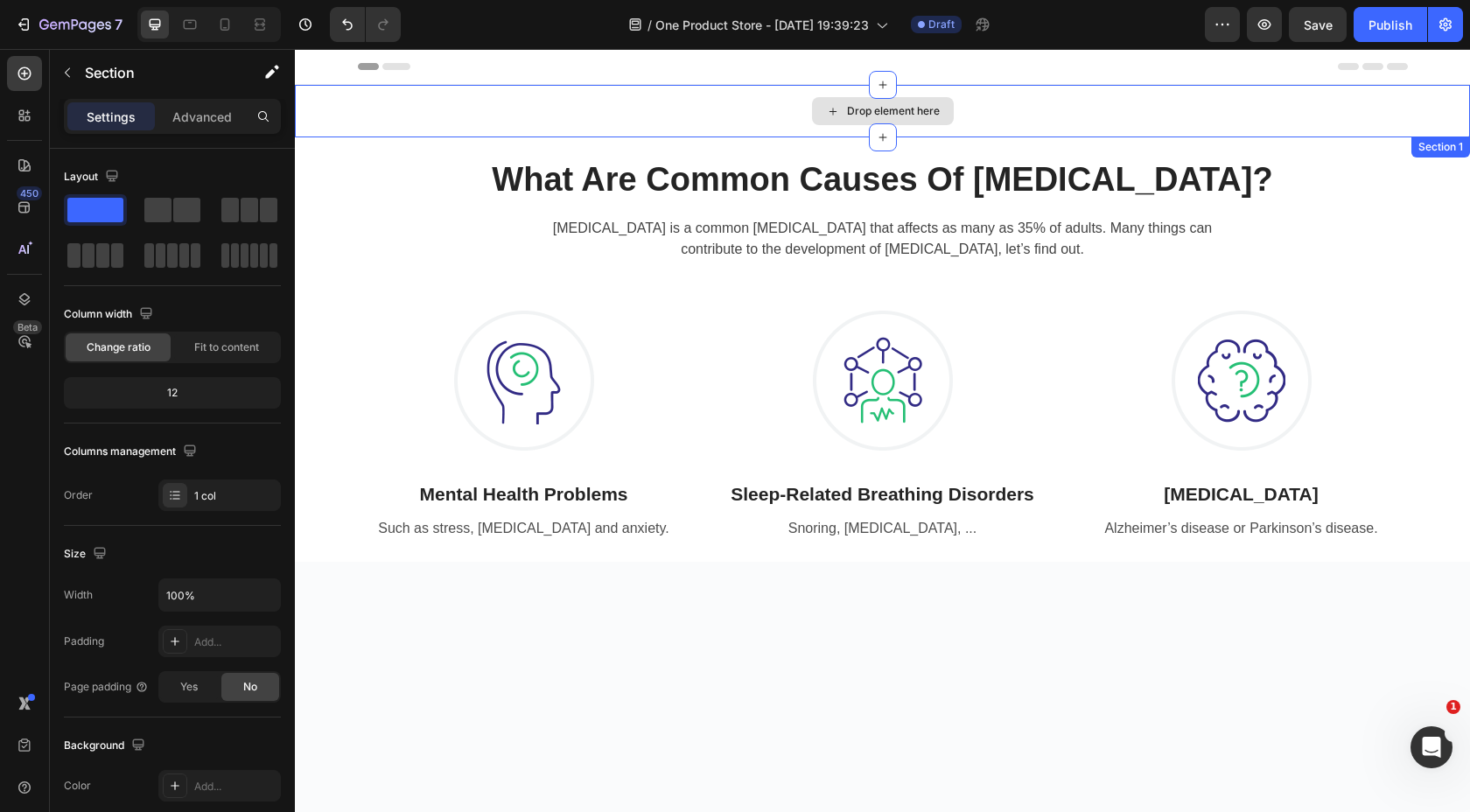
click at [487, 90] on div "Drop element here" at bounding box center [883, 111] width 1176 height 53
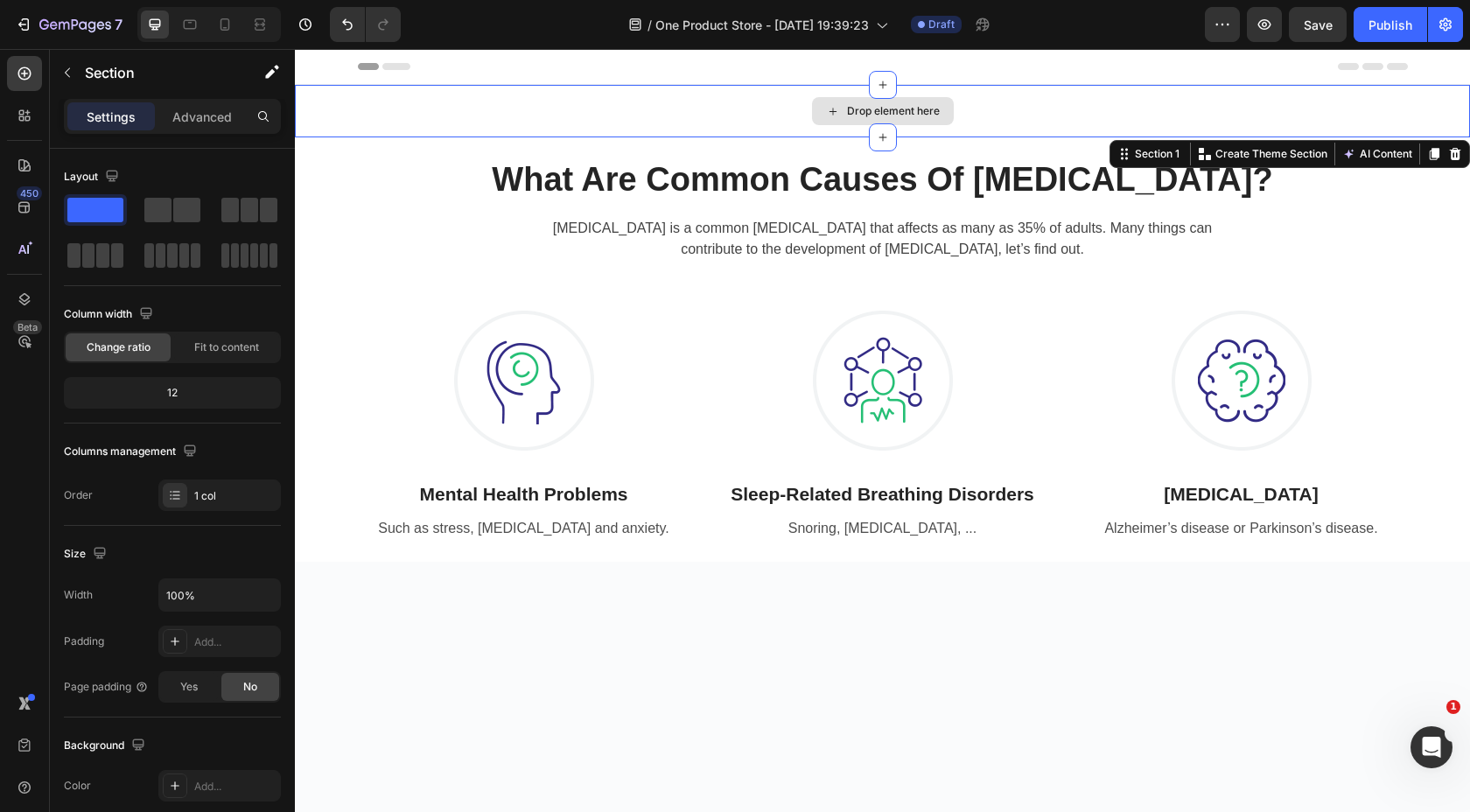
click at [496, 111] on div "Drop element here" at bounding box center [883, 111] width 1176 height 53
click at [347, 25] on icon "Undo/Redo" at bounding box center [347, 24] width 18 height 18
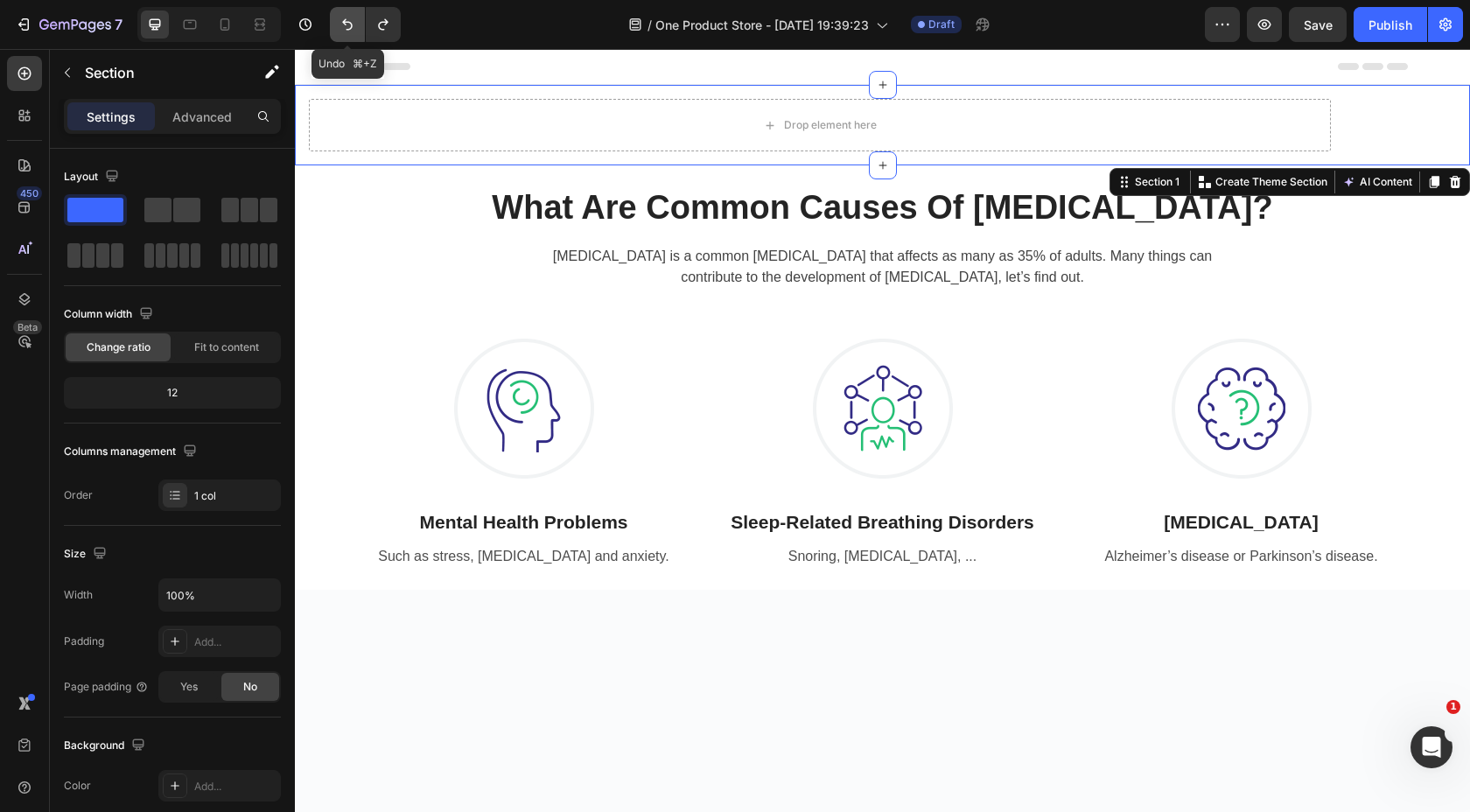
click at [347, 25] on icon "Undo/Redo" at bounding box center [347, 24] width 18 height 18
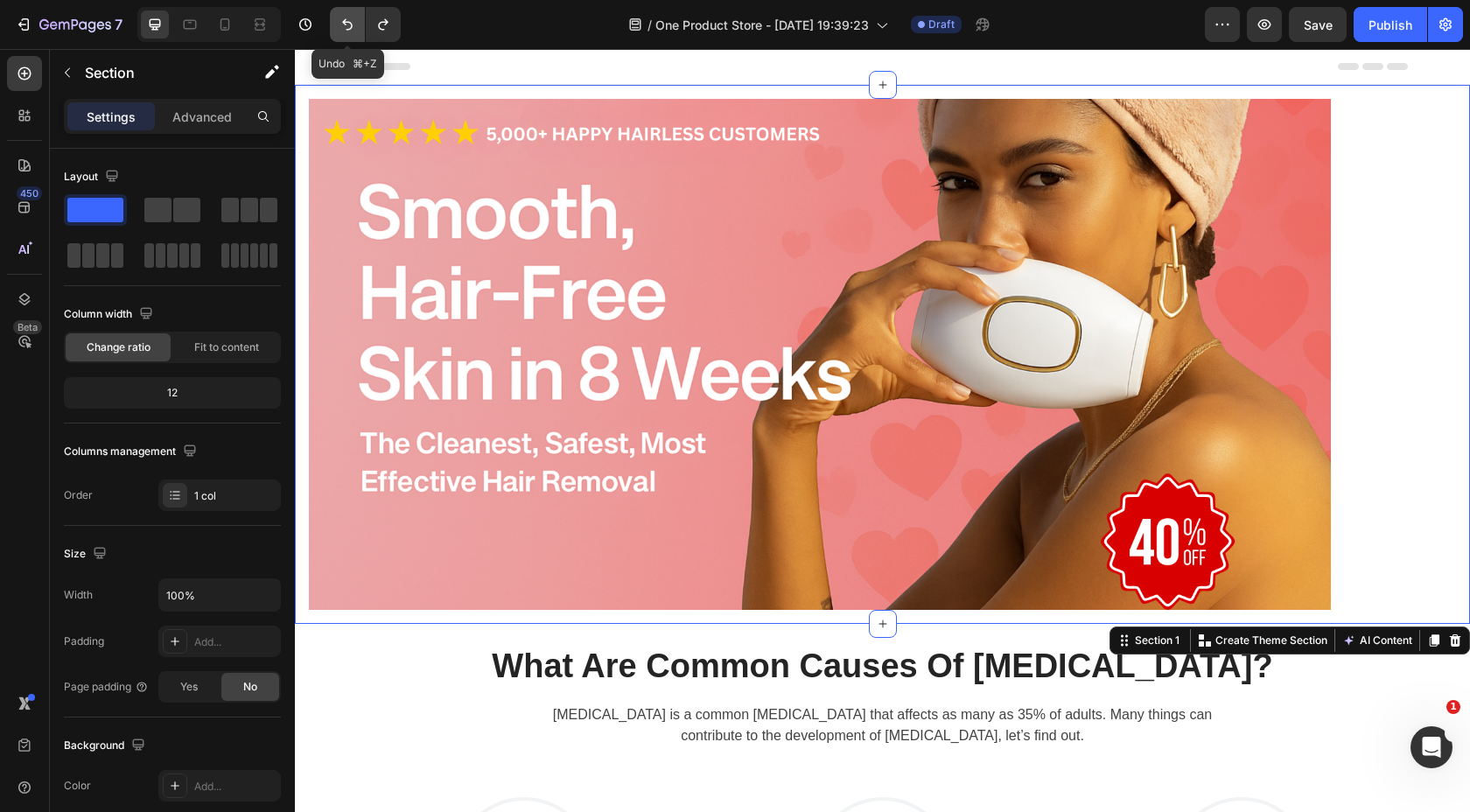
click at [347, 25] on icon "Undo/Redo" at bounding box center [347, 24] width 18 height 18
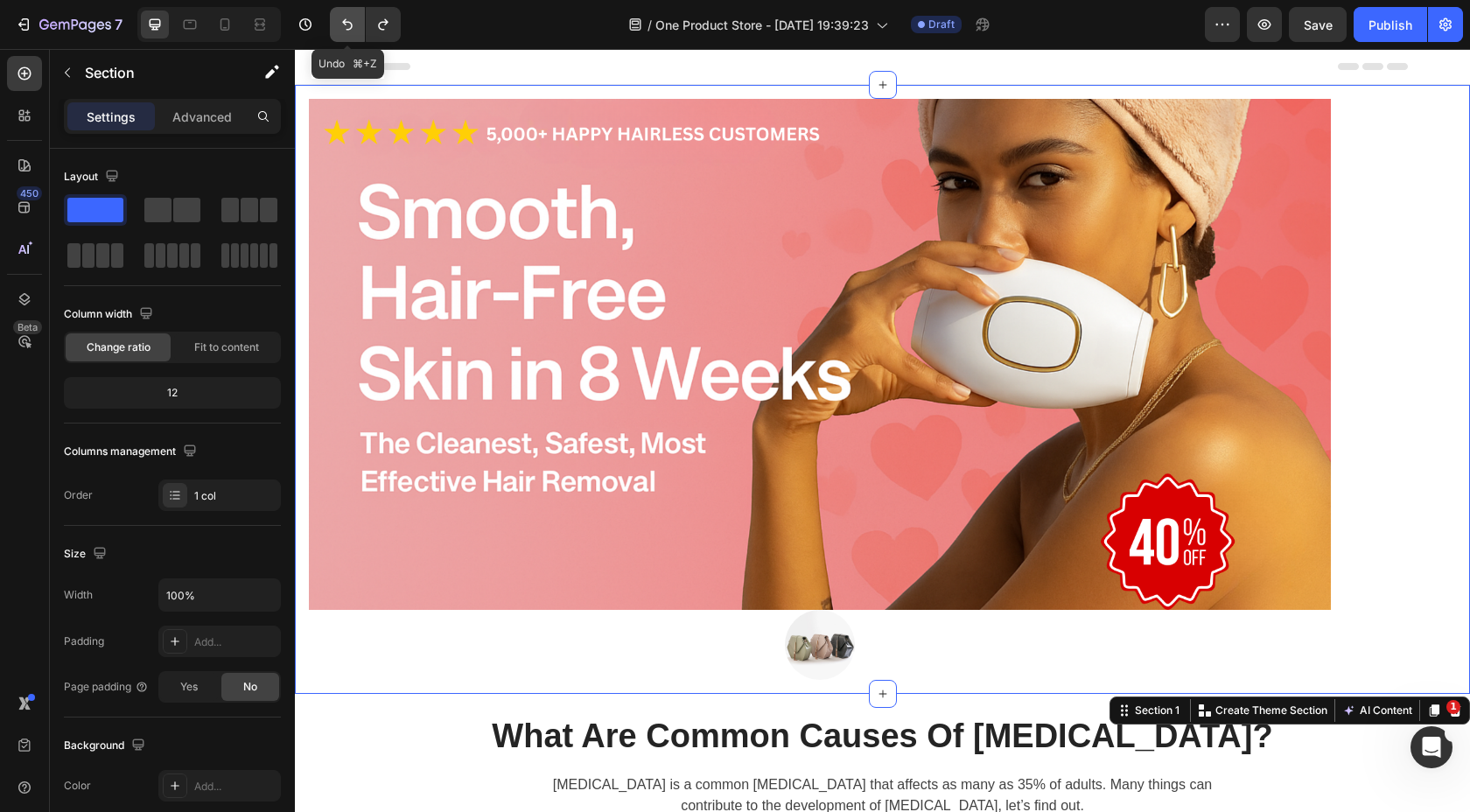
click at [347, 25] on icon "Undo/Redo" at bounding box center [347, 24] width 18 height 18
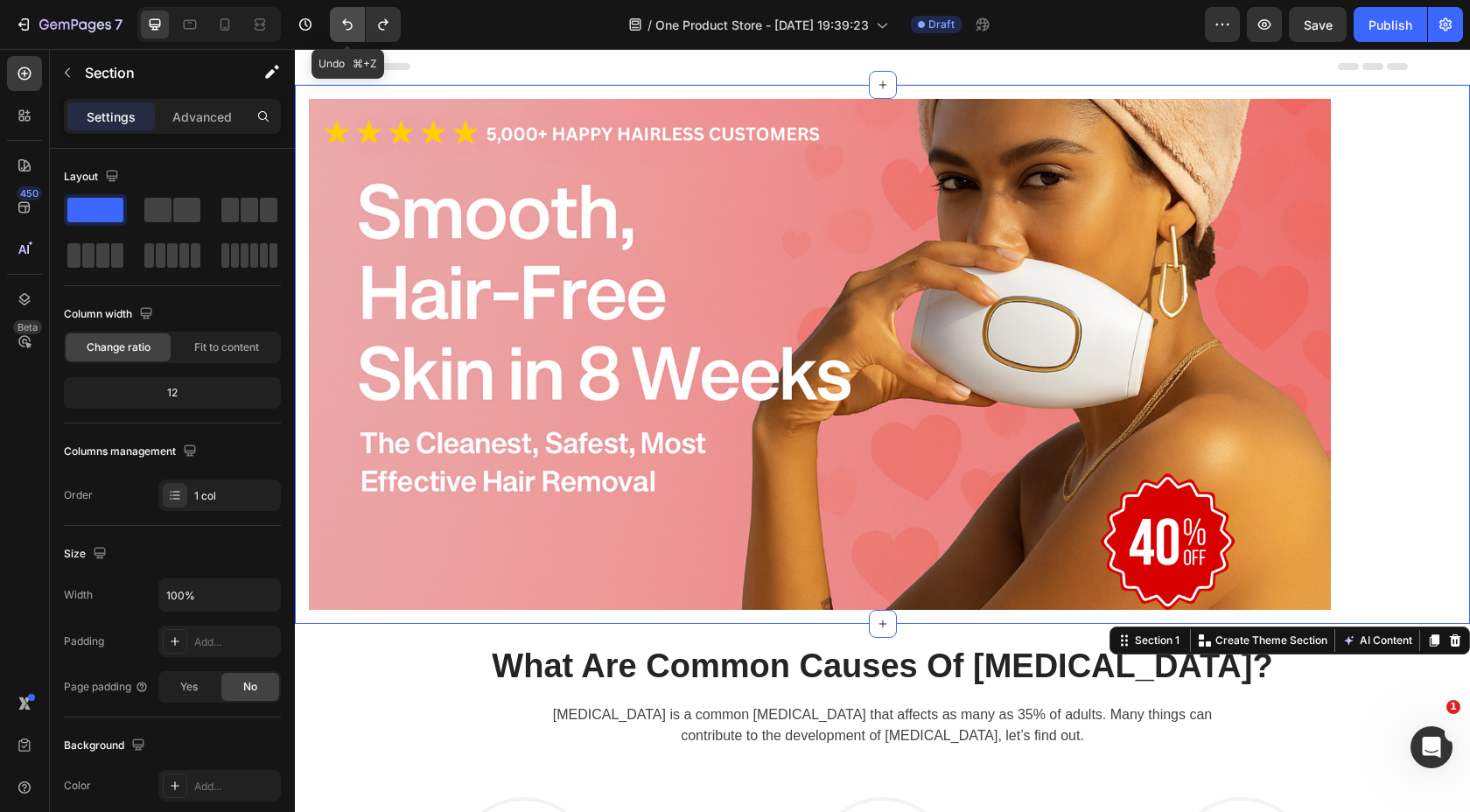
click at [347, 25] on icon "Undo/Redo" at bounding box center [347, 24] width 18 height 18
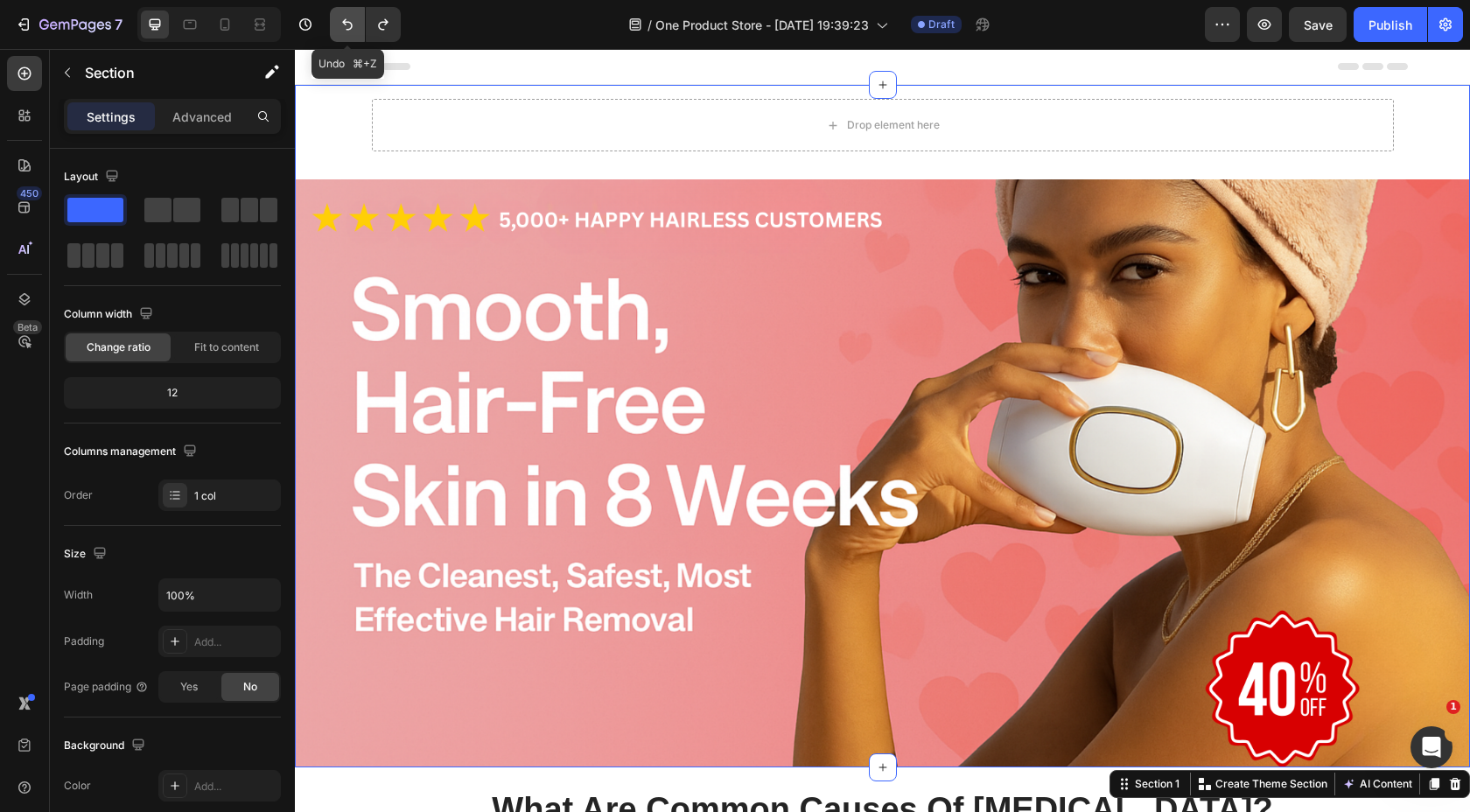
click at [347, 25] on icon "Undo/Redo" at bounding box center [347, 24] width 18 height 18
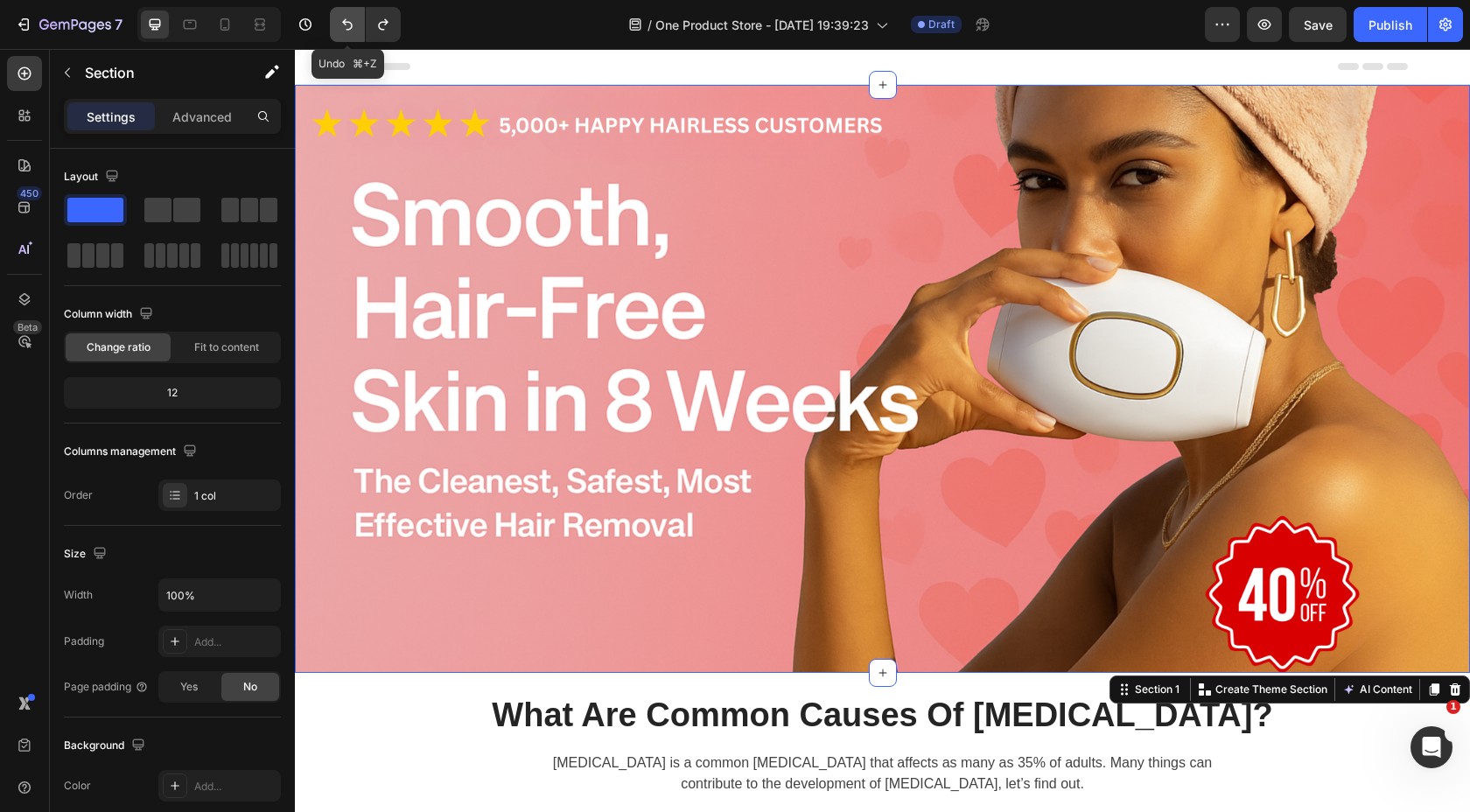
click at [347, 25] on icon "Undo/Redo" at bounding box center [347, 24] width 18 height 18
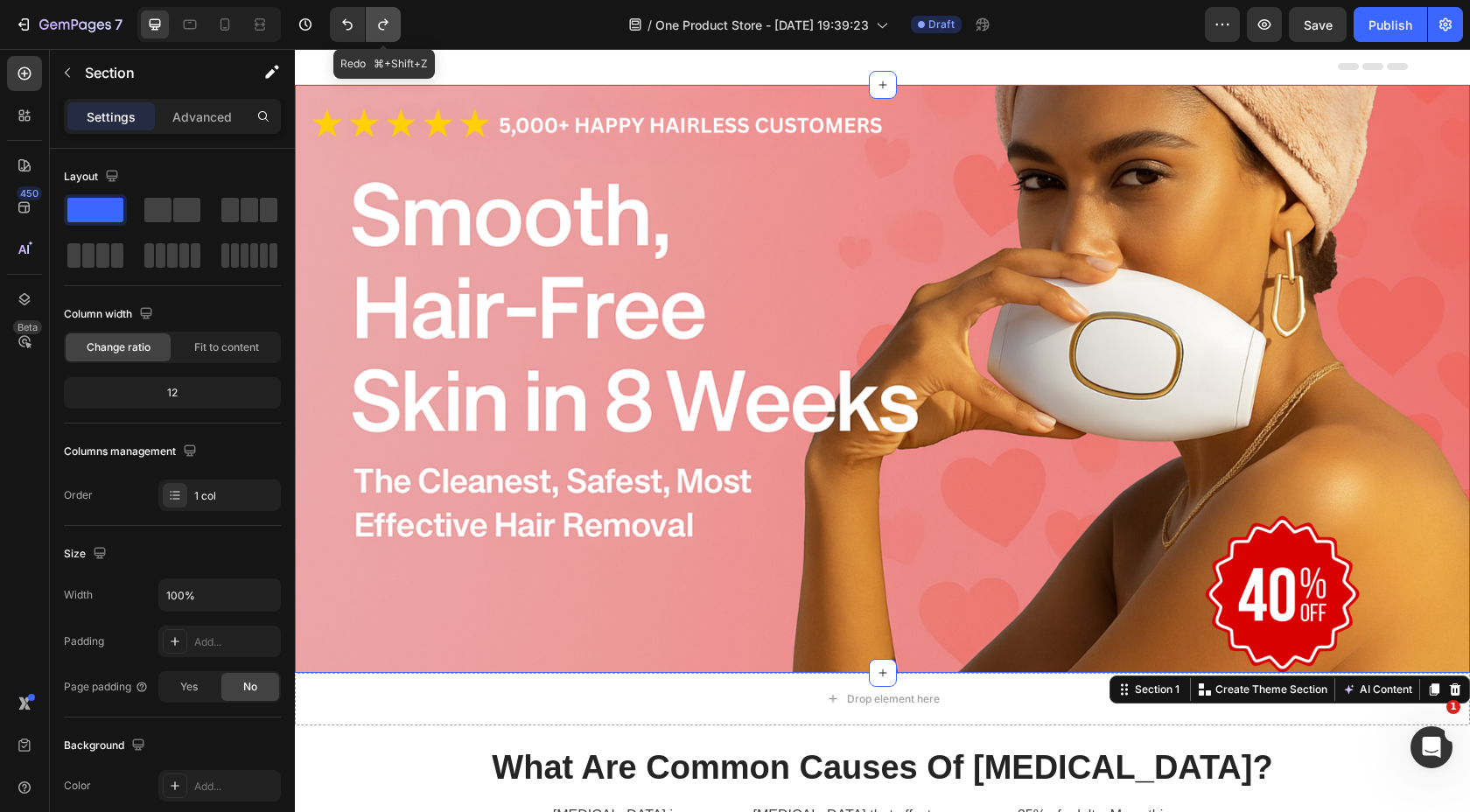
click at [378, 27] on icon "Undo/Redo" at bounding box center [383, 24] width 18 height 18
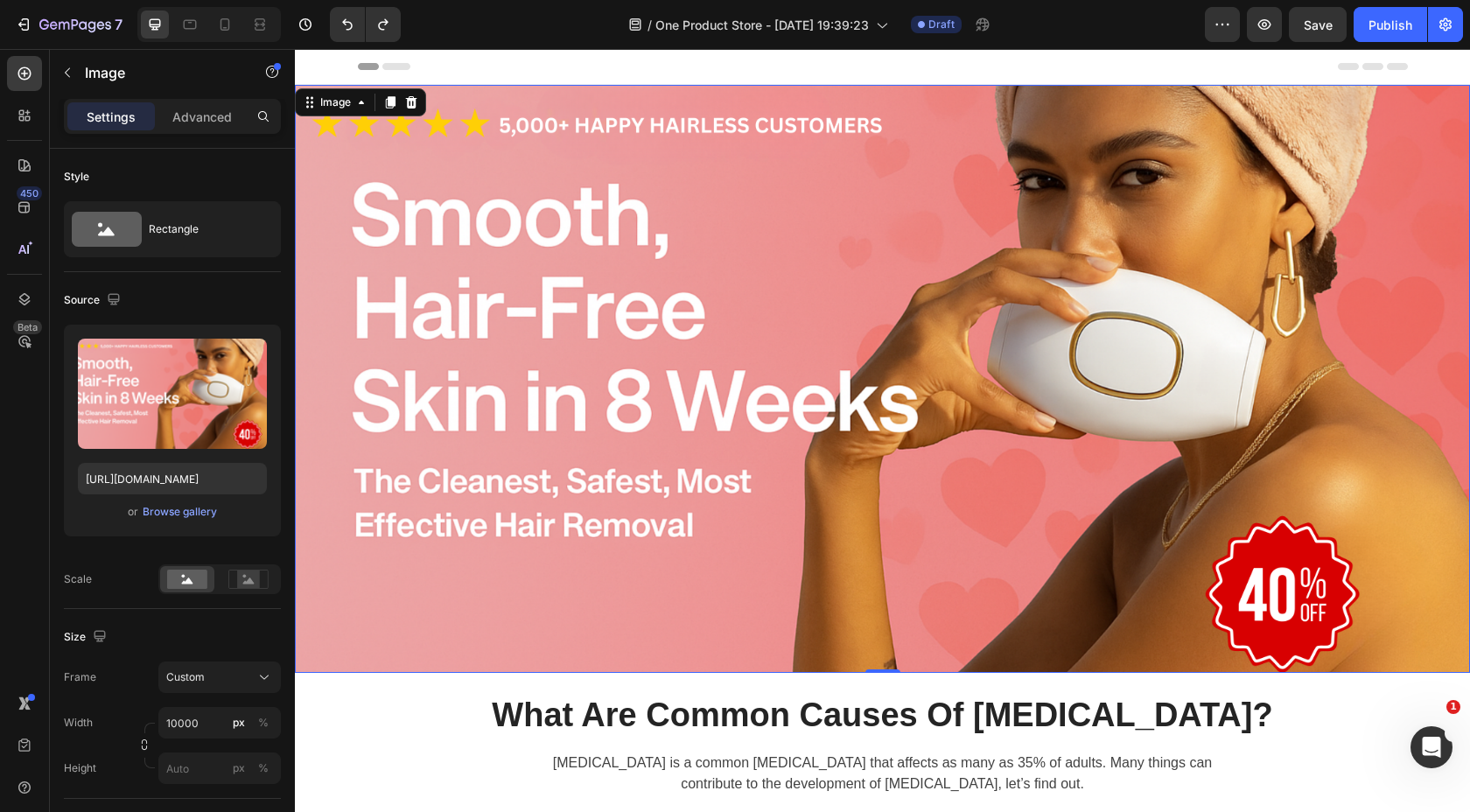
click at [465, 310] on img at bounding box center [883, 378] width 1176 height 588
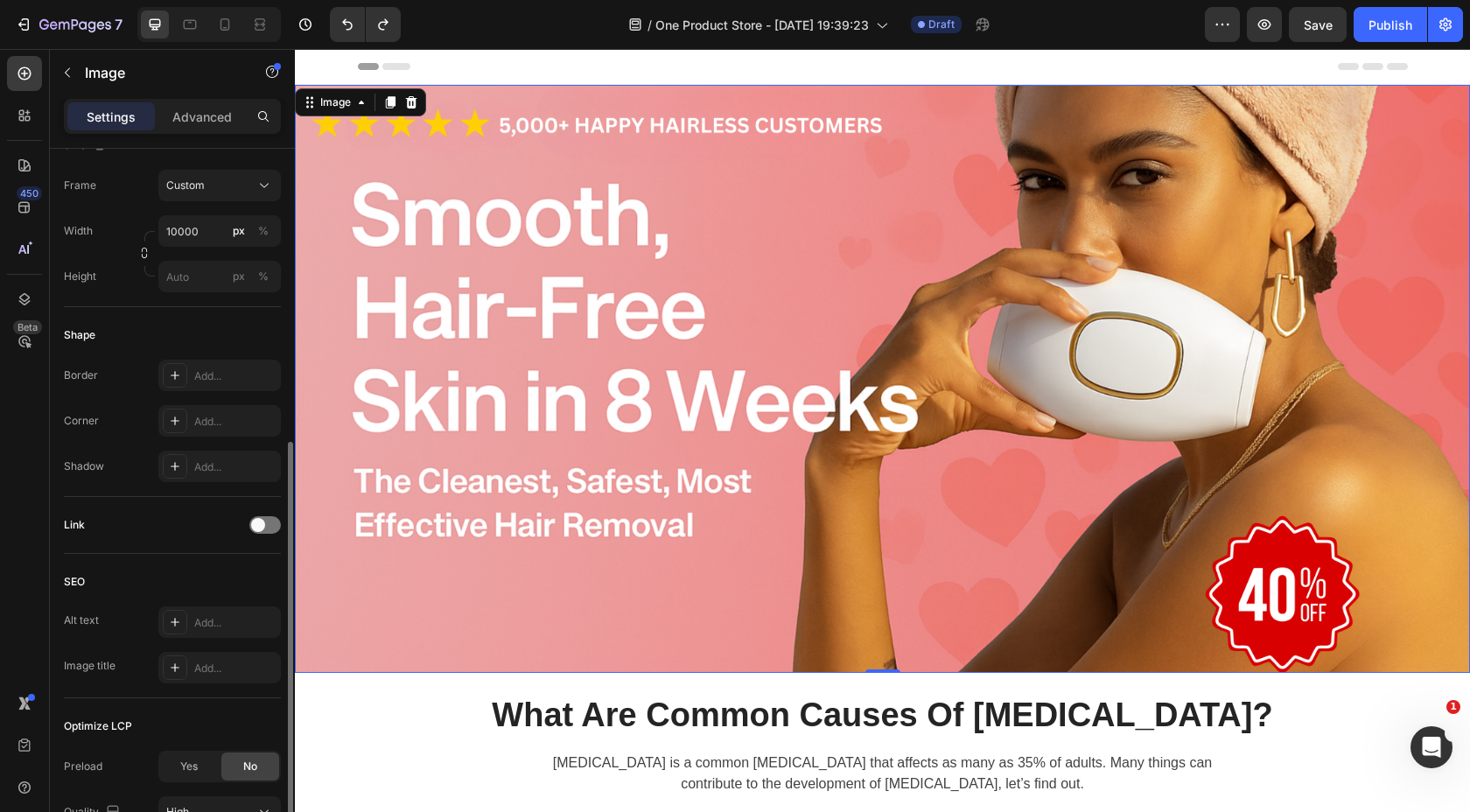
scroll to position [470, 0]
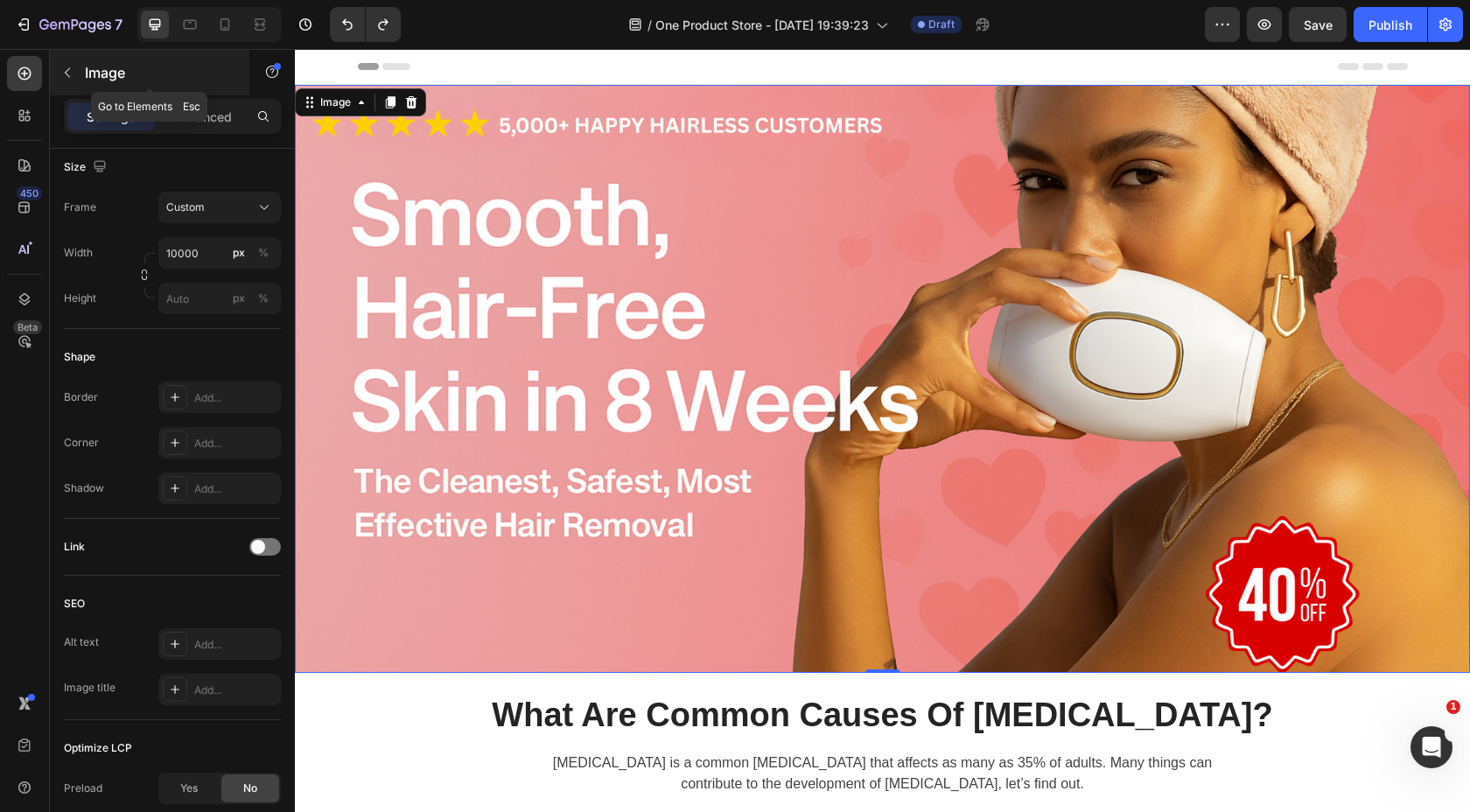
click at [85, 79] on p "Image" at bounding box center [159, 73] width 149 height 21
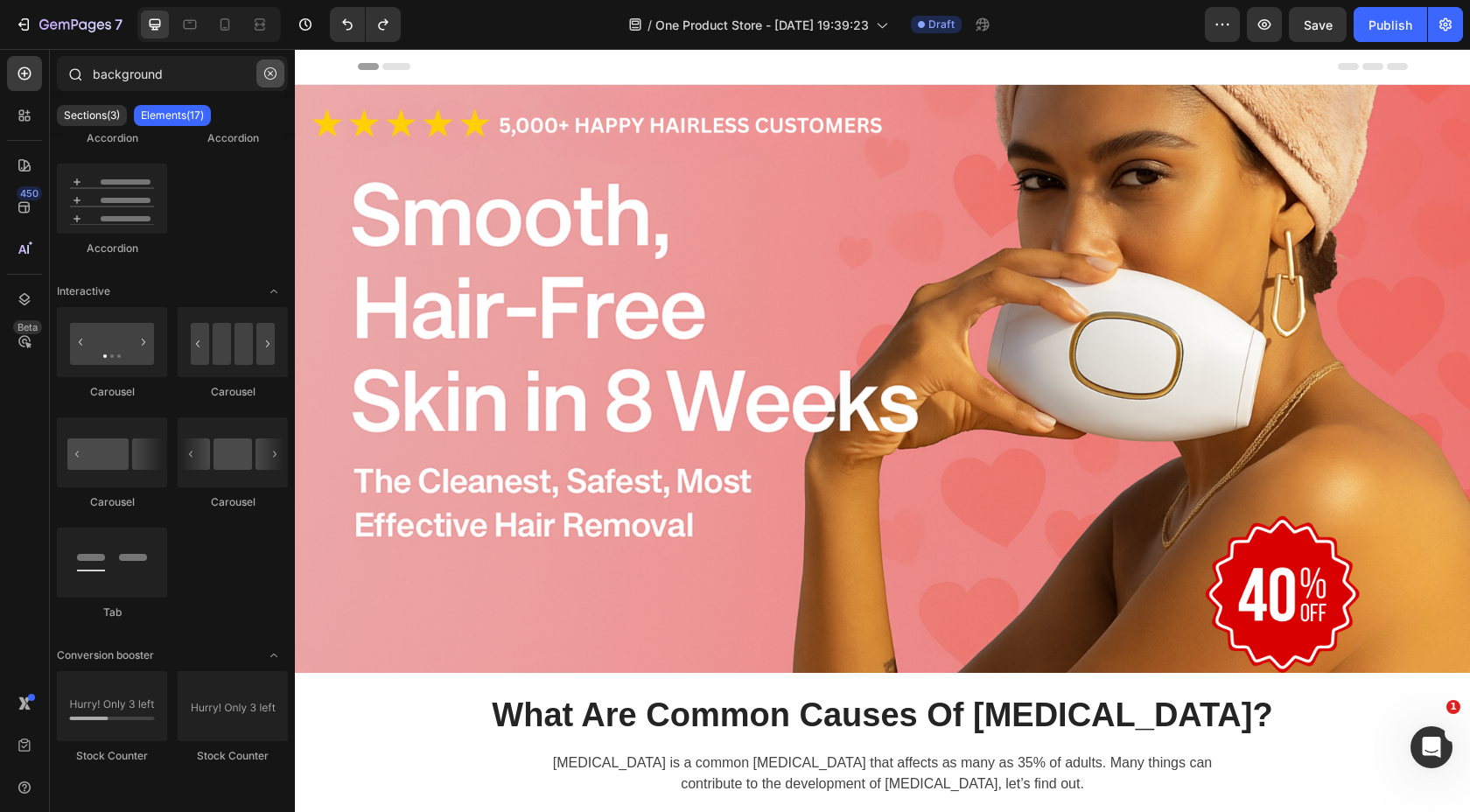
click at [267, 84] on button "button" at bounding box center [270, 73] width 28 height 28
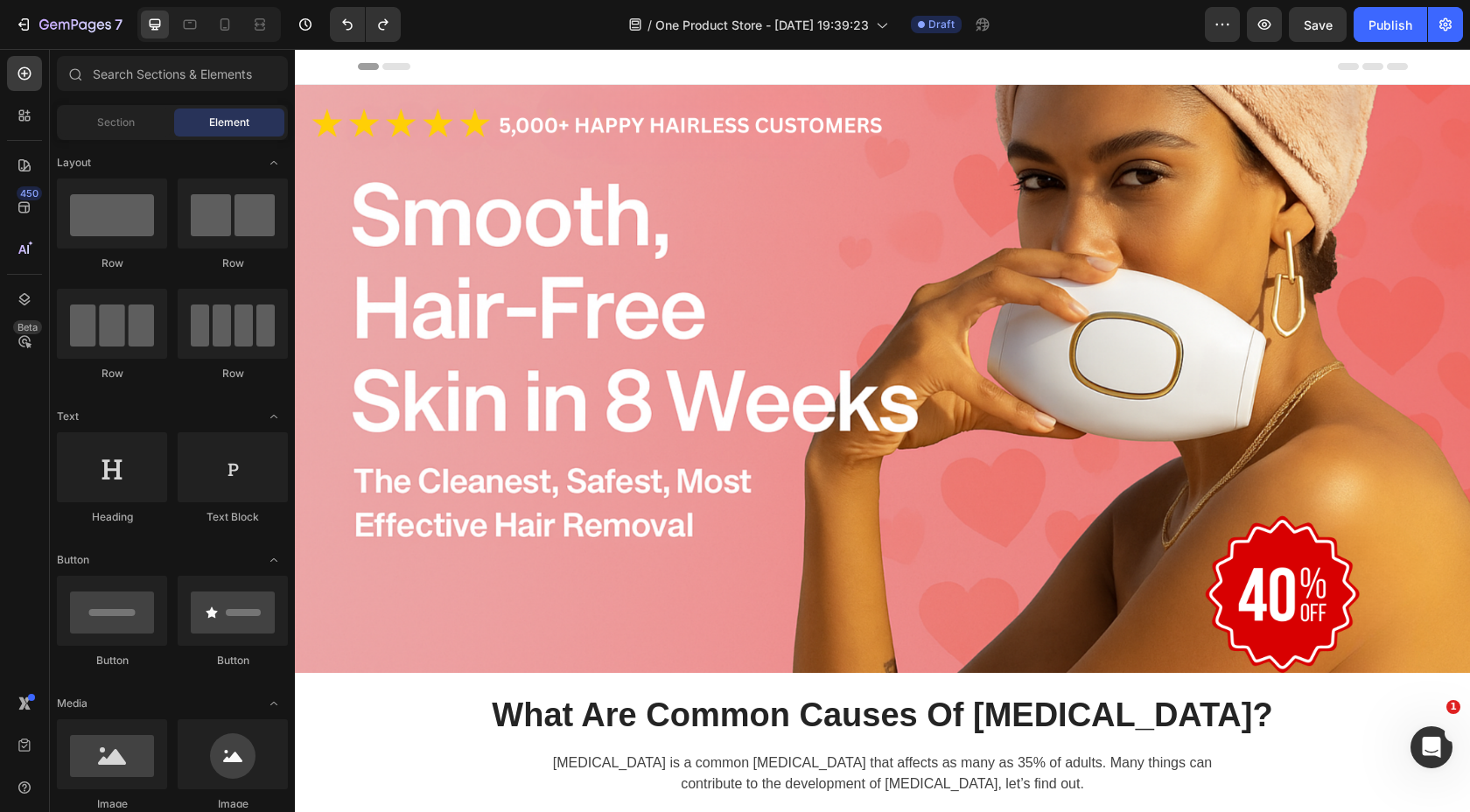
click at [405, 67] on icon at bounding box center [396, 66] width 28 height 7
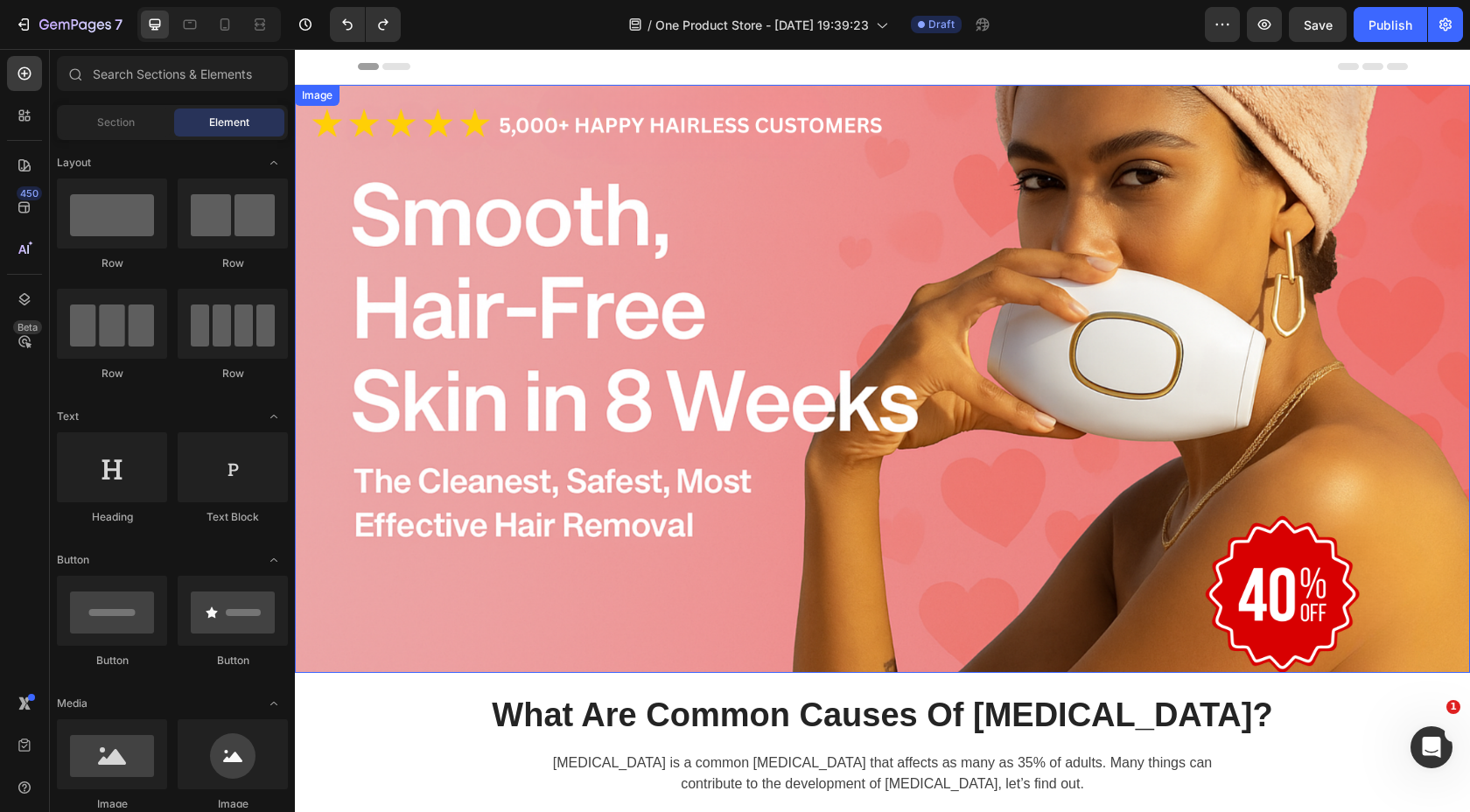
click at [390, 235] on img at bounding box center [883, 378] width 1176 height 588
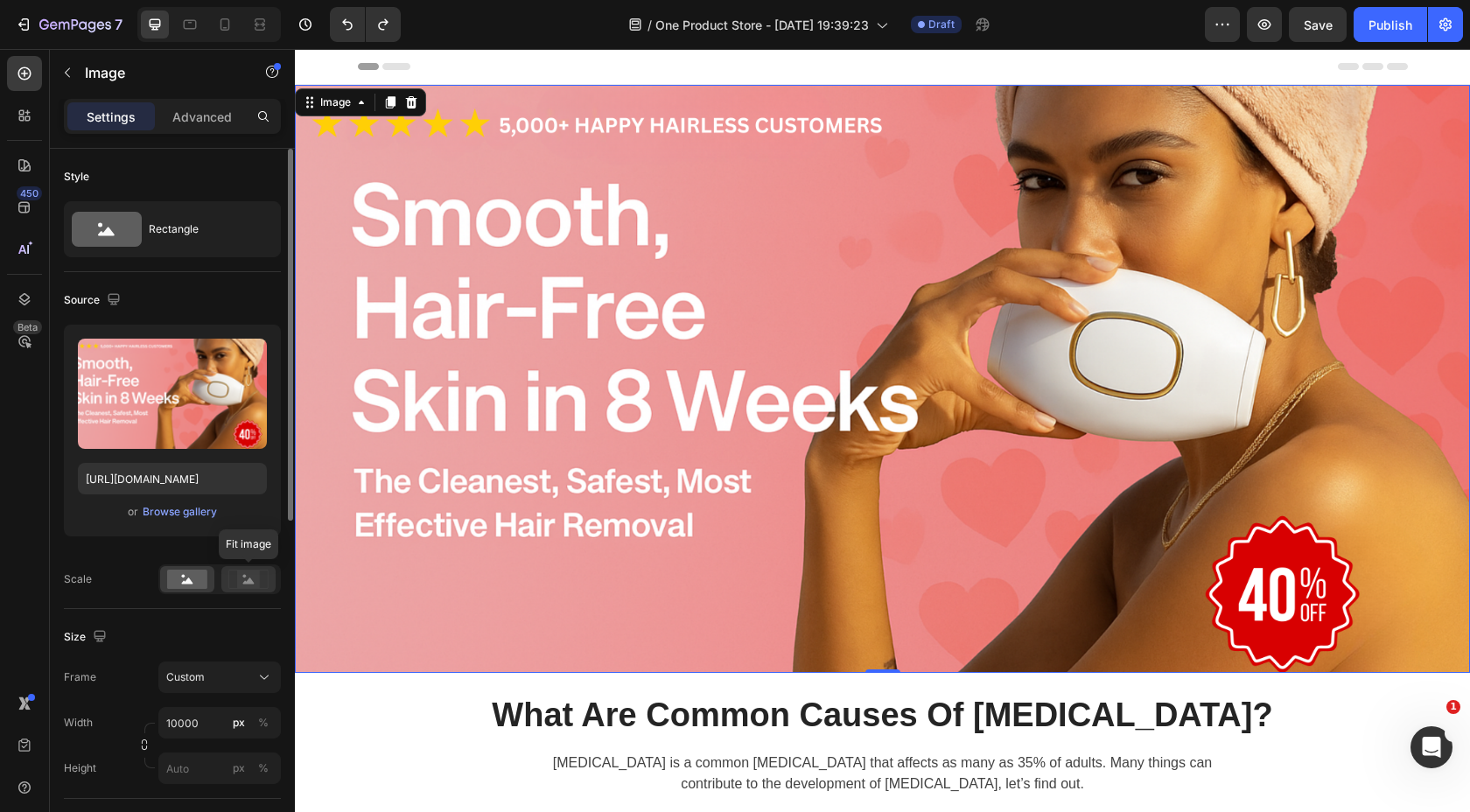
click at [240, 581] on rect at bounding box center [248, 579] width 22 height 18
click at [193, 586] on rect at bounding box center [186, 579] width 40 height 19
click at [206, 723] on input "10000" at bounding box center [219, 722] width 123 height 31
click at [213, 722] on input "10000" at bounding box center [219, 722] width 123 height 31
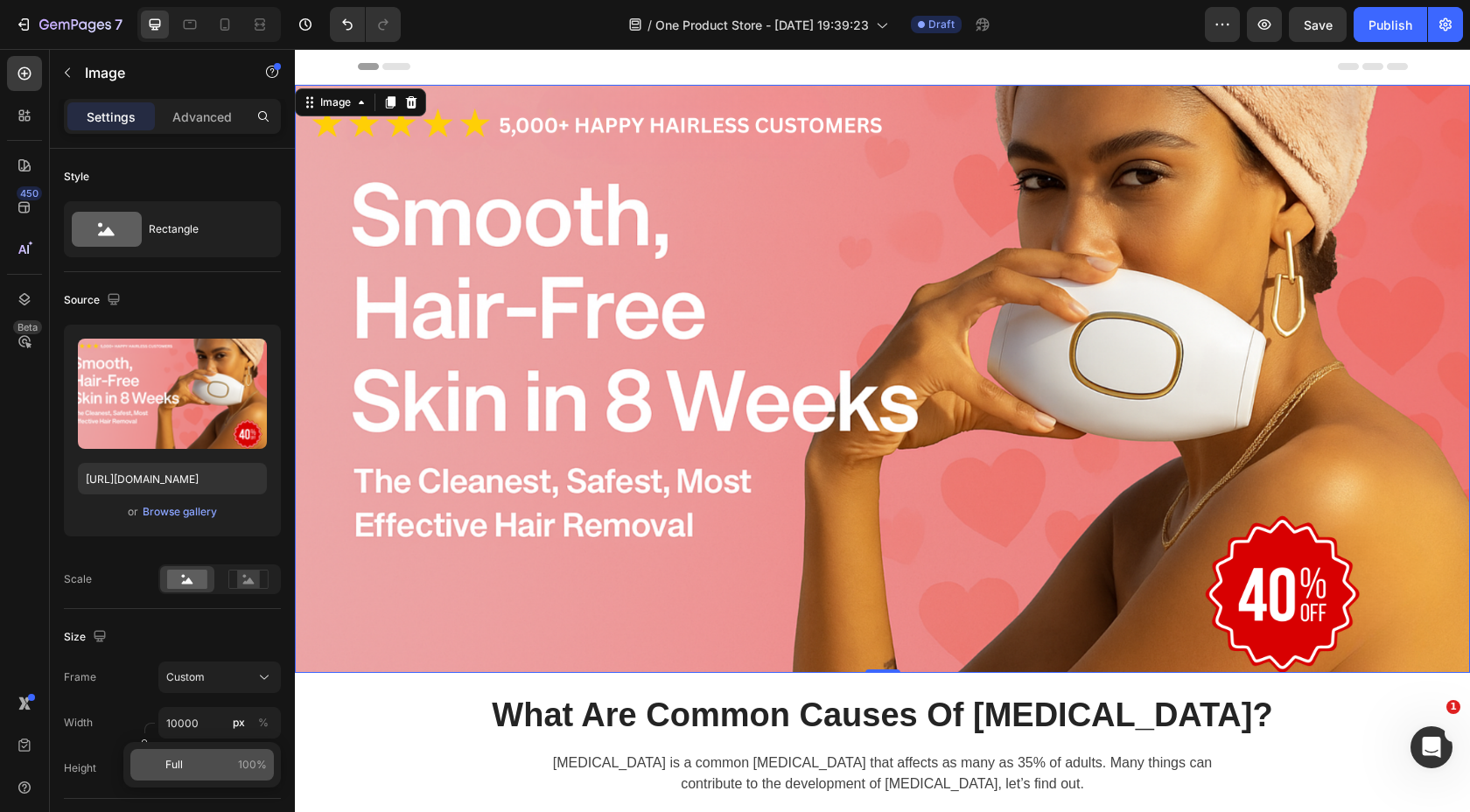
click at [210, 773] on div "Full 100%" at bounding box center [202, 764] width 143 height 31
type input "100"
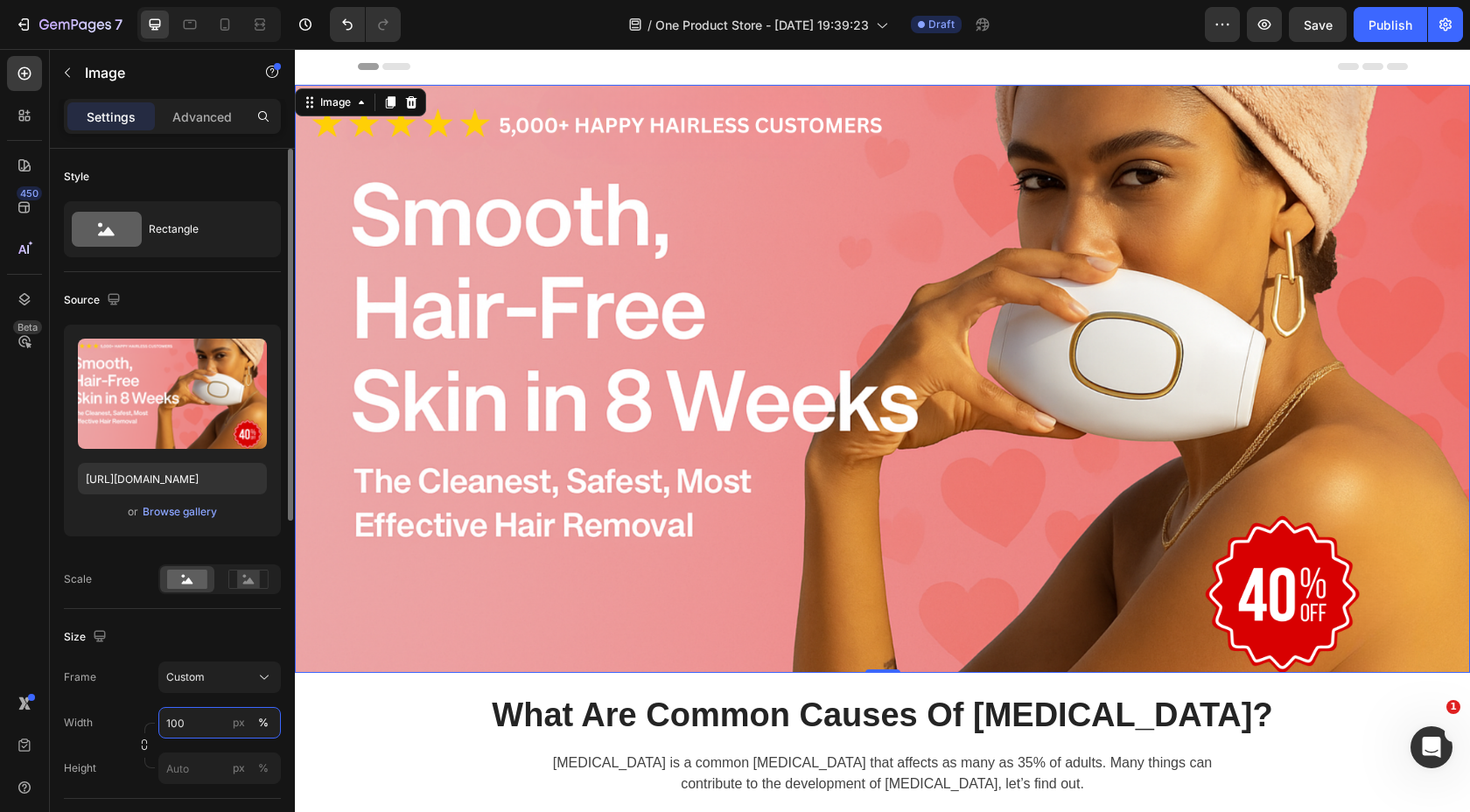
click at [213, 723] on input "100" at bounding box center [219, 722] width 123 height 31
click at [254, 629] on div "Size" at bounding box center [173, 637] width 217 height 28
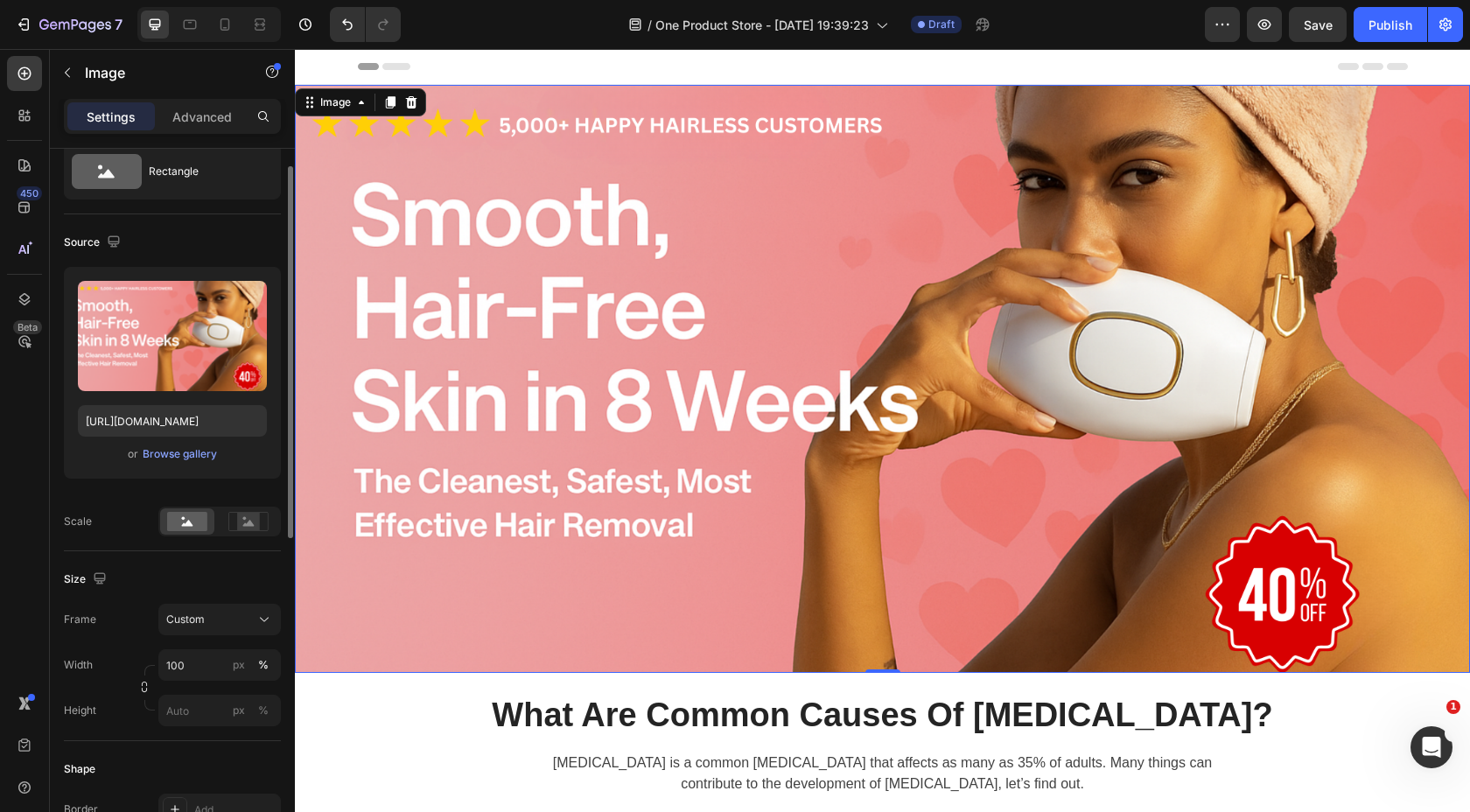
scroll to position [0, 0]
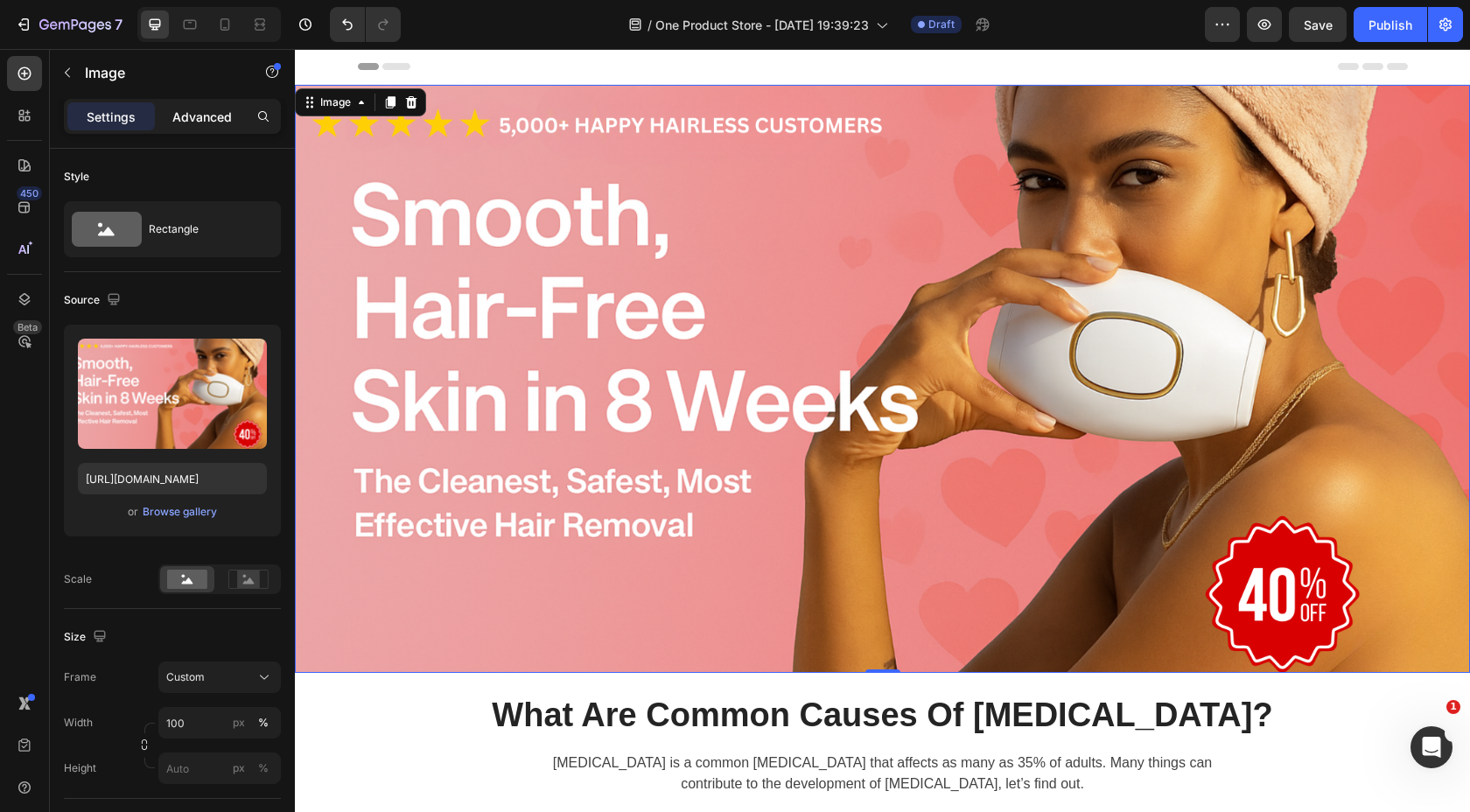
click at [198, 118] on p "Advanced" at bounding box center [202, 116] width 59 height 19
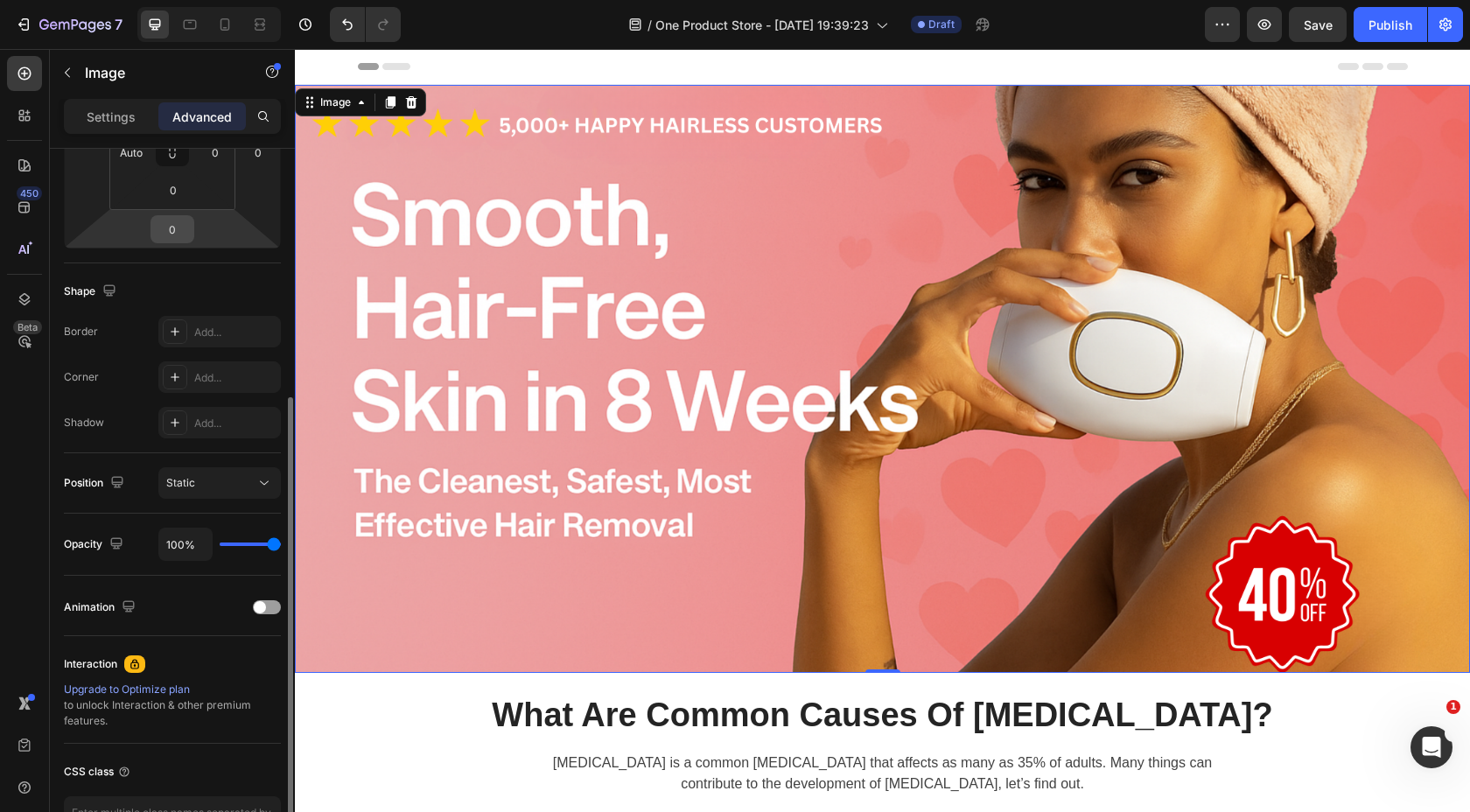
scroll to position [363, 0]
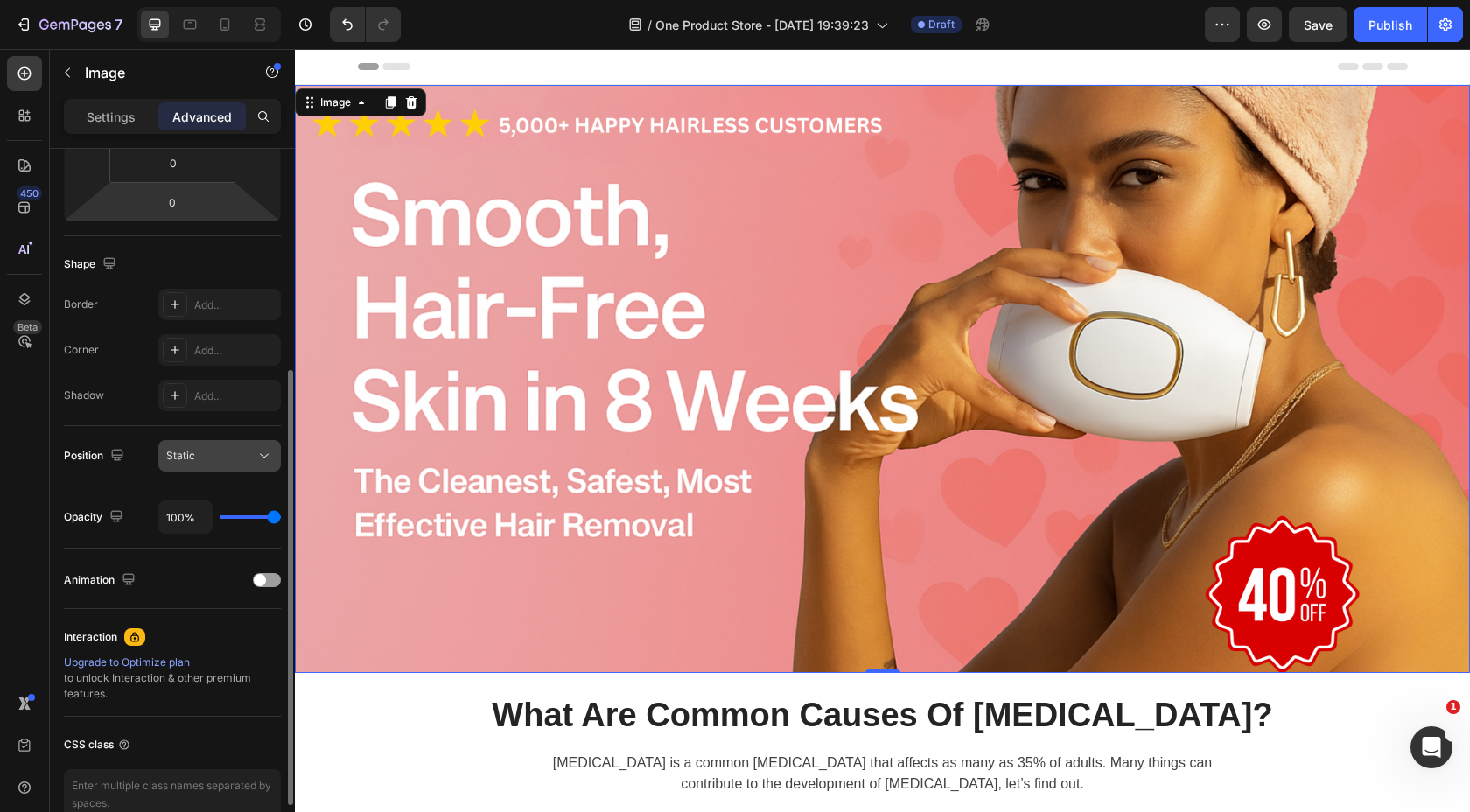
click at [202, 466] on button "Static" at bounding box center [219, 456] width 123 height 31
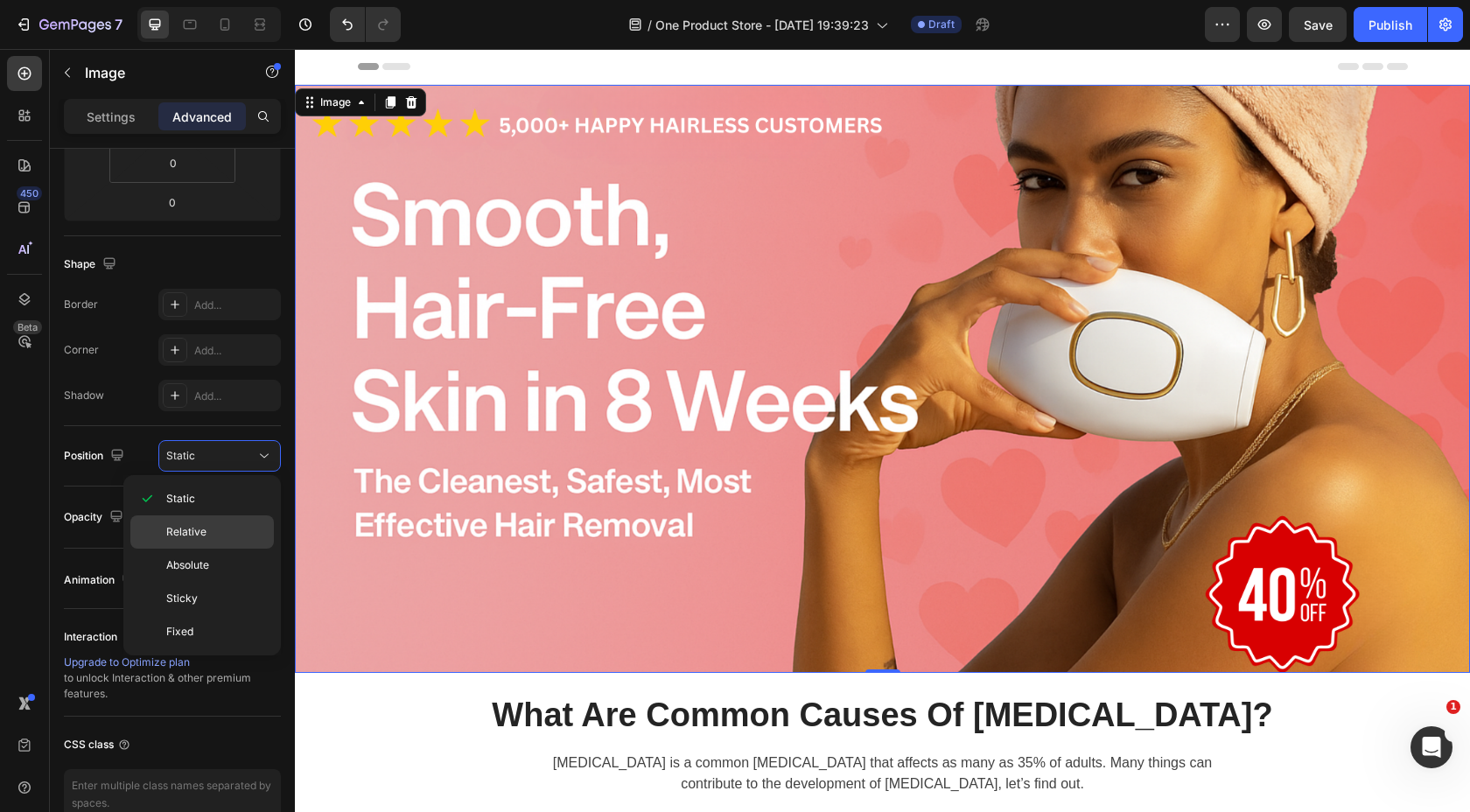
click at [203, 525] on span "Relative" at bounding box center [186, 532] width 40 height 16
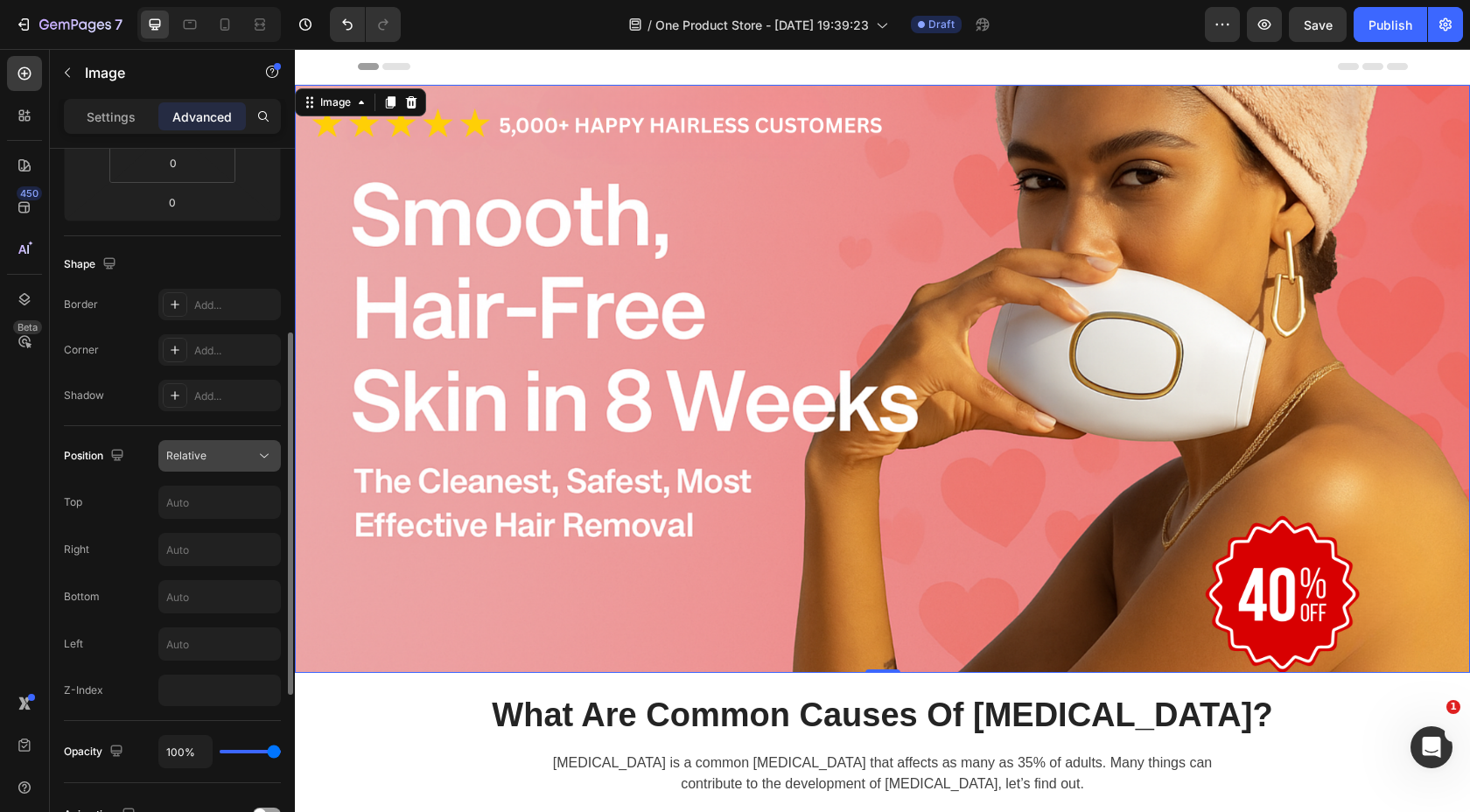
click at [215, 467] on button "Relative" at bounding box center [219, 456] width 123 height 31
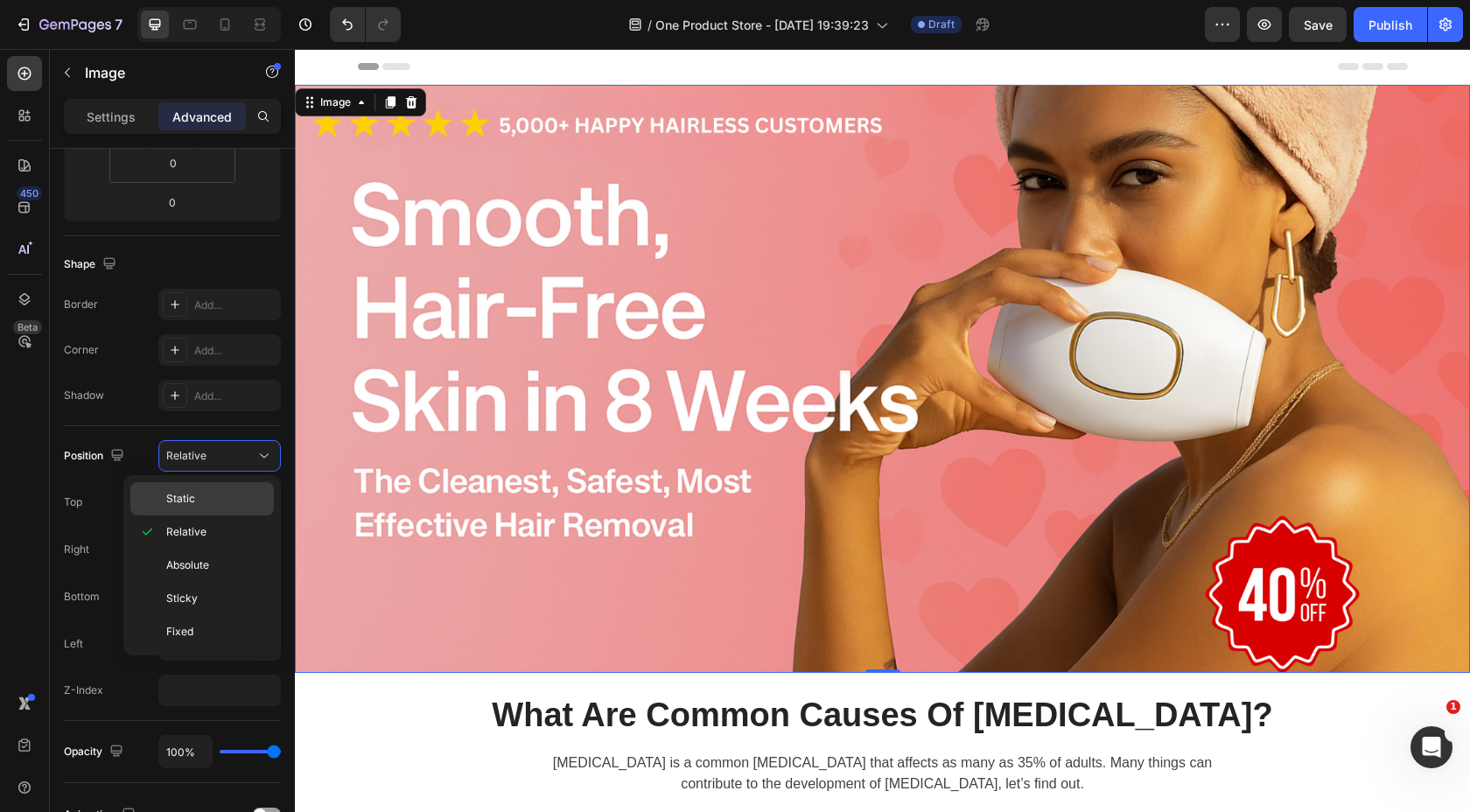
click at [210, 489] on div "Static" at bounding box center [202, 499] width 143 height 33
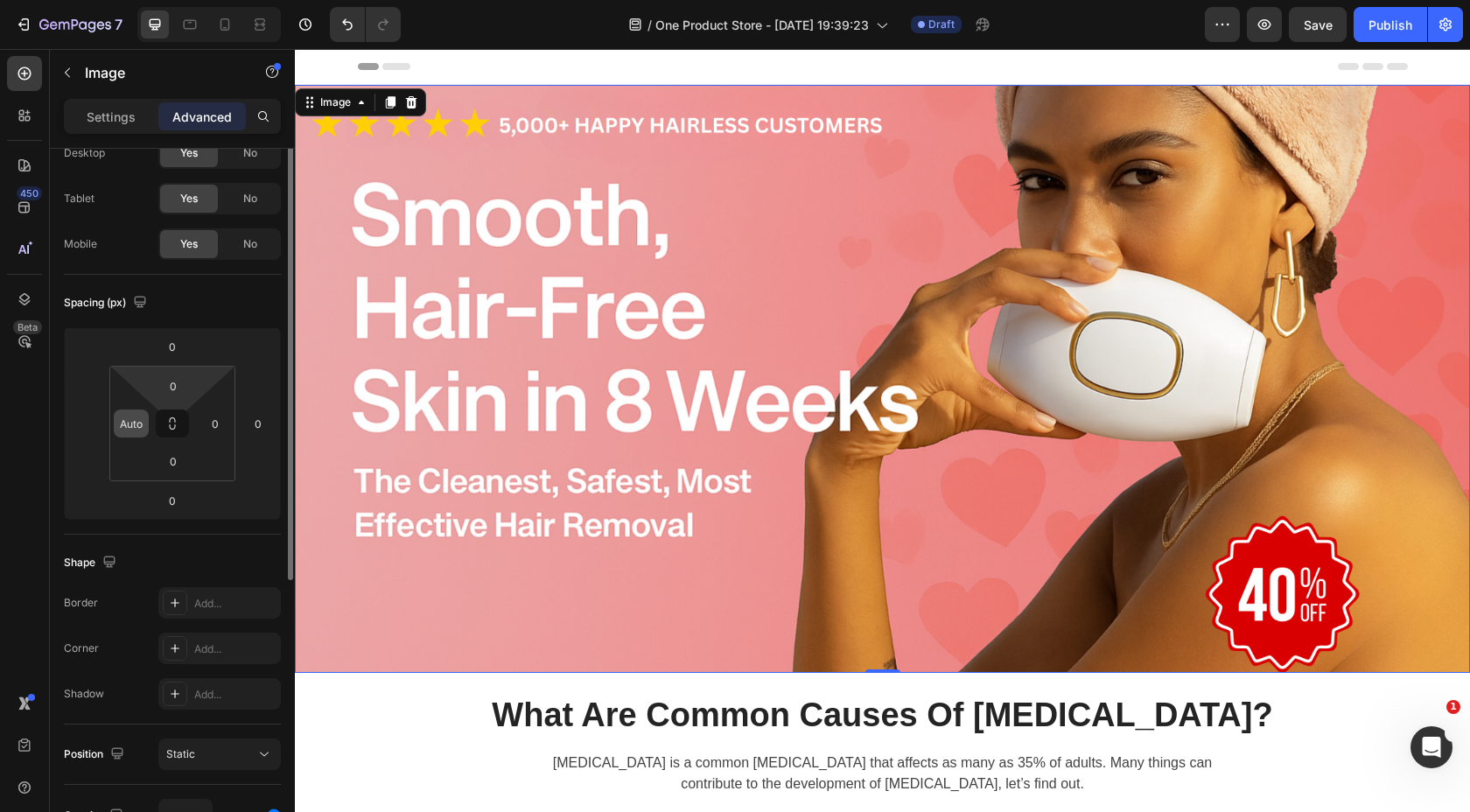
scroll to position [0, 0]
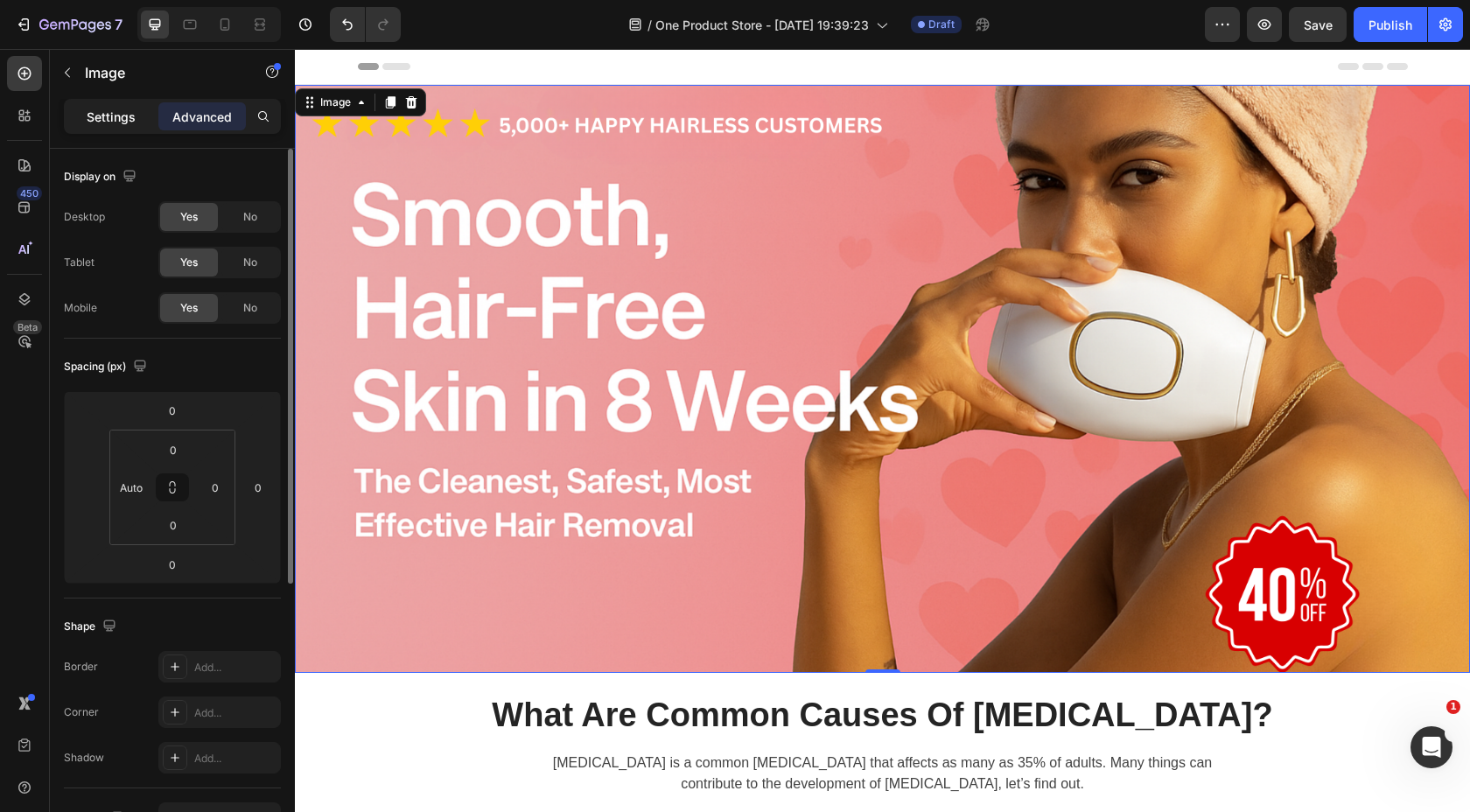
click at [136, 125] on div "Settings" at bounding box center [111, 116] width 88 height 28
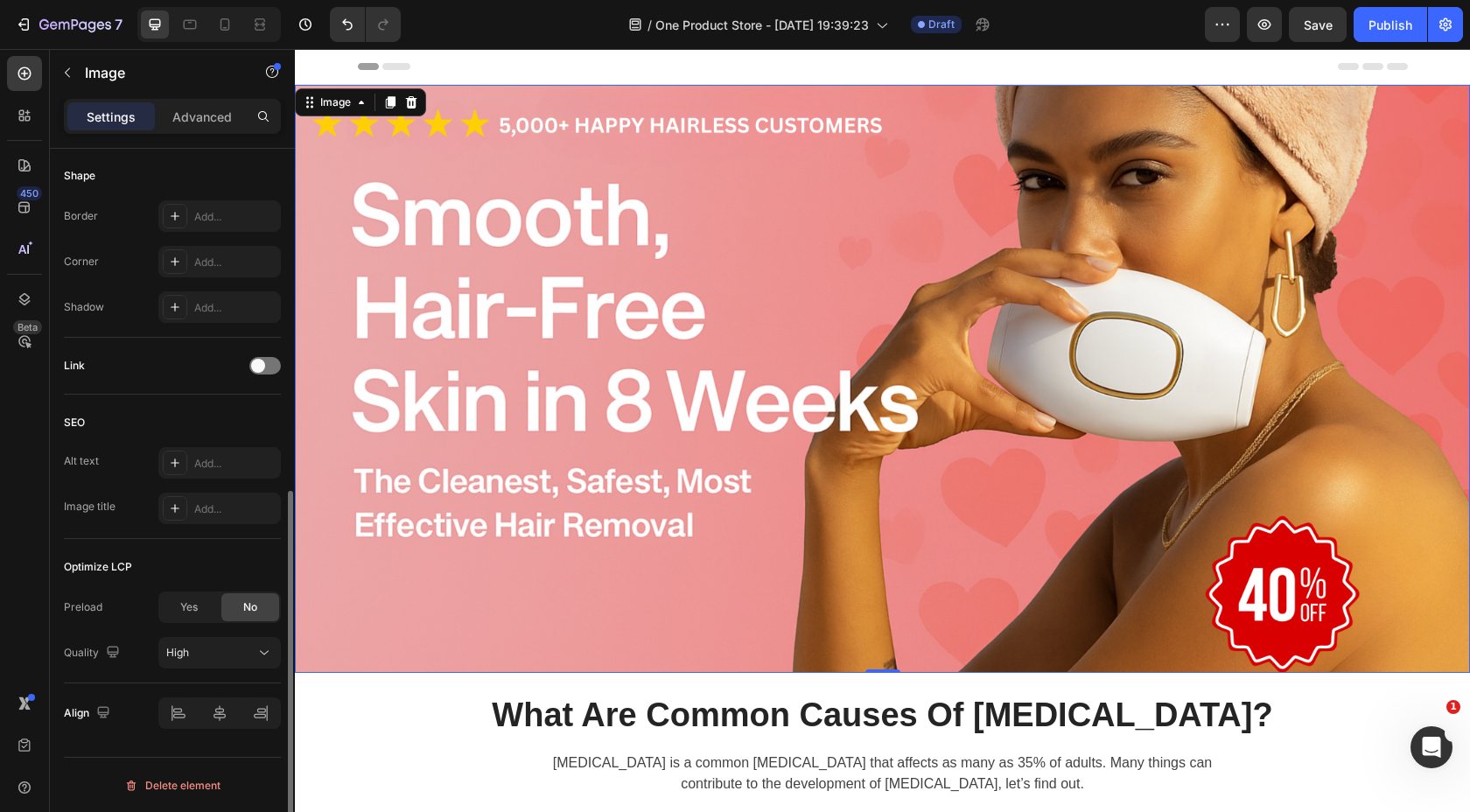
scroll to position [652, 0]
click at [221, 711] on div at bounding box center [219, 713] width 123 height 31
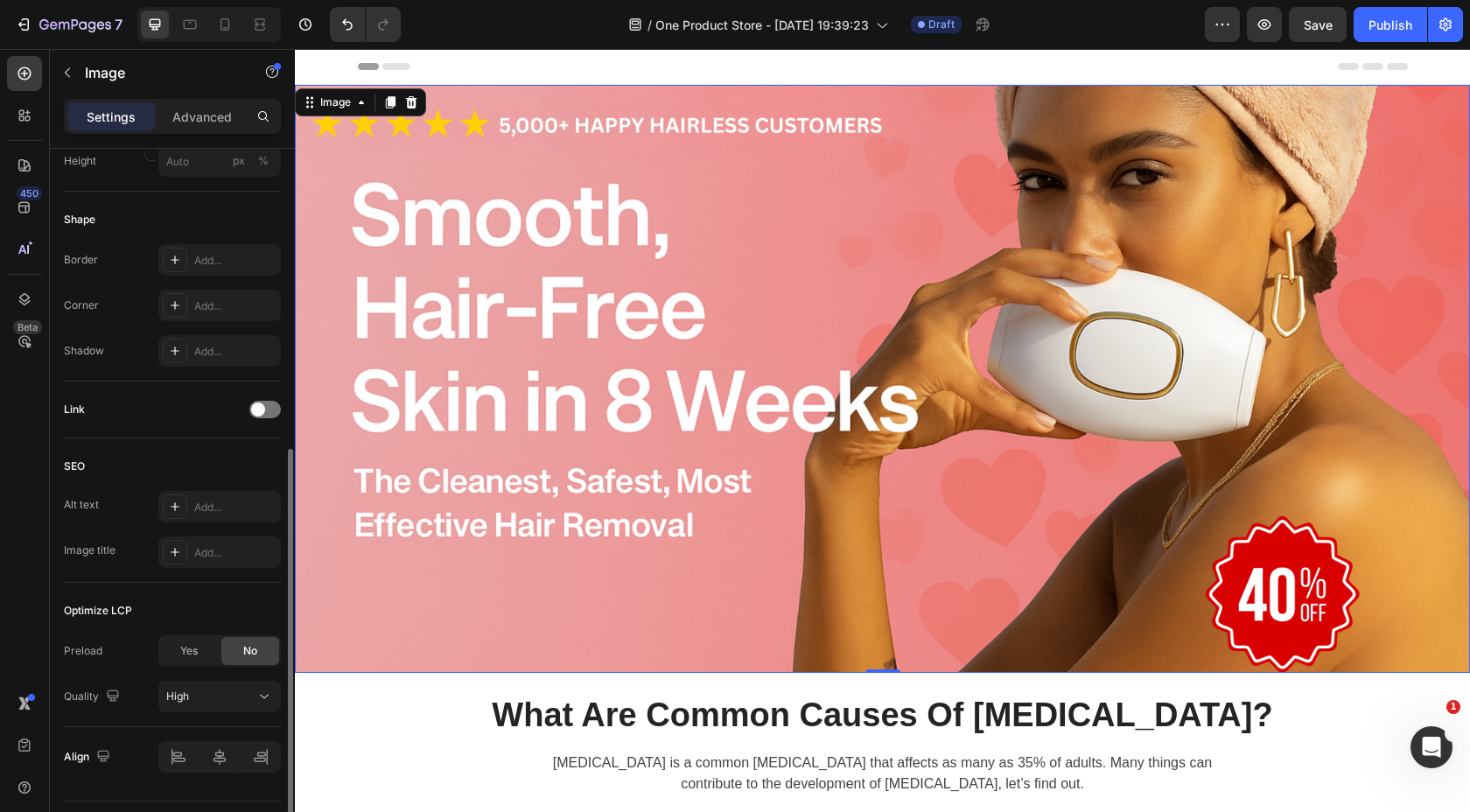
scroll to position [594, 0]
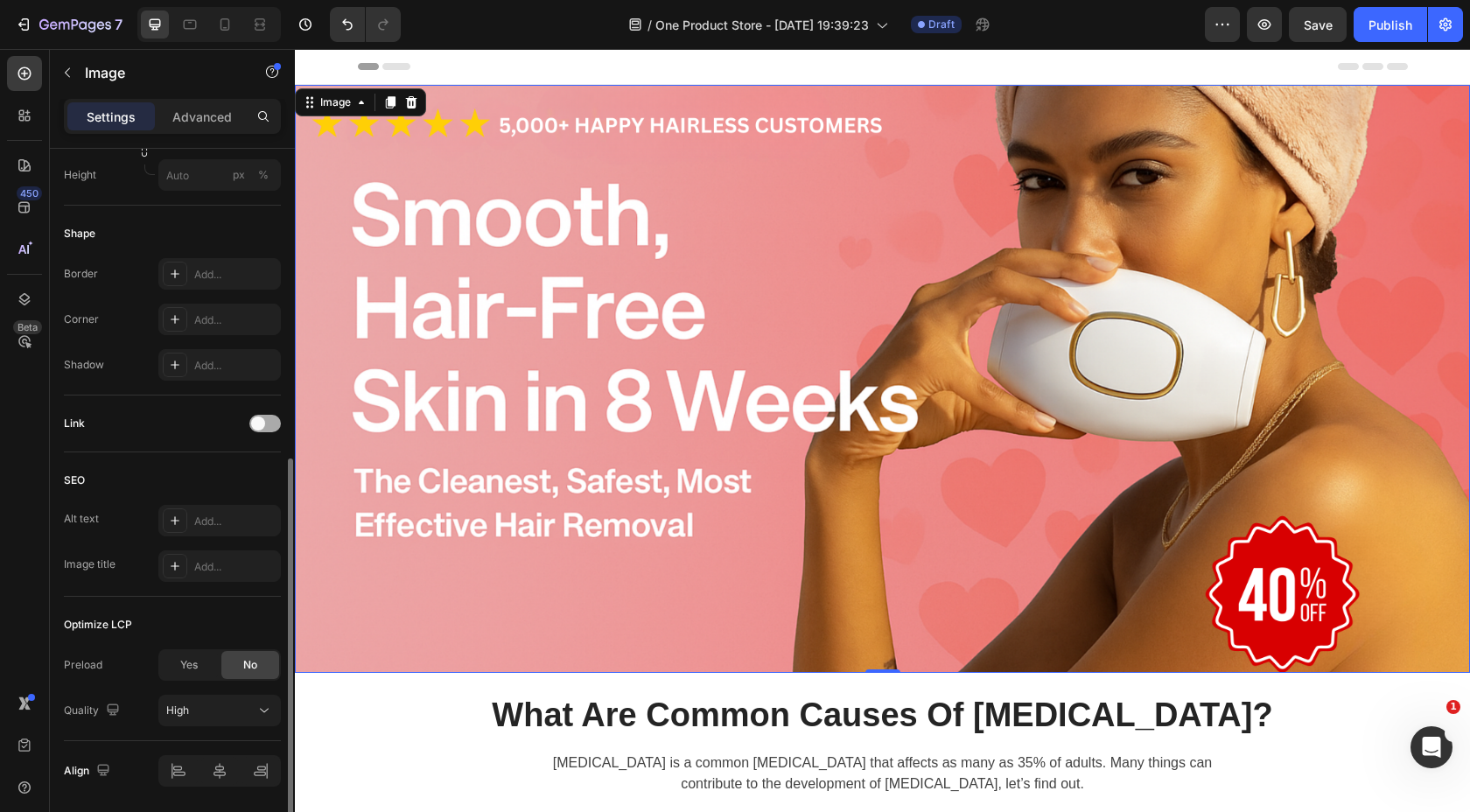
click at [259, 424] on span at bounding box center [258, 423] width 14 height 14
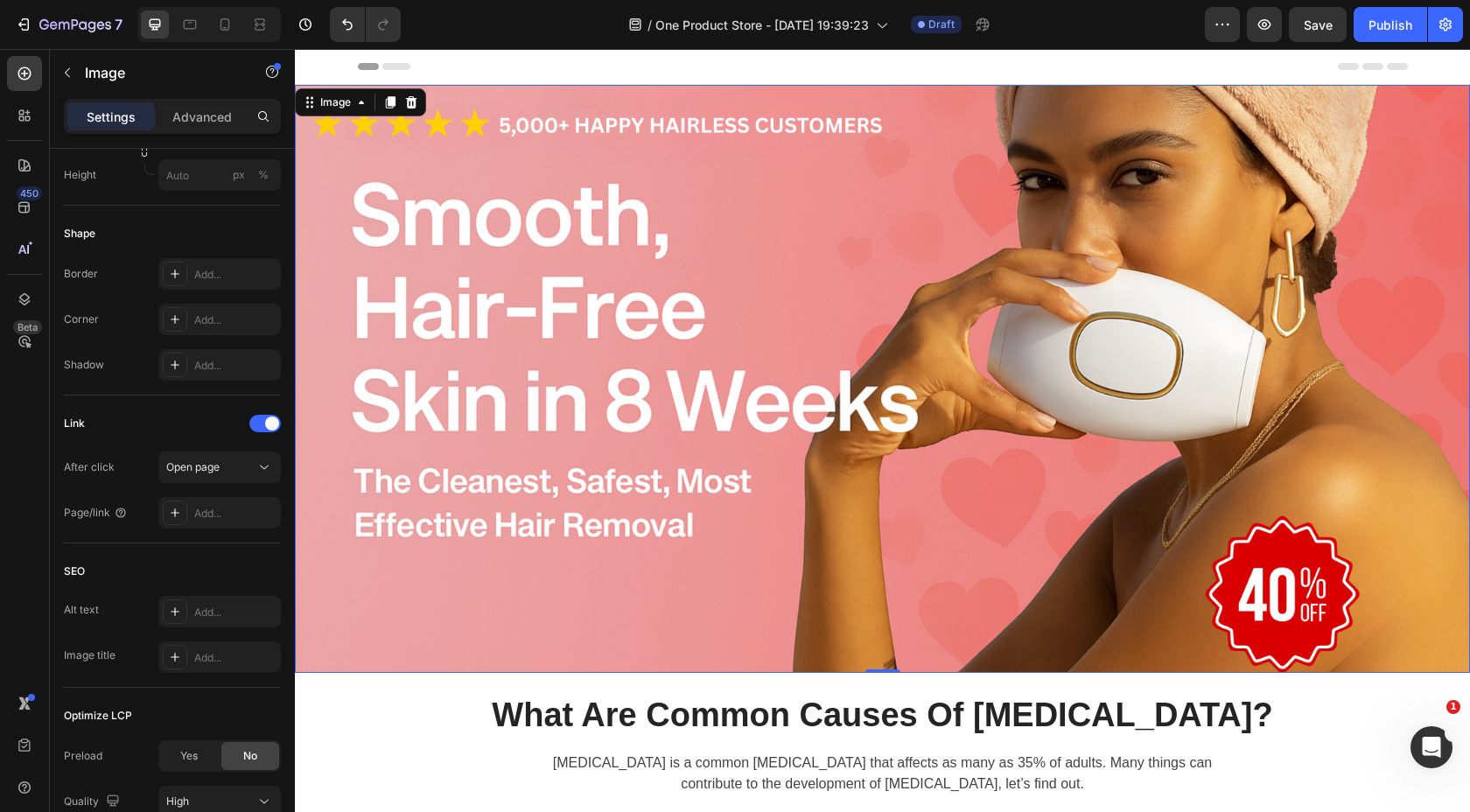
click at [513, 375] on img at bounding box center [883, 378] width 1176 height 588
click at [266, 423] on span at bounding box center [272, 423] width 14 height 14
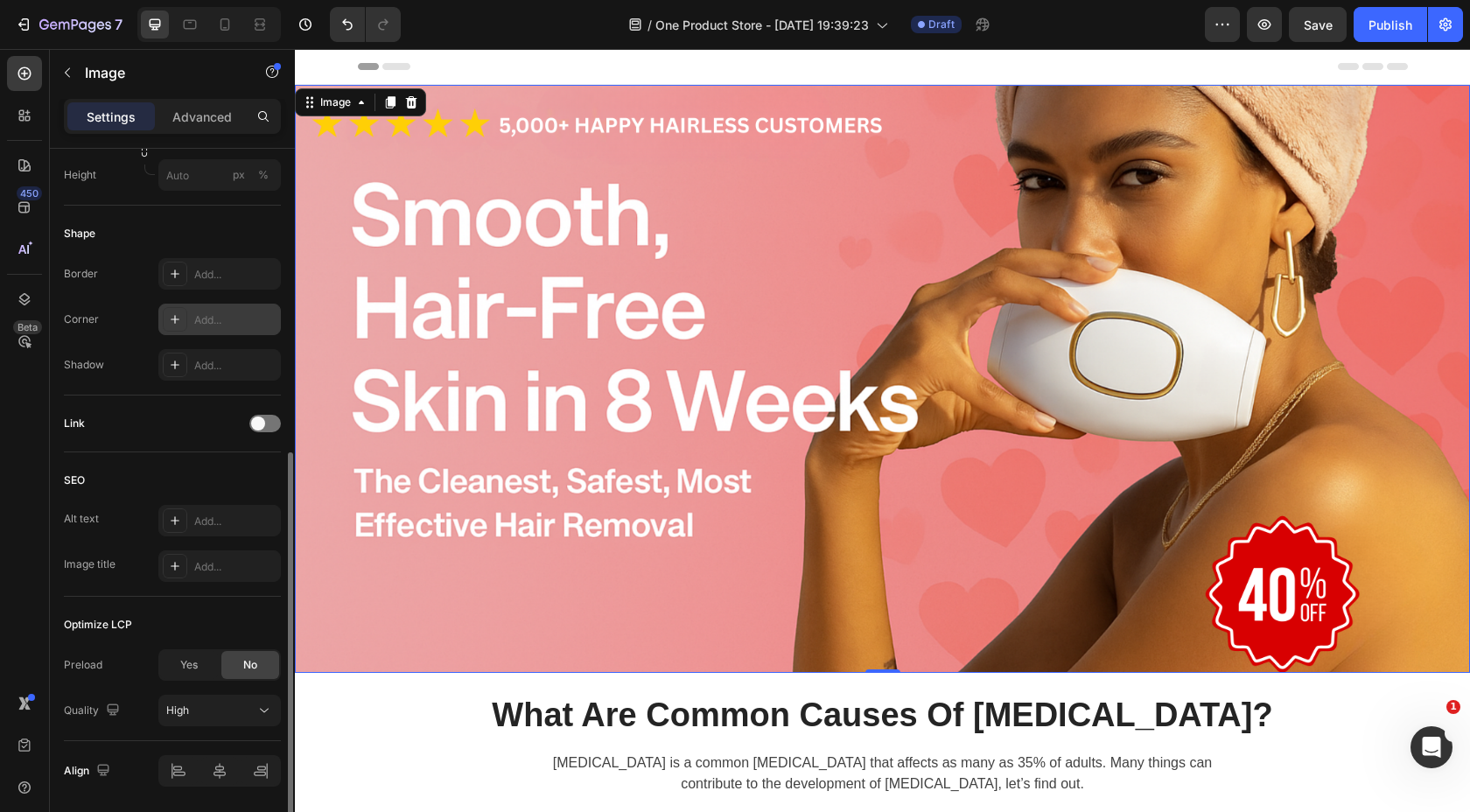
scroll to position [587, 0]
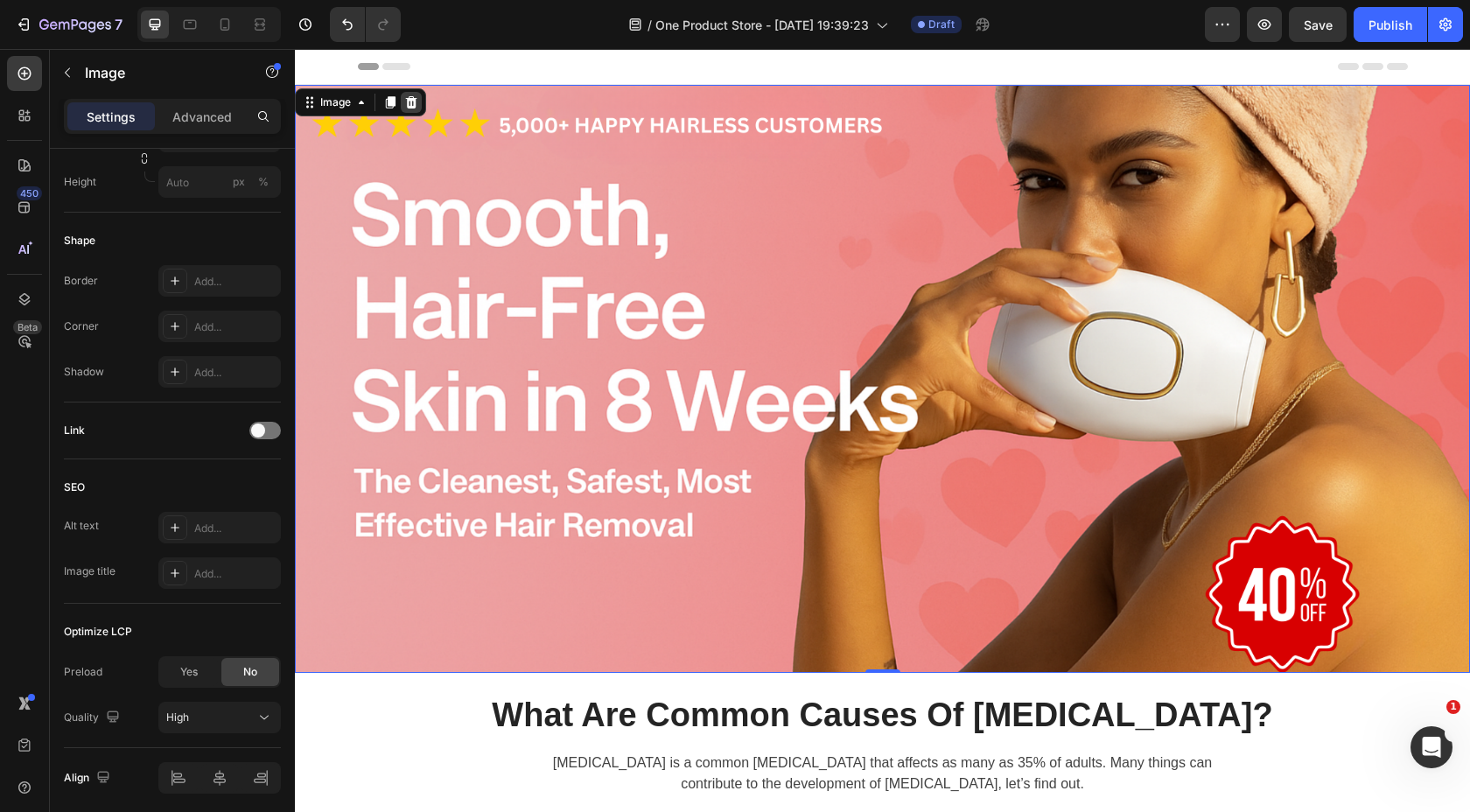
click at [412, 111] on div at bounding box center [411, 102] width 21 height 21
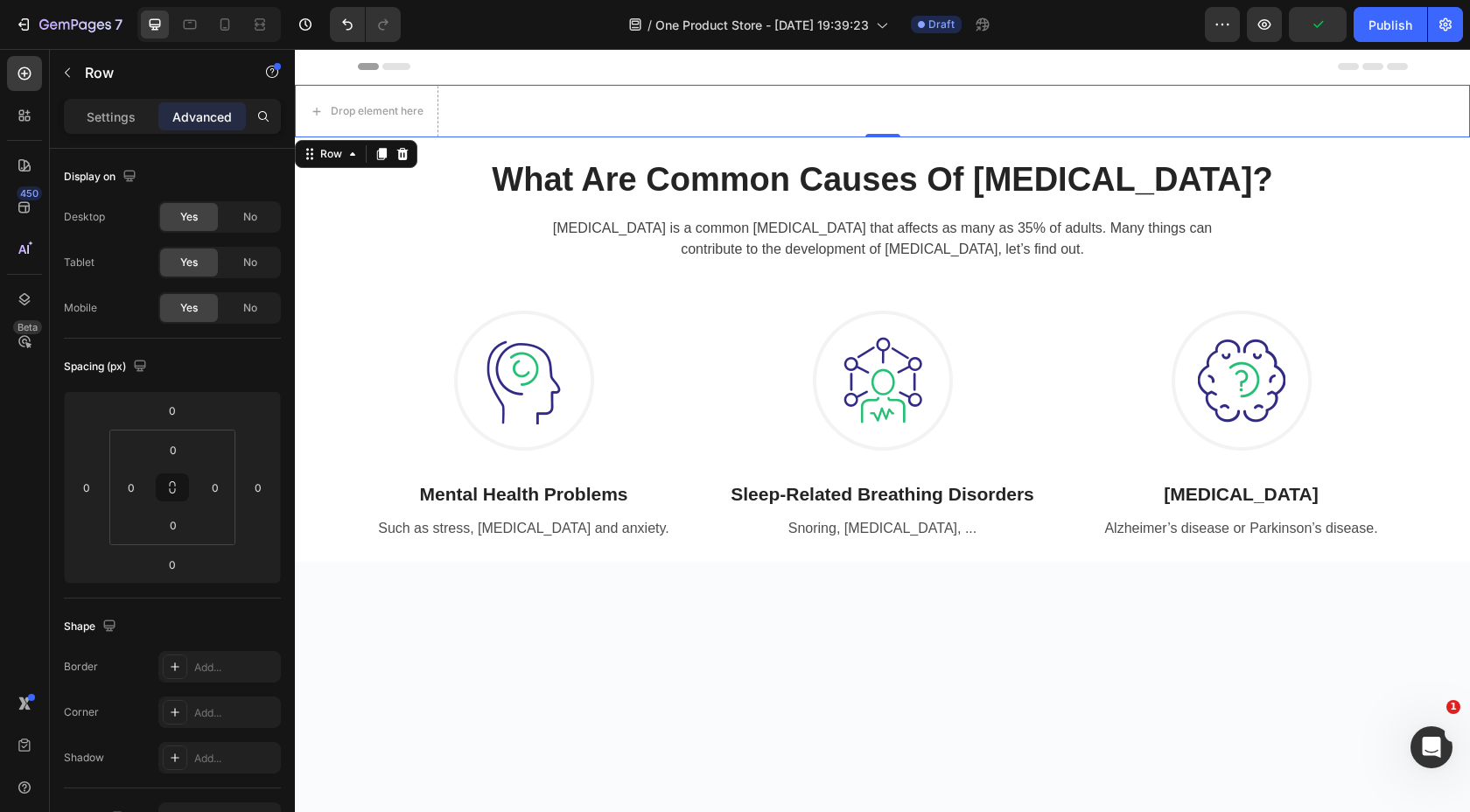
click at [505, 107] on div "Drop element here Row 0" at bounding box center [883, 111] width 1176 height 53
click at [90, 69] on p "Row" at bounding box center [159, 73] width 149 height 21
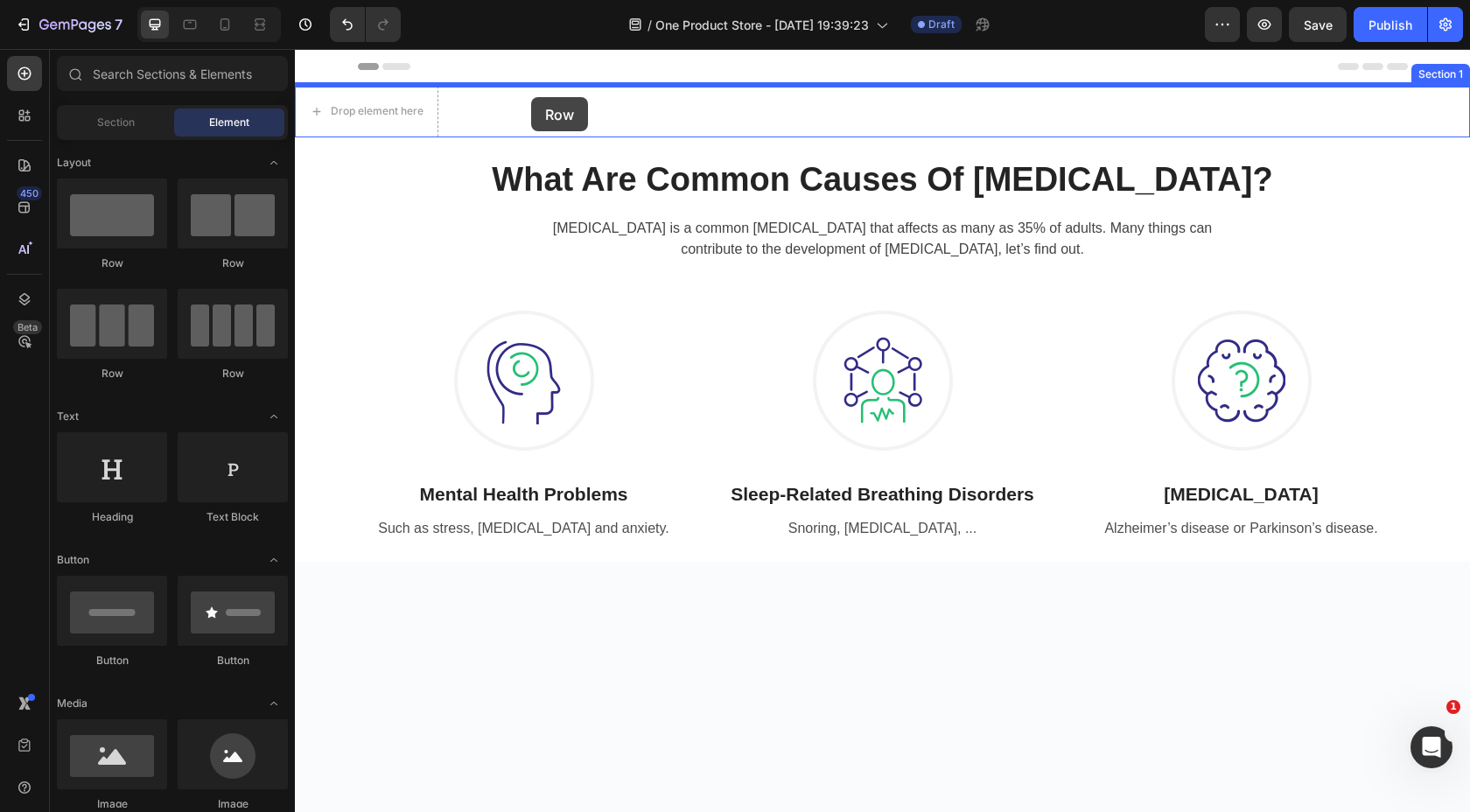
drag, startPoint x: 398, startPoint y: 262, endPoint x: 531, endPoint y: 97, distance: 211.9
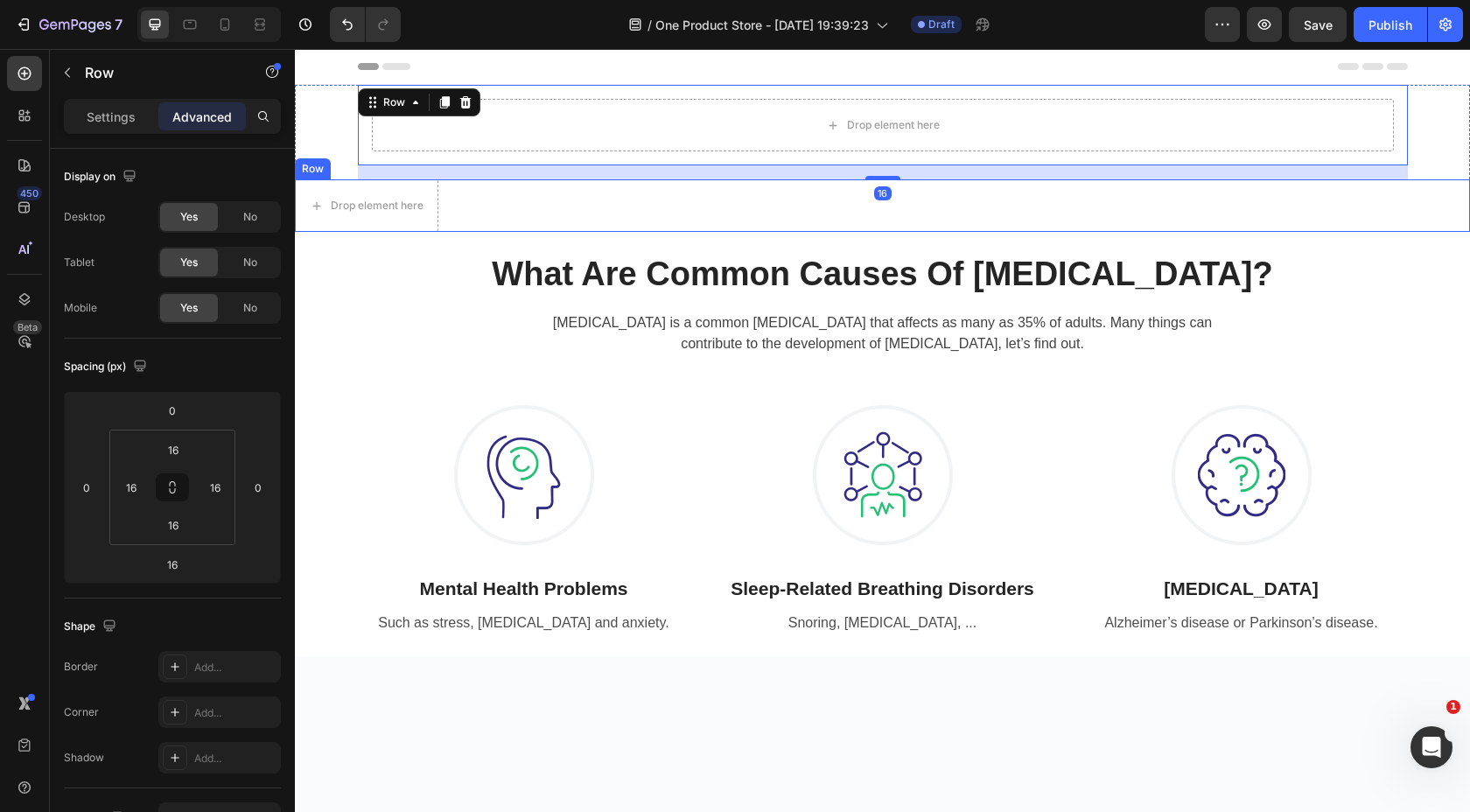
click at [529, 205] on div "Drop element here Row" at bounding box center [883, 206] width 1176 height 53
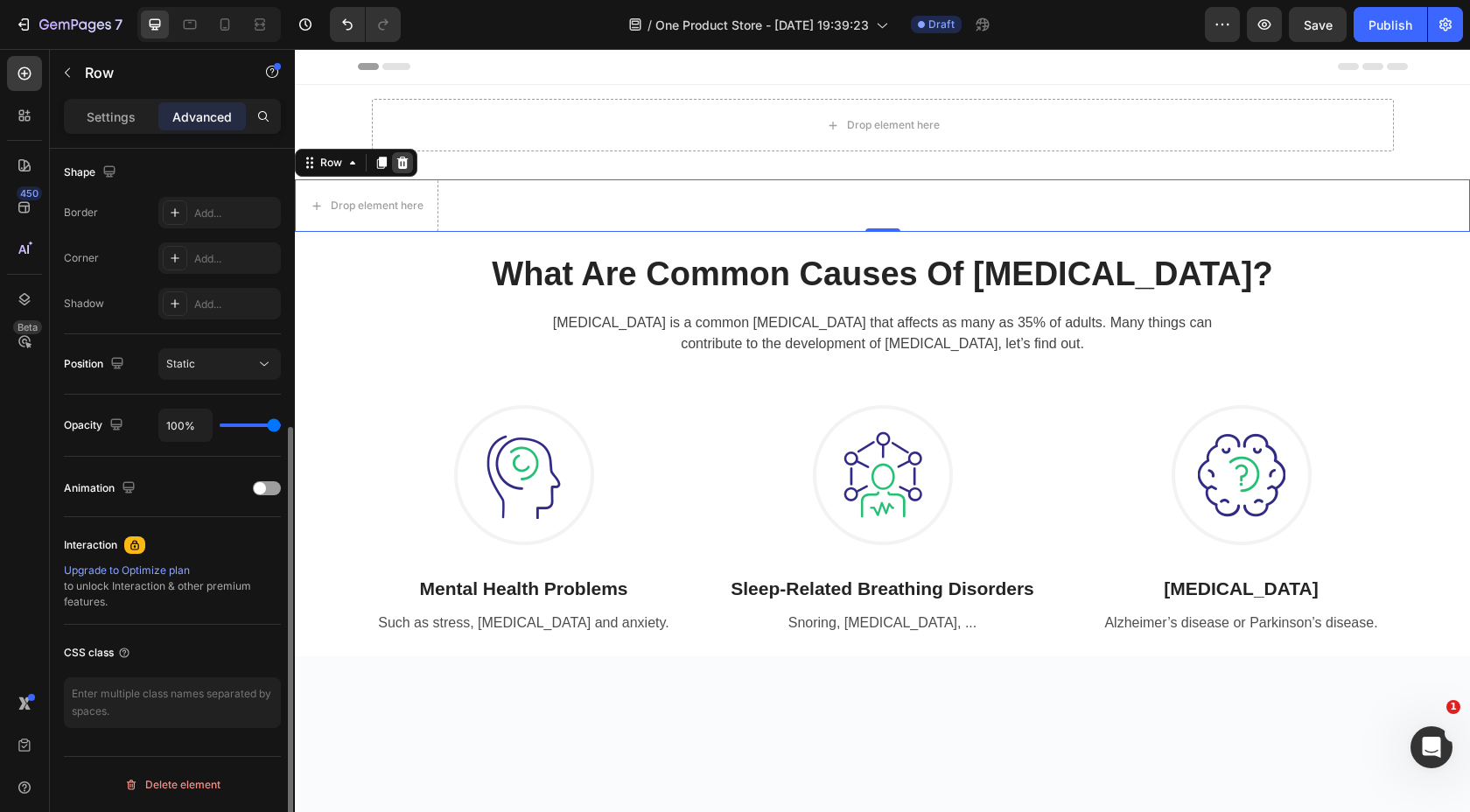
click at [410, 165] on div at bounding box center [403, 163] width 21 height 21
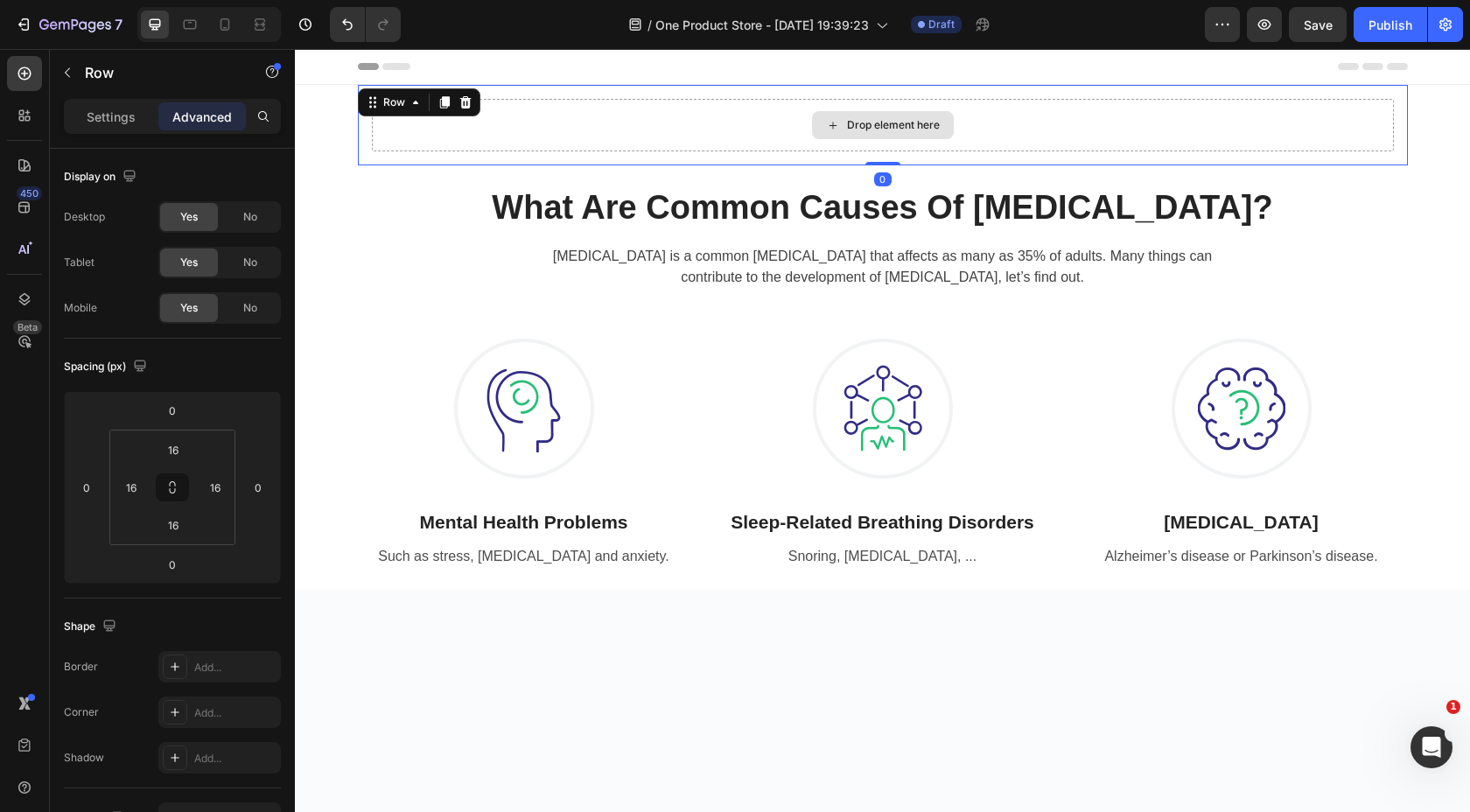
click at [495, 107] on div "Drop element here" at bounding box center [883, 125] width 1023 height 53
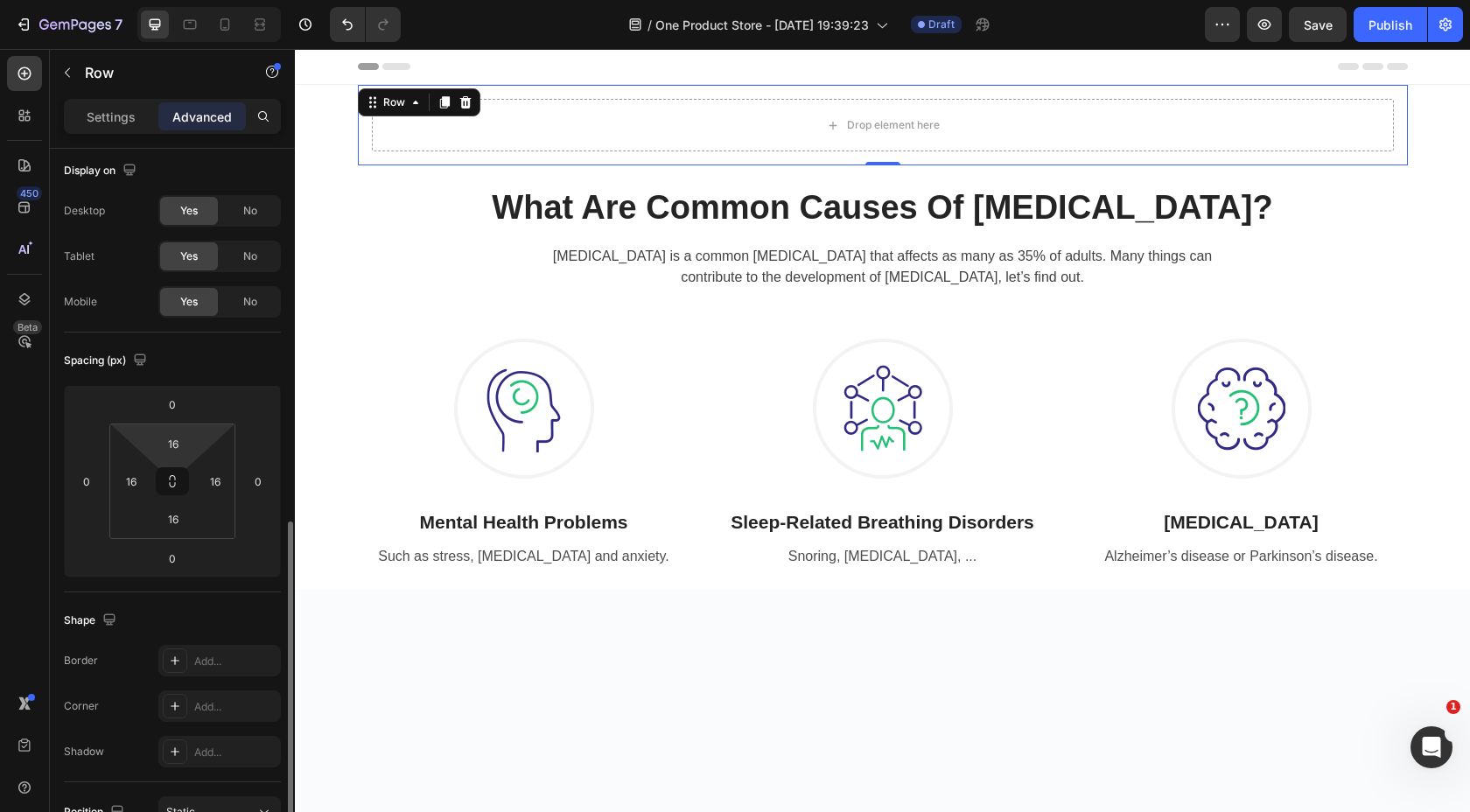
scroll to position [0, 0]
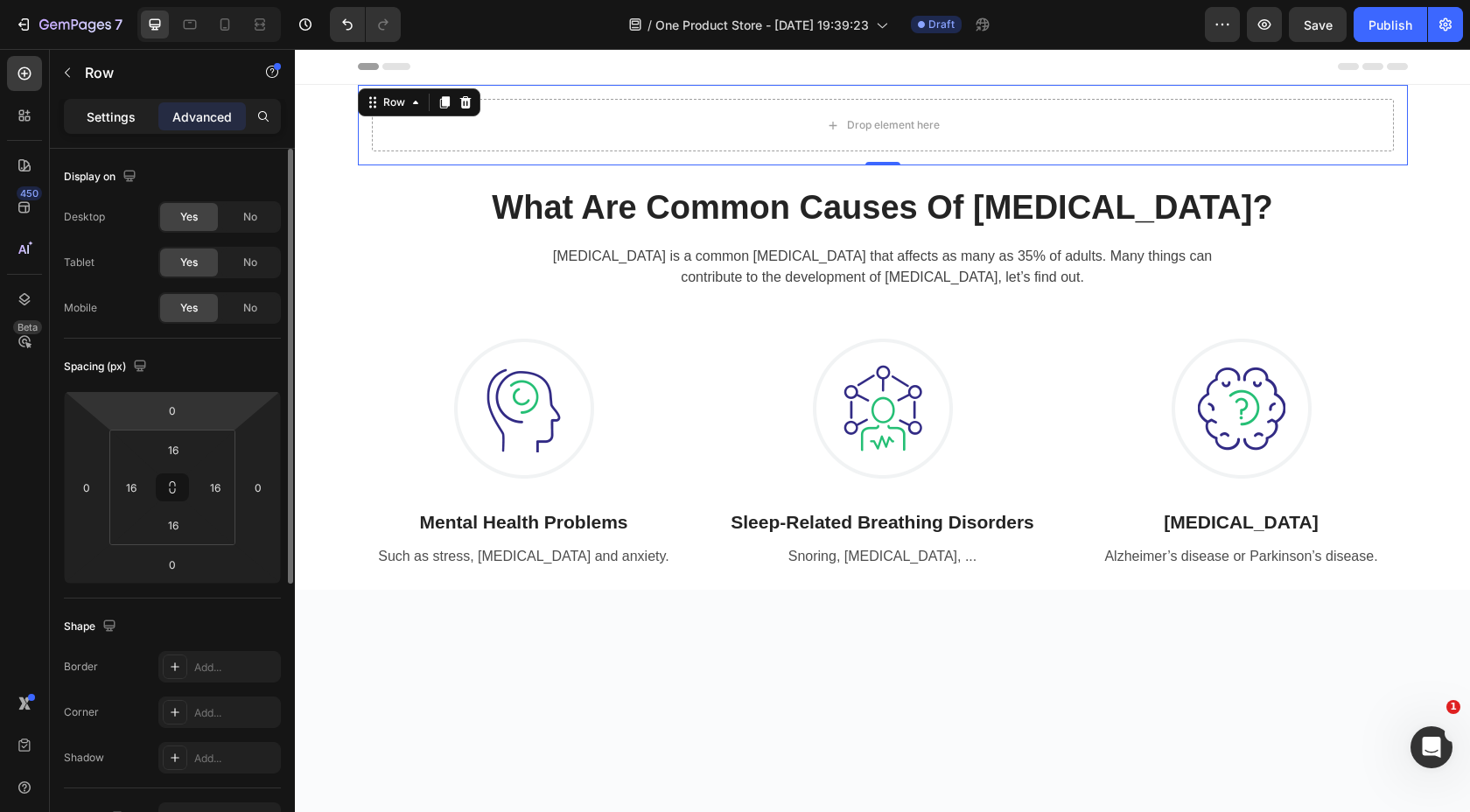
click at [132, 113] on p "Settings" at bounding box center [111, 116] width 49 height 19
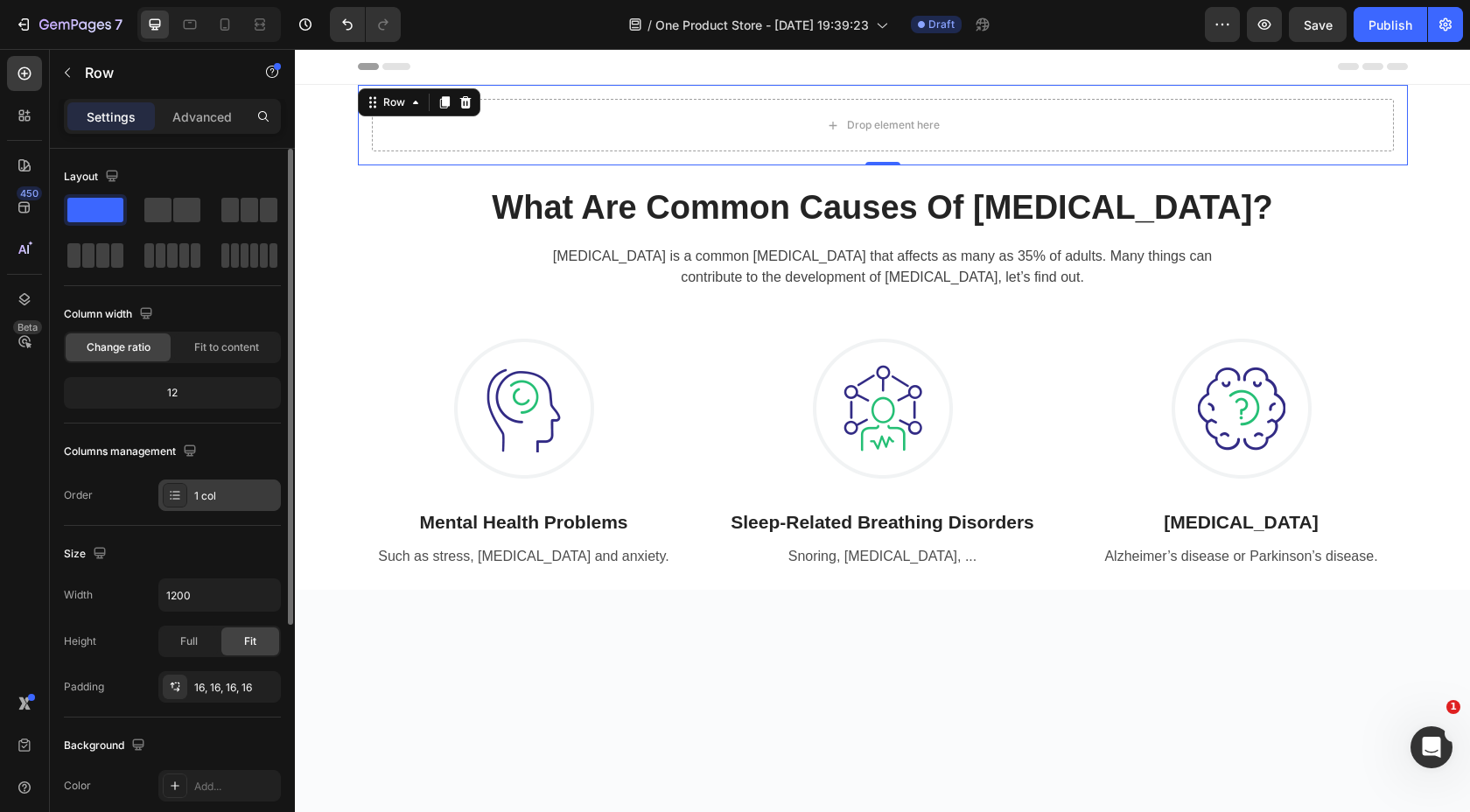
click at [191, 485] on div "1 col" at bounding box center [219, 495] width 123 height 31
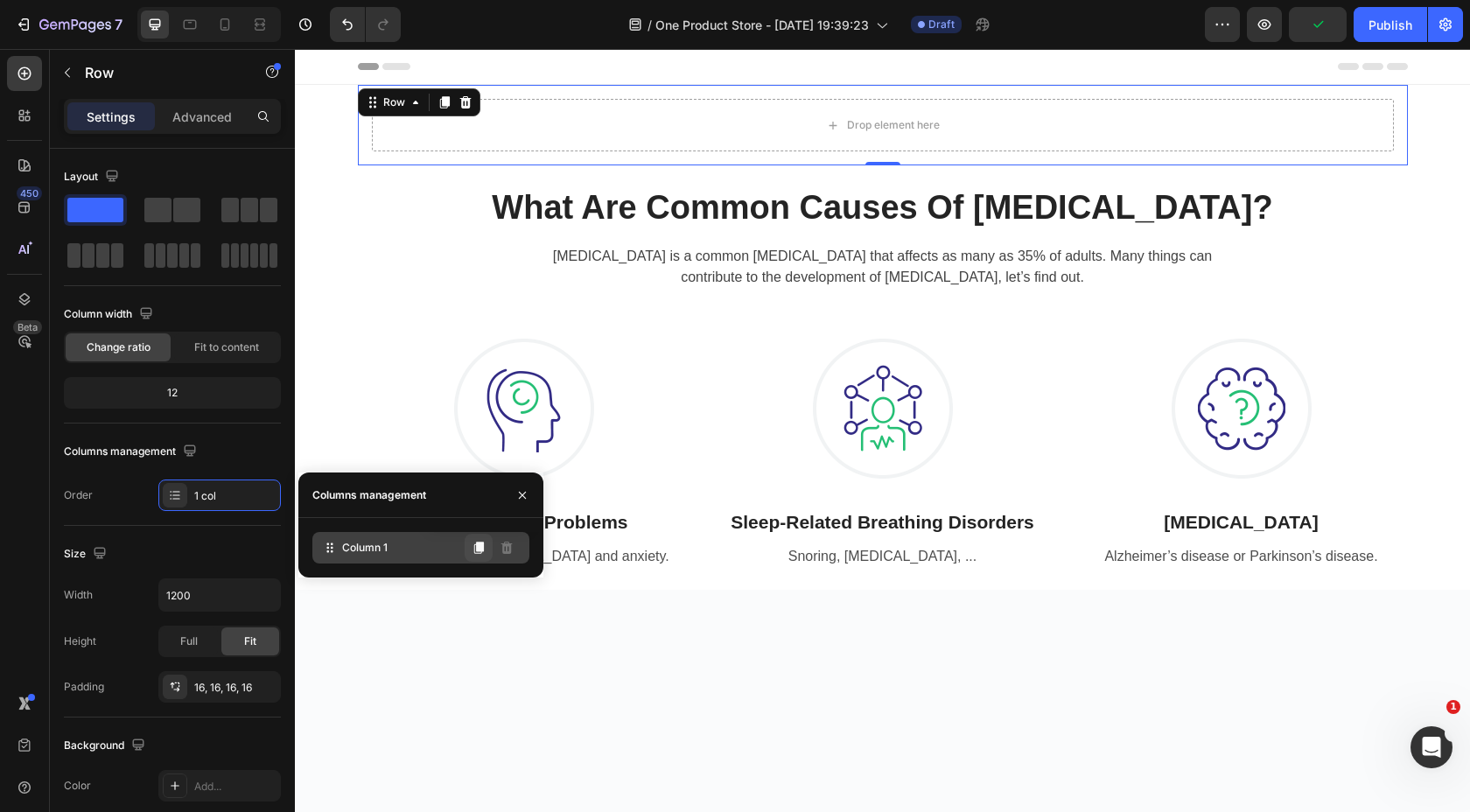
click at [480, 547] on icon at bounding box center [480, 548] width 10 height 13
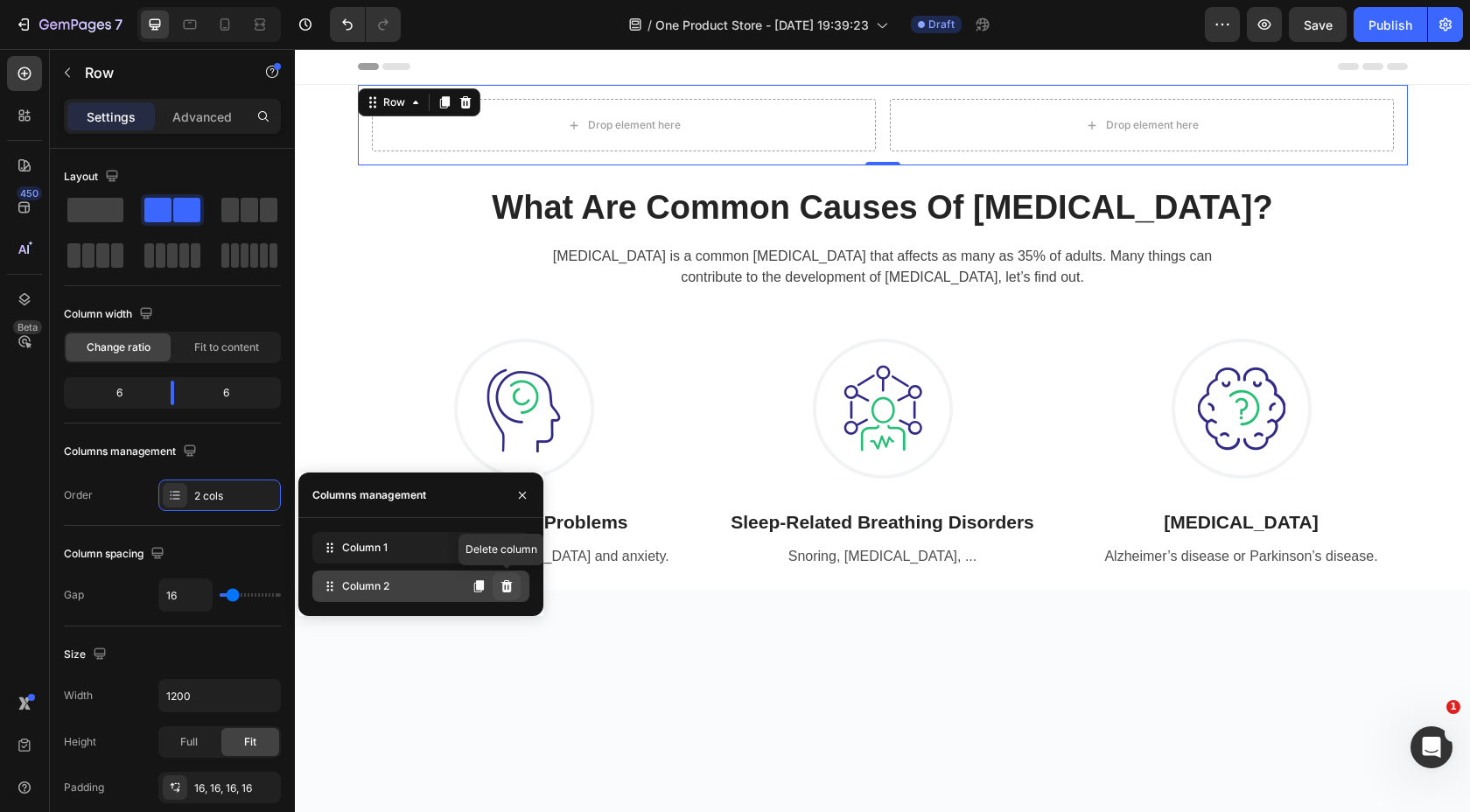
click at [509, 587] on icon at bounding box center [507, 586] width 14 height 14
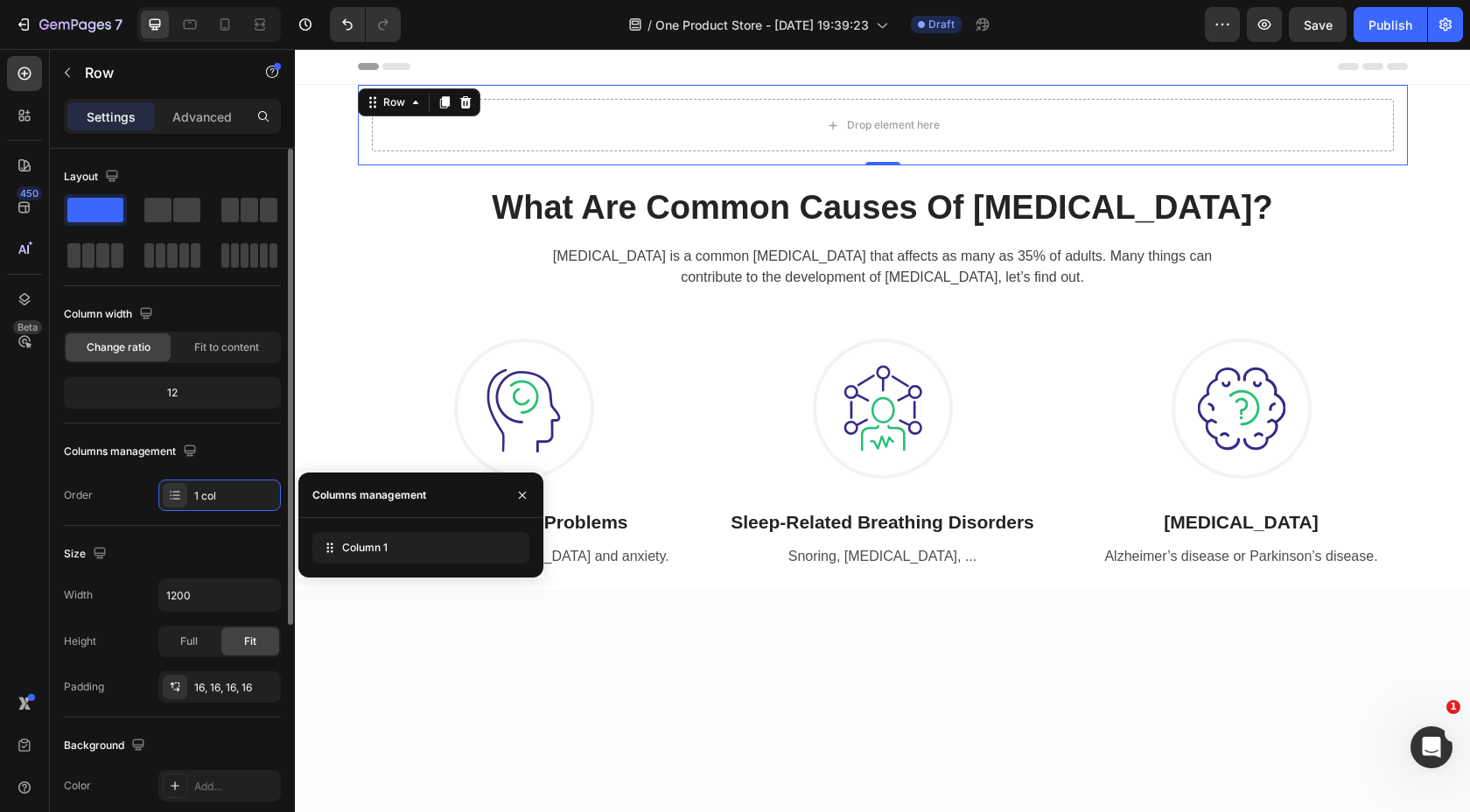
click at [244, 455] on div "Columns management" at bounding box center [173, 451] width 217 height 28
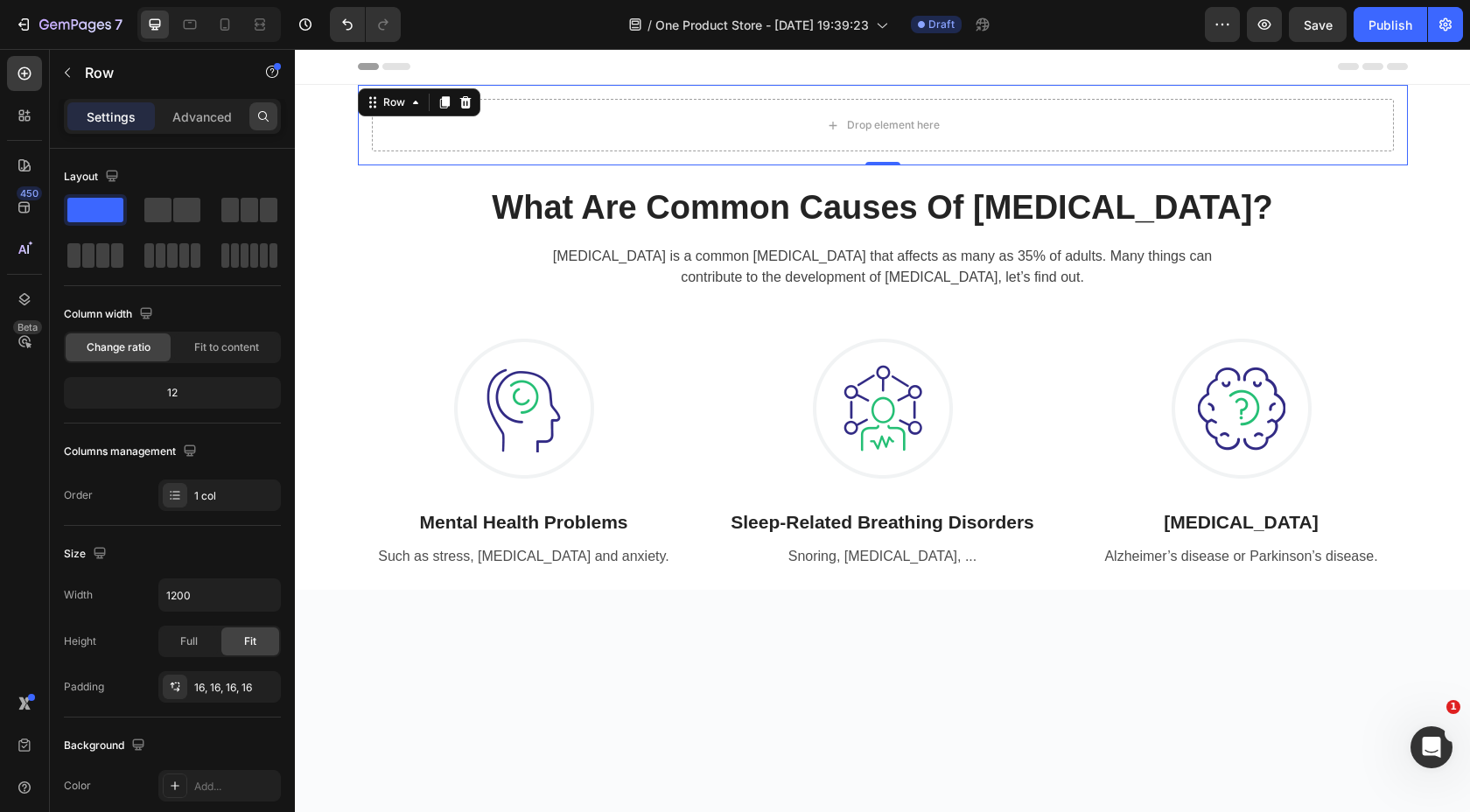
click at [253, 120] on div at bounding box center [263, 116] width 28 height 28
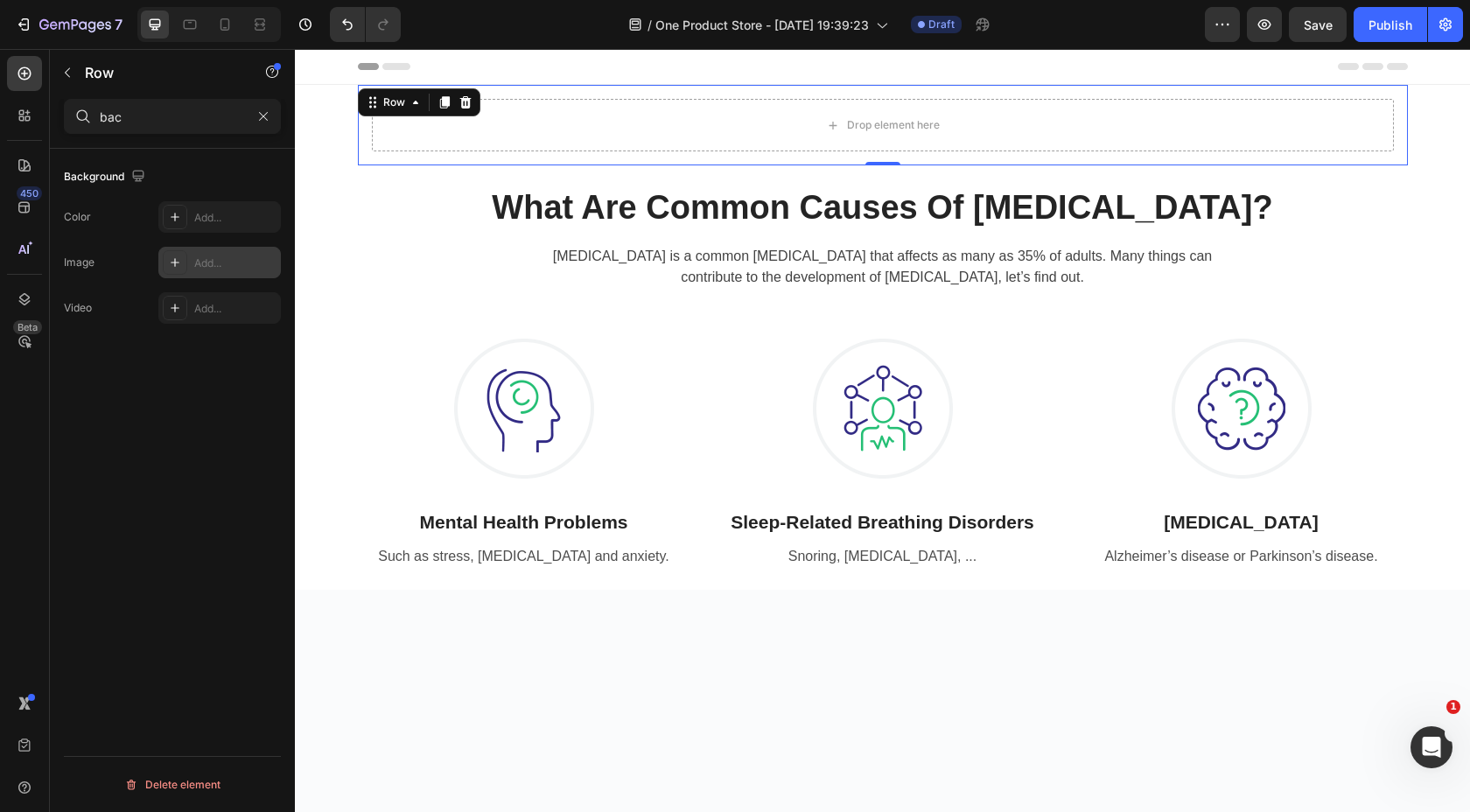
type input "bac"
click at [182, 270] on div at bounding box center [174, 262] width 24 height 24
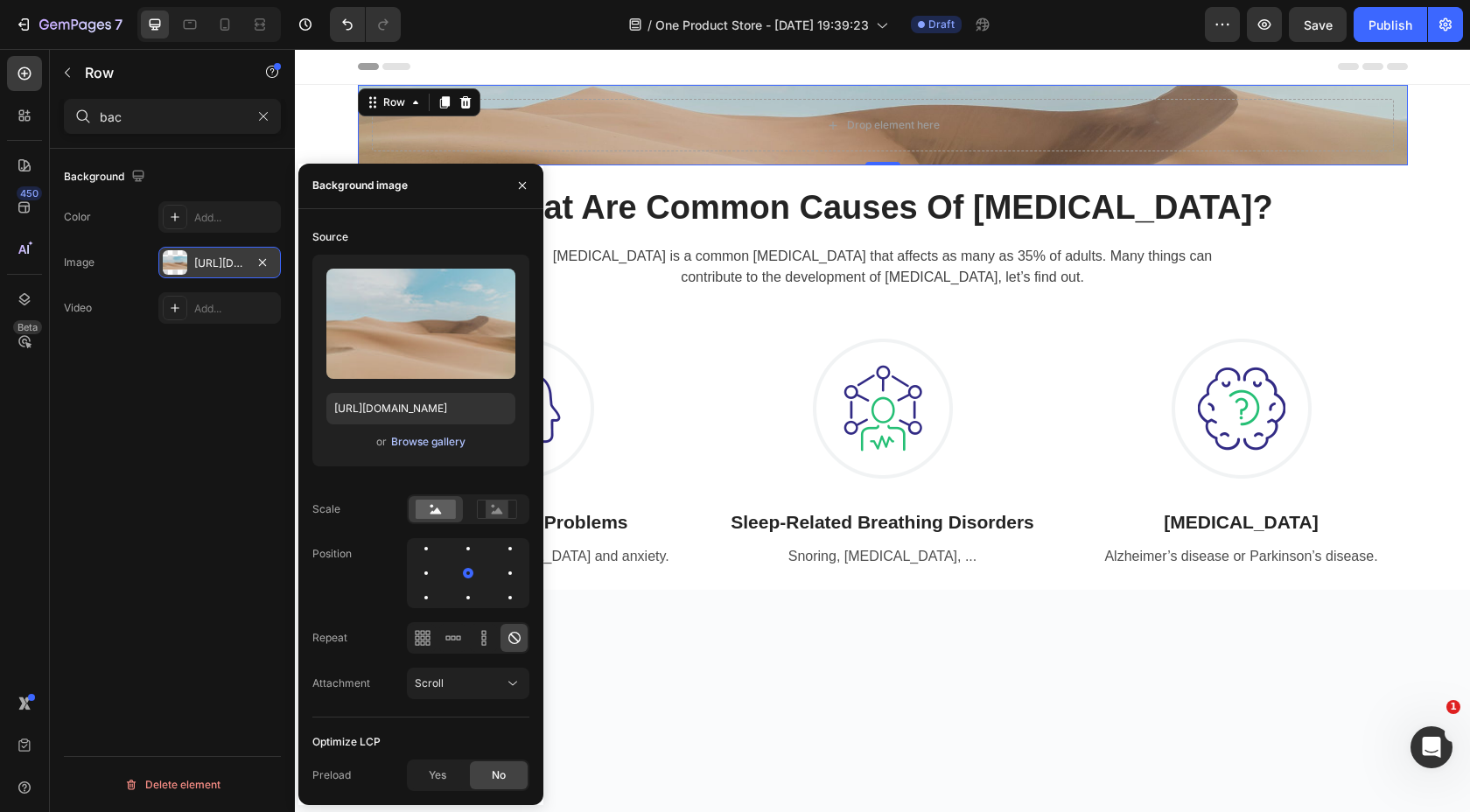
click at [443, 443] on div "Browse gallery" at bounding box center [428, 442] width 74 height 16
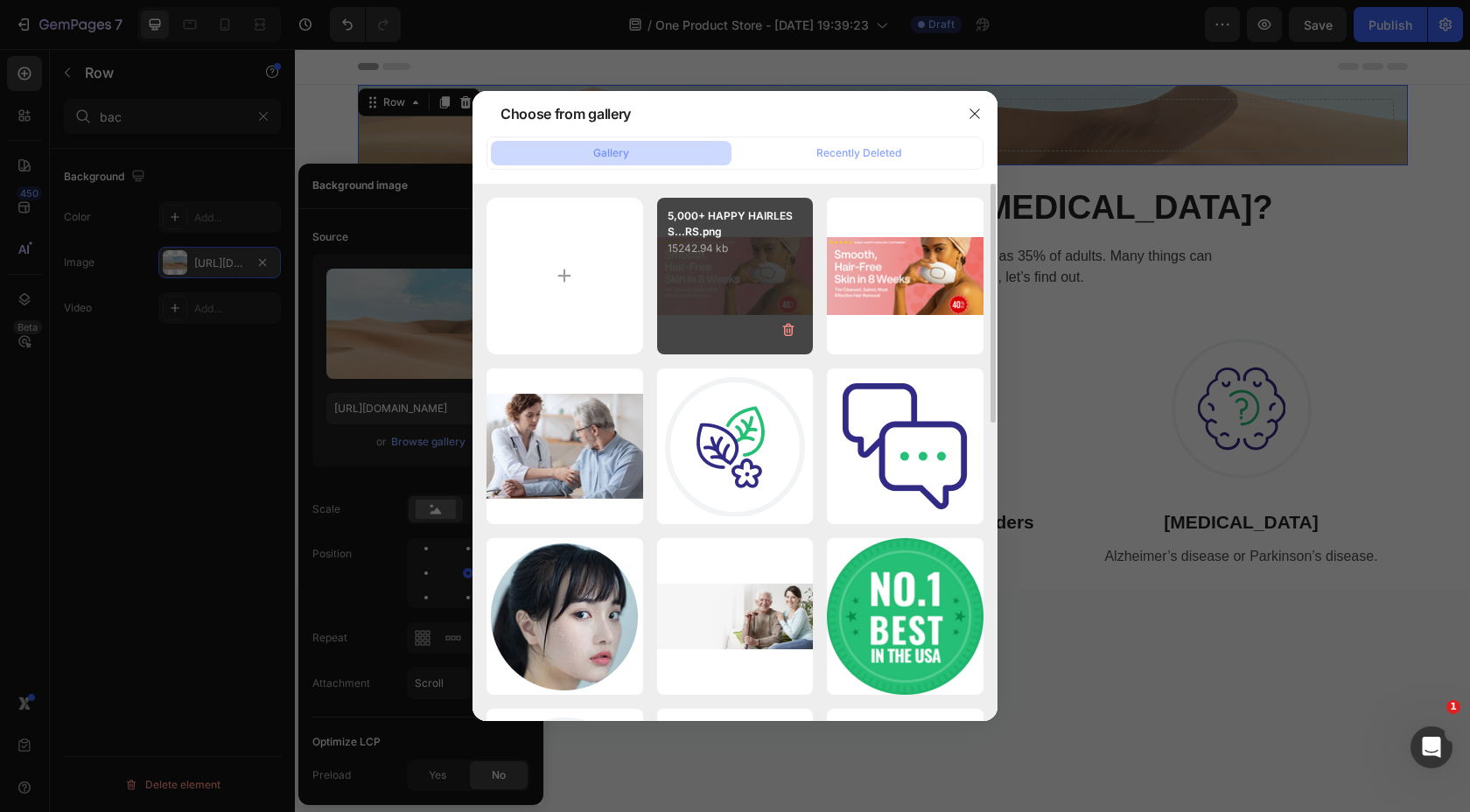
click at [721, 252] on p "15242.94 kb" at bounding box center [735, 249] width 135 height 18
type input "[URL][DOMAIN_NAME]"
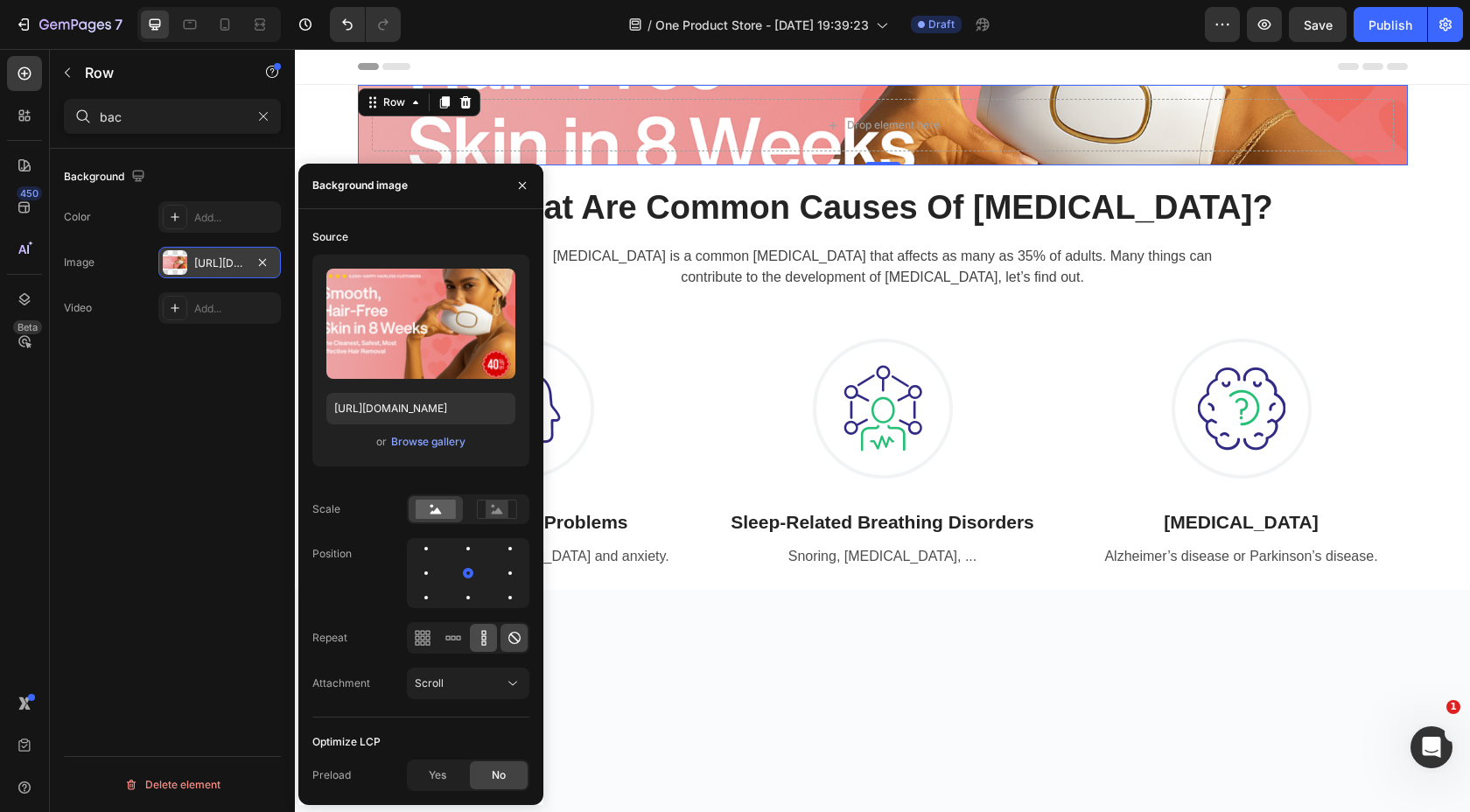
click at [484, 639] on icon at bounding box center [484, 638] width 4 height 4
click at [516, 641] on icon at bounding box center [515, 638] width 18 height 18
click at [520, 187] on icon "button" at bounding box center [522, 185] width 14 height 14
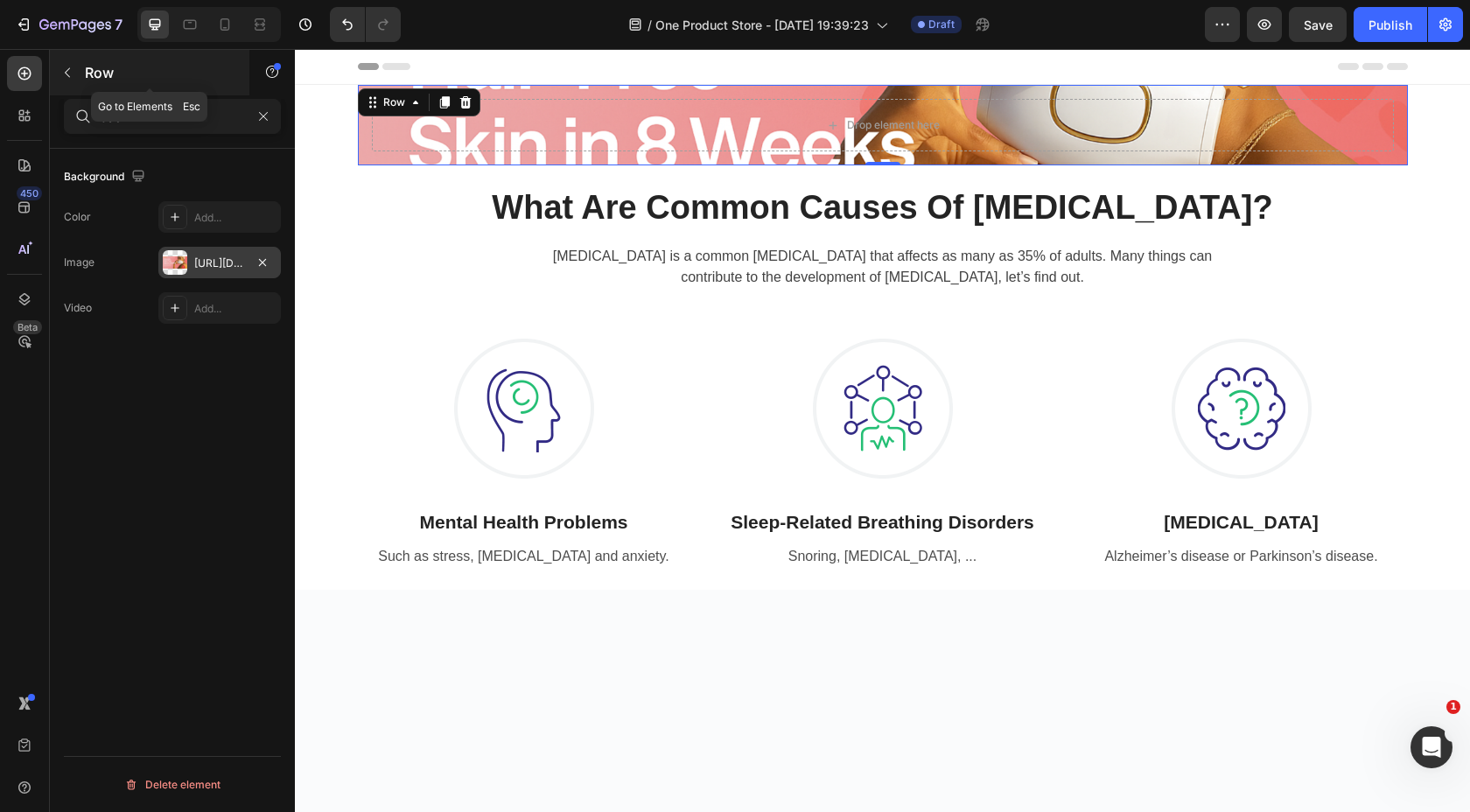
click at [81, 75] on button "button" at bounding box center [67, 72] width 28 height 28
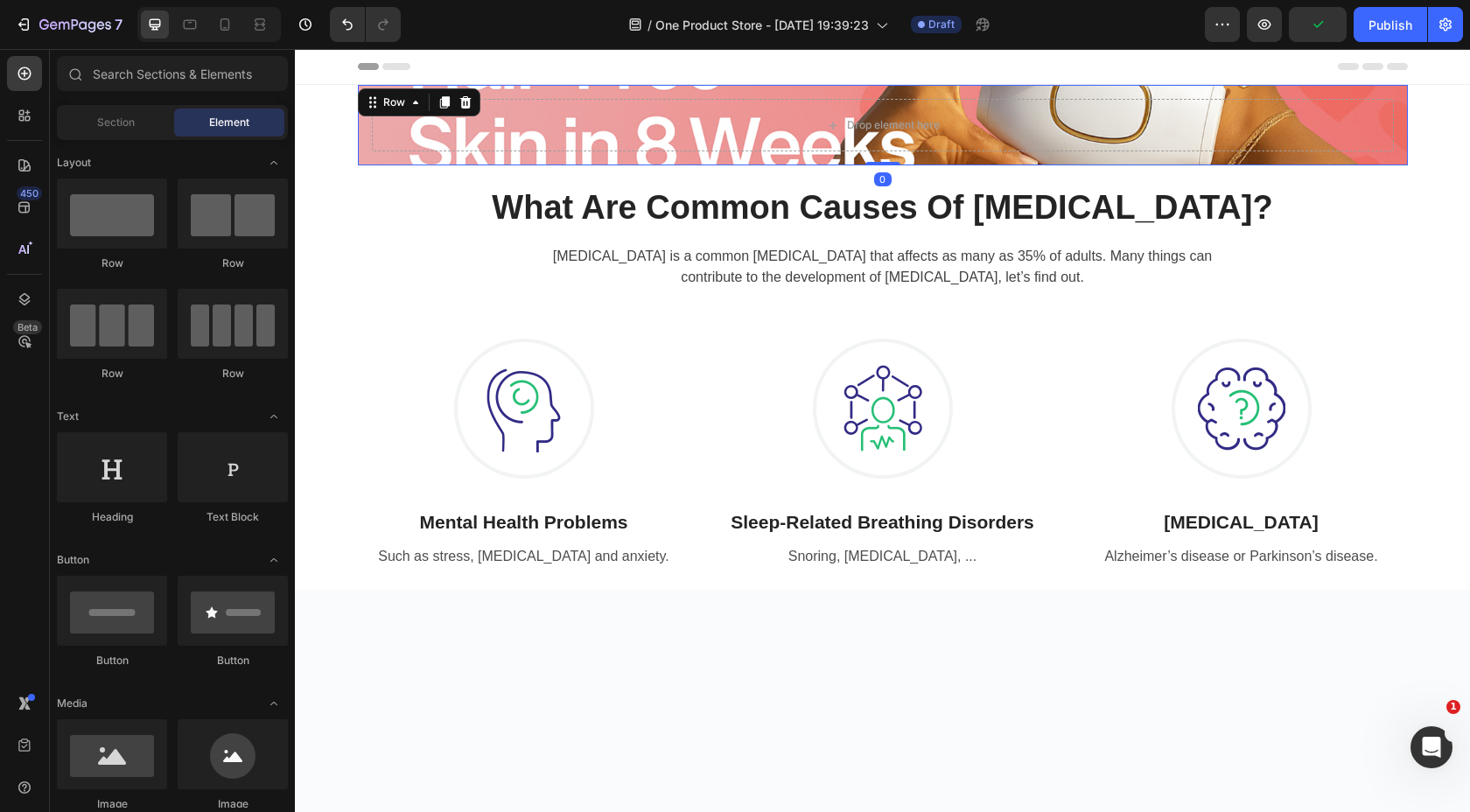
click at [477, 90] on div "Drop element here Row 0" at bounding box center [882, 125] width 1050 height 81
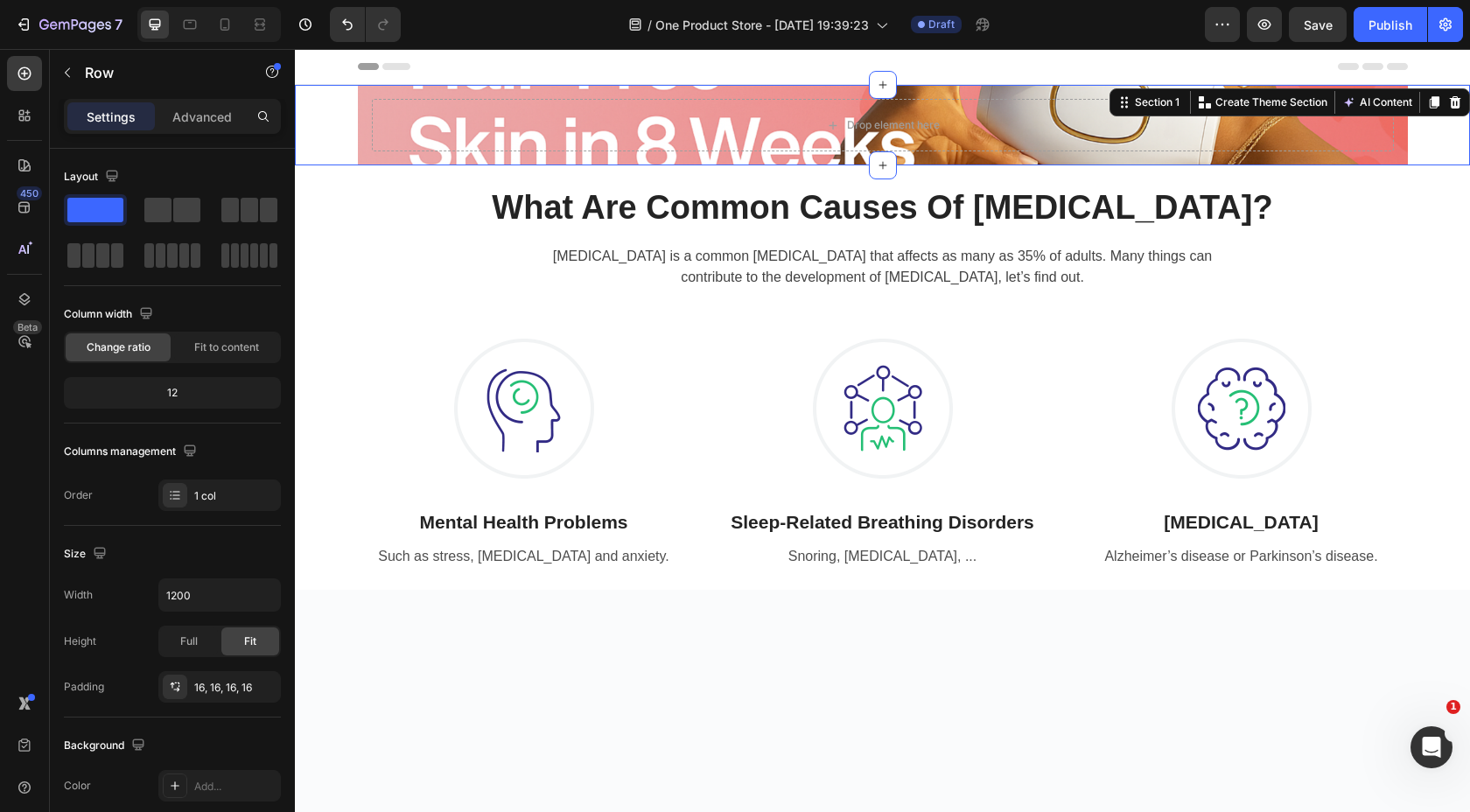
click at [336, 133] on div "Drop element here Row" at bounding box center [883, 125] width 1176 height 81
click at [475, 93] on div "Drop element here Row" at bounding box center [882, 125] width 1050 height 81
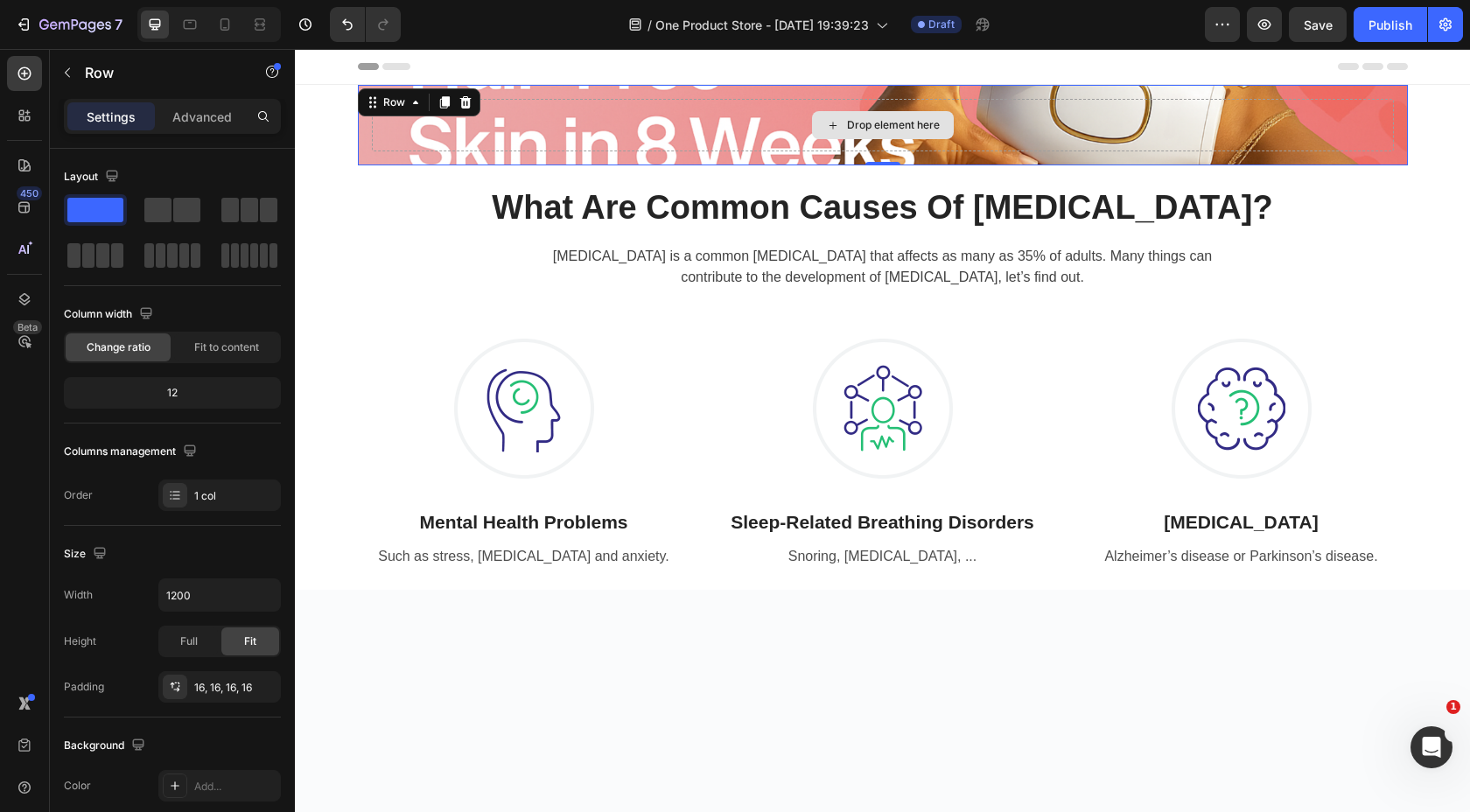
click at [1375, 101] on div "Drop element here" at bounding box center [883, 125] width 1023 height 53
click at [1380, 94] on div "Drop element here Row 0" at bounding box center [882, 125] width 1050 height 81
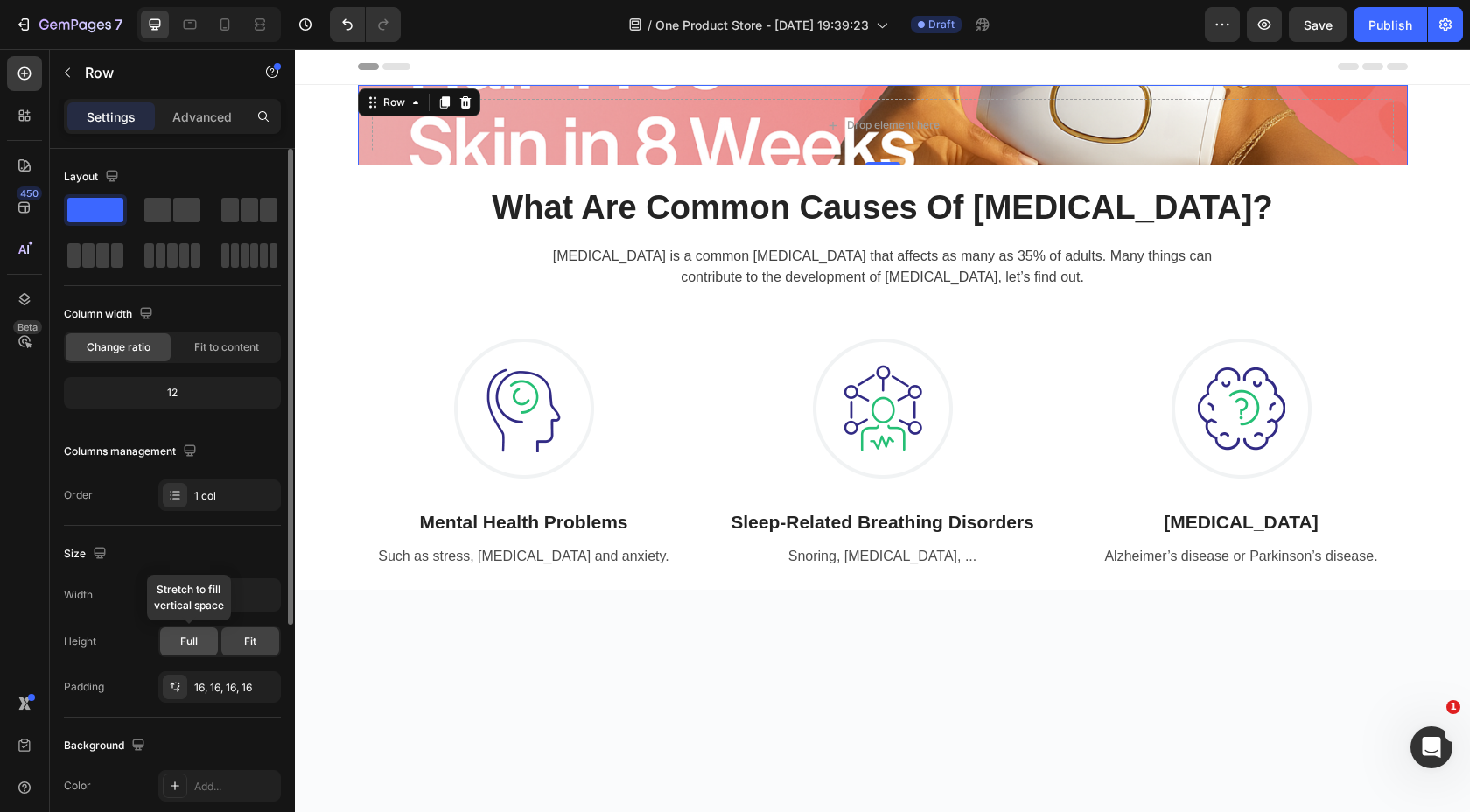
click at [200, 638] on div "Full" at bounding box center [188, 641] width 58 height 28
click at [218, 349] on span "Fit to content" at bounding box center [226, 347] width 64 height 16
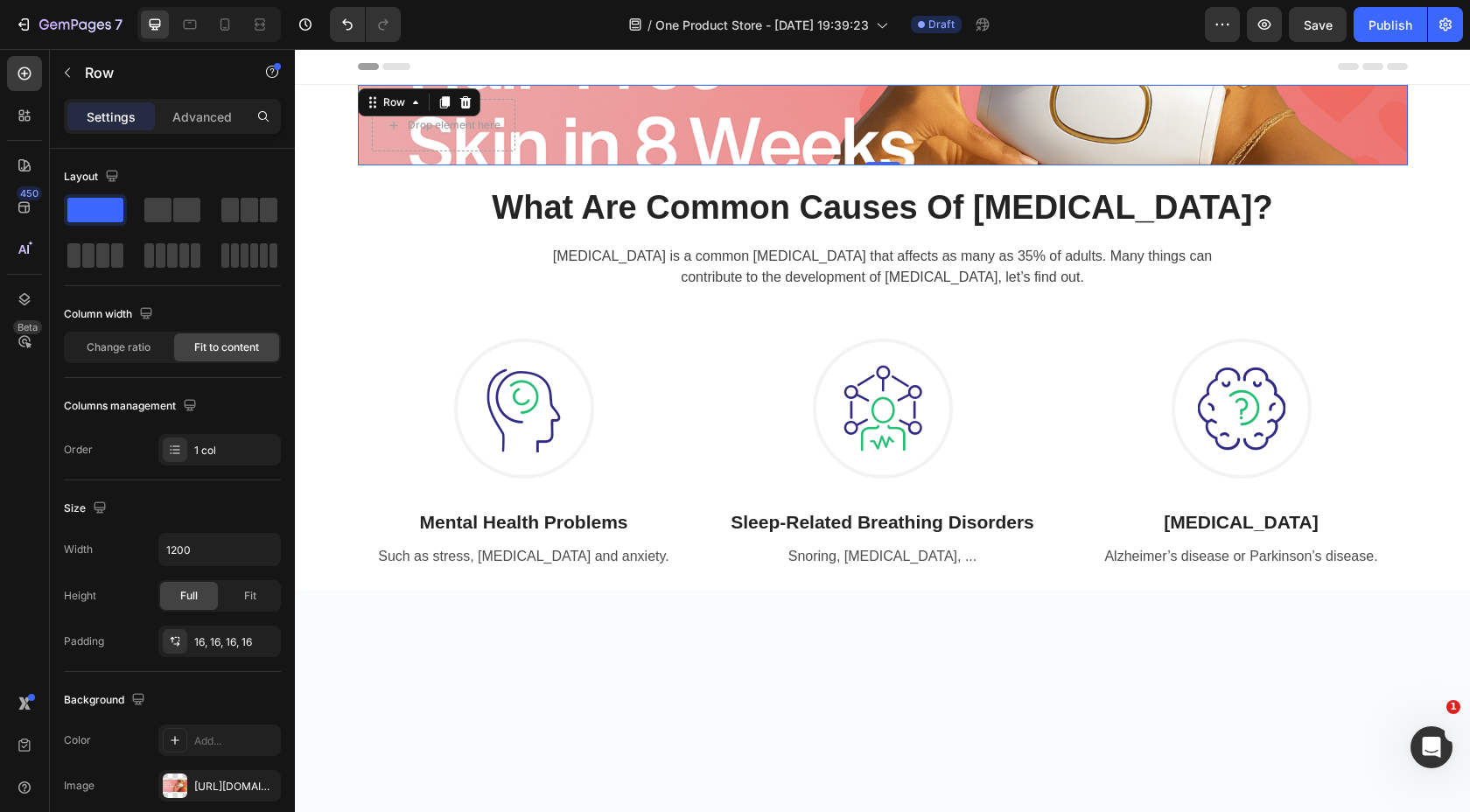
click at [569, 136] on div "Drop element here Row 0" at bounding box center [882, 125] width 1050 height 81
click at [201, 129] on div "Advanced" at bounding box center [202, 116] width 88 height 28
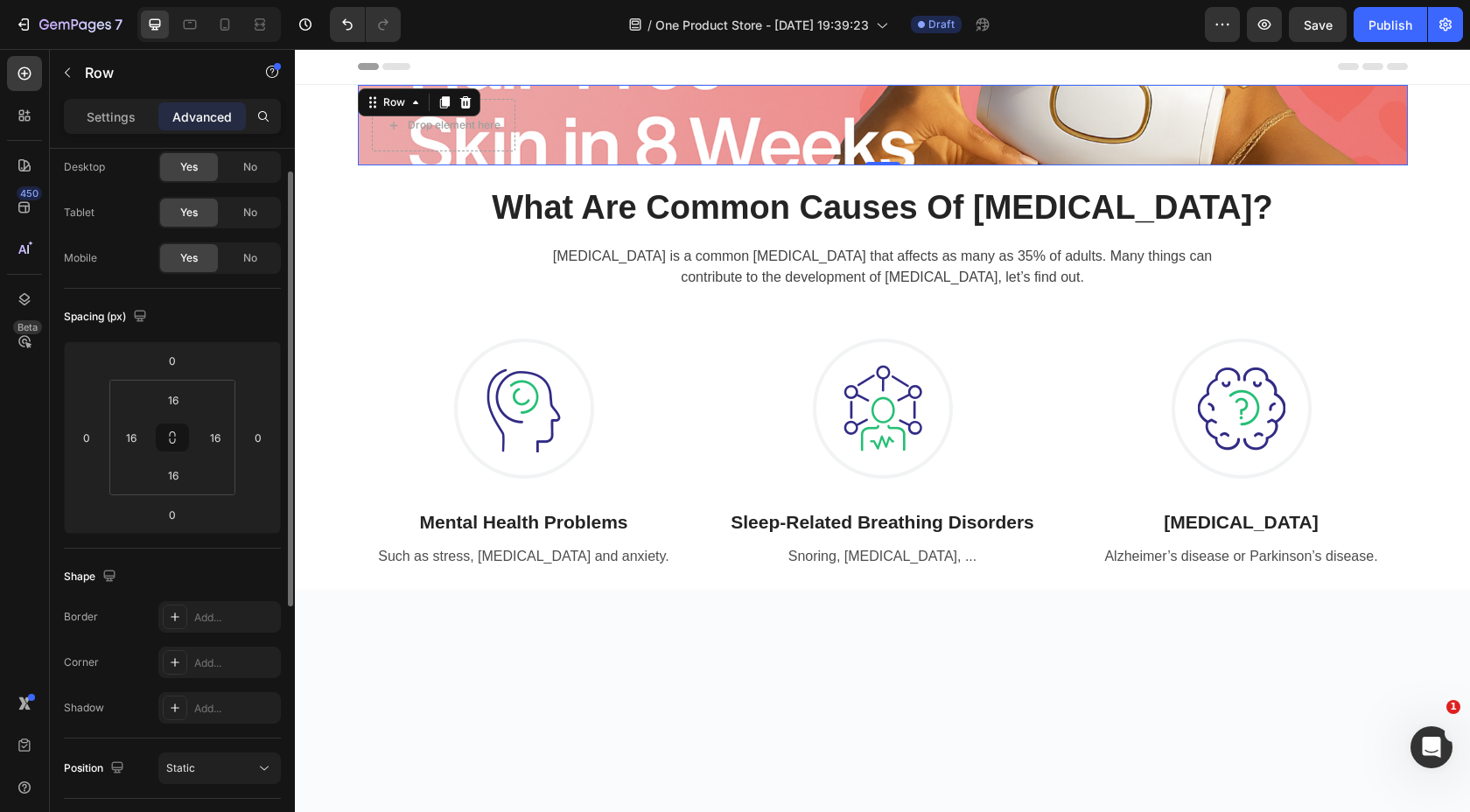
scroll to position [34, 0]
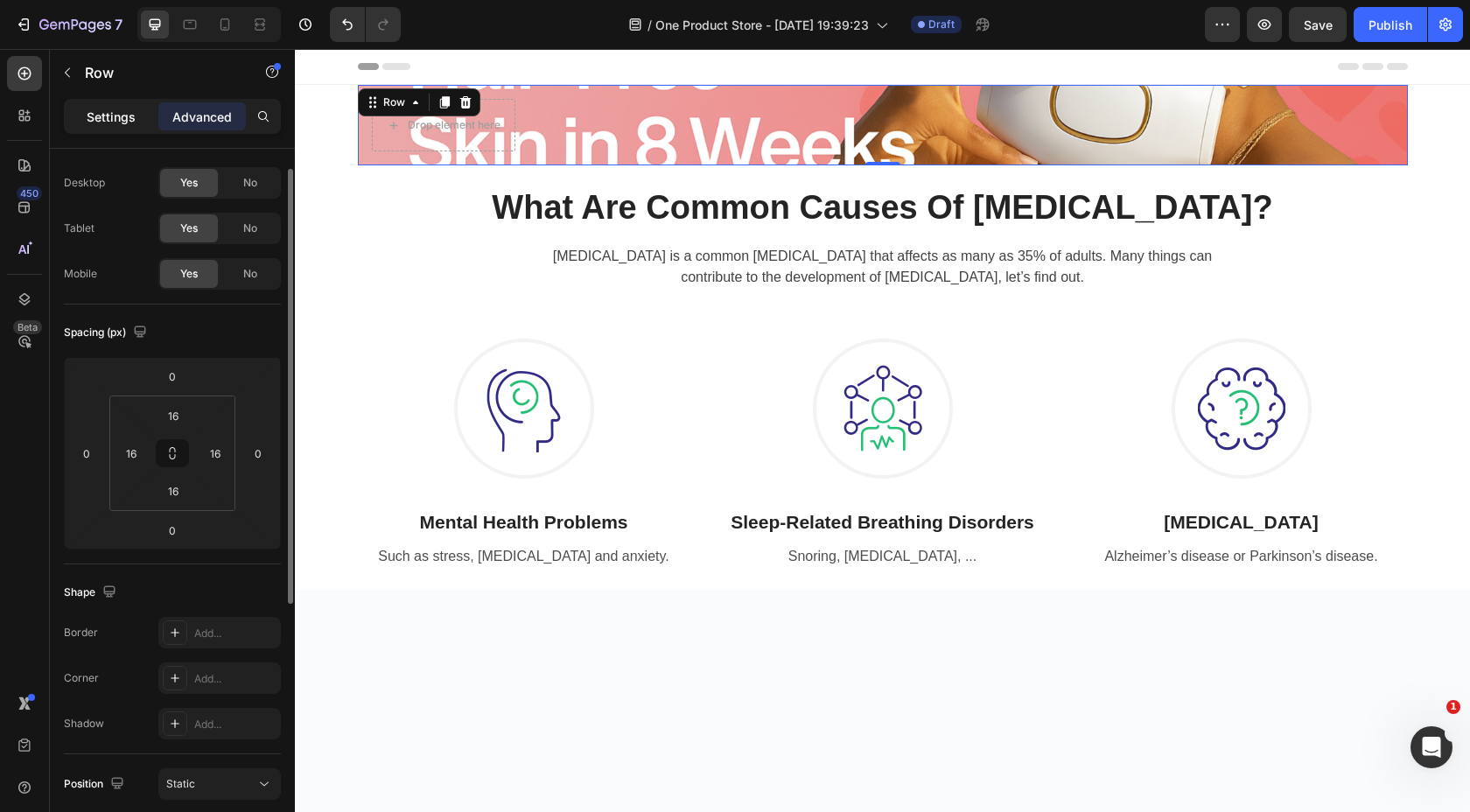
click at [125, 121] on p "Settings" at bounding box center [111, 116] width 49 height 19
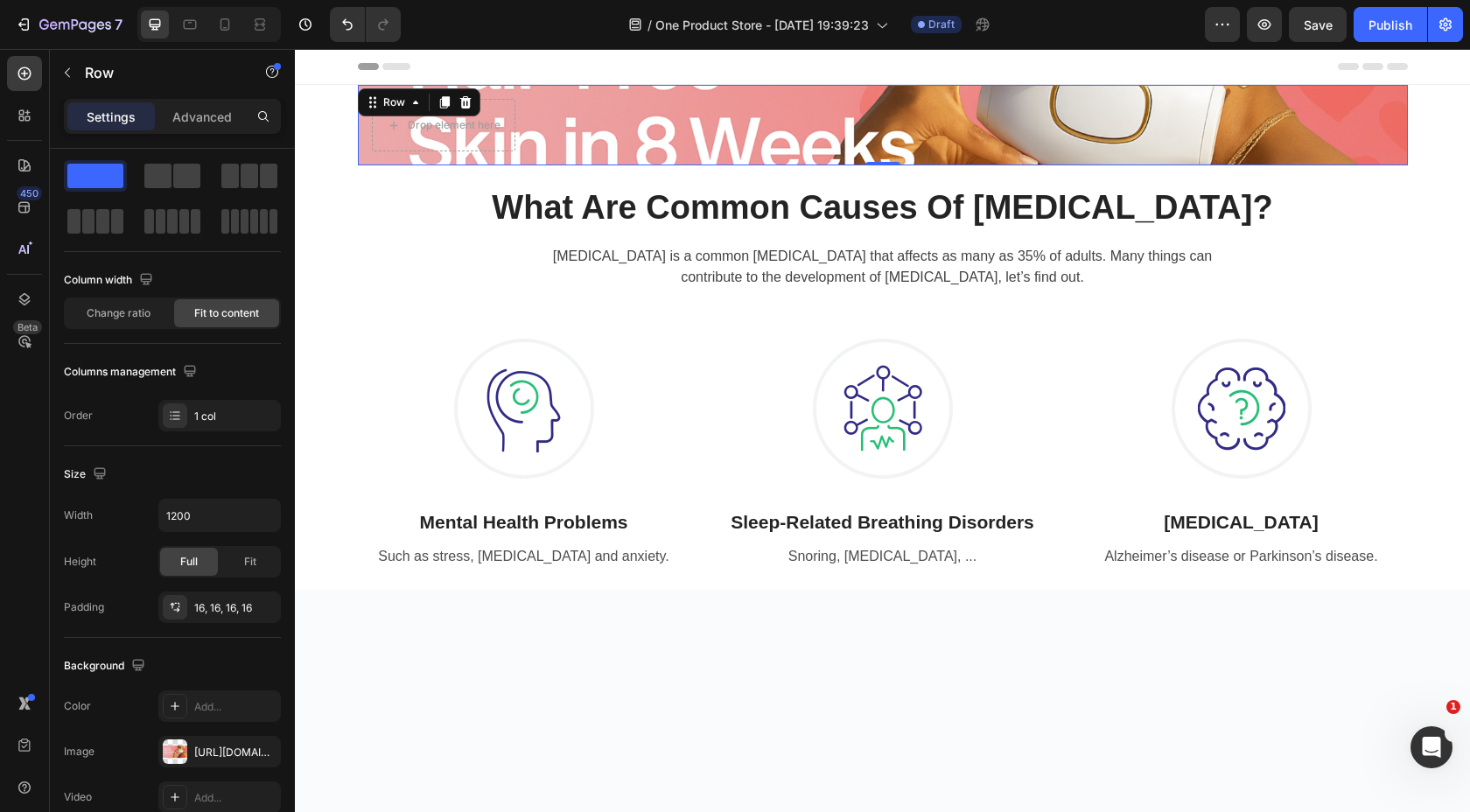
click at [628, 105] on div "Drop element here Row 0" at bounding box center [882, 125] width 1050 height 81
click at [235, 595] on div "16, 16, 16, 16" at bounding box center [219, 607] width 123 height 31
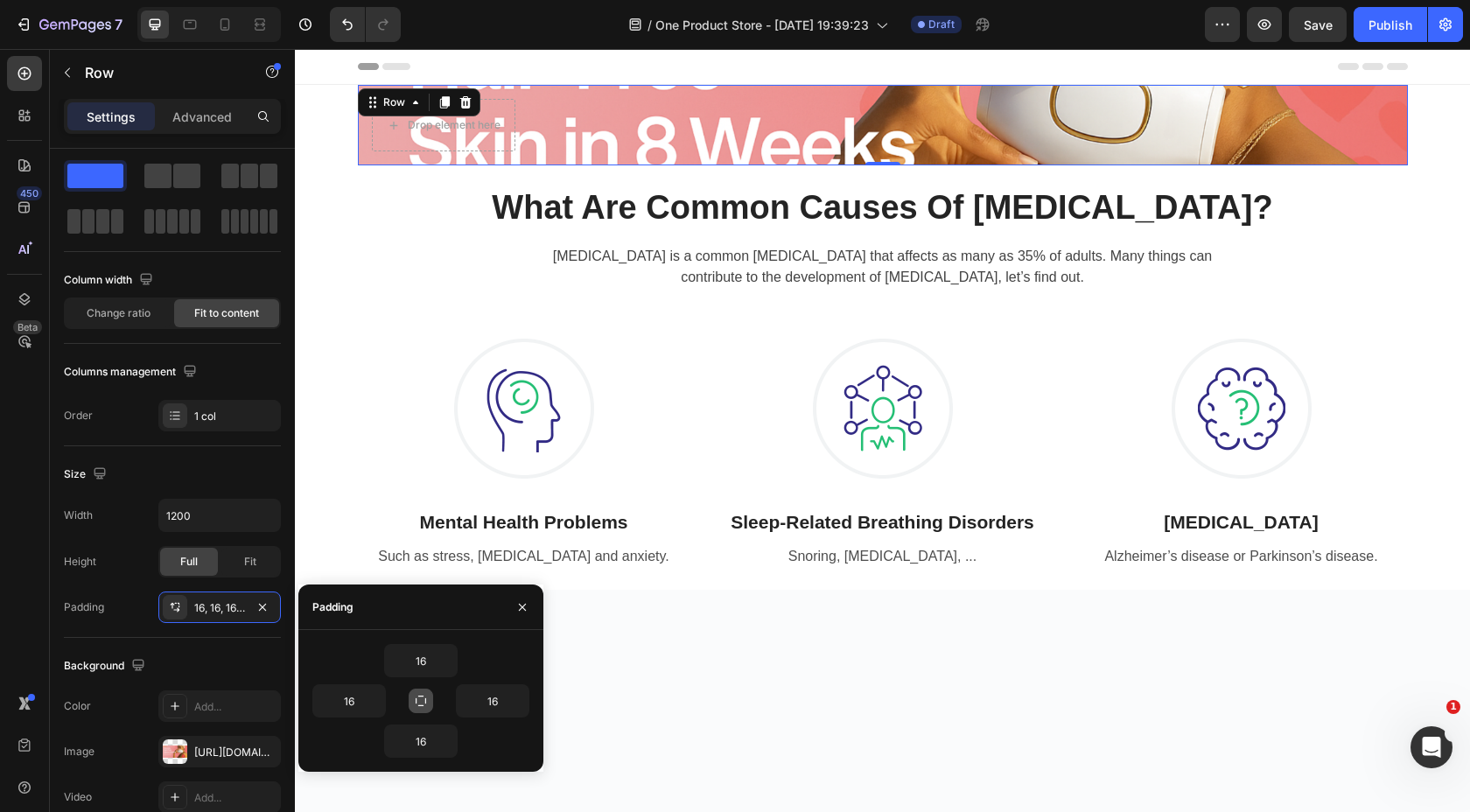
click at [419, 698] on icon "button" at bounding box center [421, 701] width 14 height 14
click at [520, 600] on icon "button" at bounding box center [522, 607] width 14 height 14
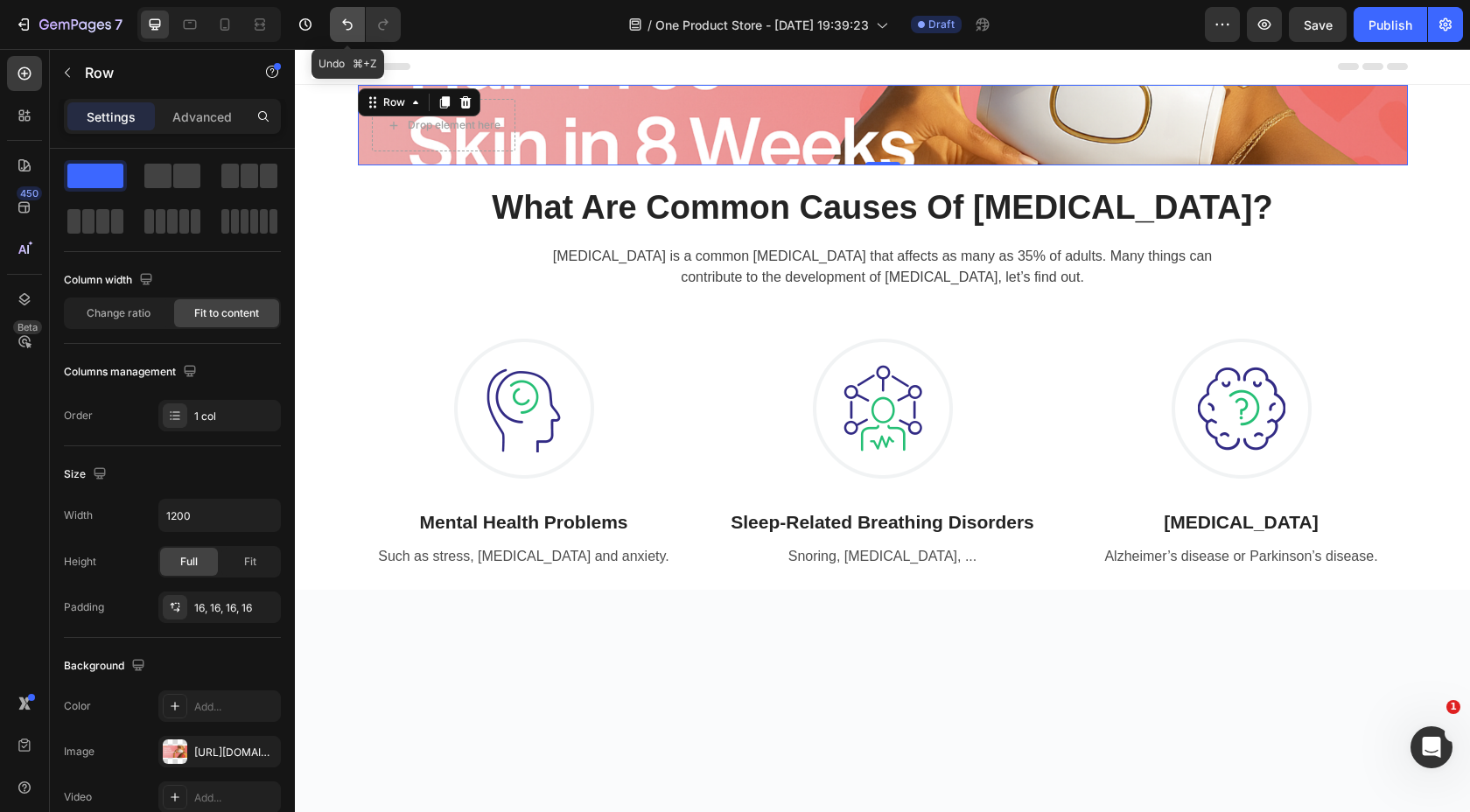
click at [341, 23] on icon "Undo/Redo" at bounding box center [347, 24] width 18 height 18
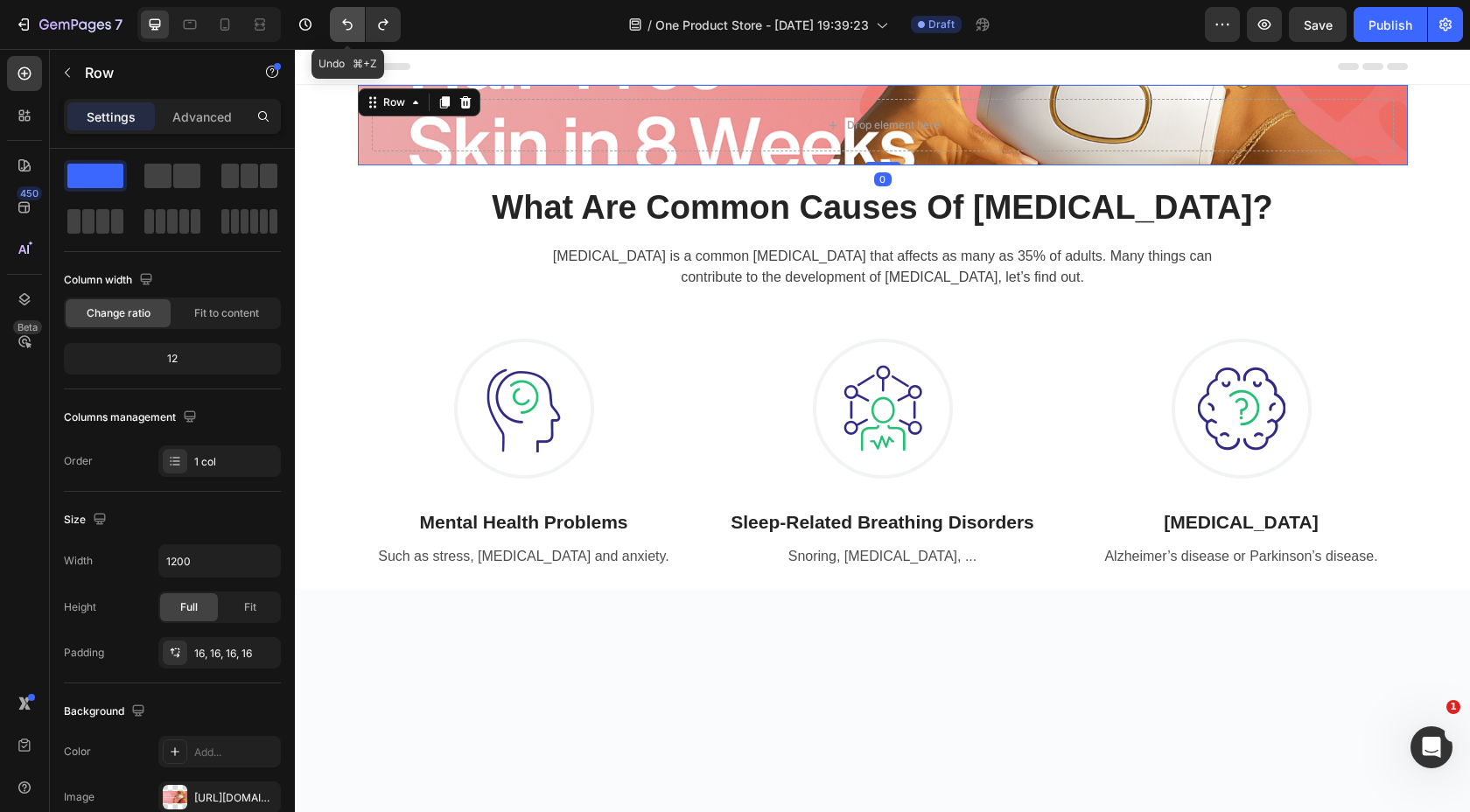
click at [341, 23] on icon "Undo/Redo" at bounding box center [347, 24] width 18 height 18
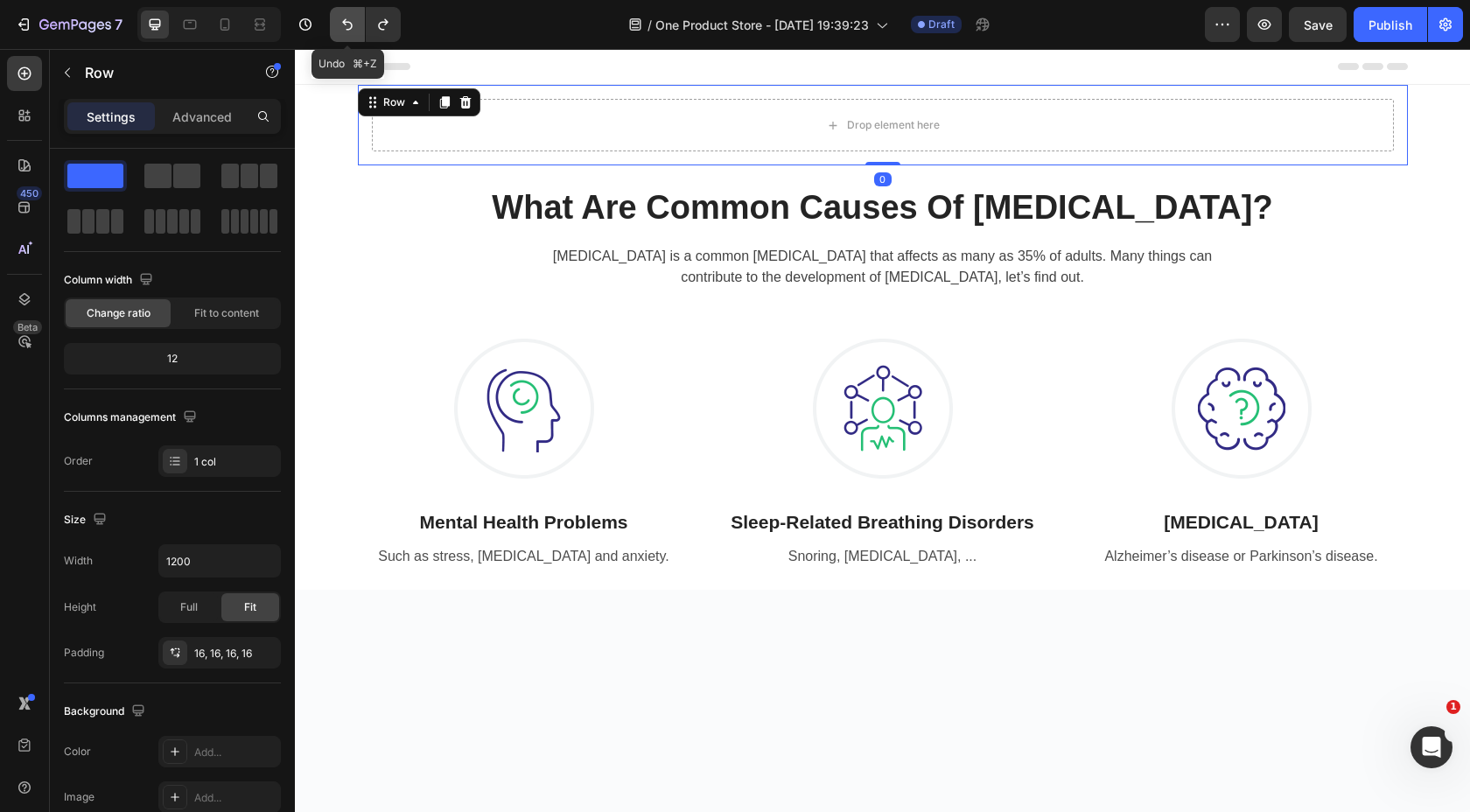
click at [341, 23] on icon "Undo/Redo" at bounding box center [347, 24] width 18 height 18
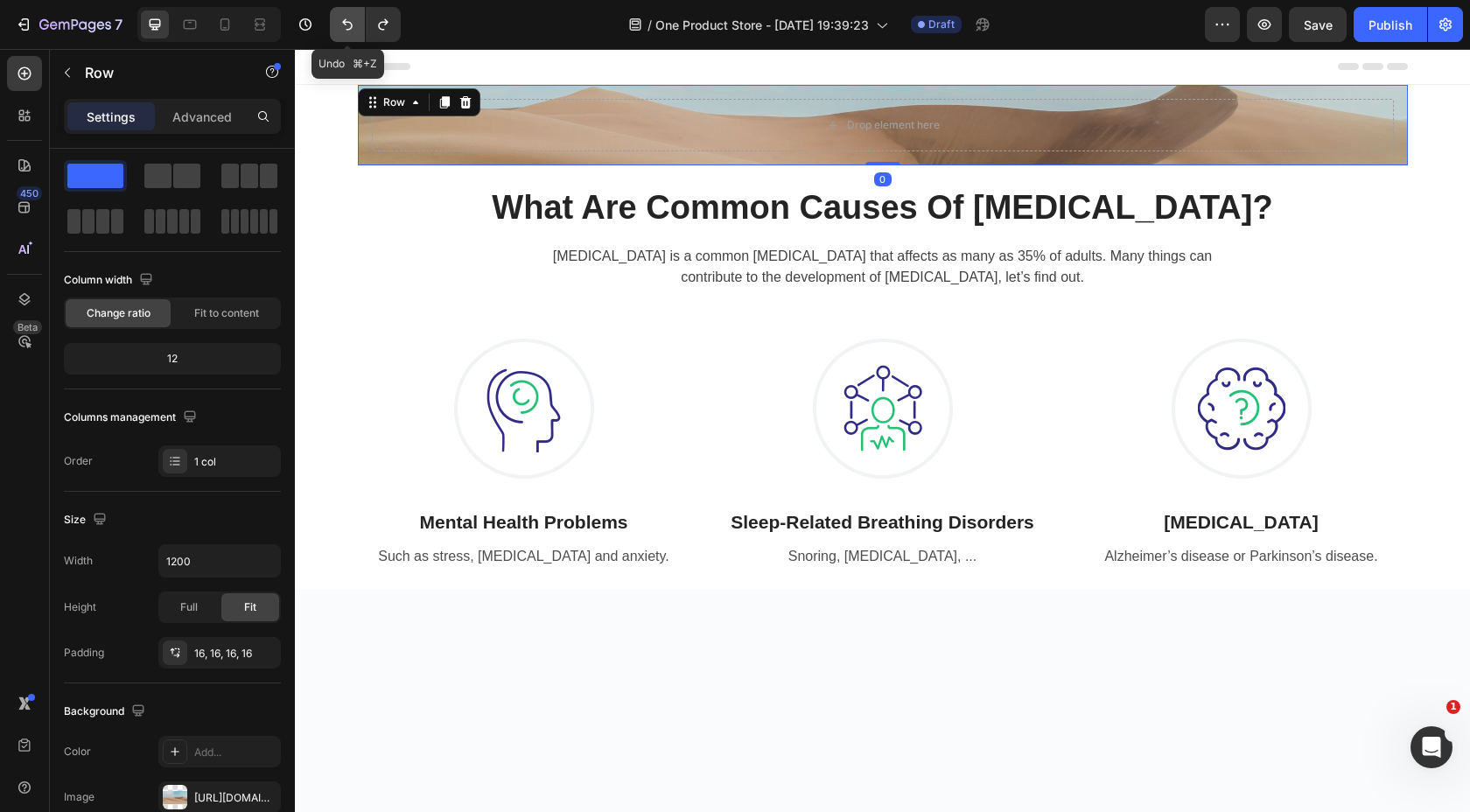
click at [341, 23] on icon "Undo/Redo" at bounding box center [347, 24] width 18 height 18
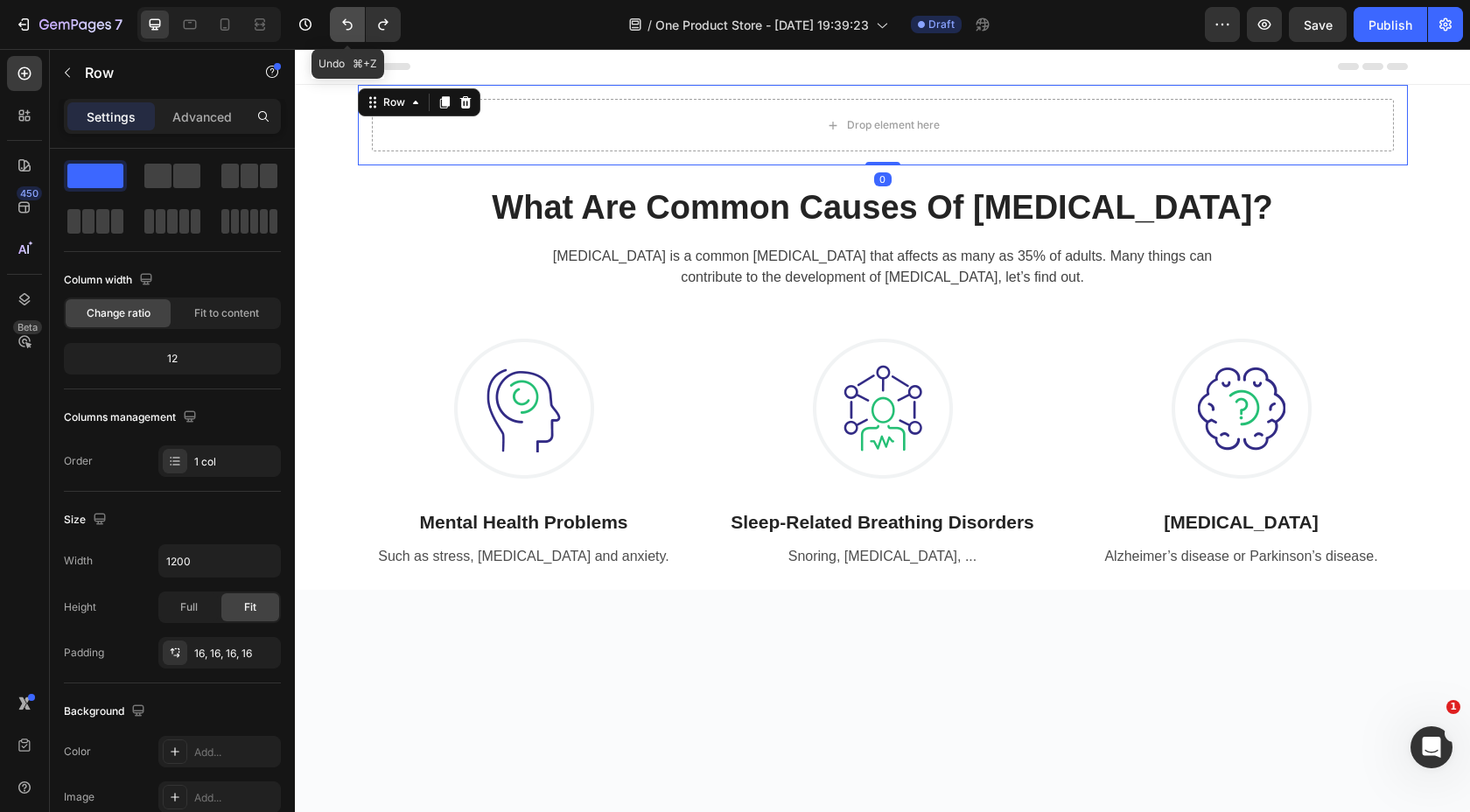
click at [341, 23] on icon "Undo/Redo" at bounding box center [347, 24] width 18 height 18
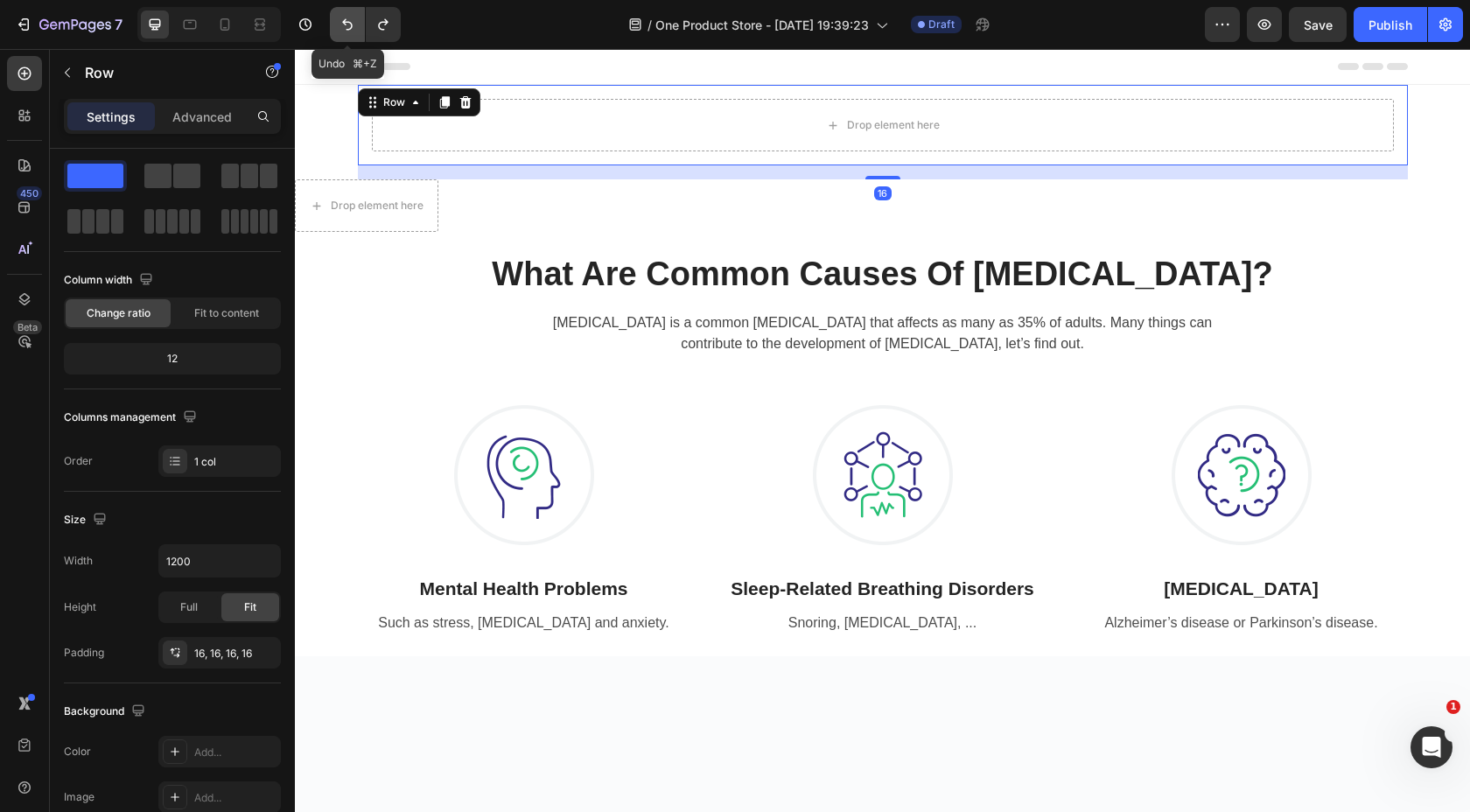
click at [341, 23] on icon "Undo/Redo" at bounding box center [347, 24] width 18 height 18
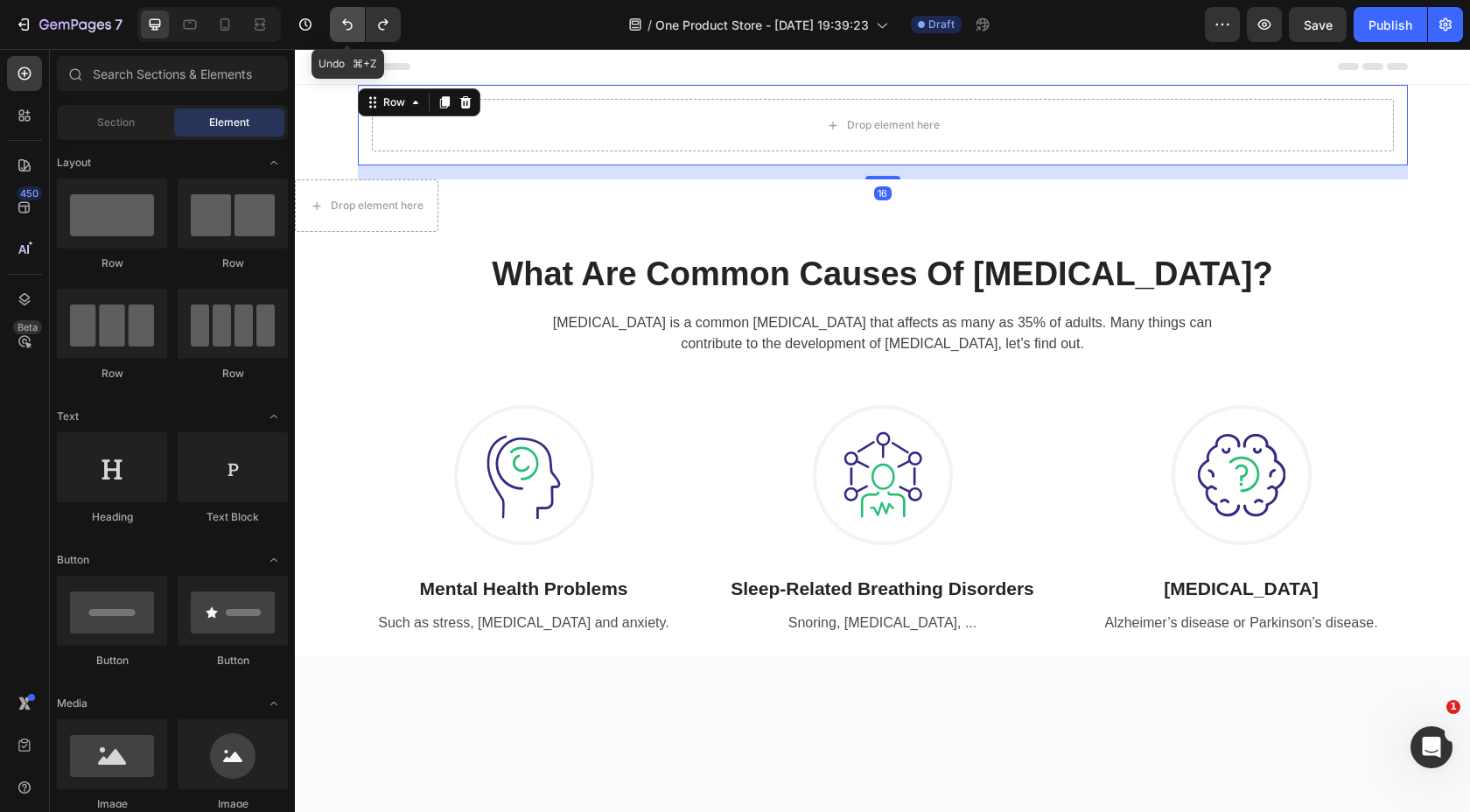
click at [341, 23] on icon "Undo/Redo" at bounding box center [347, 24] width 18 height 18
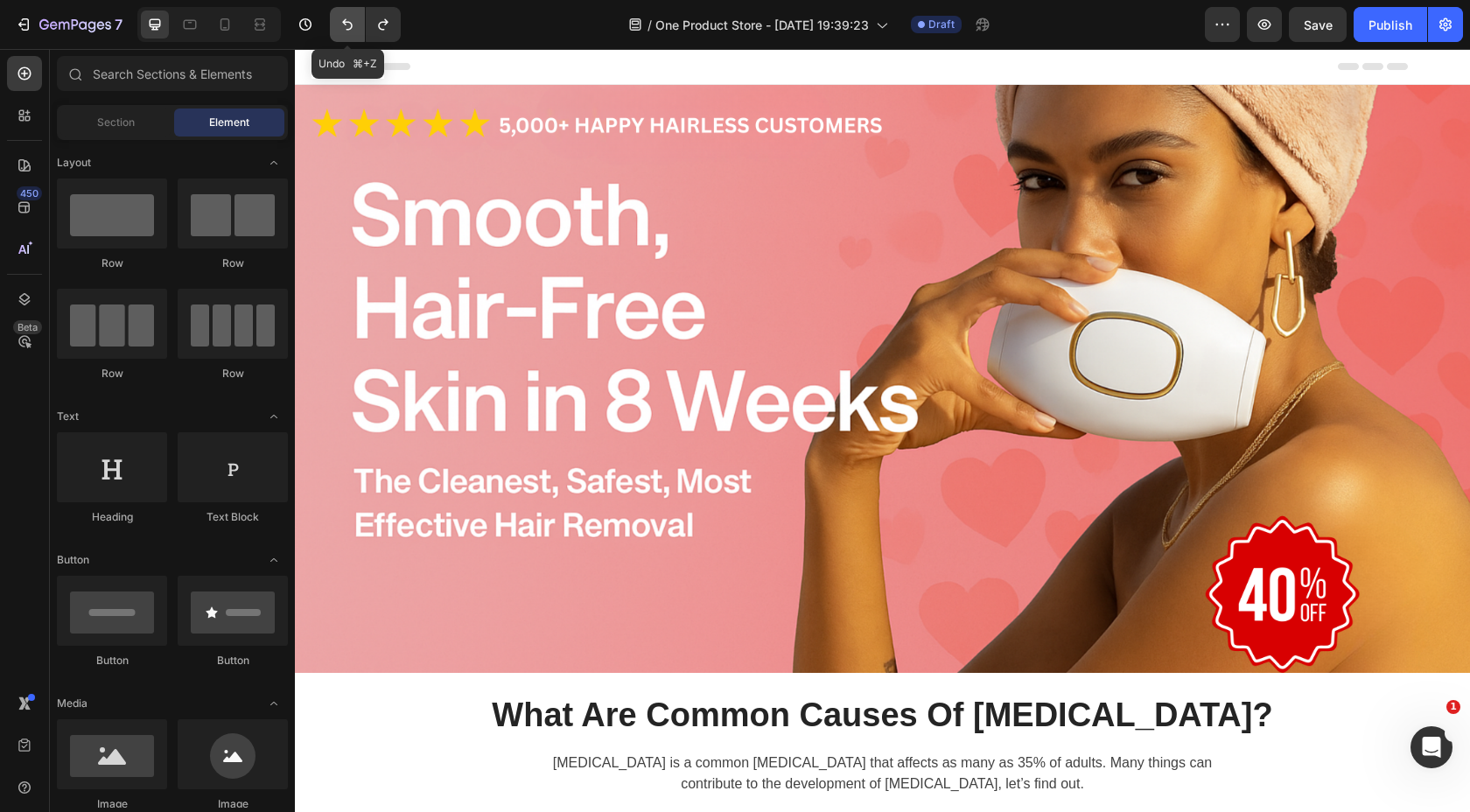
click at [341, 23] on icon "Undo/Redo" at bounding box center [347, 24] width 18 height 18
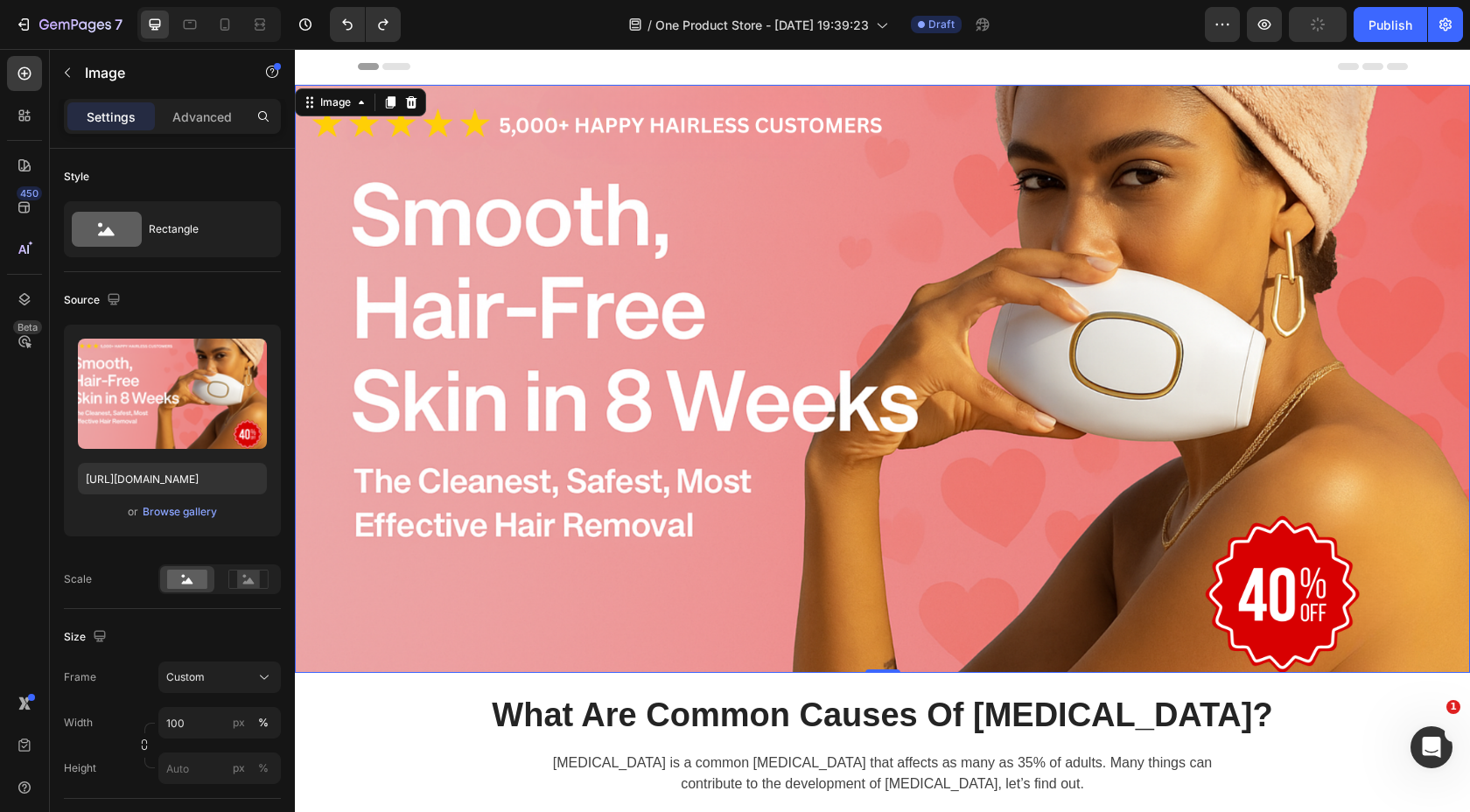
click at [718, 415] on img at bounding box center [883, 378] width 1176 height 588
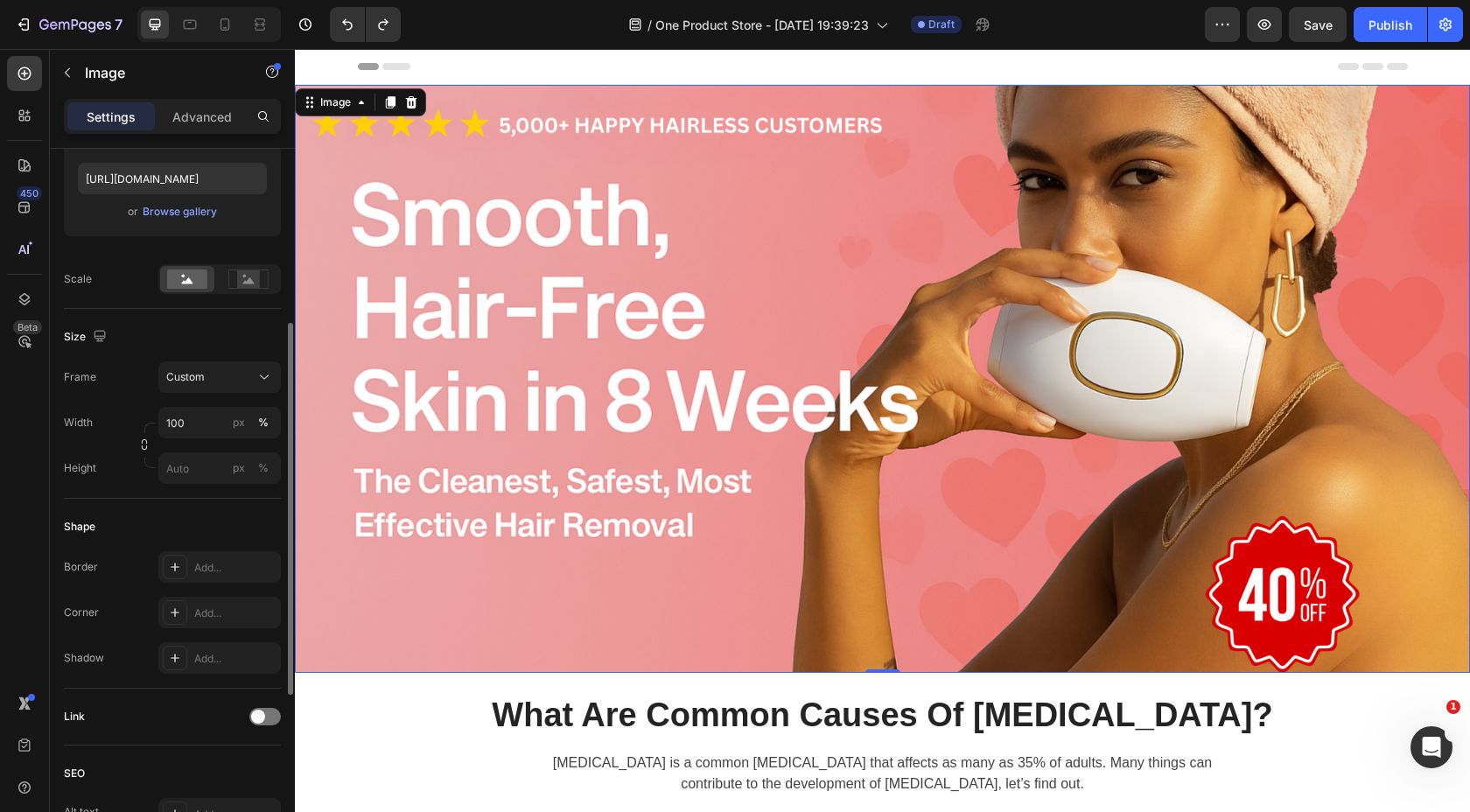
scroll to position [317, 0]
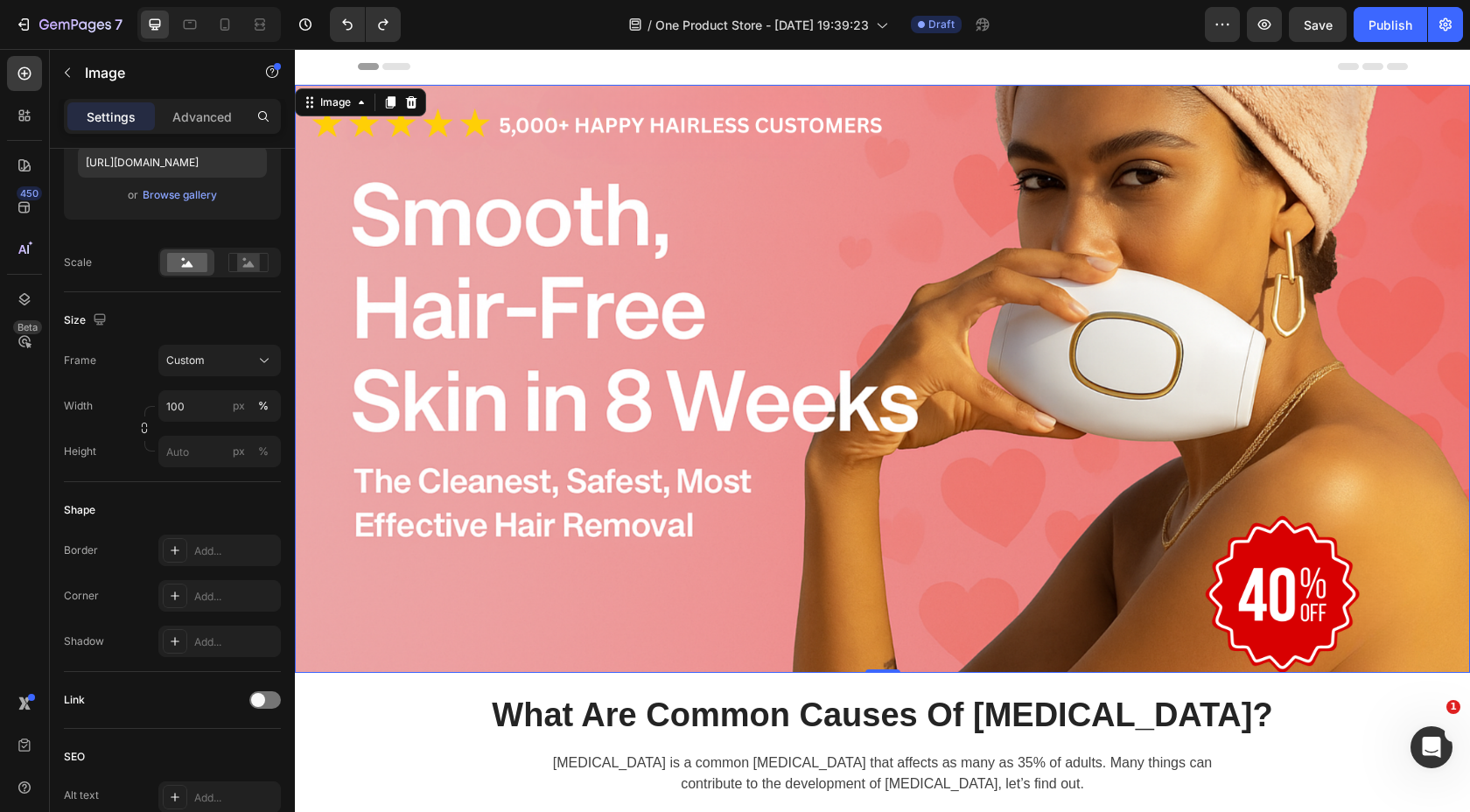
click at [194, 133] on div "Settings Advanced" at bounding box center [173, 116] width 217 height 35
click at [195, 114] on p "Advanced" at bounding box center [202, 116] width 59 height 19
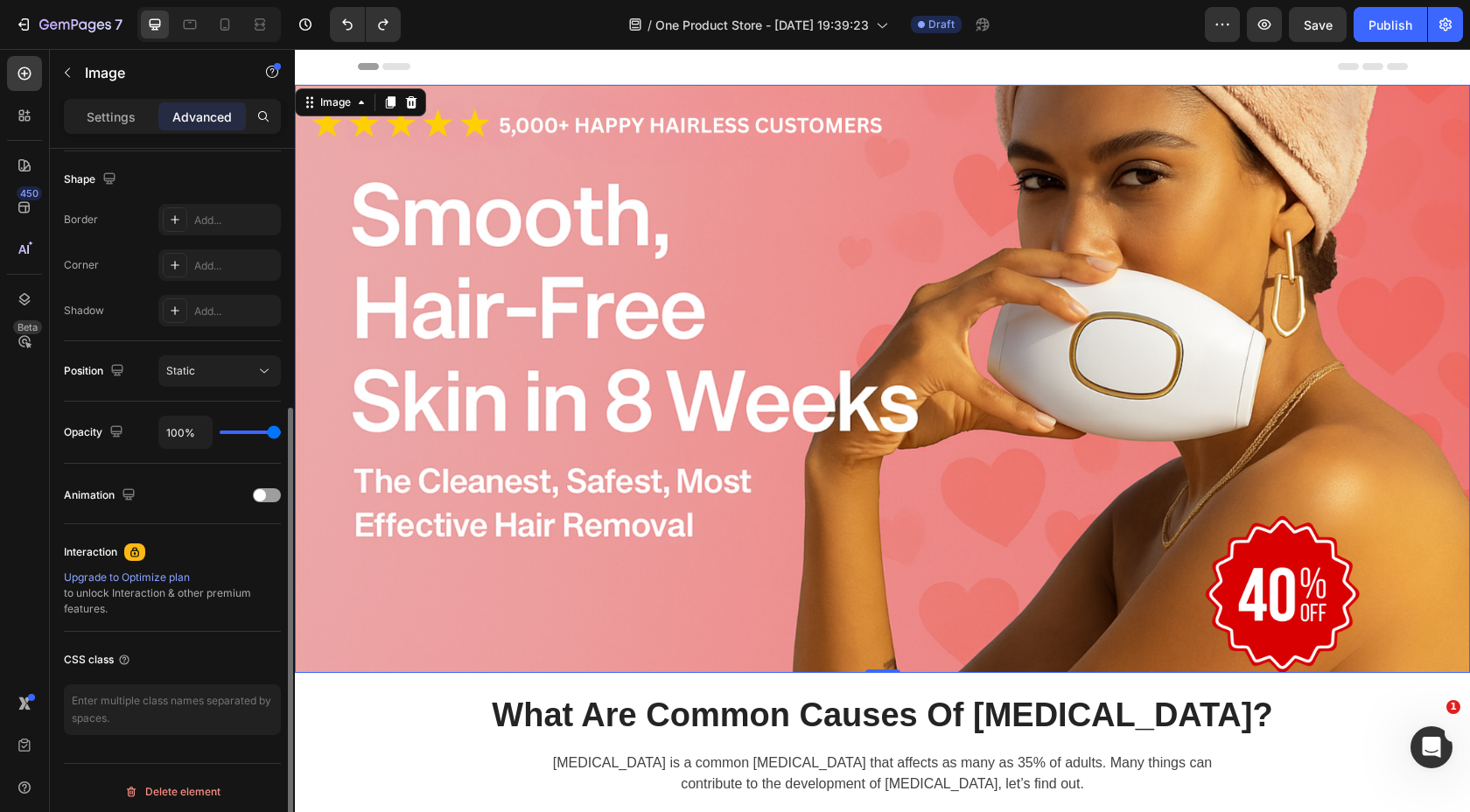
scroll to position [454, 0]
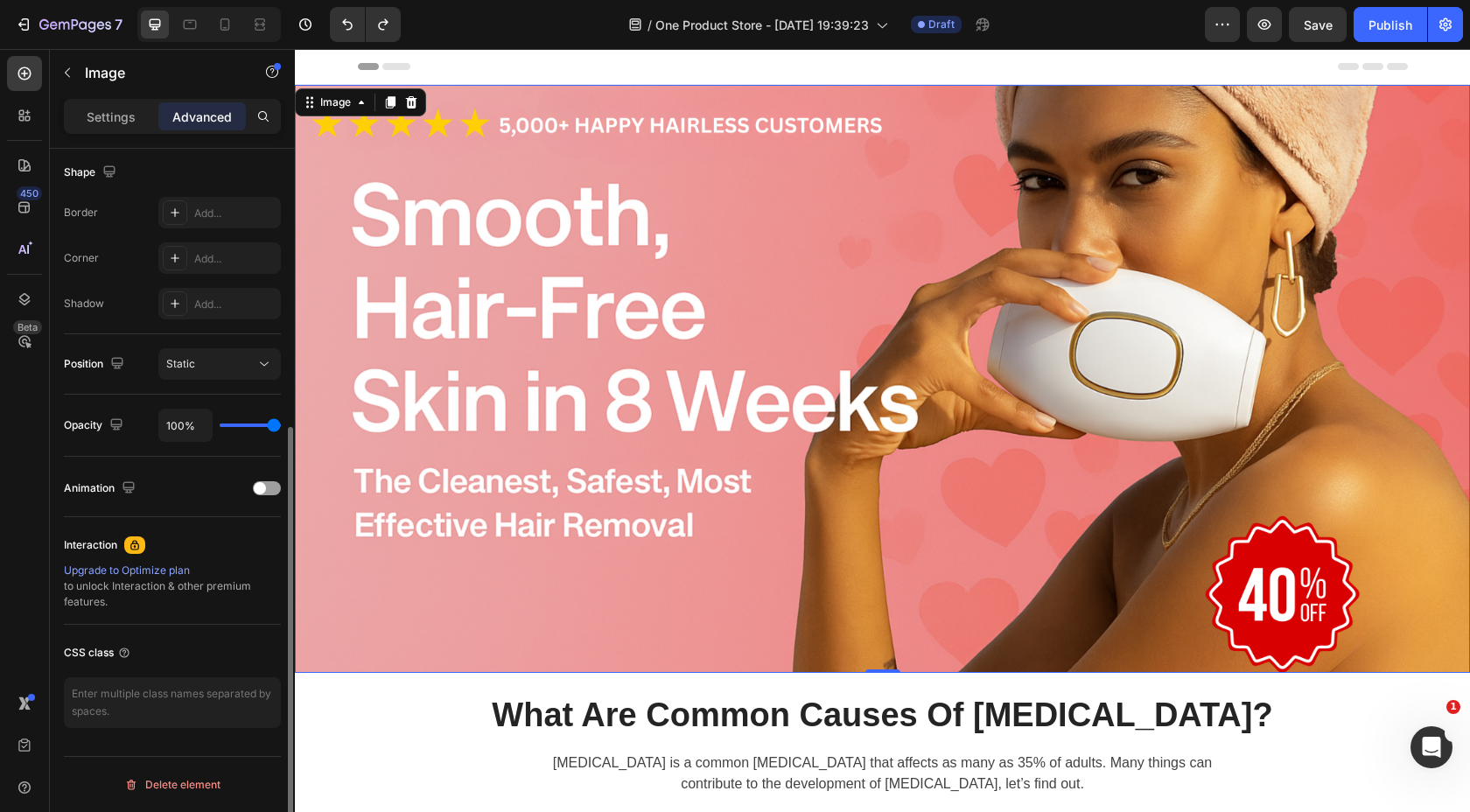
click at [529, 230] on img at bounding box center [883, 378] width 1176 height 588
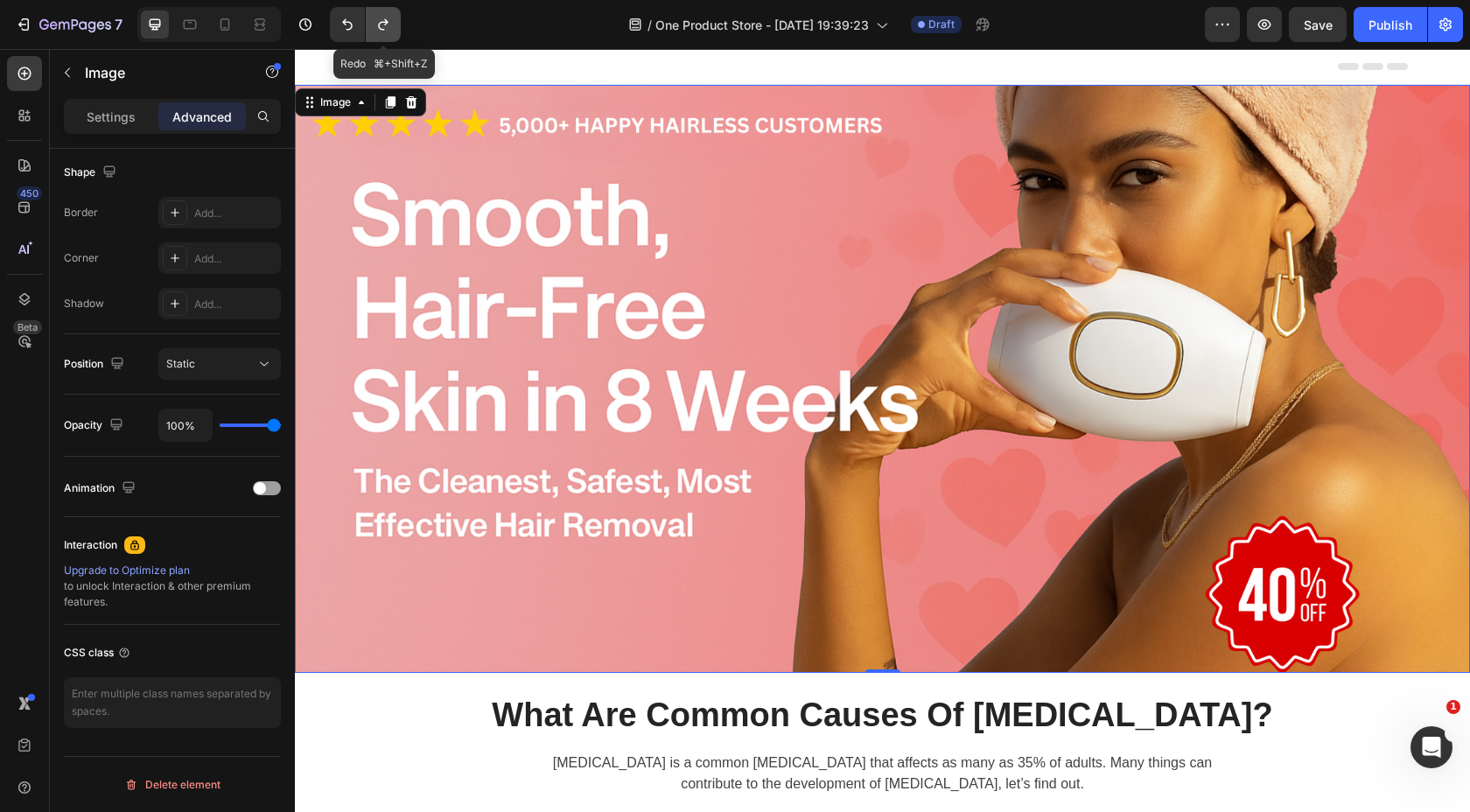
click at [388, 28] on icon "Undo/Redo" at bounding box center [383, 24] width 18 height 18
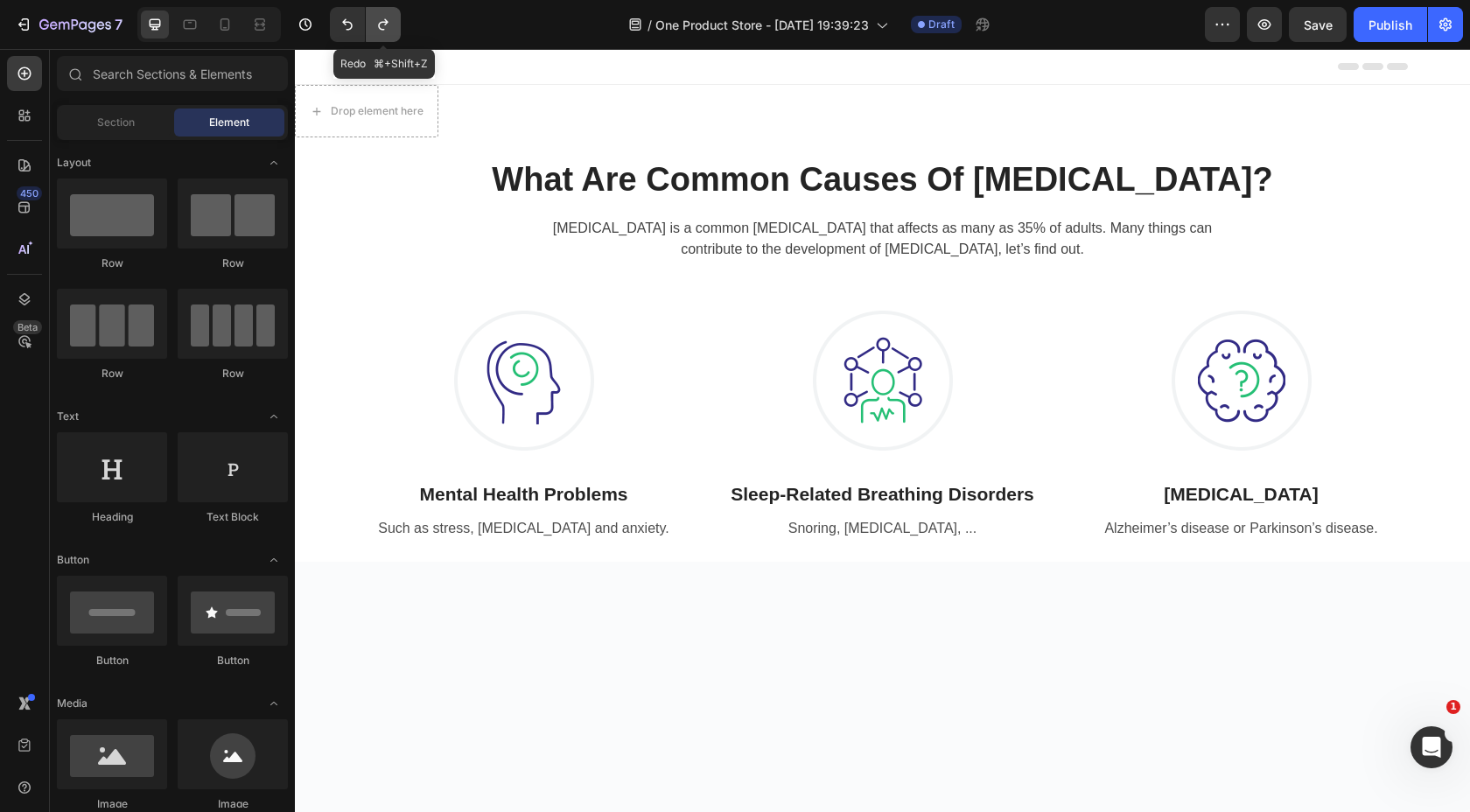
click at [388, 28] on icon "Undo/Redo" at bounding box center [383, 24] width 18 height 18
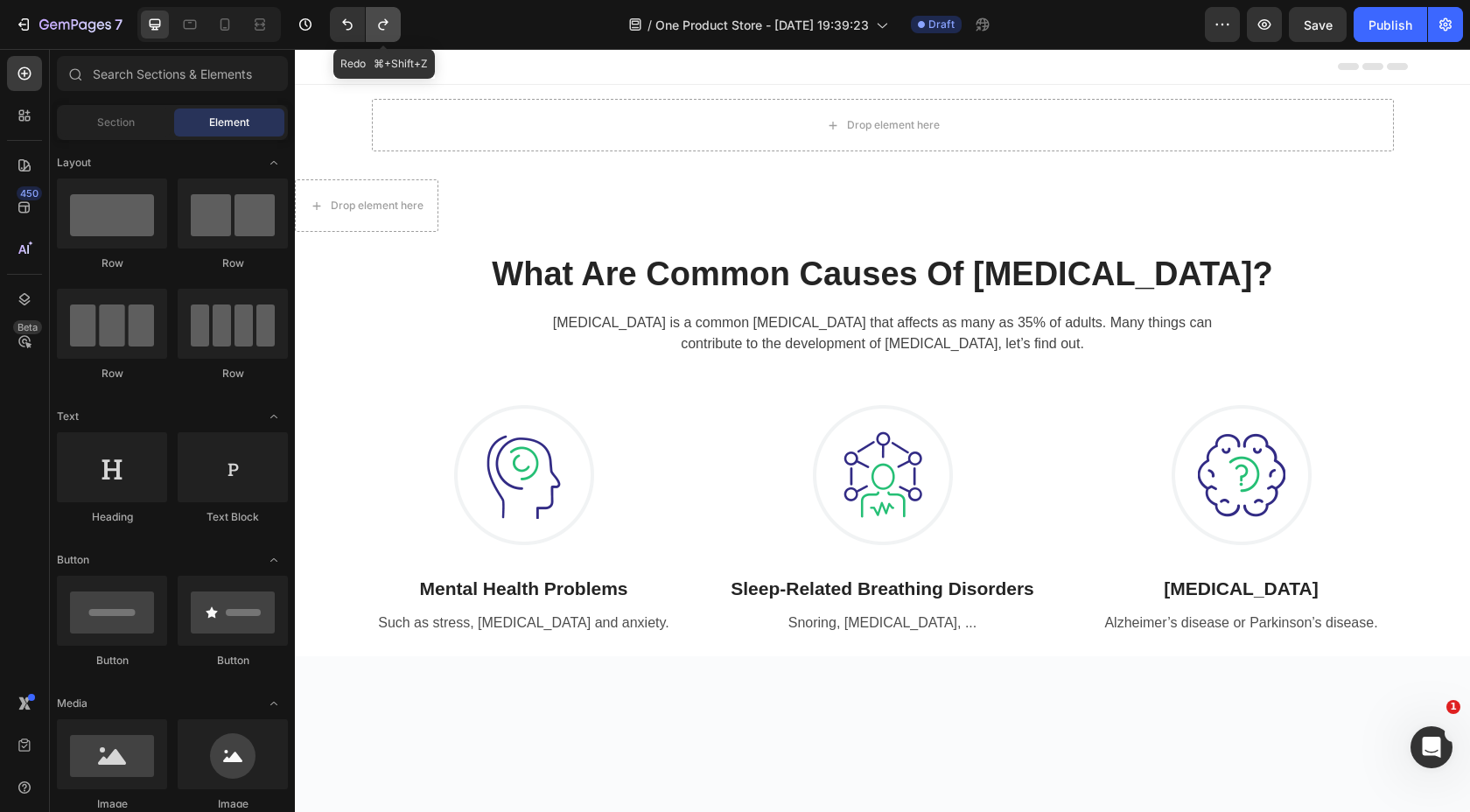
click at [388, 28] on icon "Undo/Redo" at bounding box center [383, 24] width 18 height 18
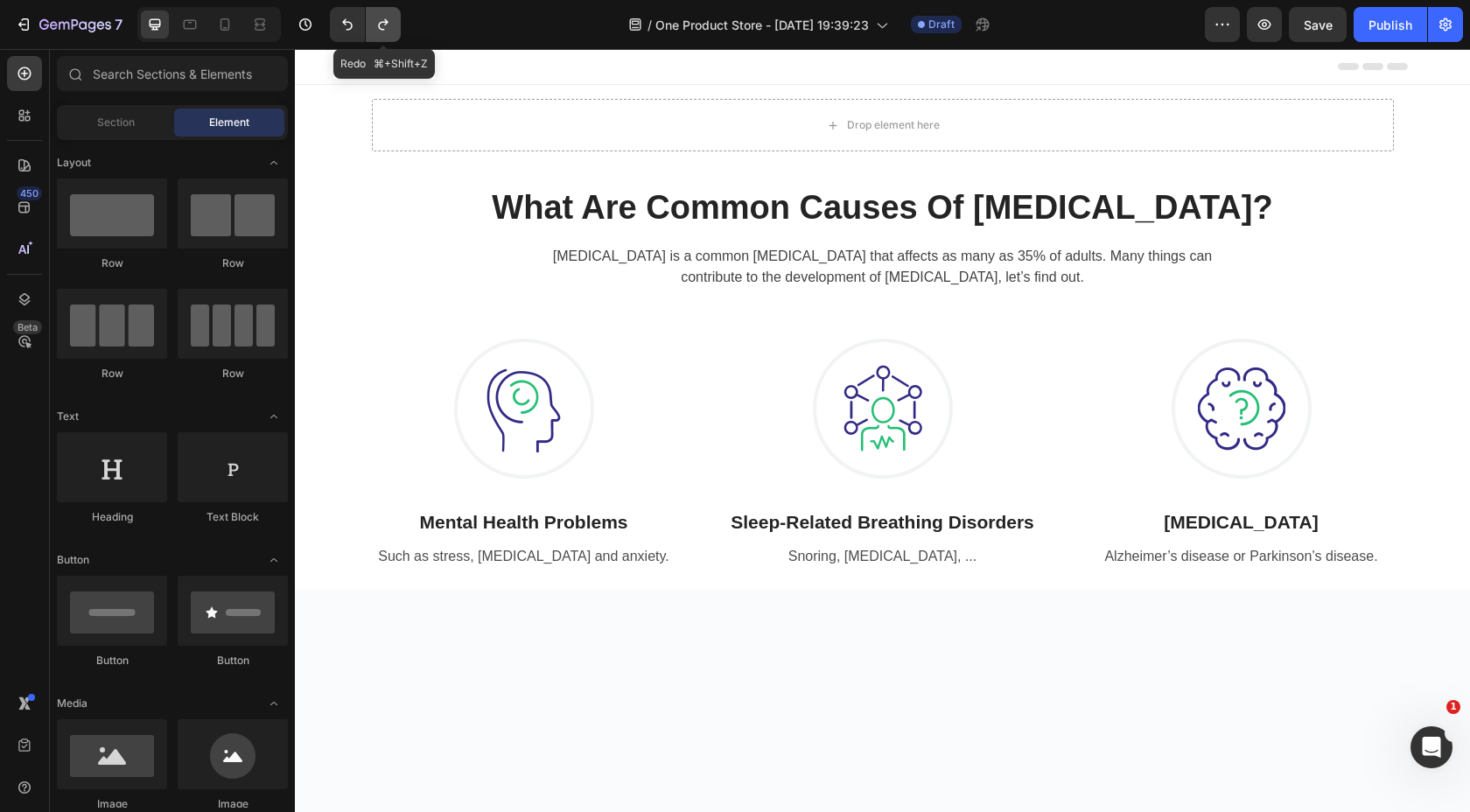
click at [388, 28] on icon "Undo/Redo" at bounding box center [383, 24] width 18 height 18
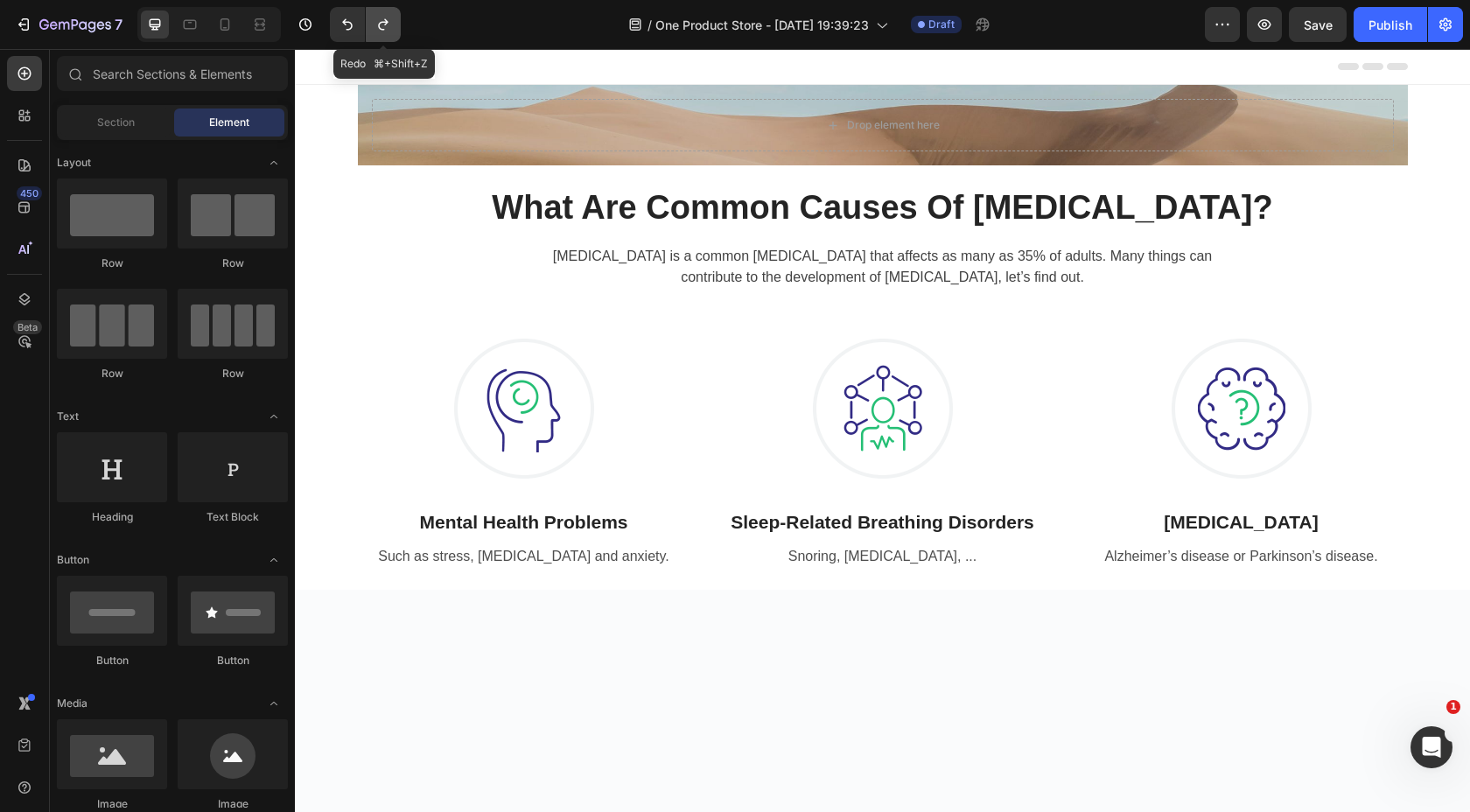
click at [388, 28] on icon "Undo/Redo" at bounding box center [383, 24] width 18 height 18
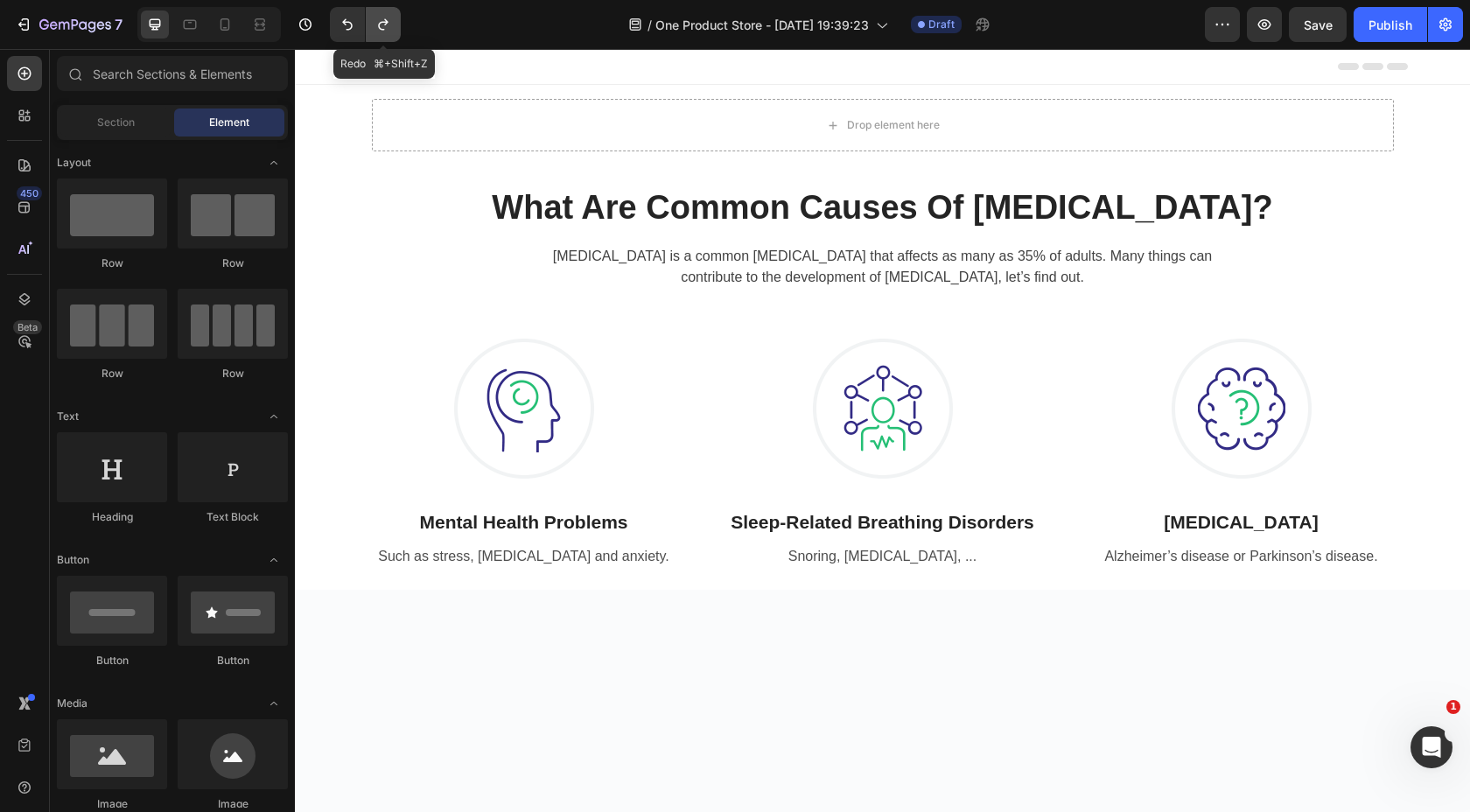
click at [388, 28] on icon "Undo/Redo" at bounding box center [383, 24] width 18 height 18
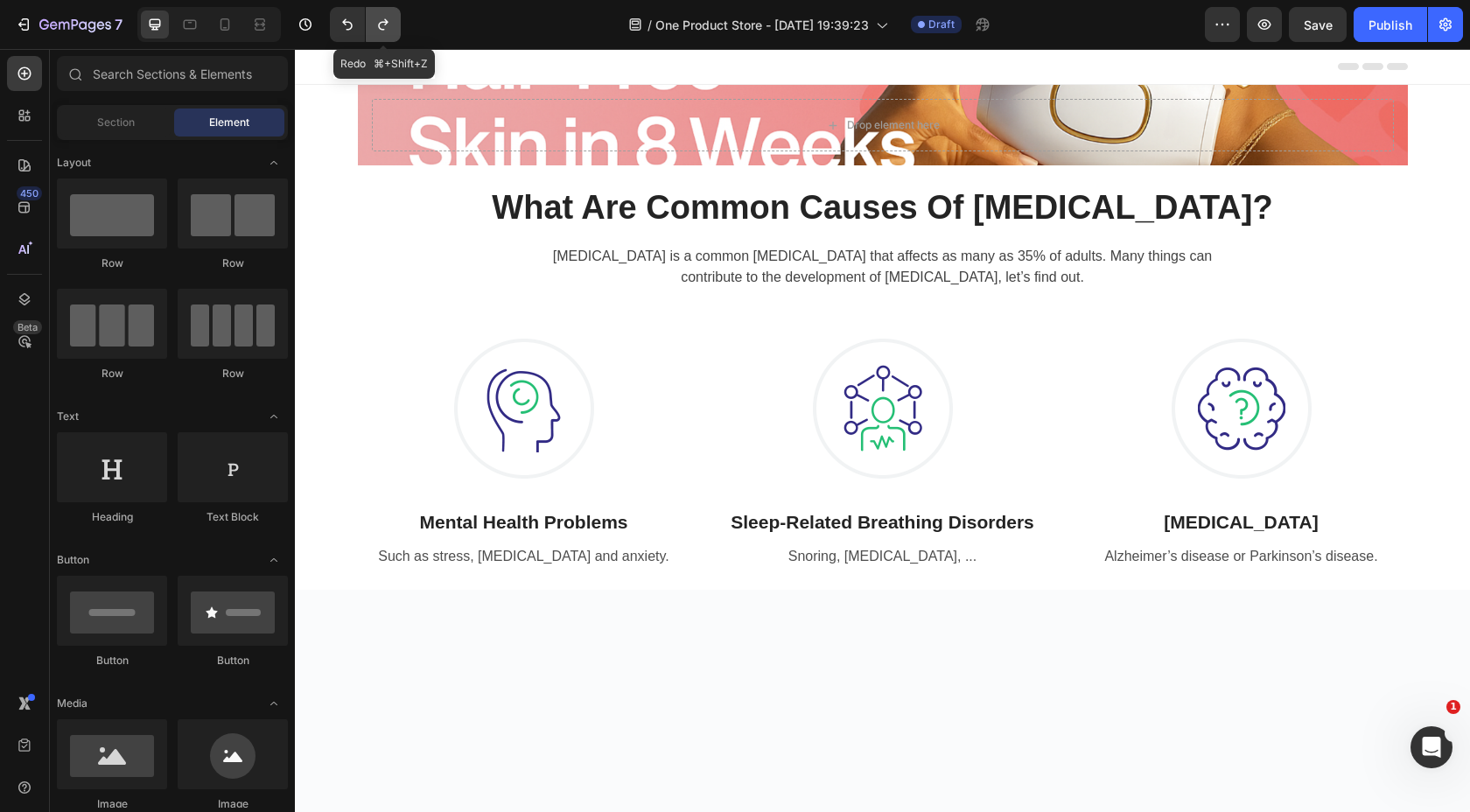
click at [388, 28] on icon "Undo/Redo" at bounding box center [383, 24] width 18 height 18
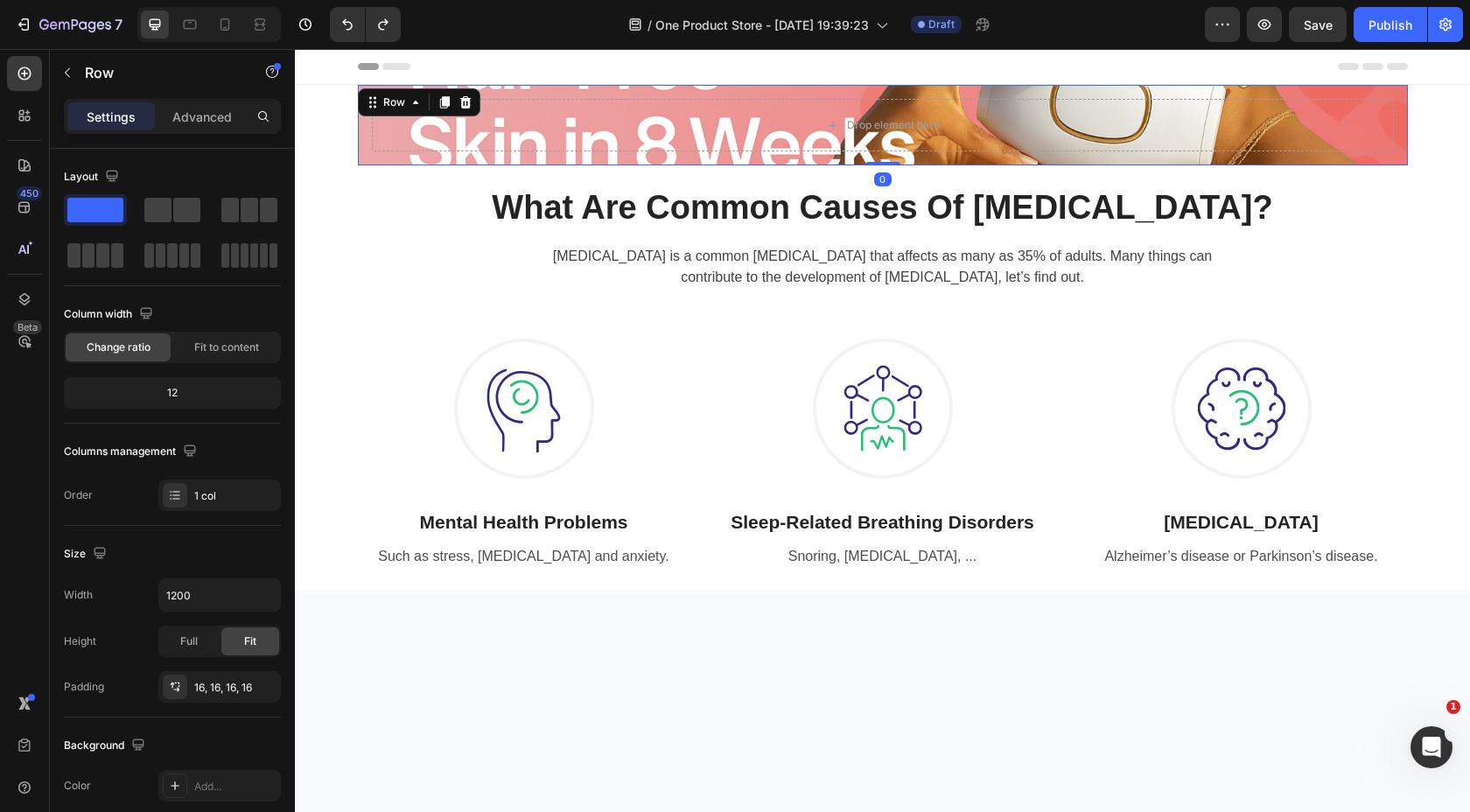
click at [406, 94] on div "Drop element here Row 0" at bounding box center [882, 125] width 1050 height 81
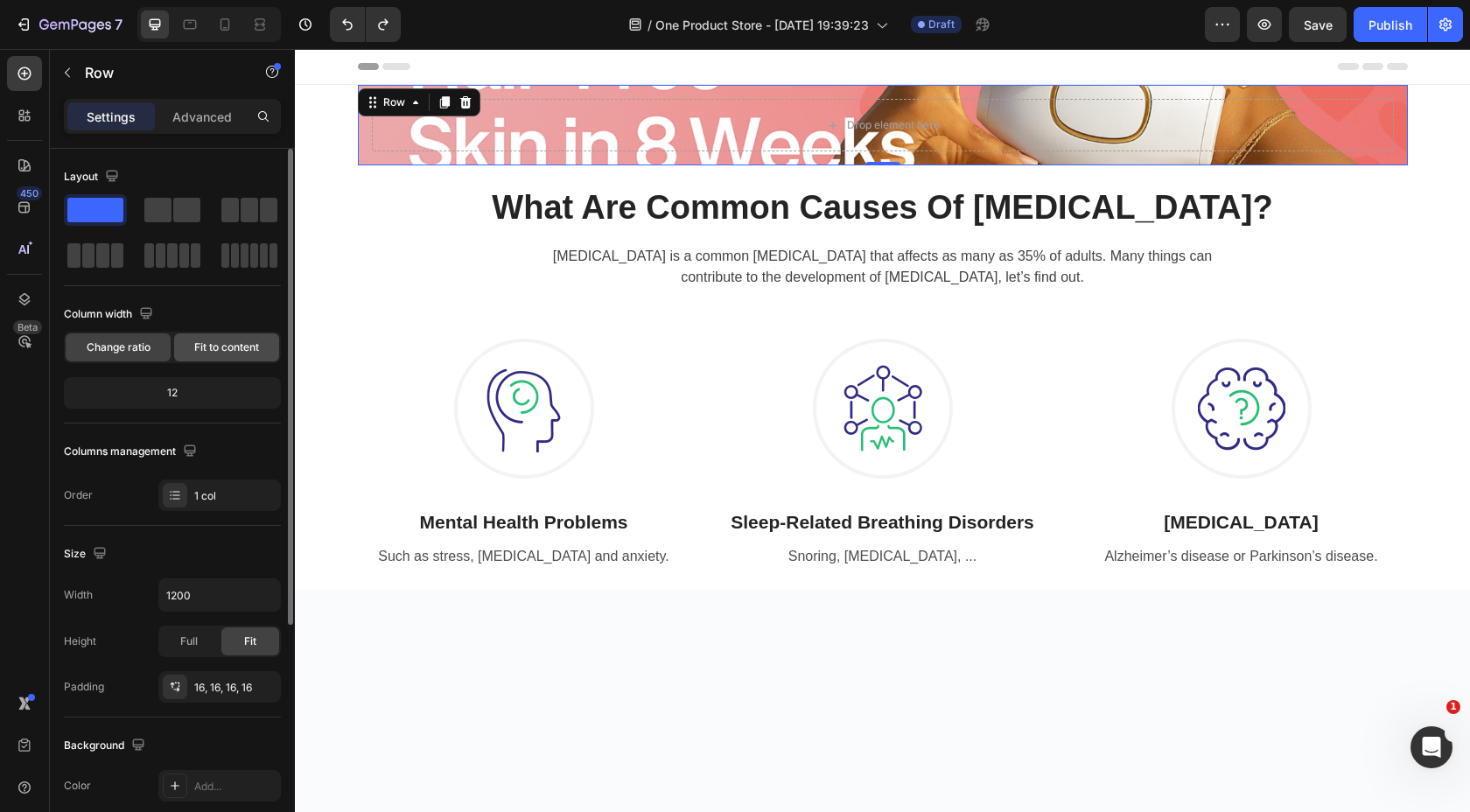
click at [231, 346] on span "Fit to content" at bounding box center [226, 347] width 64 height 16
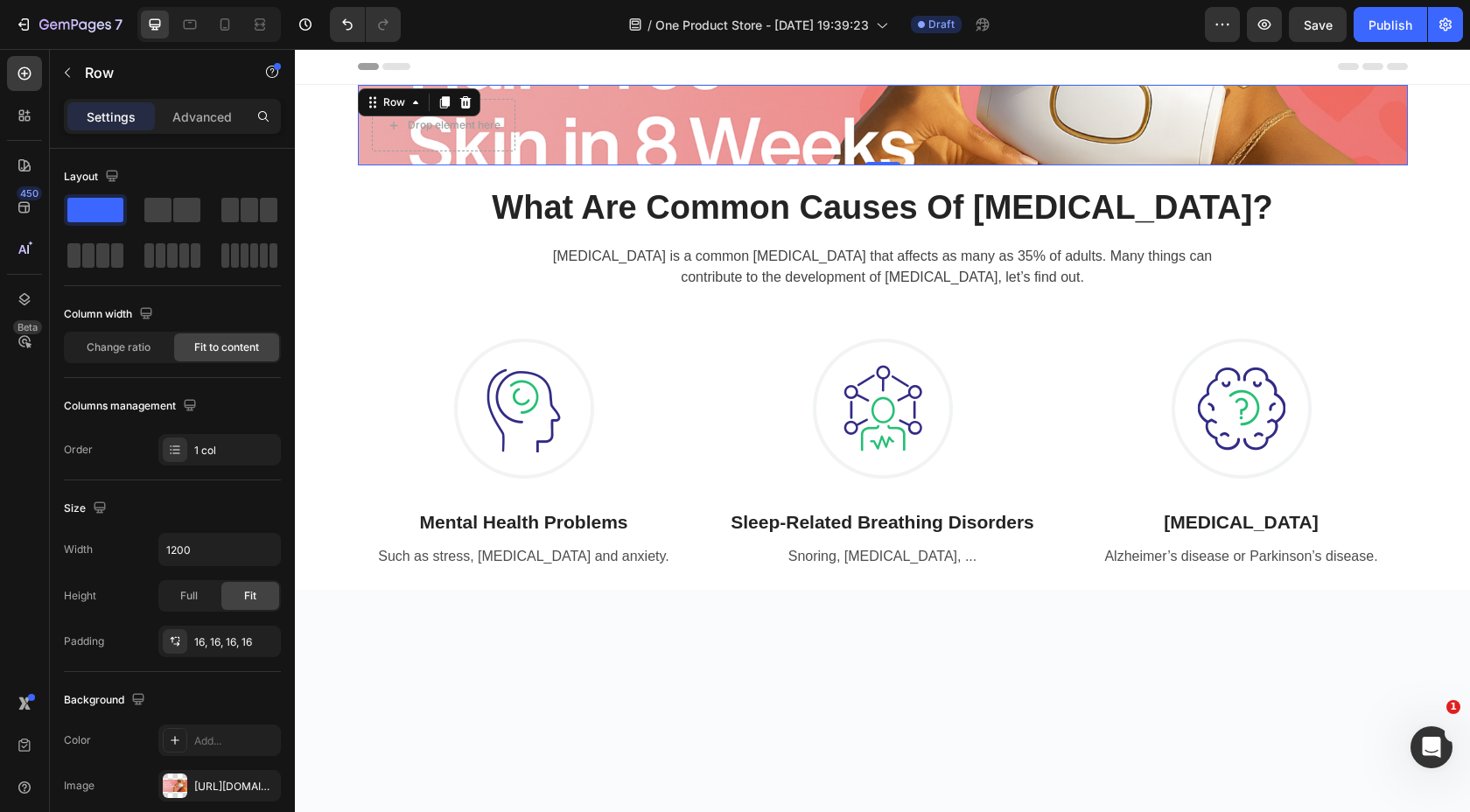
click at [451, 161] on div "Drop element here Row 0" at bounding box center [882, 125] width 1050 height 81
click at [194, 117] on p "Advanced" at bounding box center [202, 116] width 59 height 19
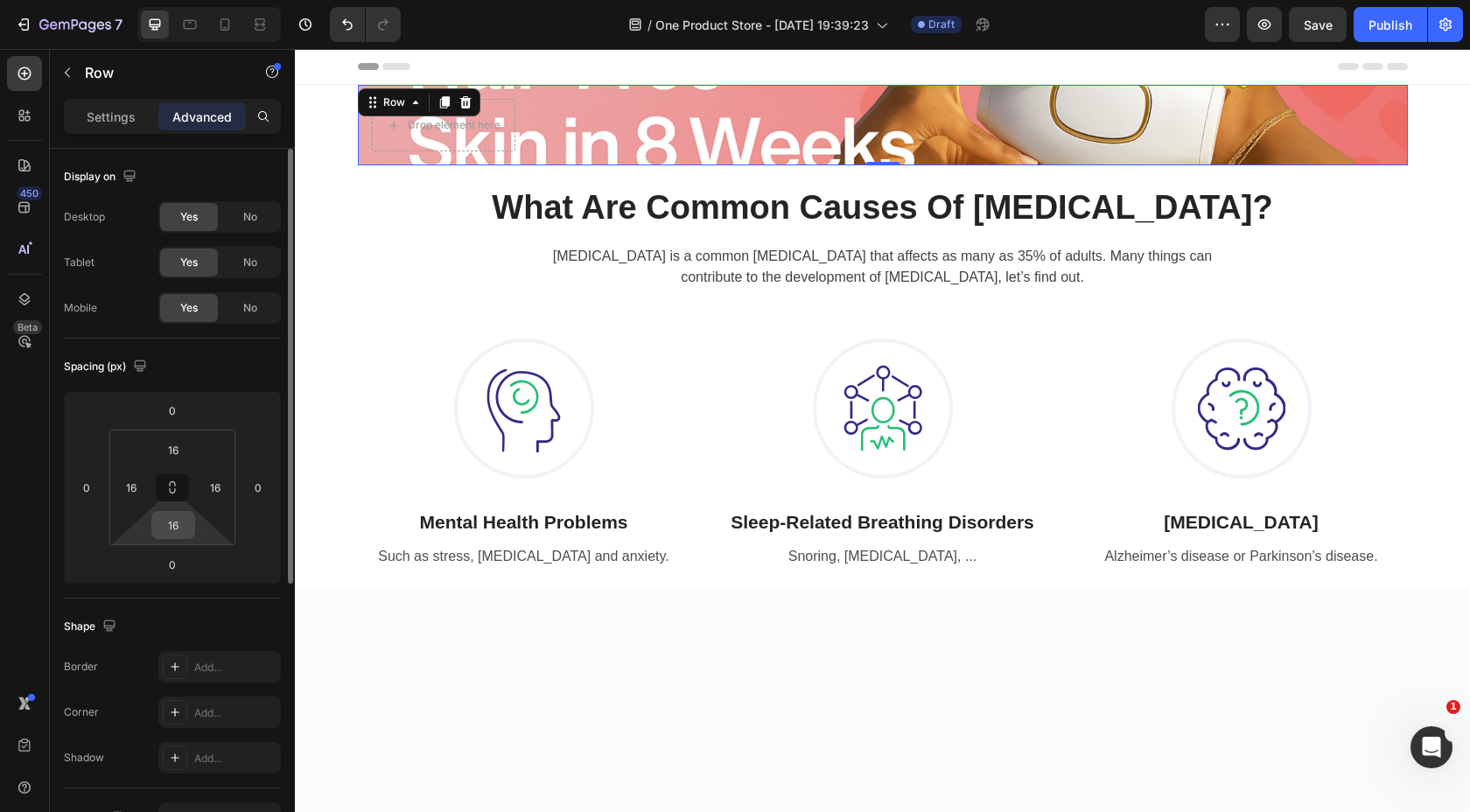
click at [193, 528] on div "16" at bounding box center [173, 524] width 44 height 28
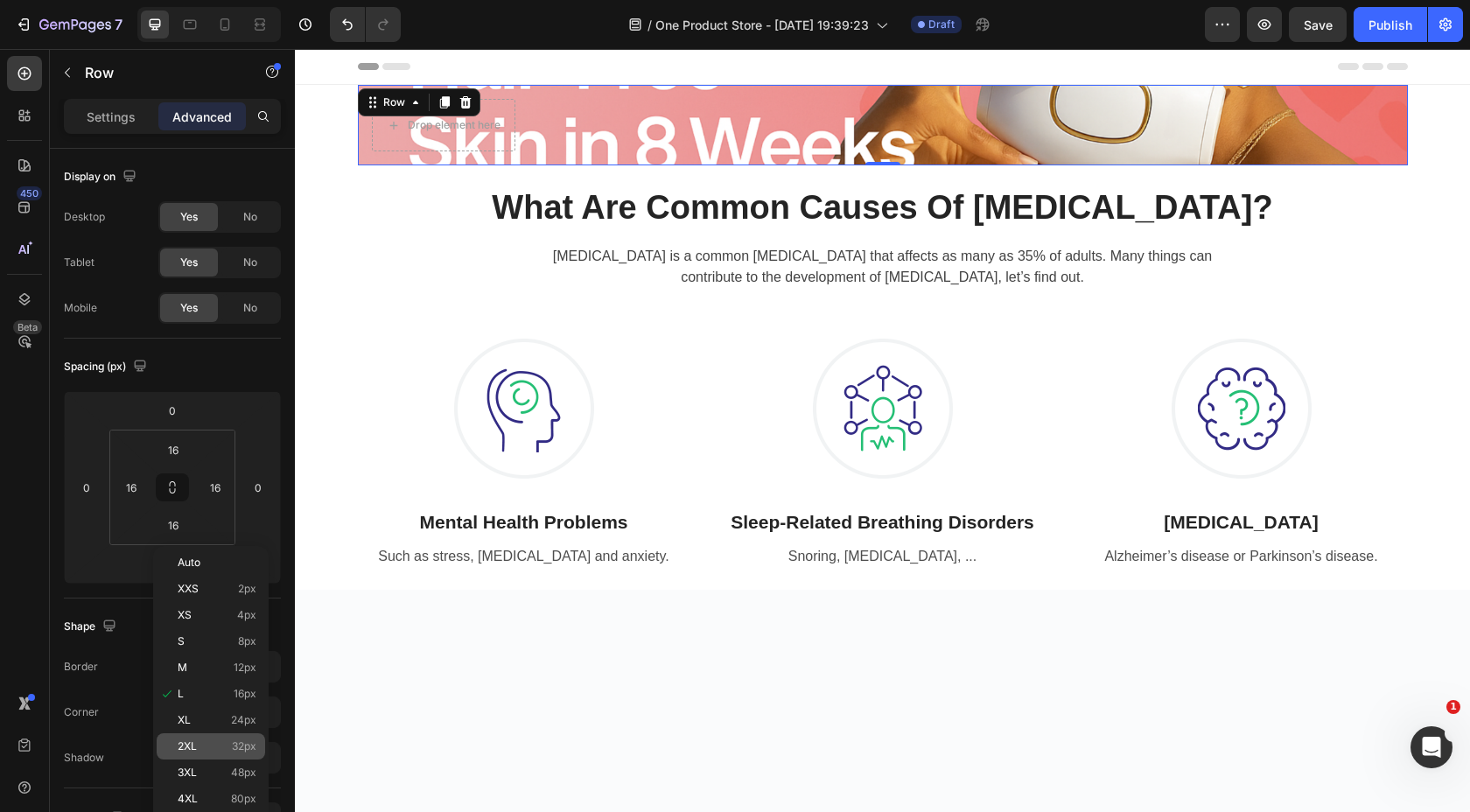
click at [211, 750] on p "2XL 32px" at bounding box center [216, 747] width 79 height 13
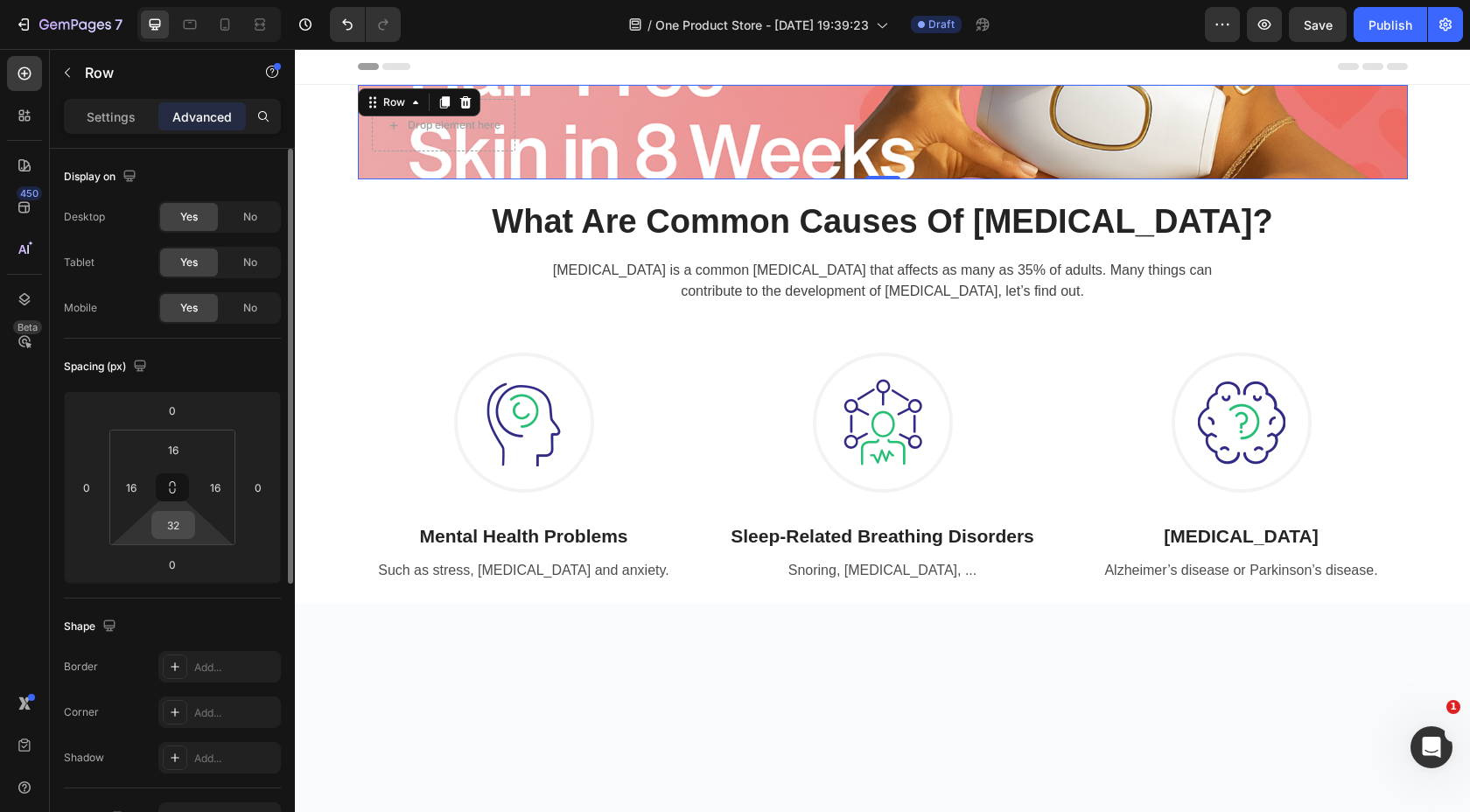
click at [186, 534] on input "32" at bounding box center [174, 524] width 35 height 26
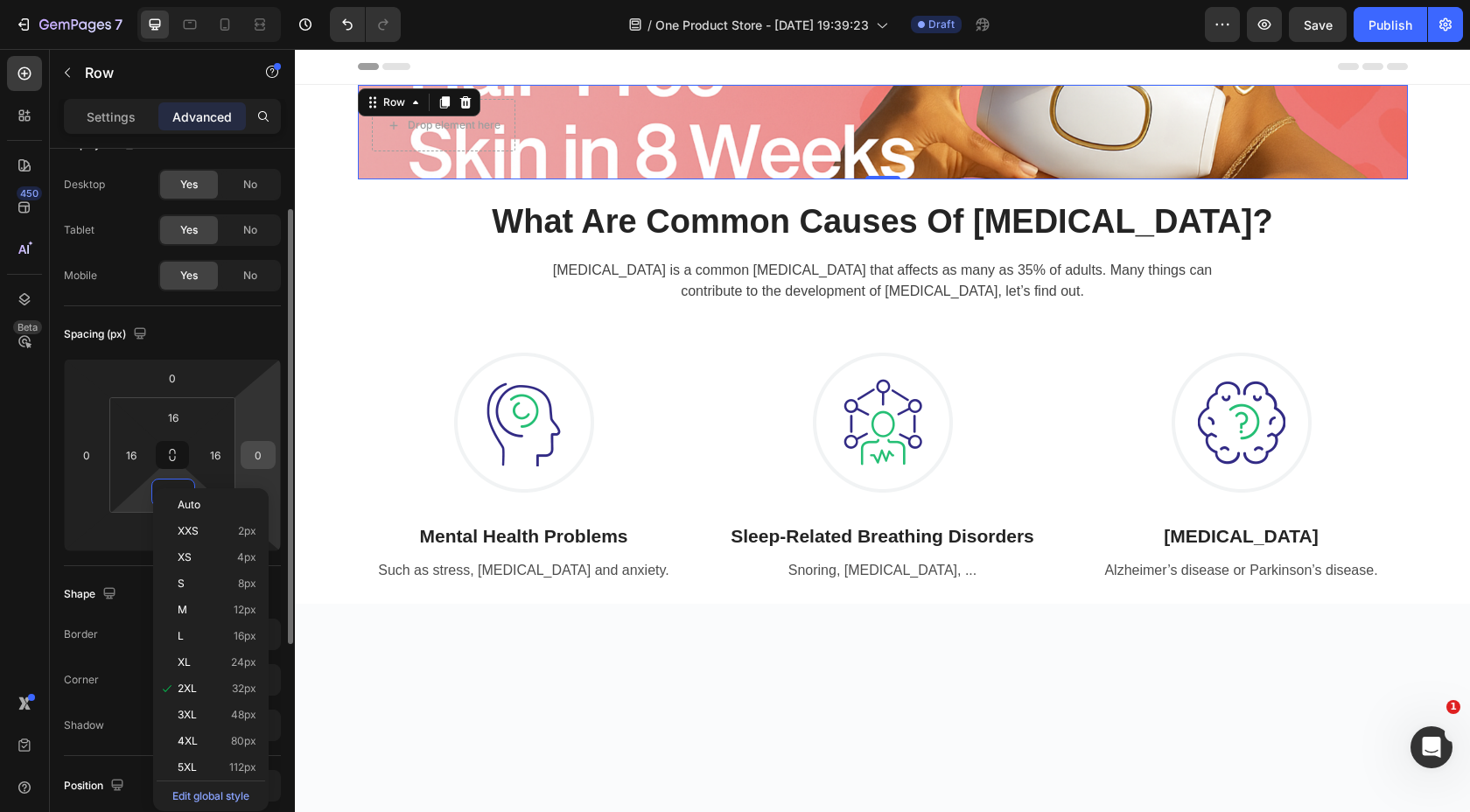
scroll to position [58, 0]
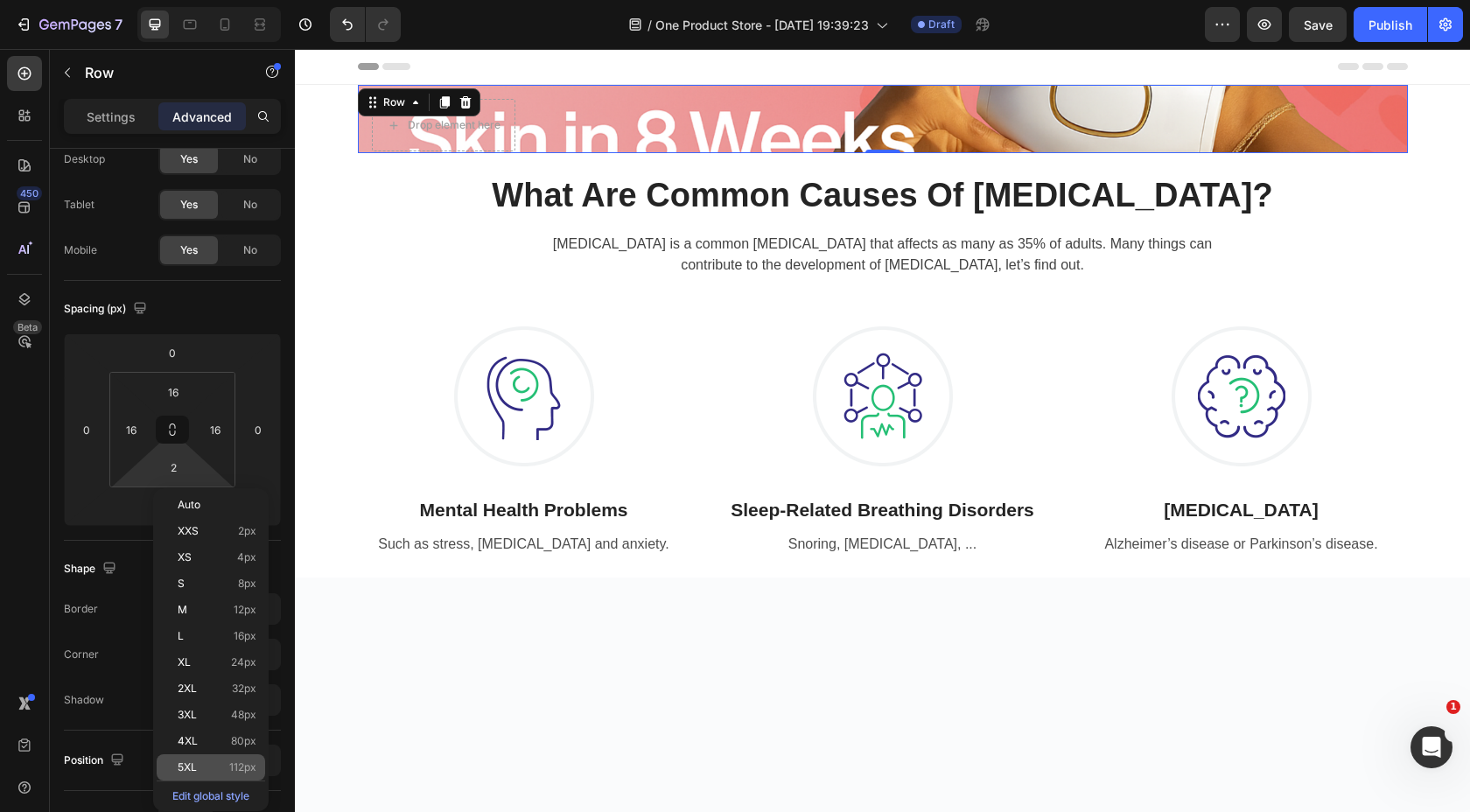
click at [229, 762] on span "112px" at bounding box center [243, 767] width 27 height 13
type input "112"
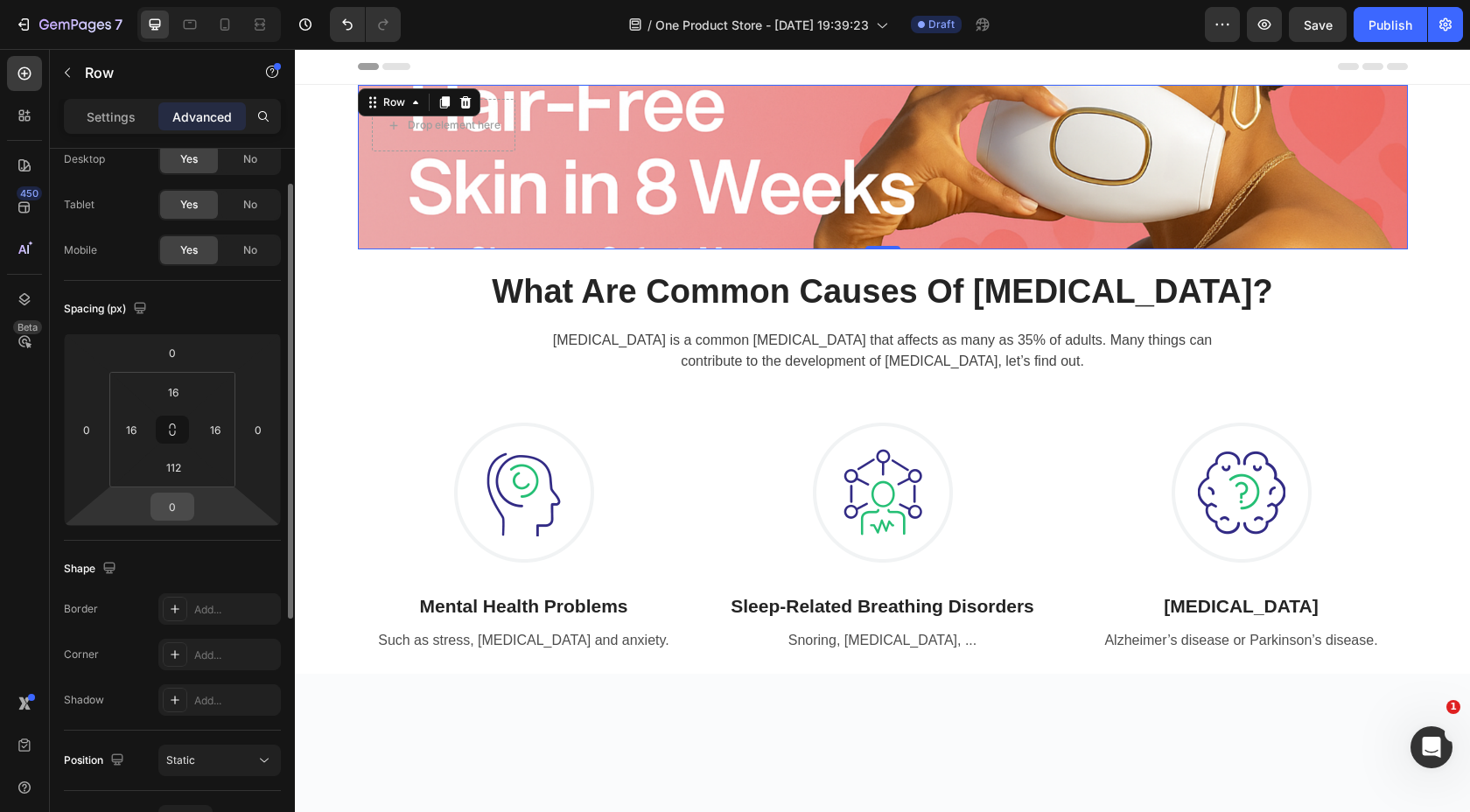
click at [184, 500] on input "0" at bounding box center [173, 506] width 35 height 26
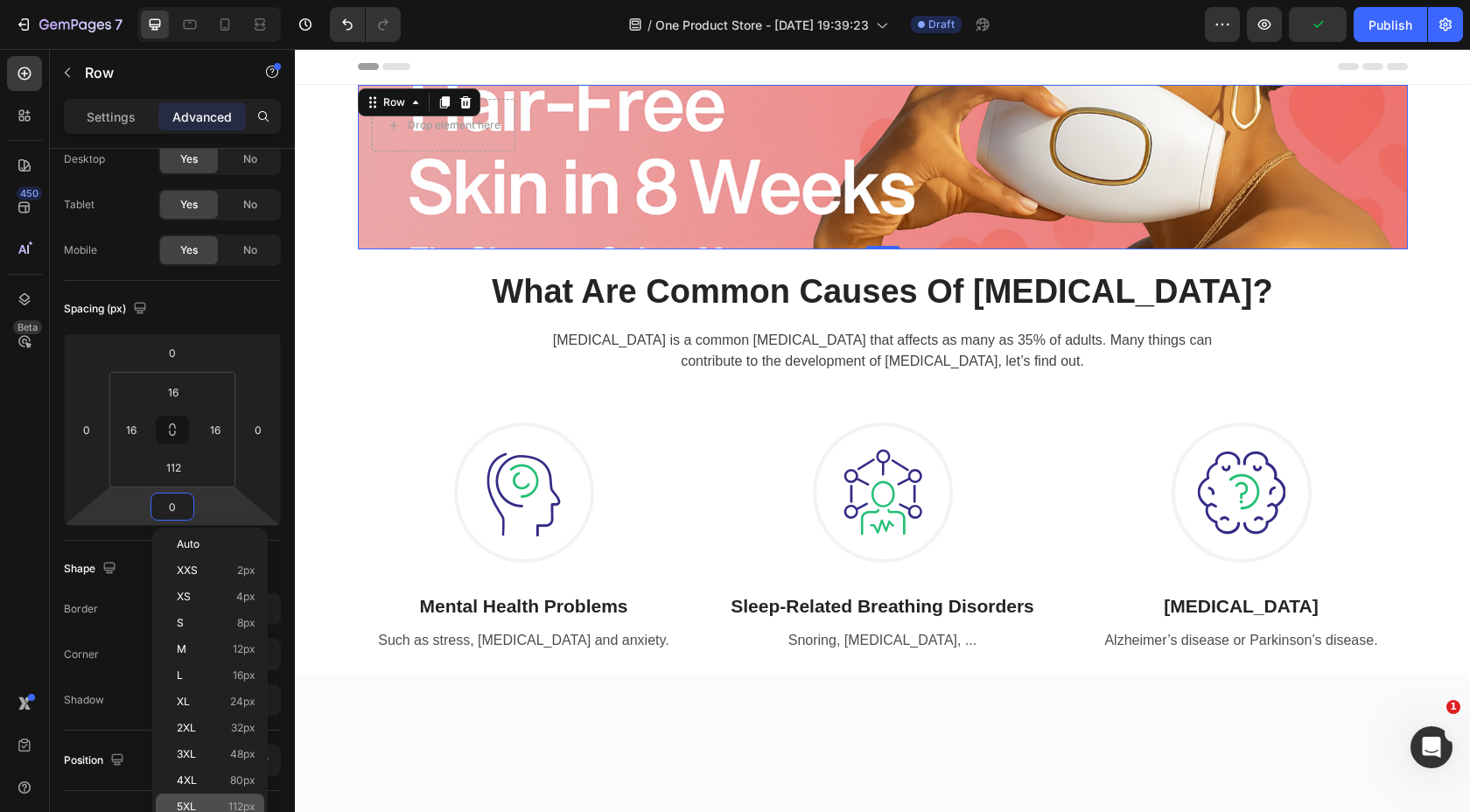
click at [213, 800] on p "5XL 112px" at bounding box center [215, 806] width 79 height 13
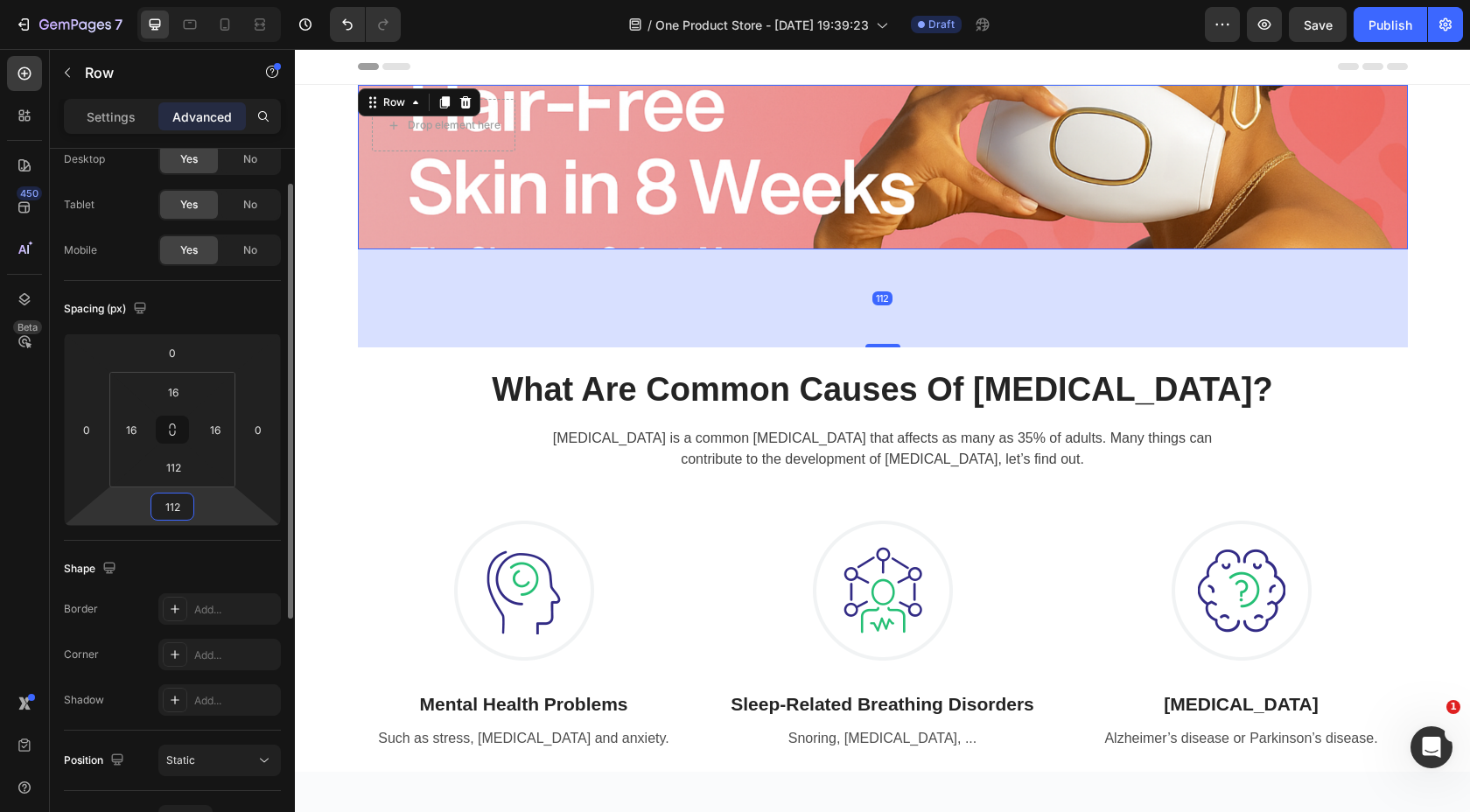
click at [184, 499] on input "112" at bounding box center [173, 506] width 35 height 26
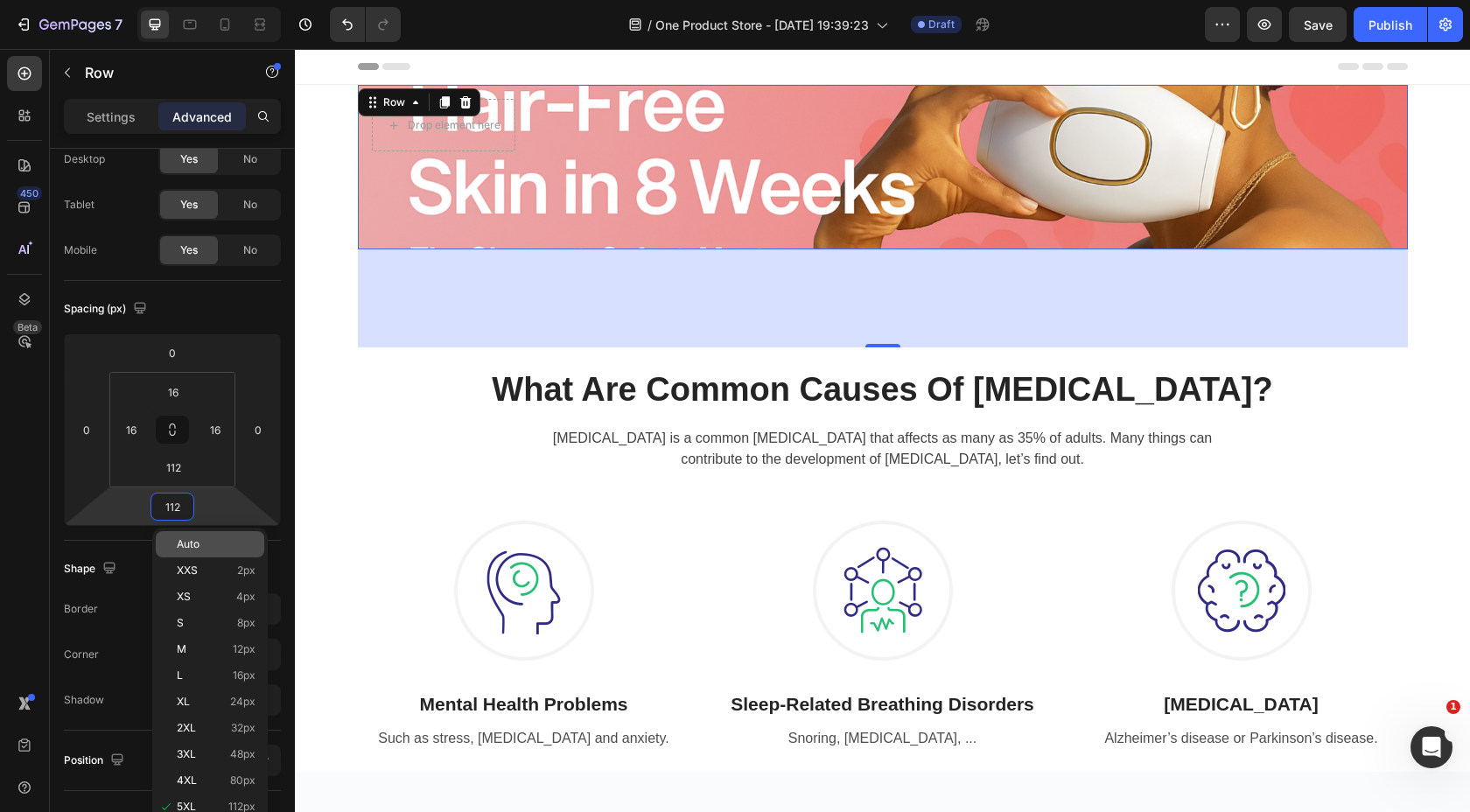
type input "5"
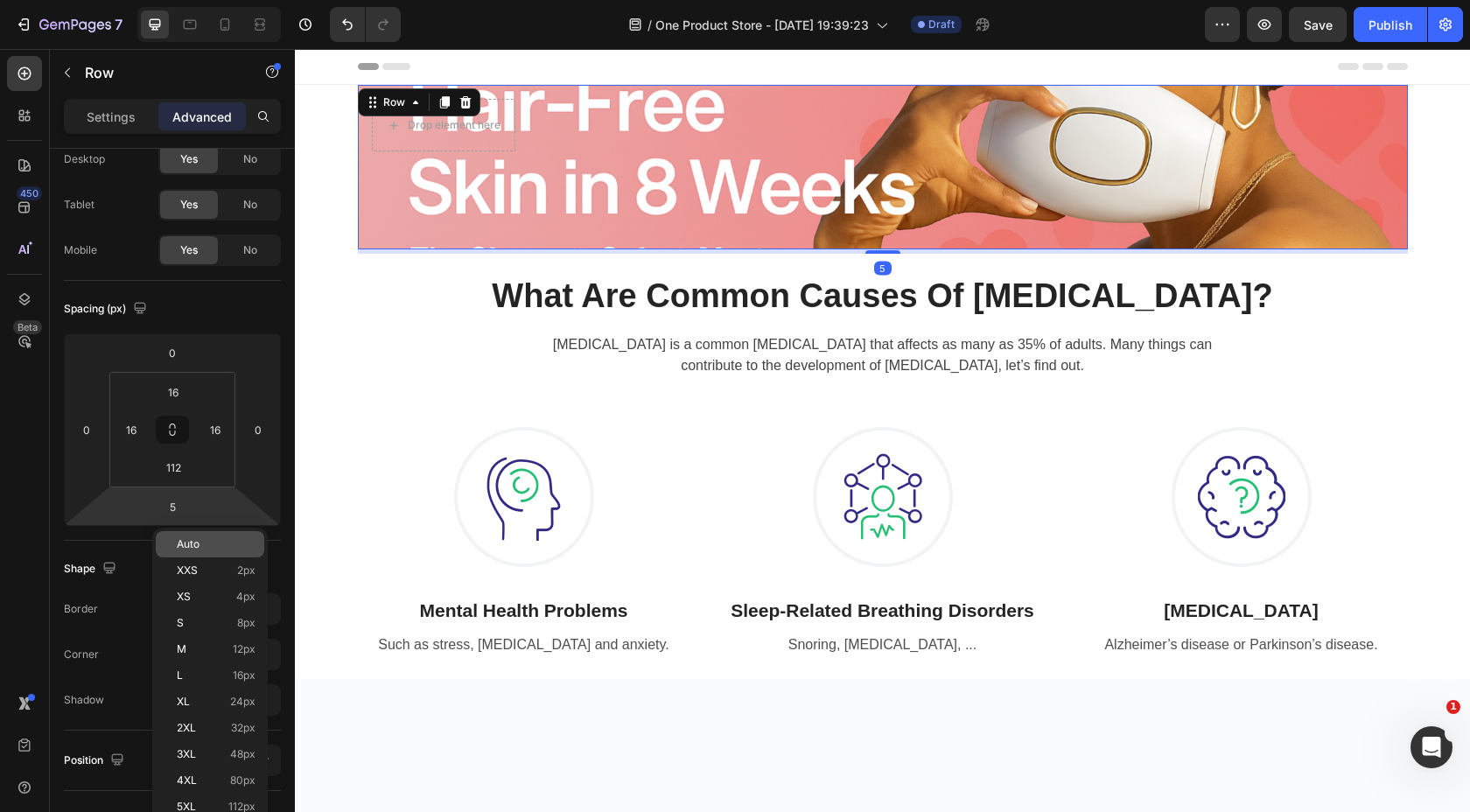
click at [210, 544] on p "Auto" at bounding box center [215, 544] width 79 height 13
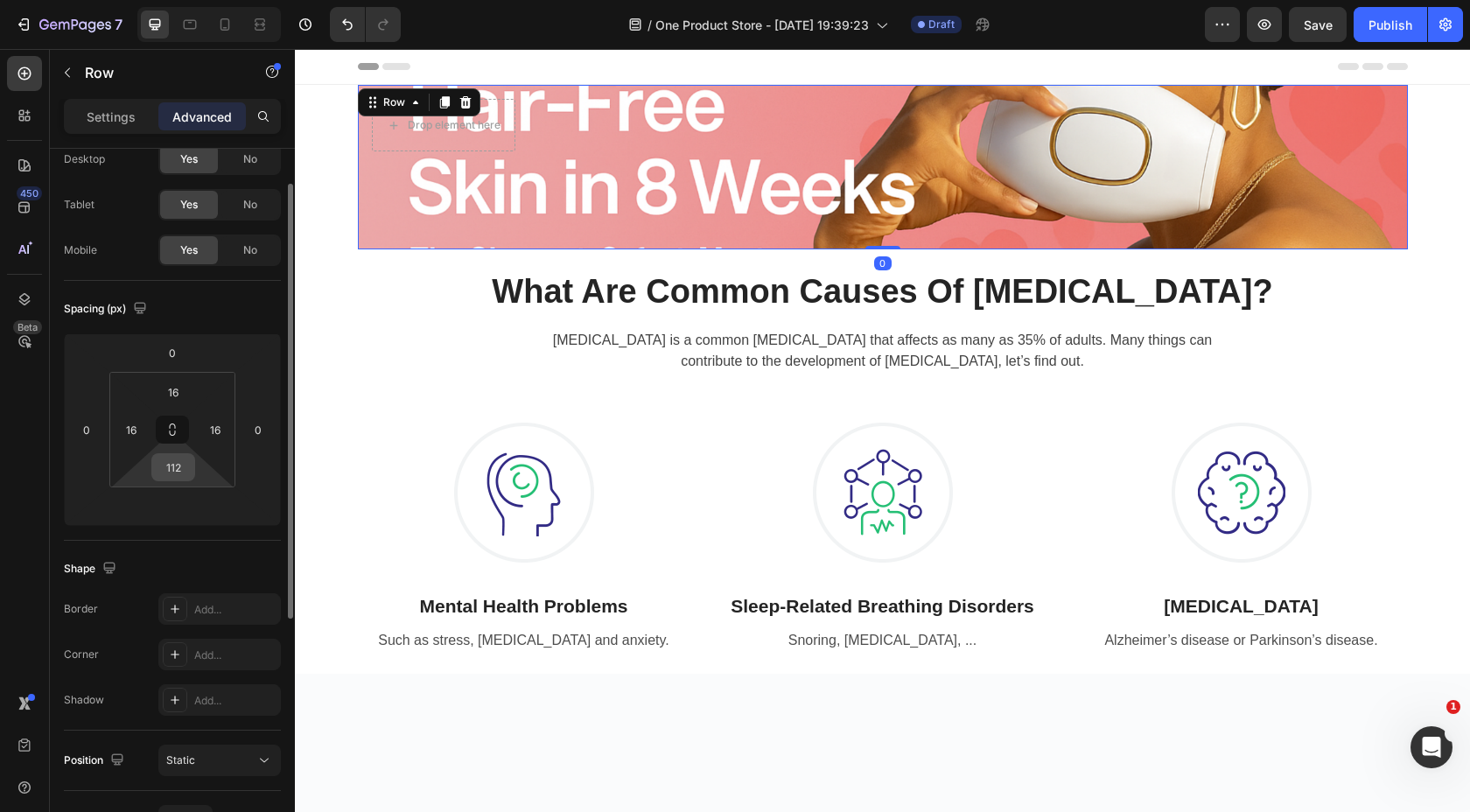
click at [179, 479] on input "112" at bounding box center [174, 467] width 35 height 26
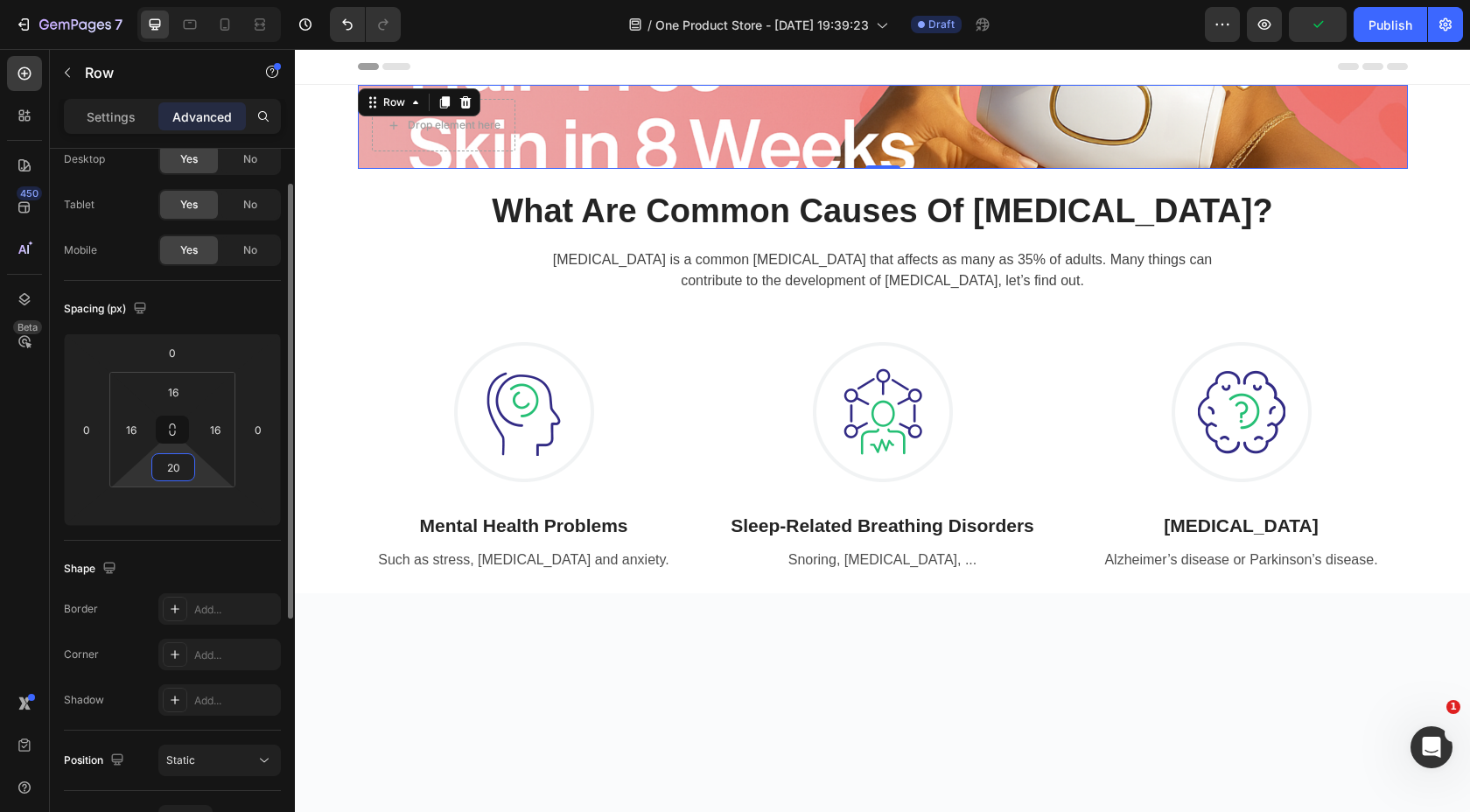
type input "2"
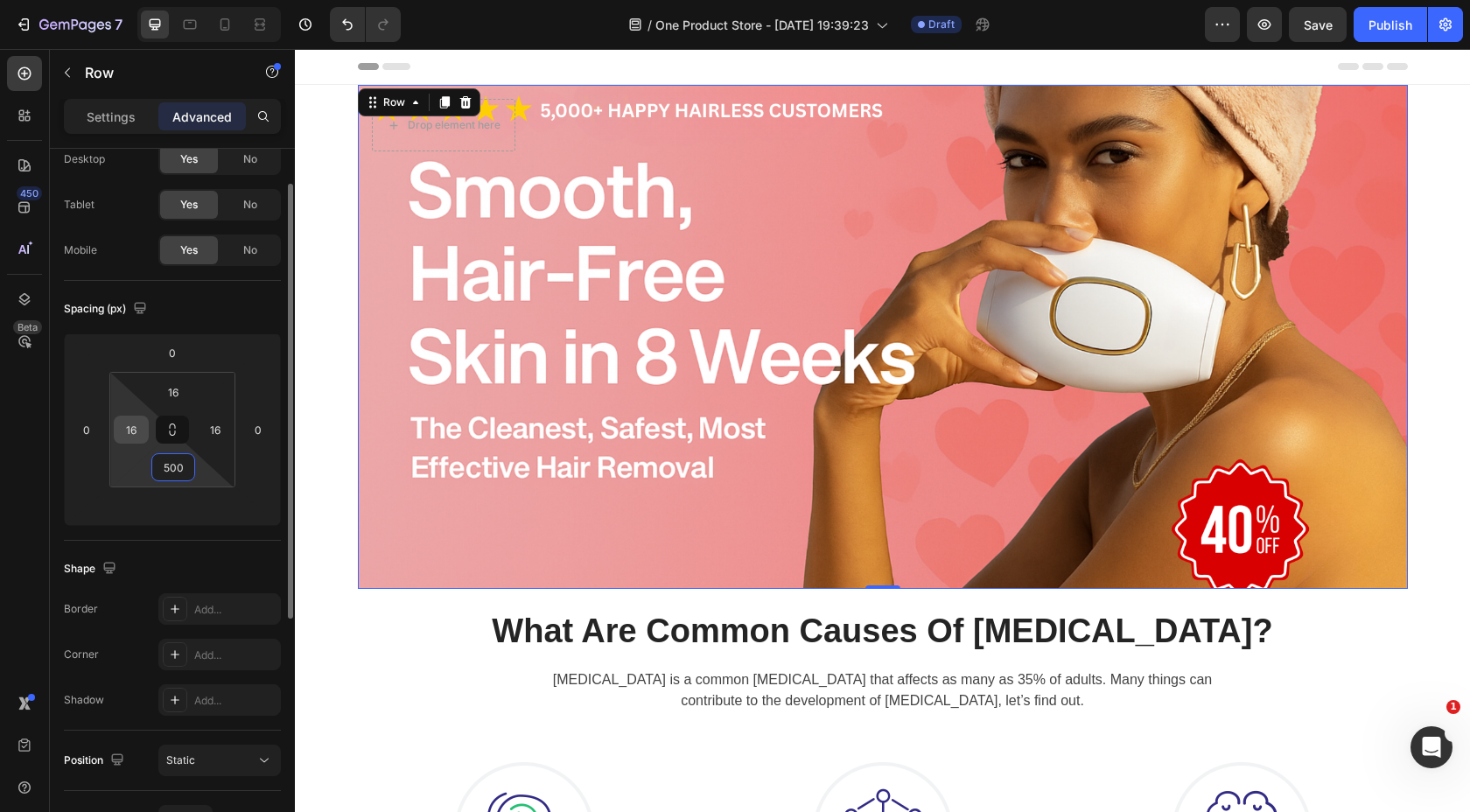
type input "500"
click at [147, 433] on div "16" at bounding box center [132, 429] width 35 height 28
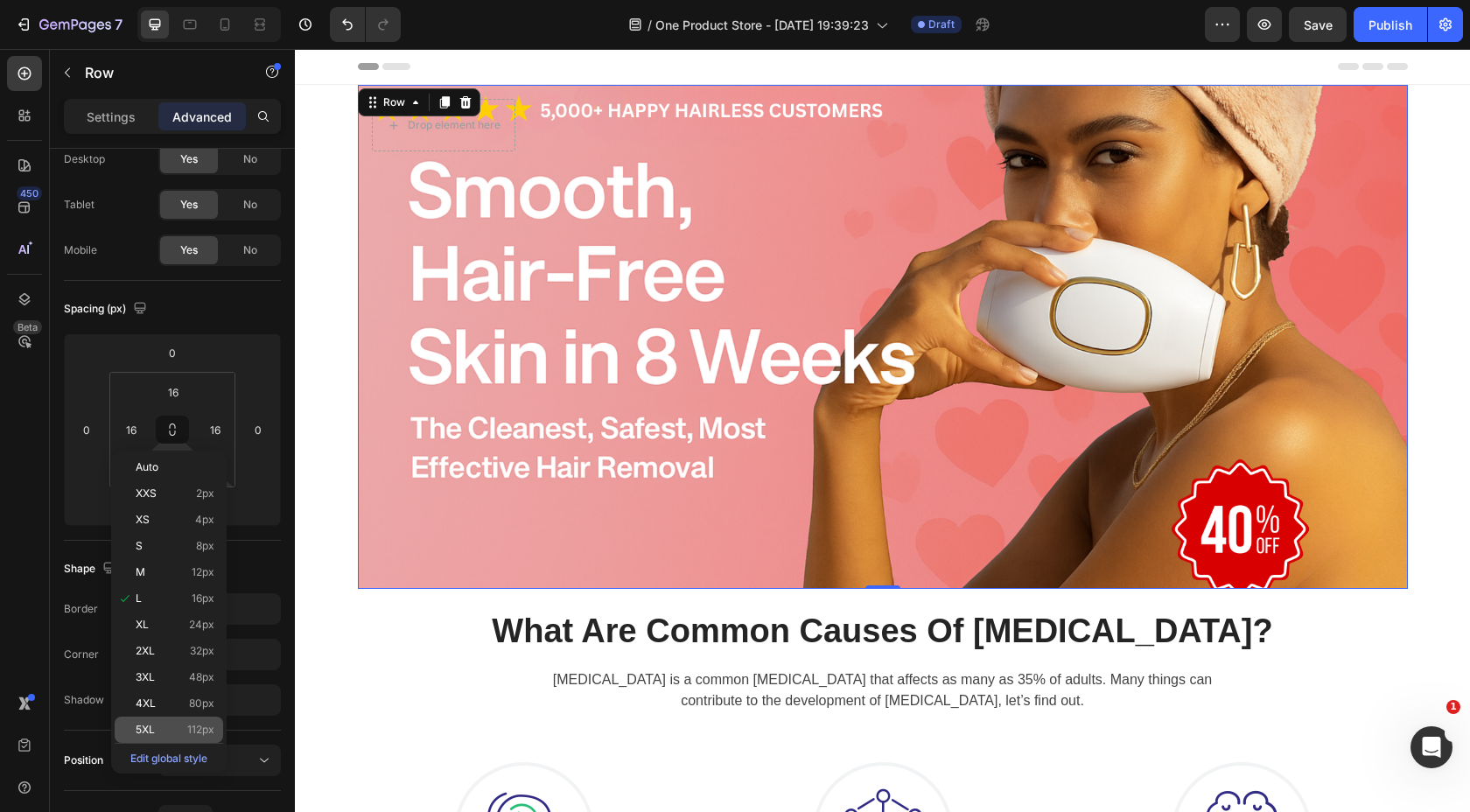
click at [193, 723] on span "112px" at bounding box center [201, 729] width 27 height 13
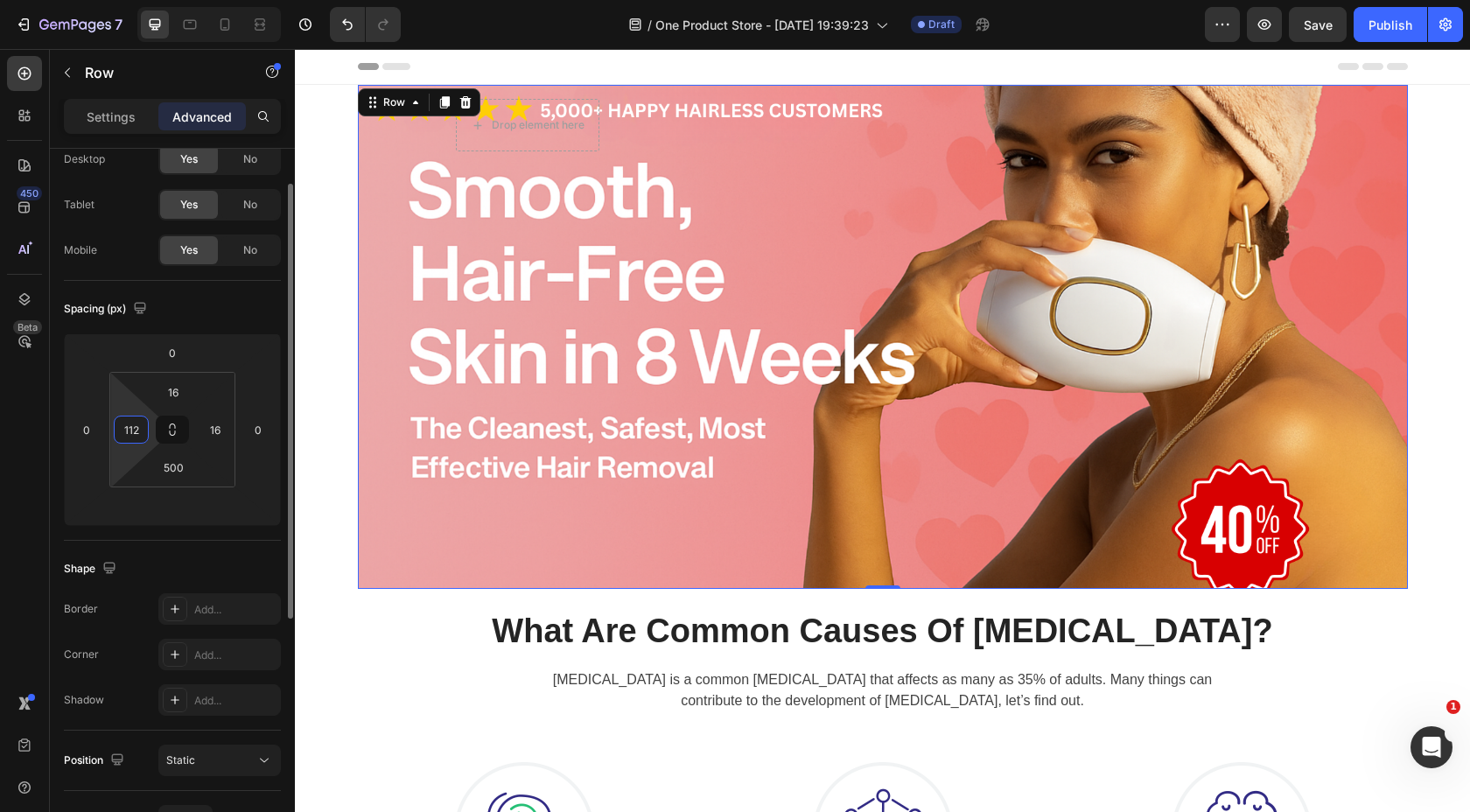
click at [143, 436] on input "112" at bounding box center [131, 429] width 26 height 26
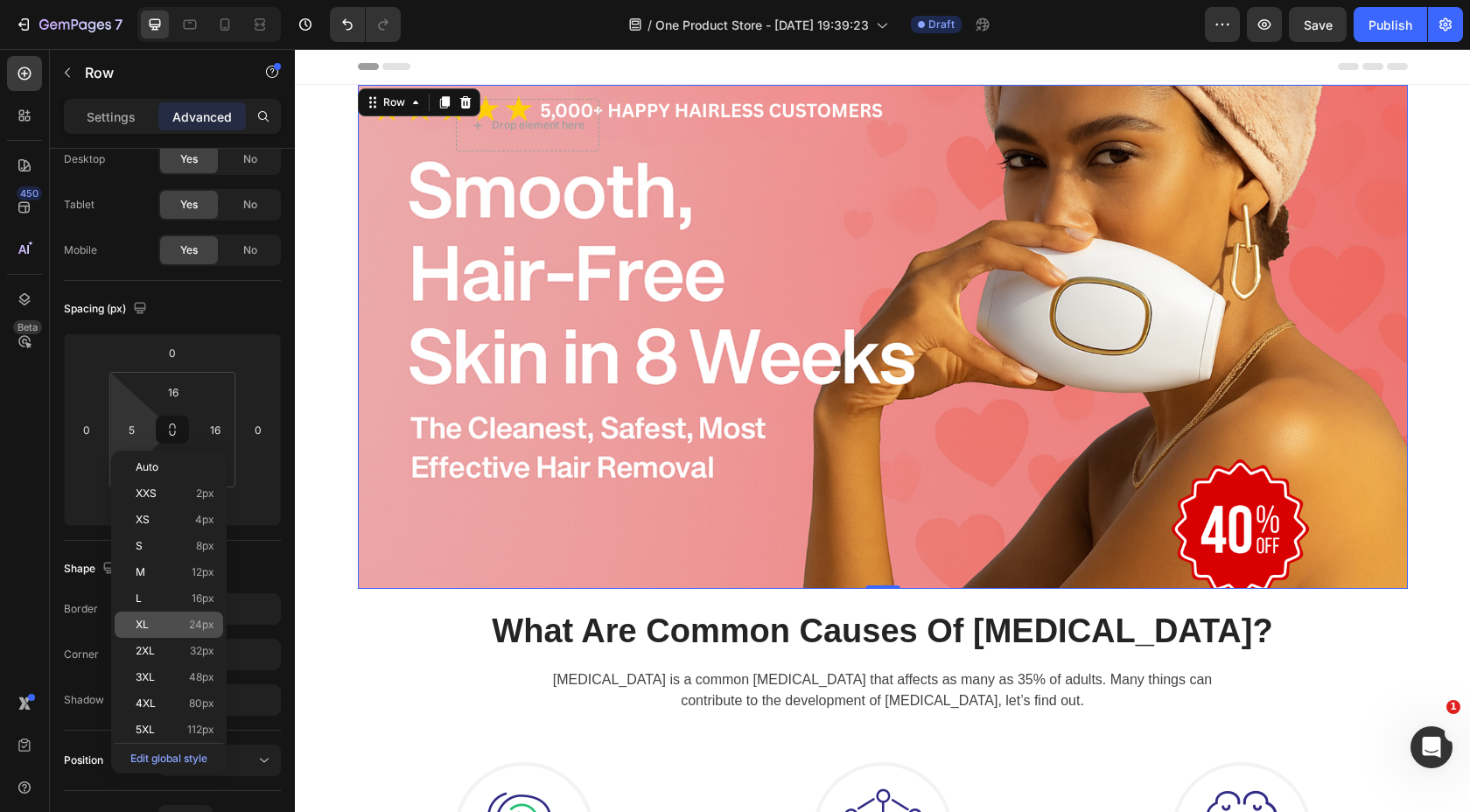
click at [165, 621] on p "XL 24px" at bounding box center [174, 625] width 79 height 13
type input "24"
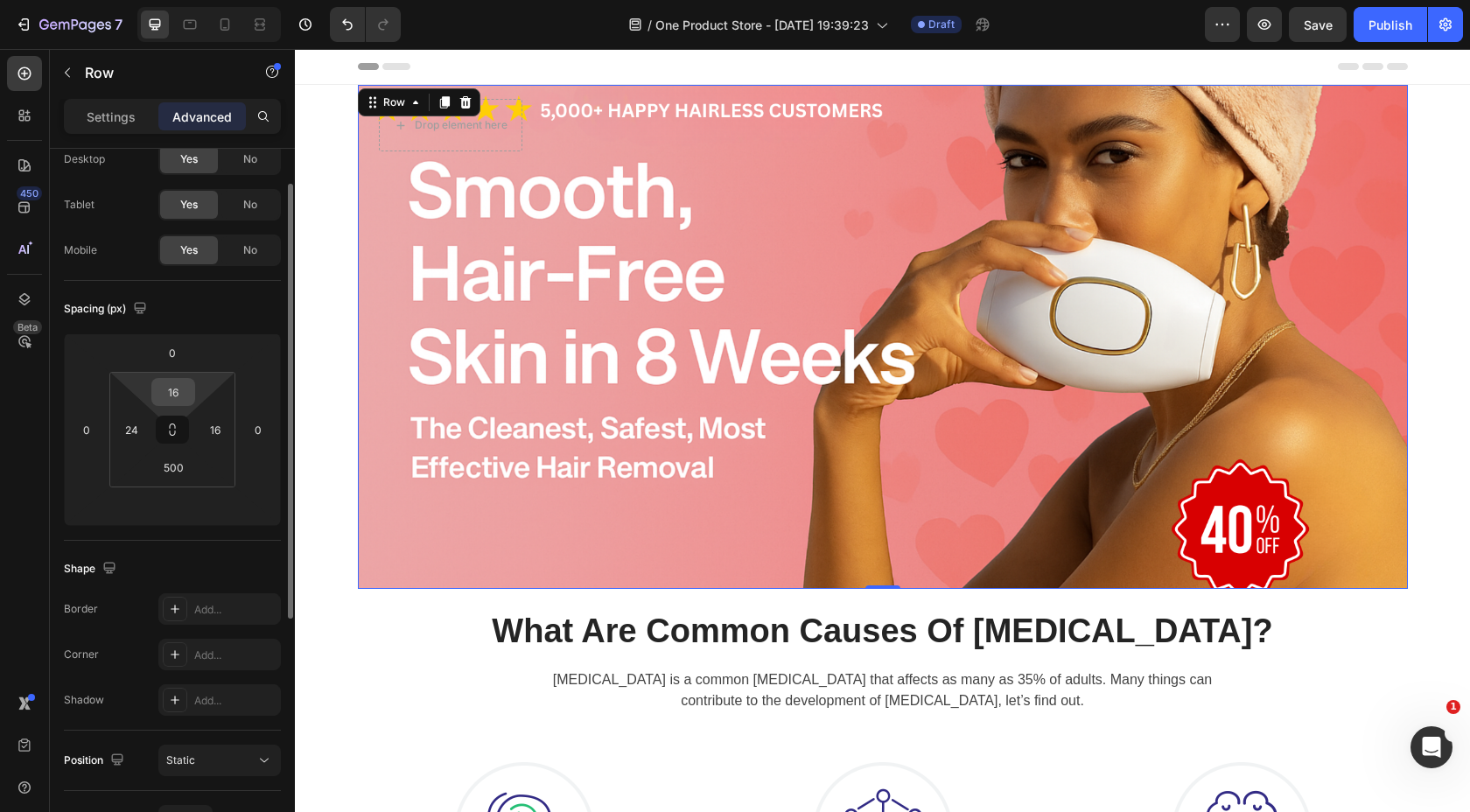
click at [190, 397] on input "16" at bounding box center [174, 392] width 35 height 26
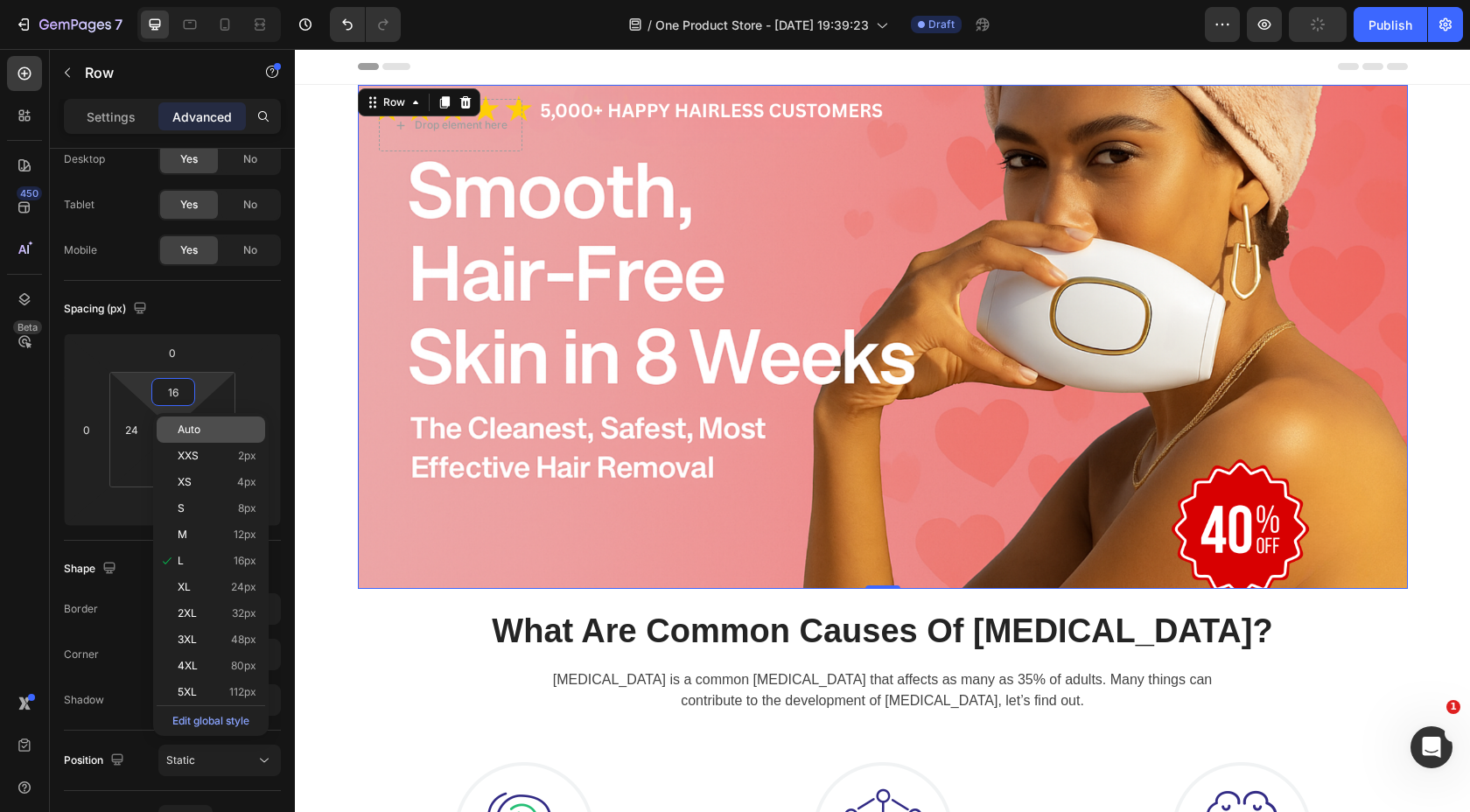
click at [197, 435] on span "Auto" at bounding box center [188, 430] width 22 height 13
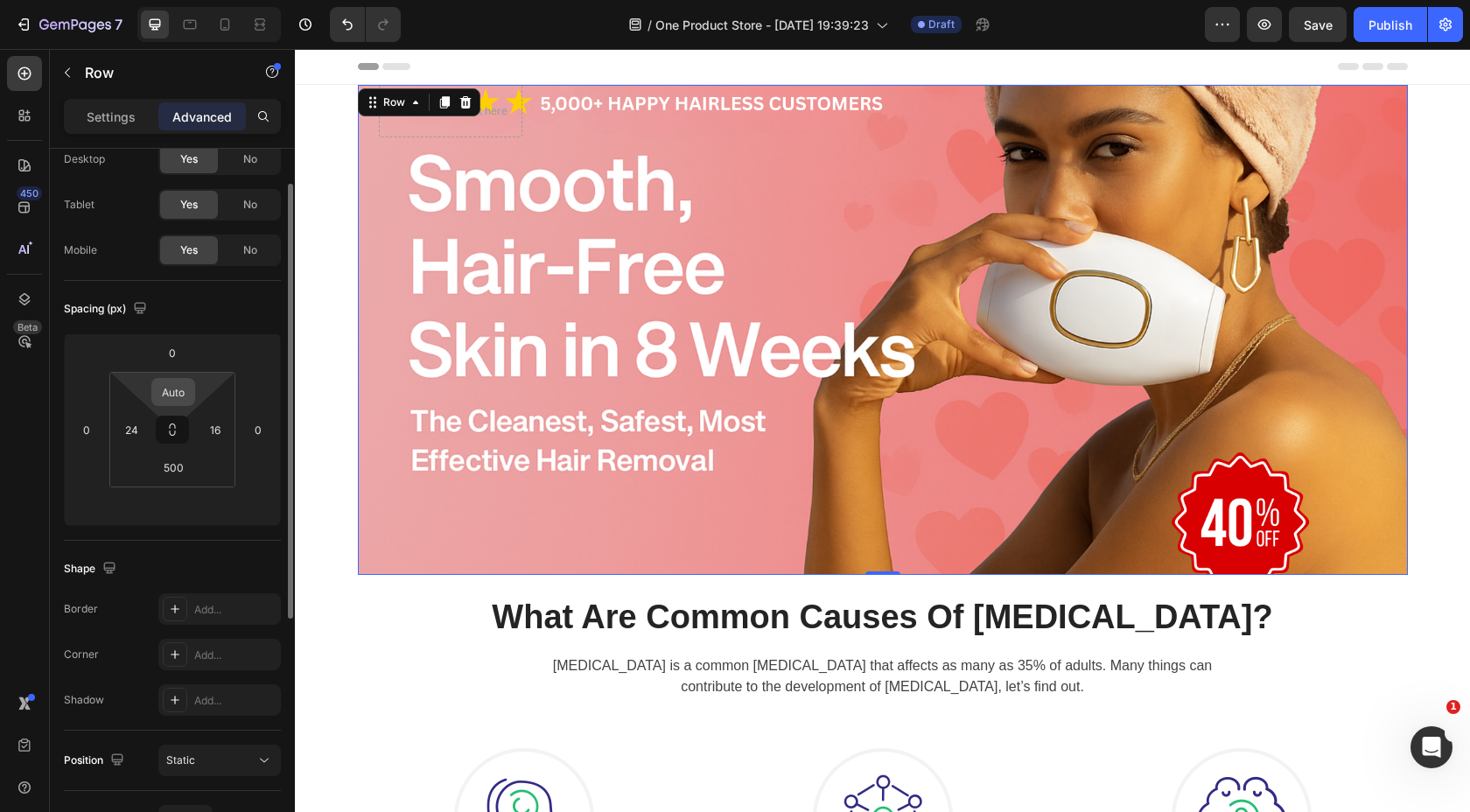
click at [187, 393] on input "Auto" at bounding box center [174, 392] width 35 height 26
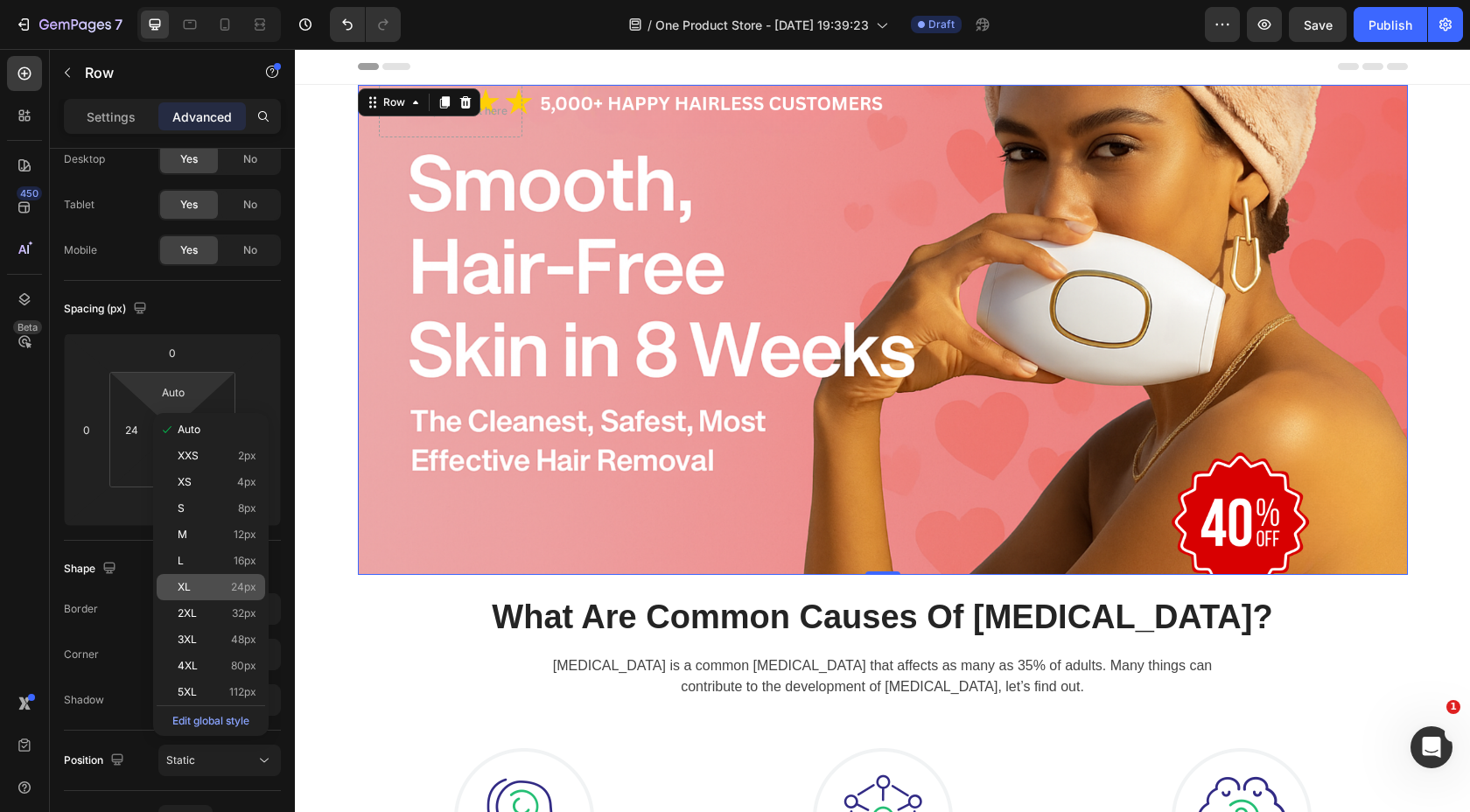
click at [192, 585] on p "XL 24px" at bounding box center [216, 587] width 79 height 13
type input "24"
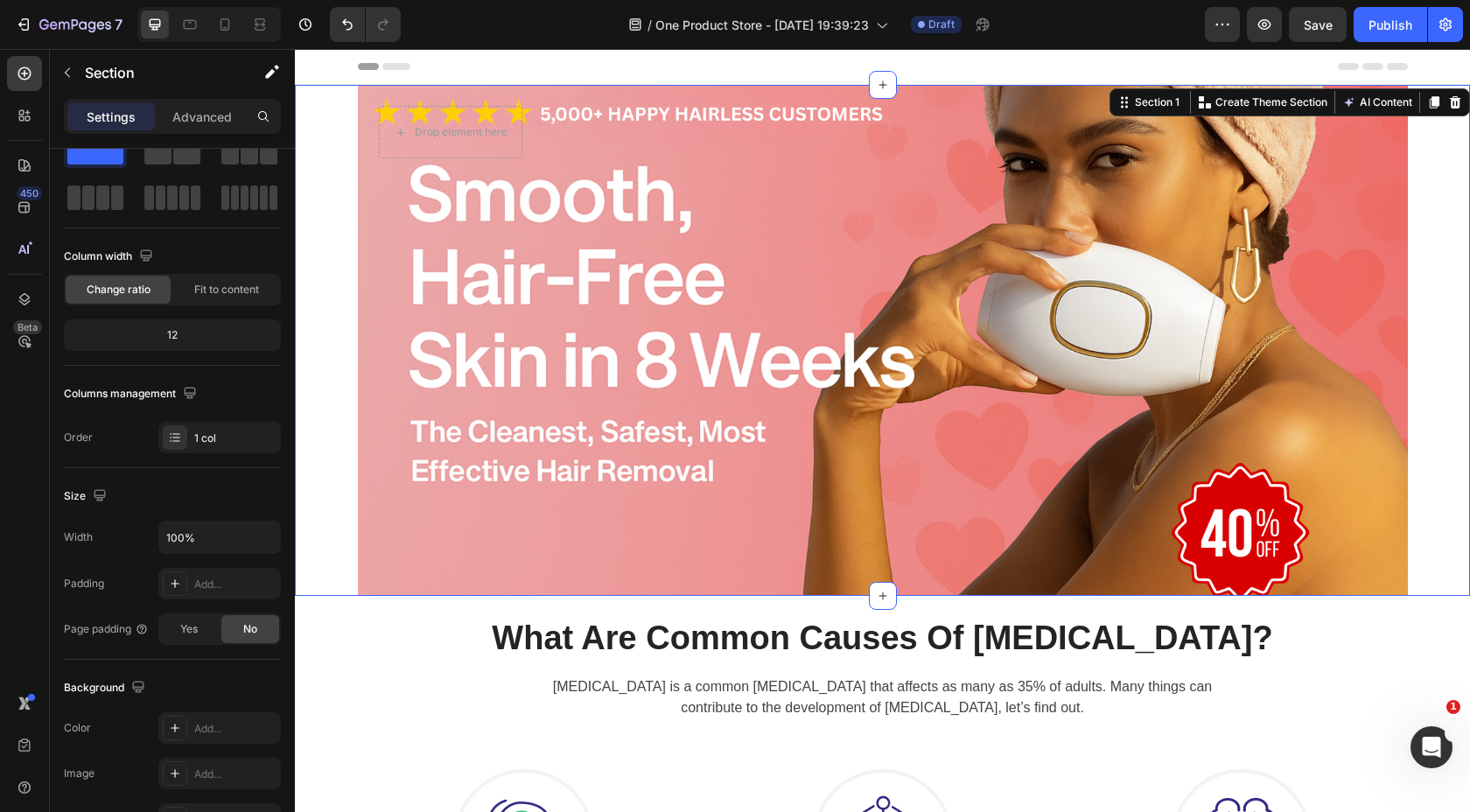
click at [328, 229] on div "Drop element here Row" at bounding box center [883, 340] width 1176 height 511
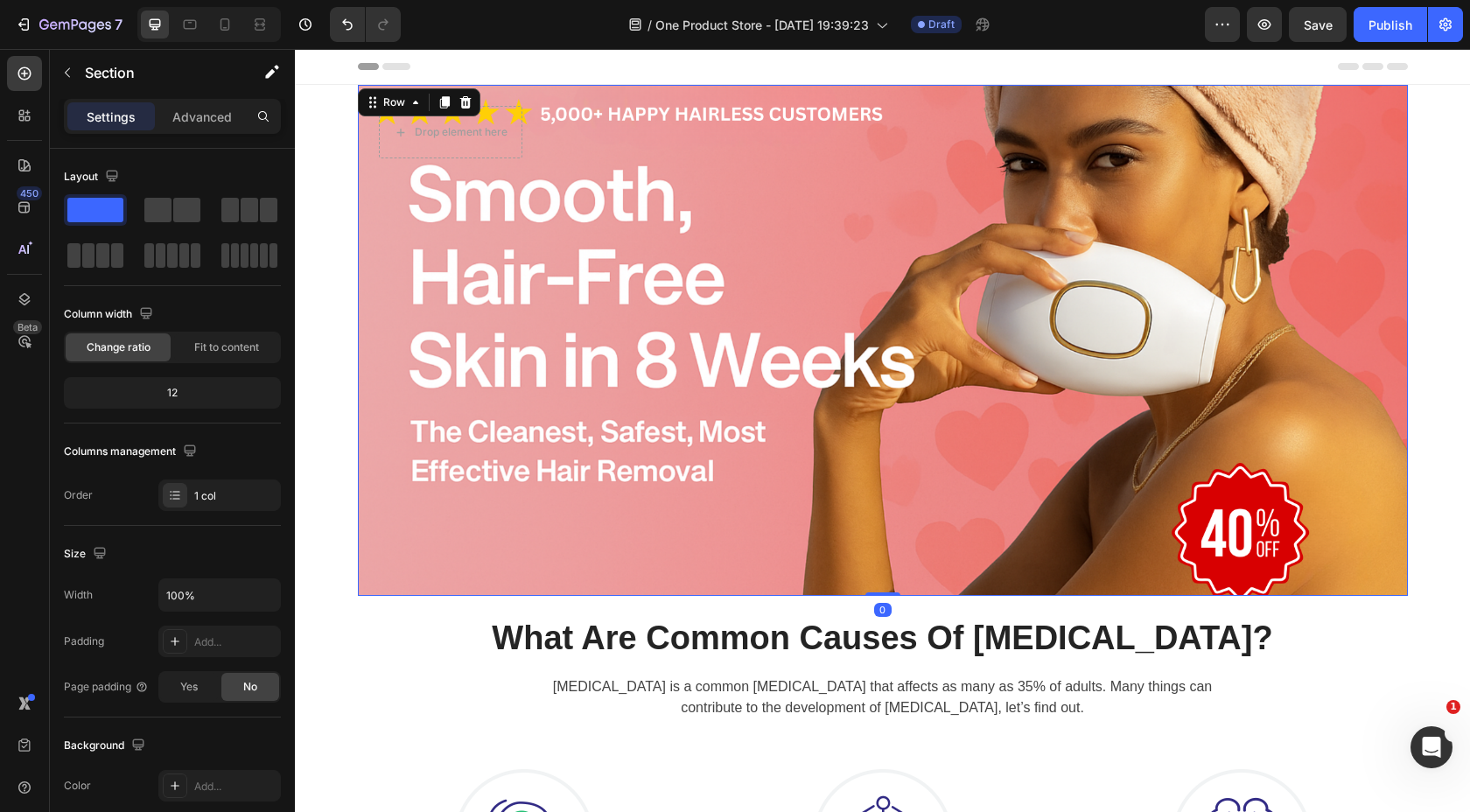
click at [812, 184] on div "Drop element here Row 0" at bounding box center [882, 340] width 1050 height 511
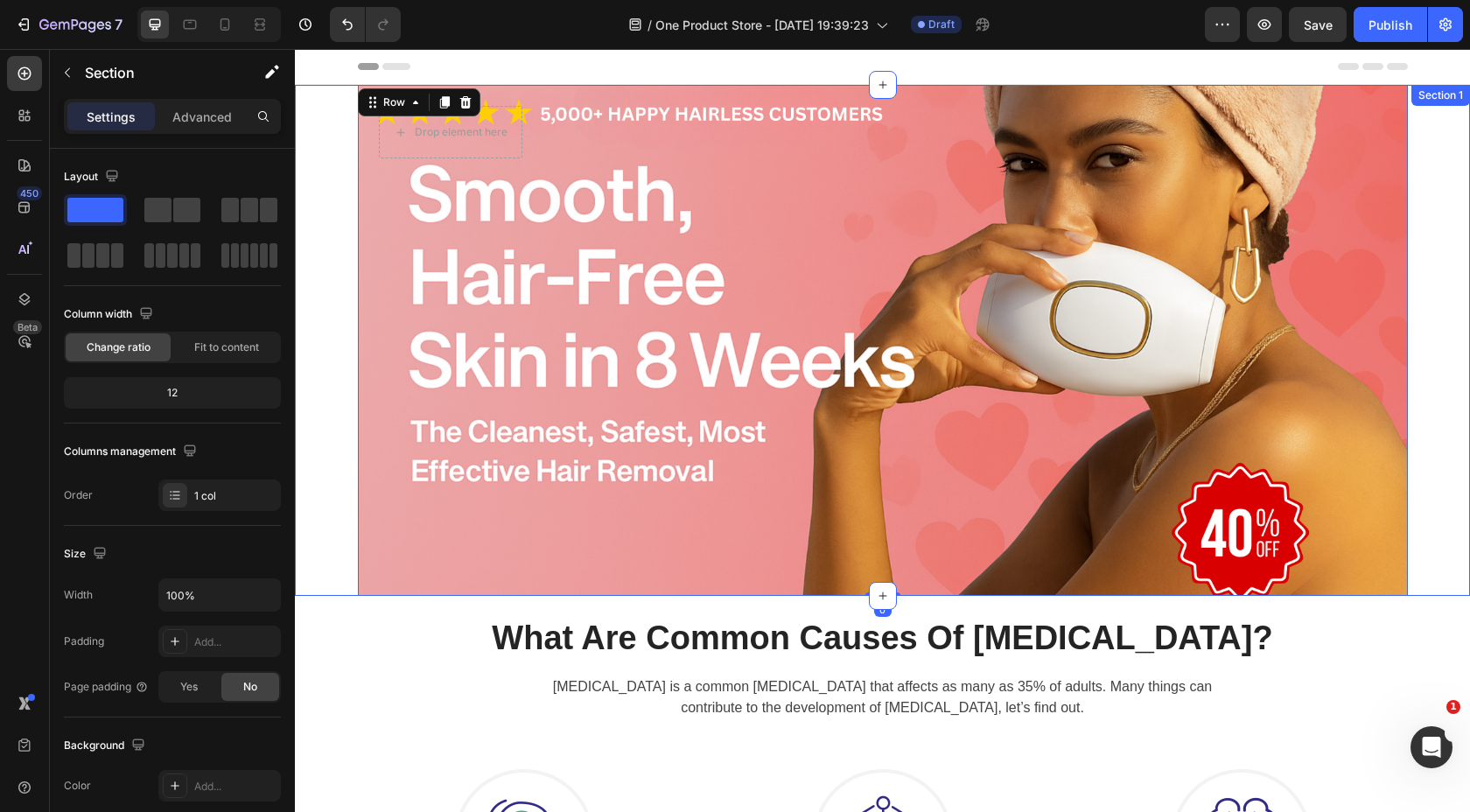
click at [337, 204] on div "Drop element here Row 0" at bounding box center [883, 340] width 1176 height 511
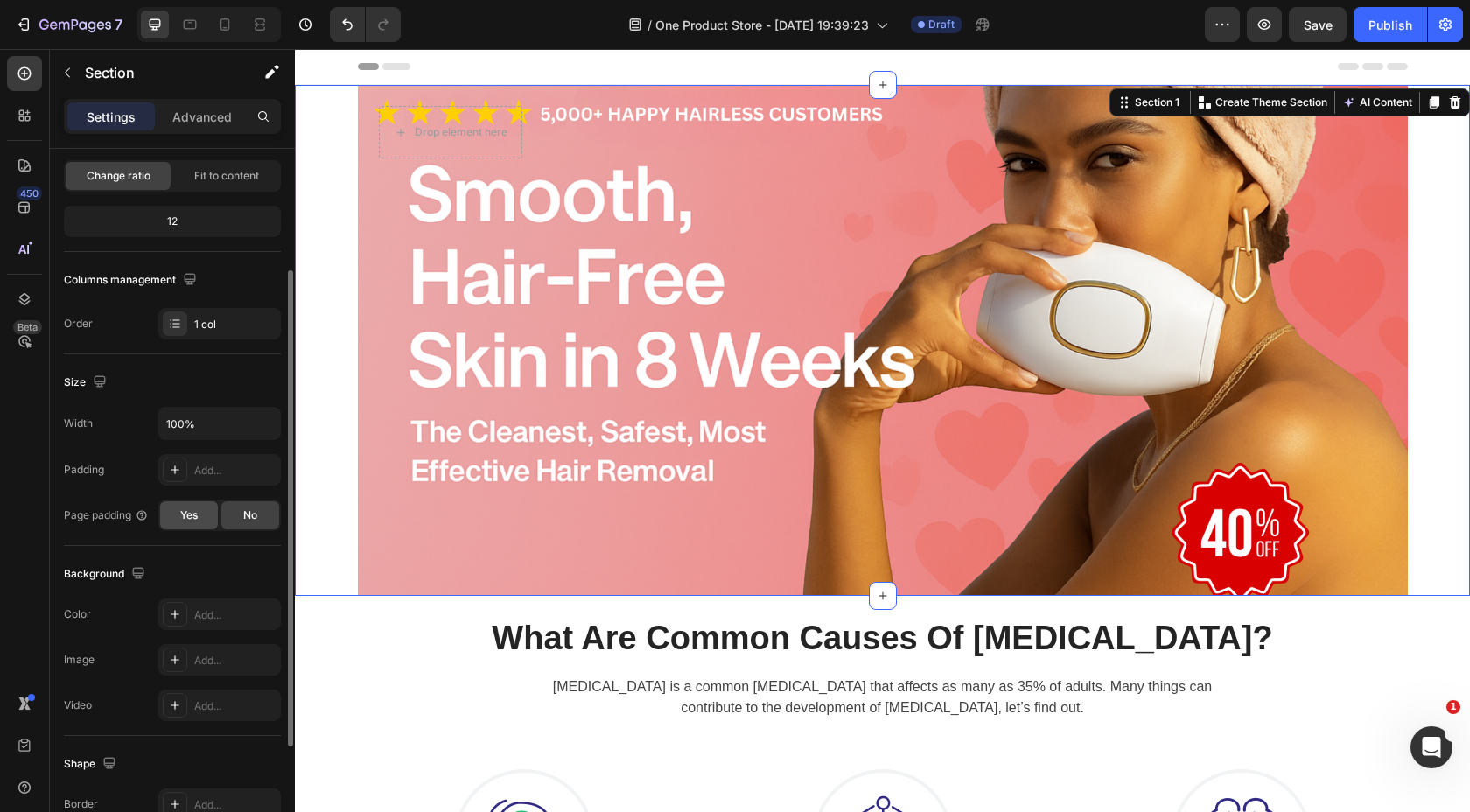
scroll to position [175, 0]
click at [195, 424] on input "100%" at bounding box center [219, 419] width 121 height 31
click at [202, 423] on input "100%" at bounding box center [219, 419] width 121 height 31
click at [222, 177] on span "Fit to content" at bounding box center [226, 172] width 64 height 16
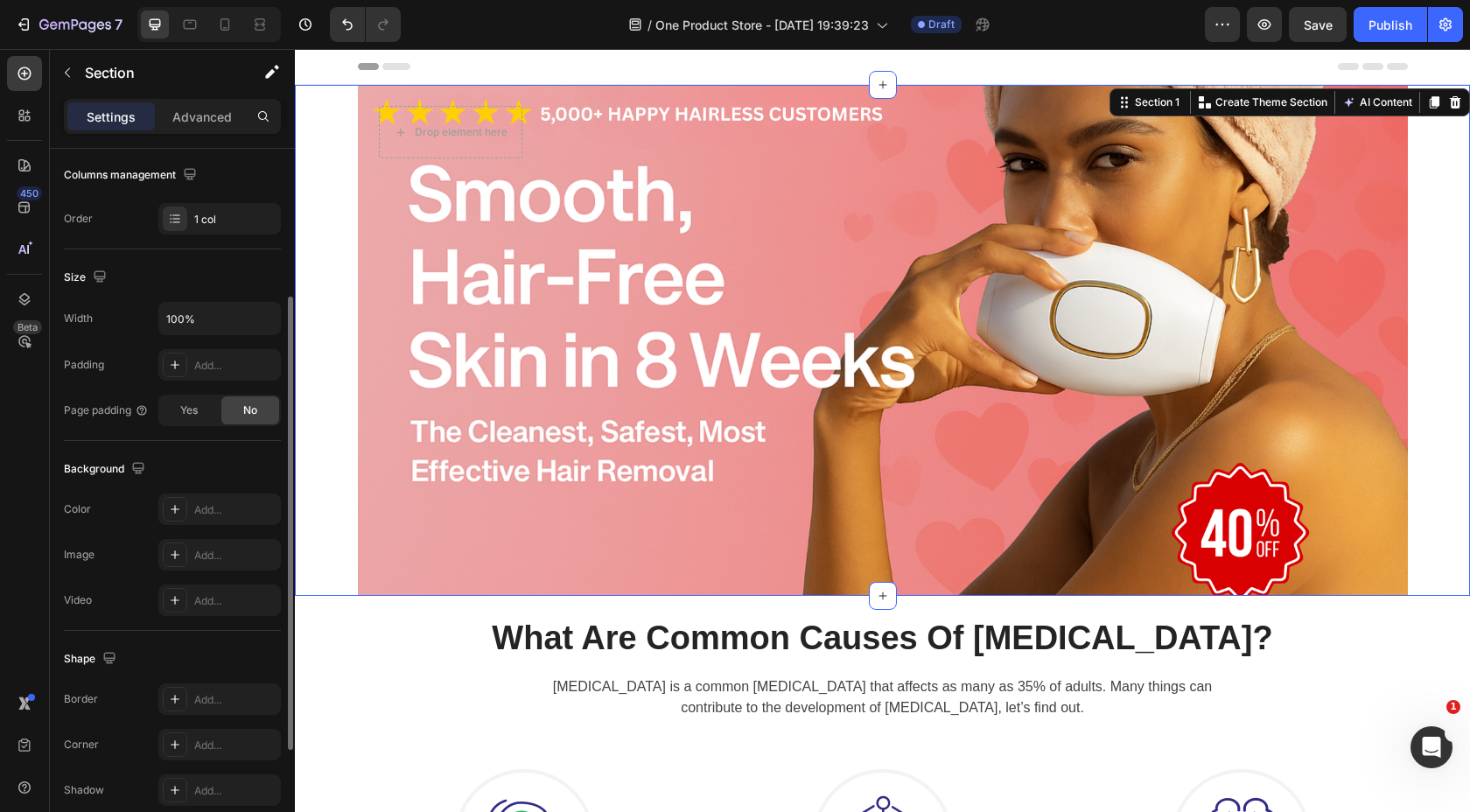
scroll to position [232, 0]
click at [206, 303] on input "100%" at bounding box center [219, 318] width 121 height 31
click at [214, 310] on input "100%" at bounding box center [219, 318] width 121 height 31
type input "200%"
click at [149, 263] on div "Size" at bounding box center [173, 276] width 217 height 28
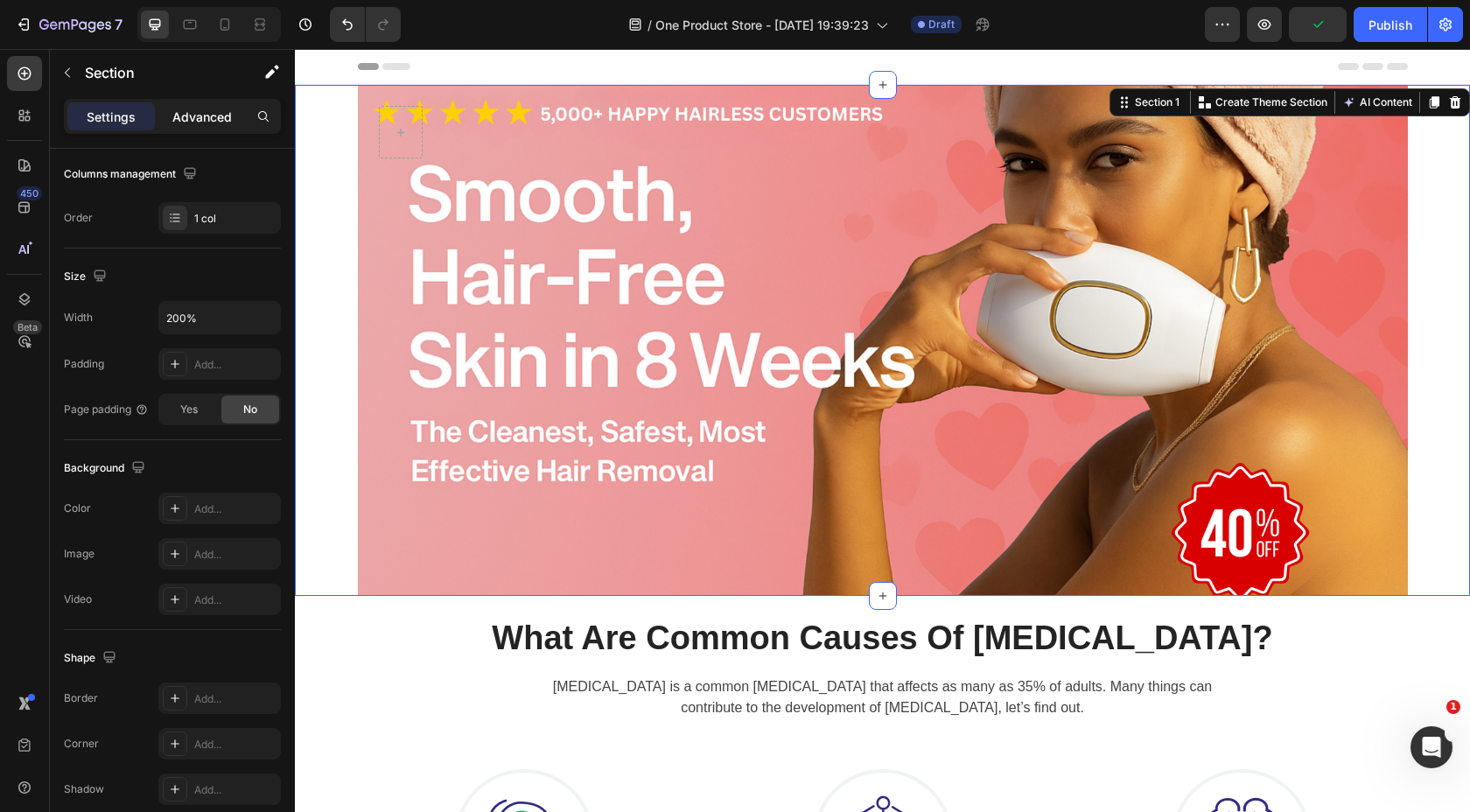
click at [189, 128] on div "Advanced" at bounding box center [202, 116] width 88 height 28
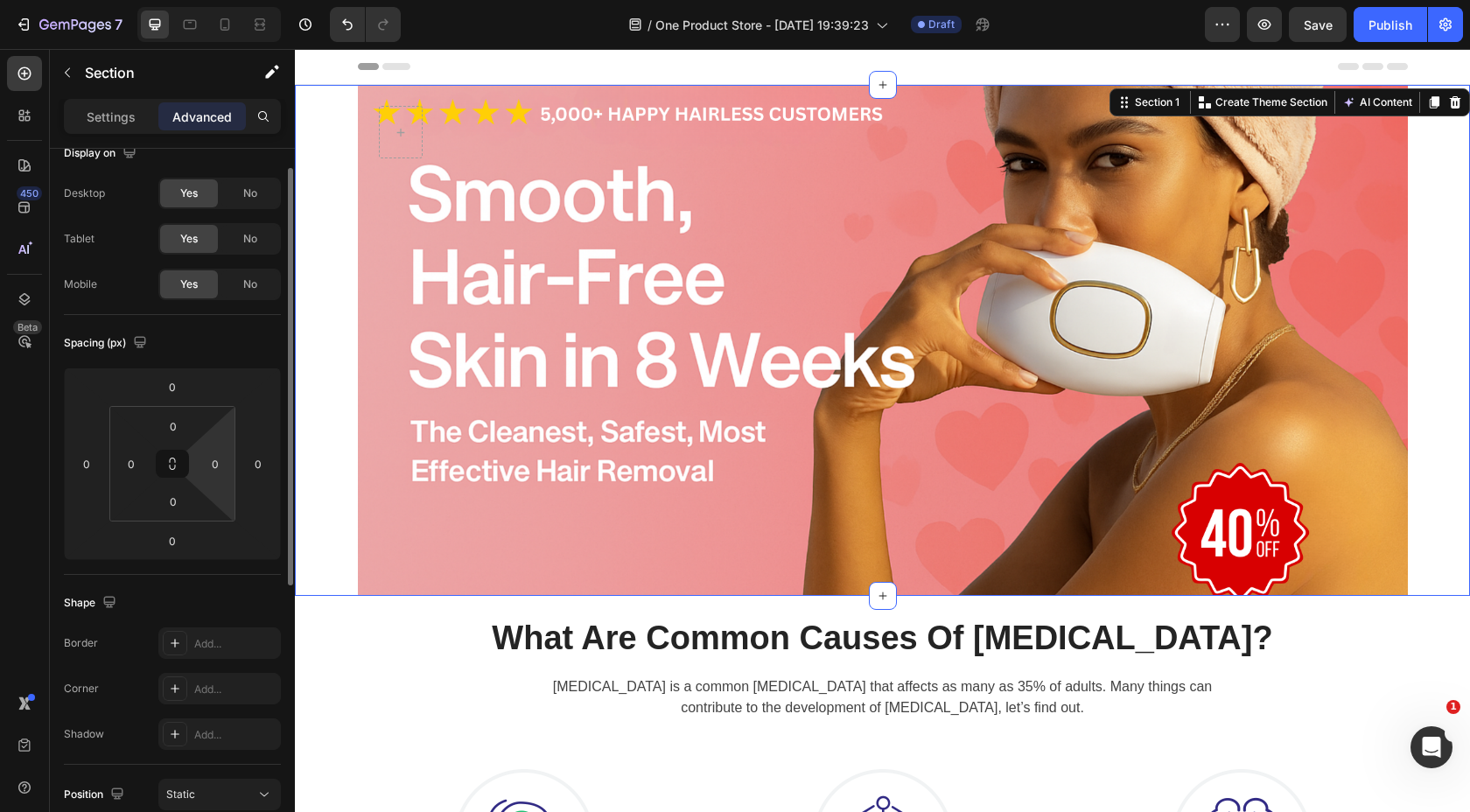
scroll to position [0, 0]
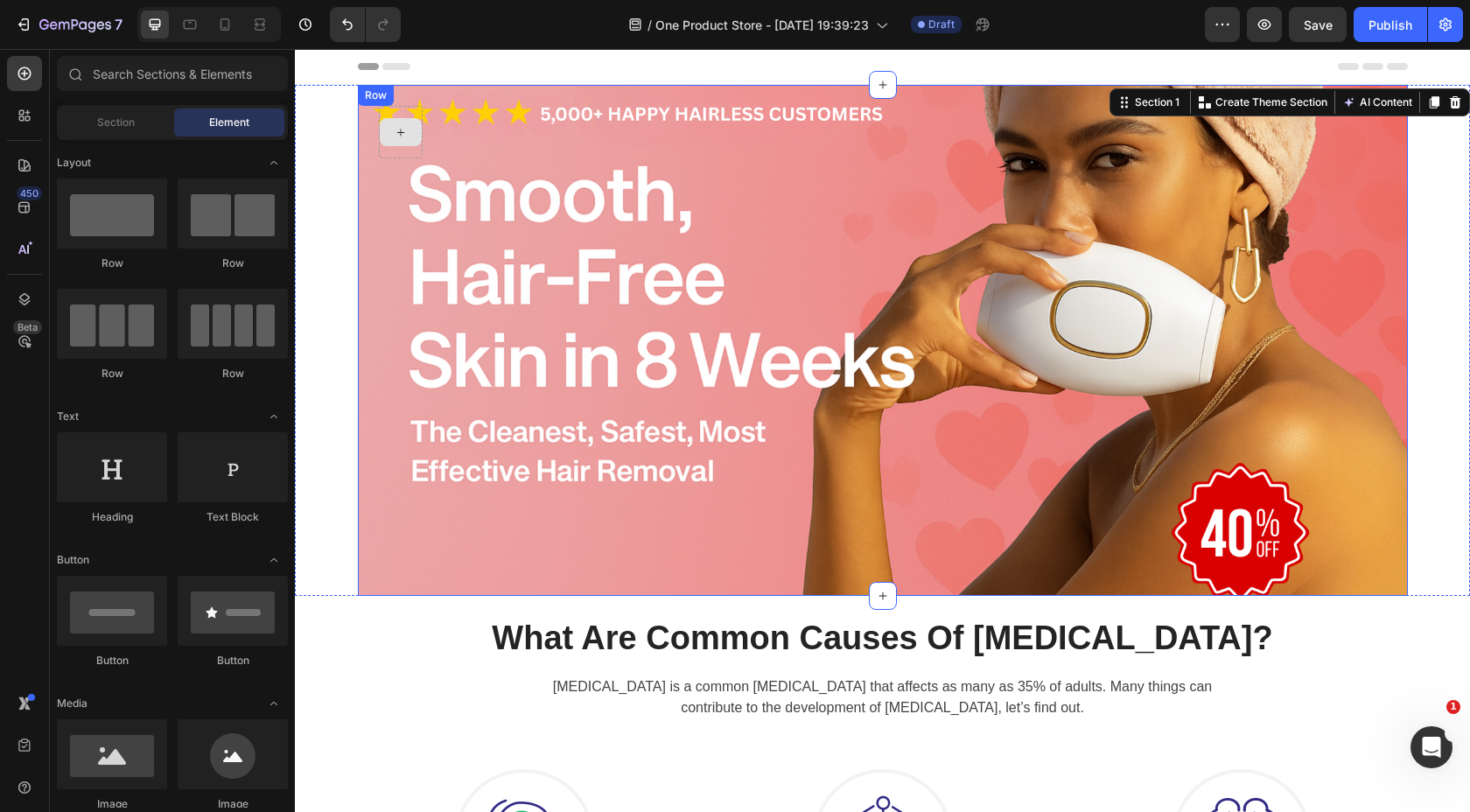
click at [411, 130] on div at bounding box center [401, 132] width 42 height 28
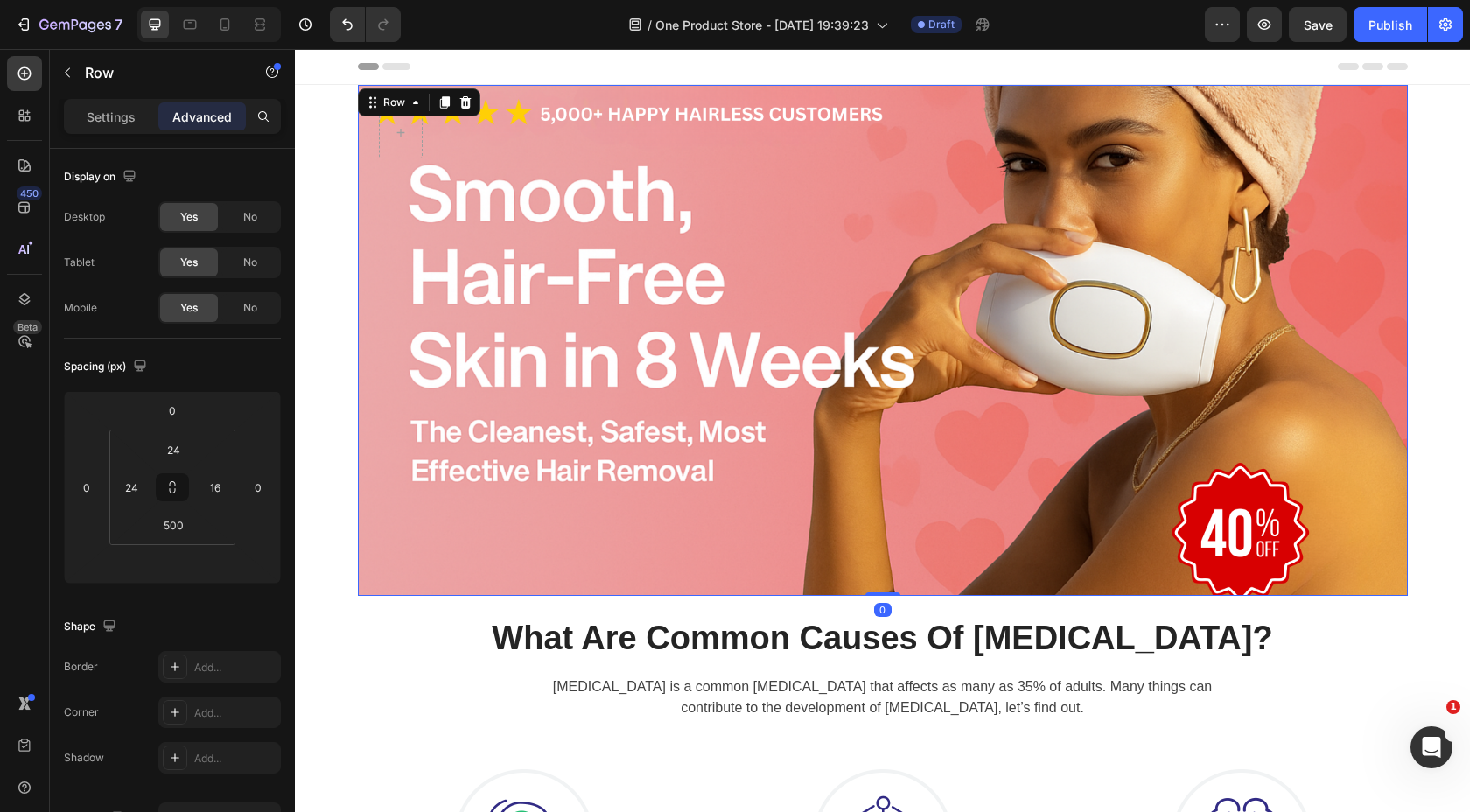
click at [407, 111] on div "Row 0" at bounding box center [882, 340] width 1050 height 511
click at [119, 115] on p "Settings" at bounding box center [111, 116] width 49 height 19
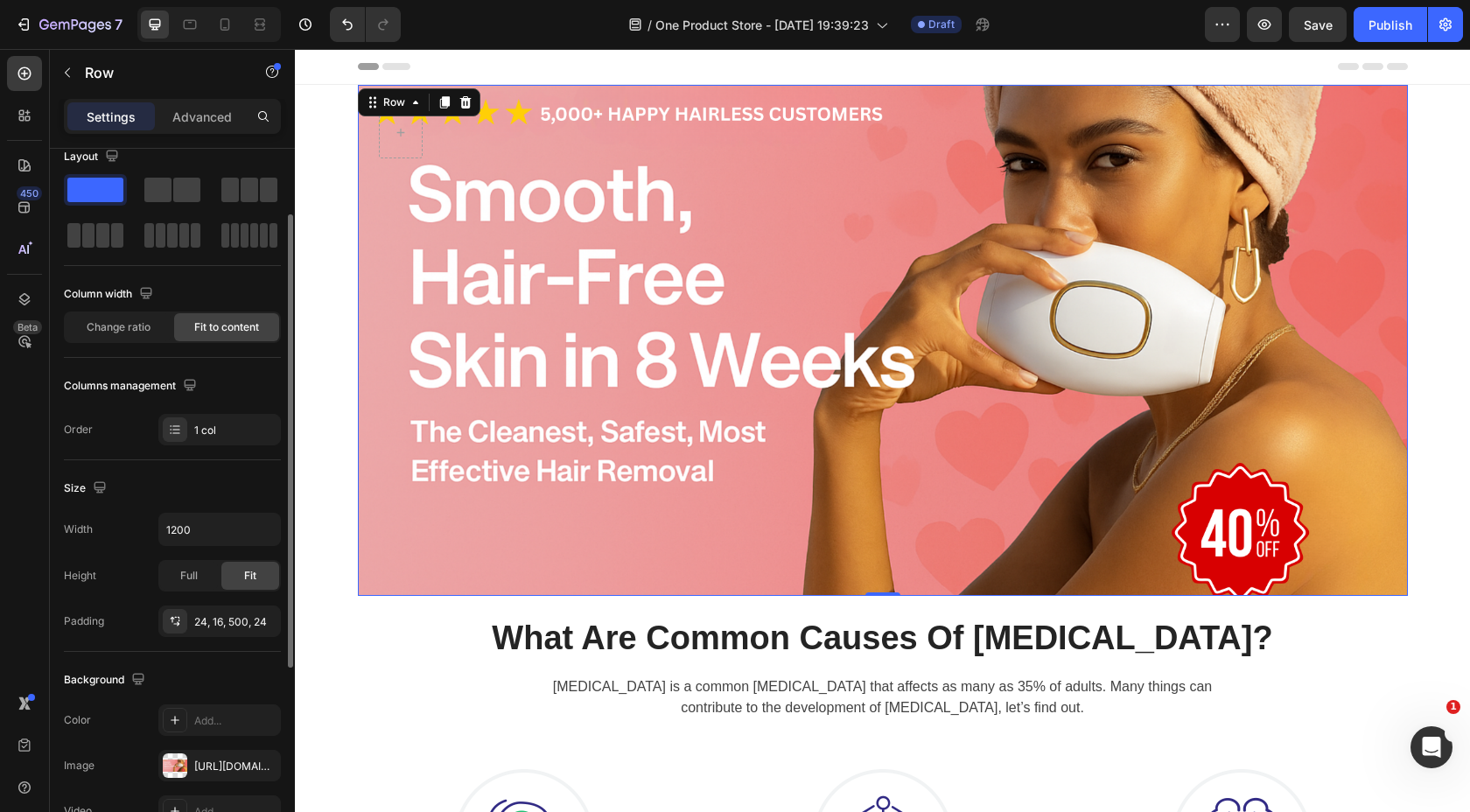
scroll to position [81, 0]
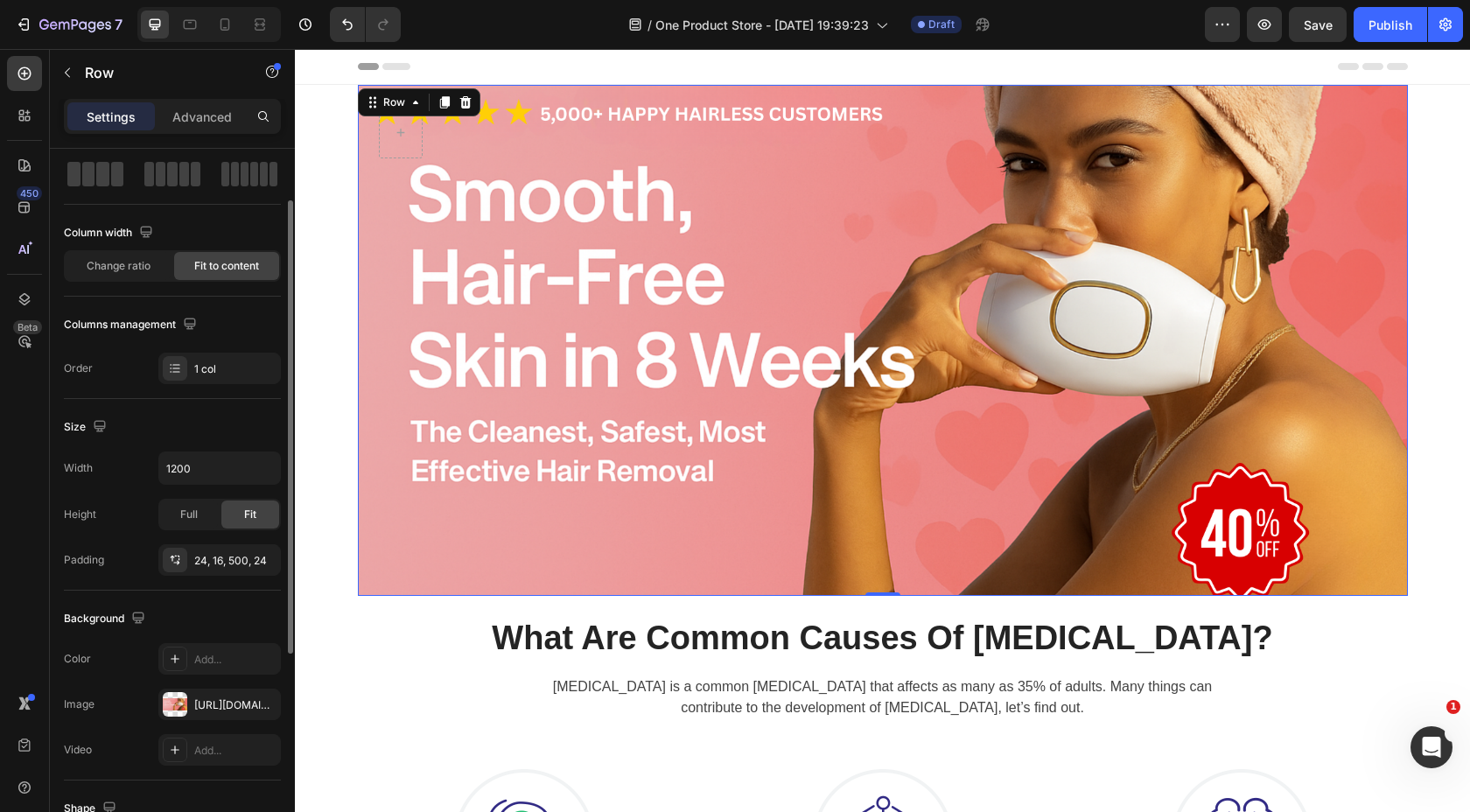
click at [389, 291] on div "Row 0" at bounding box center [882, 340] width 1050 height 511
click at [229, 557] on div "24, 16, 500, 24" at bounding box center [219, 561] width 51 height 16
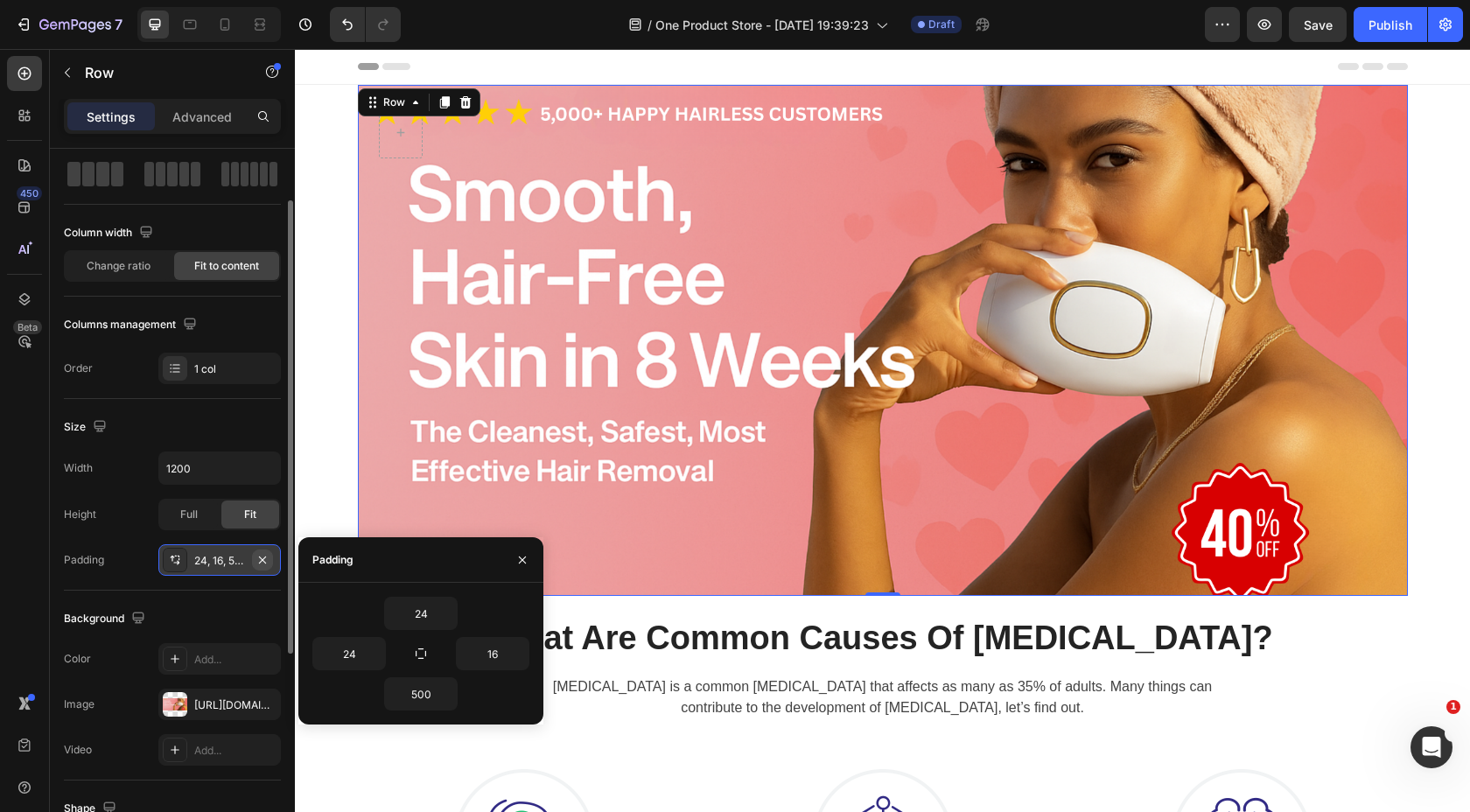
click at [261, 563] on icon "button" at bounding box center [262, 560] width 14 height 14
type input "0"
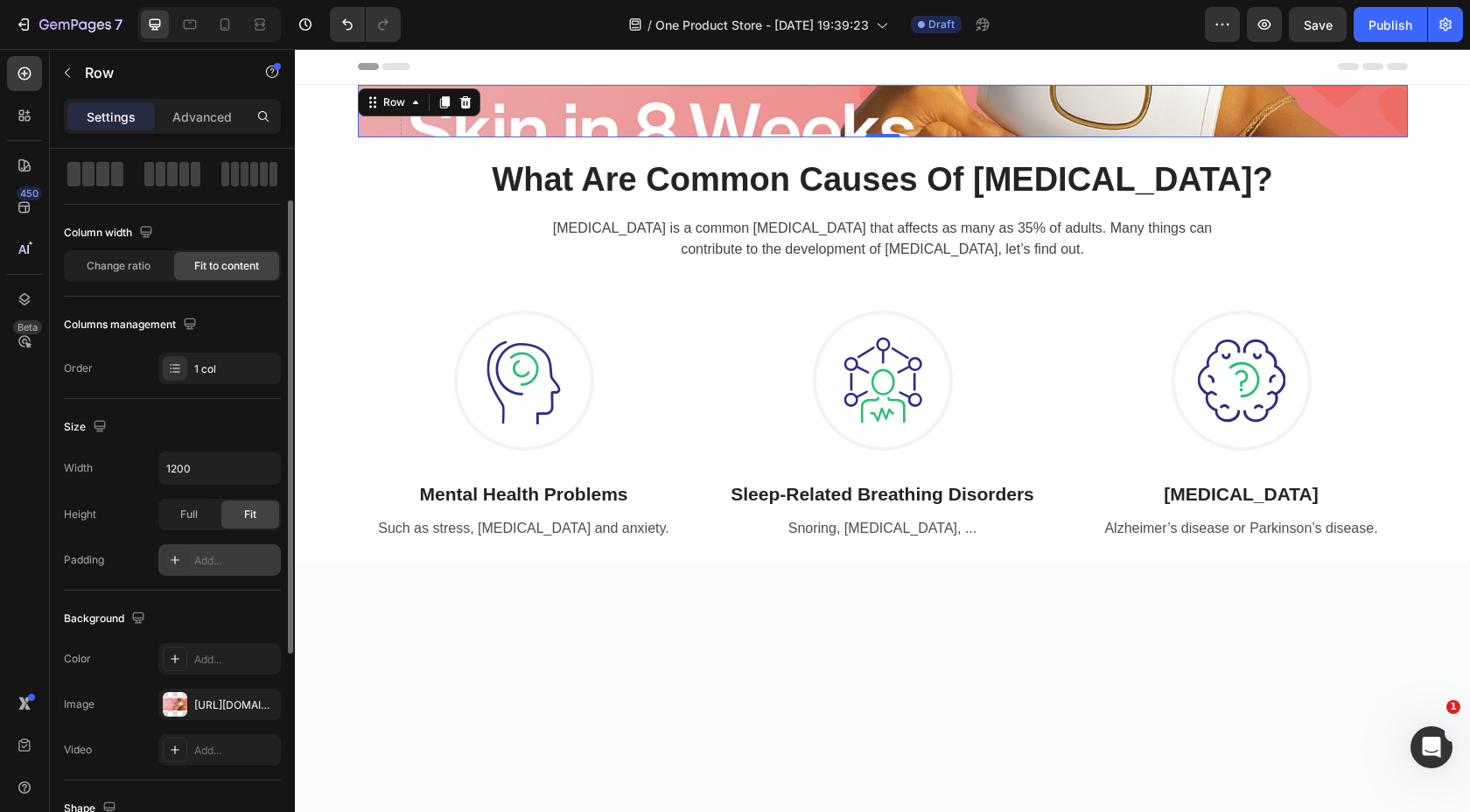
click at [233, 561] on div "Add..." at bounding box center [235, 561] width 82 height 16
type input "16"
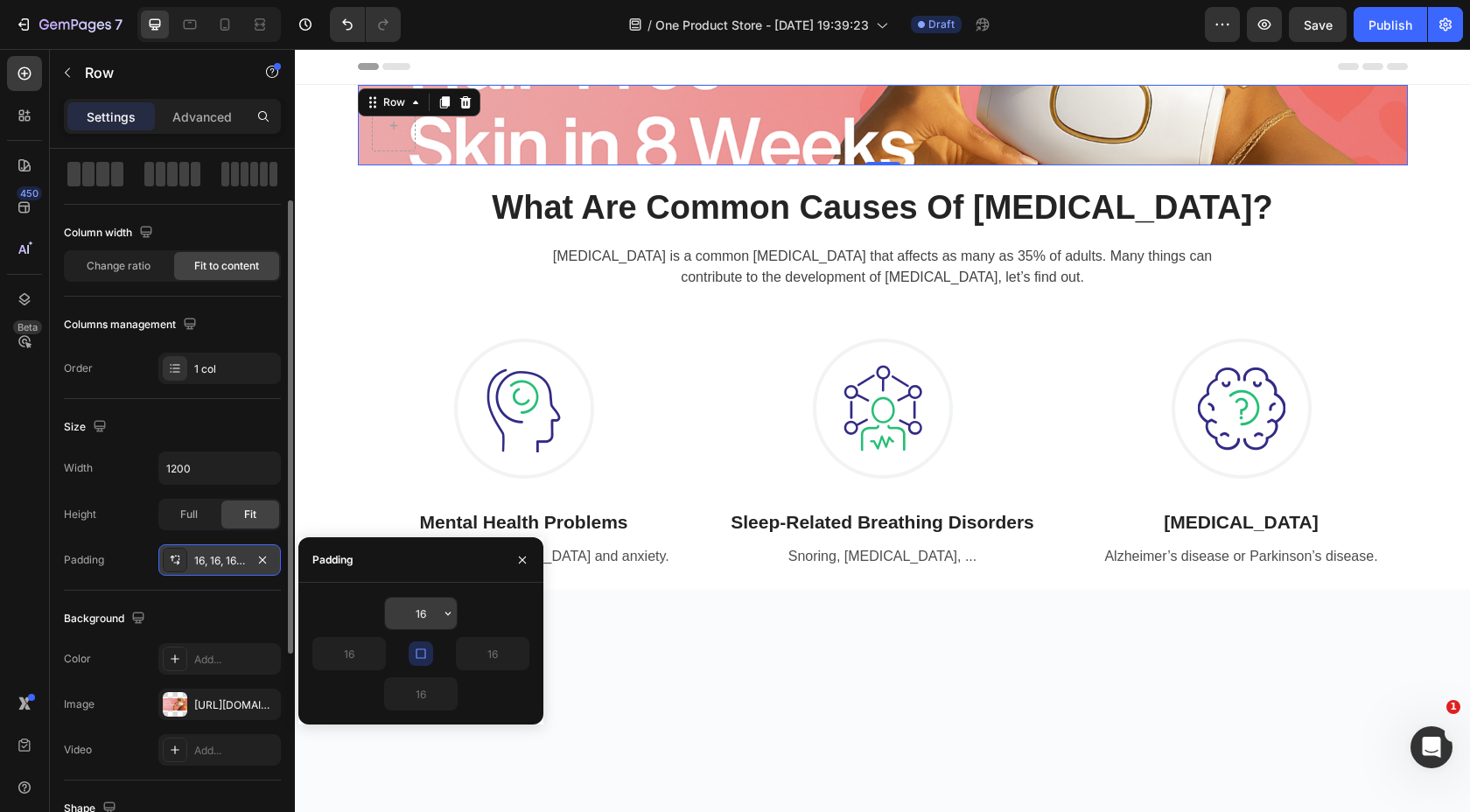
click at [432, 607] on input "16" at bounding box center [421, 613] width 72 height 31
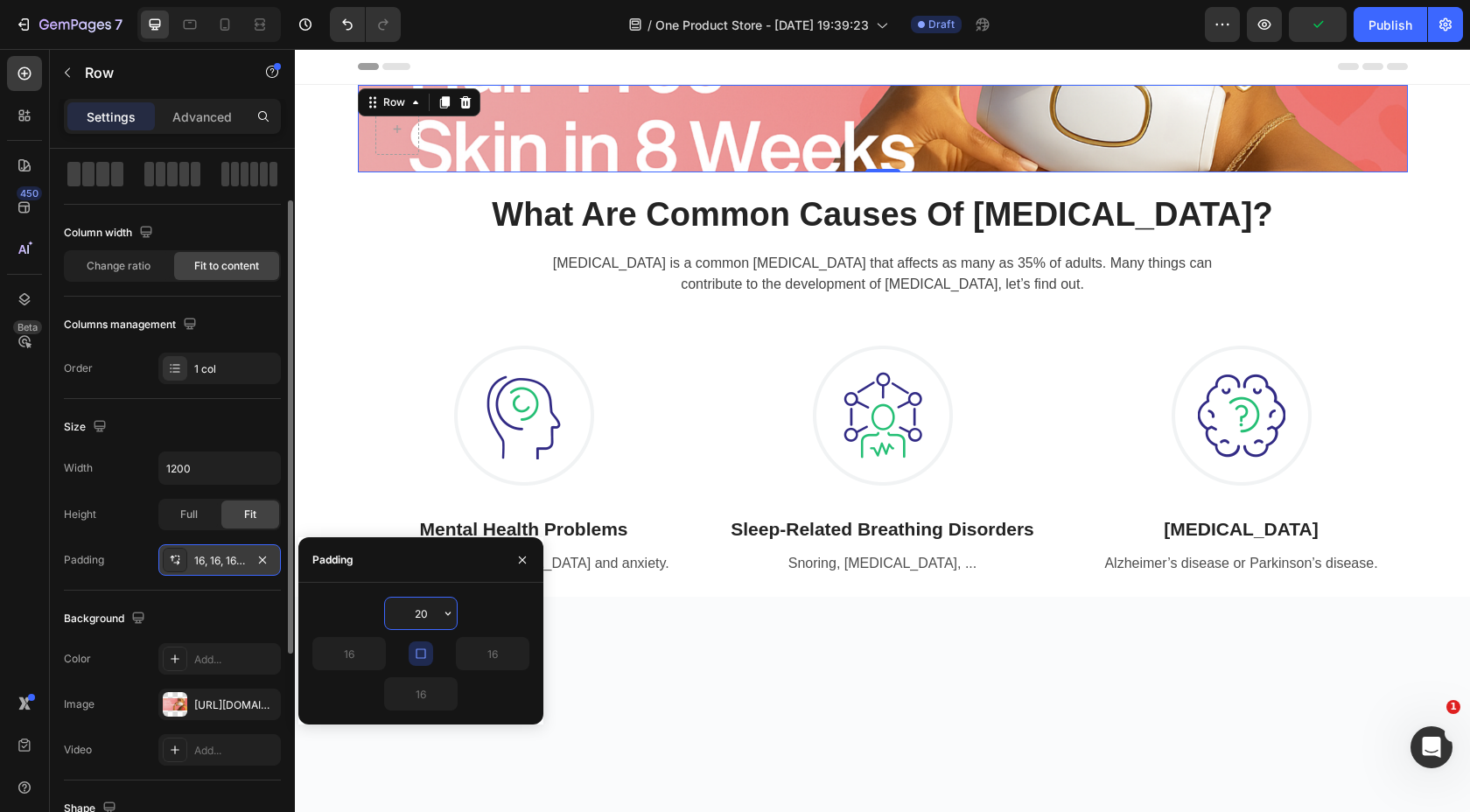
type input "2"
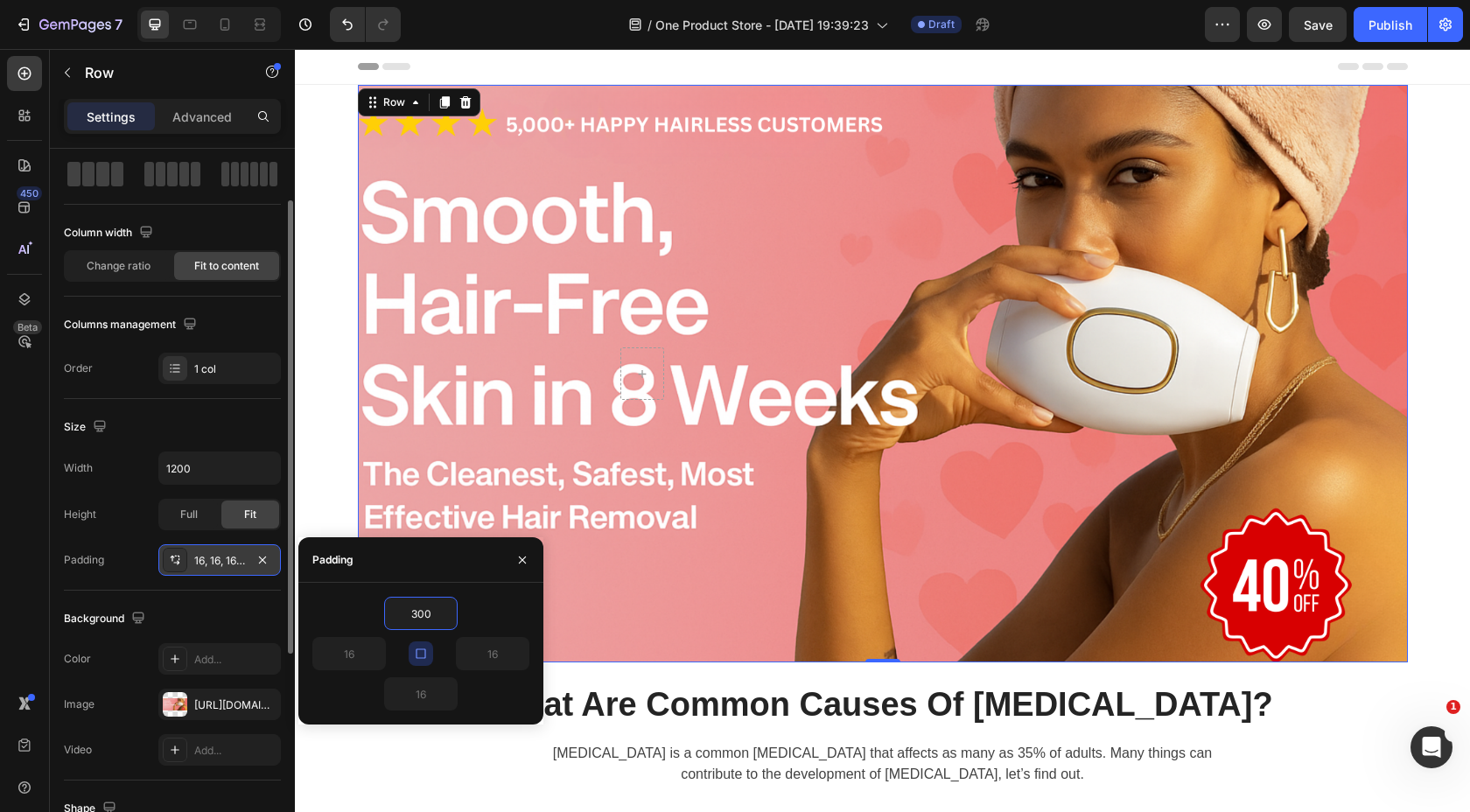
type input "300"
click at [520, 562] on icon "button" at bounding box center [522, 560] width 14 height 14
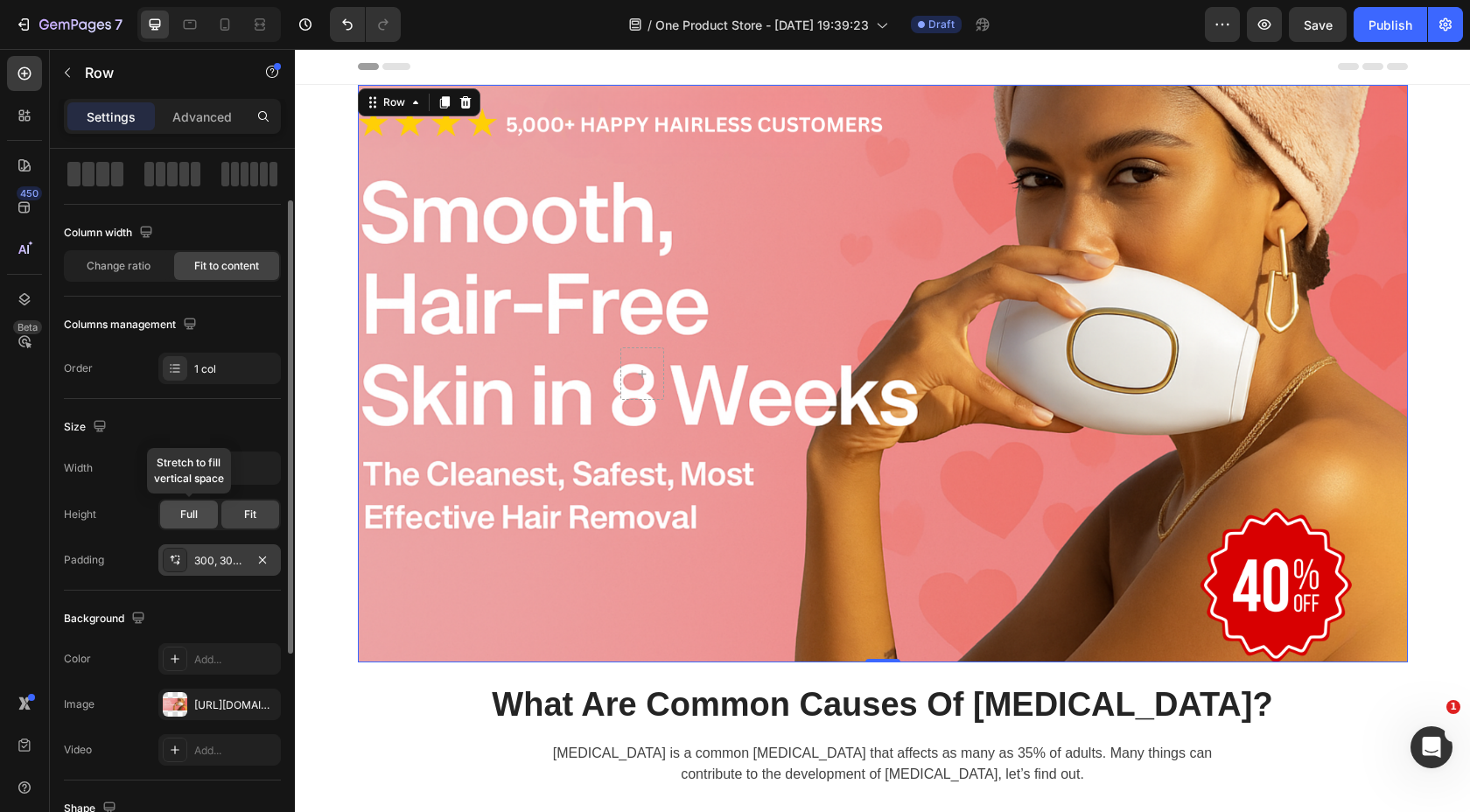
click at [208, 515] on div "Full" at bounding box center [188, 515] width 58 height 28
click at [244, 515] on span "Fit" at bounding box center [250, 515] width 13 height 16
click at [162, 459] on input "1200" at bounding box center [219, 468] width 121 height 31
click at [225, 468] on input "1200" at bounding box center [219, 468] width 121 height 31
click at [224, 465] on input "1200" at bounding box center [219, 468] width 121 height 31
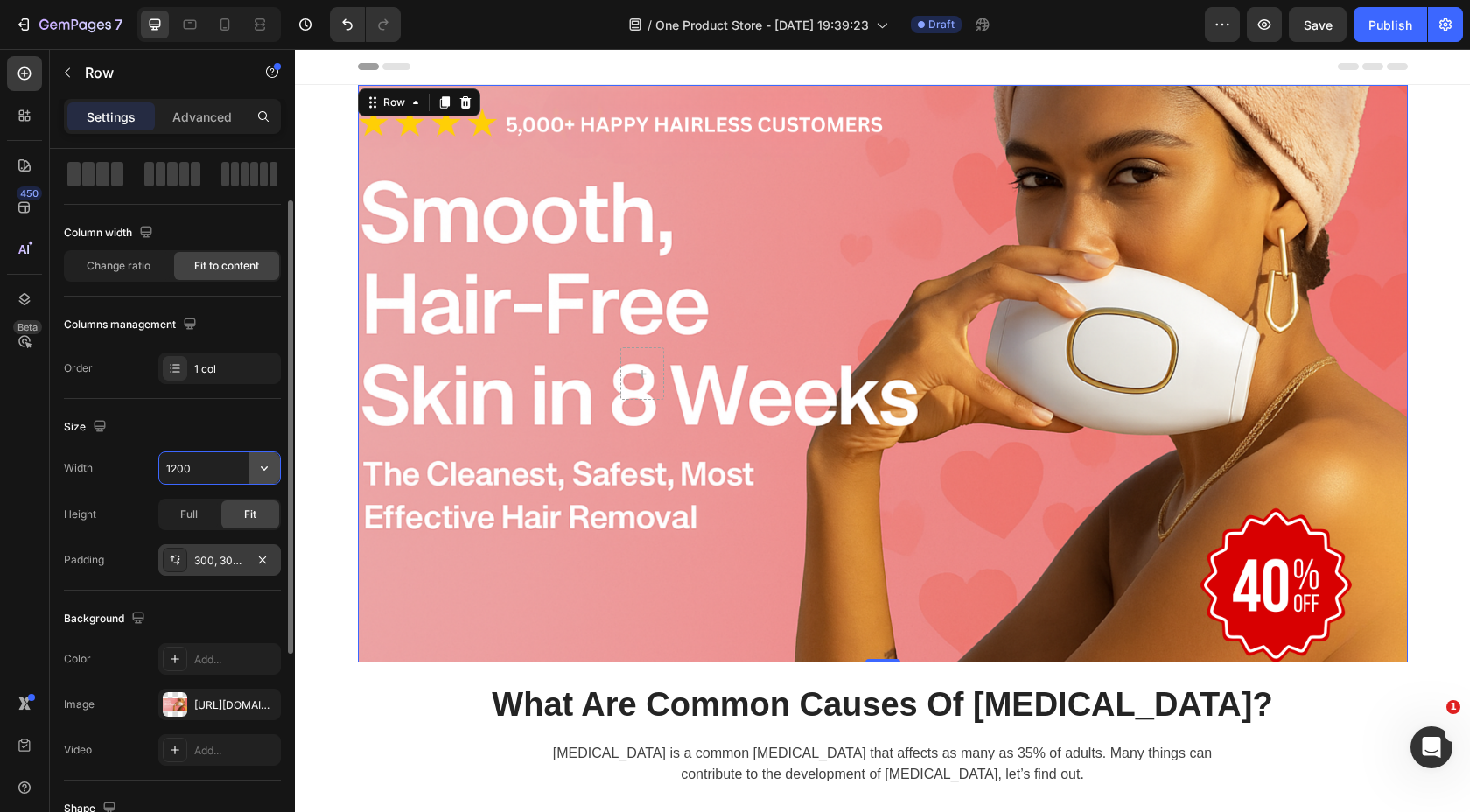
click at [252, 465] on button "button" at bounding box center [264, 468] width 31 height 31
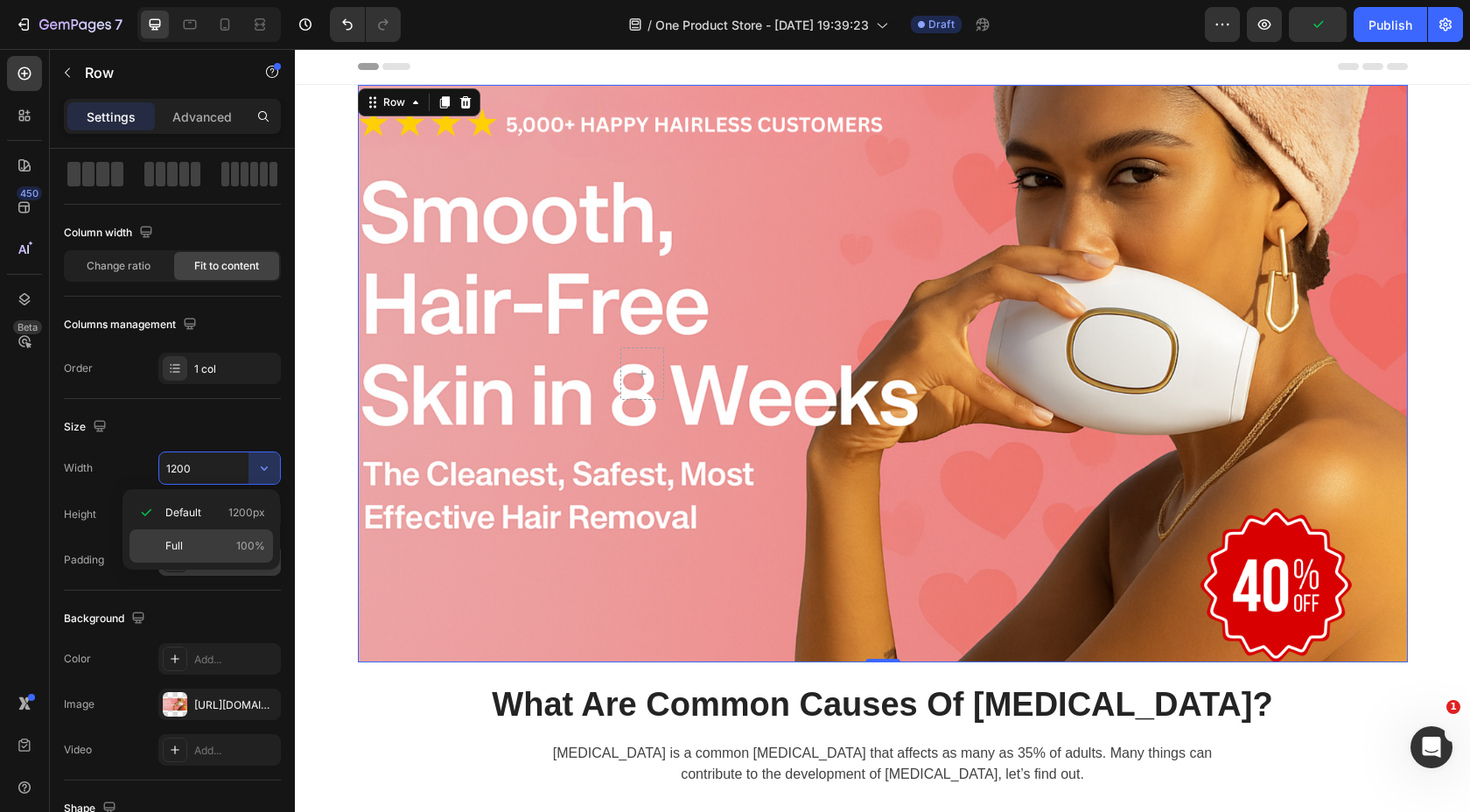
click at [216, 542] on p "Full 100%" at bounding box center [215, 546] width 99 height 16
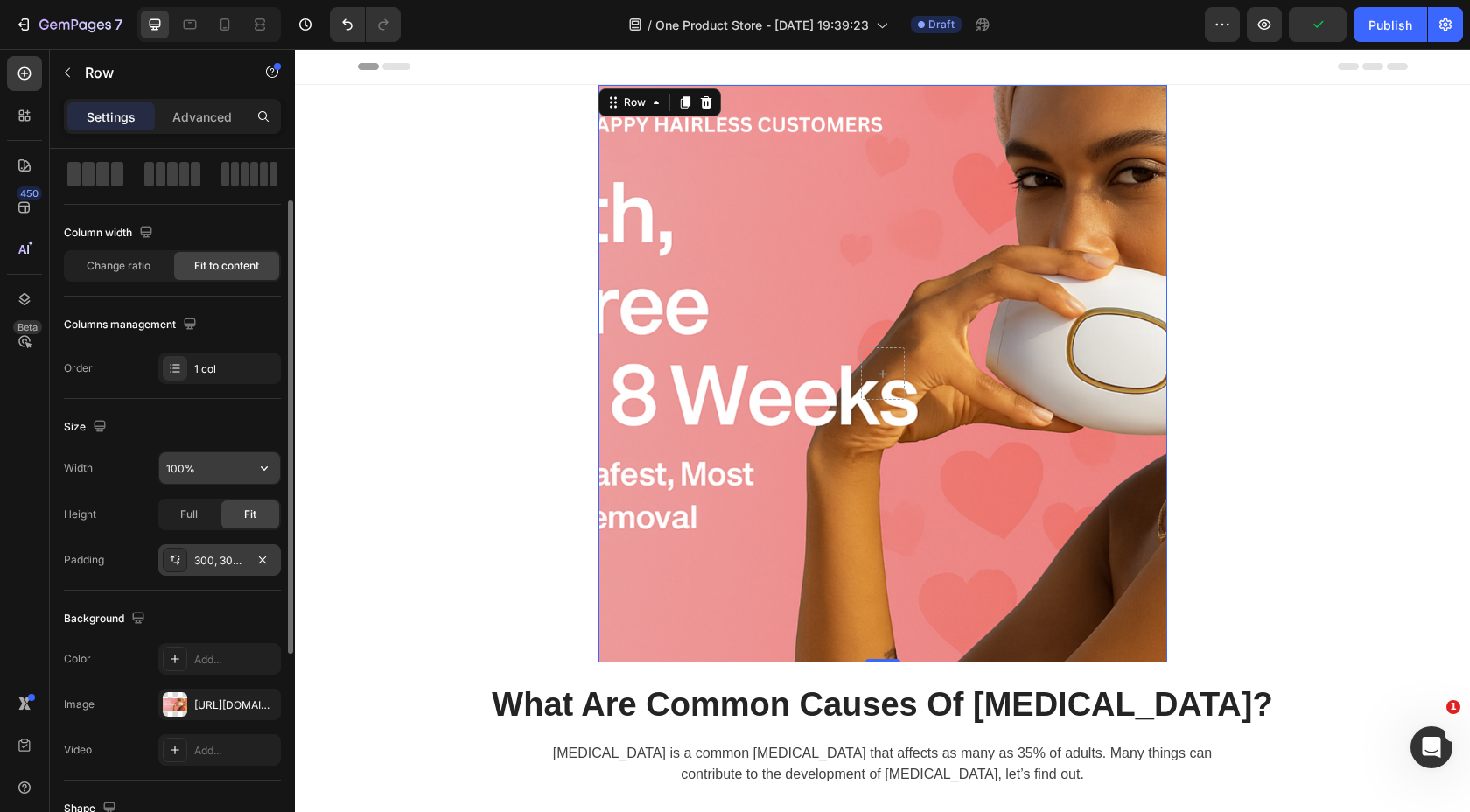
click at [232, 472] on input "100%" at bounding box center [219, 468] width 121 height 31
click at [261, 467] on icon "button" at bounding box center [264, 469] width 7 height 4
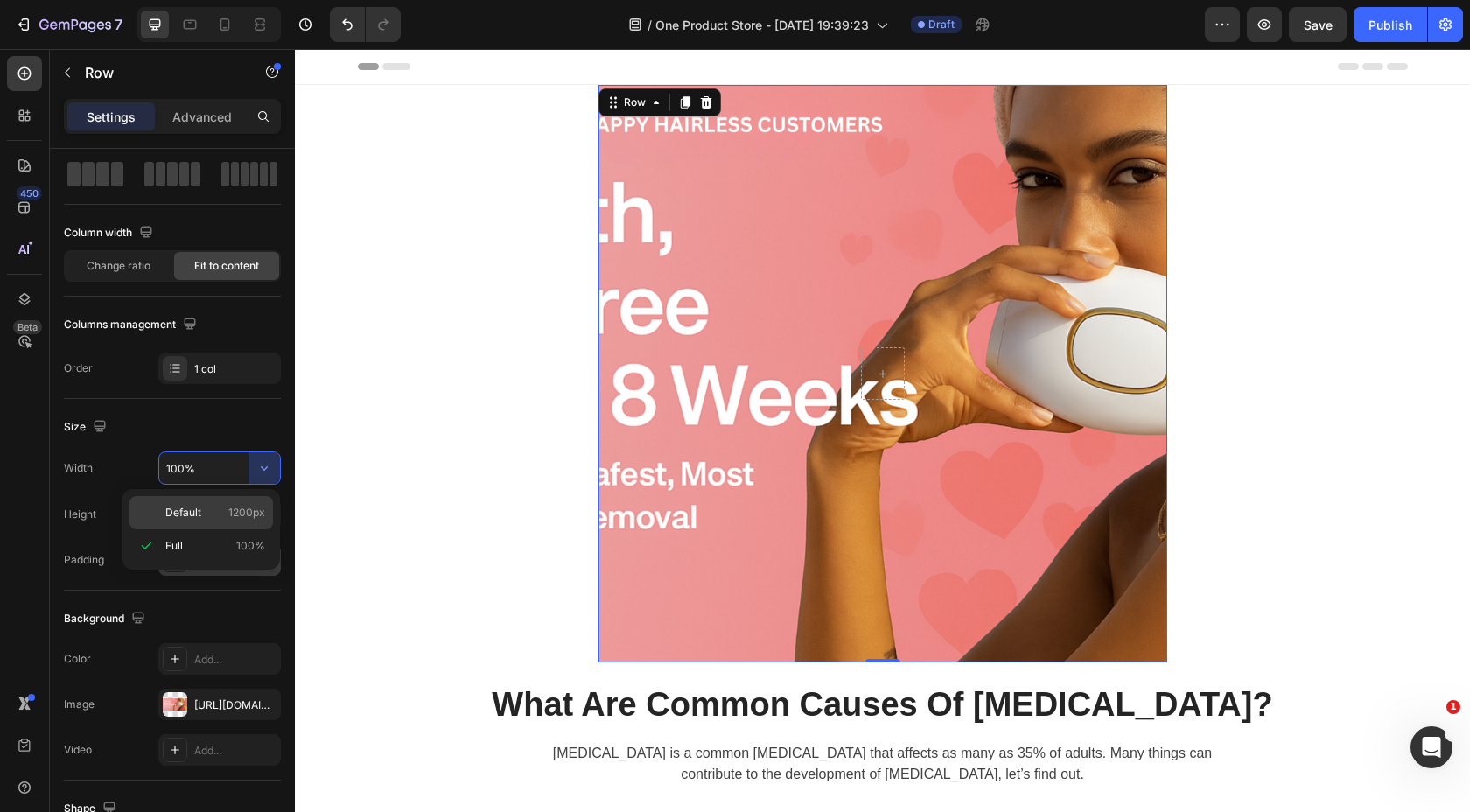
click at [188, 512] on span "Default" at bounding box center [183, 513] width 36 height 16
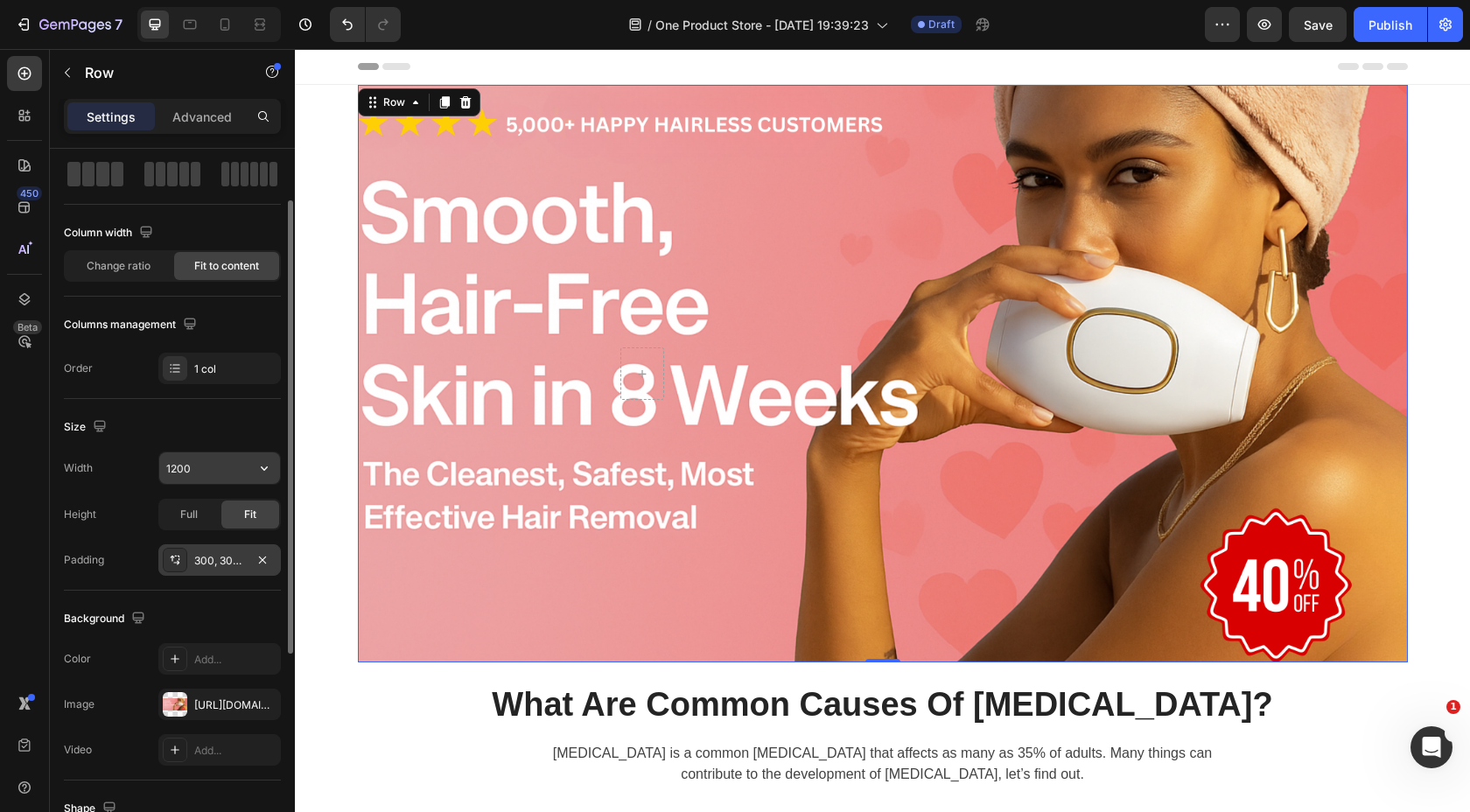
click at [227, 471] on input "1200" at bounding box center [219, 468] width 121 height 31
click at [182, 478] on input "1200" at bounding box center [219, 468] width 121 height 31
click at [198, 475] on input "1200" at bounding box center [219, 468] width 121 height 31
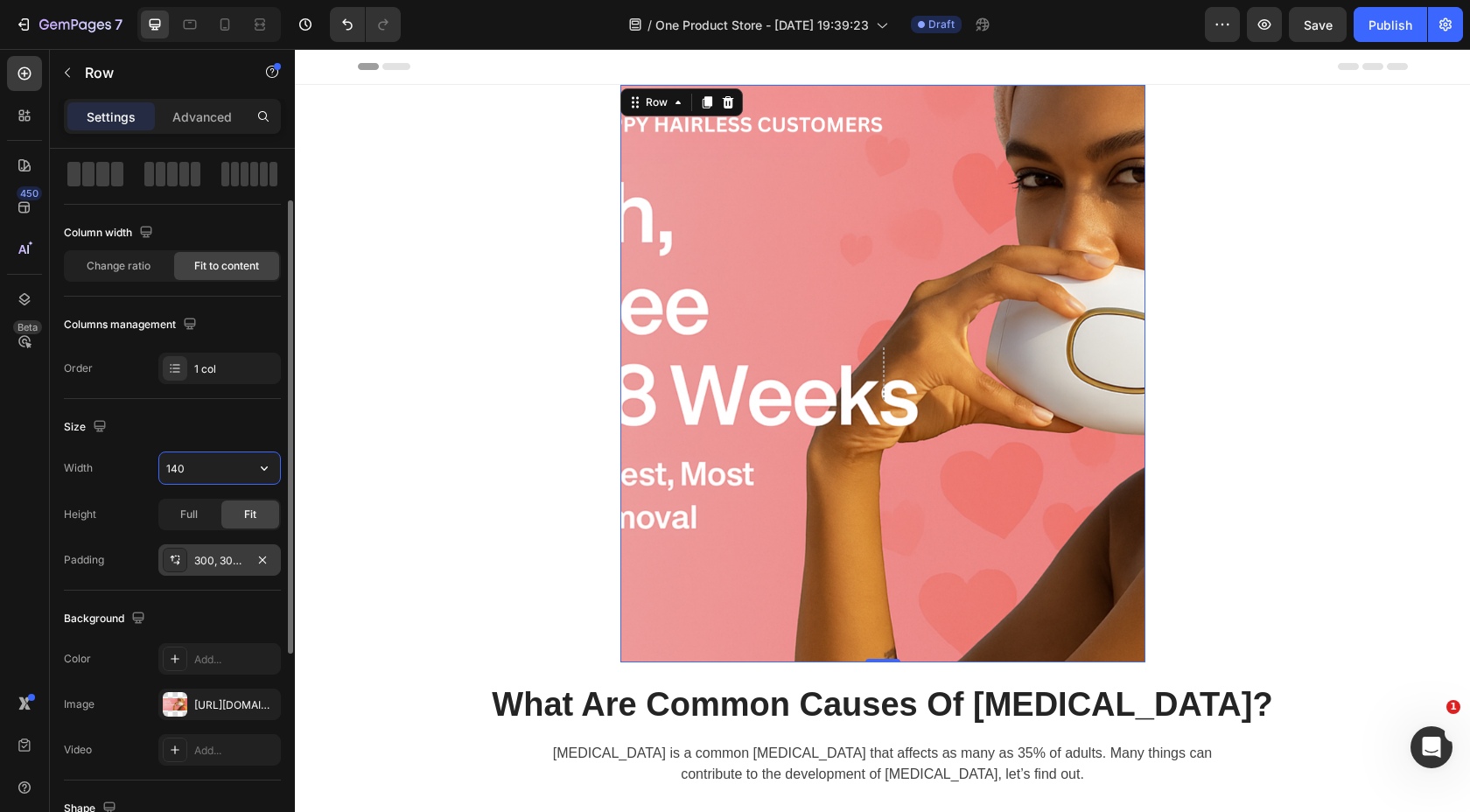
type input "1400"
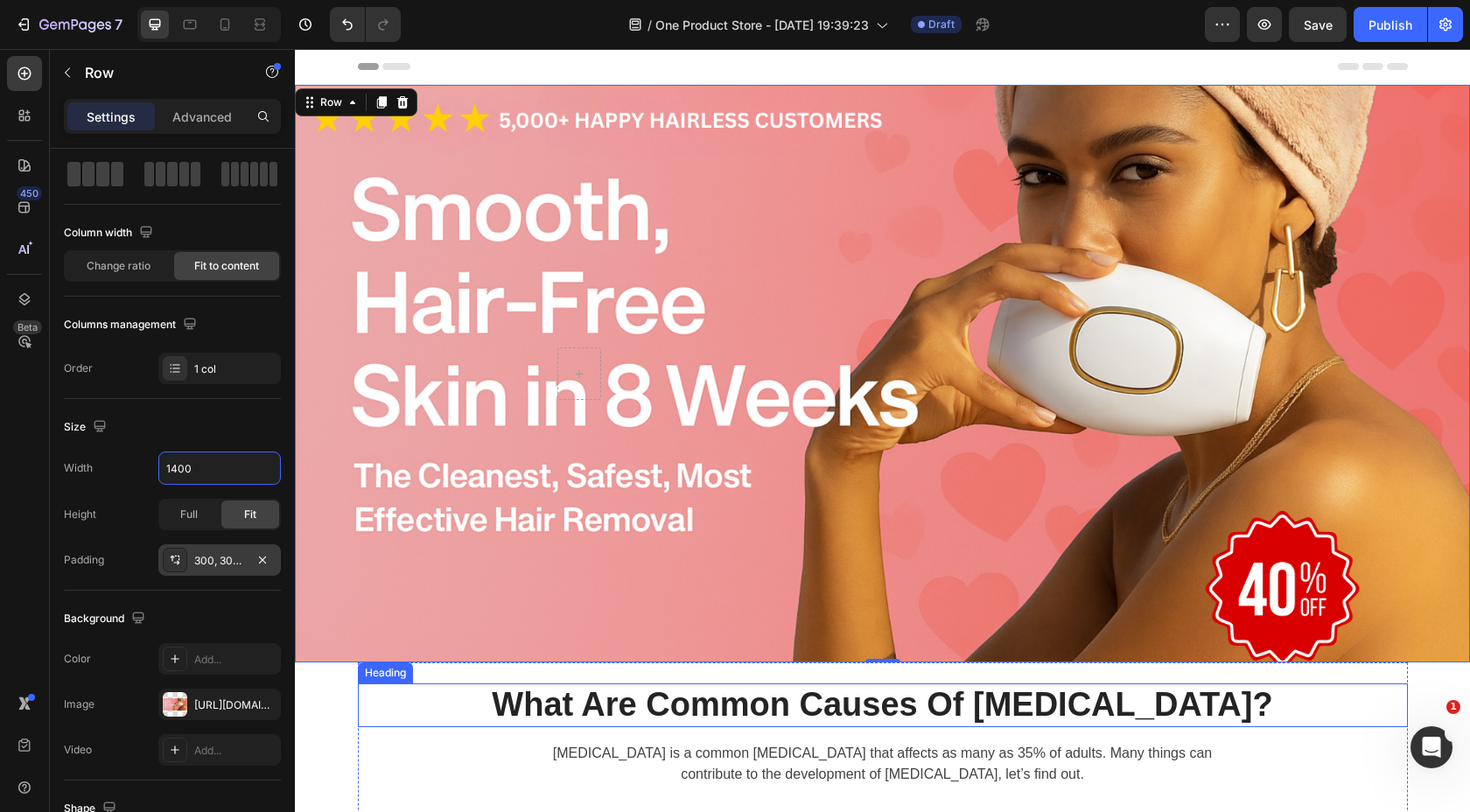
click at [386, 720] on p "What Are Common Causes Of [MEDICAL_DATA]?" at bounding box center [883, 705] width 1047 height 40
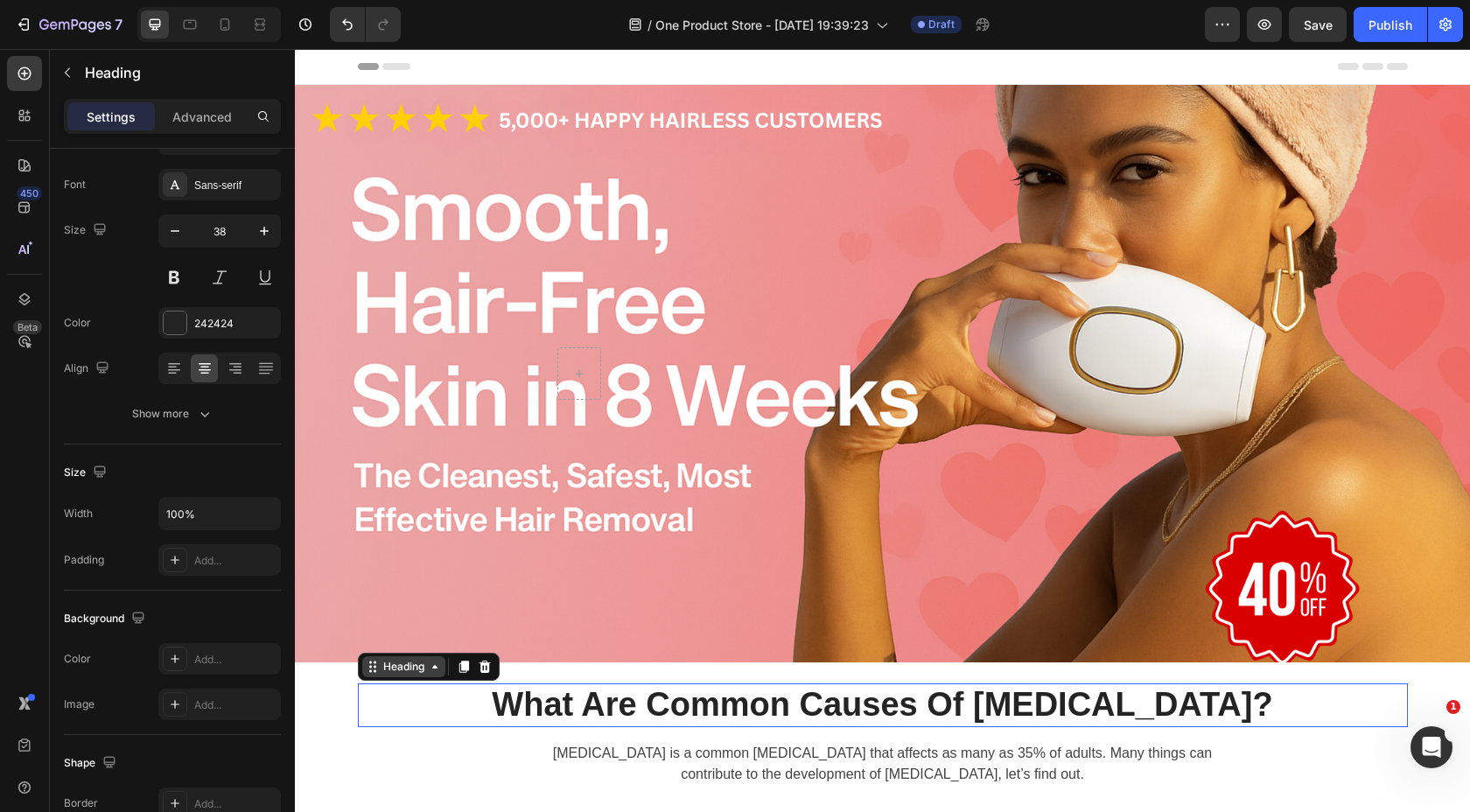
scroll to position [0, 0]
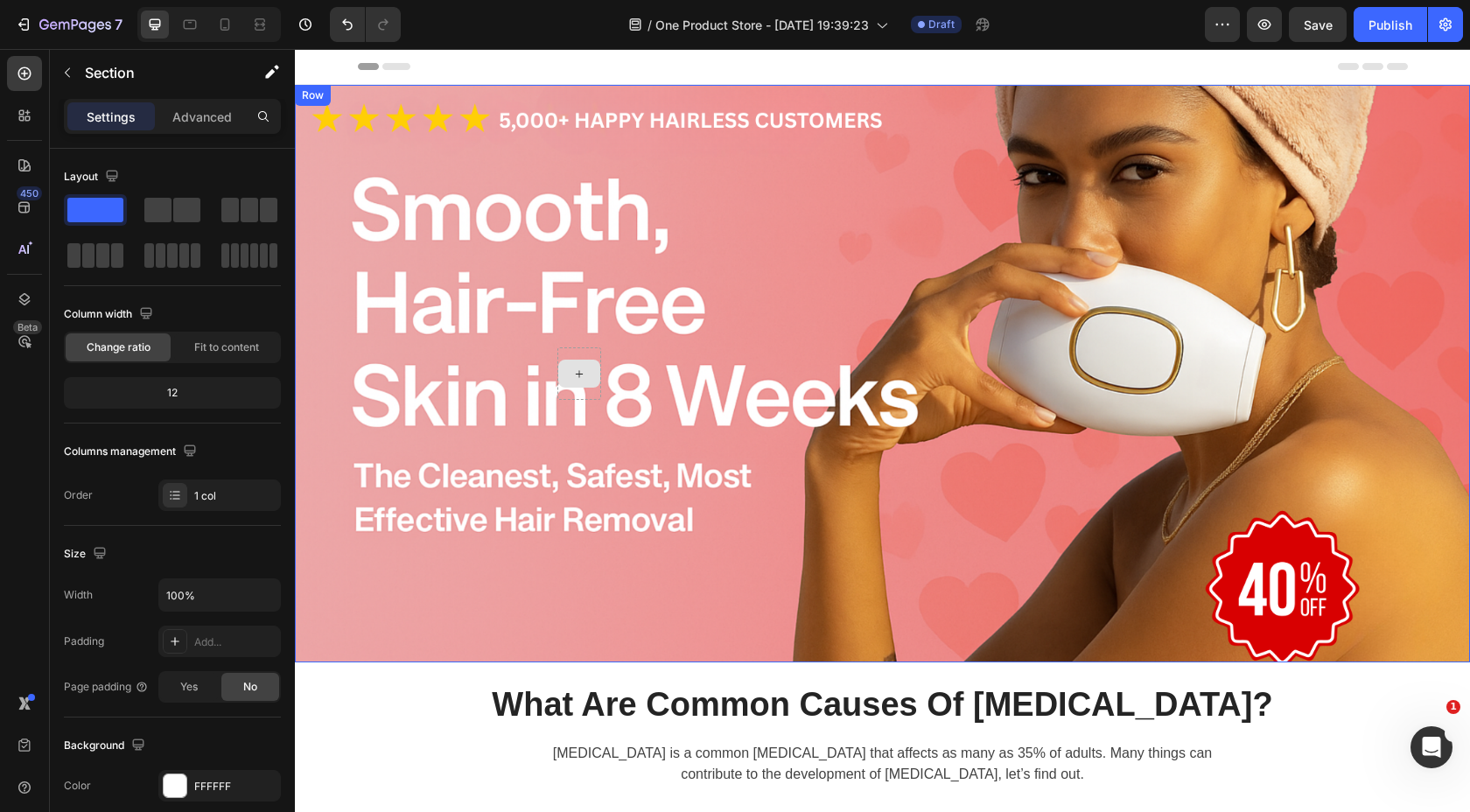
click at [590, 378] on div at bounding box center [579, 373] width 42 height 28
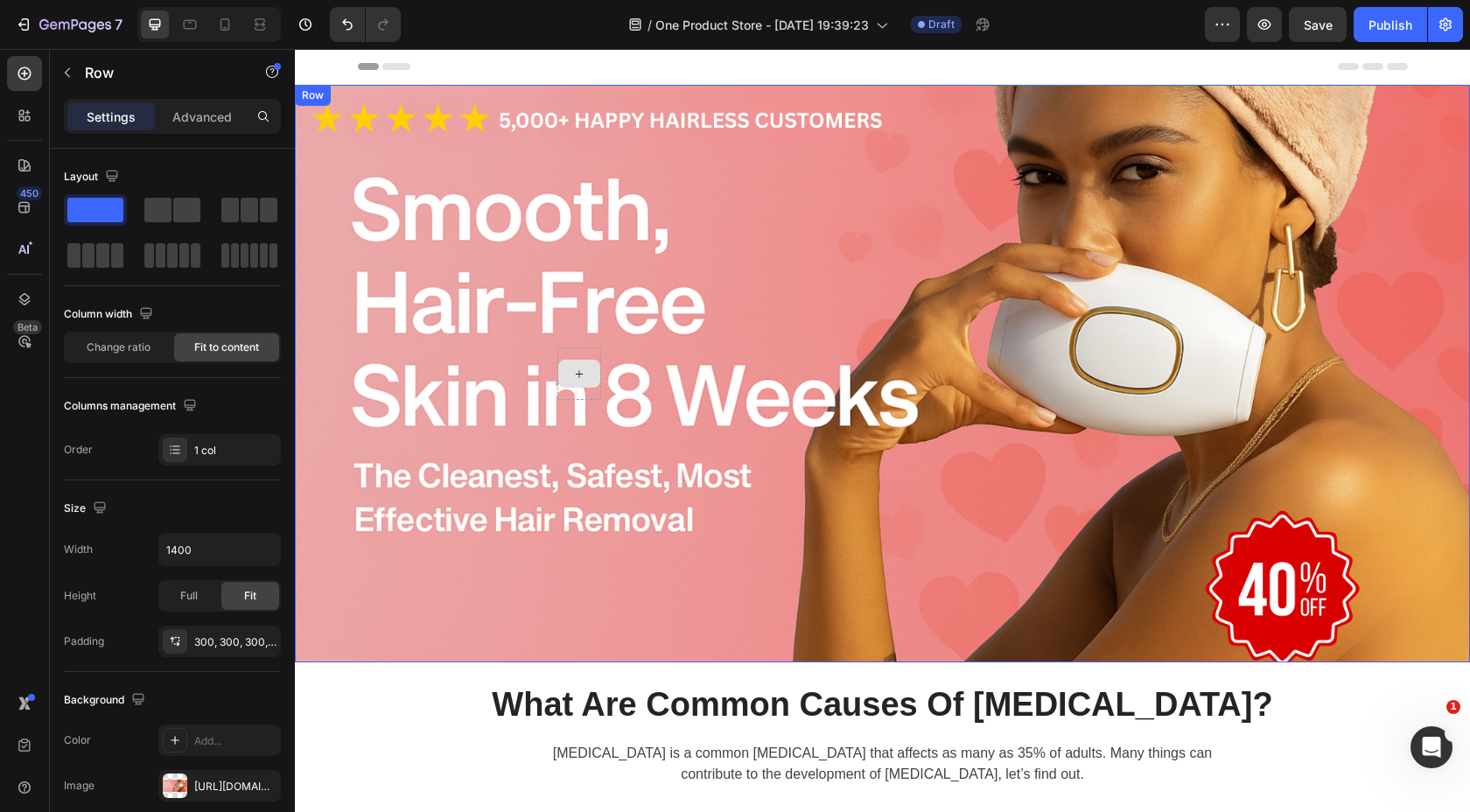
click at [576, 345] on div "Row" at bounding box center [883, 373] width 1176 height 578
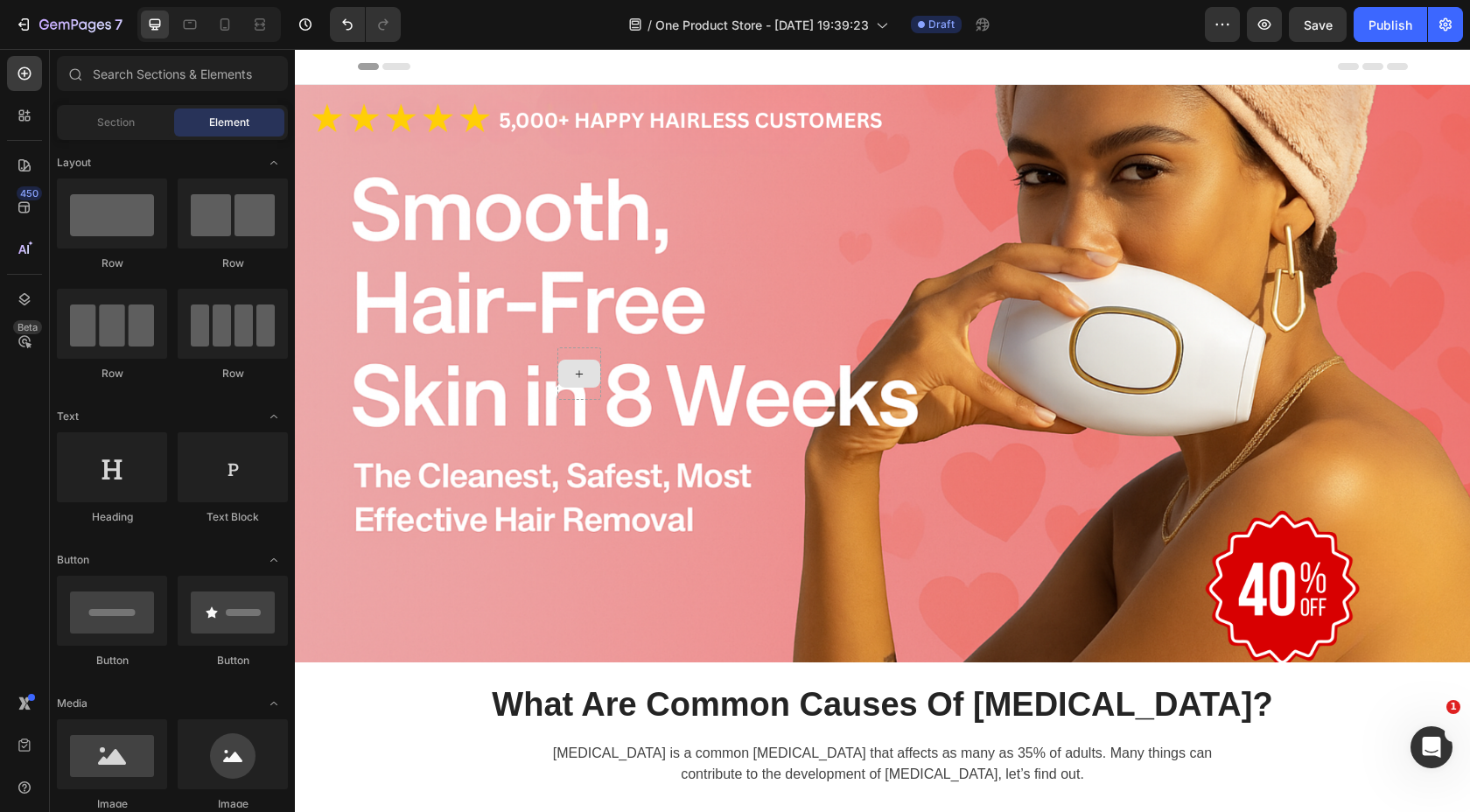
click at [576, 361] on div at bounding box center [579, 373] width 42 height 28
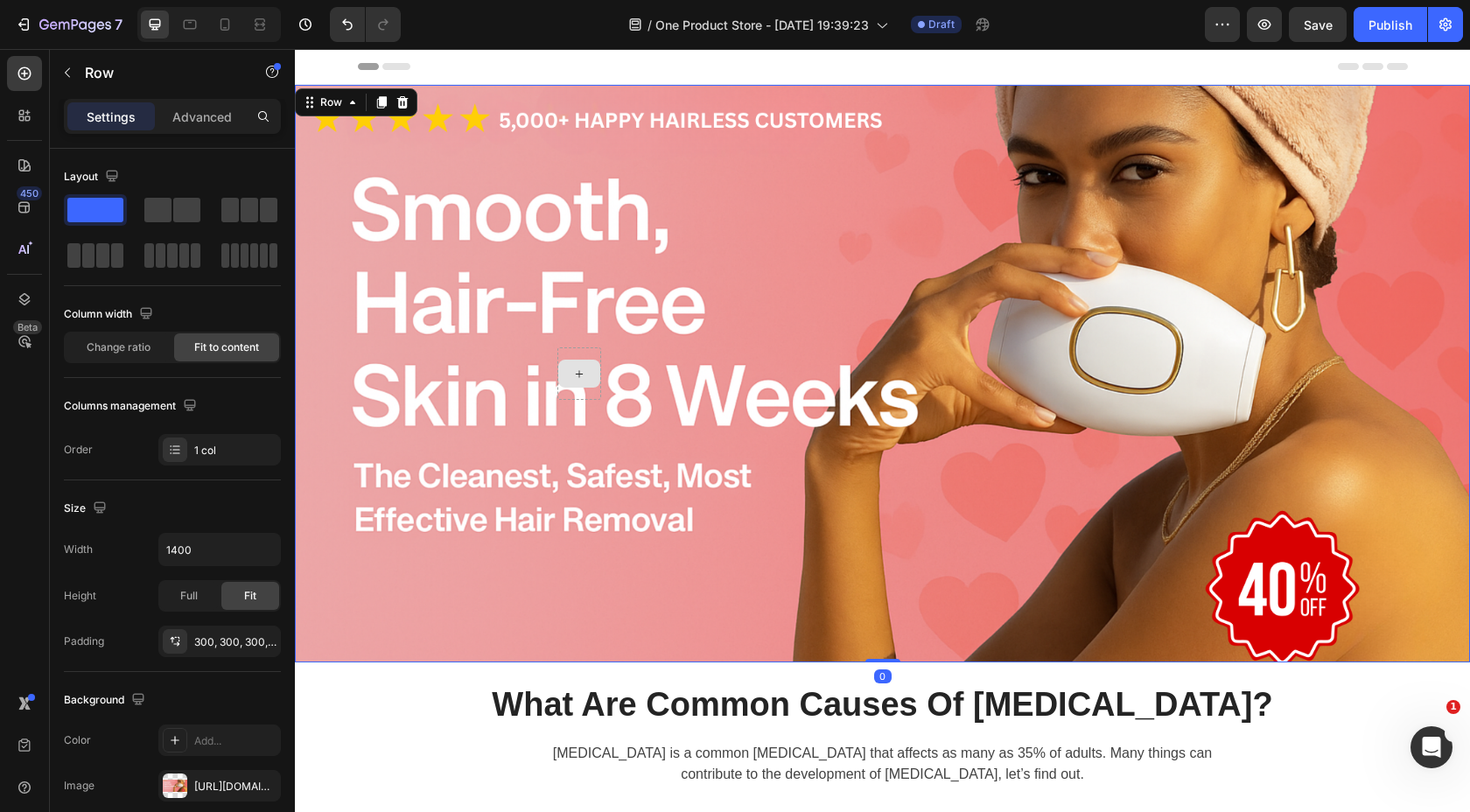
click at [563, 351] on div at bounding box center [579, 373] width 44 height 53
click at [580, 390] on div at bounding box center [579, 373] width 44 height 53
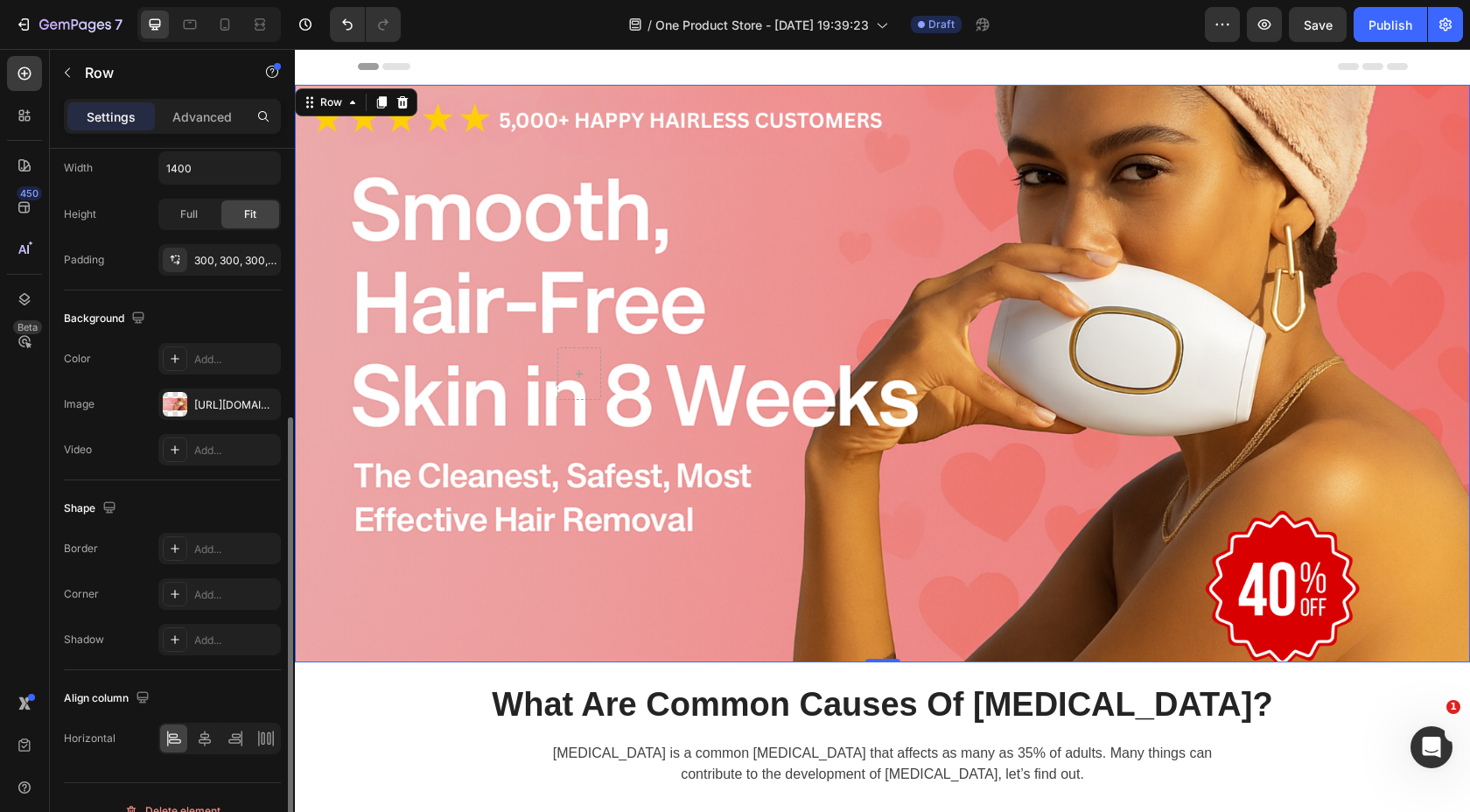
scroll to position [398, 0]
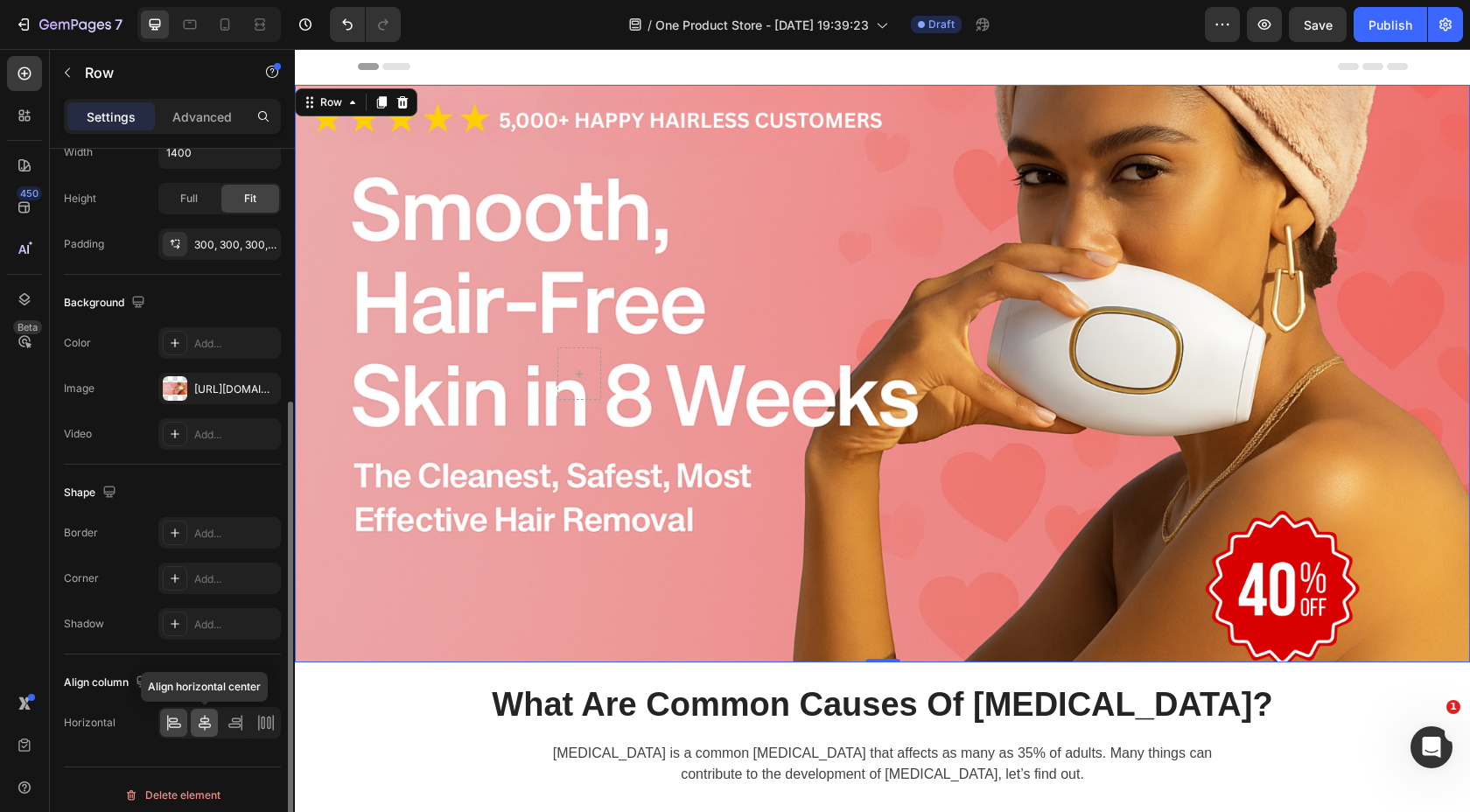
click at [200, 723] on icon at bounding box center [205, 723] width 18 height 18
click at [257, 725] on icon at bounding box center [266, 723] width 18 height 18
click at [239, 726] on icon at bounding box center [234, 725] width 13 height 4
click at [176, 723] on icon at bounding box center [174, 725] width 13 height 4
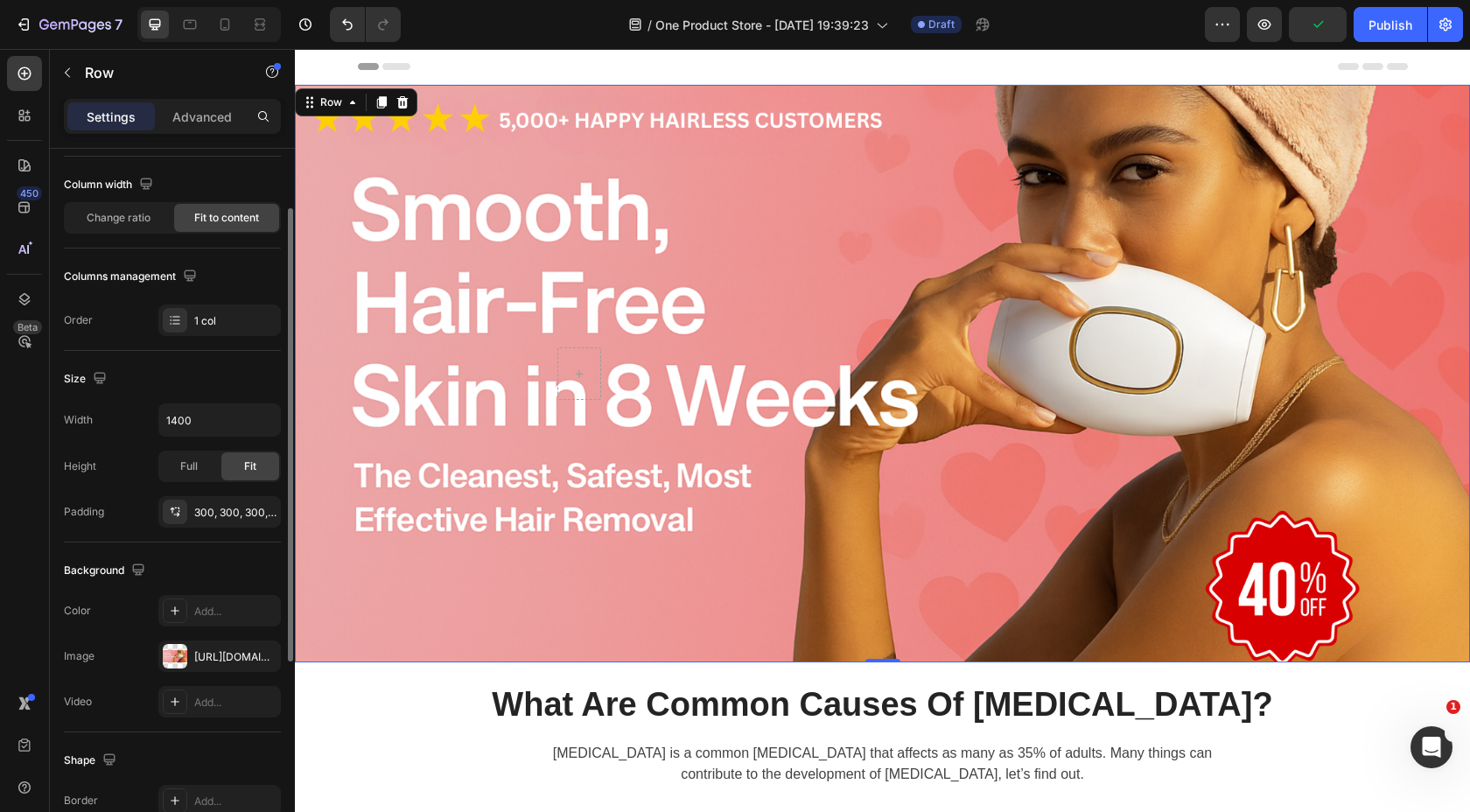
scroll to position [0, 0]
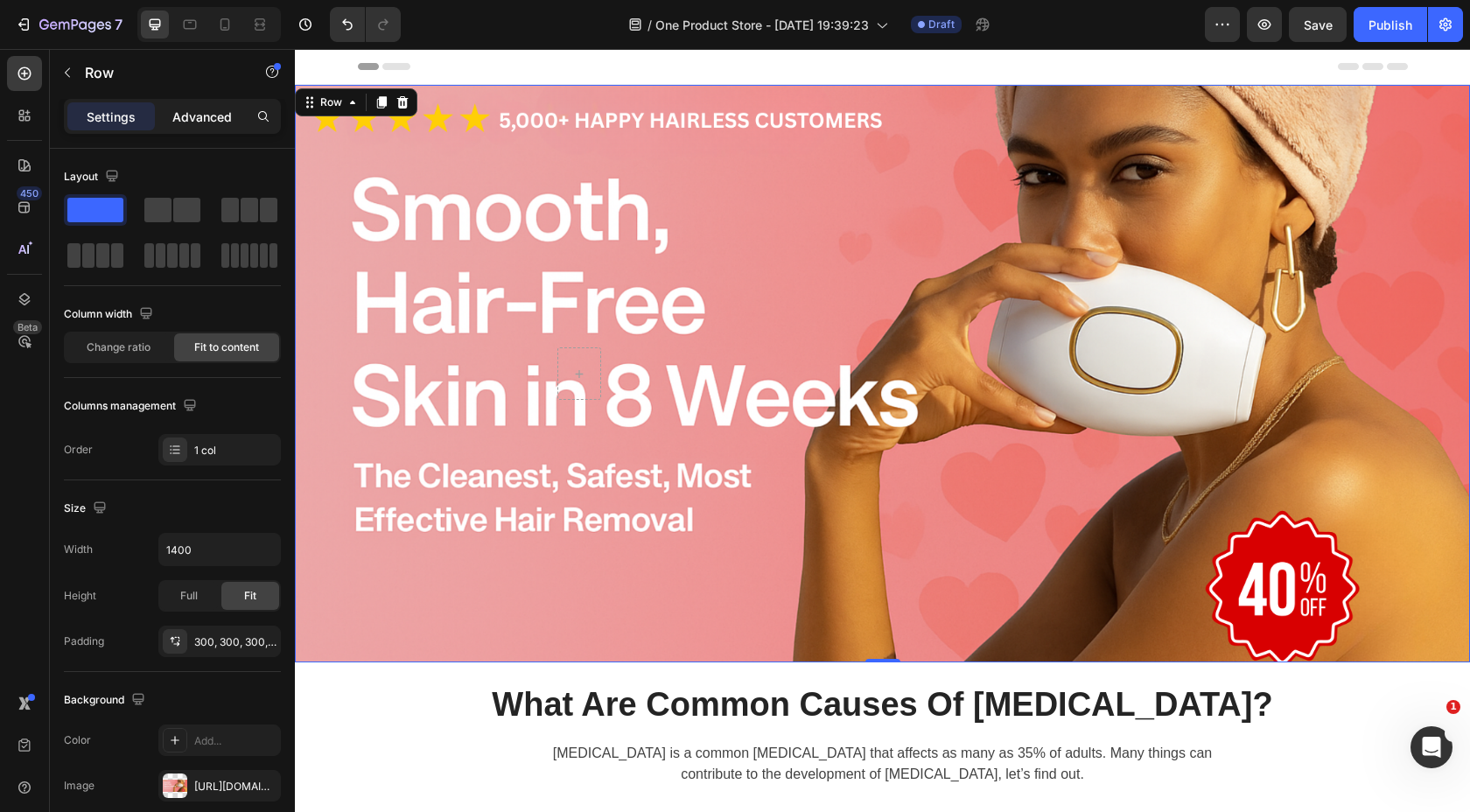
click at [193, 118] on p "Advanced" at bounding box center [202, 116] width 59 height 19
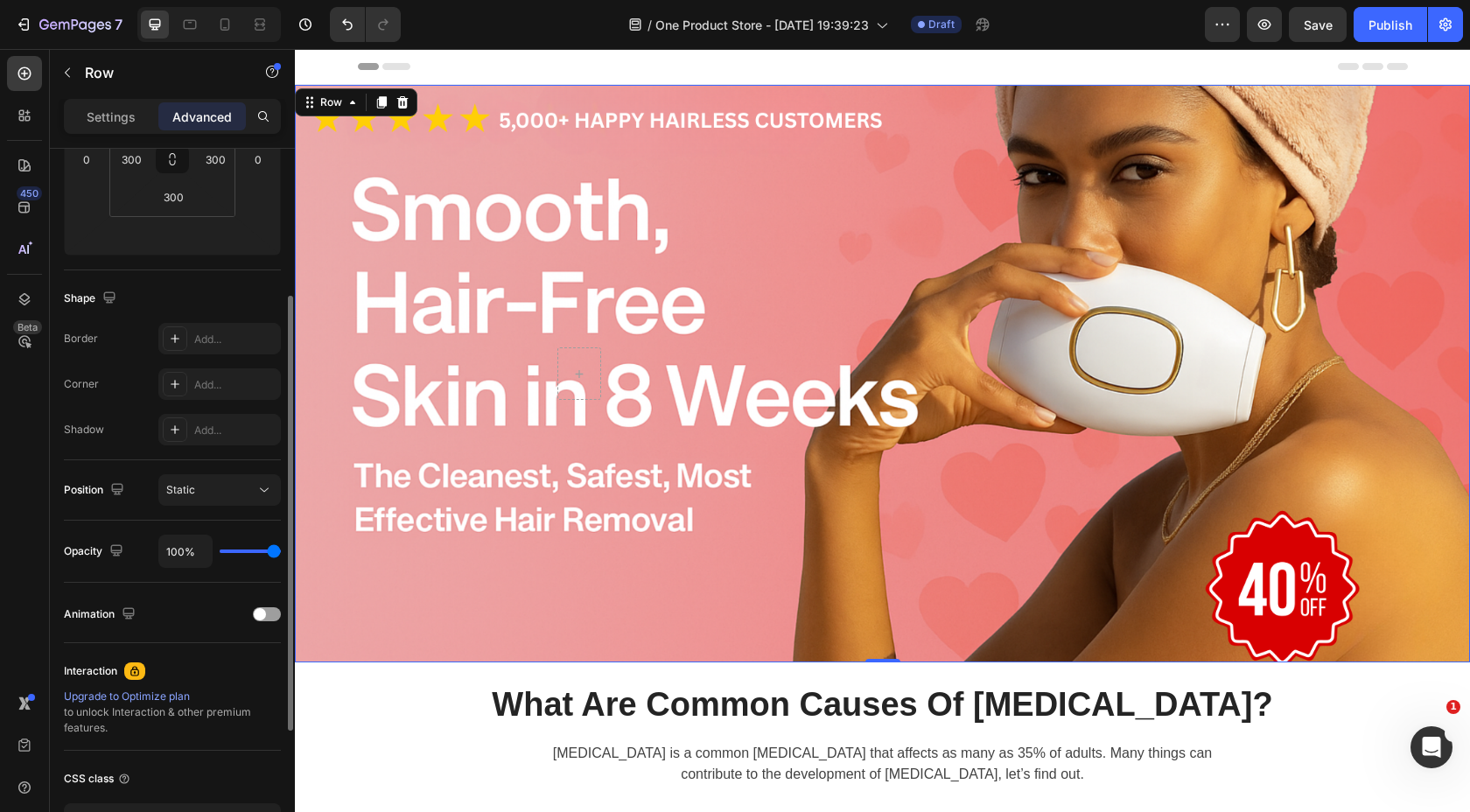
scroll to position [340, 0]
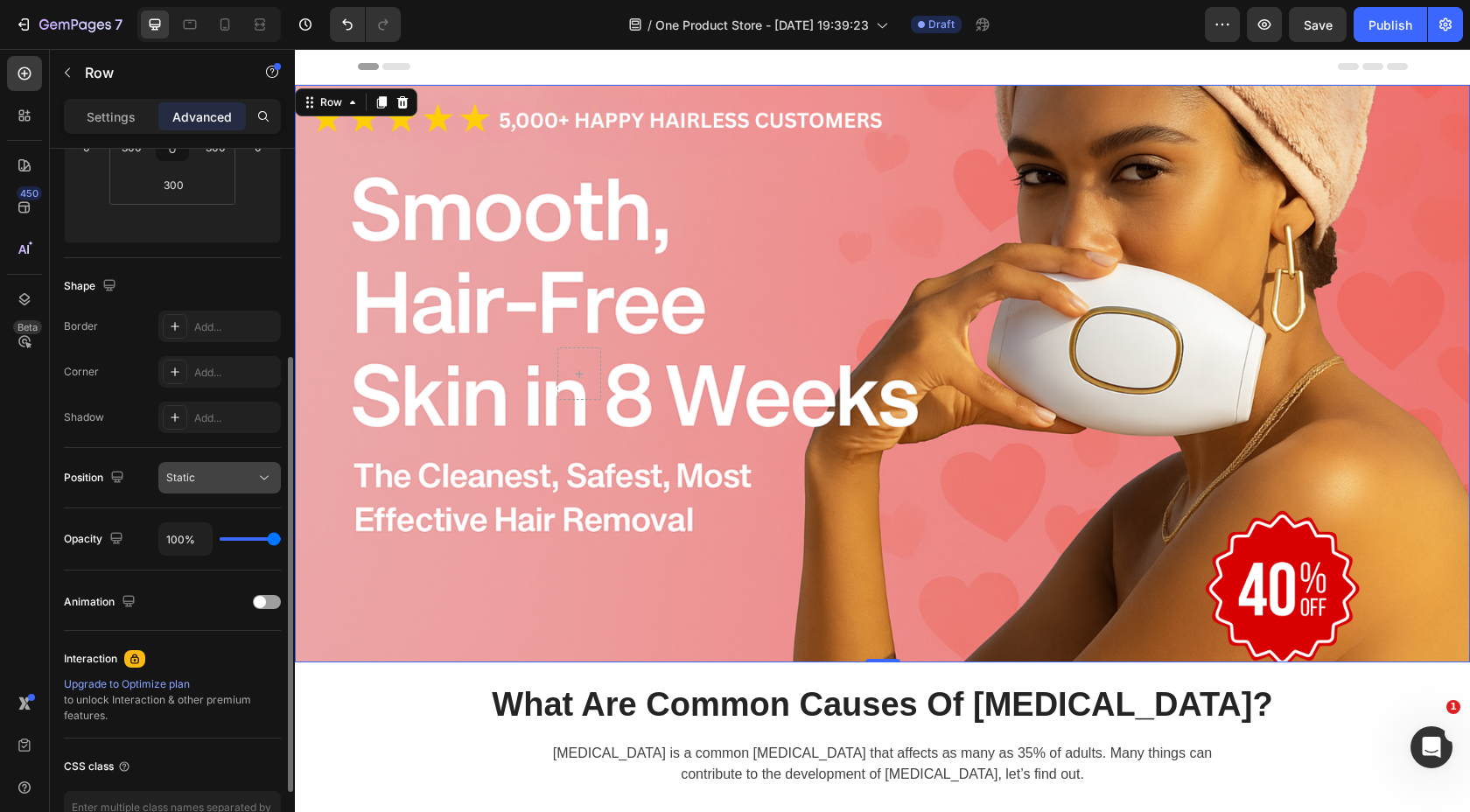
click at [214, 475] on div "Static" at bounding box center [212, 478] width 90 height 16
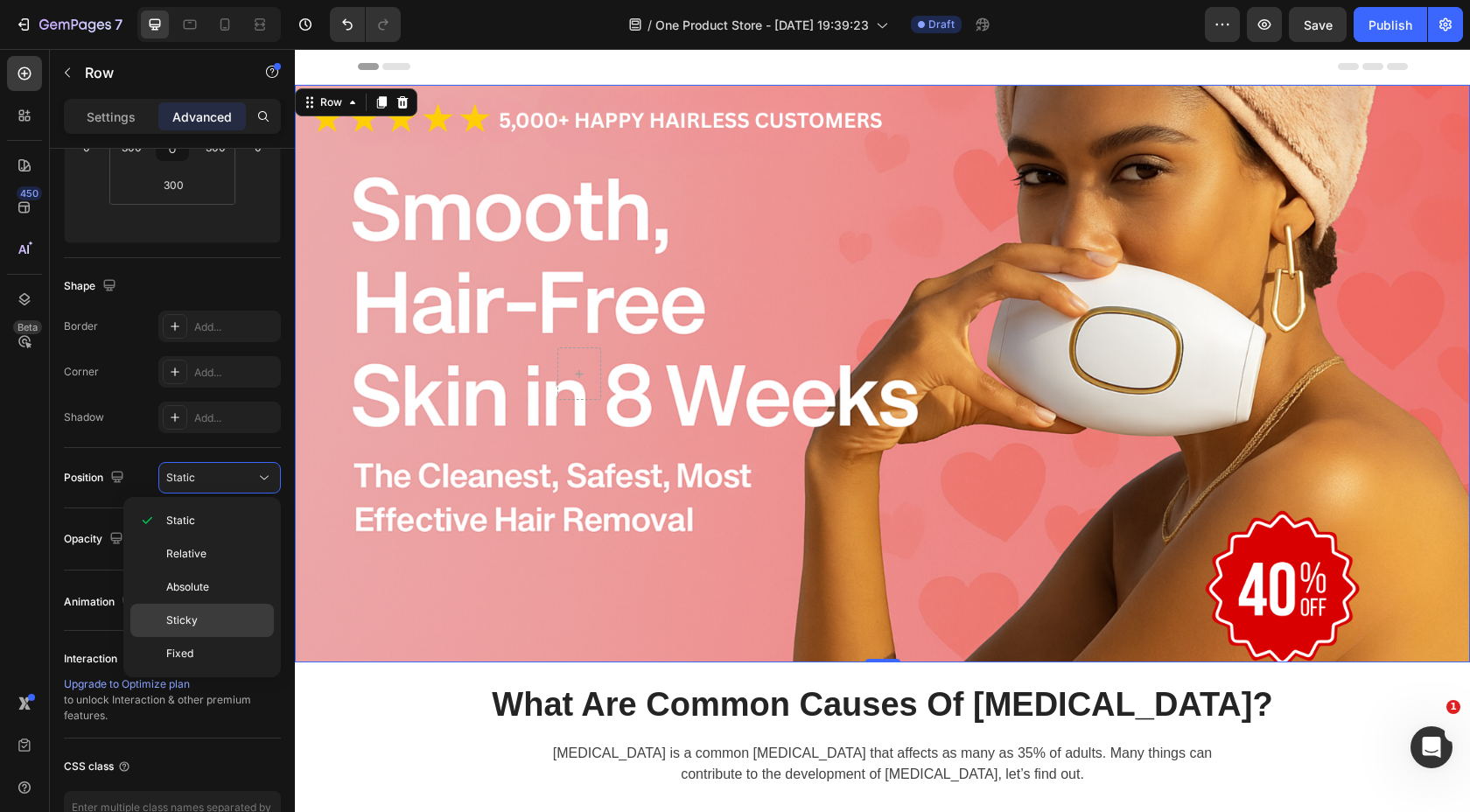
click at [204, 626] on p "Sticky" at bounding box center [216, 620] width 99 height 16
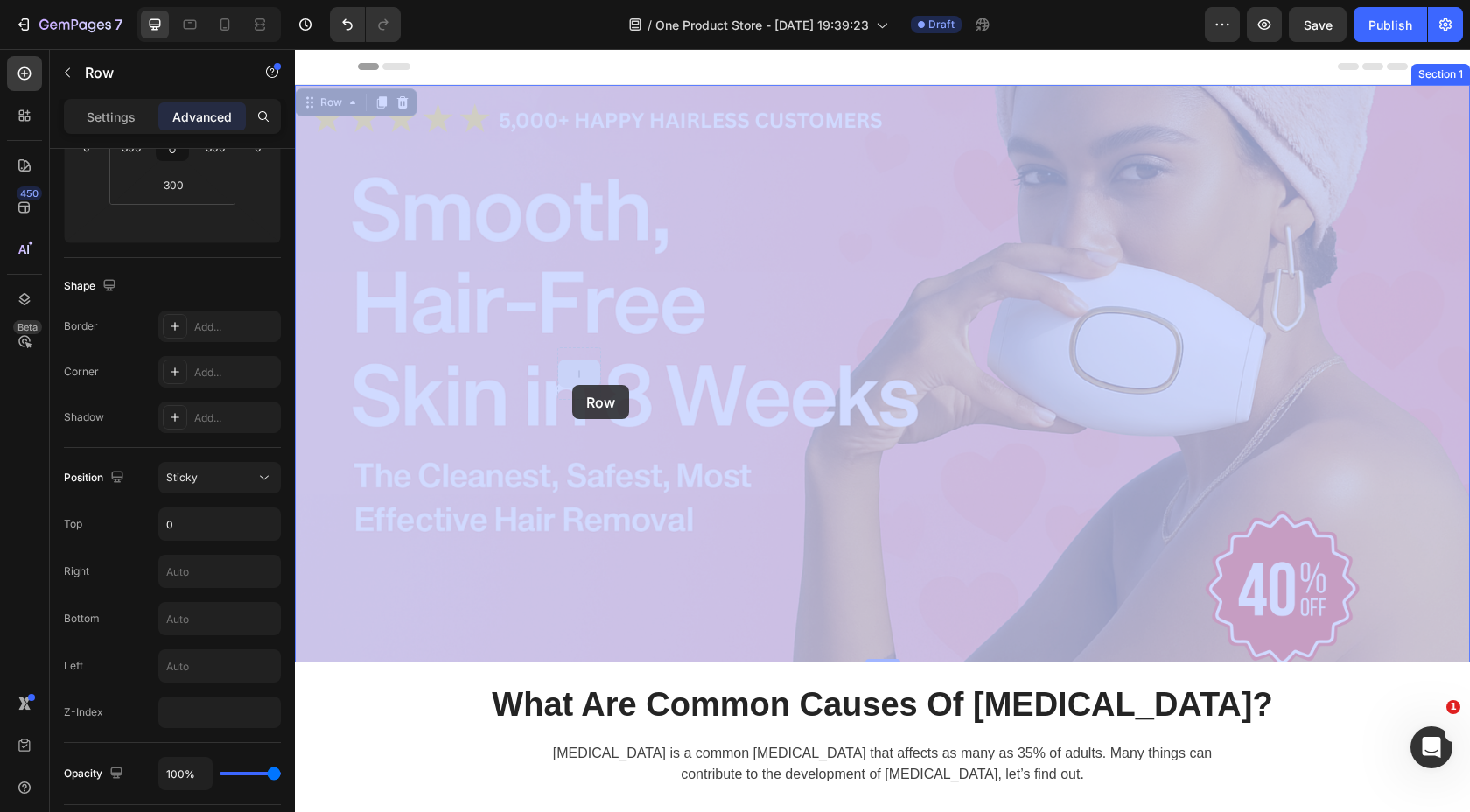
drag, startPoint x: 569, startPoint y: 397, endPoint x: 572, endPoint y: 385, distance: 12.4
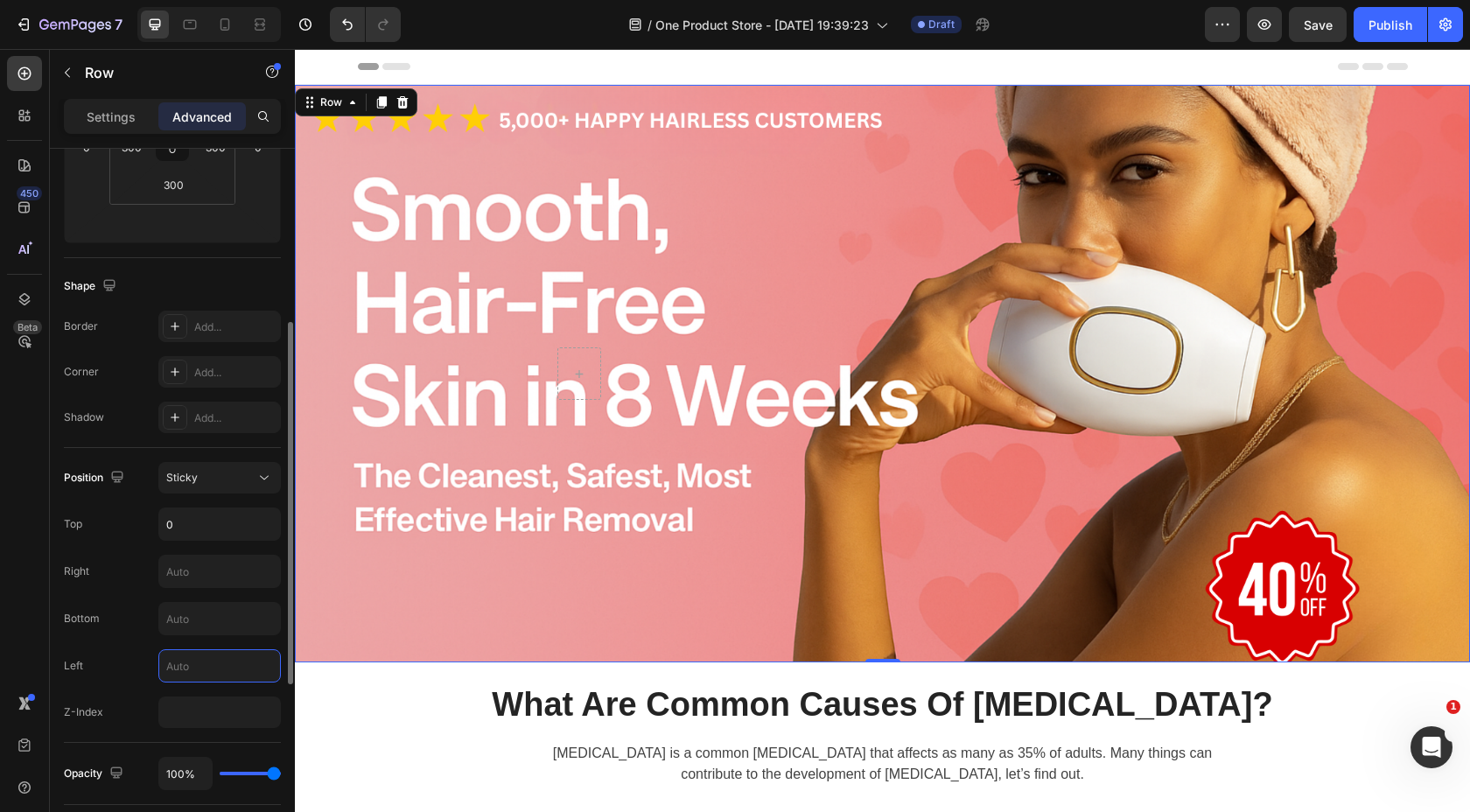
click at [207, 666] on input "text" at bounding box center [219, 666] width 121 height 31
type input "100"
click at [121, 659] on div "Left 100" at bounding box center [173, 666] width 217 height 33
click at [204, 612] on input "text" at bounding box center [219, 619] width 121 height 31
type input "1000"
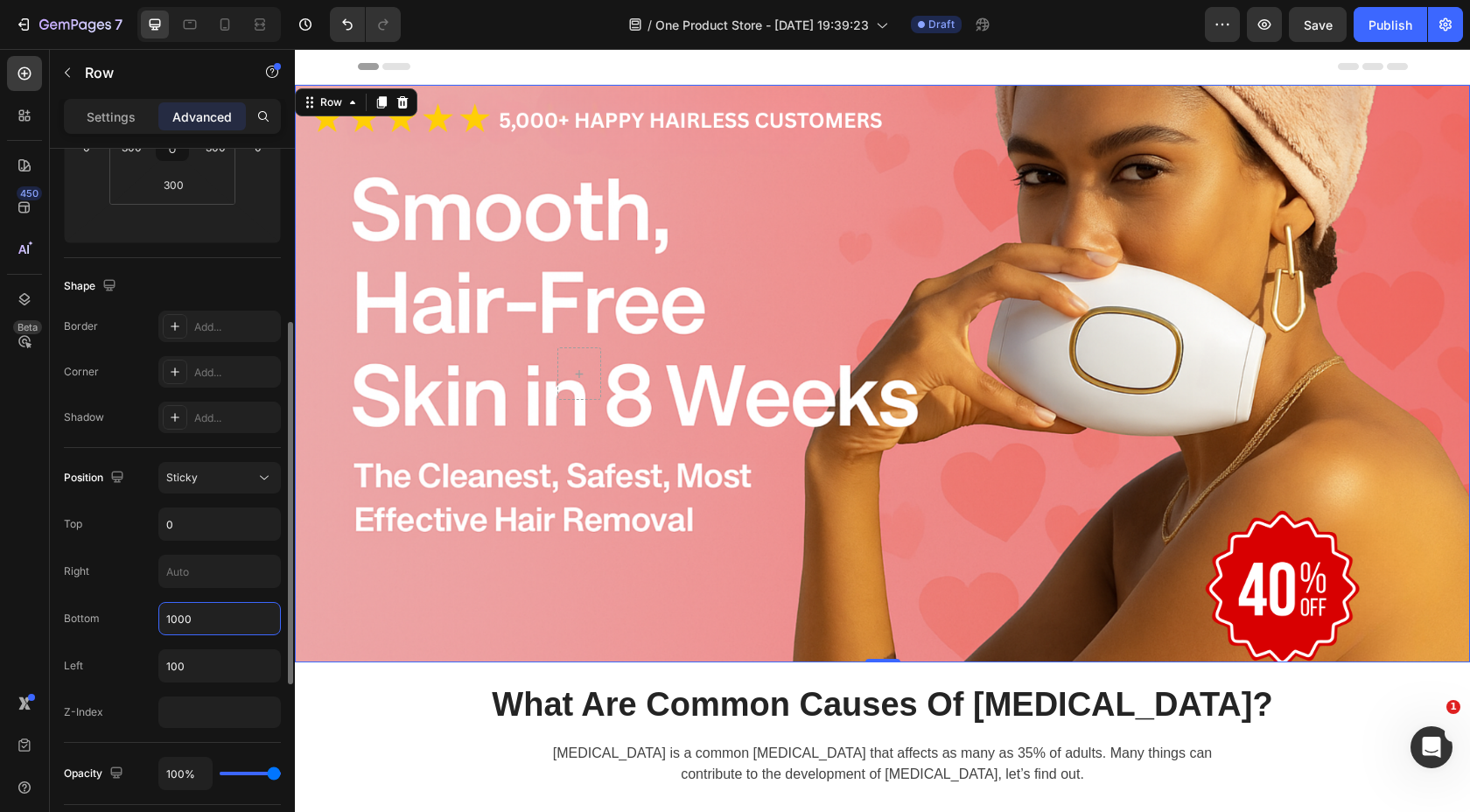
click at [126, 592] on div "Position Sticky Top 0 Right Bottom 1000 Left 100 Z-Index" at bounding box center [173, 595] width 217 height 266
click at [217, 480] on div "Sticky" at bounding box center [212, 478] width 90 height 16
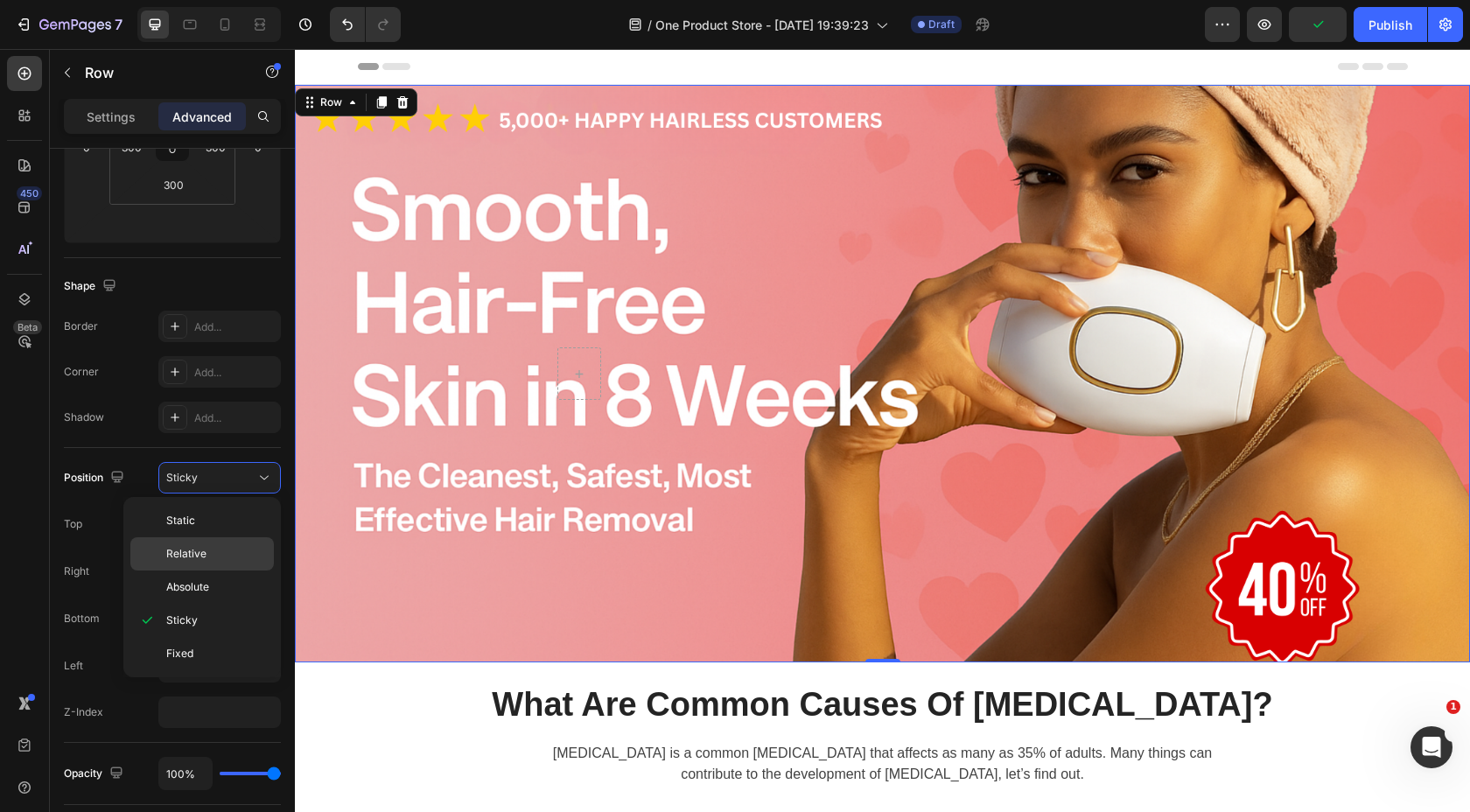
click at [207, 561] on p "Relative" at bounding box center [216, 554] width 99 height 16
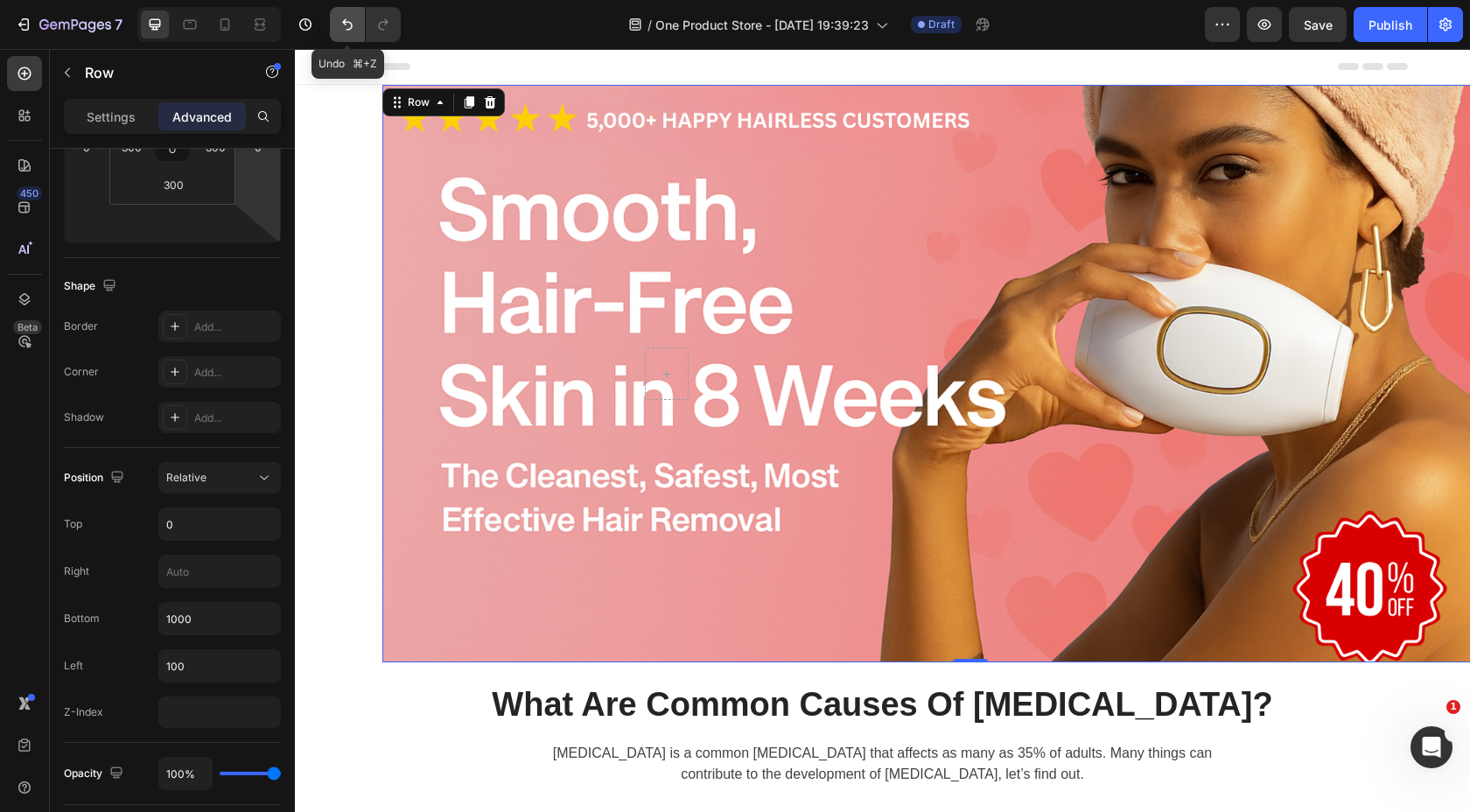
click at [345, 13] on button "Undo/Redo" at bounding box center [347, 24] width 35 height 35
click at [346, 14] on button "Undo/Redo" at bounding box center [347, 24] width 35 height 35
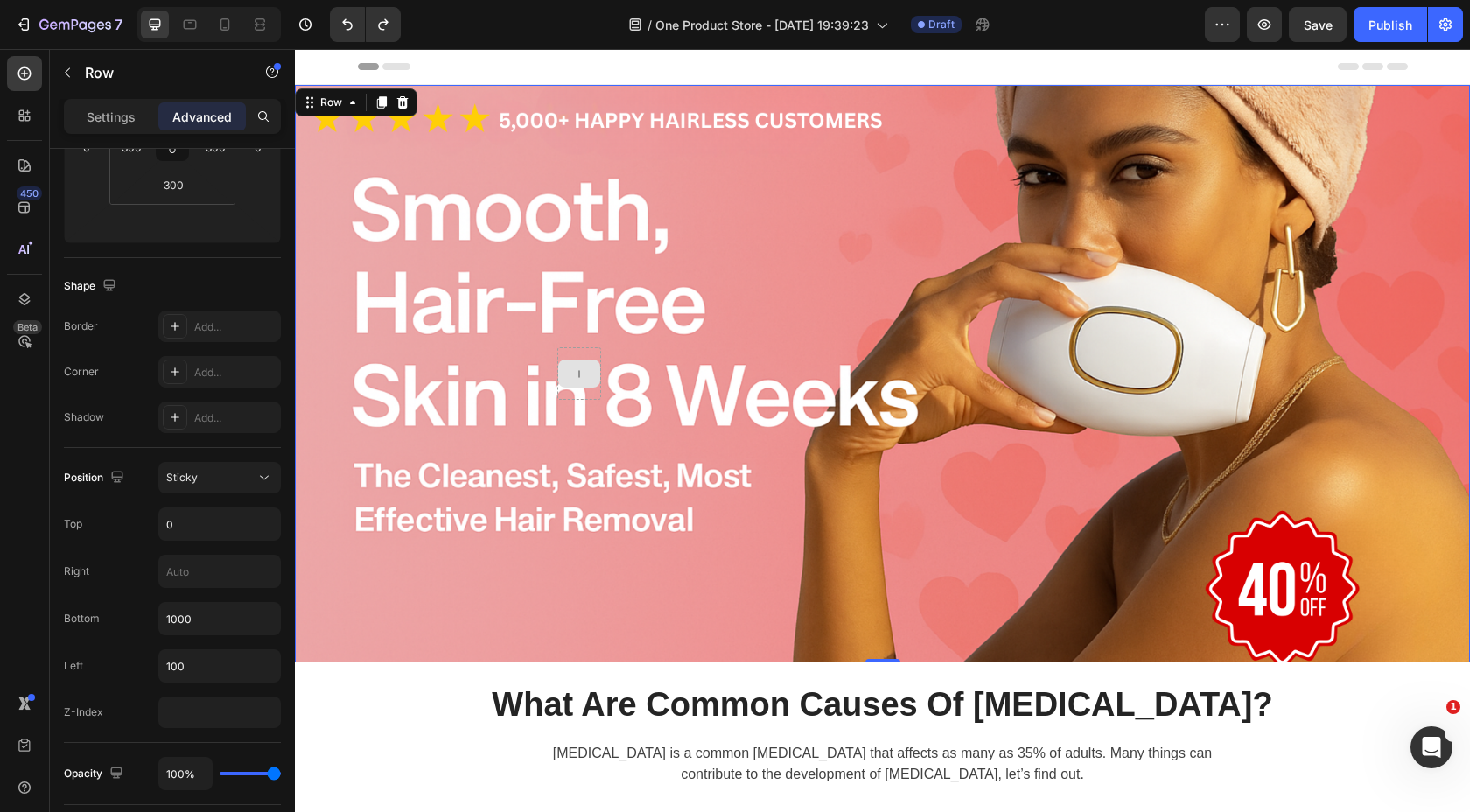
click at [594, 390] on div at bounding box center [579, 373] width 44 height 53
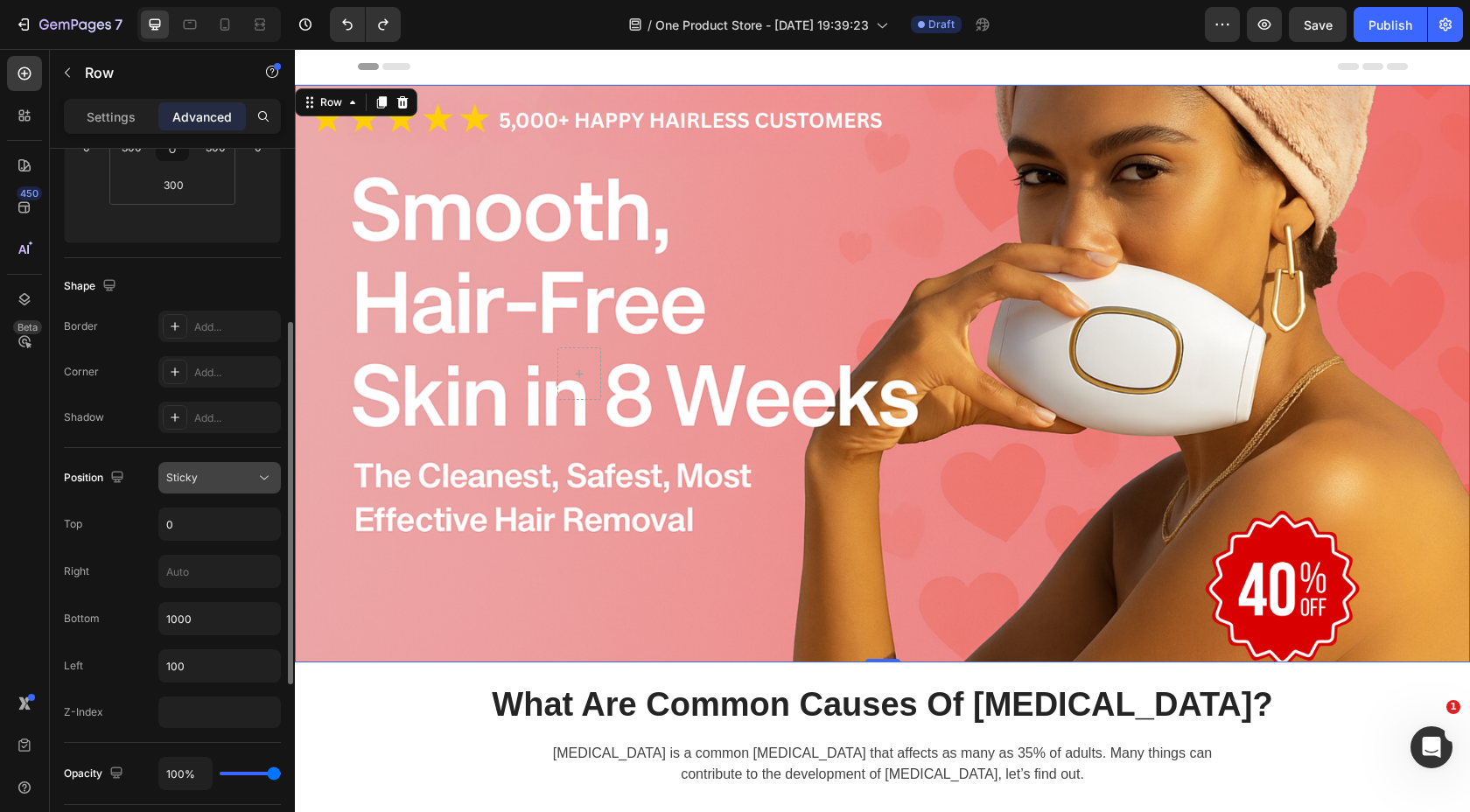
click at [258, 483] on icon at bounding box center [264, 478] width 18 height 18
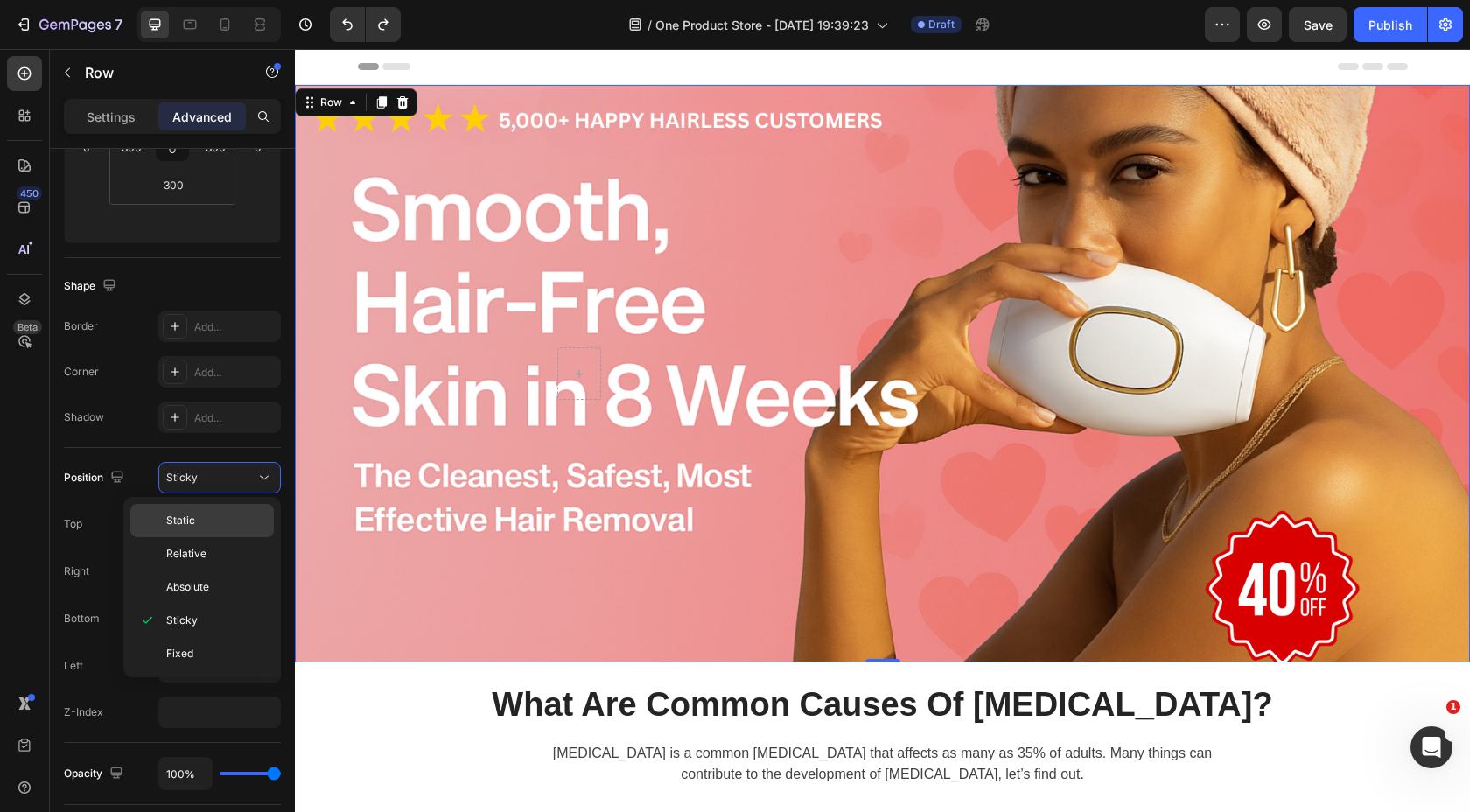
click at [235, 517] on p "Static" at bounding box center [216, 521] width 99 height 16
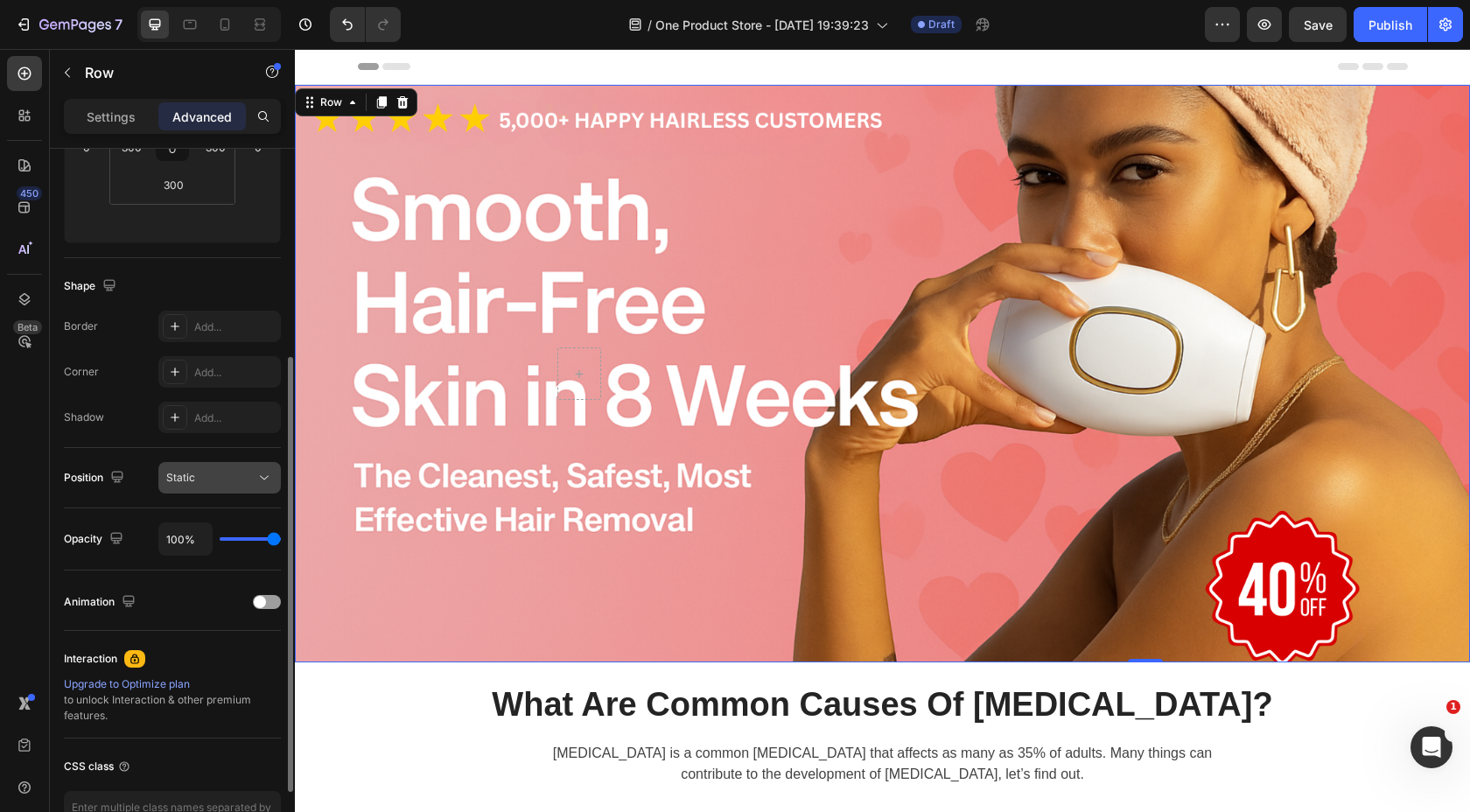
click at [248, 484] on div "Static" at bounding box center [212, 478] width 90 height 16
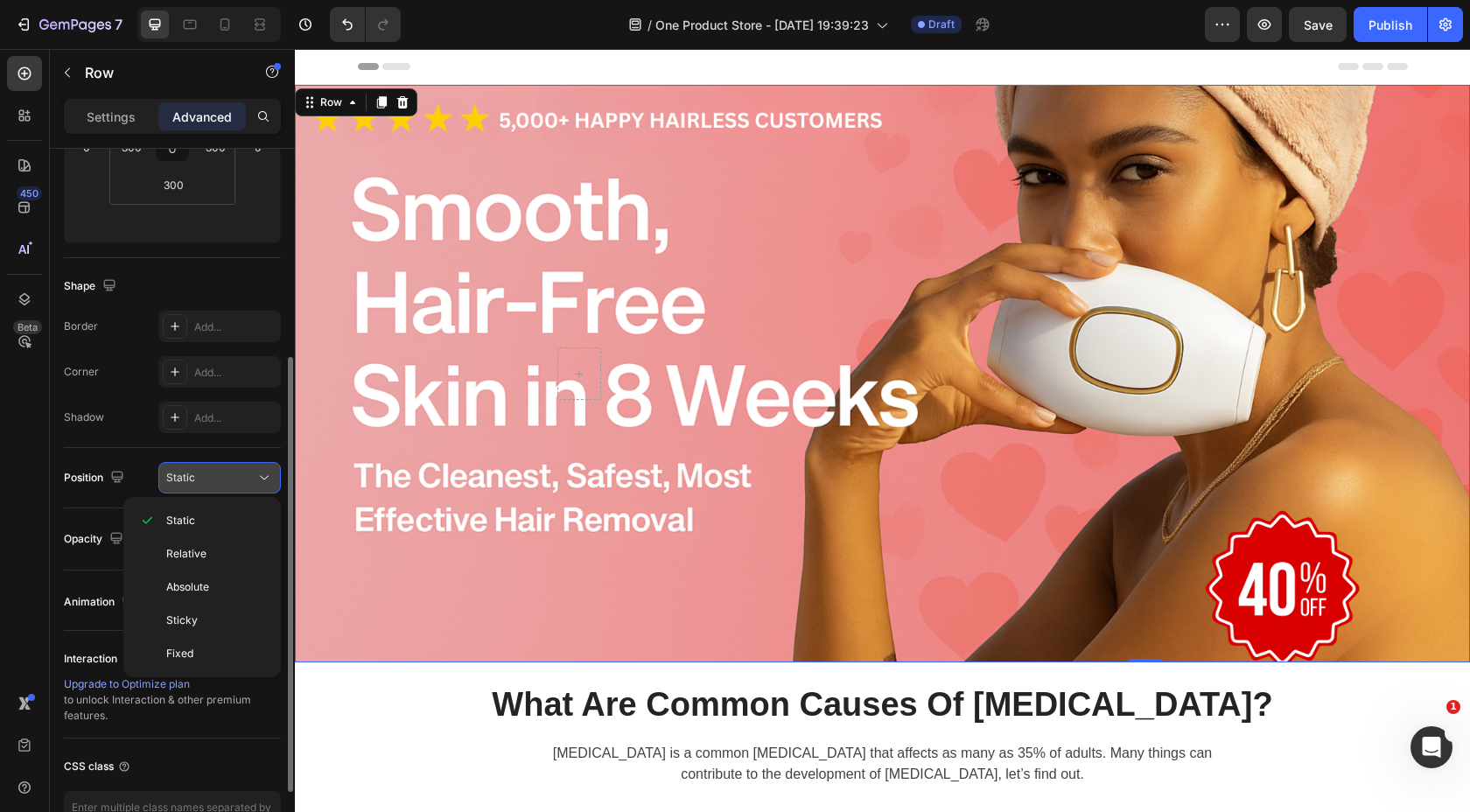
click at [248, 484] on div "Static" at bounding box center [212, 478] width 90 height 16
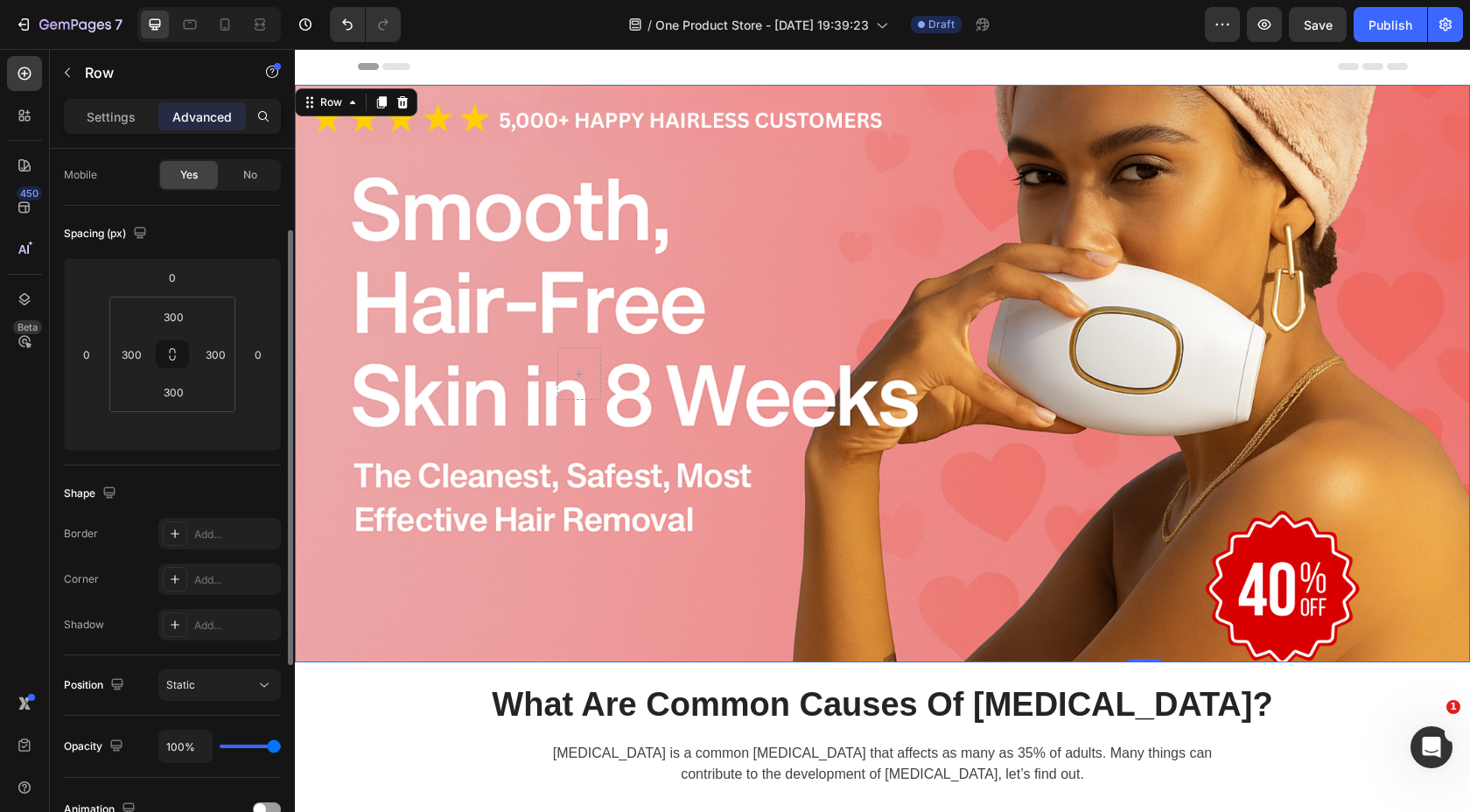
scroll to position [0, 0]
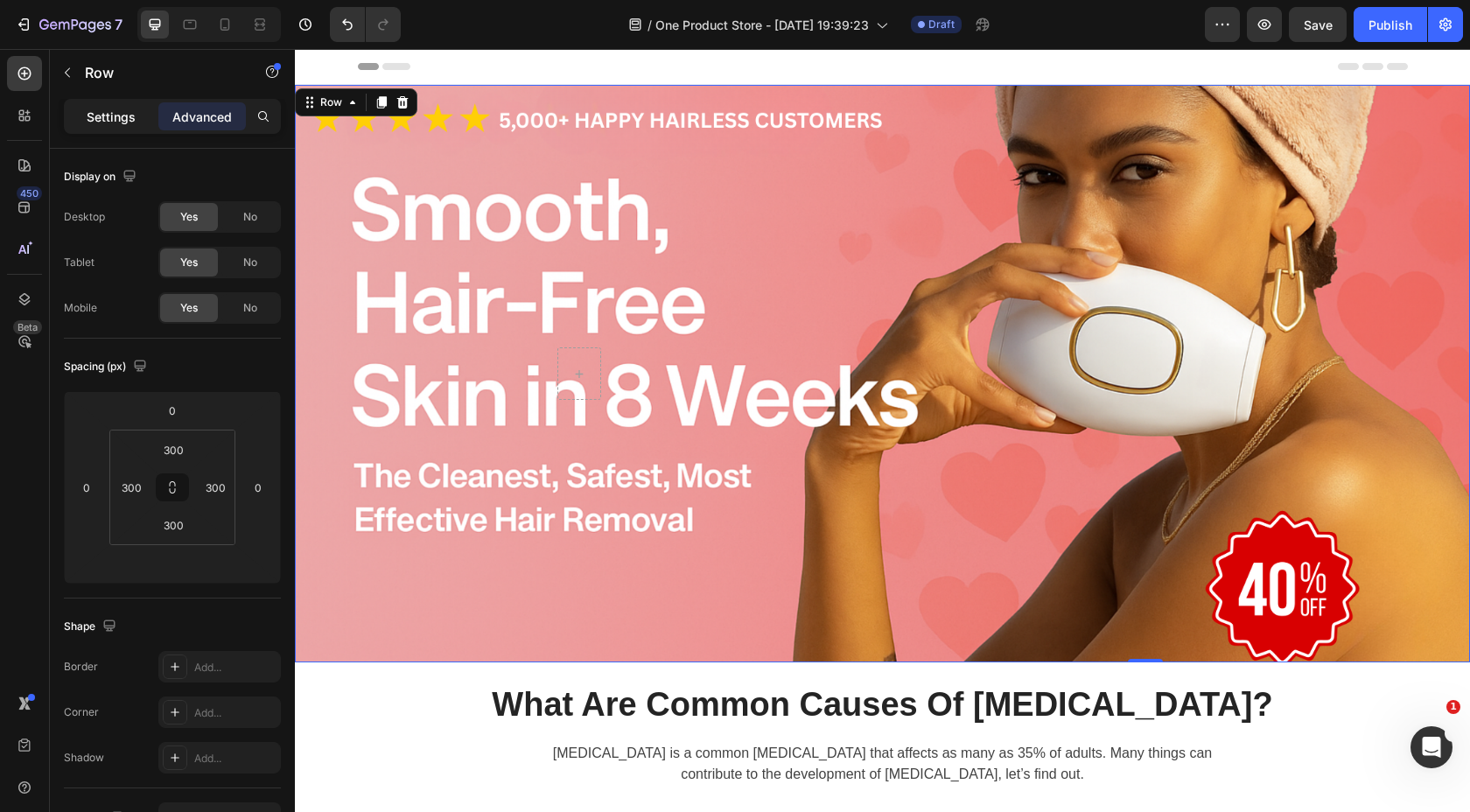
click at [141, 116] on div "Settings" at bounding box center [111, 116] width 88 height 28
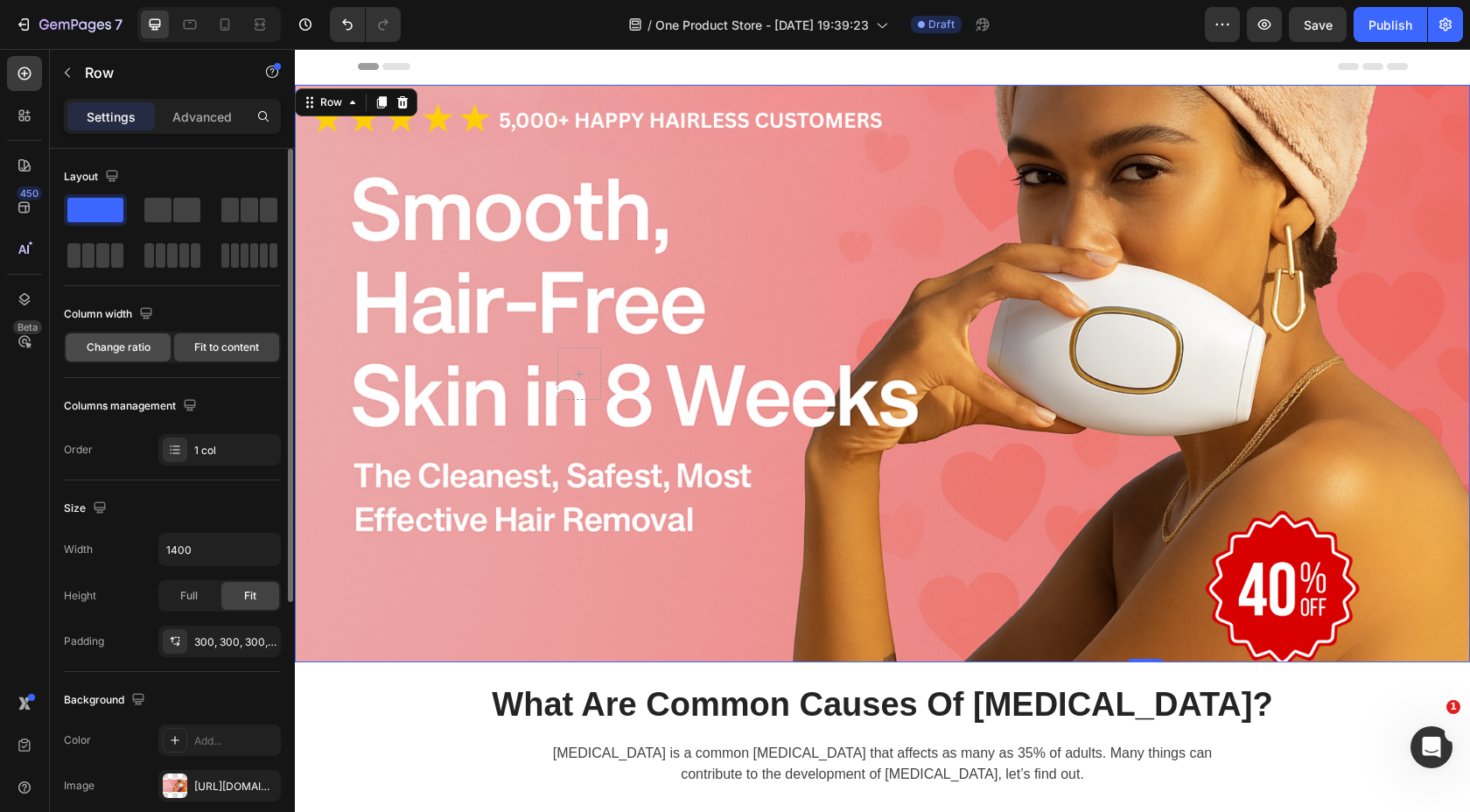
click at [157, 344] on div "Change ratio" at bounding box center [118, 347] width 105 height 28
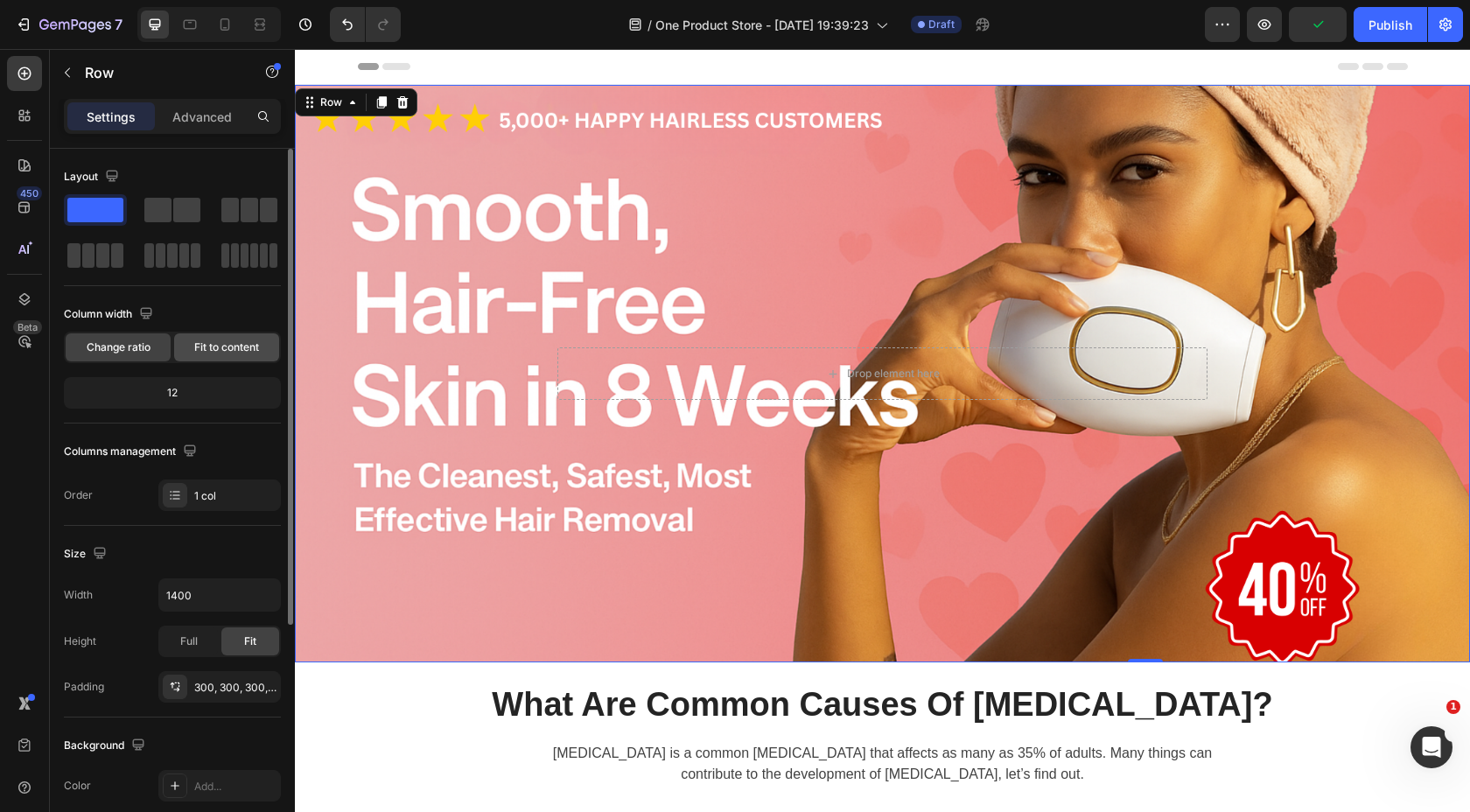
click at [213, 342] on span "Fit to content" at bounding box center [226, 347] width 64 height 16
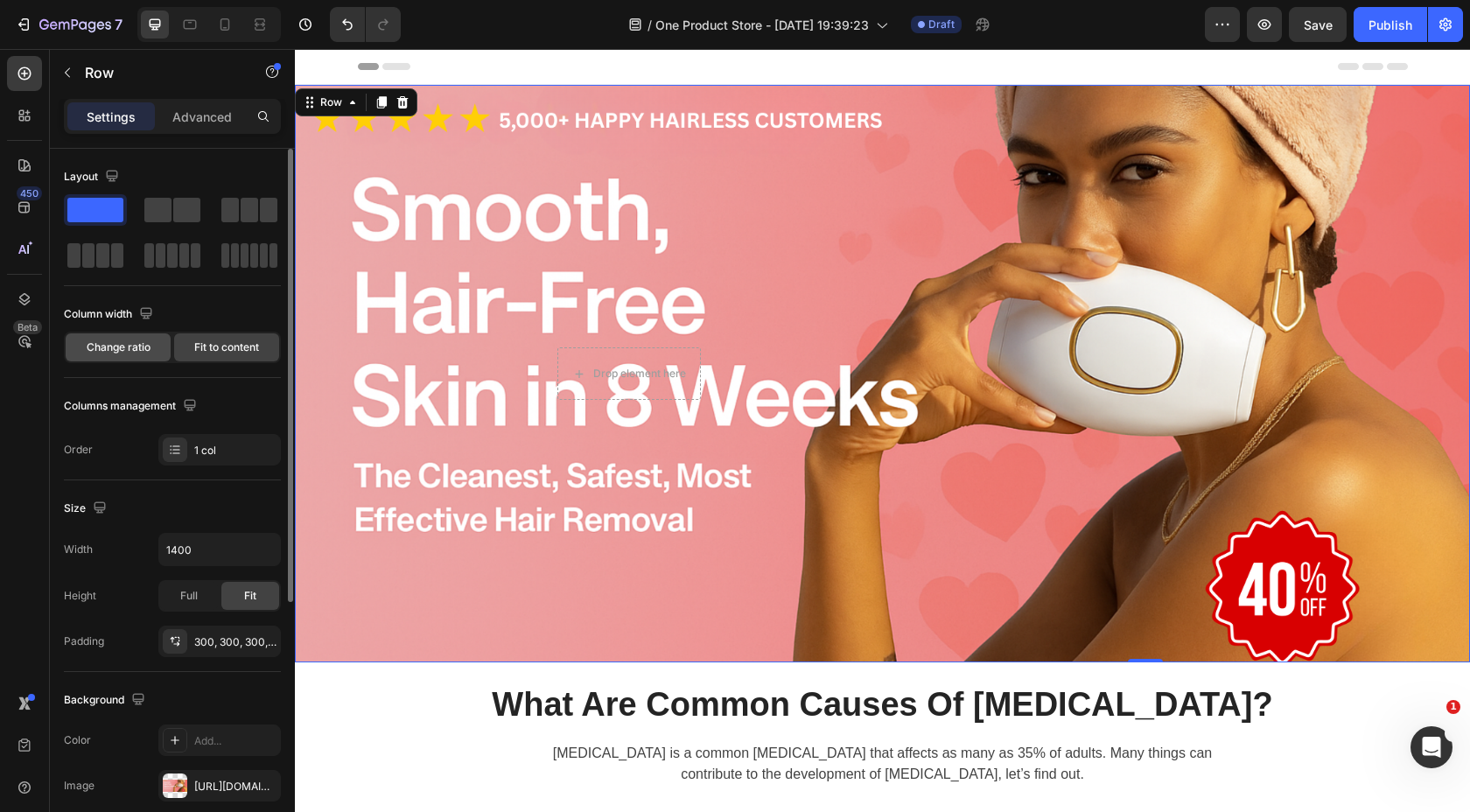
click at [154, 352] on div "Change ratio" at bounding box center [118, 347] width 105 height 28
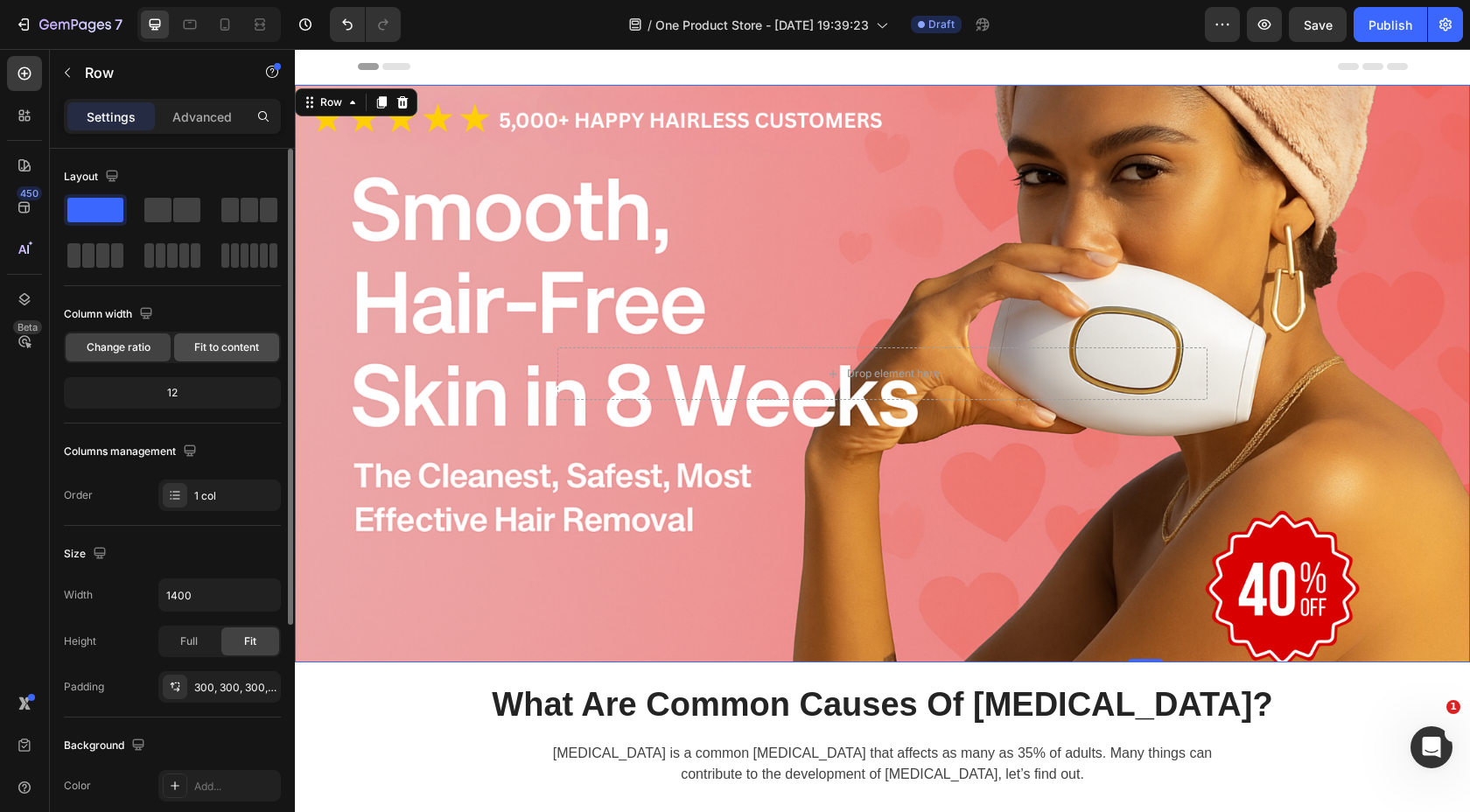
click at [213, 347] on span "Fit to content" at bounding box center [226, 347] width 64 height 16
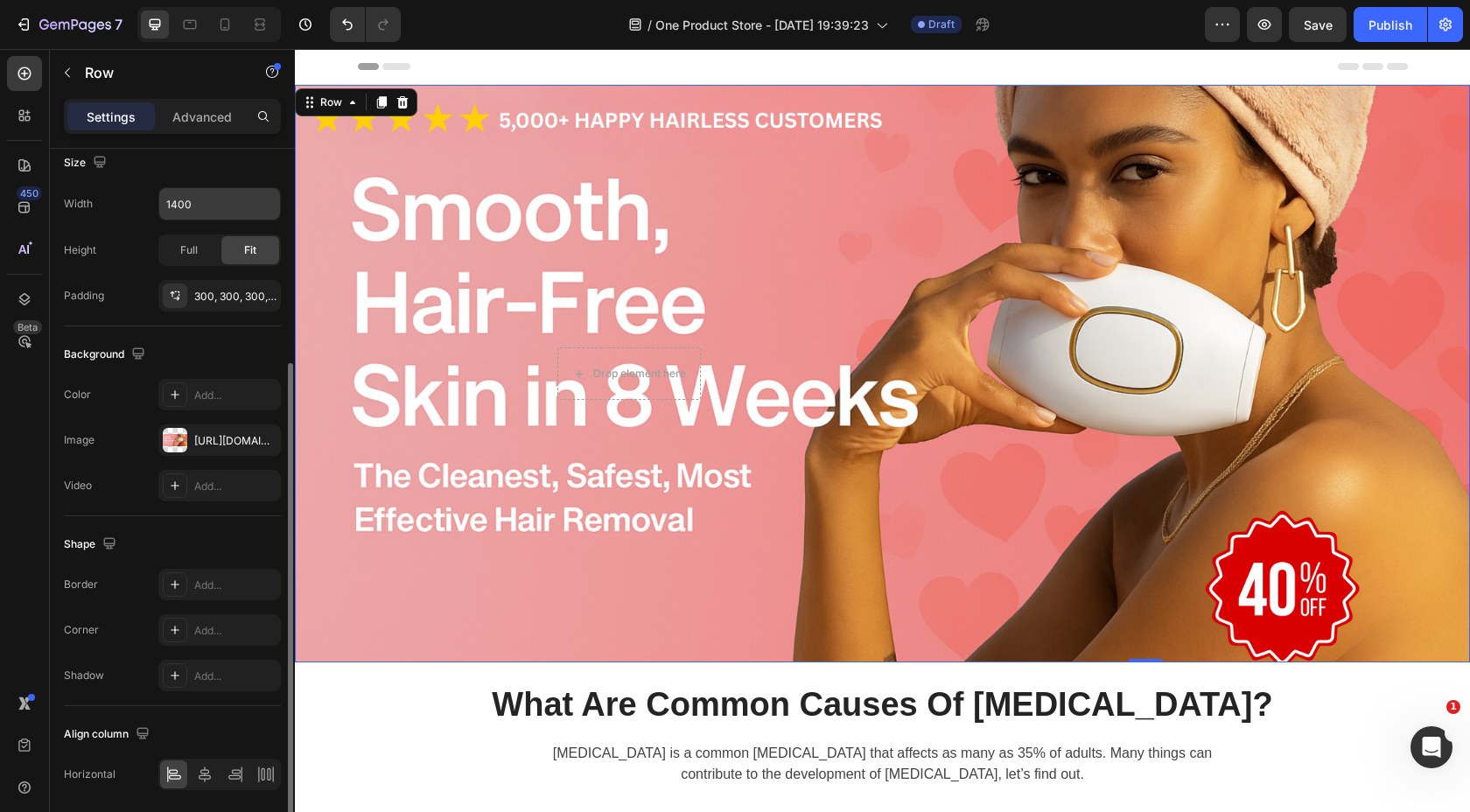
scroll to position [340, 0]
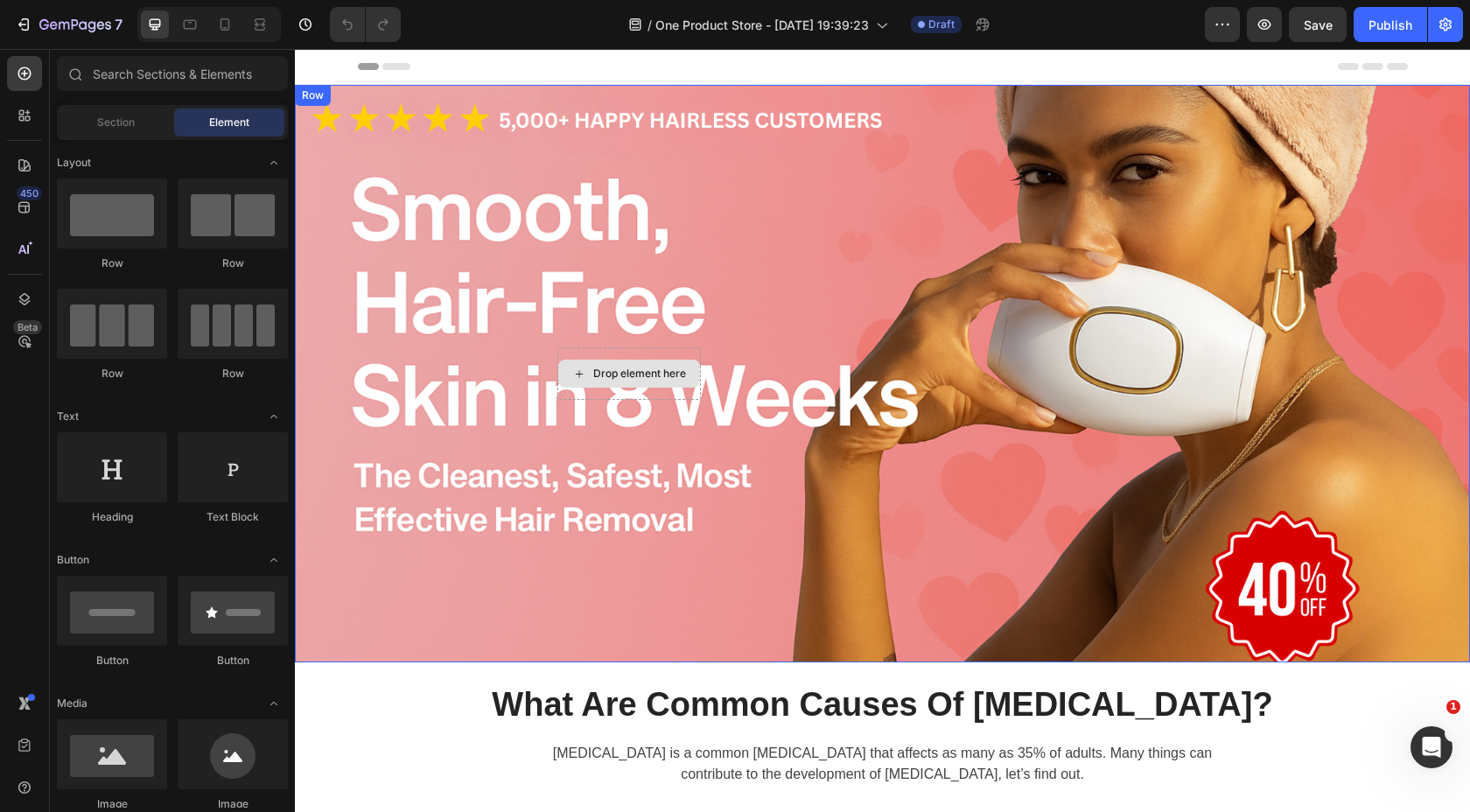
click at [681, 353] on div "Drop element here" at bounding box center [629, 373] width 143 height 53
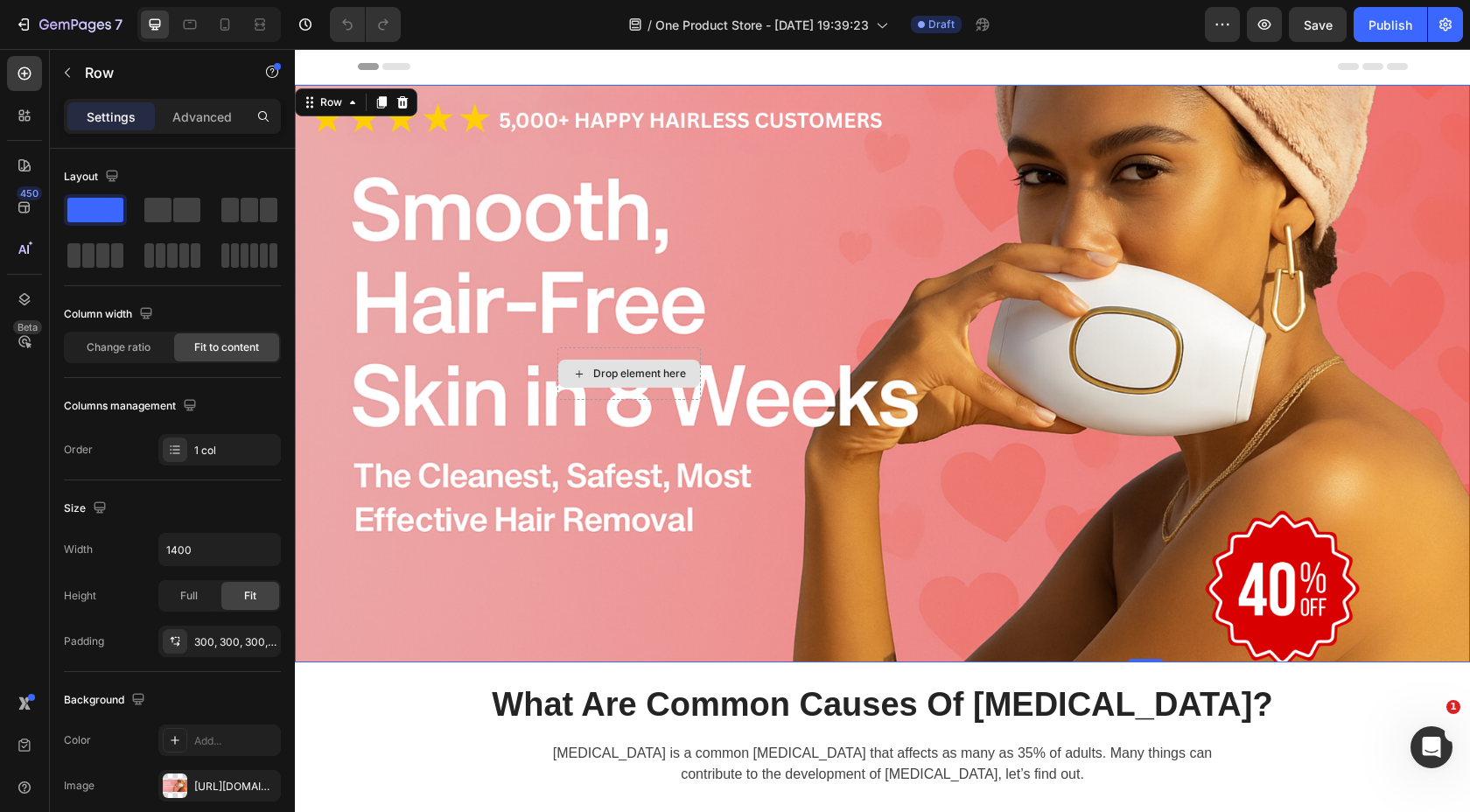
click at [689, 376] on div "Drop element here" at bounding box center [629, 373] width 141 height 28
click at [561, 397] on div "Drop element here" at bounding box center [629, 373] width 143 height 53
click at [207, 120] on p "Advanced" at bounding box center [202, 116] width 59 height 19
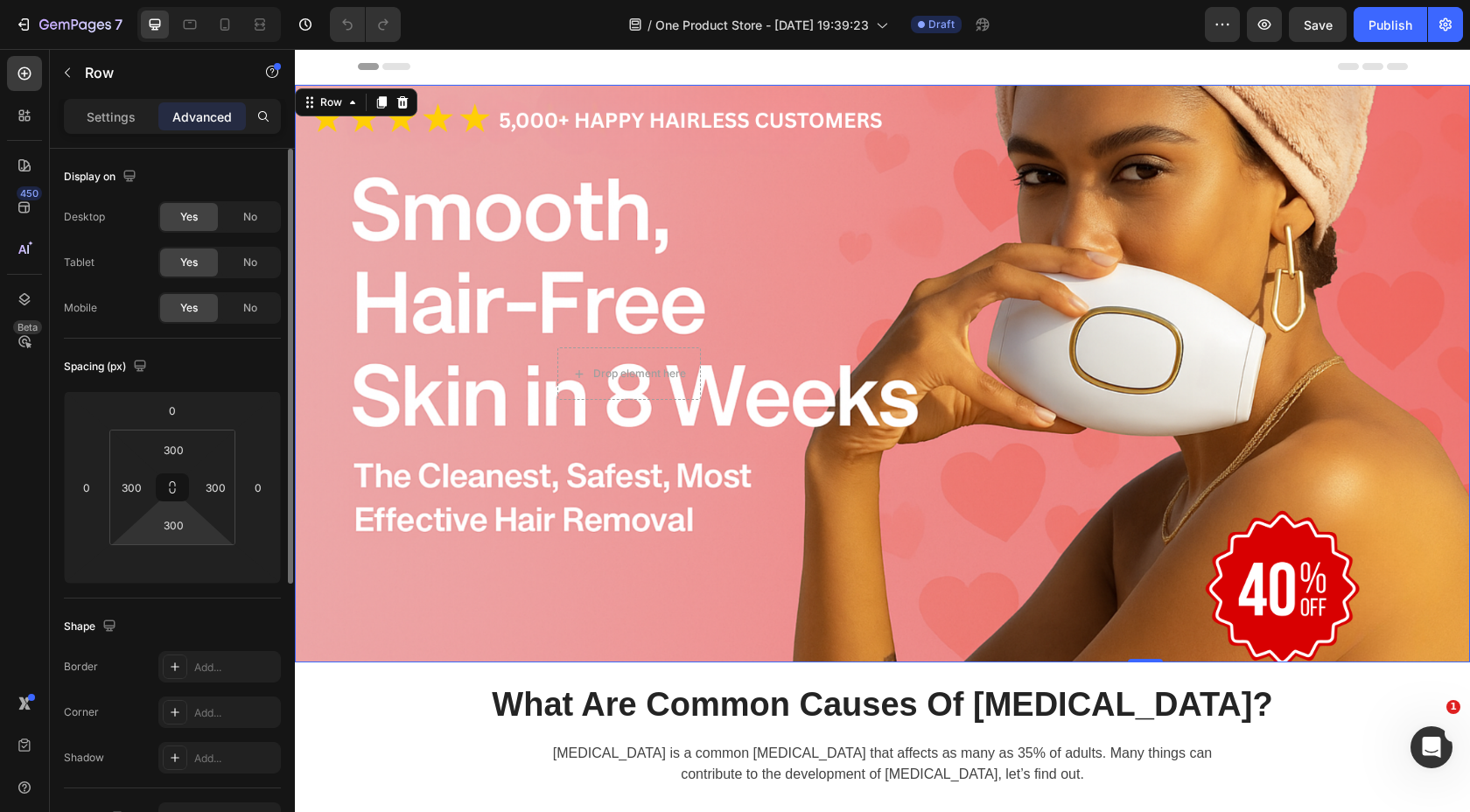
click at [196, 0] on html "7 Version history / One Product Store - [DATE] 19:39:23 Draft Preview Save Publ…" at bounding box center [735, 0] width 1470 height 0
click at [187, 523] on input "300" at bounding box center [174, 524] width 35 height 26
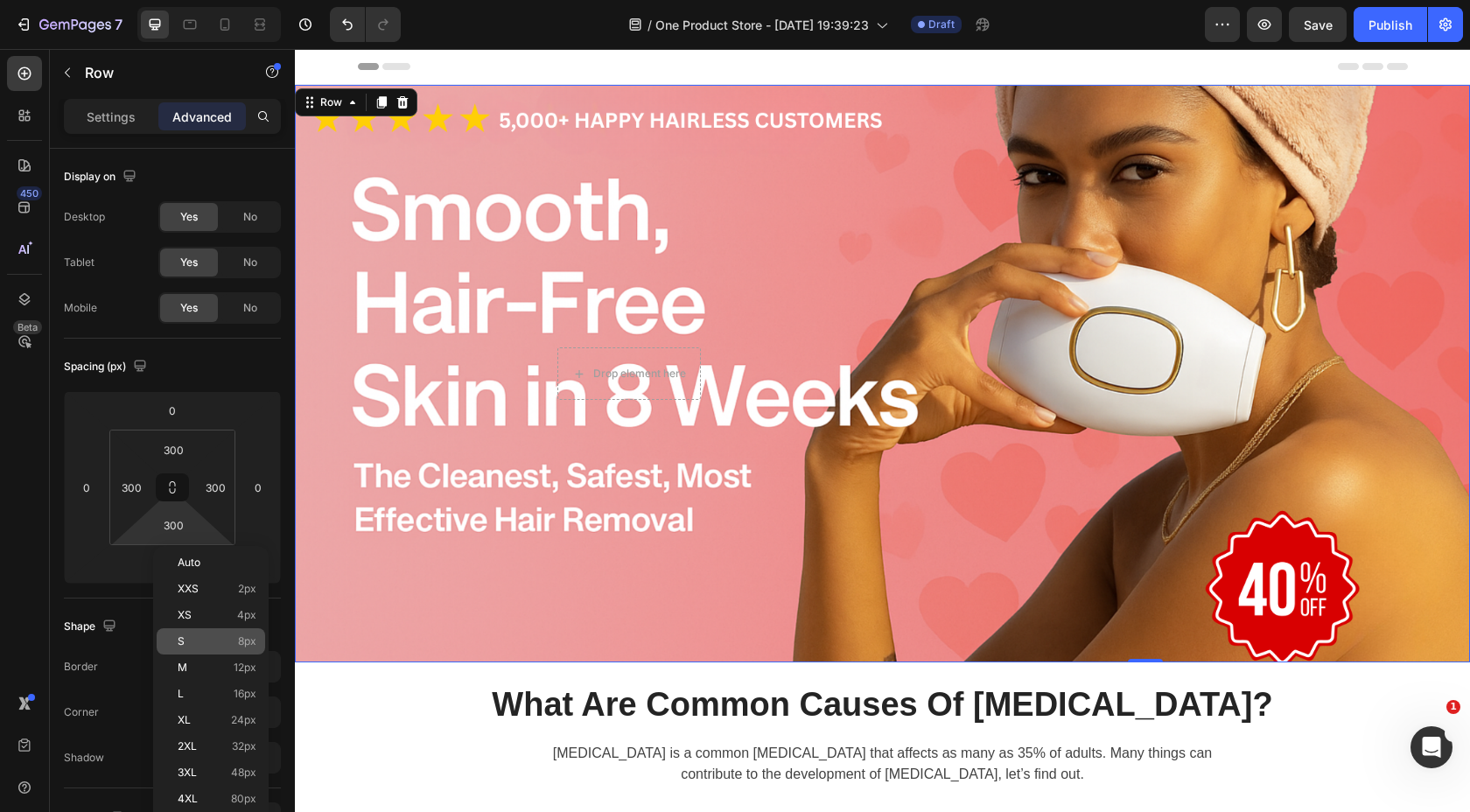
click at [206, 637] on p "S 8px" at bounding box center [216, 641] width 79 height 13
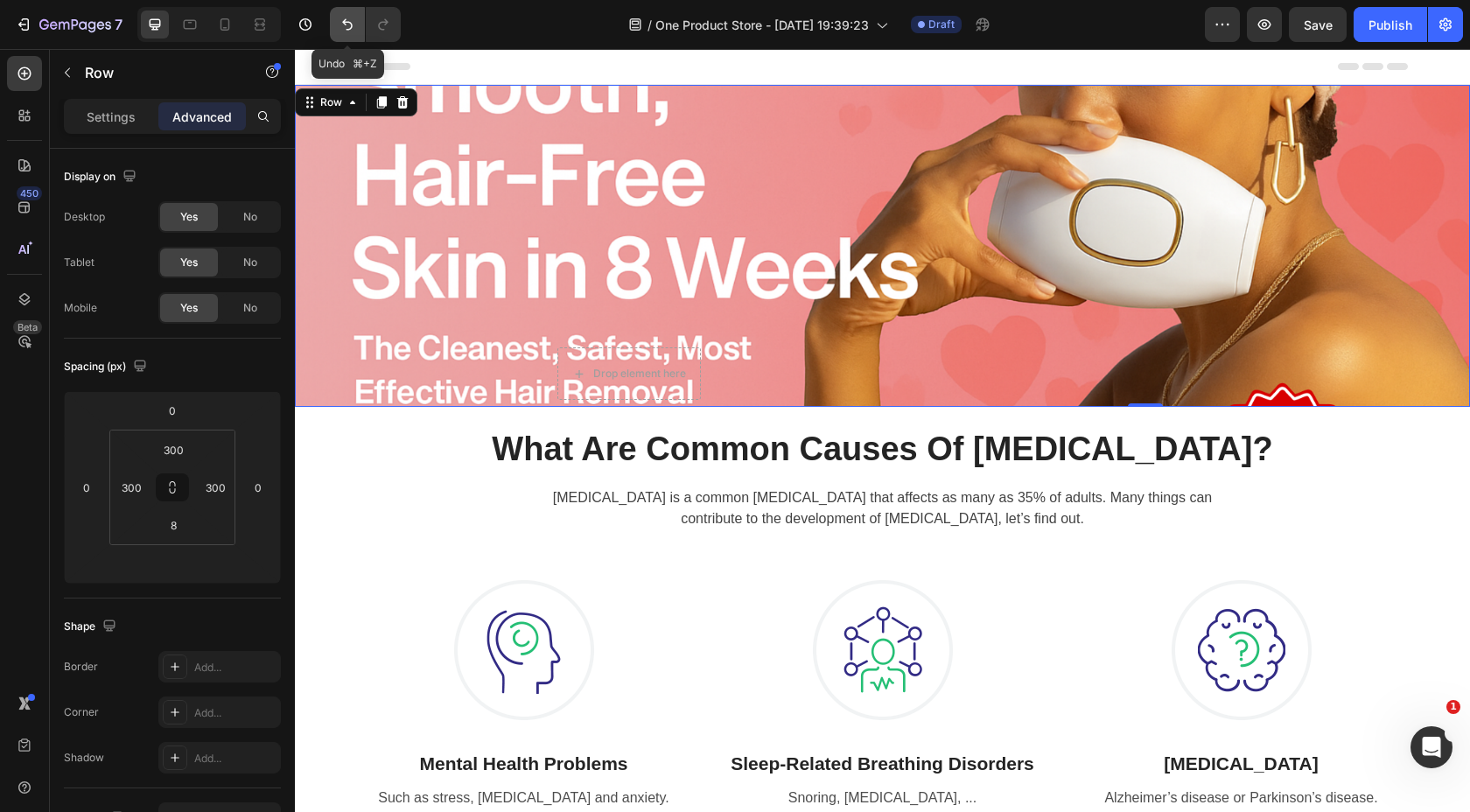
click at [341, 19] on icon "Undo/Redo" at bounding box center [347, 24] width 18 height 18
type input "300"
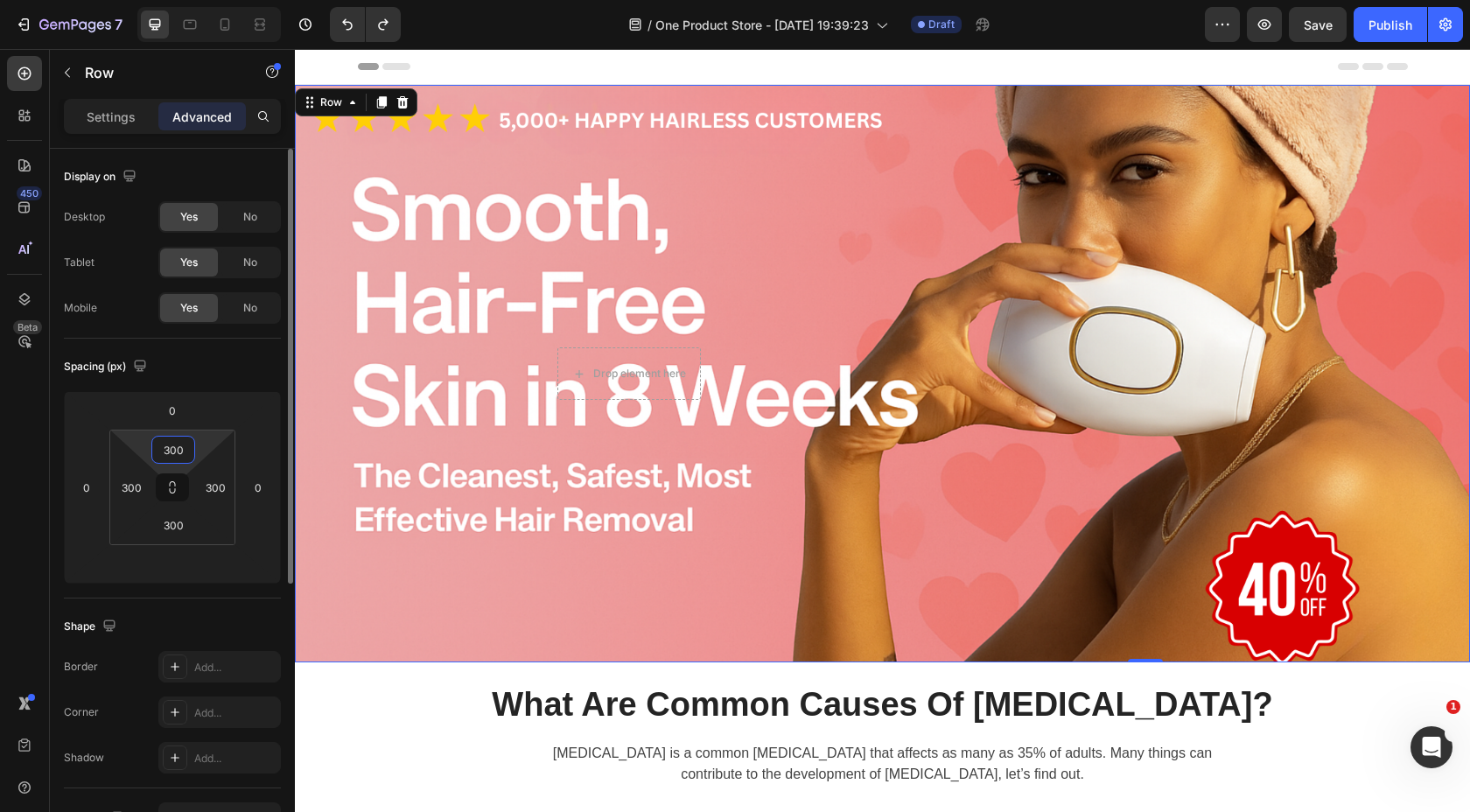
click at [185, 445] on input "300" at bounding box center [174, 449] width 35 height 26
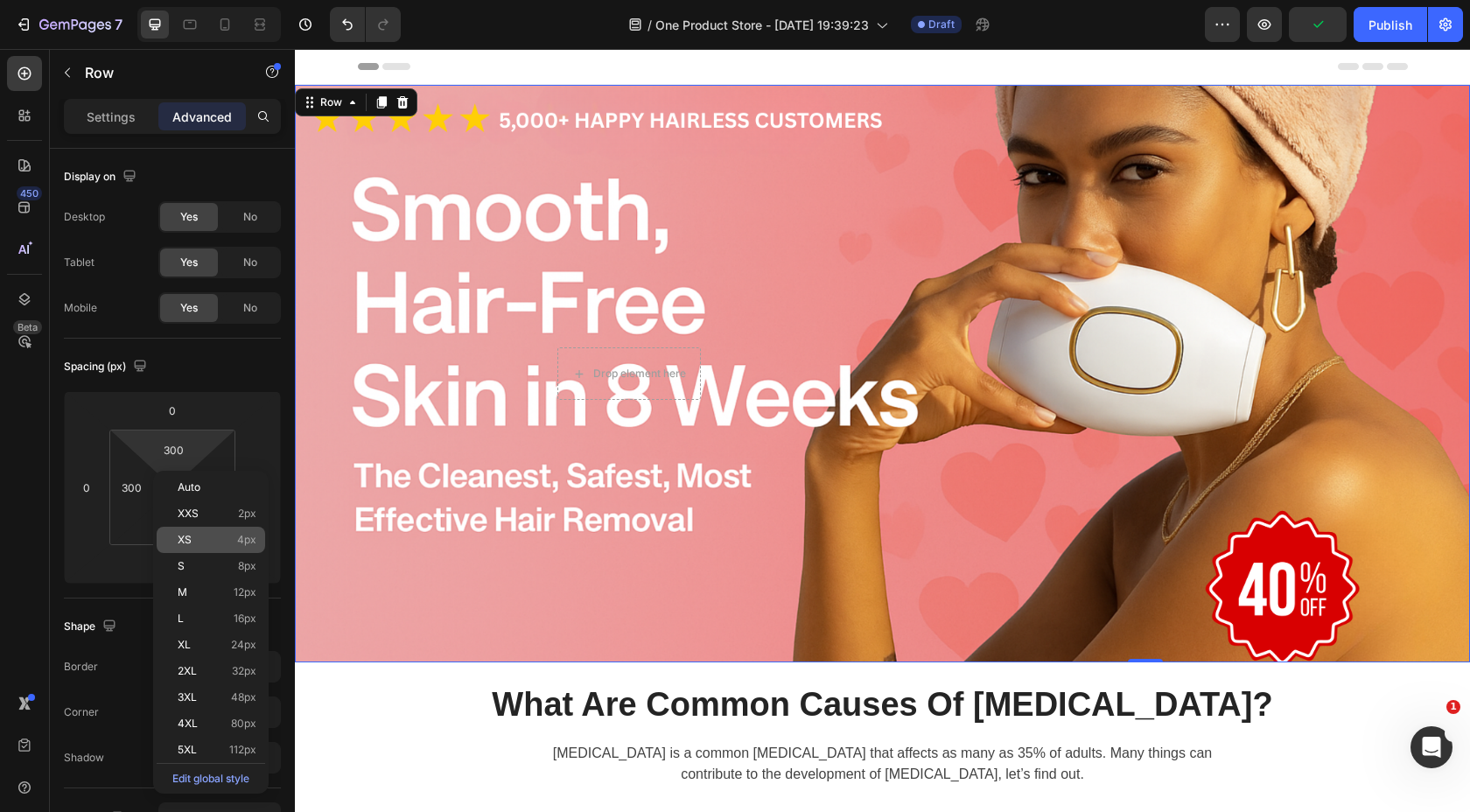
click at [199, 535] on p "XS 4px" at bounding box center [216, 540] width 79 height 13
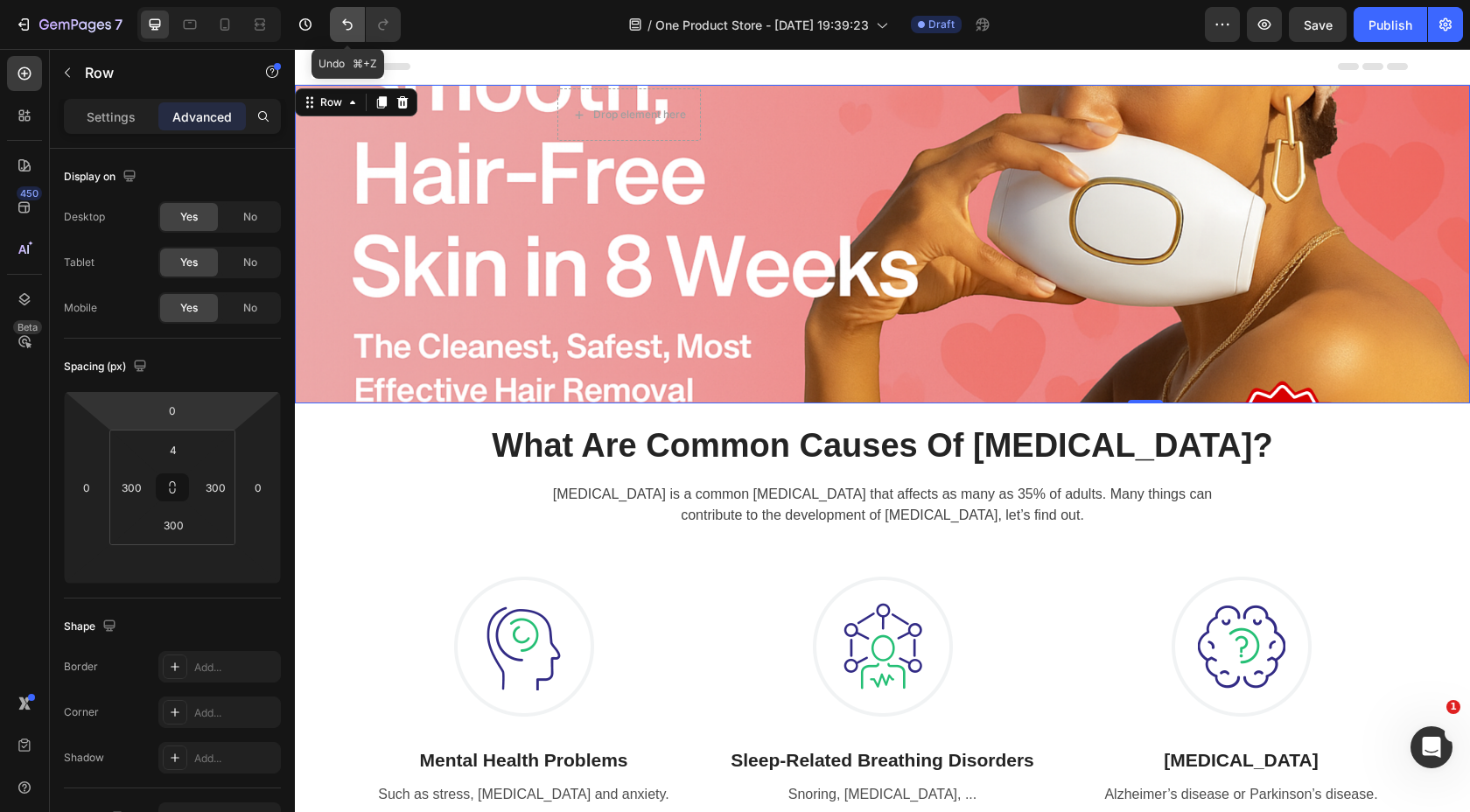
click at [338, 19] on icon "Undo/Redo" at bounding box center [347, 24] width 18 height 18
type input "300"
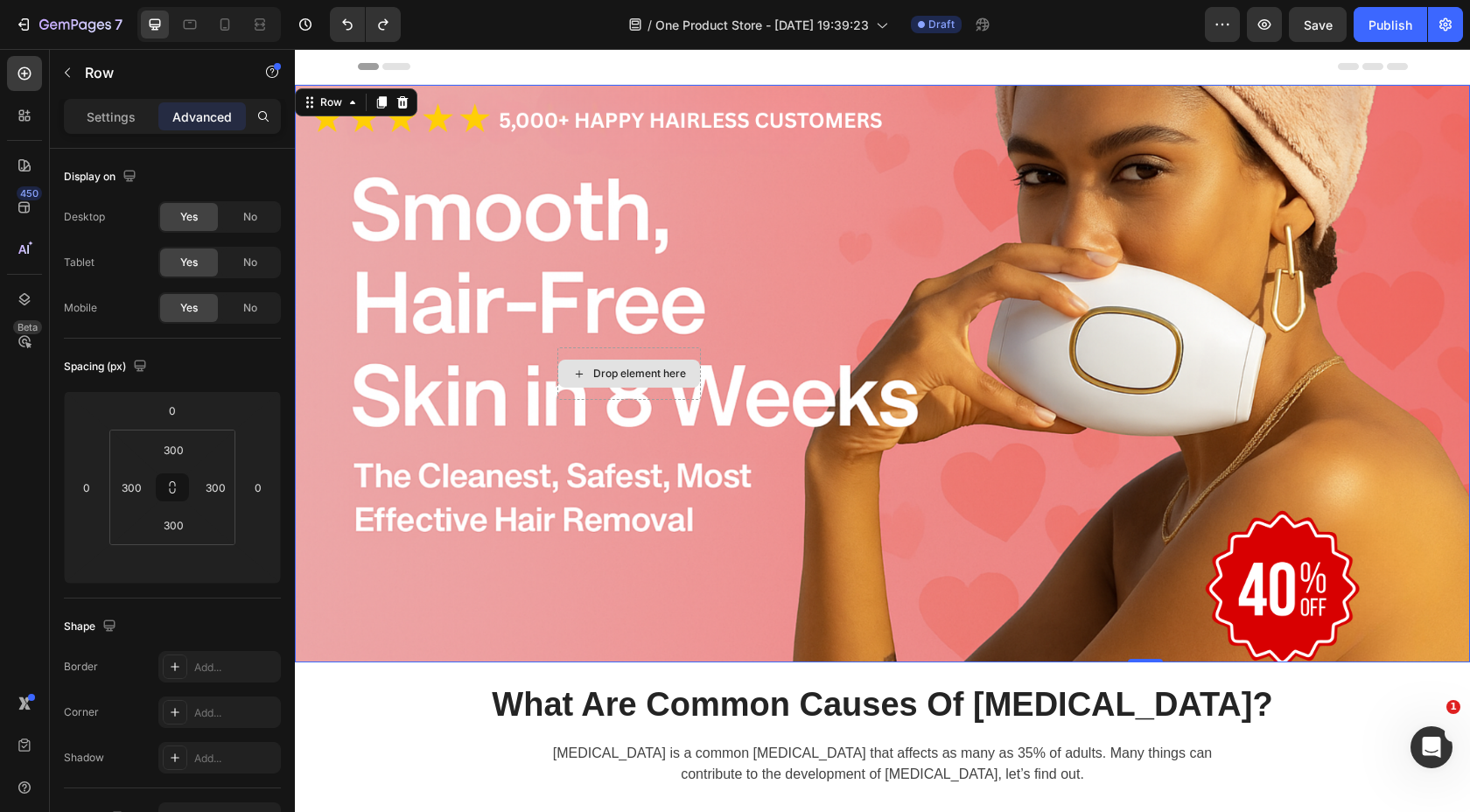
click at [586, 355] on div "Drop element here" at bounding box center [629, 373] width 143 height 53
click at [587, 394] on div at bounding box center [579, 373] width 44 height 53
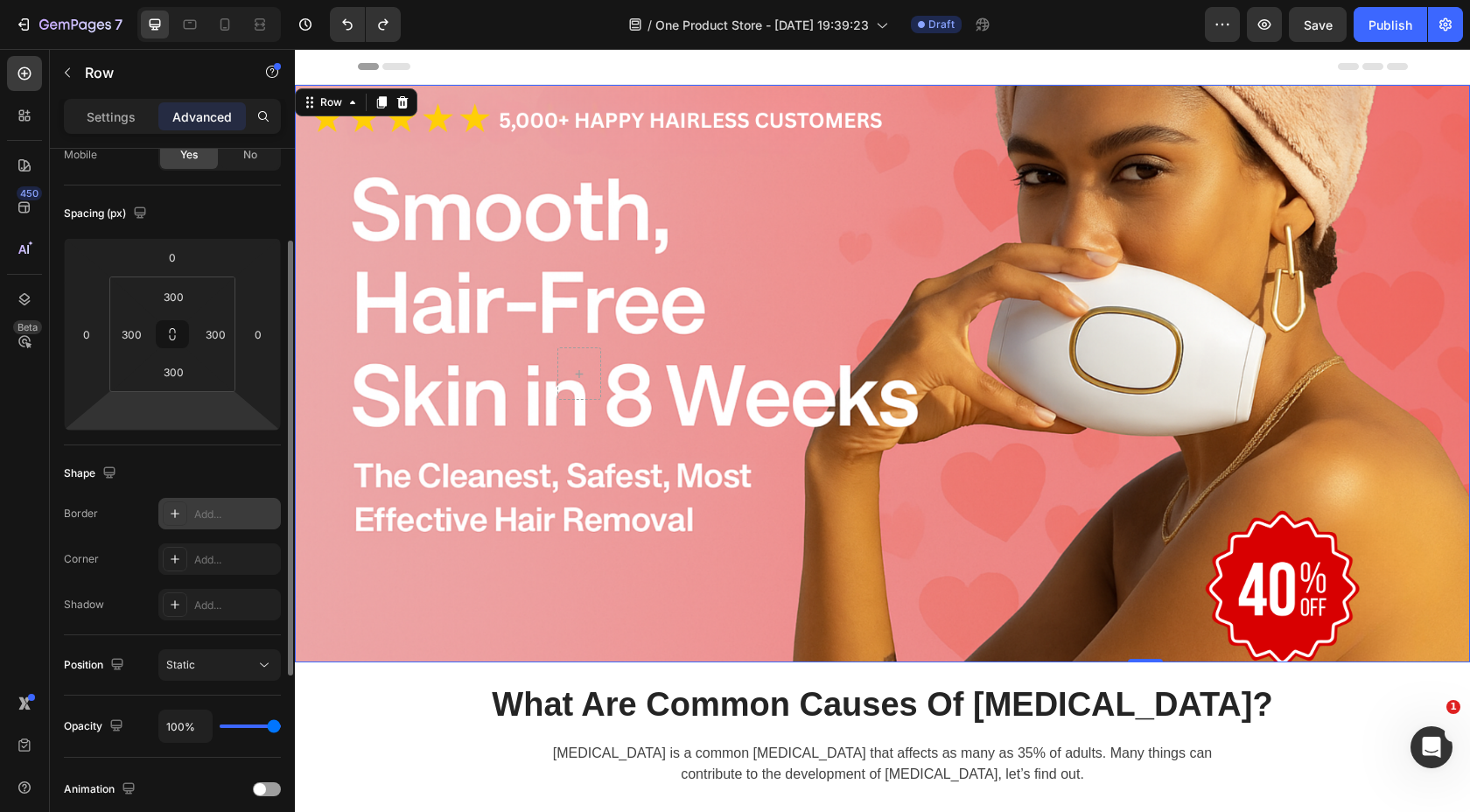
scroll to position [156, 0]
click at [226, 666] on div "Static" at bounding box center [212, 663] width 90 height 16
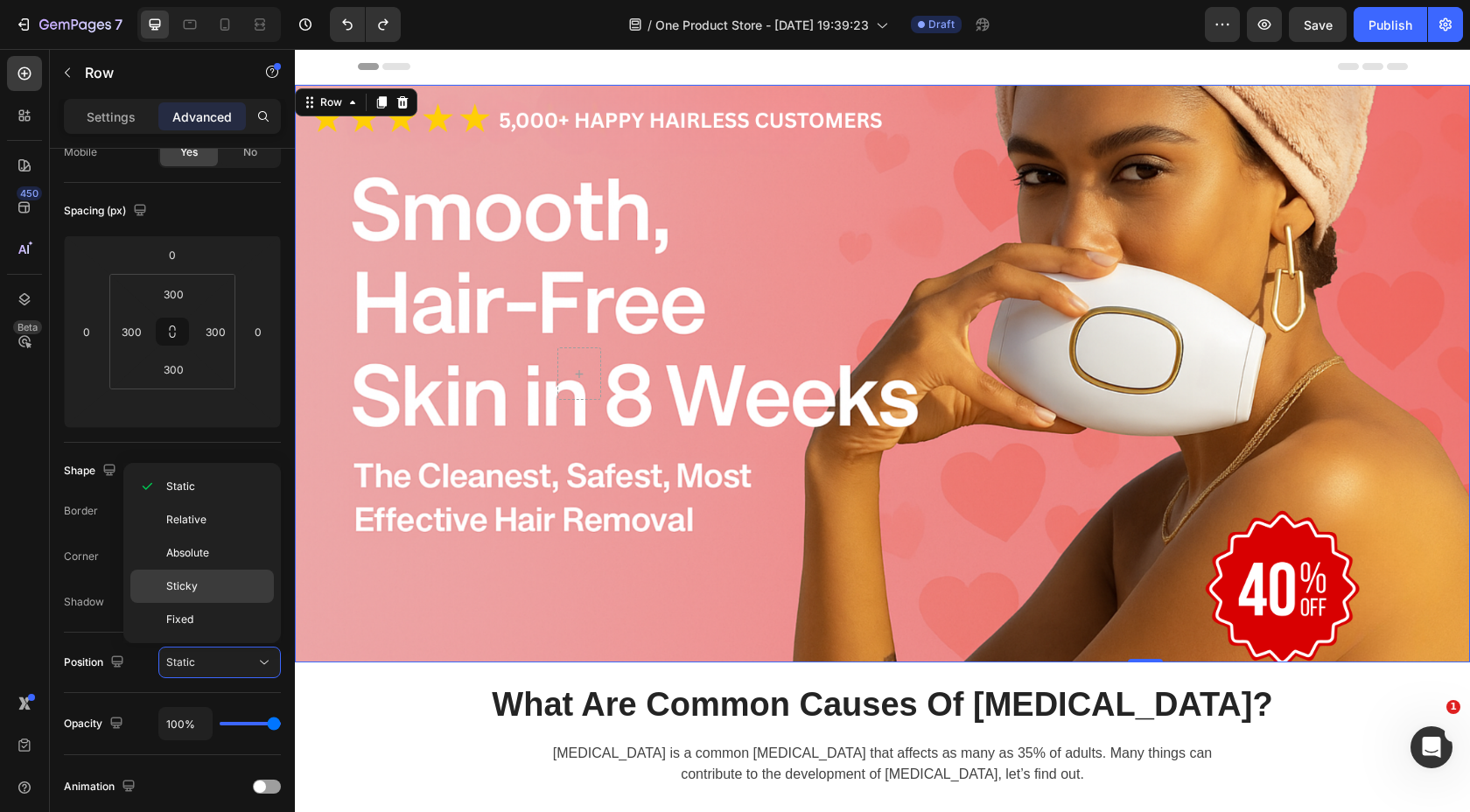
click at [221, 591] on p "Sticky" at bounding box center [216, 586] width 99 height 16
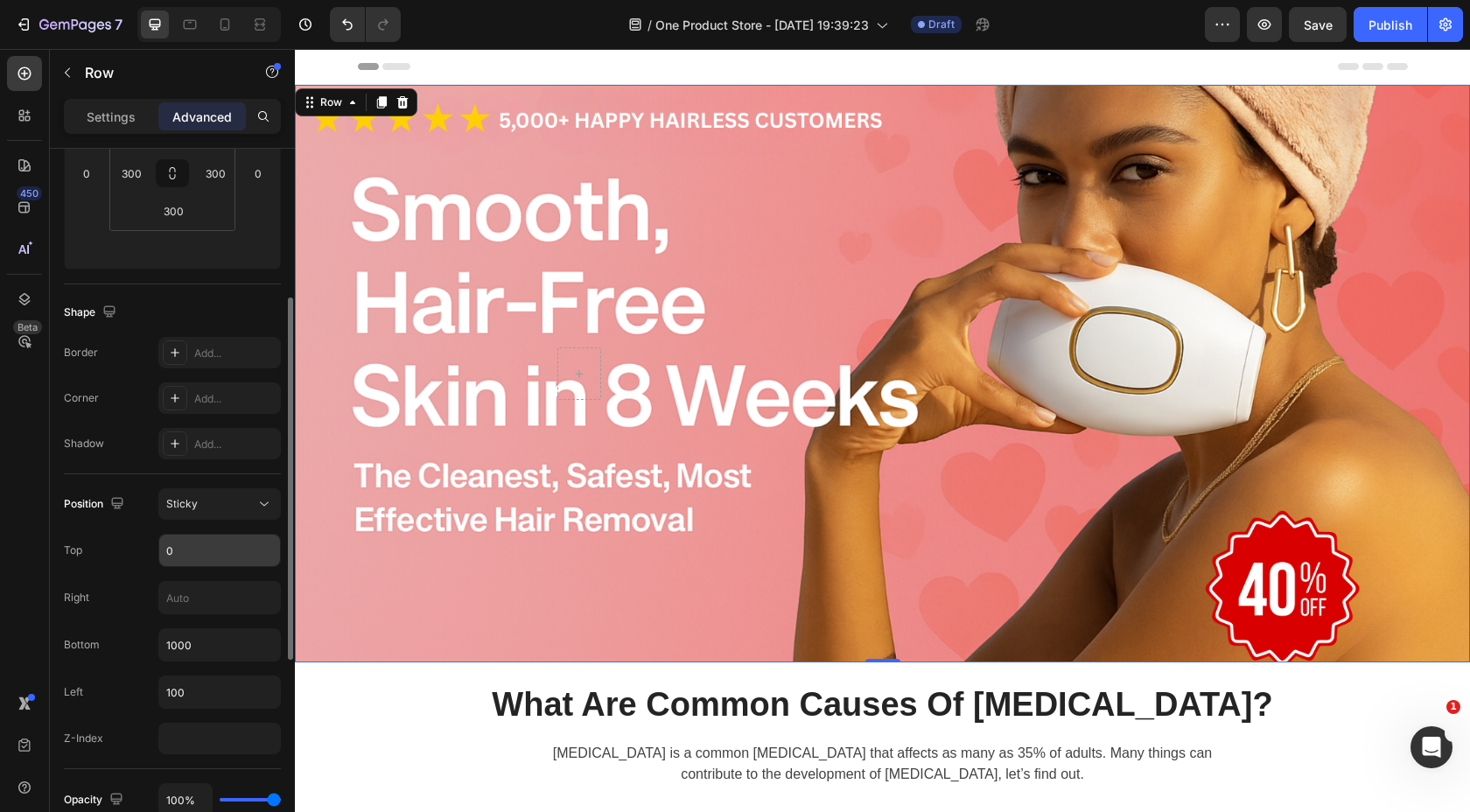
scroll to position [333, 0]
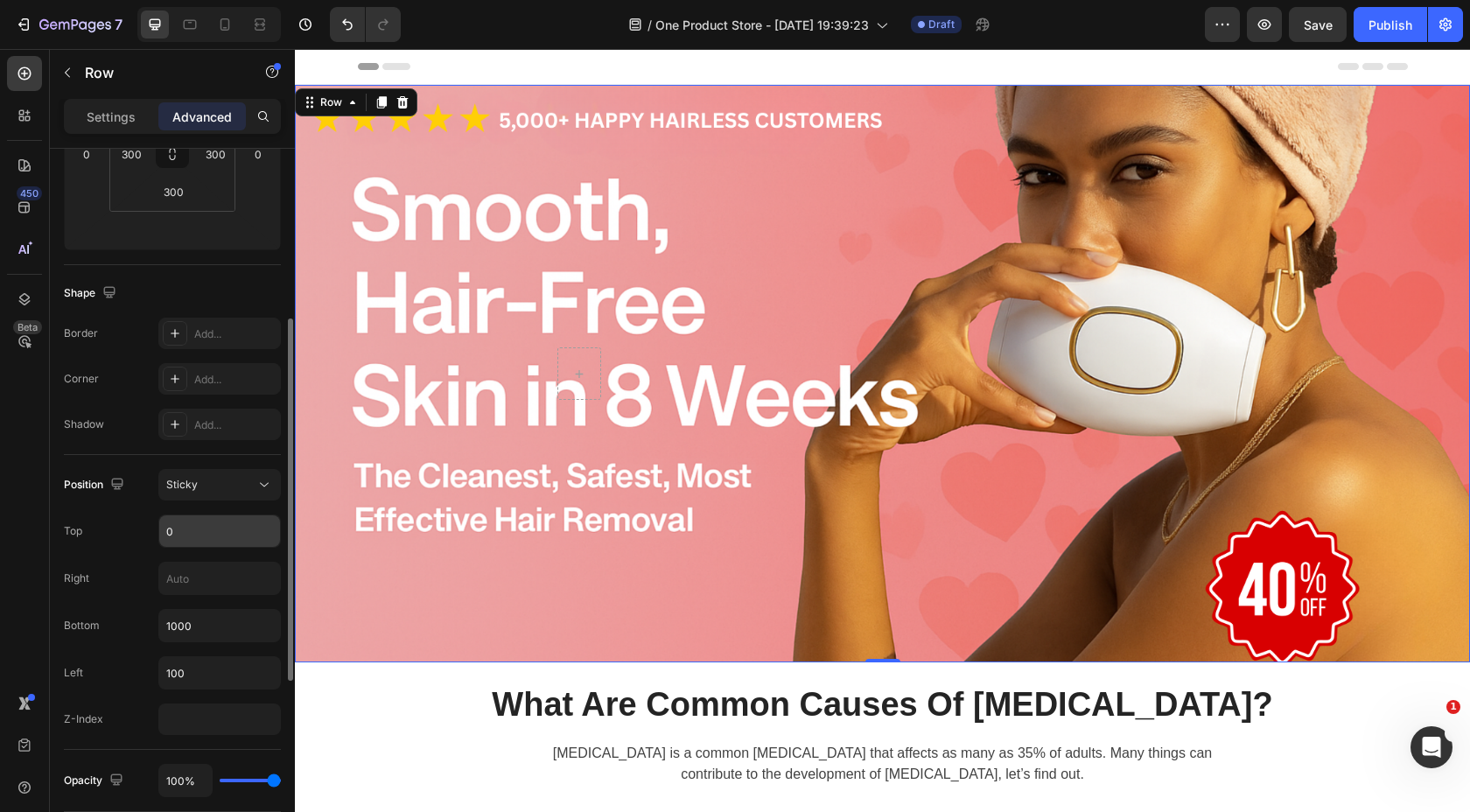
click at [201, 536] on input "0" at bounding box center [219, 531] width 121 height 31
type input "0"
type input "1"
type input "50"
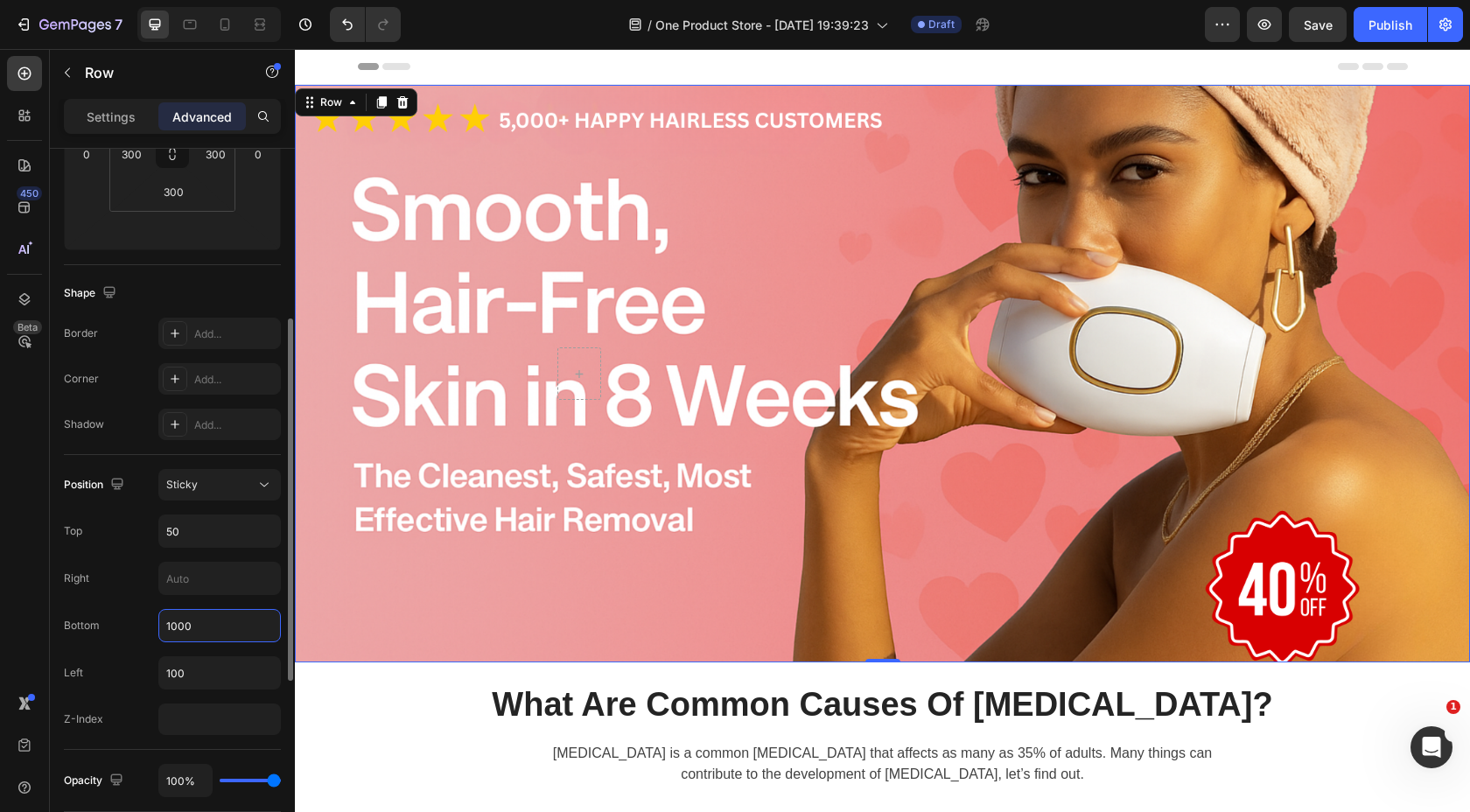
drag, startPoint x: 201, startPoint y: 622, endPoint x: 160, endPoint y: 622, distance: 41.0
click at [160, 622] on input "1000" at bounding box center [219, 626] width 121 height 31
drag, startPoint x: 194, startPoint y: 637, endPoint x: 163, endPoint y: 624, distance: 33.6
click at [163, 624] on input "1000" at bounding box center [219, 626] width 121 height 31
click at [198, 656] on div "100" at bounding box center [219, 673] width 123 height 33
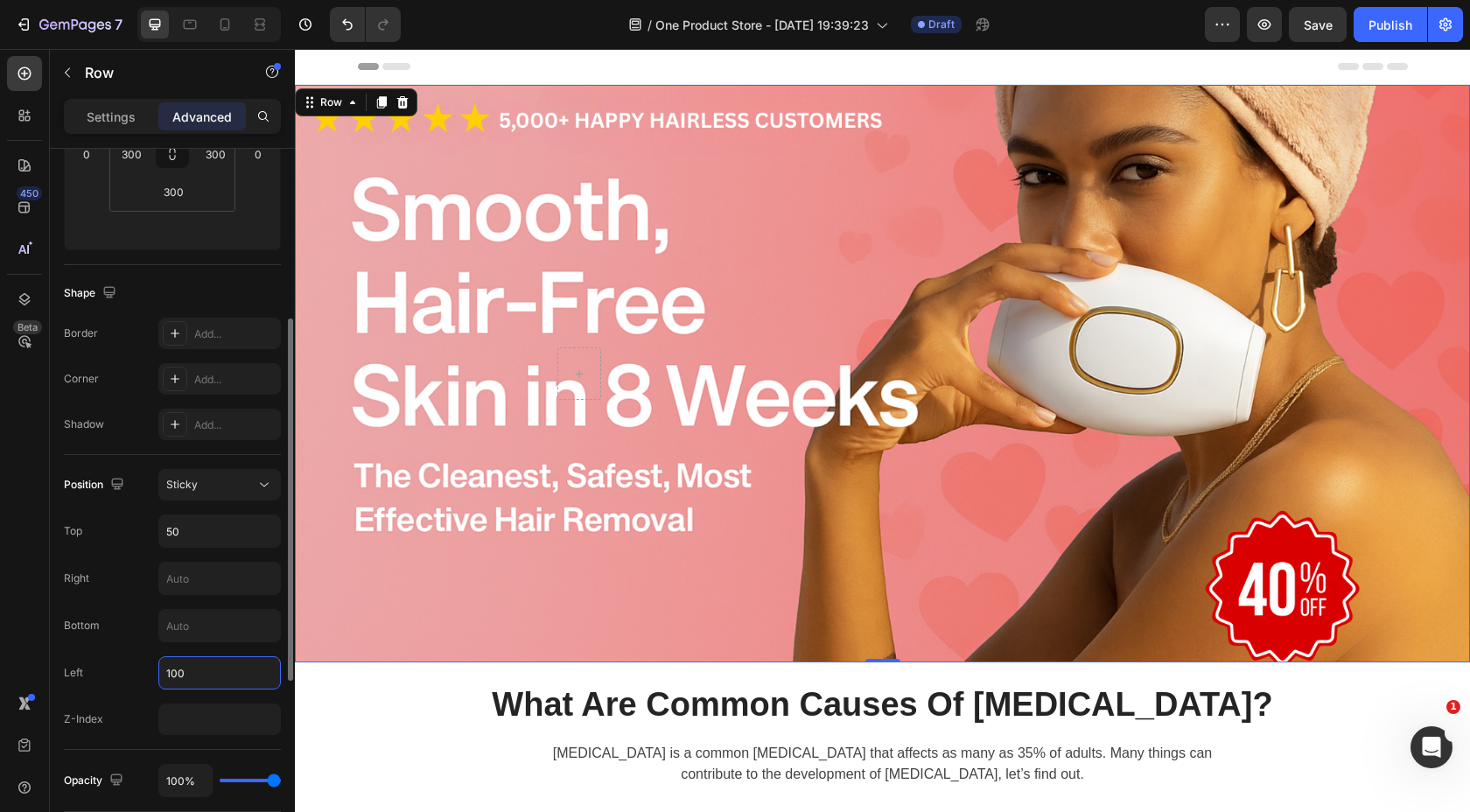
click at [196, 666] on input "100" at bounding box center [219, 673] width 121 height 31
click at [202, 487] on div "Sticky" at bounding box center [212, 484] width 90 height 16
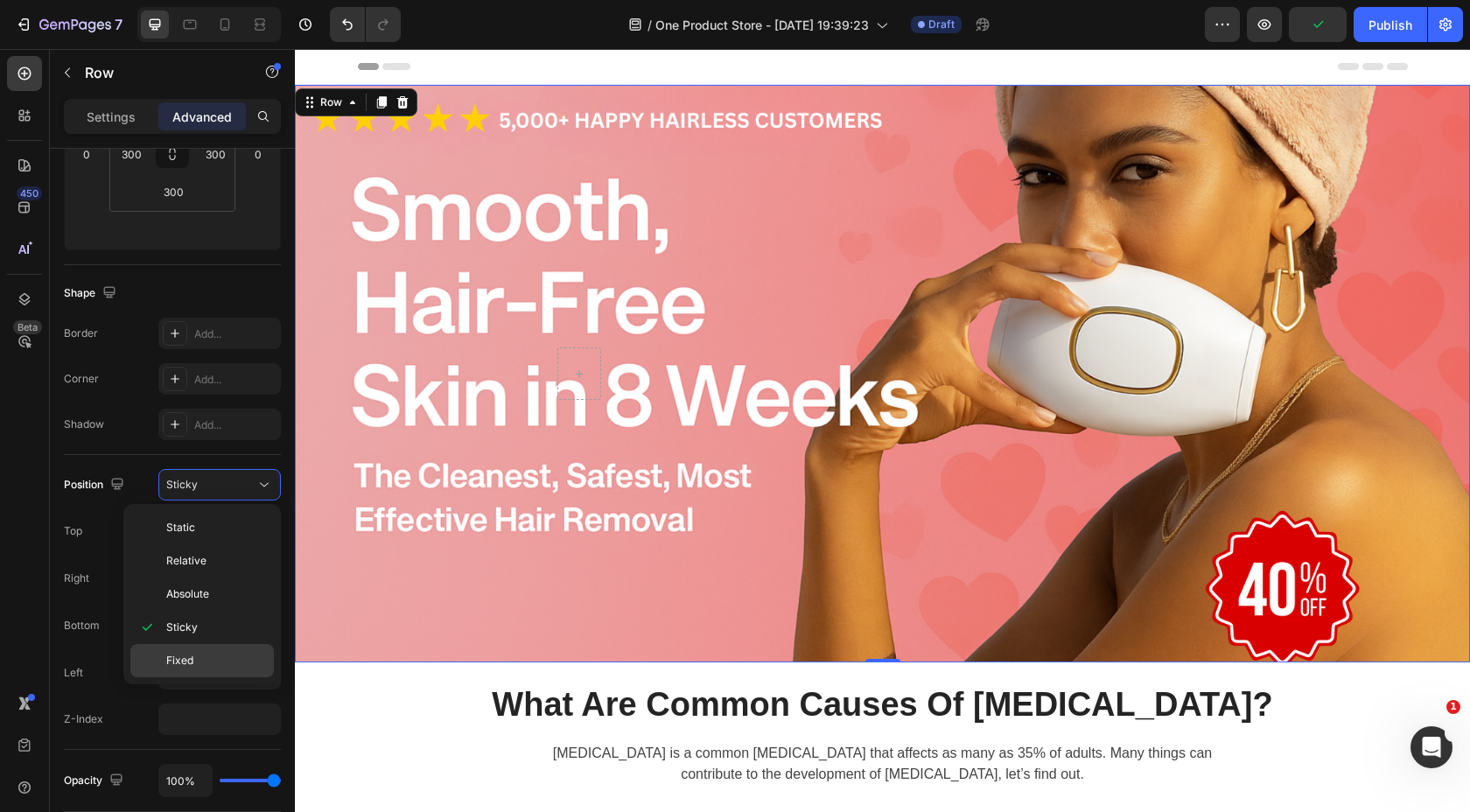
click at [193, 664] on p "Fixed" at bounding box center [216, 661] width 99 height 16
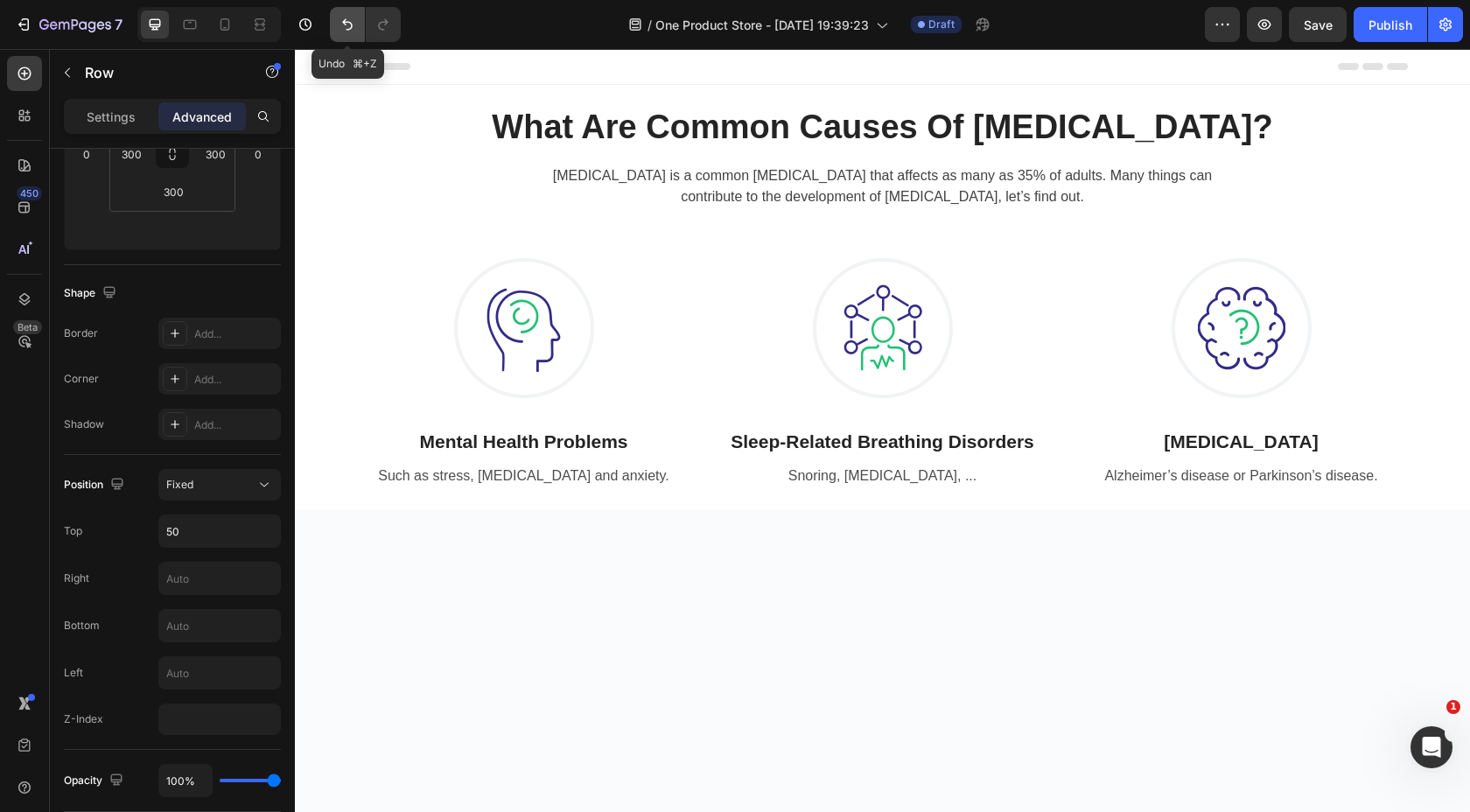
click at [338, 19] on icon "Undo/Redo" at bounding box center [347, 24] width 18 height 18
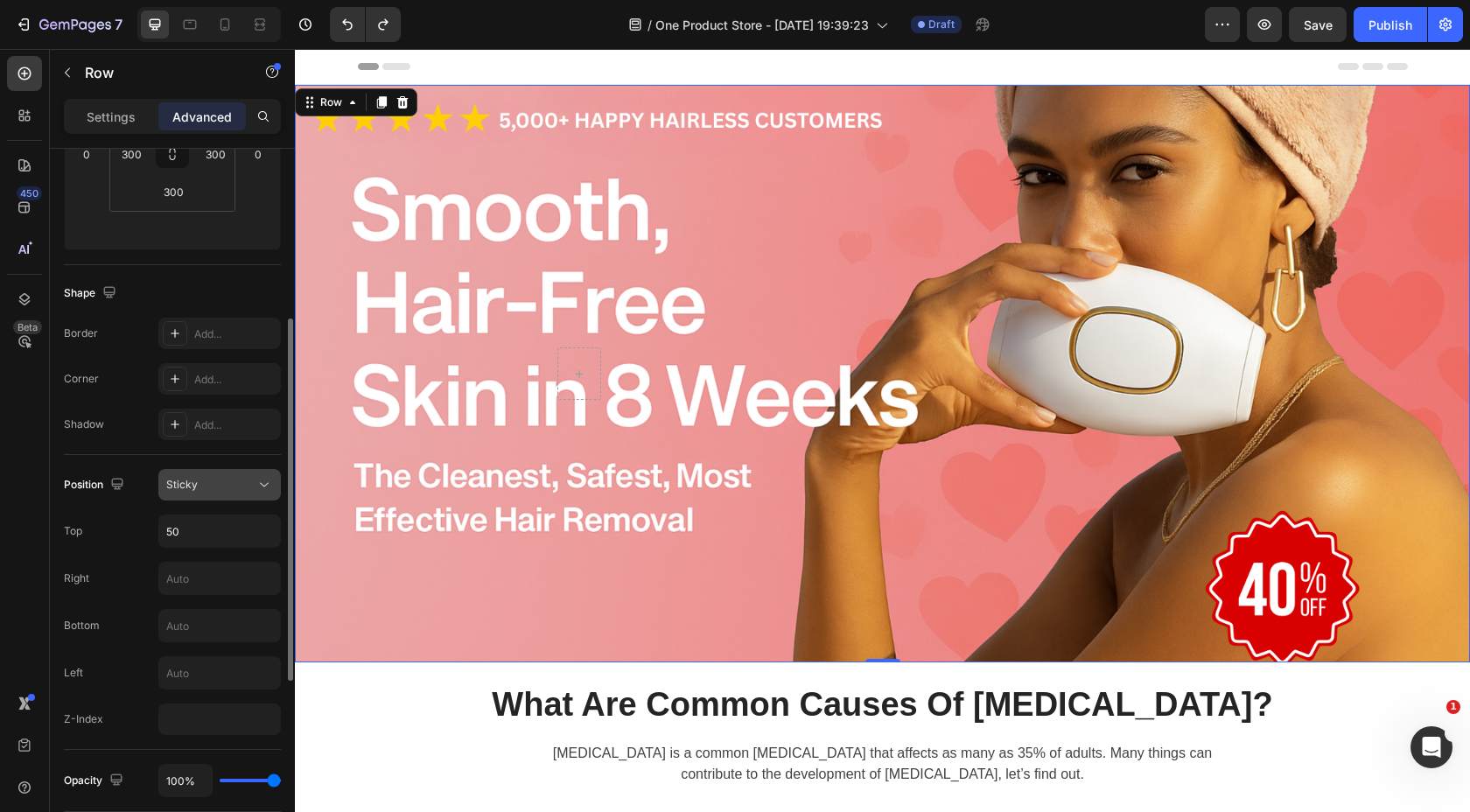
click at [215, 489] on div "Sticky" at bounding box center [212, 484] width 90 height 16
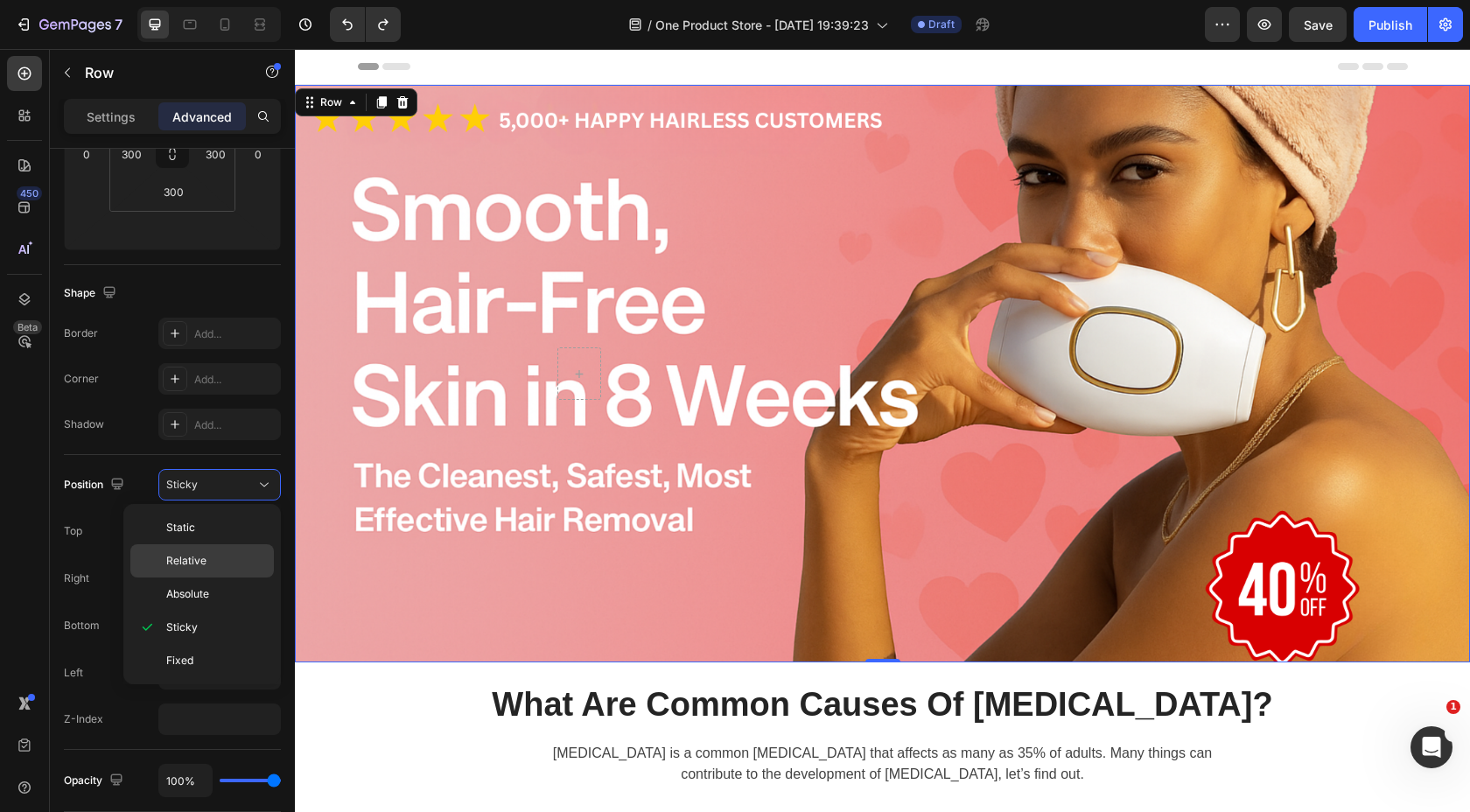
click at [214, 556] on p "Relative" at bounding box center [216, 561] width 99 height 16
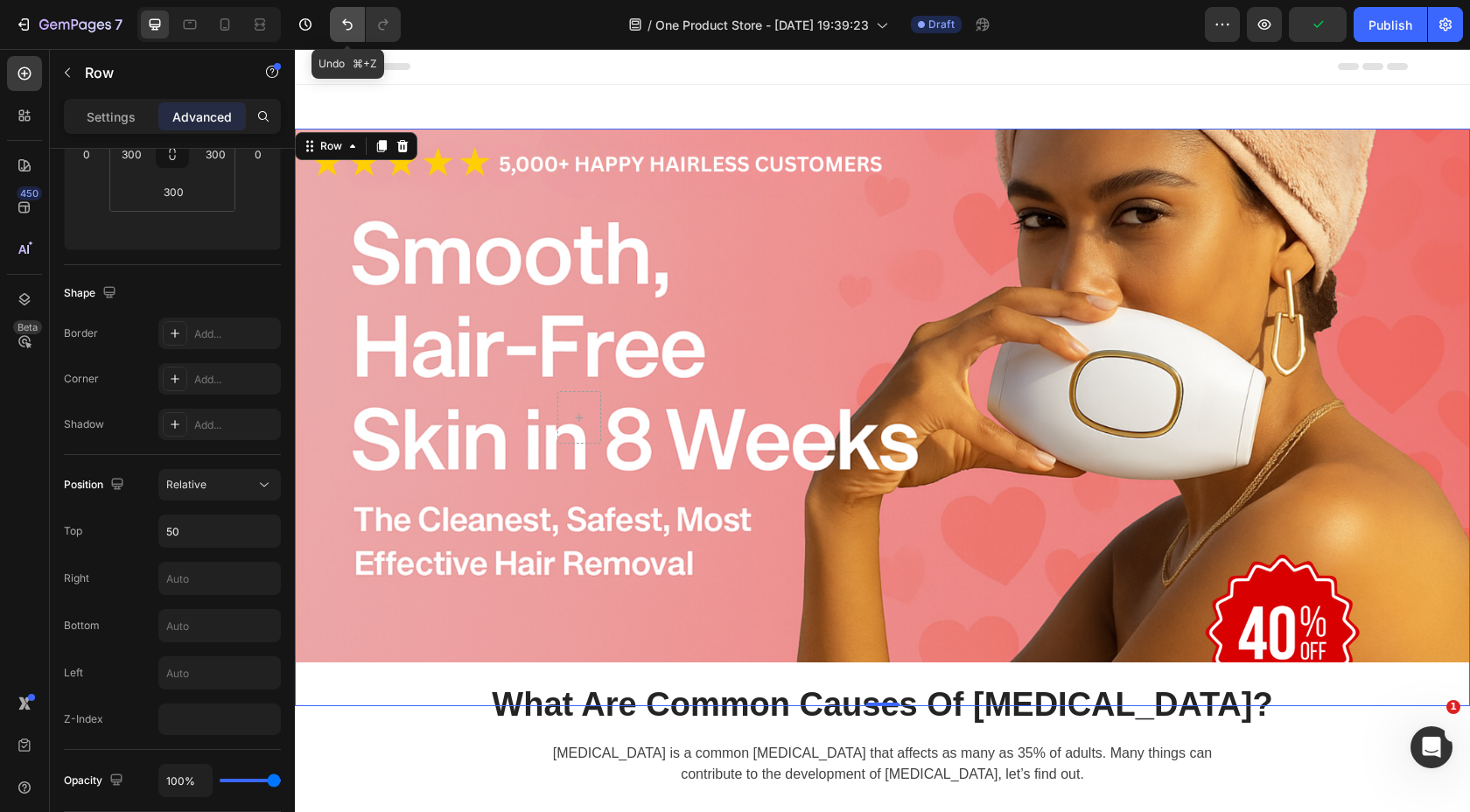
click at [354, 17] on icon "Undo/Redo" at bounding box center [347, 24] width 18 height 18
click at [354, 24] on icon "Undo/Redo" at bounding box center [347, 24] width 18 height 18
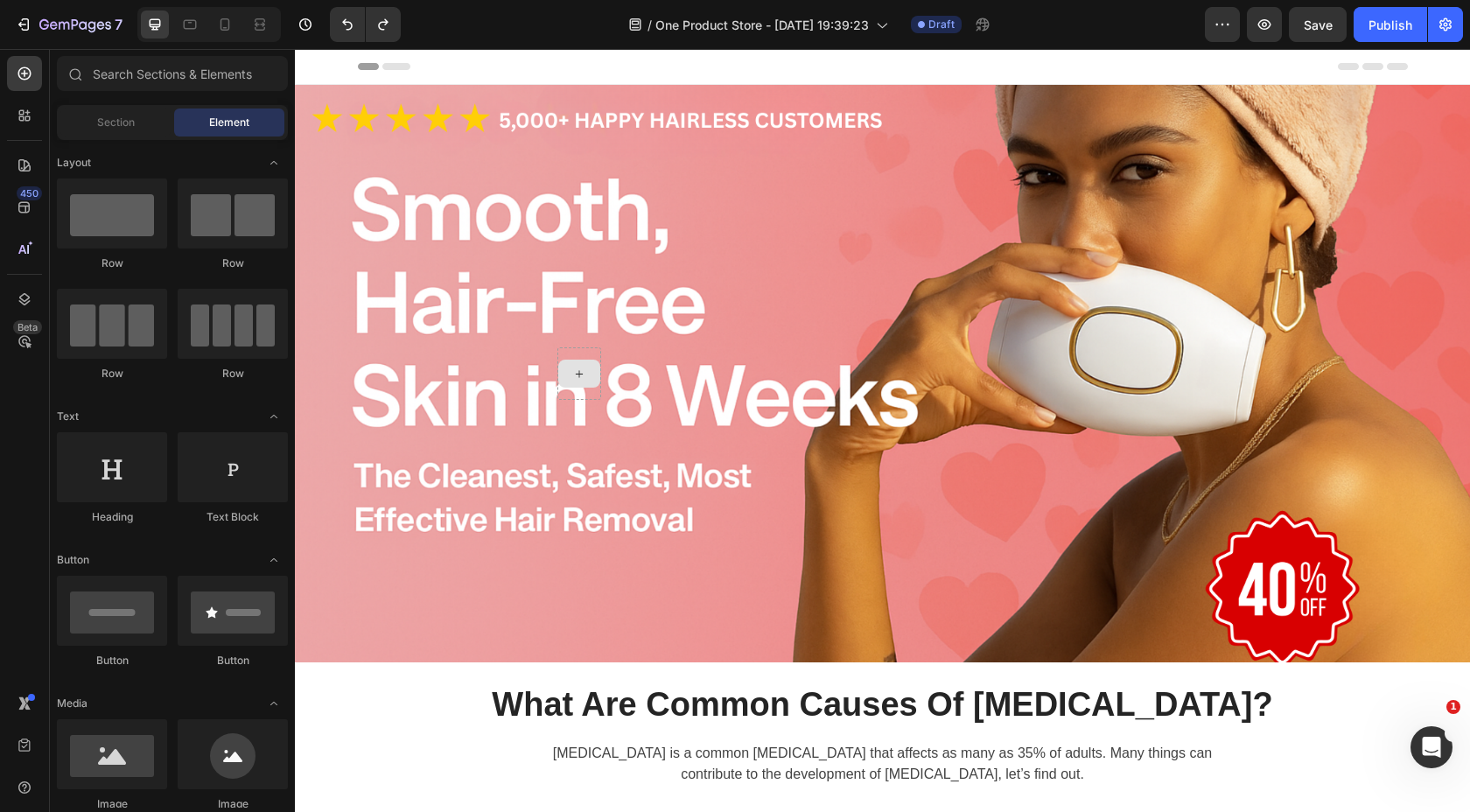
click at [577, 376] on icon at bounding box center [579, 373] width 14 height 15
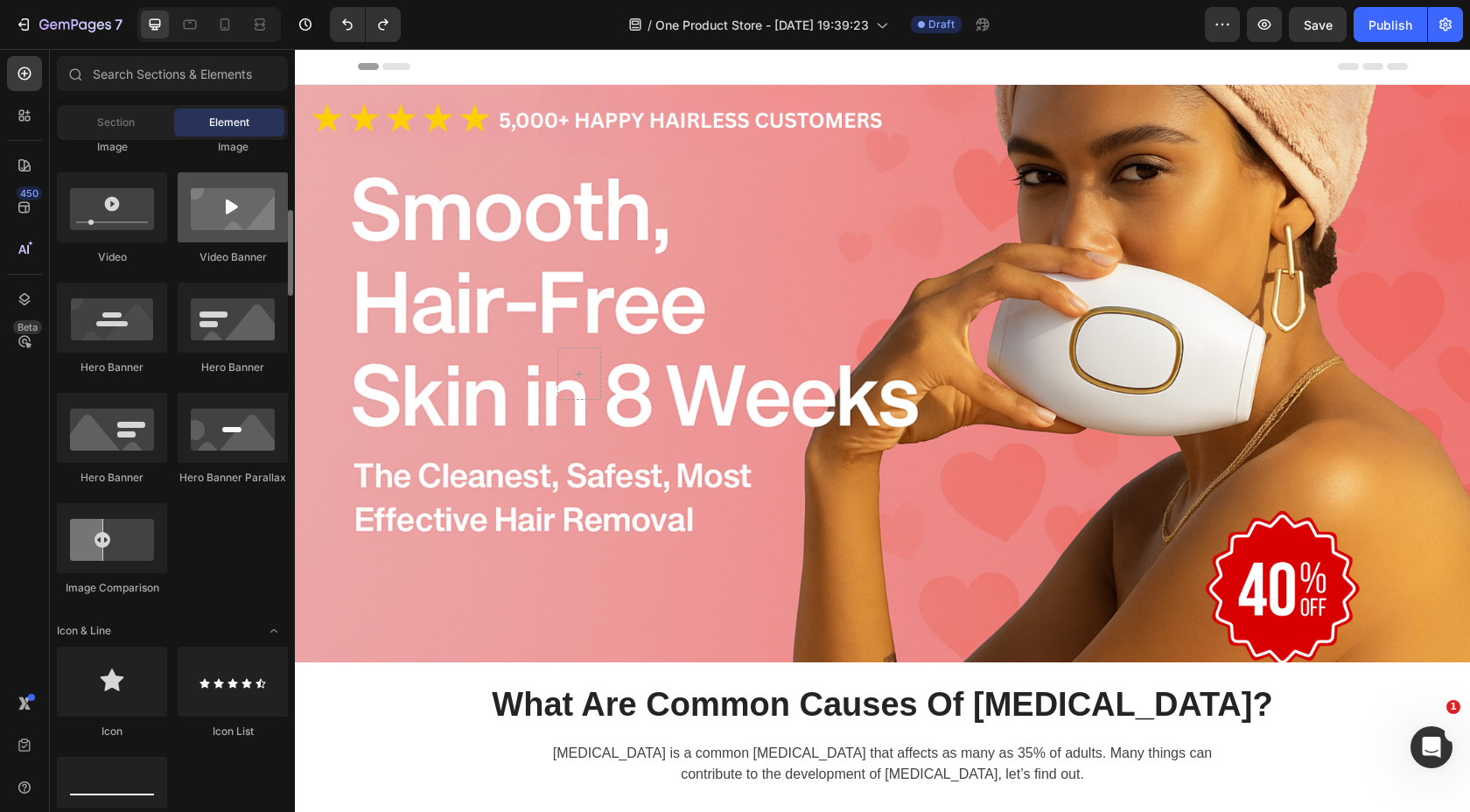
scroll to position [645, 0]
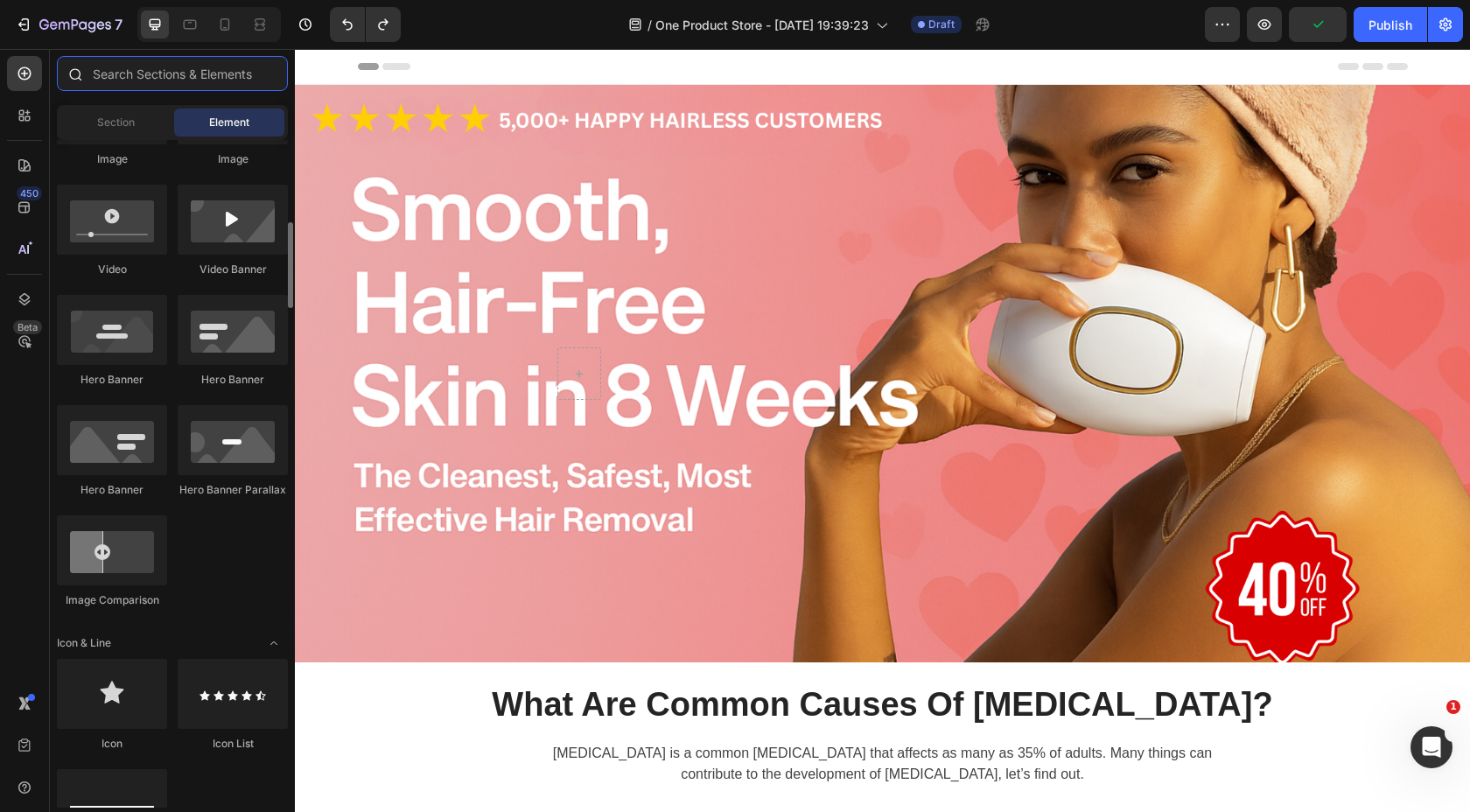
click at [189, 64] on input "text" at bounding box center [172, 73] width 231 height 35
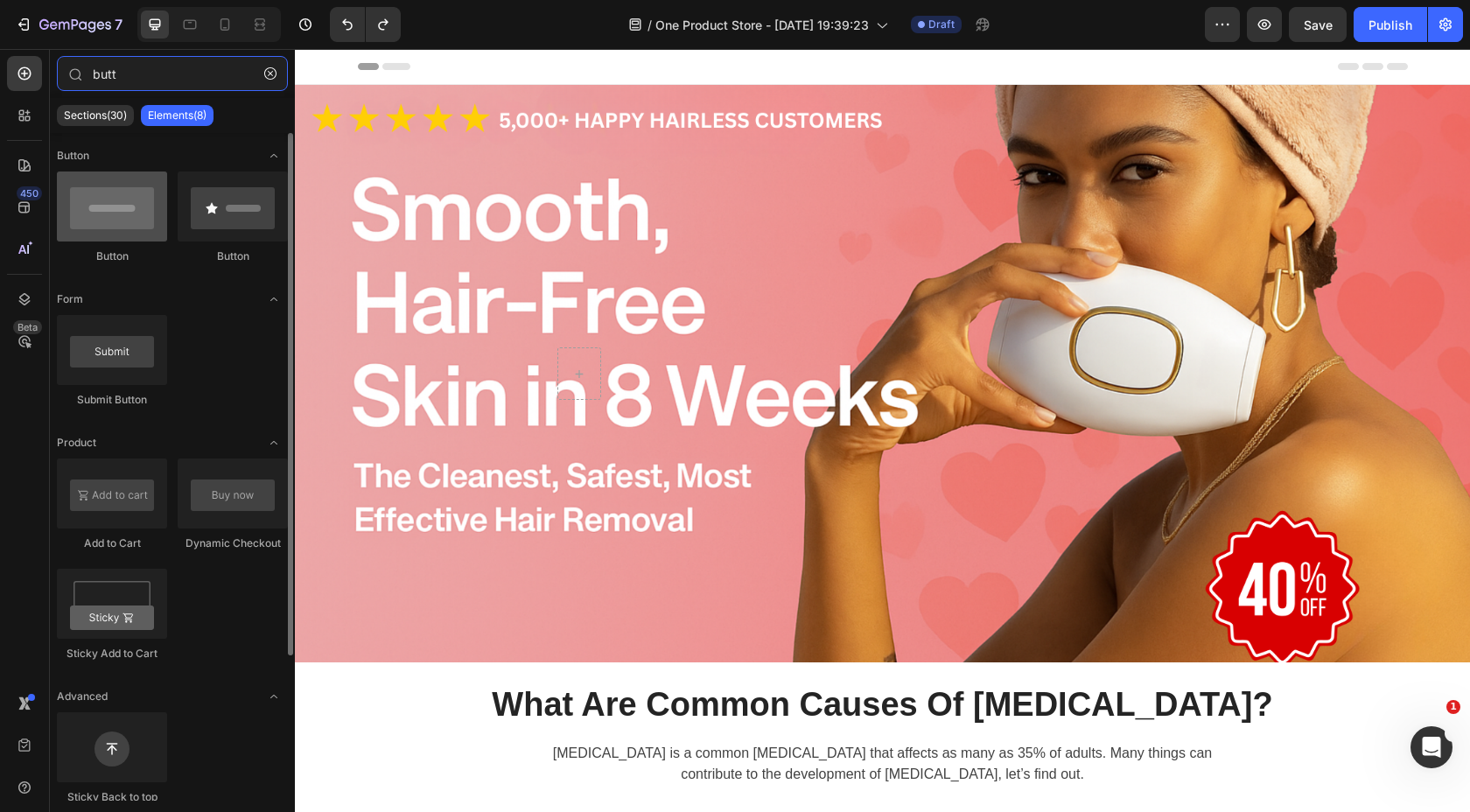
type input "butt"
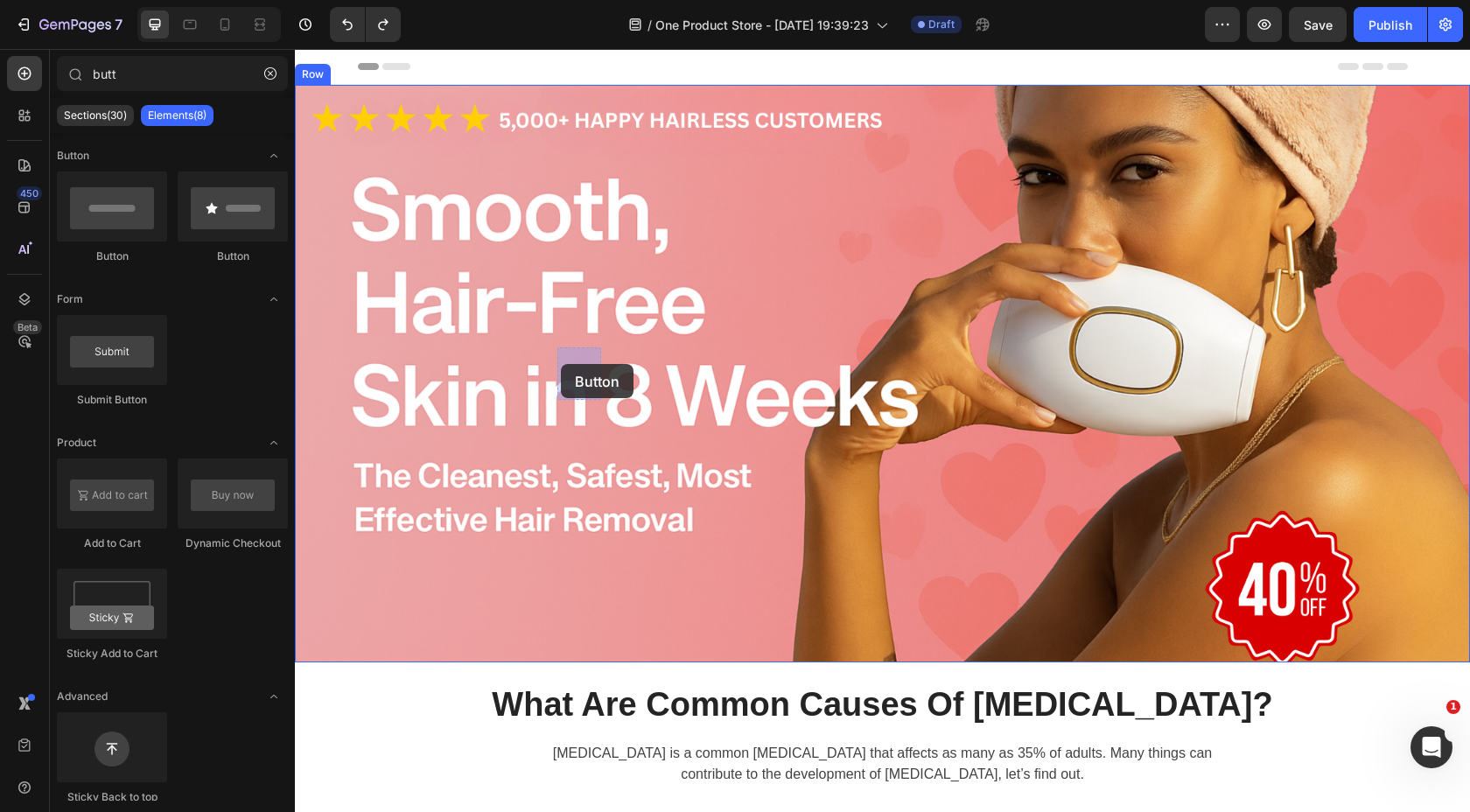
drag, startPoint x: 423, startPoint y: 262, endPoint x: 561, endPoint y: 364, distance: 171.6
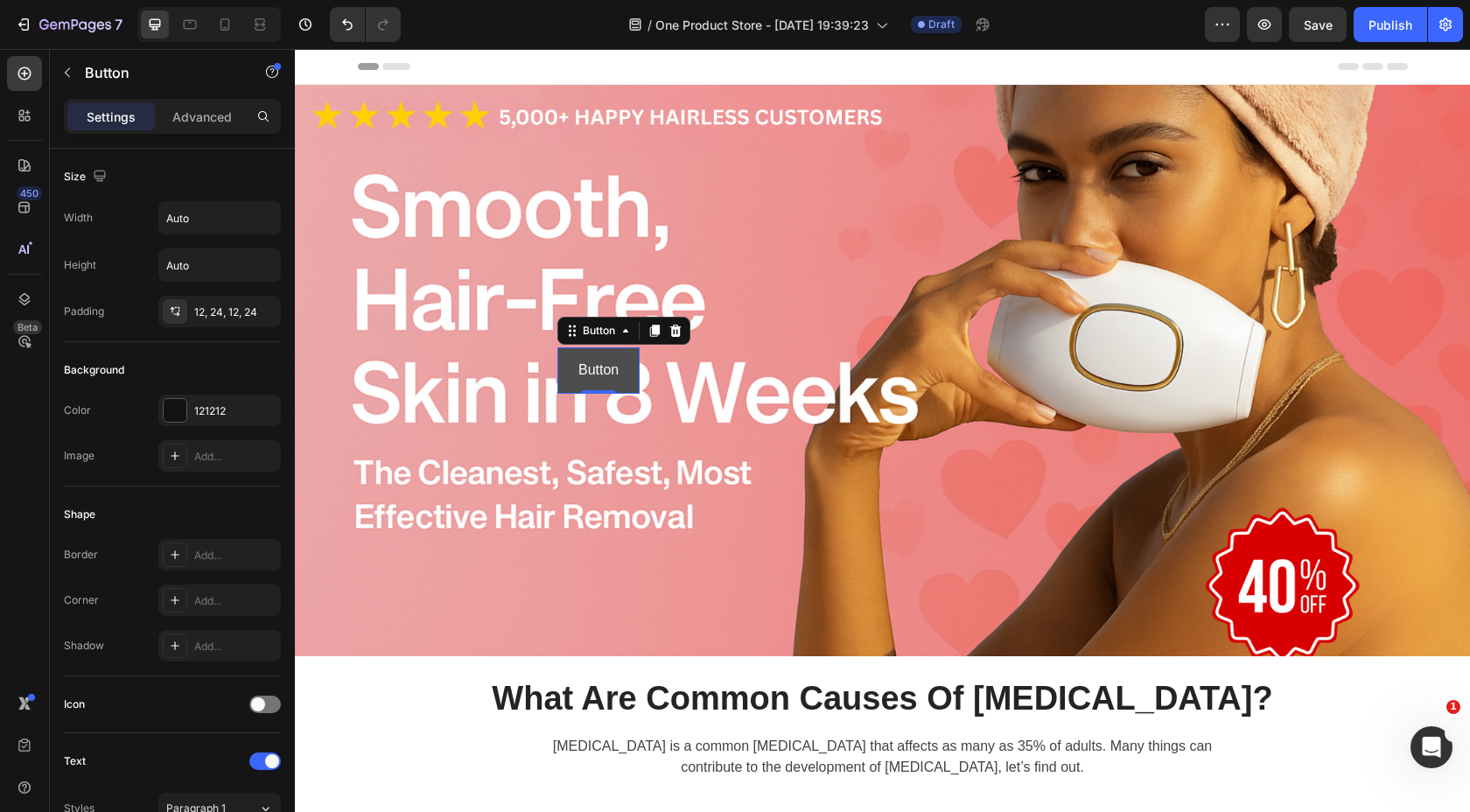
click at [634, 372] on button "Button" at bounding box center [599, 370] width 82 height 47
click at [210, 119] on p "Advanced" at bounding box center [202, 116] width 59 height 19
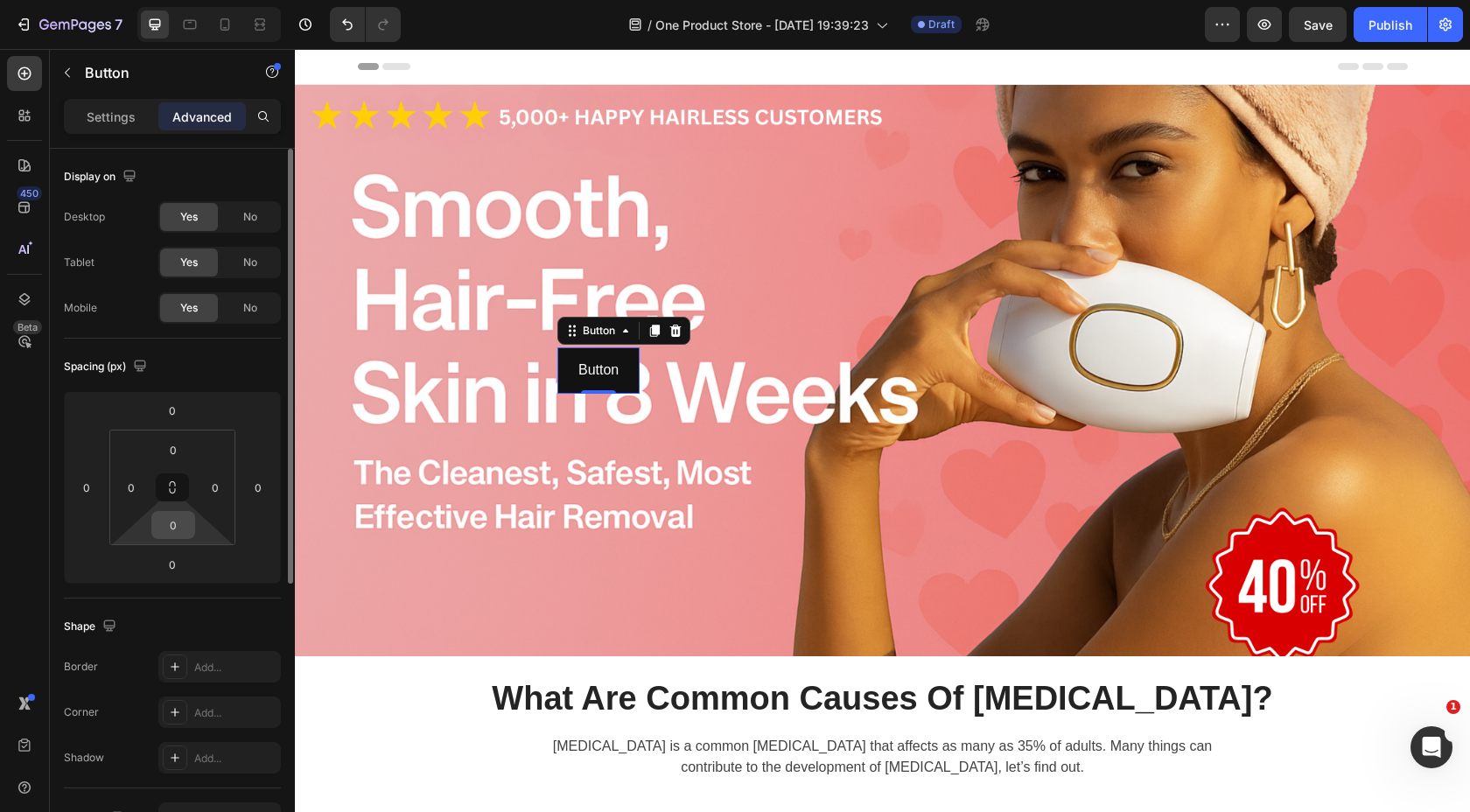
click at [188, 522] on input "0" at bounding box center [174, 524] width 35 height 26
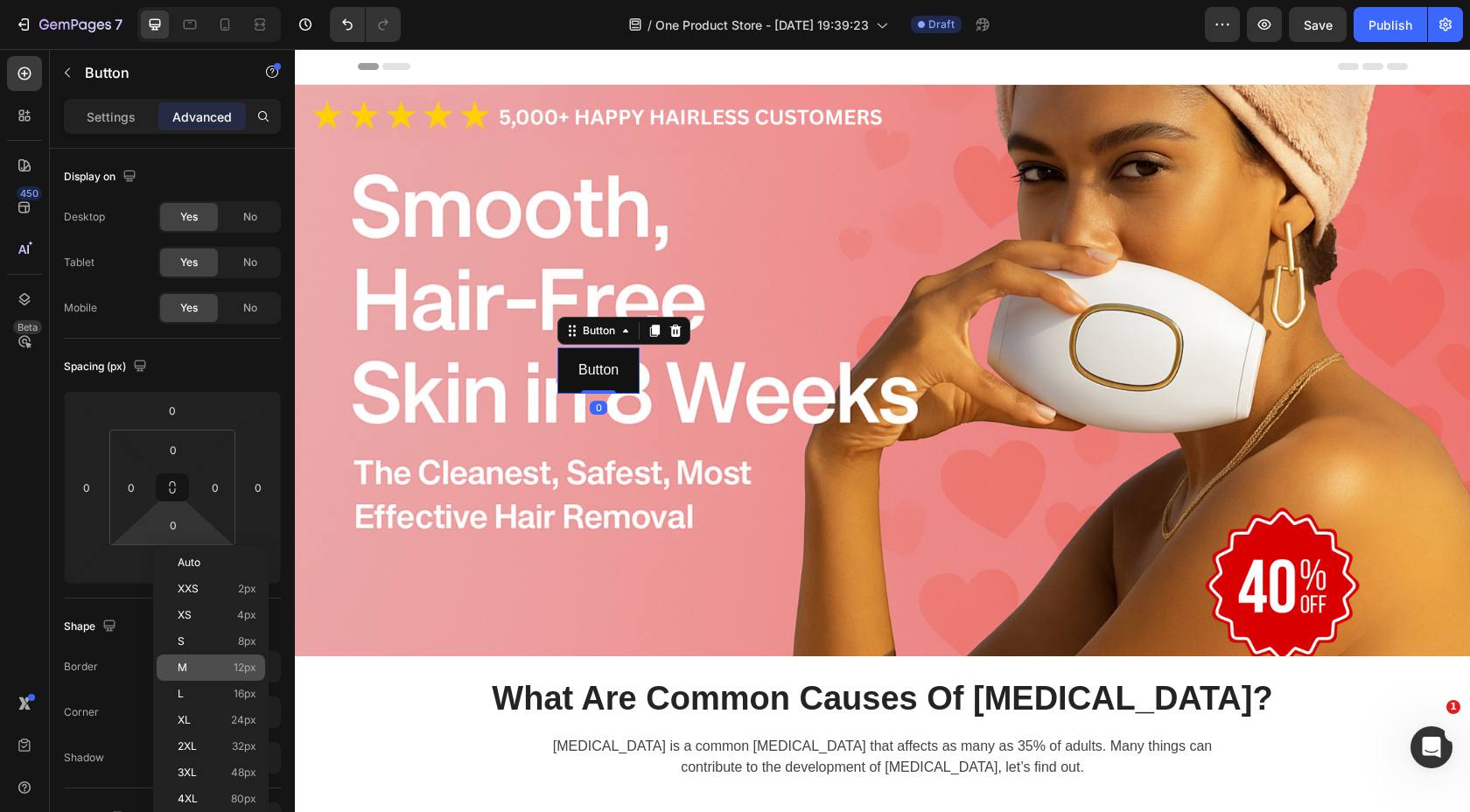
click at [208, 660] on div "M 12px" at bounding box center [211, 668] width 108 height 26
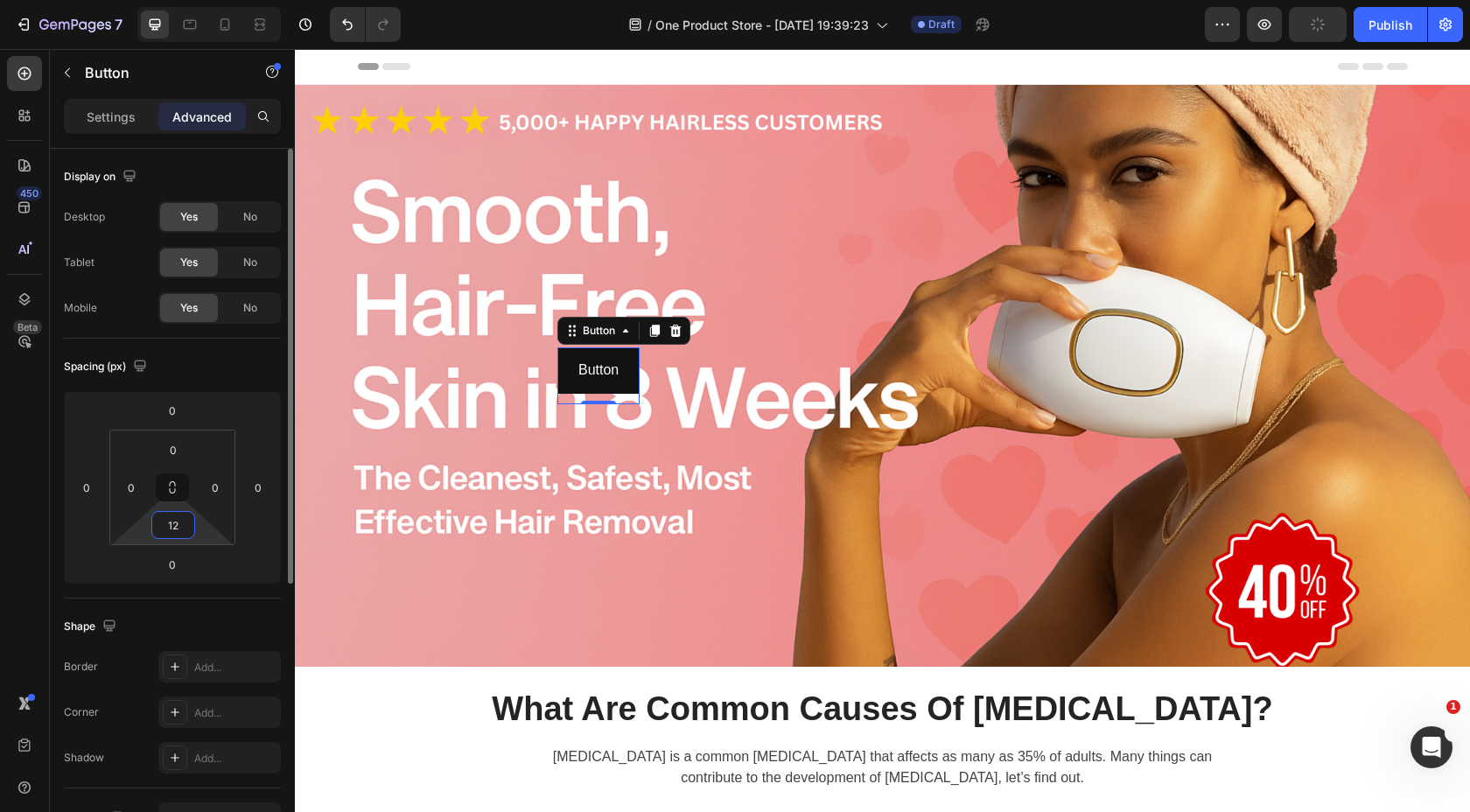
click at [184, 526] on input "12" at bounding box center [174, 524] width 35 height 26
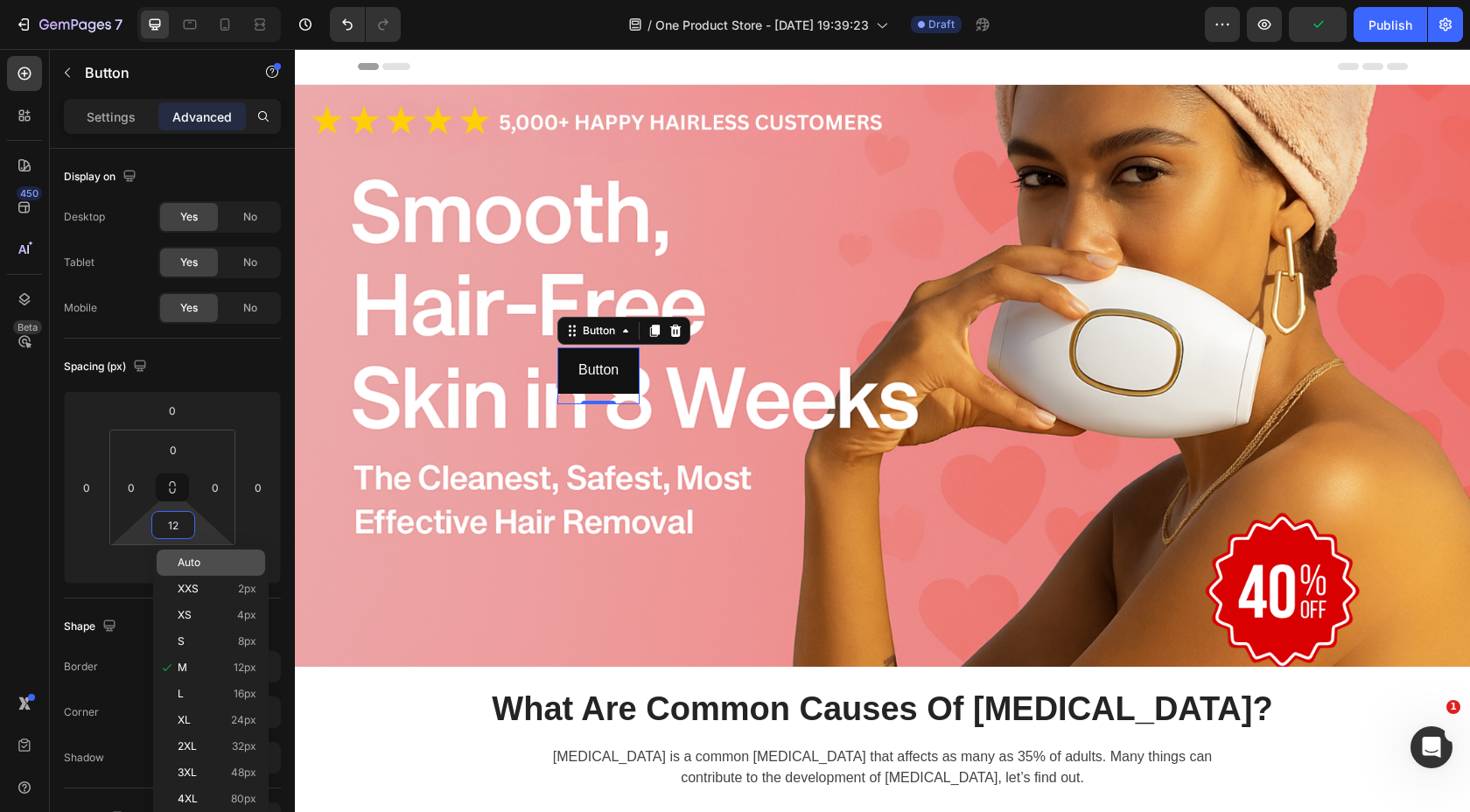
click at [213, 570] on div "Auto" at bounding box center [211, 562] width 108 height 26
type input "Auto"
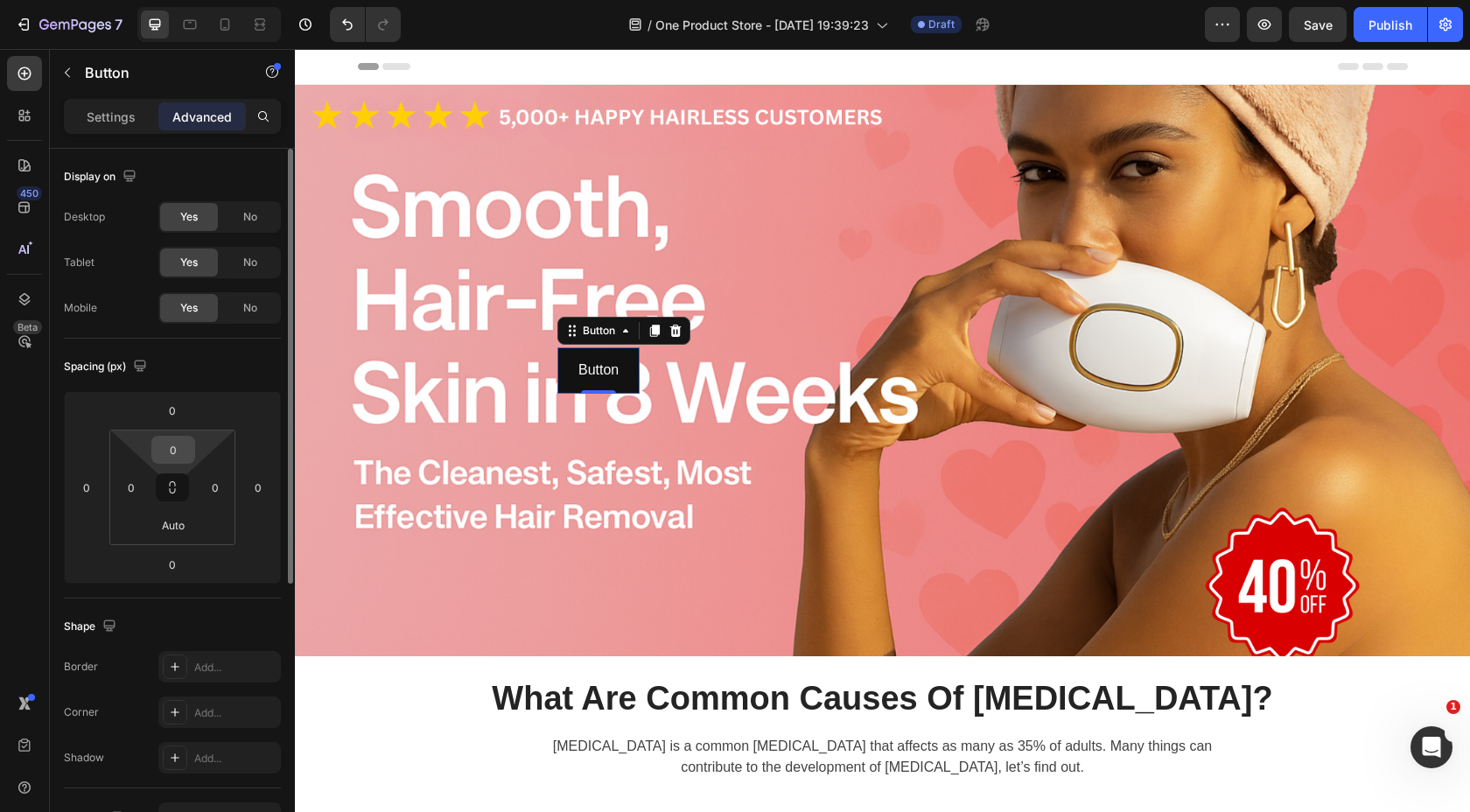
click at [180, 449] on input "0" at bounding box center [174, 449] width 35 height 26
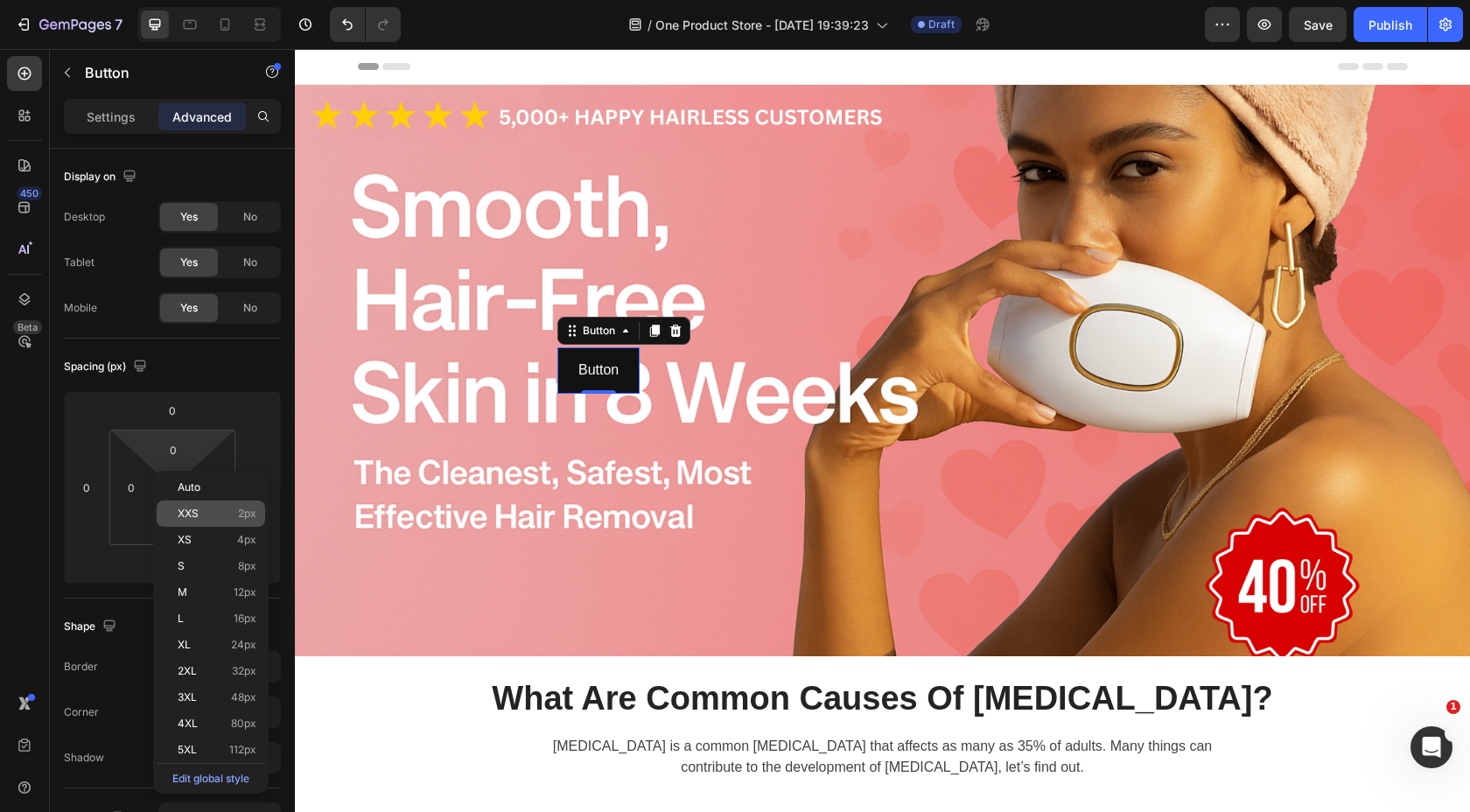
click at [210, 522] on div "XXS 2px" at bounding box center [211, 514] width 108 height 26
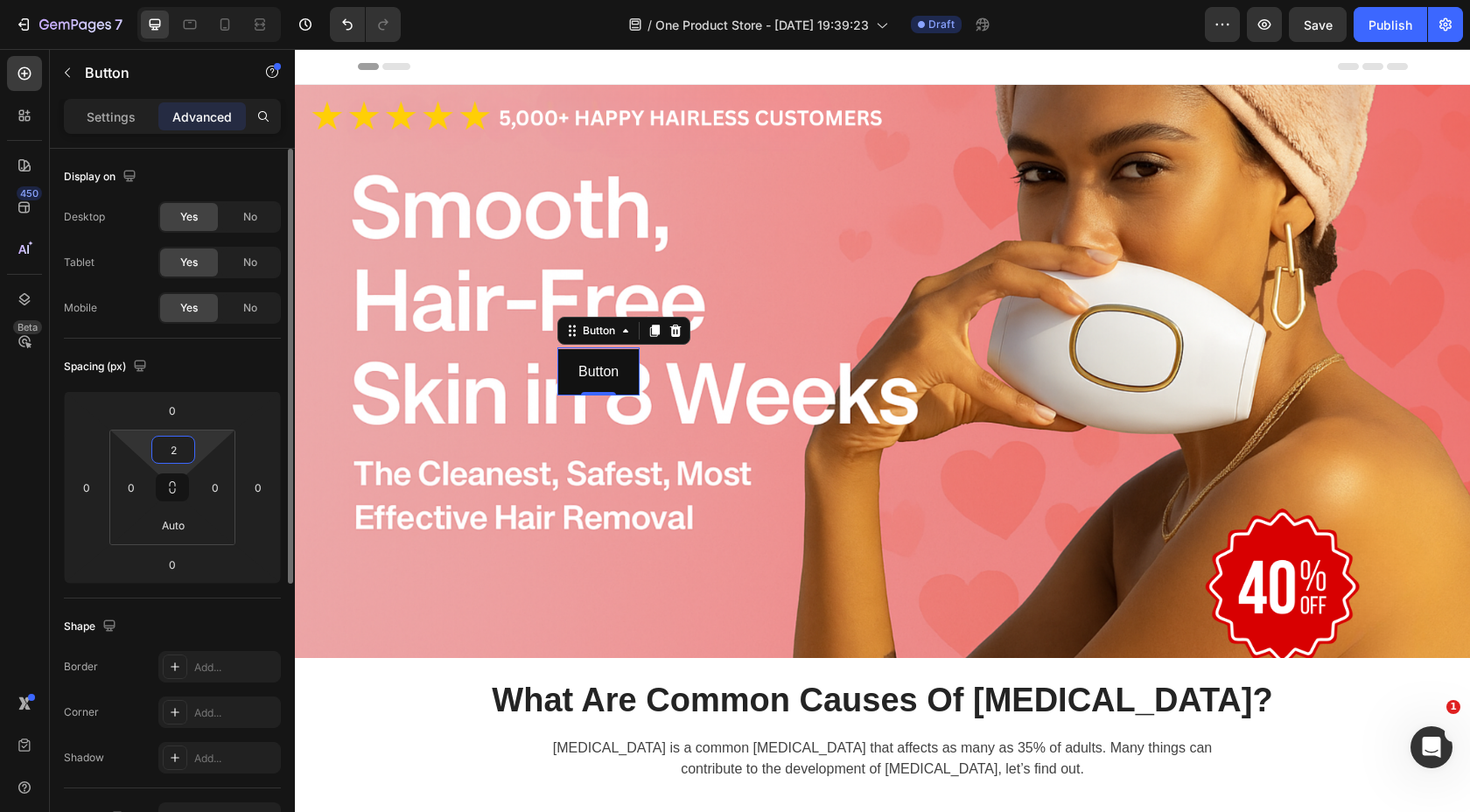
click at [182, 461] on input "2" at bounding box center [174, 449] width 35 height 26
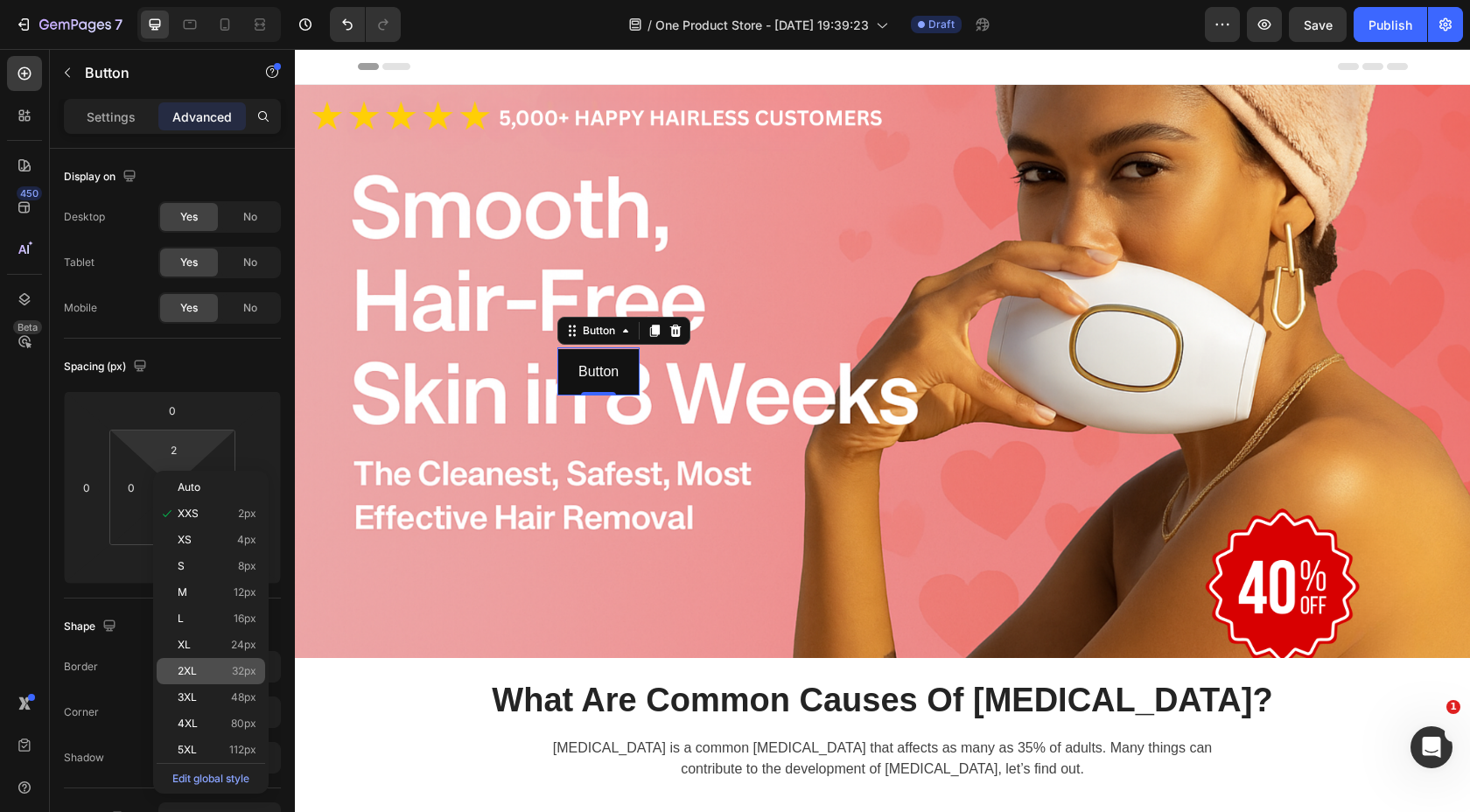
click at [204, 667] on p "2XL 32px" at bounding box center [216, 671] width 79 height 13
type input "32"
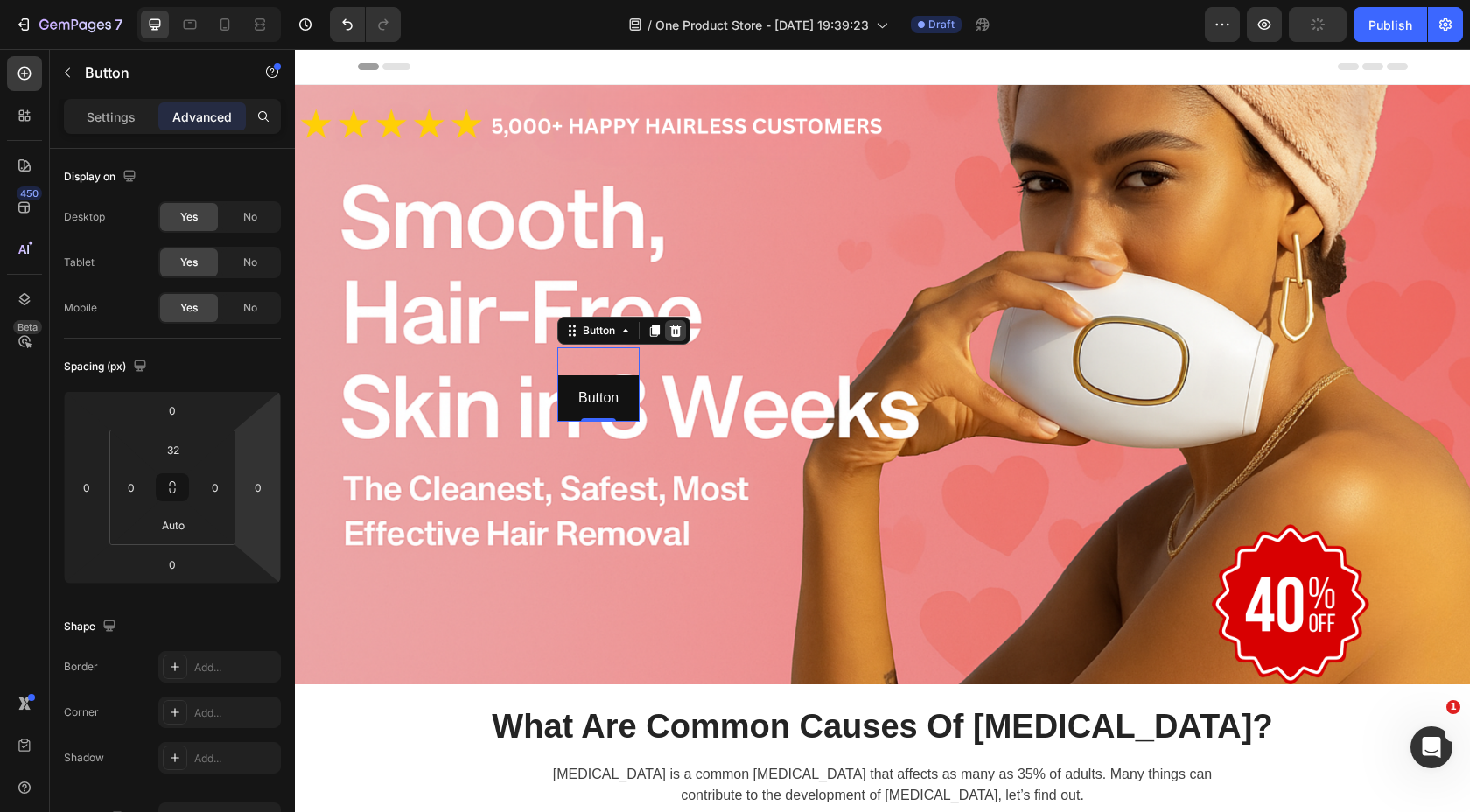
click at [680, 330] on icon at bounding box center [676, 330] width 14 height 14
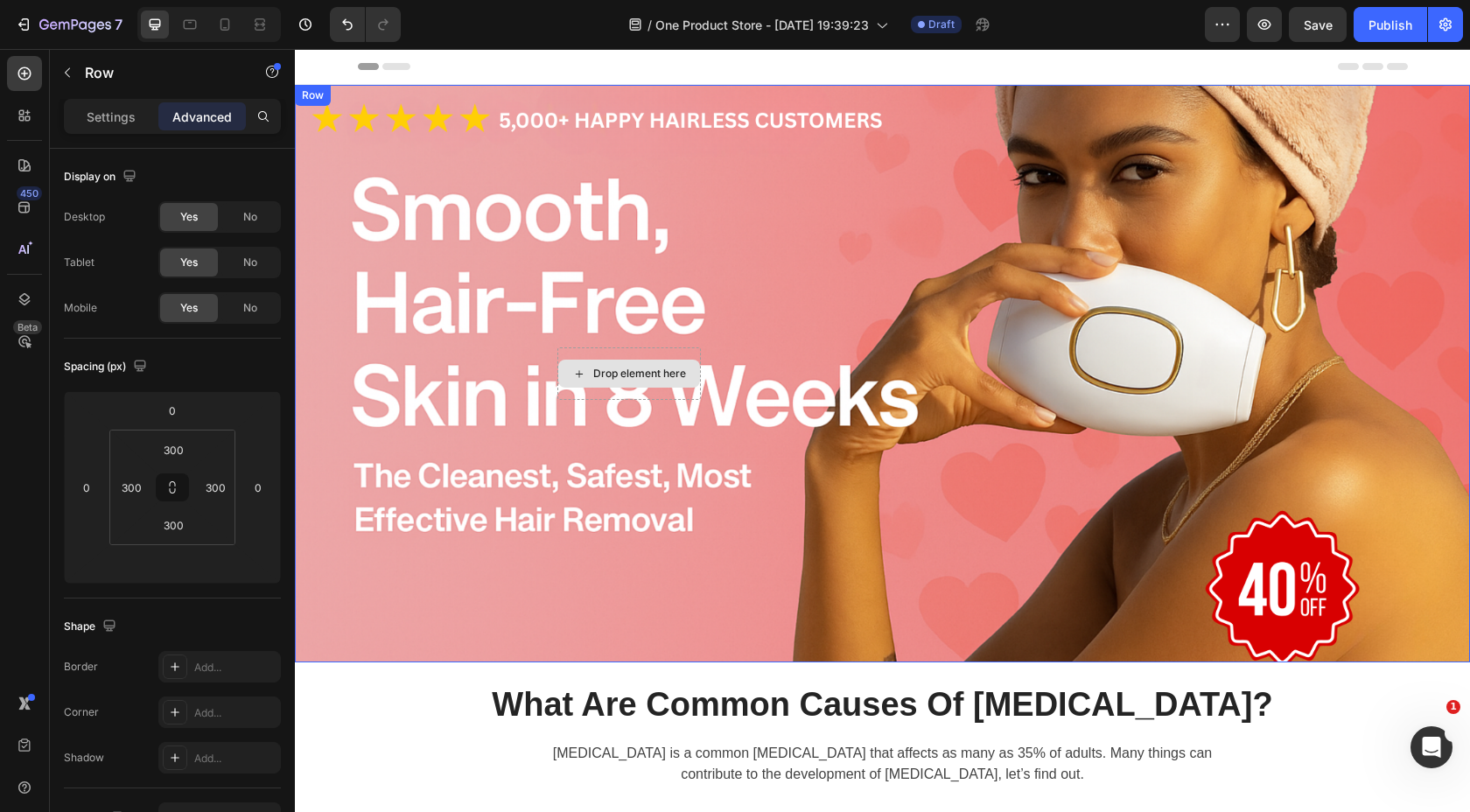
click at [634, 356] on div "Drop element here" at bounding box center [629, 373] width 143 height 53
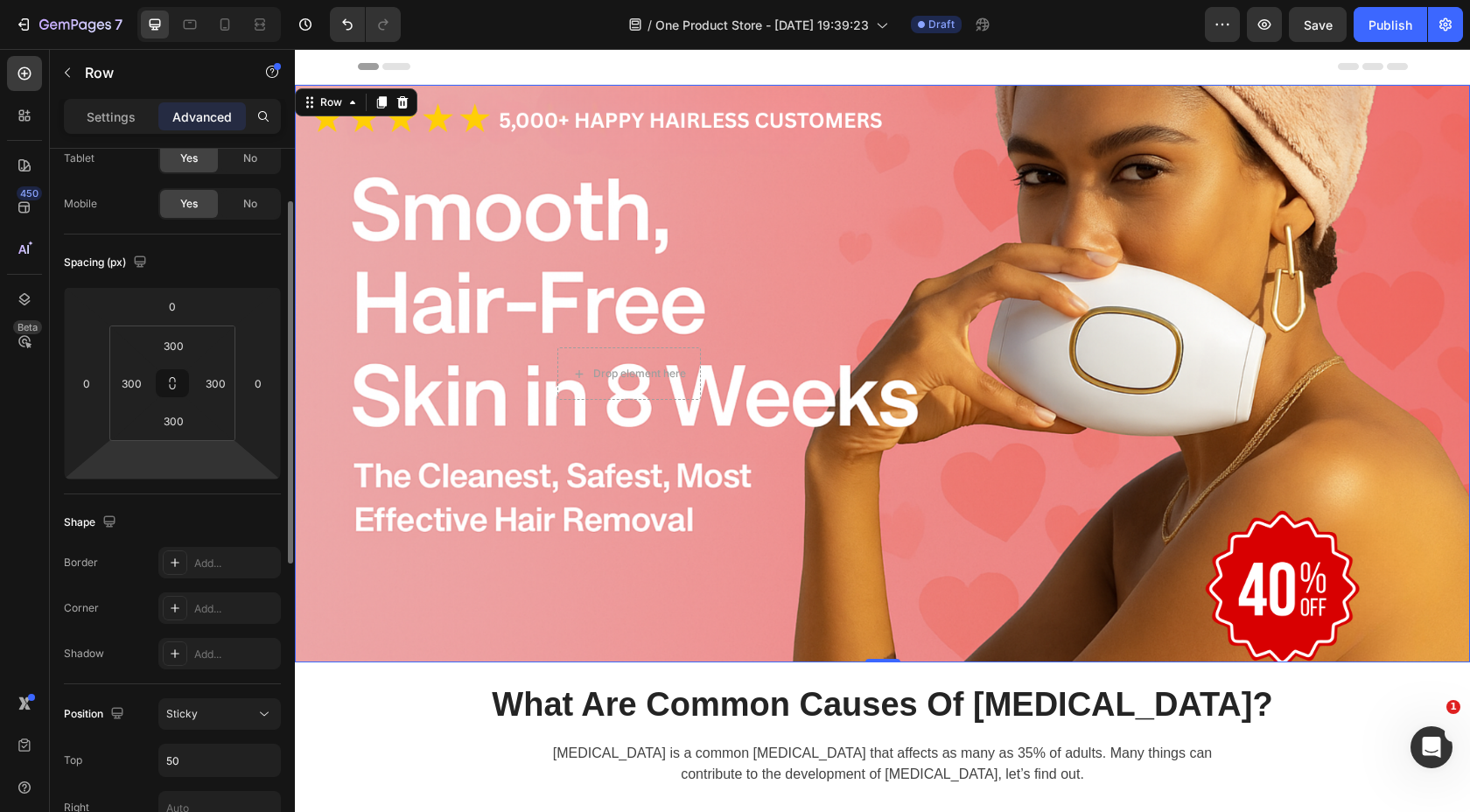
scroll to position [110, 0]
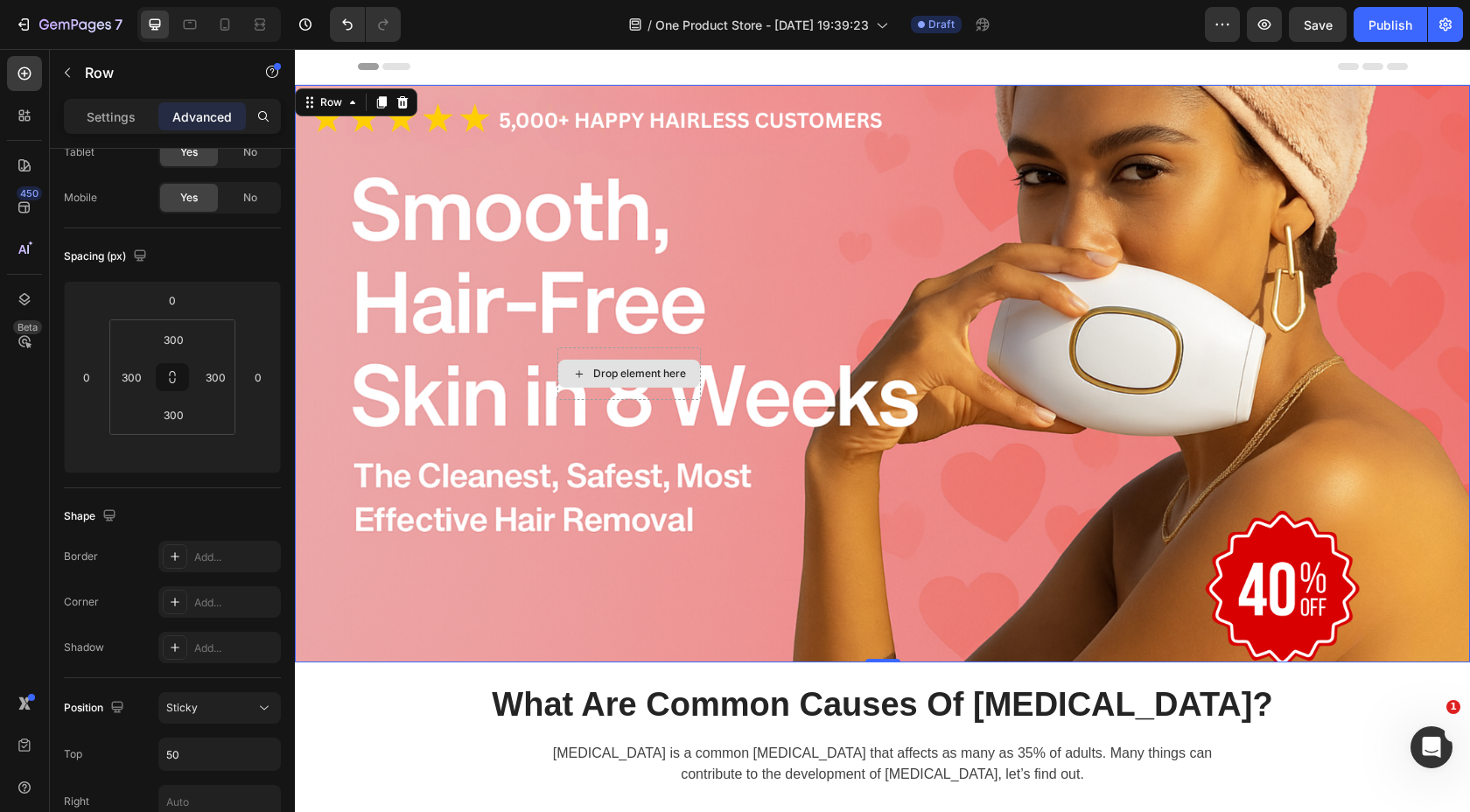
click at [591, 355] on div "Drop element here" at bounding box center [629, 373] width 143 height 53
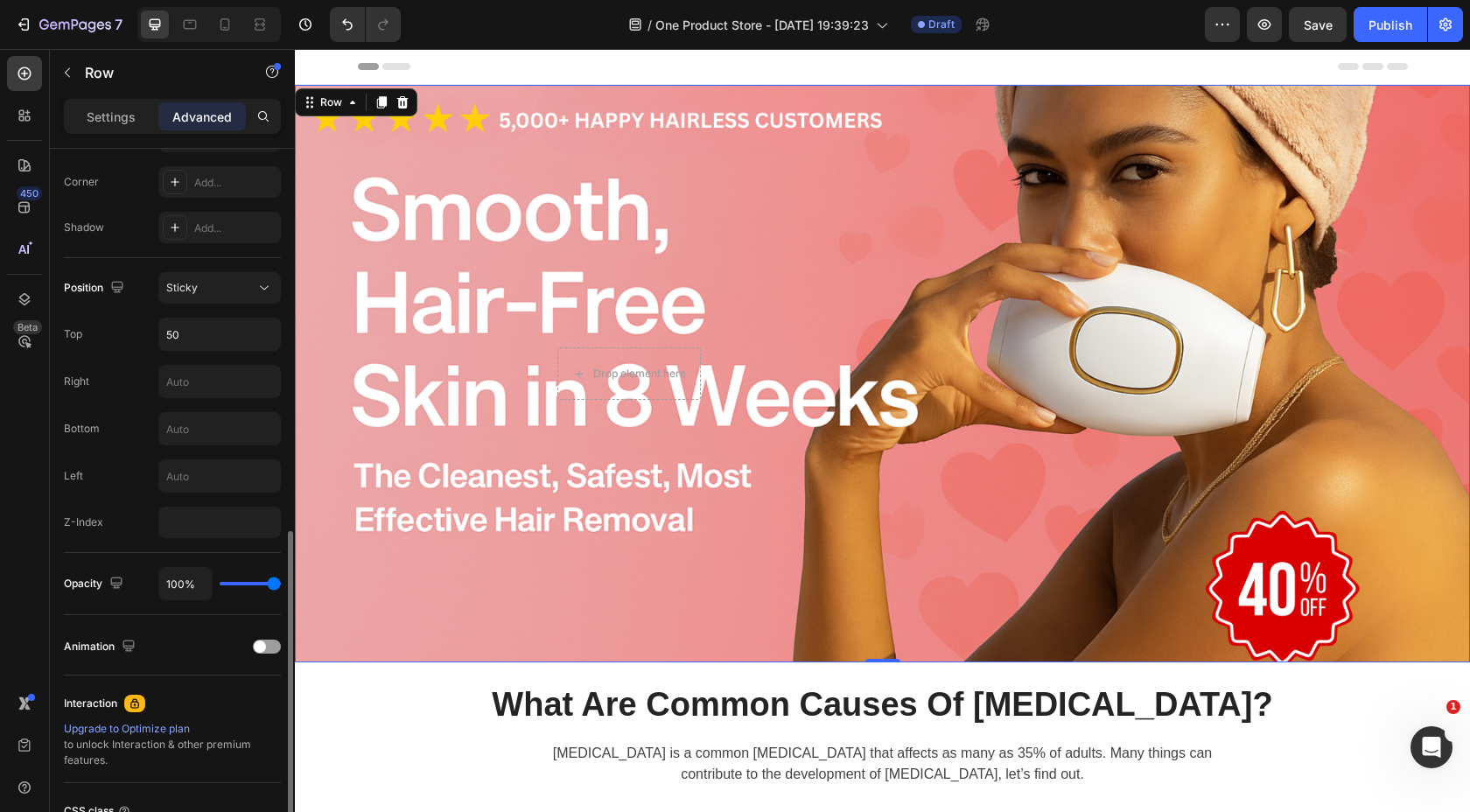
scroll to position [689, 0]
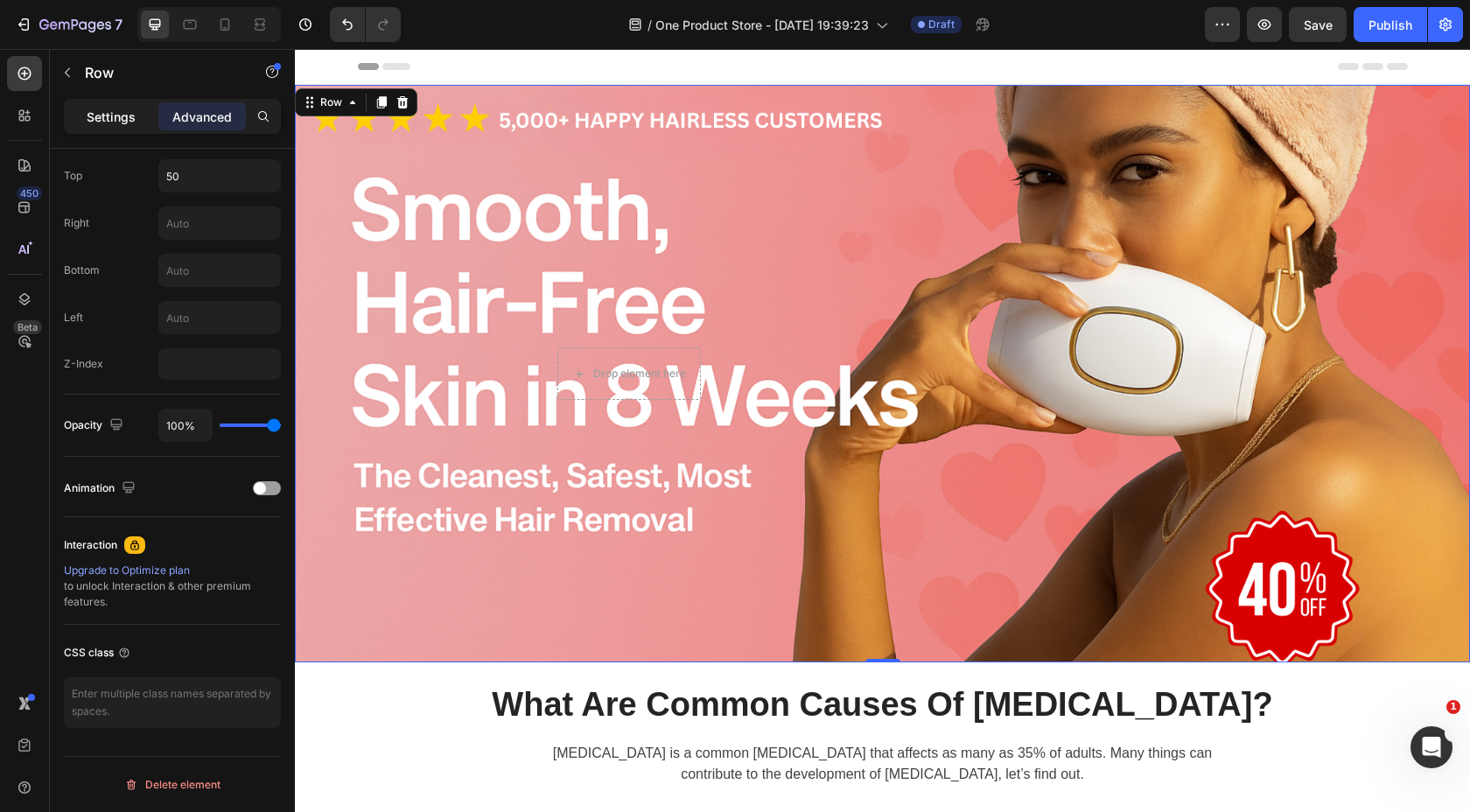
click at [130, 122] on p "Settings" at bounding box center [111, 116] width 49 height 19
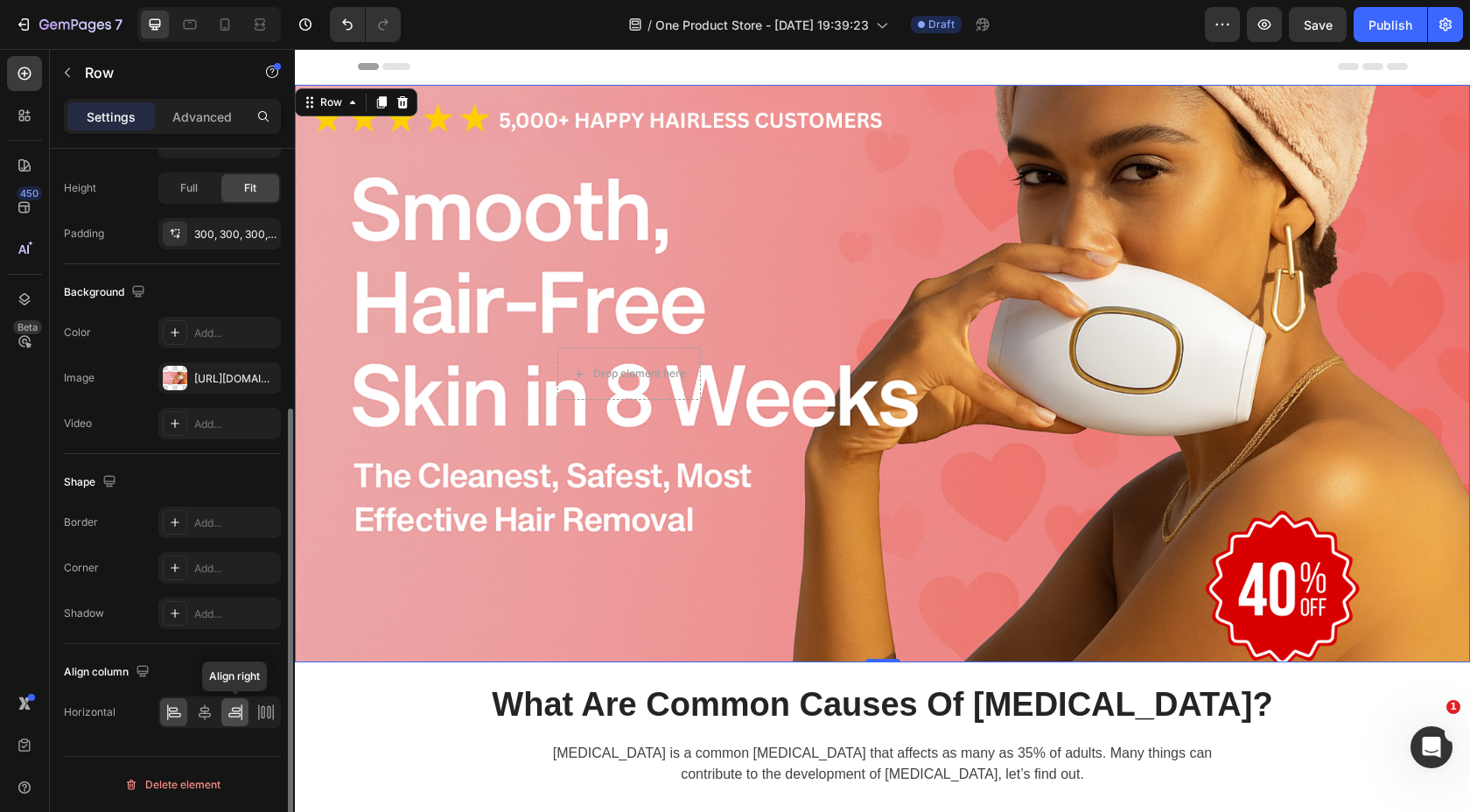
click at [235, 712] on icon at bounding box center [236, 713] width 18 height 18
click at [260, 707] on icon at bounding box center [266, 713] width 18 height 18
click at [230, 714] on icon at bounding box center [236, 713] width 18 height 18
click at [207, 714] on icon at bounding box center [205, 713] width 18 height 18
click at [174, 709] on icon at bounding box center [174, 713] width 18 height 18
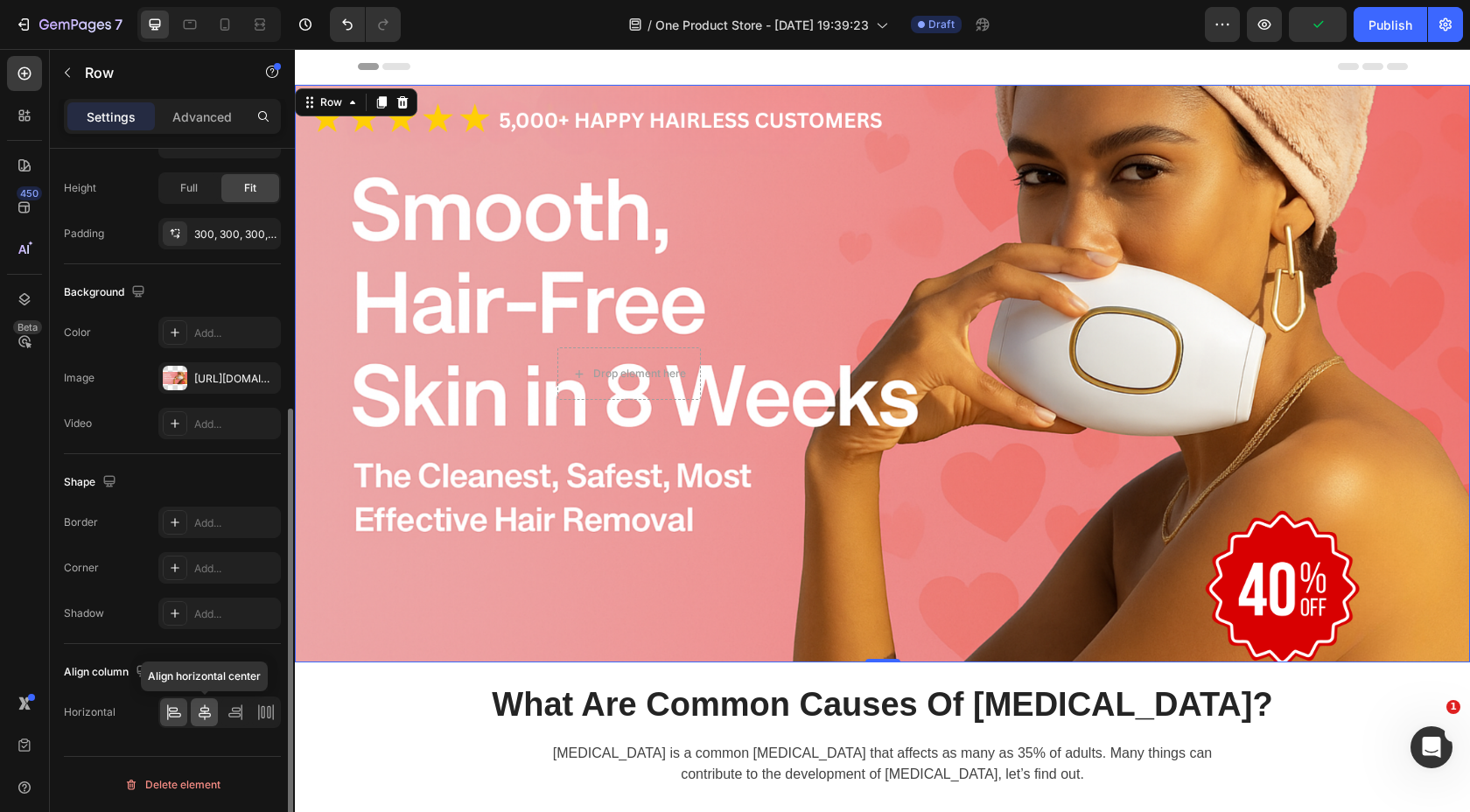
click at [211, 712] on icon at bounding box center [205, 713] width 18 height 18
click at [263, 707] on icon at bounding box center [263, 712] width 4 height 13
click at [235, 717] on icon at bounding box center [236, 713] width 18 height 18
click at [211, 715] on icon at bounding box center [205, 713] width 18 height 18
click at [147, 673] on icon "button" at bounding box center [142, 671] width 12 height 12
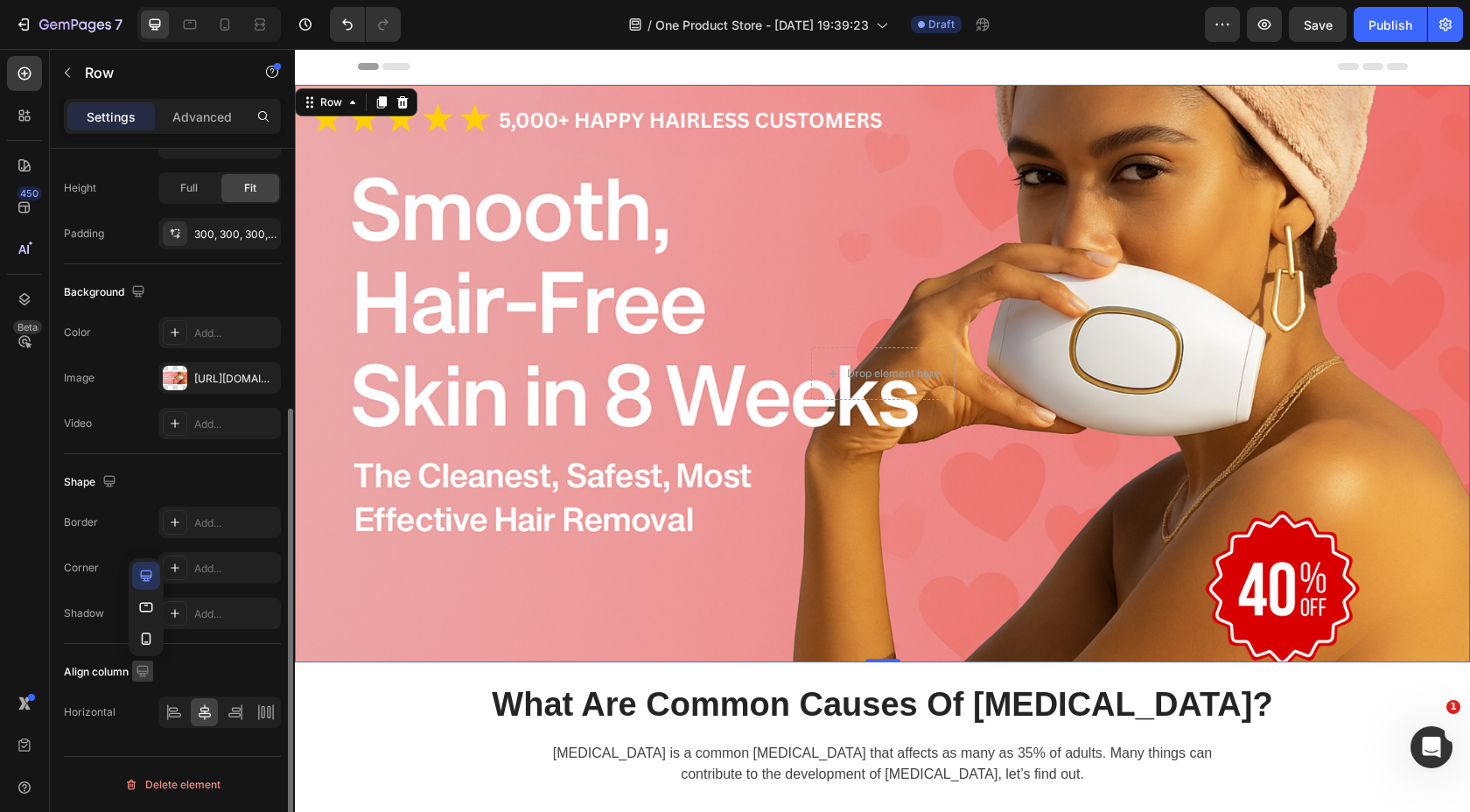
click at [150, 672] on icon "button" at bounding box center [142, 672] width 18 height 18
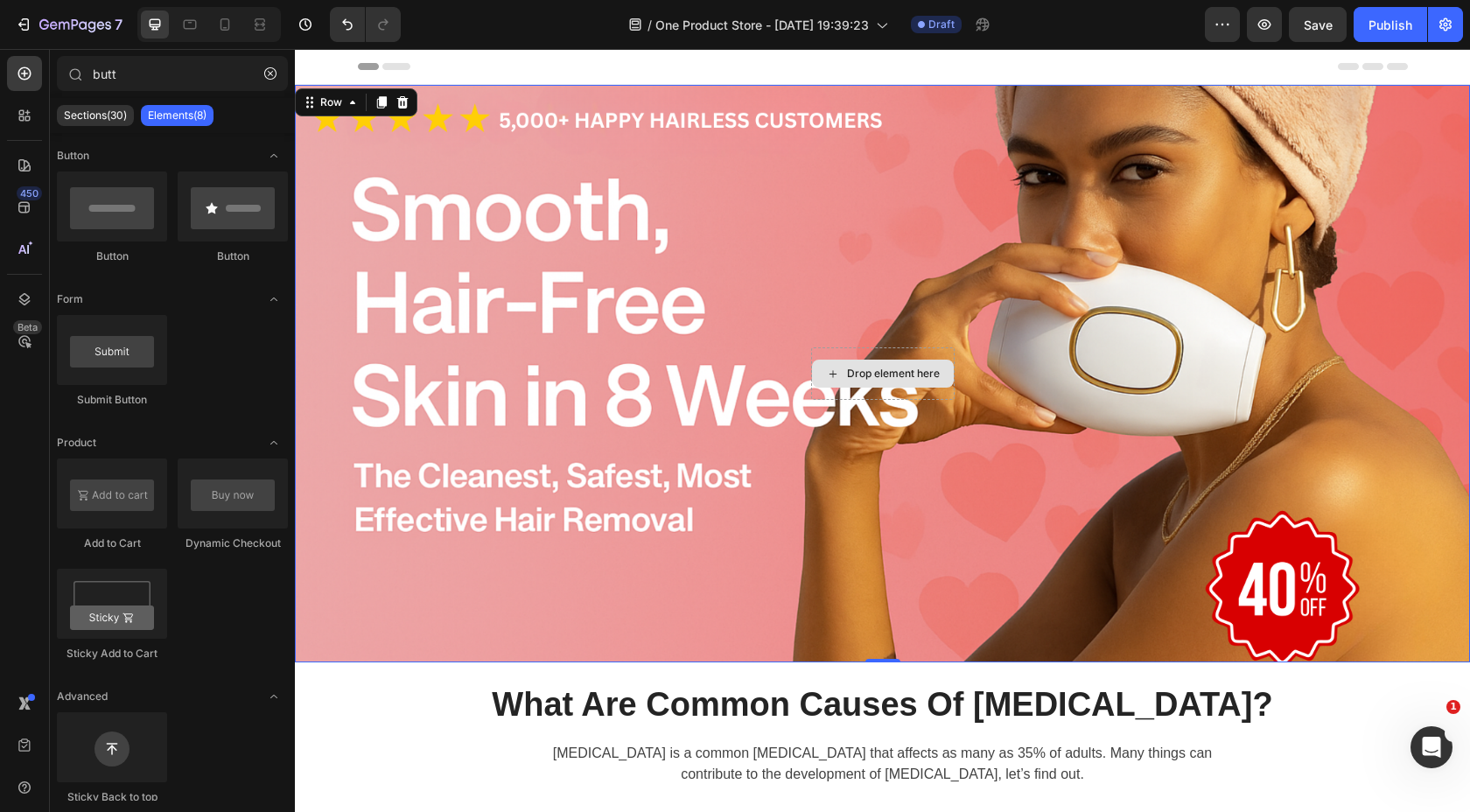
click at [890, 379] on div "Drop element here" at bounding box center [893, 373] width 93 height 14
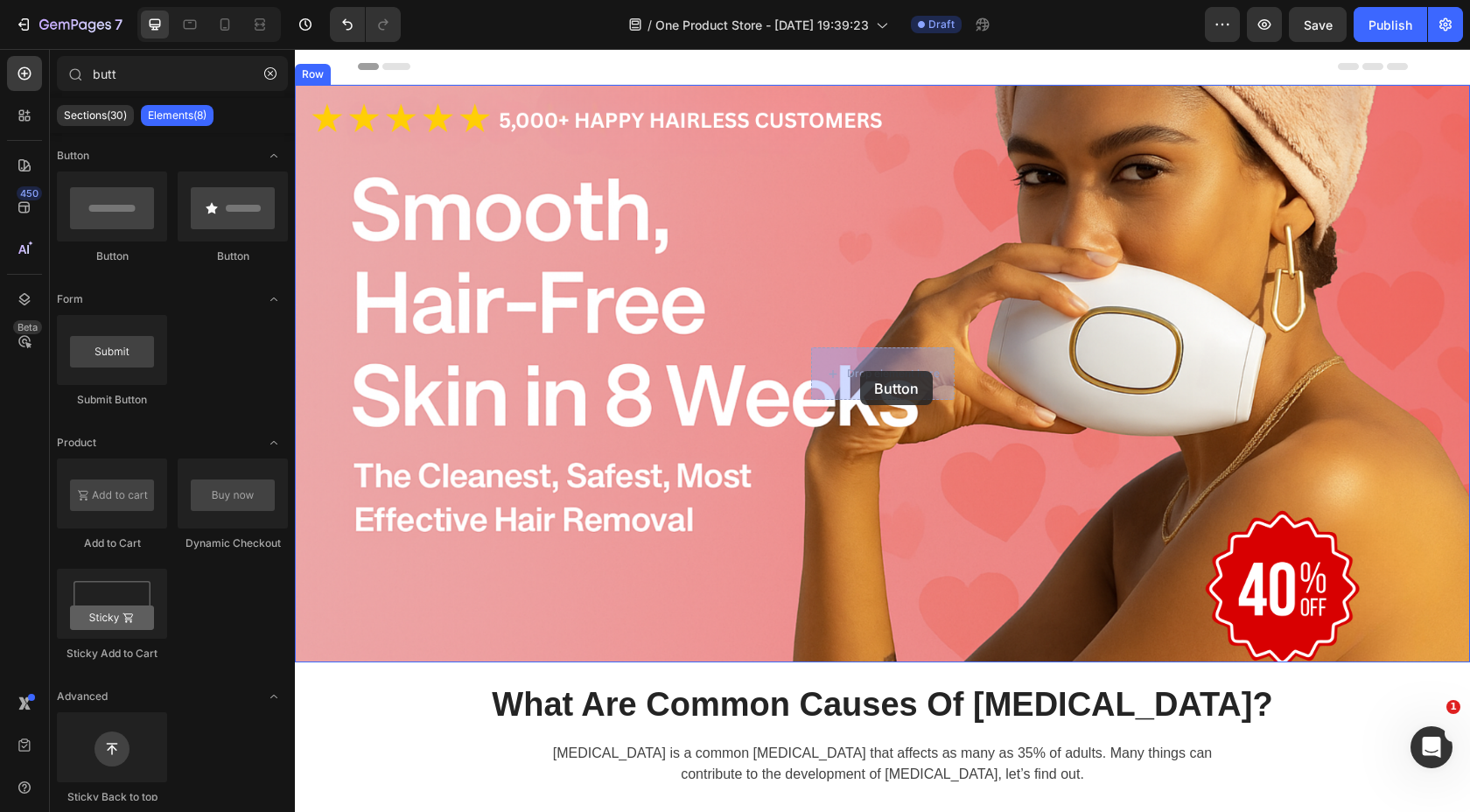
drag, startPoint x: 418, startPoint y: 254, endPoint x: 860, endPoint y: 371, distance: 457.2
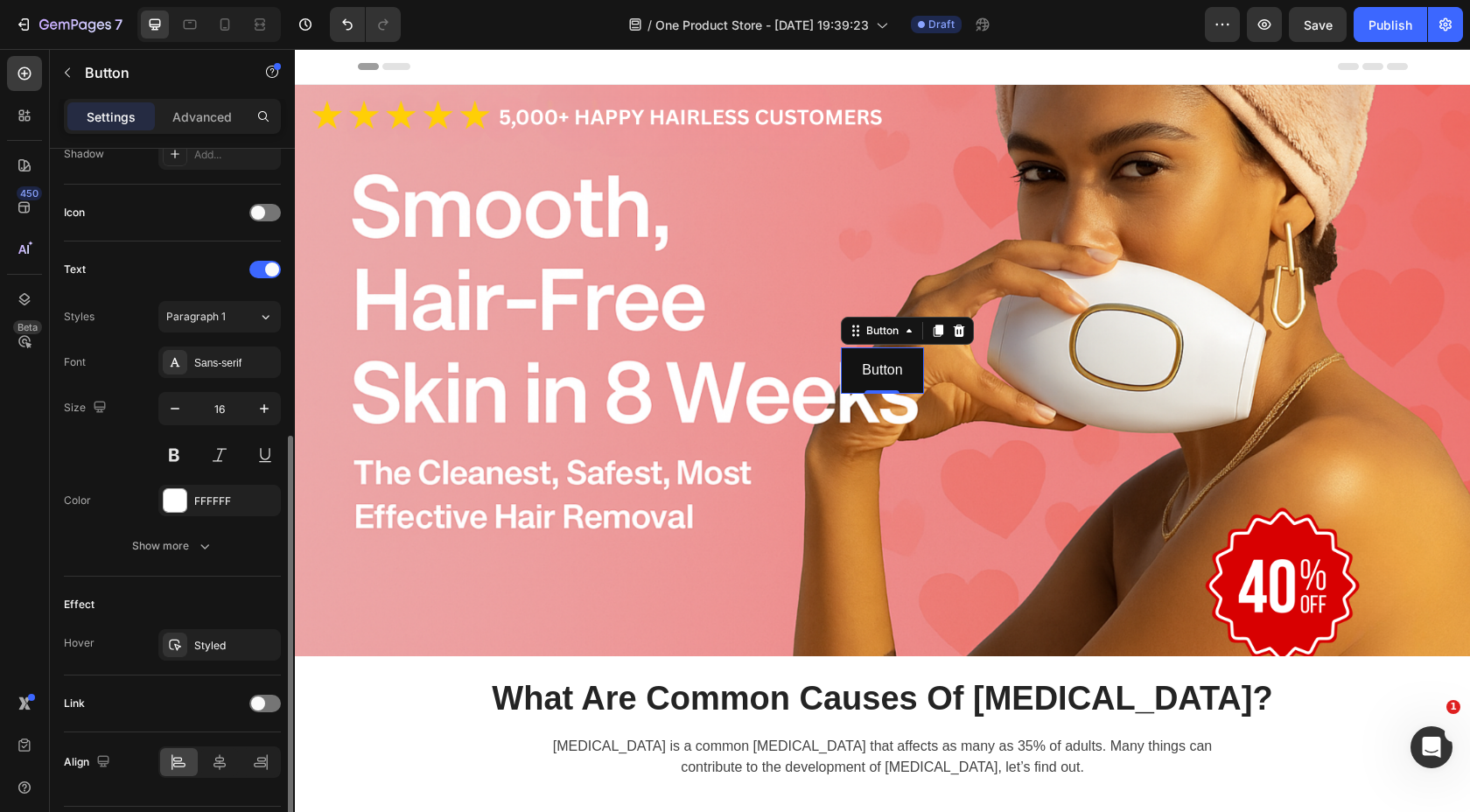
scroll to position [497, 0]
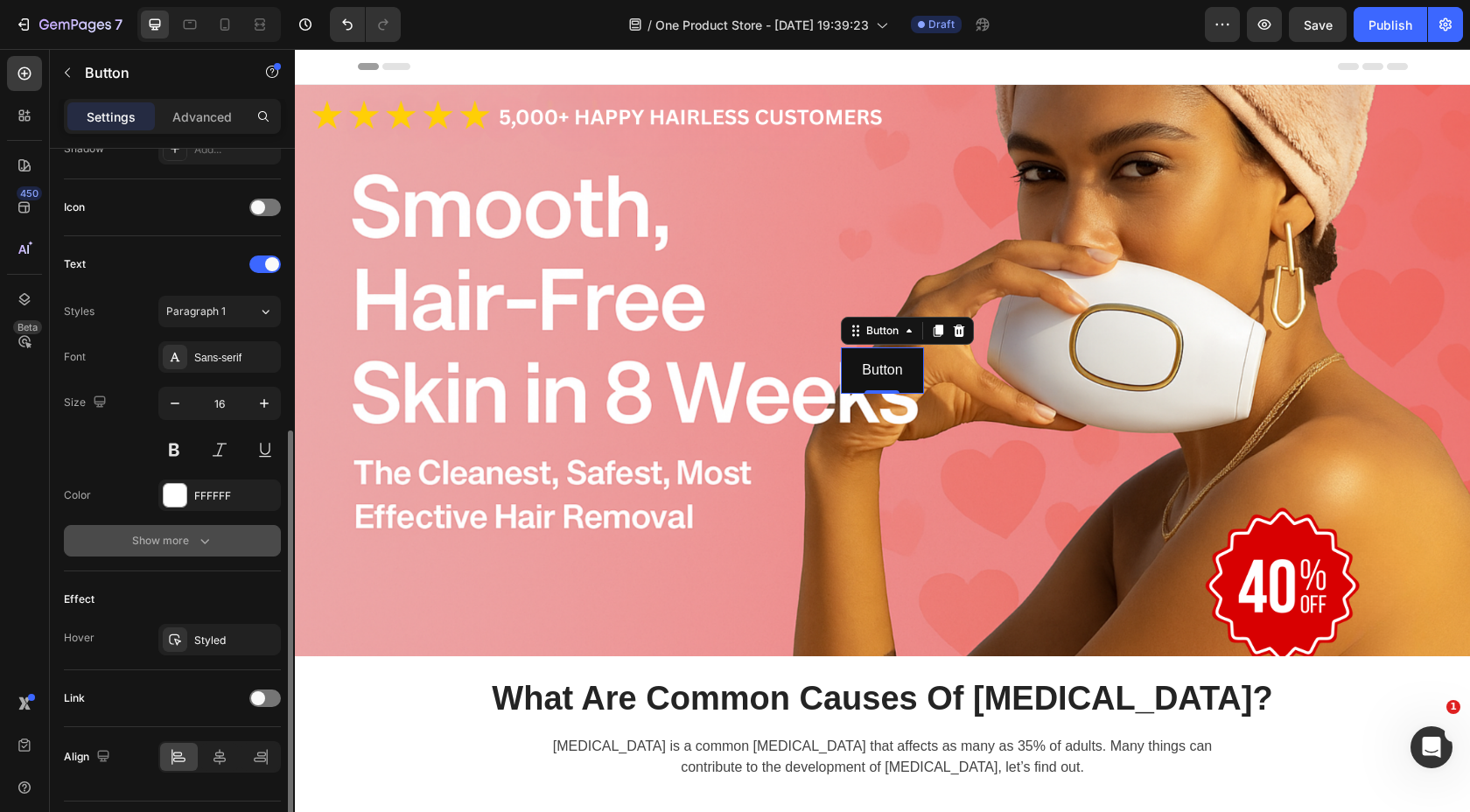
click at [178, 536] on div "Show more" at bounding box center [173, 541] width 81 height 18
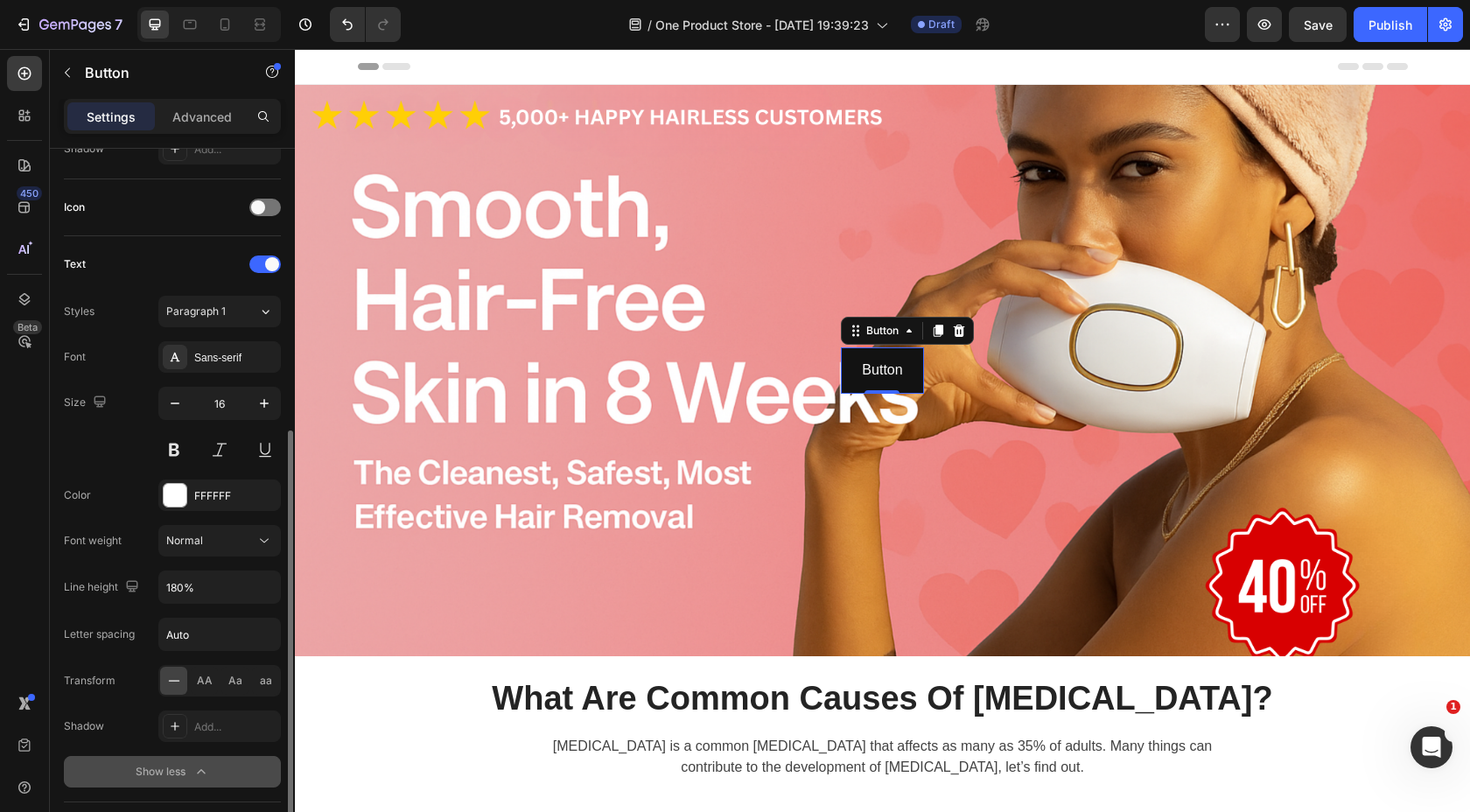
click at [162, 767] on div "Show less" at bounding box center [173, 772] width 74 height 18
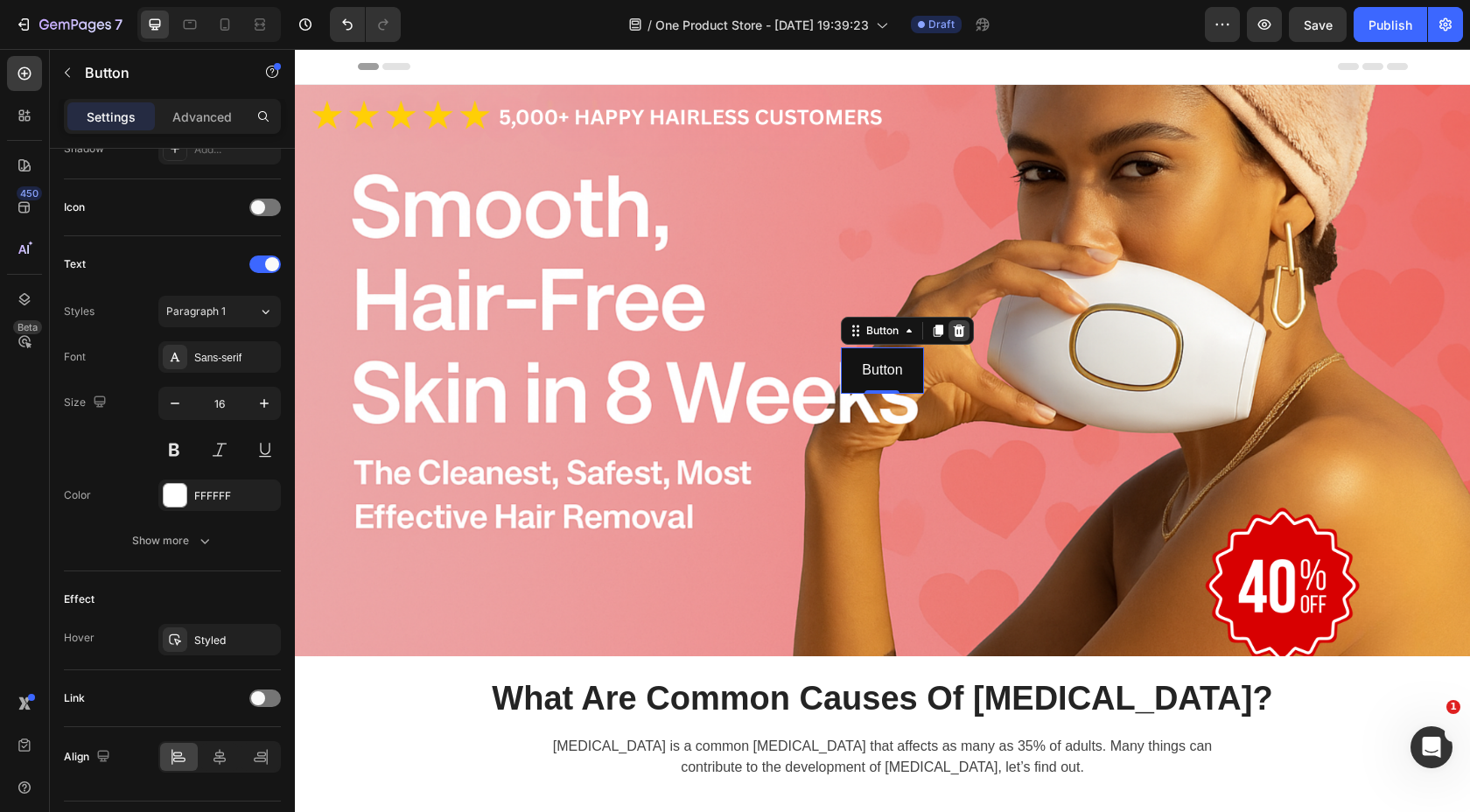
click at [960, 334] on icon at bounding box center [960, 330] width 12 height 13
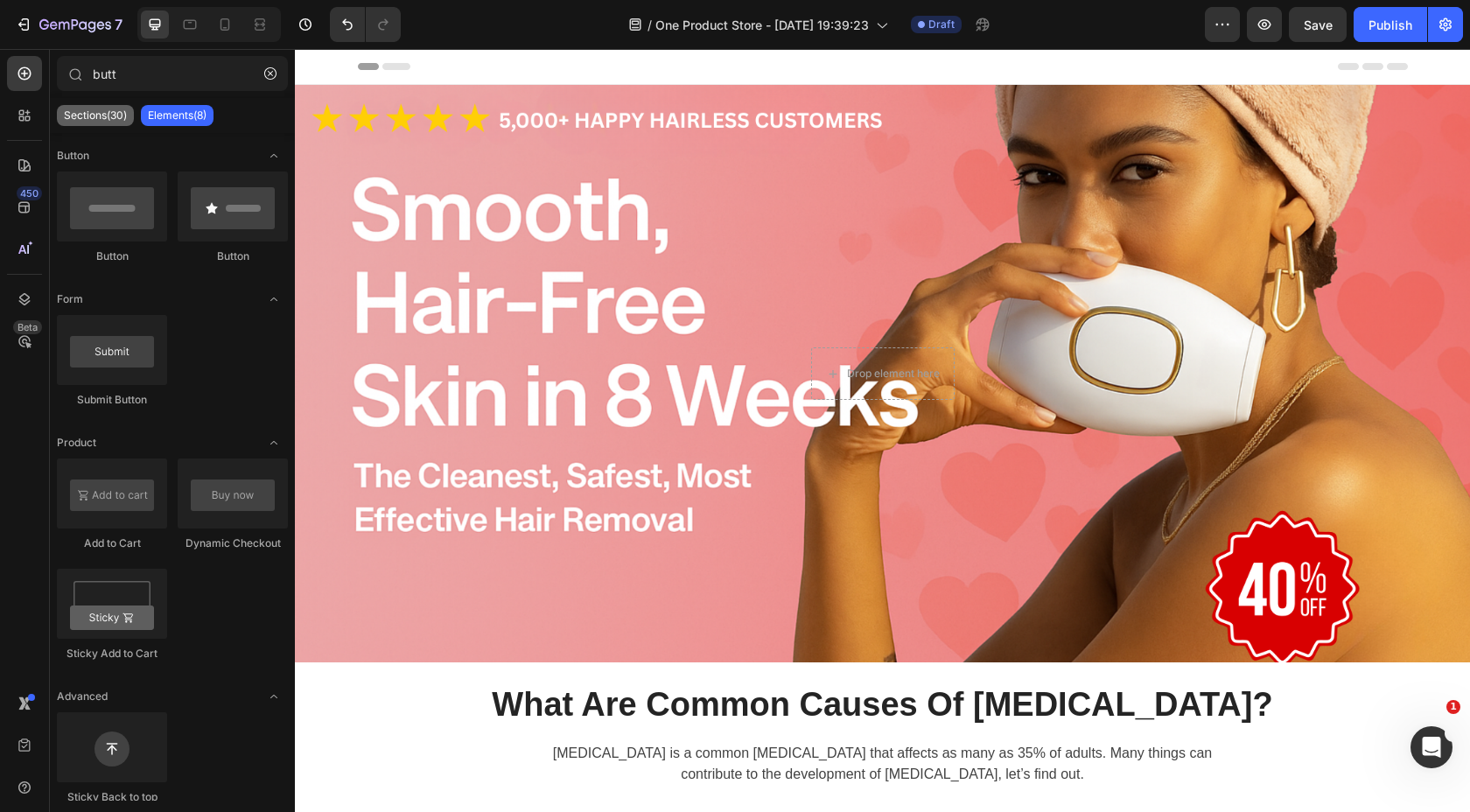
click at [117, 112] on p "Sections(30)" at bounding box center [96, 115] width 63 height 14
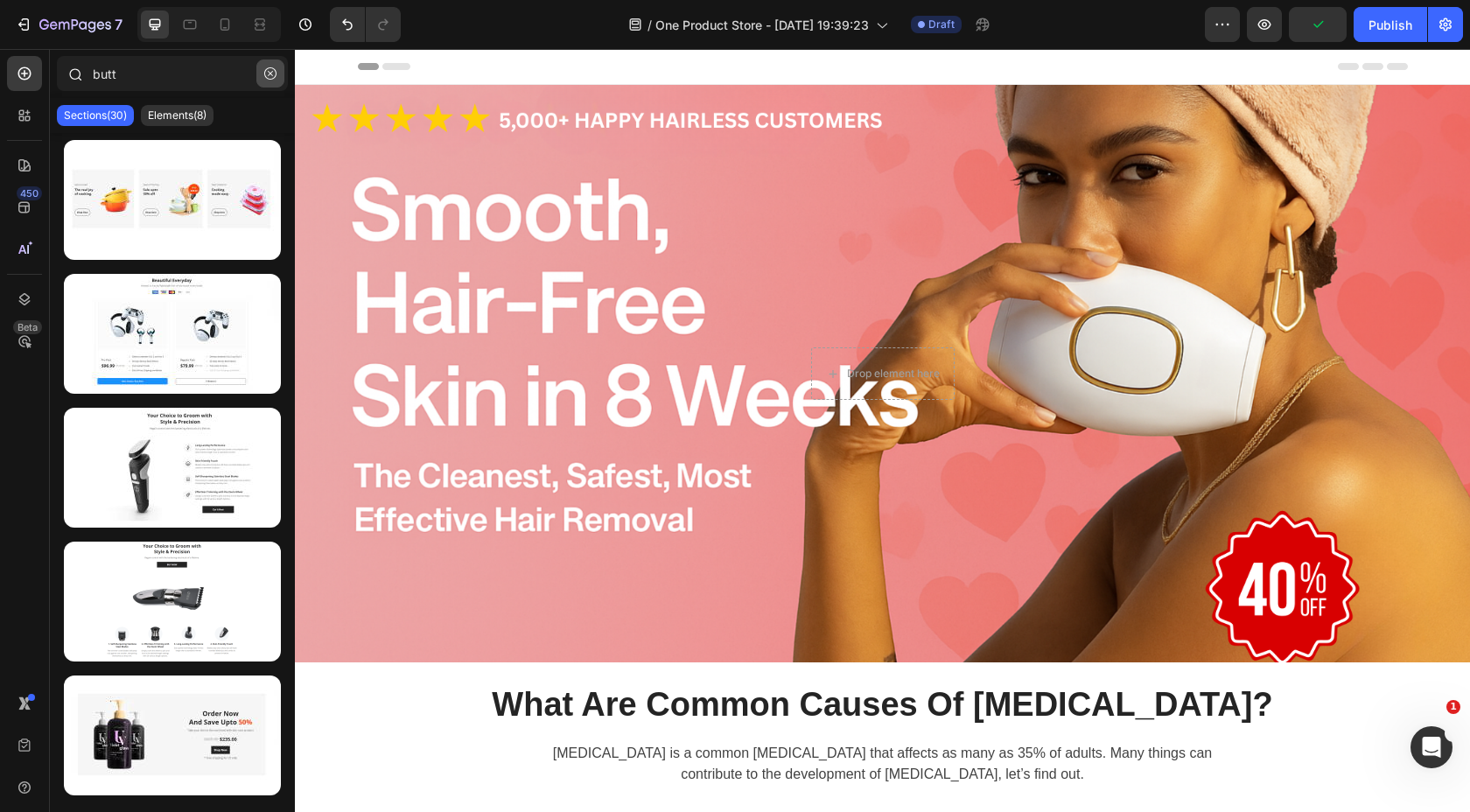
click at [272, 73] on icon "button" at bounding box center [270, 73] width 13 height 13
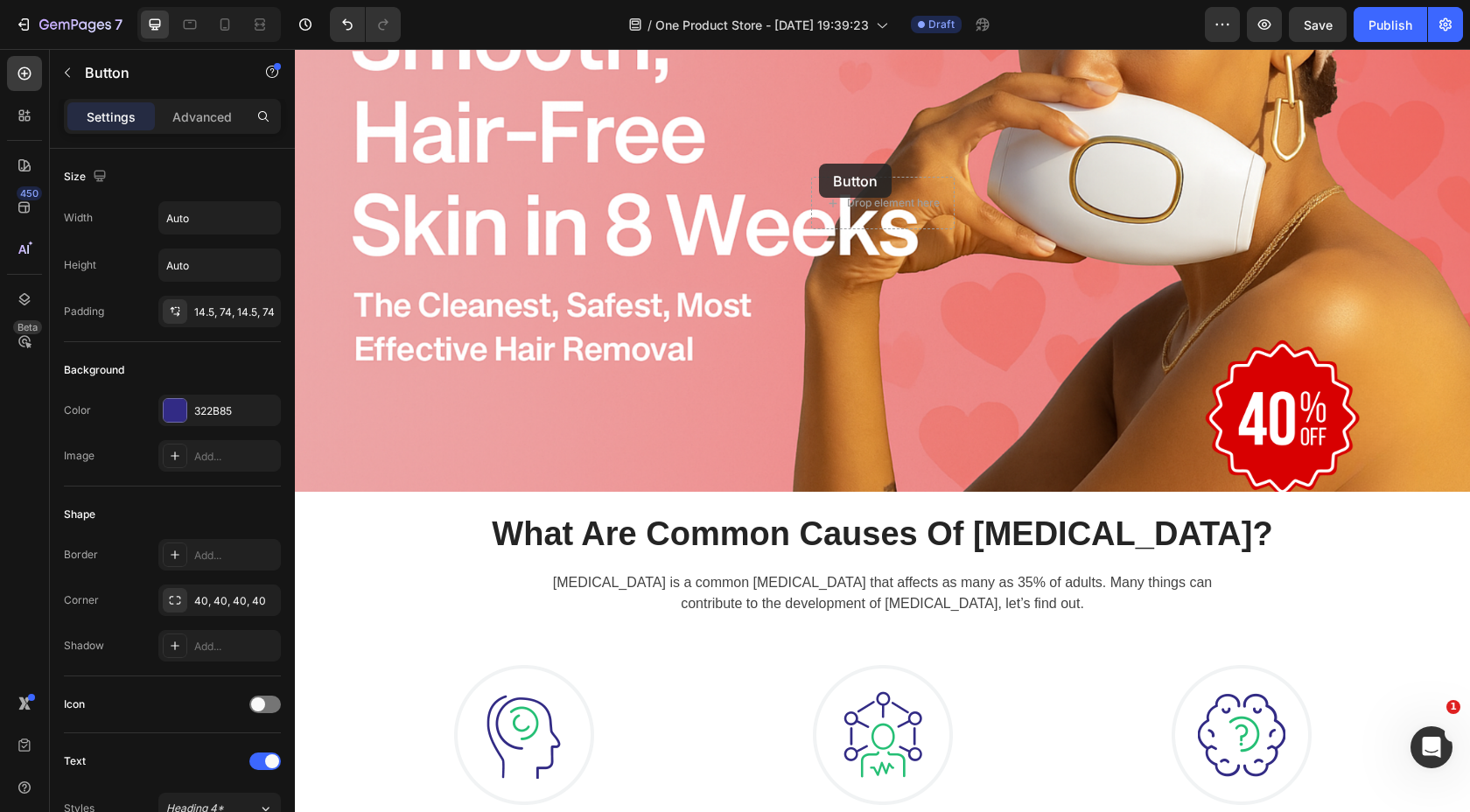
scroll to position [164, 0]
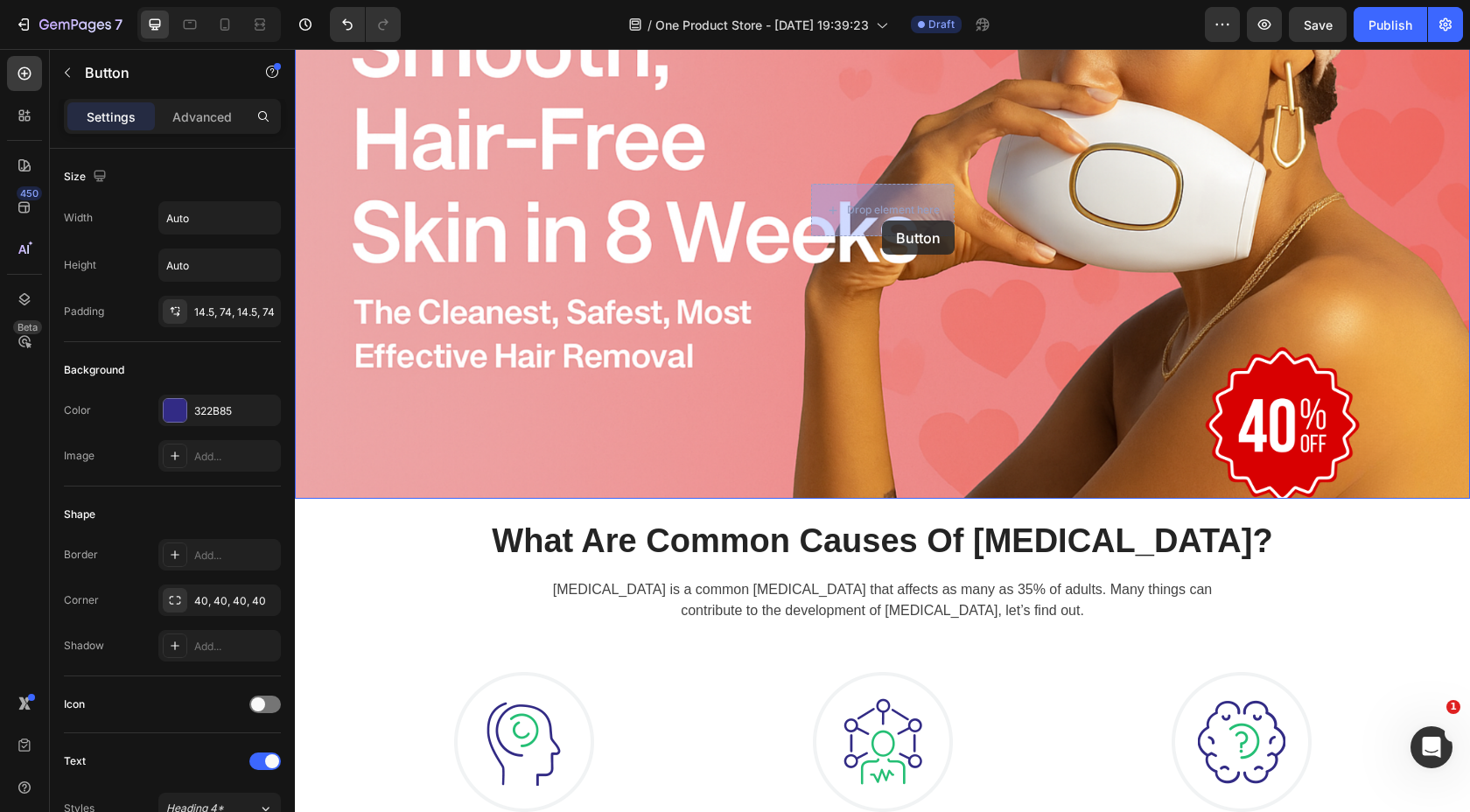
drag, startPoint x: 733, startPoint y: 239, endPoint x: 879, endPoint y: 218, distance: 147.5
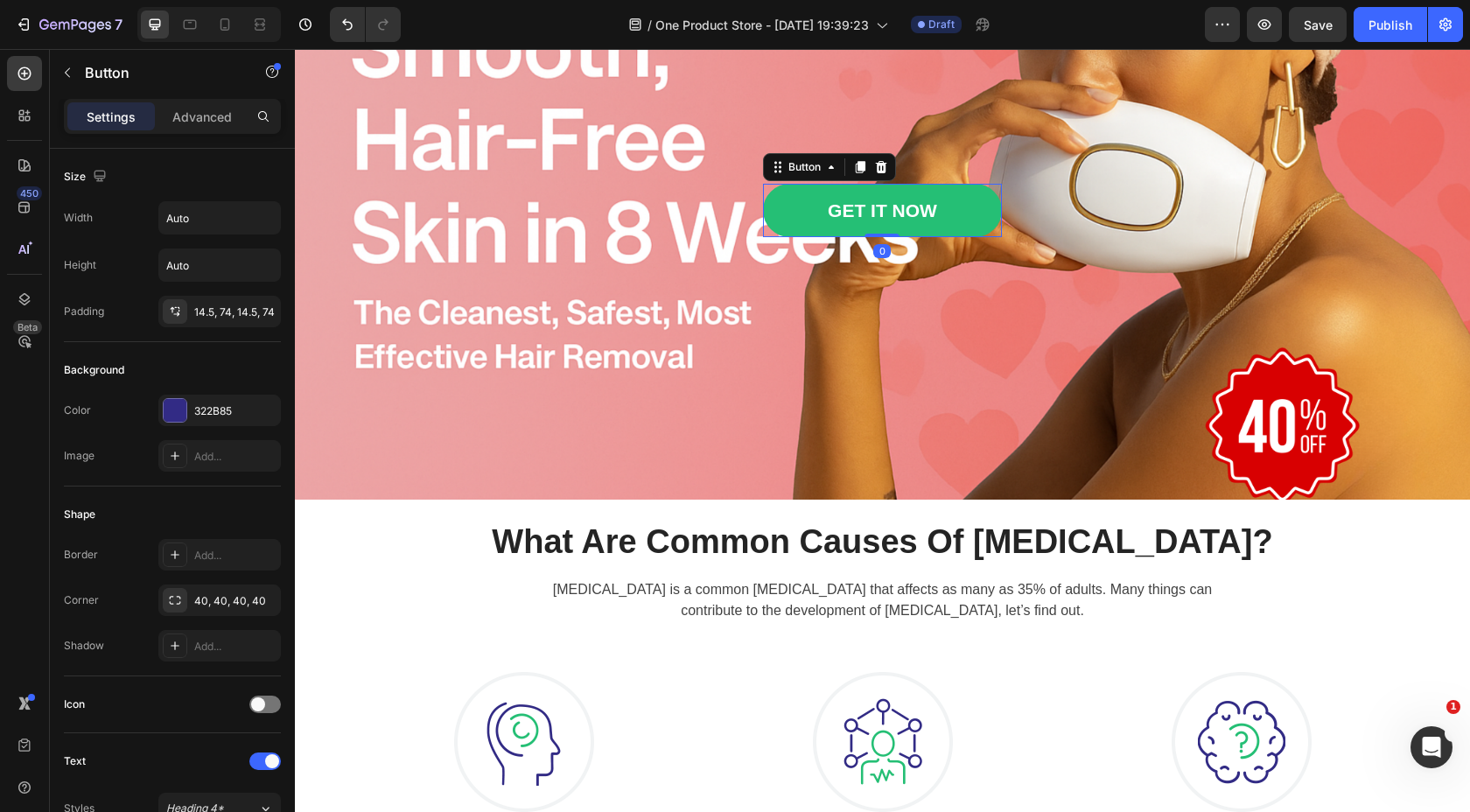
click at [793, 208] on link "GET IT NOW" at bounding box center [882, 211] width 239 height 54
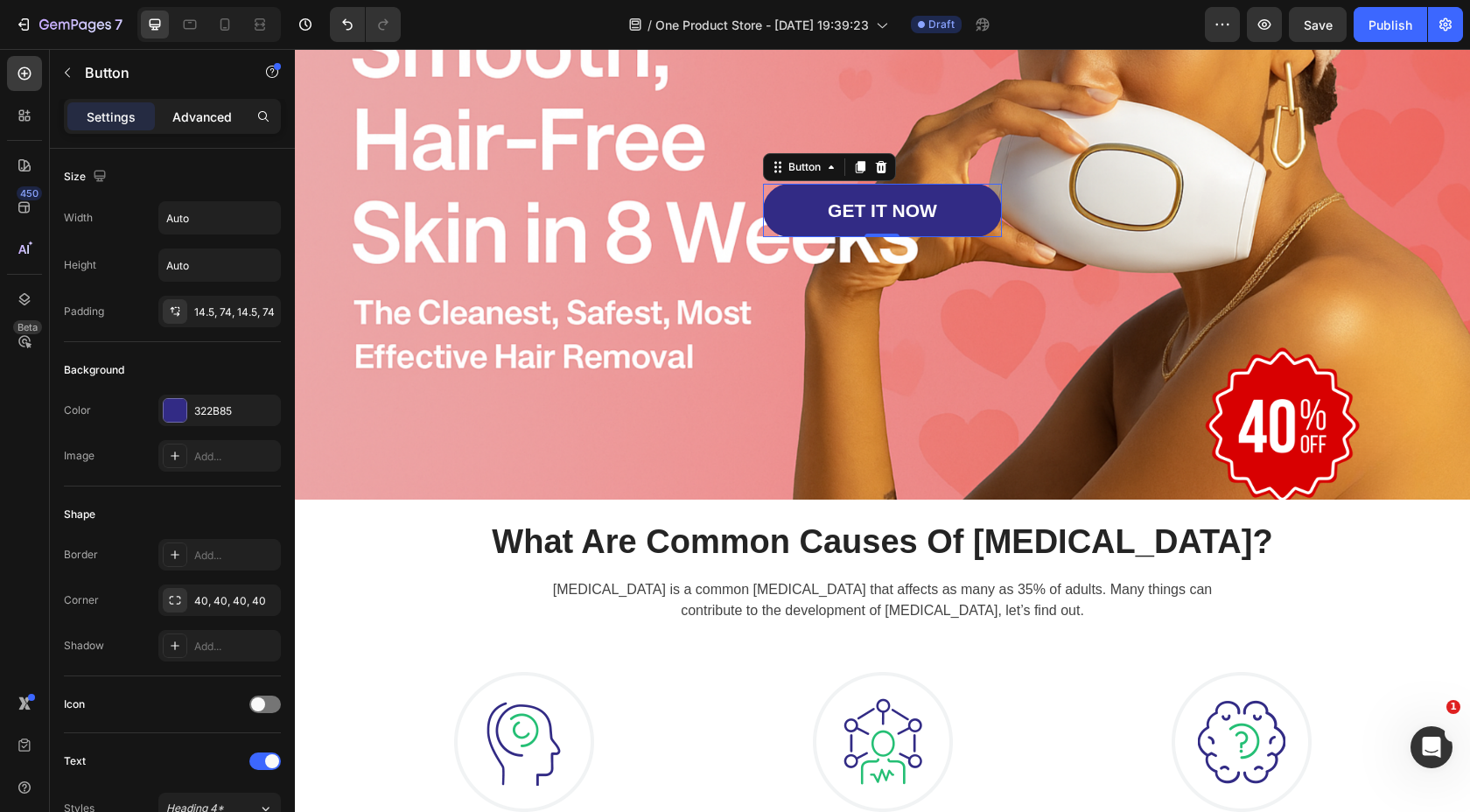
click at [207, 130] on div "Advanced" at bounding box center [202, 116] width 88 height 28
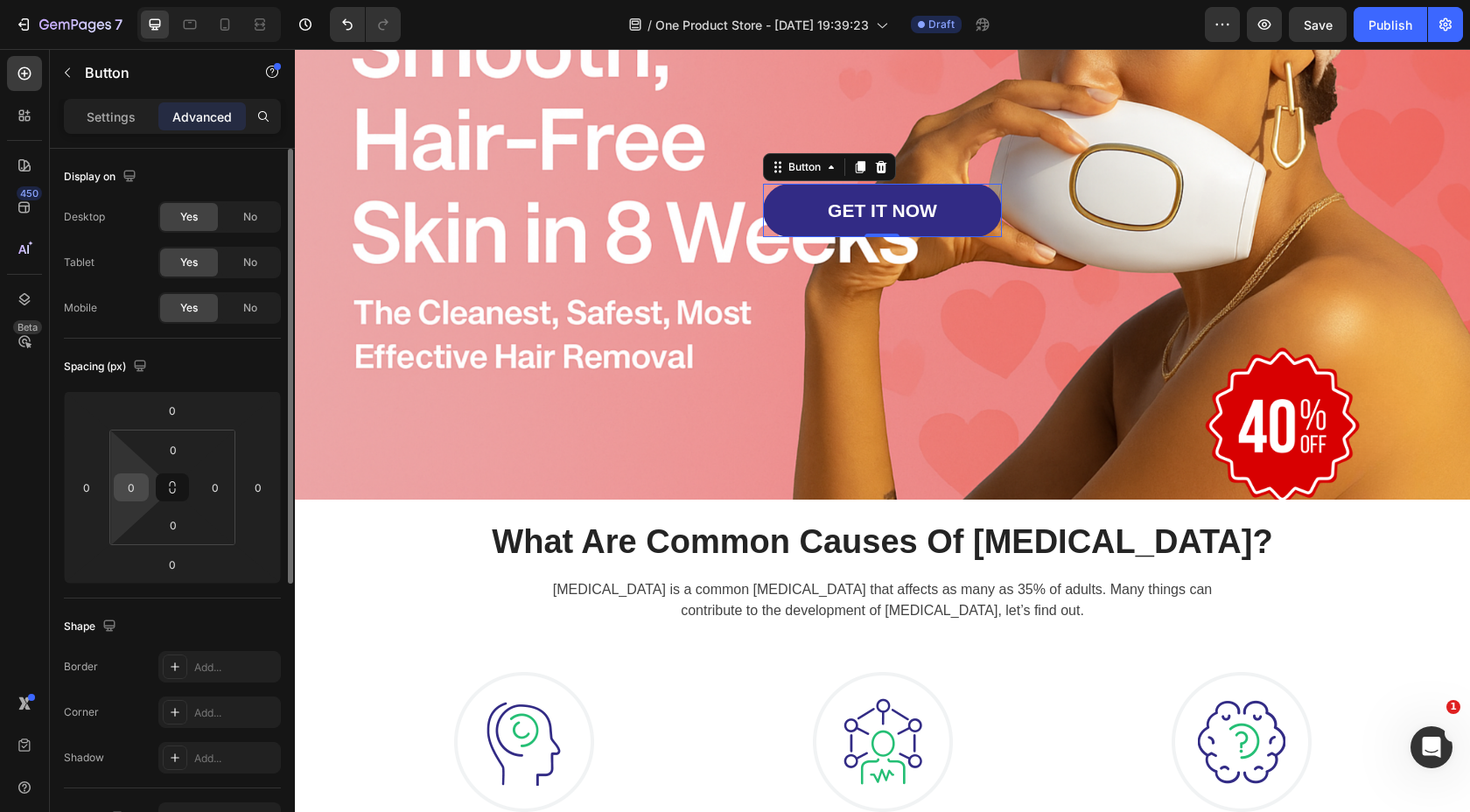
click at [137, 496] on input "0" at bounding box center [131, 487] width 26 height 26
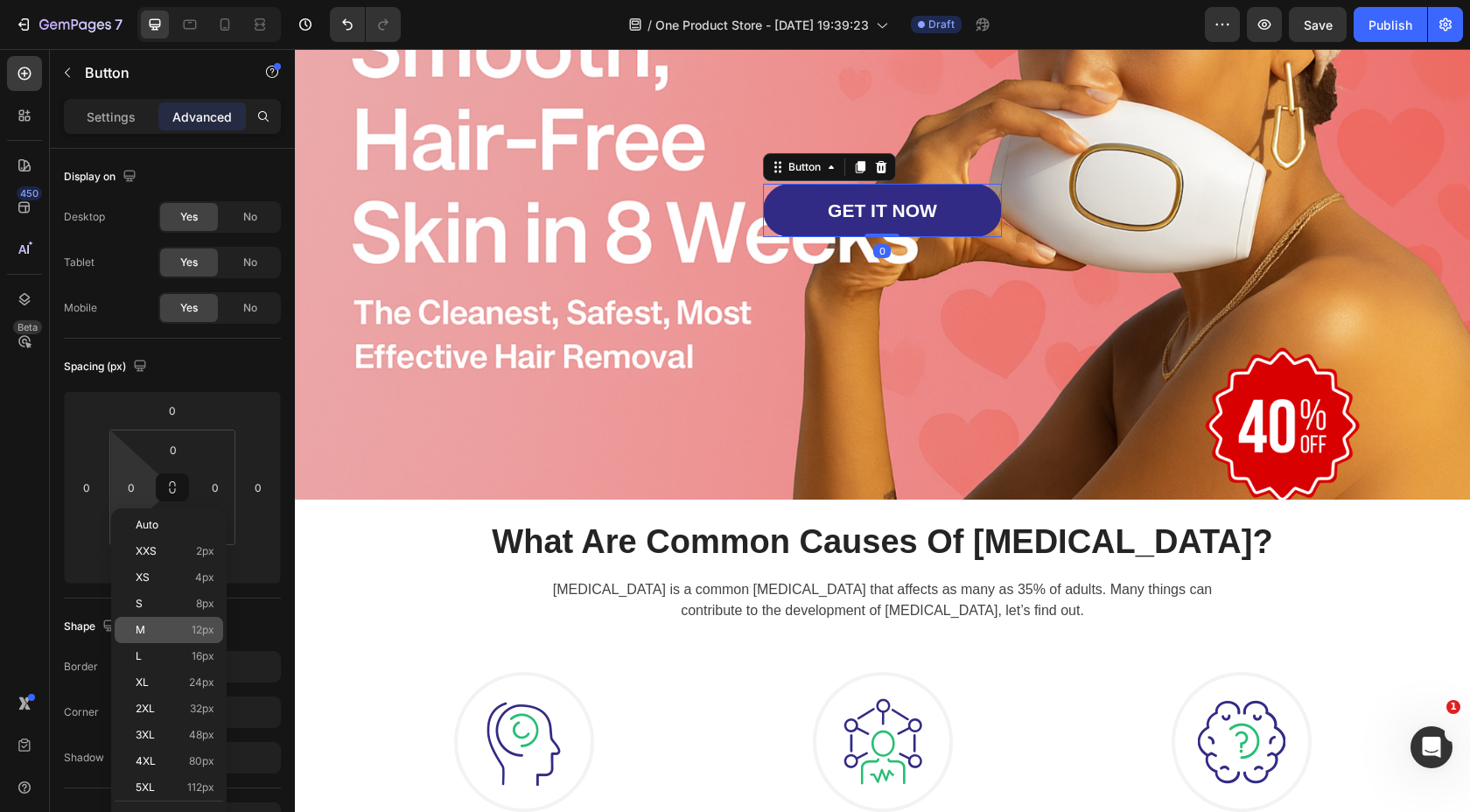
click at [179, 631] on p "M 12px" at bounding box center [174, 630] width 79 height 13
type input "12"
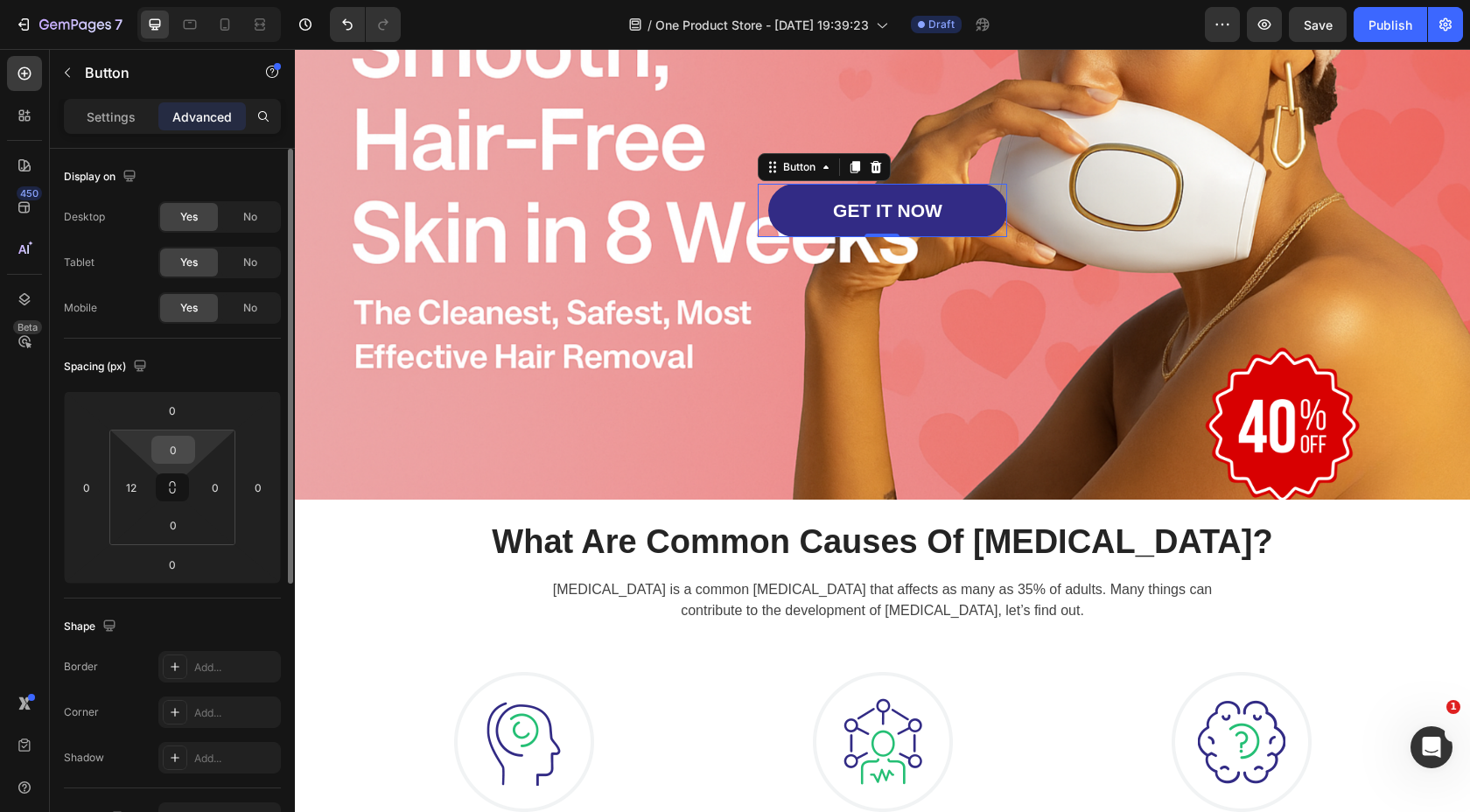
click at [182, 454] on input "0" at bounding box center [174, 449] width 35 height 26
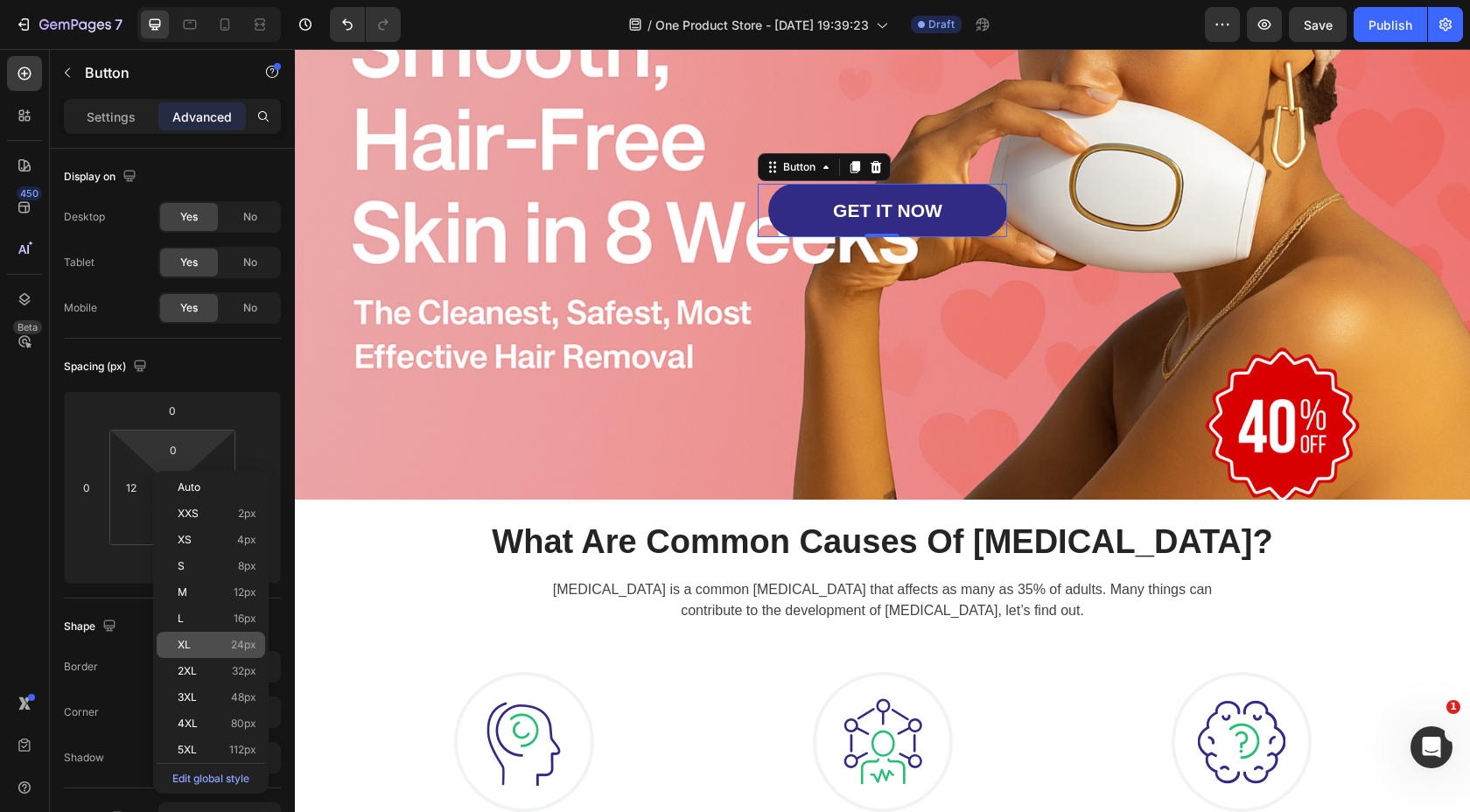
click at [196, 652] on div "XL 24px" at bounding box center [211, 644] width 108 height 26
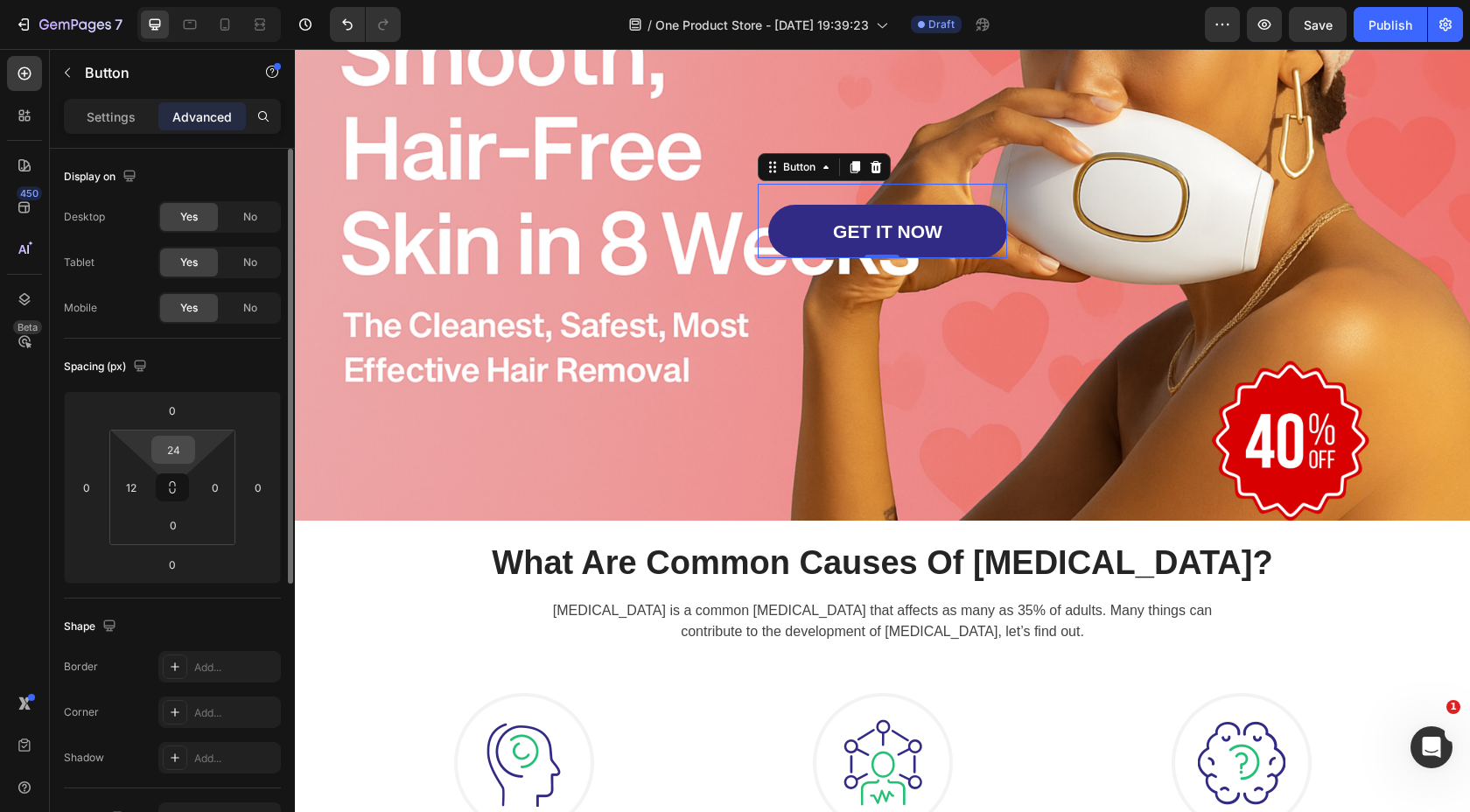
click at [185, 453] on input "24" at bounding box center [174, 449] width 35 height 26
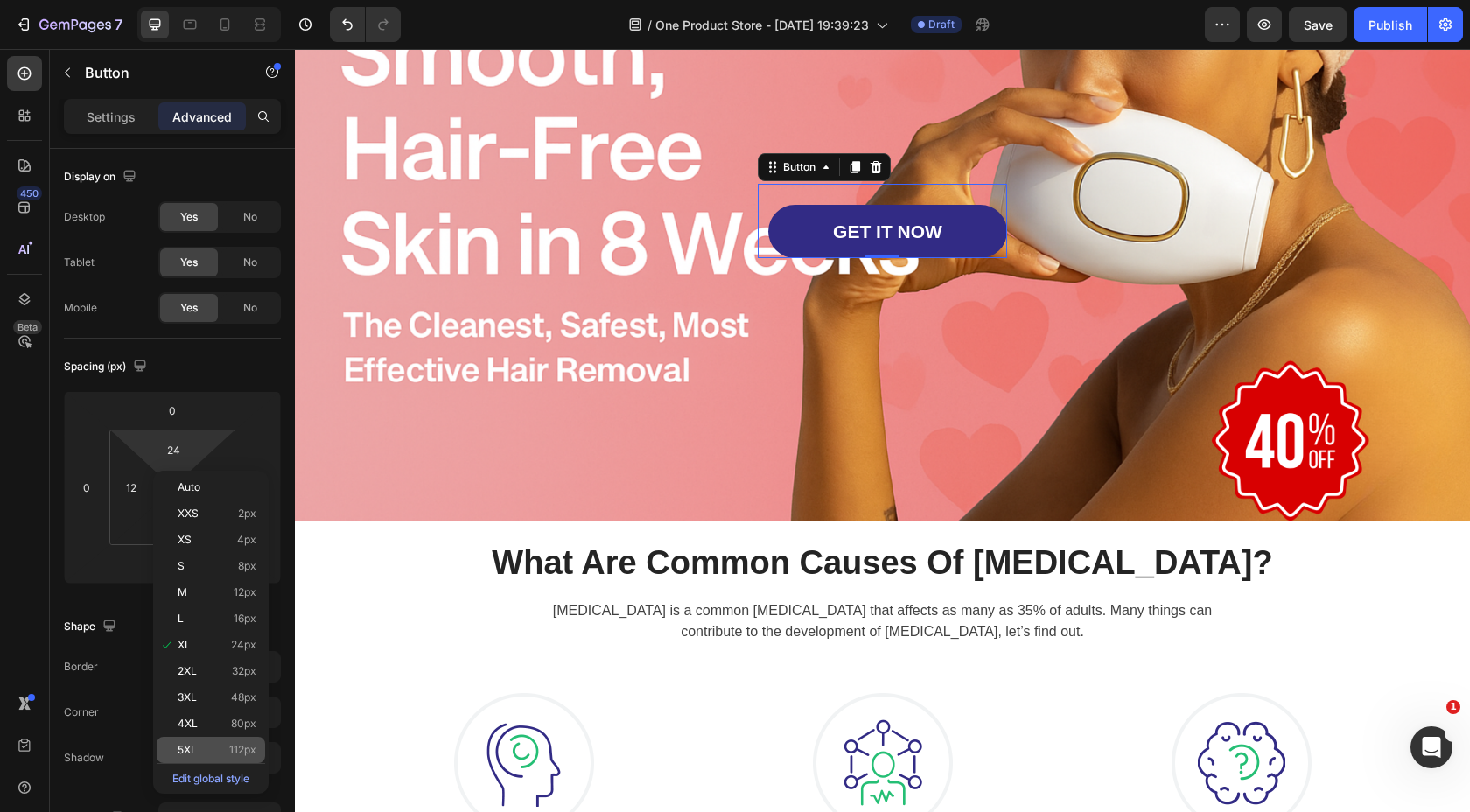
click at [214, 741] on div "5XL 112px" at bounding box center [211, 750] width 108 height 26
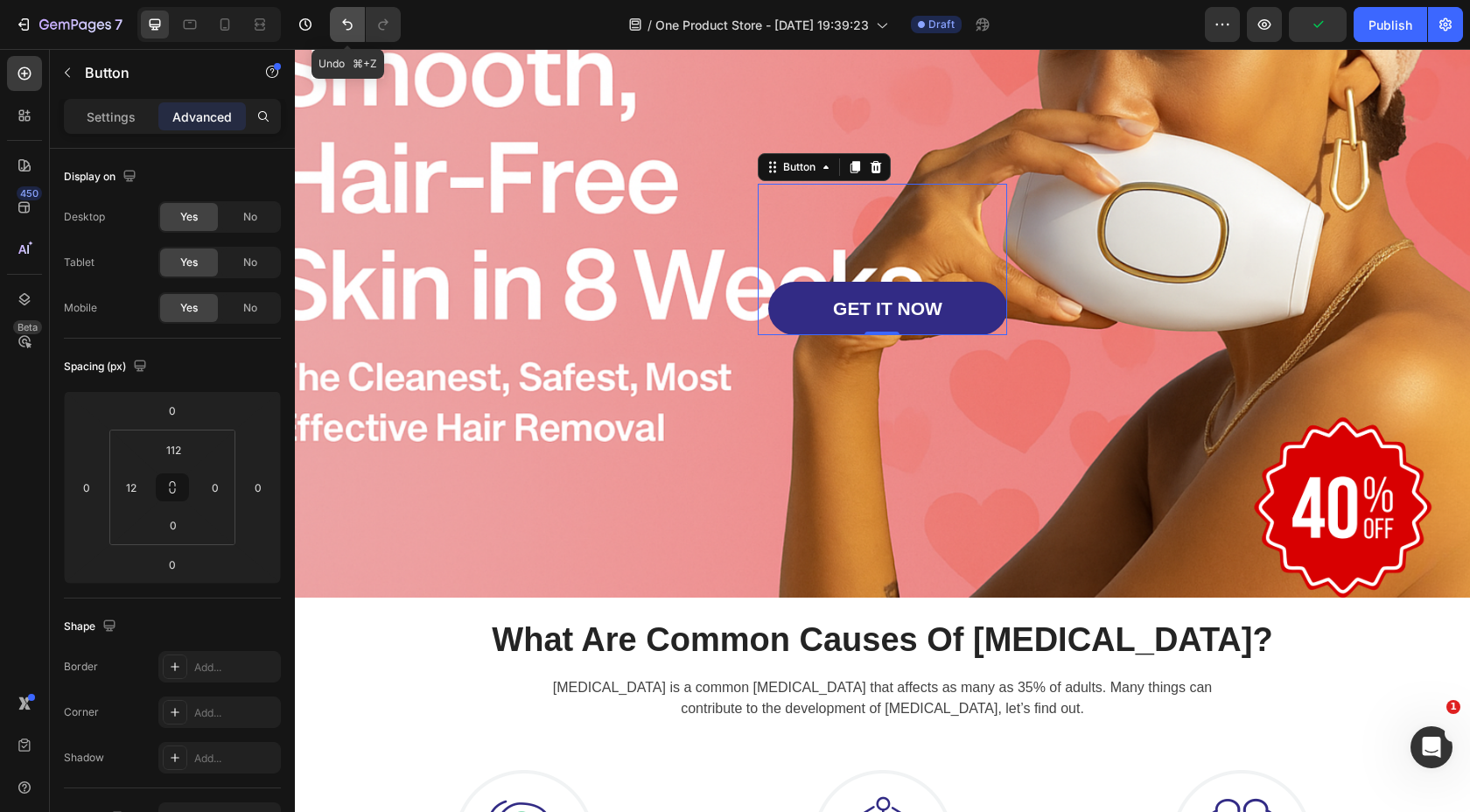
click at [348, 17] on icon "Undo/Redo" at bounding box center [347, 24] width 18 height 18
type input "24"
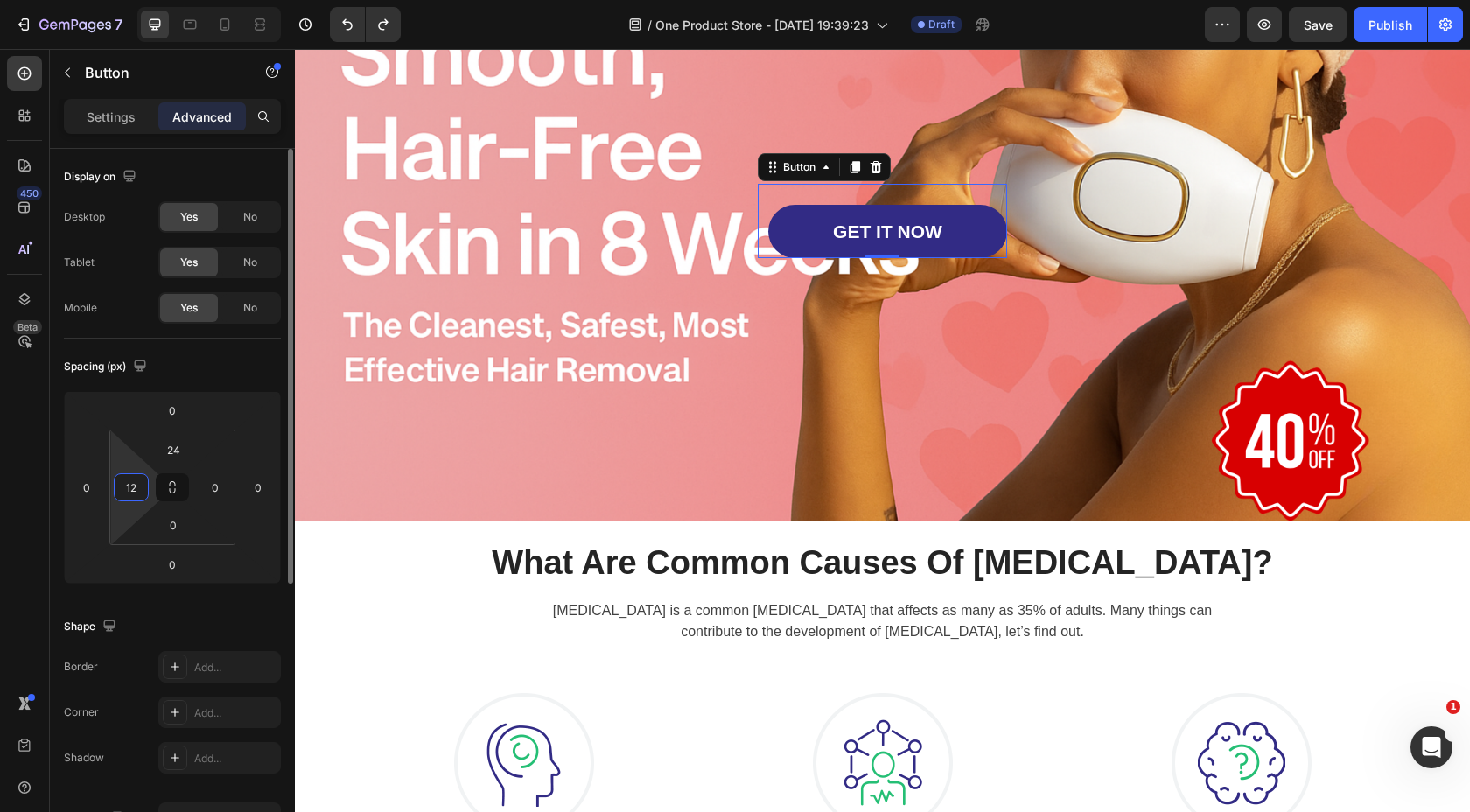
click at [135, 488] on input "12" at bounding box center [131, 487] width 26 height 26
click at [252, 624] on div "Shape" at bounding box center [173, 626] width 217 height 28
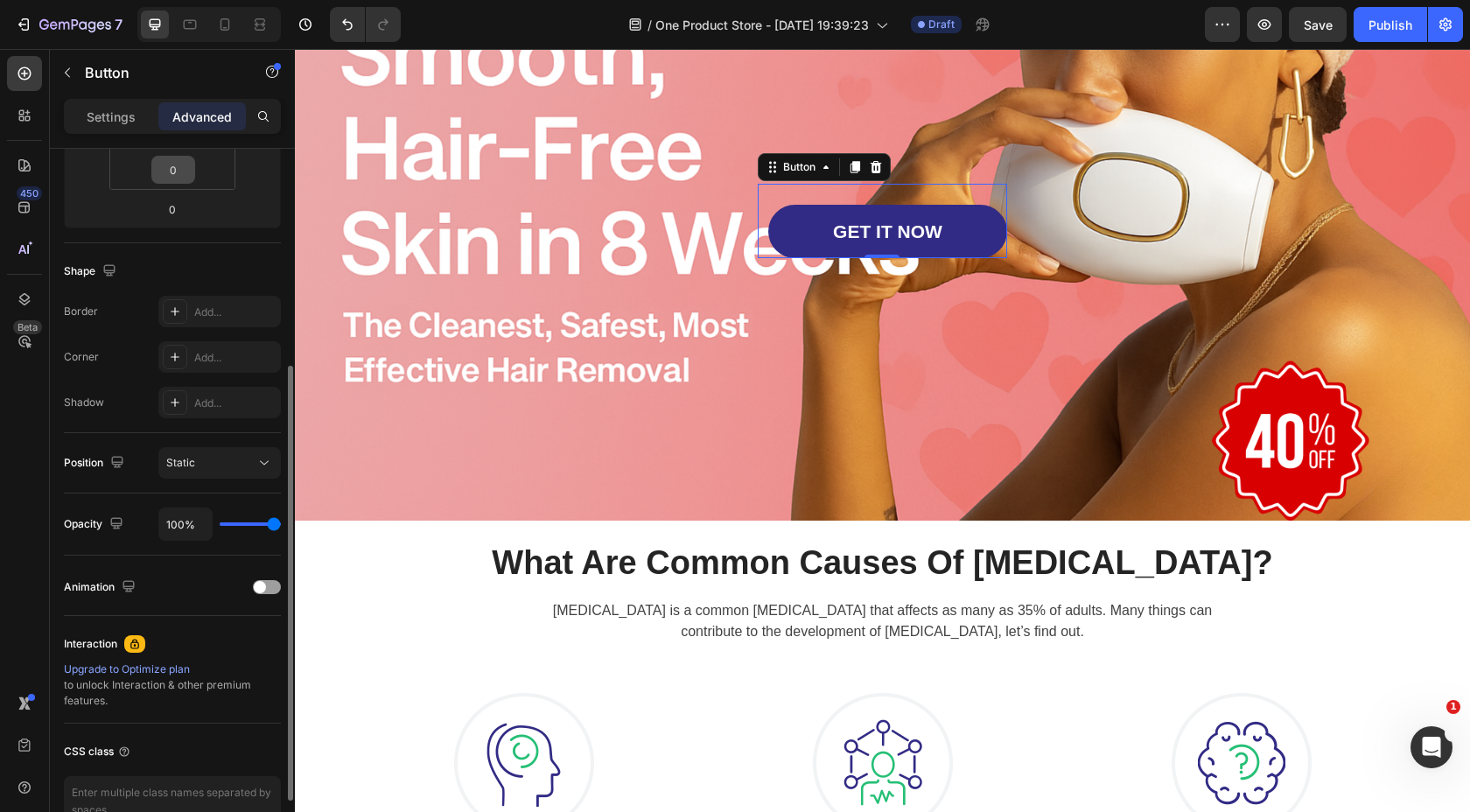
scroll to position [81, 0]
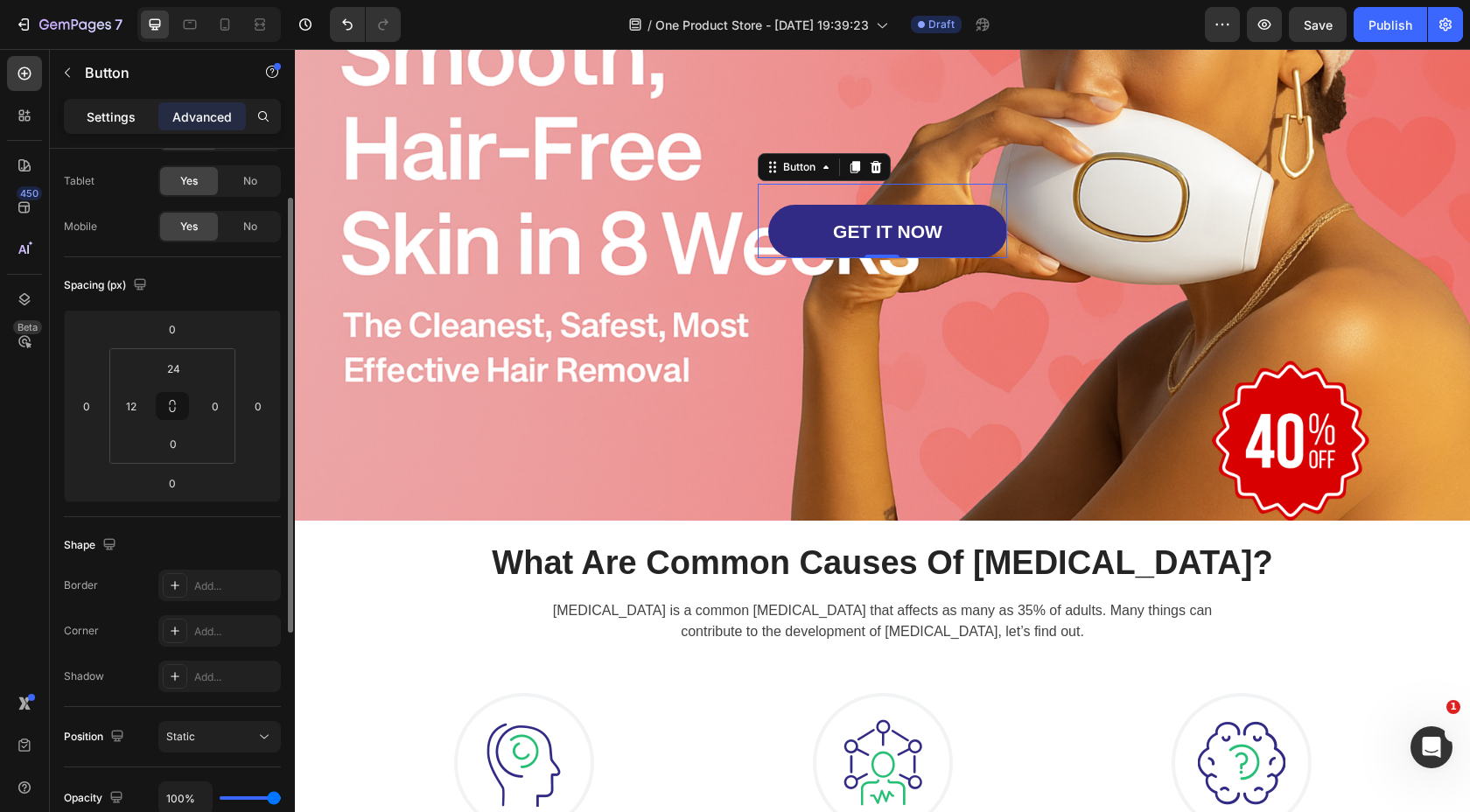
click at [112, 111] on p "Settings" at bounding box center [111, 116] width 49 height 19
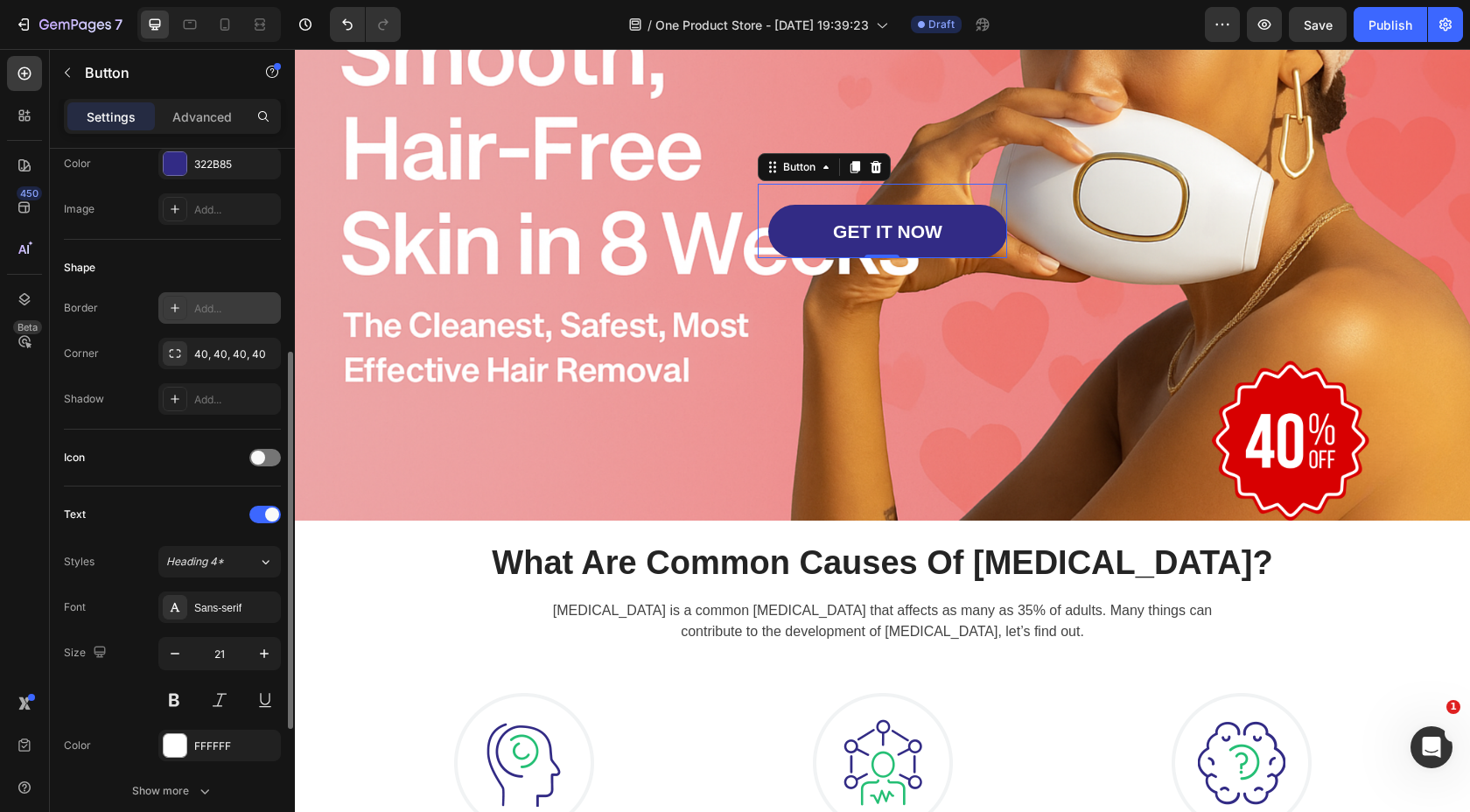
scroll to position [633, 0]
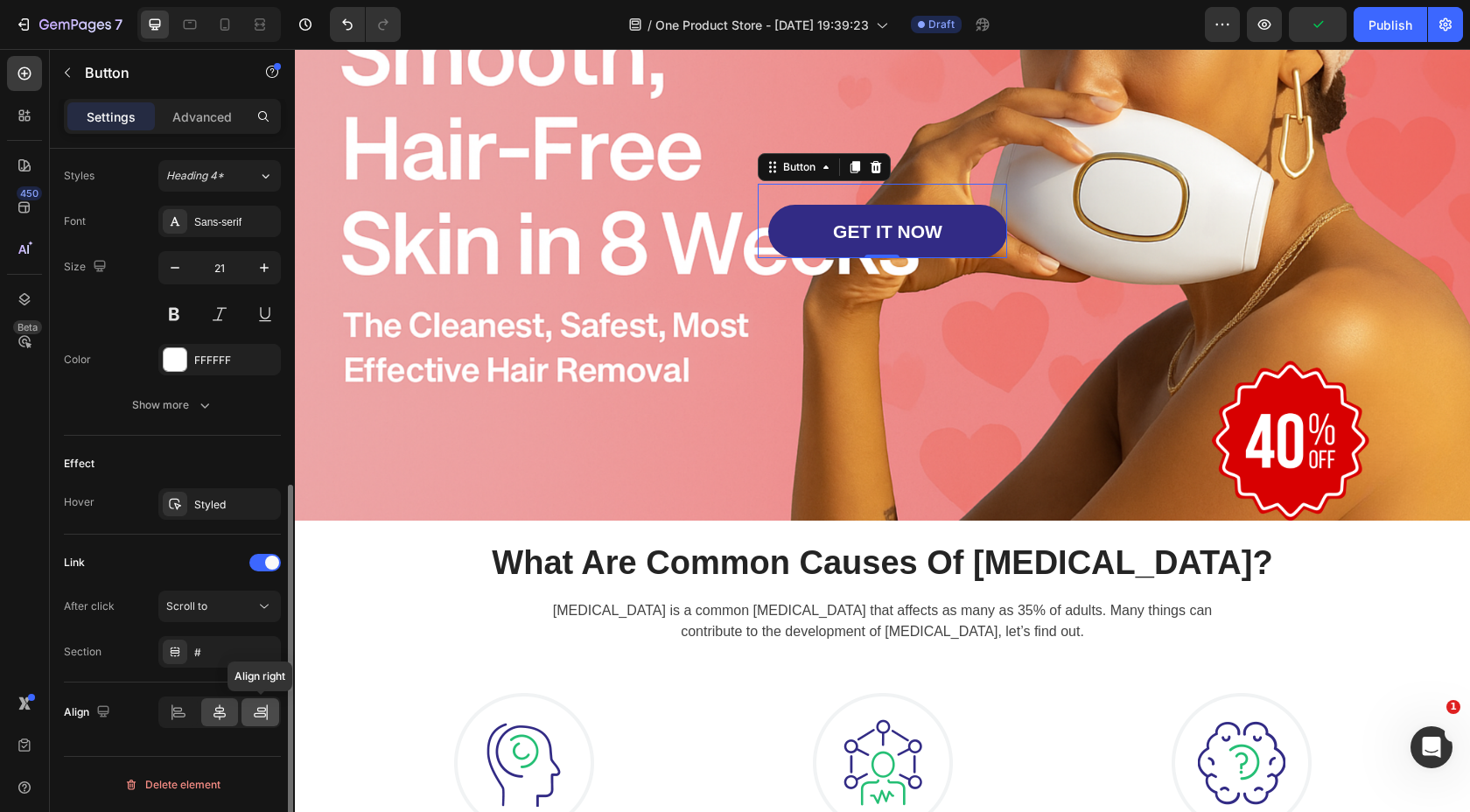
click at [265, 723] on div at bounding box center [260, 712] width 38 height 28
click at [260, 710] on icon at bounding box center [261, 713] width 18 height 18
click at [229, 716] on div at bounding box center [219, 712] width 38 height 28
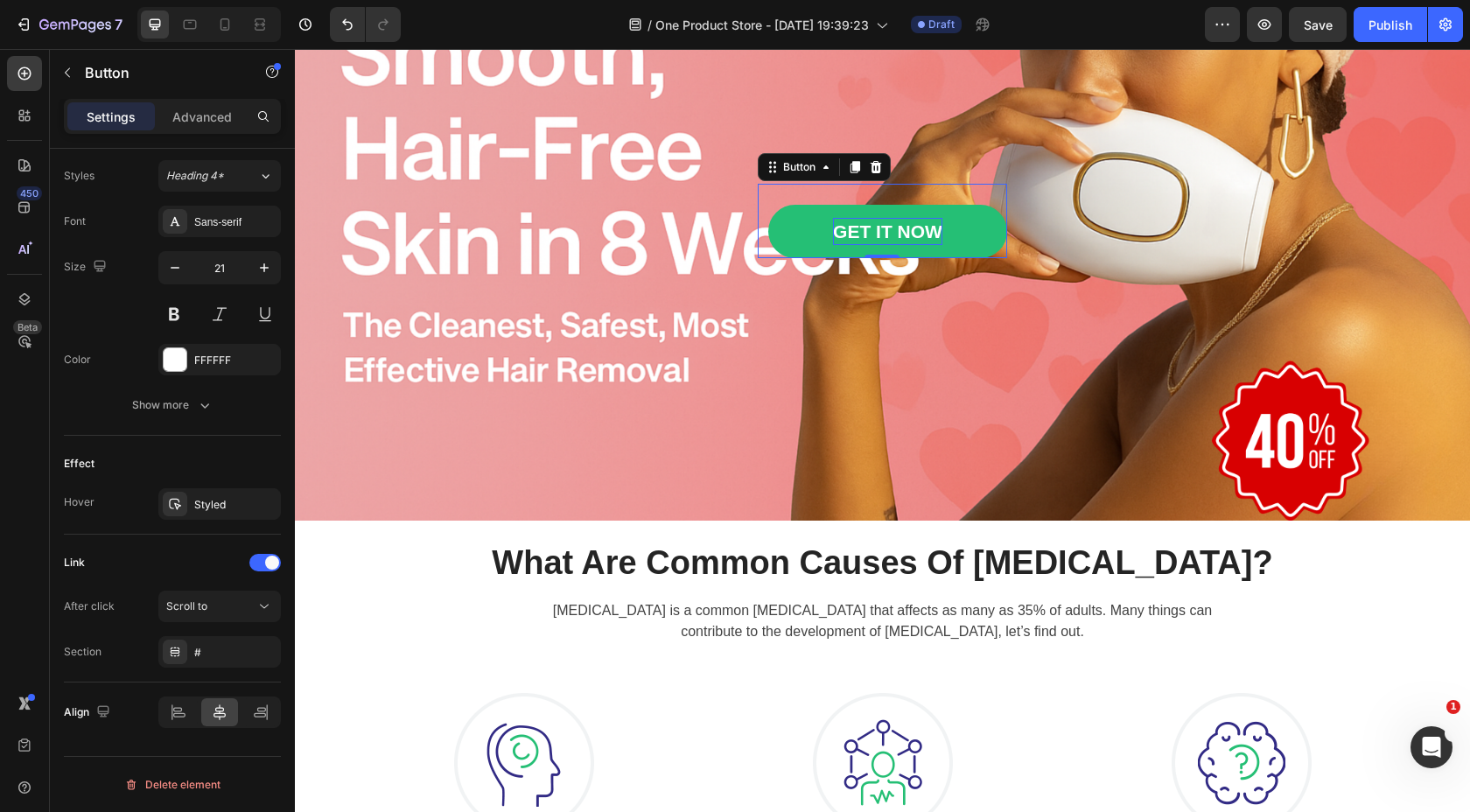
click at [923, 225] on div "GET IT NOW" at bounding box center [888, 232] width 109 height 28
click at [988, 209] on link "GET IT NOW" at bounding box center [887, 231] width 239 height 54
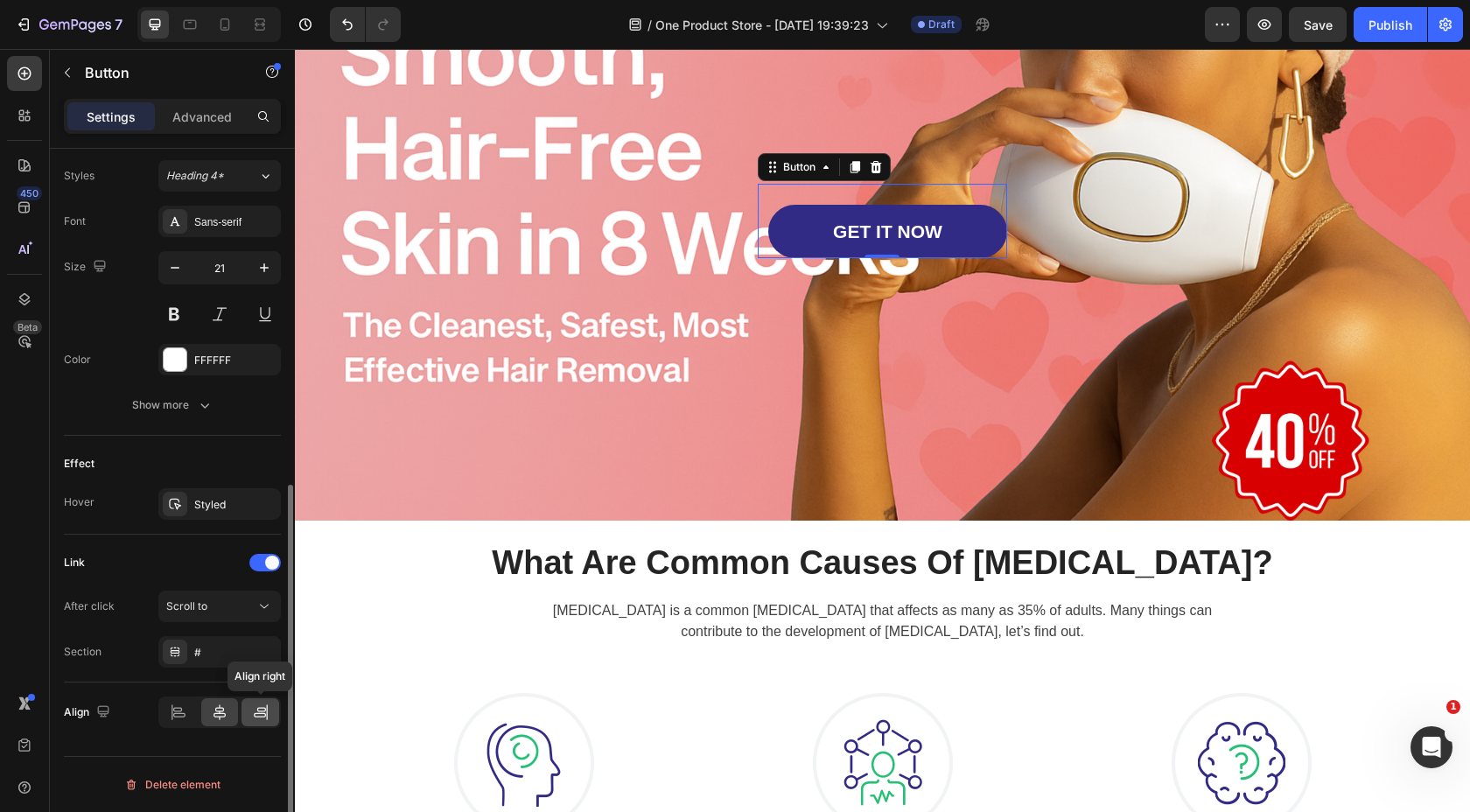
click at [263, 713] on icon at bounding box center [261, 713] width 18 height 18
click at [192, 709] on div at bounding box center [178, 712] width 38 height 28
click at [214, 708] on icon at bounding box center [219, 713] width 18 height 18
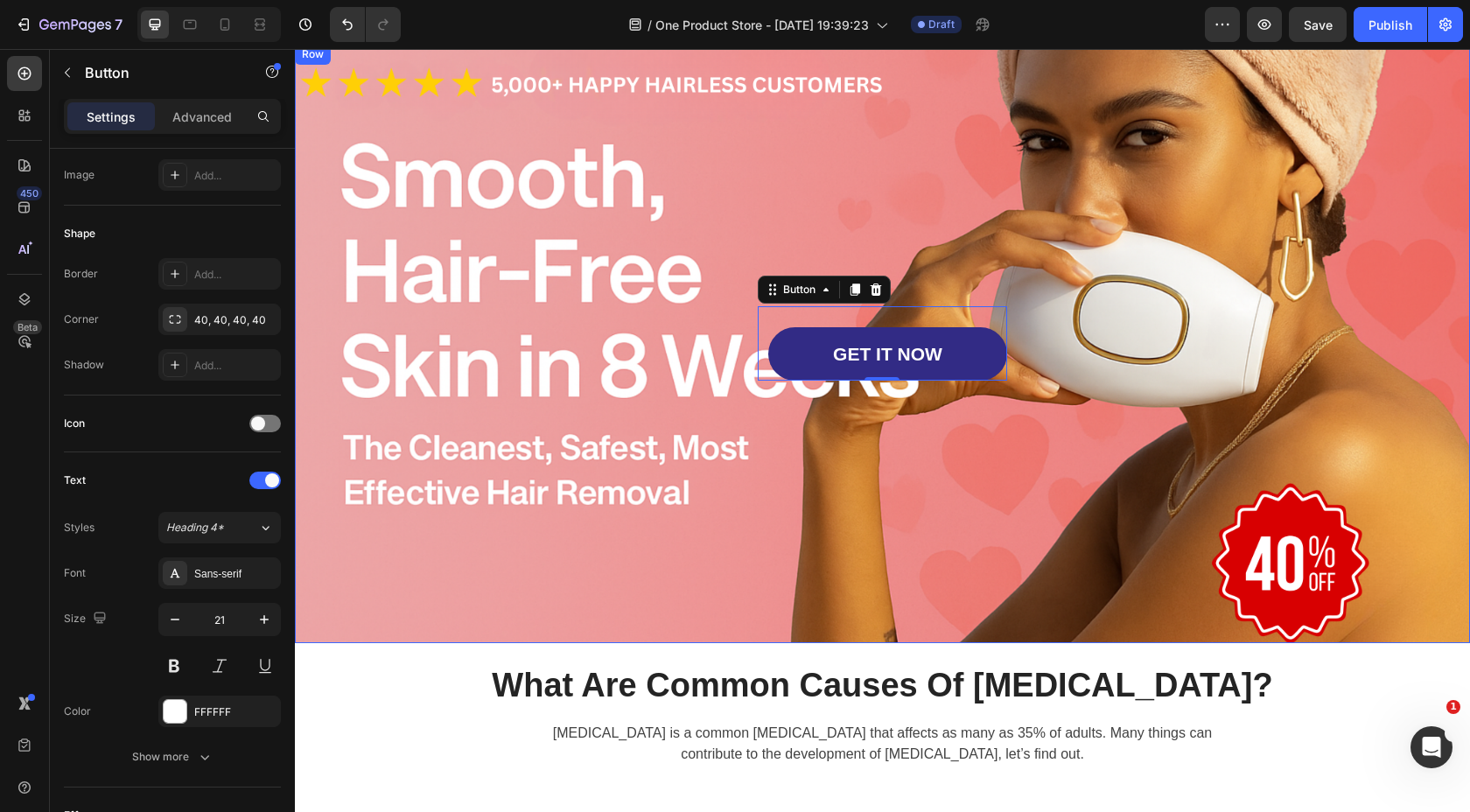
scroll to position [0, 0]
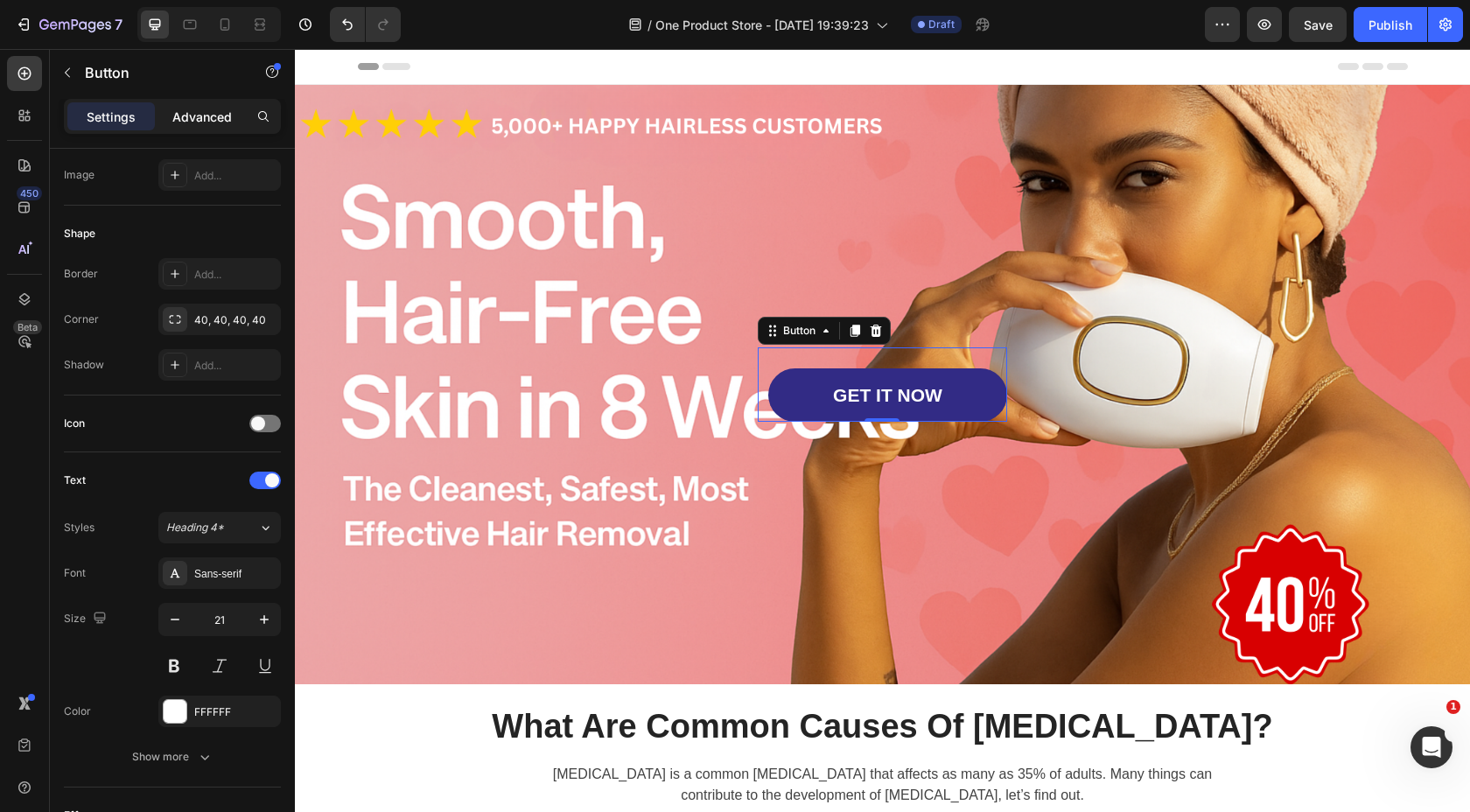
click at [218, 116] on p "Advanced" at bounding box center [202, 116] width 59 height 19
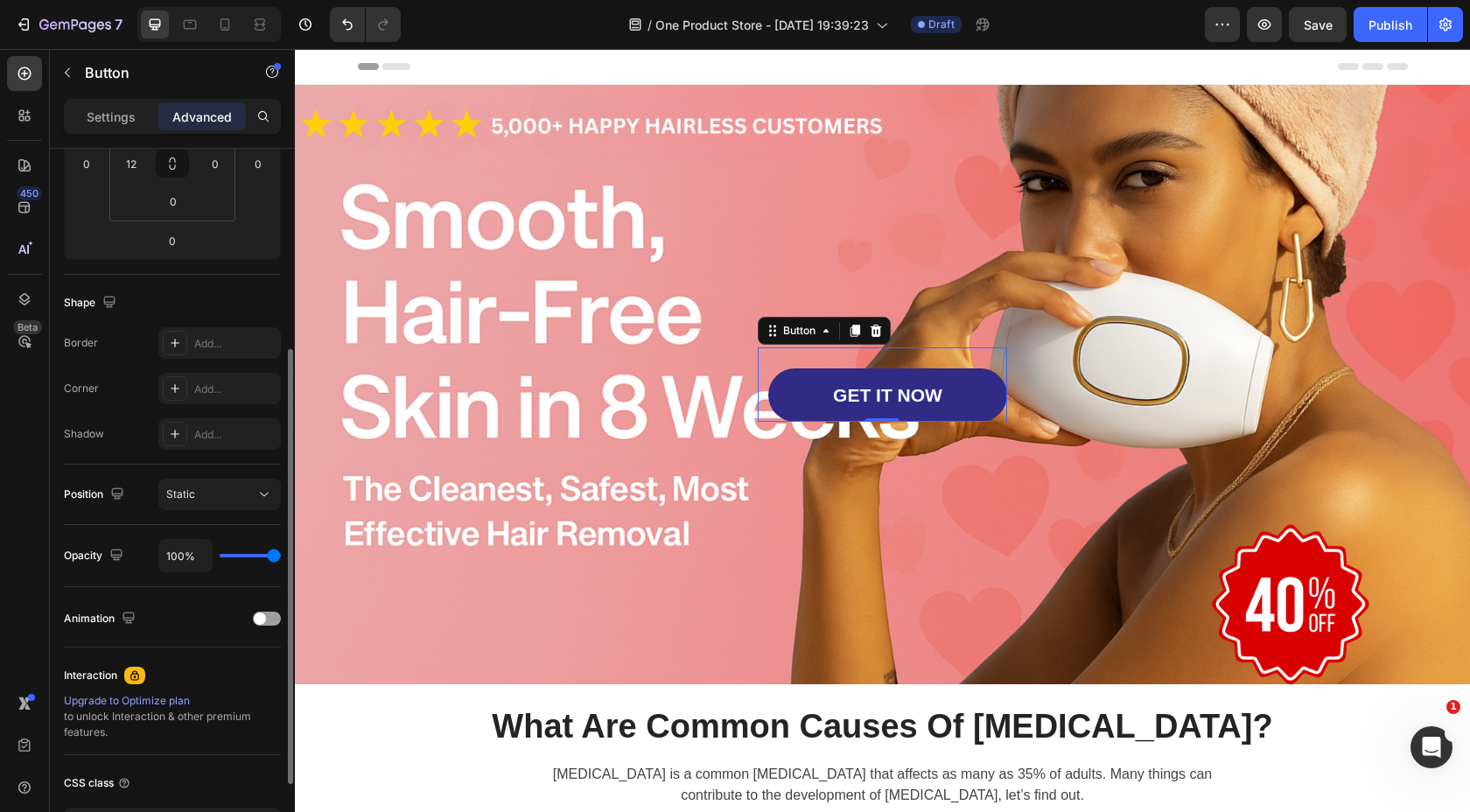
scroll to position [326, 0]
click at [214, 505] on button "Static" at bounding box center [219, 492] width 123 height 31
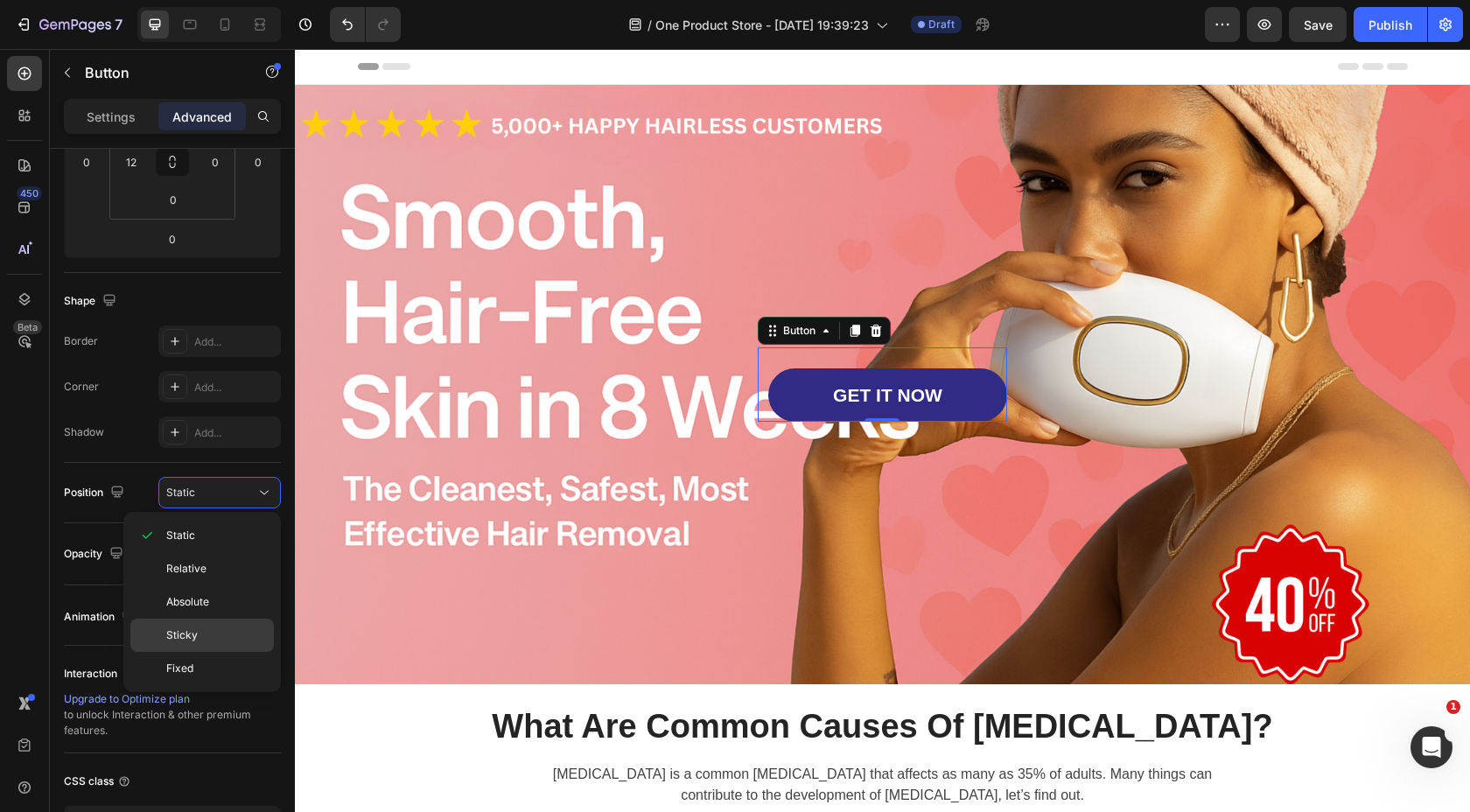
click at [193, 629] on span "Sticky" at bounding box center [182, 636] width 31 height 16
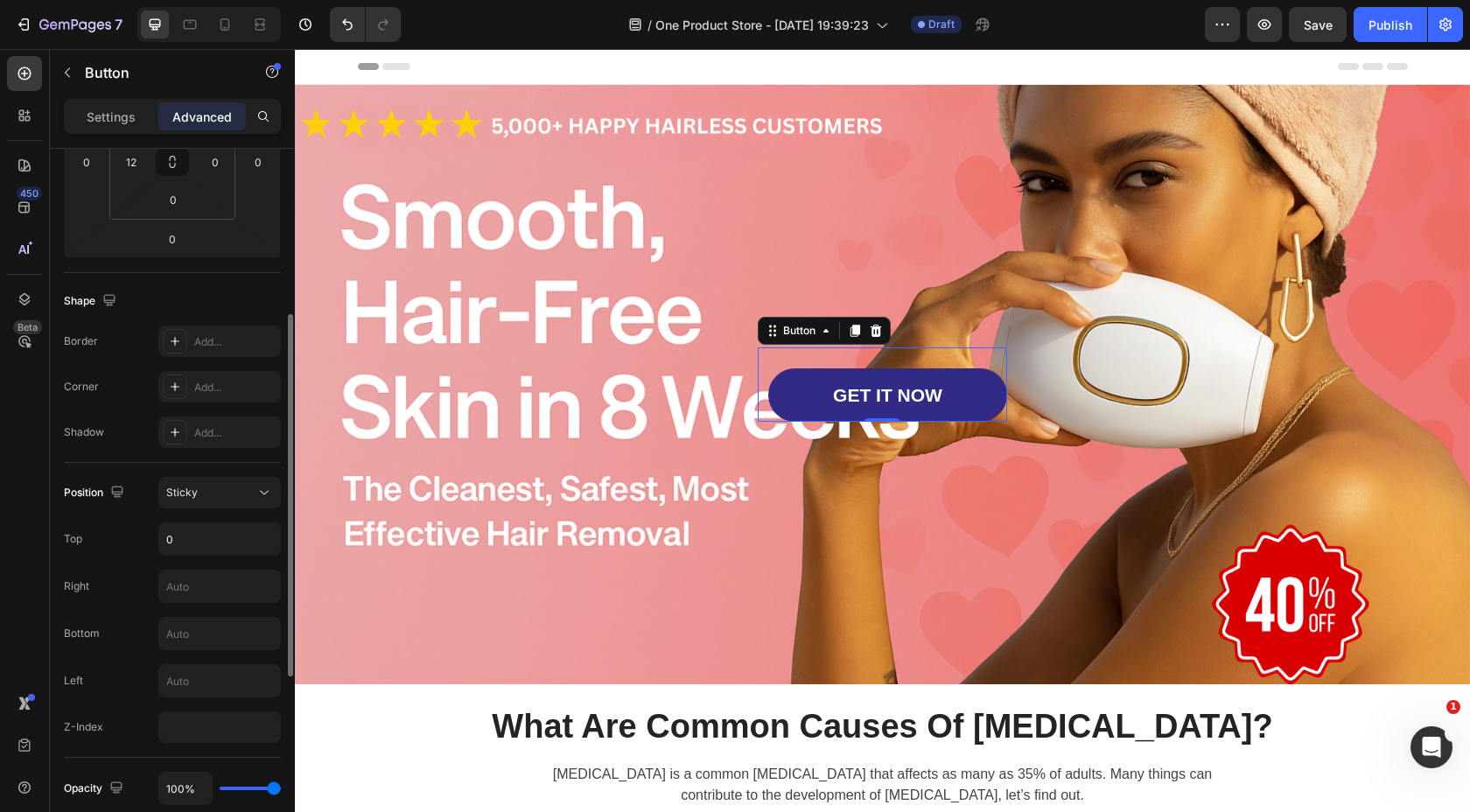
click at [209, 610] on div "Position Sticky Top 0 Right Bottom Left Z-Index" at bounding box center [173, 609] width 217 height 266
click at [209, 591] on input "text" at bounding box center [219, 586] width 121 height 31
click at [133, 583] on div "Right 50" at bounding box center [173, 586] width 217 height 33
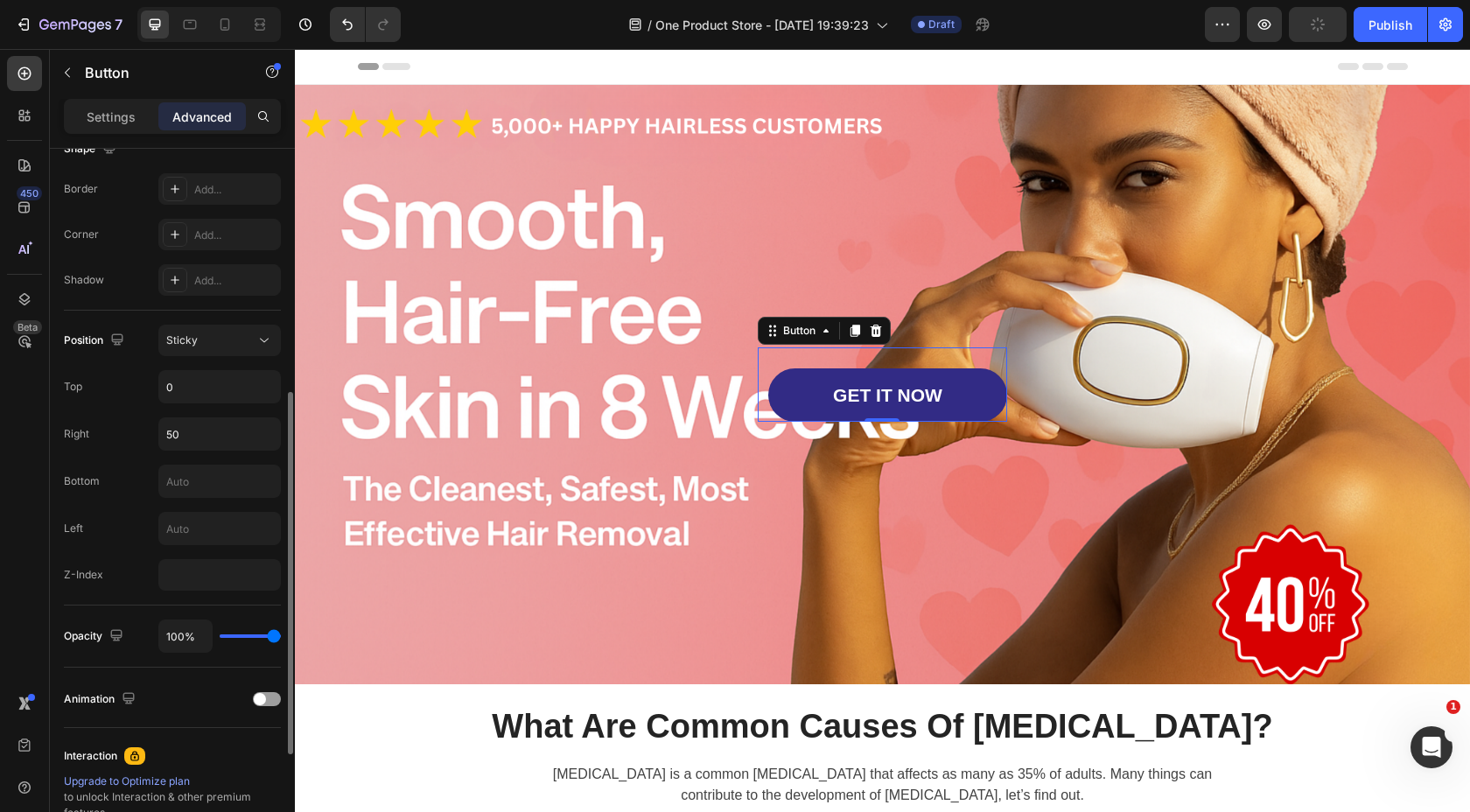
scroll to position [480, 0]
click at [130, 526] on div "Left" at bounding box center [173, 526] width 217 height 33
click at [220, 433] on input "50" at bounding box center [219, 432] width 121 height 31
type input "300"
click at [129, 437] on div "Right 300" at bounding box center [173, 432] width 217 height 33
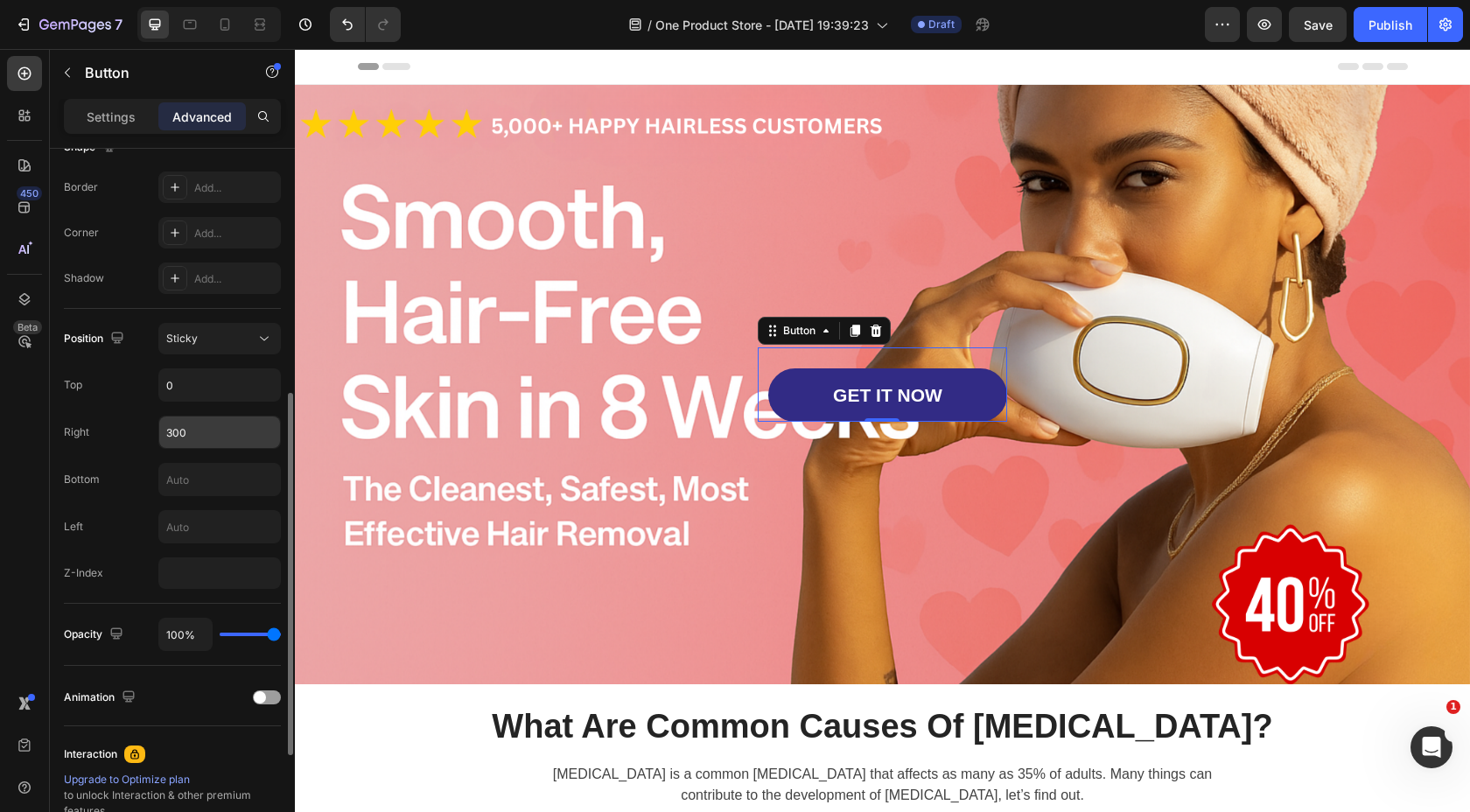
click at [215, 422] on input "300" at bounding box center [219, 432] width 121 height 31
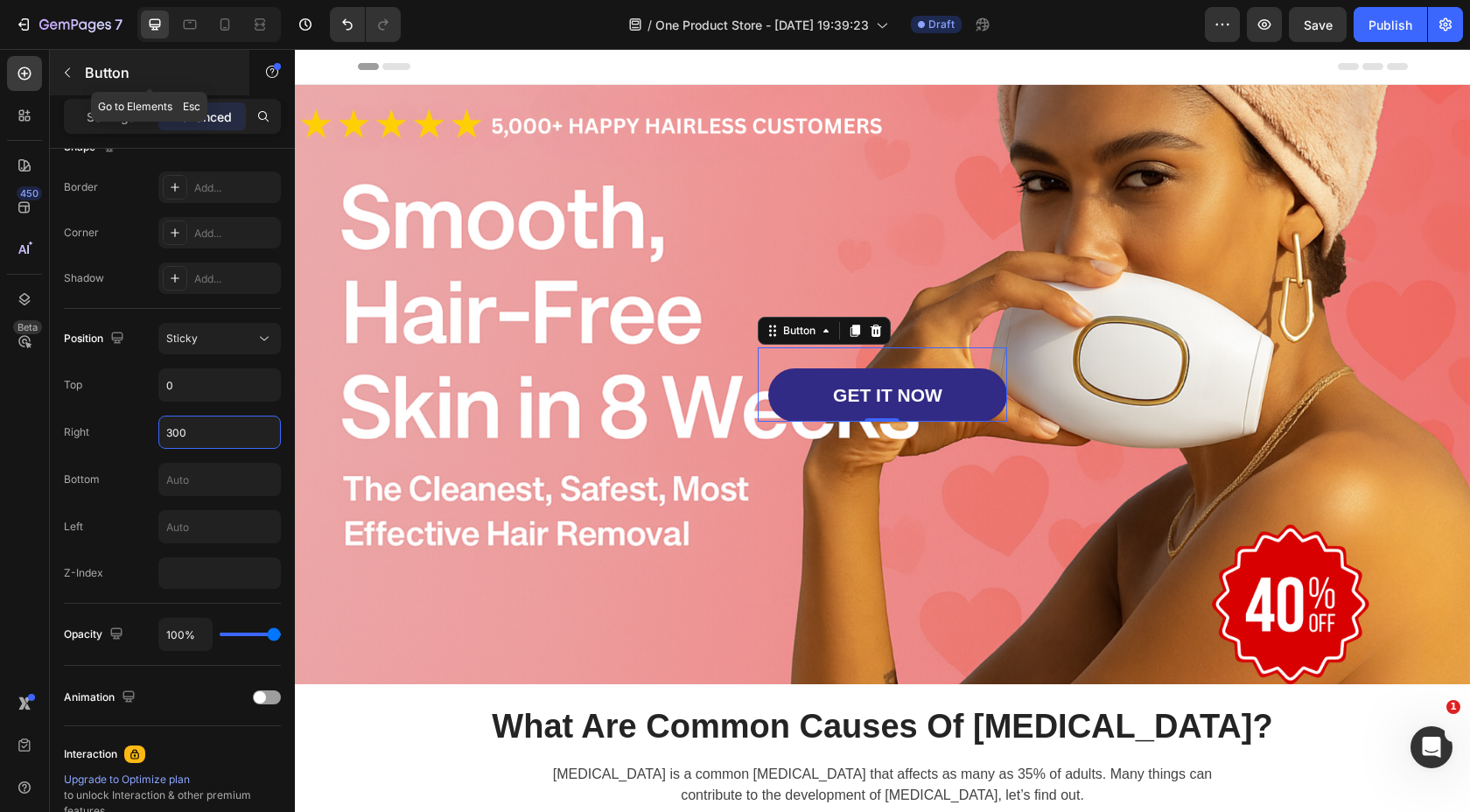
click at [79, 66] on button "button" at bounding box center [67, 72] width 28 height 28
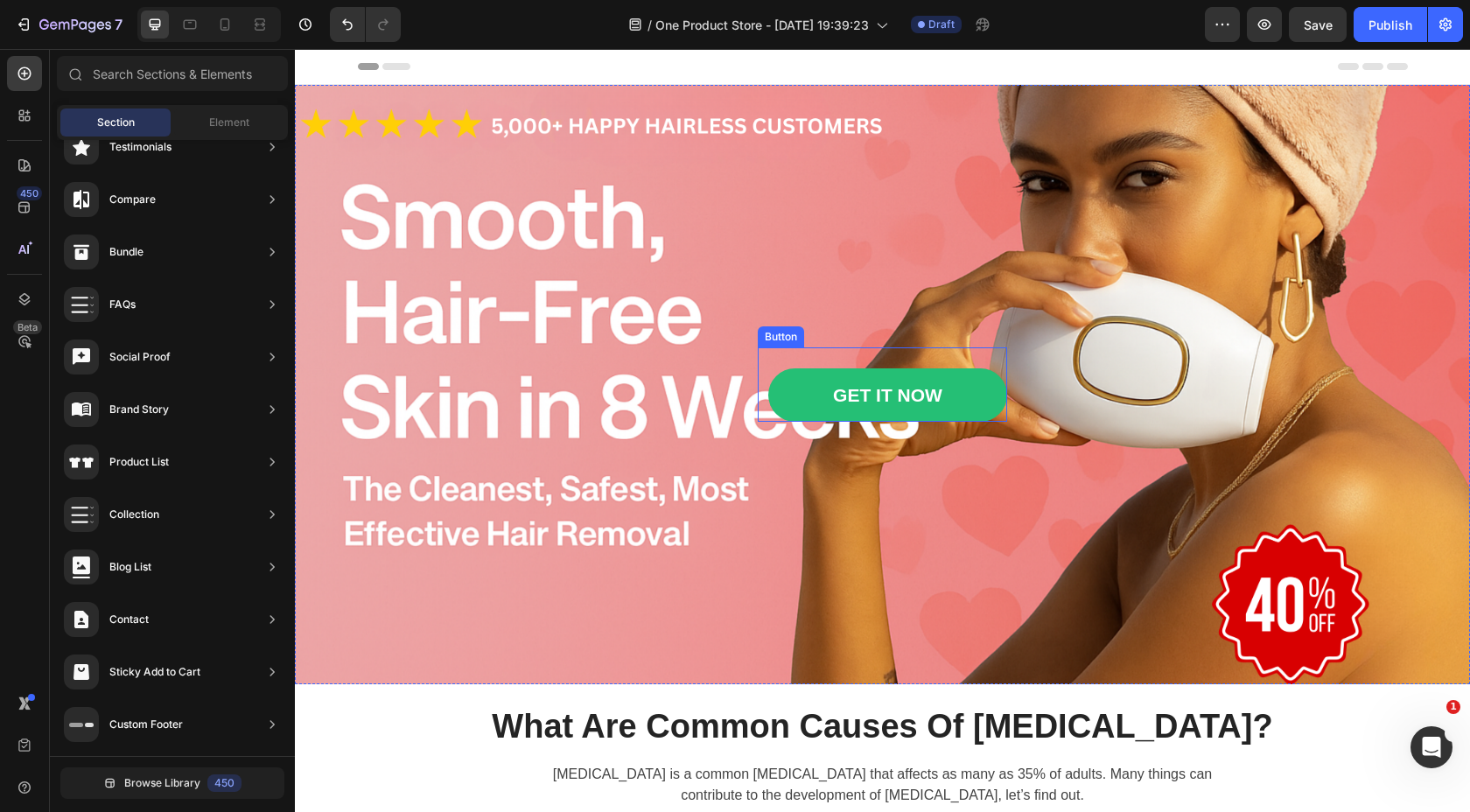
click at [979, 389] on link "GET IT NOW" at bounding box center [887, 395] width 239 height 54
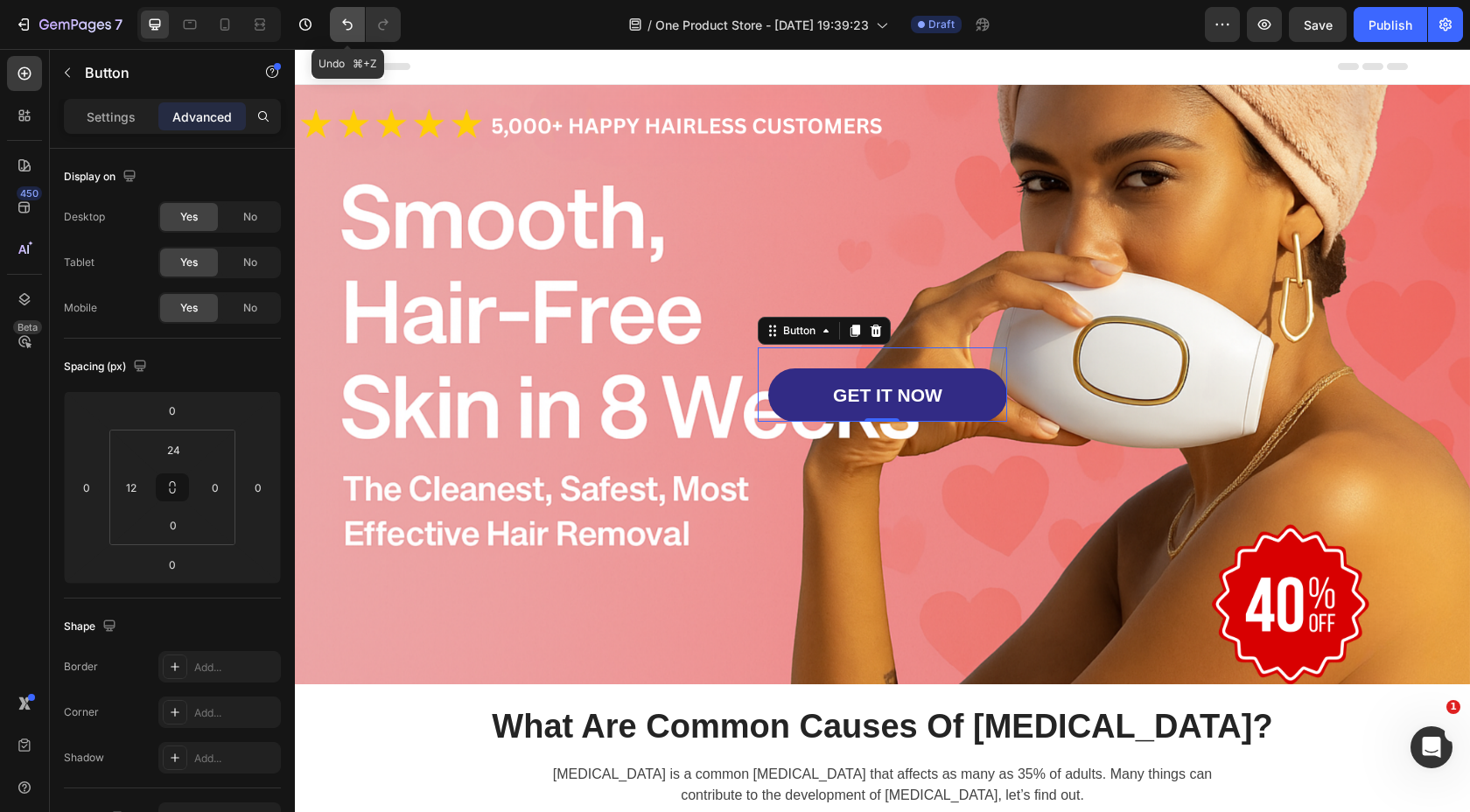
click at [344, 21] on icon "Undo/Redo" at bounding box center [347, 25] width 11 height 12
type input "50"
click at [344, 21] on icon "Undo/Redo" at bounding box center [347, 25] width 11 height 12
click at [348, 21] on icon "Undo/Redo" at bounding box center [347, 24] width 18 height 18
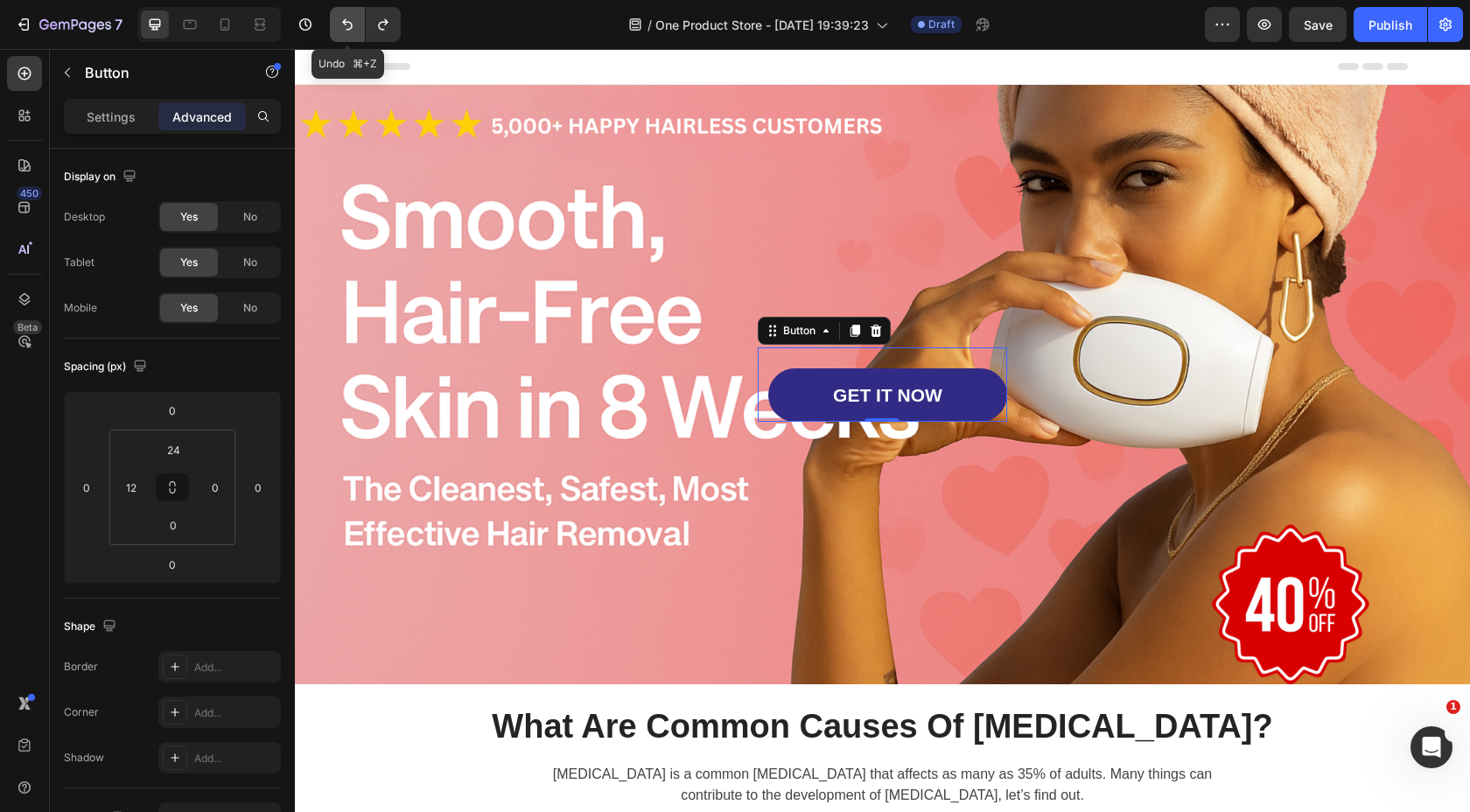
click at [348, 21] on icon "Undo/Redo" at bounding box center [347, 24] width 18 height 18
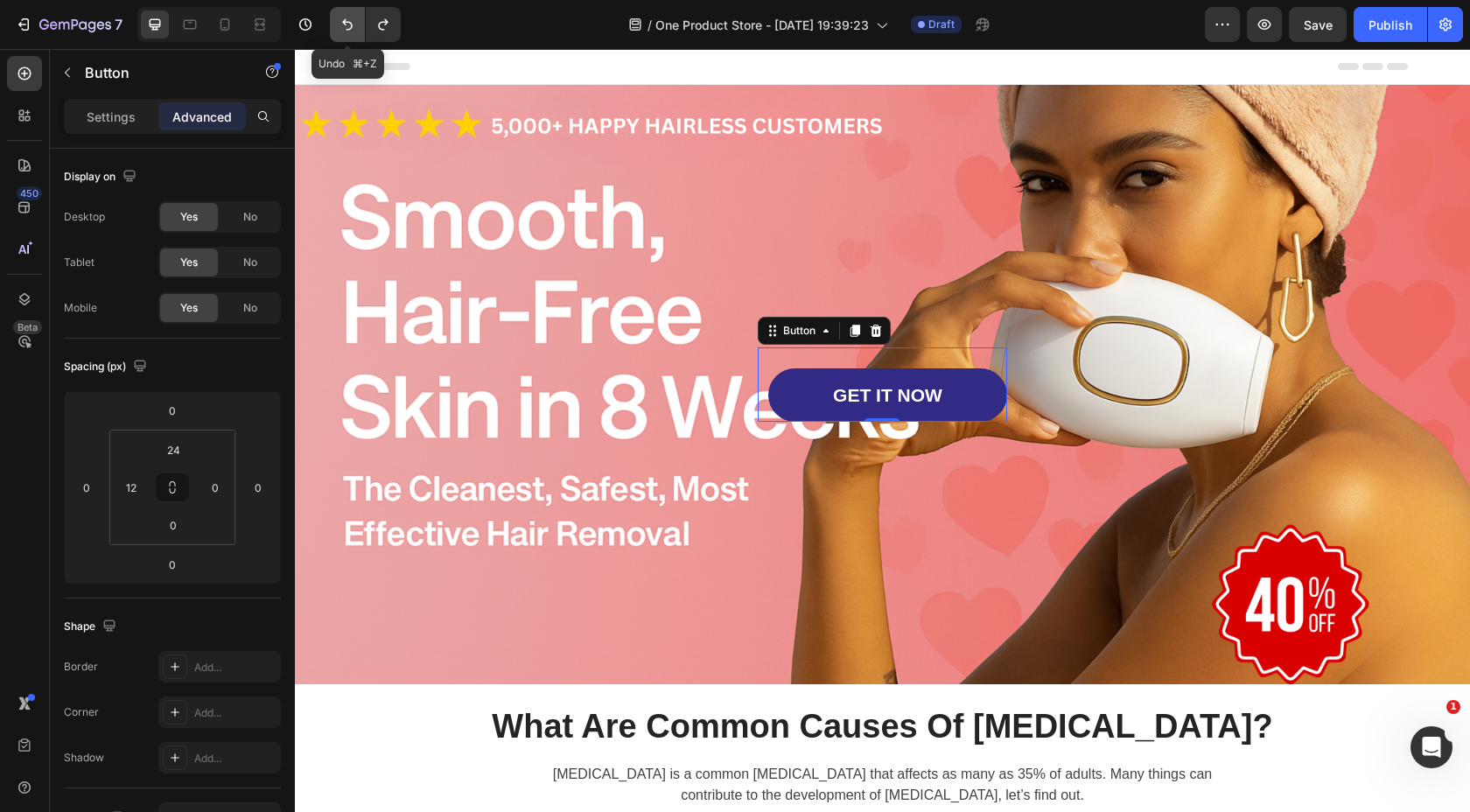
click at [348, 21] on icon "Undo/Redo" at bounding box center [347, 24] width 18 height 18
type input "0"
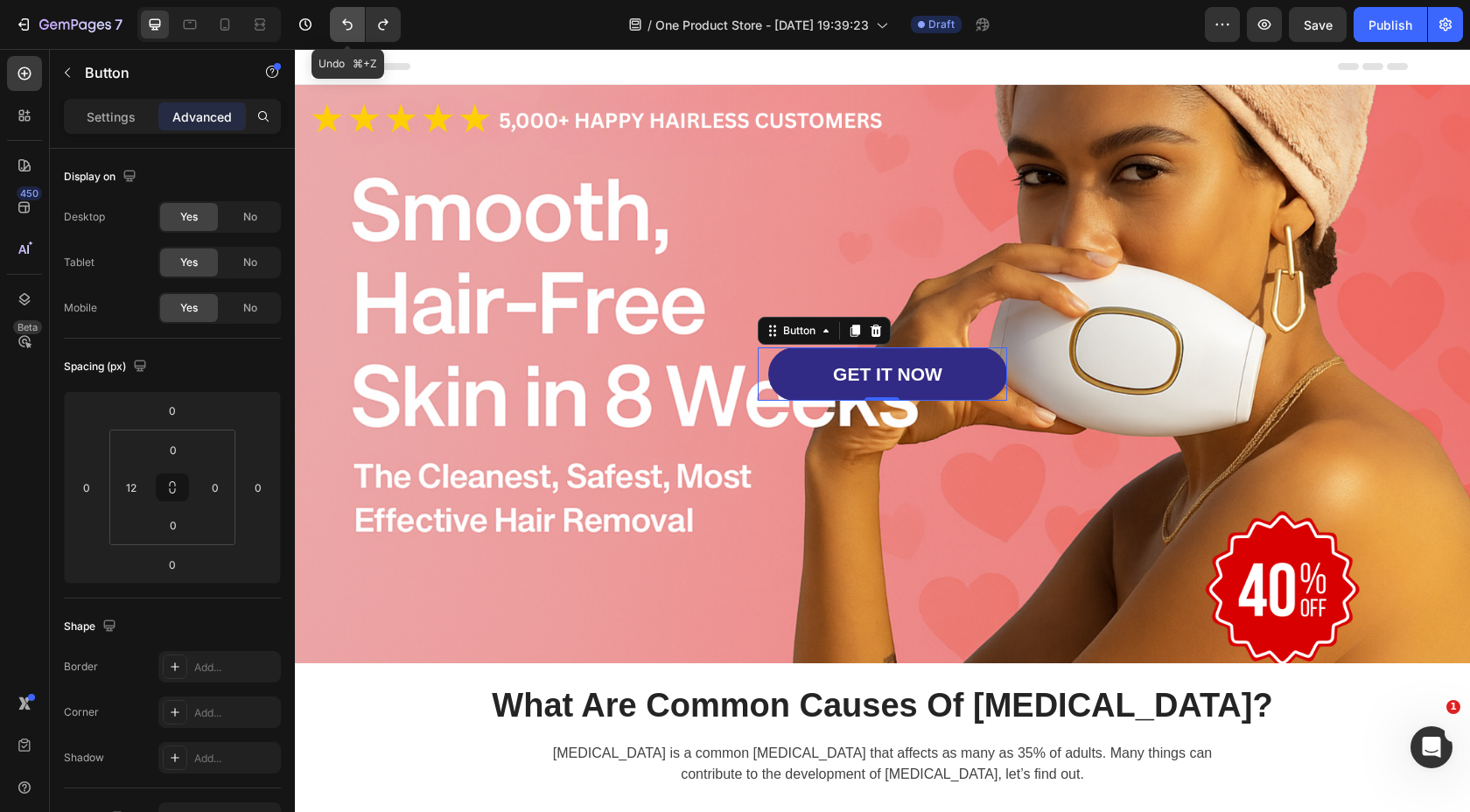
click at [348, 21] on icon "Undo/Redo" at bounding box center [347, 24] width 18 height 18
type input "0"
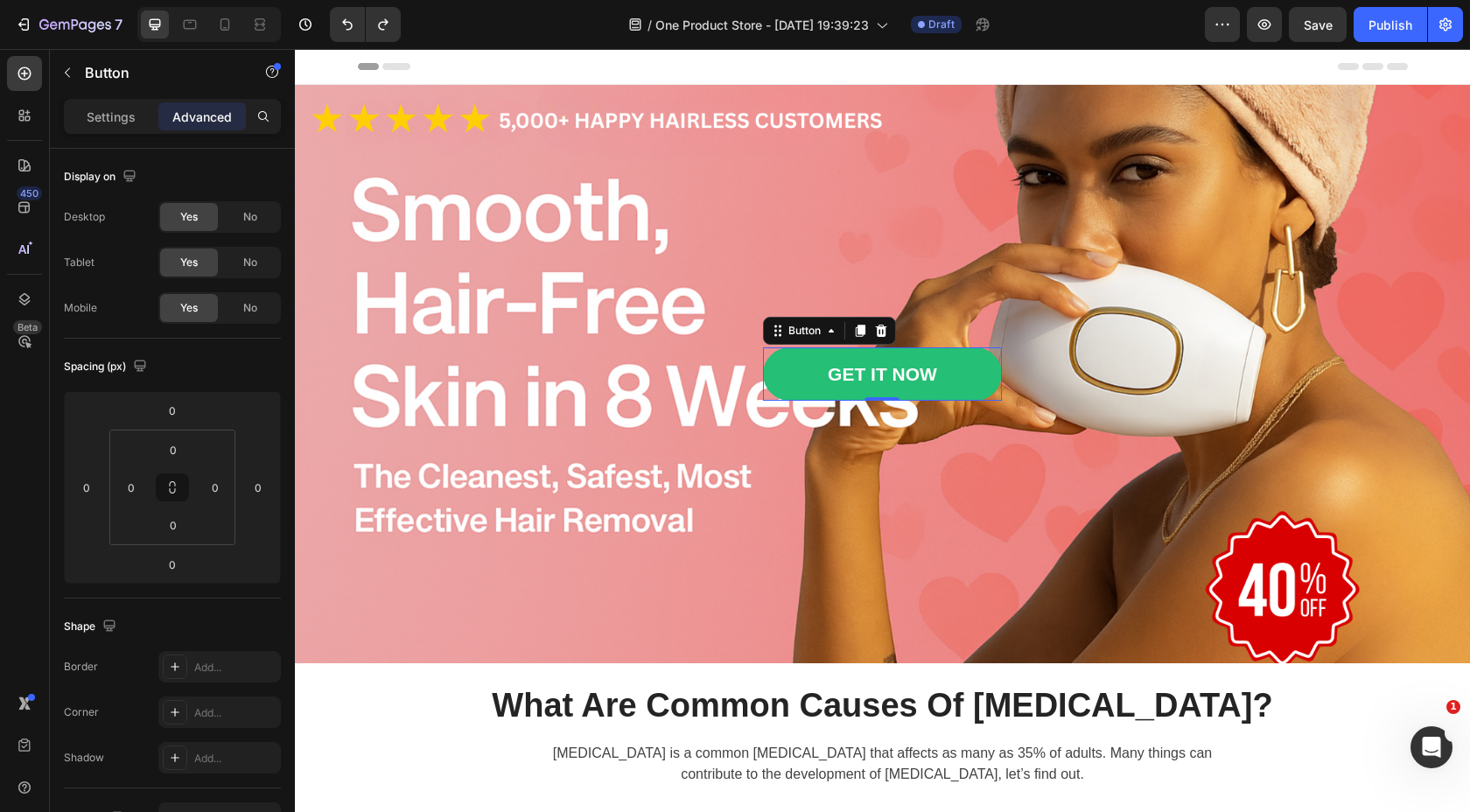
click at [961, 379] on link "GET IT NOW" at bounding box center [882, 373] width 239 height 54
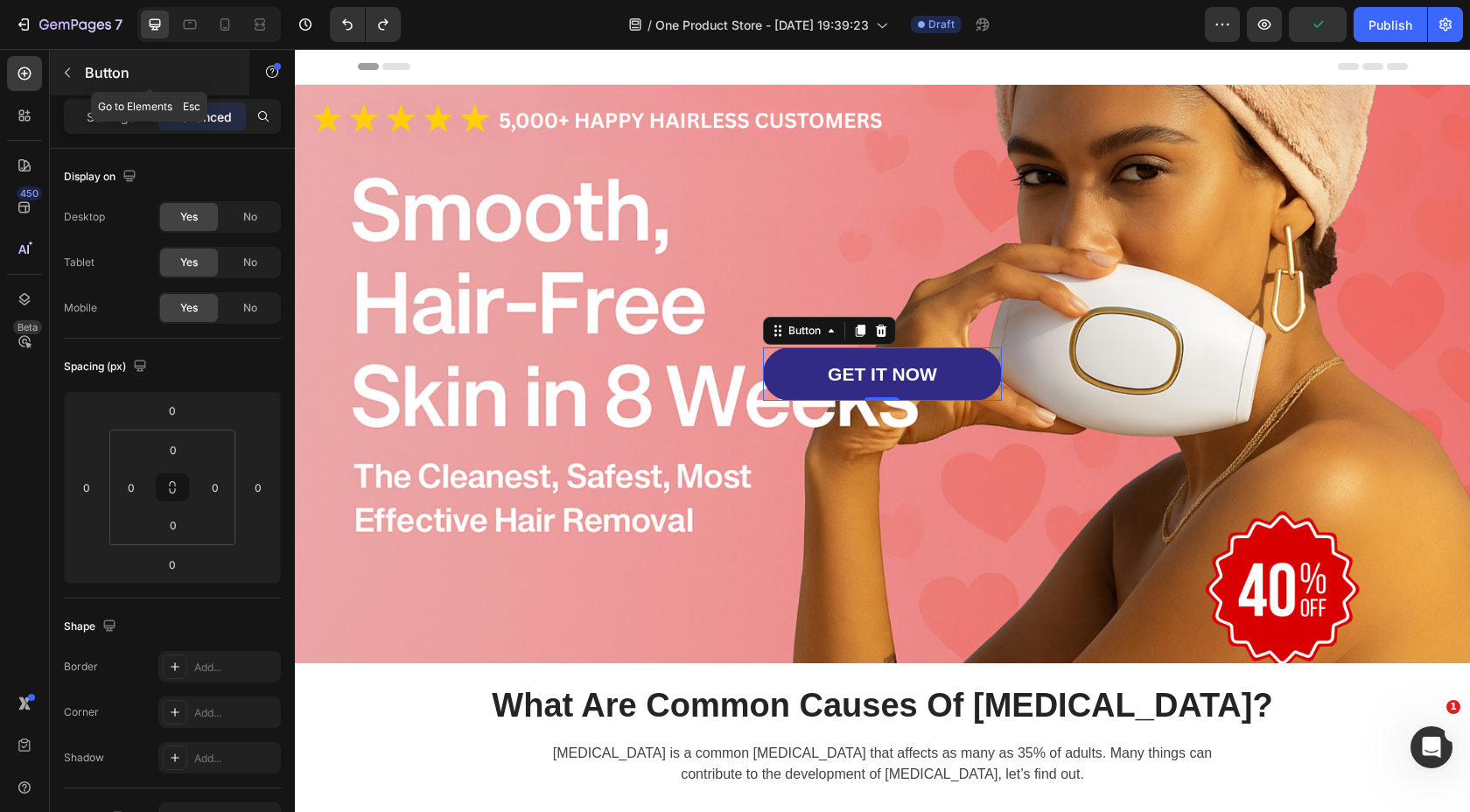
click at [69, 77] on icon "button" at bounding box center [66, 73] width 5 height 10
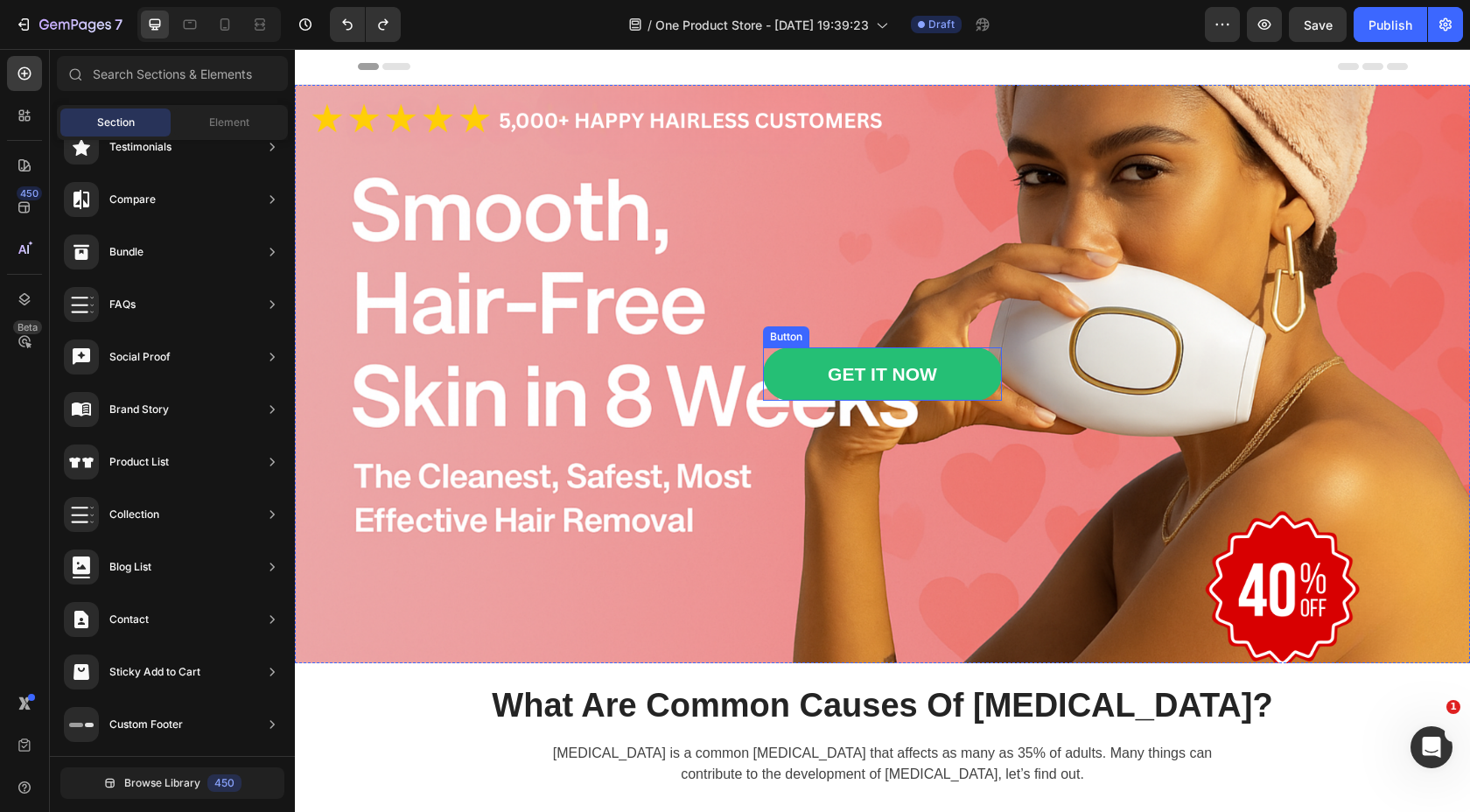
click at [777, 367] on link "GET IT NOW" at bounding box center [882, 373] width 239 height 54
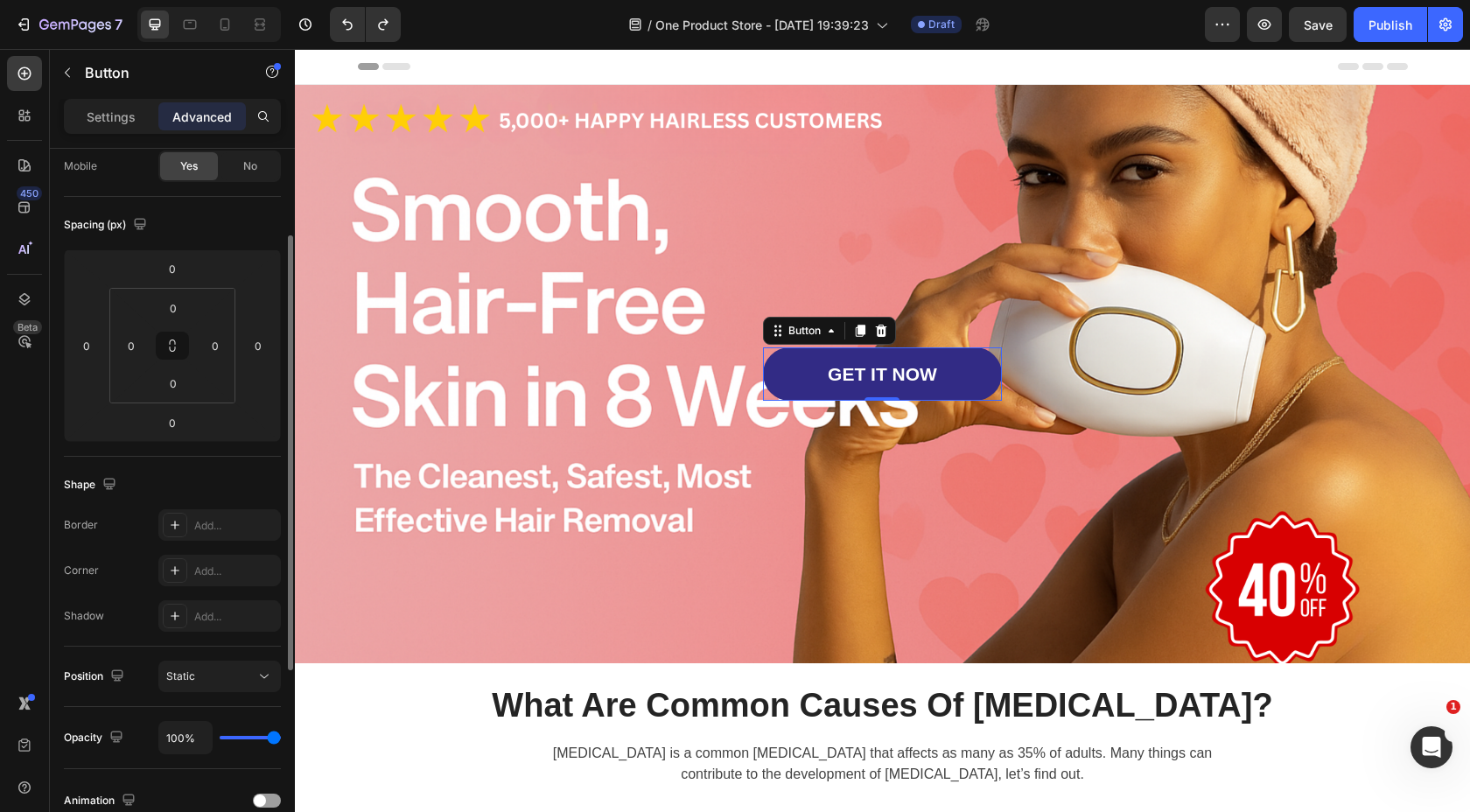
scroll to position [454, 0]
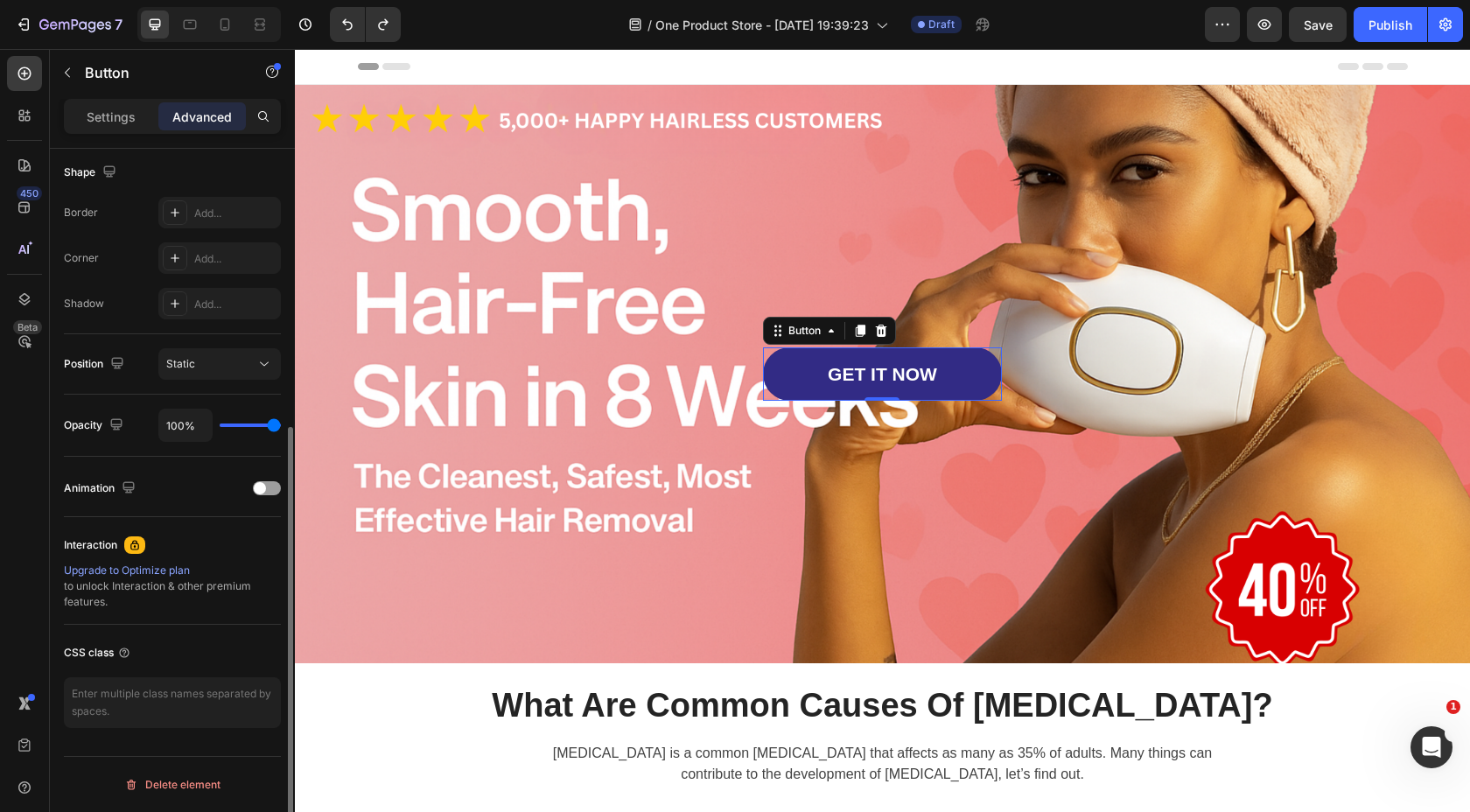
type input "93%"
type input "93"
type input "88%"
type input "88"
type input "82%"
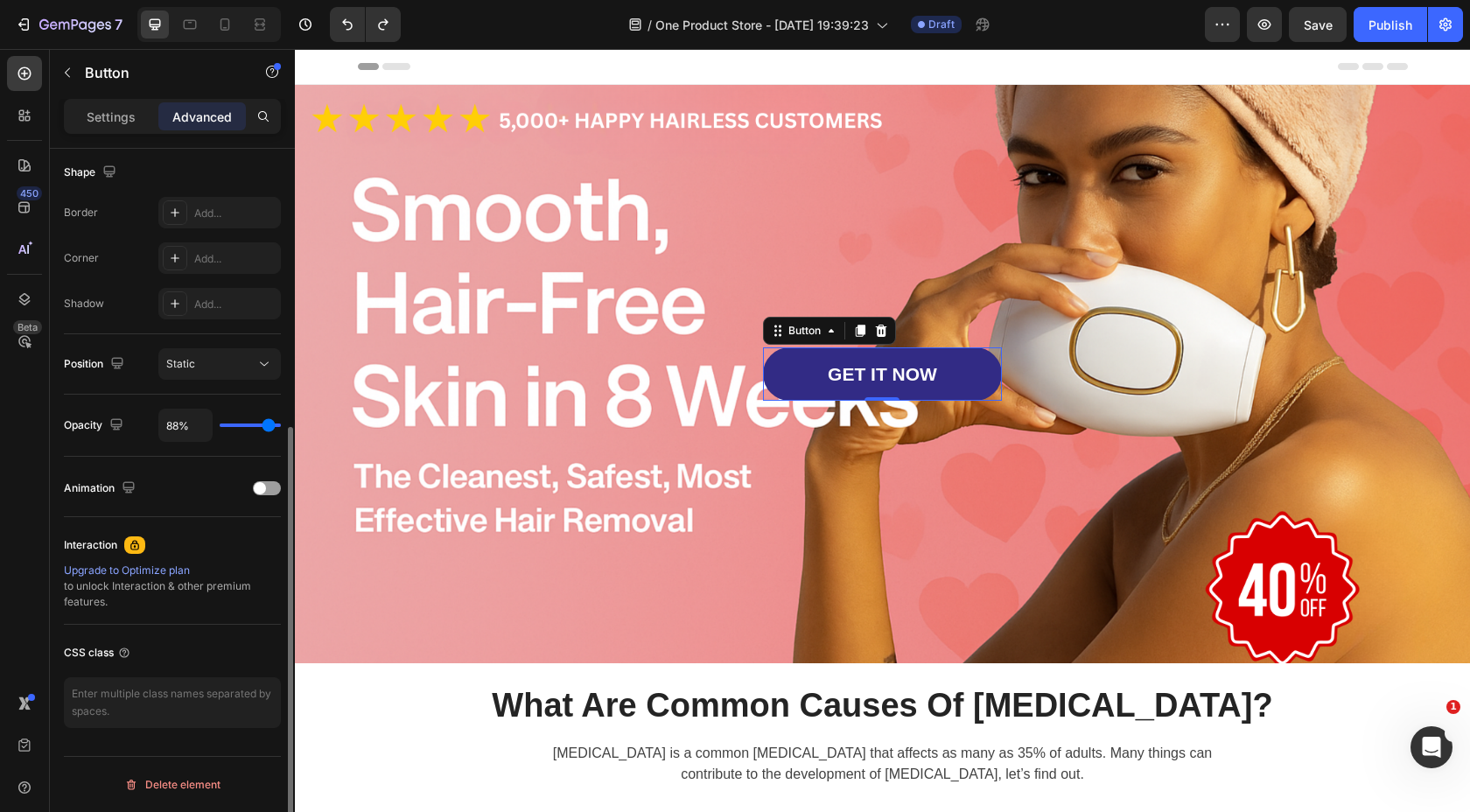
type input "82"
type input "73%"
type input "73"
type input "63%"
type input "63"
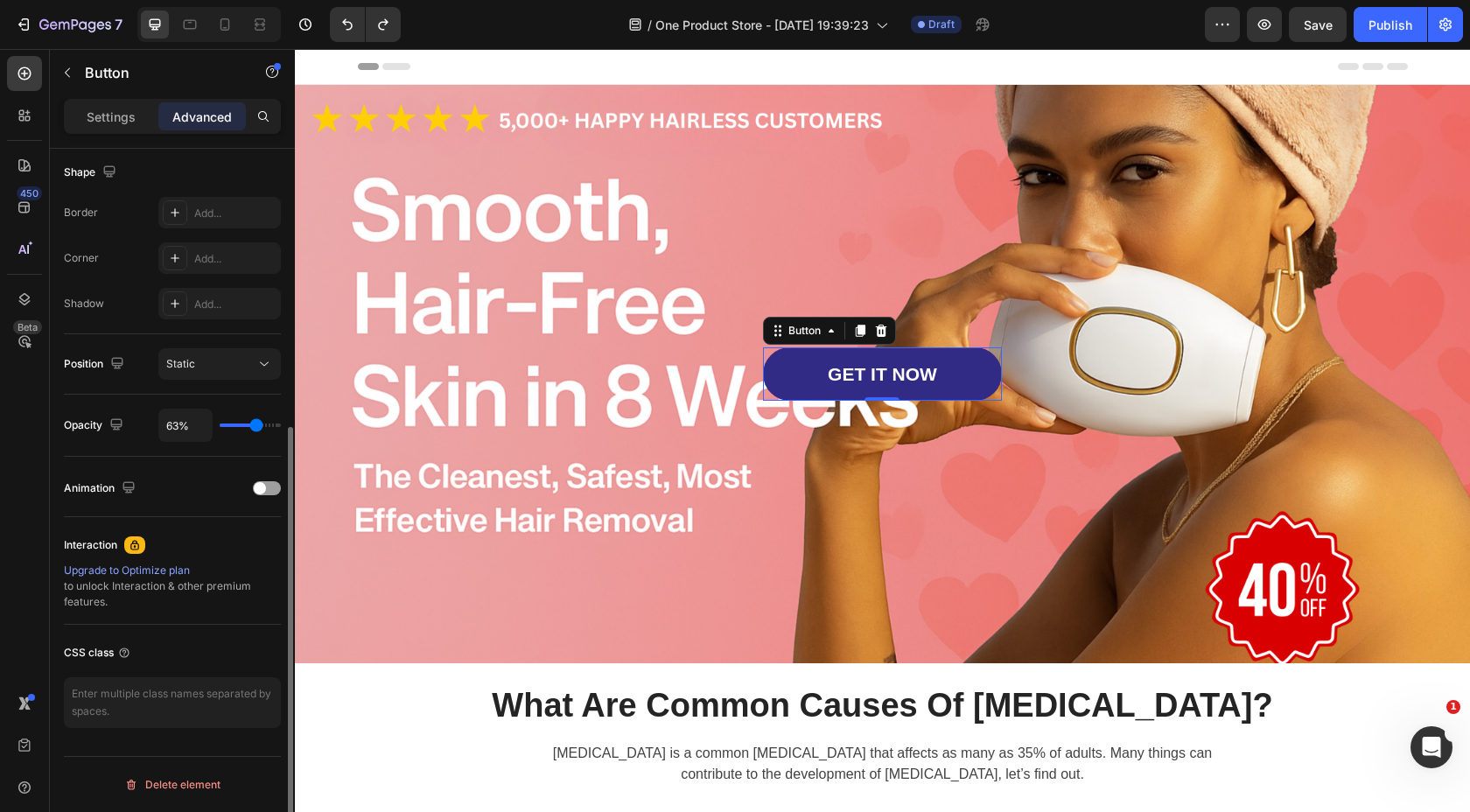
type input "52%"
type input "52"
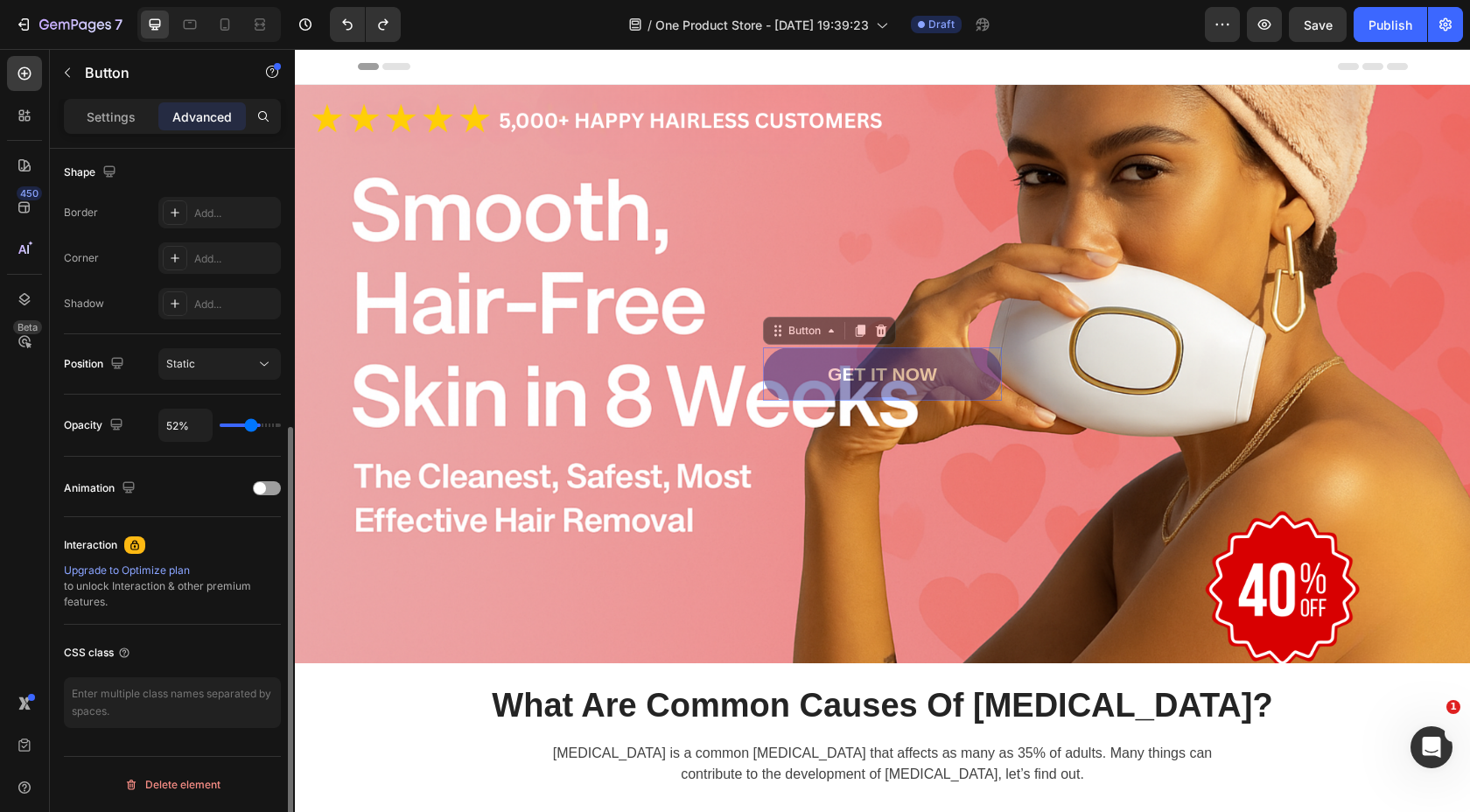
type input "42%"
type input "42"
type input "32%"
type input "32"
type input "26%"
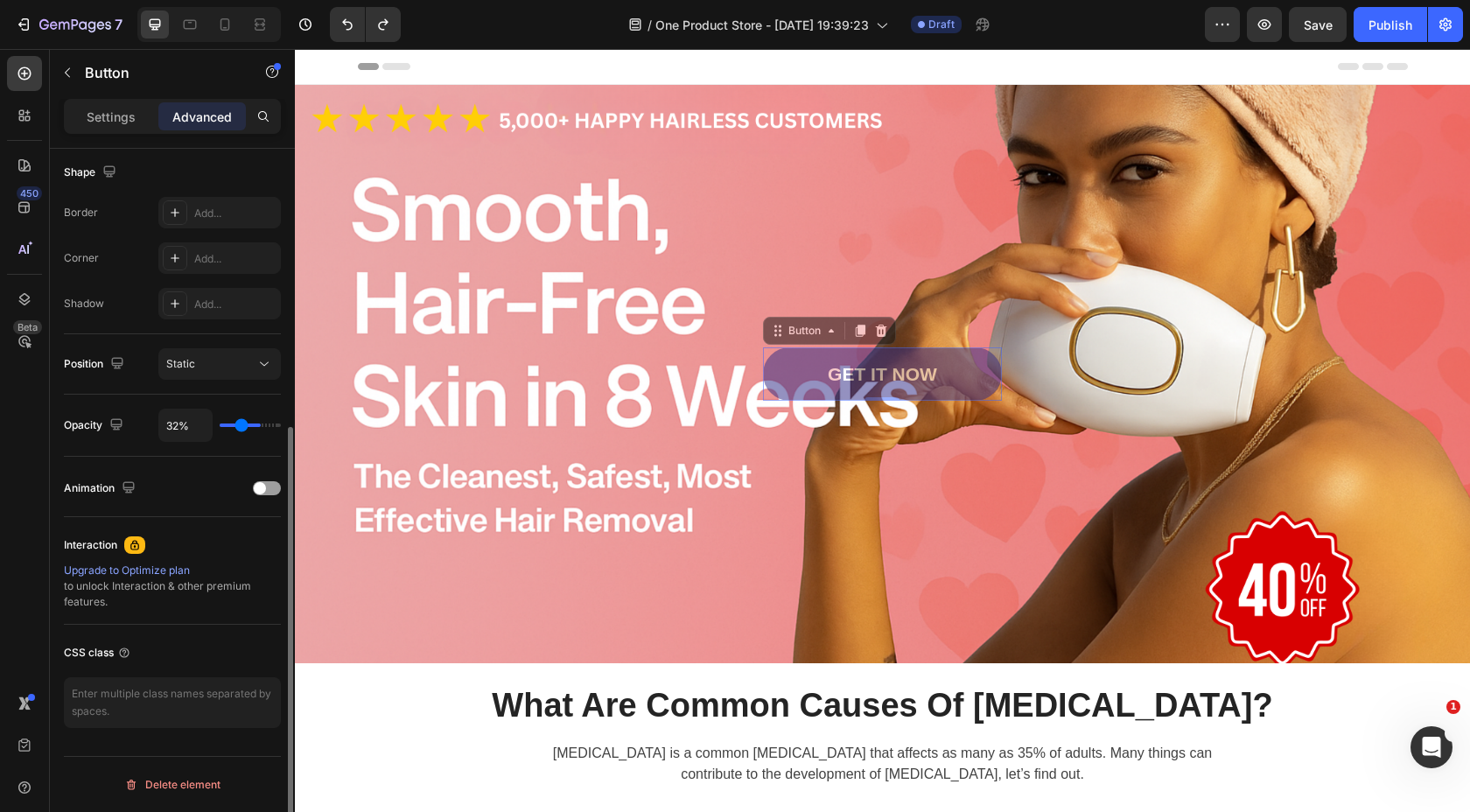
type input "26"
type input "25%"
type input "25"
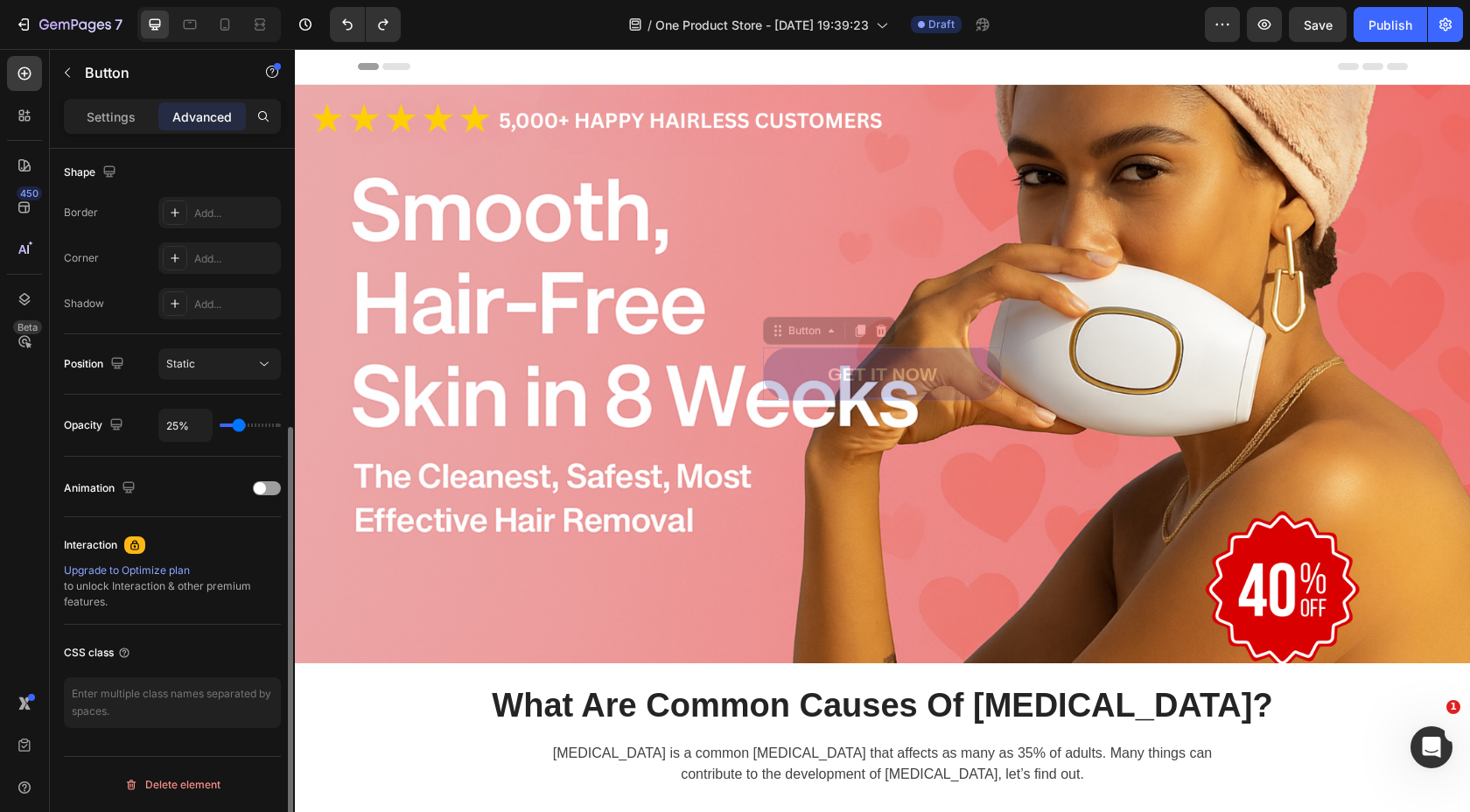
type input "24%"
type input "24"
type input "25%"
type input "25"
type input "26%"
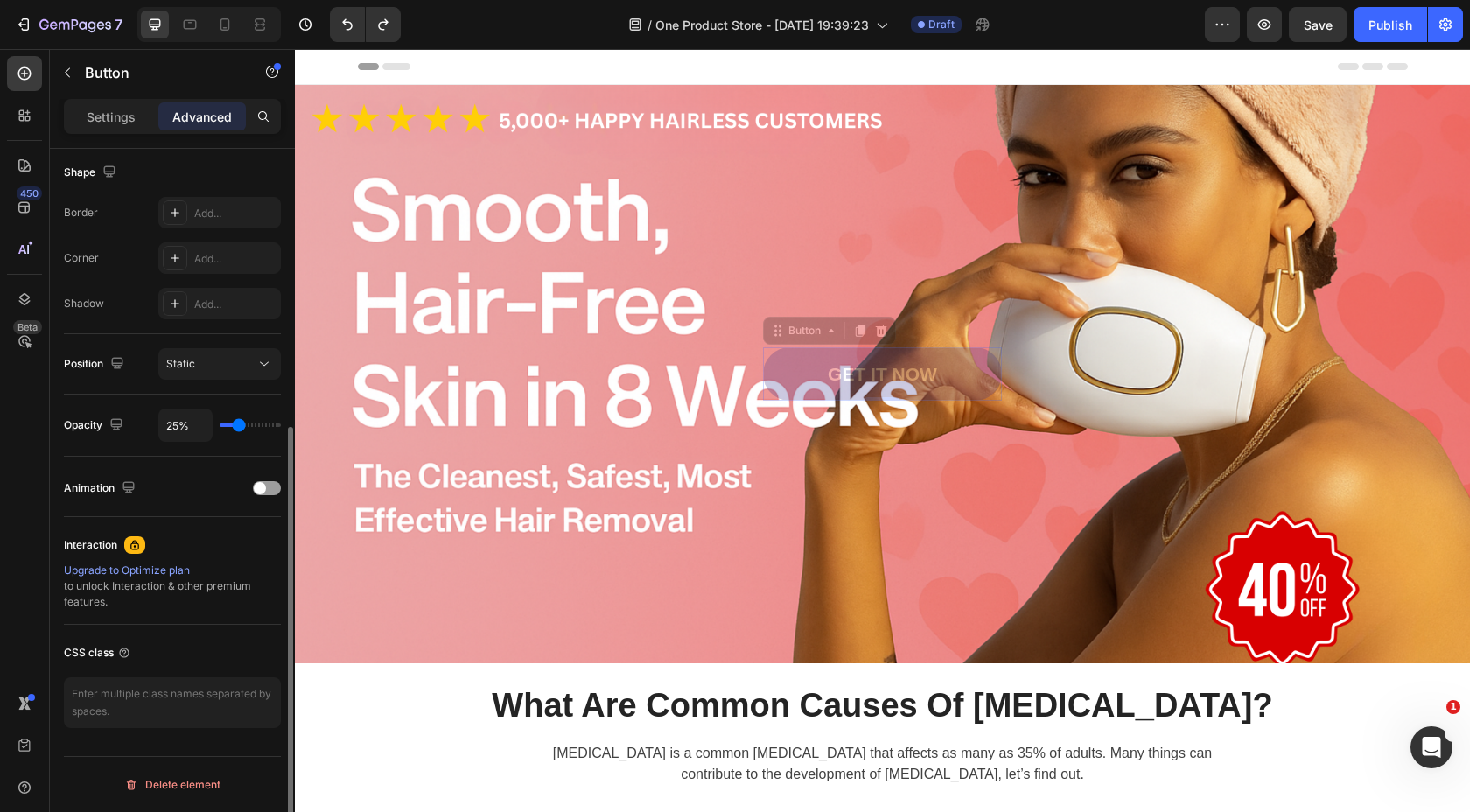
type input "26"
type input "27%"
type input "27"
type input "28%"
type input "28"
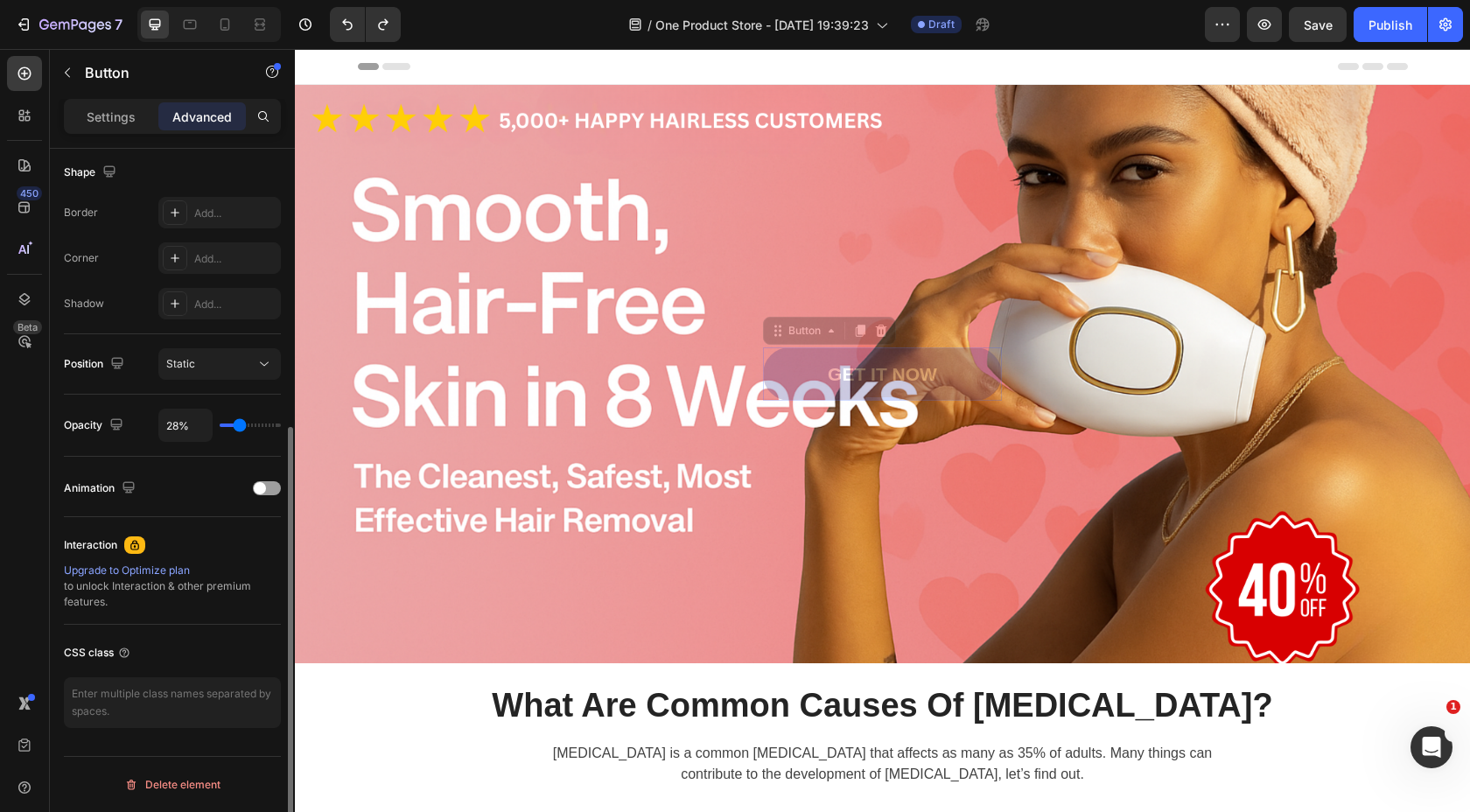
type input "29%"
type input "29"
type input "31%"
type input "31"
type input "36%"
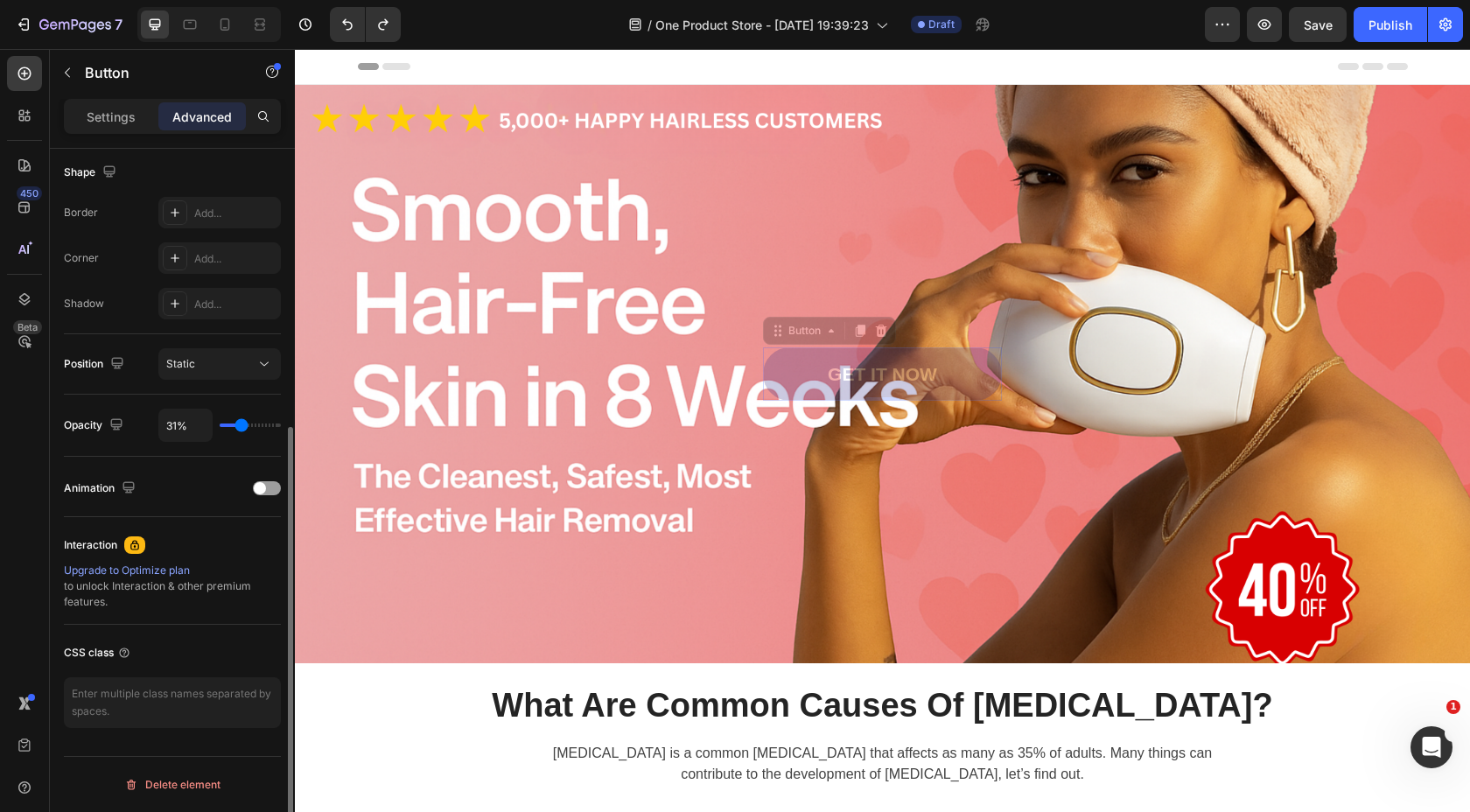
type input "36"
type input "41%"
type input "41"
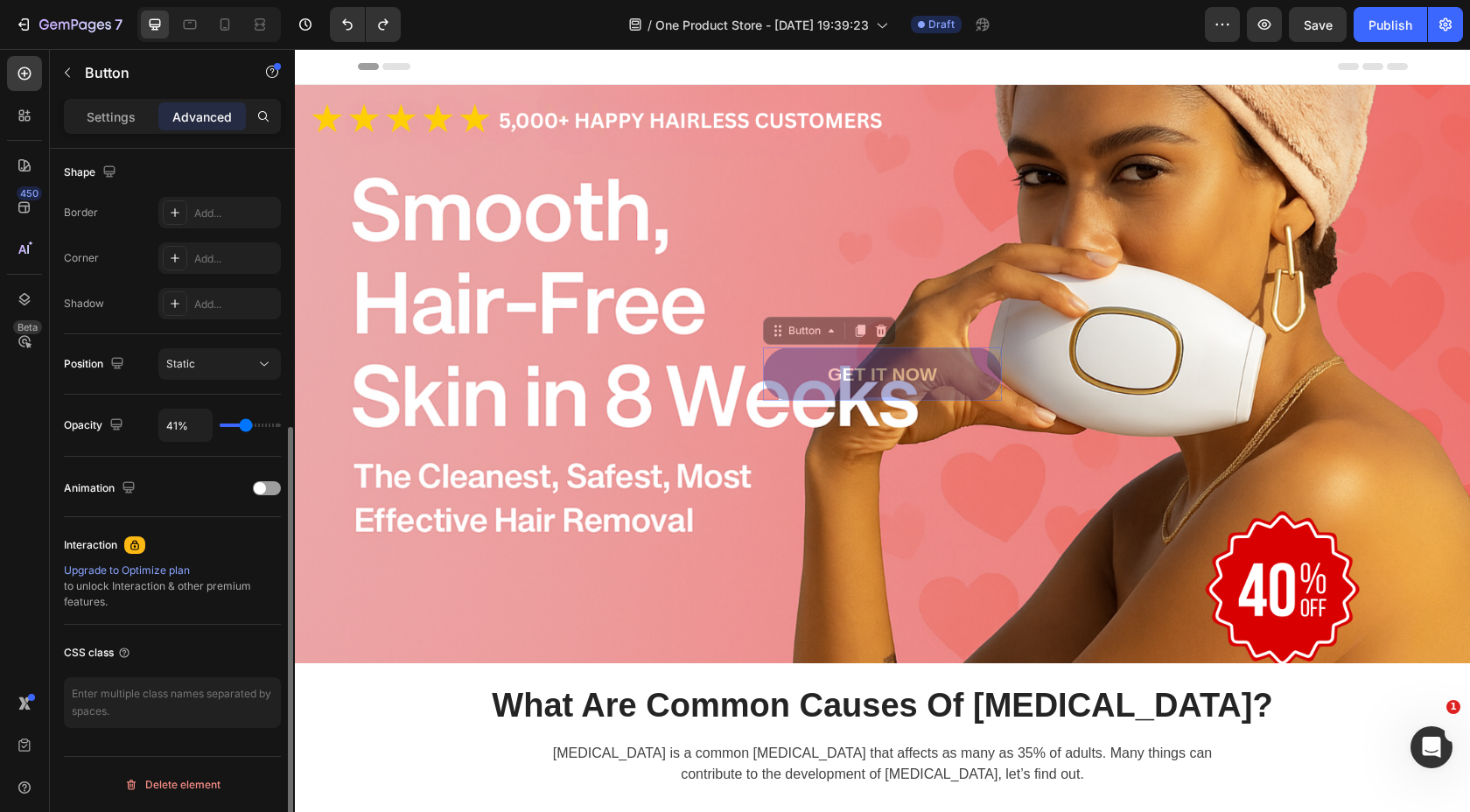
type input "44%"
type input "44"
type input "45%"
type input "45"
type input "46%"
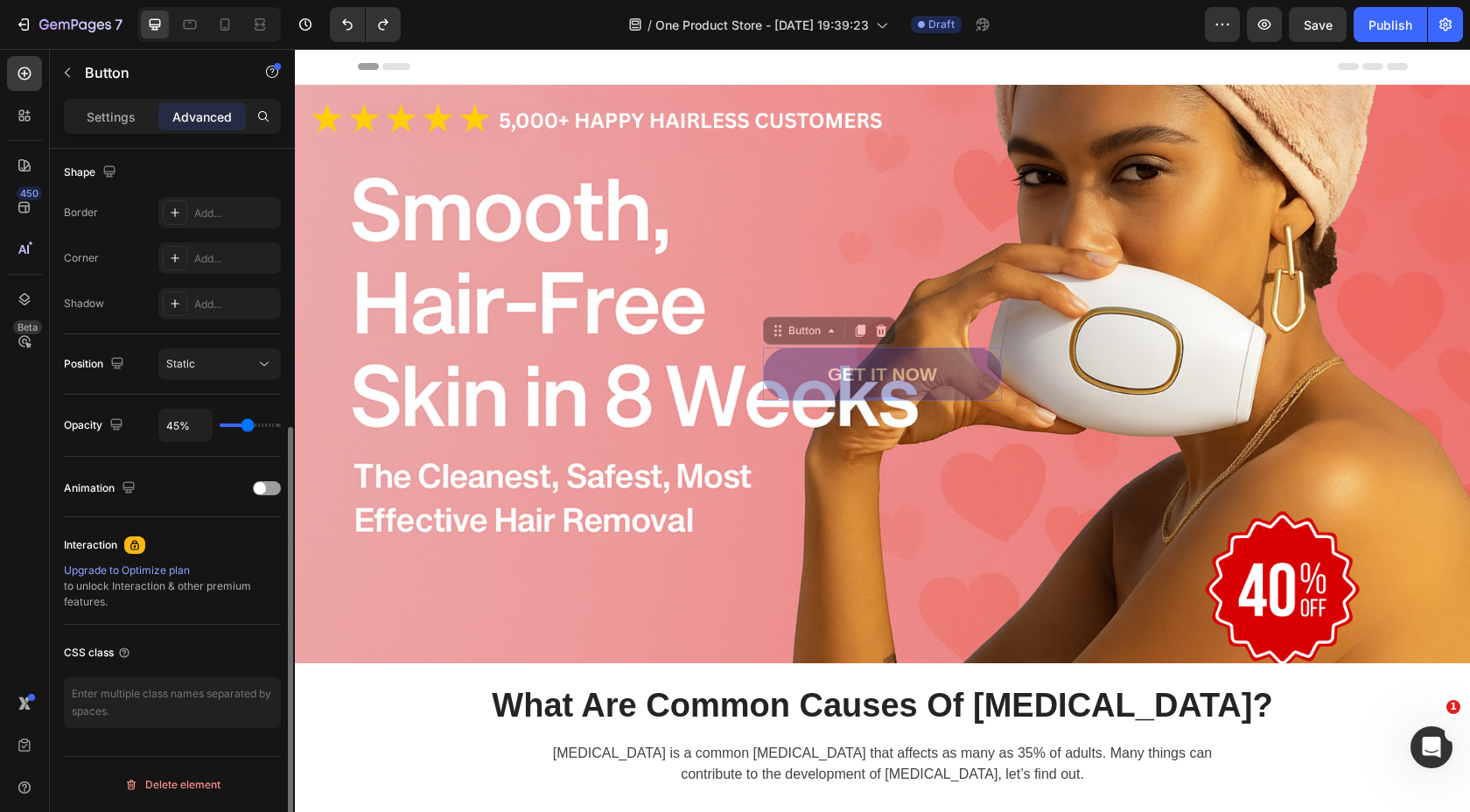
type input "46"
type input "48%"
type input "48"
type input "53%"
type input "53"
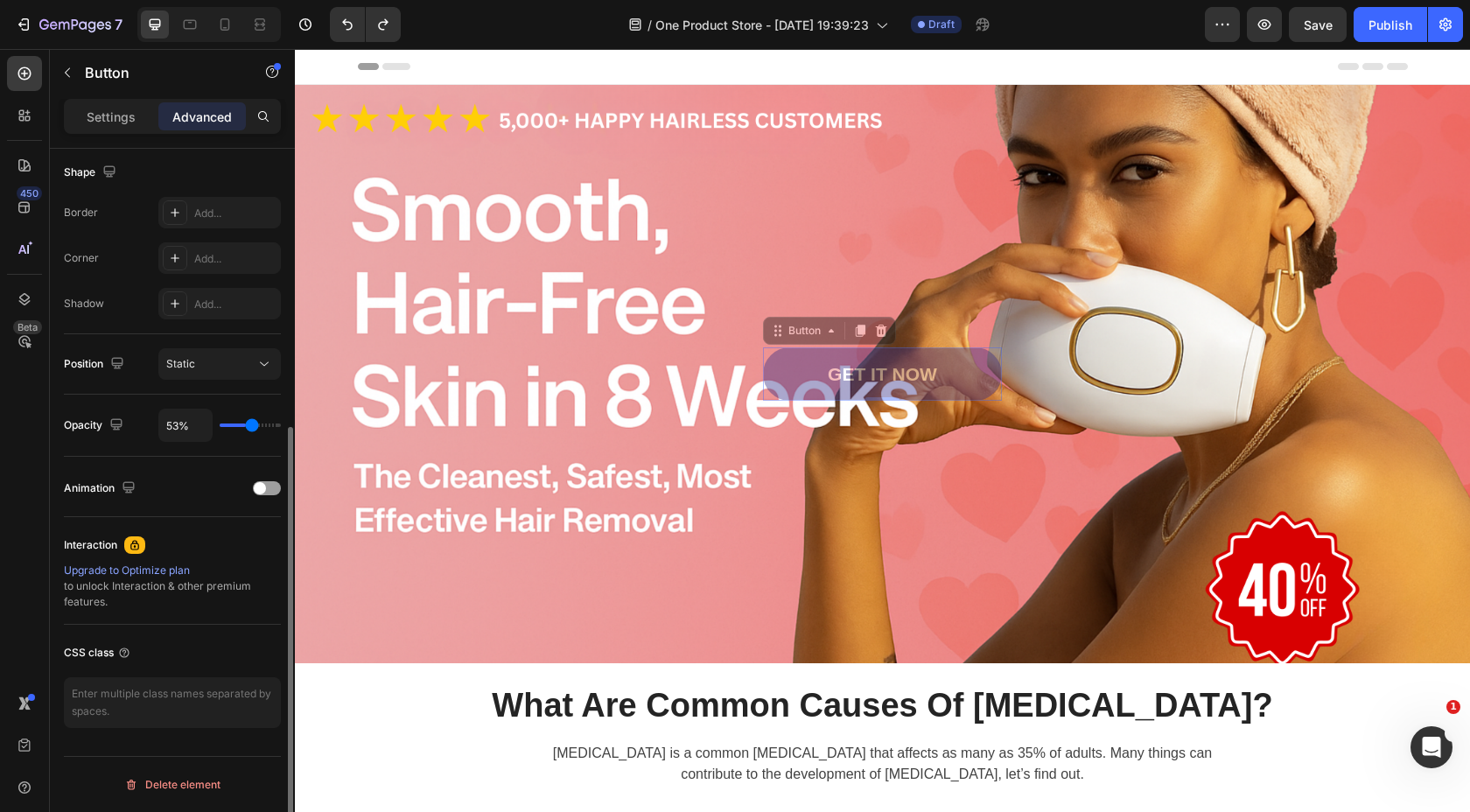
type input "59%"
type input "59"
type input "62%"
type input "62"
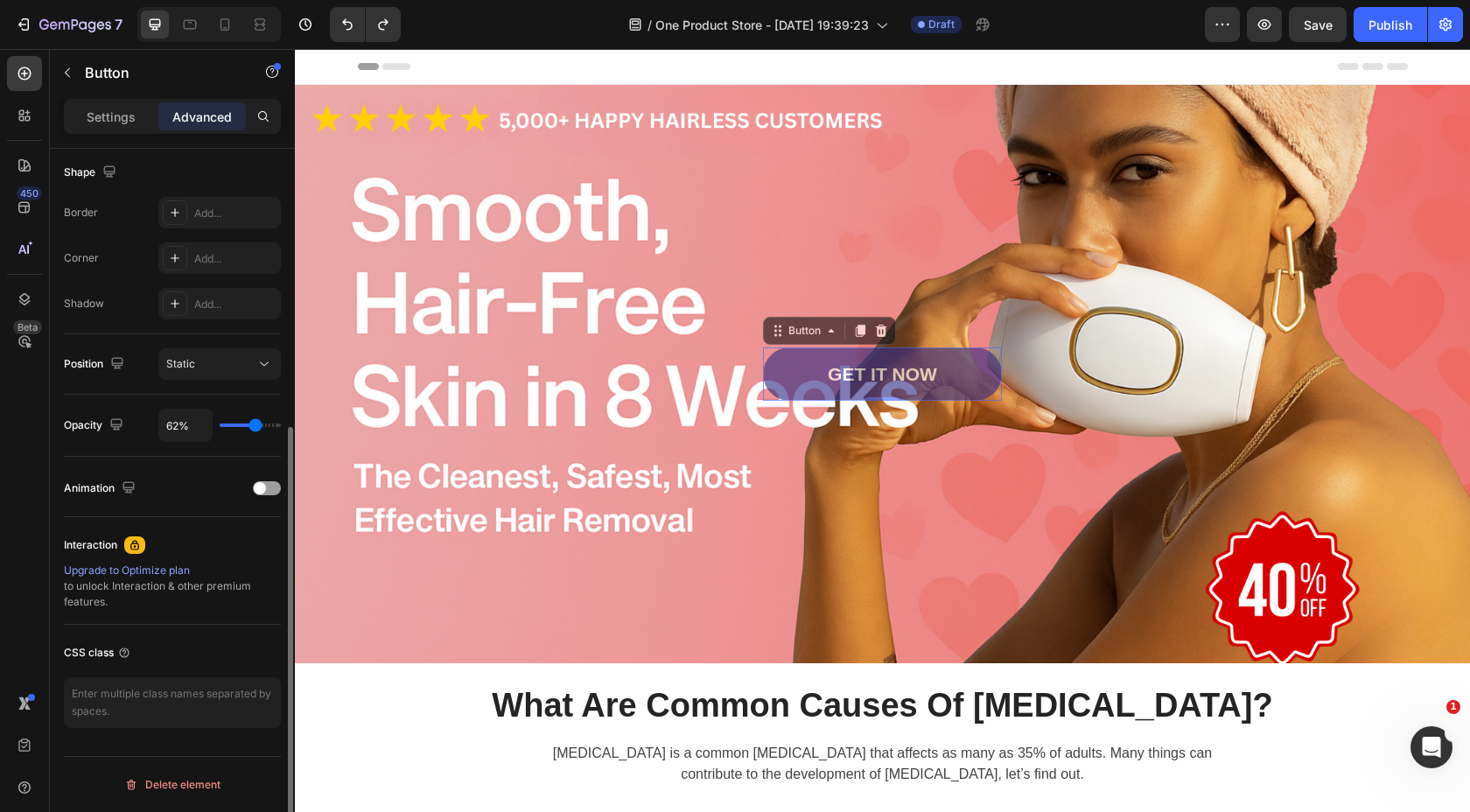
type input "63%"
drag, startPoint x: 270, startPoint y: 426, endPoint x: 256, endPoint y: 428, distance: 14.1
type input "63"
click at [256, 427] on input "range" at bounding box center [250, 426] width 61 height 4
click at [114, 114] on p "Settings" at bounding box center [111, 116] width 49 height 19
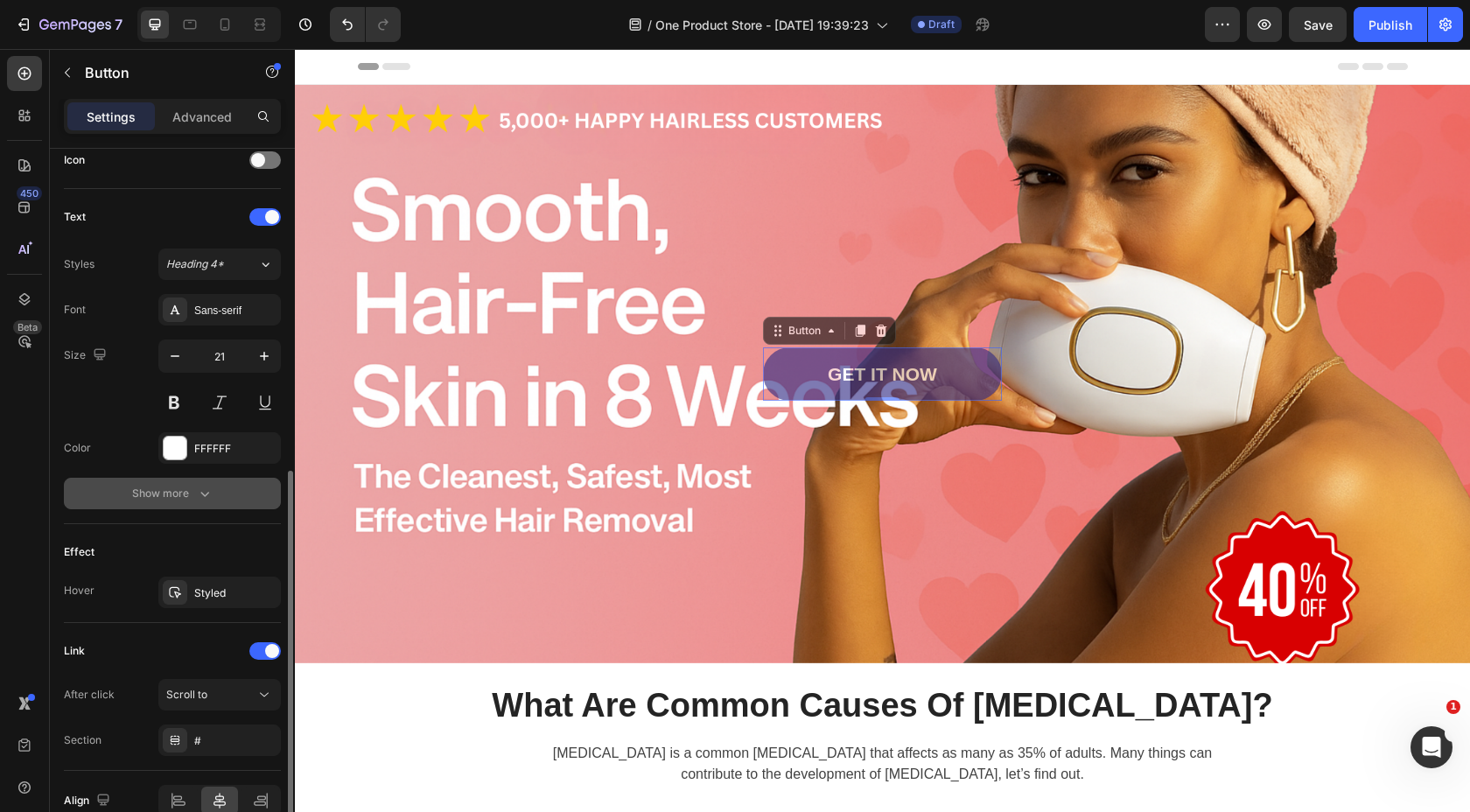
scroll to position [633, 0]
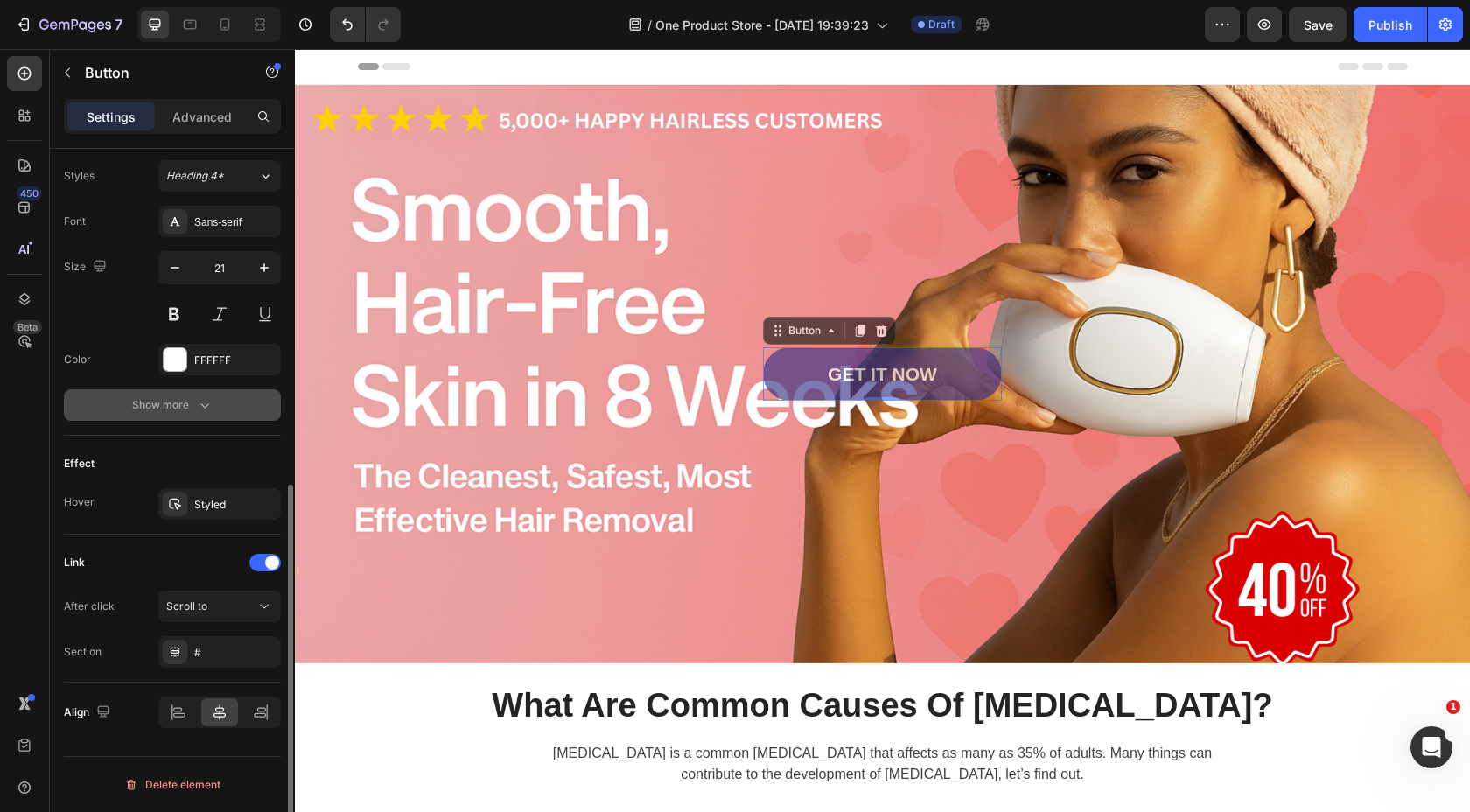
click at [186, 401] on div "Show more" at bounding box center [173, 406] width 81 height 18
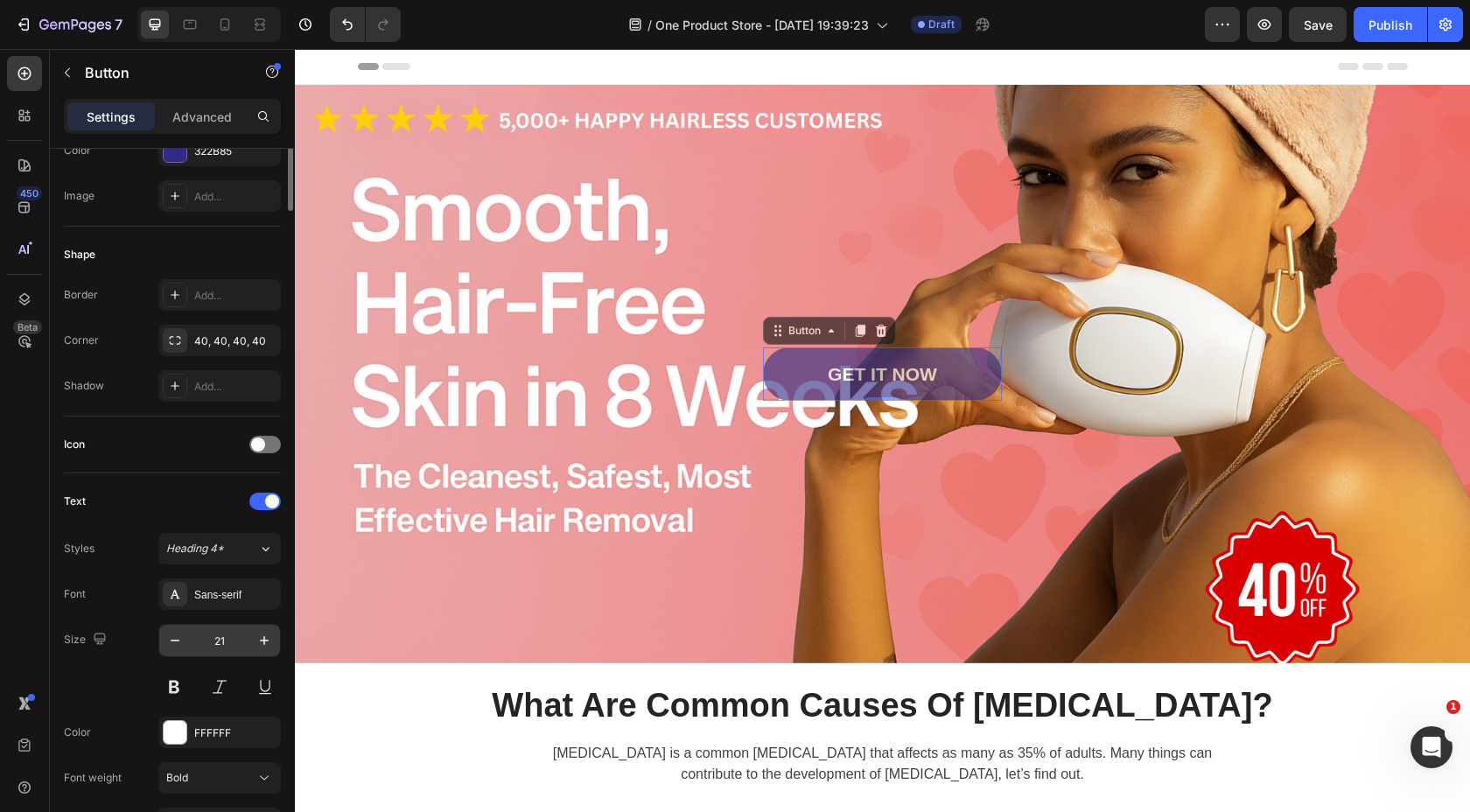
scroll to position [0, 0]
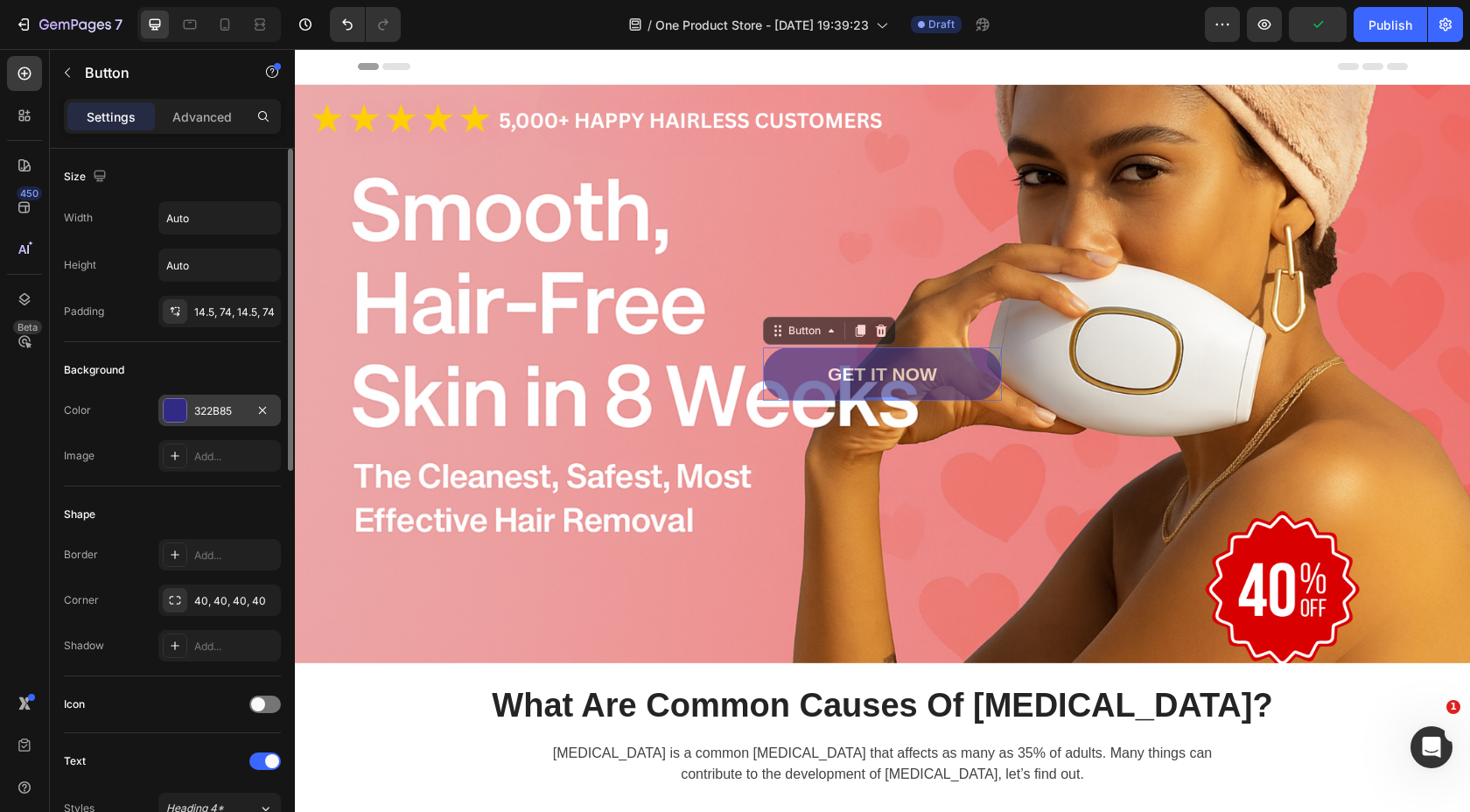
click at [204, 408] on div "322B85" at bounding box center [219, 411] width 51 height 16
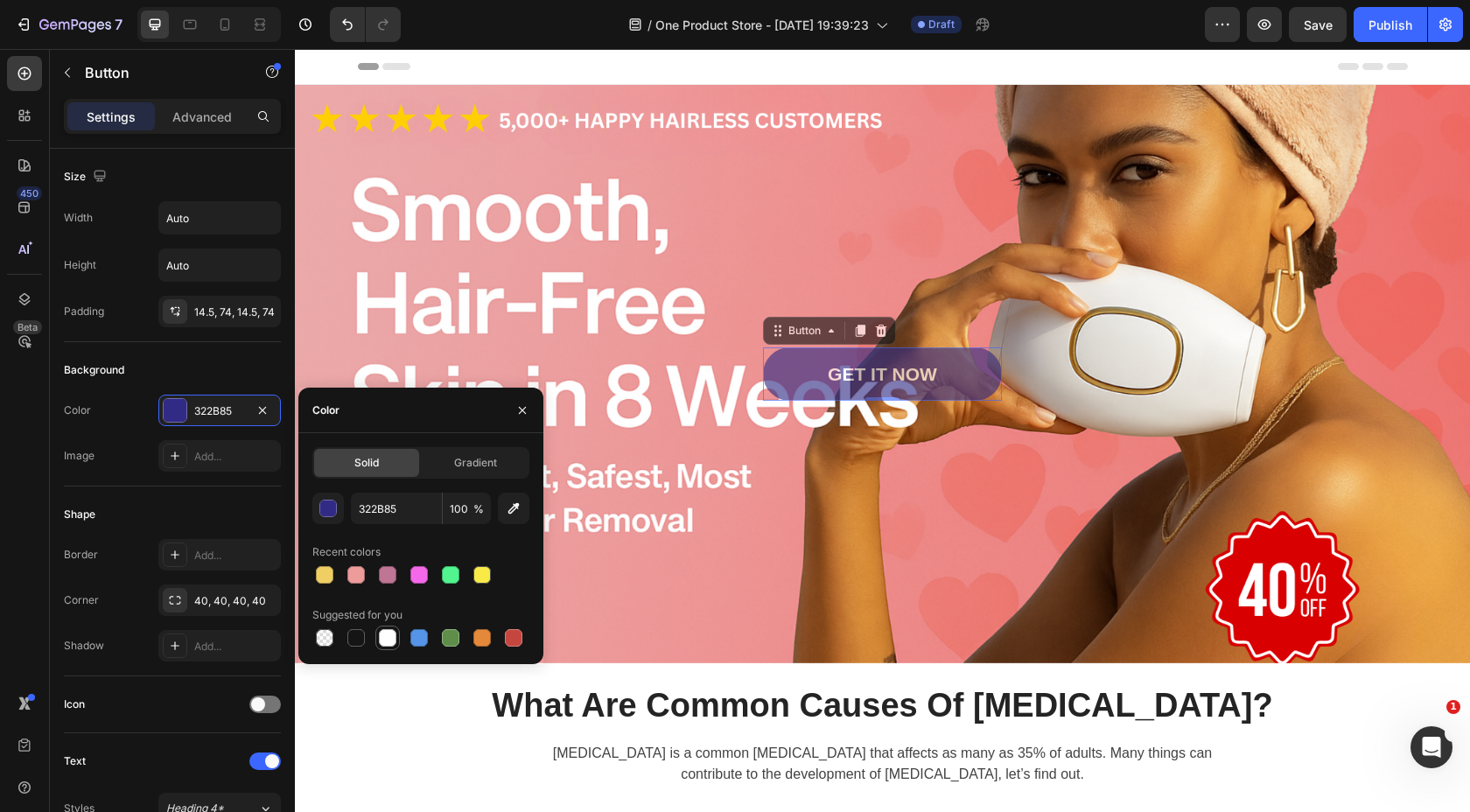
click at [381, 638] on div at bounding box center [388, 638] width 18 height 18
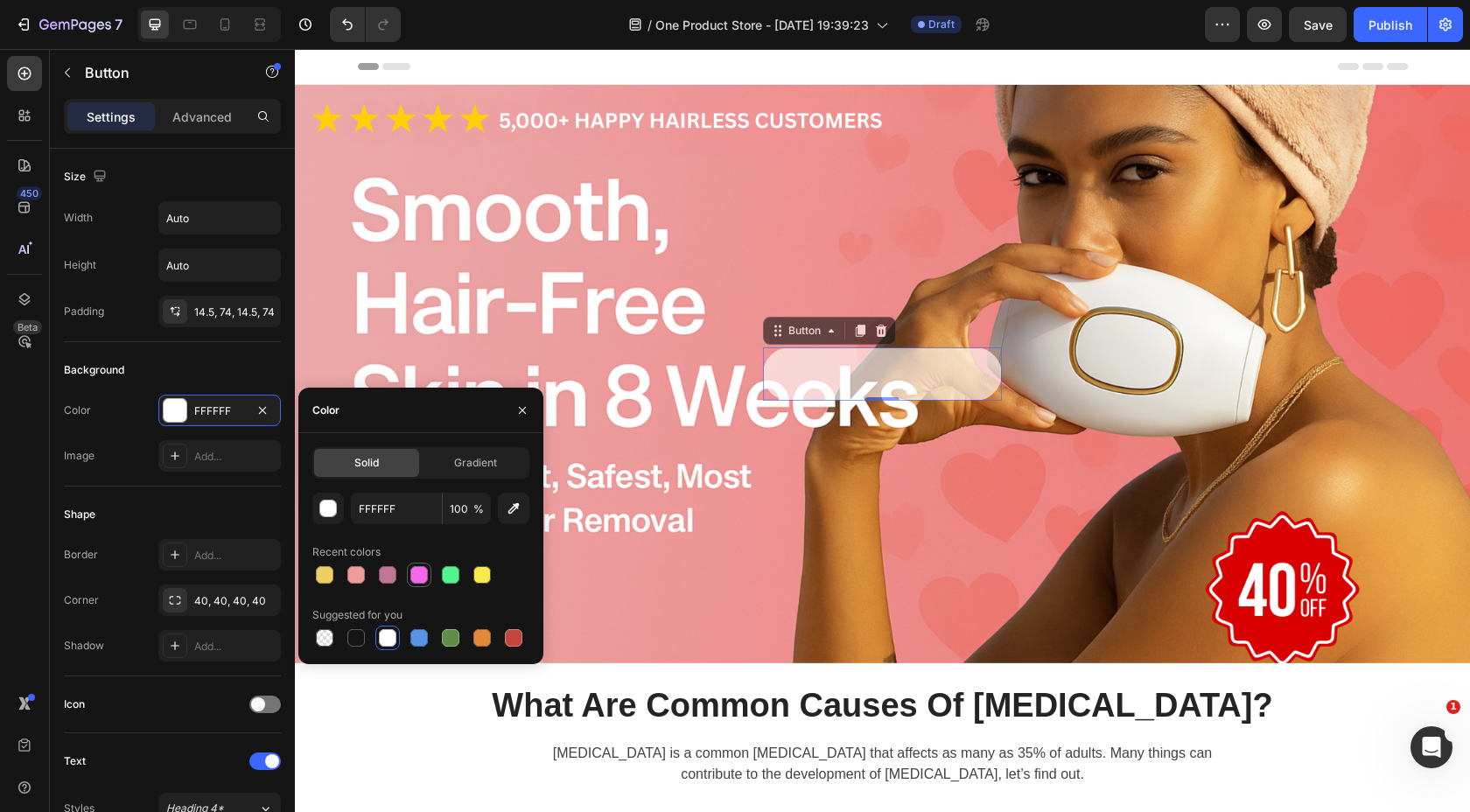
click at [418, 570] on div at bounding box center [419, 575] width 18 height 18
type input "F469E9"
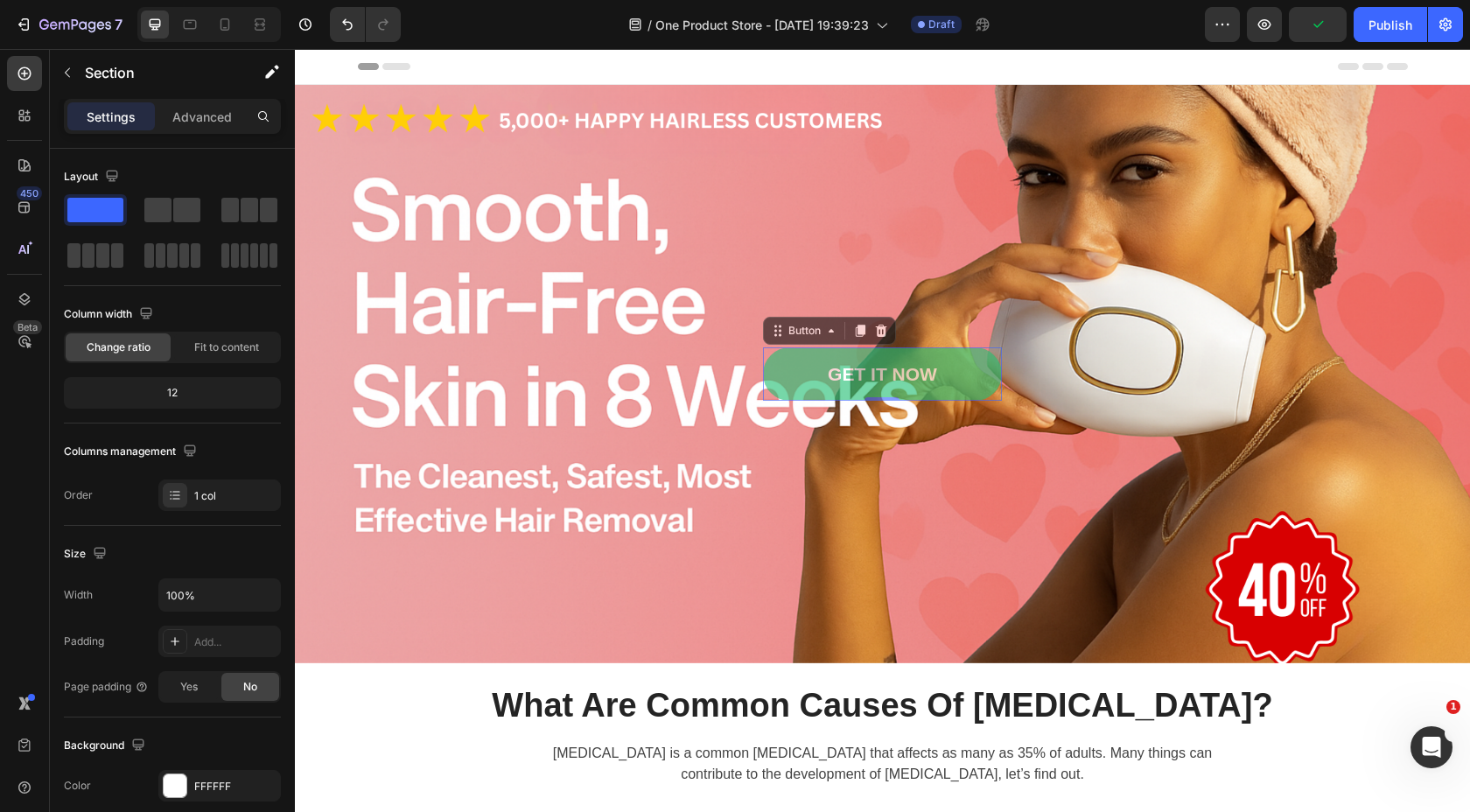
click at [793, 372] on link "GET IT NOW" at bounding box center [882, 373] width 239 height 54
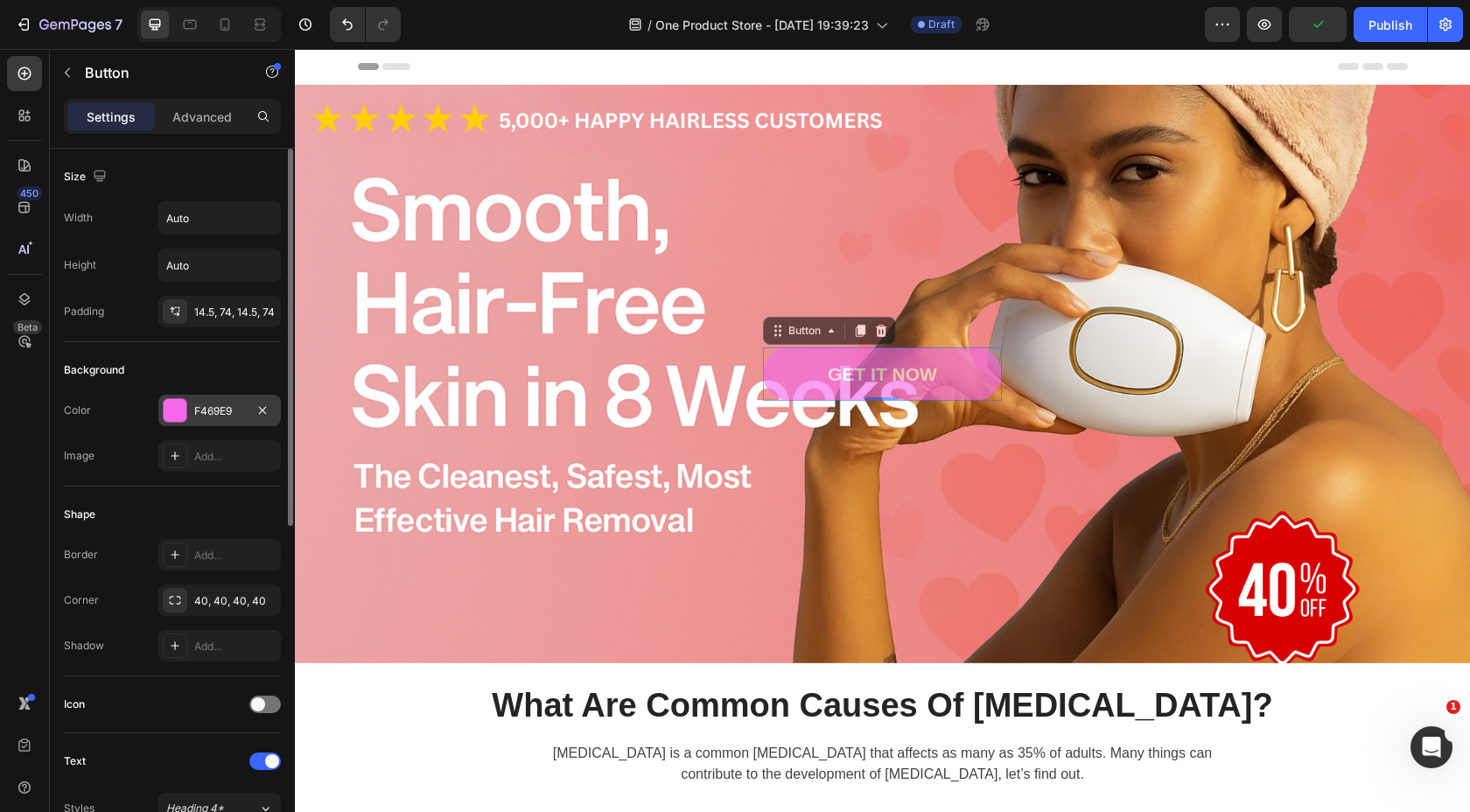
click at [225, 406] on div "F469E9" at bounding box center [219, 411] width 51 height 16
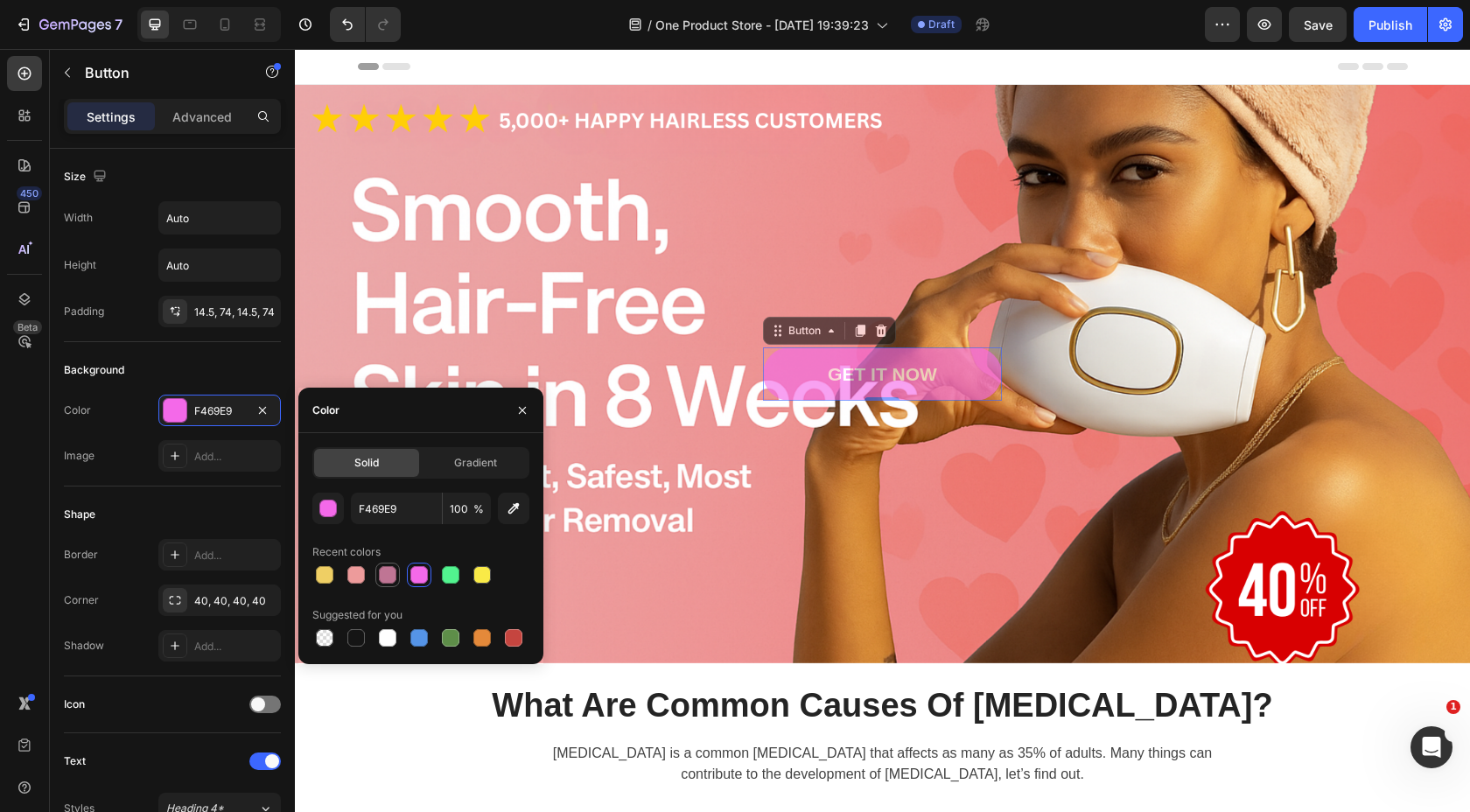
click at [387, 577] on div at bounding box center [388, 575] width 18 height 18
type input "BF7594"
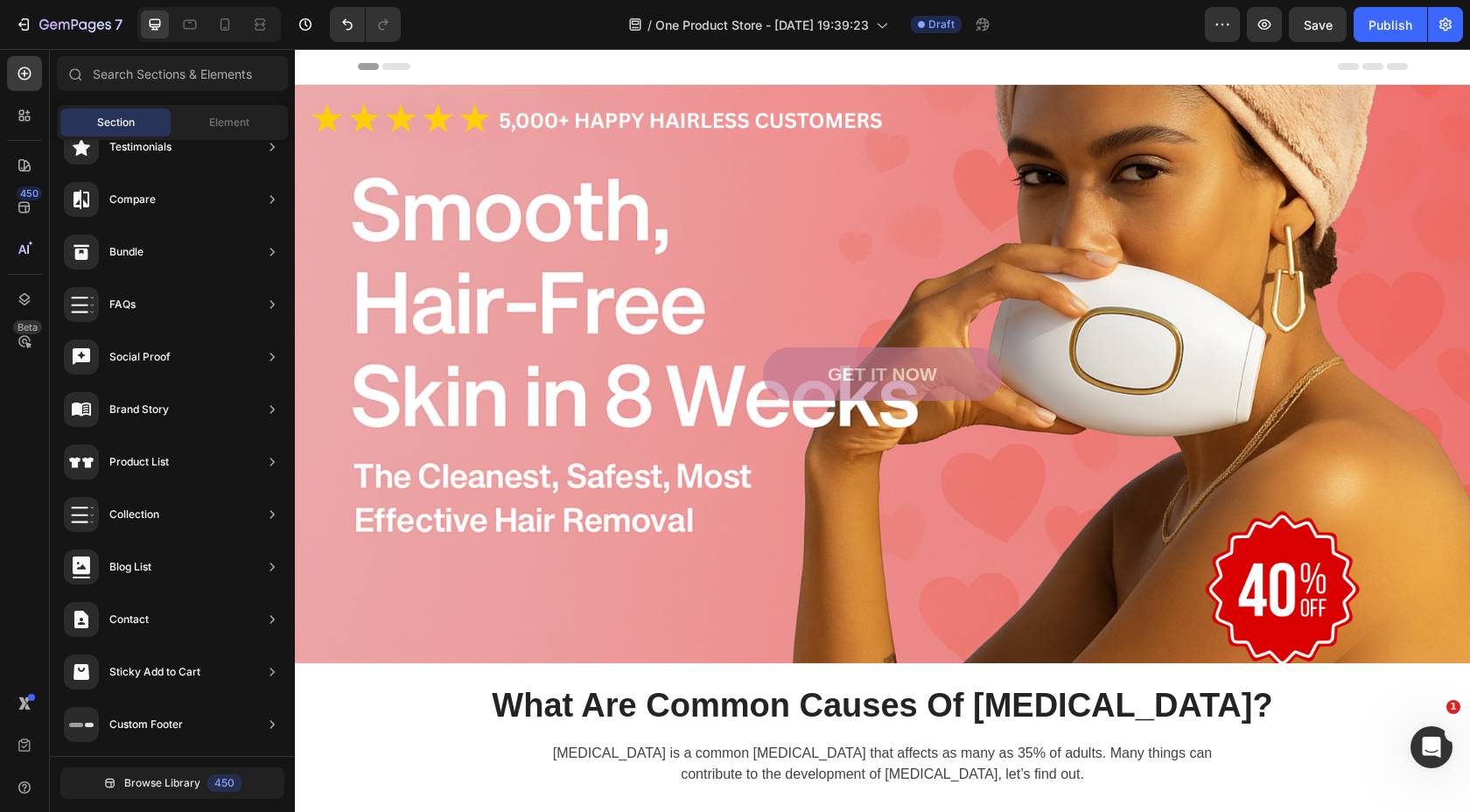
click at [491, 66] on div "Header" at bounding box center [882, 66] width 1050 height 35
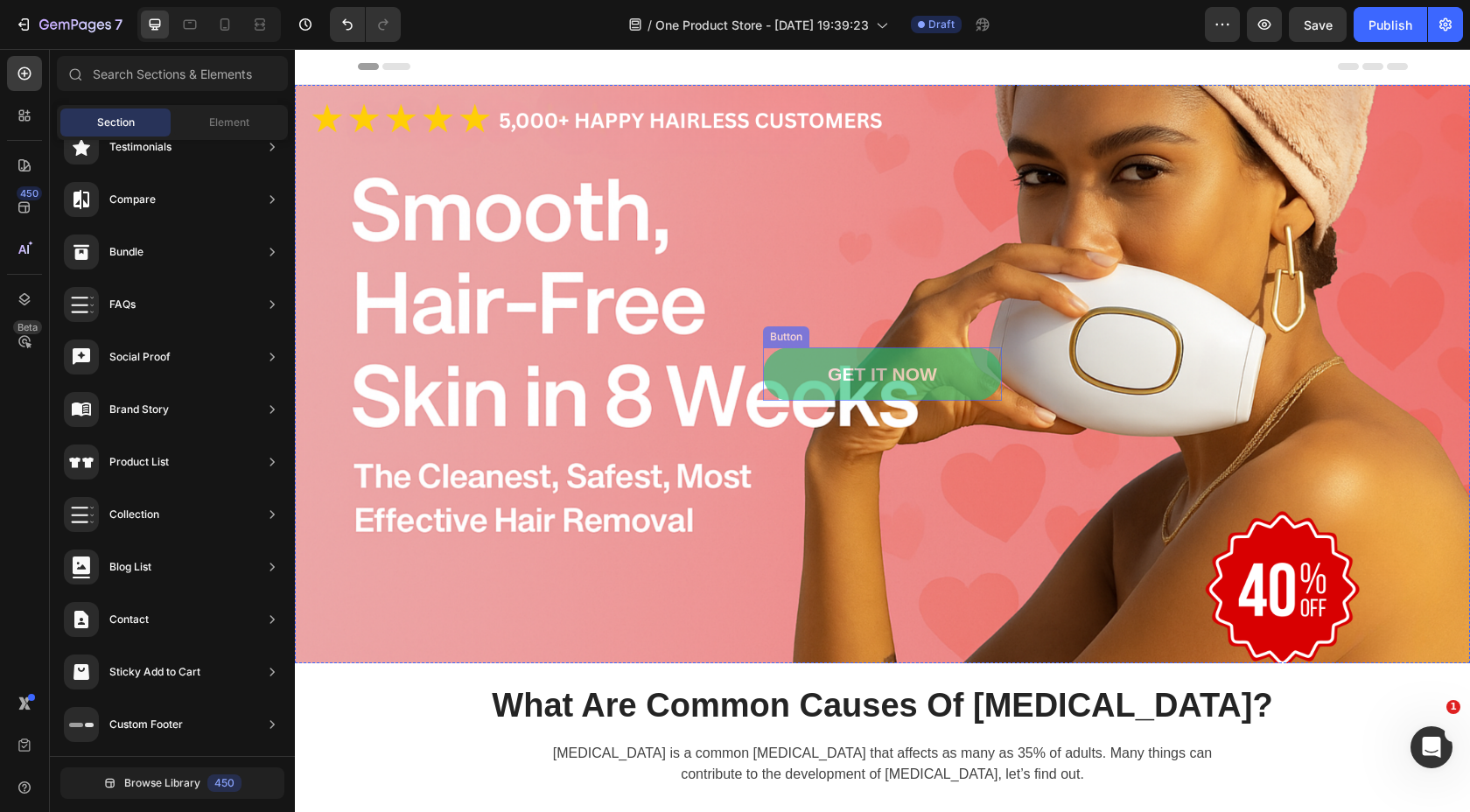
click at [801, 374] on link "GET IT NOW" at bounding box center [882, 373] width 239 height 54
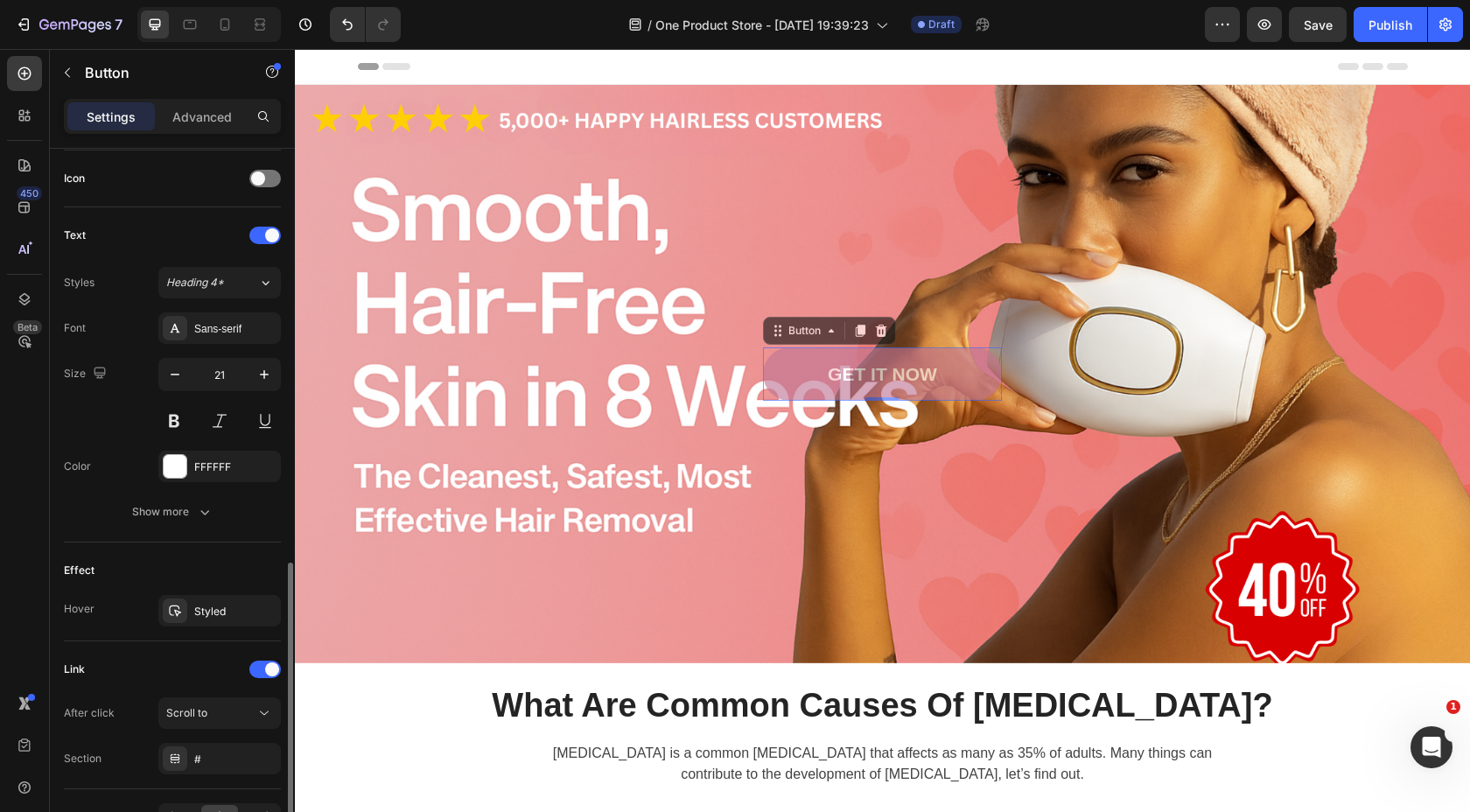
scroll to position [633, 0]
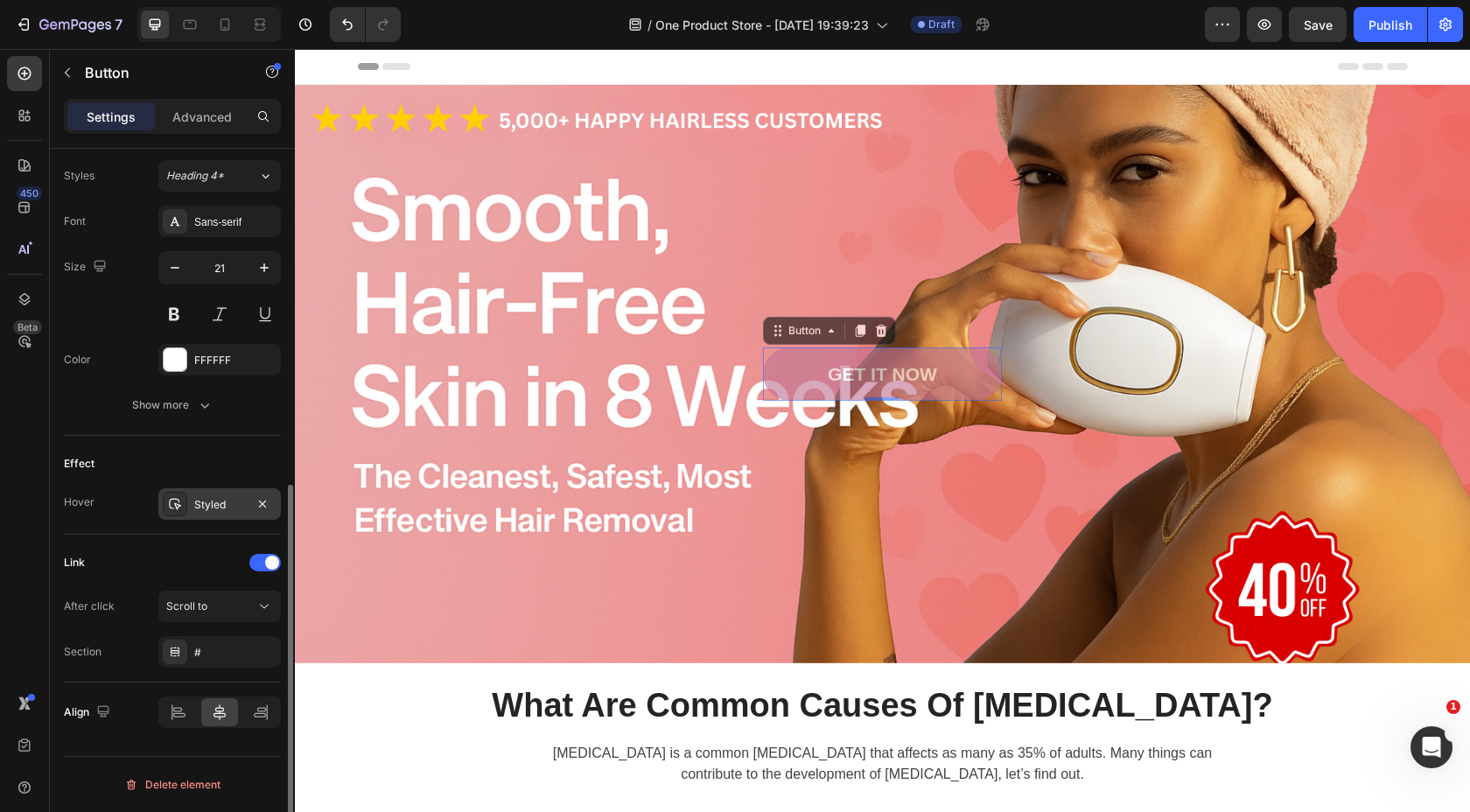
click at [205, 513] on div "Styled" at bounding box center [219, 504] width 123 height 31
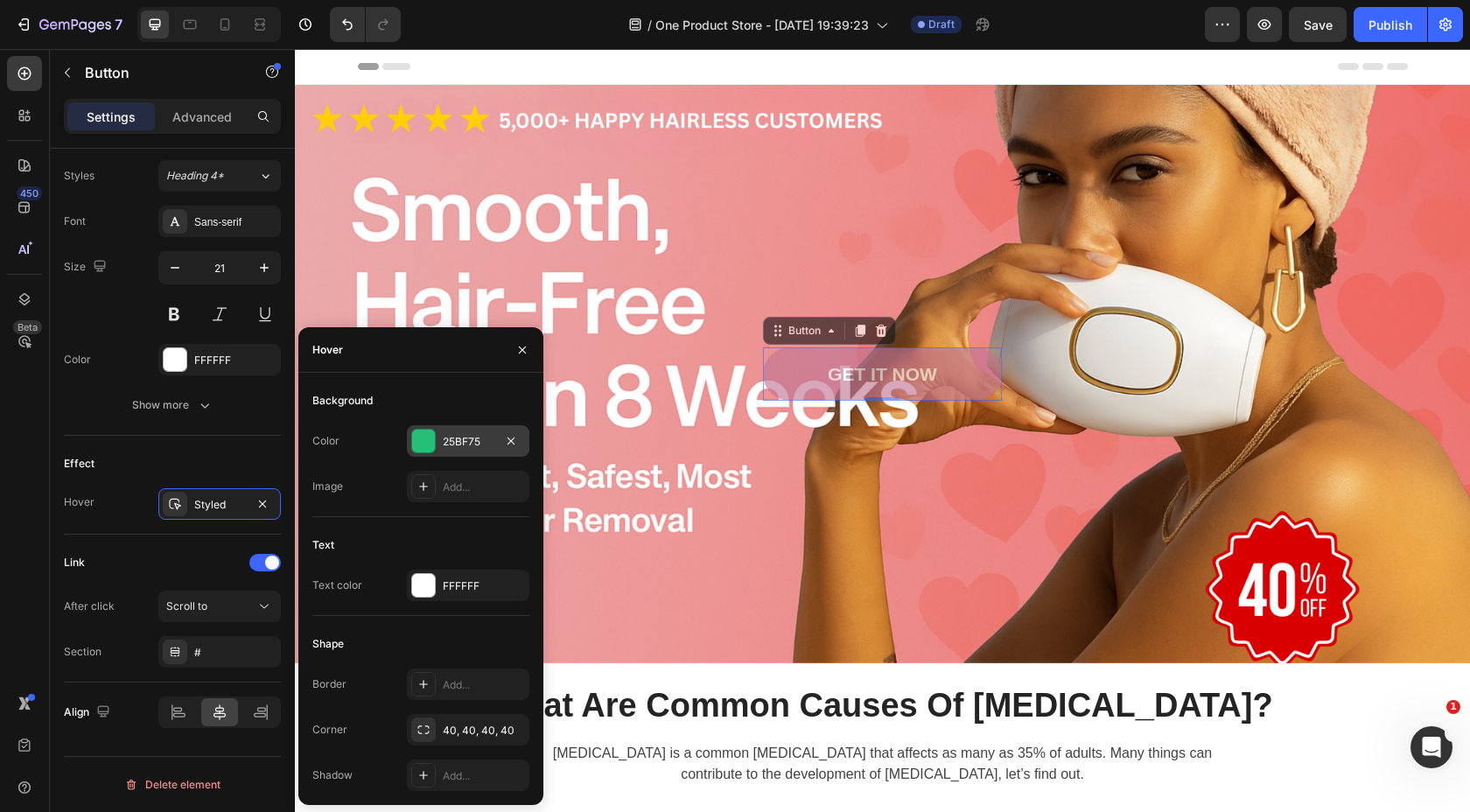
click at [475, 445] on div "25BF75" at bounding box center [468, 442] width 51 height 16
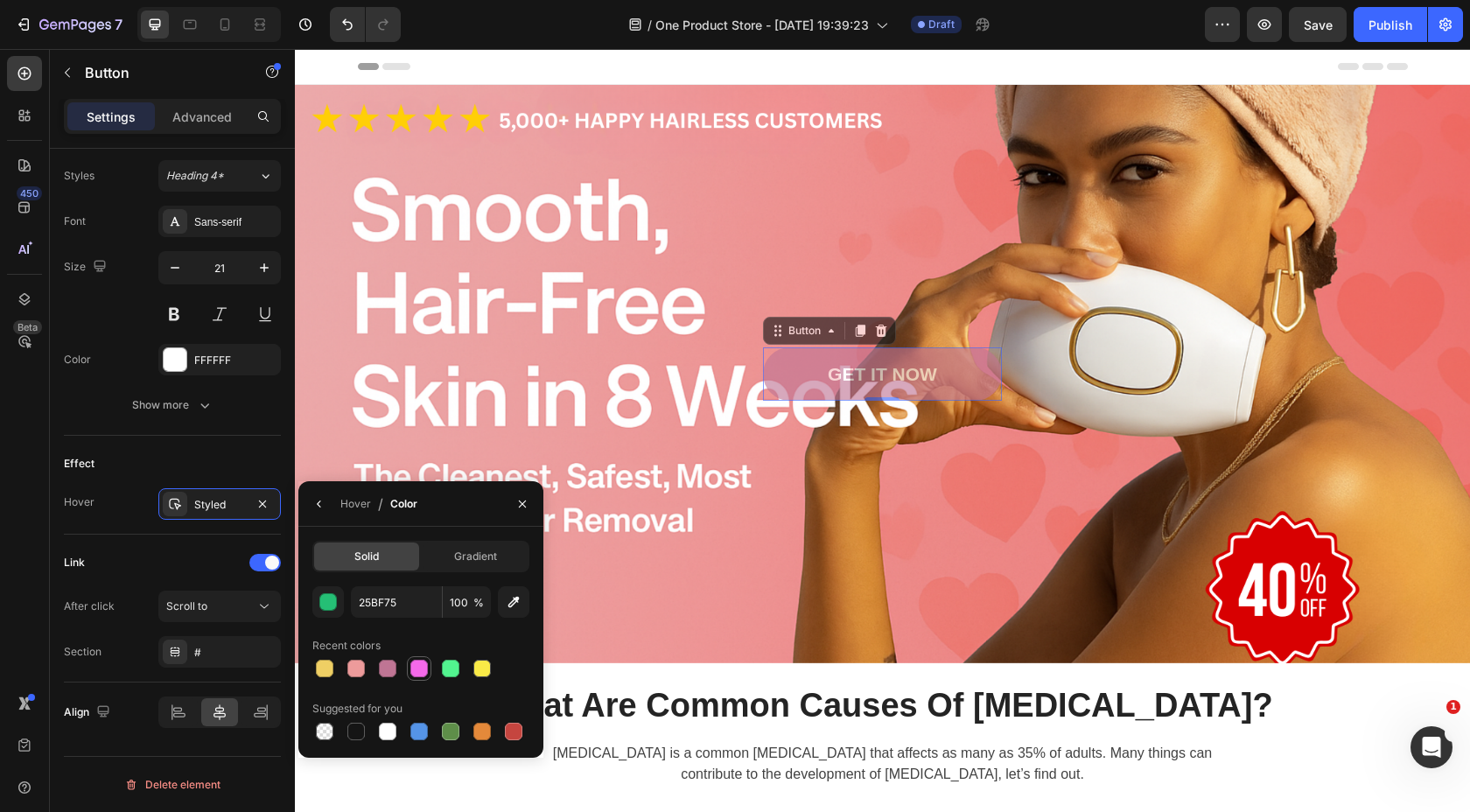
click at [418, 664] on div at bounding box center [419, 669] width 18 height 18
type input "F469E9"
click at [517, 502] on icon "button" at bounding box center [522, 504] width 14 height 14
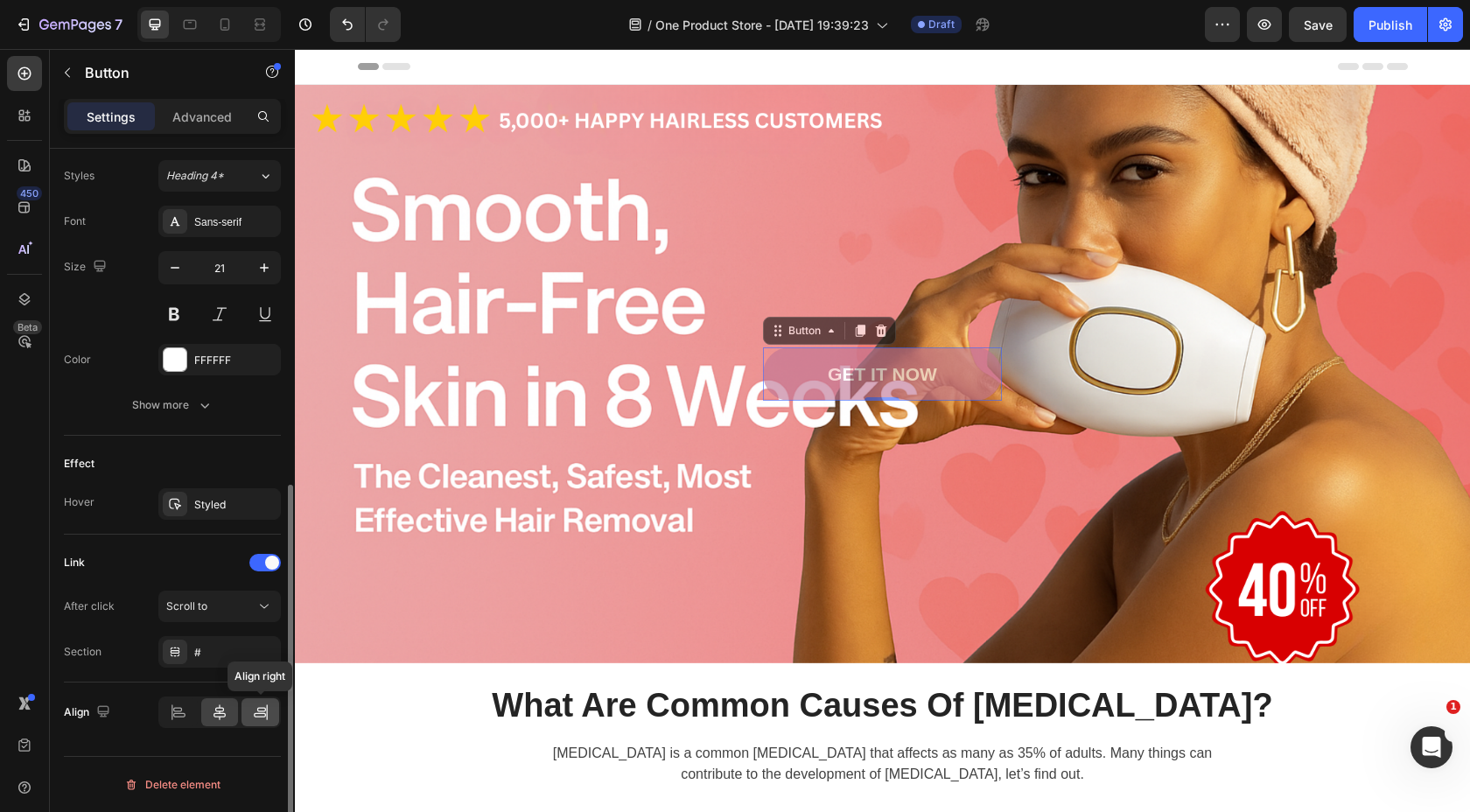
click at [268, 713] on icon at bounding box center [261, 713] width 18 height 18
click at [223, 716] on icon at bounding box center [219, 713] width 13 height 16
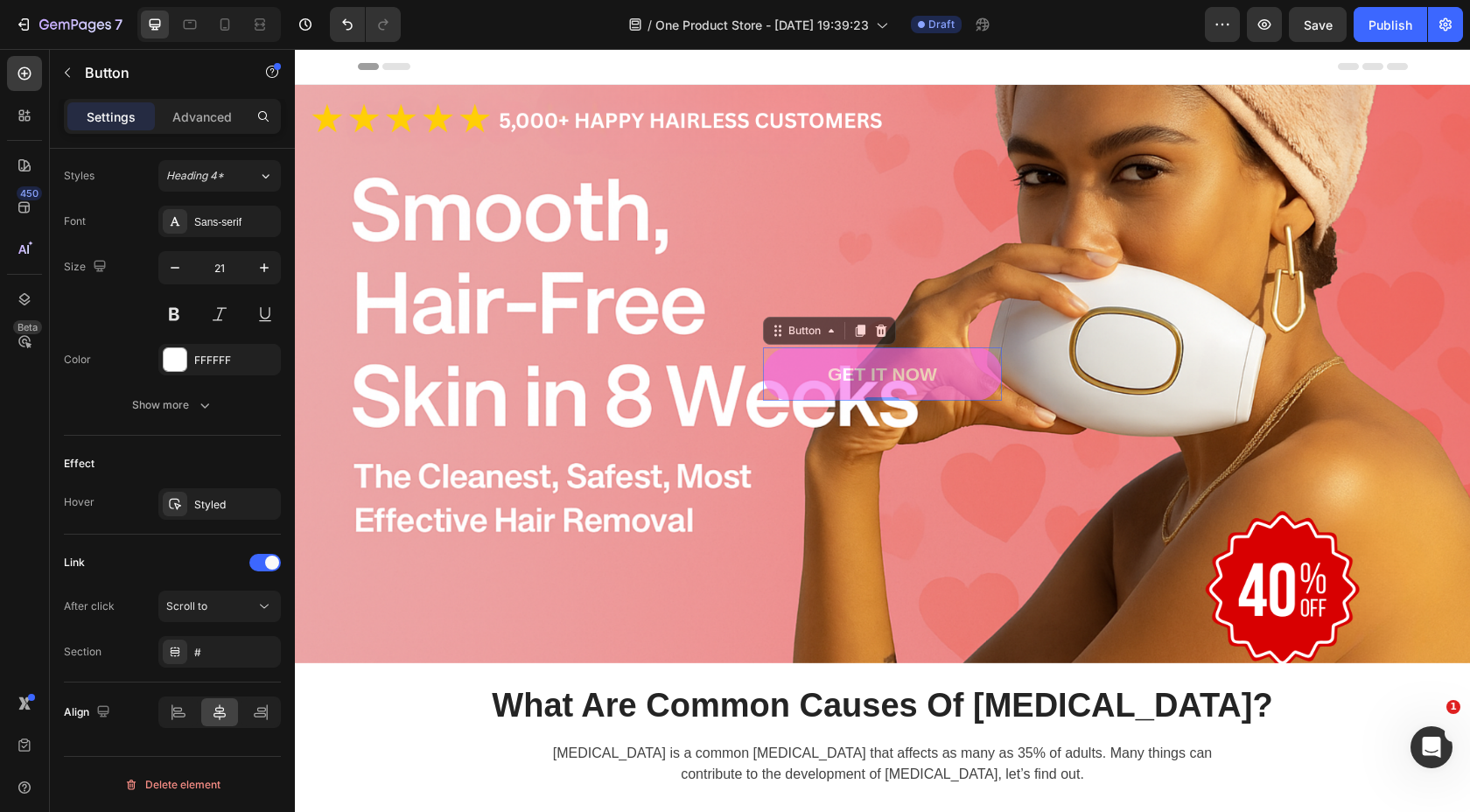
click at [773, 379] on link "GET IT NOW" at bounding box center [882, 373] width 239 height 54
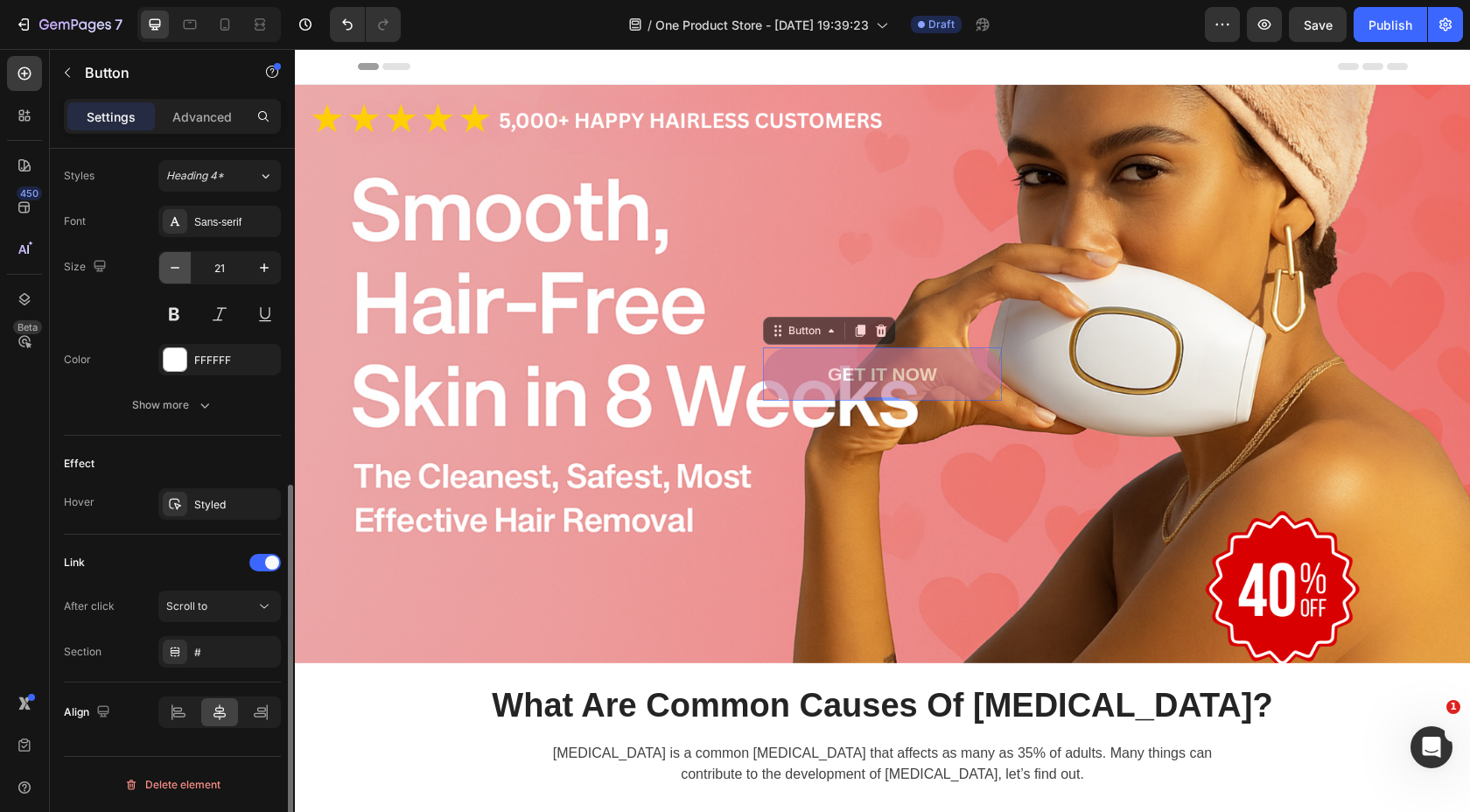
click at [185, 269] on button "button" at bounding box center [174, 268] width 31 height 31
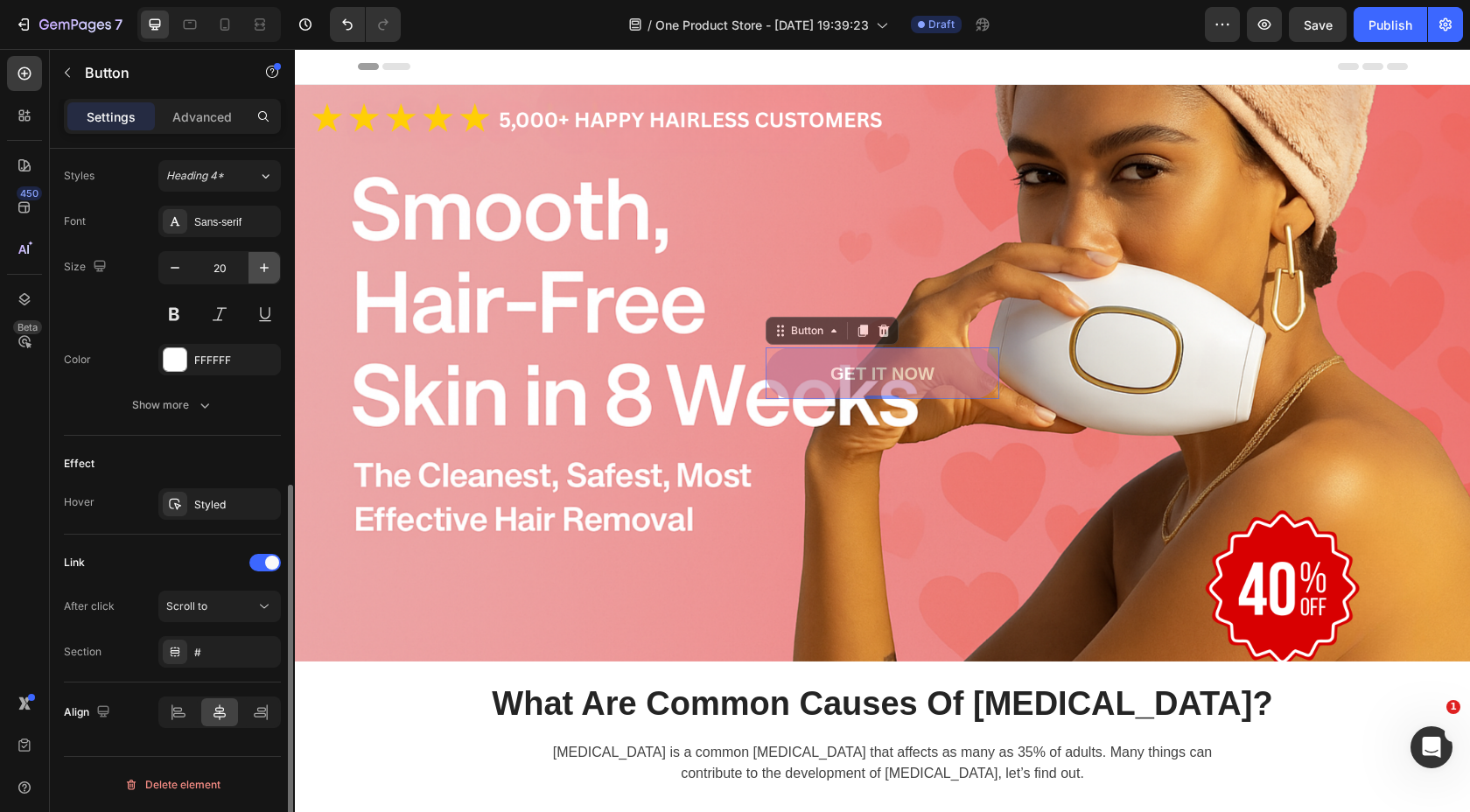
click at [263, 270] on icon "button" at bounding box center [264, 267] width 9 height 9
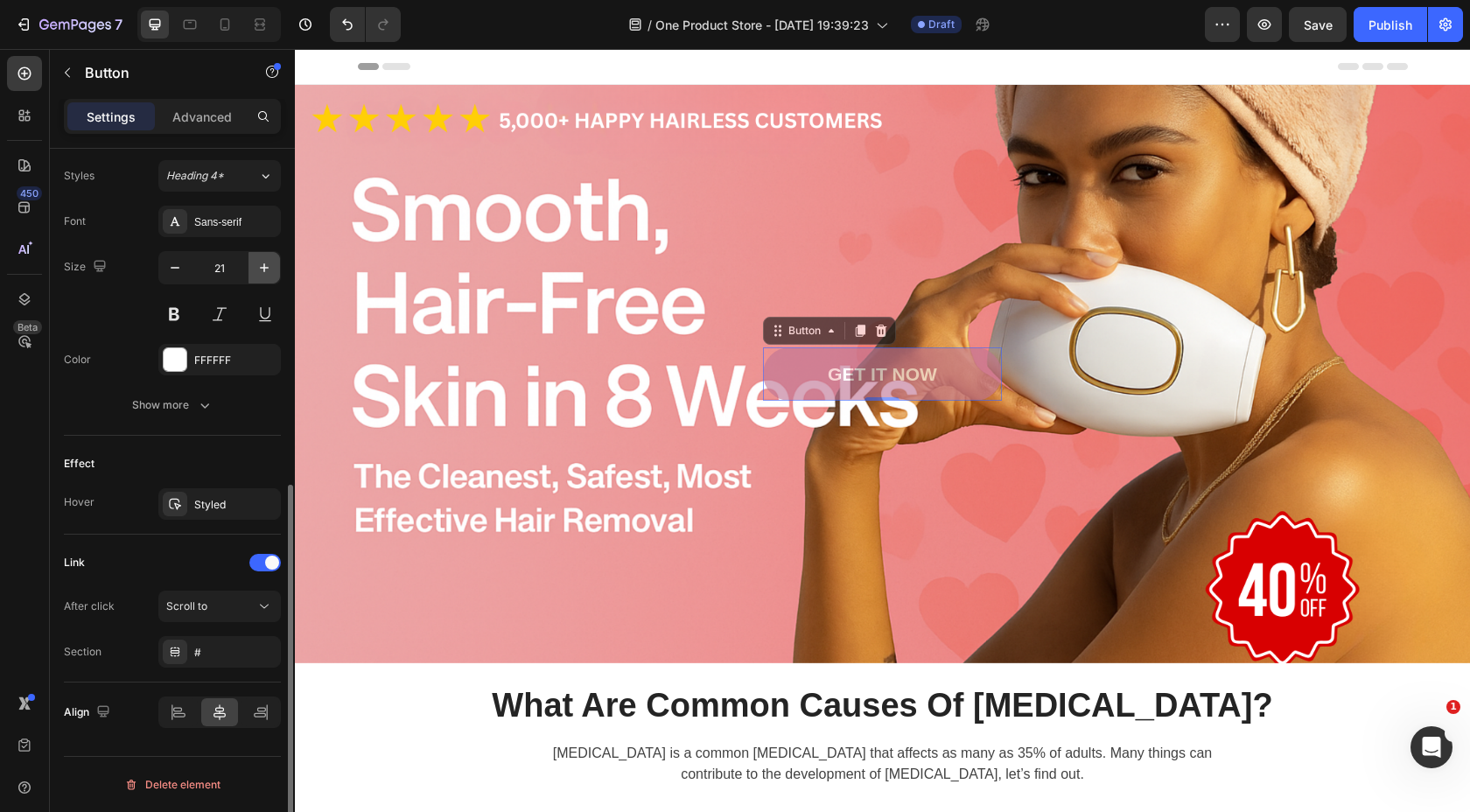
click at [263, 270] on icon "button" at bounding box center [264, 267] width 9 height 9
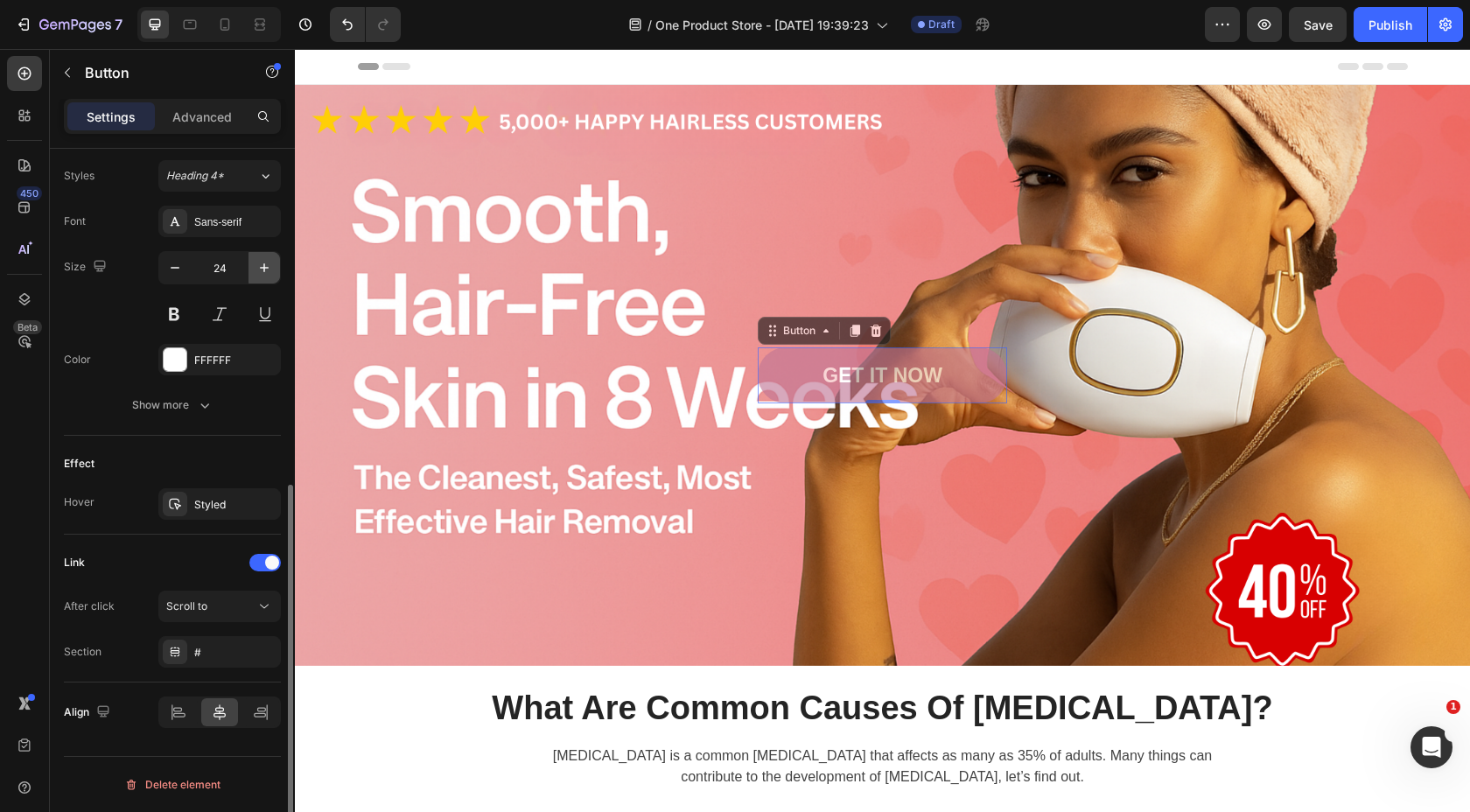
click at [263, 270] on icon "button" at bounding box center [264, 267] width 9 height 9
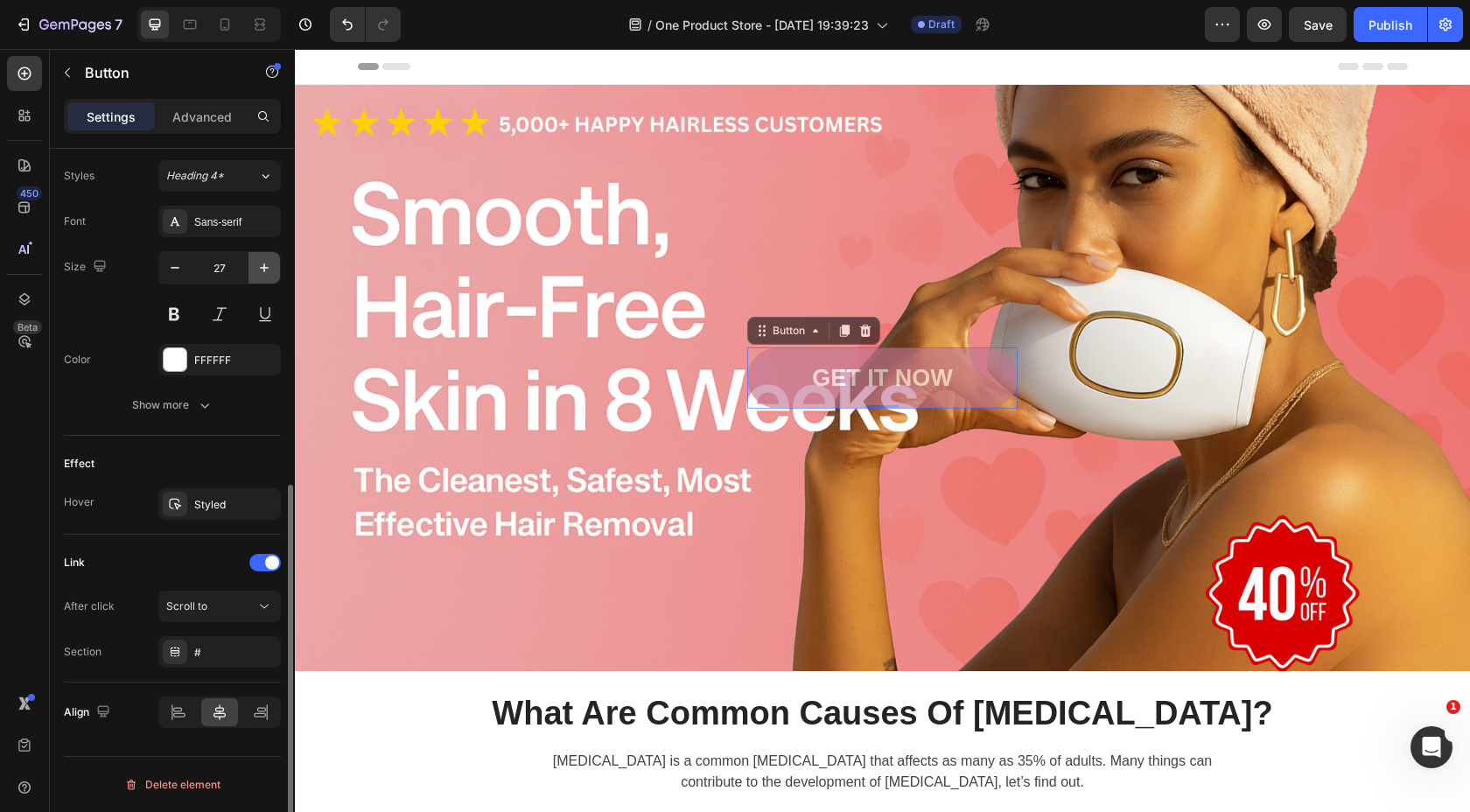
click at [263, 270] on icon "button" at bounding box center [264, 267] width 9 height 9
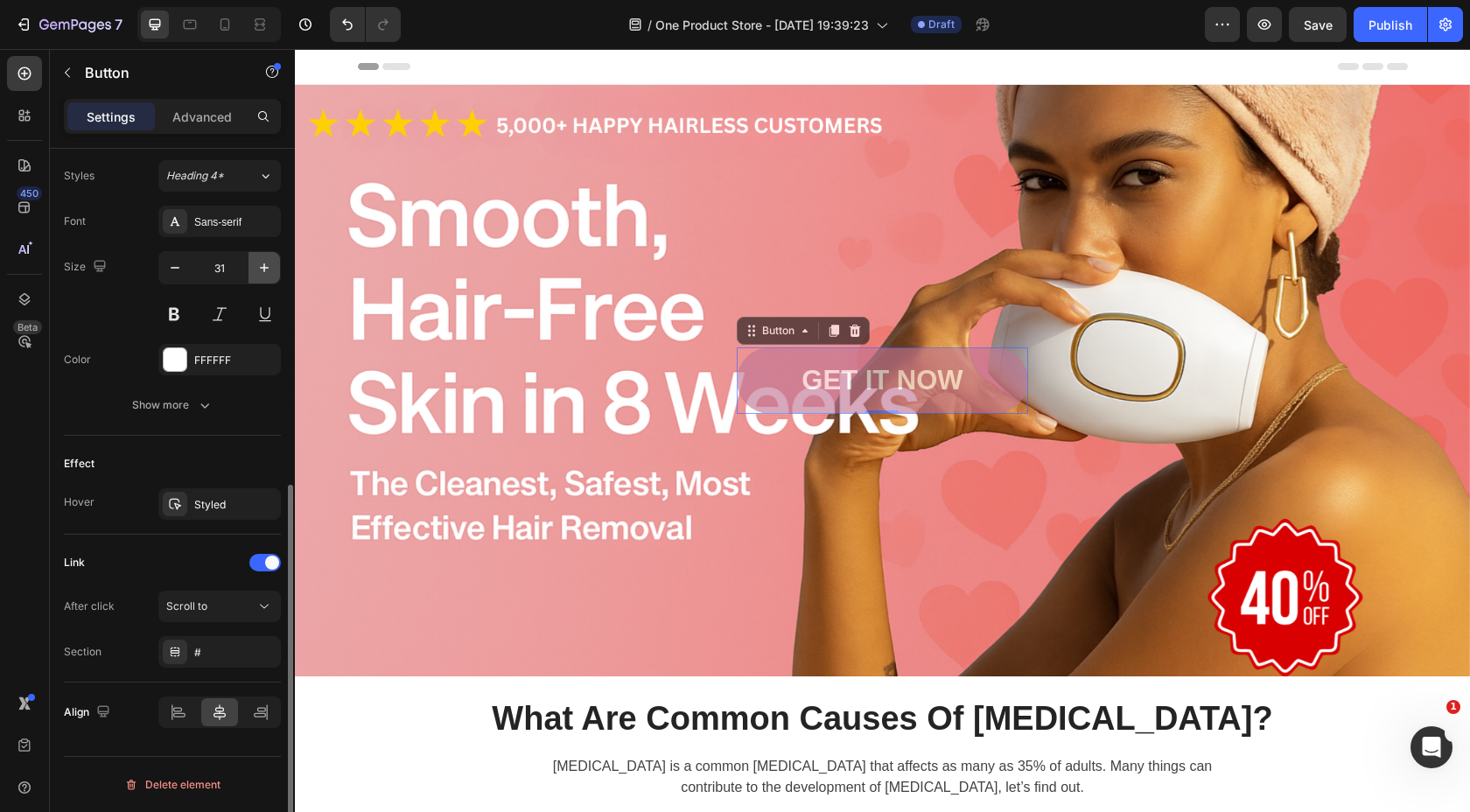
click at [263, 270] on icon "button" at bounding box center [264, 267] width 9 height 9
type input "33"
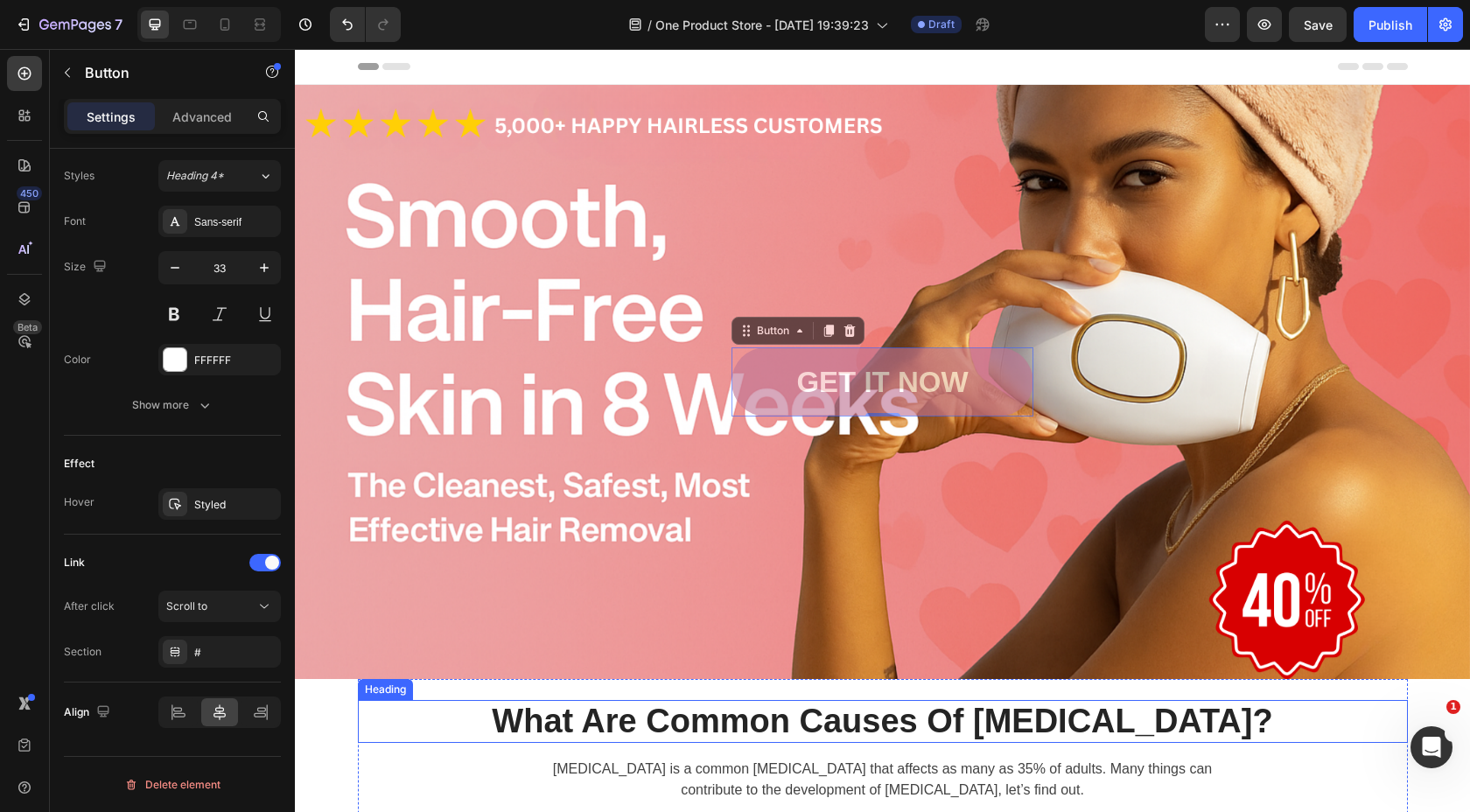
click at [427, 740] on p "What Are Common Causes Of [MEDICAL_DATA]?" at bounding box center [883, 721] width 1047 height 40
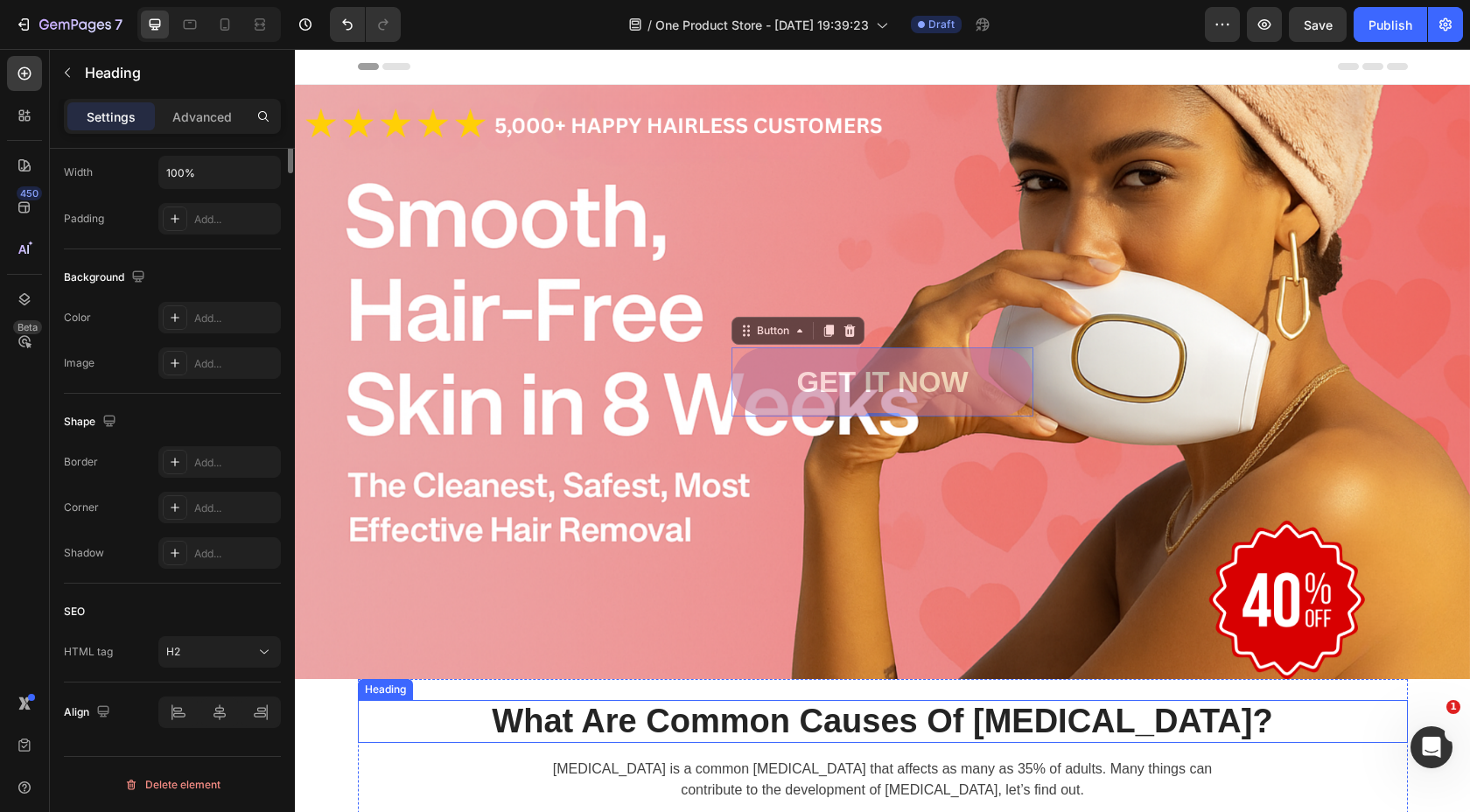
scroll to position [0, 0]
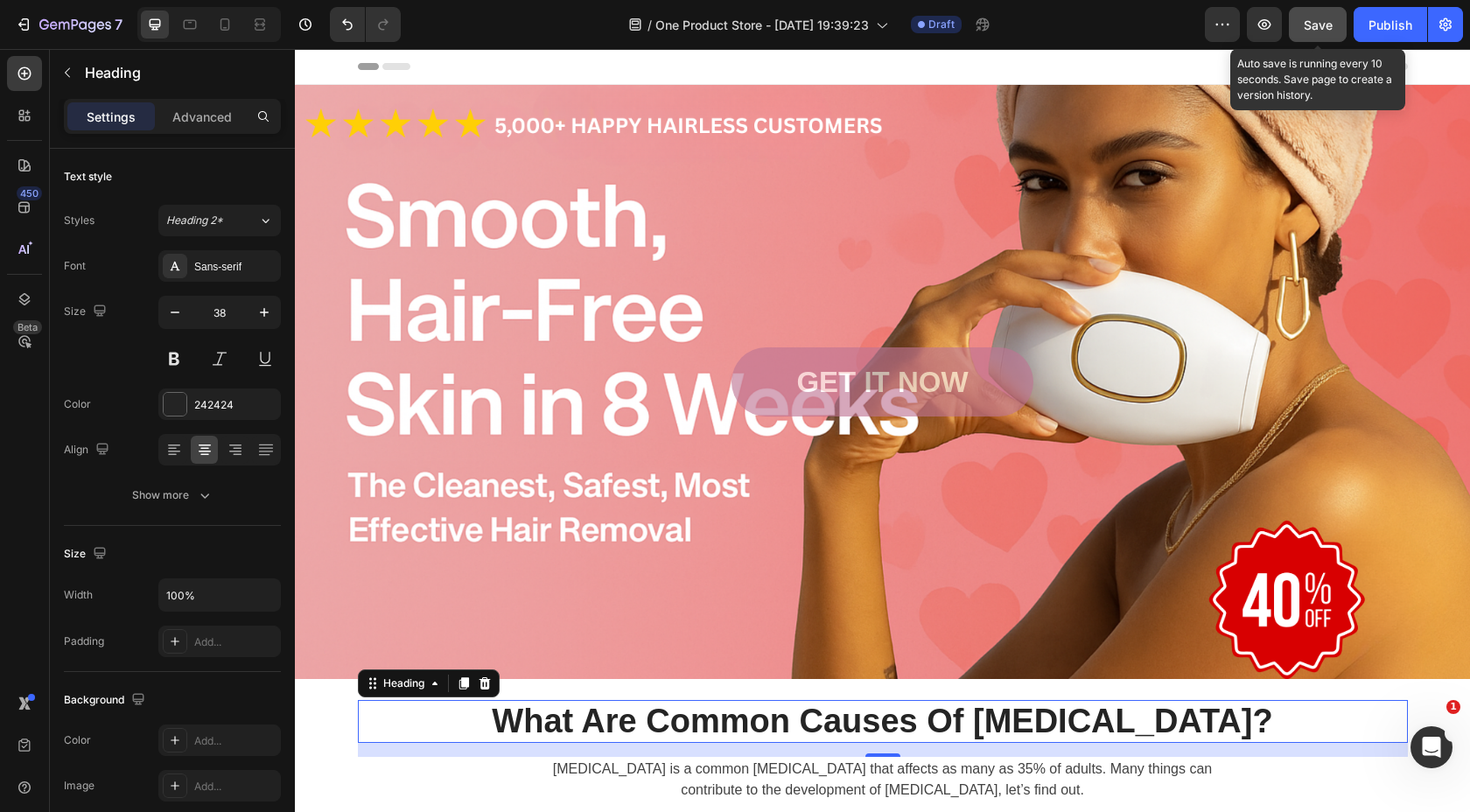
click at [1305, 19] on span "Save" at bounding box center [1319, 24] width 29 height 15
